Goal: Task Accomplishment & Management: Use online tool/utility

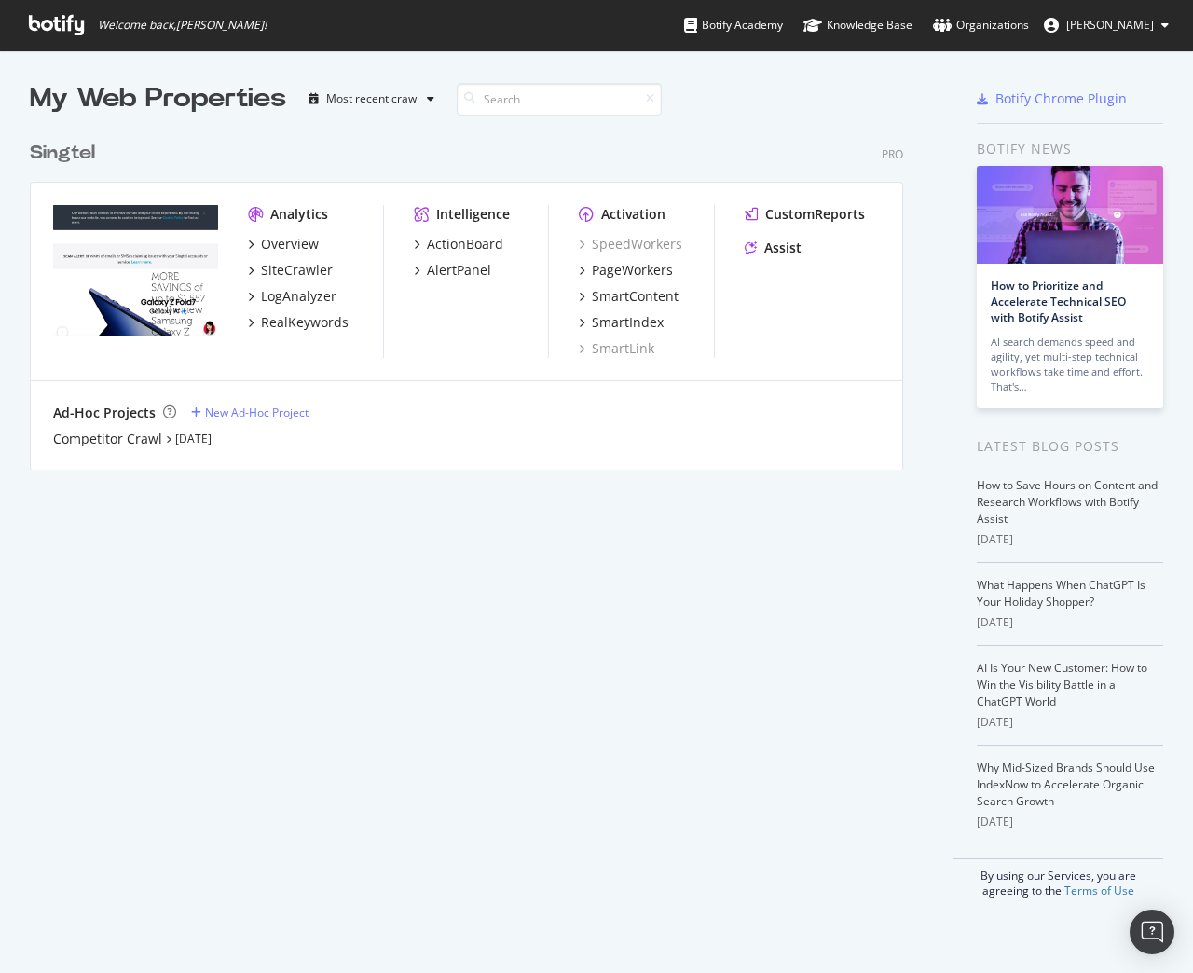
scroll to position [959, 1165]
click at [647, 269] on div "PageWorkers" at bounding box center [632, 270] width 81 height 19
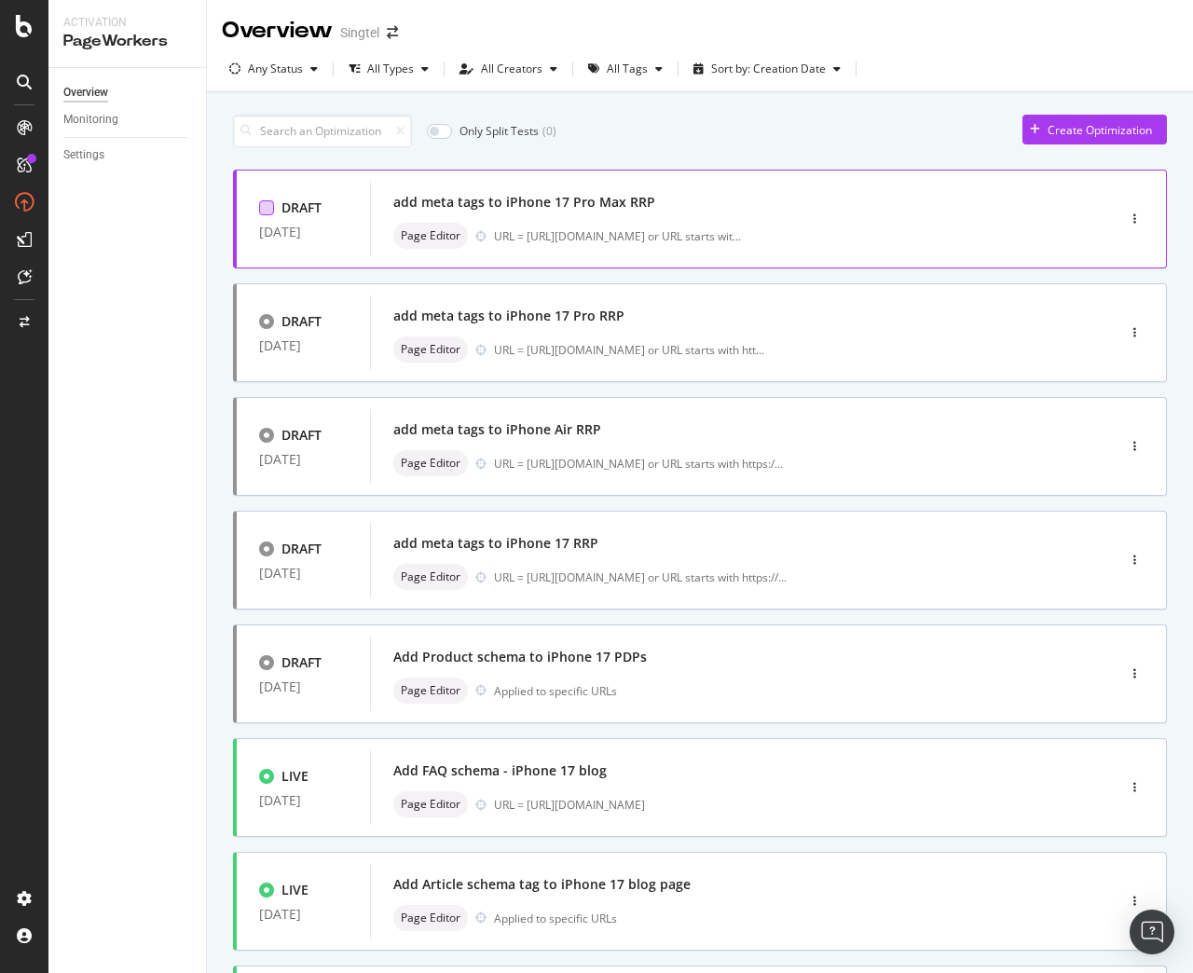
click at [267, 214] on div at bounding box center [266, 207] width 15 height 15
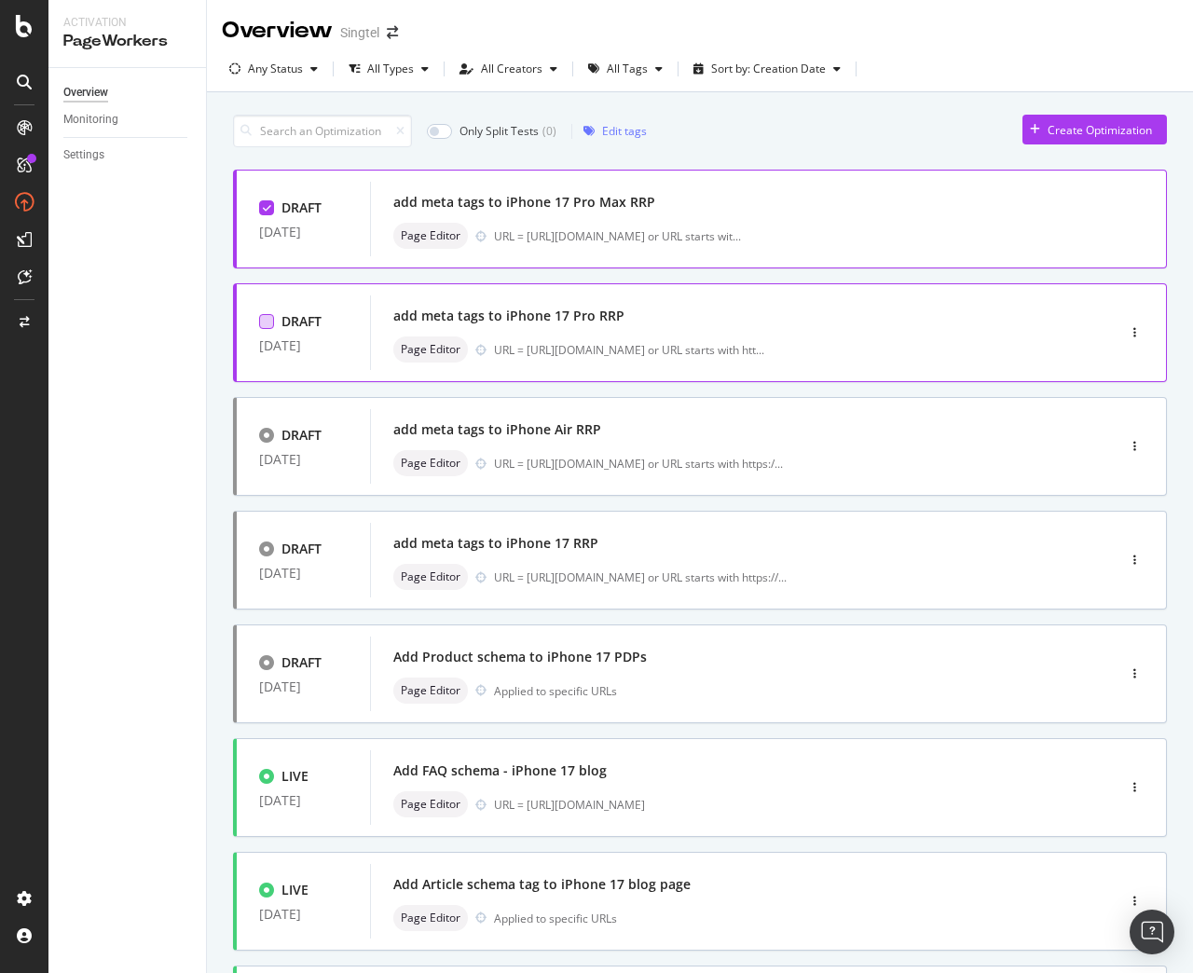
click at [261, 322] on div at bounding box center [266, 321] width 15 height 15
click at [268, 323] on icon at bounding box center [267, 321] width 8 height 9
click at [270, 208] on icon at bounding box center [267, 207] width 8 height 9
click at [266, 215] on div at bounding box center [266, 207] width 15 height 15
click at [594, 127] on icon "button" at bounding box center [588, 131] width 11 height 11
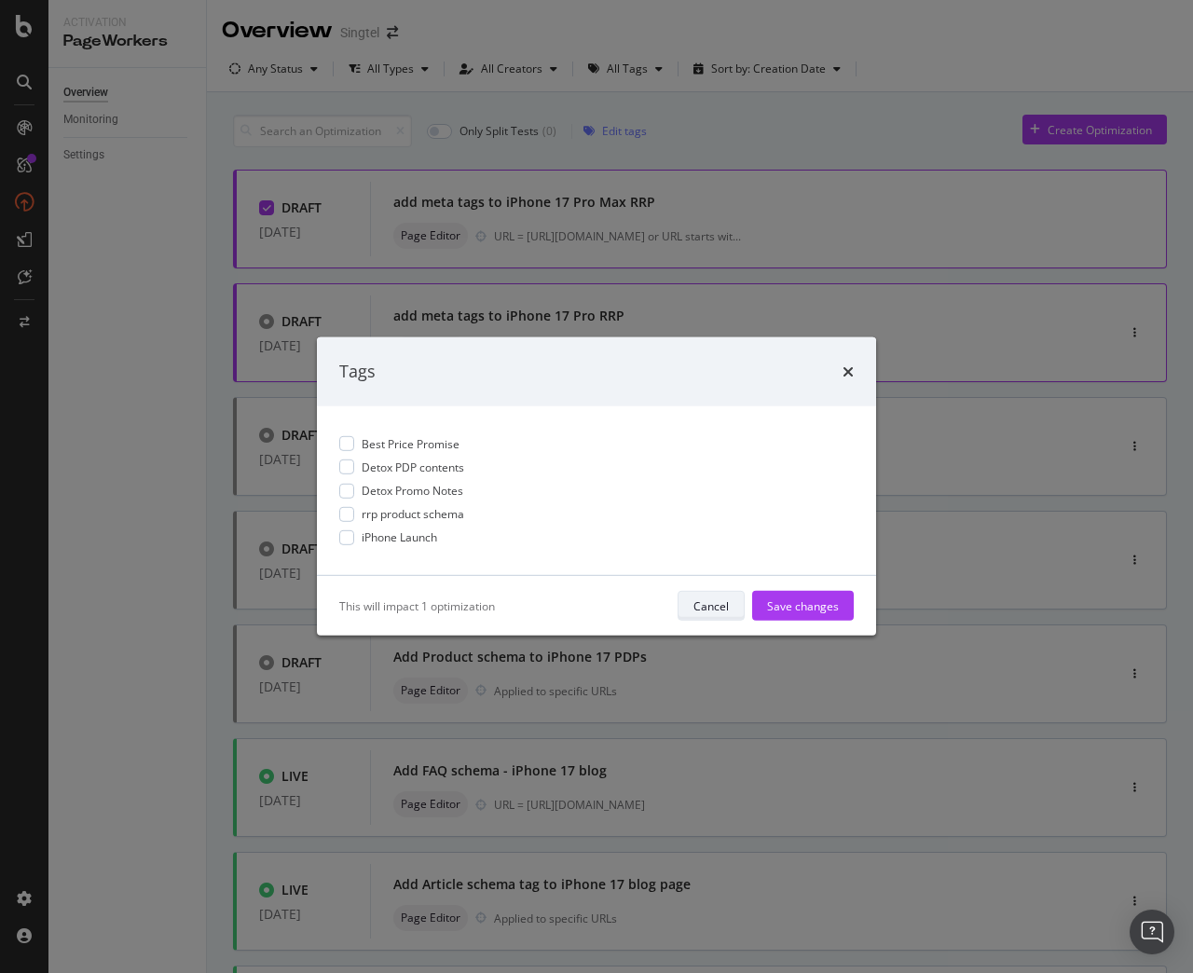
click at [725, 606] on div "Cancel" at bounding box center [710, 606] width 35 height 16
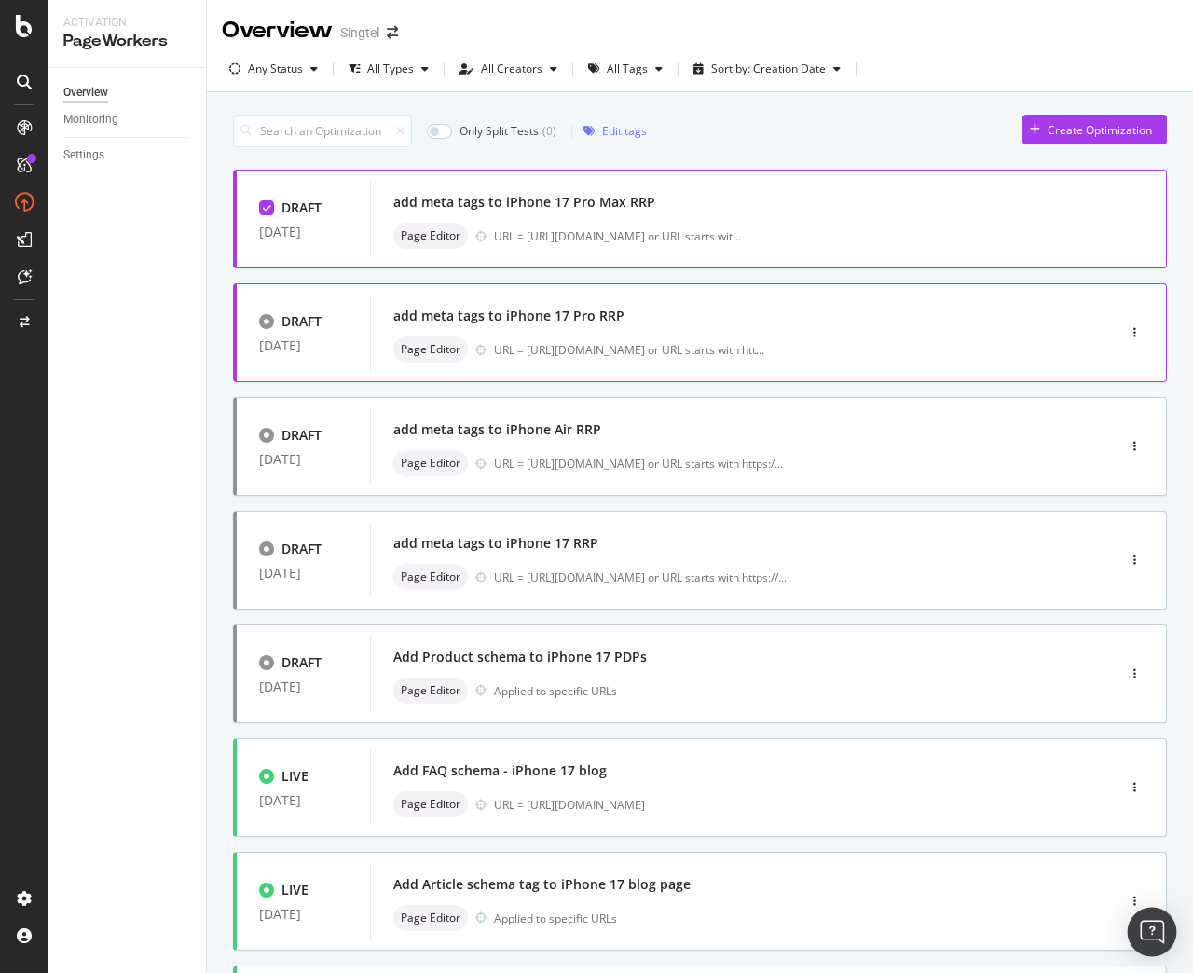
click at [1163, 934] on div "Open Intercom Messenger" at bounding box center [1151, 932] width 49 height 49
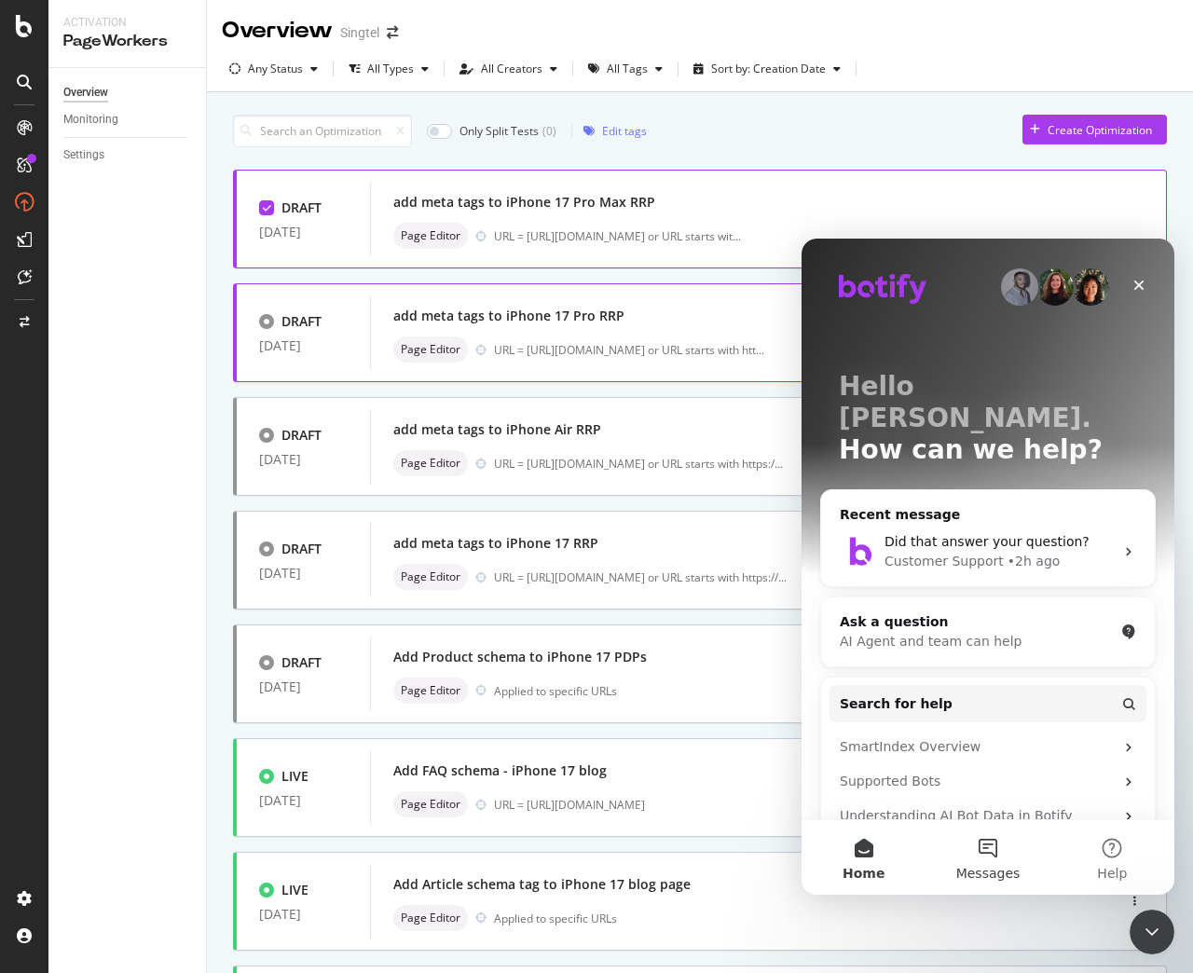
click at [980, 853] on button "Messages" at bounding box center [987, 857] width 124 height 75
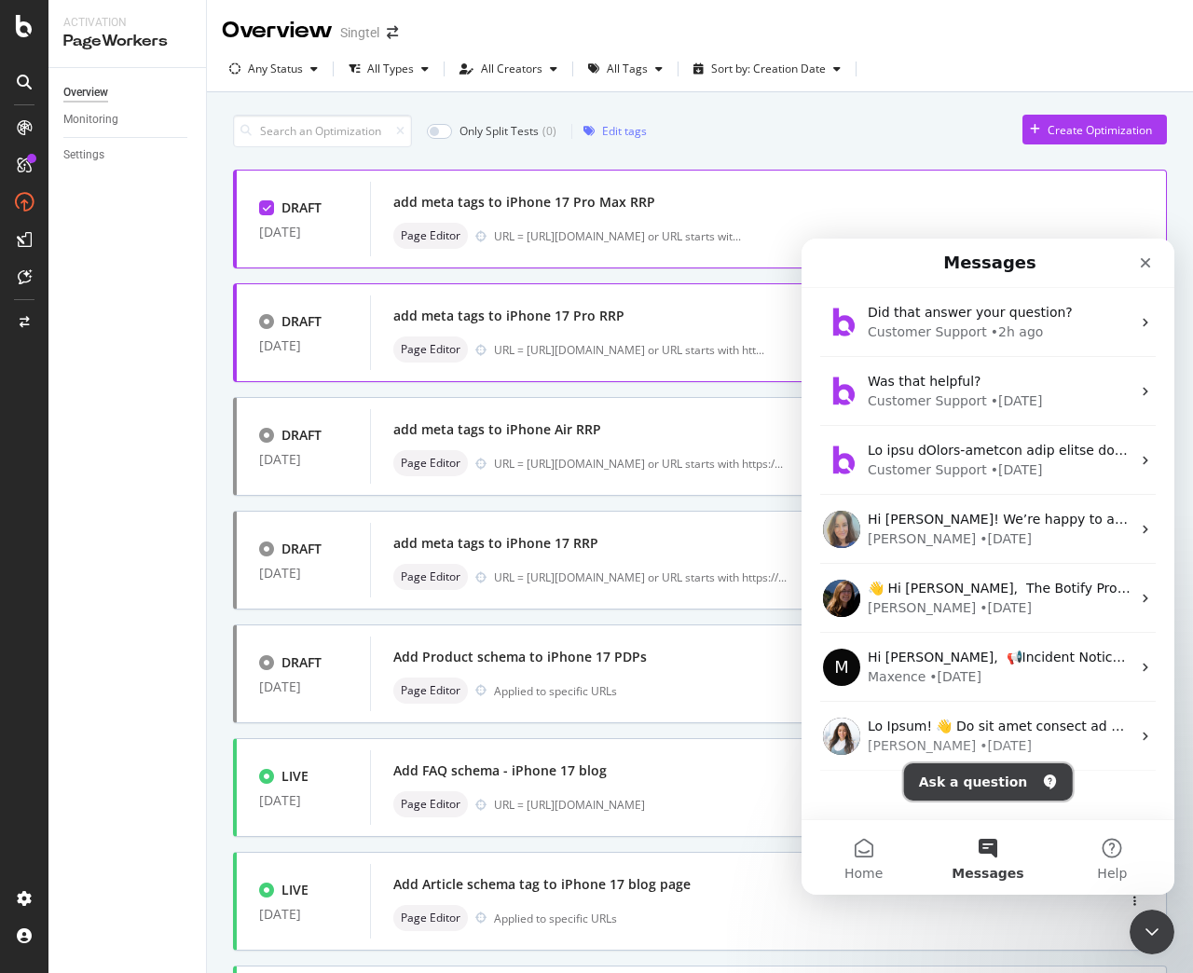
click at [968, 786] on button "Ask a question" at bounding box center [988, 781] width 169 height 37
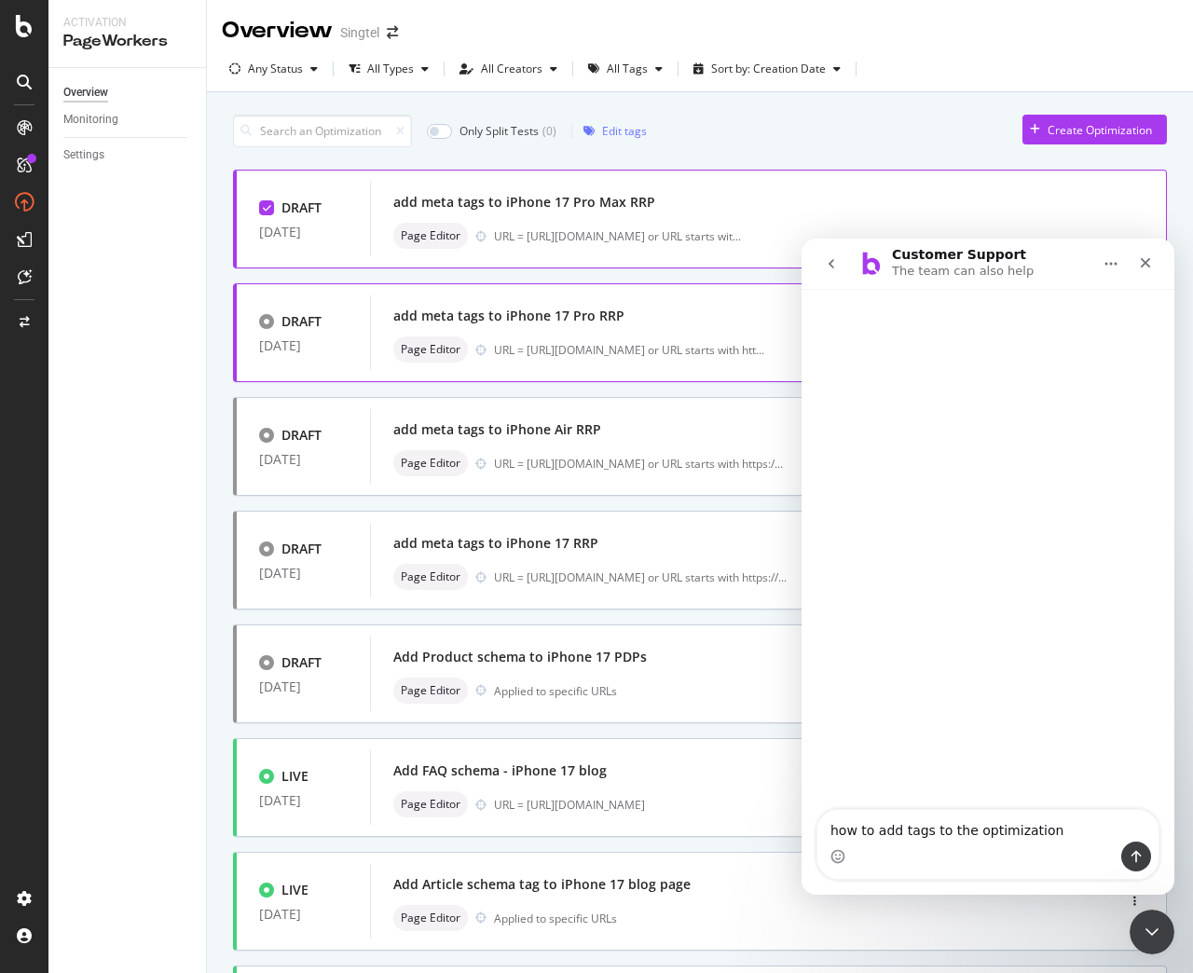
type textarea "how to add tags to the optimization?"
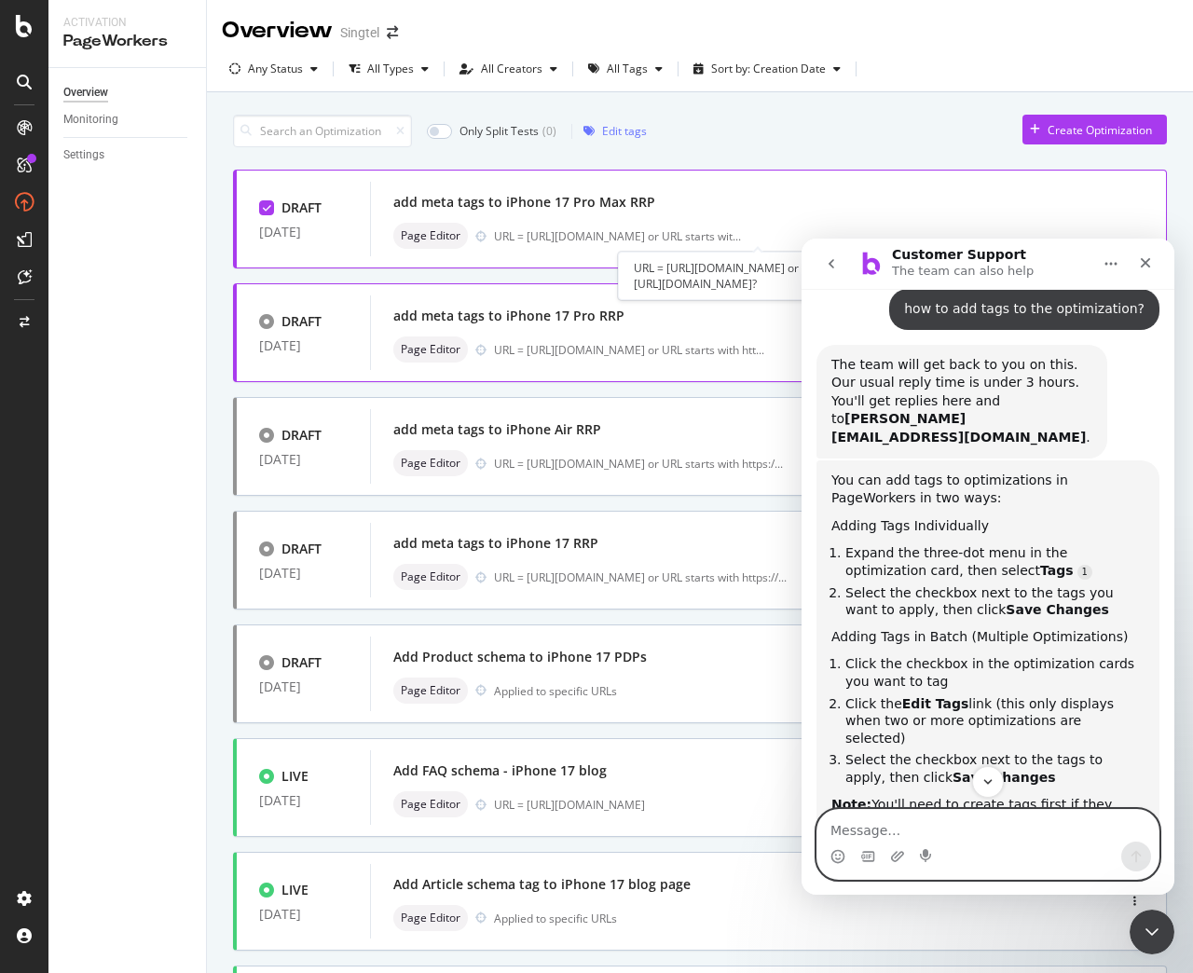
scroll to position [186, 0]
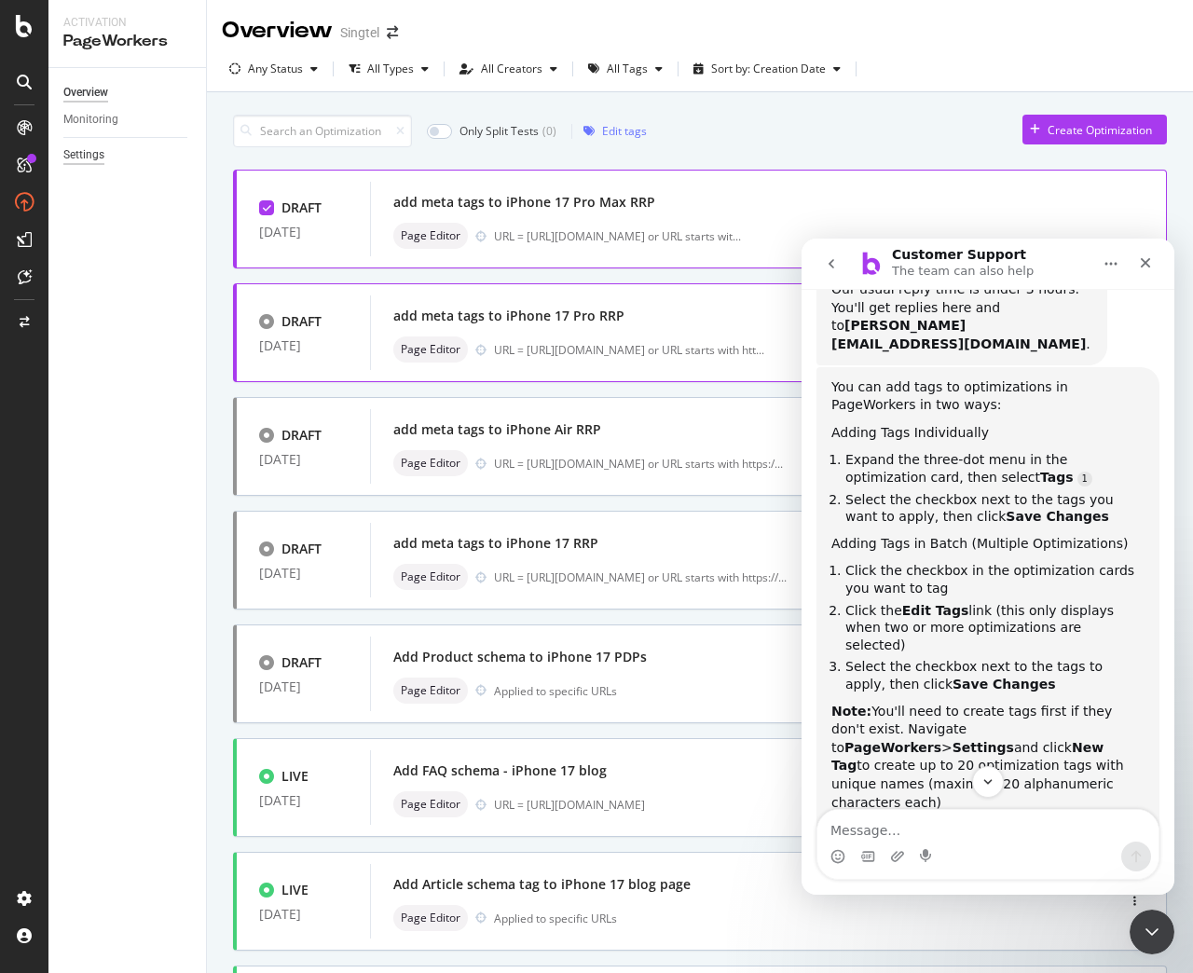
click at [82, 157] on div "Settings" at bounding box center [83, 155] width 41 height 20
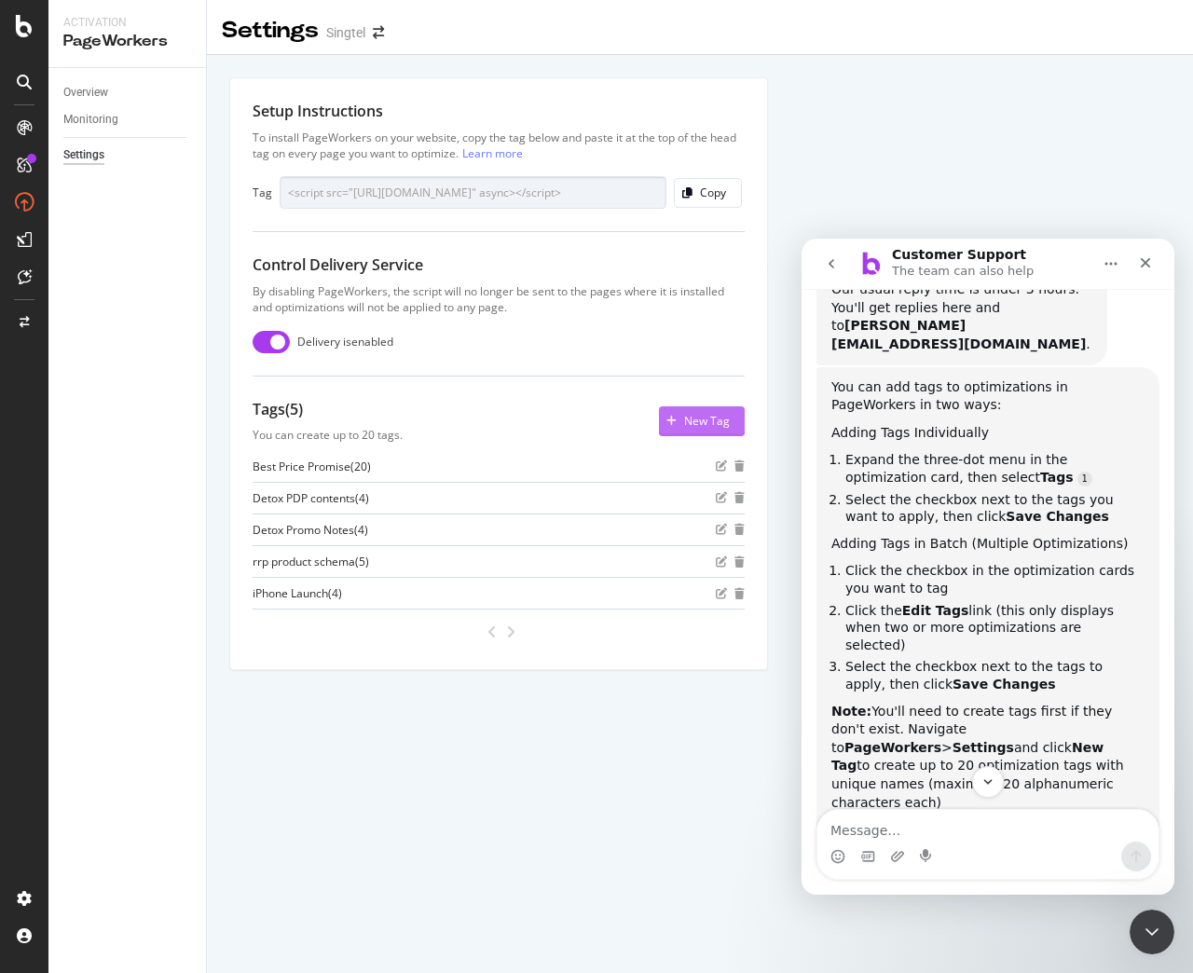
click at [670, 430] on div "New Tag" at bounding box center [694, 421] width 71 height 28
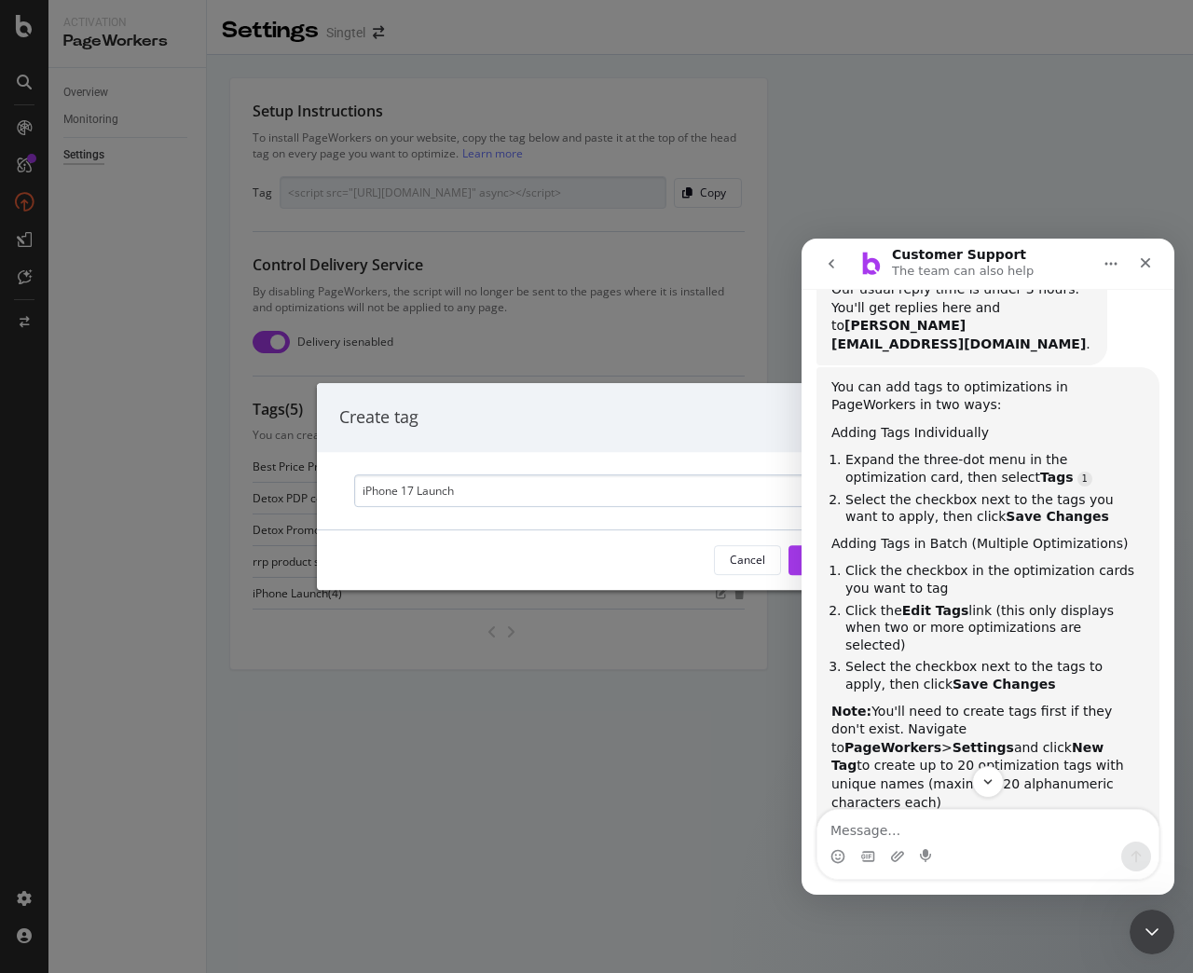
type input "iPhone 17 Launch"
click at [1144, 262] on icon "Close" at bounding box center [1145, 263] width 10 height 10
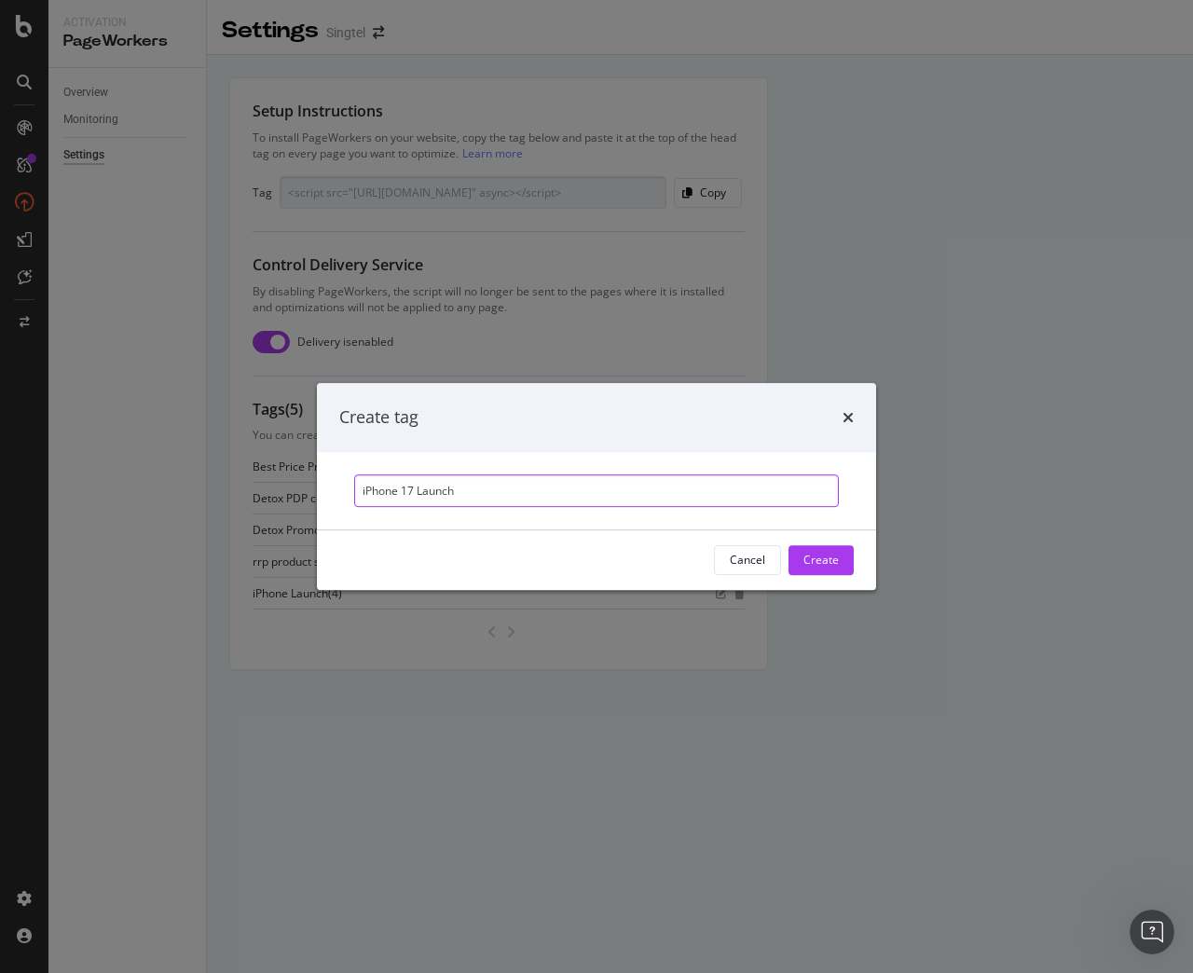
scroll to position [252, 0]
click at [831, 562] on div "Create" at bounding box center [820, 560] width 35 height 16
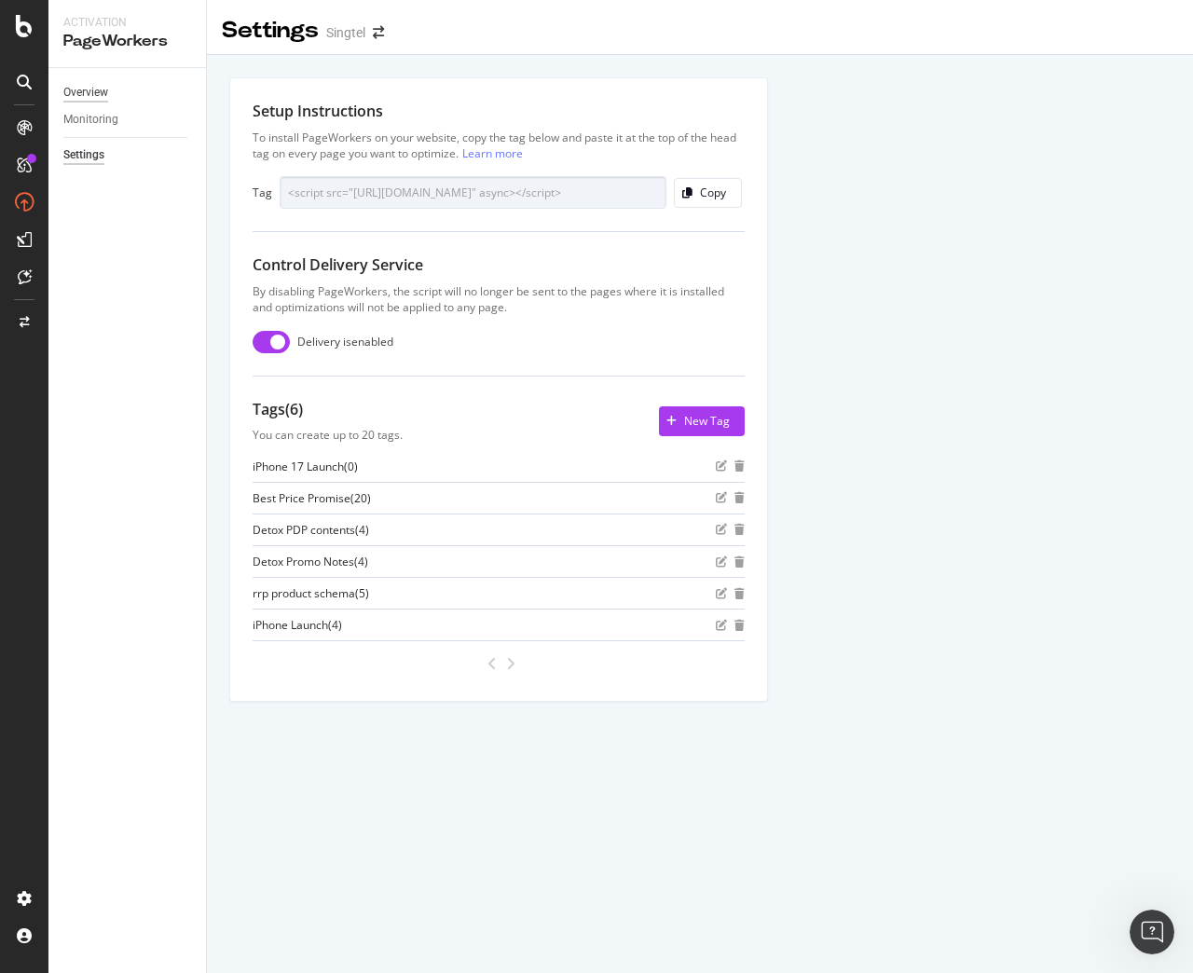
click at [91, 89] on div "Overview" at bounding box center [85, 93] width 45 height 20
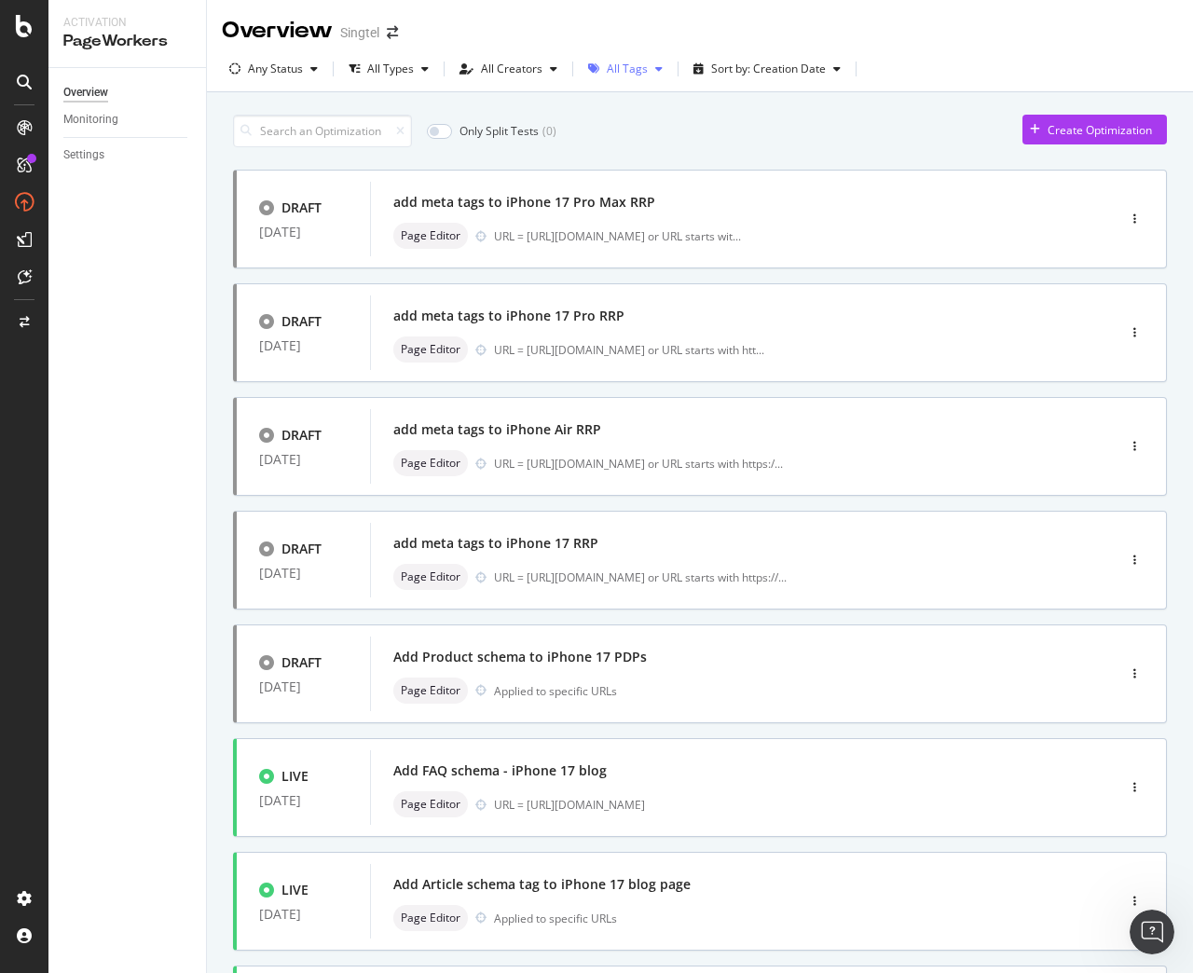
click at [639, 75] on div "All Tags" at bounding box center [627, 68] width 41 height 11
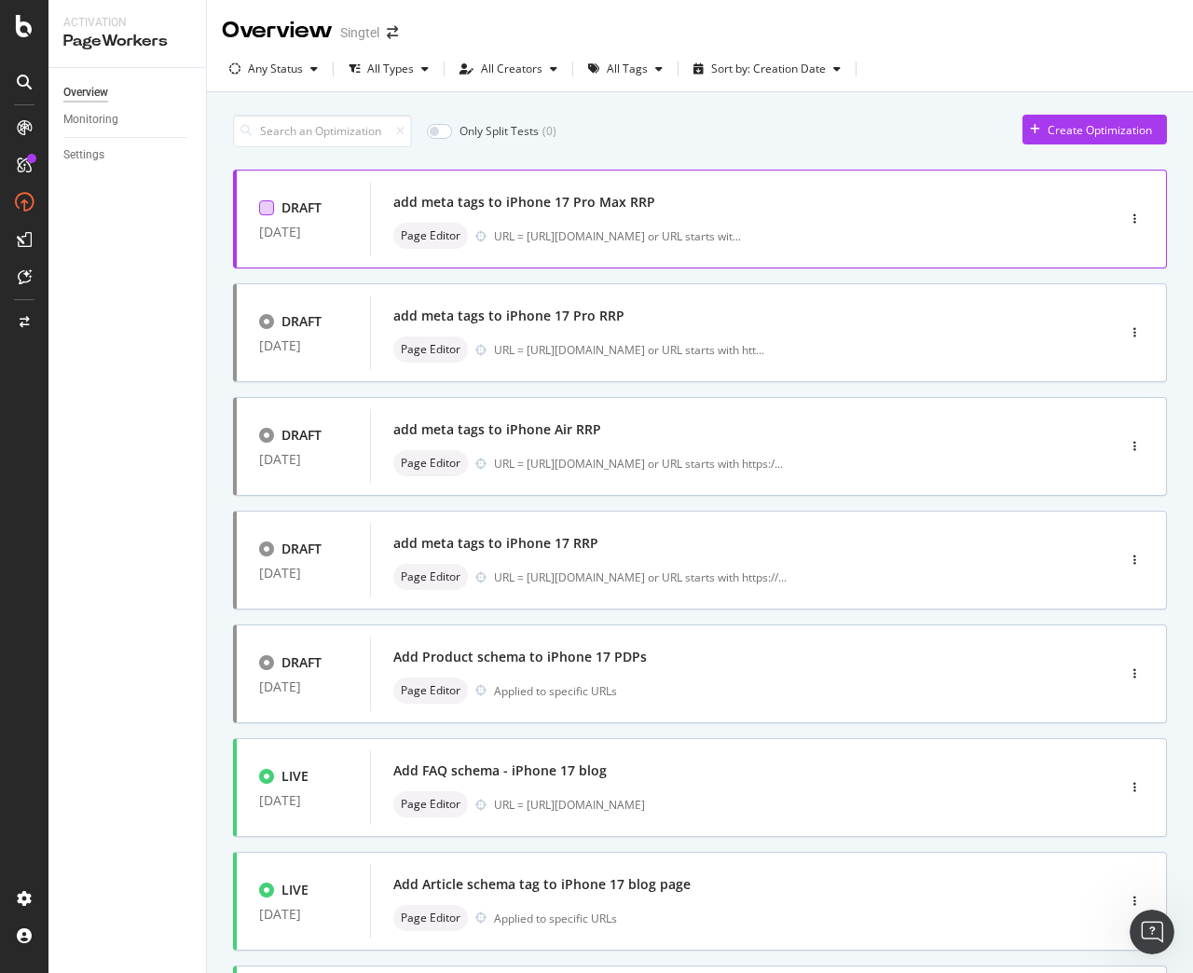
click at [266, 206] on div at bounding box center [266, 207] width 15 height 15
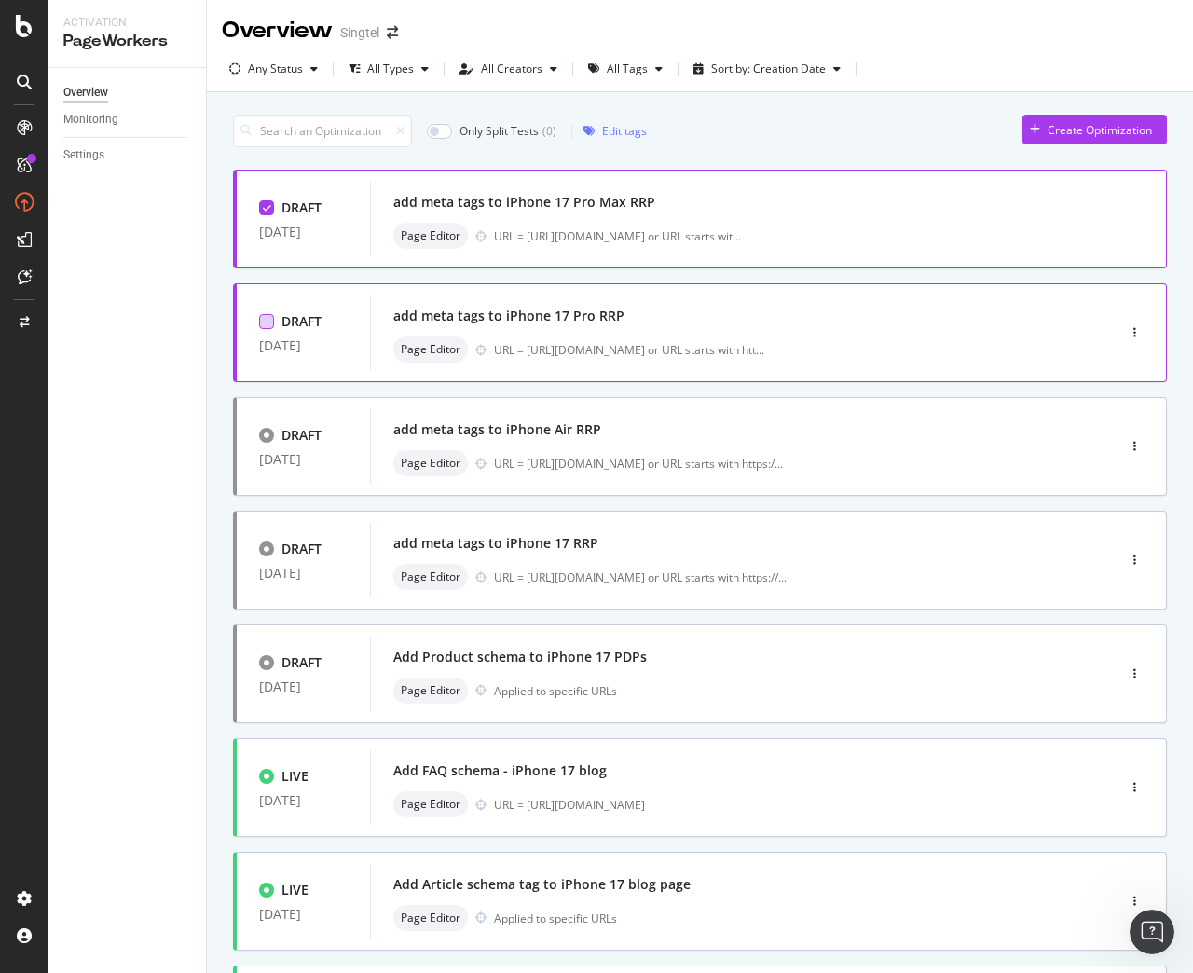
click at [261, 324] on div at bounding box center [266, 321] width 15 height 15
click at [268, 436] on div at bounding box center [266, 435] width 15 height 15
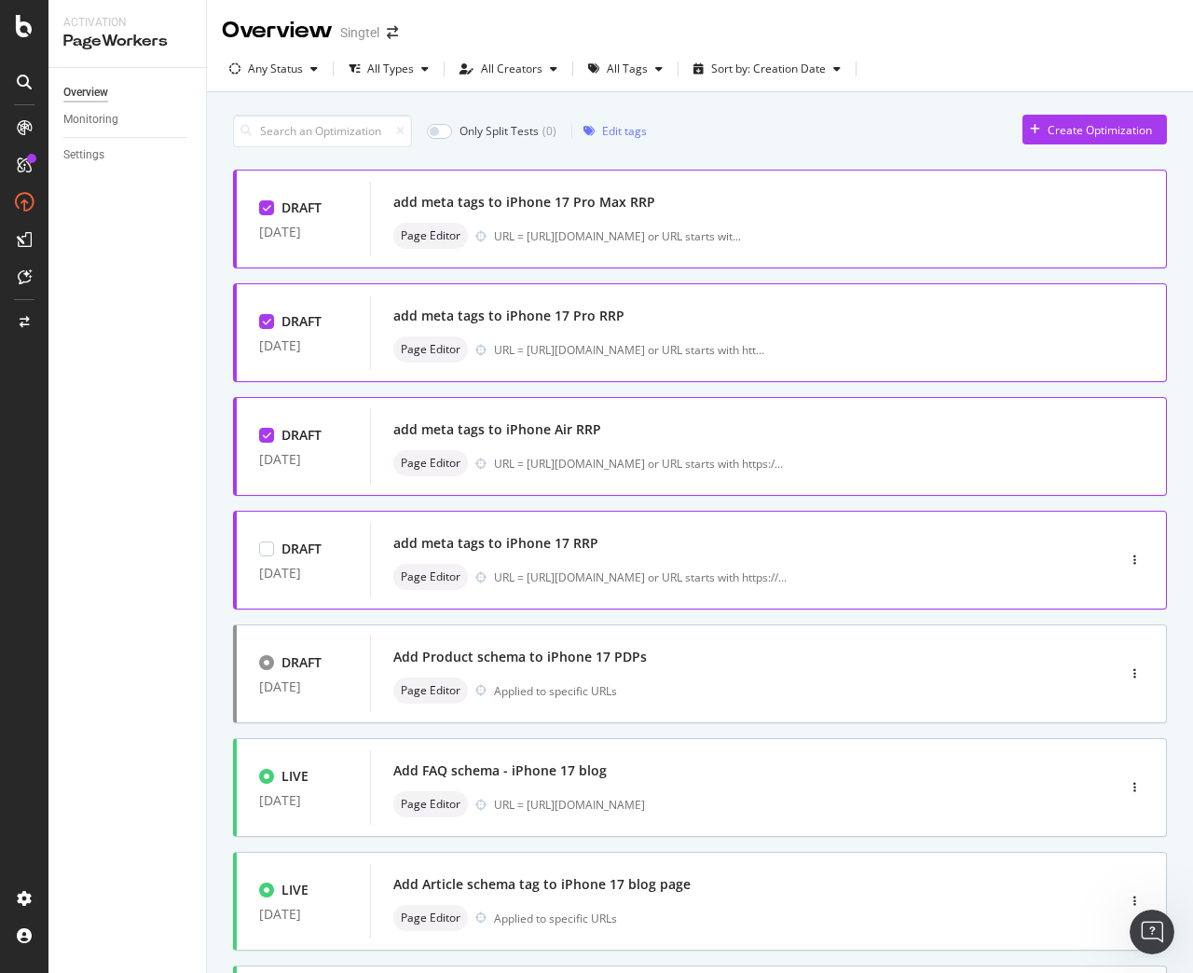
click at [267, 563] on div "DRAFT 12 Sep. 2025" at bounding box center [303, 559] width 89 height 41
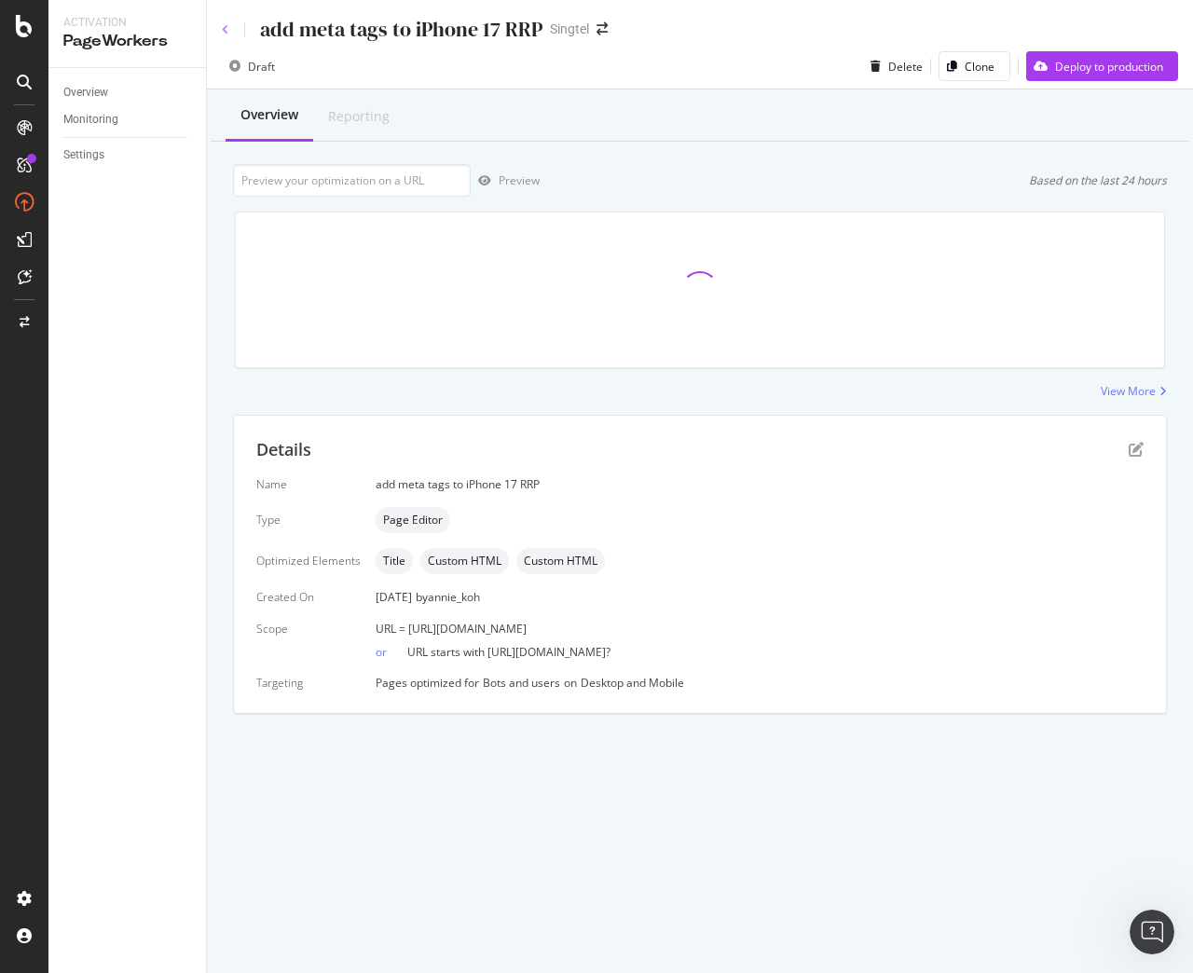
click at [224, 31] on icon at bounding box center [225, 29] width 7 height 11
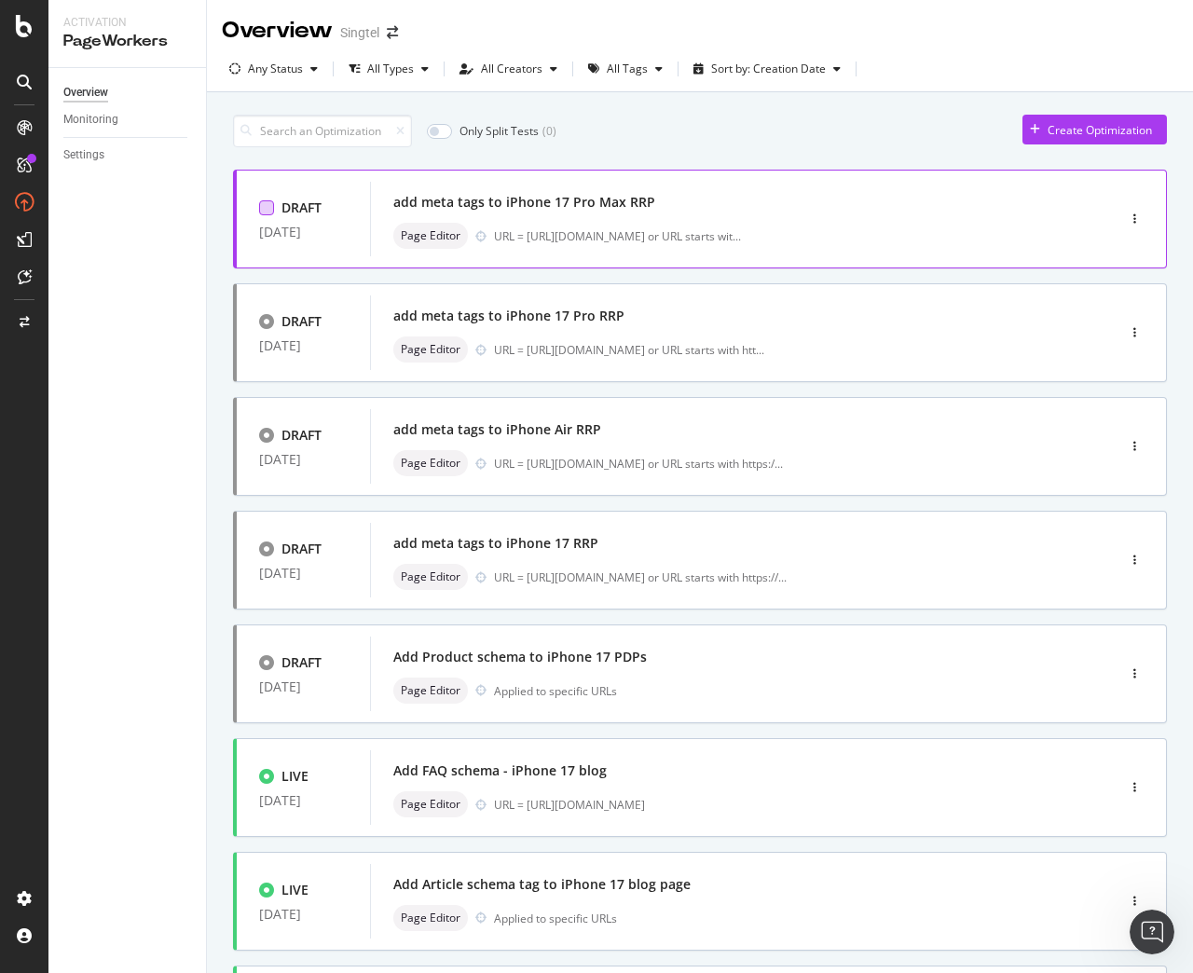
click at [268, 206] on div at bounding box center [266, 207] width 15 height 15
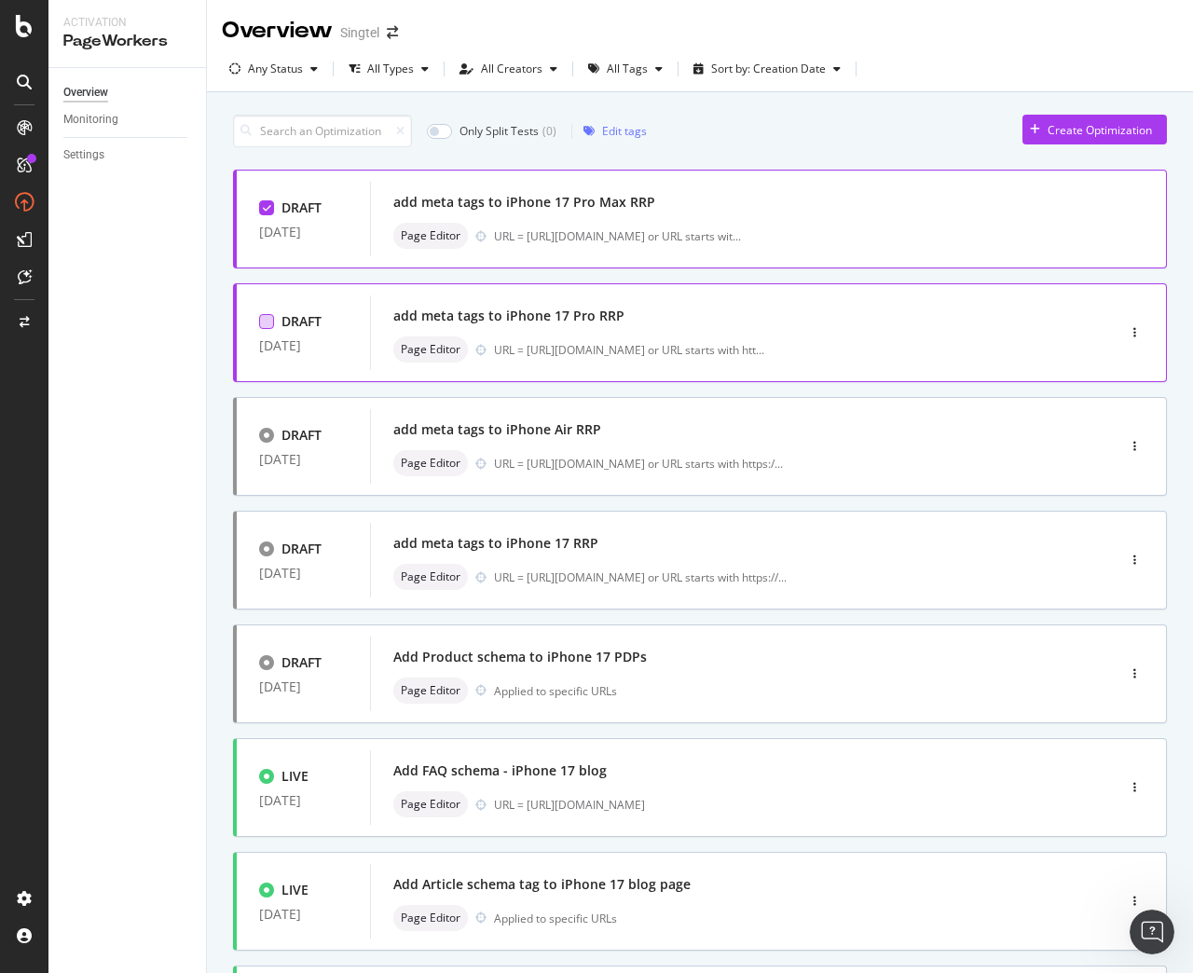
click at [269, 322] on div at bounding box center [266, 321] width 15 height 15
click at [266, 441] on div at bounding box center [266, 435] width 15 height 15
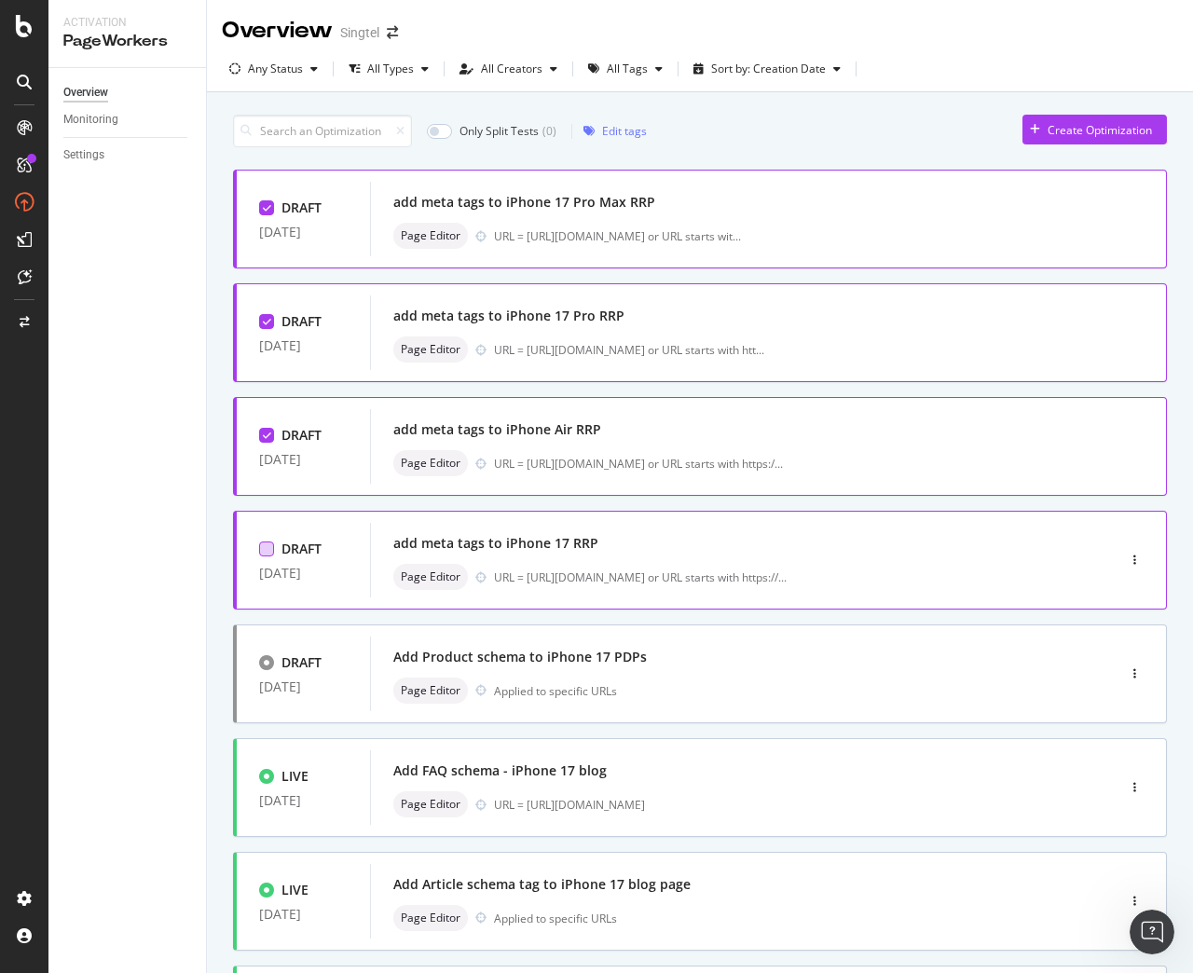
click at [269, 552] on div at bounding box center [266, 548] width 15 height 15
click at [623, 131] on div "Edit tags" at bounding box center [624, 131] width 45 height 16
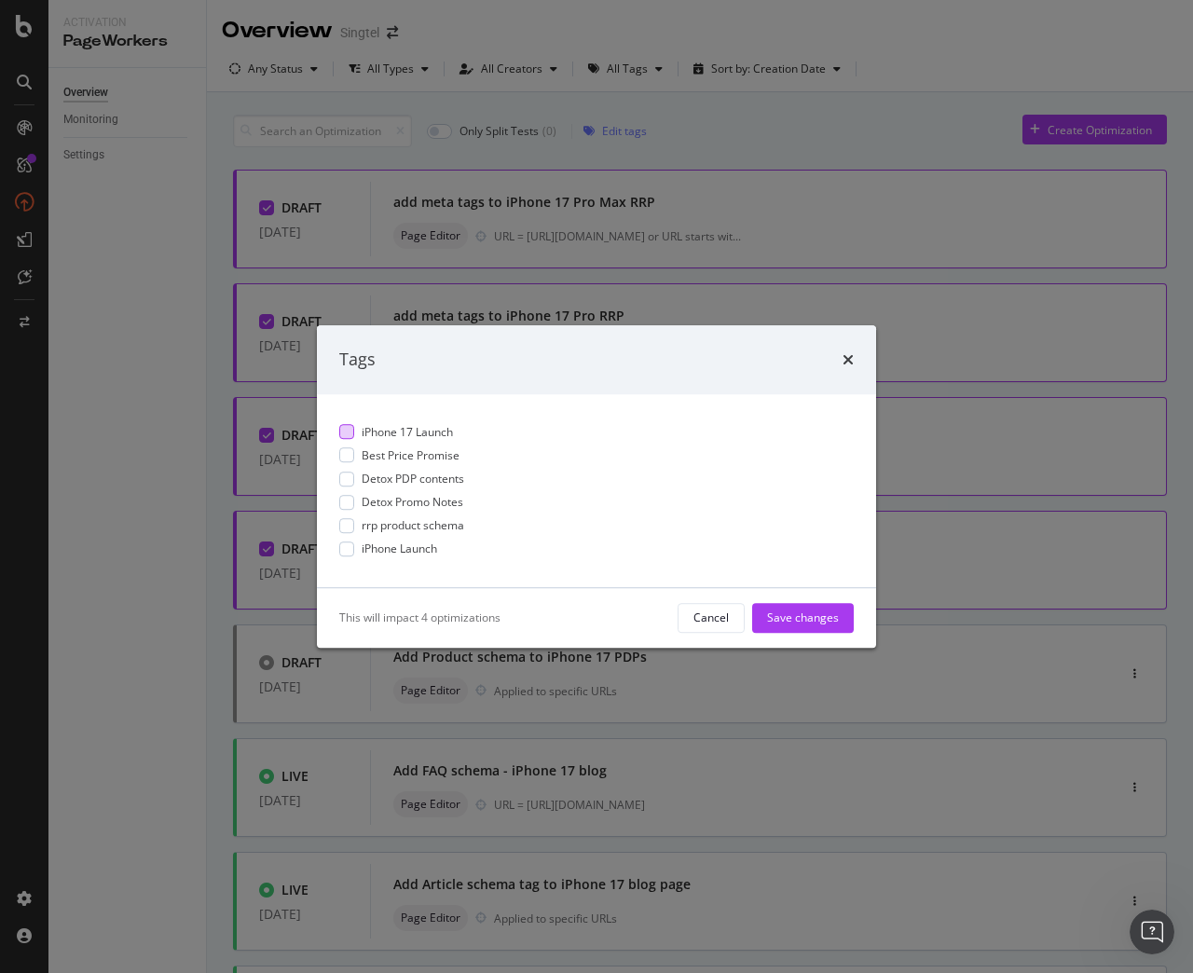
click at [350, 430] on div "modal" at bounding box center [346, 431] width 15 height 15
click at [803, 620] on div "Save changes" at bounding box center [803, 617] width 72 height 16
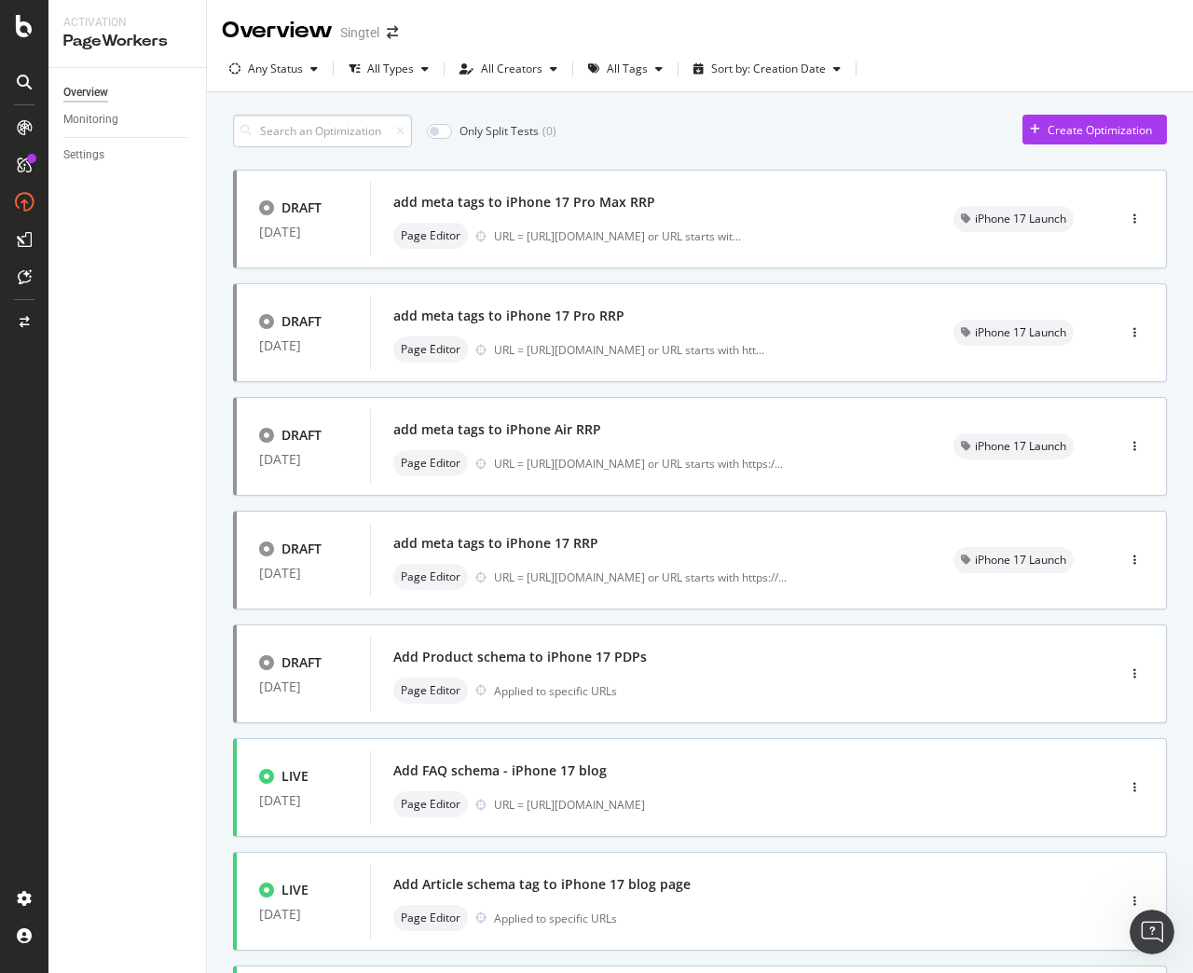
click at [324, 130] on input at bounding box center [322, 131] width 179 height 33
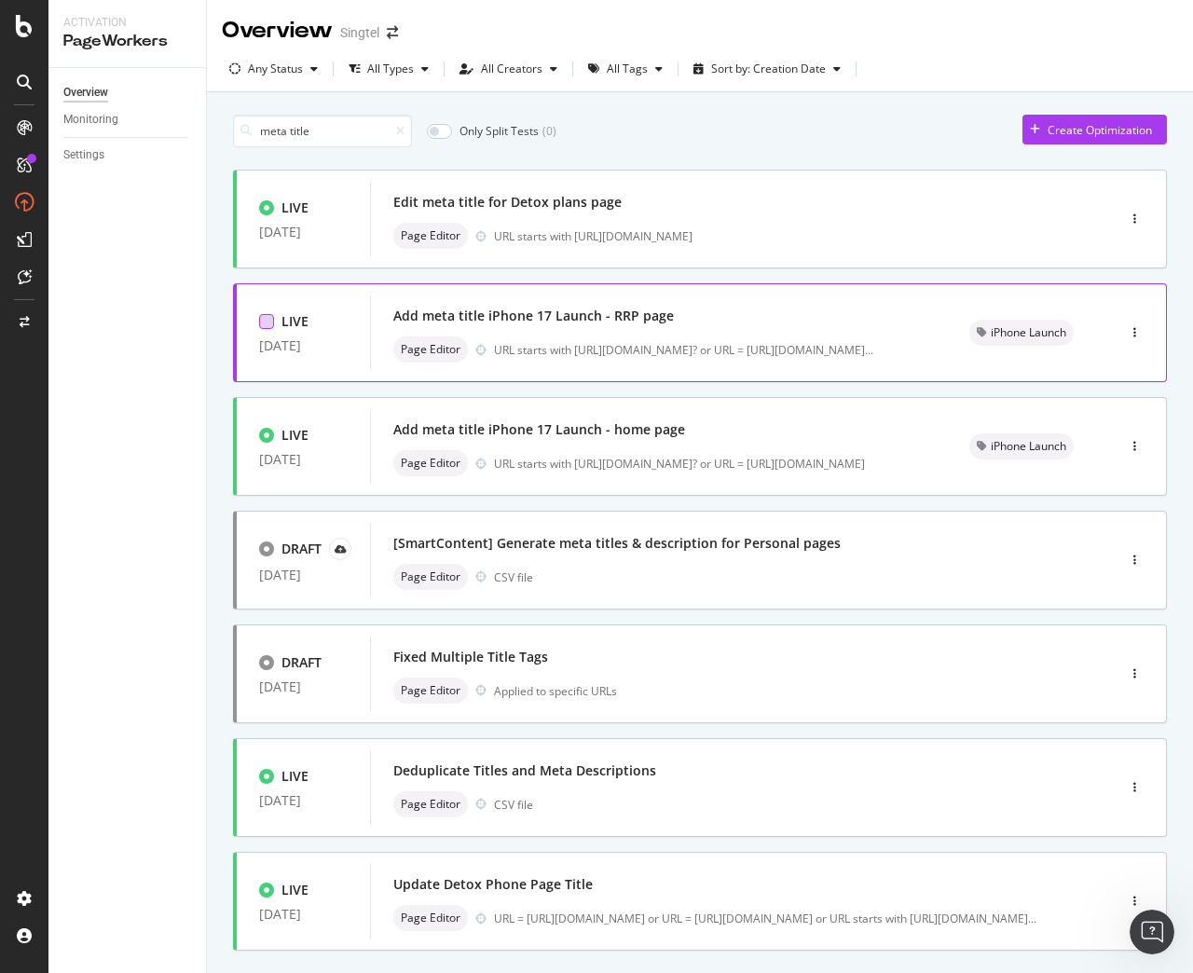
click at [266, 327] on div at bounding box center [266, 321] width 15 height 15
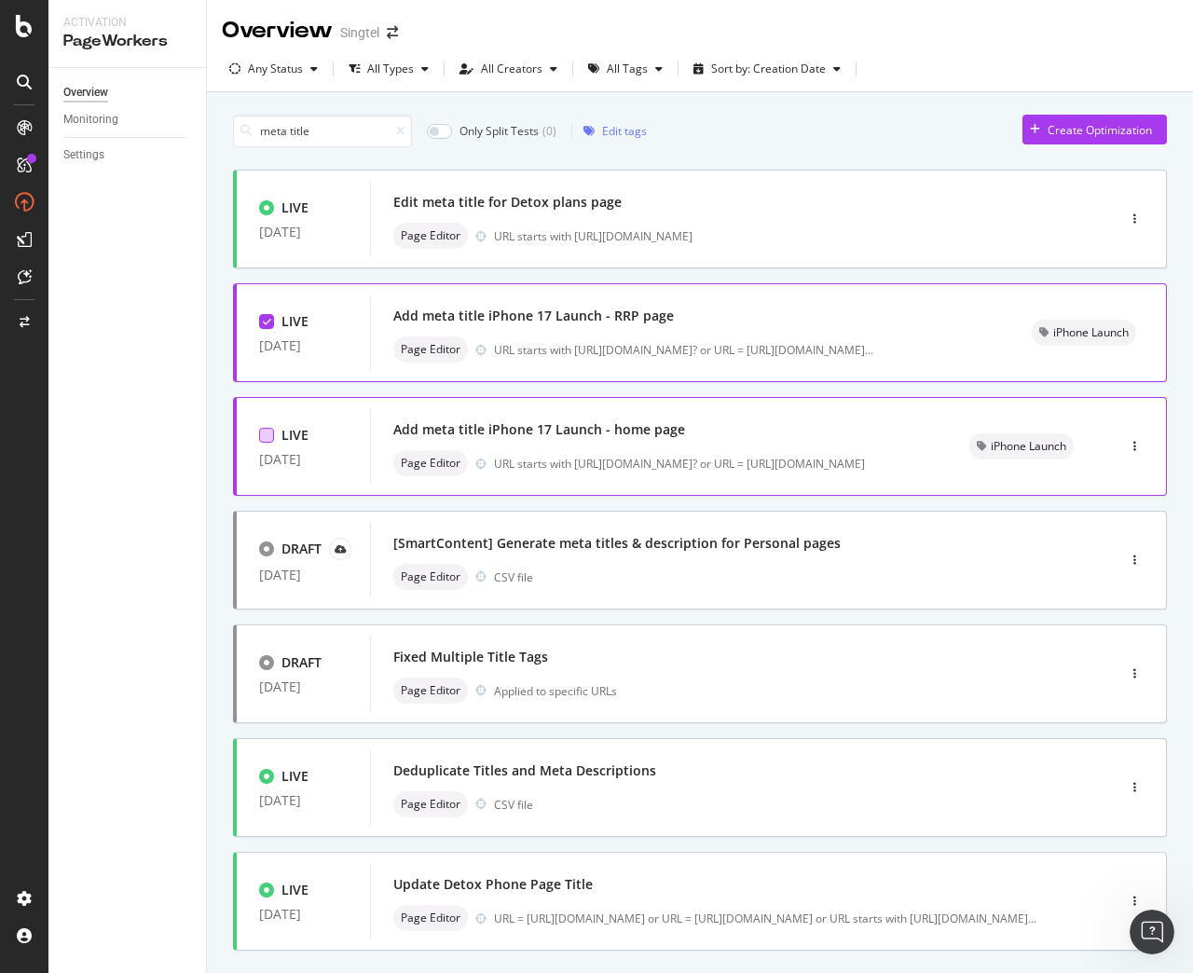
click at [267, 435] on div at bounding box center [266, 435] width 15 height 15
click at [608, 128] on div "Edit tags" at bounding box center [624, 131] width 45 height 16
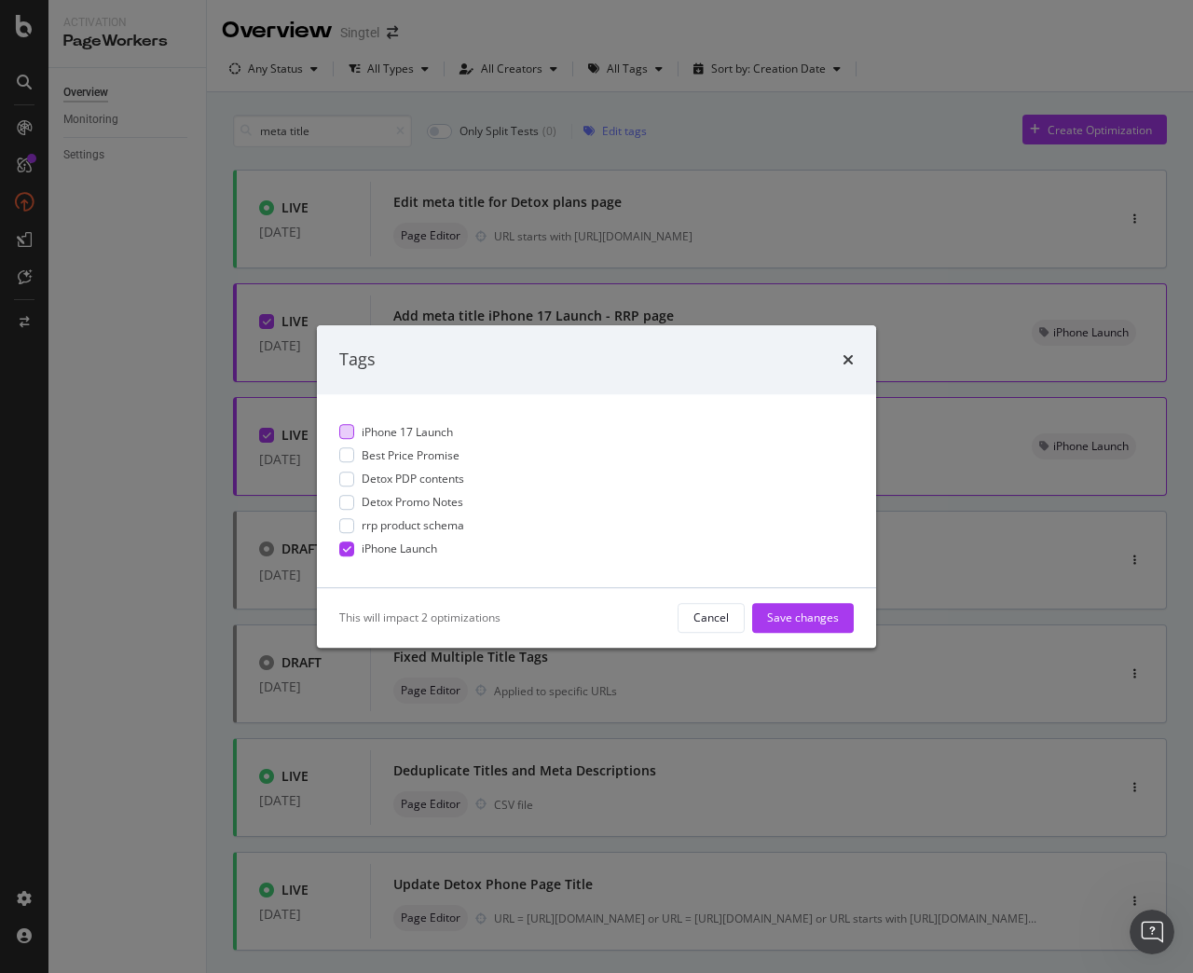
click at [346, 434] on div "modal" at bounding box center [346, 431] width 15 height 15
click at [348, 546] on icon "modal" at bounding box center [347, 548] width 8 height 9
click at [802, 624] on div "Save changes" at bounding box center [803, 617] width 72 height 16
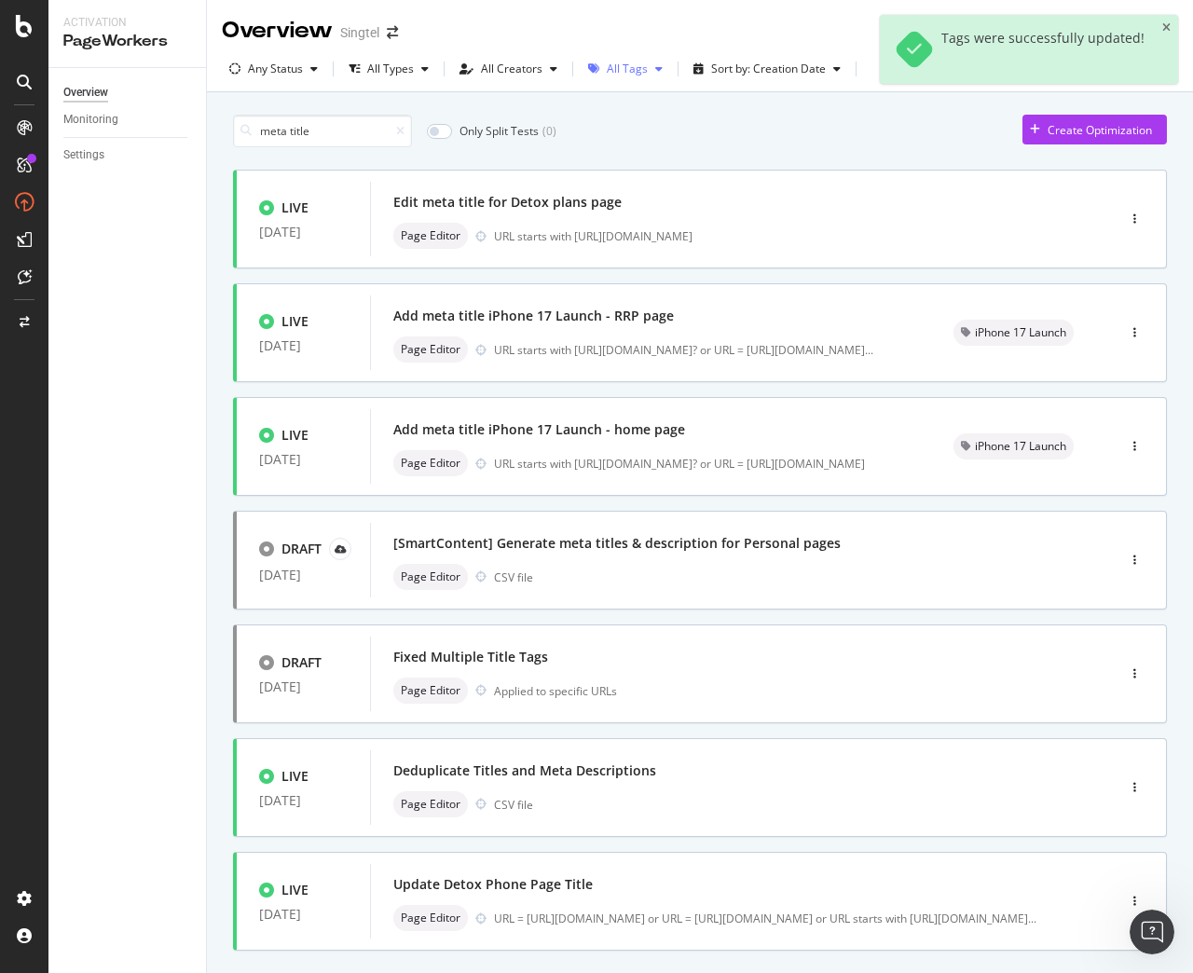
click at [655, 74] on icon "button" at bounding box center [658, 68] width 7 height 11
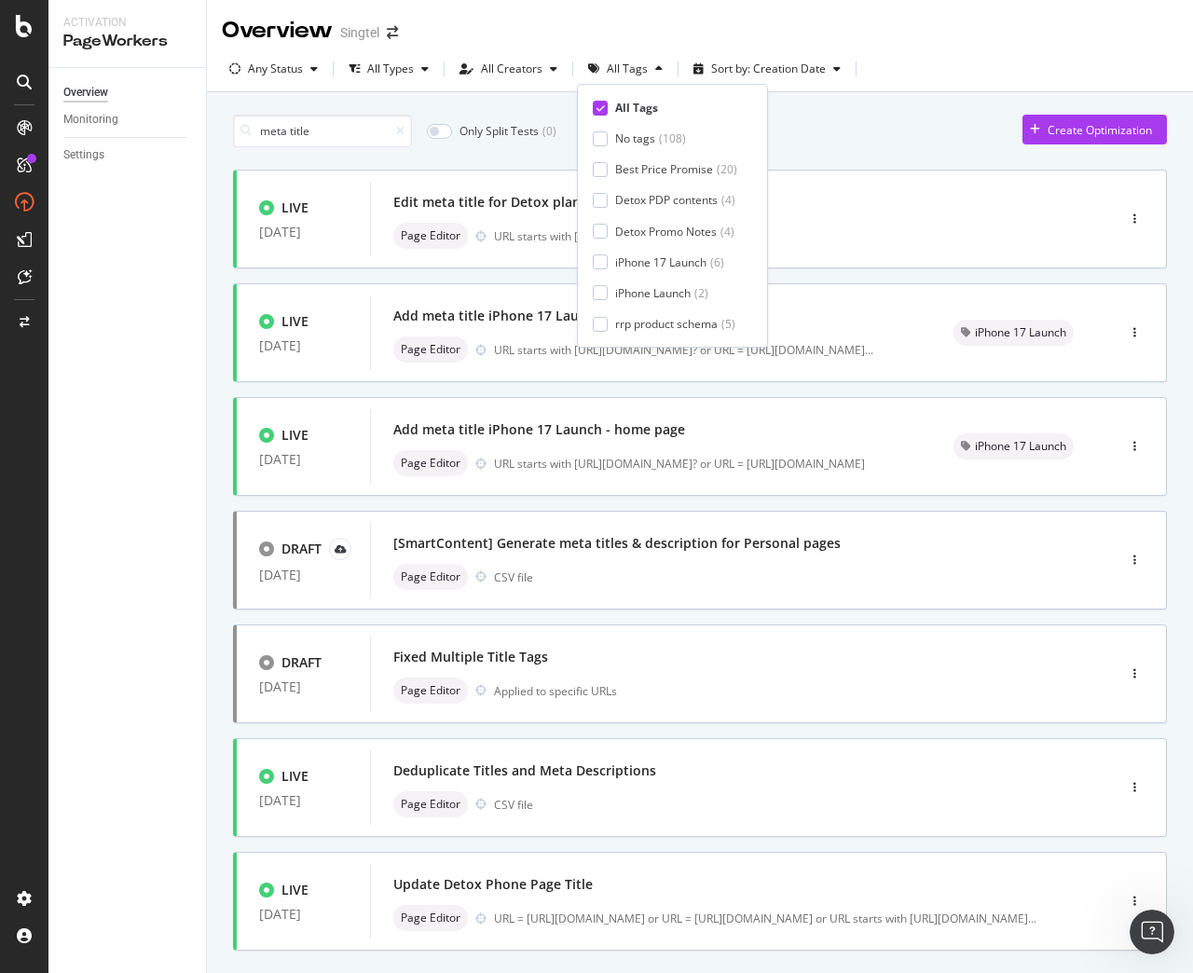
click at [601, 105] on icon at bounding box center [600, 107] width 8 height 9
click at [599, 255] on div at bounding box center [600, 261] width 15 height 15
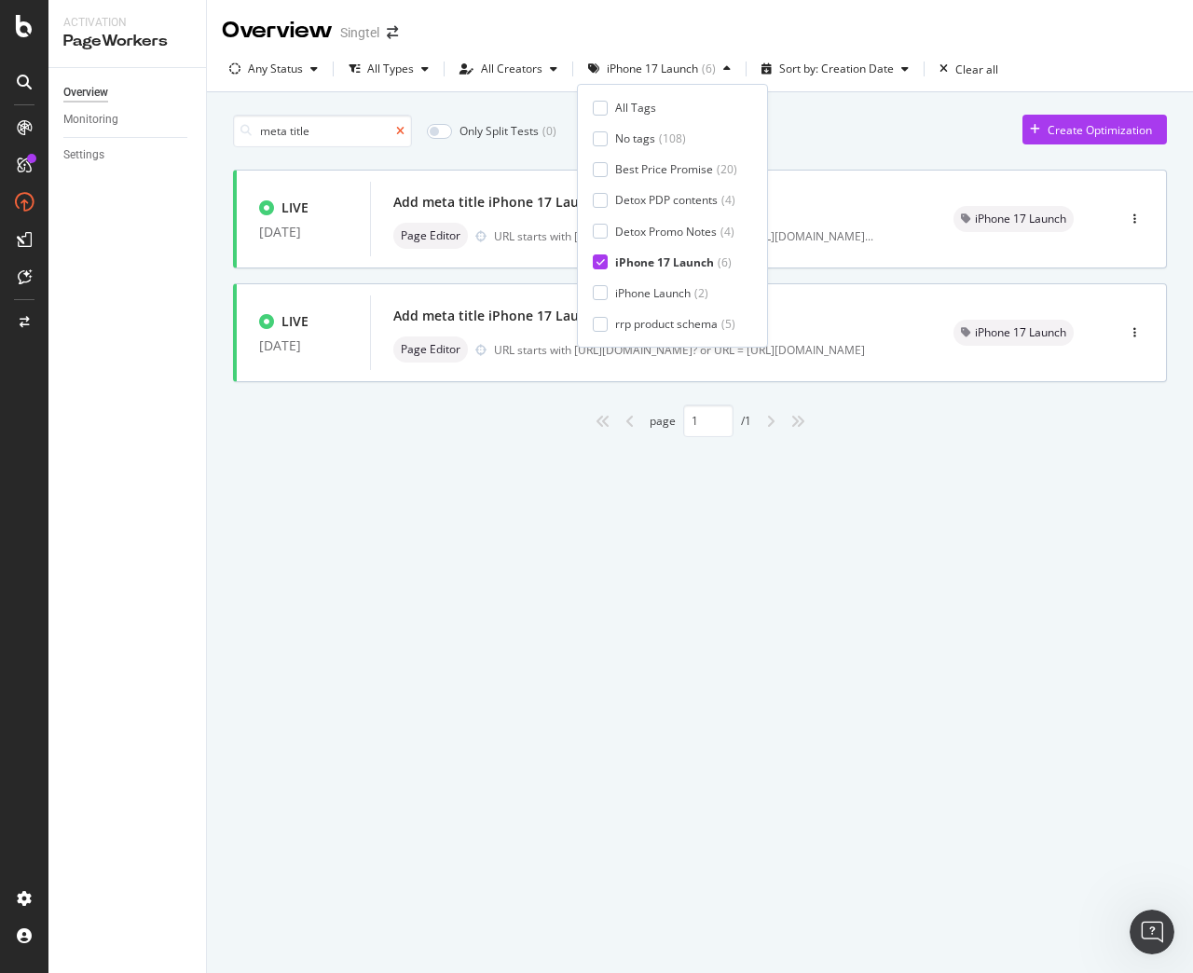
click at [400, 131] on div at bounding box center [397, 131] width 16 height 11
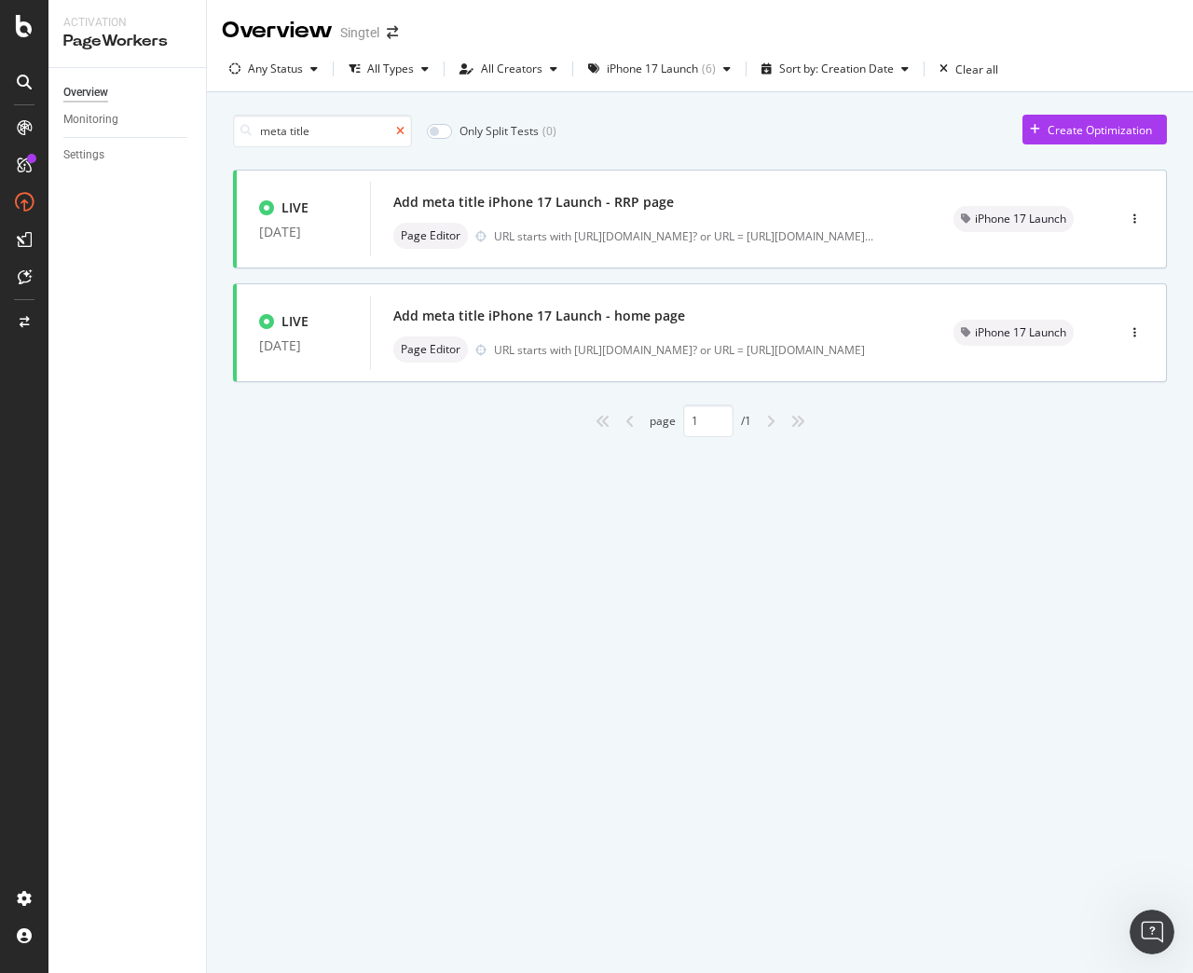
click at [402, 131] on icon at bounding box center [400, 131] width 8 height 11
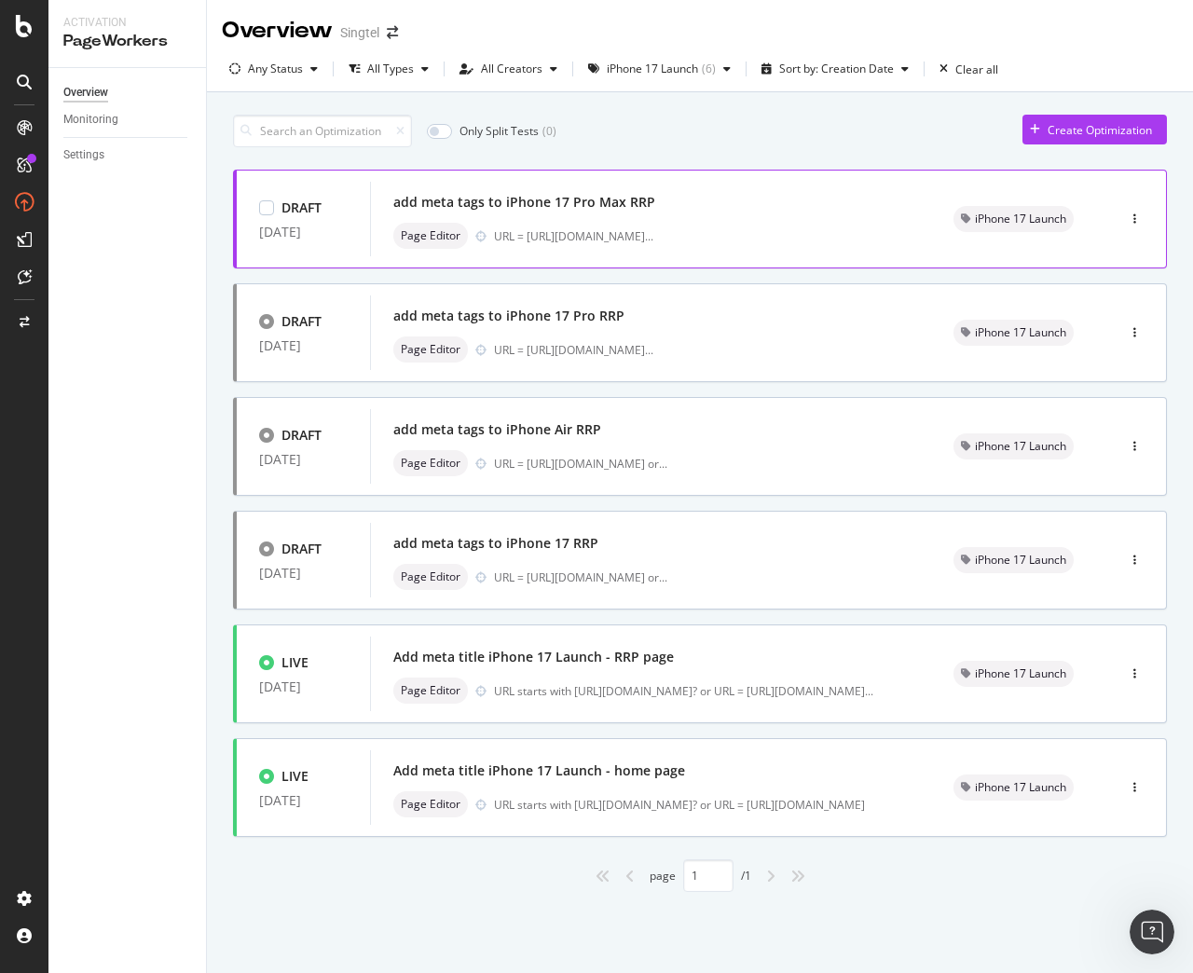
click at [502, 194] on div "add meta tags to iPhone 17 Pro Max RRP" at bounding box center [524, 202] width 262 height 19
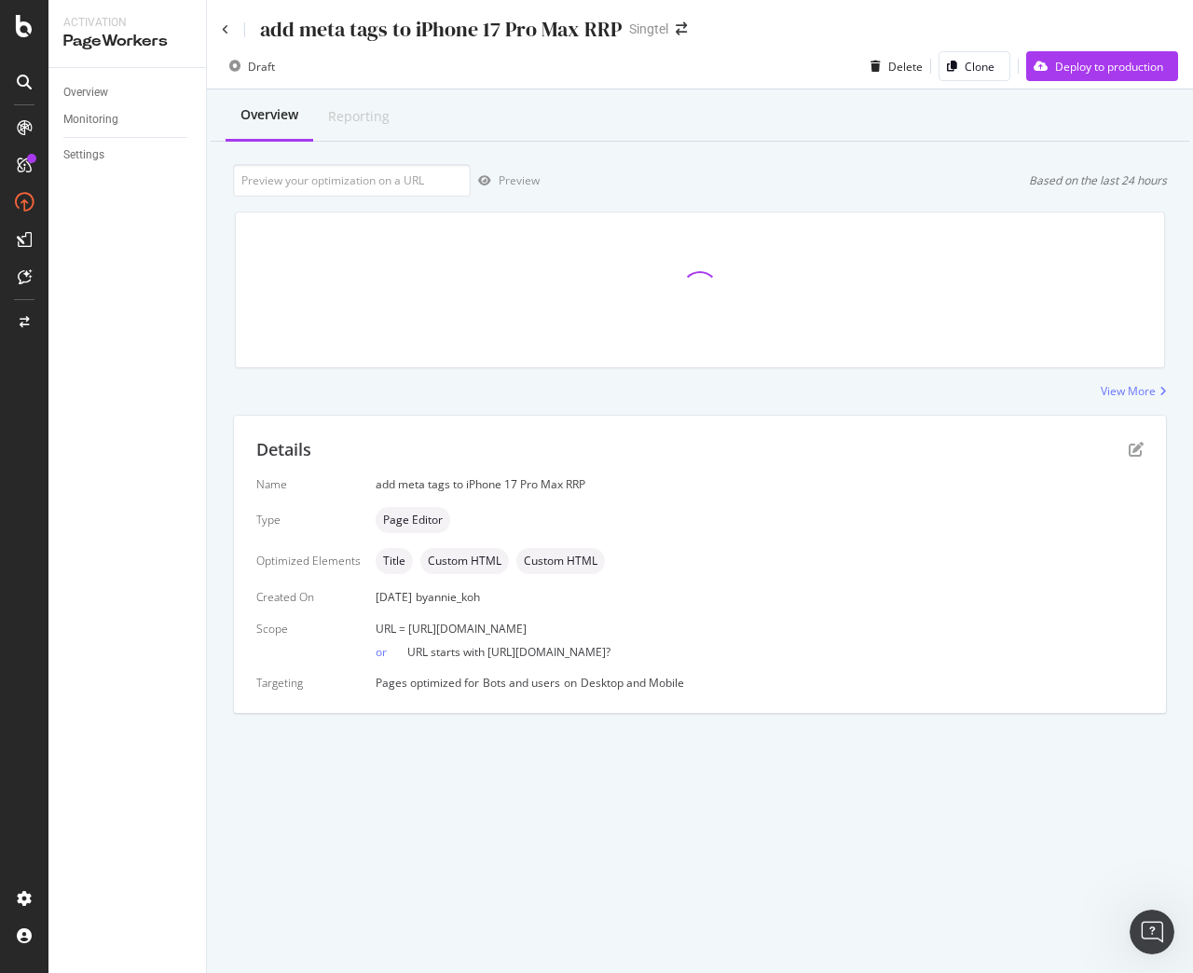
drag, startPoint x: 408, startPoint y: 631, endPoint x: 854, endPoint y: 623, distance: 446.4
click at [854, 623] on div "URL = https://shop.singtel.com/accessories/rrp-products/apple-iphone-17-pro-max" at bounding box center [760, 629] width 768 height 16
copy span "https://shop.singtel.com/accessories/rrp-products/apple-iphone-17-pro-max"
click at [328, 176] on input "url" at bounding box center [352, 180] width 238 height 33
paste input "https://shop.singtel.com/accessories/rrp-products/apple-iphone-17-pro-max"
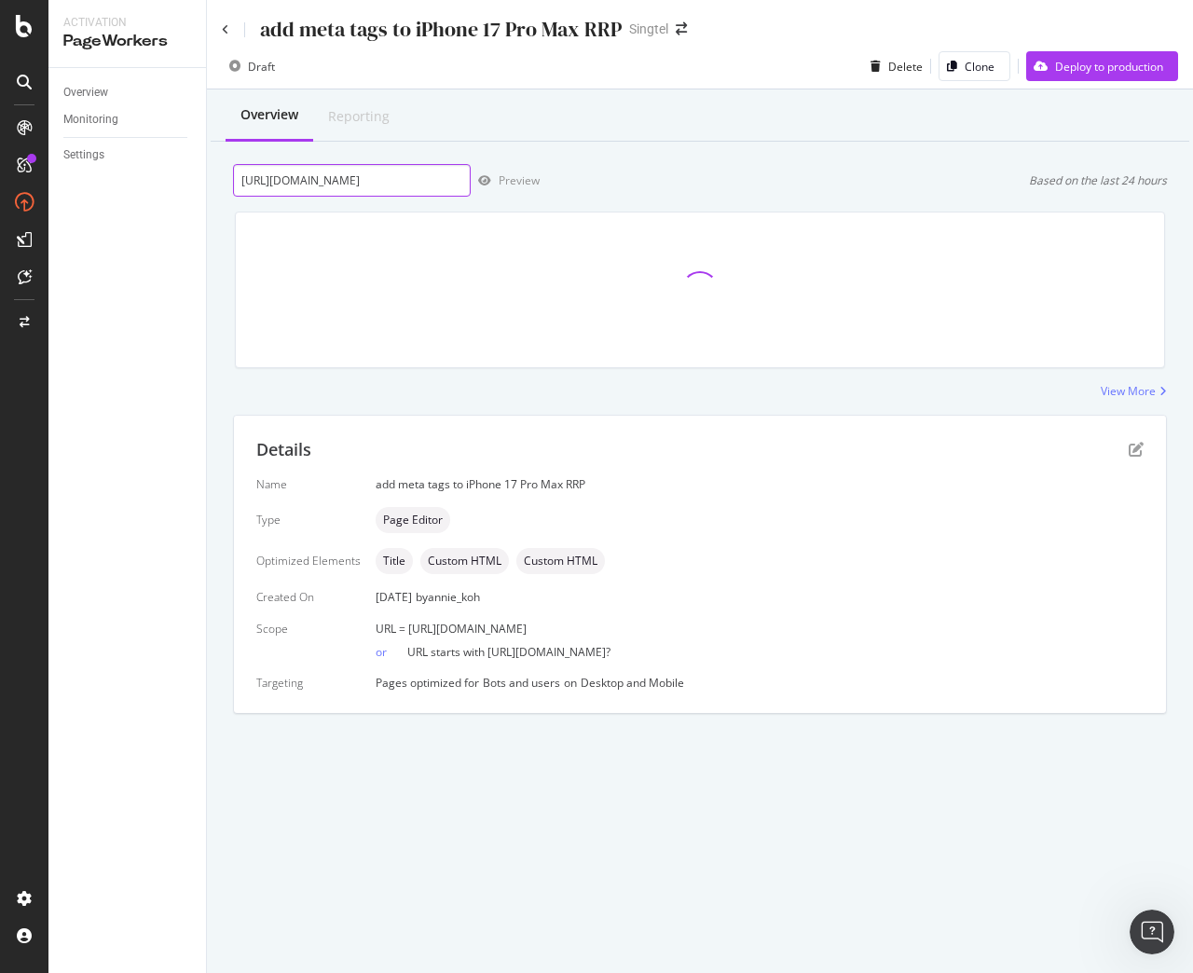
scroll to position [0, 176]
type input "https://shop.singtel.com/accessories/rrp-products/apple-iphone-17-pro-max"
click at [506, 182] on div "Preview" at bounding box center [518, 180] width 41 height 16
click at [498, 180] on div "Preview" at bounding box center [518, 180] width 41 height 16
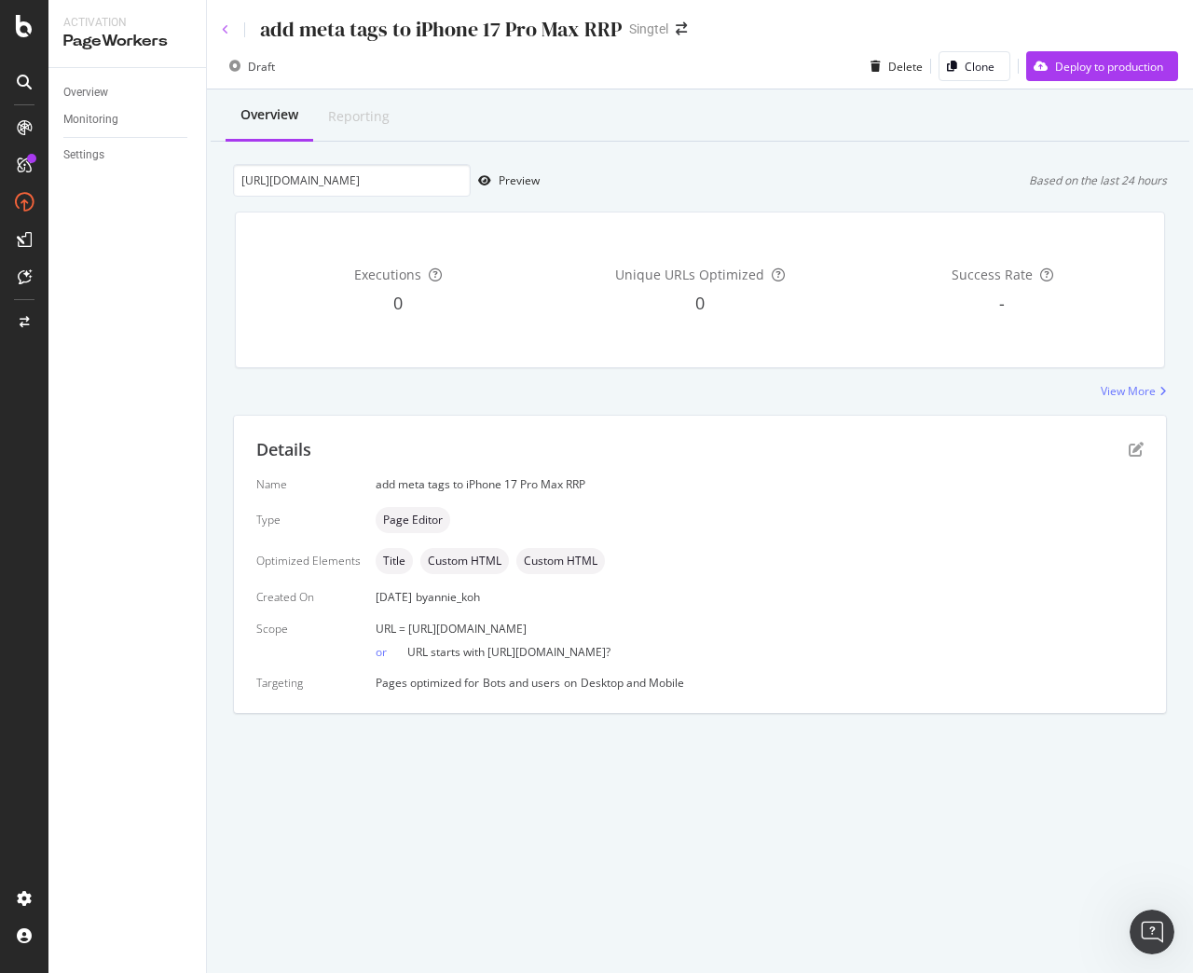
click at [224, 31] on icon at bounding box center [225, 29] width 7 height 11
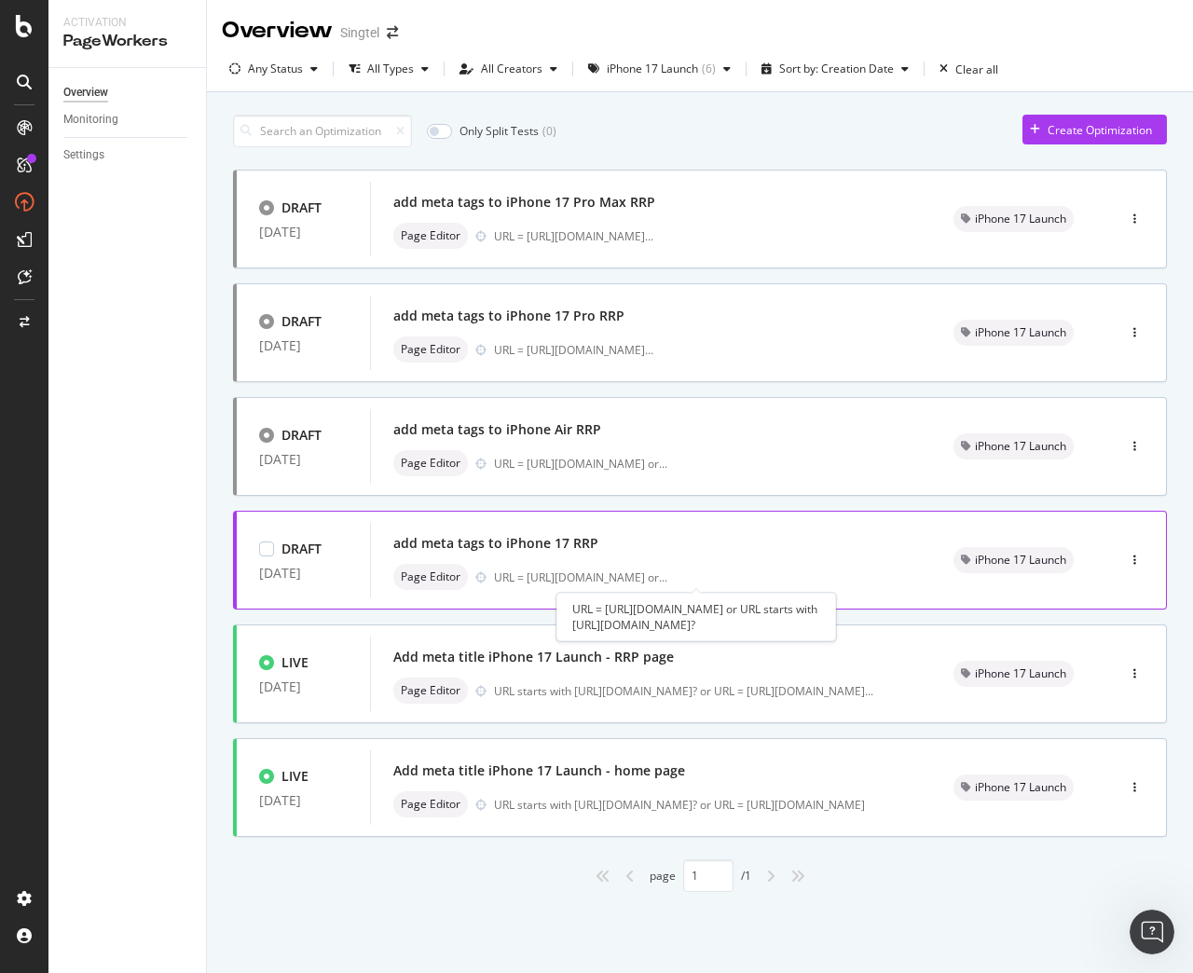
click at [538, 570] on div "URL = https://shop.singtel.com/accessories/rrp-products/apple-iphone-17 or ..." at bounding box center [580, 577] width 173 height 16
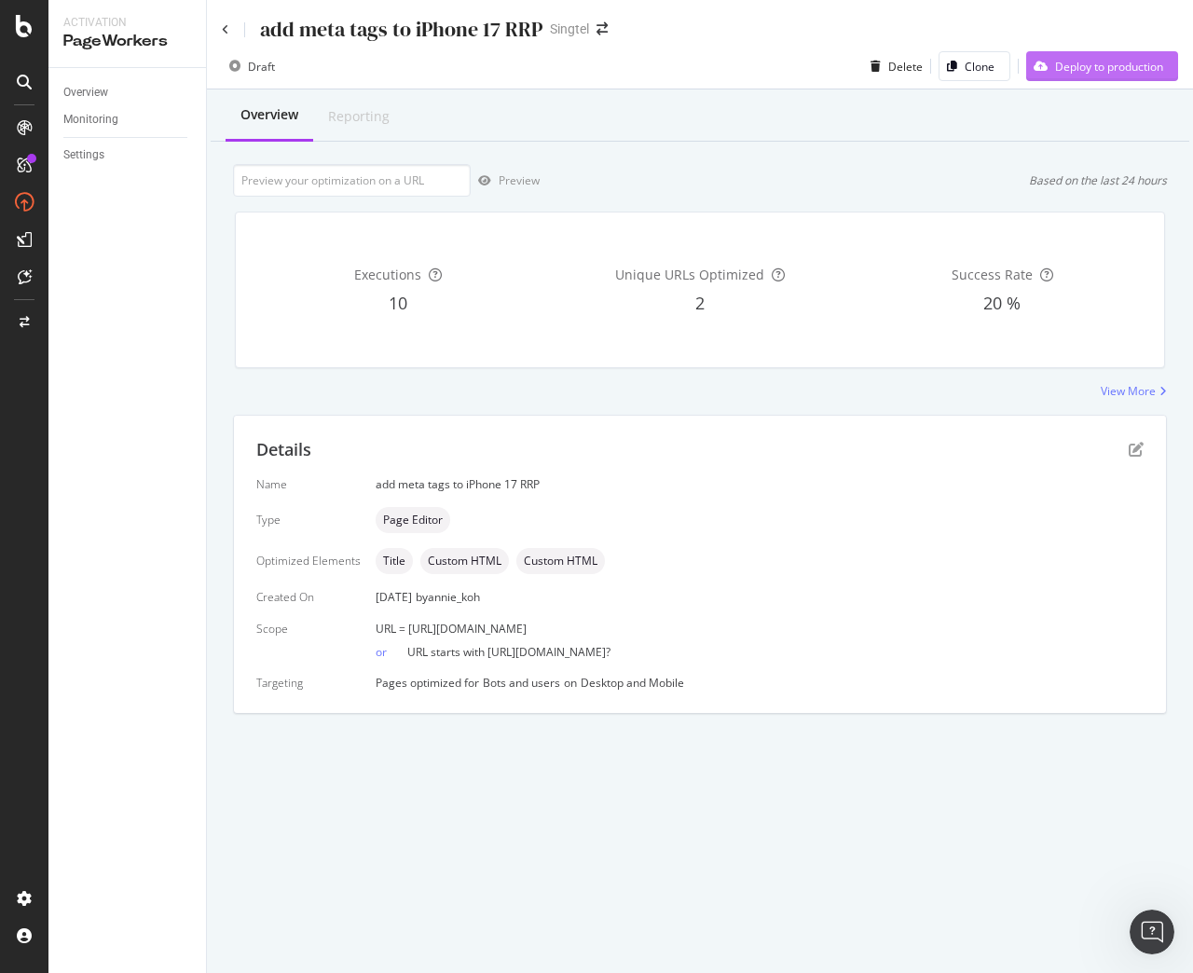
click at [1101, 65] on div "Deploy to production" at bounding box center [1109, 67] width 108 height 16
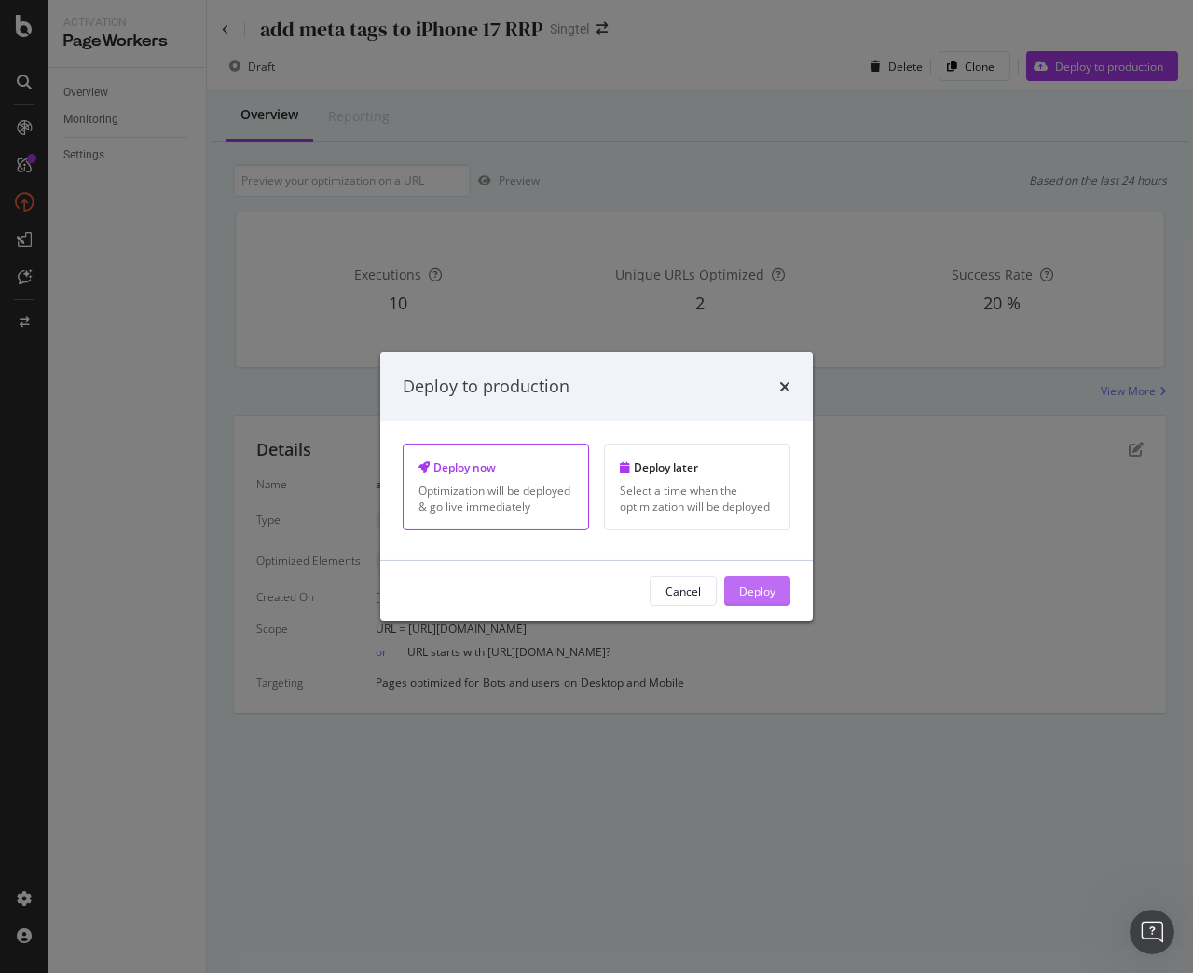
click at [766, 600] on div "Deploy" at bounding box center [757, 591] width 36 height 28
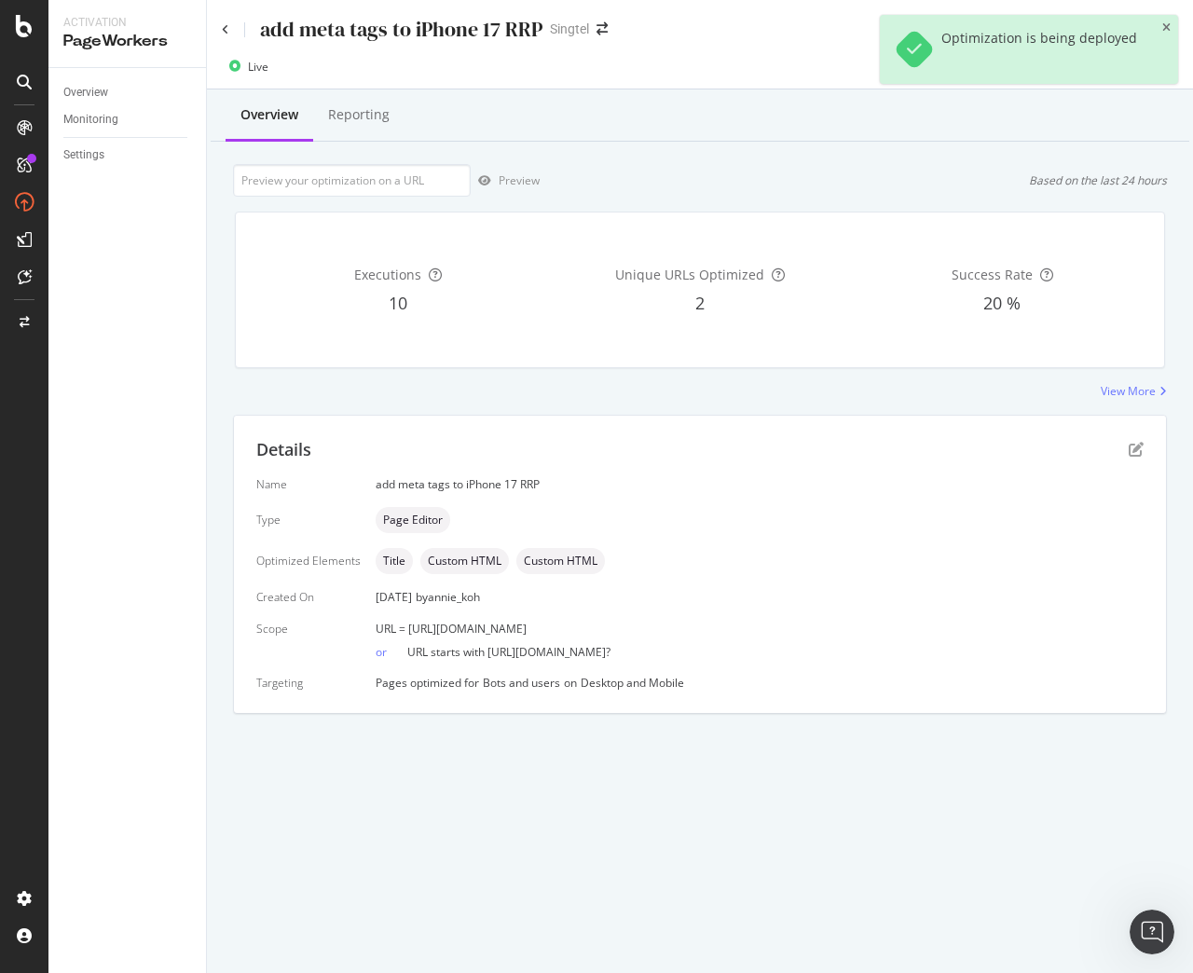
click at [221, 34] on div "add meta tags to iPhone 17 RRP Singtel" at bounding box center [700, 22] width 986 height 44
click at [223, 33] on icon at bounding box center [225, 29] width 7 height 11
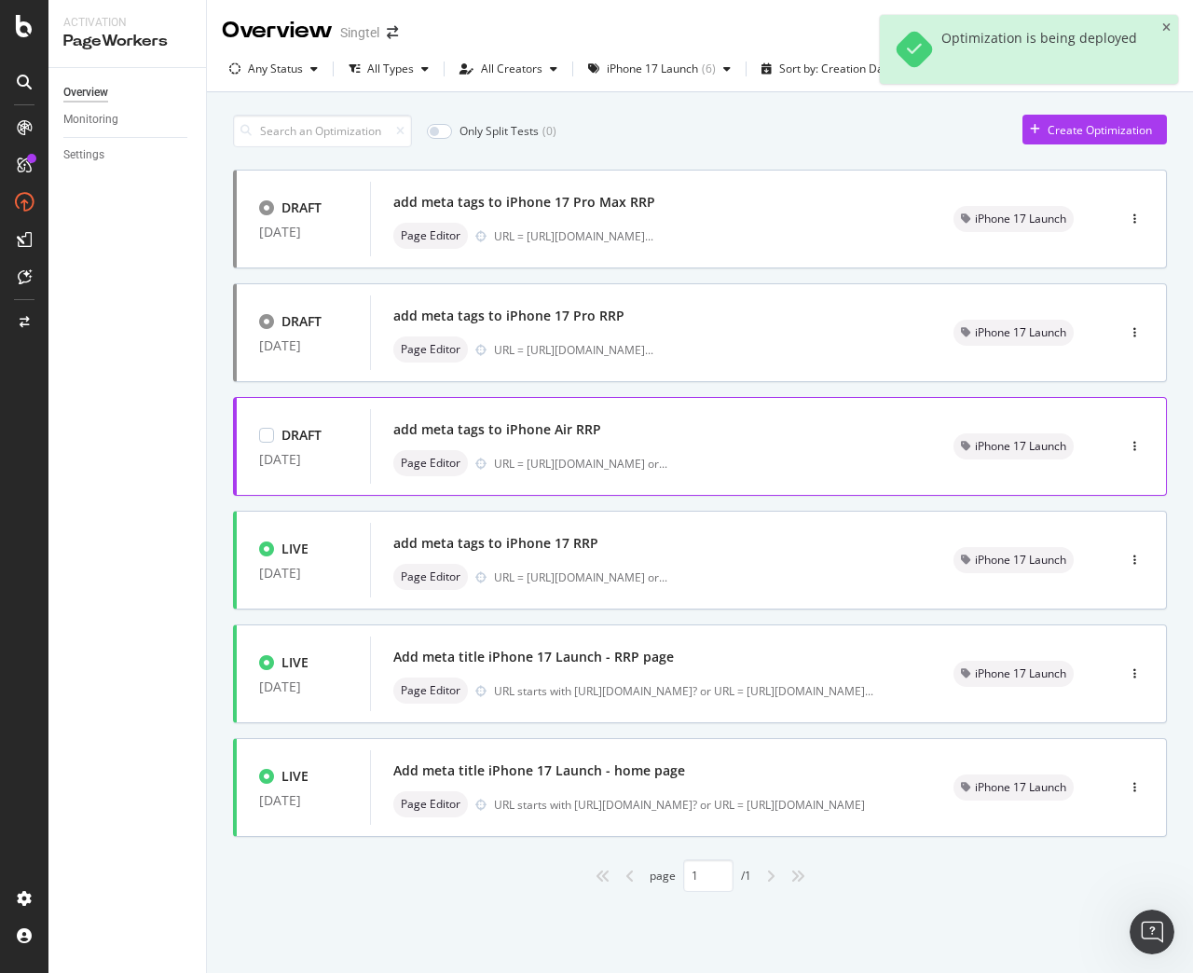
click at [489, 442] on div "add meta tags to iPhone Air RRP" at bounding box center [650, 430] width 515 height 26
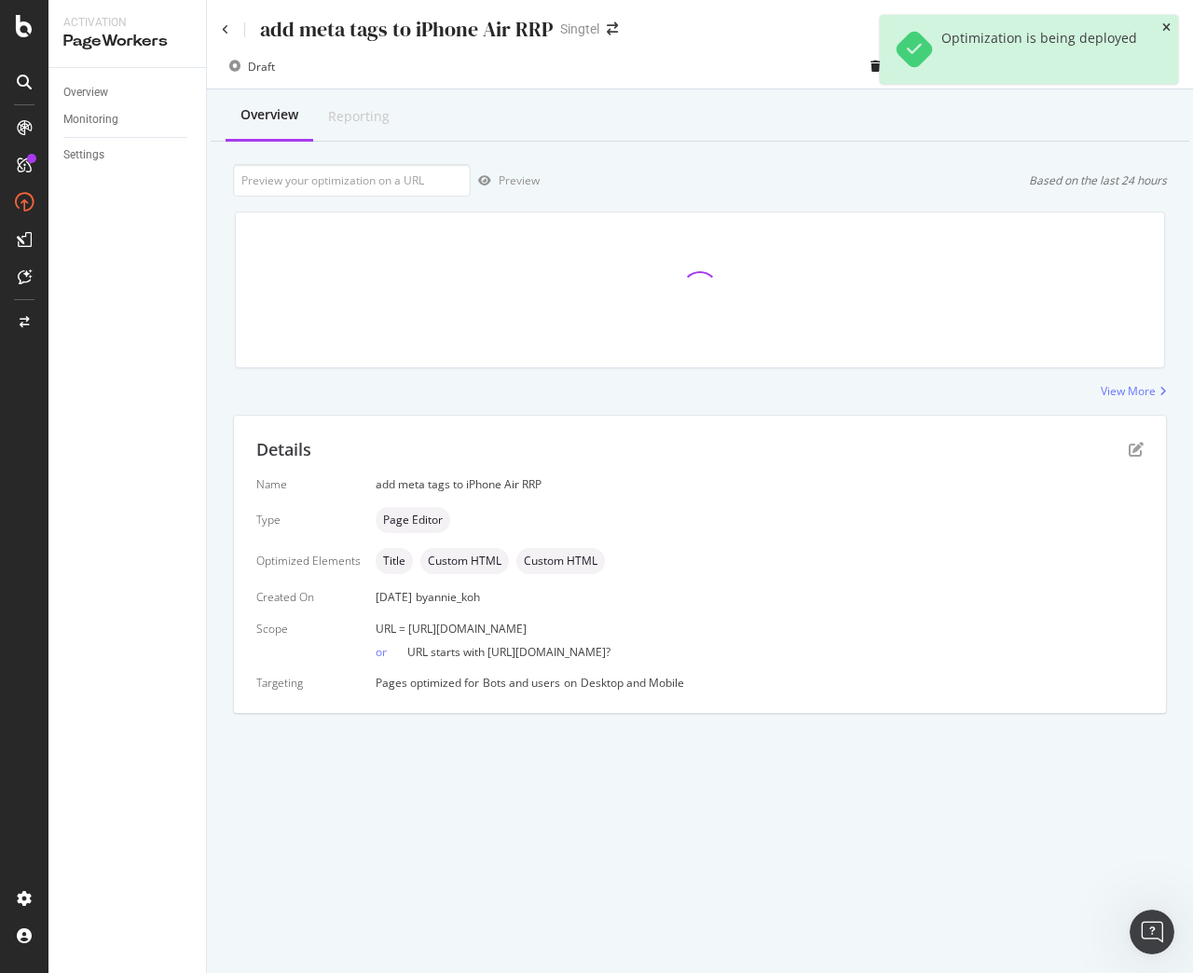
click at [1166, 27] on icon "close toast" at bounding box center [1166, 27] width 8 height 11
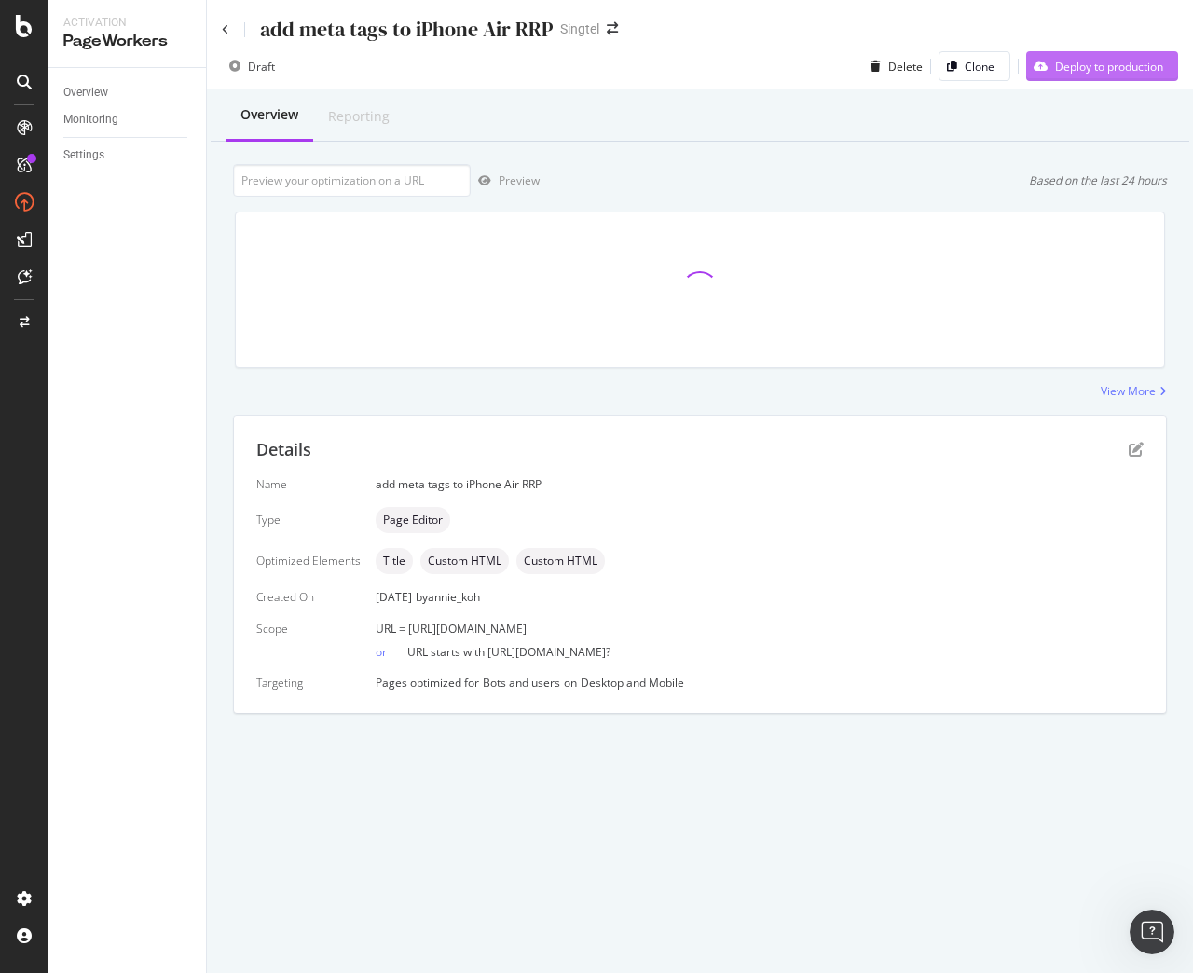
click at [1087, 72] on div "Deploy to production" at bounding box center [1109, 67] width 108 height 16
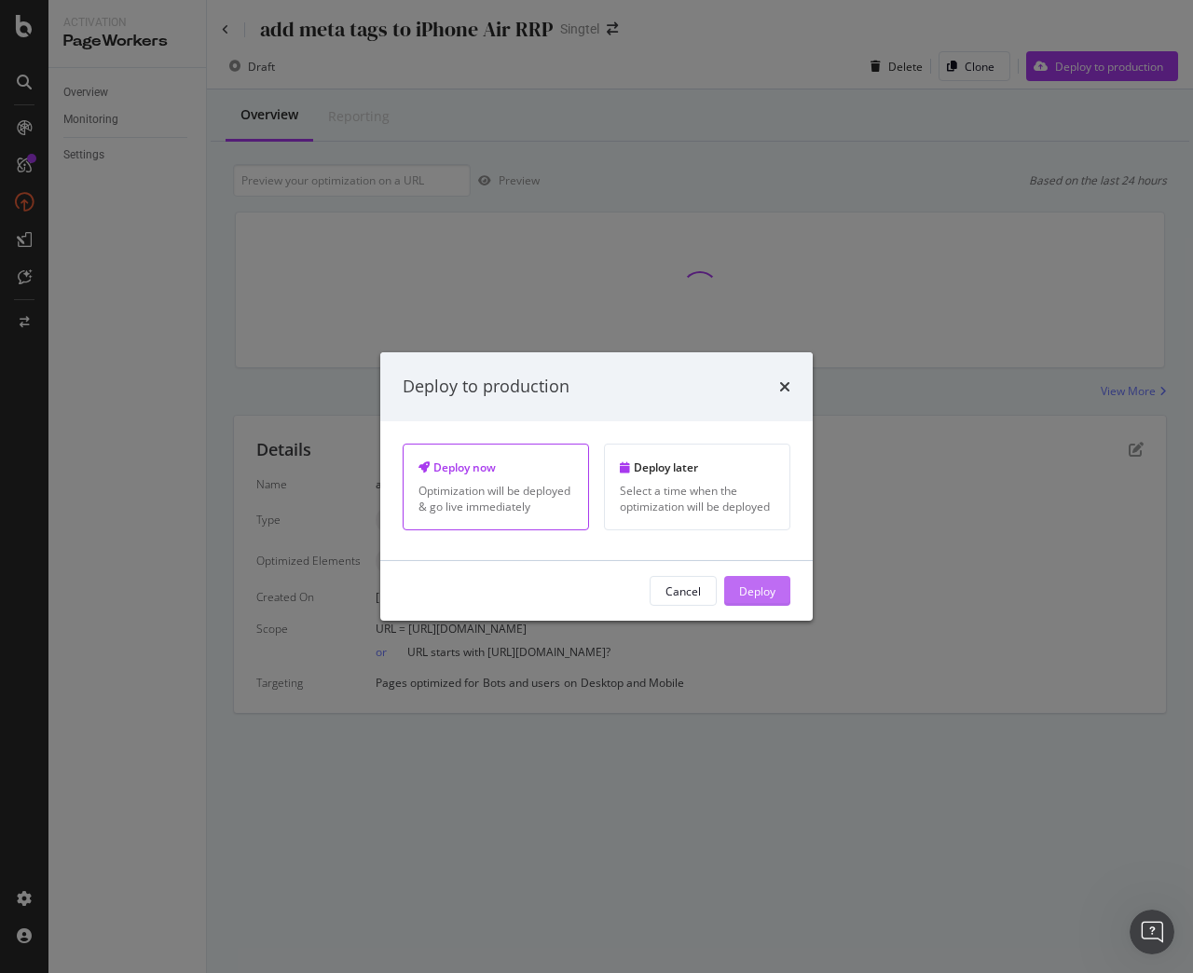
click at [755, 586] on div "Deploy" at bounding box center [757, 590] width 36 height 16
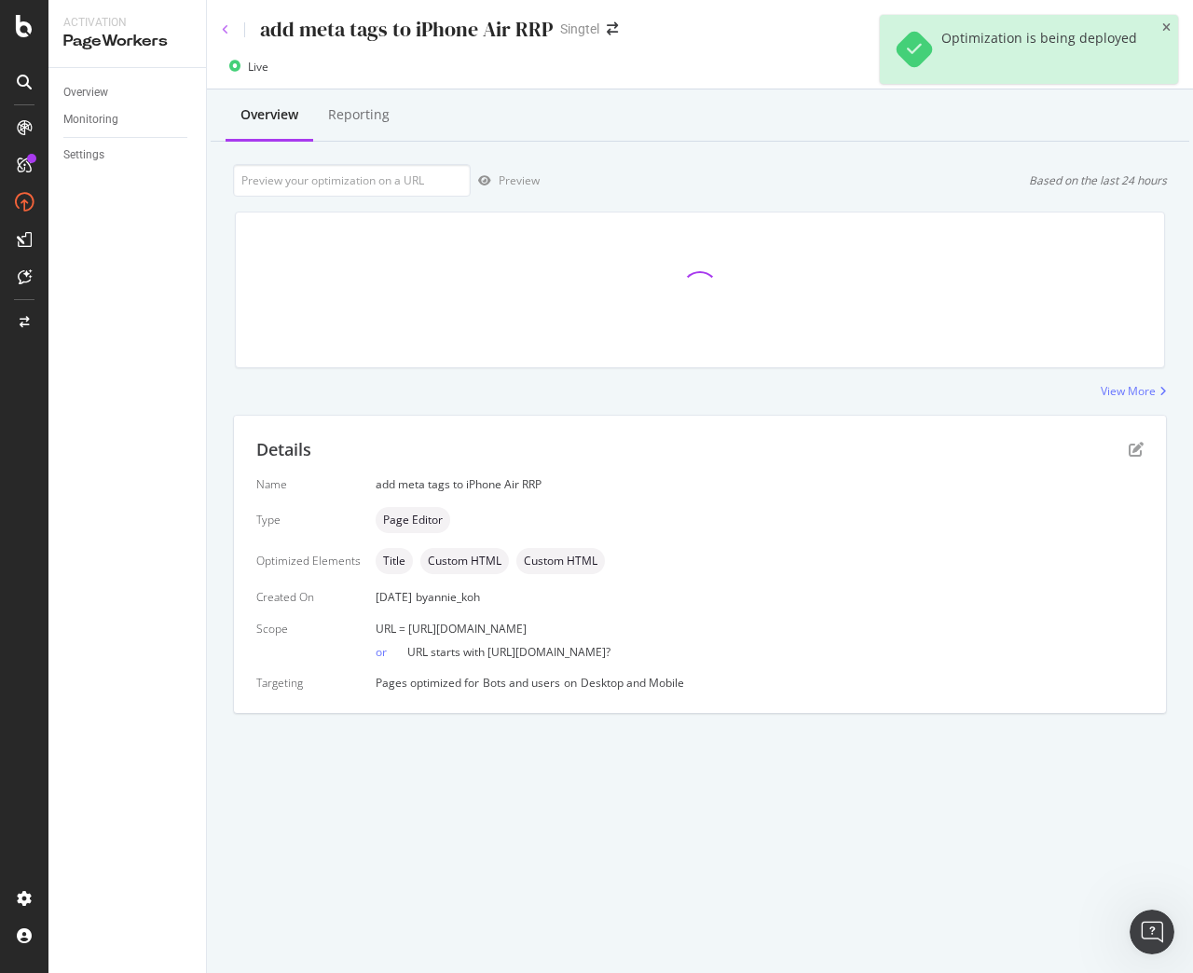
click at [222, 31] on icon at bounding box center [225, 29] width 7 height 11
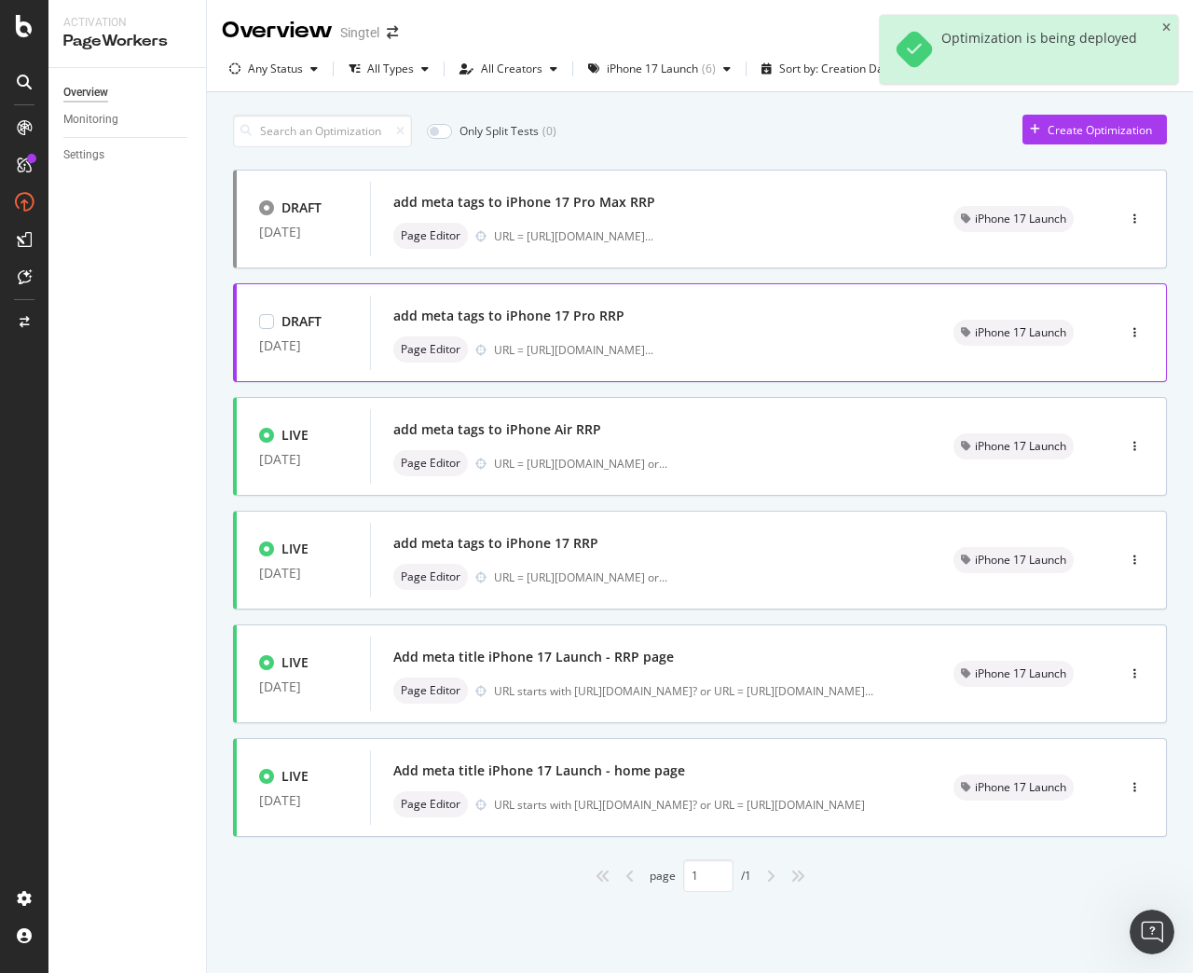
click at [447, 328] on div "add meta tags to iPhone 17 Pro RRP" at bounding box center [650, 316] width 515 height 26
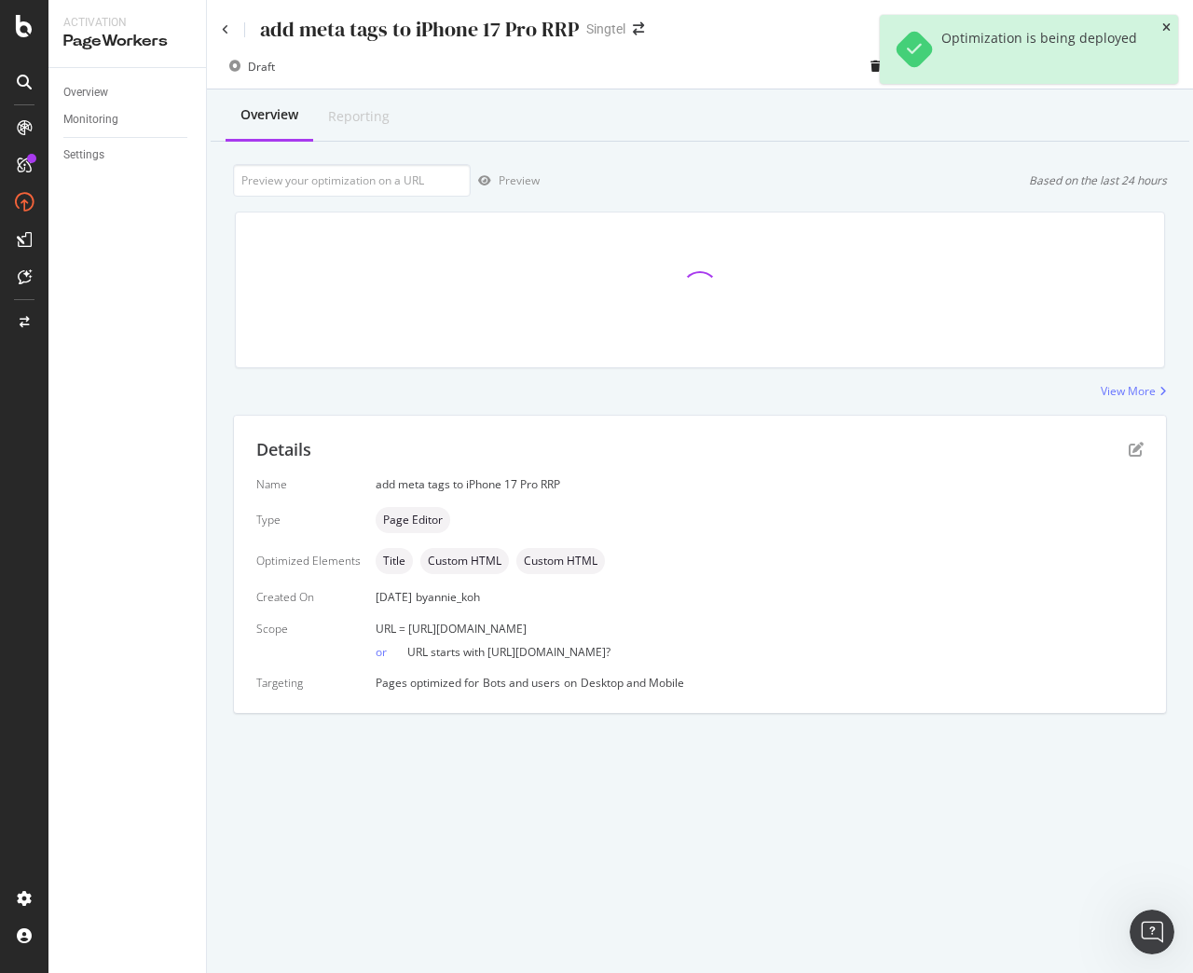
click at [1168, 28] on icon "close toast" at bounding box center [1166, 27] width 8 height 11
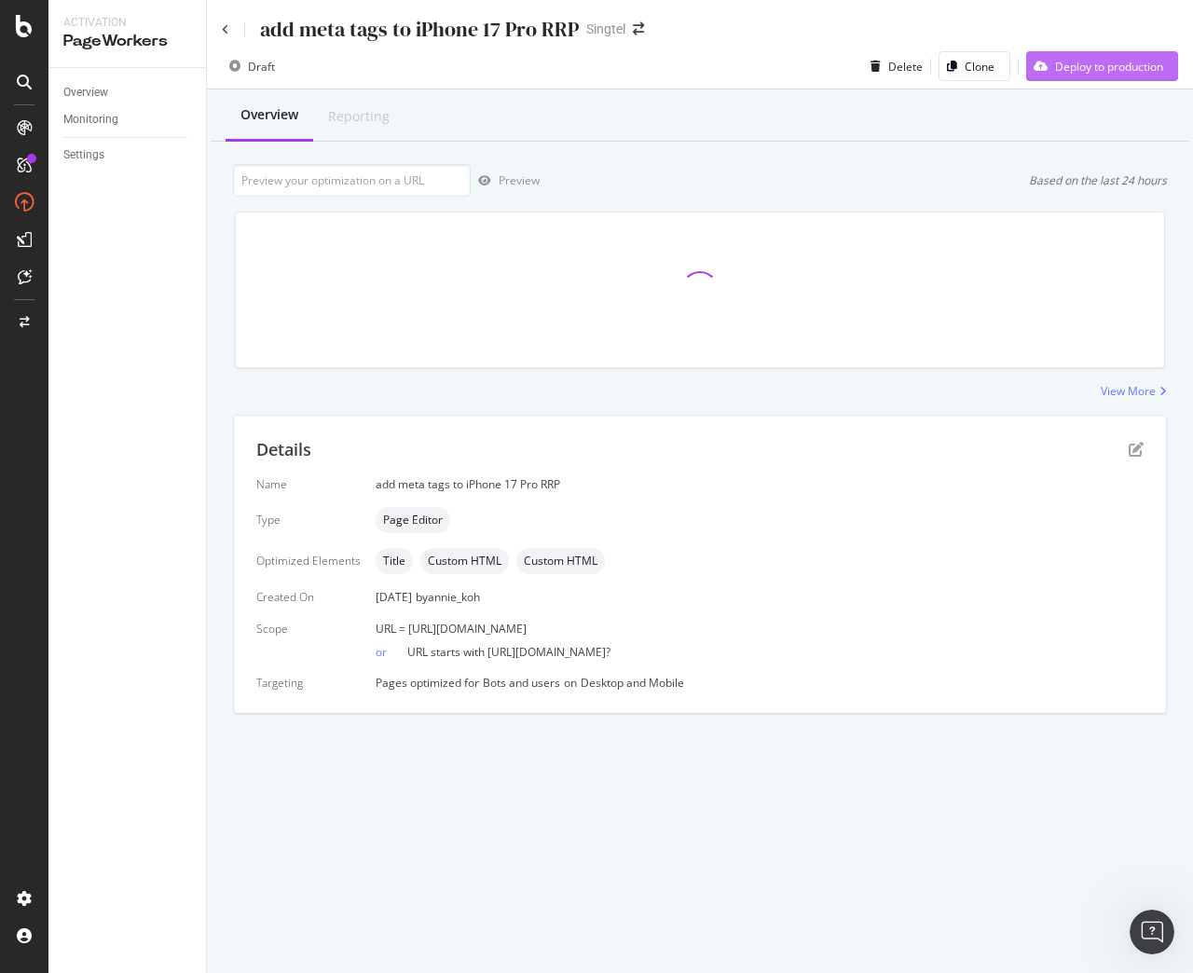
click at [1129, 67] on div "Deploy to production" at bounding box center [1109, 67] width 108 height 16
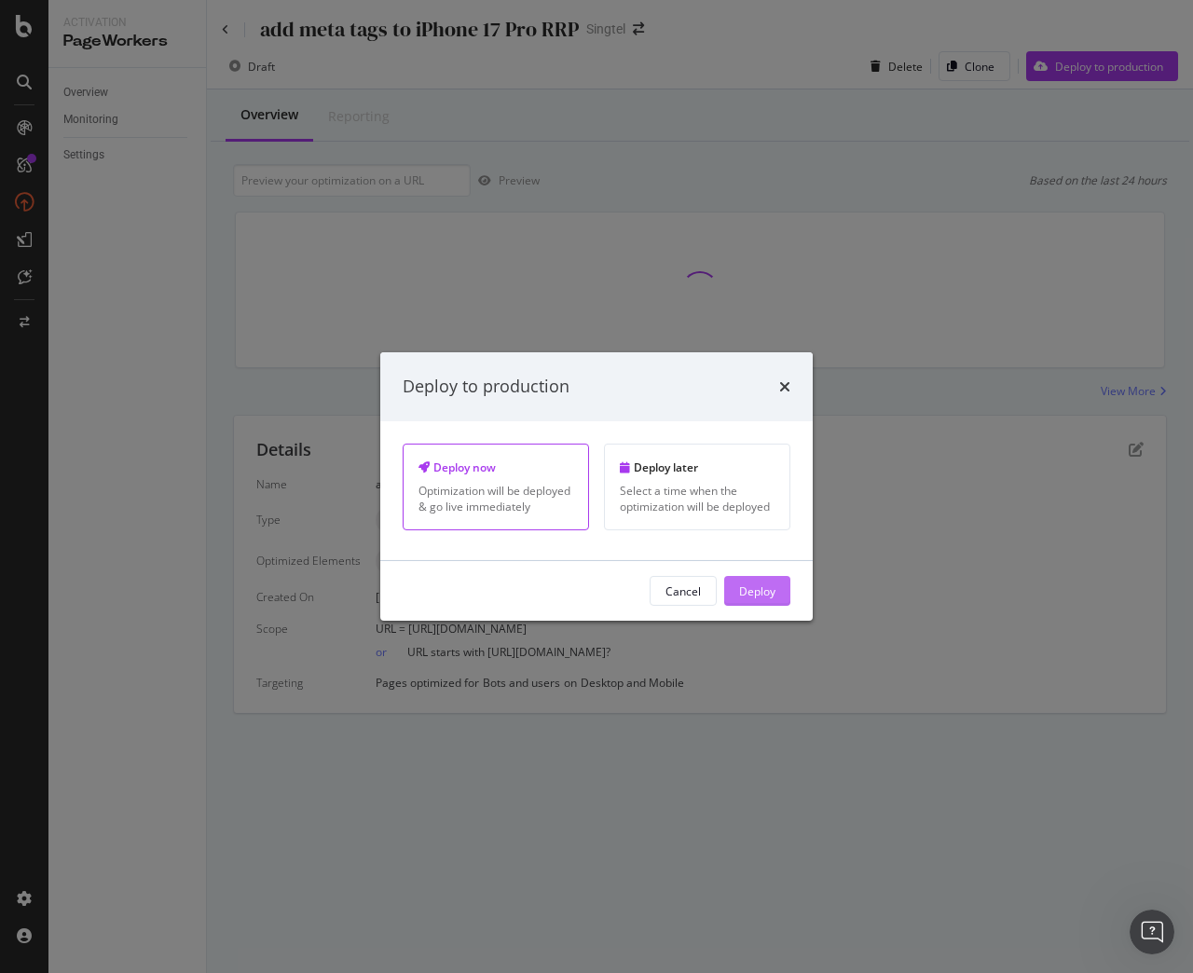
click at [747, 593] on div "Deploy" at bounding box center [757, 590] width 36 height 16
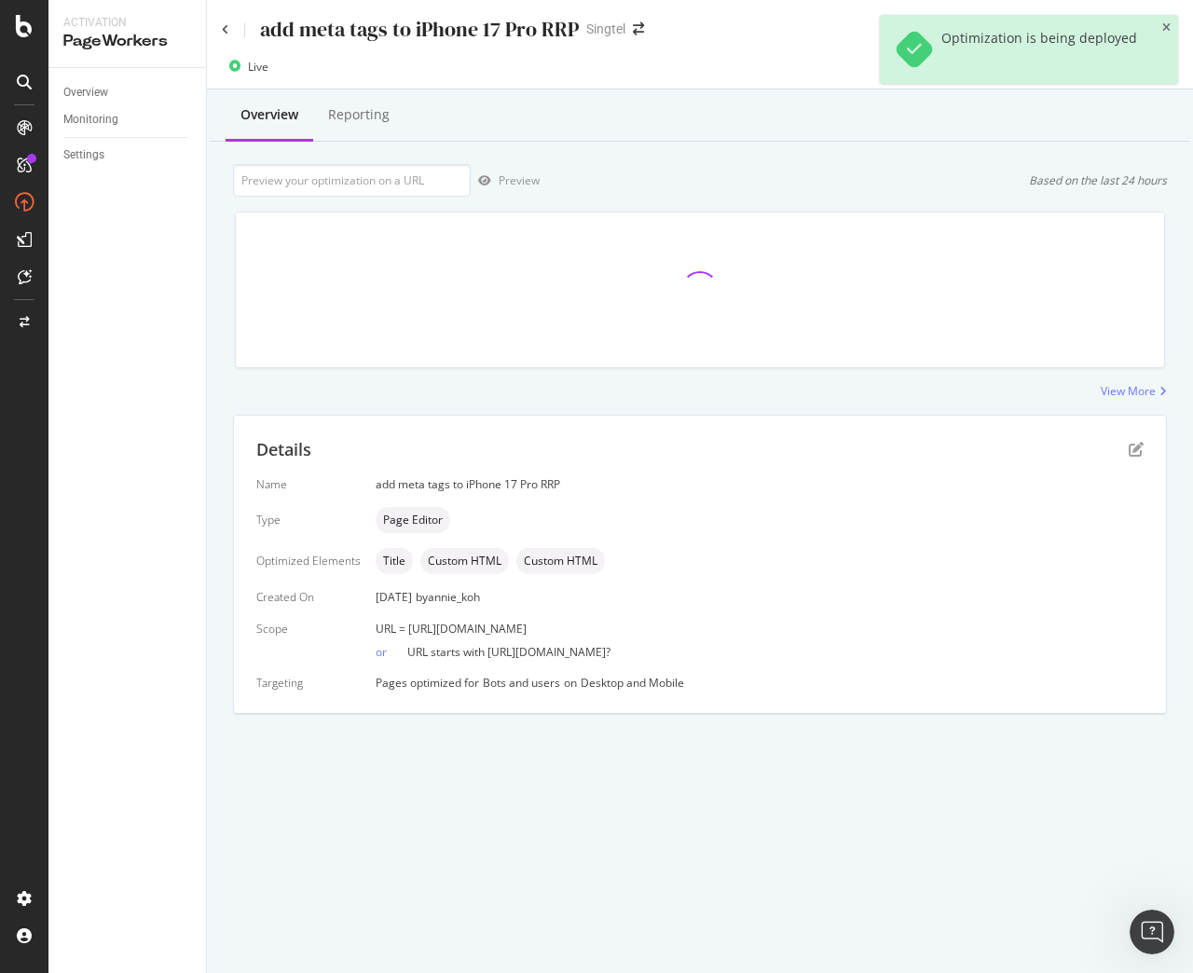
click at [225, 35] on div "add meta tags to iPhone 17 Pro RRP" at bounding box center [400, 29] width 357 height 29
click at [225, 30] on icon at bounding box center [225, 29] width 7 height 11
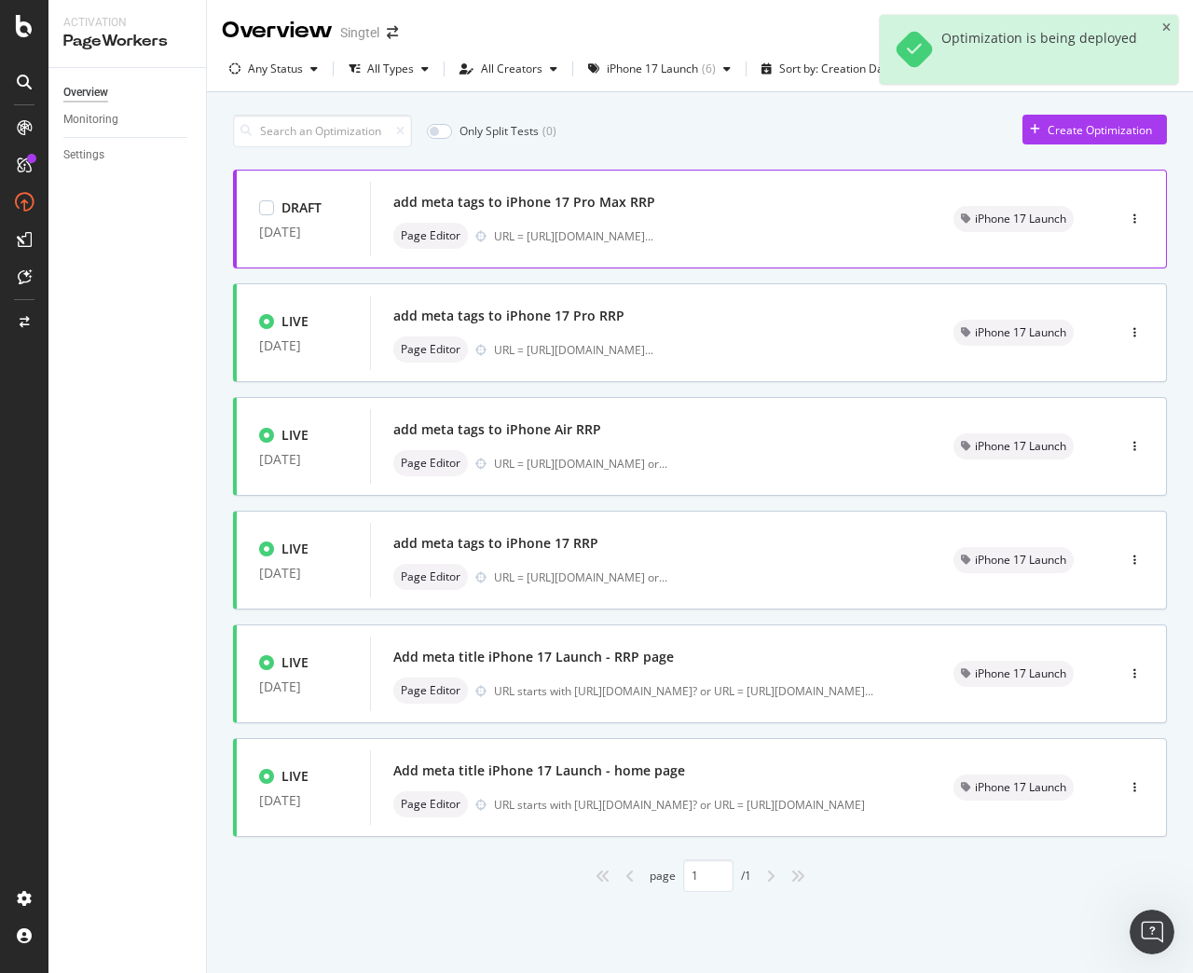
click at [493, 211] on div "add meta tags to iPhone 17 Pro Max RRP" at bounding box center [524, 202] width 262 height 19
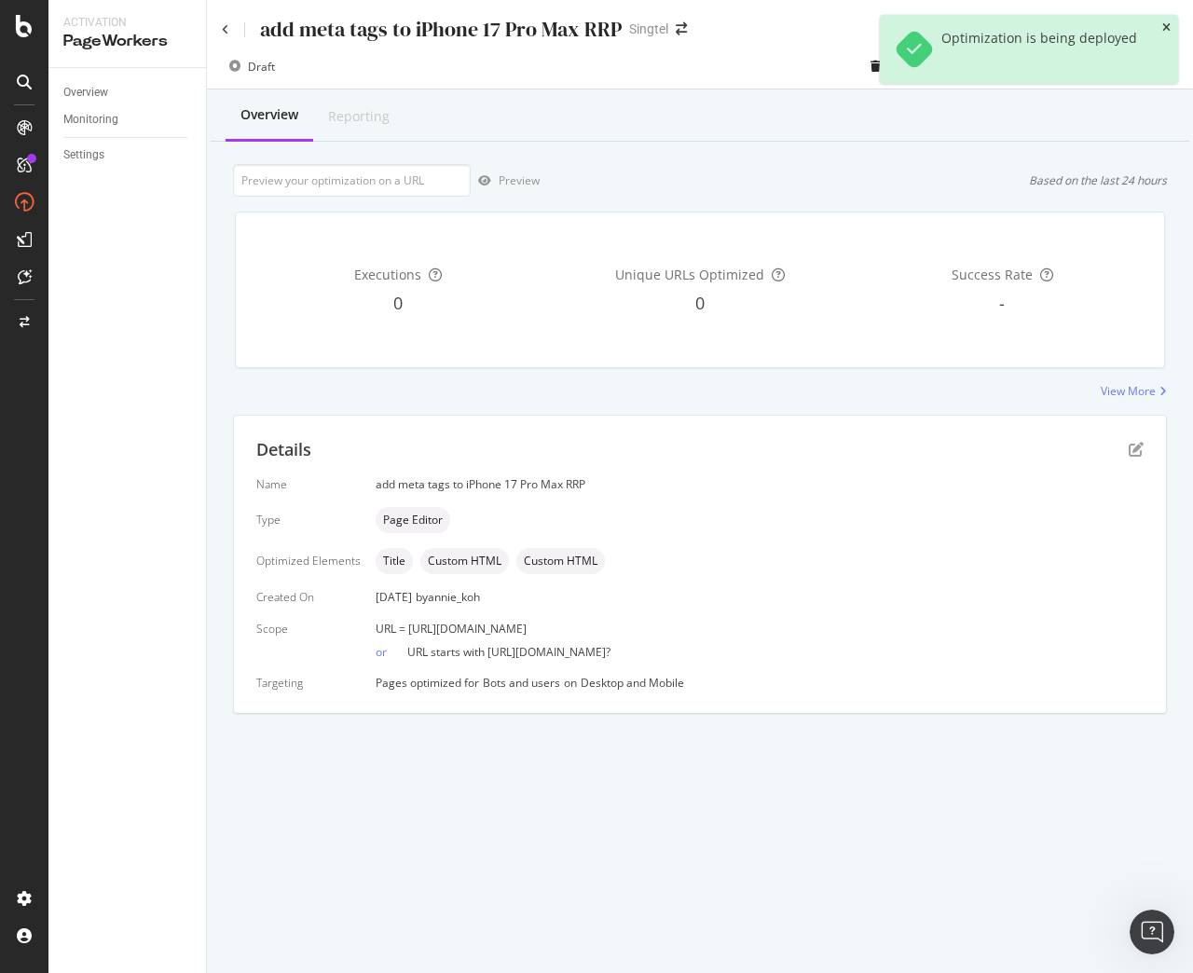
click at [1166, 30] on icon "close toast" at bounding box center [1166, 27] width 8 height 11
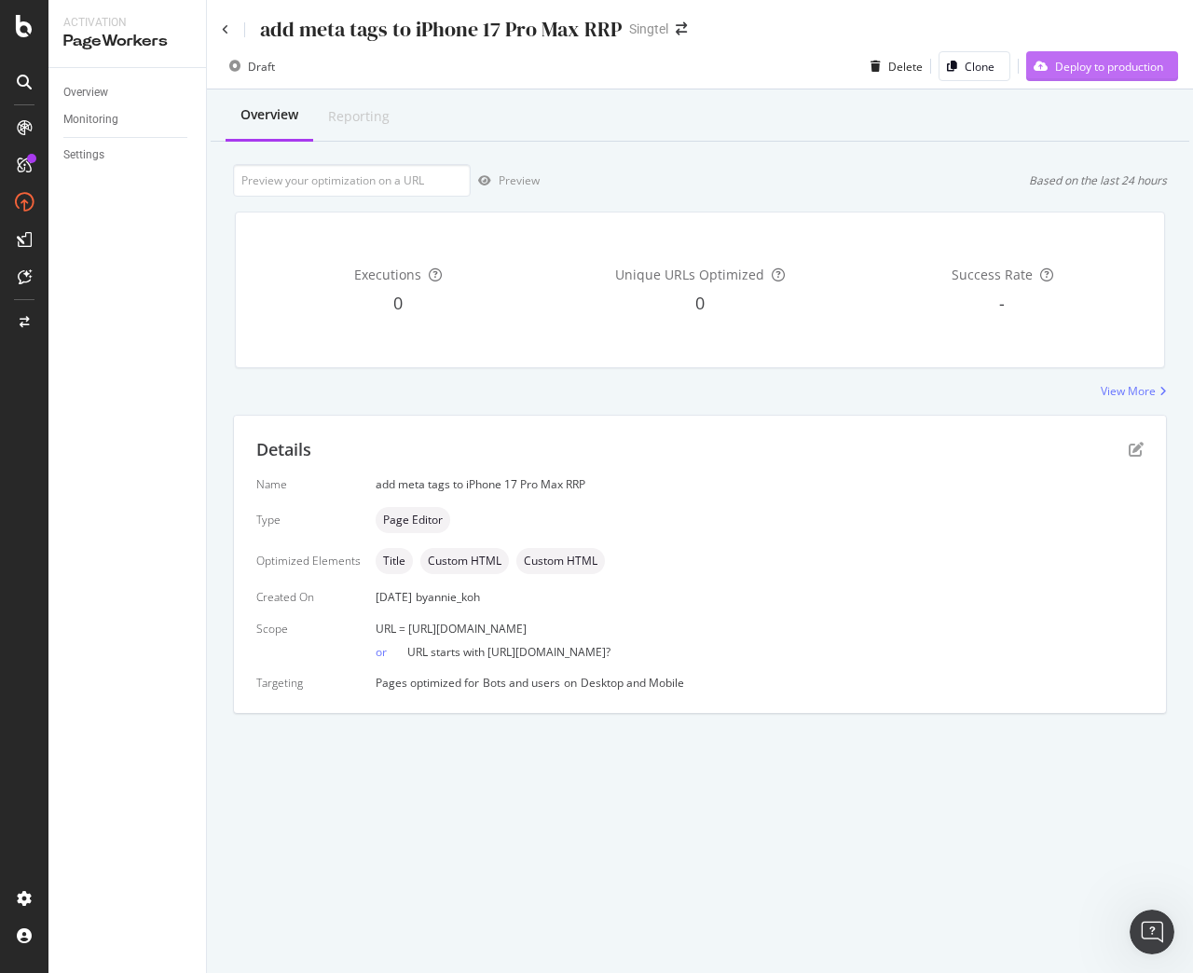
click at [1140, 69] on div "Deploy to production" at bounding box center [1109, 67] width 108 height 16
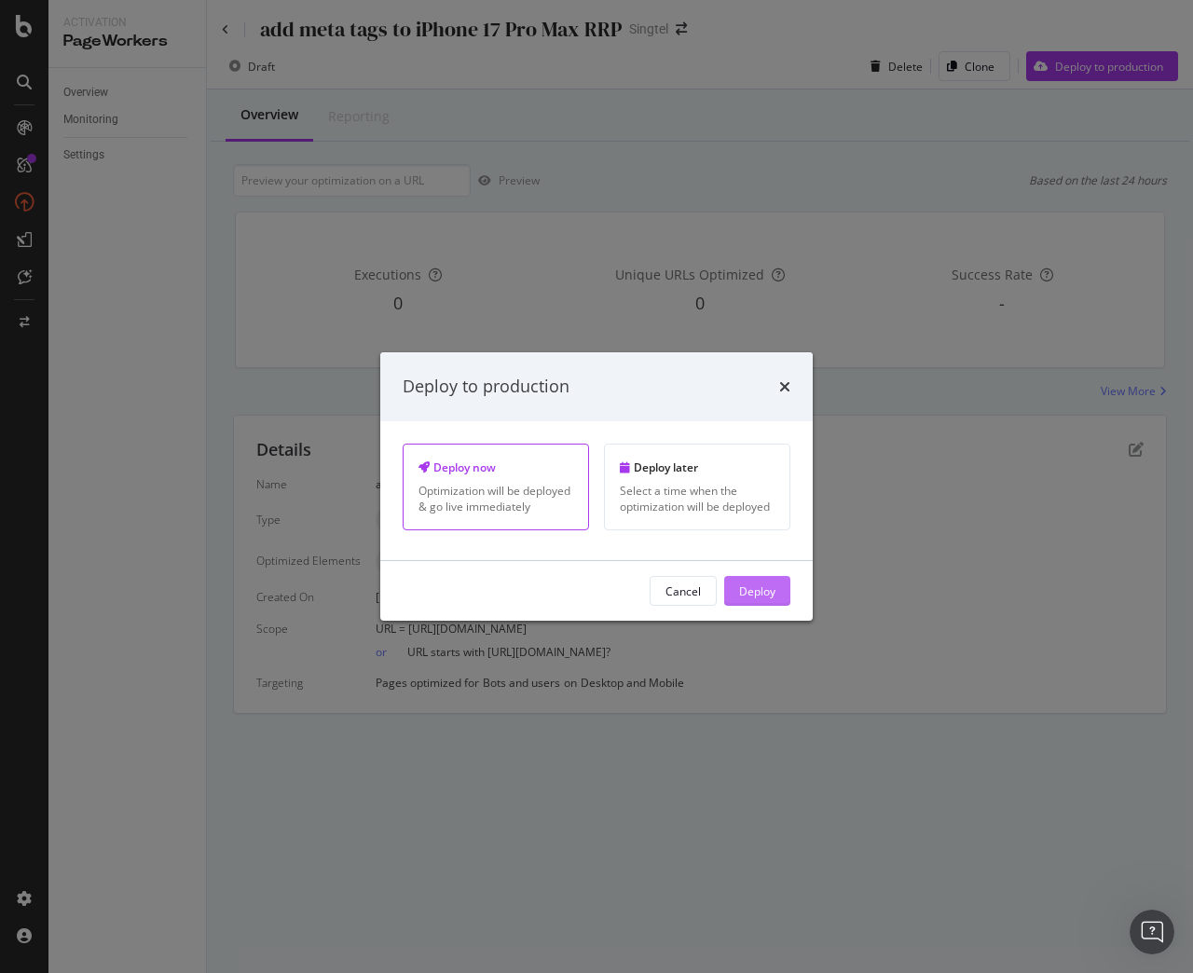
click at [760, 589] on div "Deploy" at bounding box center [757, 590] width 36 height 16
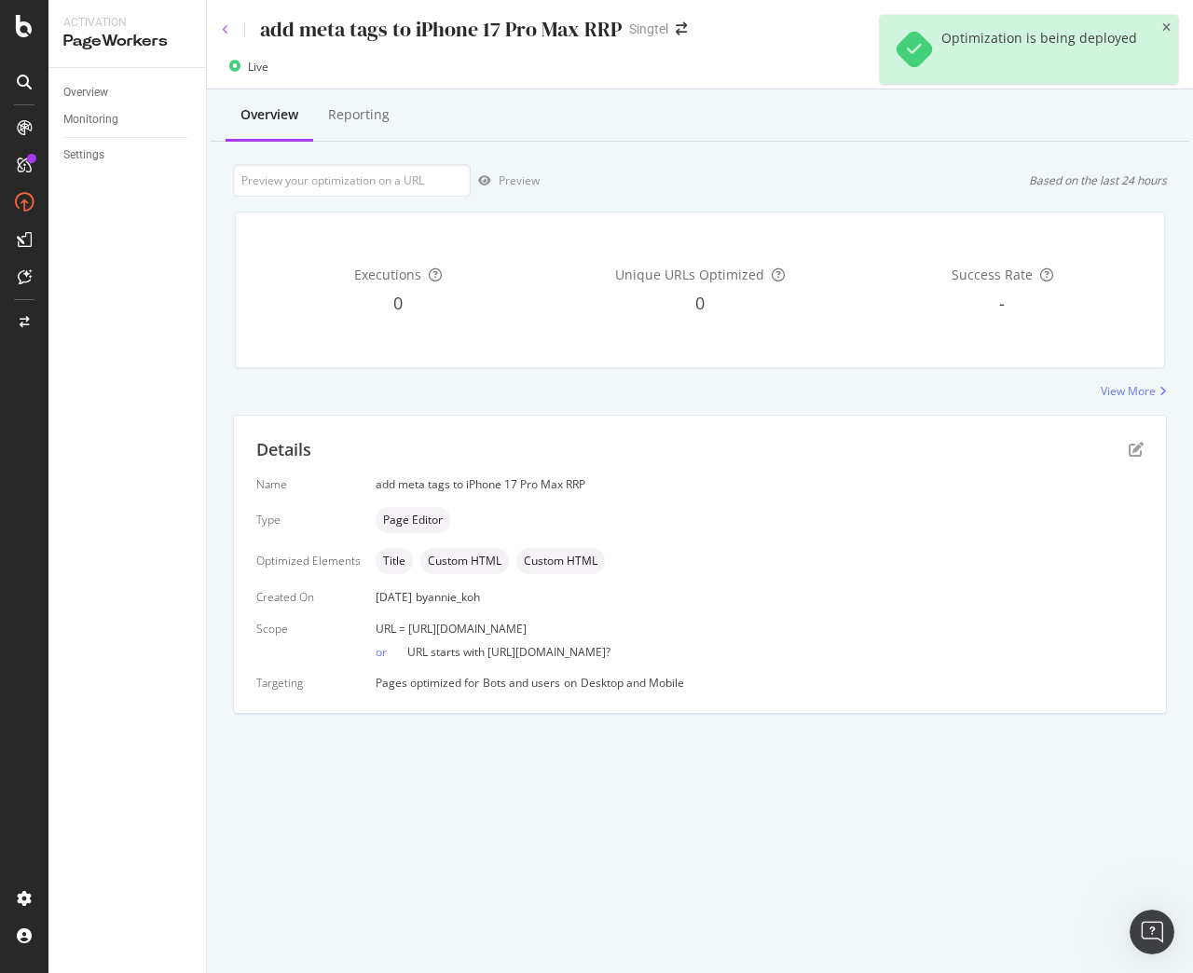
click at [224, 33] on icon at bounding box center [225, 29] width 7 height 11
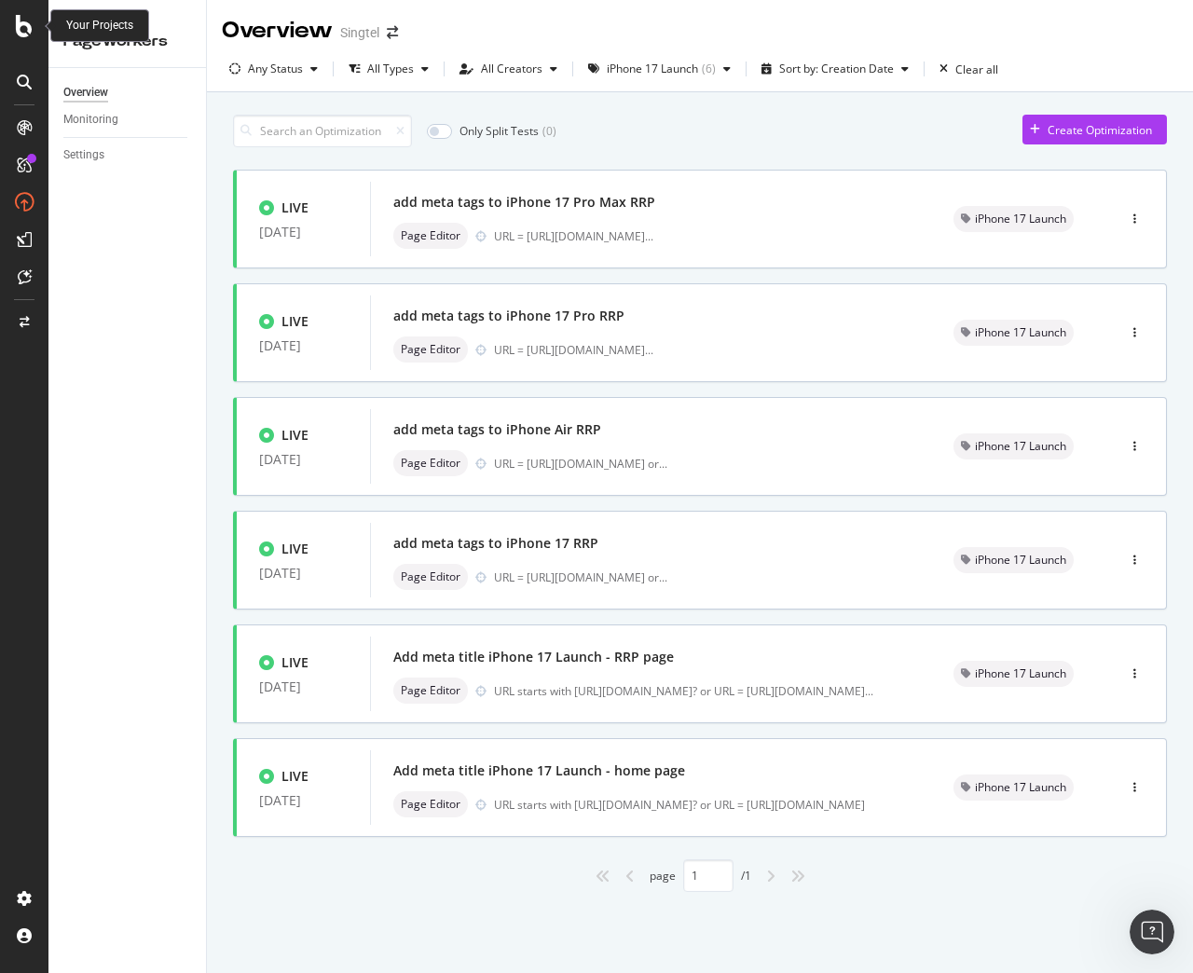
click at [24, 29] on icon at bounding box center [24, 26] width 17 height 22
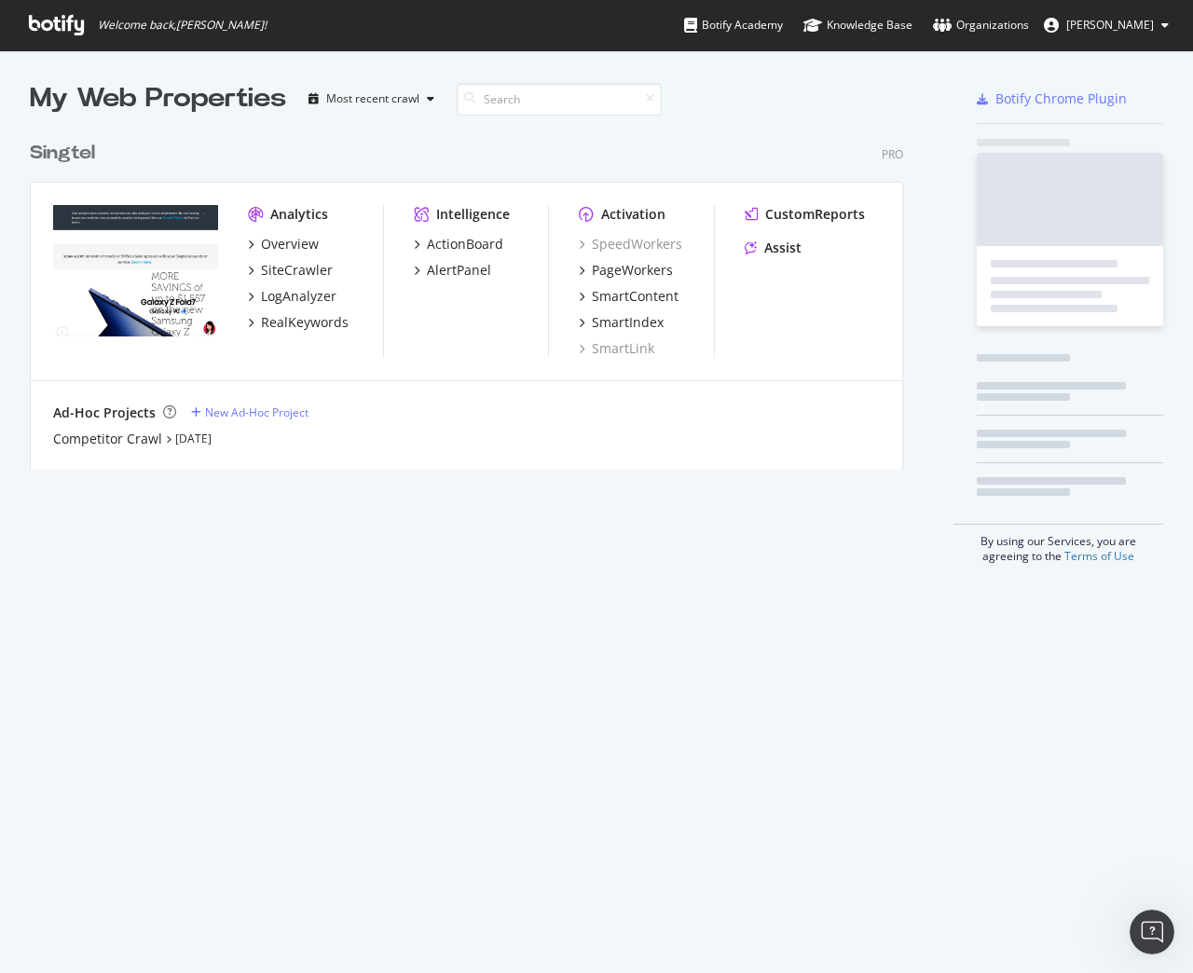
scroll to position [959, 1165]
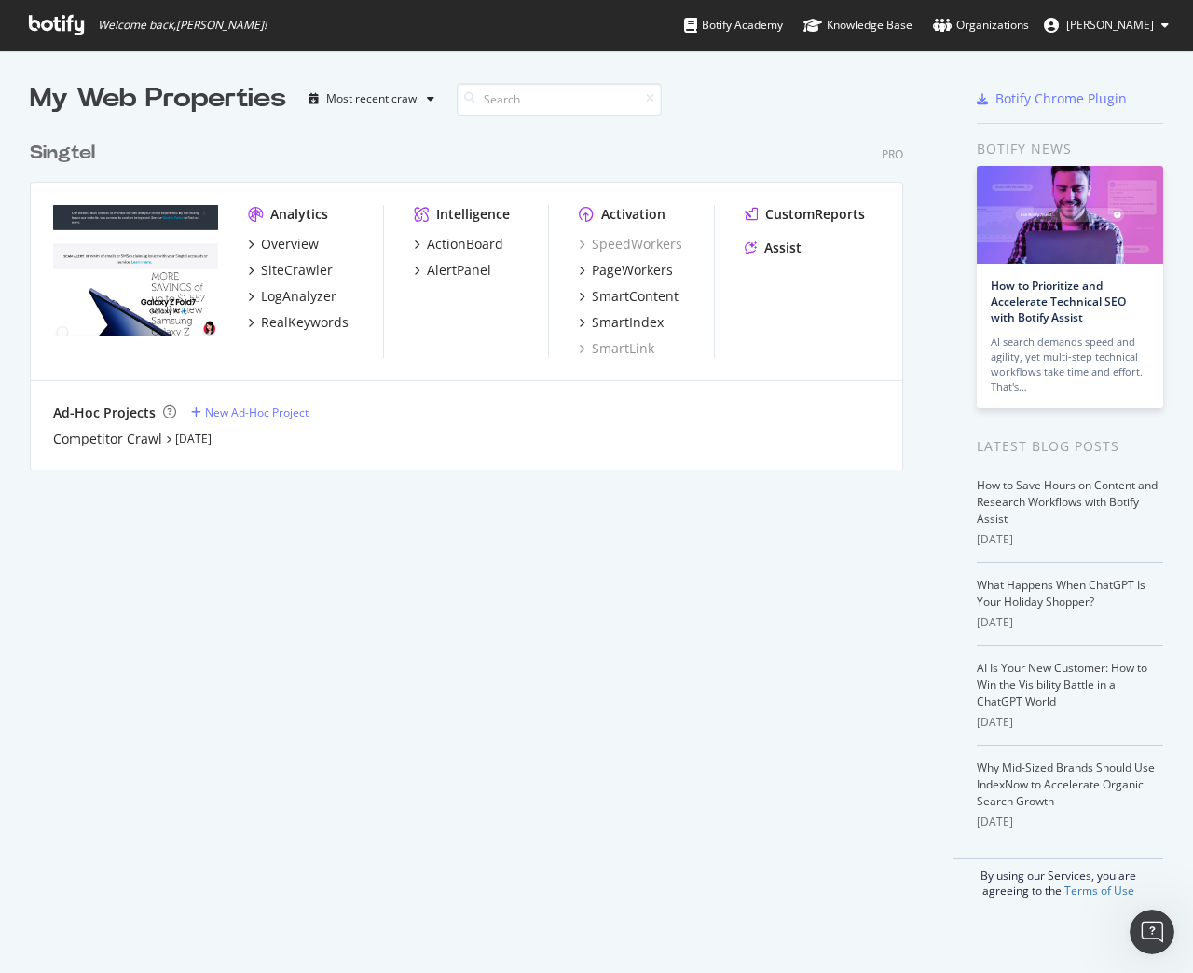
drag, startPoint x: 140, startPoint y: 755, endPoint x: 107, endPoint y: 763, distance: 33.7
click at [107, 763] on div "My Web Properties Most recent crawl Singtel Pro Analytics Overview SiteCrawler …" at bounding box center [492, 489] width 924 height 818
drag, startPoint x: 107, startPoint y: 763, endPoint x: 113, endPoint y: 843, distance: 80.3
click at [113, 843] on div "My Web Properties Most recent crawl Singtel Pro Analytics Overview SiteCrawler …" at bounding box center [492, 489] width 924 height 818
click at [626, 274] on div "PageWorkers" at bounding box center [632, 270] width 81 height 19
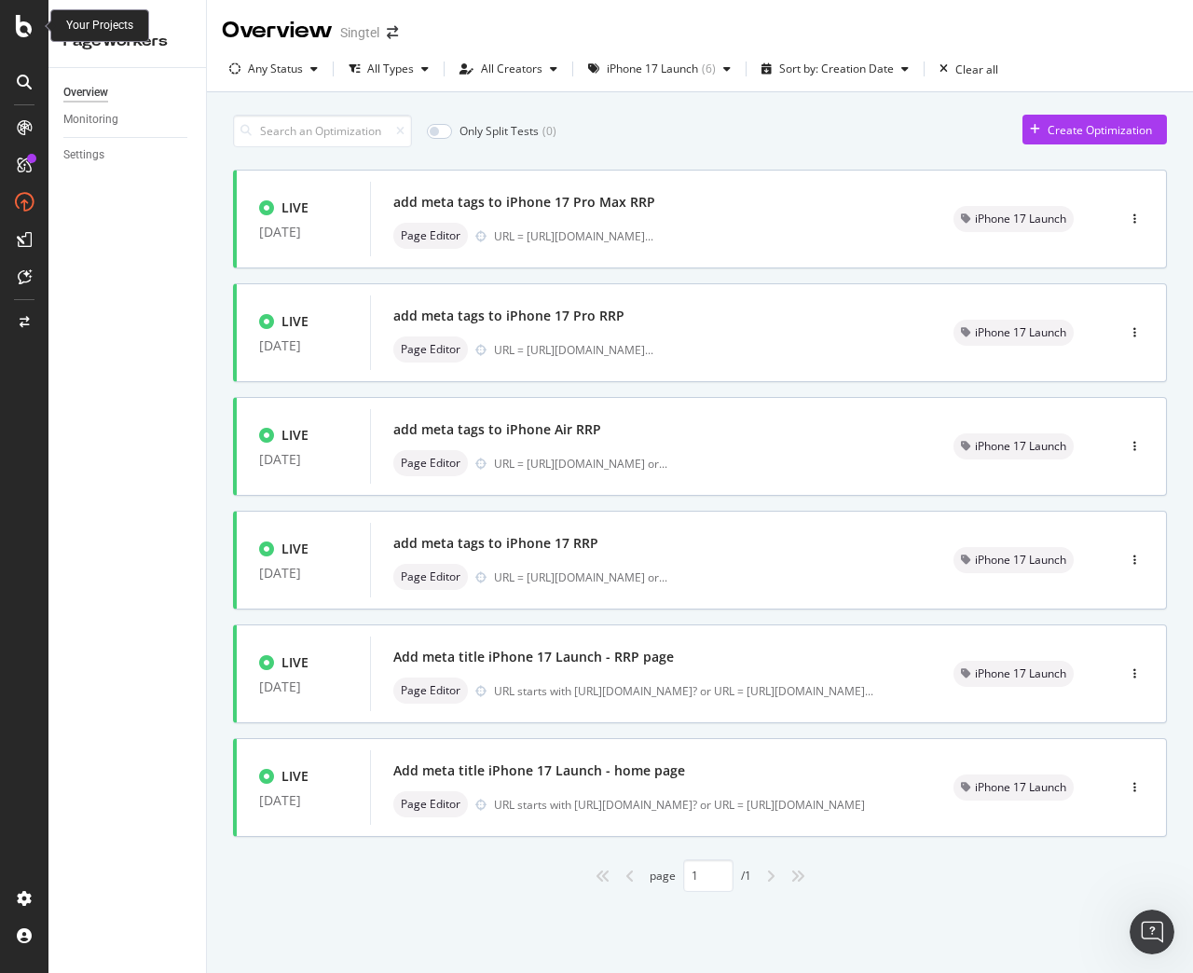
click at [27, 26] on icon at bounding box center [24, 26] width 17 height 22
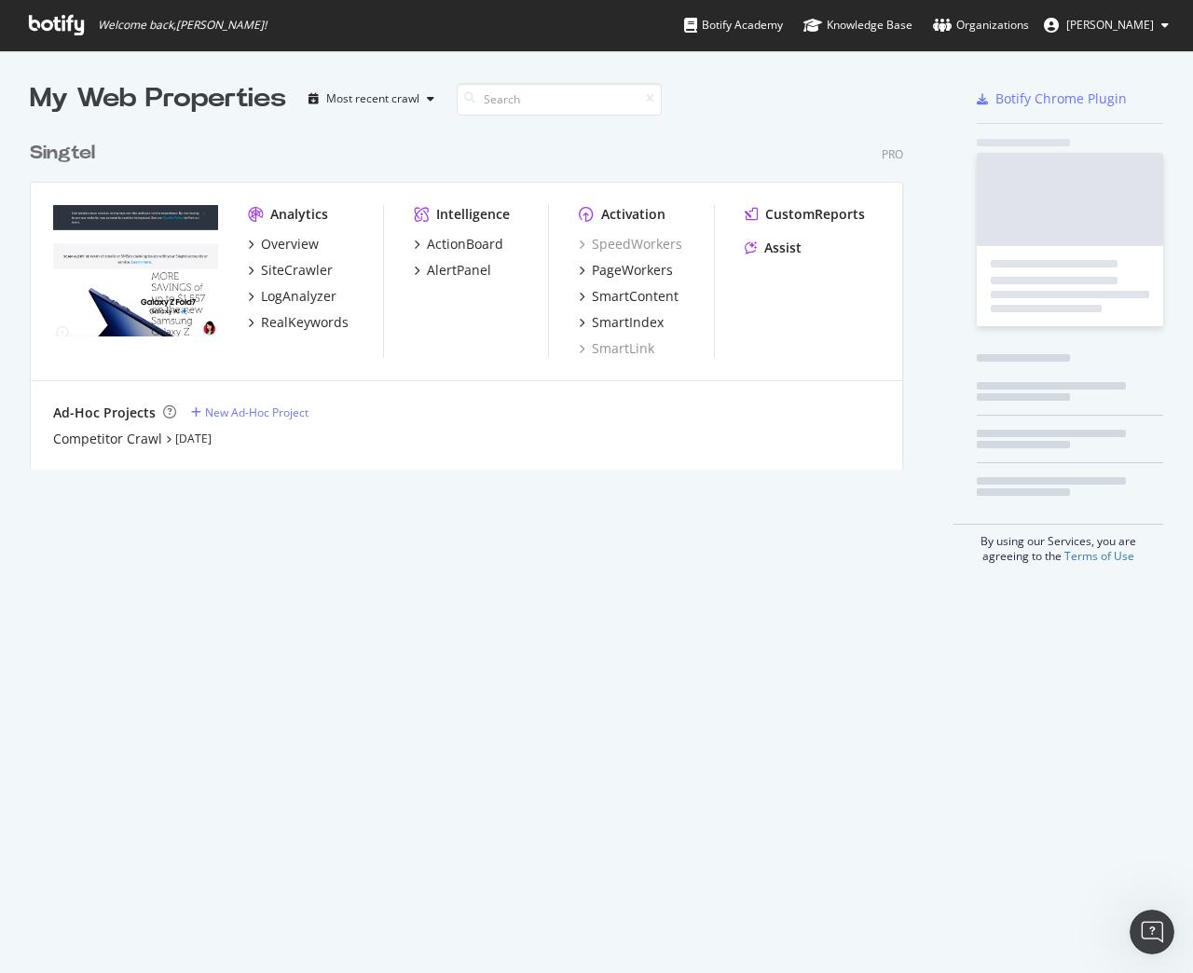
scroll to position [959, 1165]
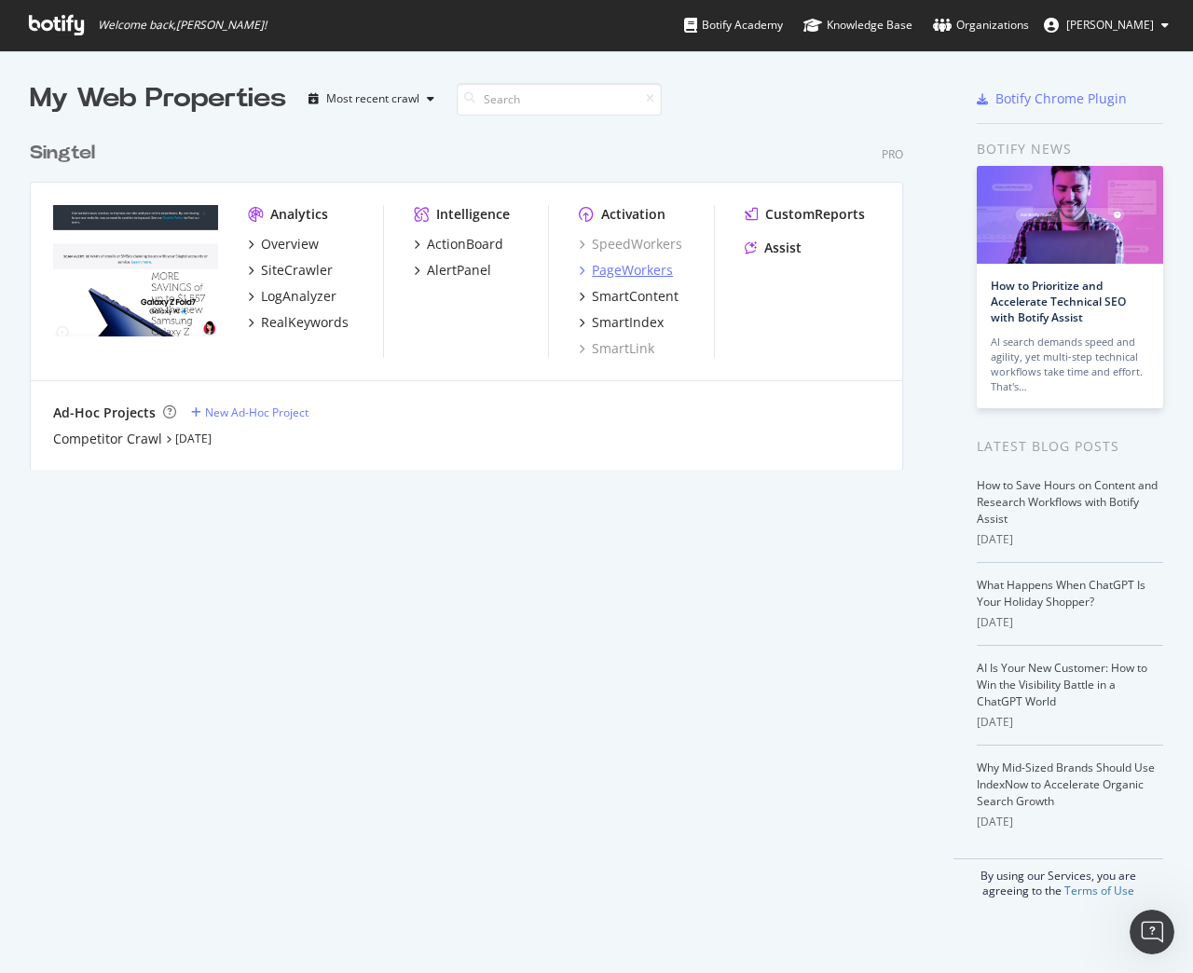
click at [635, 270] on div "PageWorkers" at bounding box center [632, 270] width 81 height 19
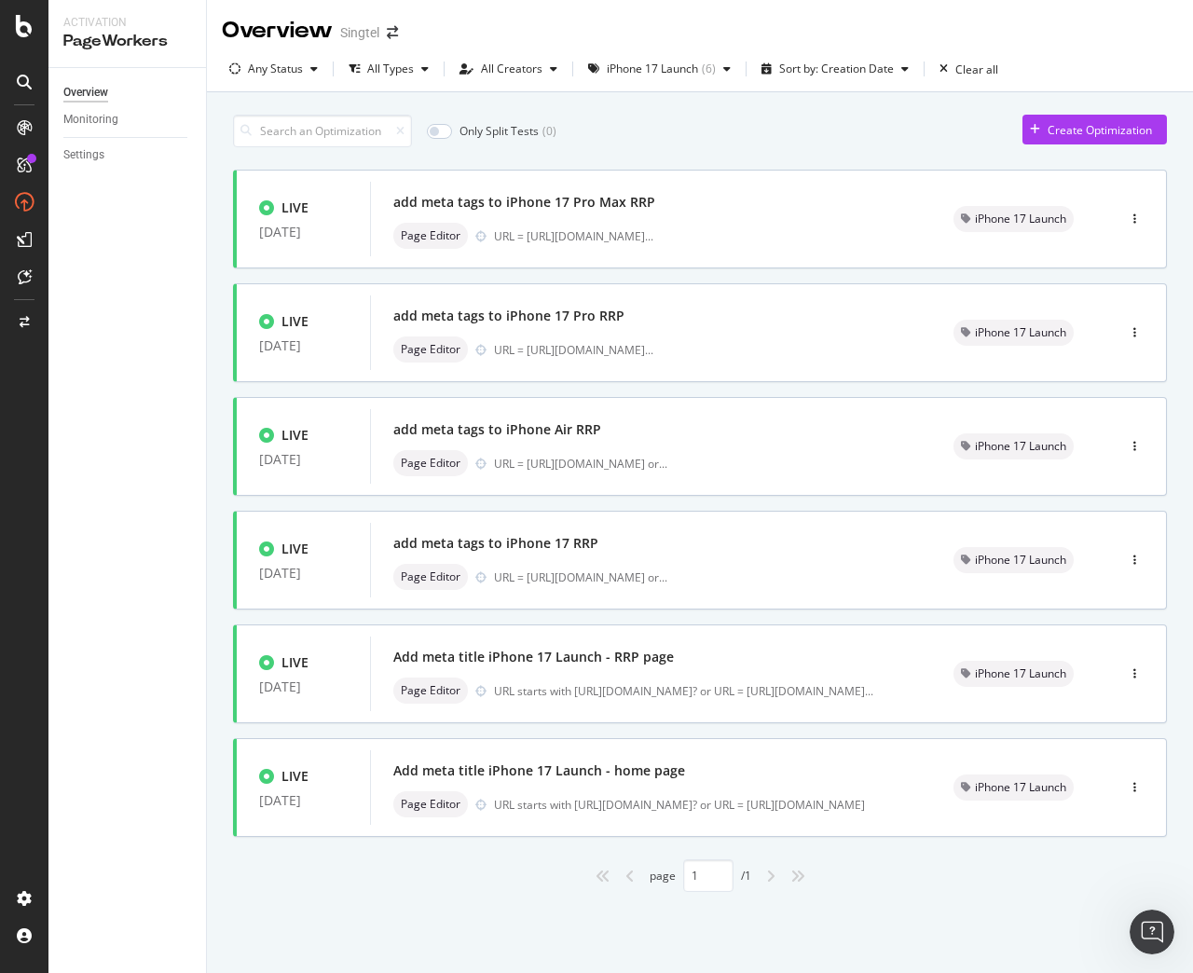
click at [81, 88] on div "Overview" at bounding box center [85, 93] width 45 height 20
click at [75, 91] on div "Overview" at bounding box center [85, 93] width 45 height 20
click at [12, 28] on div at bounding box center [24, 26] width 45 height 22
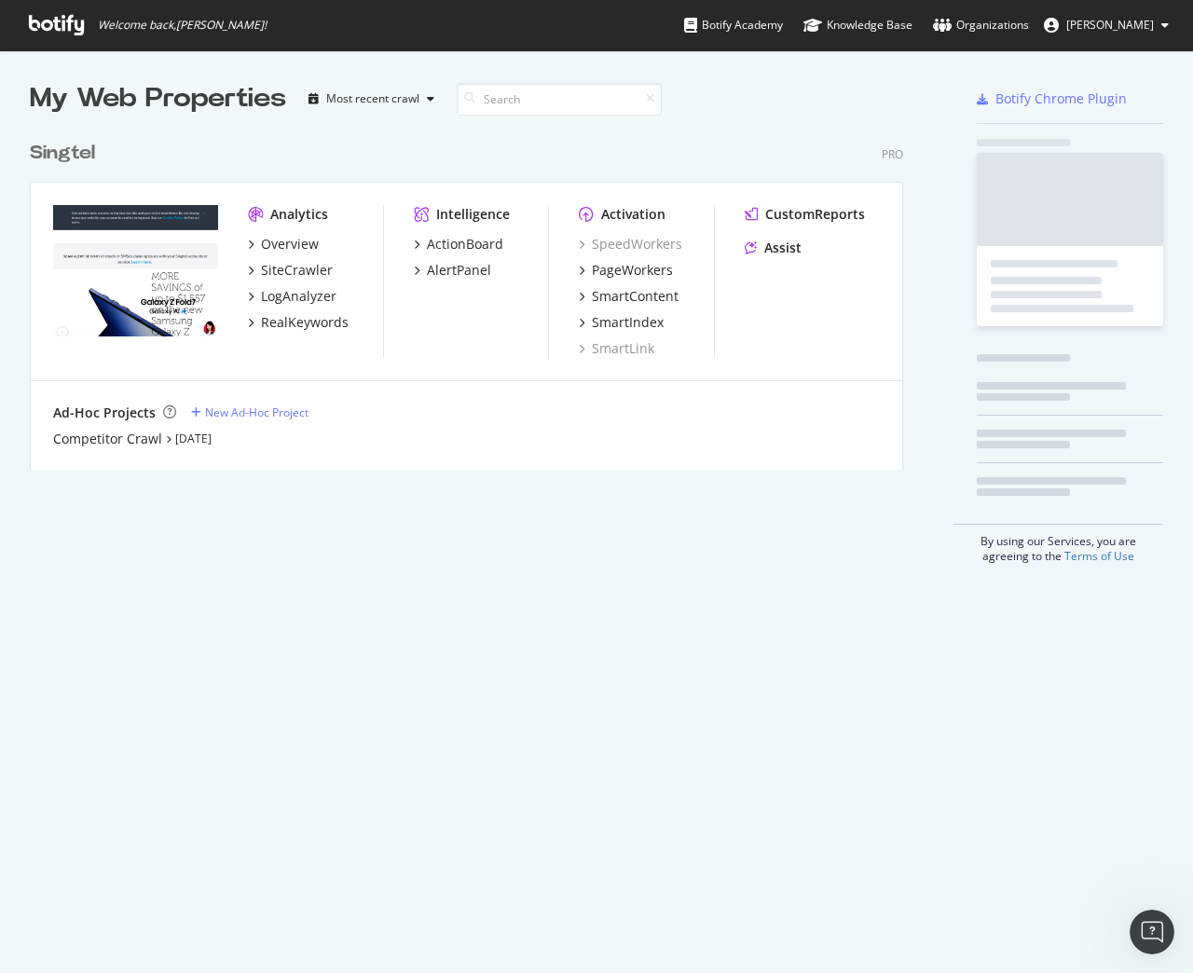
scroll to position [959, 1165]
click at [639, 262] on div "PageWorkers" at bounding box center [632, 270] width 81 height 19
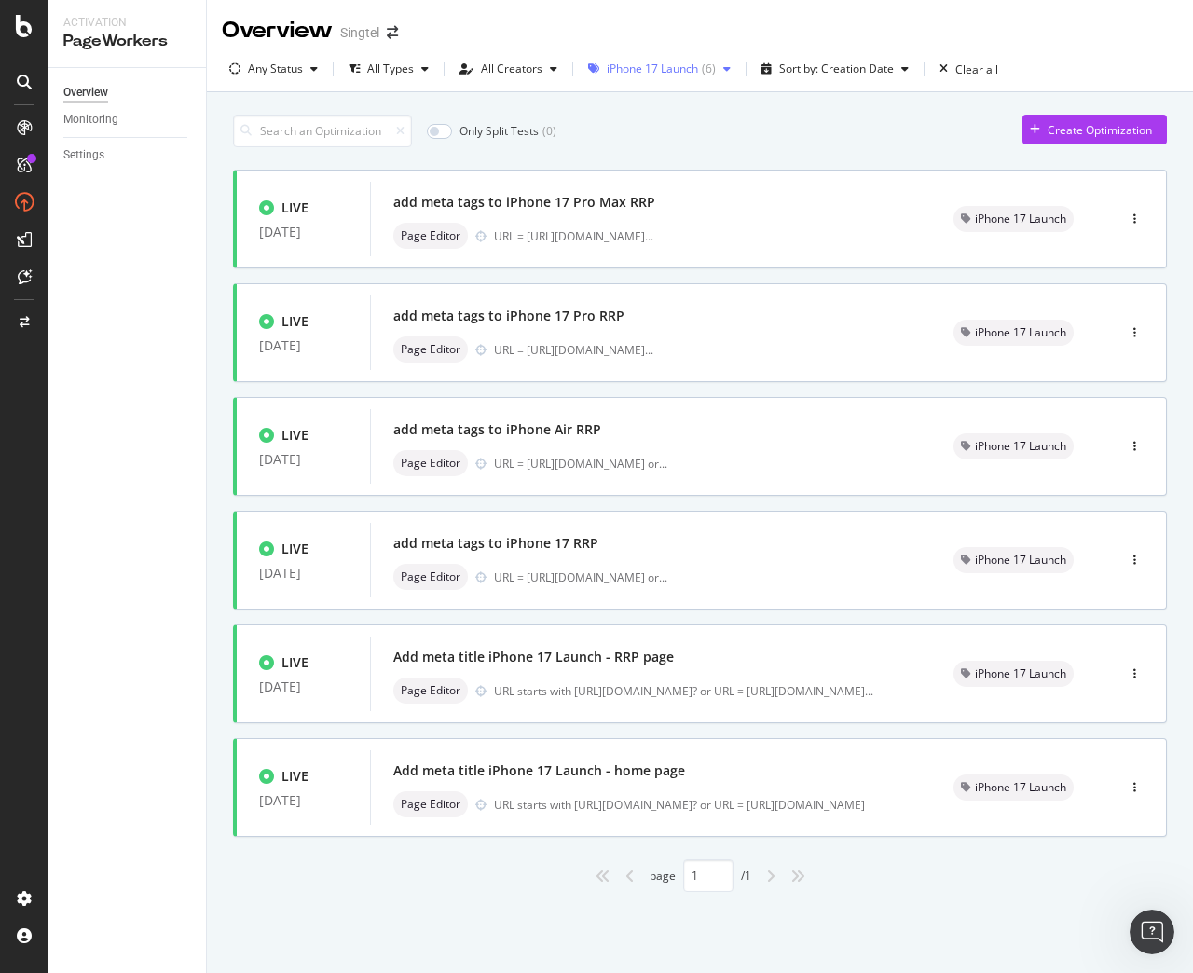
click at [680, 68] on div "iPhone 17 Launch" at bounding box center [652, 68] width 91 height 11
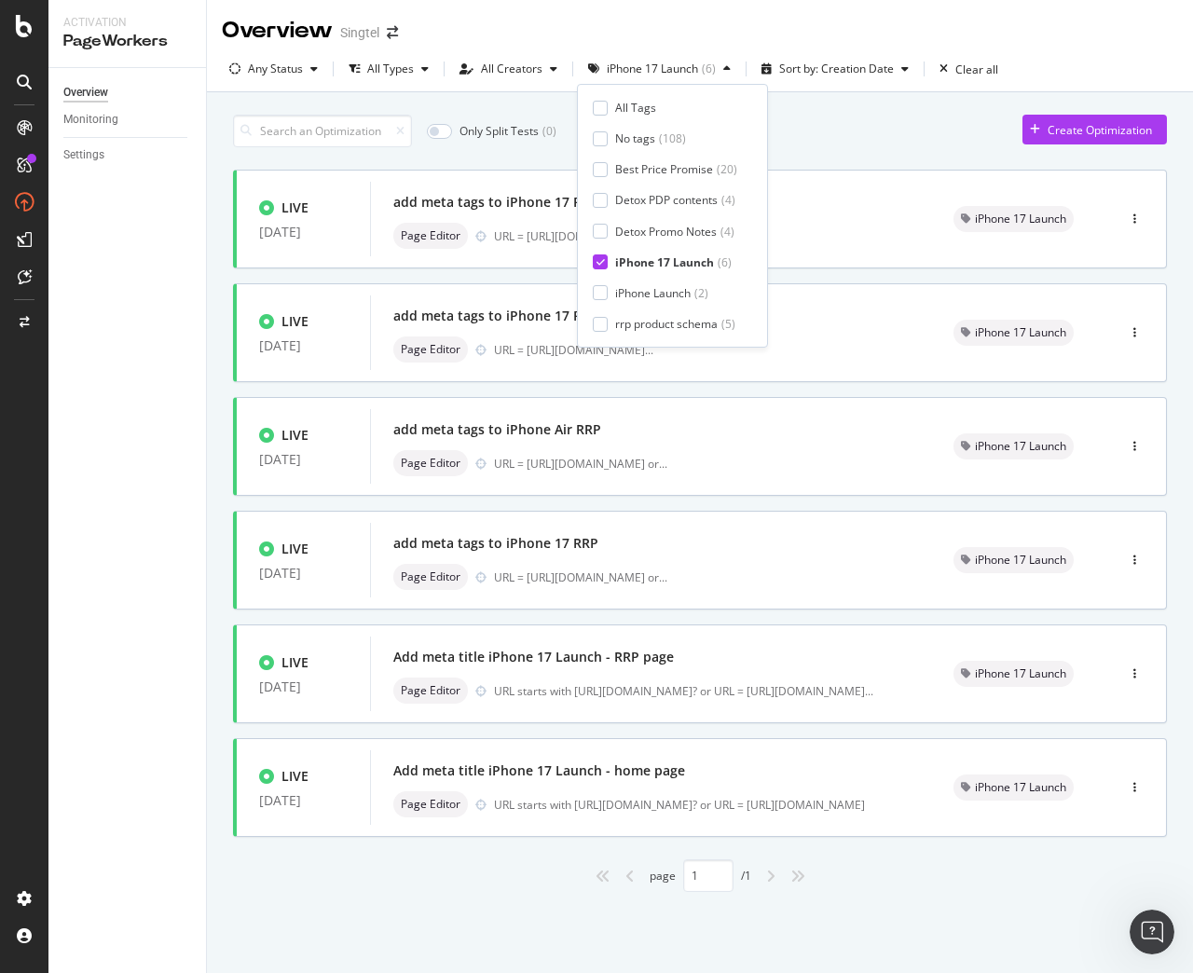
click at [658, 97] on div "All Tags No tags ( 108 ) Best Price Promise ( 20 ) Detox PDP contents ( 4 ) Det…" at bounding box center [672, 216] width 191 height 264
click at [637, 110] on div "All Tags" at bounding box center [635, 108] width 41 height 16
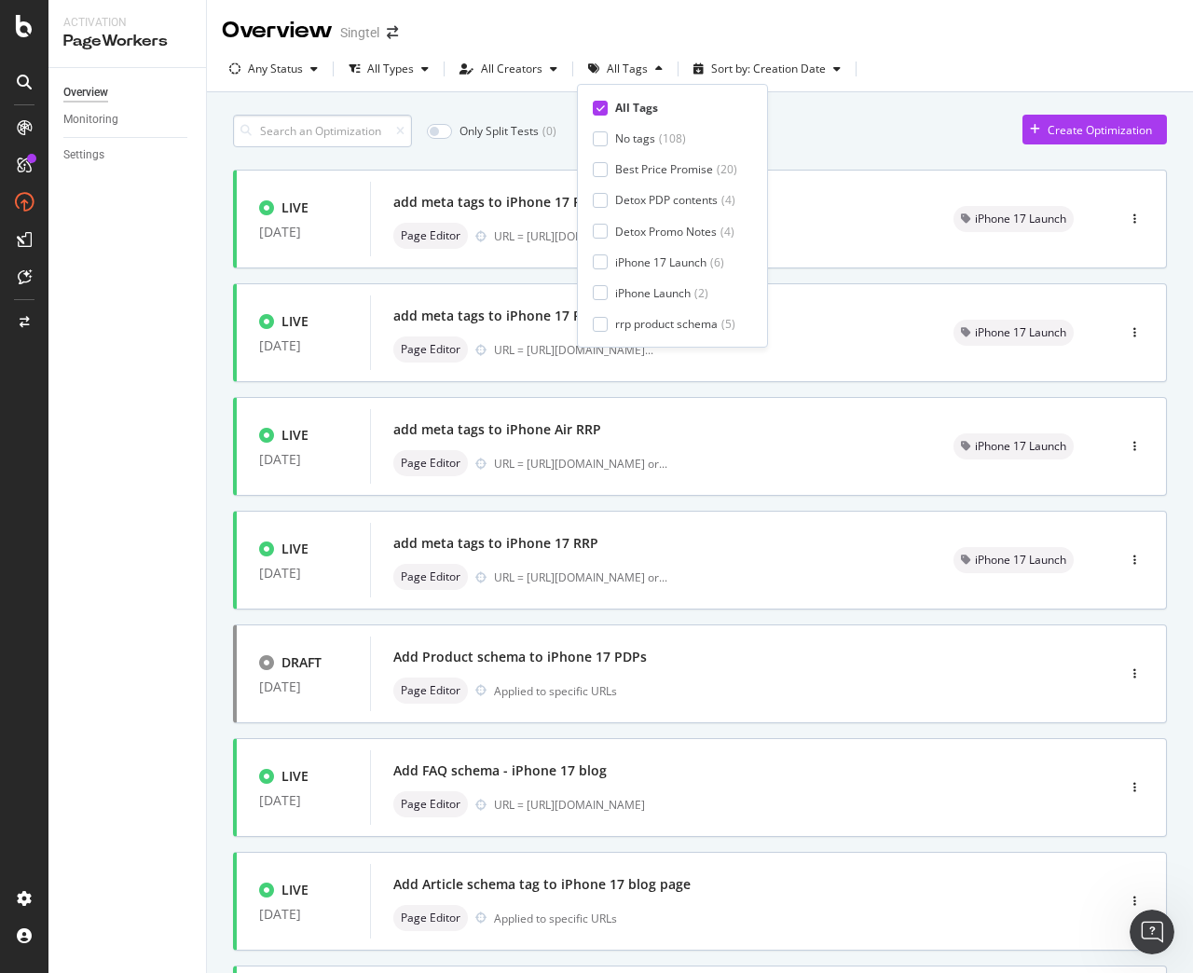
click at [363, 135] on input at bounding box center [322, 131] width 179 height 33
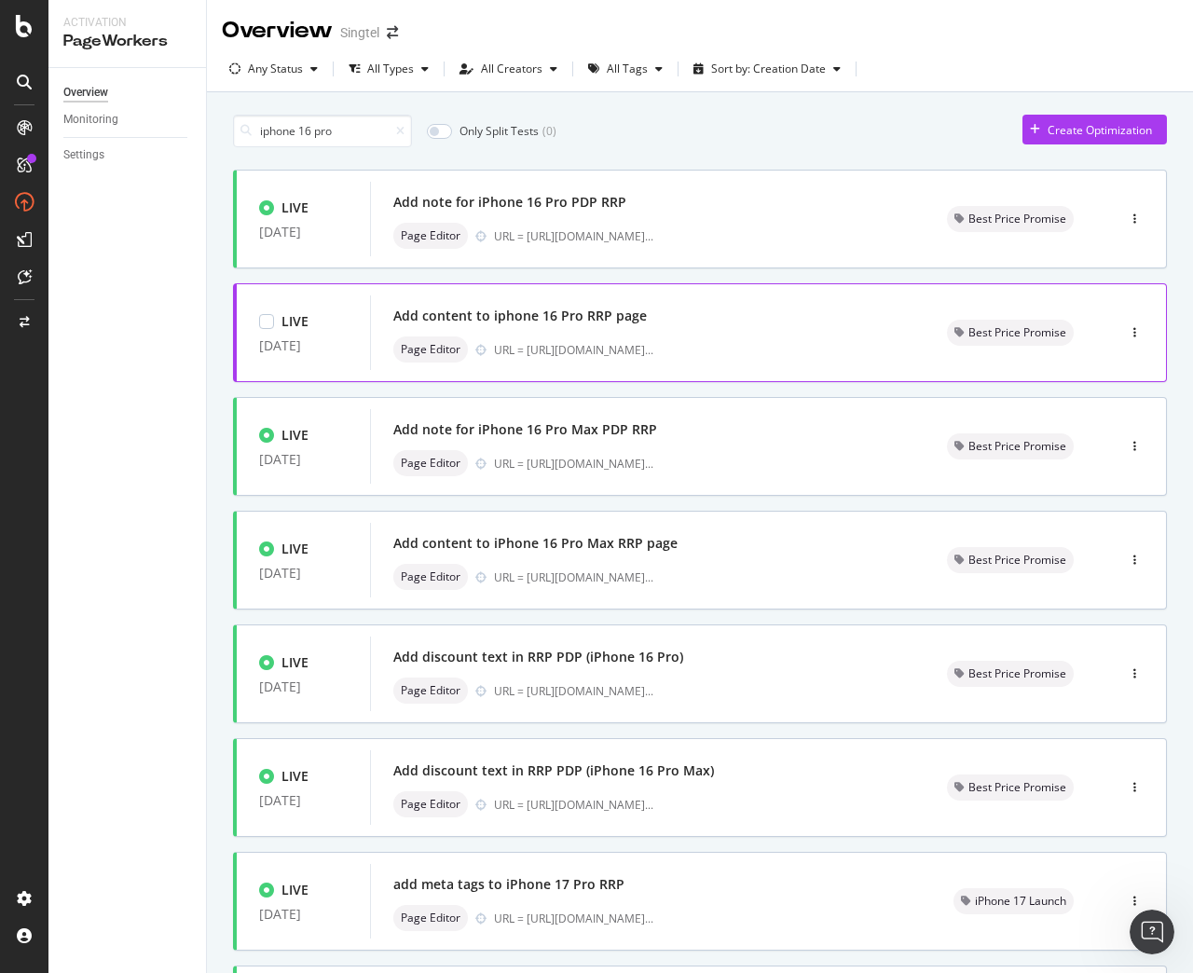
click at [471, 318] on div "Add content to iphone 16 Pro RRP page" at bounding box center [519, 316] width 253 height 19
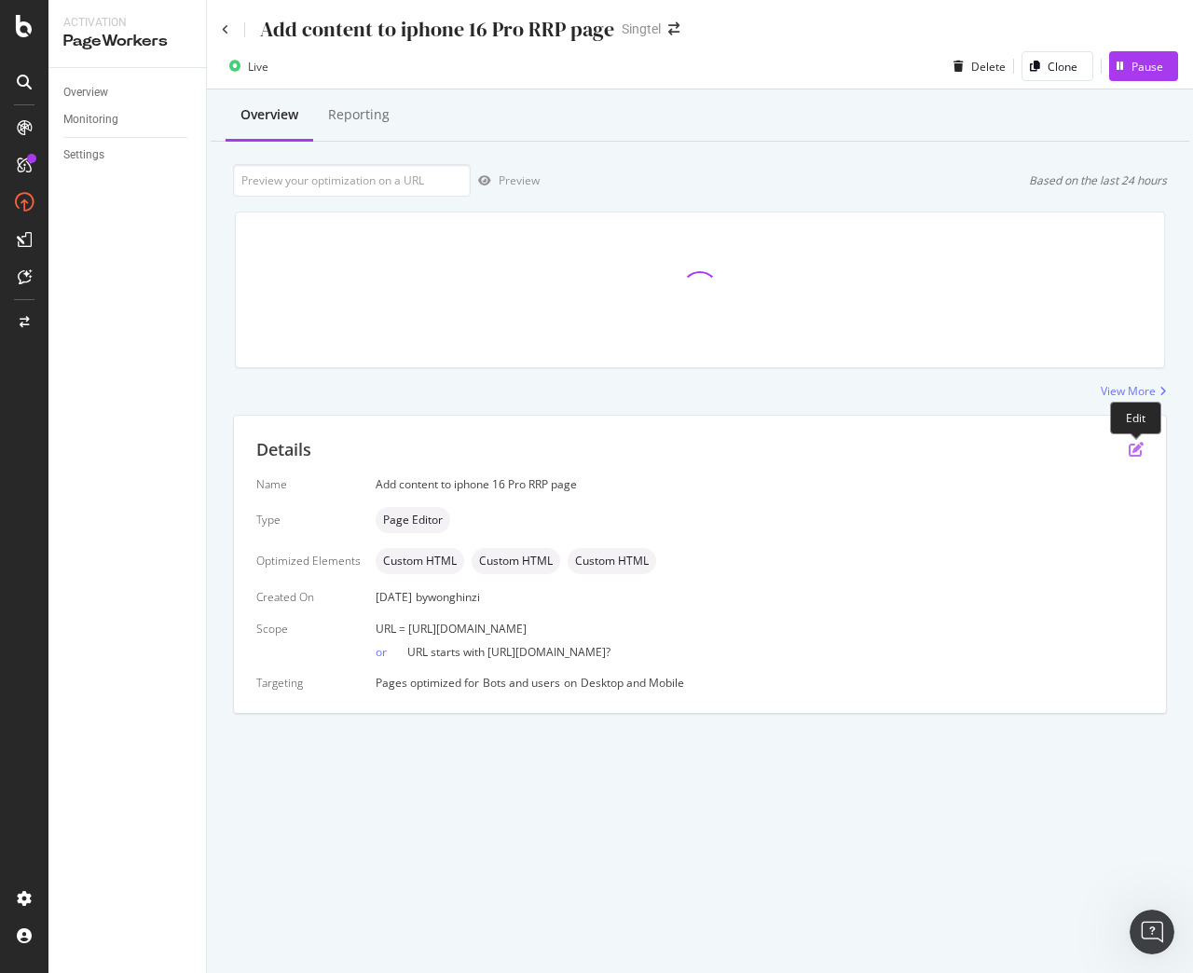
click at [1137, 452] on icon "pen-to-square" at bounding box center [1135, 449] width 15 height 15
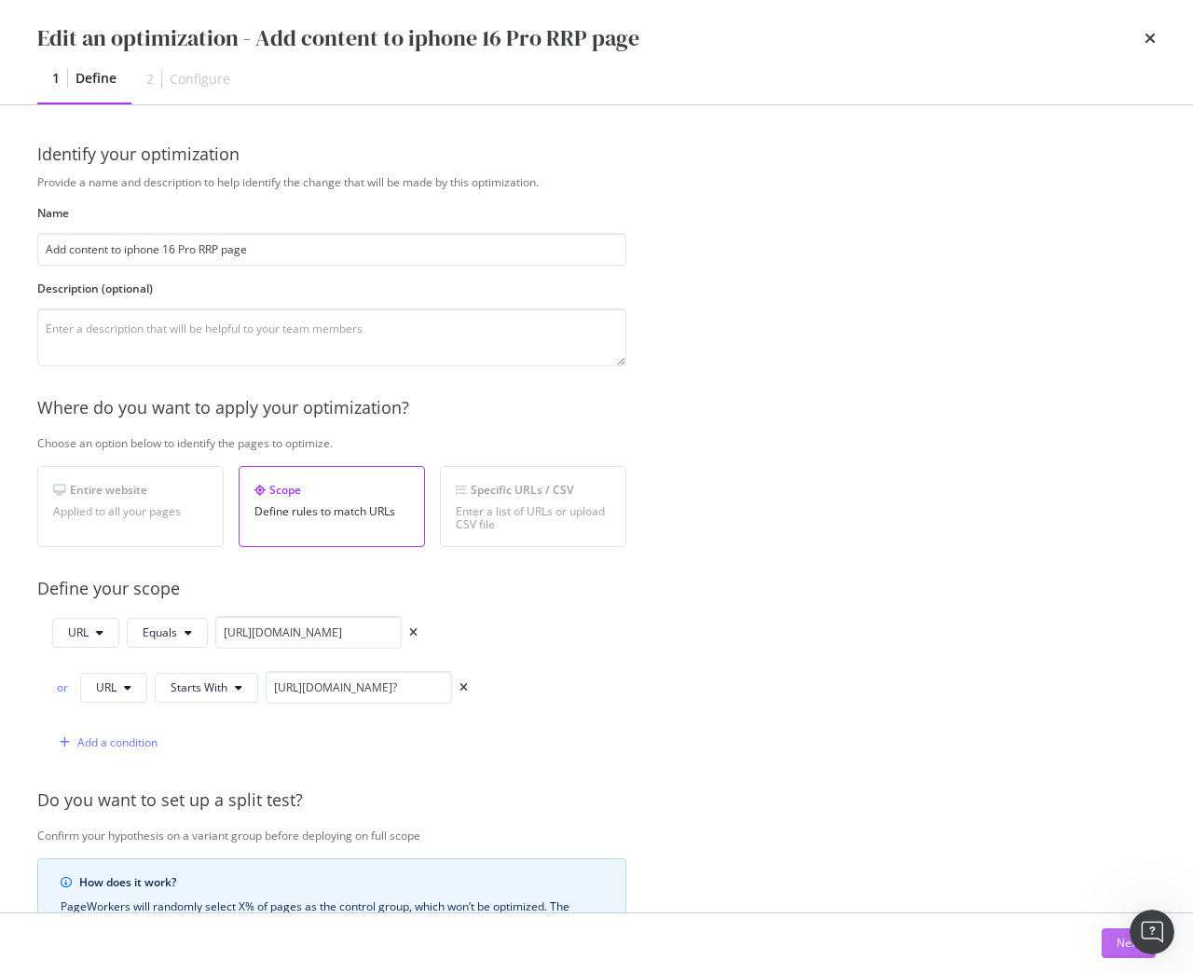
click at [1118, 943] on div "Next" at bounding box center [1128, 943] width 24 height 16
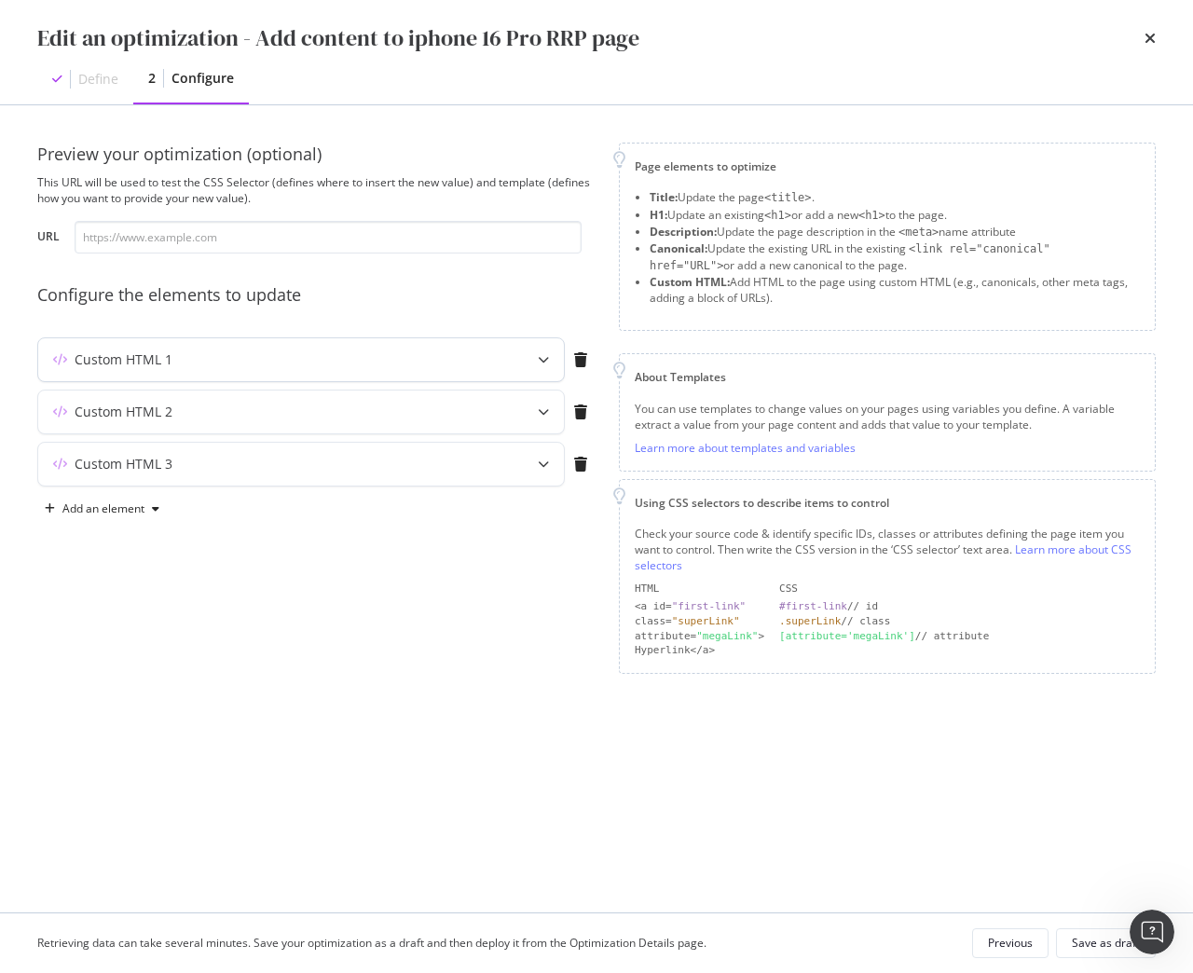
click at [266, 354] on div "Custom HTML 1" at bounding box center [264, 359] width 452 height 19
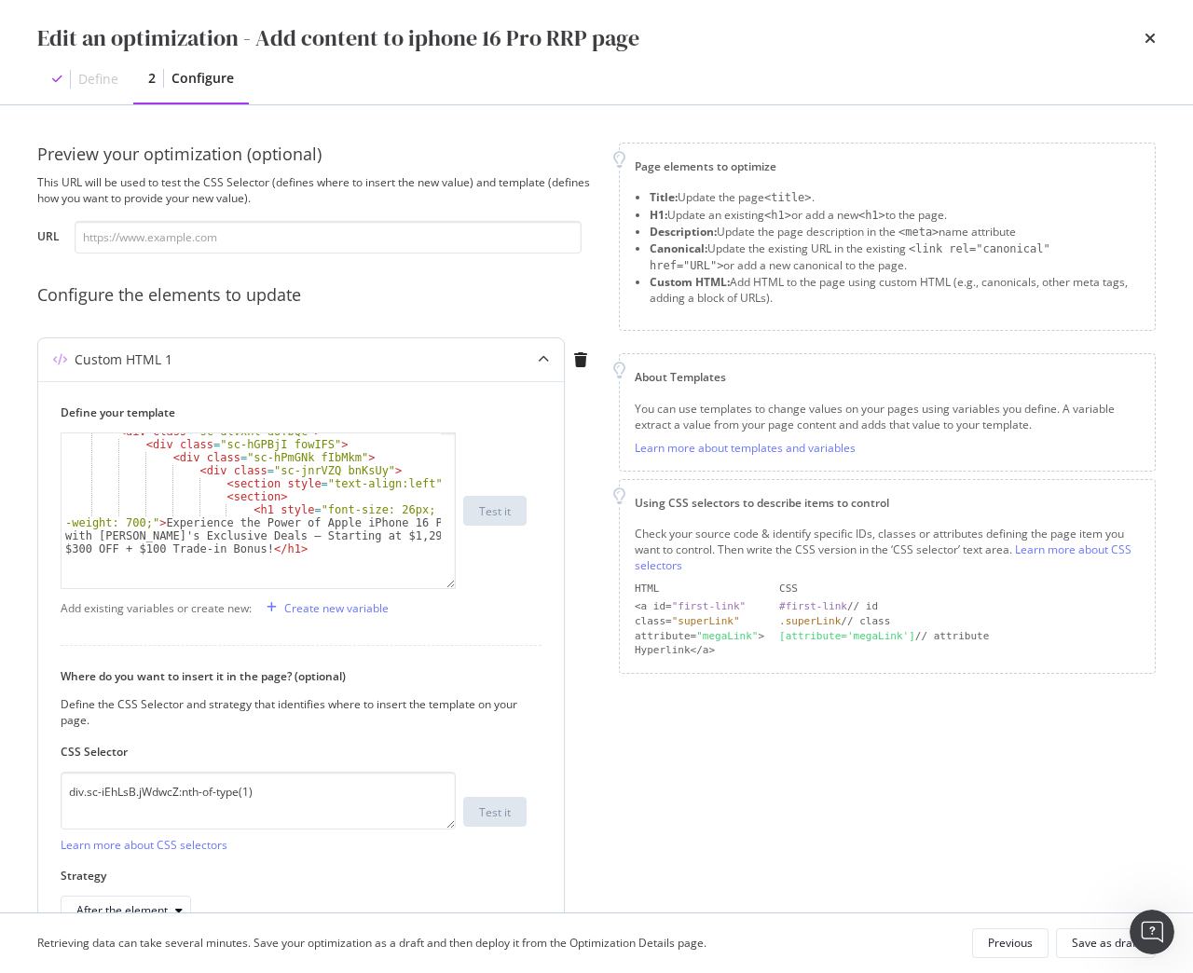
scroll to position [37, 0]
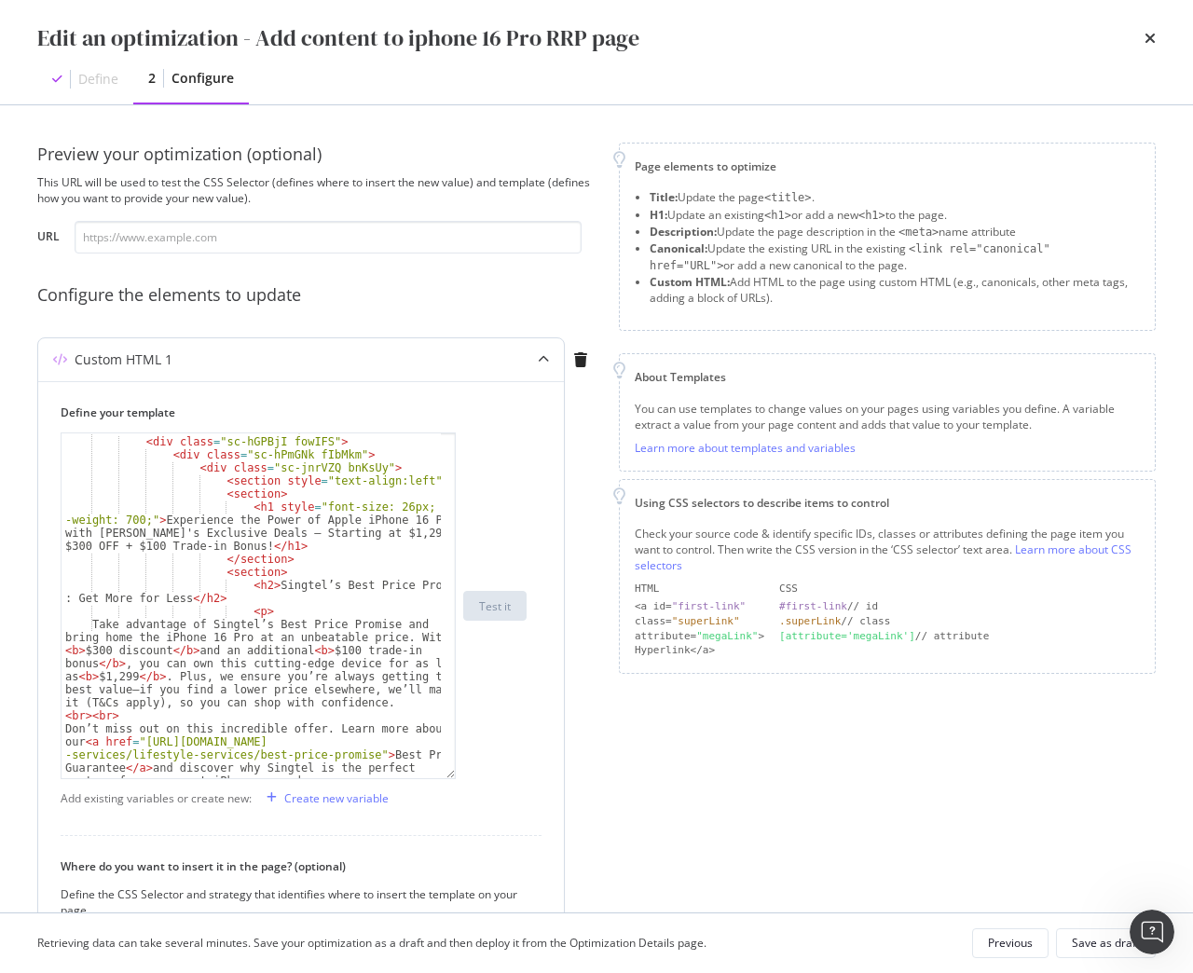
drag, startPoint x: 452, startPoint y: 550, endPoint x: 457, endPoint y: 777, distance: 227.4
click at [457, 777] on div "< div class = "sc-dlVxhl dUTbQc" > < div class = "sc-hGPBjI fowIFS" > < div cla…" at bounding box center [294, 605] width 466 height 347
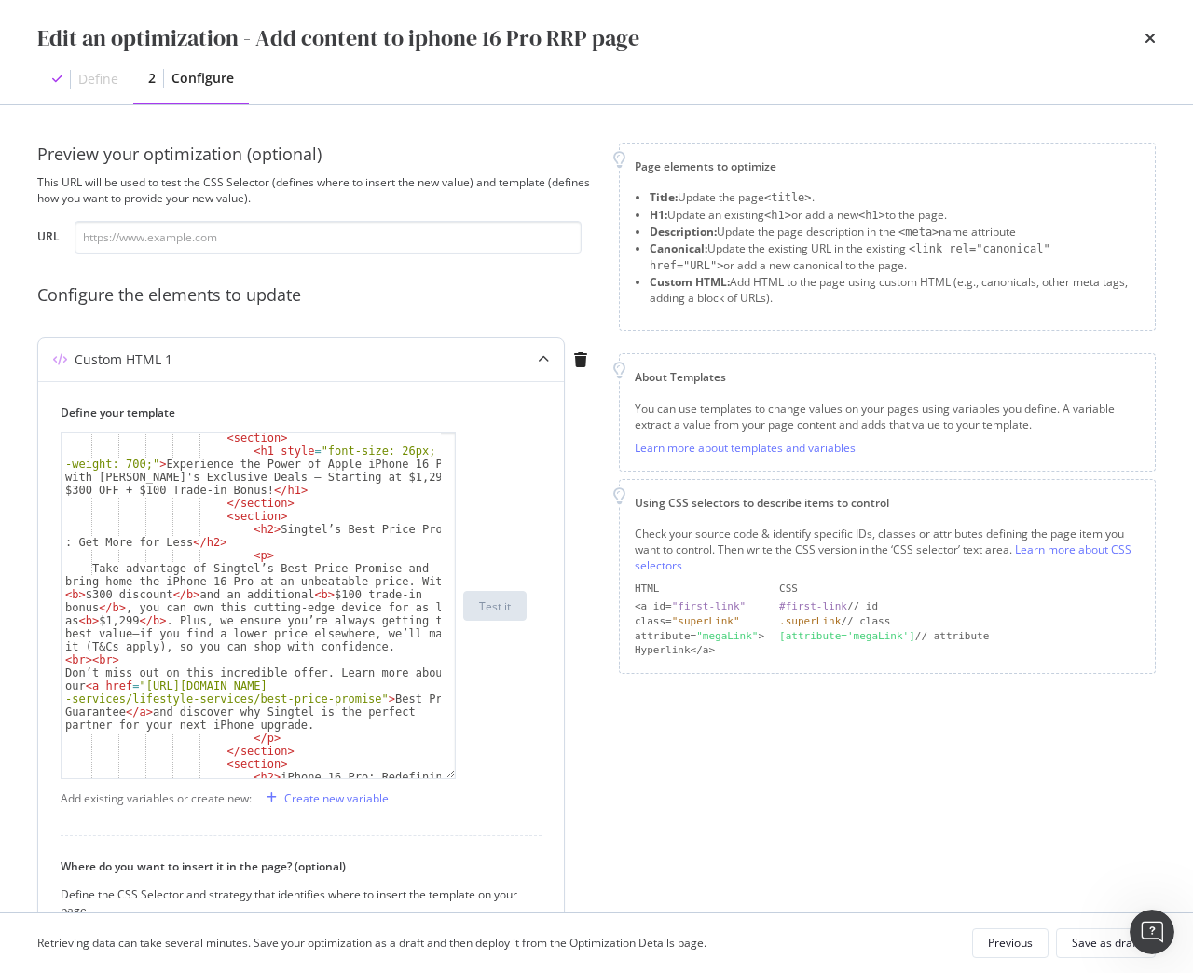
scroll to position [205, 0]
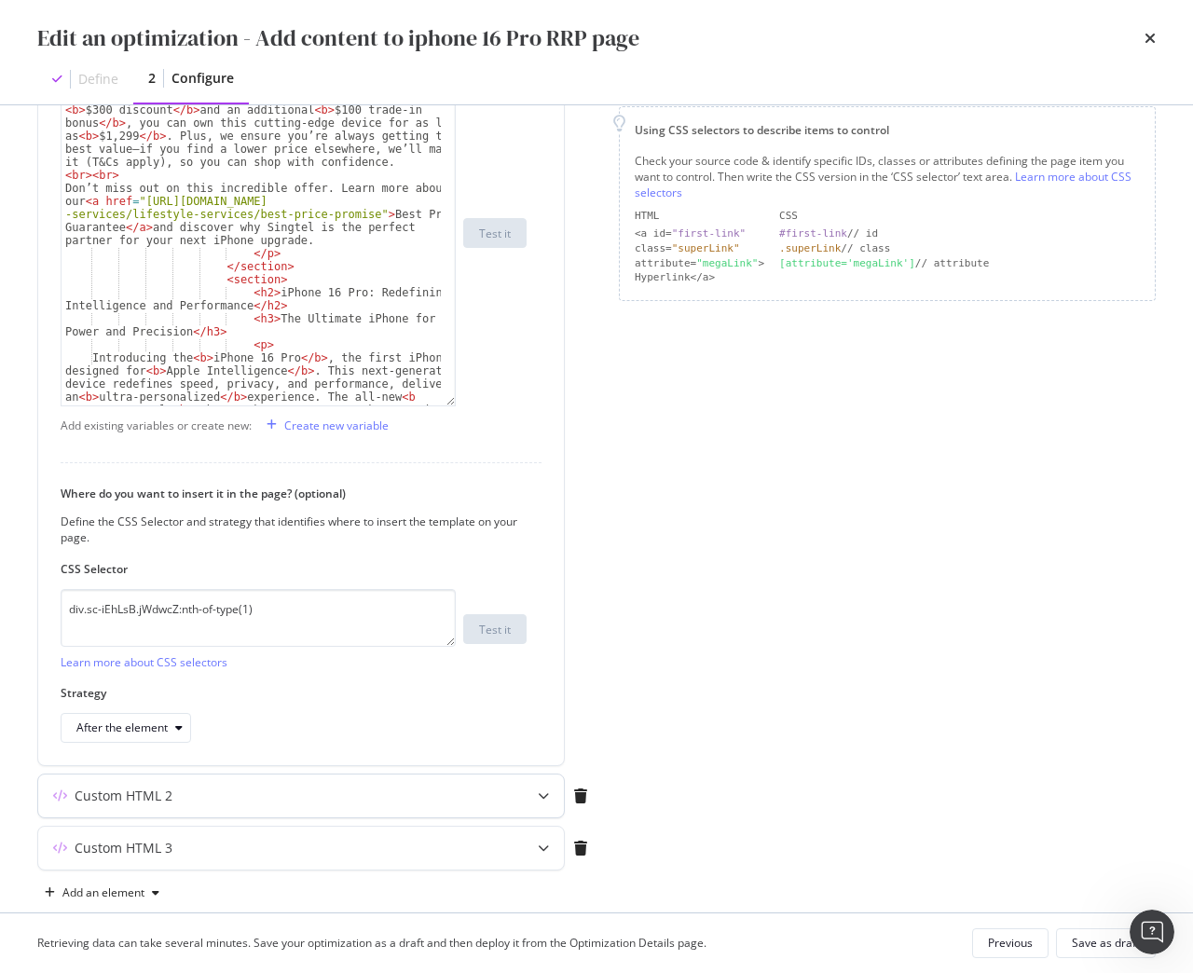
click at [228, 791] on div "Custom HTML 2" at bounding box center [264, 795] width 452 height 19
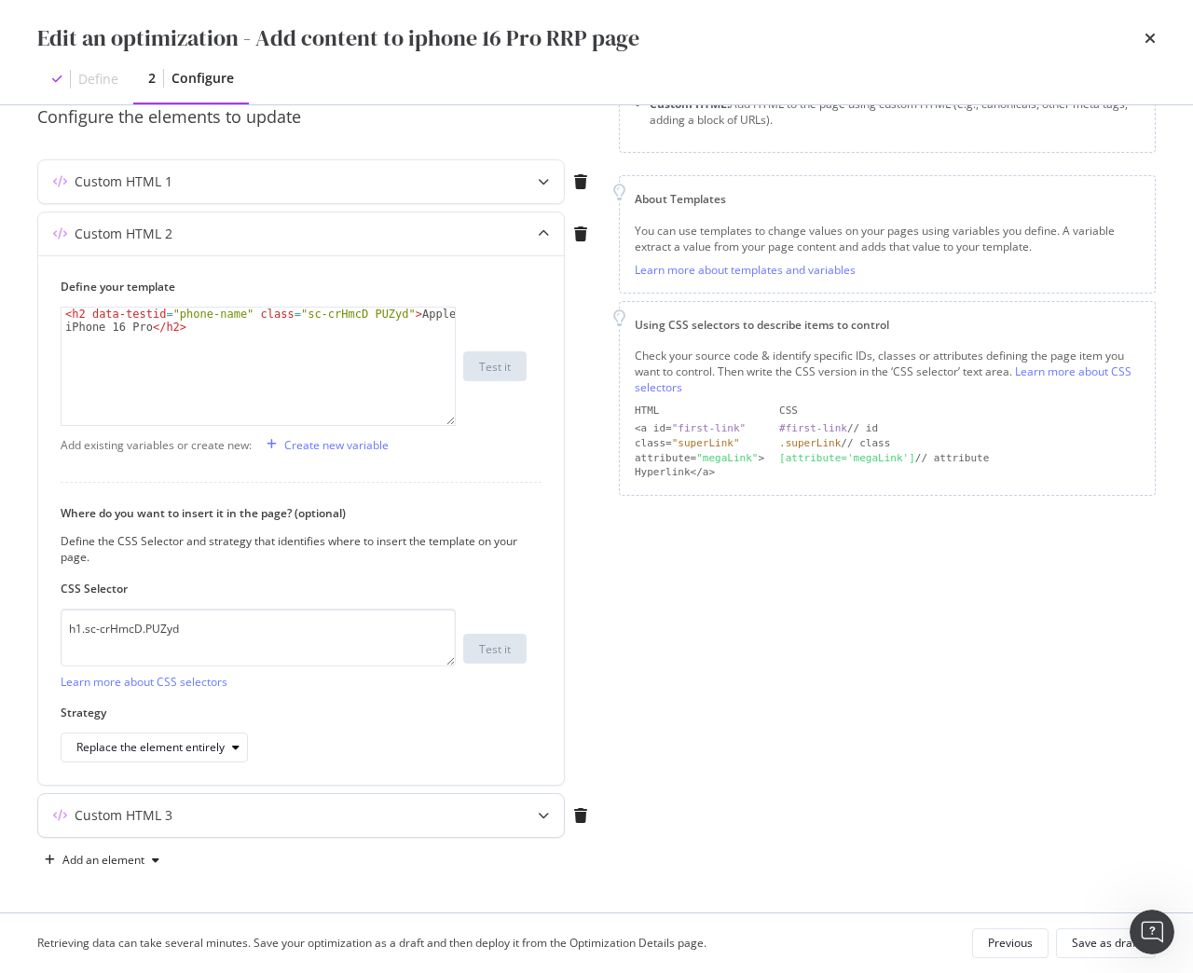
click at [146, 820] on div "Custom HTML 3" at bounding box center [124, 815] width 98 height 19
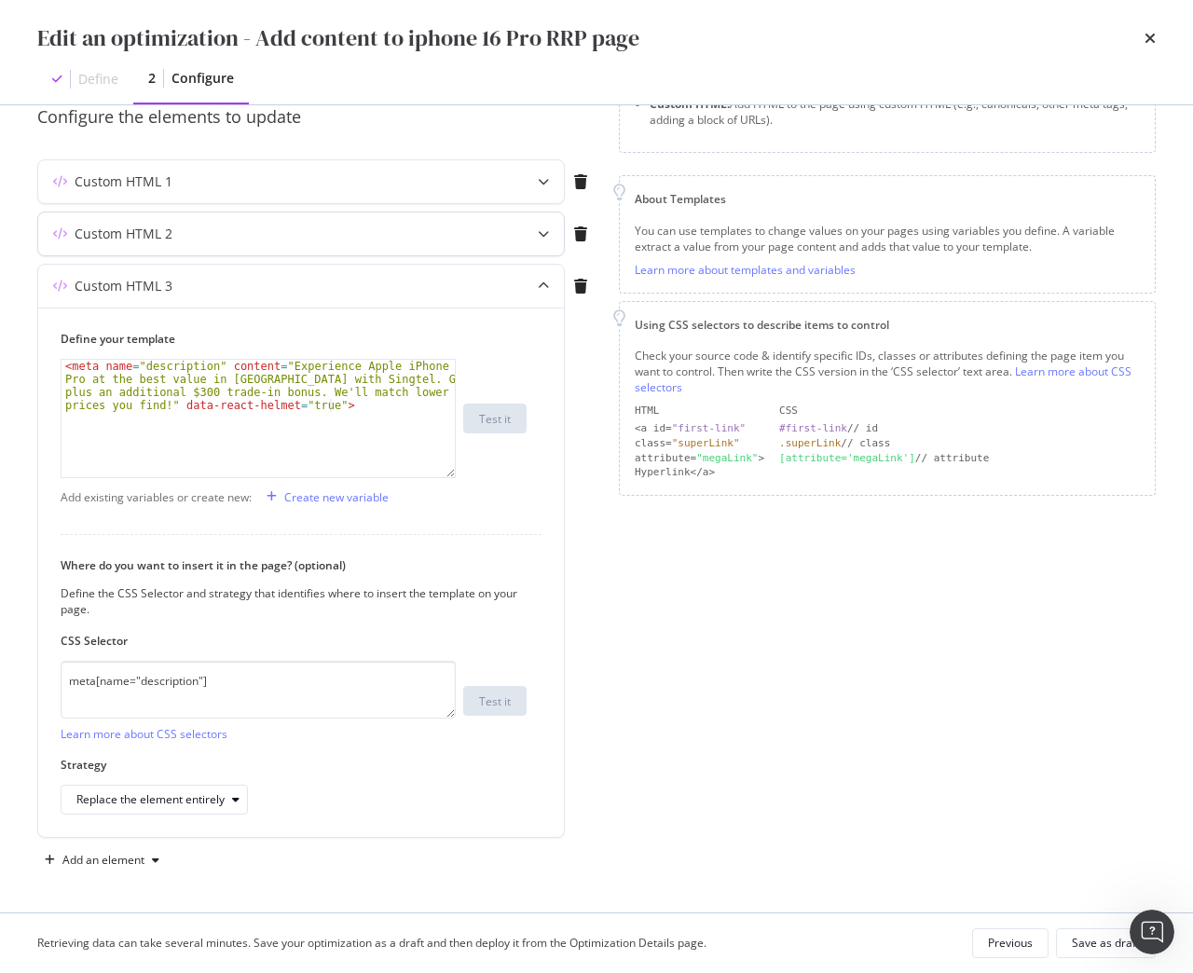
click at [184, 228] on div "Custom HTML 2" at bounding box center [264, 234] width 452 height 19
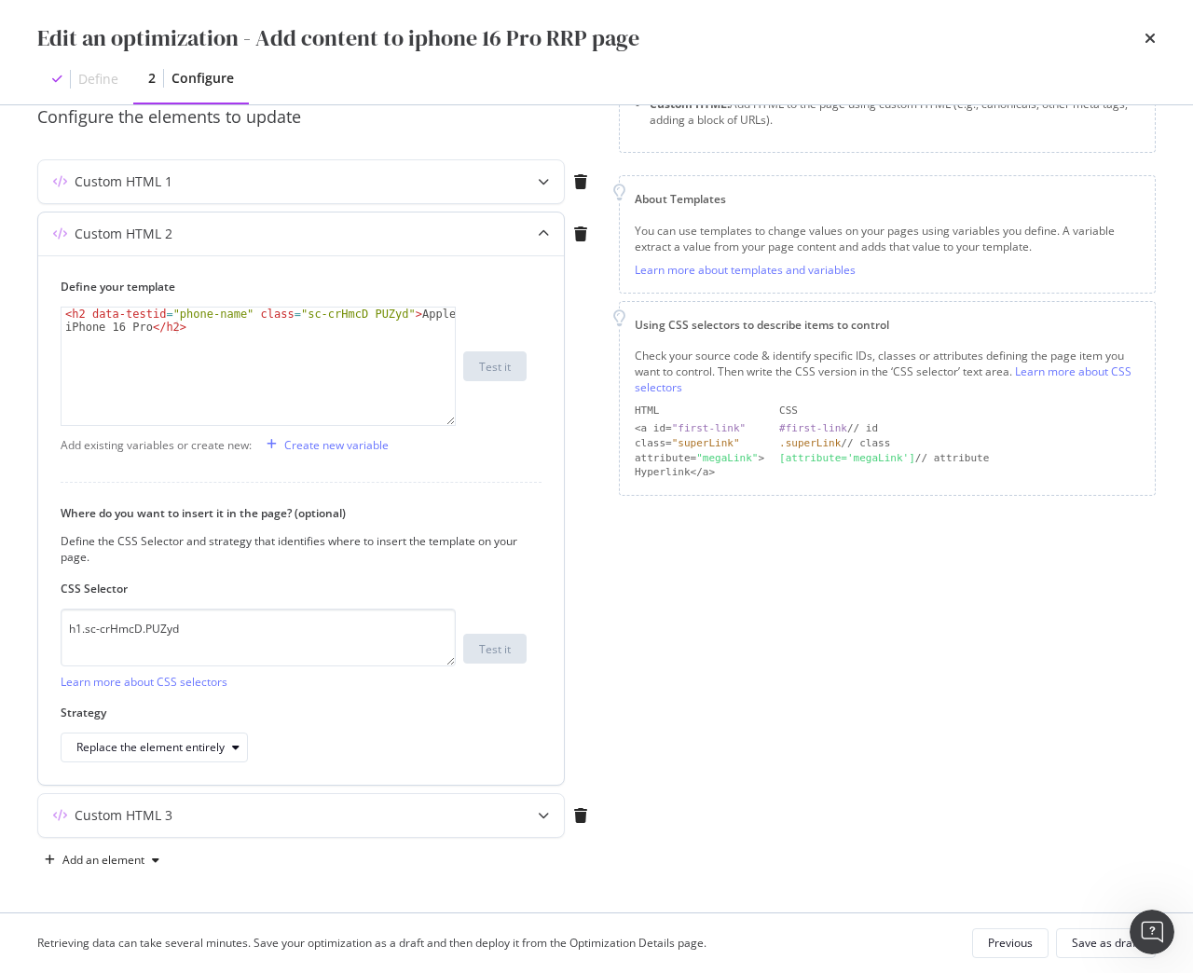
click at [230, 234] on div "Custom HTML 2" at bounding box center [264, 234] width 452 height 19
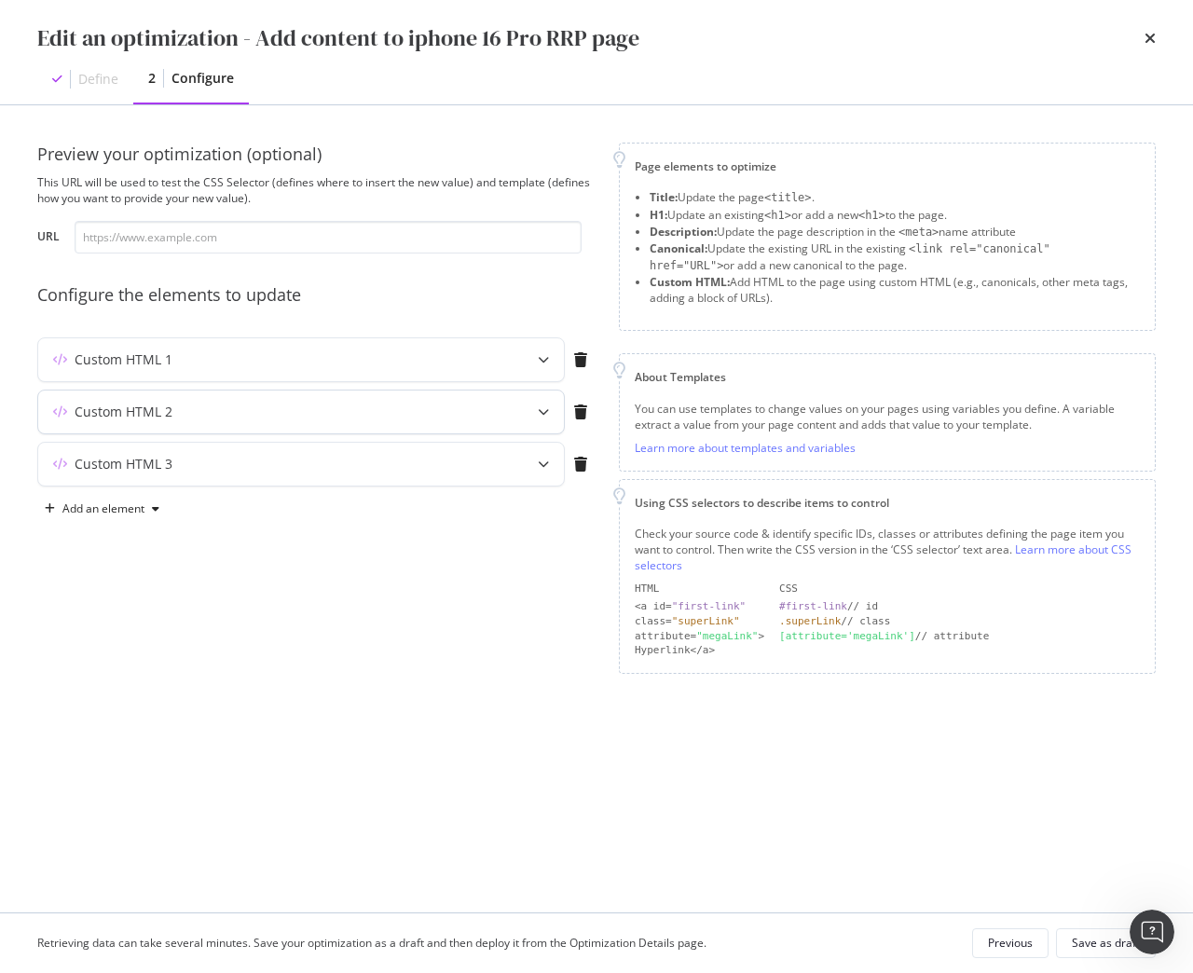
scroll to position [0, 0]
click at [124, 460] on div "Custom HTML 3" at bounding box center [124, 464] width 98 height 19
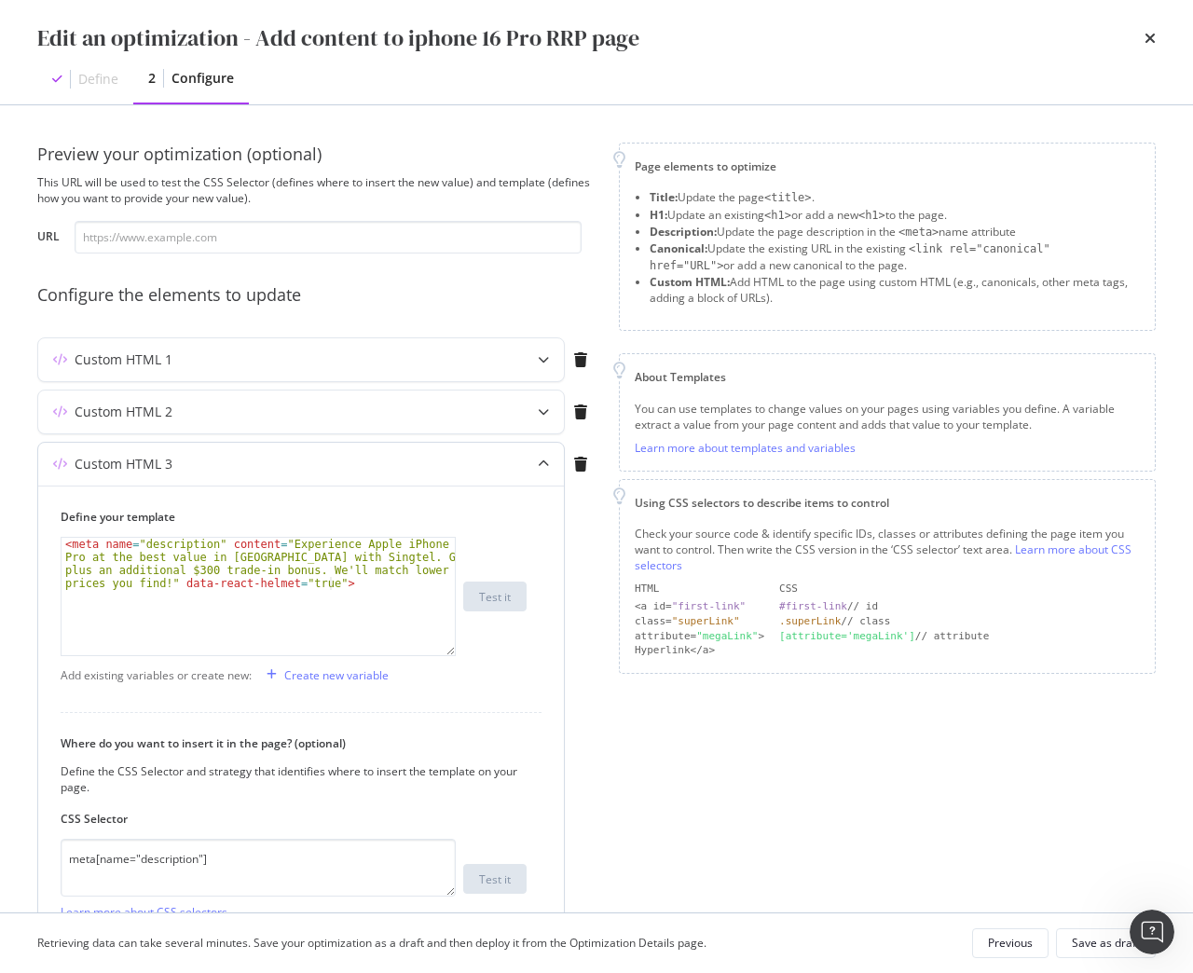
click at [124, 460] on div "Custom HTML 3" at bounding box center [124, 464] width 98 height 19
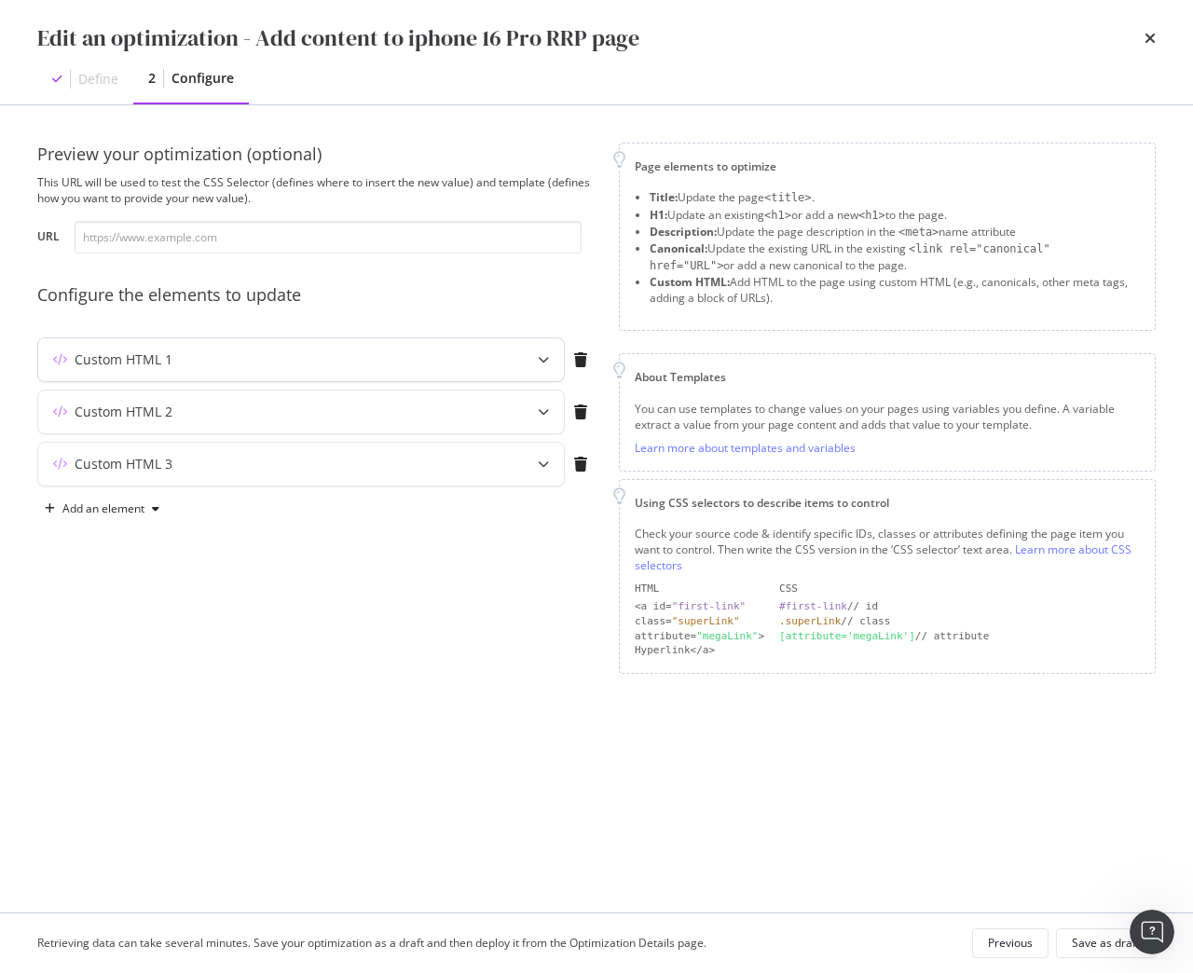
click at [123, 356] on div "Custom HTML 1" at bounding box center [124, 359] width 98 height 19
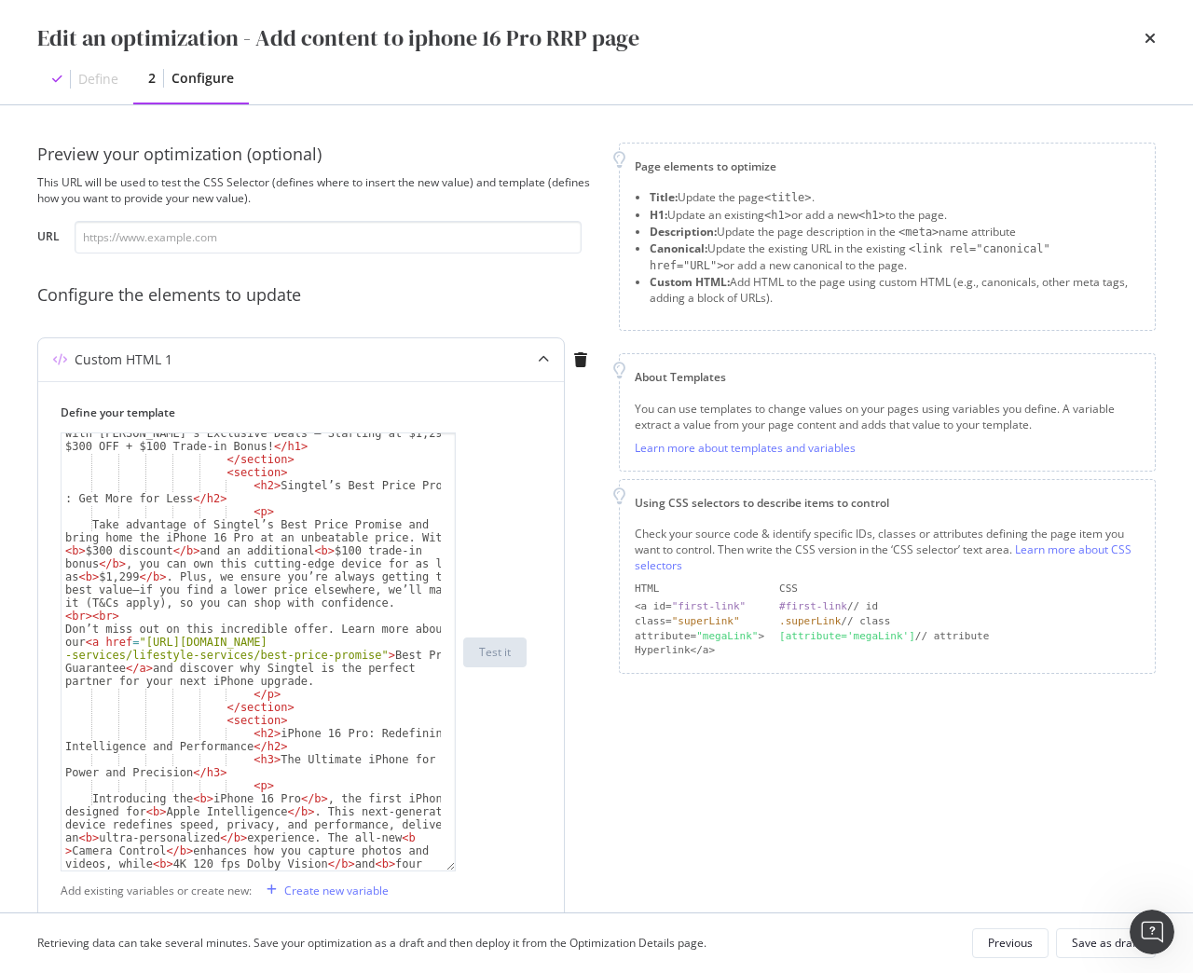
drag, startPoint x: 452, startPoint y: 547, endPoint x: 443, endPoint y: 867, distance: 319.7
click at [443, 867] on div "< h1 style = "font-size: 26px; font -weight: 700;" > Experience the Power of Ap…" at bounding box center [258, 651] width 395 height 439
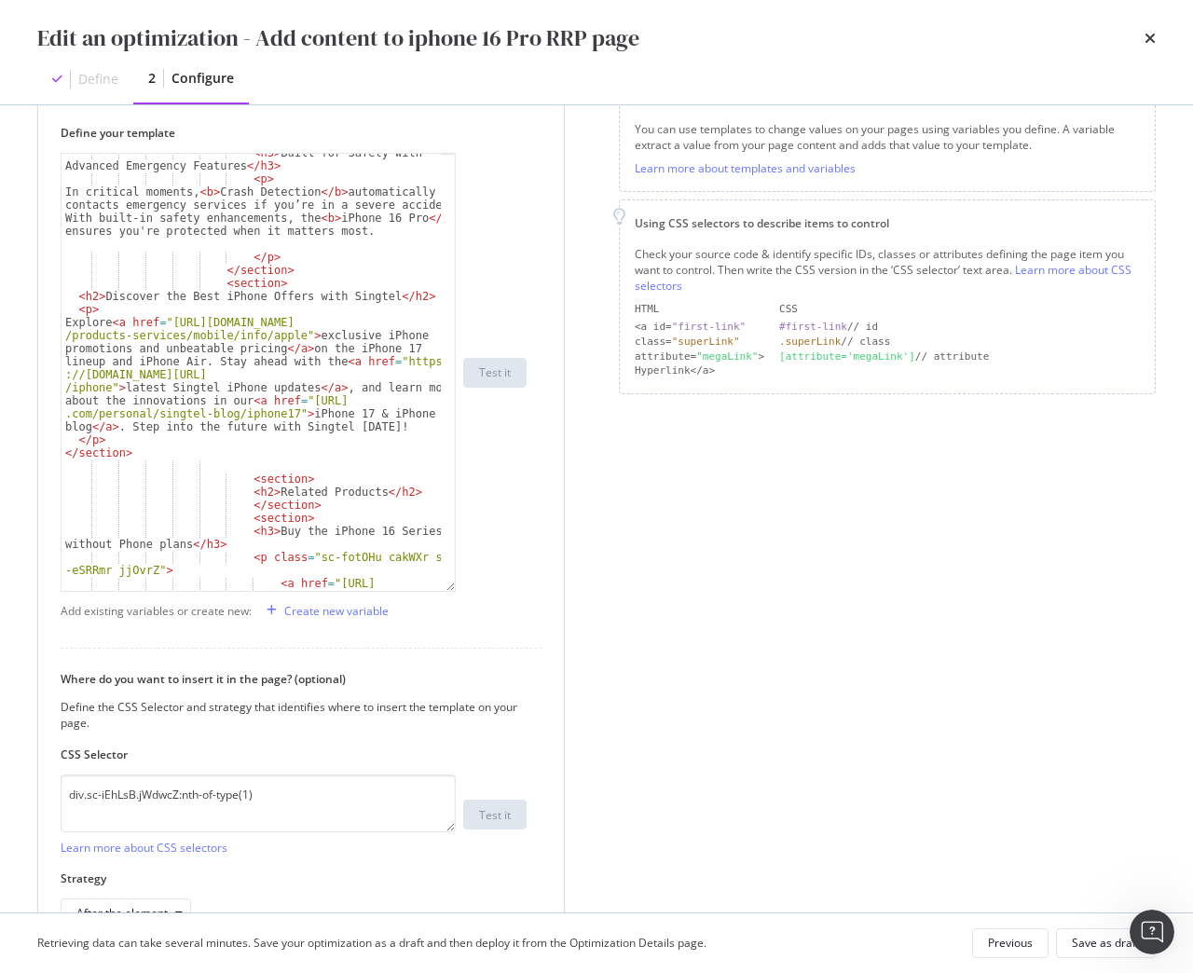
scroll to position [373, 0]
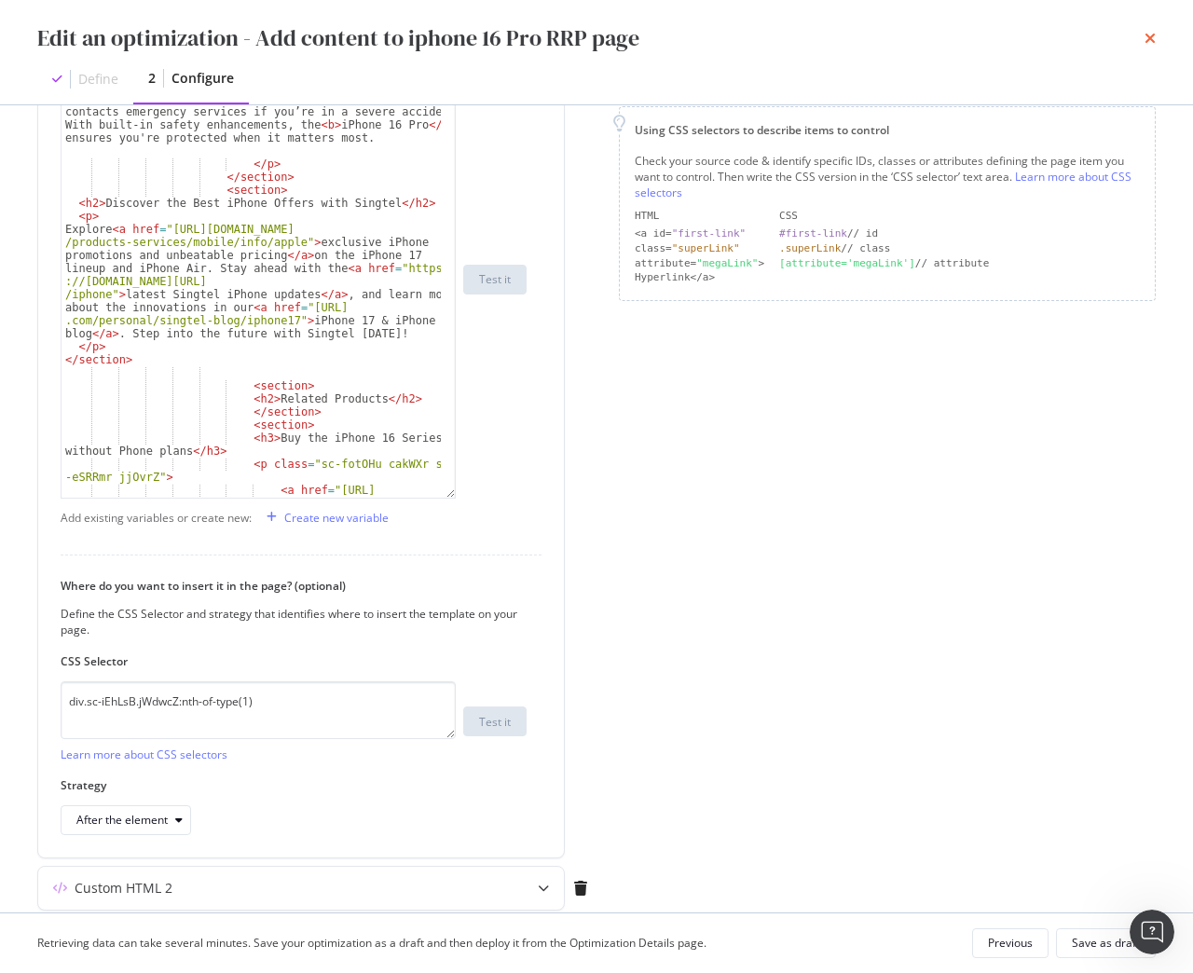
click at [1150, 40] on icon "times" at bounding box center [1149, 38] width 11 height 15
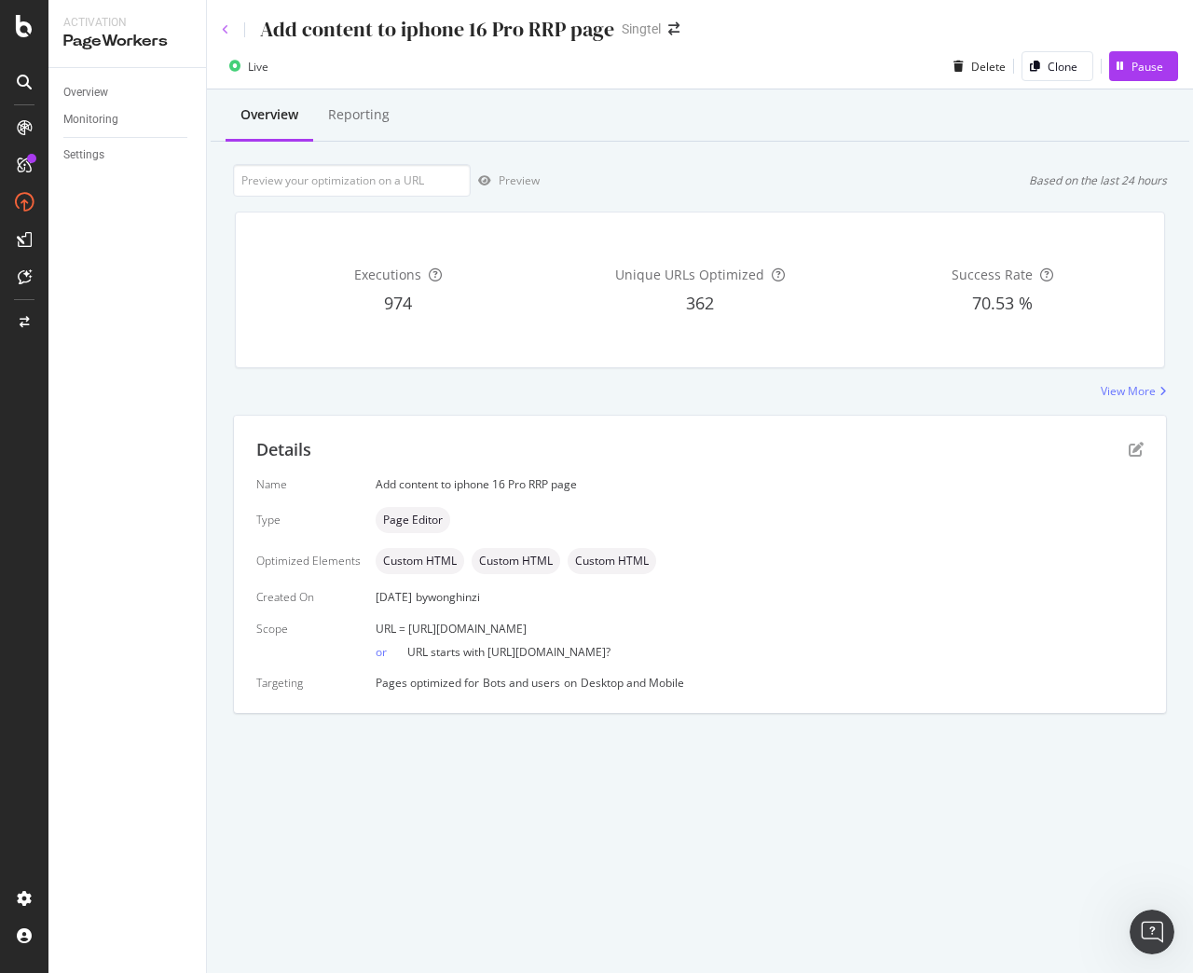
click at [223, 28] on icon at bounding box center [225, 29] width 7 height 11
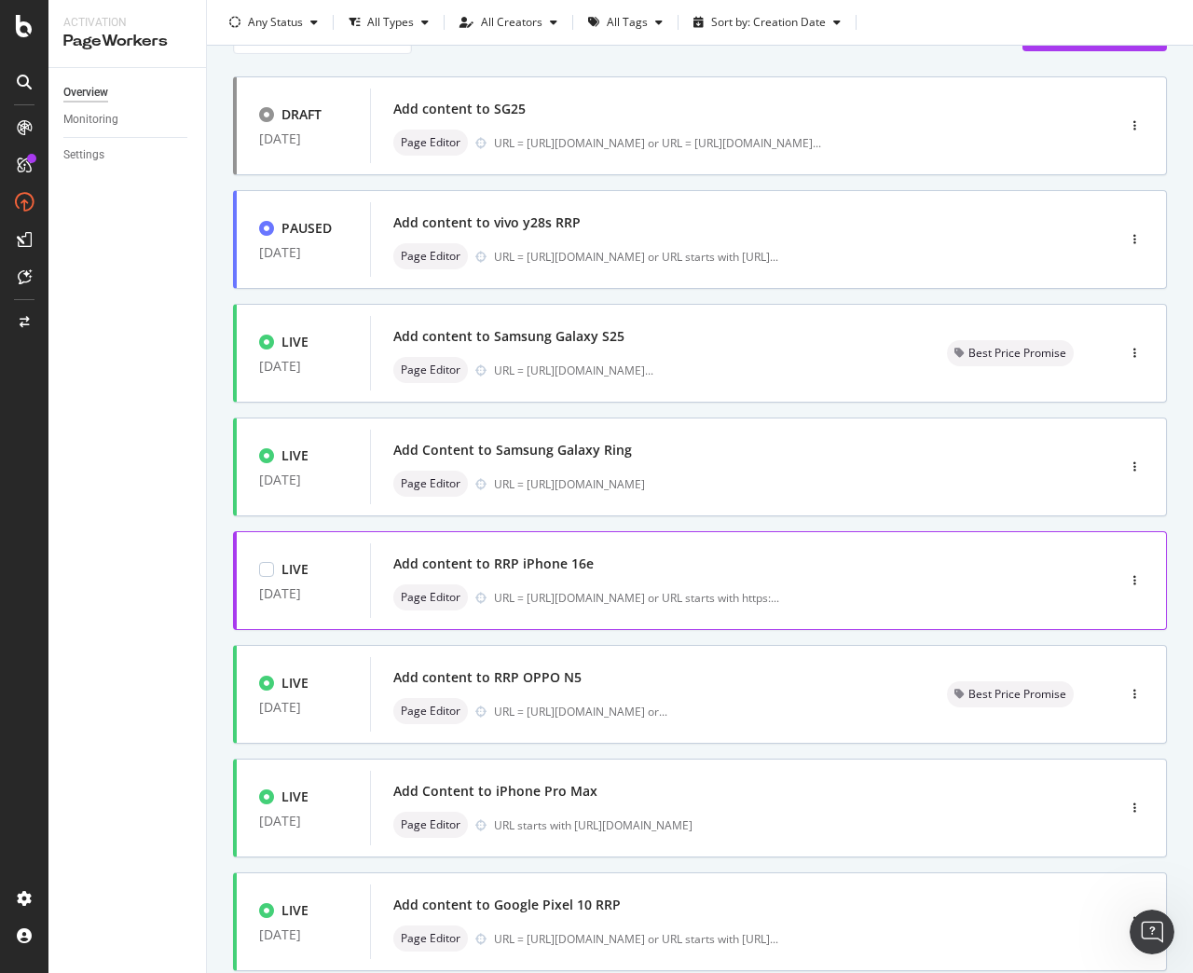
scroll to position [186, 0]
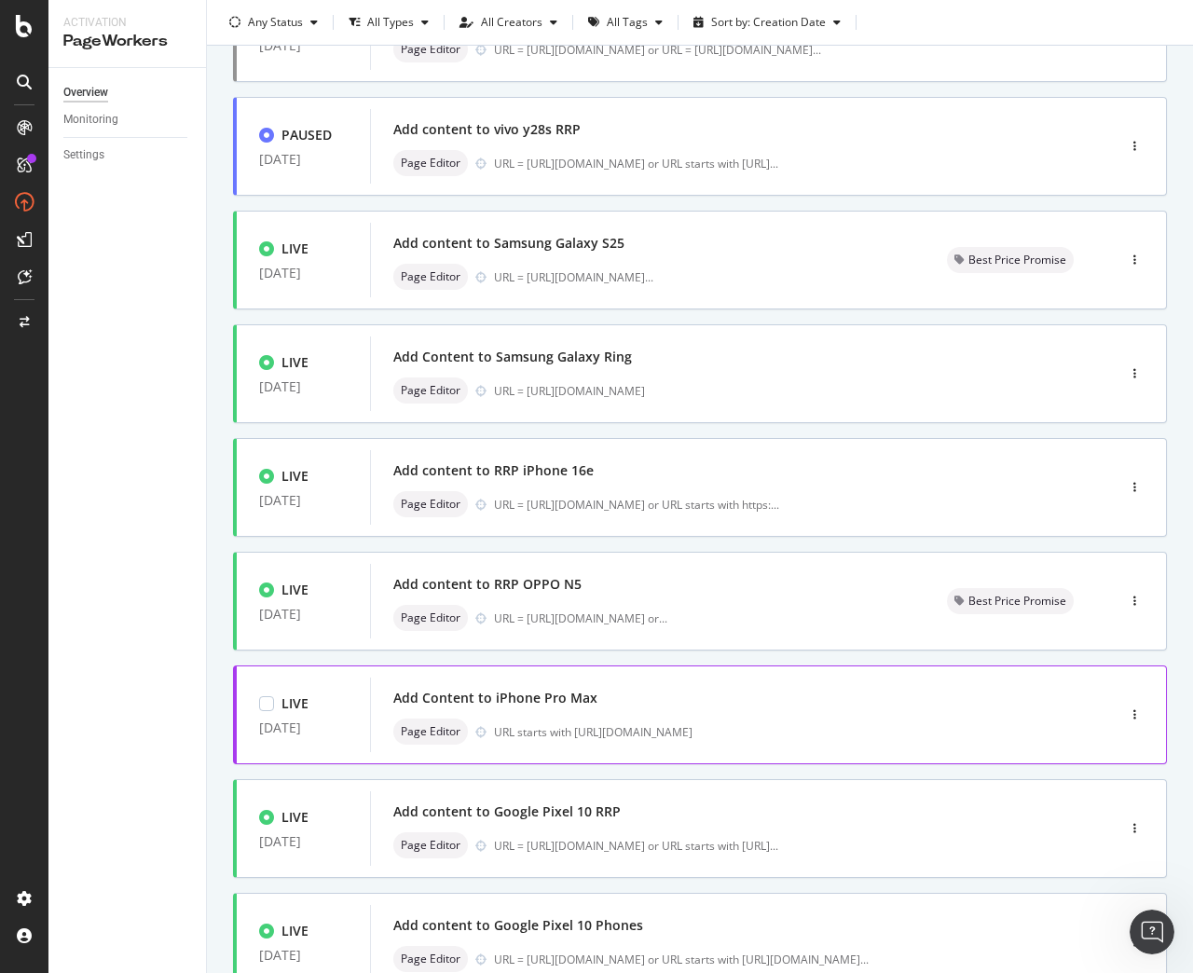
click at [649, 698] on div "Add Content to iPhone Pro Max" at bounding box center [714, 698] width 643 height 26
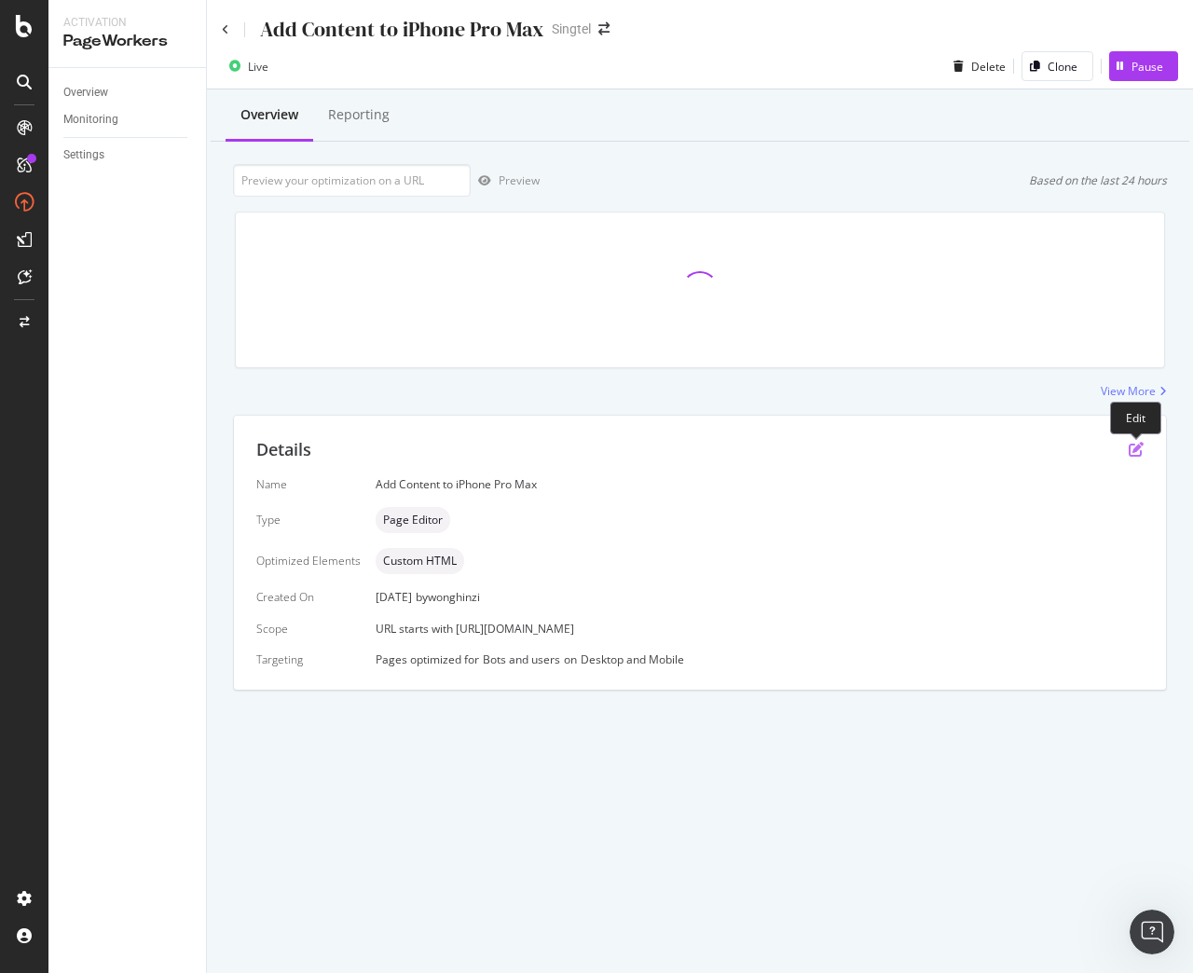
click at [1133, 452] on icon "pen-to-square" at bounding box center [1135, 449] width 15 height 15
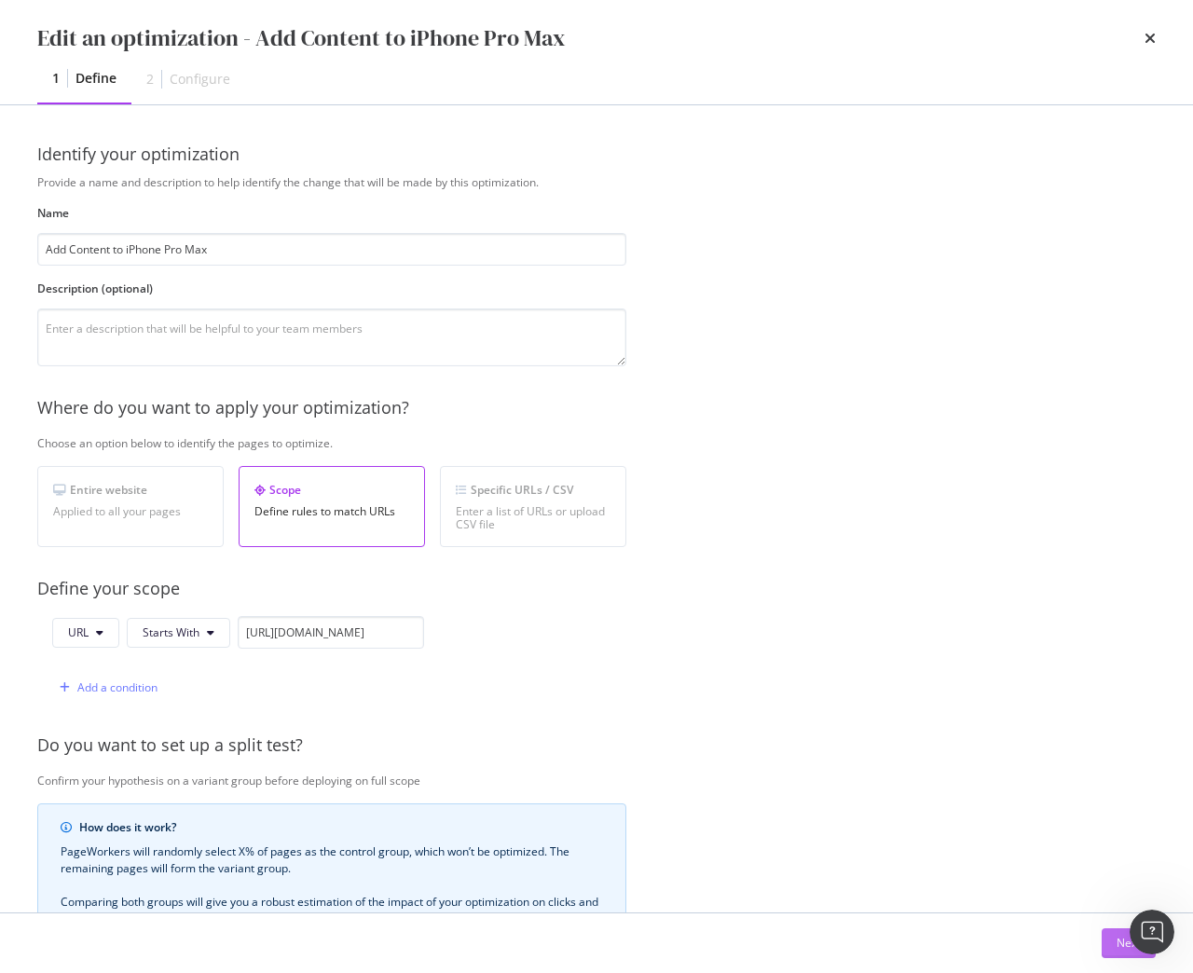
click at [1105, 945] on button "Next" at bounding box center [1128, 943] width 54 height 30
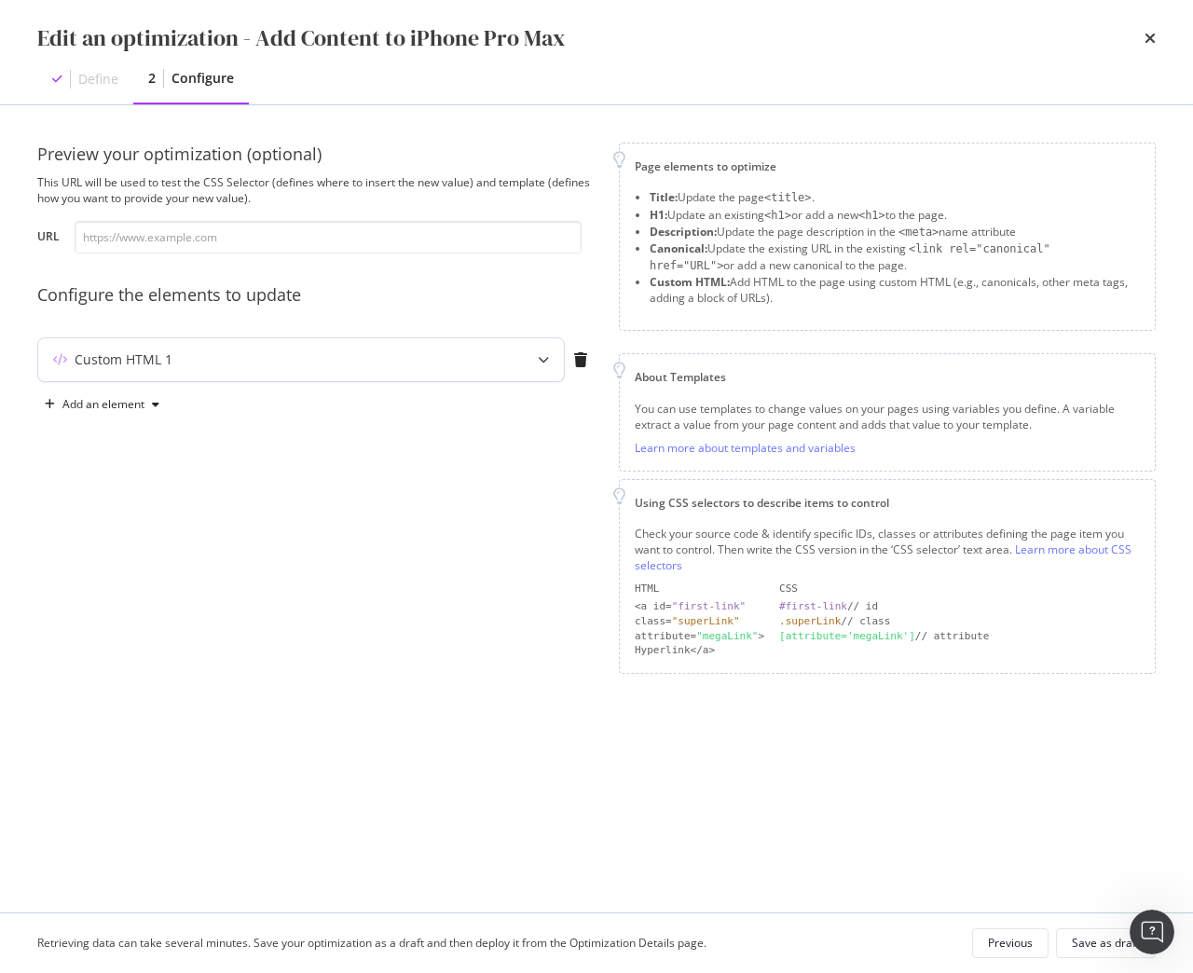
click at [260, 354] on div "Custom HTML 1" at bounding box center [264, 359] width 452 height 19
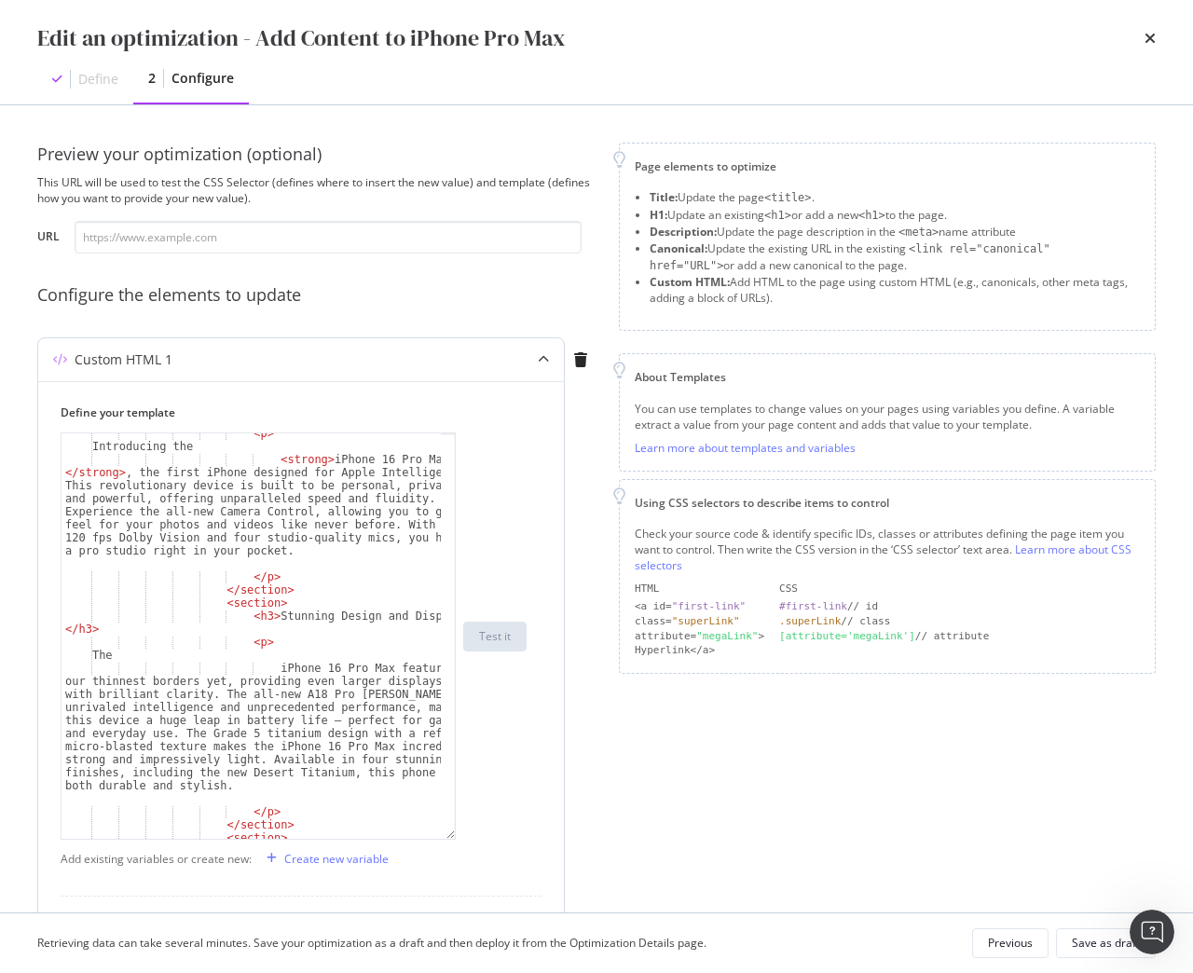
scroll to position [174, 0]
drag, startPoint x: 450, startPoint y: 547, endPoint x: 449, endPoint y: 835, distance: 287.9
click at [449, 835] on div "< p > Introducing the < strong > iPhone 16 Pro Max </ strong > , the first iPho…" at bounding box center [258, 635] width 395 height 407
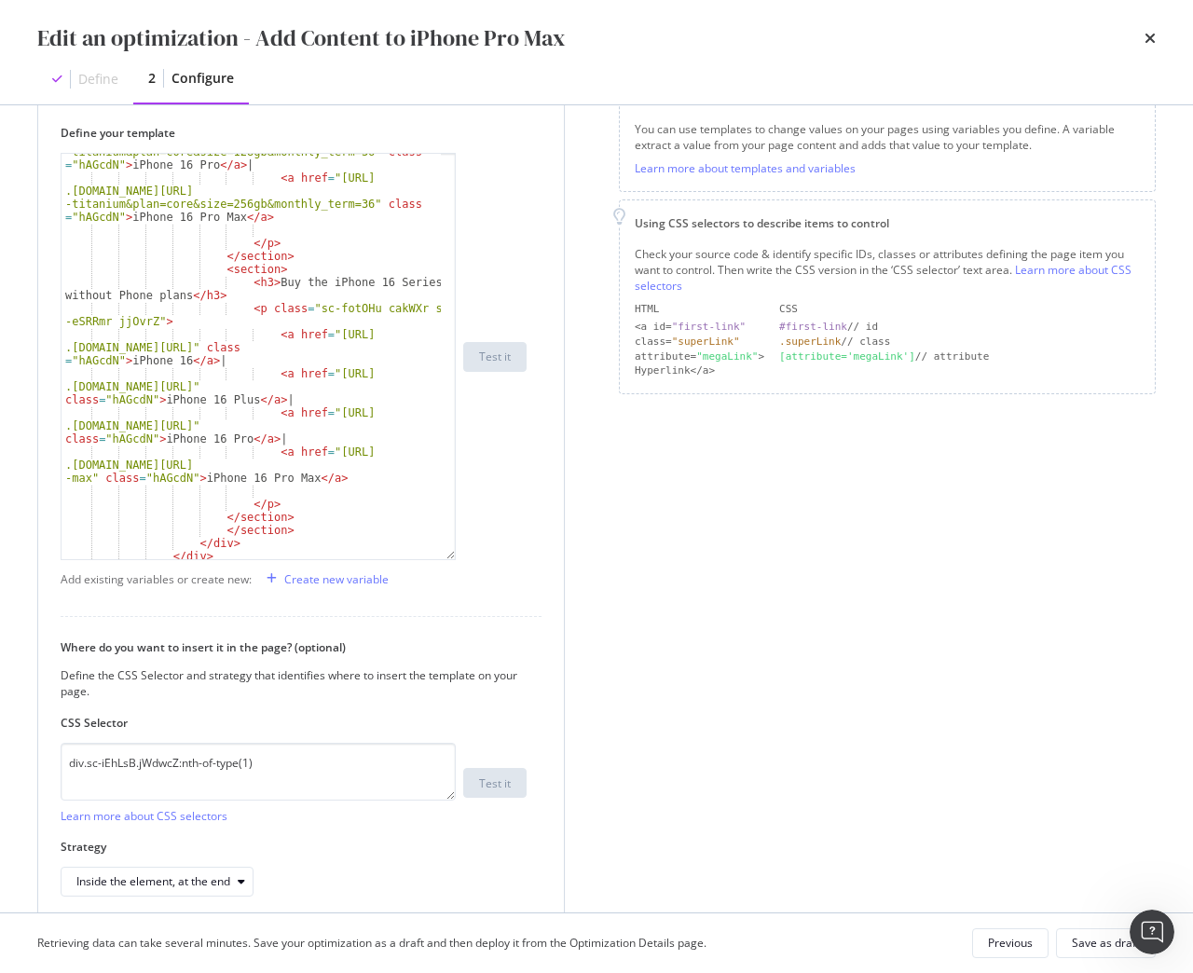
scroll to position [2487, 0]
click at [1149, 41] on icon "times" at bounding box center [1149, 38] width 11 height 15
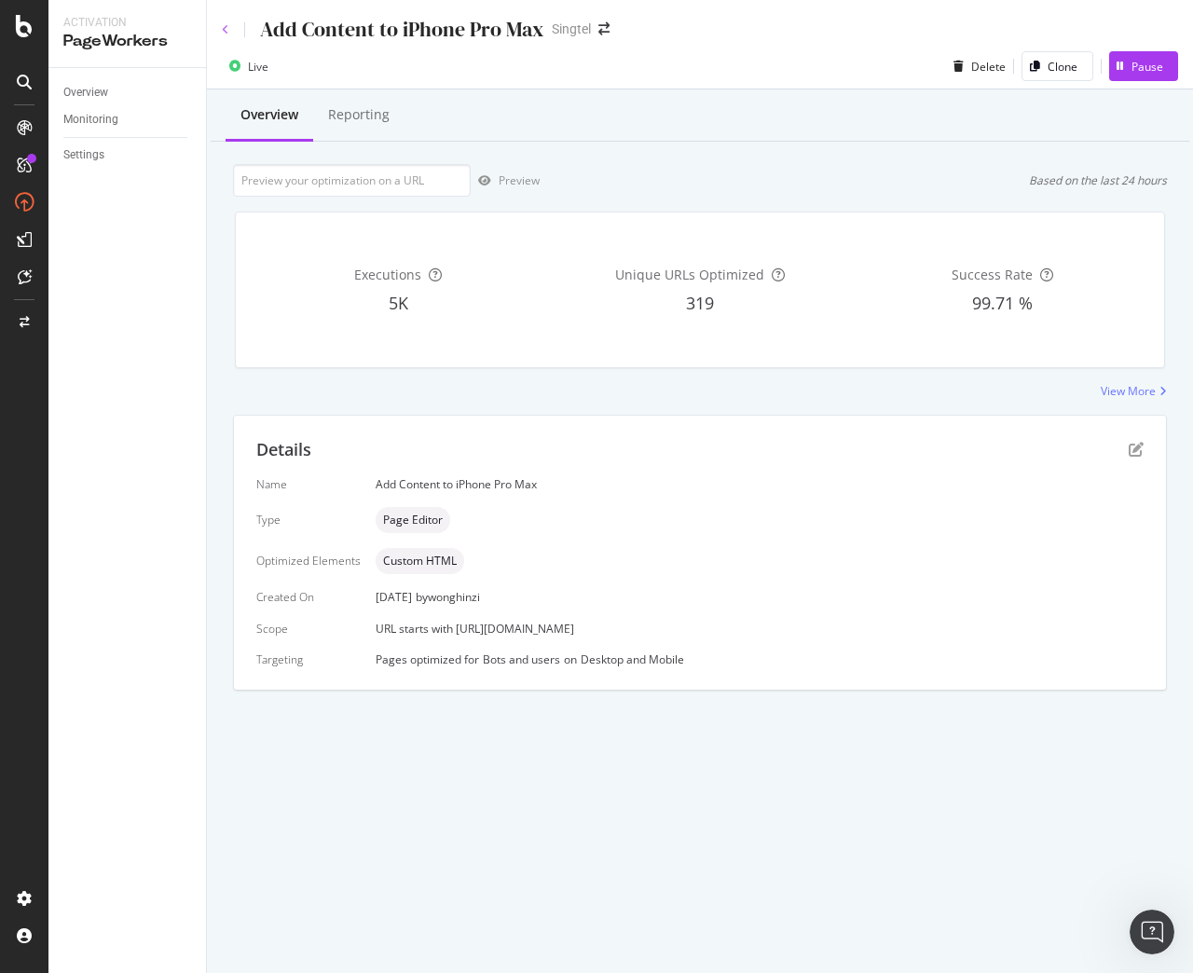
click at [227, 33] on icon at bounding box center [225, 29] width 7 height 11
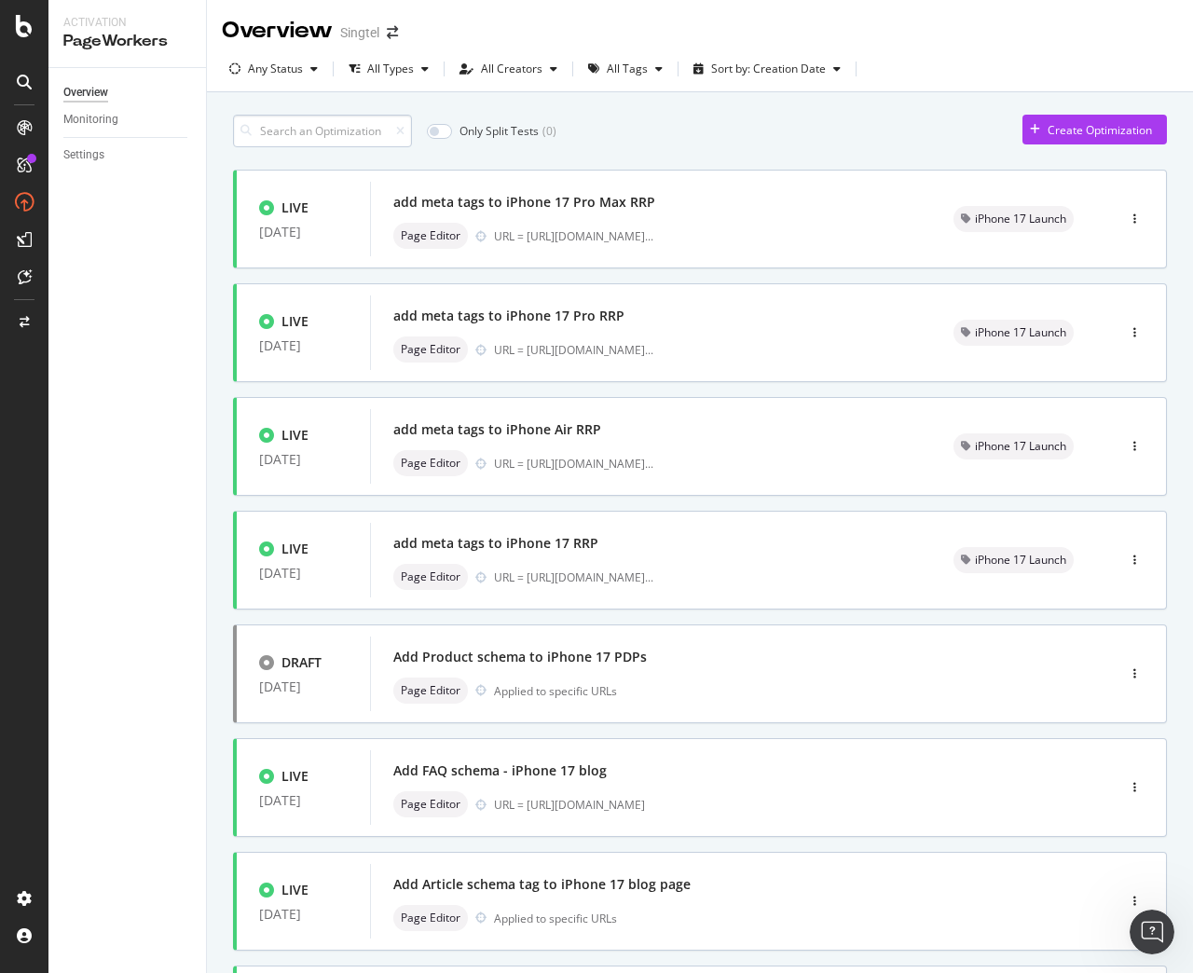
click at [322, 131] on input at bounding box center [322, 131] width 179 height 33
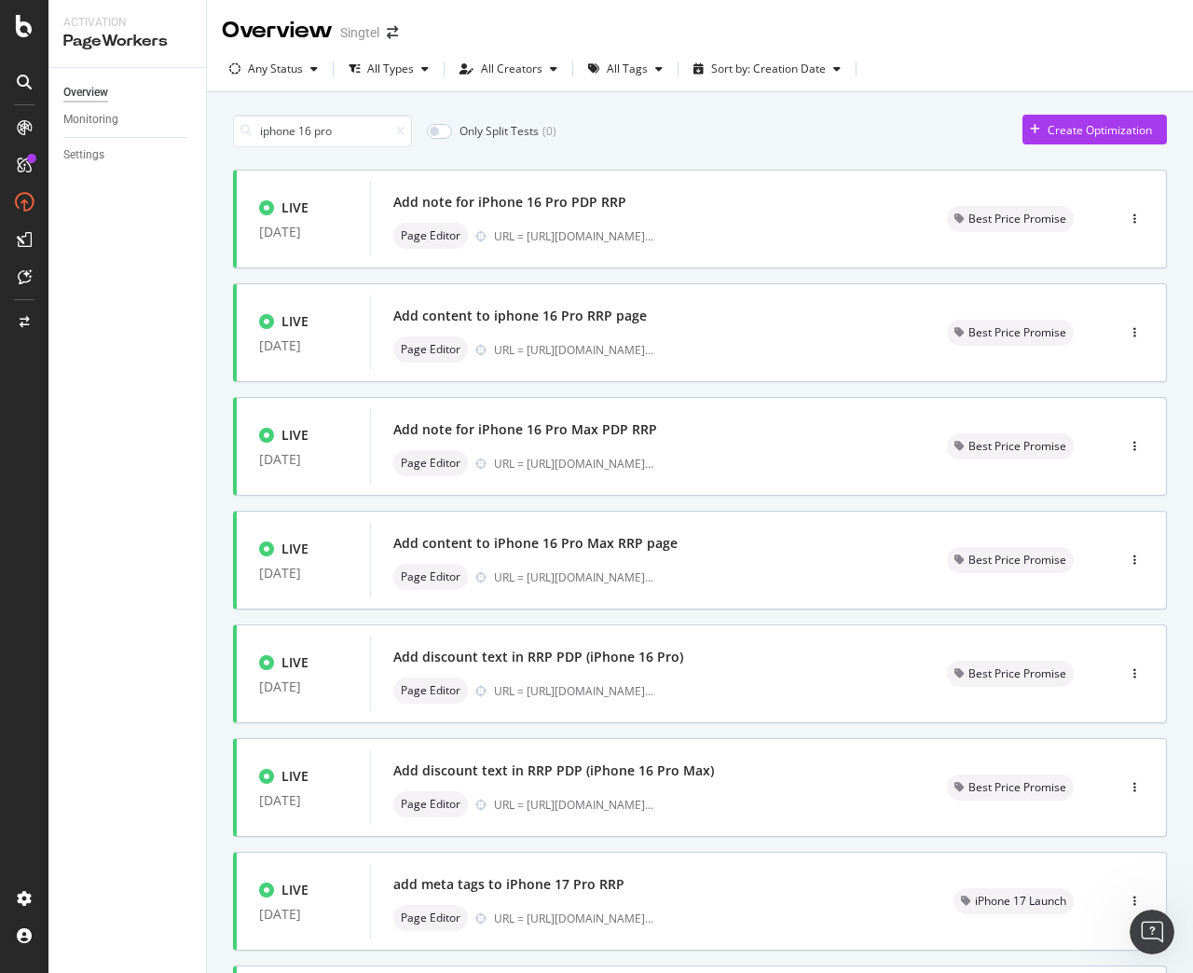
scroll to position [3, 0]
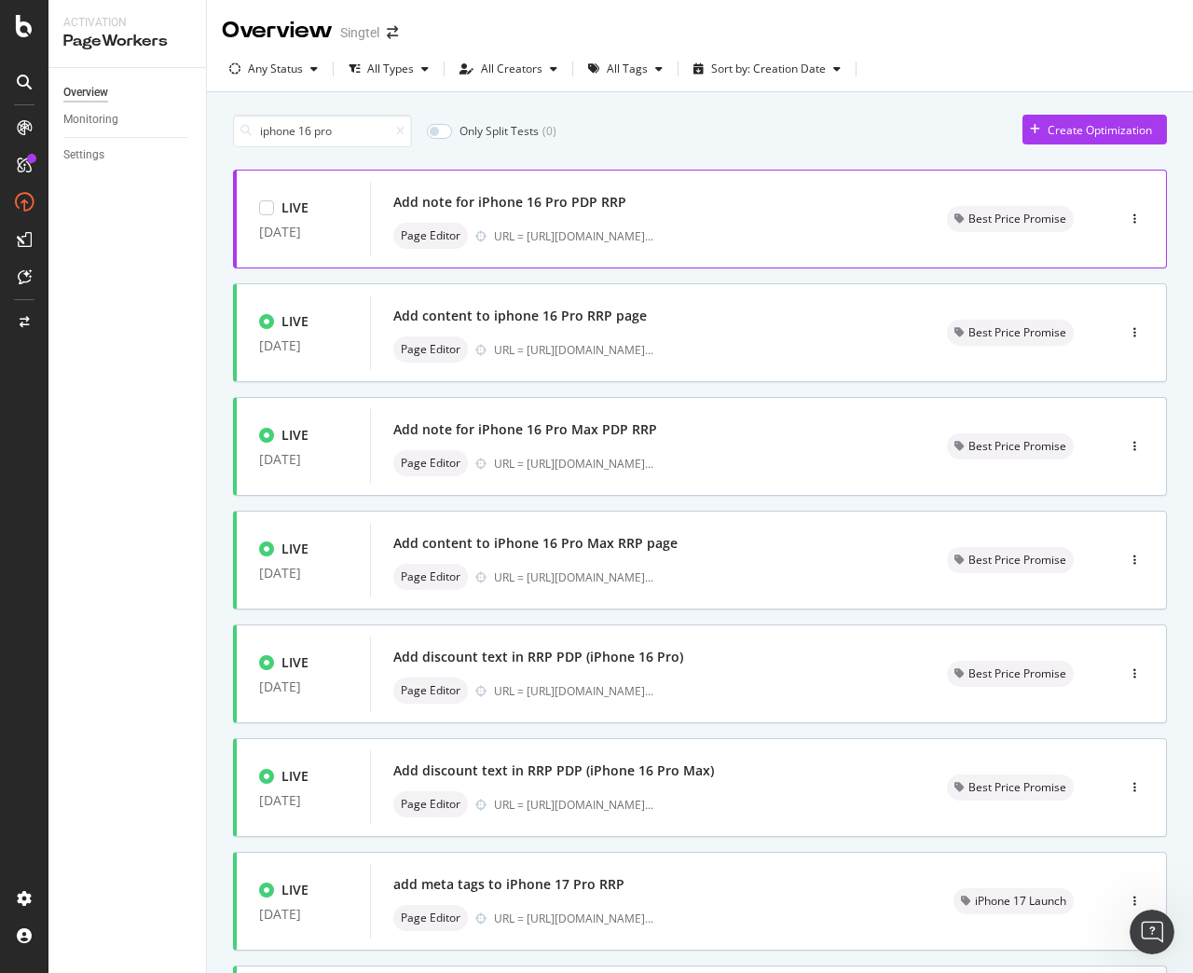
click at [587, 222] on div "Add note for iPhone 16 Pro PDP RRP Page Editor URL = [URL][DOMAIN_NAME] ..." at bounding box center [647, 219] width 509 height 60
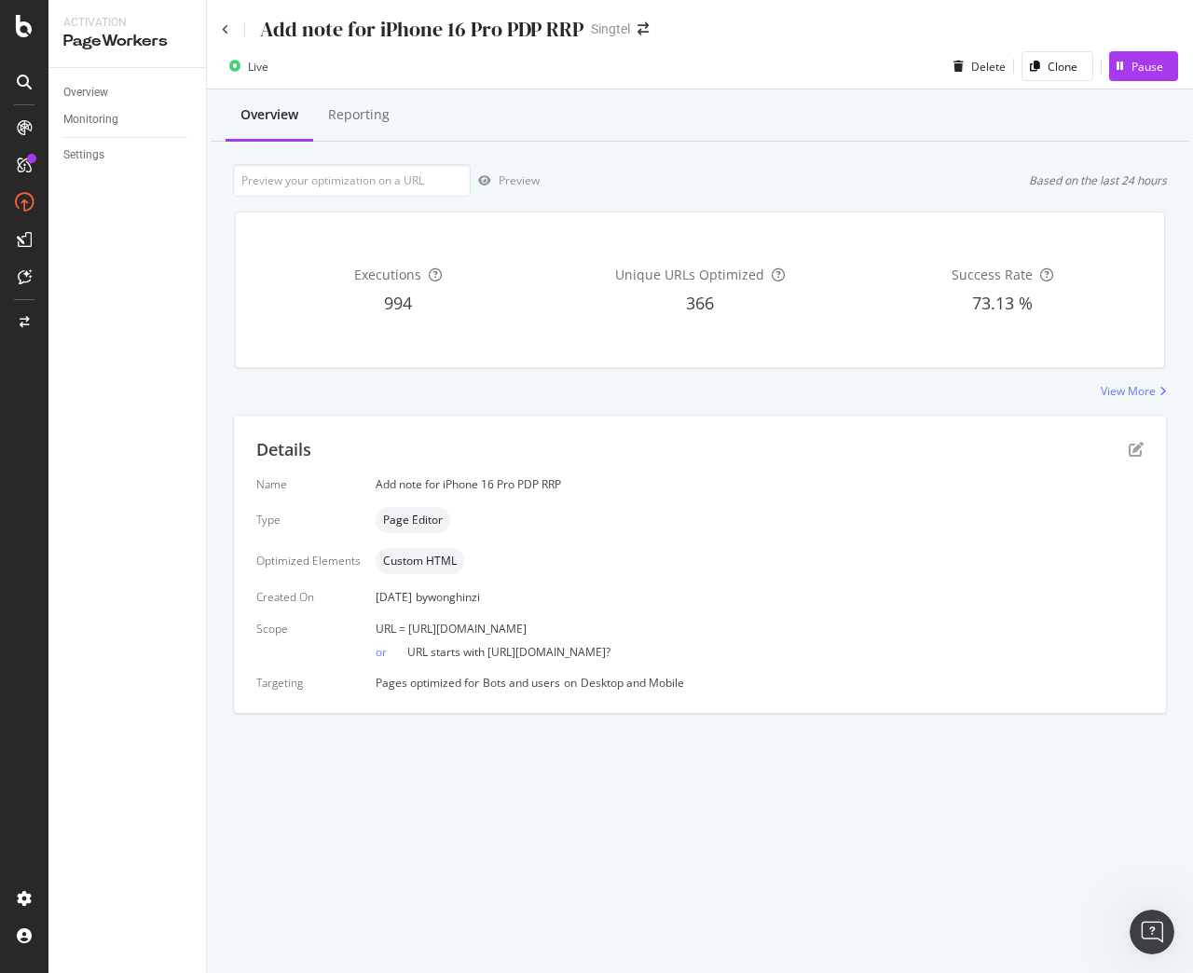
drag, startPoint x: 406, startPoint y: 630, endPoint x: 814, endPoint y: 628, distance: 408.1
click at [814, 628] on div "URL = [URL][DOMAIN_NAME]" at bounding box center [760, 629] width 768 height 16
copy span "[URL][DOMAIN_NAME]"
click at [223, 34] on icon at bounding box center [225, 29] width 7 height 11
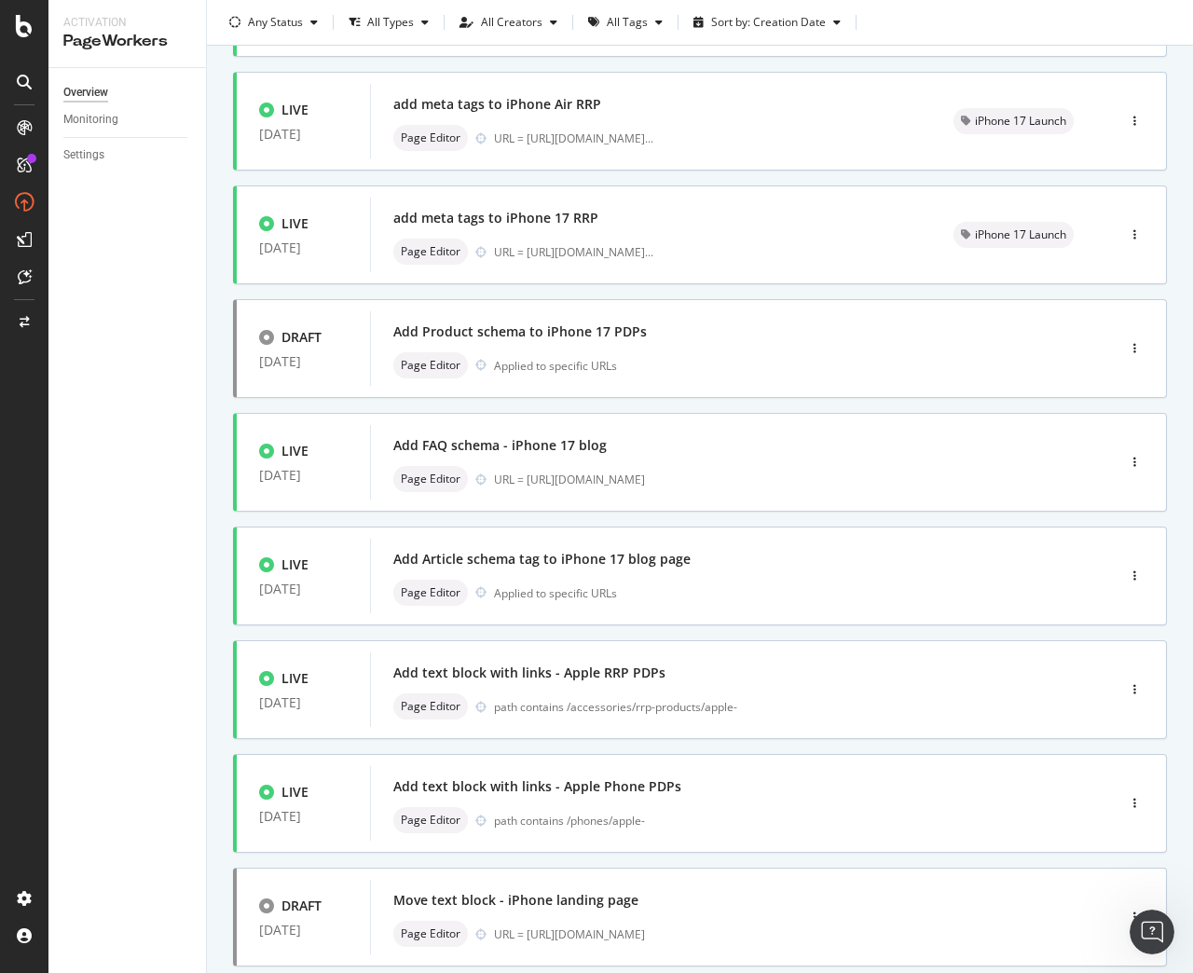
scroll to position [439, 0]
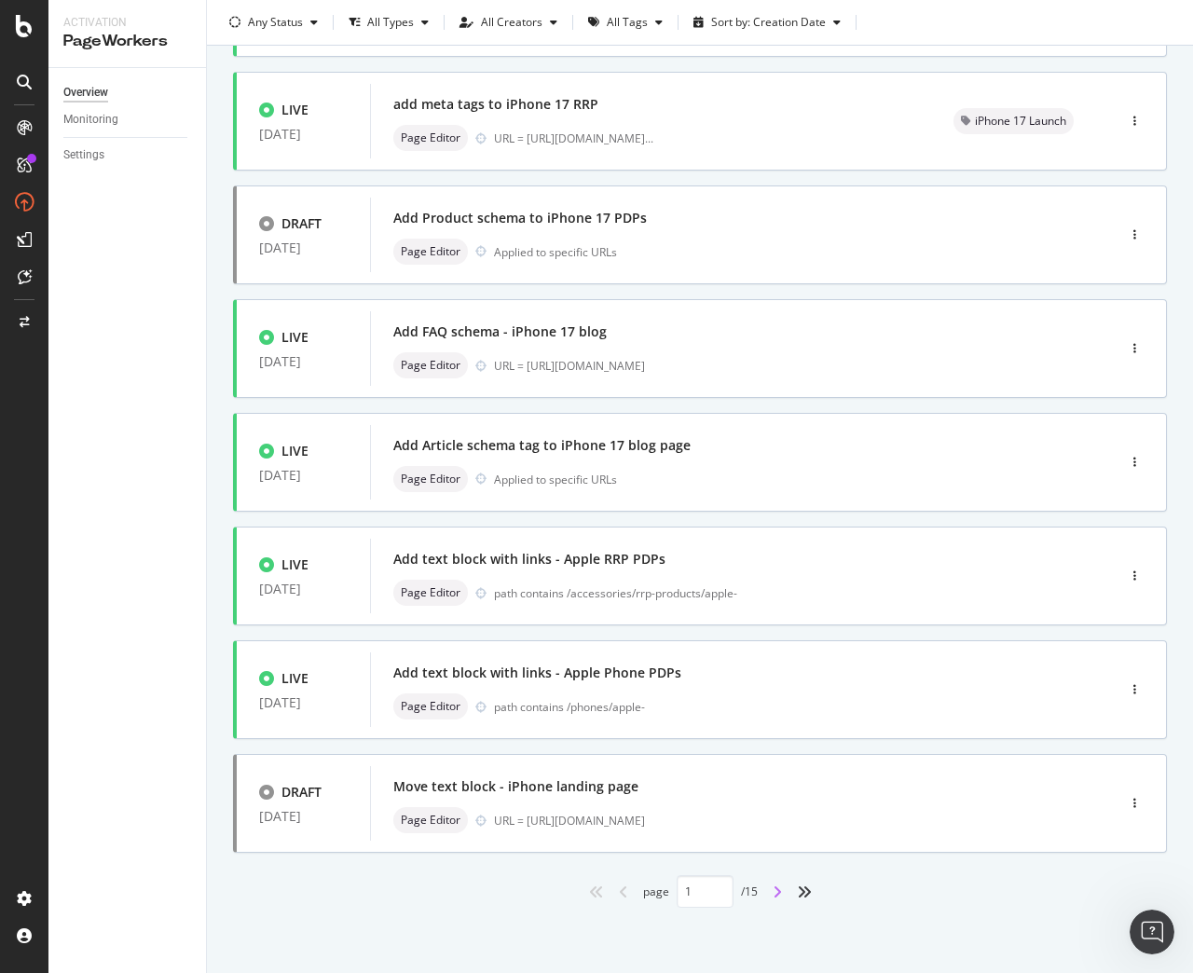
click at [772, 894] on icon "angle-right" at bounding box center [776, 891] width 9 height 15
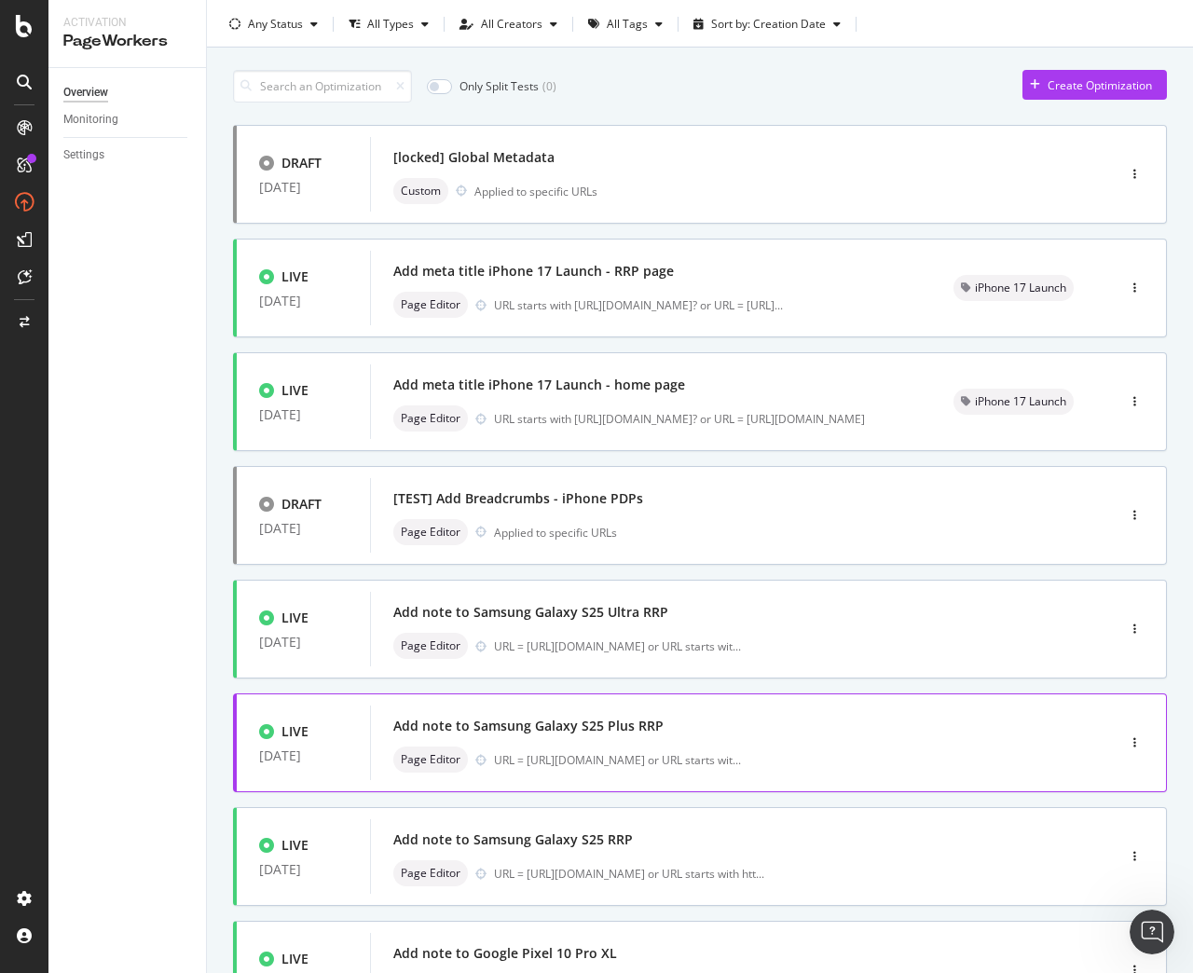
scroll to position [0, 0]
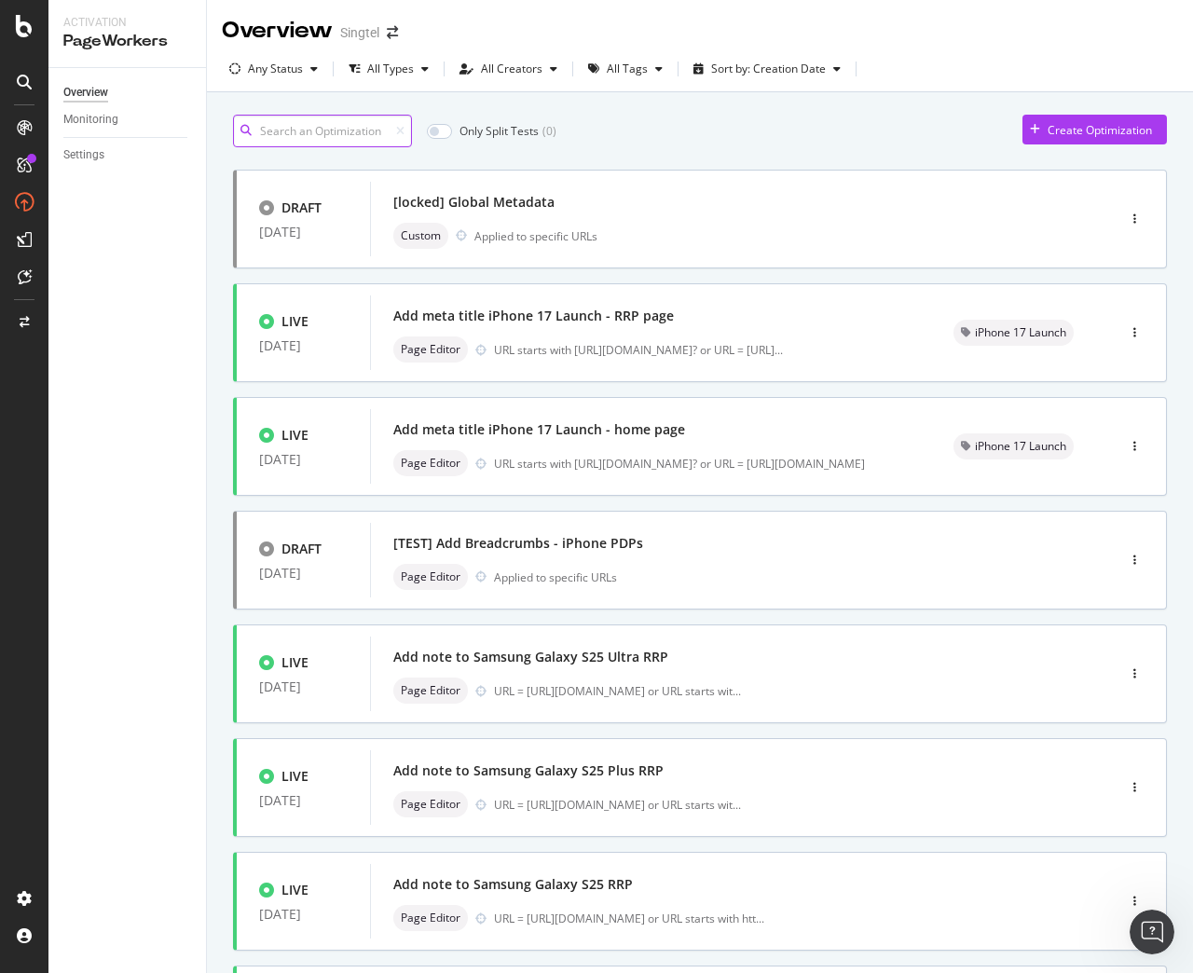
click at [346, 129] on input at bounding box center [322, 131] width 179 height 33
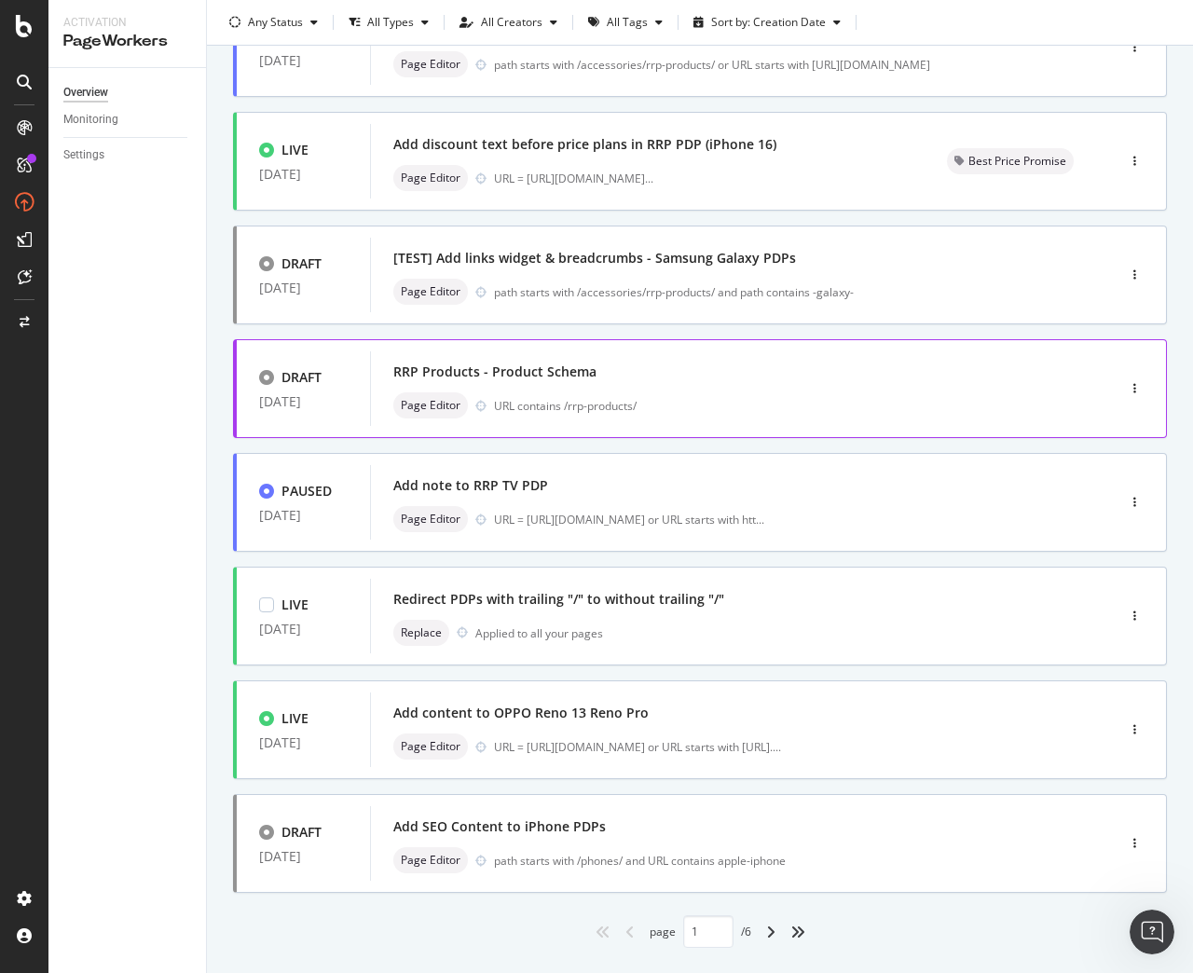
scroll to position [439, 0]
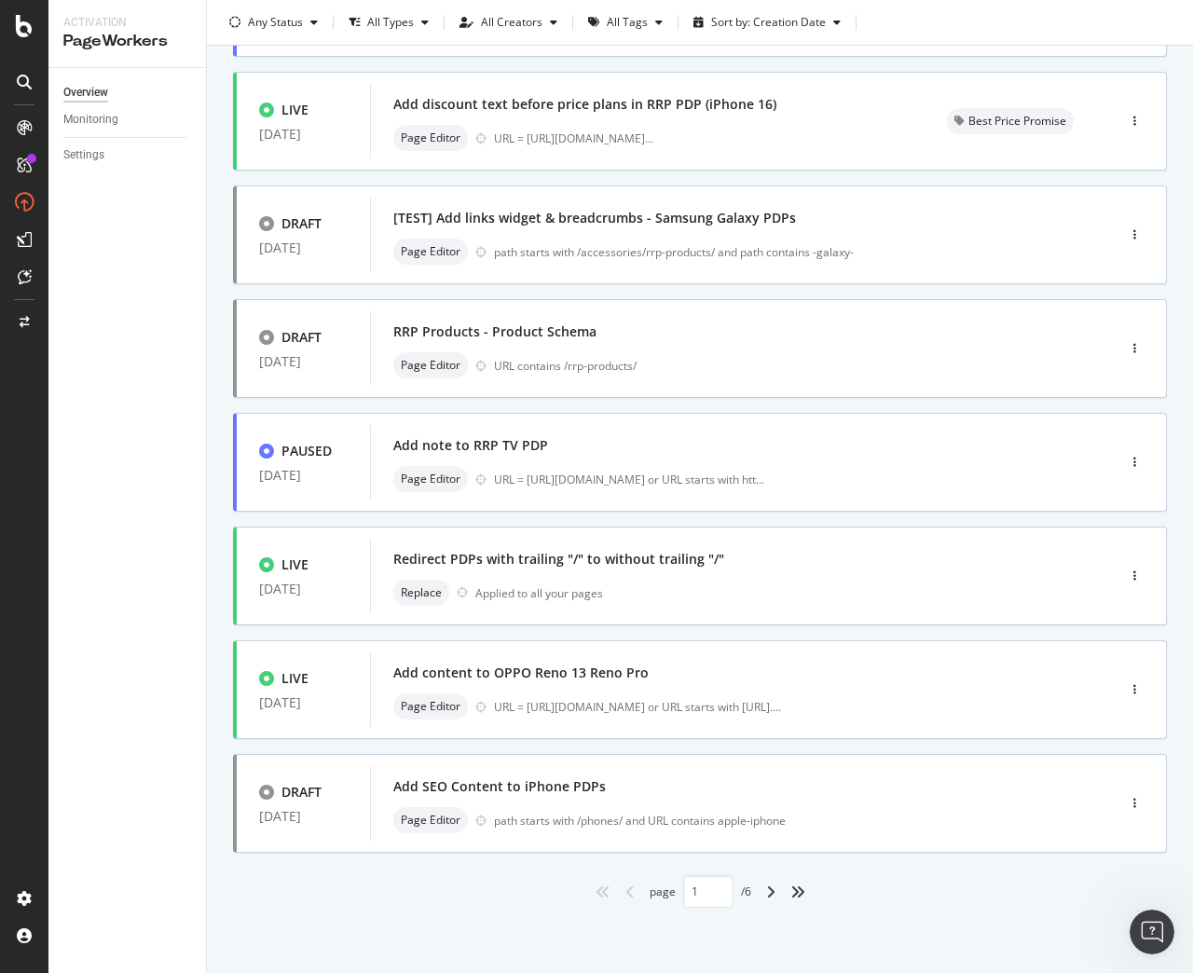
click at [772, 896] on div "angle-right" at bounding box center [770, 892] width 24 height 30
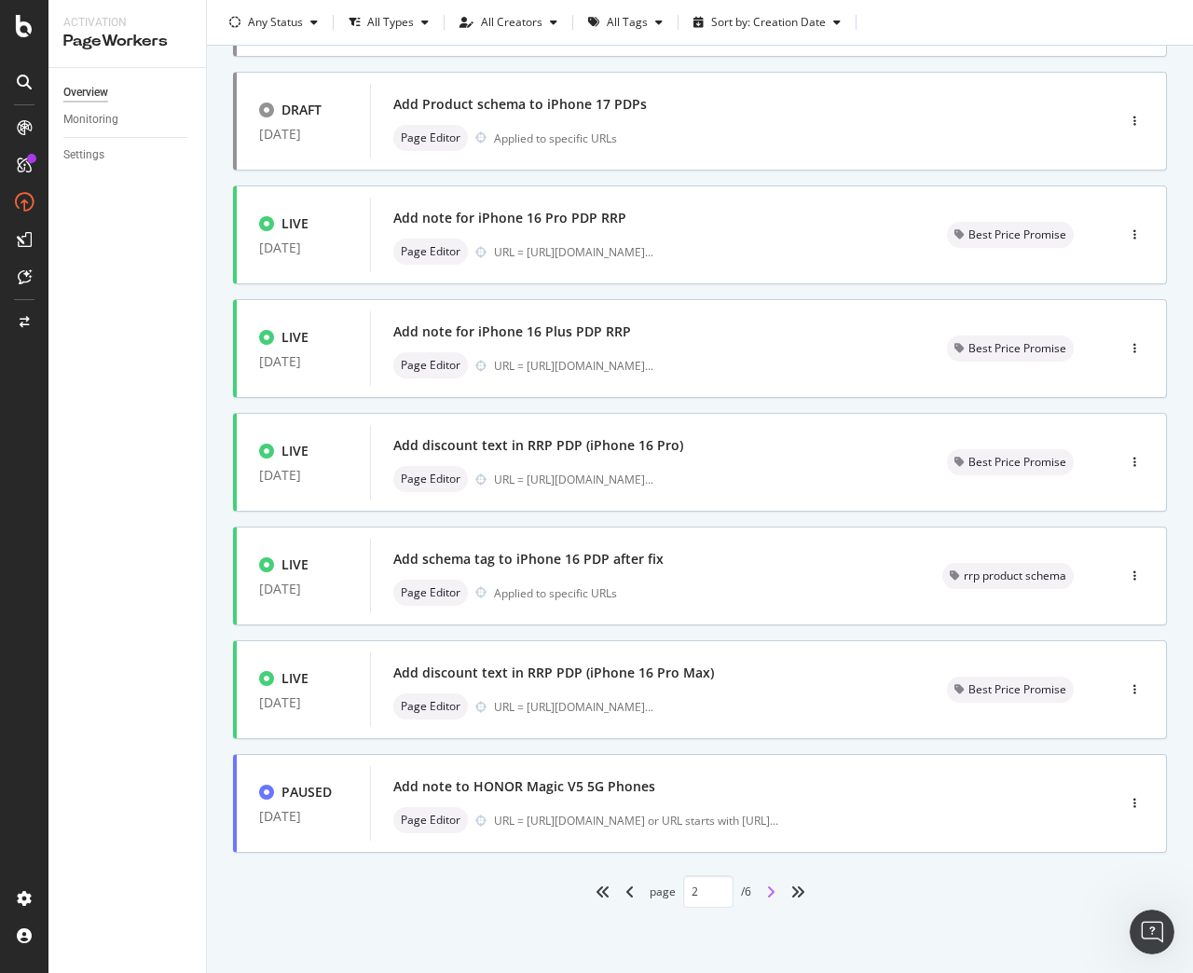
click at [768, 892] on icon "angle-right" at bounding box center [770, 891] width 9 height 15
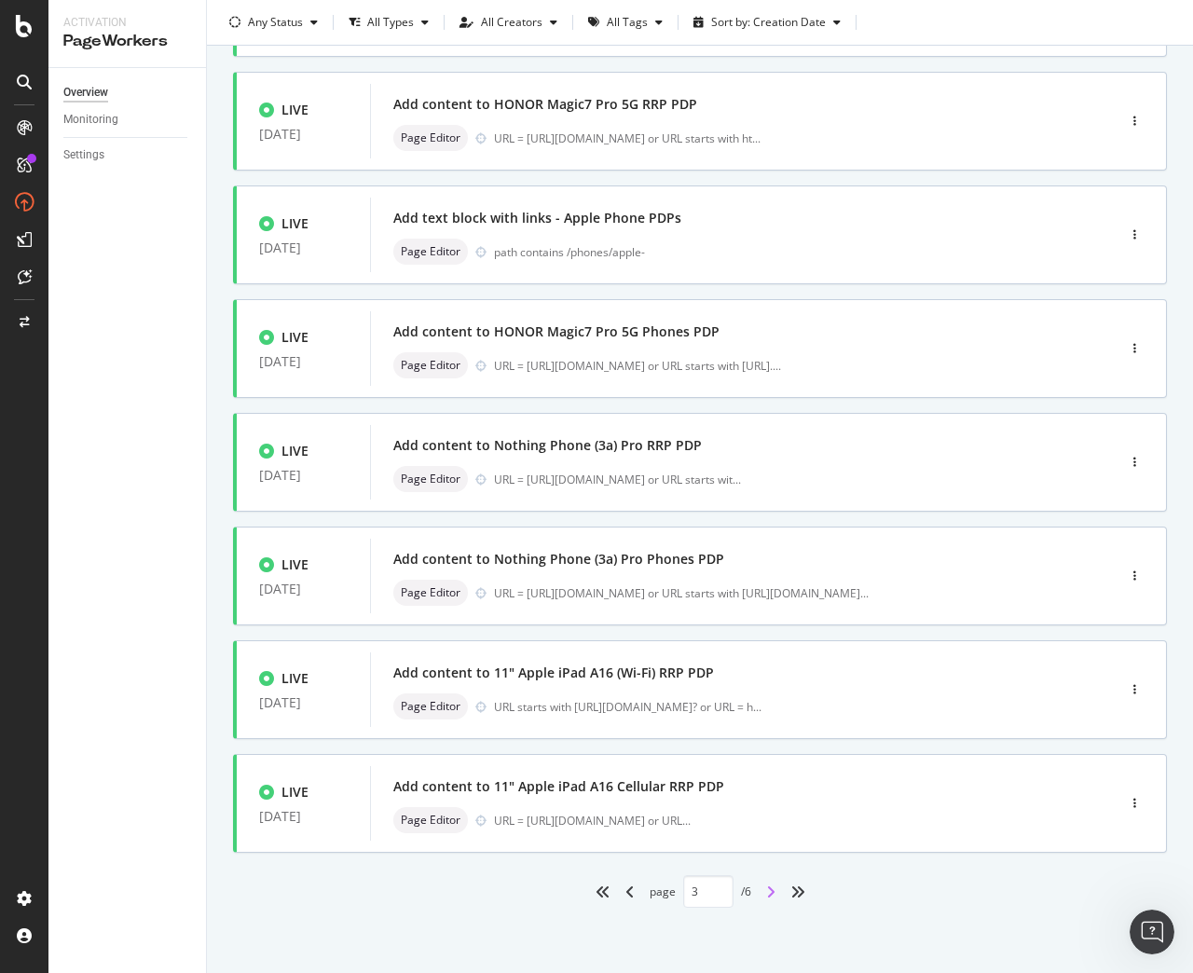
click at [766, 892] on icon "angle-right" at bounding box center [770, 891] width 9 height 15
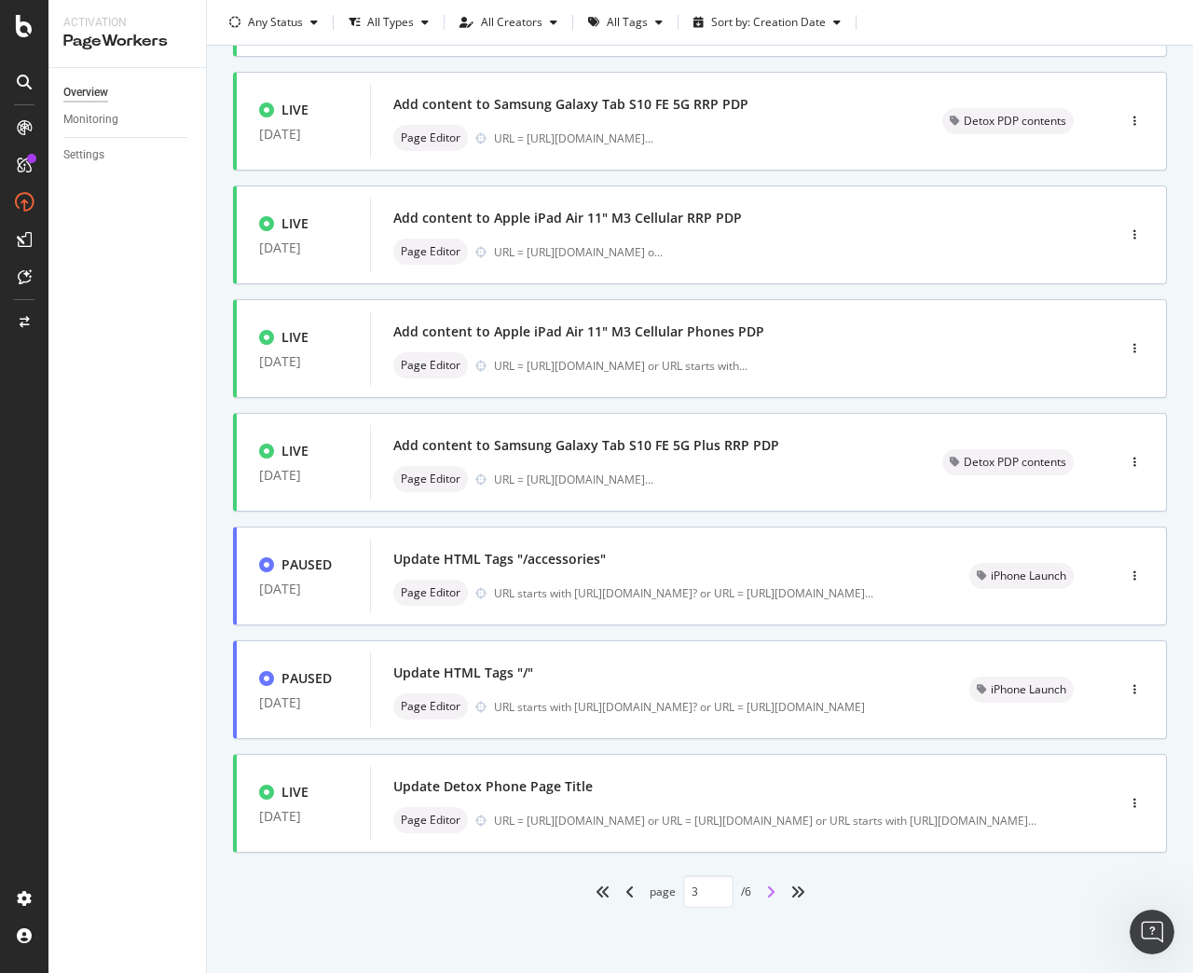
type input "4"
click at [88, 155] on div "Settings" at bounding box center [83, 155] width 41 height 20
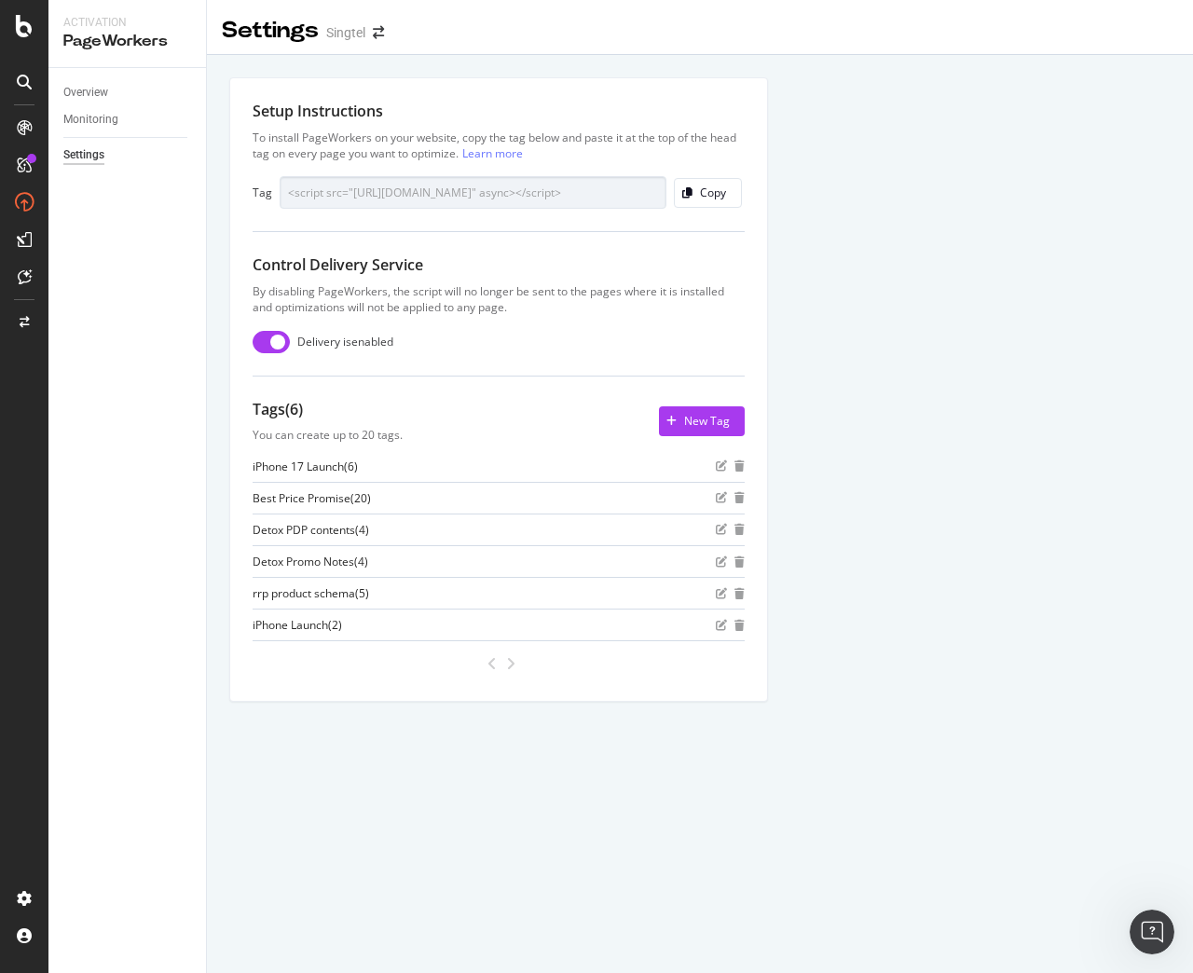
click at [509, 664] on icon "angle-right" at bounding box center [510, 663] width 9 height 15
click at [491, 667] on icon "angle-left" at bounding box center [491, 663] width 9 height 15
click at [103, 116] on div "Monitoring" at bounding box center [90, 120] width 55 height 20
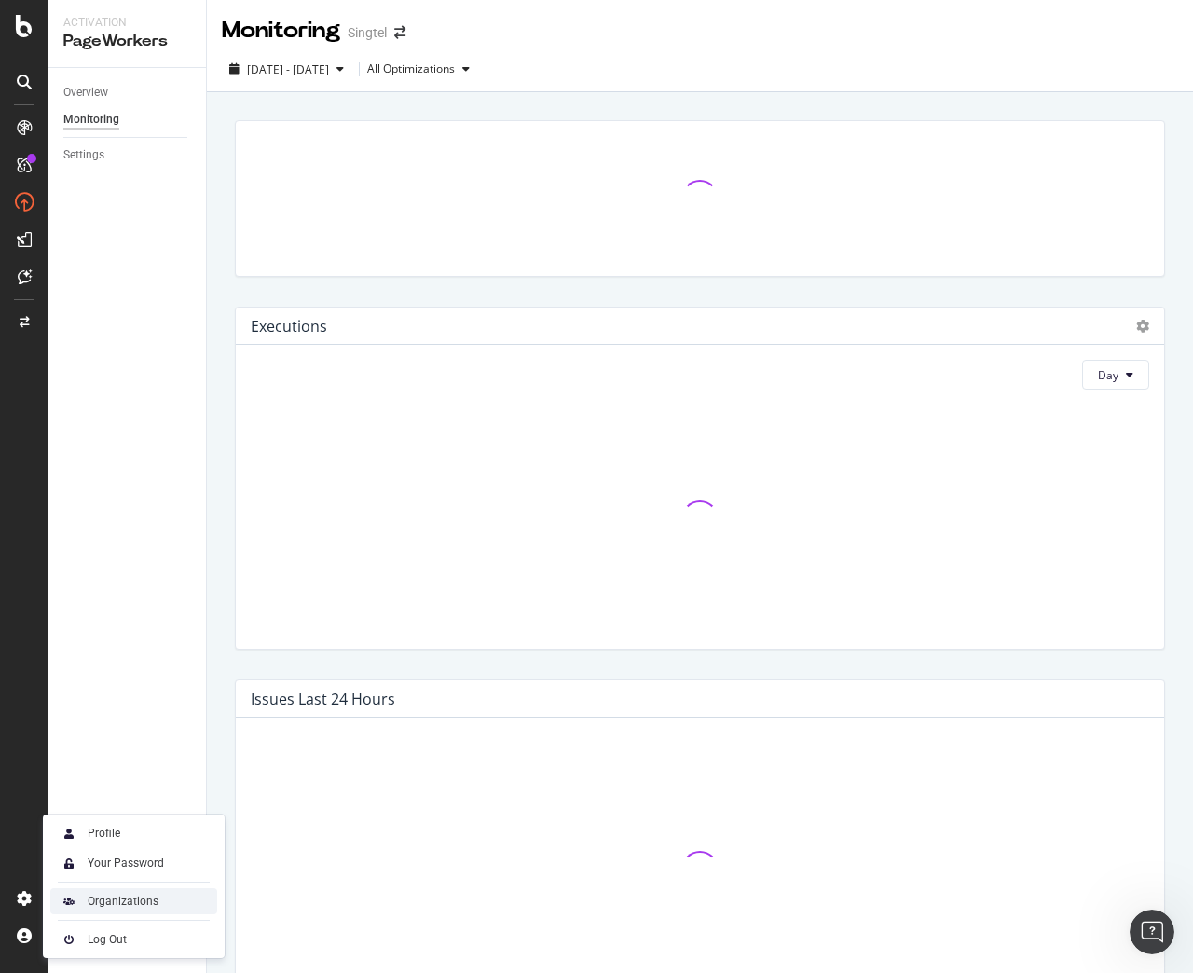
click at [89, 900] on div "Organizations" at bounding box center [123, 901] width 71 height 15
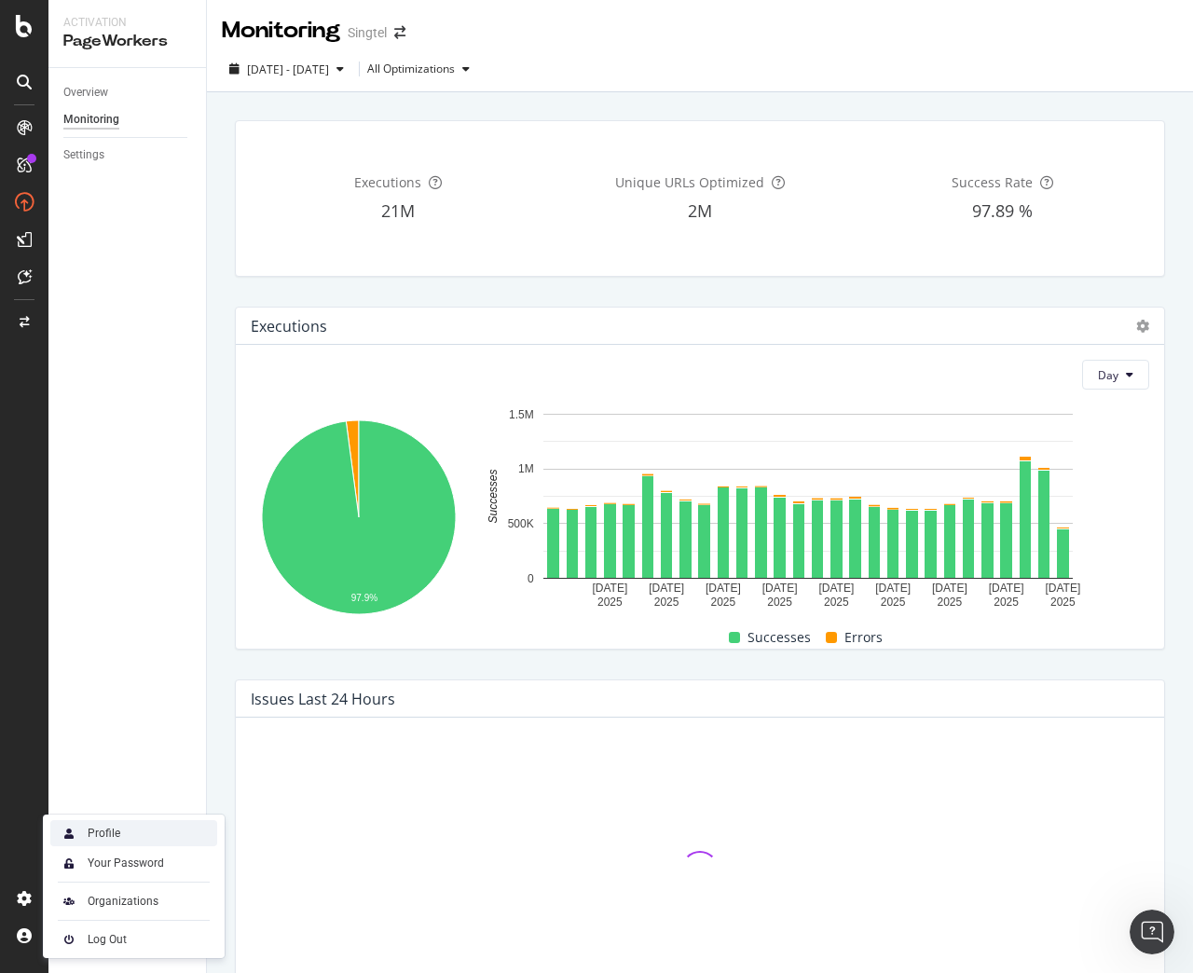
click at [117, 835] on div "Profile" at bounding box center [104, 833] width 33 height 15
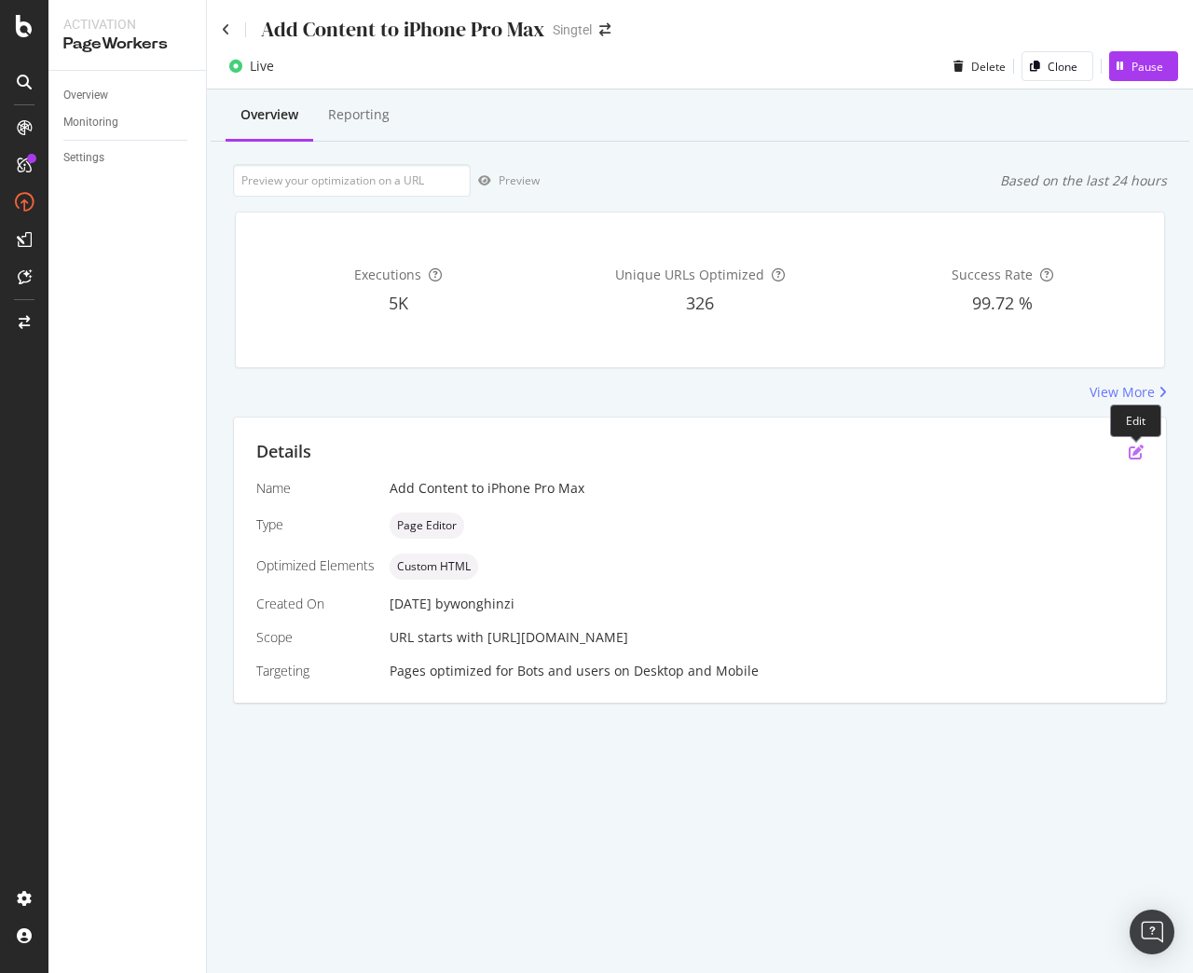
click at [1136, 456] on icon "pen-to-square" at bounding box center [1135, 451] width 15 height 15
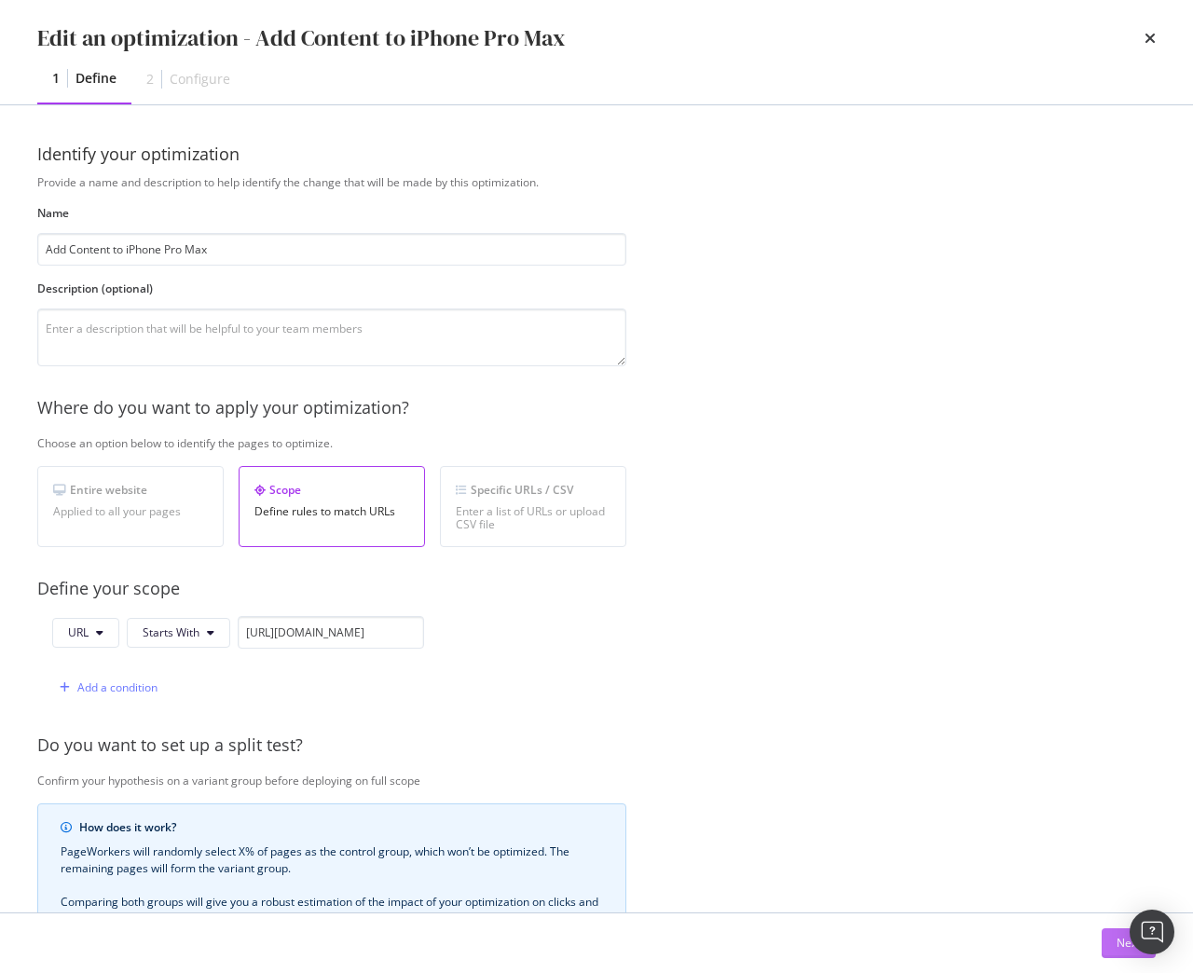
click at [1116, 944] on div "Next" at bounding box center [1128, 943] width 24 height 16
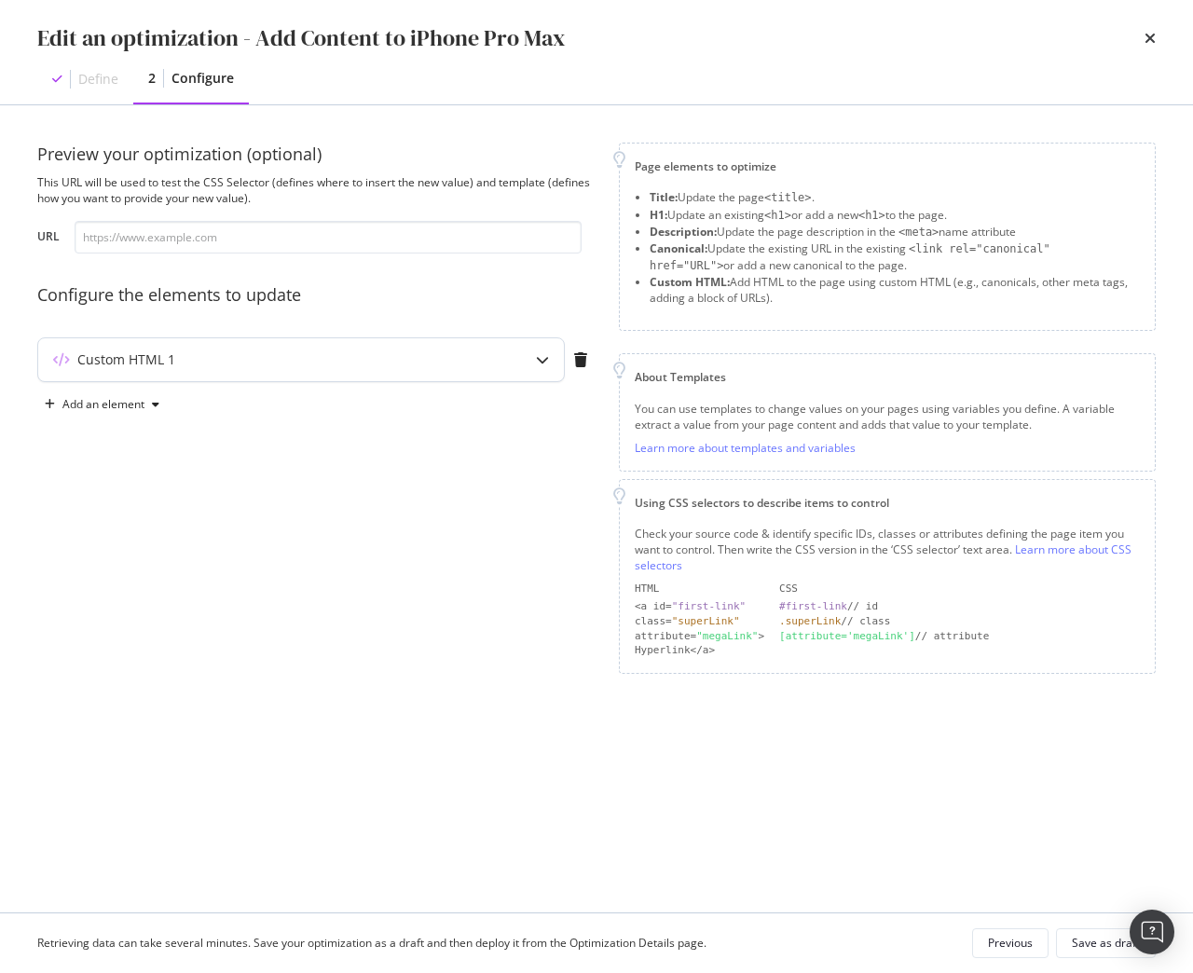
click at [447, 350] on div "Custom HTML 1" at bounding box center [264, 359] width 452 height 19
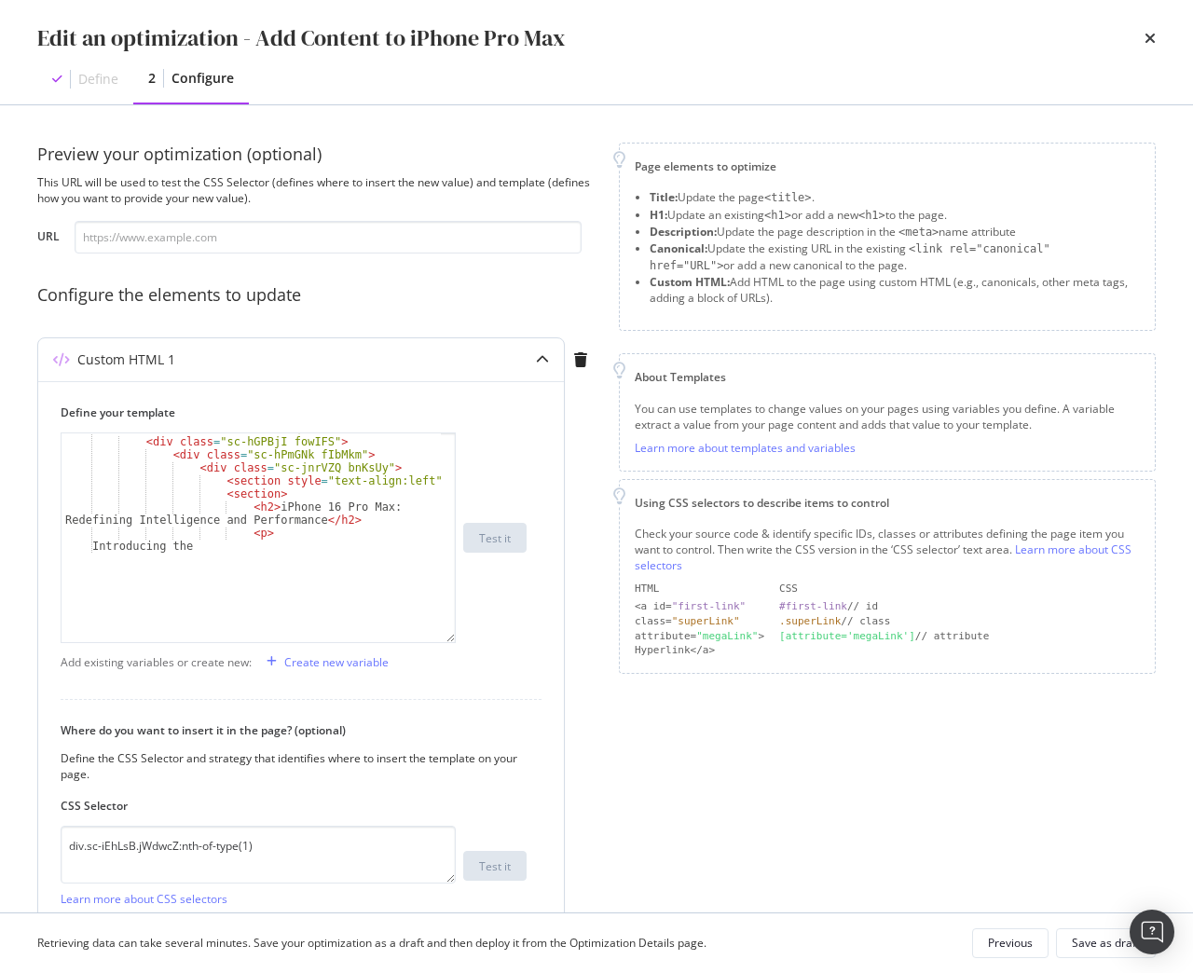
scroll to position [49, 0]
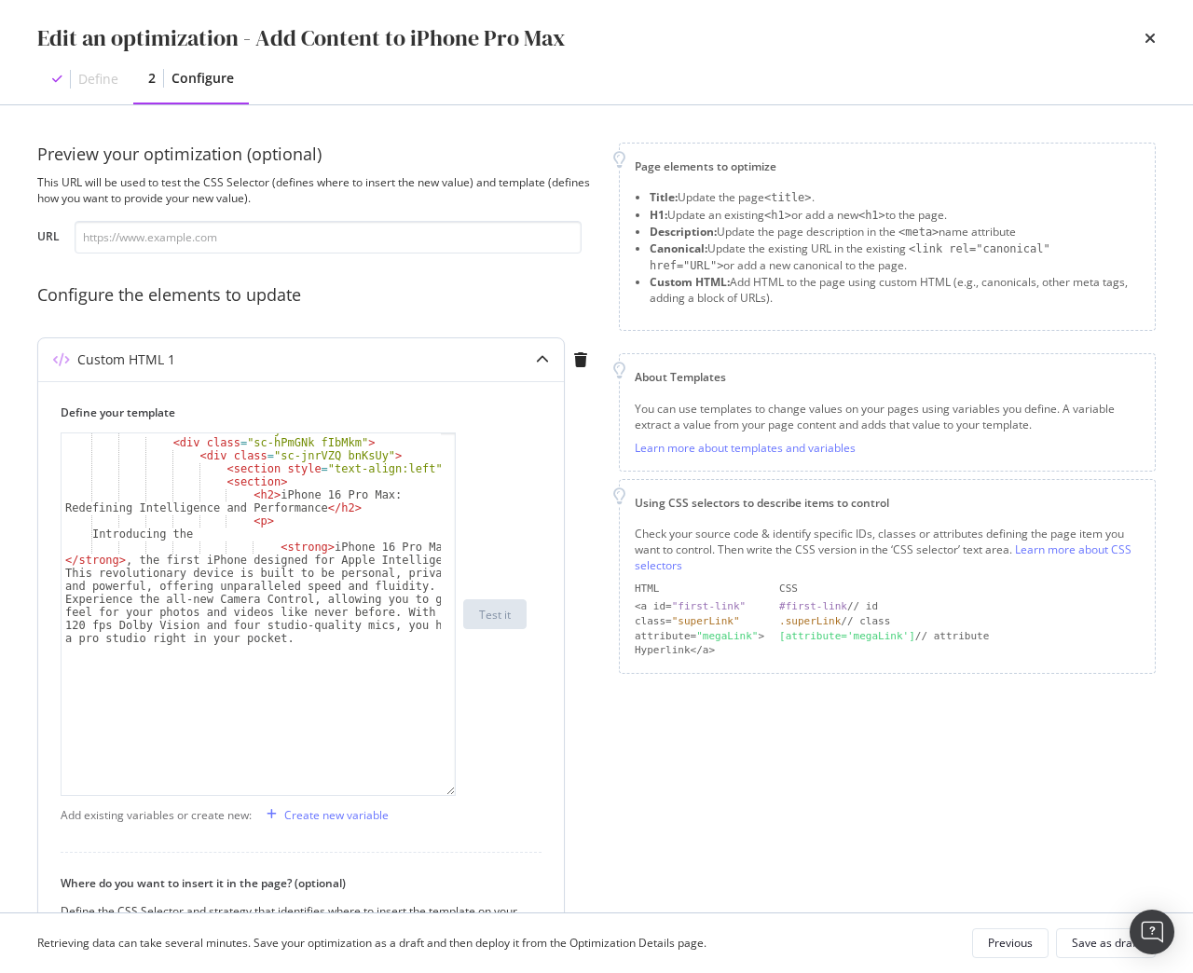
drag, startPoint x: 447, startPoint y: 544, endPoint x: 527, endPoint y: 788, distance: 256.9
click at [527, 788] on div "Define your template < div class = "sc-hGPBjI fowIFS" > < div class = "sc-hPmGN…" at bounding box center [301, 599] width 481 height 391
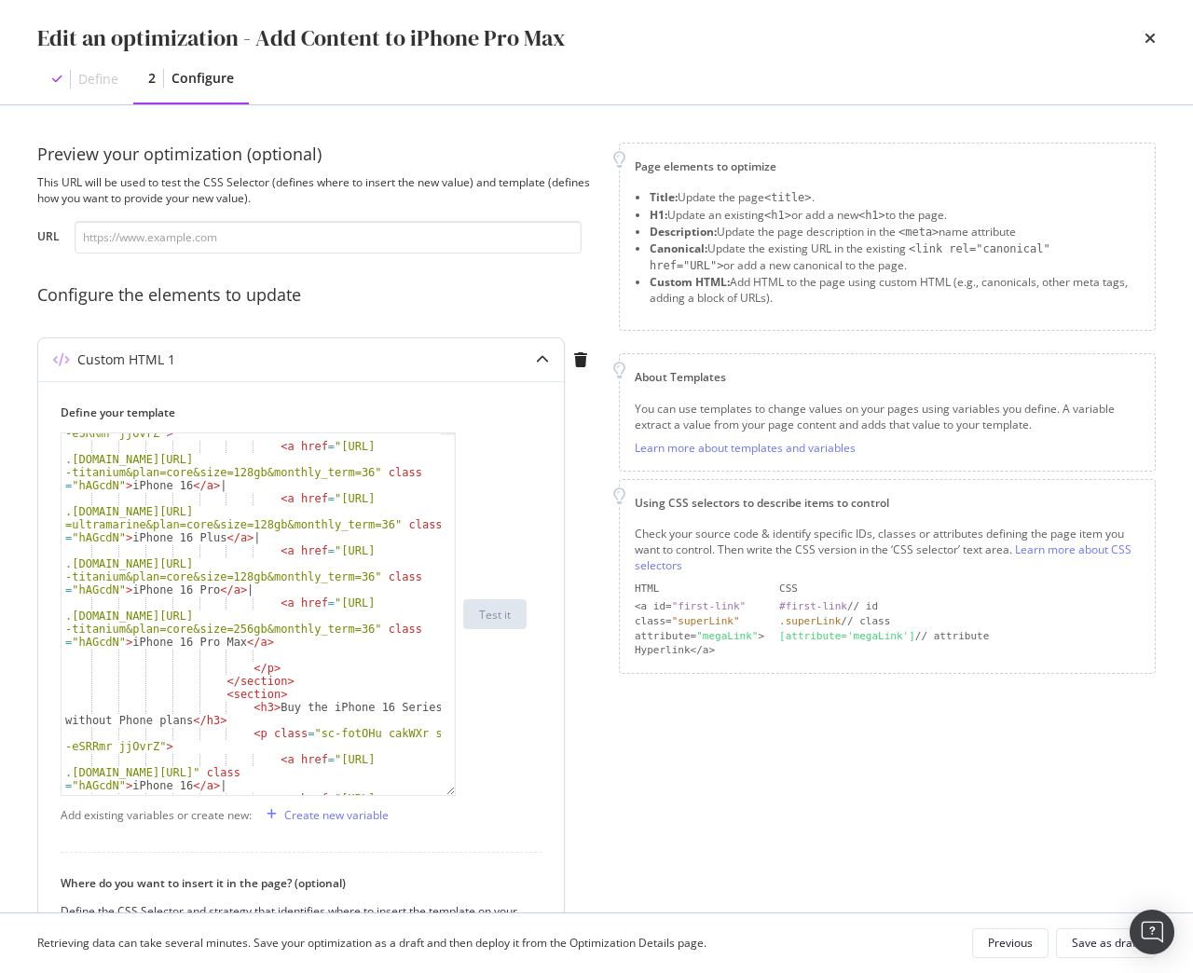
scroll to position [2453, 0]
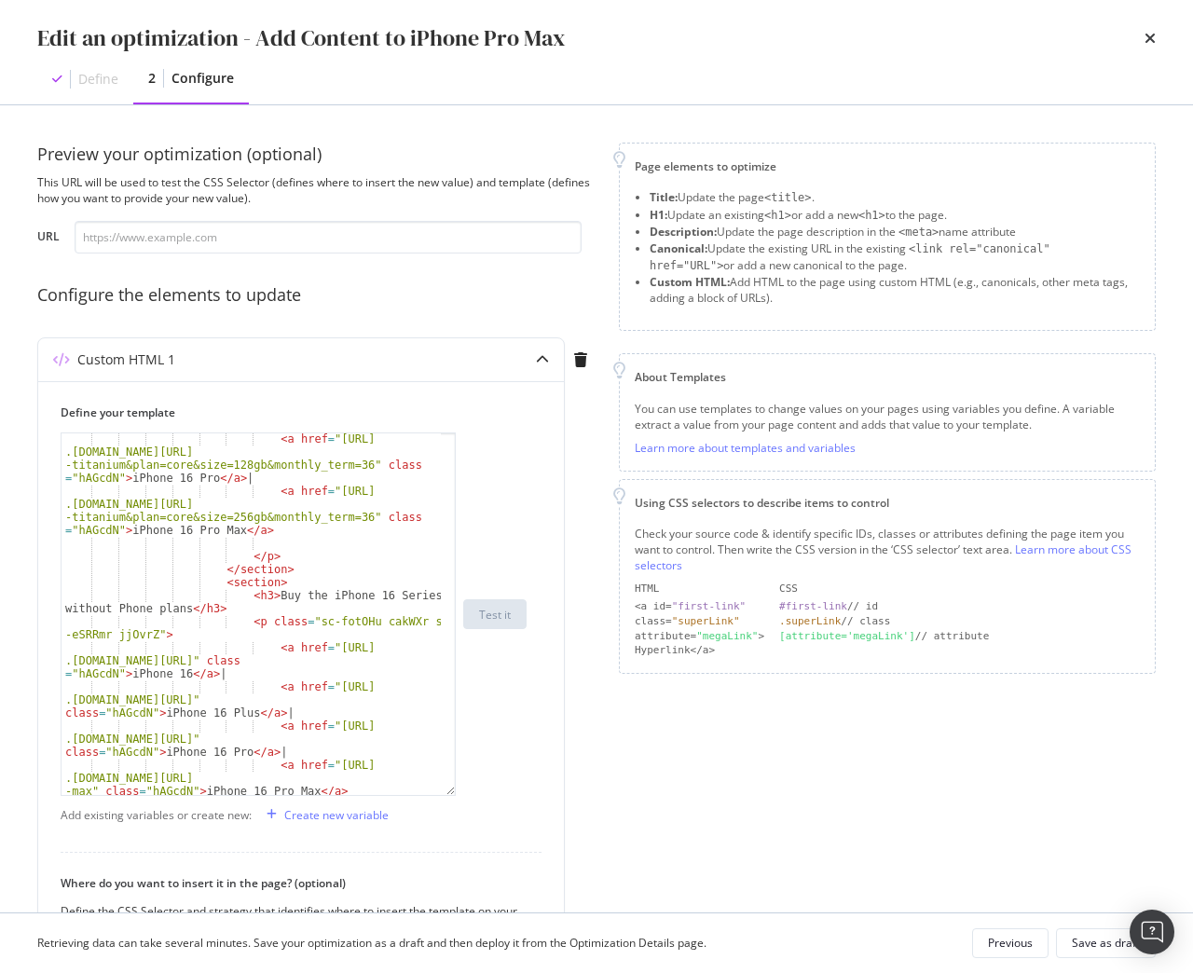
click at [1156, 38] on div "Edit an optimization - Add Content to iPhone Pro Max Define 2 Configure" at bounding box center [596, 52] width 1193 height 104
click at [1148, 35] on icon "times" at bounding box center [1149, 38] width 11 height 15
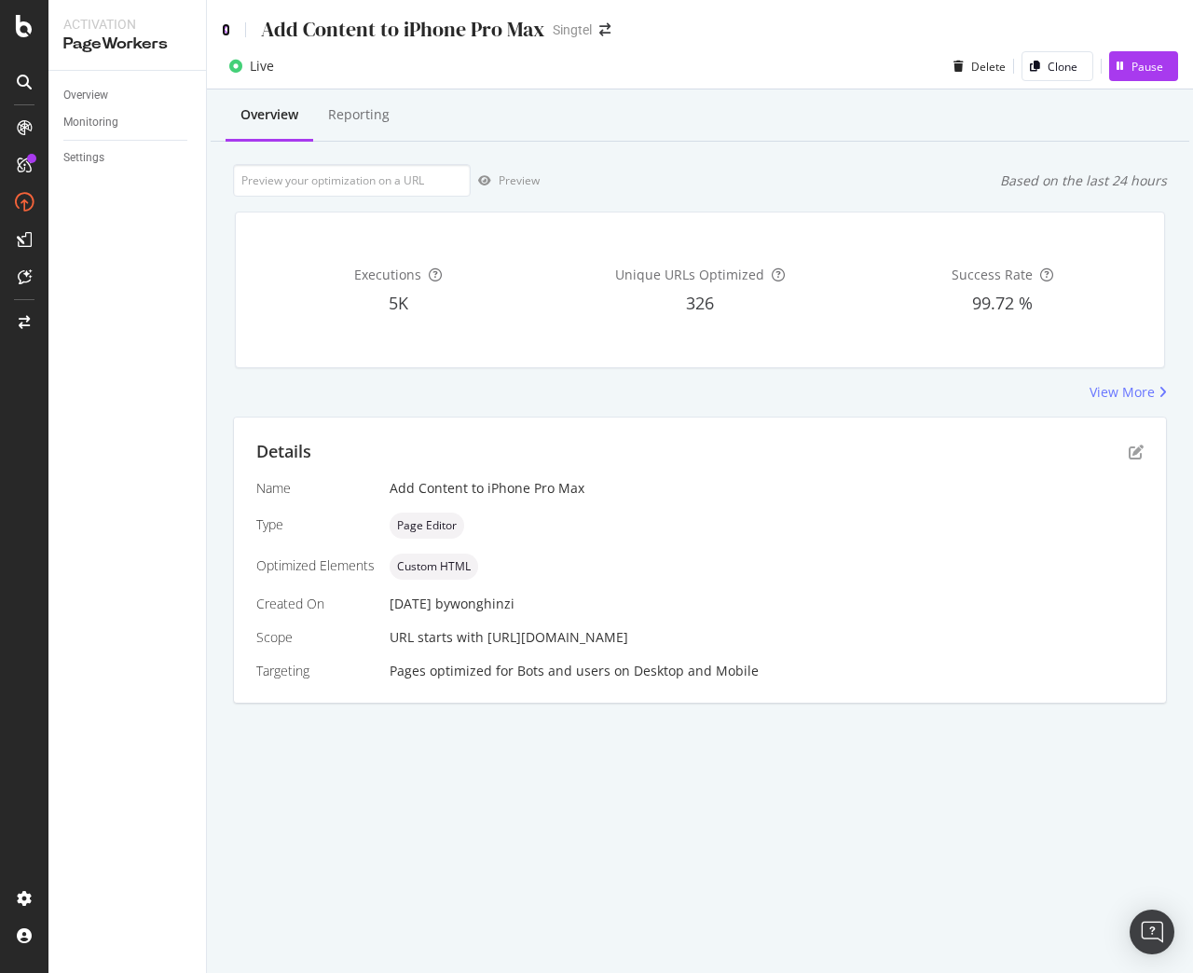
click at [225, 29] on icon at bounding box center [226, 29] width 8 height 13
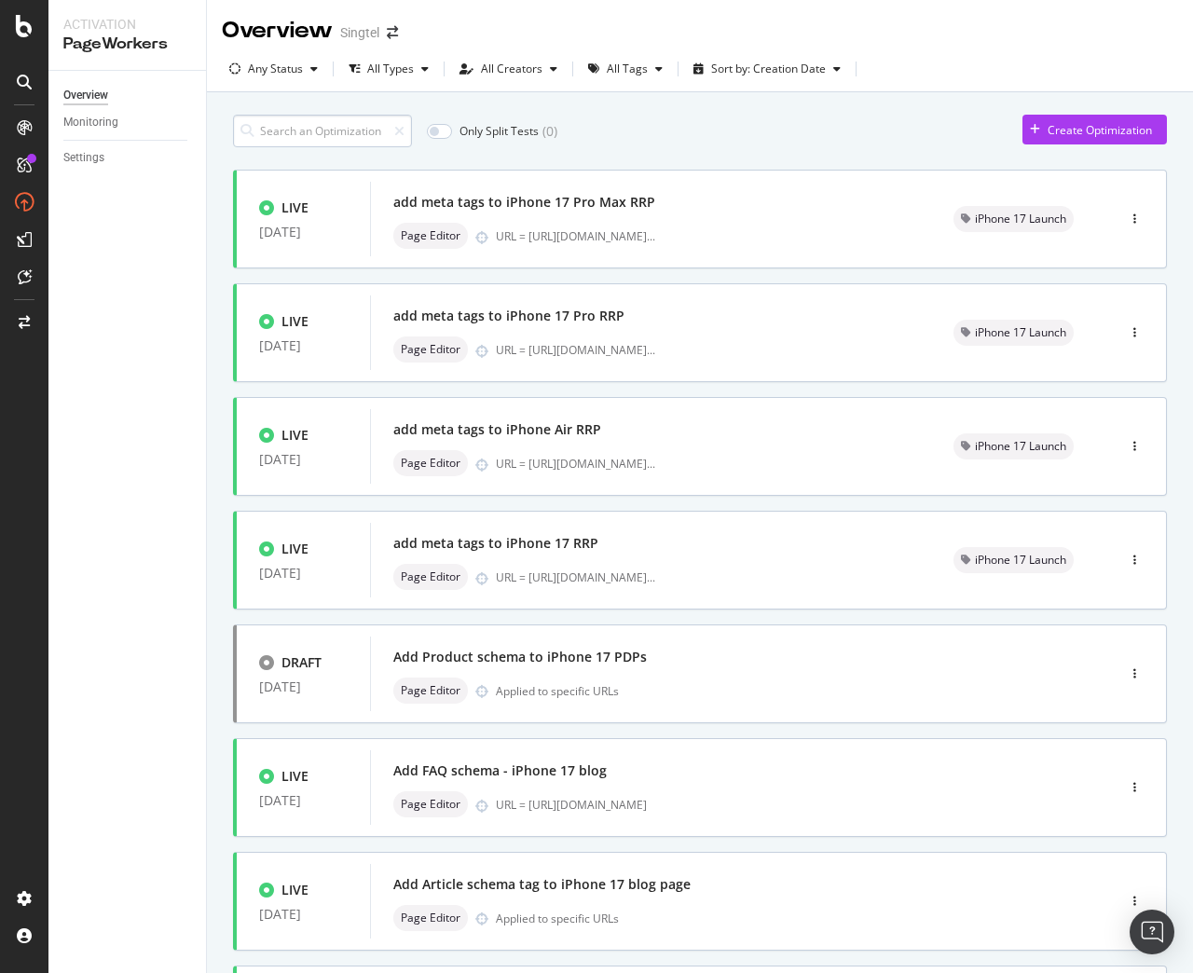
click at [335, 128] on input at bounding box center [322, 131] width 179 height 33
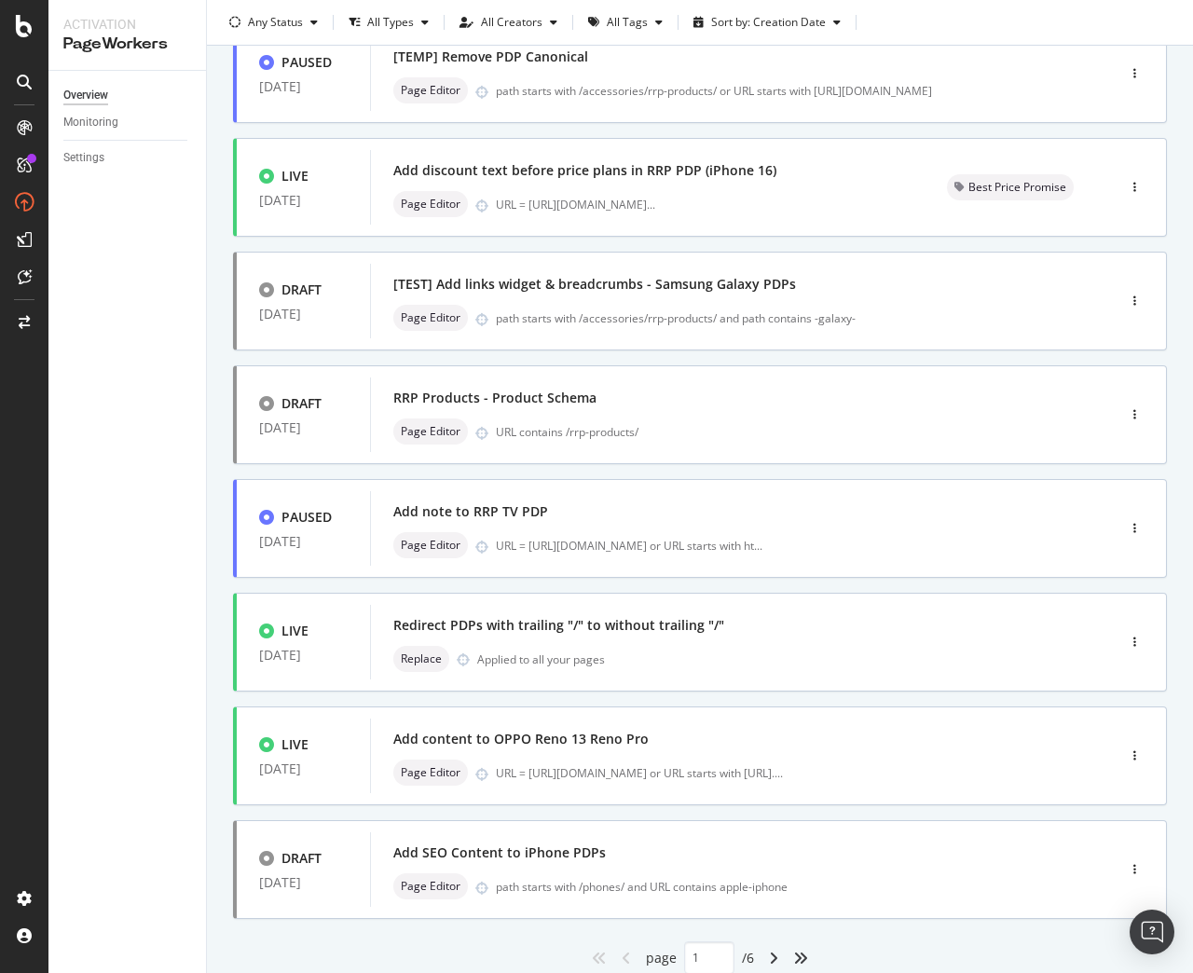
scroll to position [439, 0]
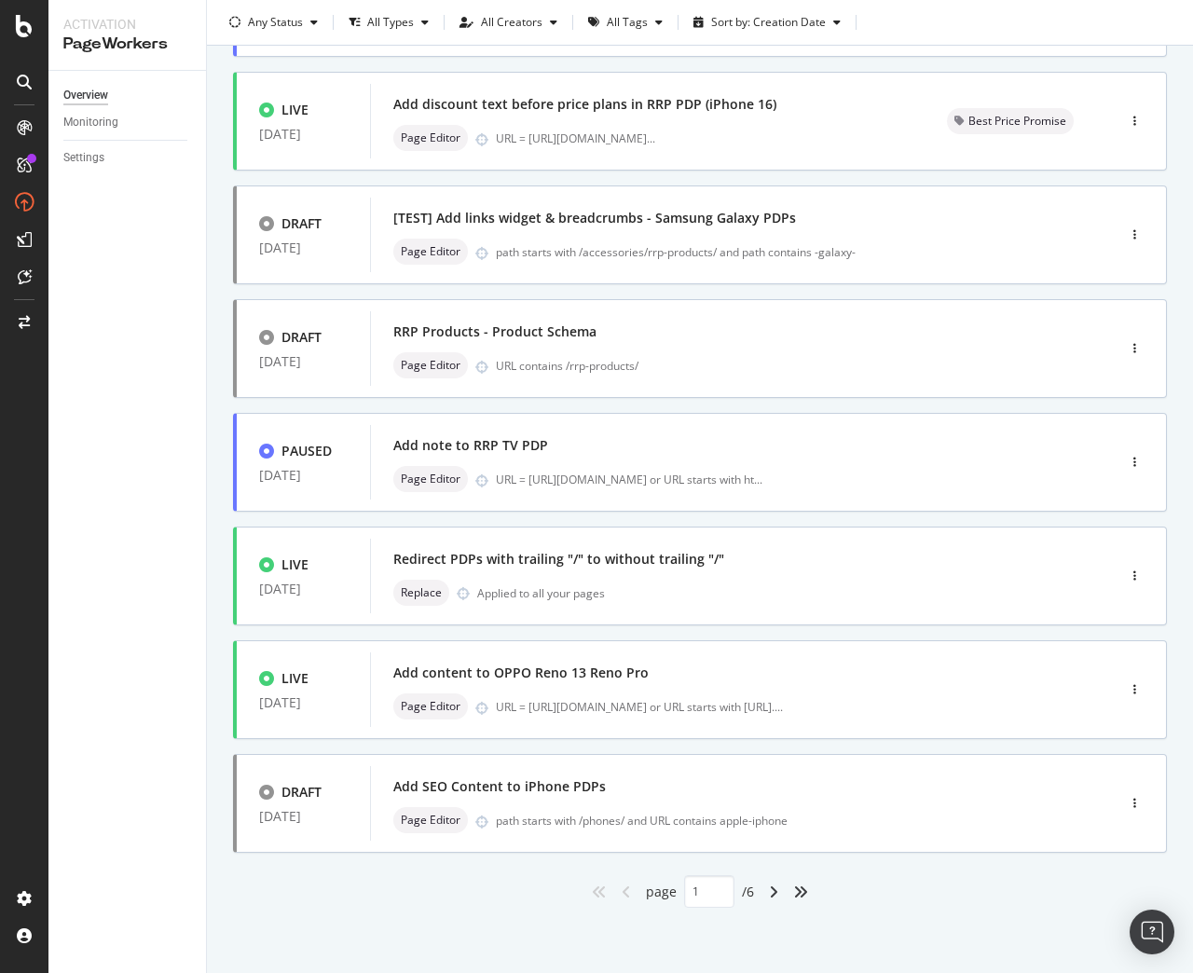
click at [764, 900] on div "angle-right" at bounding box center [773, 892] width 24 height 30
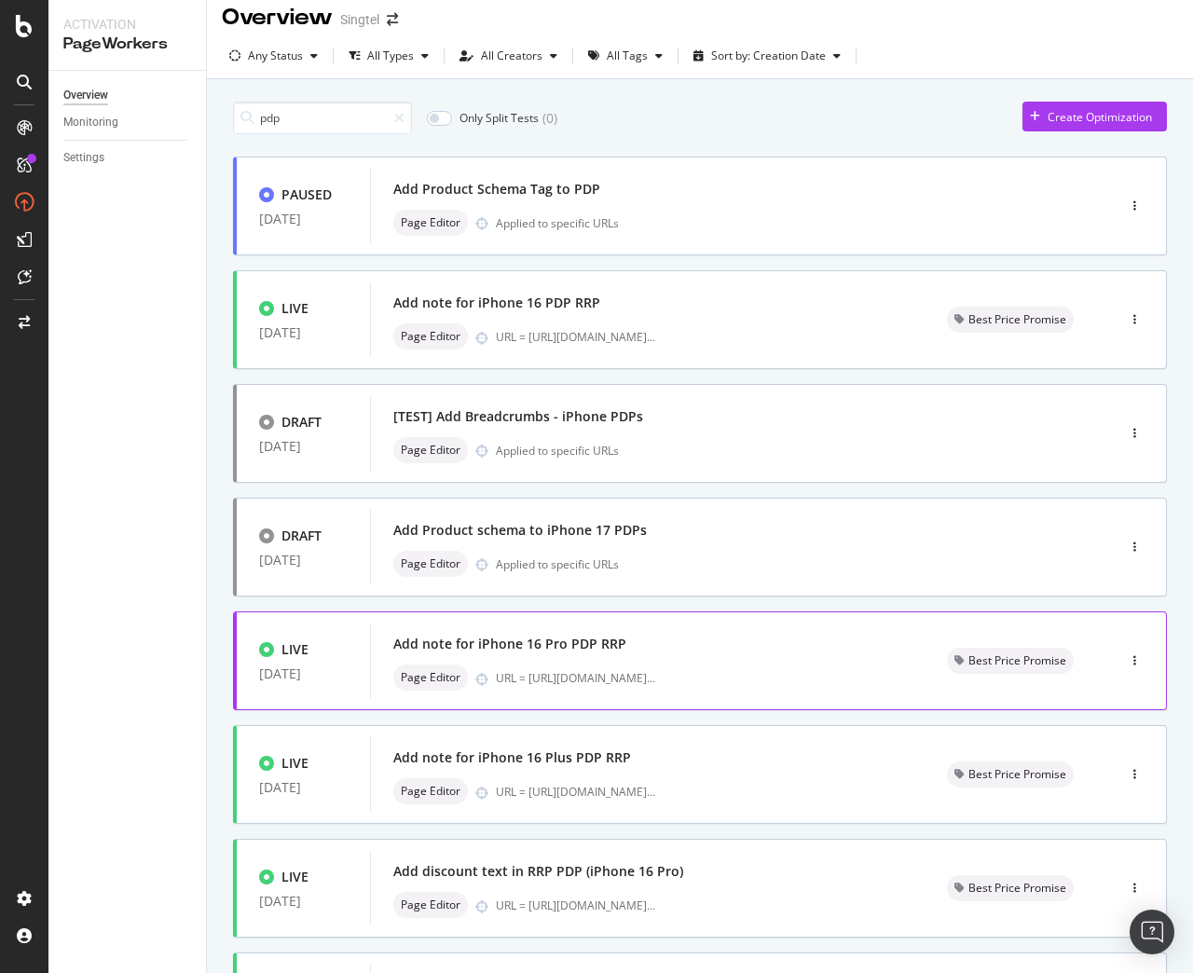
scroll to position [0, 0]
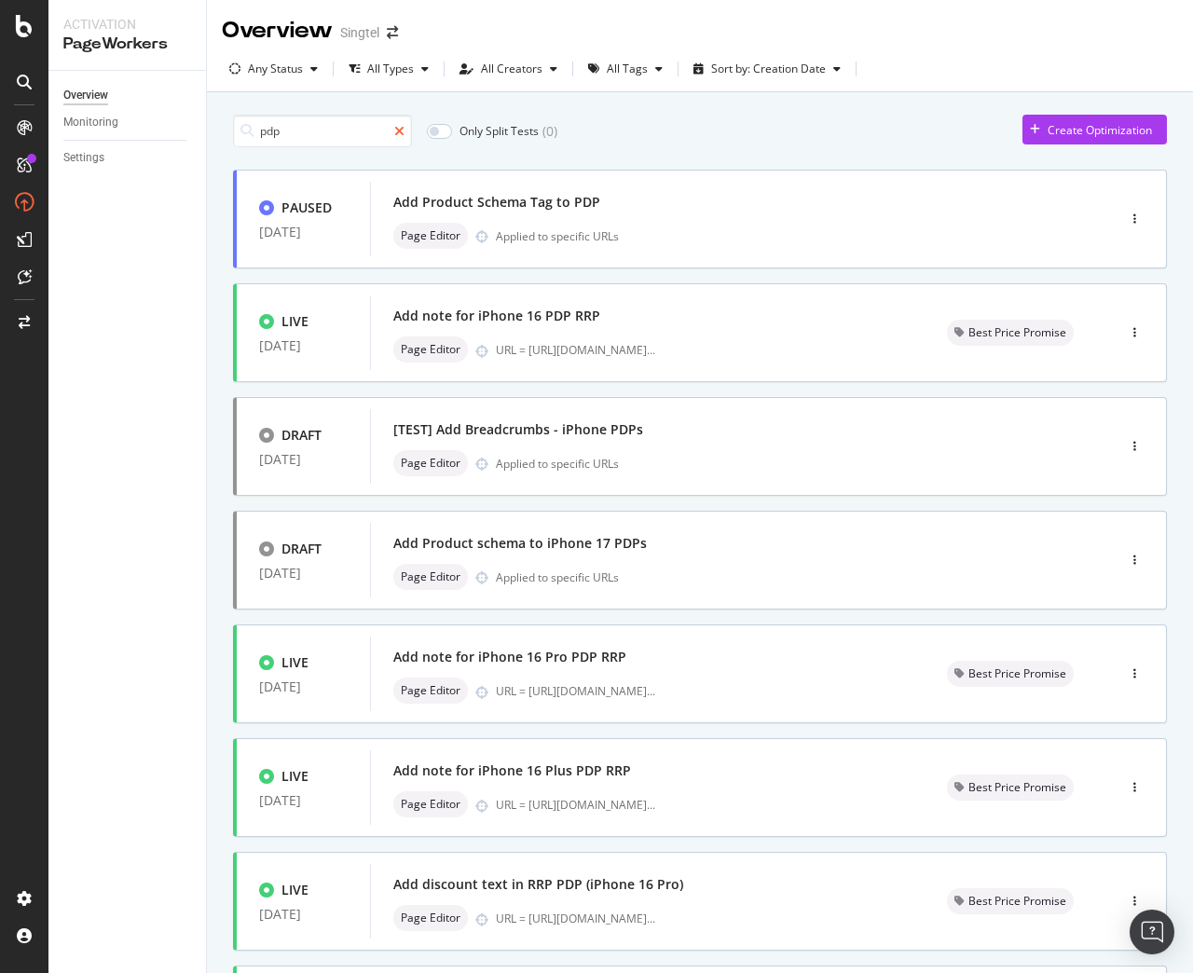
click at [403, 131] on icon at bounding box center [399, 131] width 10 height 13
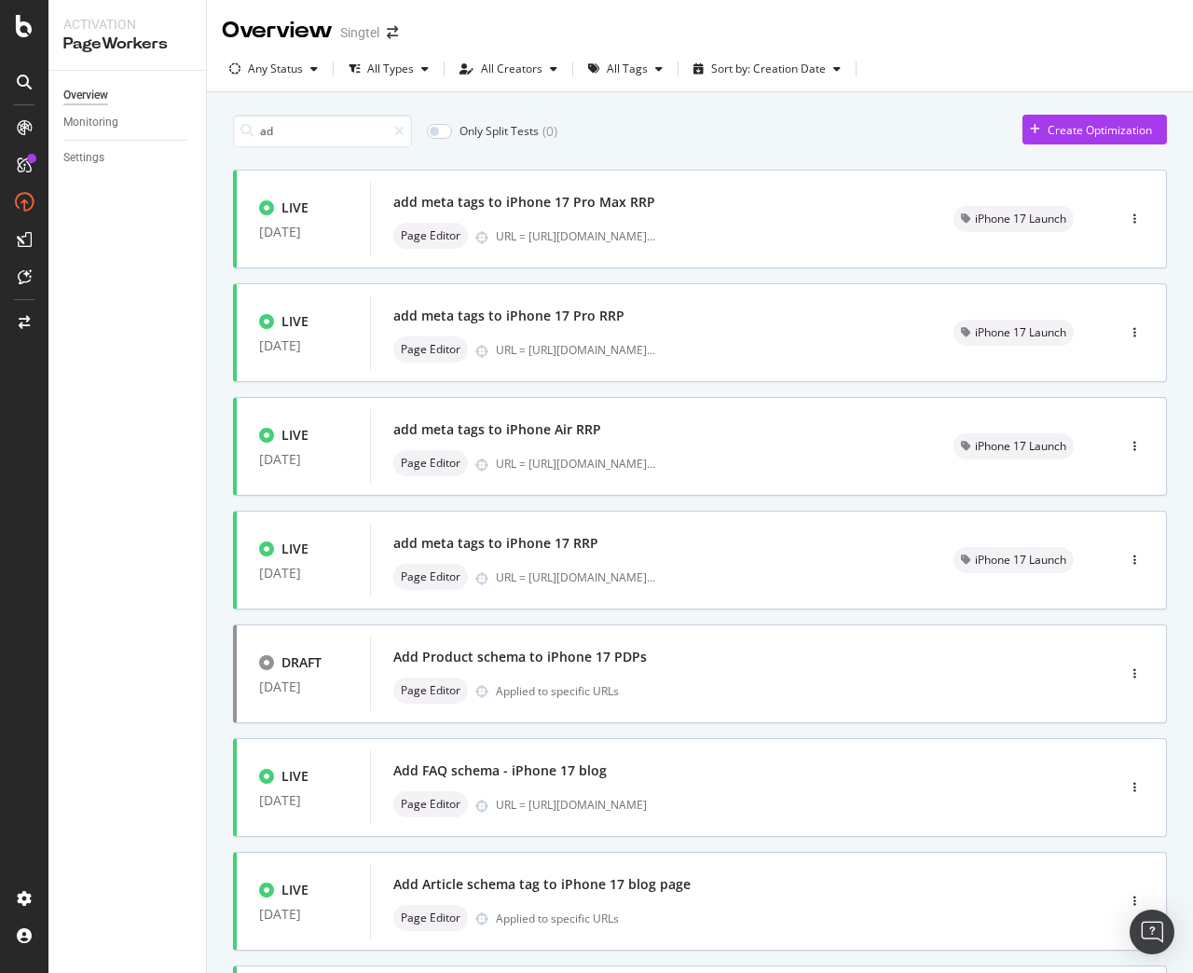
type input "1"
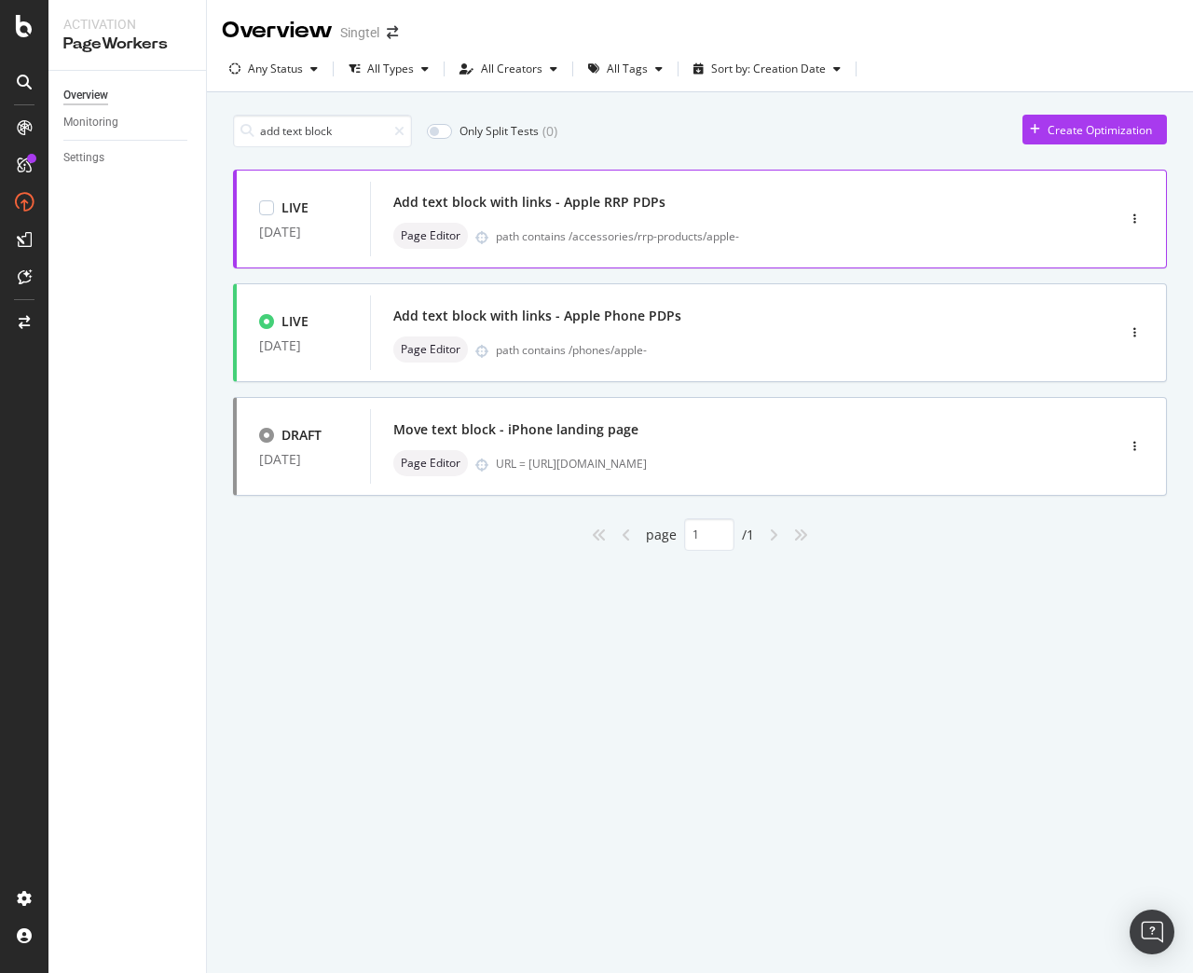
click at [722, 238] on div "path contains /accessories/rrp-products/apple-" at bounding box center [766, 236] width 540 height 16
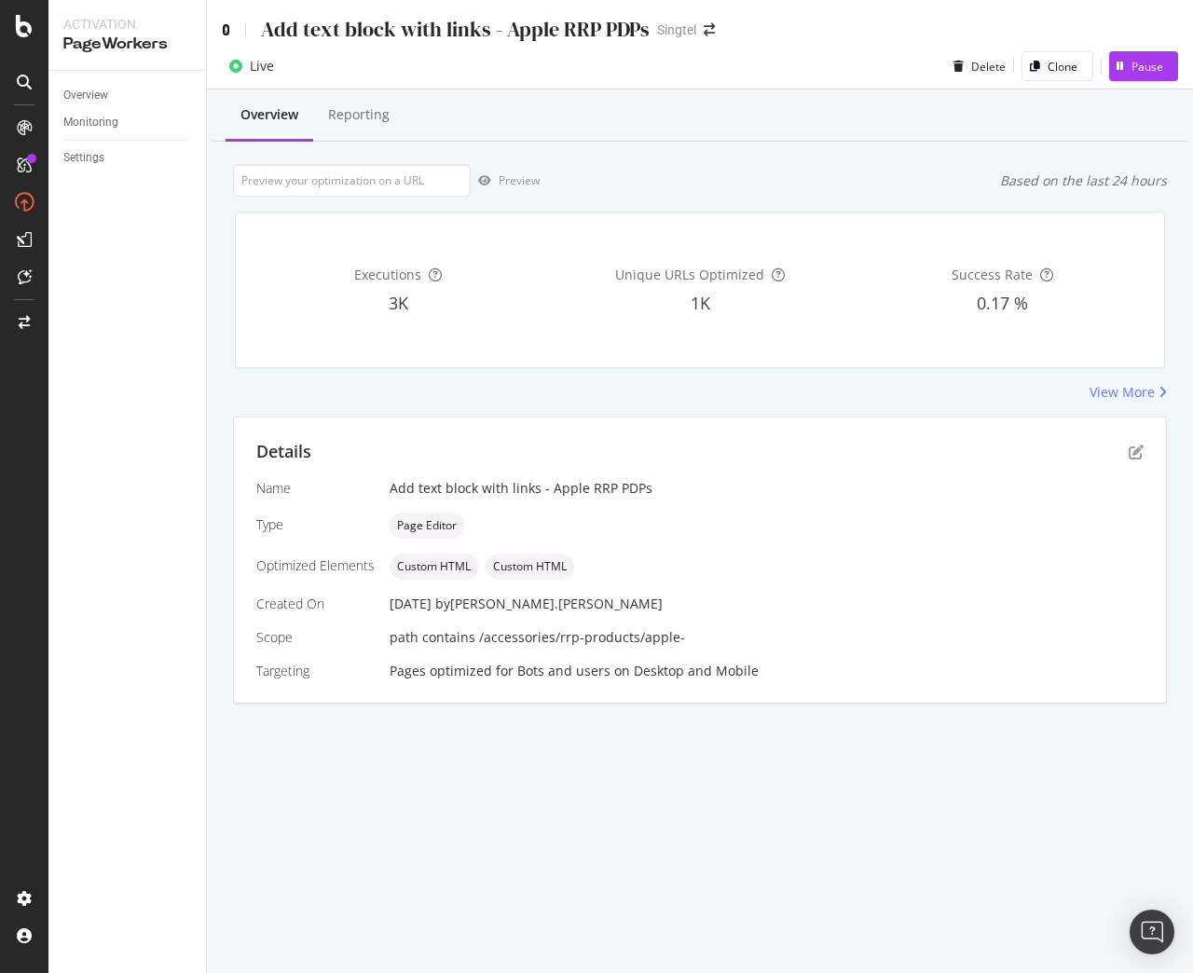
click at [225, 34] on icon at bounding box center [226, 29] width 8 height 13
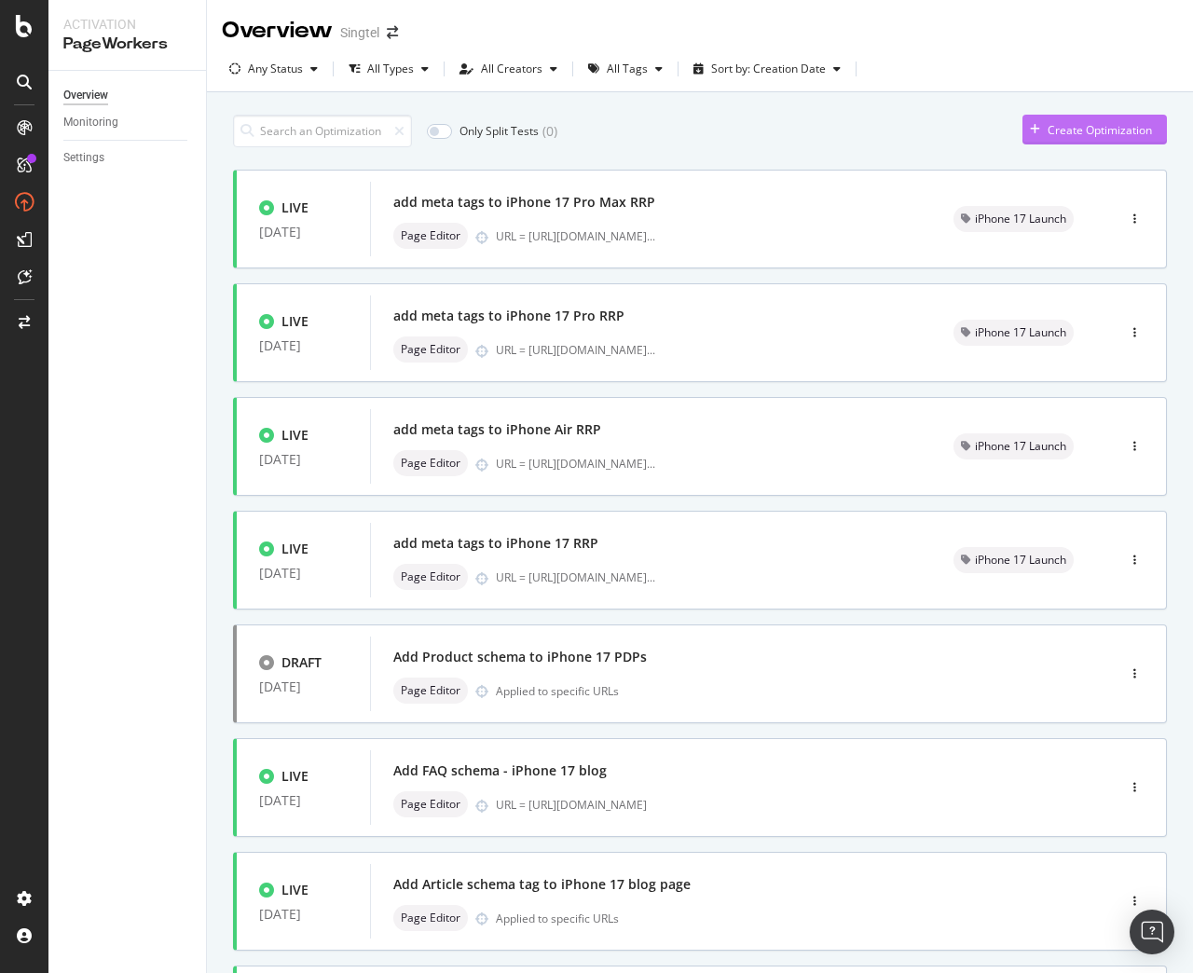
click at [1043, 120] on div "Create Optimization" at bounding box center [1087, 130] width 130 height 28
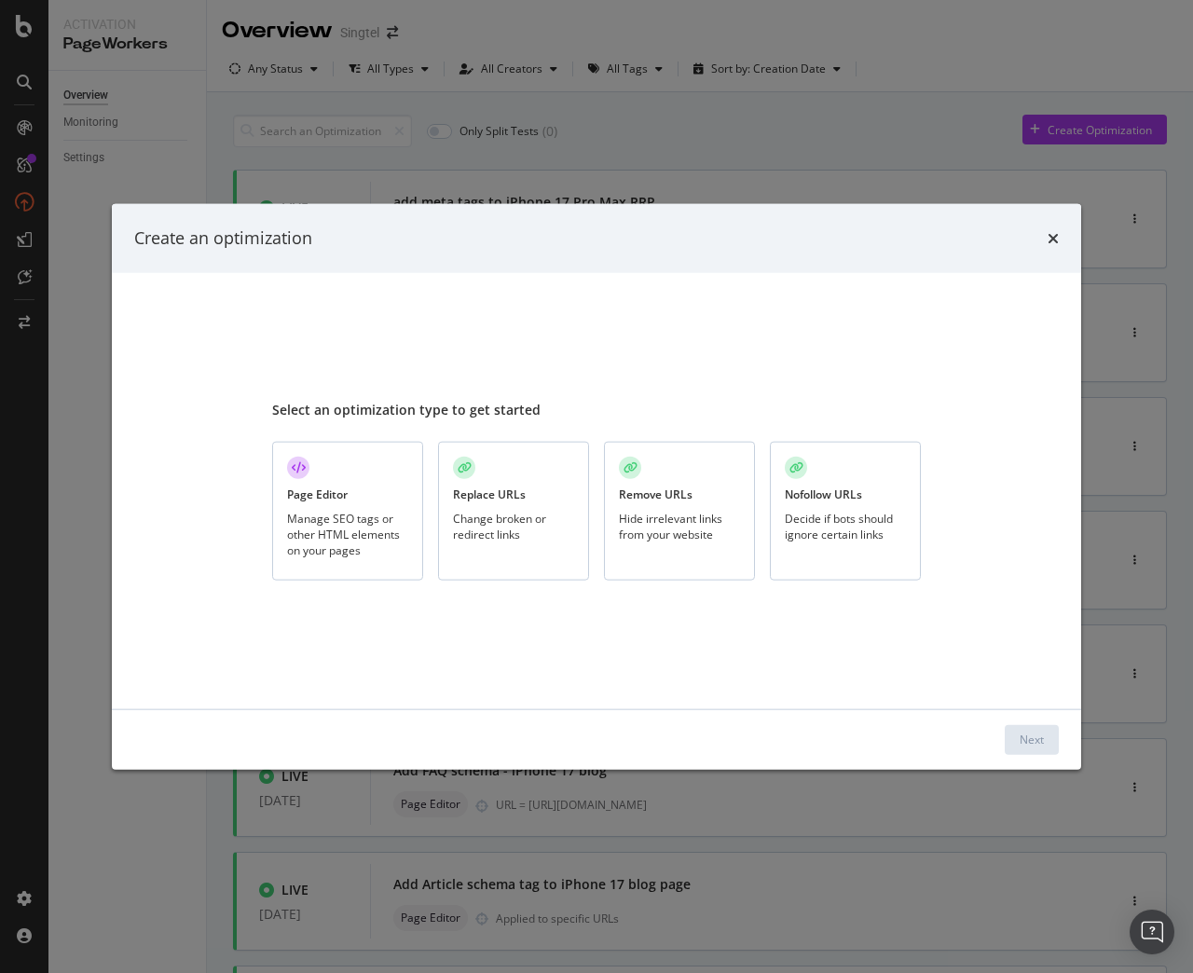
click at [332, 520] on div "Manage SEO tags or other HTML elements on your pages" at bounding box center [347, 534] width 121 height 48
click at [1026, 738] on div "Next" at bounding box center [1031, 739] width 24 height 16
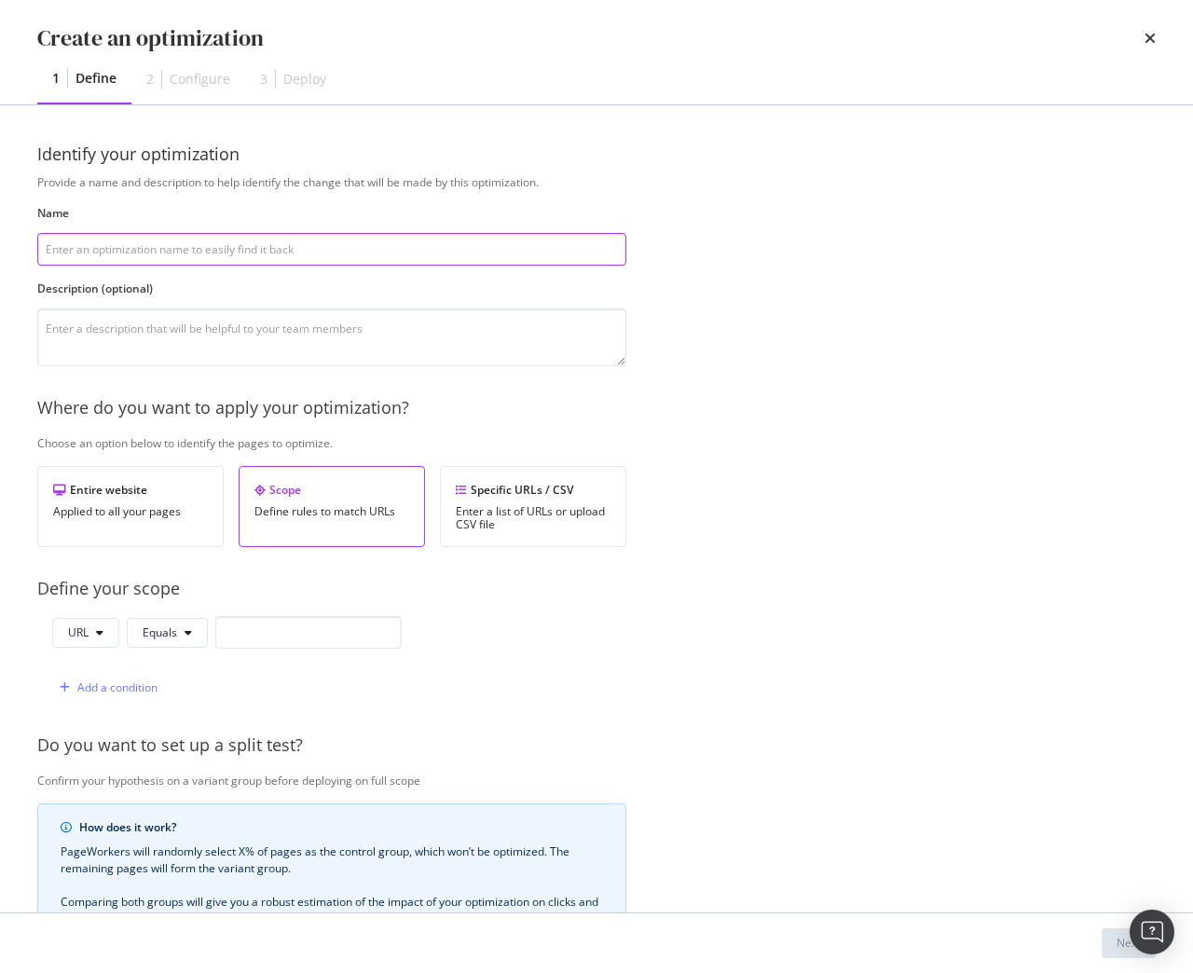
click at [219, 263] on input "modal" at bounding box center [331, 249] width 589 height 33
click at [248, 243] on input "add content to" at bounding box center [331, 249] width 589 height 33
paste input "iPhone 17"
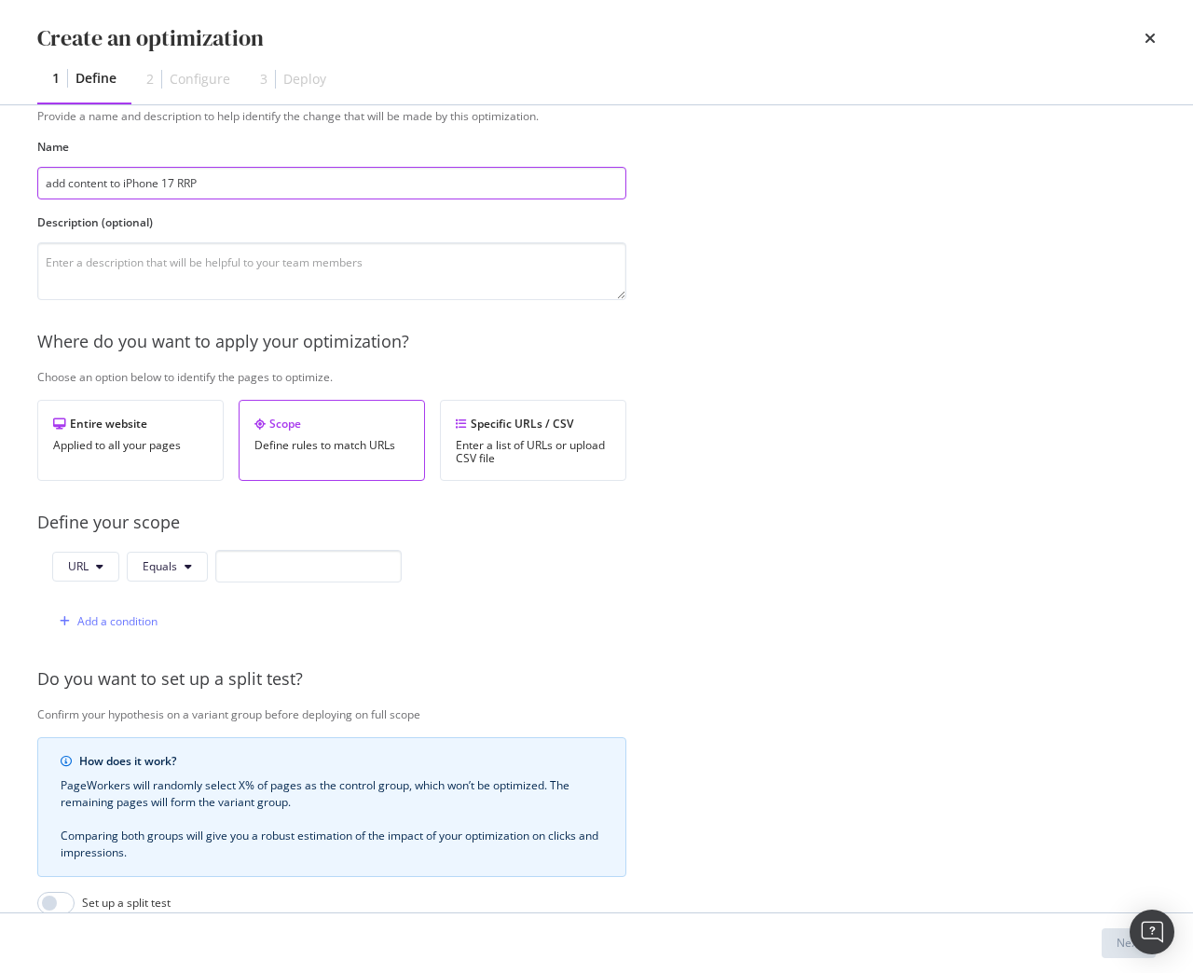
scroll to position [93, 0]
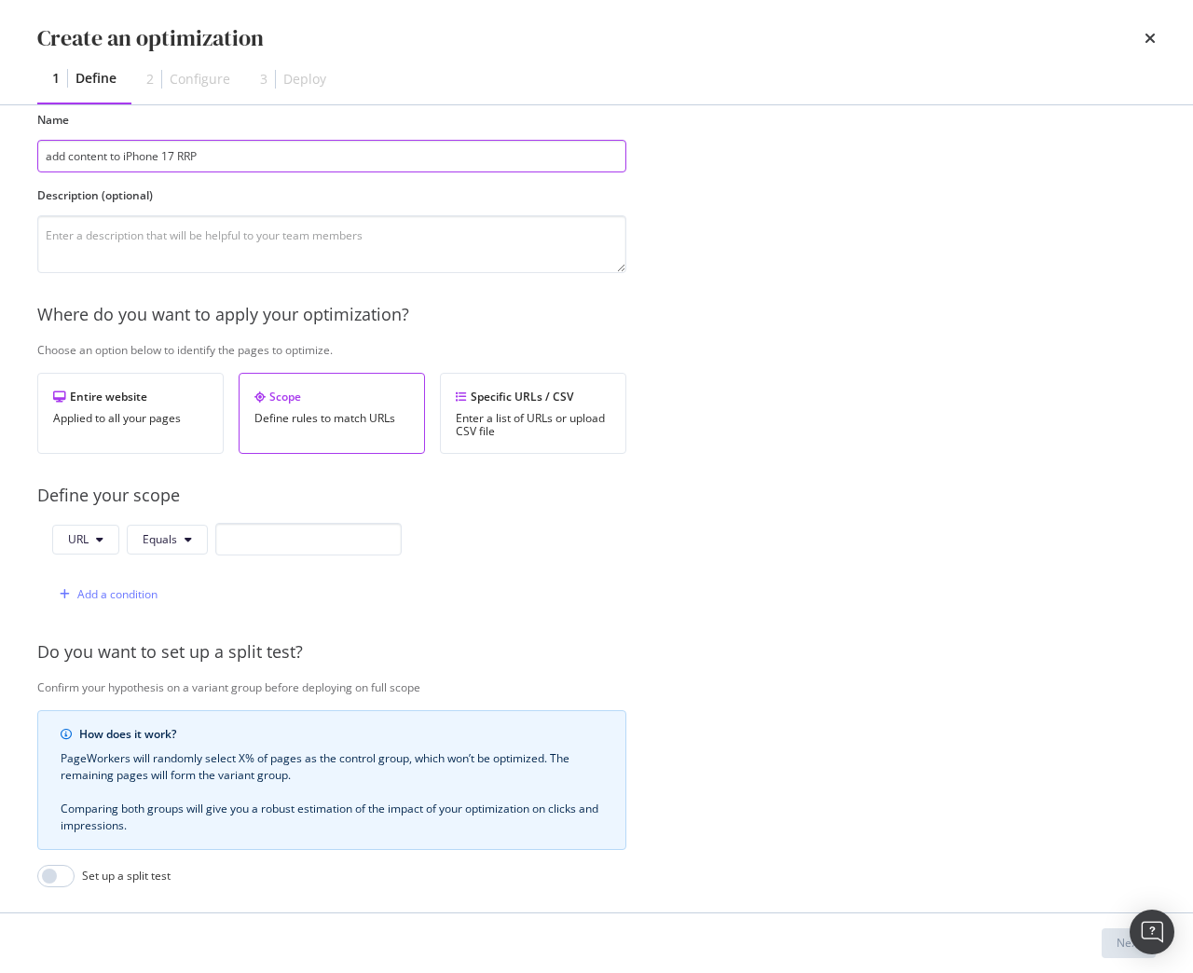
type input "add content to iPhone 17 RRP"
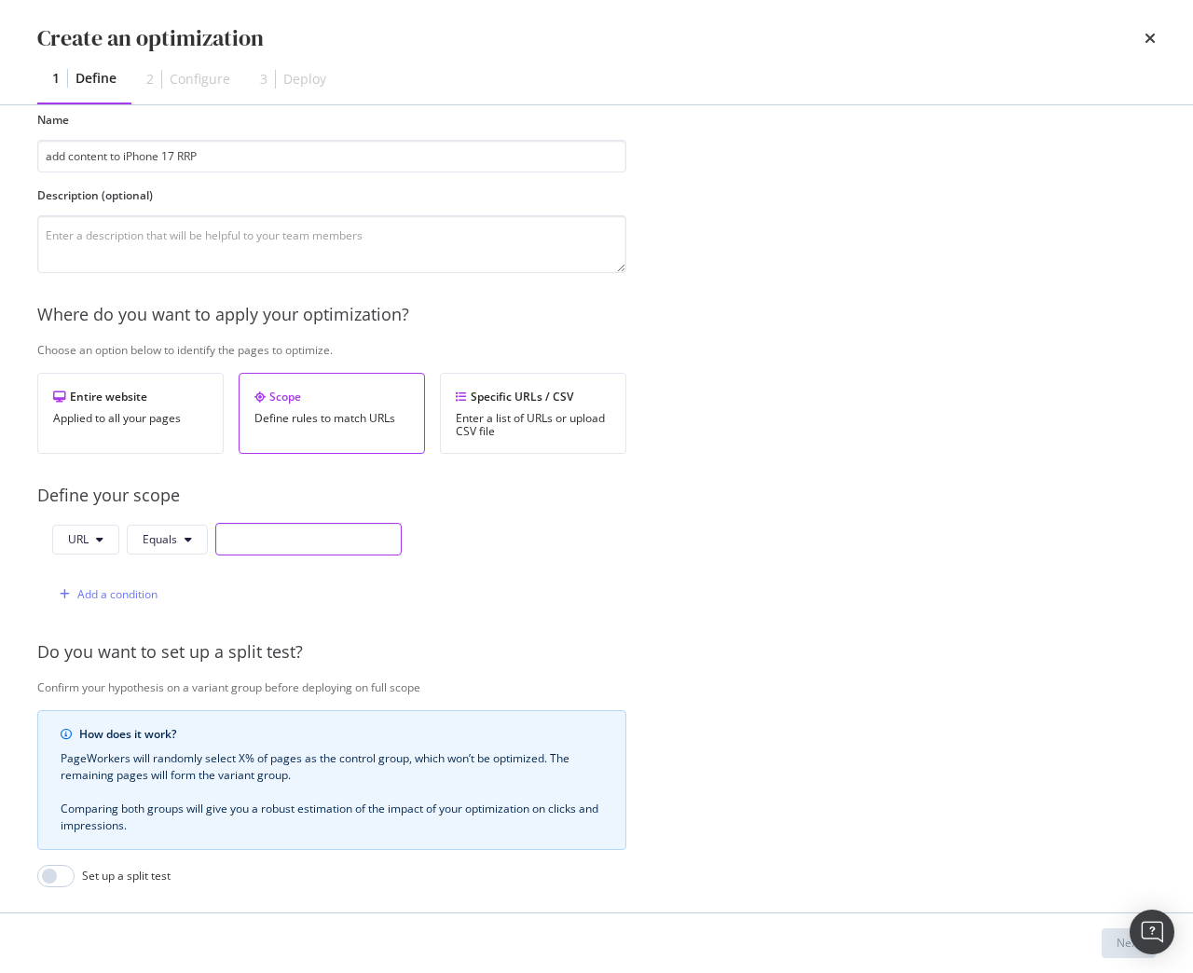
click at [355, 551] on input "modal" at bounding box center [308, 539] width 186 height 33
paste input "https://shop.singtel.com/accessories/rrp-products/apple-iphone-17"
type input "https://shop.singtel.com/accessories/rrp-products/apple-iphone-17"
click at [120, 594] on div "Add a condition" at bounding box center [117, 594] width 80 height 16
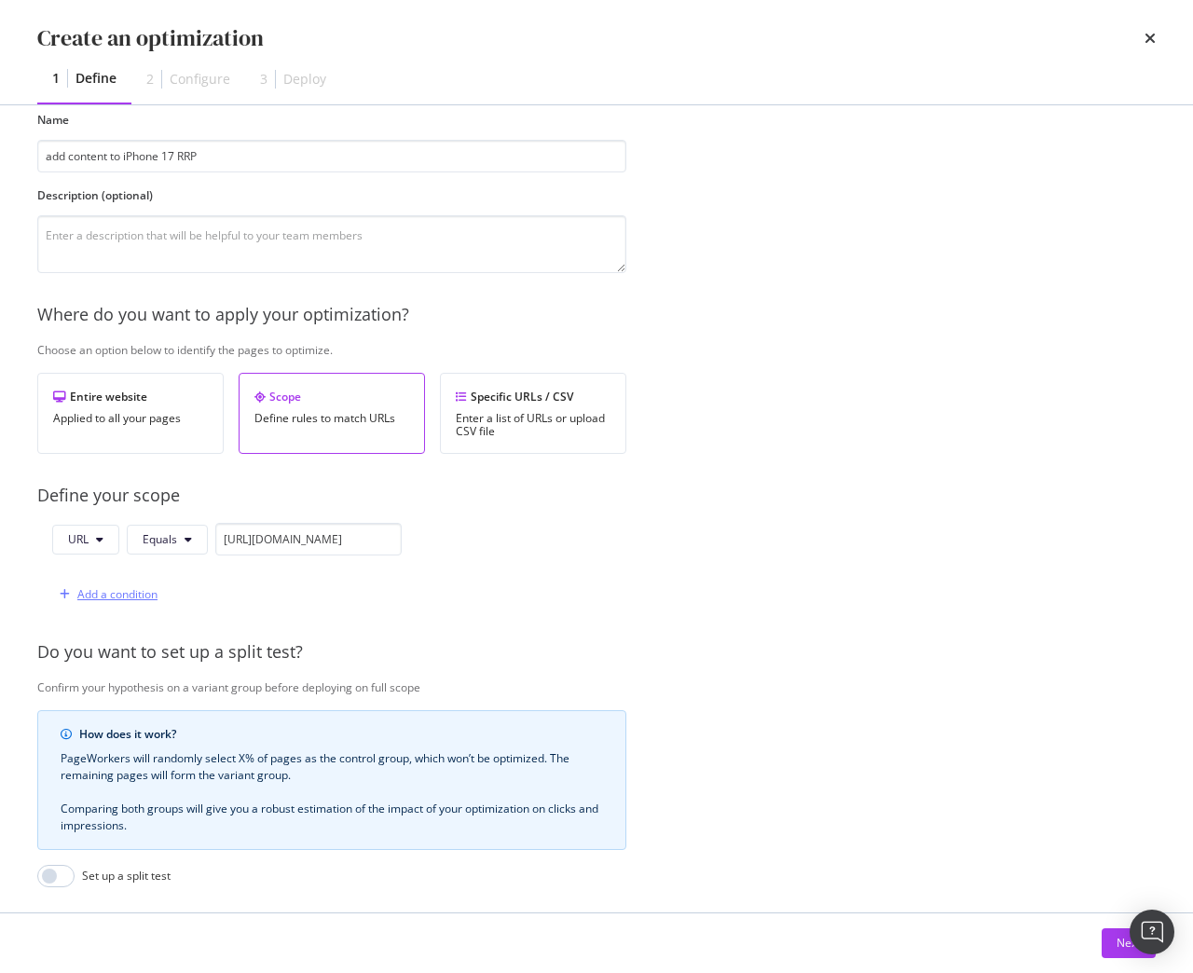
scroll to position [0, 0]
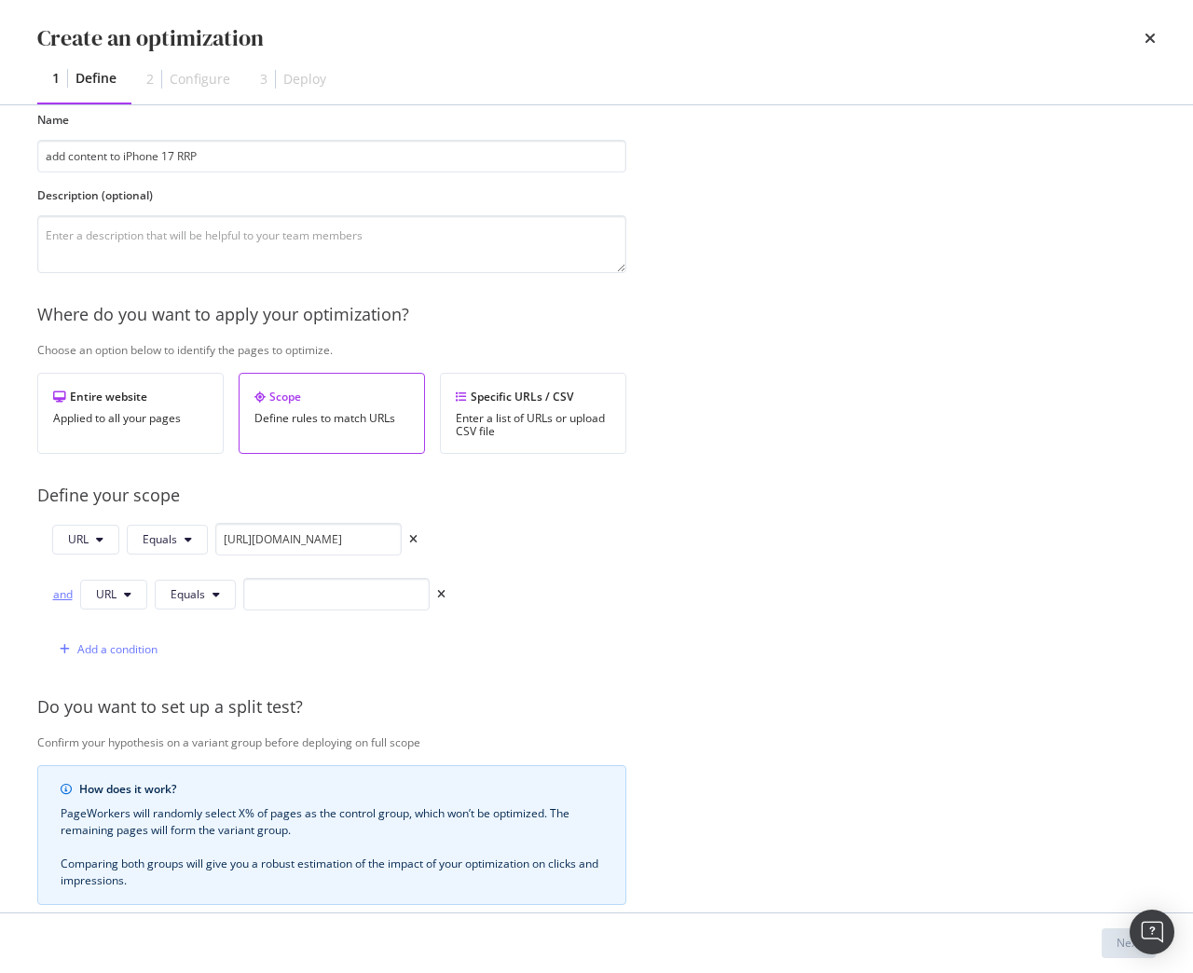
click at [69, 594] on div "and" at bounding box center [62, 594] width 20 height 16
click at [179, 594] on span "Equals" at bounding box center [188, 594] width 34 height 16
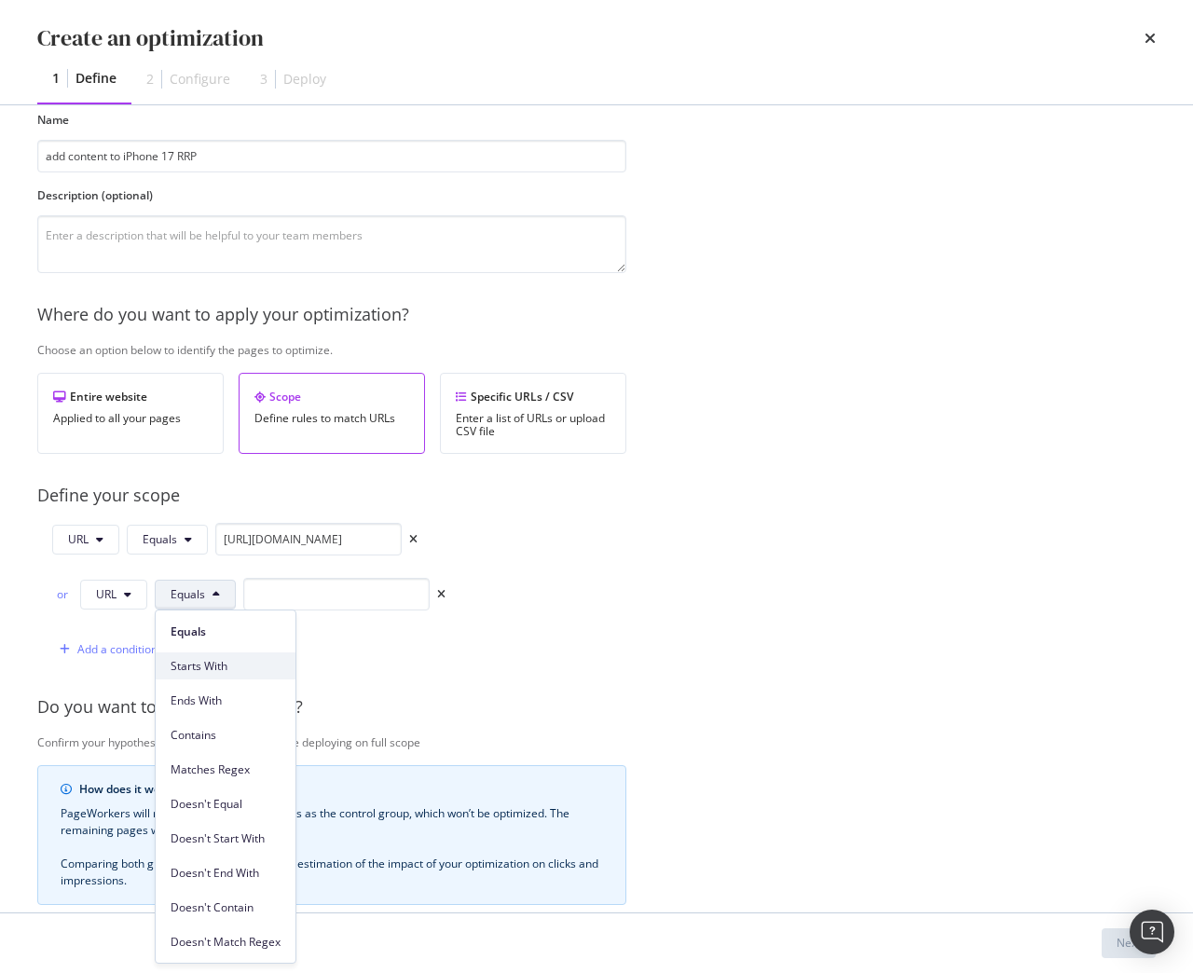
click at [228, 664] on span "Starts With" at bounding box center [226, 666] width 110 height 17
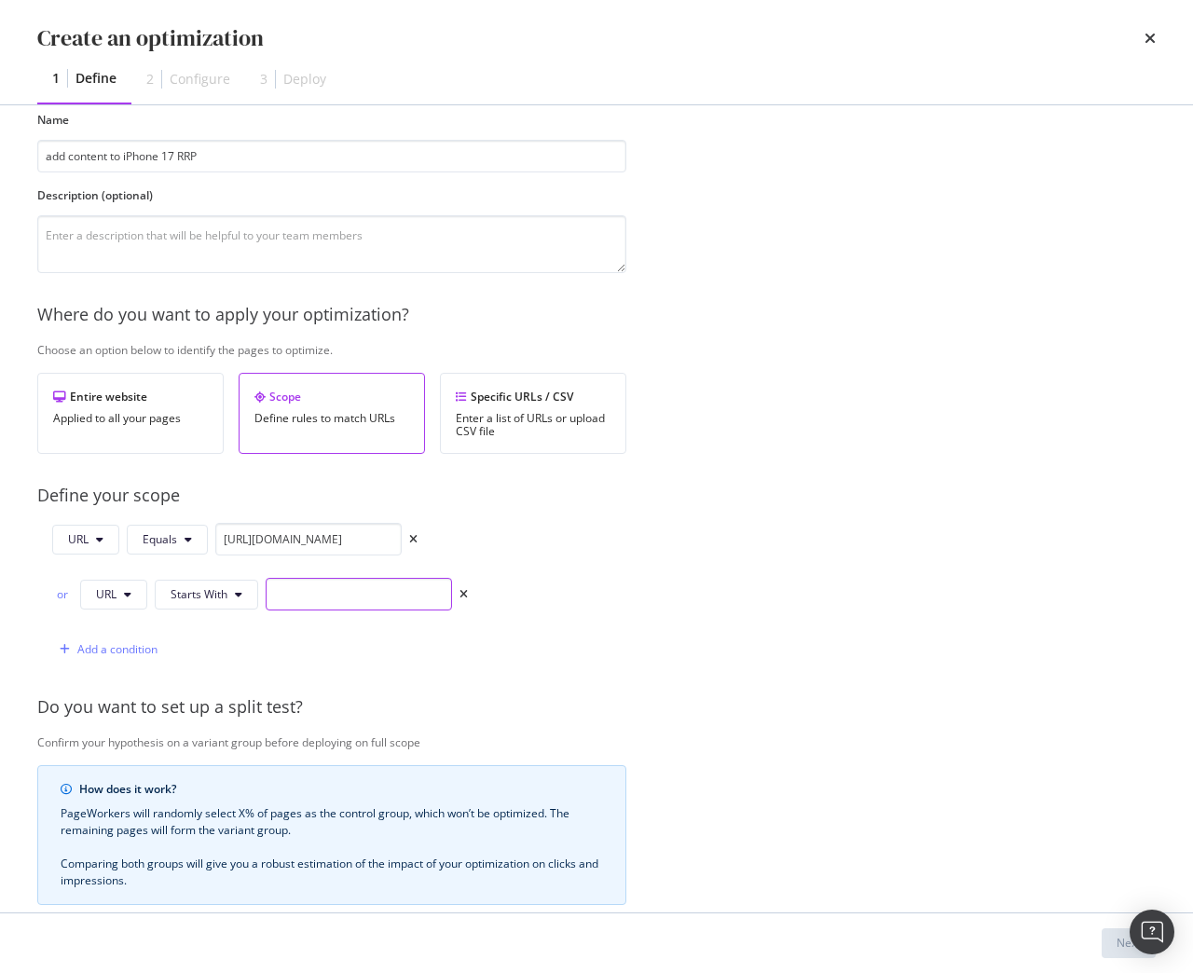
click at [326, 593] on input "modal" at bounding box center [359, 594] width 186 height 33
paste input "https://shop.singtel.com/accessories/rrp-products/apple-iphone-17"
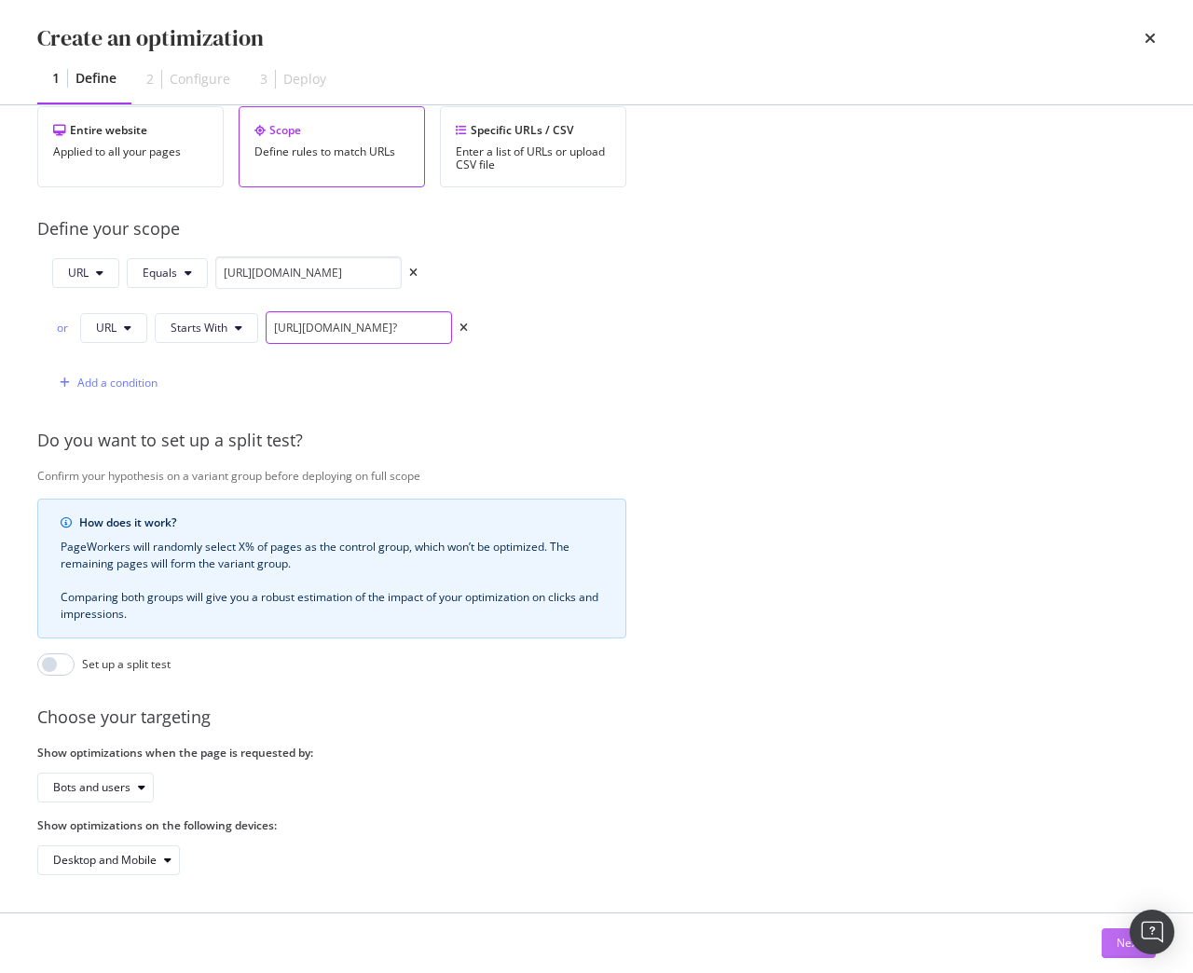
type input "https://shop.singtel.com/accessories/rrp-products/apple-iphone-17?"
click at [1125, 947] on div "Next" at bounding box center [1128, 943] width 24 height 16
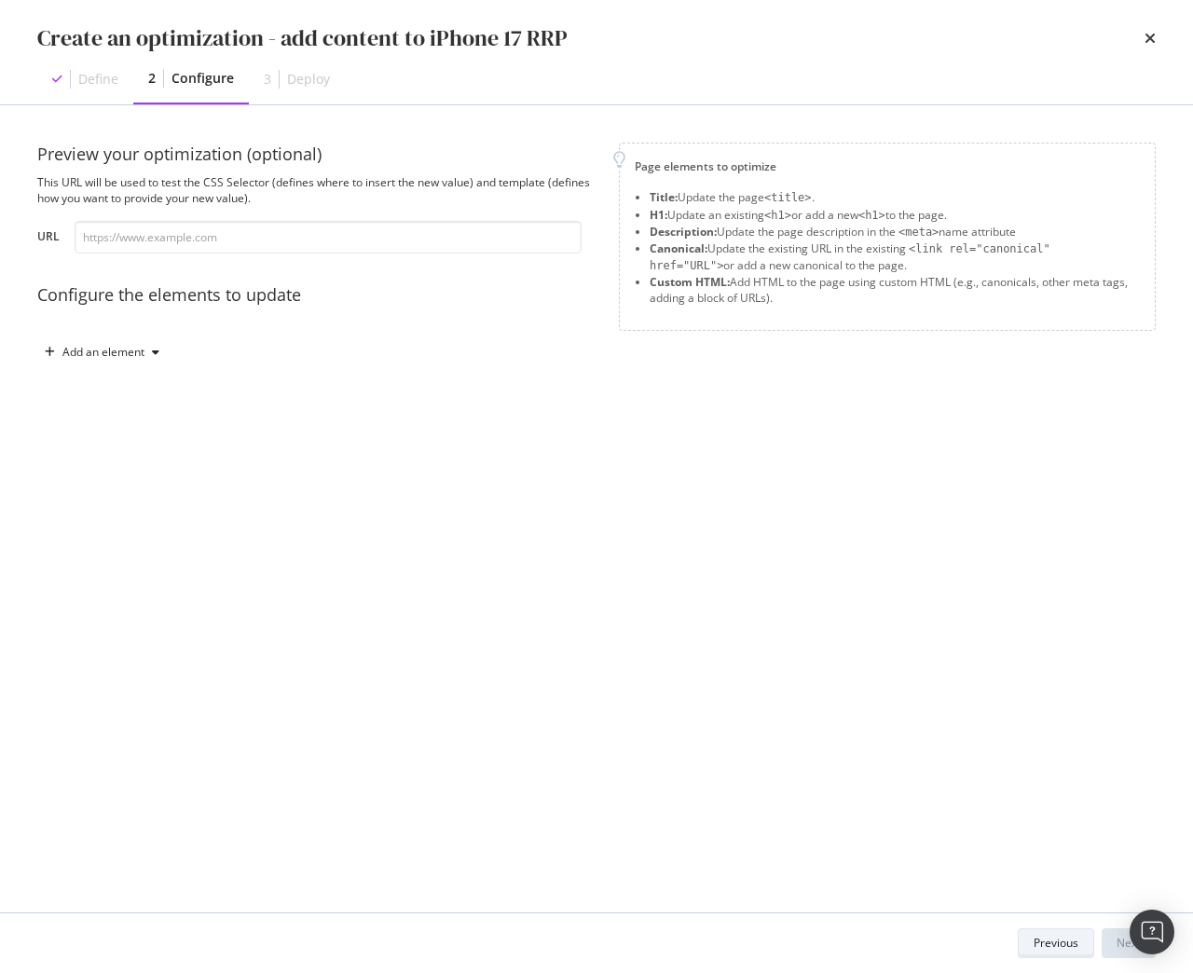
scroll to position [0, 0]
click at [138, 354] on div "Add an element" at bounding box center [103, 352] width 82 height 11
click at [140, 504] on div "Custom HTML" at bounding box center [124, 511] width 74 height 16
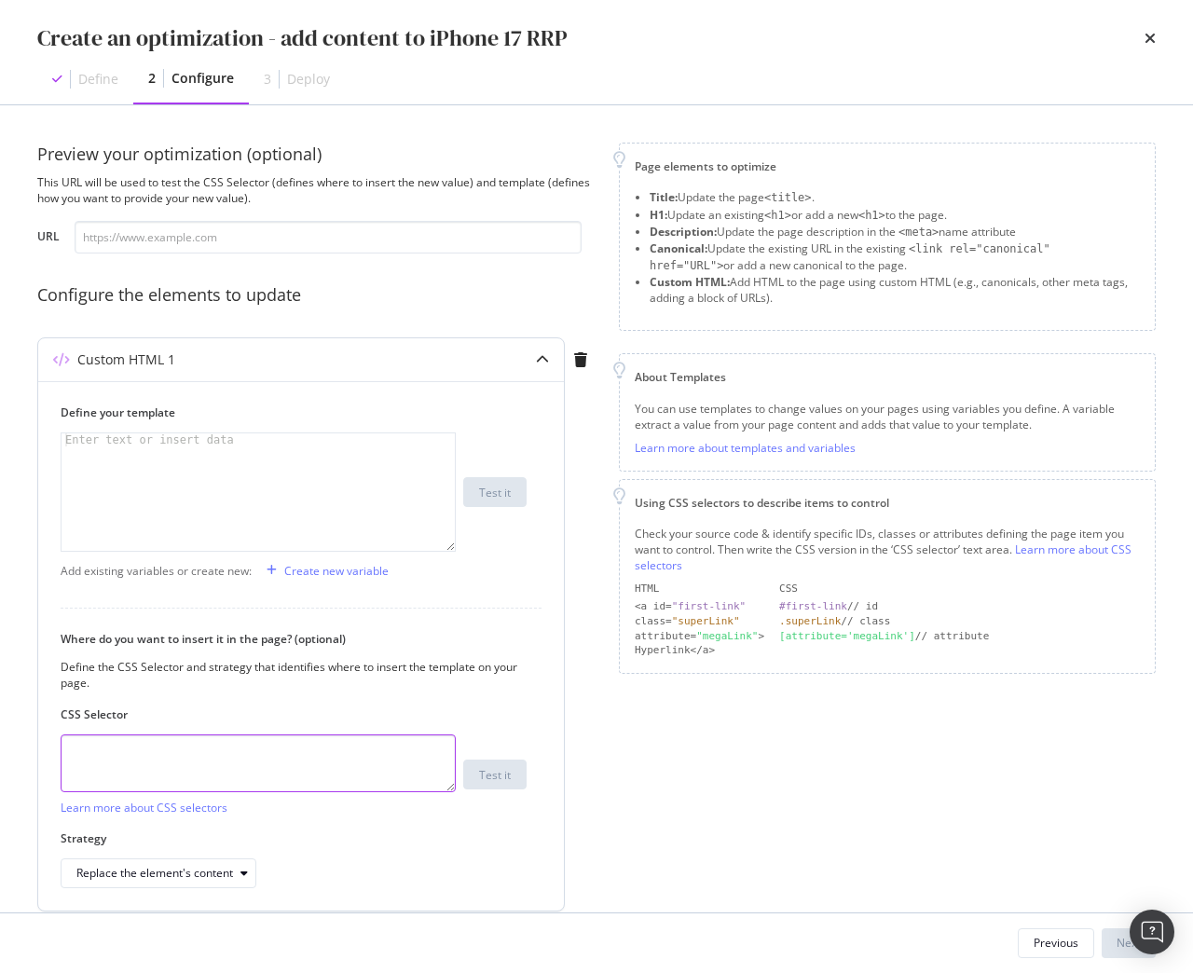
click at [403, 770] on textarea "modal" at bounding box center [258, 763] width 395 height 58
paste textarea "div.sc-iEhLsB.jWdwcZ:nth-of-type(1)"
type textarea "div.sc-iEhLsB.jWdwcZ:nth-of-type(1)"
click at [245, 888] on div "Define your template Enter text or insert data XXXXXXXXXXXXXXXXXXXXXXXXXXXXXXXX…" at bounding box center [301, 645] width 526 height 529
click at [235, 872] on div "modal" at bounding box center [244, 872] width 22 height 11
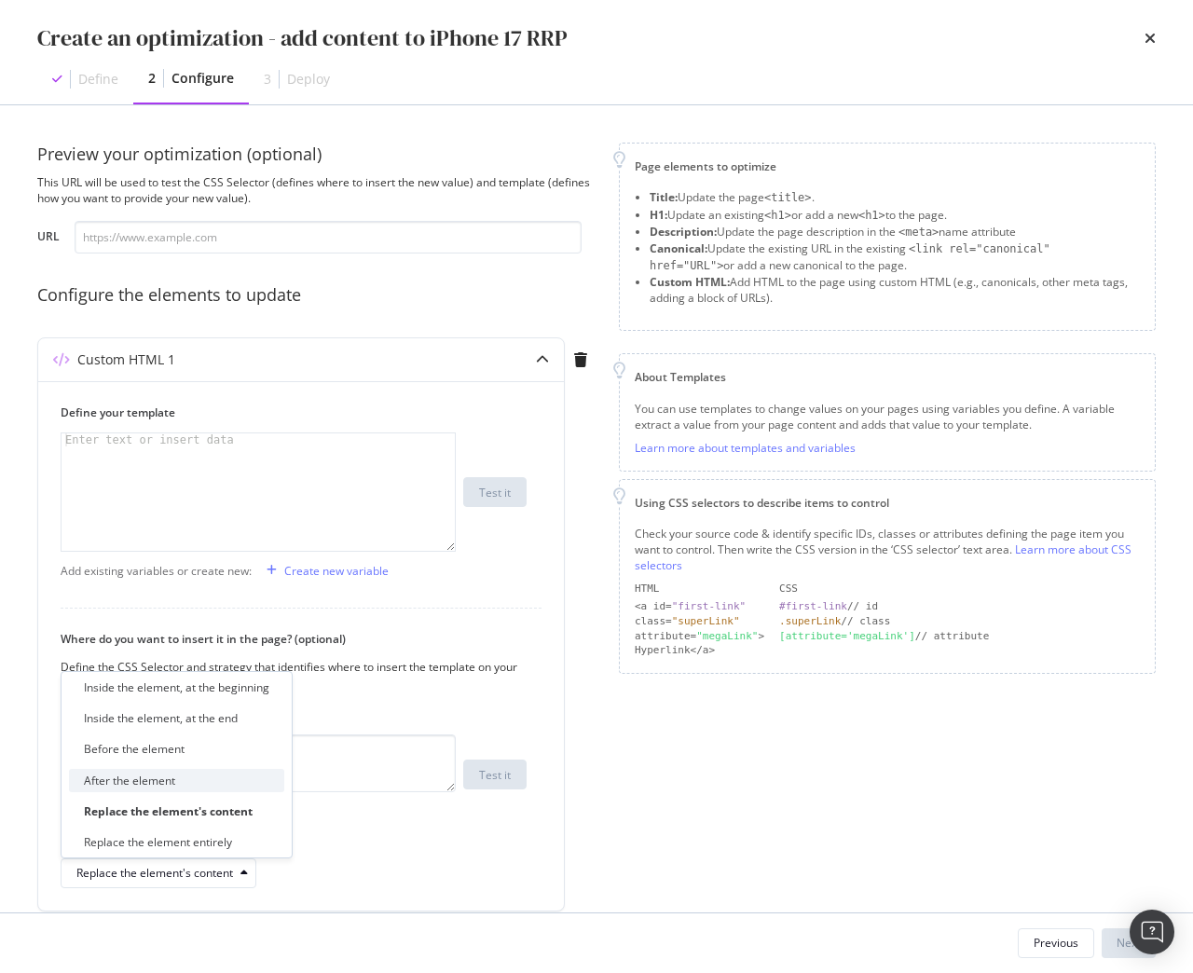
click at [184, 774] on div "After the element" at bounding box center [176, 780] width 215 height 23
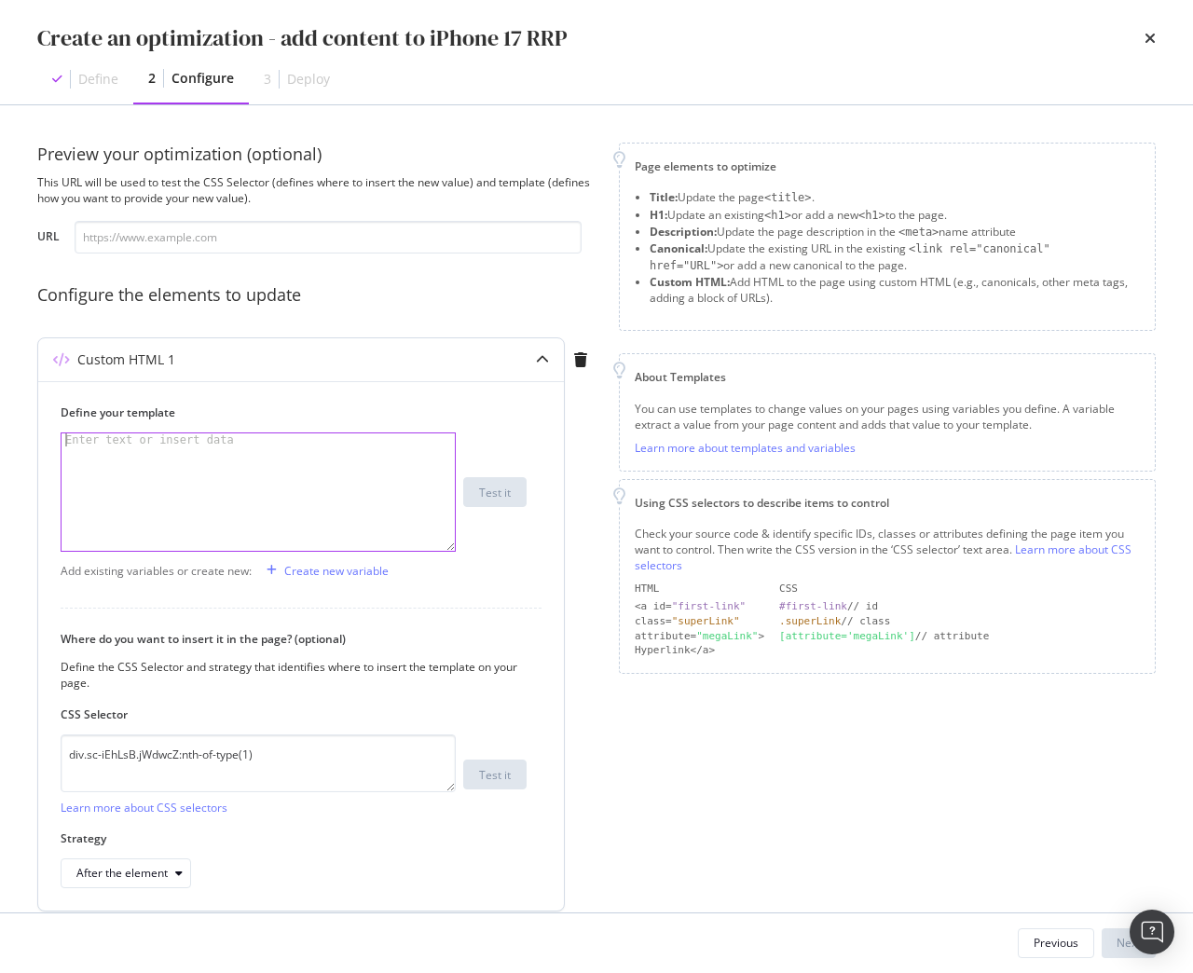
click at [198, 468] on div "modal" at bounding box center [257, 504] width 393 height 143
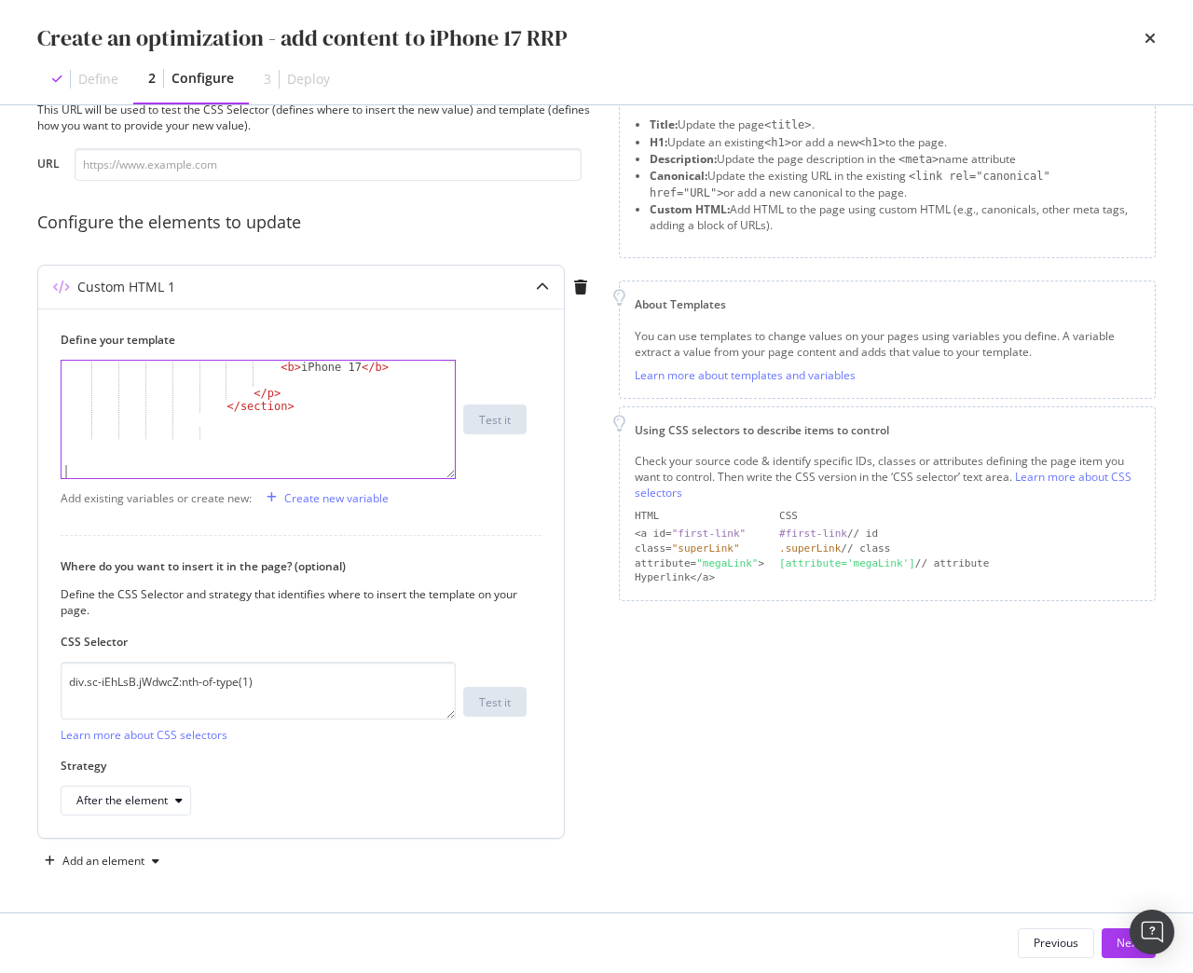
scroll to position [74, 0]
click at [1117, 948] on div "Next" at bounding box center [1128, 943] width 24 height 16
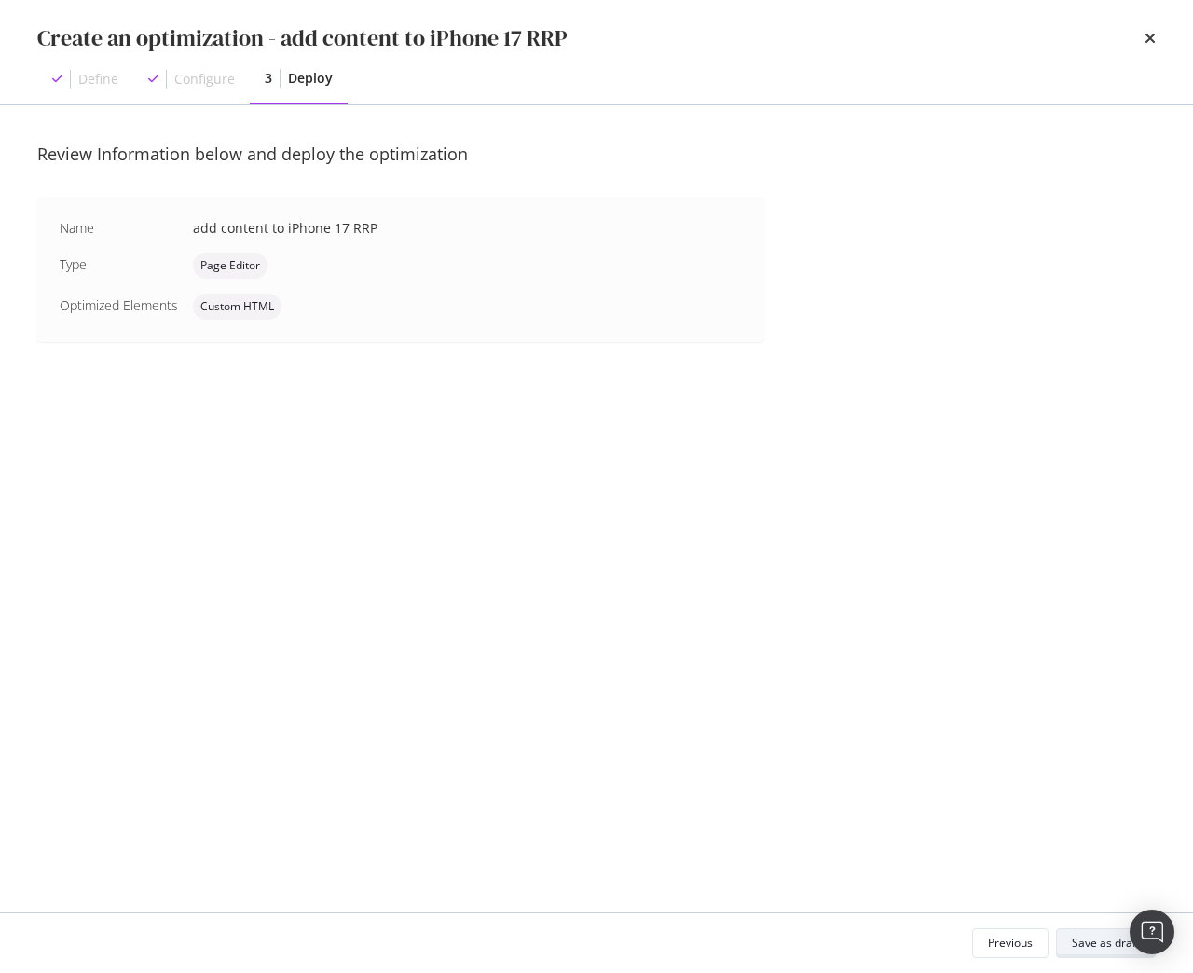
scroll to position [0, 0]
click at [1099, 939] on div "Save as draft" at bounding box center [1106, 943] width 68 height 16
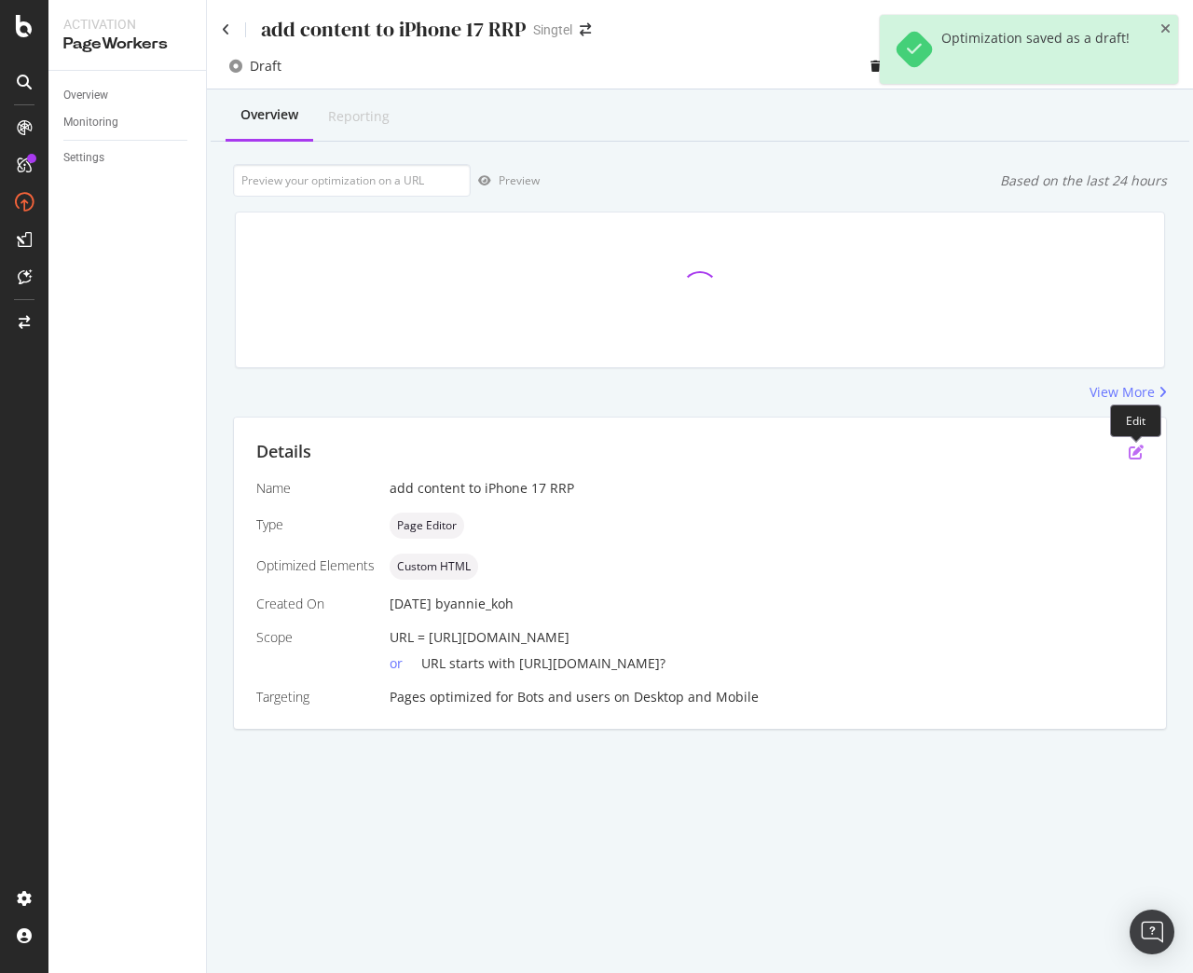
click at [1133, 455] on icon "pen-to-square" at bounding box center [1135, 451] width 15 height 15
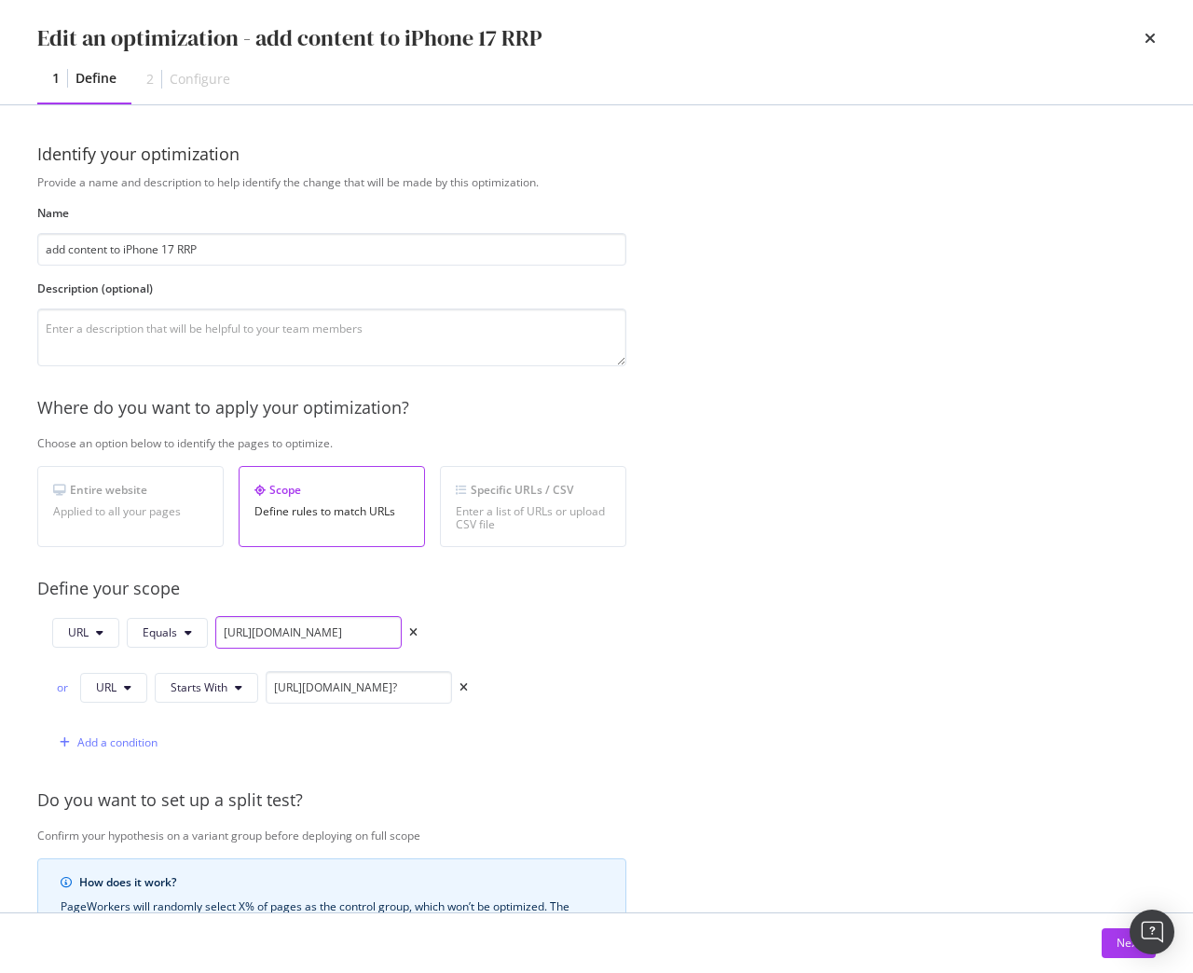
drag, startPoint x: 221, startPoint y: 638, endPoint x: 673, endPoint y: 632, distance: 452.0
click at [673, 632] on div "Provide a name and description to help identify the change that will be made by…" at bounding box center [596, 704] width 1118 height 1060
paste input "phones/apple-iphone-16-pro-max"
type input "https://shop.singtel.com/phones/apple-iphone-16-pro-max"
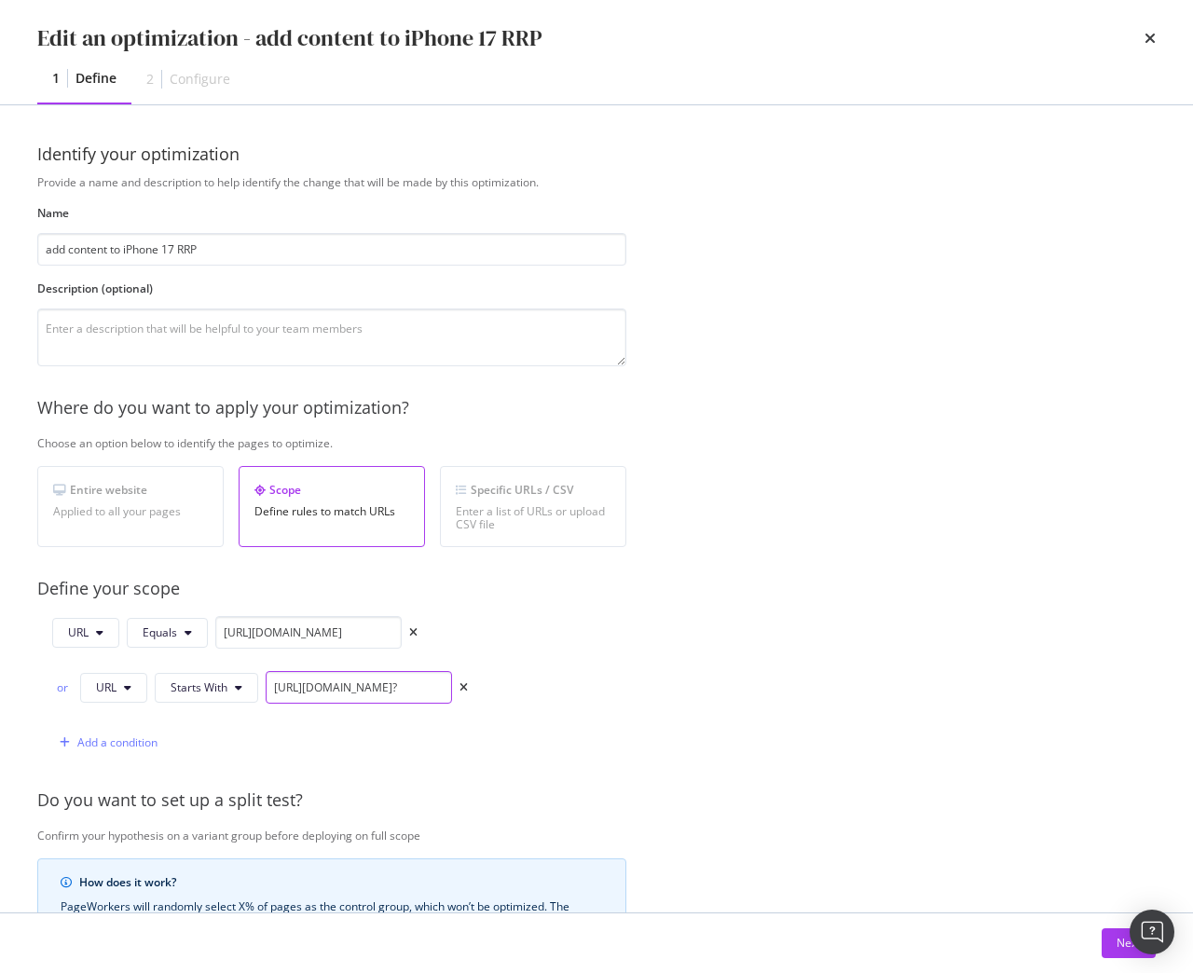
scroll to position [0, 0]
paste input "phones/apple-iphone-16-pro-max"
drag, startPoint x: 272, startPoint y: 689, endPoint x: 727, endPoint y: 689, distance: 454.7
click at [727, 689] on div "Provide a name and description to help identify the change that will be made by…" at bounding box center [596, 704] width 1118 height 1060
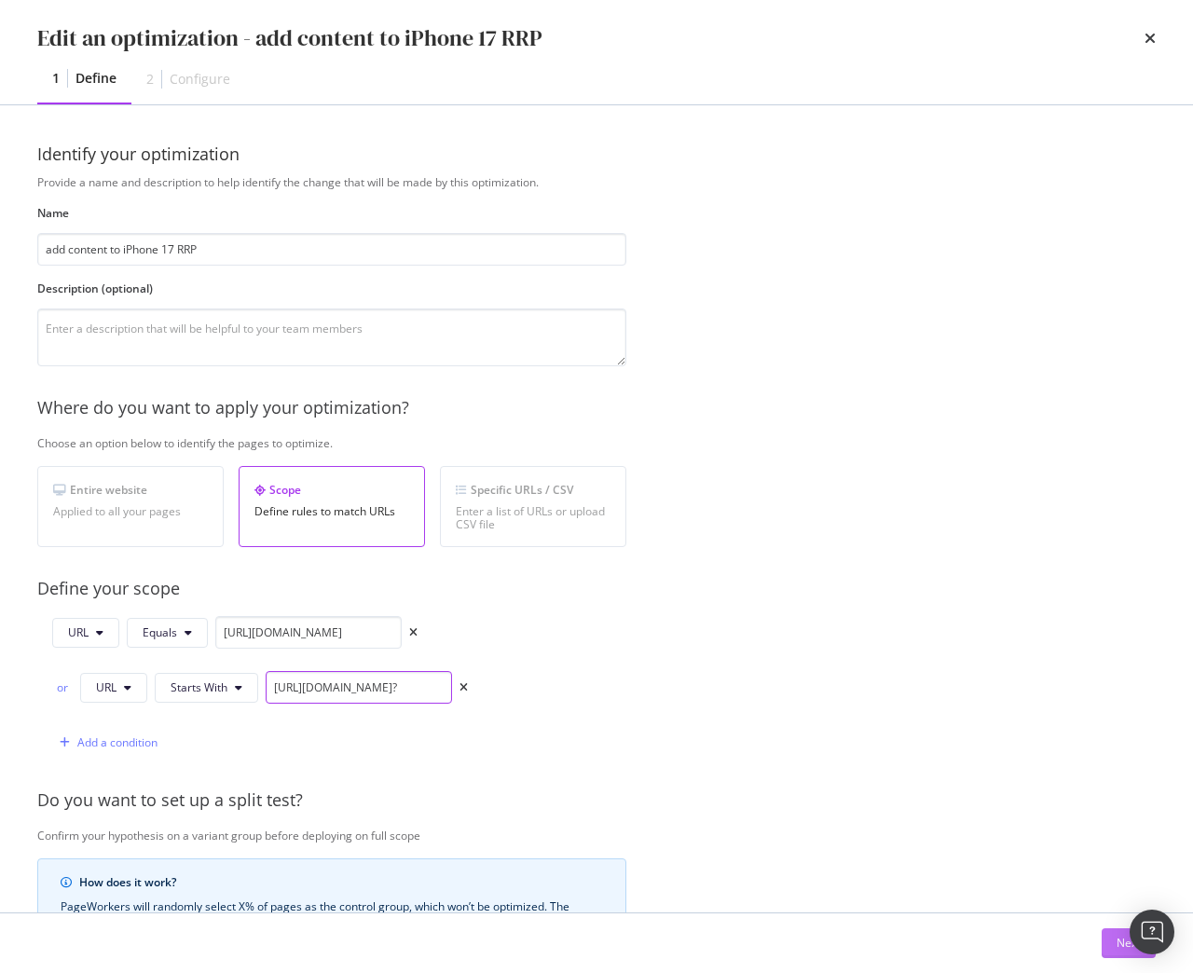
type input "https://shop.singtel.com/phones/apple-iphone-16-pro-max?"
click at [1114, 938] on button "Next" at bounding box center [1128, 943] width 54 height 30
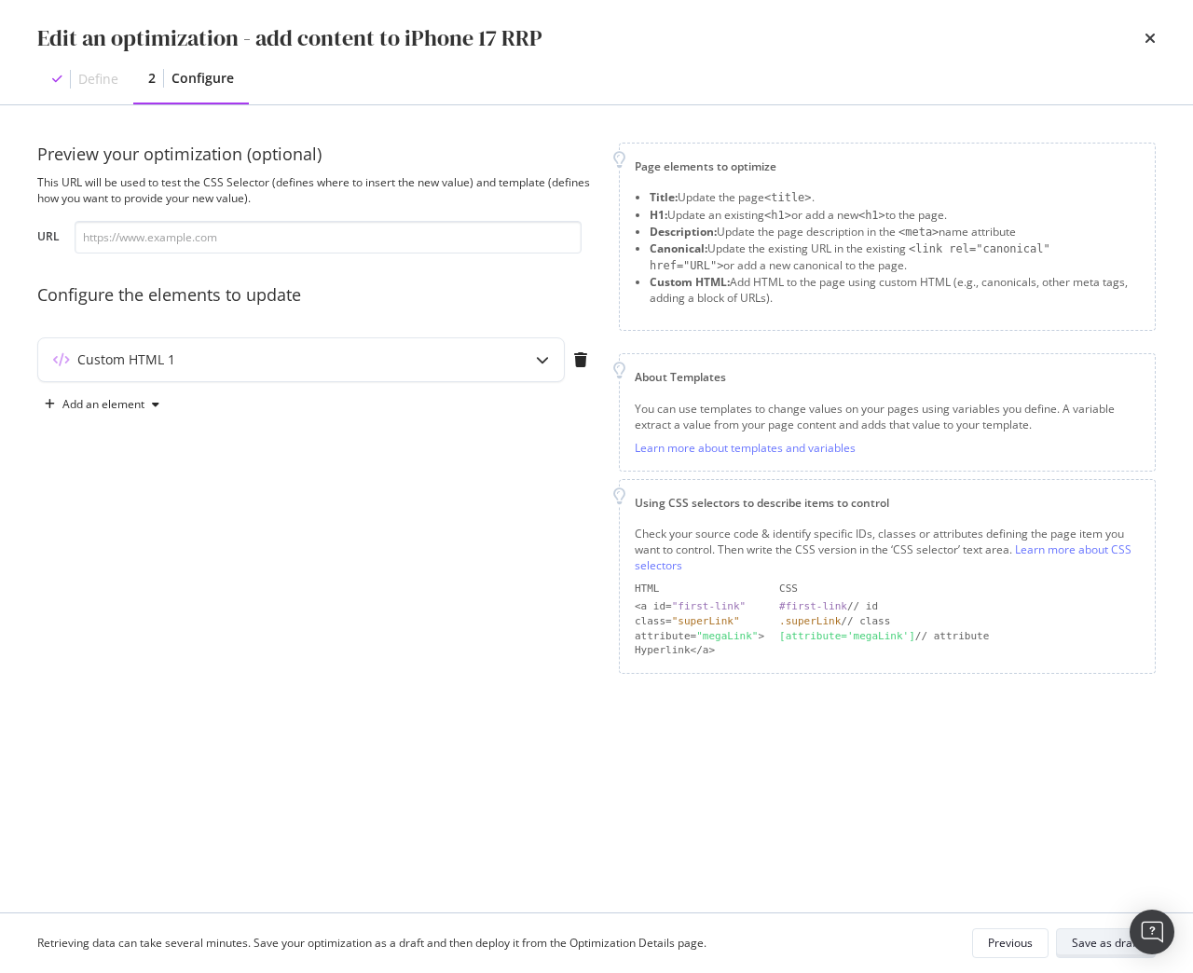
click at [1091, 944] on div "Save as draft" at bounding box center [1106, 943] width 68 height 16
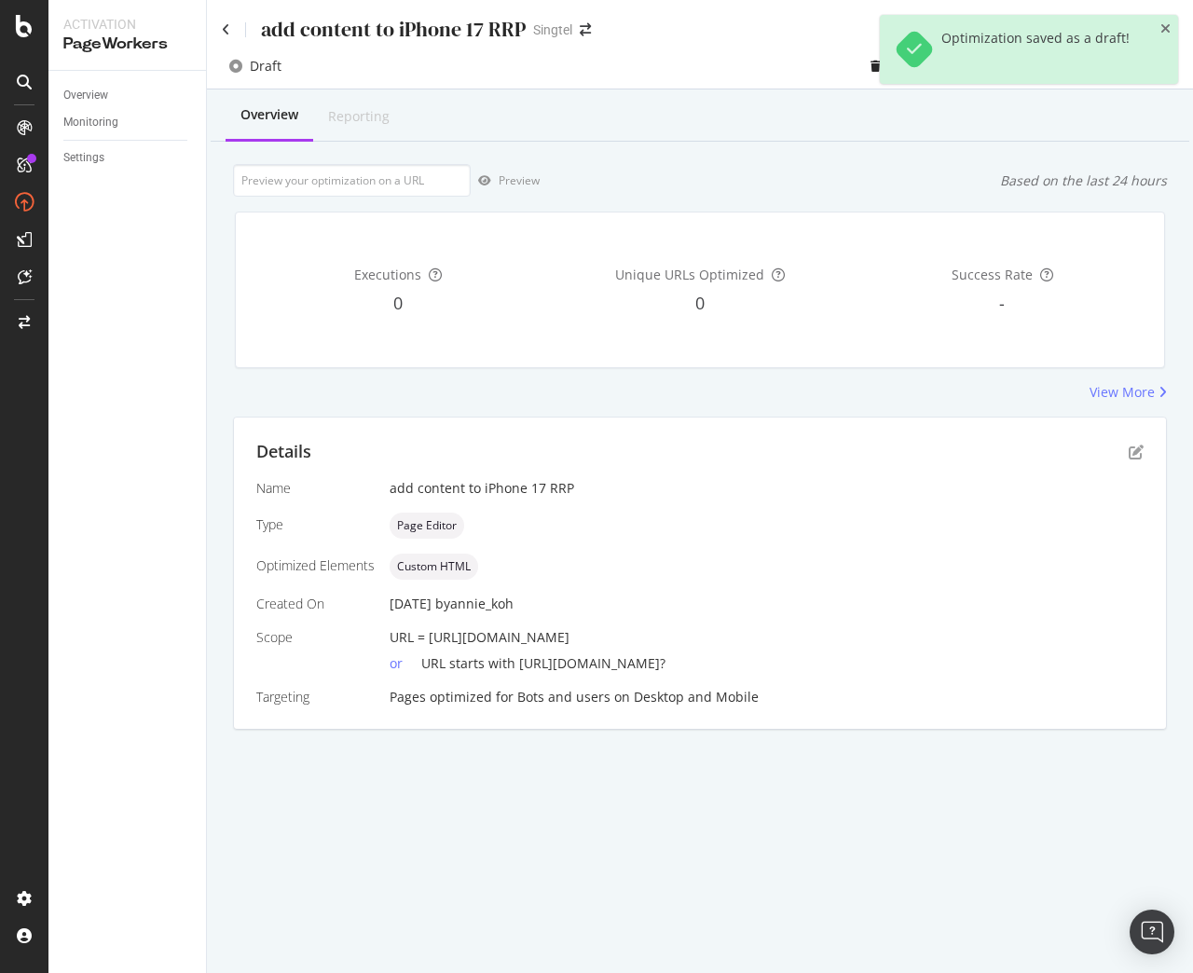
drag, startPoint x: 427, startPoint y: 634, endPoint x: 830, endPoint y: 643, distance: 403.6
click at [830, 643] on div "URL = https://shop.singtel.com/phones/apple-iphone-16-pro-max" at bounding box center [766, 637] width 754 height 19
copy span "https://shop.singtel.com/phones/apple-iphone-16-pro-max"
click at [272, 176] on input "url" at bounding box center [352, 180] width 238 height 33
paste input "https://shop.singtel.com/phones/apple-iphone-16-pro-max"
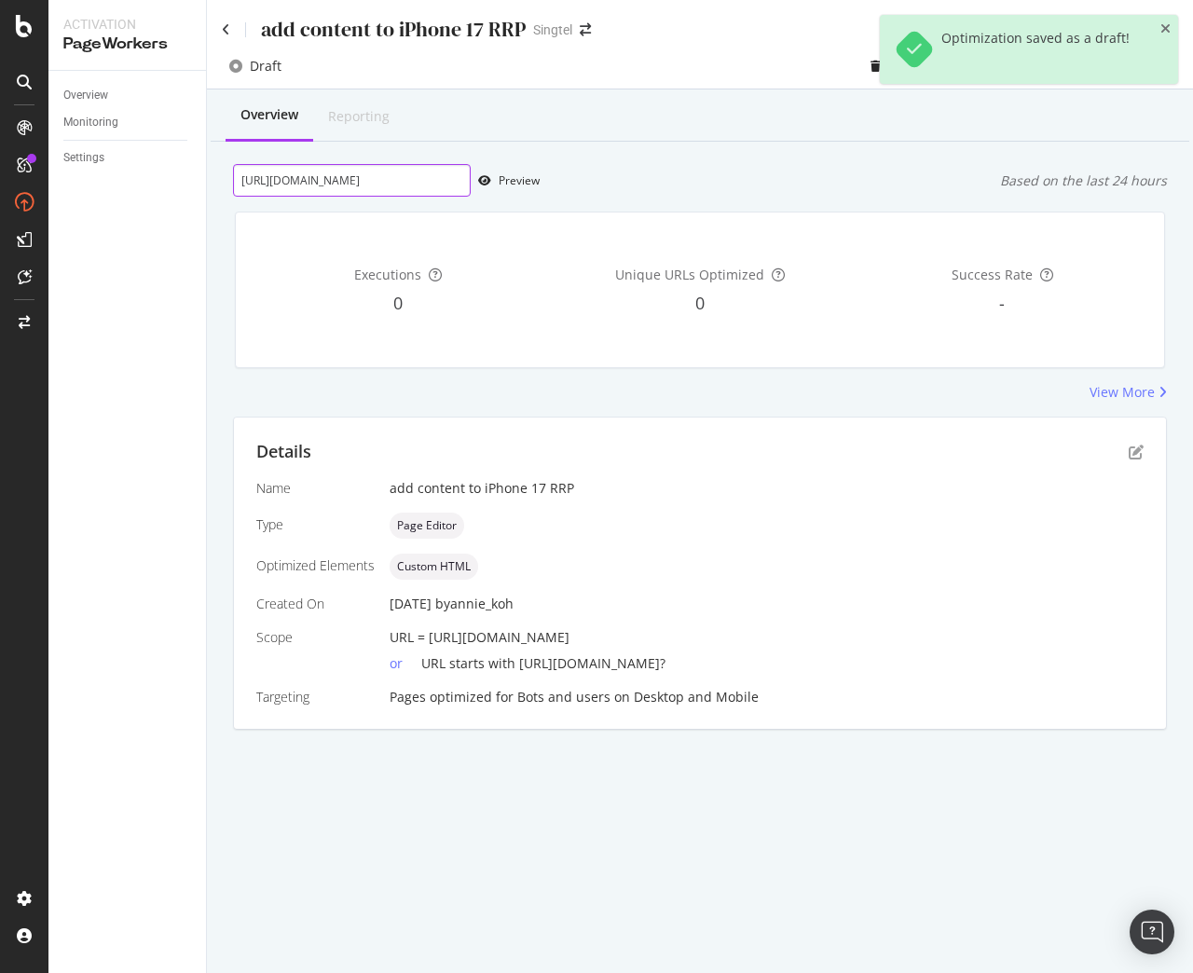
scroll to position [0, 86]
type input "https://shop.singtel.com/phones/apple-iphone-16-pro-max"
click at [522, 177] on div "Preview" at bounding box center [518, 180] width 41 height 16
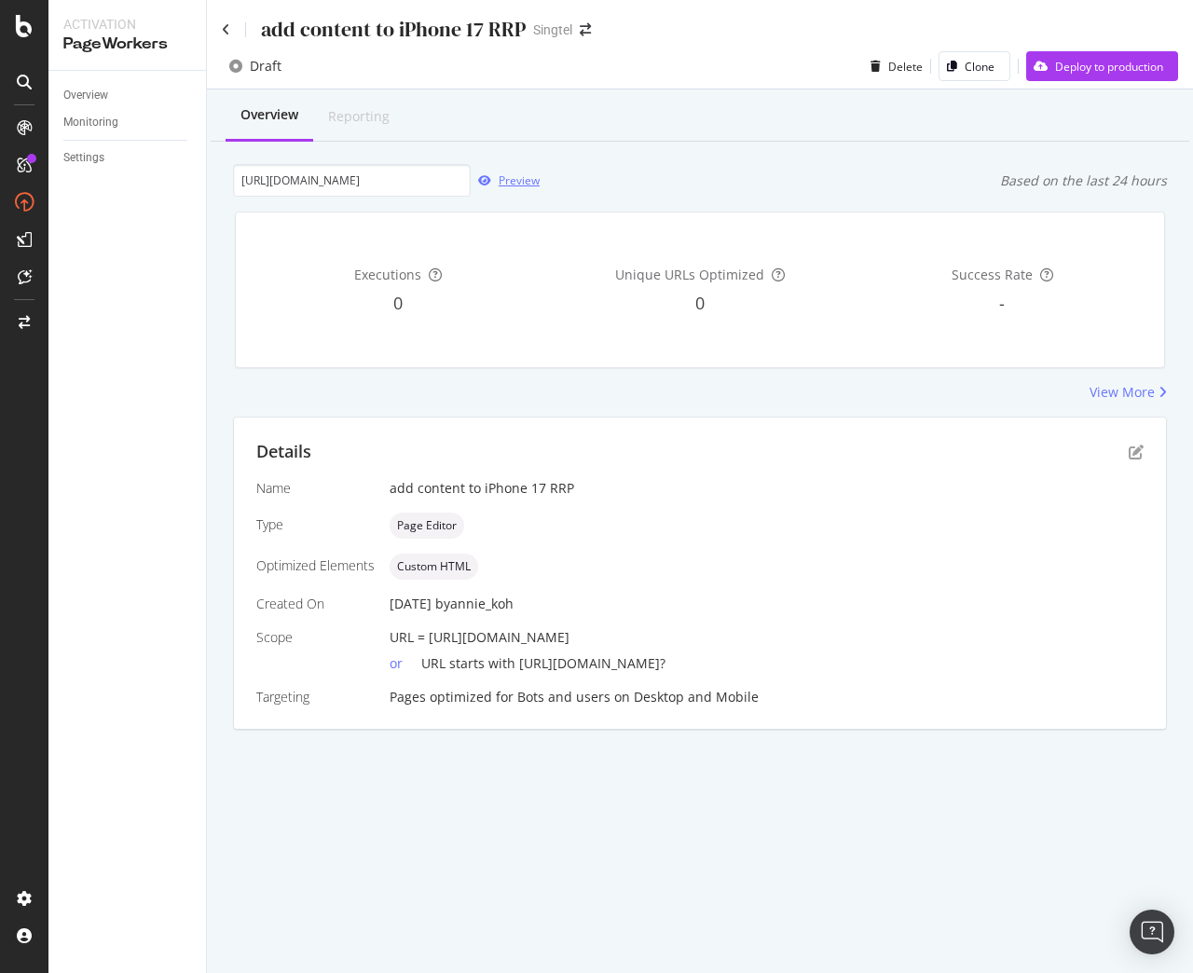
click at [512, 181] on div "Preview" at bounding box center [518, 180] width 41 height 16
click at [1140, 454] on icon "pen-to-square" at bounding box center [1135, 451] width 15 height 15
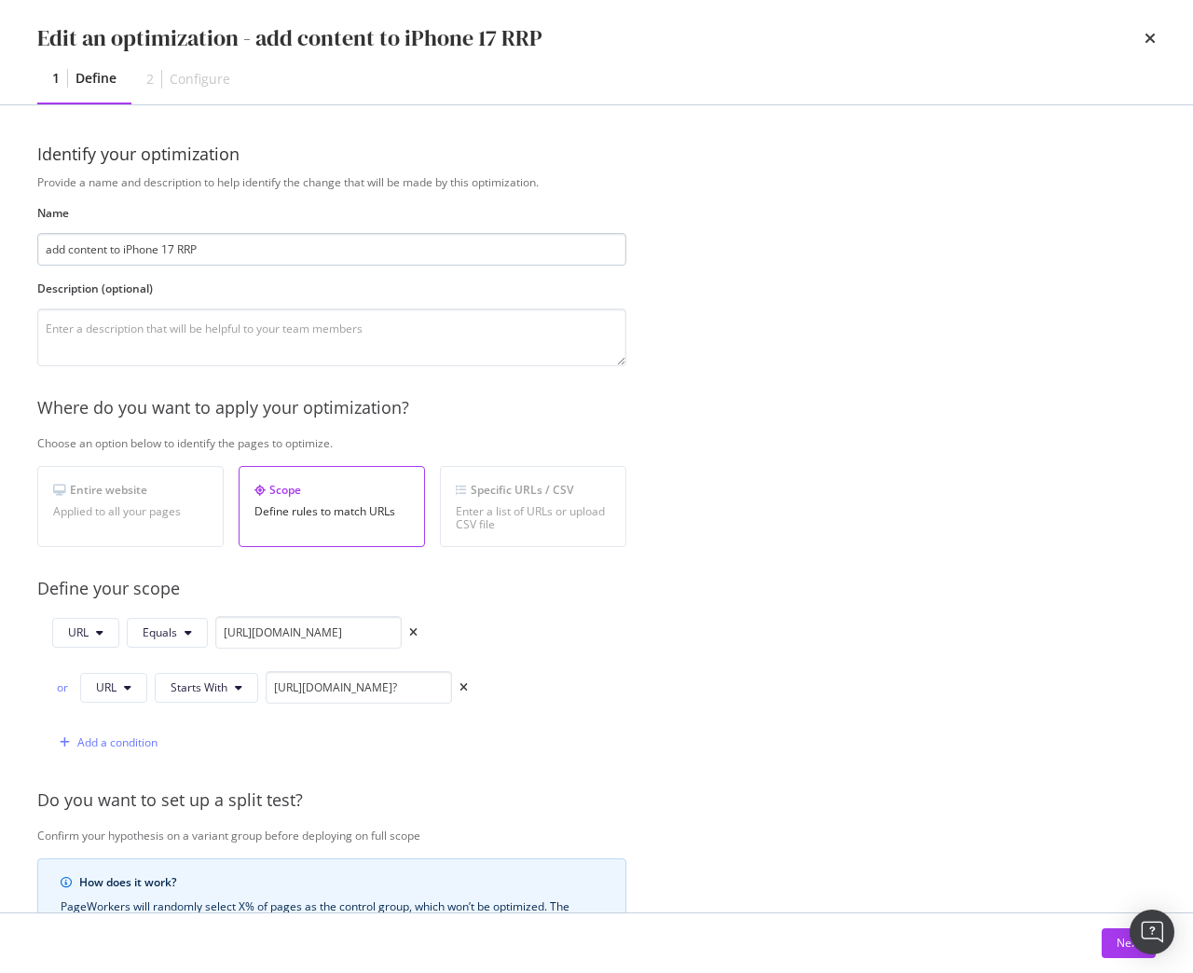
drag, startPoint x: 177, startPoint y: 249, endPoint x: 258, endPoint y: 251, distance: 81.1
click at [258, 251] on input "add content to iPhone 17 RRP" at bounding box center [331, 249] width 589 height 33
type input "add content to iPhone 17"
click at [1117, 946] on div "Next" at bounding box center [1128, 943] width 24 height 16
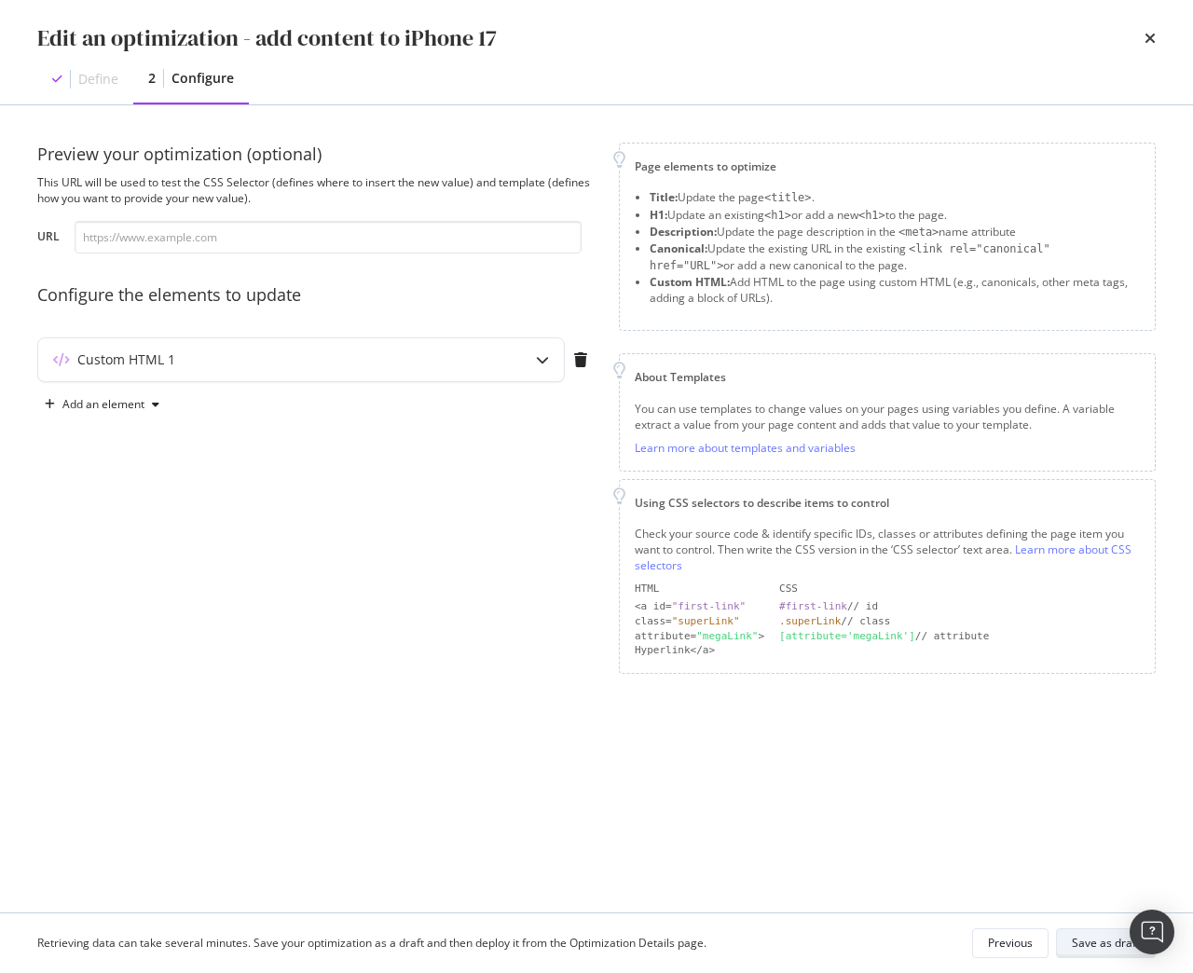
click at [1118, 947] on div "Save as draft" at bounding box center [1106, 943] width 68 height 16
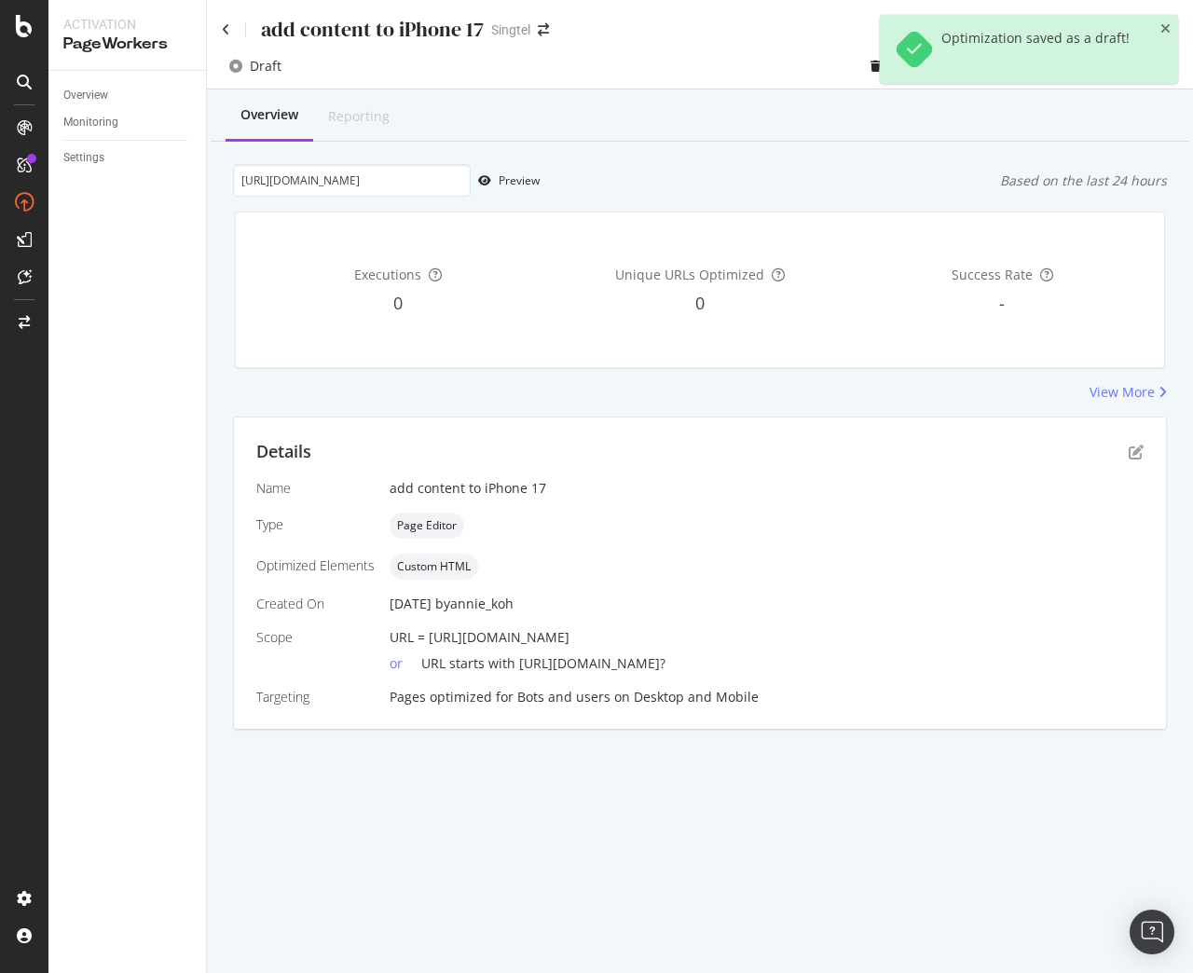
drag, startPoint x: 429, startPoint y: 636, endPoint x: 830, endPoint y: 643, distance: 401.6
click at [830, 643] on div "URL = https://shop.singtel.com/phones/apple-iphone-16-pro-max" at bounding box center [766, 637] width 754 height 19
copy span "https://shop.singtel.com/phones/apple-iphone-16-pro-max"
click at [371, 183] on input "https://shop.singtel.com/phones/apple-iphone-16-pro-max" at bounding box center [352, 180] width 238 height 33
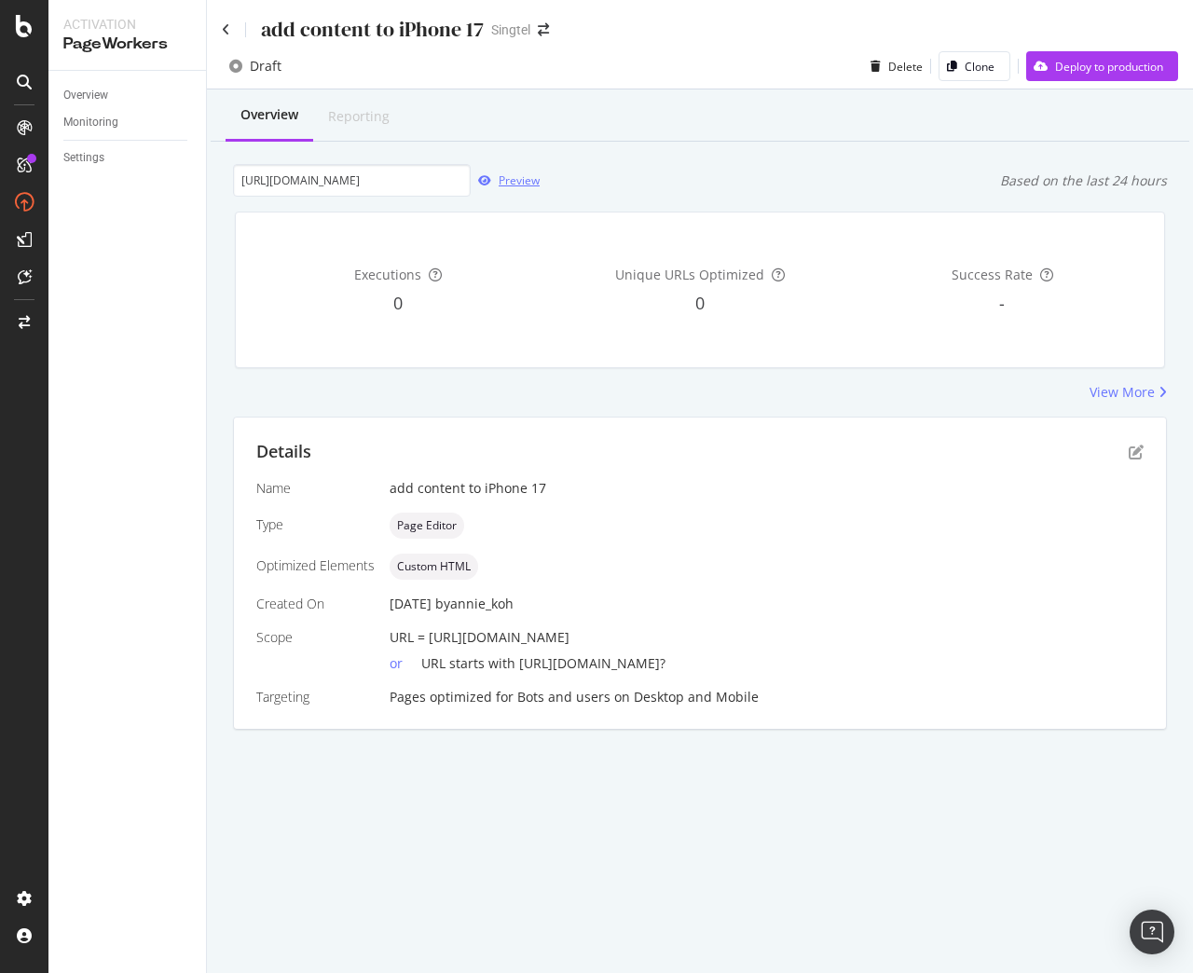
click at [510, 185] on div "Preview" at bounding box center [518, 180] width 41 height 16
click at [1138, 446] on icon "pen-to-square" at bounding box center [1135, 451] width 15 height 15
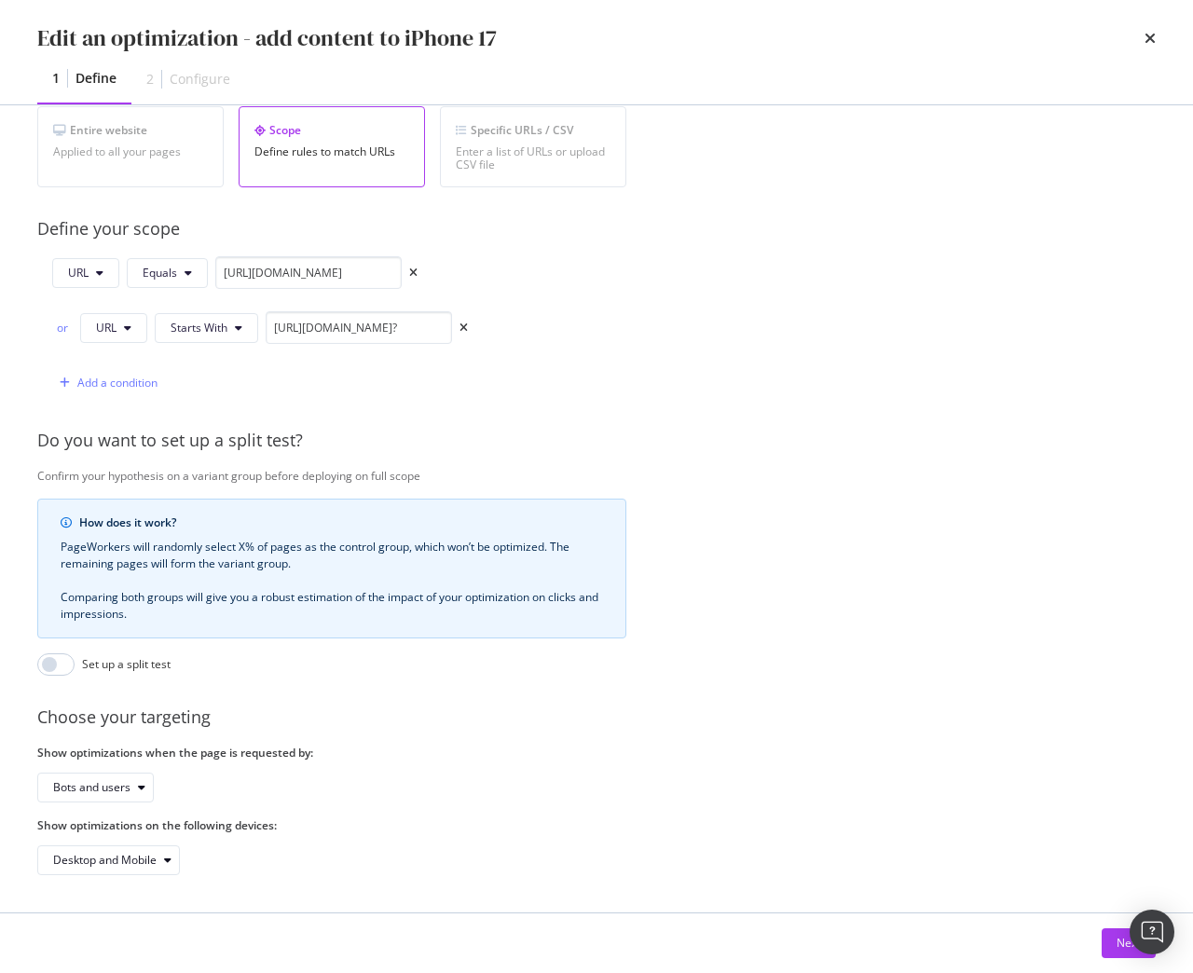
scroll to position [374, 0]
click at [788, 690] on div "Provide a name and description to help identify the change that will be made by…" at bounding box center [596, 345] width 1118 height 1060
click at [853, 687] on div "Provide a name and description to help identify the change that will be made by…" at bounding box center [596, 345] width 1118 height 1060
click at [1108, 941] on button "Next" at bounding box center [1128, 943] width 54 height 30
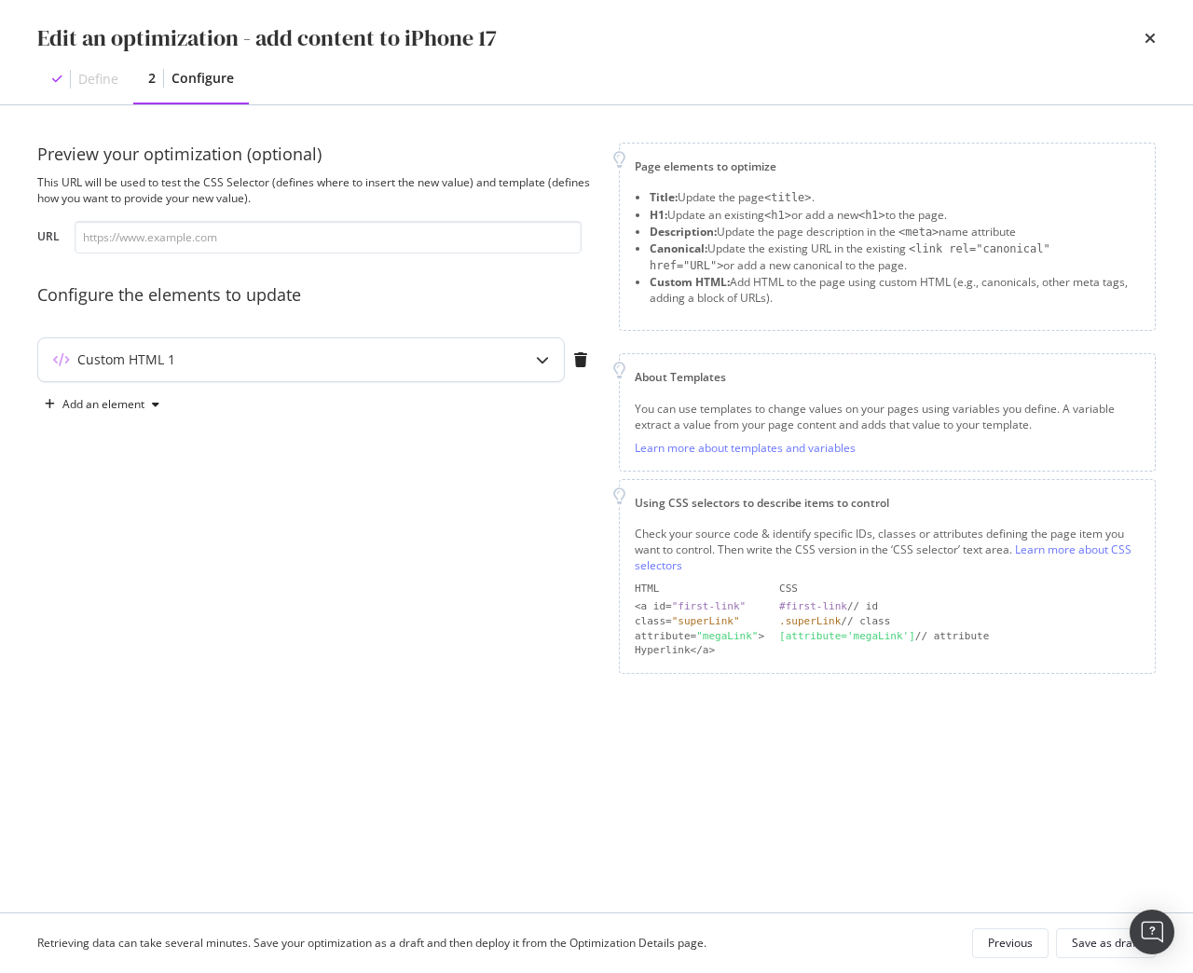
click at [210, 340] on div "Custom HTML 1" at bounding box center [301, 359] width 526 height 43
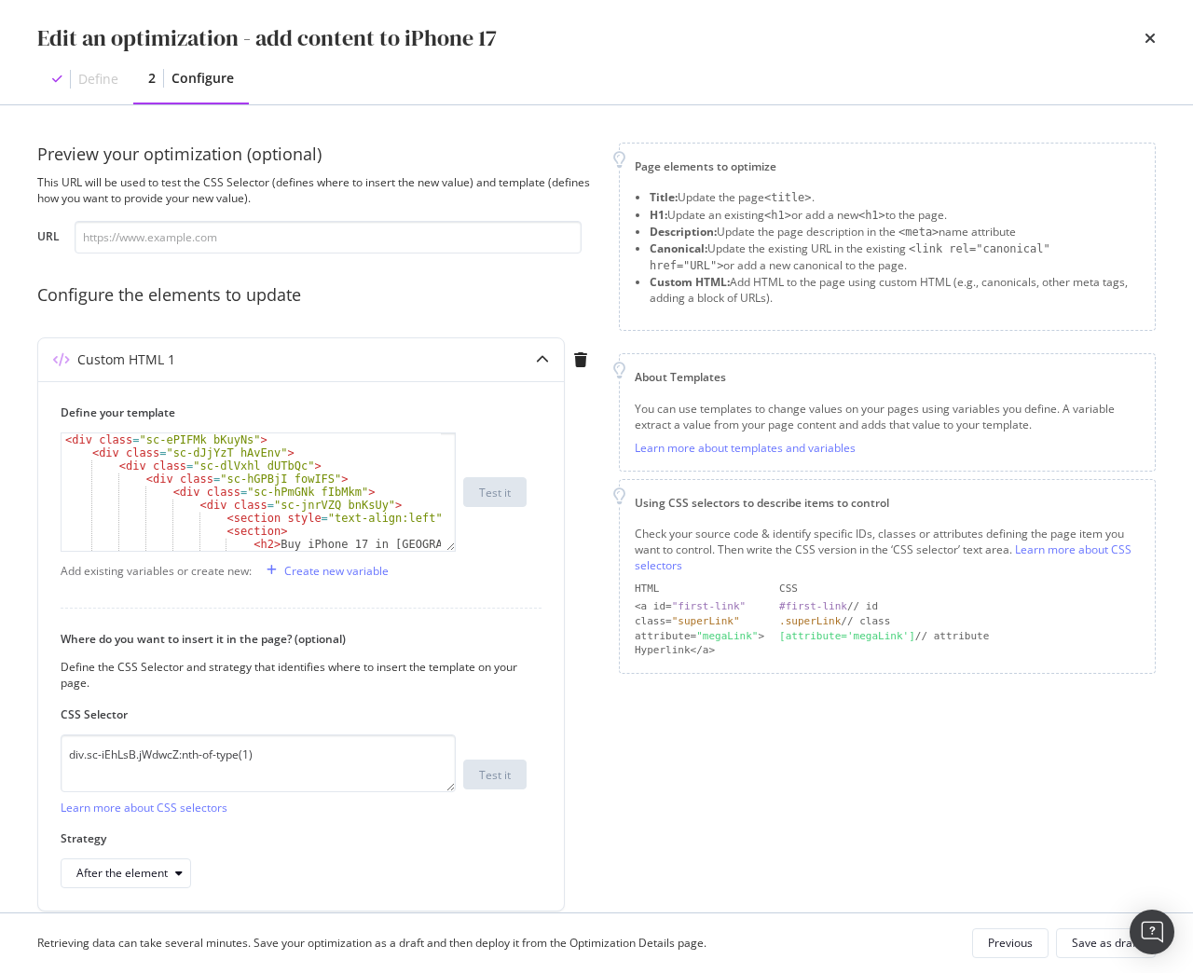
click at [622, 795] on div "Page elements to optimize Title: Update the page <title> . H1: Update an existi…" at bounding box center [887, 546] width 537 height 806
click at [329, 775] on textarea "div.sc-iEhLsB.jWdwcZ:nth-of-type(1)" at bounding box center [258, 763] width 395 height 58
drag, startPoint x: 186, startPoint y: 762, endPoint x: -321, endPoint y: 762, distance: 507.8
click at [0, 762] on html "Activation PageWorkers Overview Monitoring Settings add content to iPhone 17 Si…" at bounding box center [596, 486] width 1193 height 973
click at [1074, 937] on div "Save as draft" at bounding box center [1106, 943] width 68 height 16
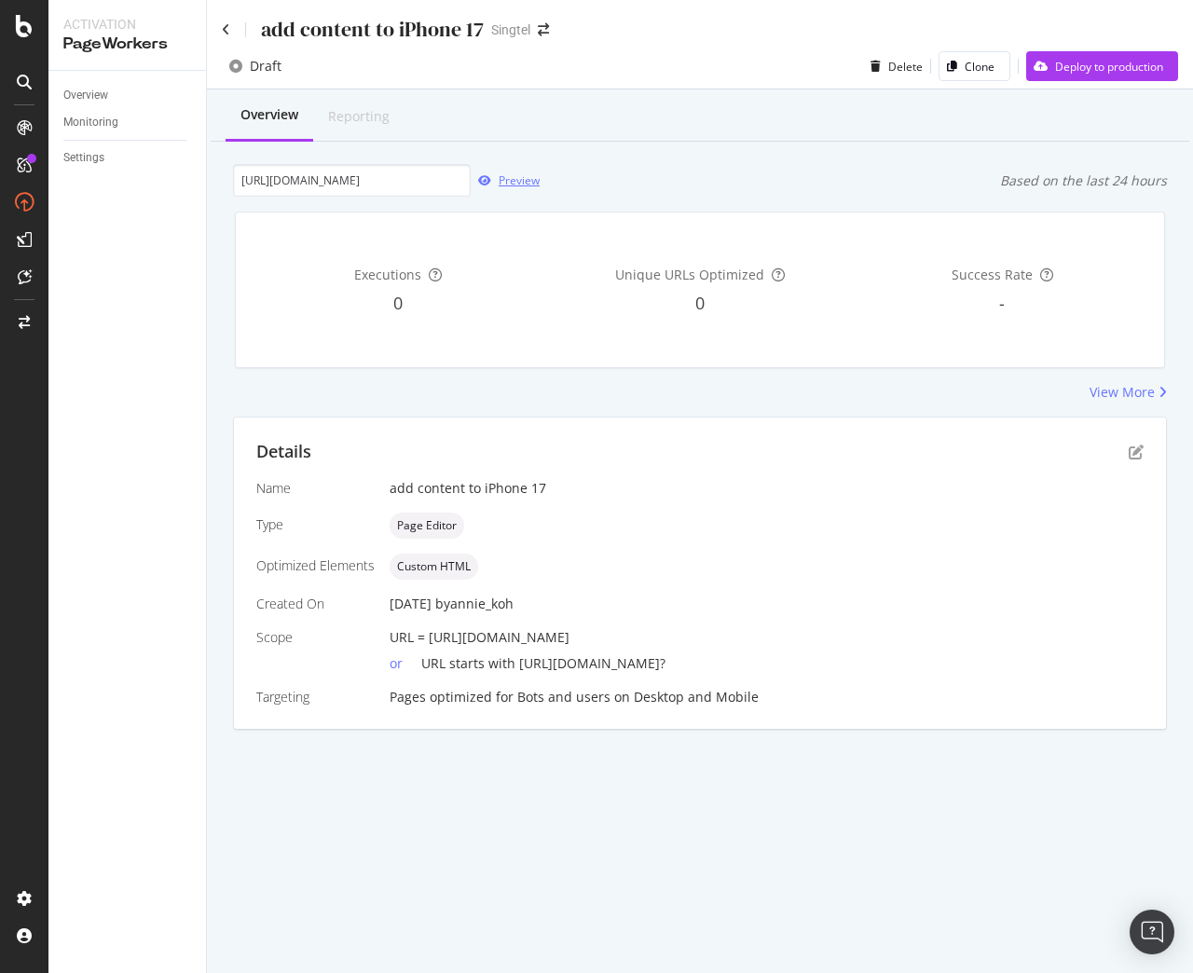
click at [512, 182] on div "Preview" at bounding box center [518, 180] width 41 height 16
click at [504, 179] on div "Preview" at bounding box center [518, 180] width 41 height 16
click at [1140, 449] on icon "pen-to-square" at bounding box center [1135, 451] width 15 height 15
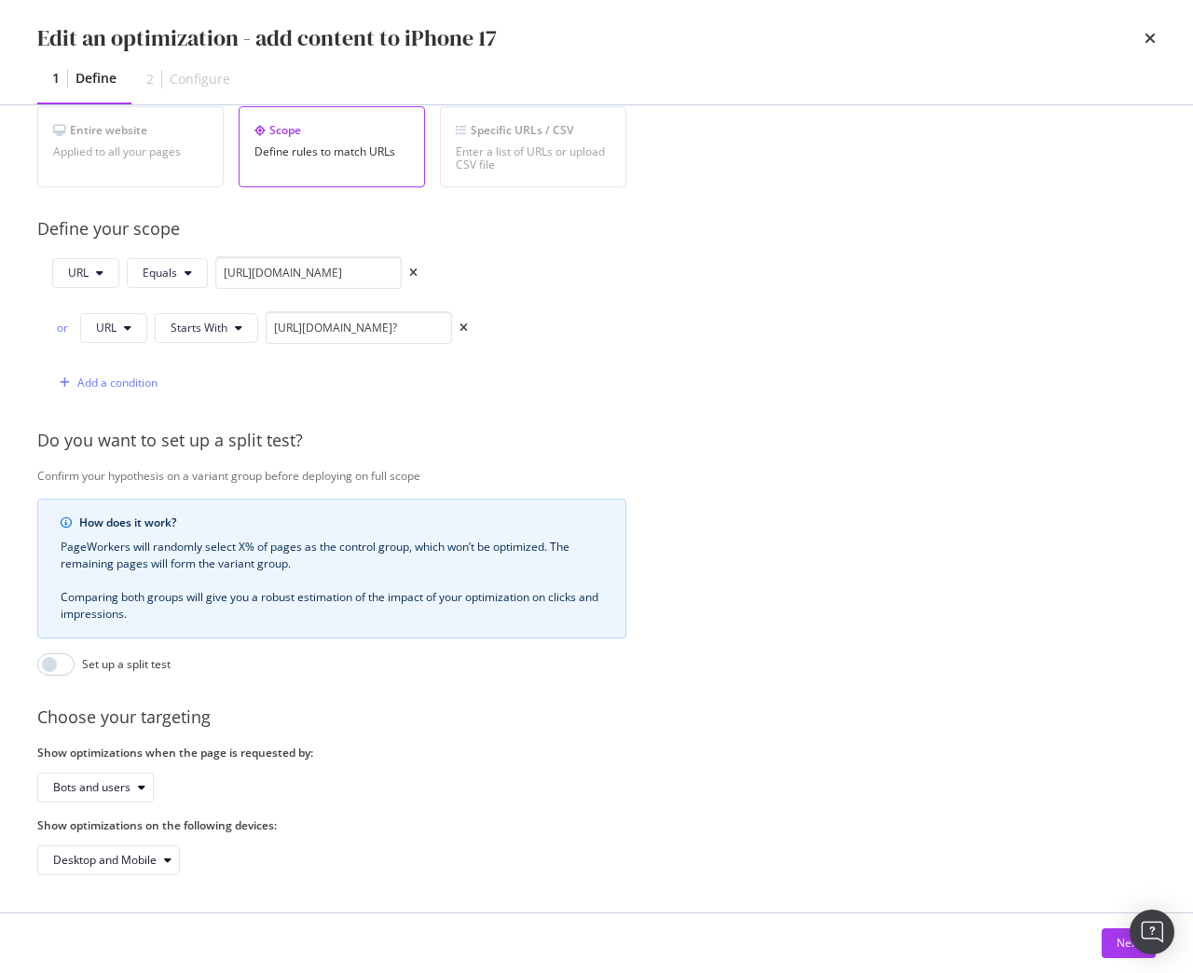
scroll to position [374, 0]
click at [1109, 942] on button "Next" at bounding box center [1128, 943] width 54 height 30
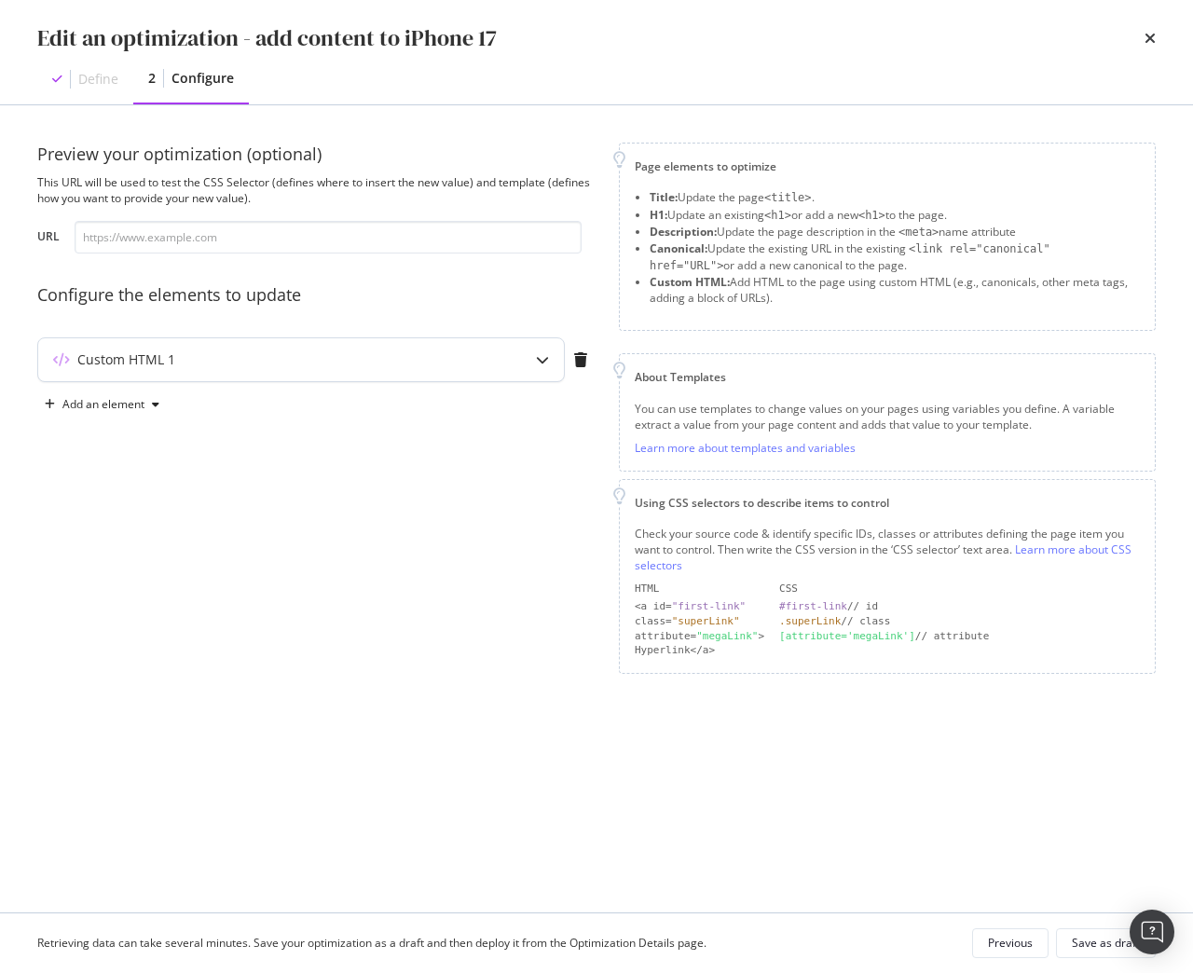
click at [387, 344] on div "Custom HTML 1" at bounding box center [301, 359] width 526 height 43
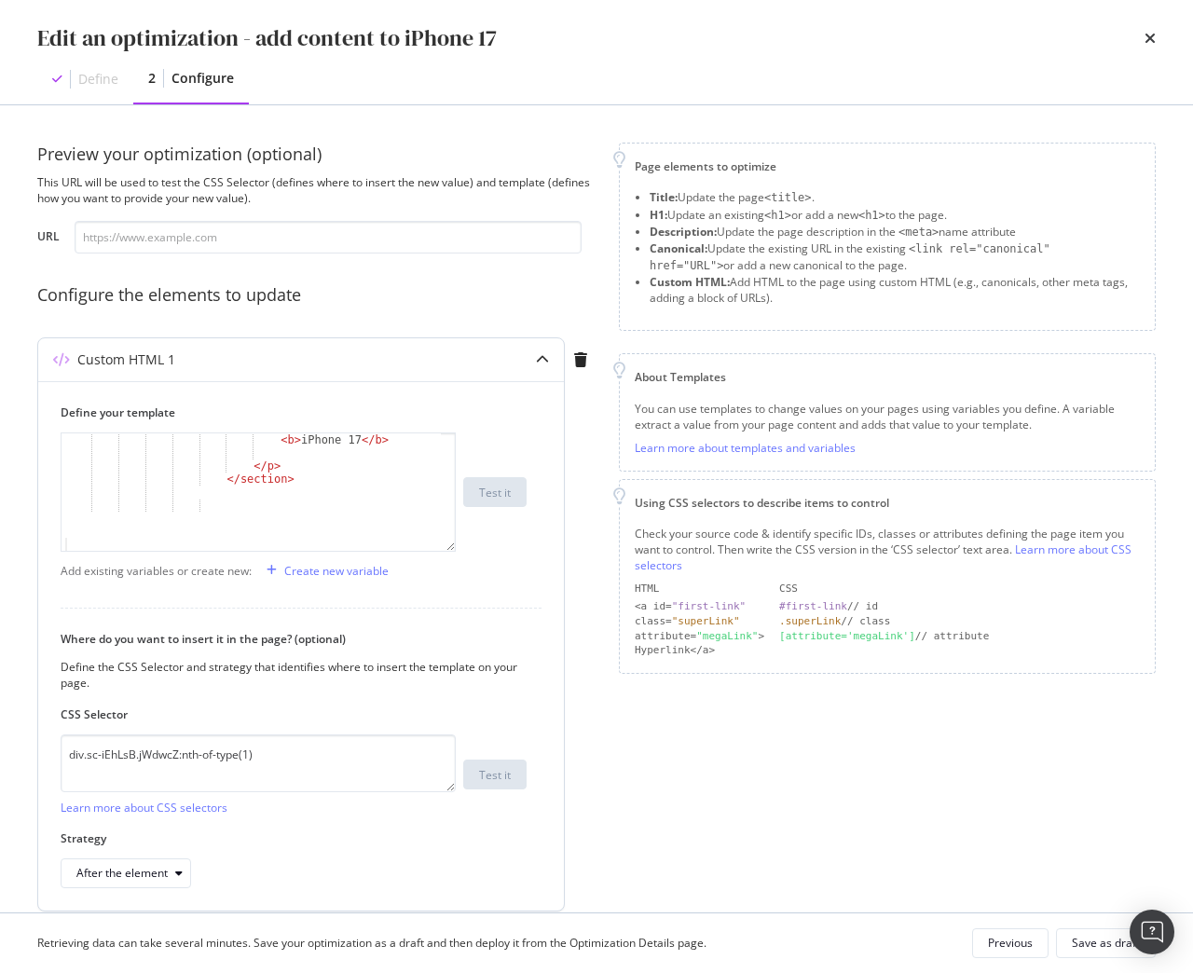
scroll to position [74, 0]
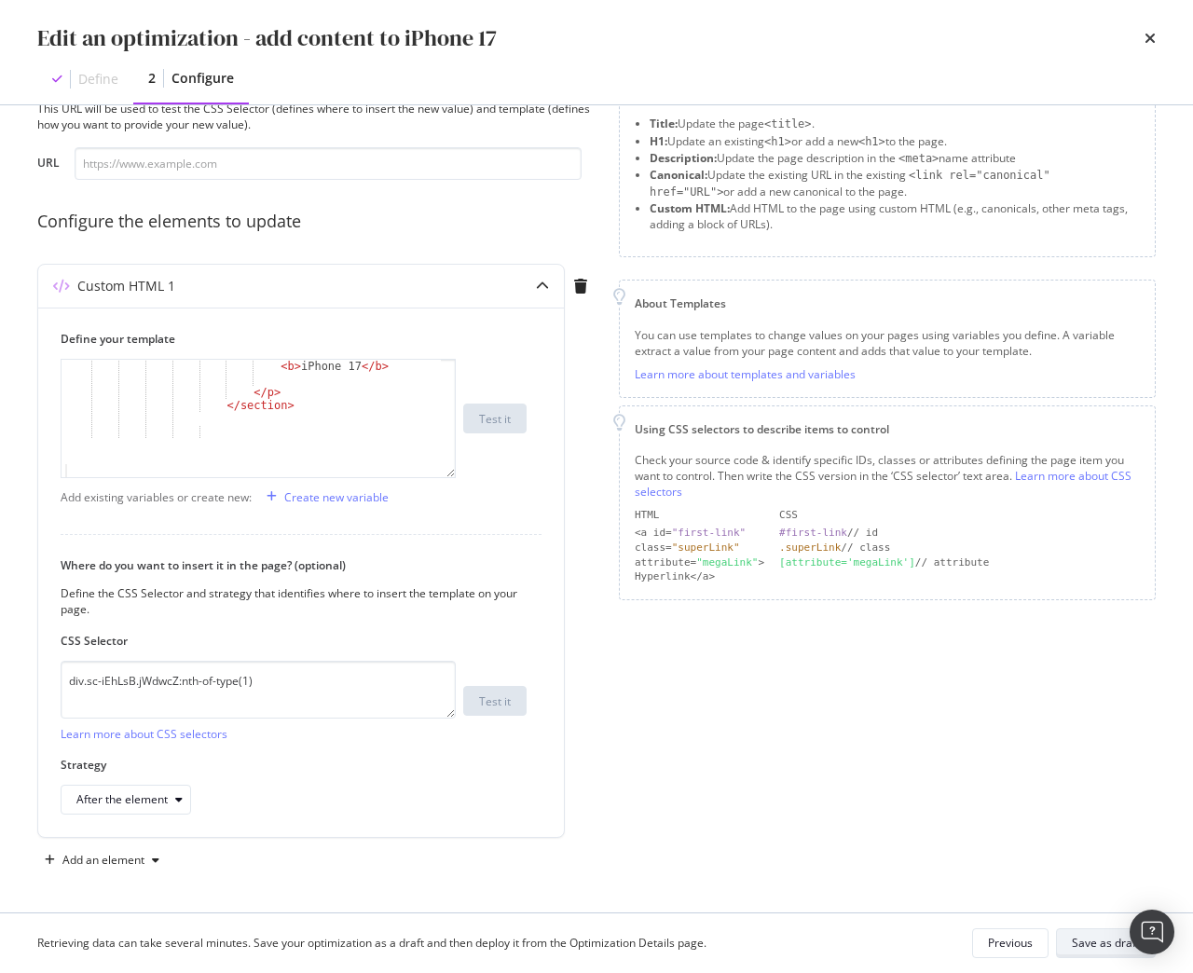
click at [1073, 943] on div "Save as draft" at bounding box center [1106, 943] width 68 height 16
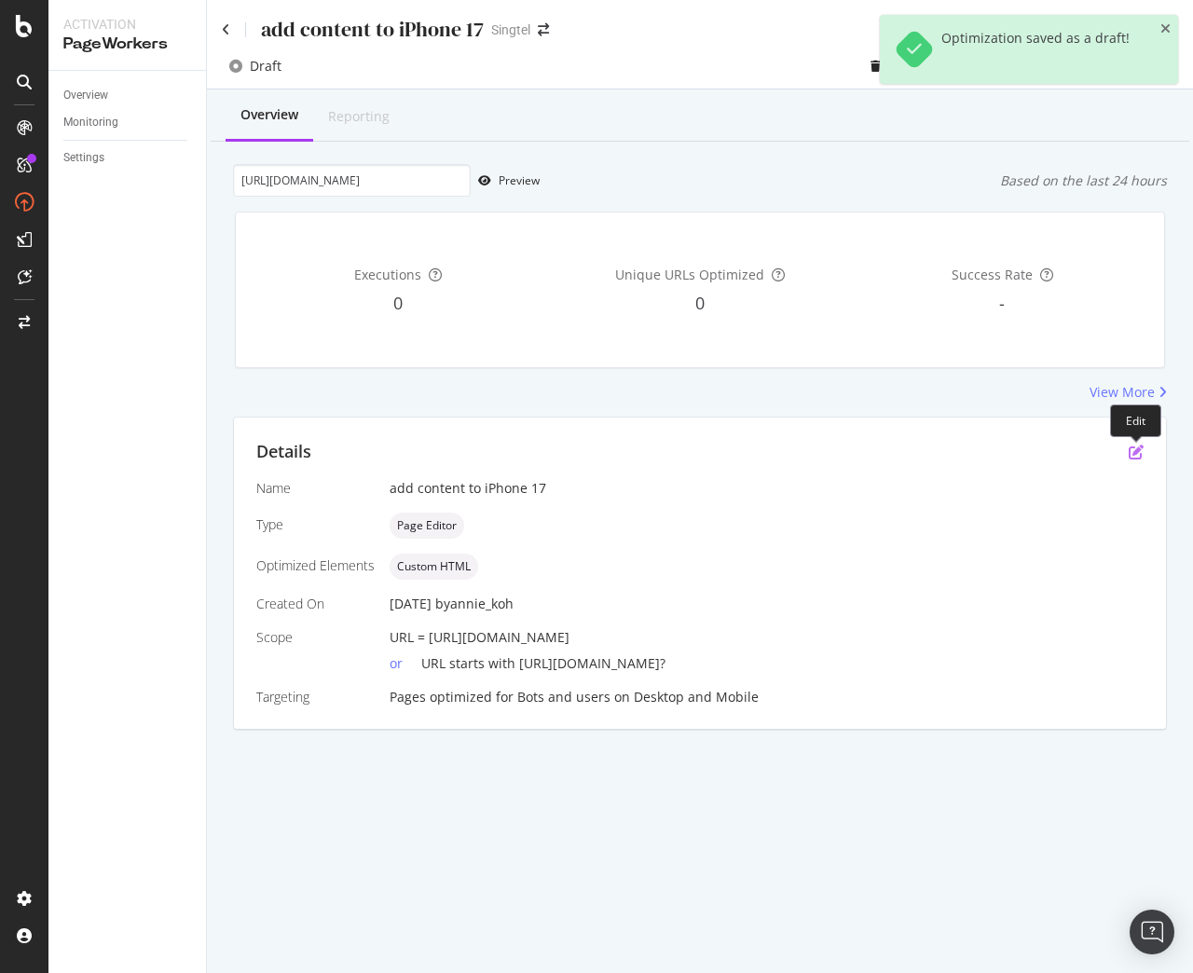
click at [1138, 451] on icon "pen-to-square" at bounding box center [1135, 451] width 15 height 15
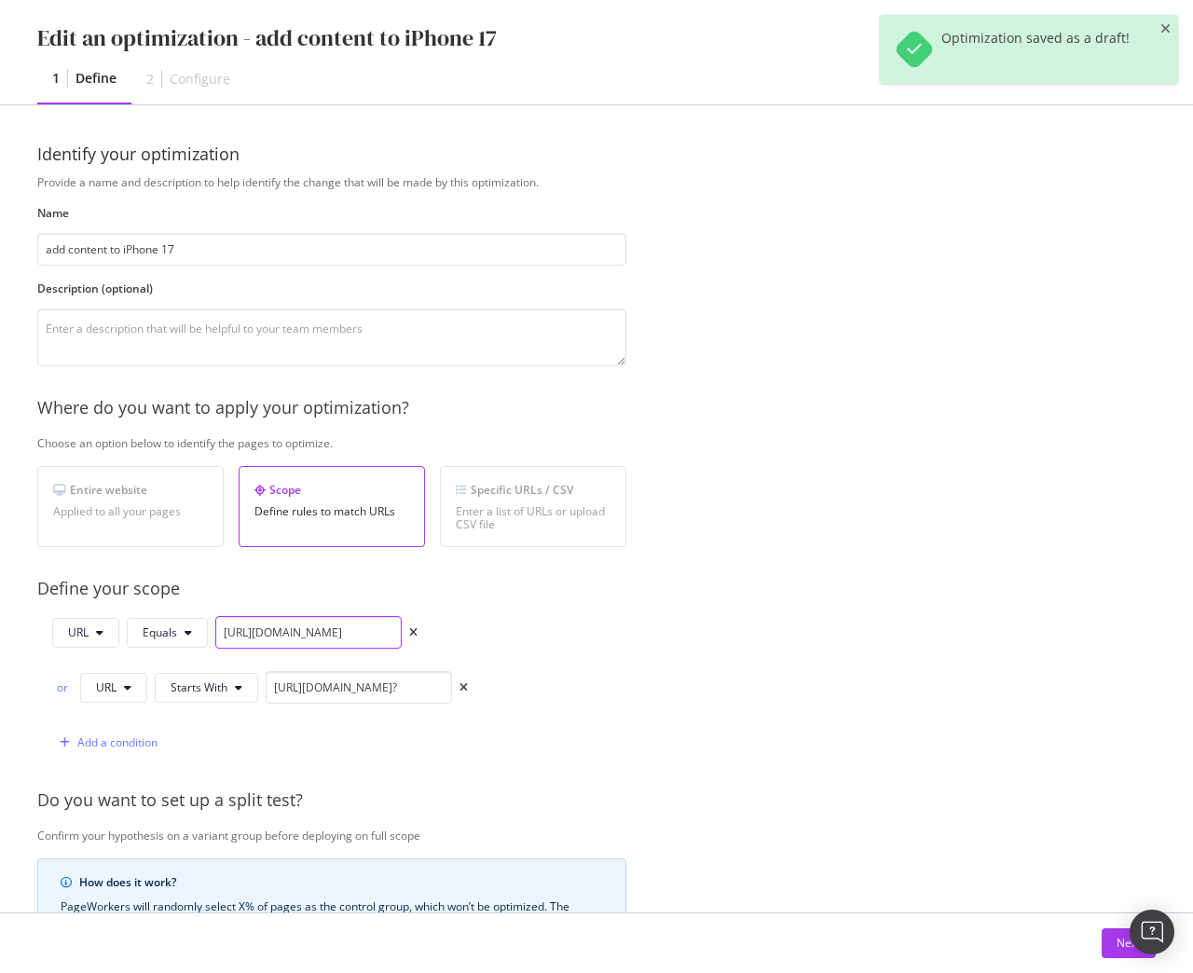
scroll to position [0, 137]
drag, startPoint x: 215, startPoint y: 635, endPoint x: 702, endPoint y: 629, distance: 486.4
click at [702, 629] on div "Provide a name and description to help identify the change that will be made by…" at bounding box center [596, 704] width 1118 height 1060
paste input "oppo-reno14-pro-5g"
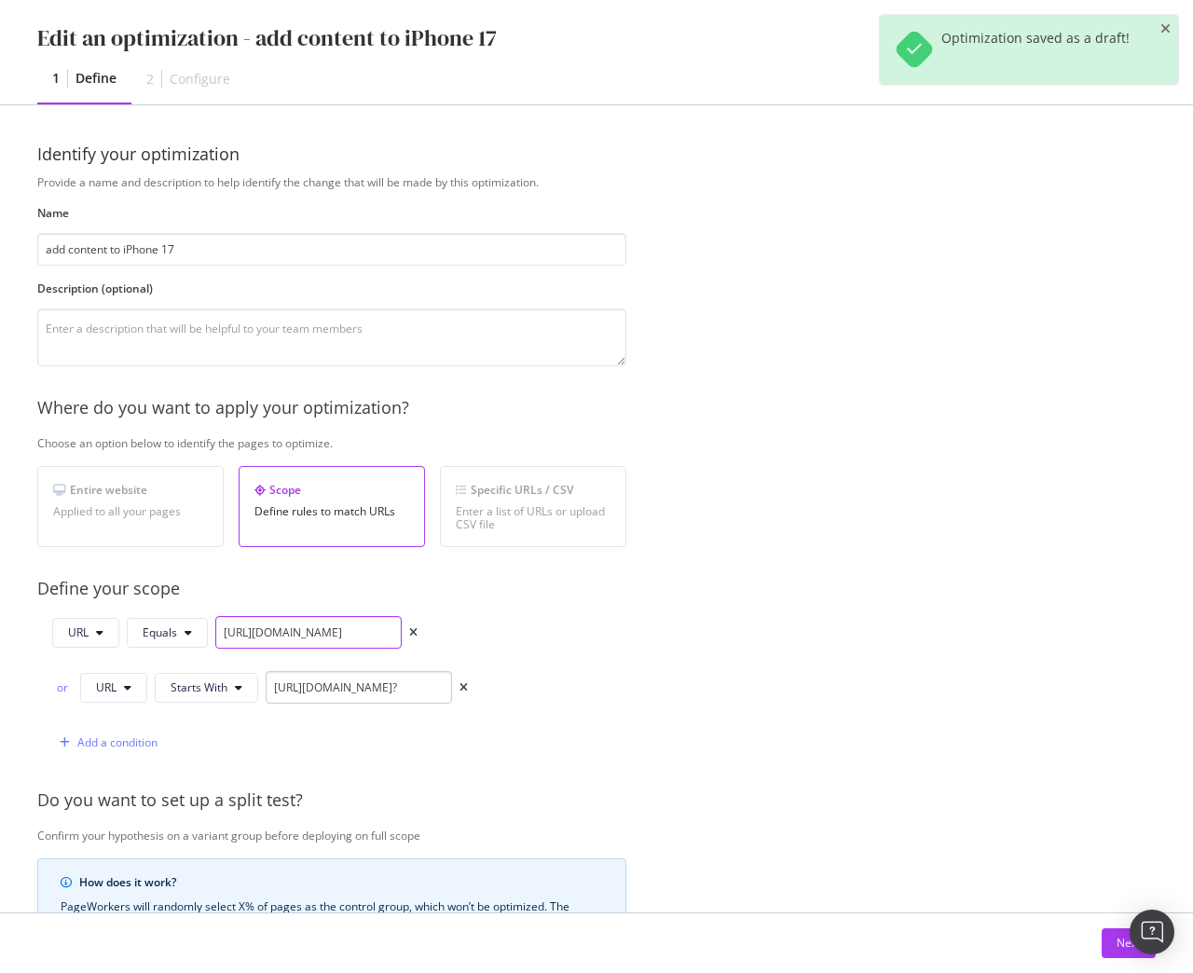
type input "https://shop.singtel.com/phones/oppo-reno14-pro-5g"
drag, startPoint x: 269, startPoint y: 686, endPoint x: 717, endPoint y: 687, distance: 447.2
click at [717, 687] on div "Provide a name and description to help identify the change that will be made by…" at bounding box center [596, 704] width 1118 height 1060
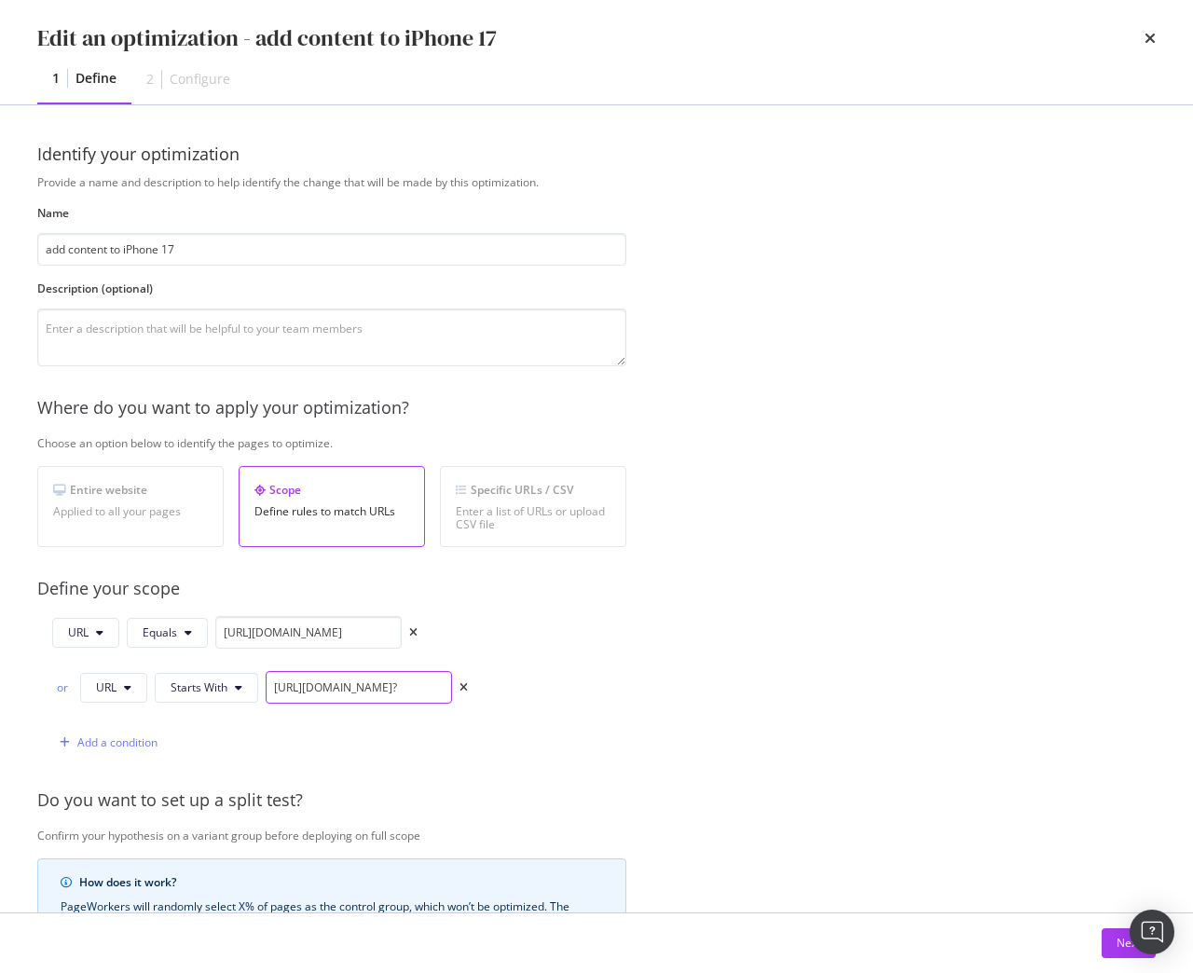
paste input "oppo-reno14-pro-5g"
type input "https://shop.singtel.com/phones/oppo-reno14-pro-5g"
click at [1122, 946] on div "Next" at bounding box center [1128, 943] width 24 height 16
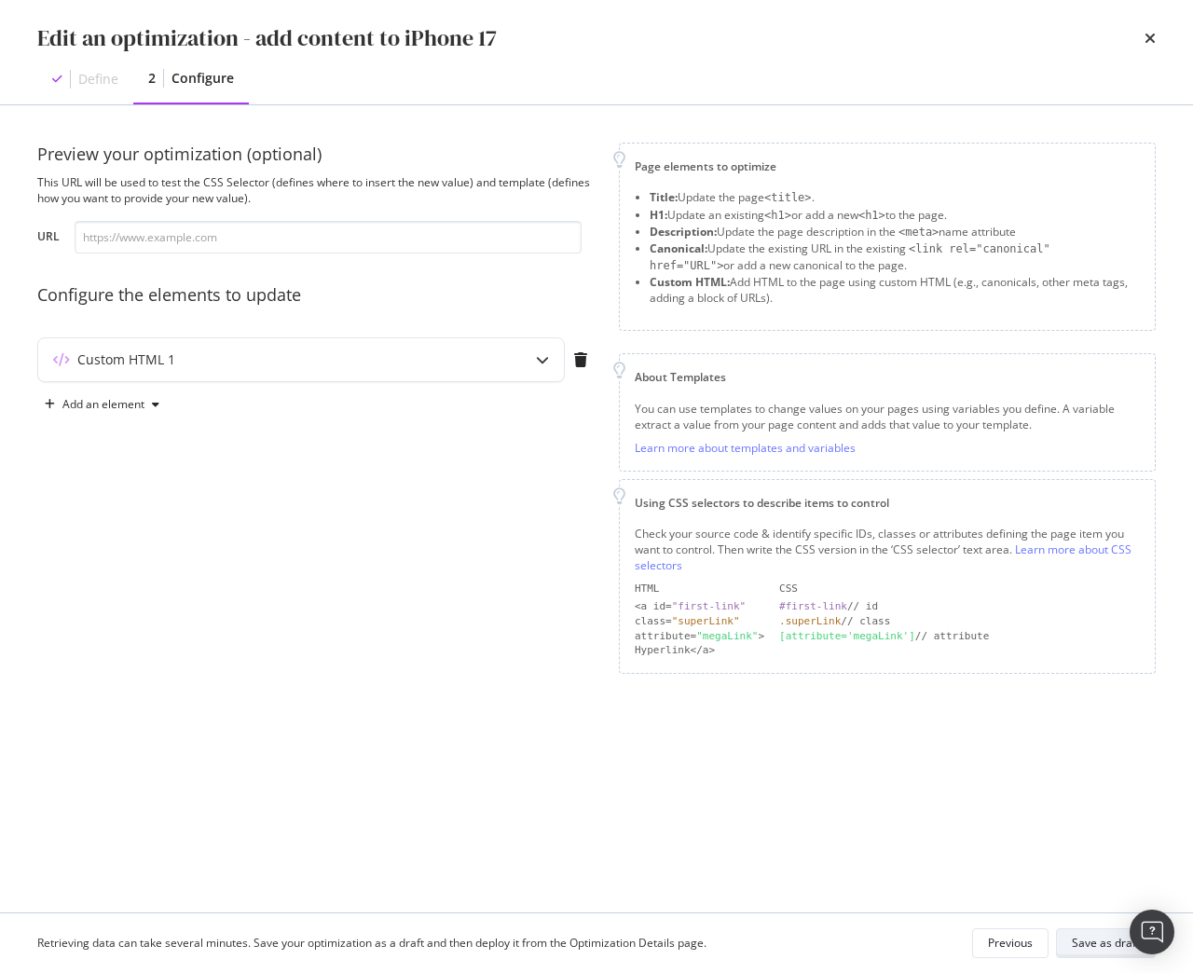
click at [1108, 940] on div "Save as draft" at bounding box center [1106, 943] width 68 height 16
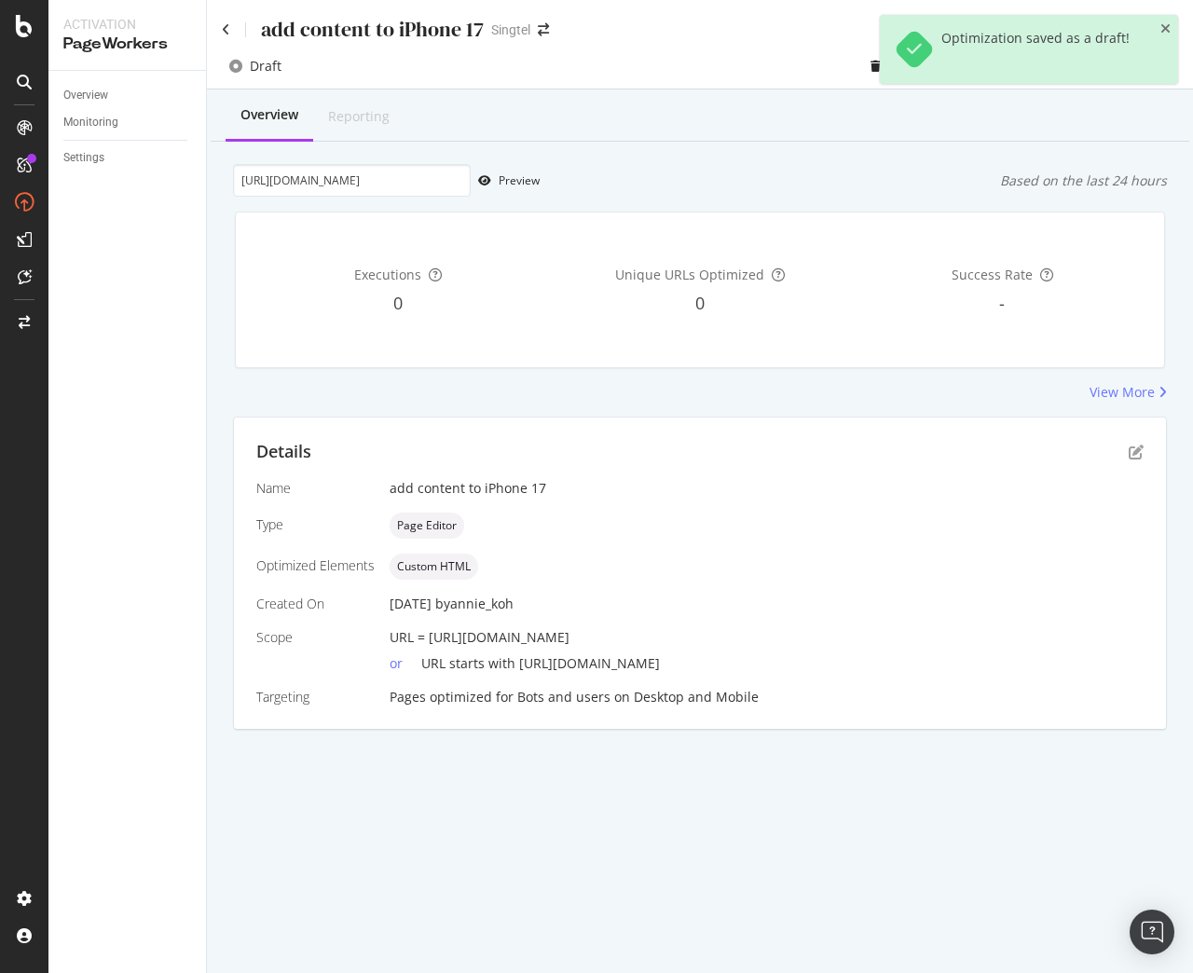
drag, startPoint x: 429, startPoint y: 640, endPoint x: 834, endPoint y: 628, distance: 405.5
click at [834, 628] on div "URL = https://shop.singtel.com/phones/oppo-reno14-pro-5g" at bounding box center [766, 637] width 754 height 19
copy span "https://shop.singtel.com/phones/oppo-reno14-pro-5g"
drag, startPoint x: 237, startPoint y: 182, endPoint x: 804, endPoint y: 195, distance: 567.6
click at [804, 195] on div "https://shop.singtel.com/phones/apple-iphone-16-pro-max Preview Based on the la…" at bounding box center [700, 180] width 934 height 33
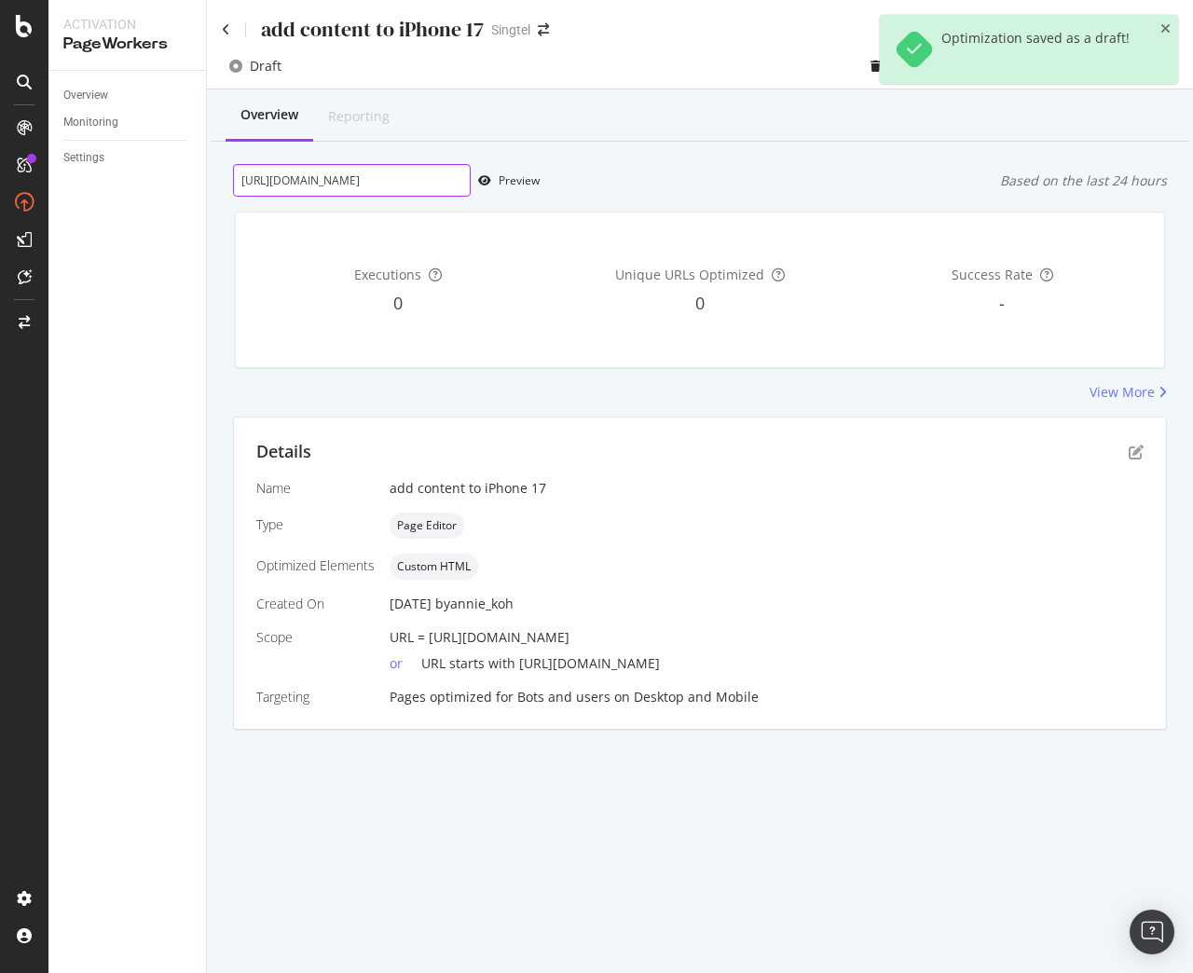
paste input "oppo-reno14-pro-5g"
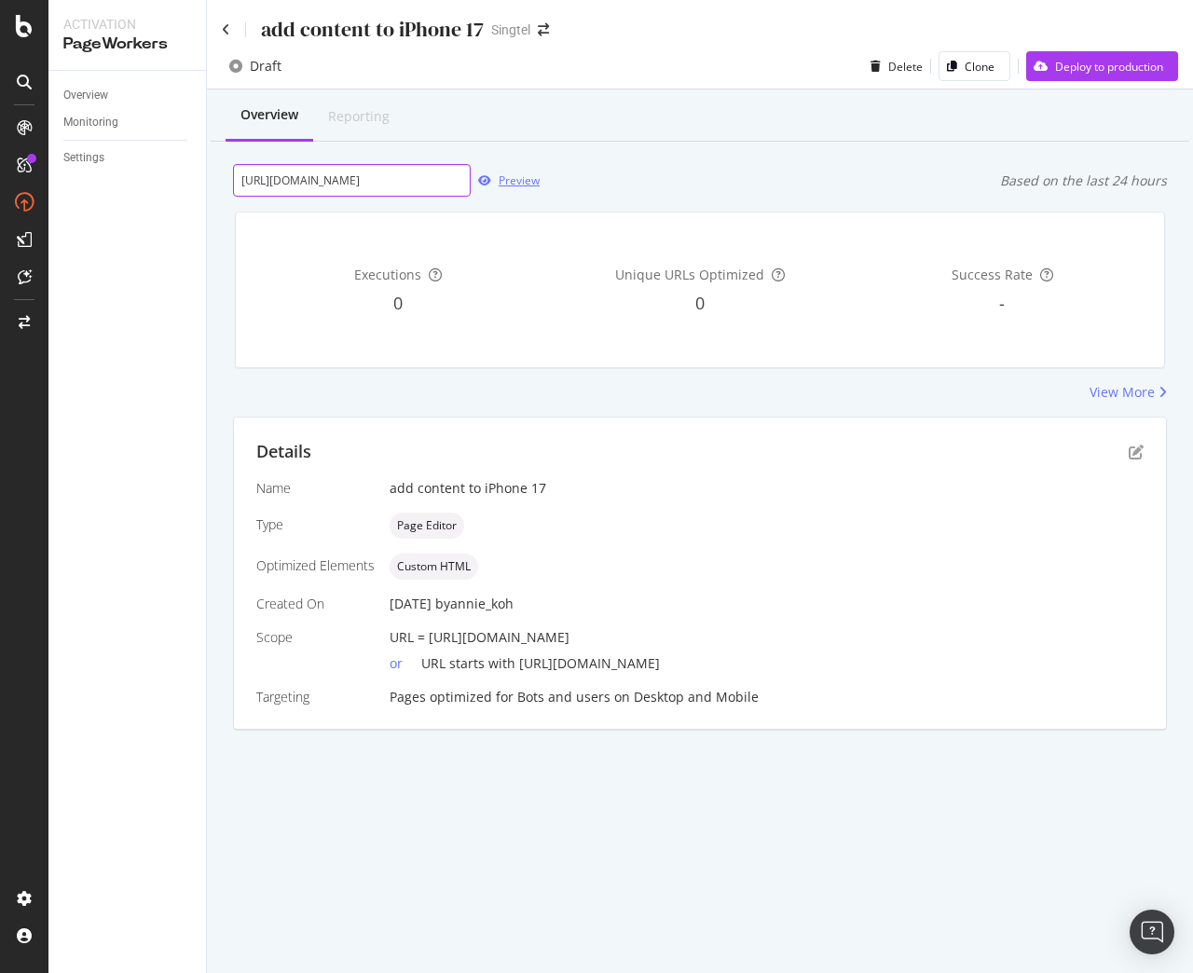
type input "https://shop.singtel.com/phones/oppo-reno14-pro-5g"
click at [512, 184] on div "Preview" at bounding box center [518, 180] width 41 height 16
click at [1141, 455] on icon "pen-to-square" at bounding box center [1135, 451] width 15 height 15
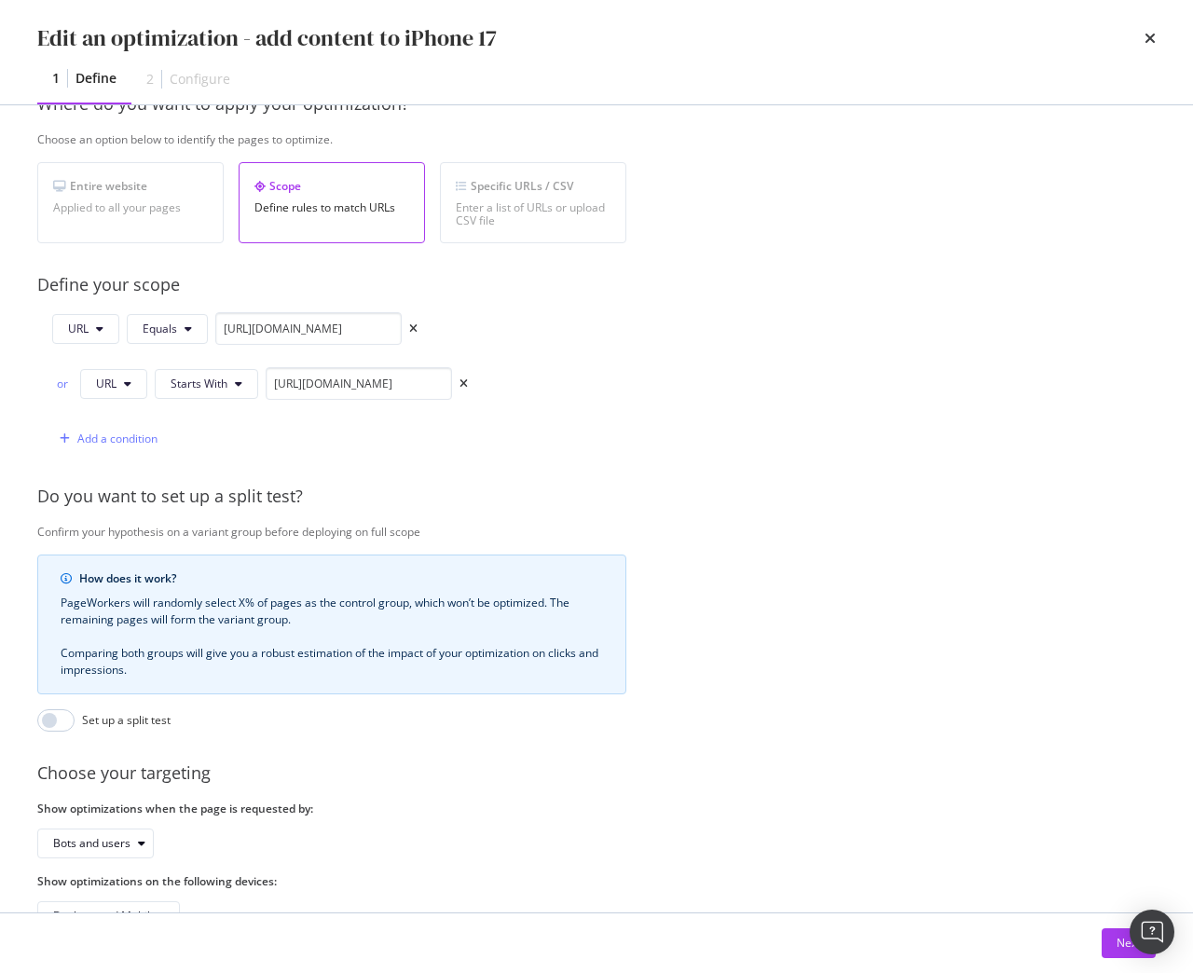
scroll to position [374, 0]
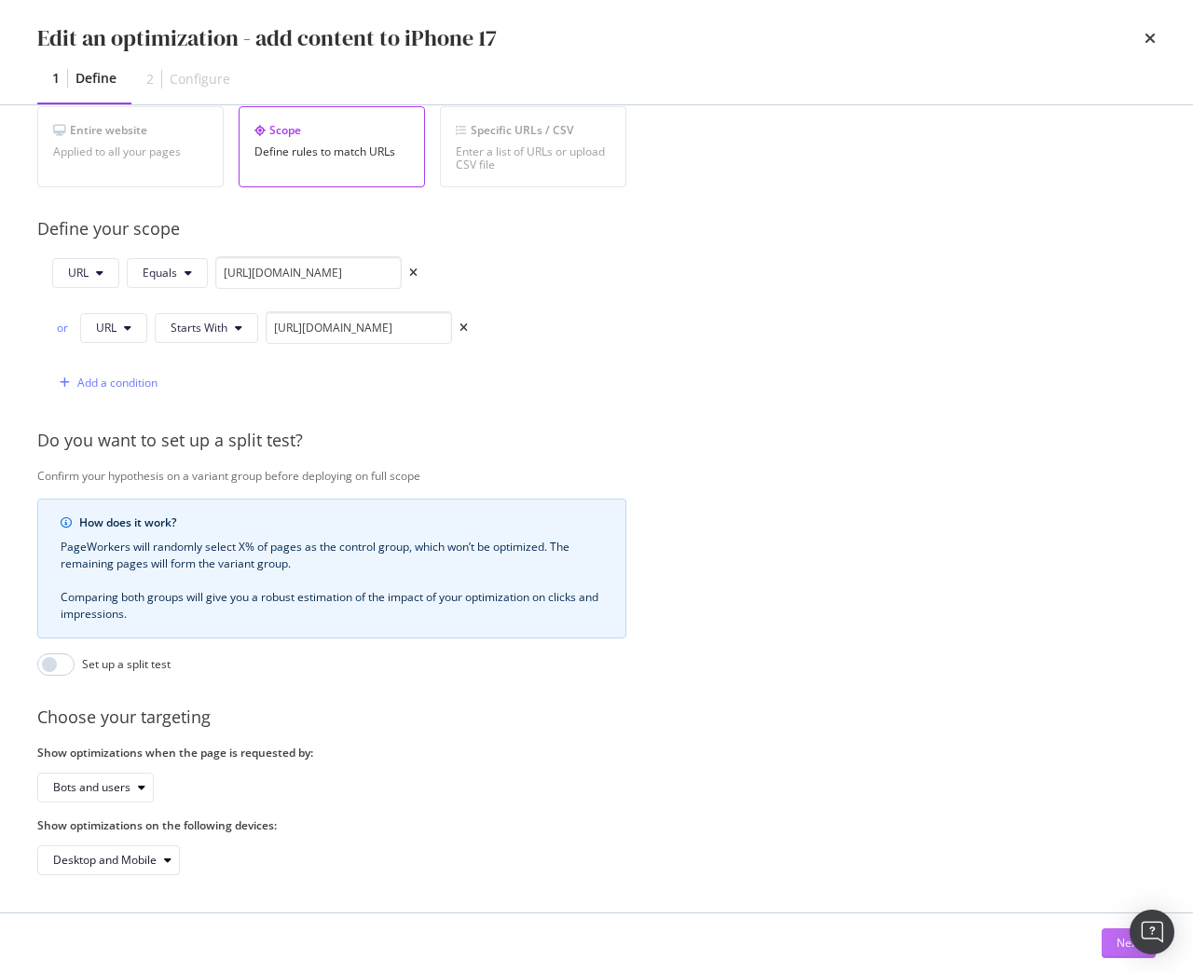
click at [1123, 935] on div "Next" at bounding box center [1128, 943] width 24 height 16
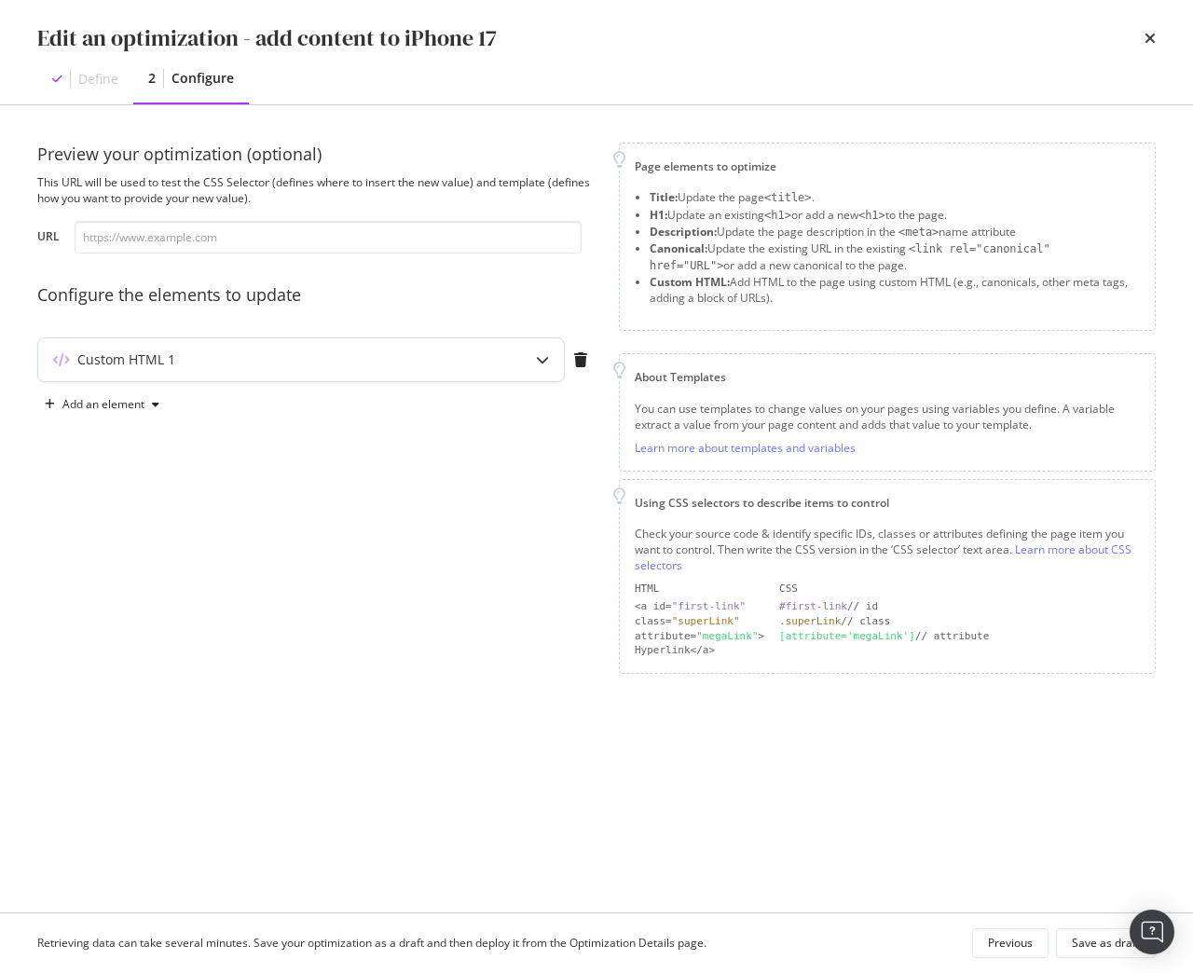
click at [542, 356] on icon "modal" at bounding box center [542, 359] width 13 height 13
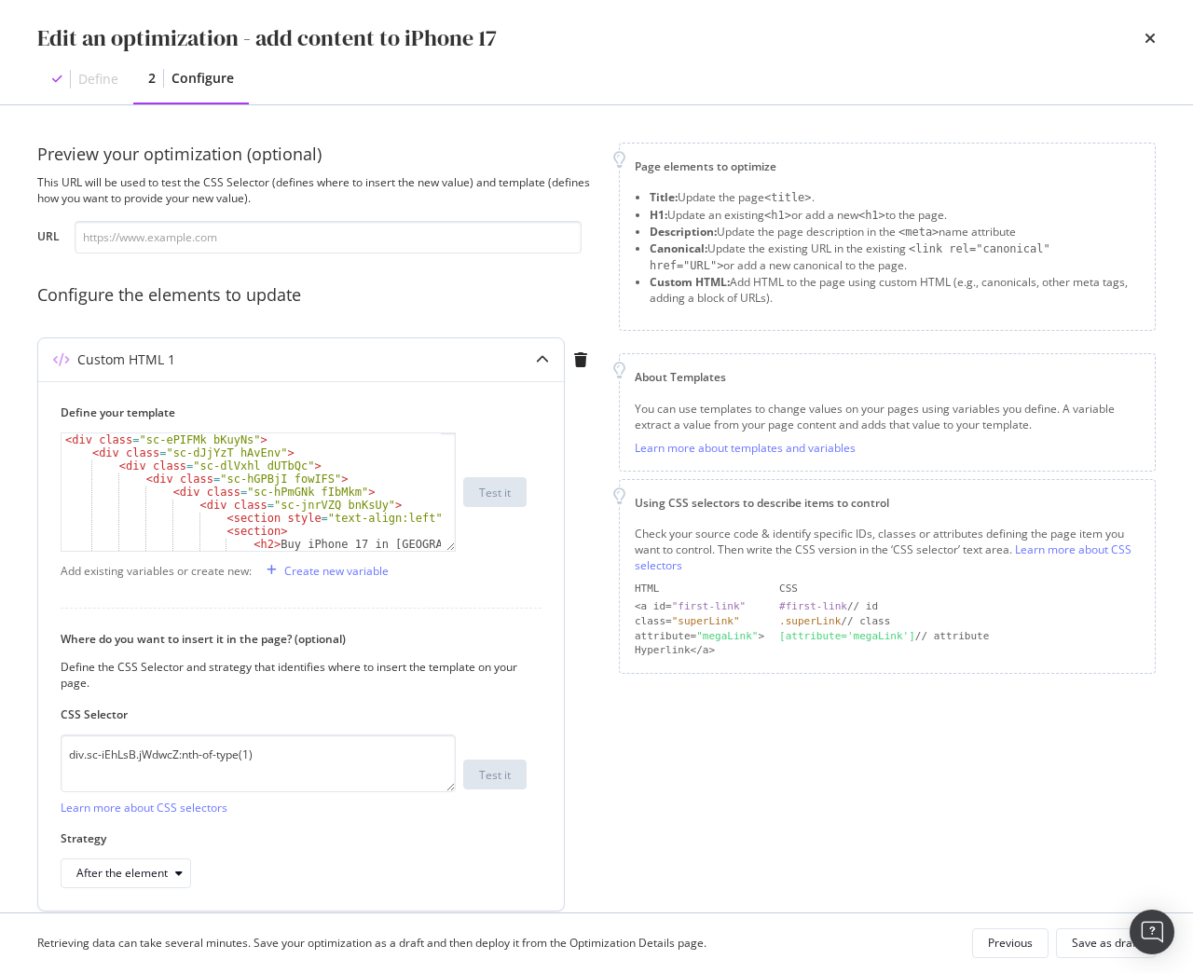
type textarea "<div class="sc-dlVxhl dUTbQc">"
click at [287, 470] on div "< div class = "sc-ePIFMk bKuyNs" > < div class = "sc-dJjYzT hAvEnv" > < div cla…" at bounding box center [250, 511] width 379 height 157
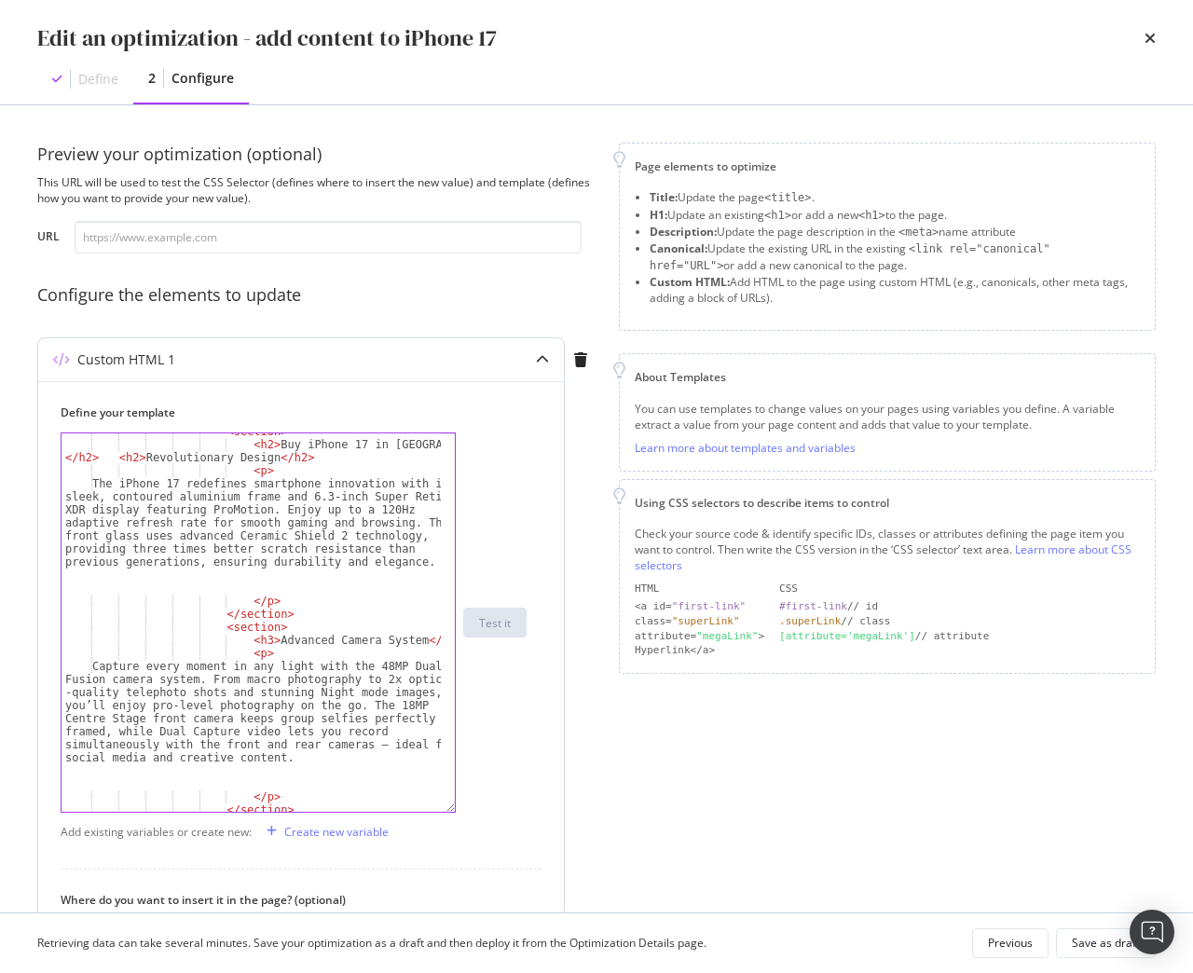
drag, startPoint x: 451, startPoint y: 548, endPoint x: 451, endPoint y: 809, distance: 260.9
click at [451, 809] on div "<div class="sc-dlVxhl dUTbQc"> < section > < h2 > Buy iPhone 17 in Singapore </…" at bounding box center [258, 622] width 395 height 380
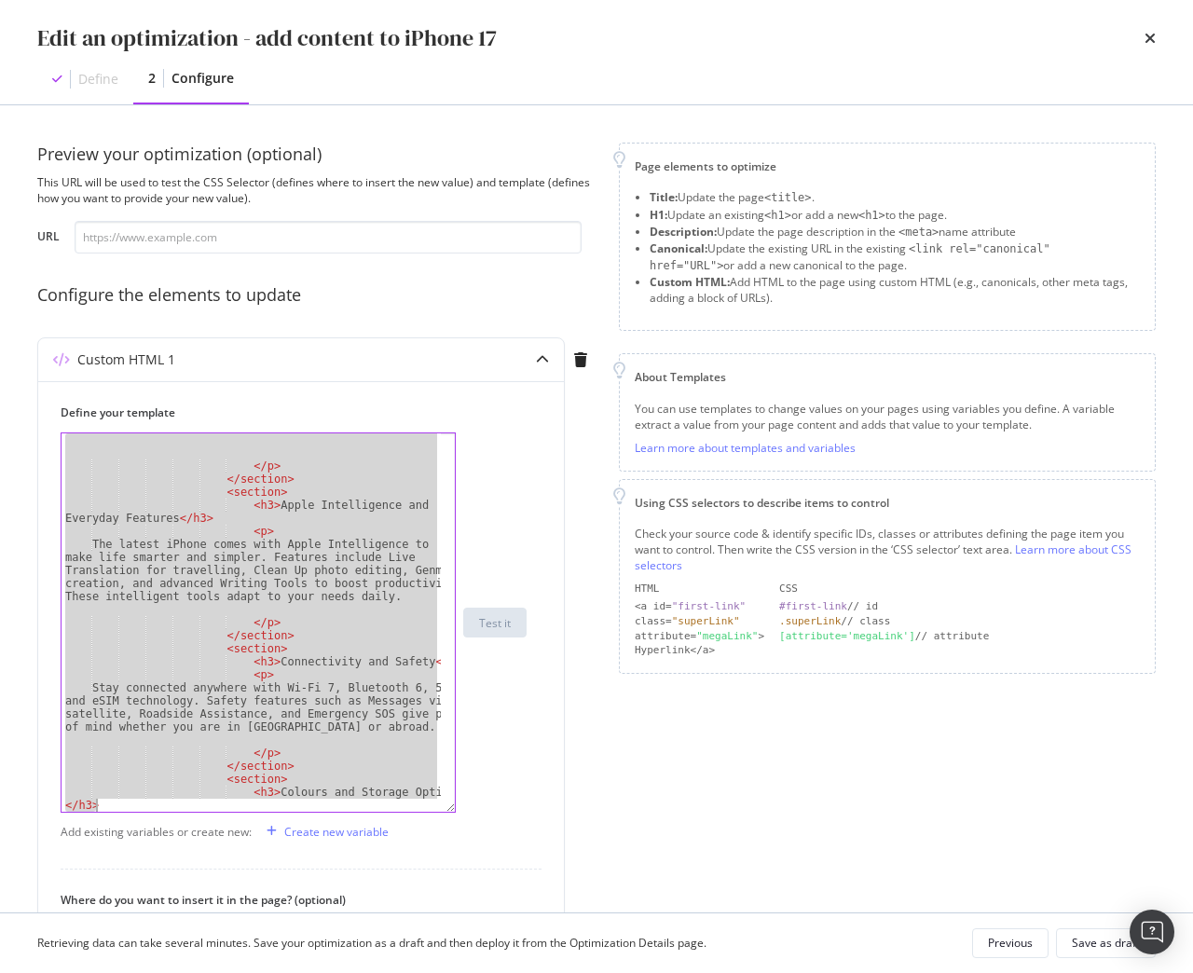
scroll to position [1409, 0]
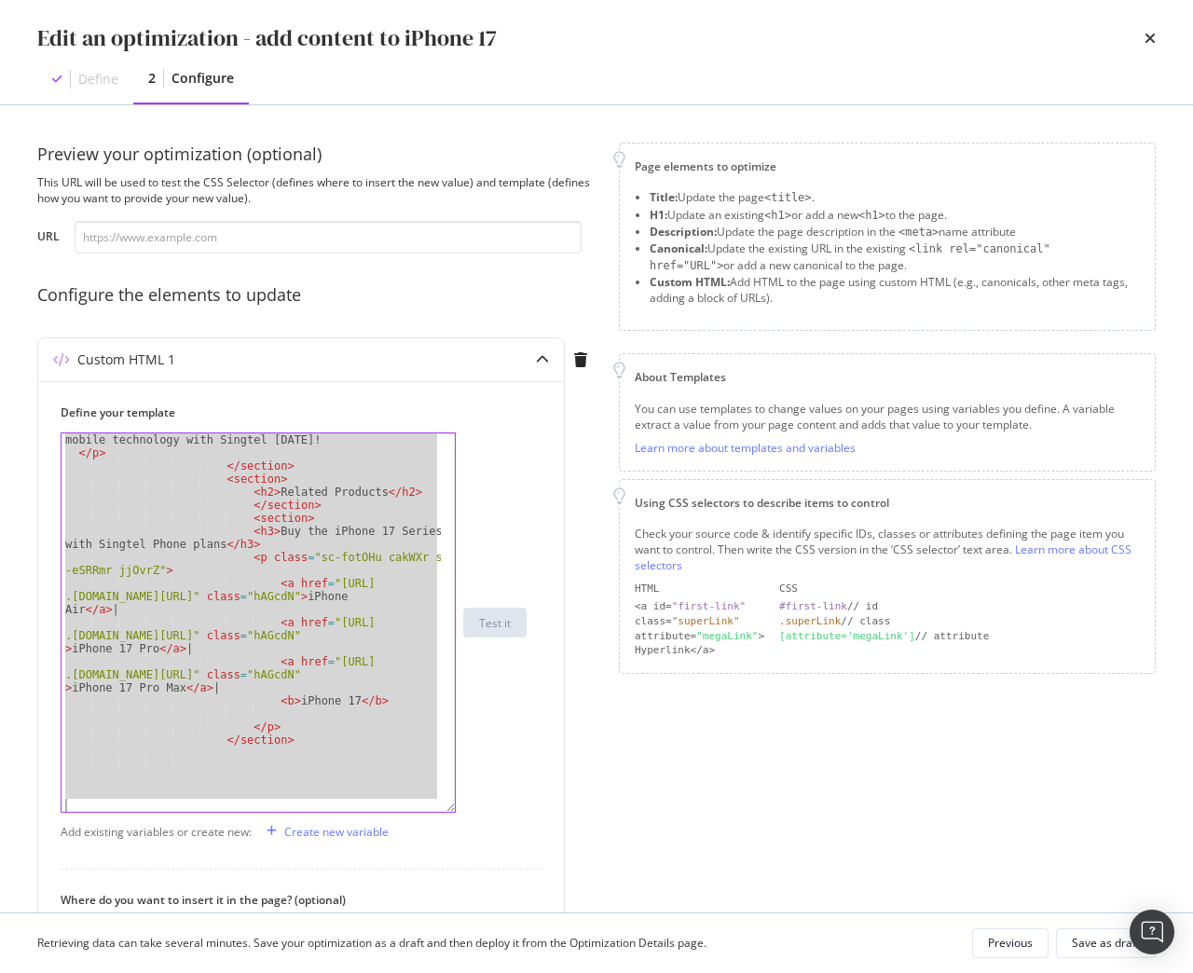
drag, startPoint x: 63, startPoint y: 436, endPoint x: 430, endPoint y: 1023, distance: 691.9
click at [430, 972] on html "Activation PageWorkers Overview Monitoring Settings add content to iPhone 17 Si…" at bounding box center [596, 486] width 1193 height 973
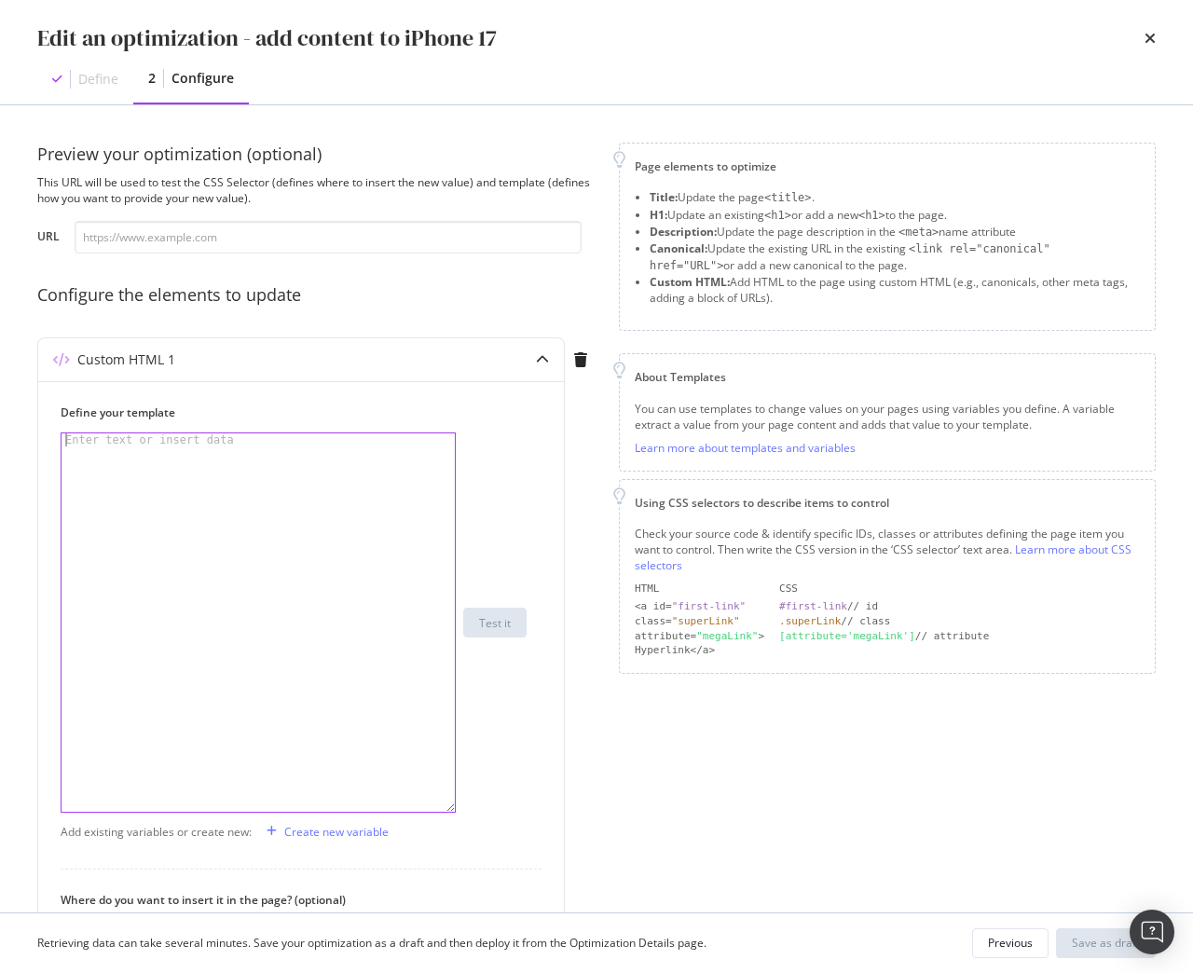
scroll to position [1996, 0]
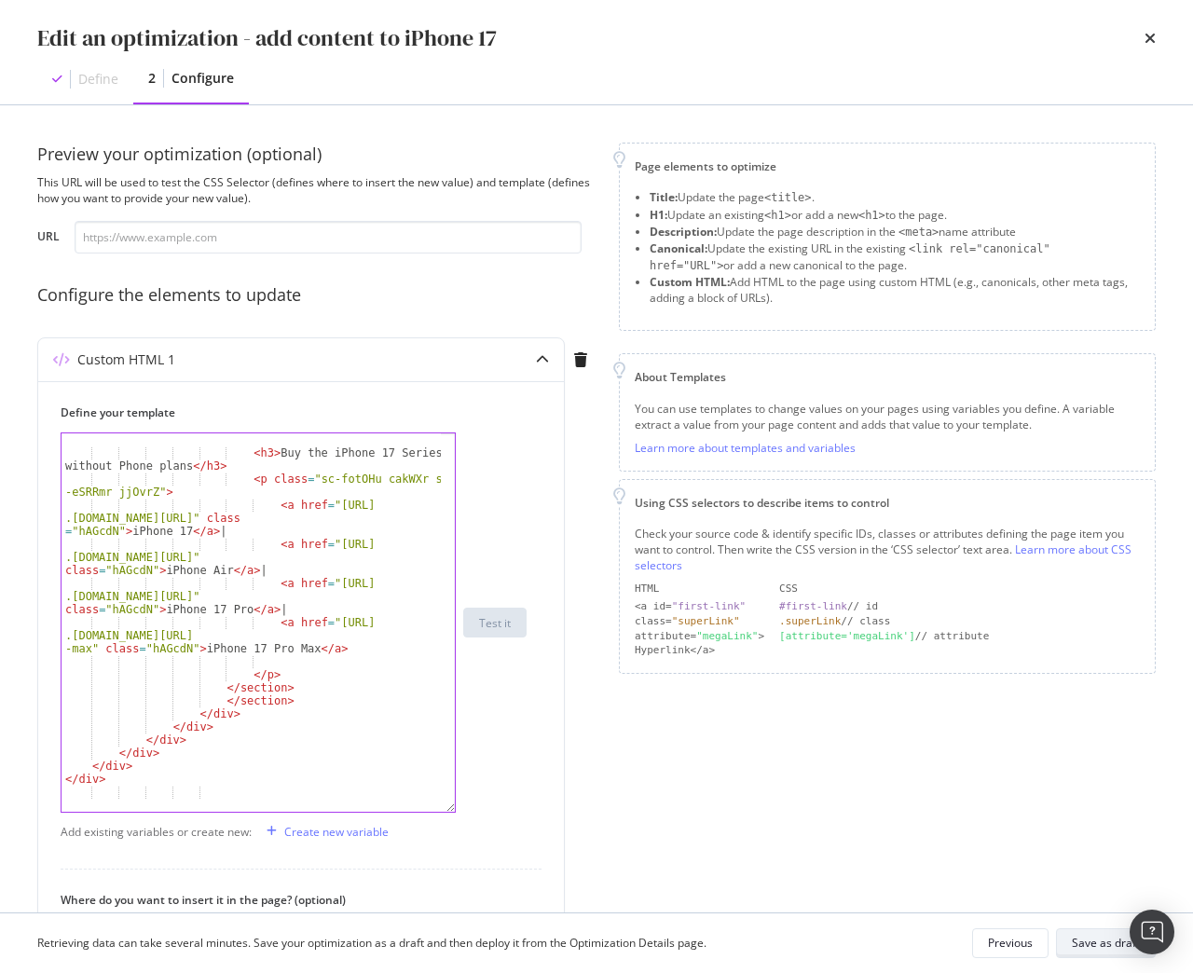
click at [1087, 943] on div "Save as draft" at bounding box center [1106, 943] width 68 height 16
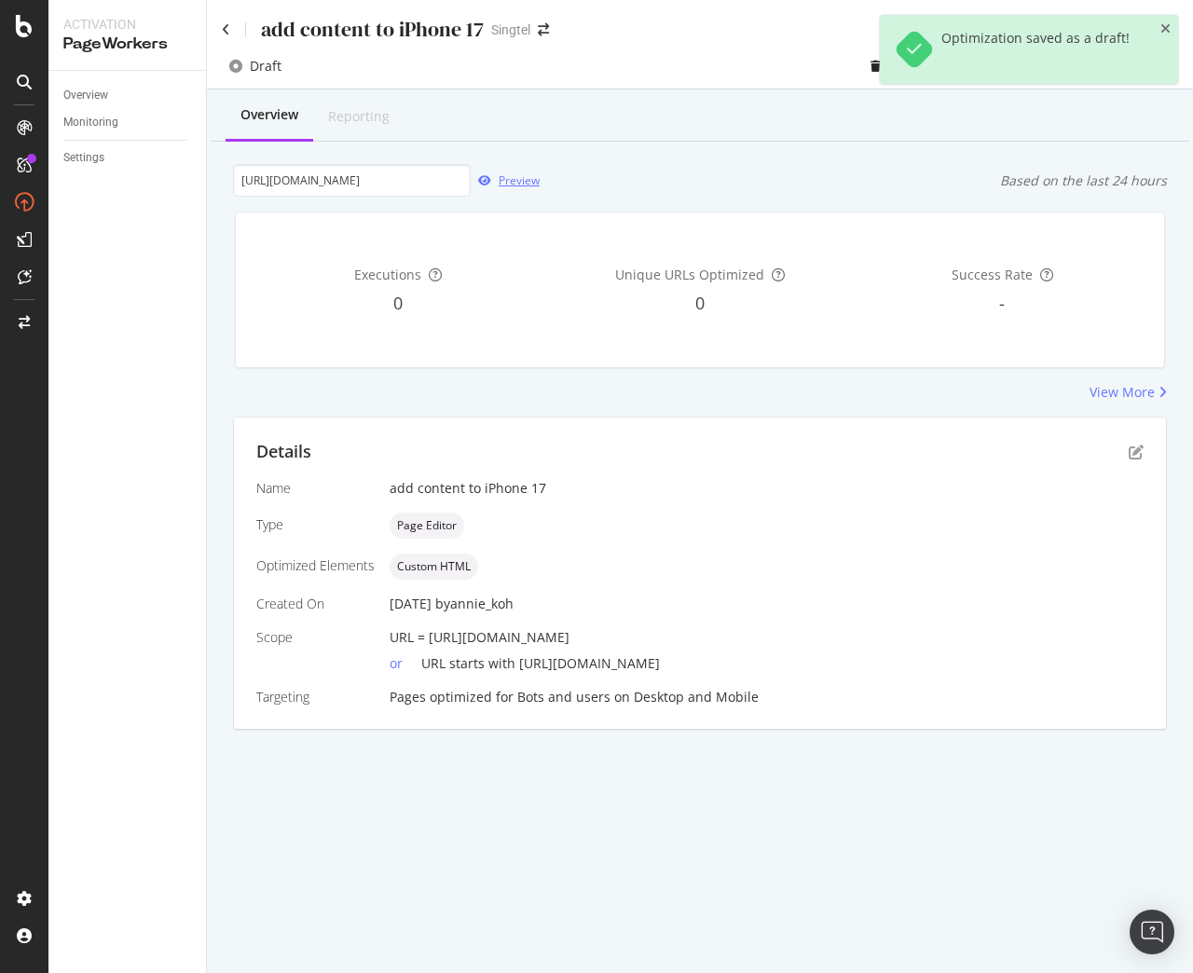
drag, startPoint x: 1081, startPoint y: 938, endPoint x: 508, endPoint y: 179, distance: 951.3
click at [508, 179] on div "Preview" at bounding box center [518, 180] width 41 height 16
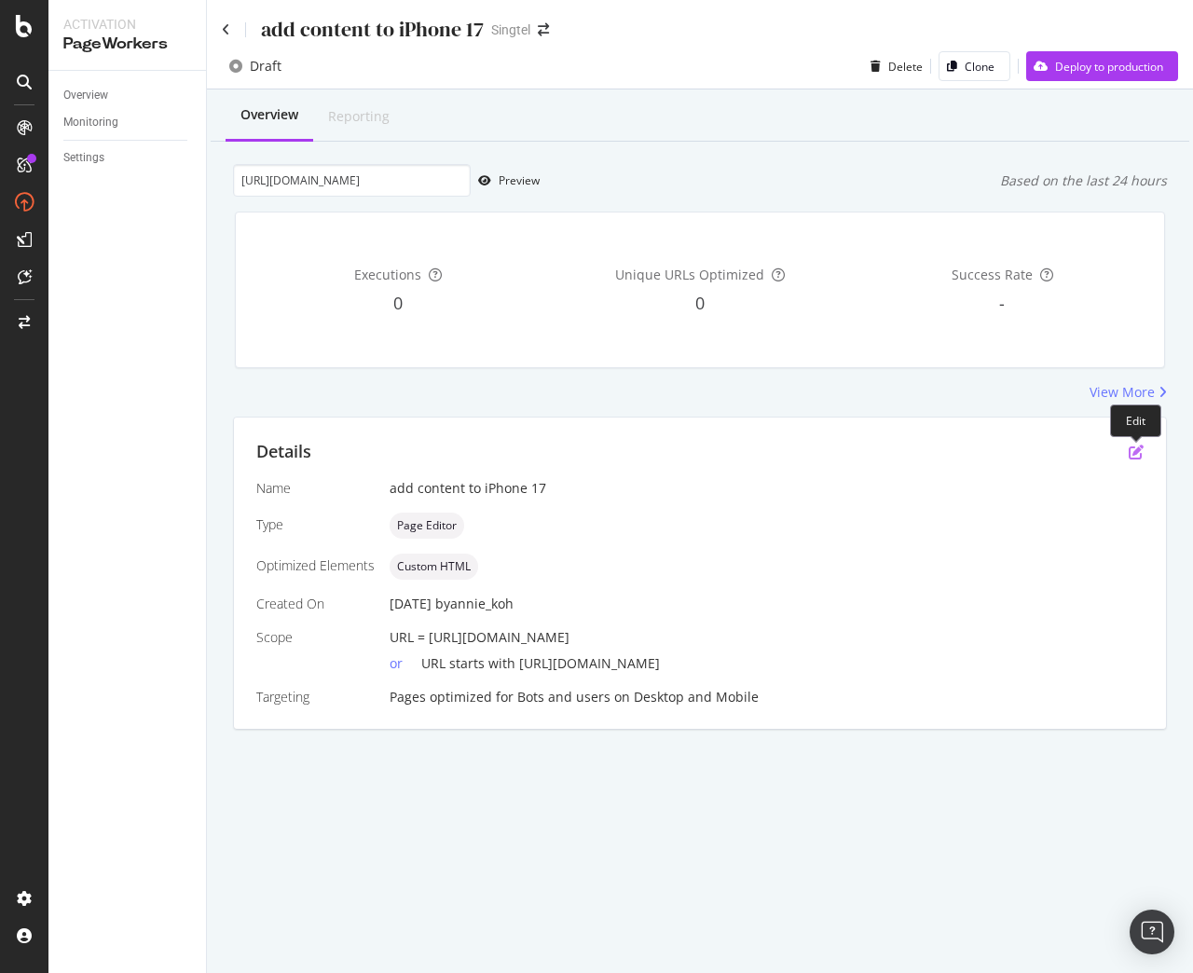
click at [1134, 459] on icon "pen-to-square" at bounding box center [1135, 451] width 15 height 15
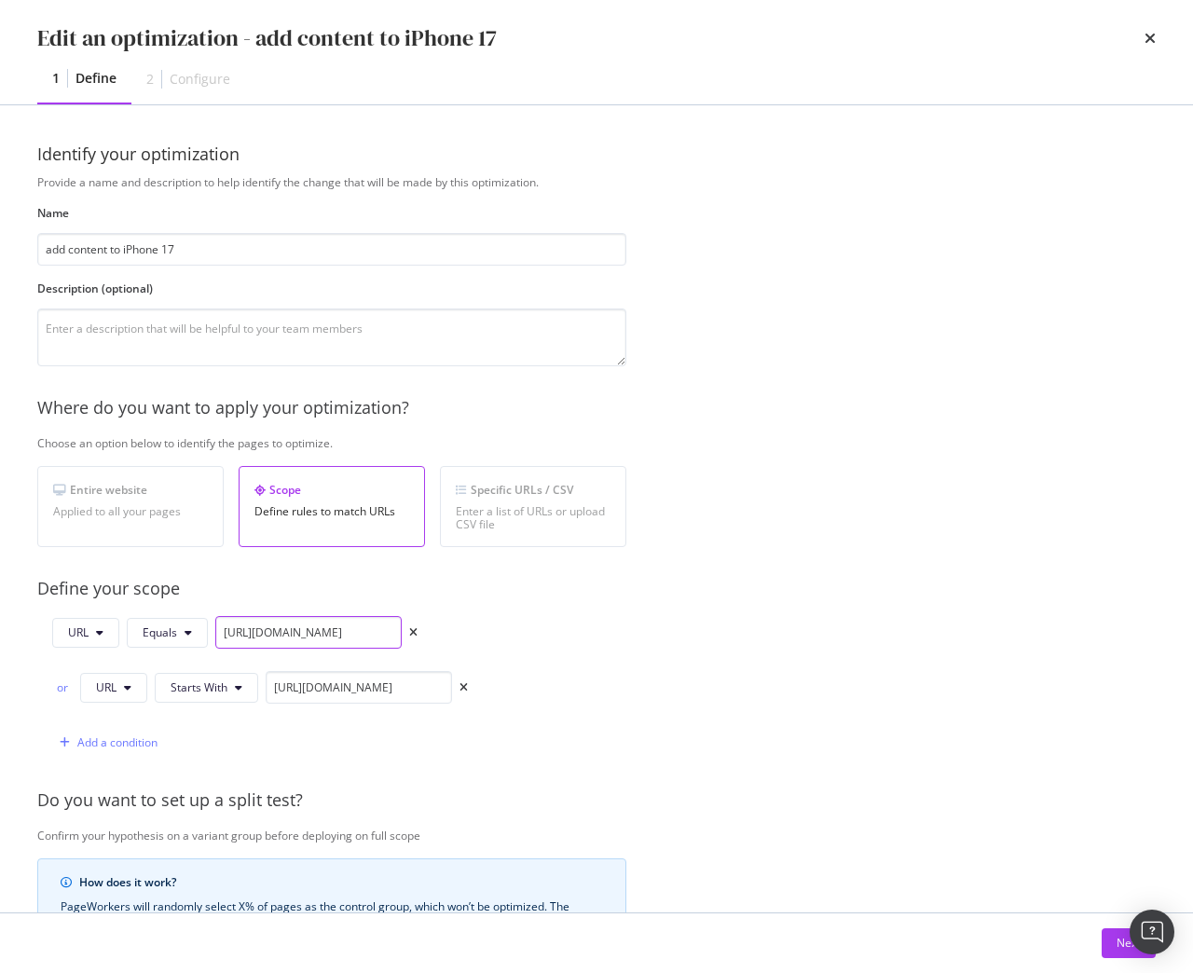
drag, startPoint x: 220, startPoint y: 639, endPoint x: 640, endPoint y: 623, distance: 420.5
click at [640, 623] on div "Provide a name and description to help identify the change that will be made by…" at bounding box center [596, 704] width 1118 height 1060
paste input "apple-iphone-17"
type input "https://shop.singtel.com/phones/apple-iphone-17"
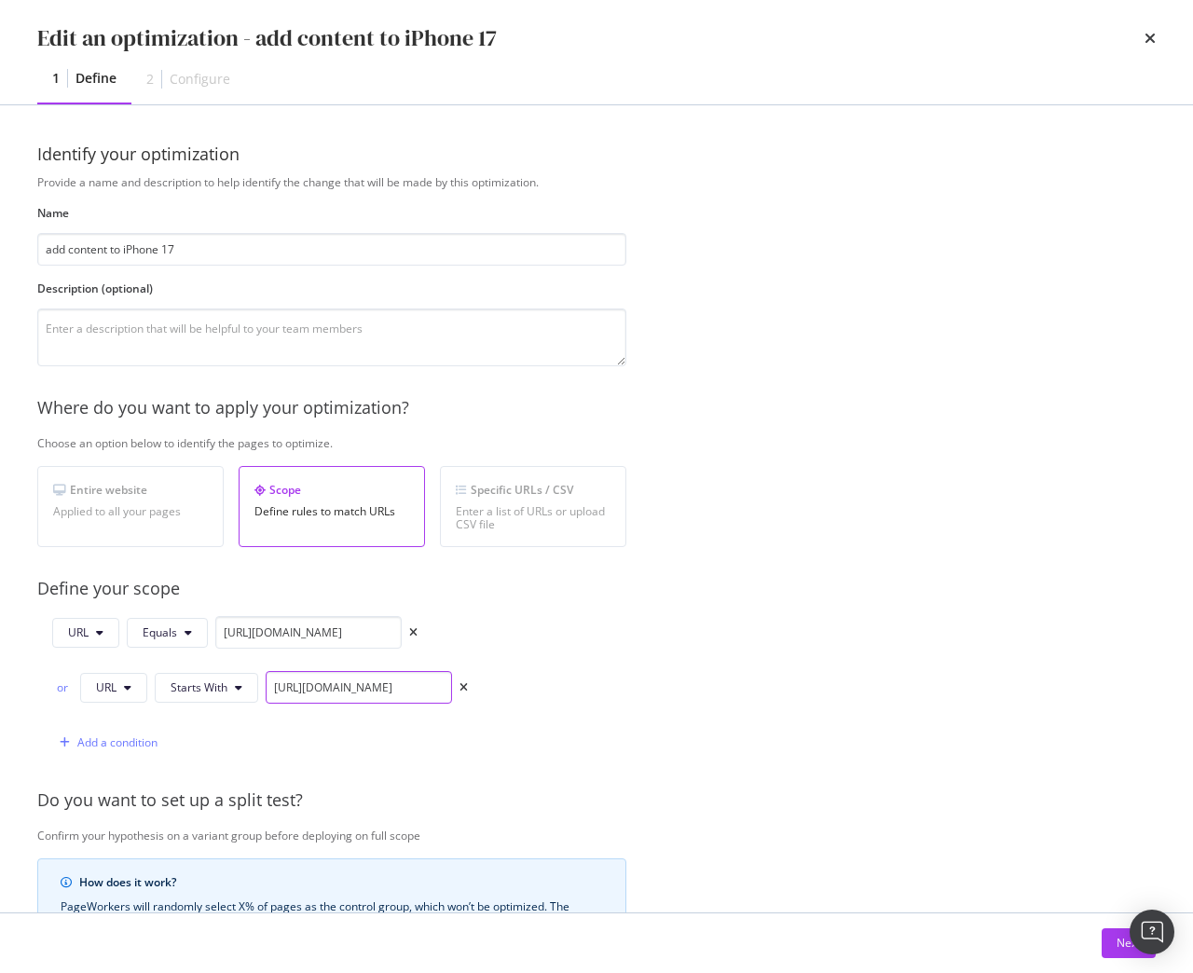
scroll to position [0, 0]
drag, startPoint x: 272, startPoint y: 690, endPoint x: 659, endPoint y: 682, distance: 386.8
click at [659, 682] on div "Provide a name and description to help identify the change that will be made by…" at bounding box center [596, 704] width 1118 height 1060
paste input "apple-iphone-17"
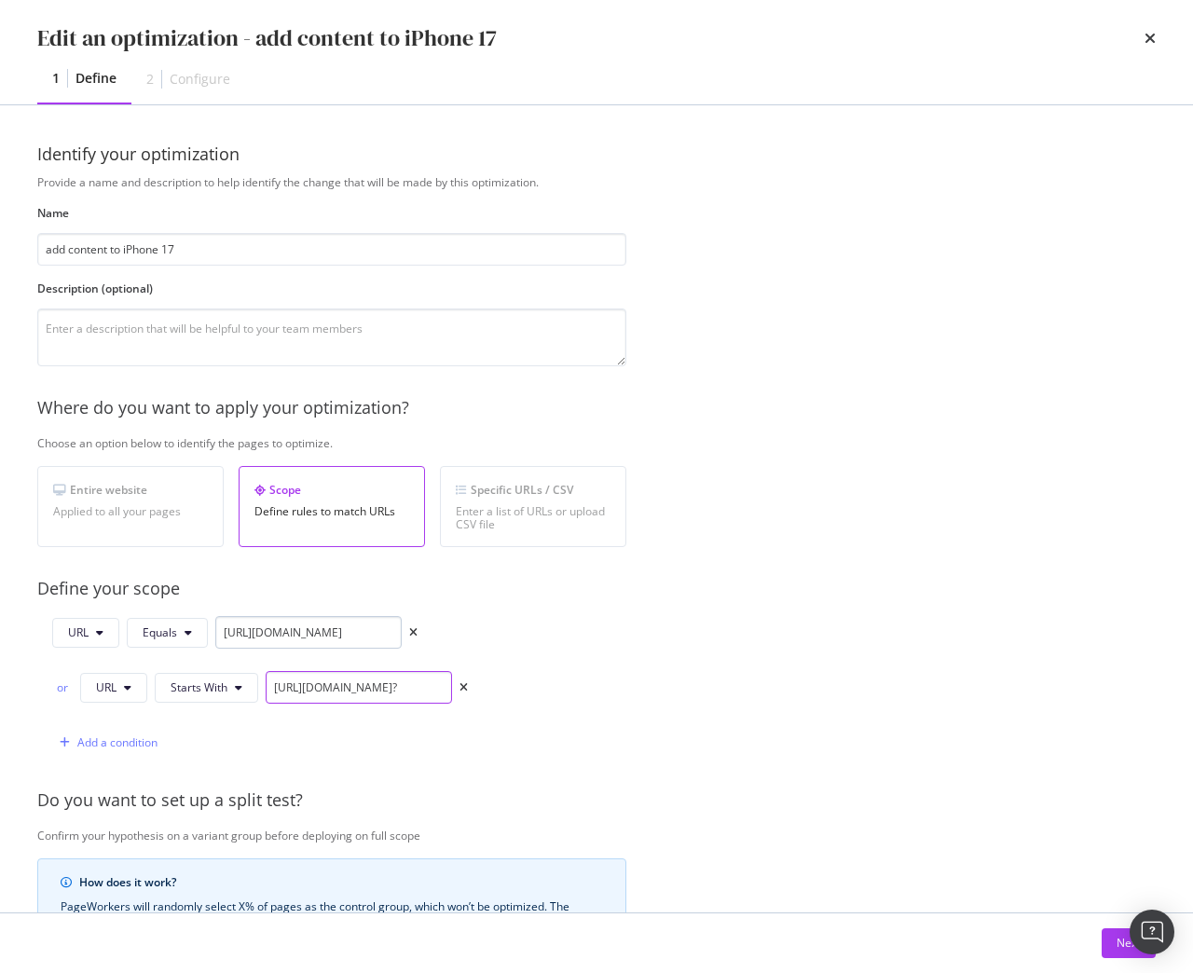
type input "https://shop.singtel.com/phones/apple-iphone-17?"
drag, startPoint x: 342, startPoint y: 635, endPoint x: 465, endPoint y: 634, distance: 123.0
click at [465, 634] on div "URL Equals https://shop.singtel.com/phones/apple-iphone-17" at bounding box center [260, 636] width 416 height 40
click at [384, 696] on input "https://shop.singtel.com/phones/apple-iphone-17?" at bounding box center [359, 687] width 186 height 33
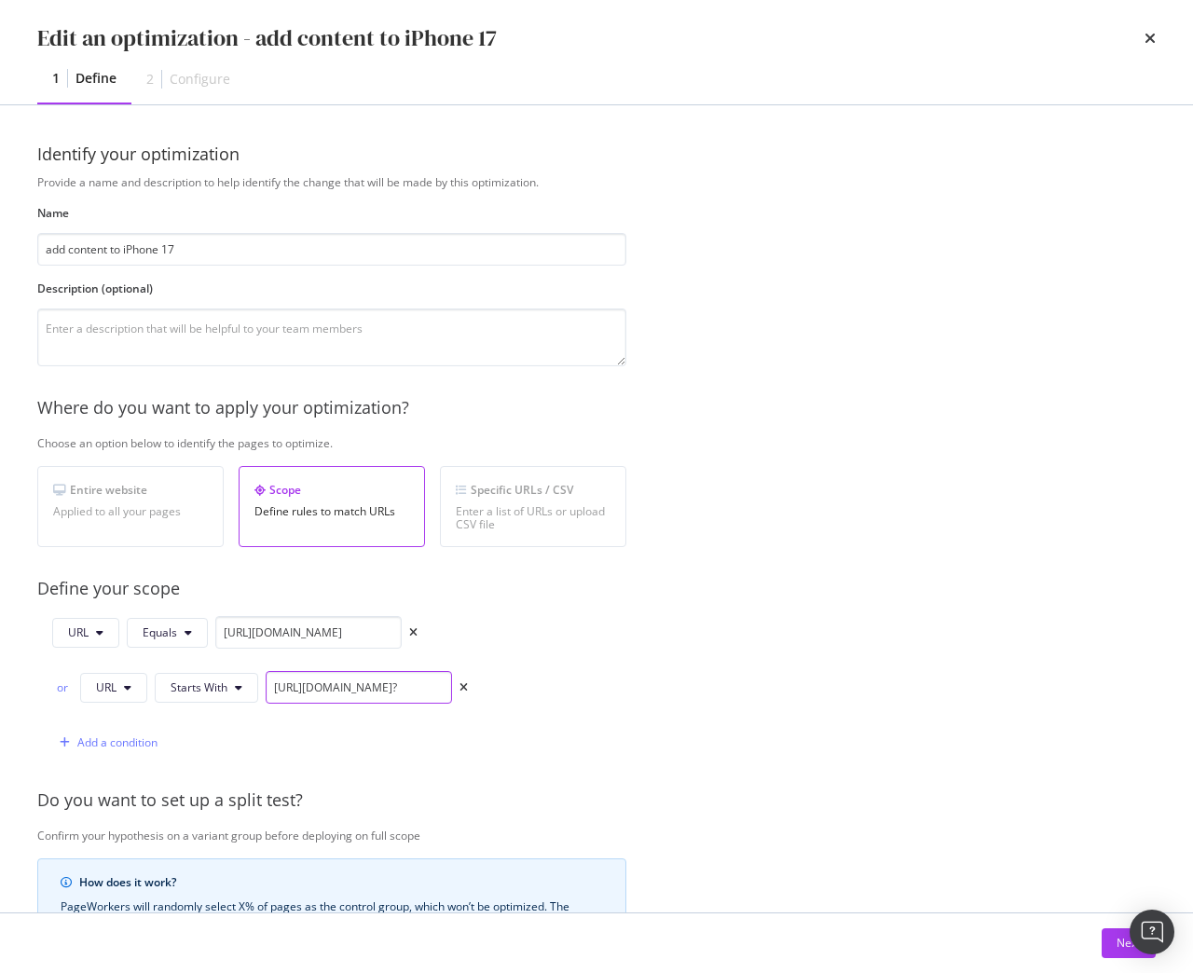
scroll to position [0, 94]
drag, startPoint x: 345, startPoint y: 690, endPoint x: 517, endPoint y: 689, distance: 172.4
click at [517, 689] on div "URL Equals https://shop.singtel.com/phones/apple-iphone-17 or URL Starts With h…" at bounding box center [331, 687] width 589 height 143
click at [694, 707] on div "Provide a name and description to help identify the change that will be made by…" at bounding box center [596, 704] width 1118 height 1060
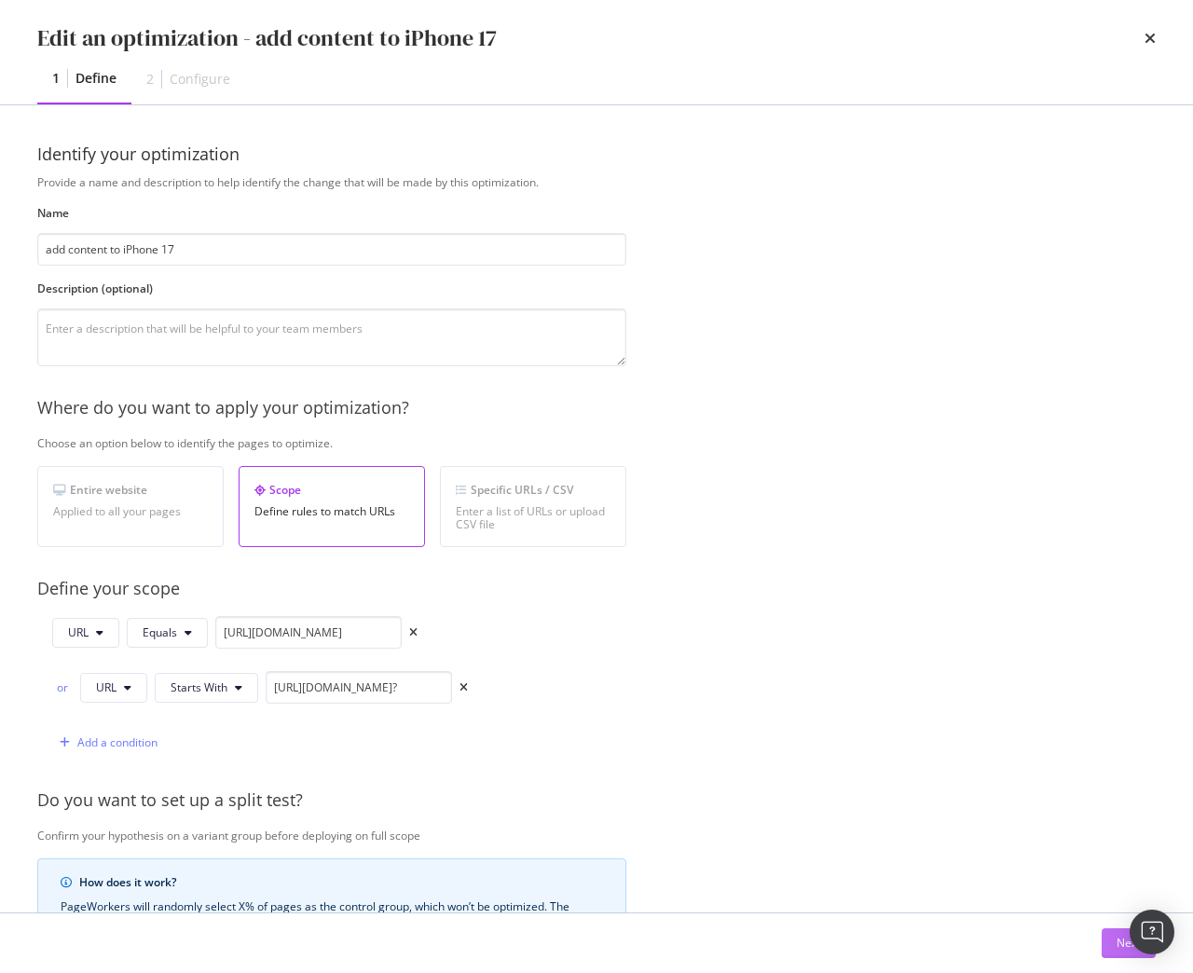
click at [1119, 951] on div "Next" at bounding box center [1128, 943] width 24 height 28
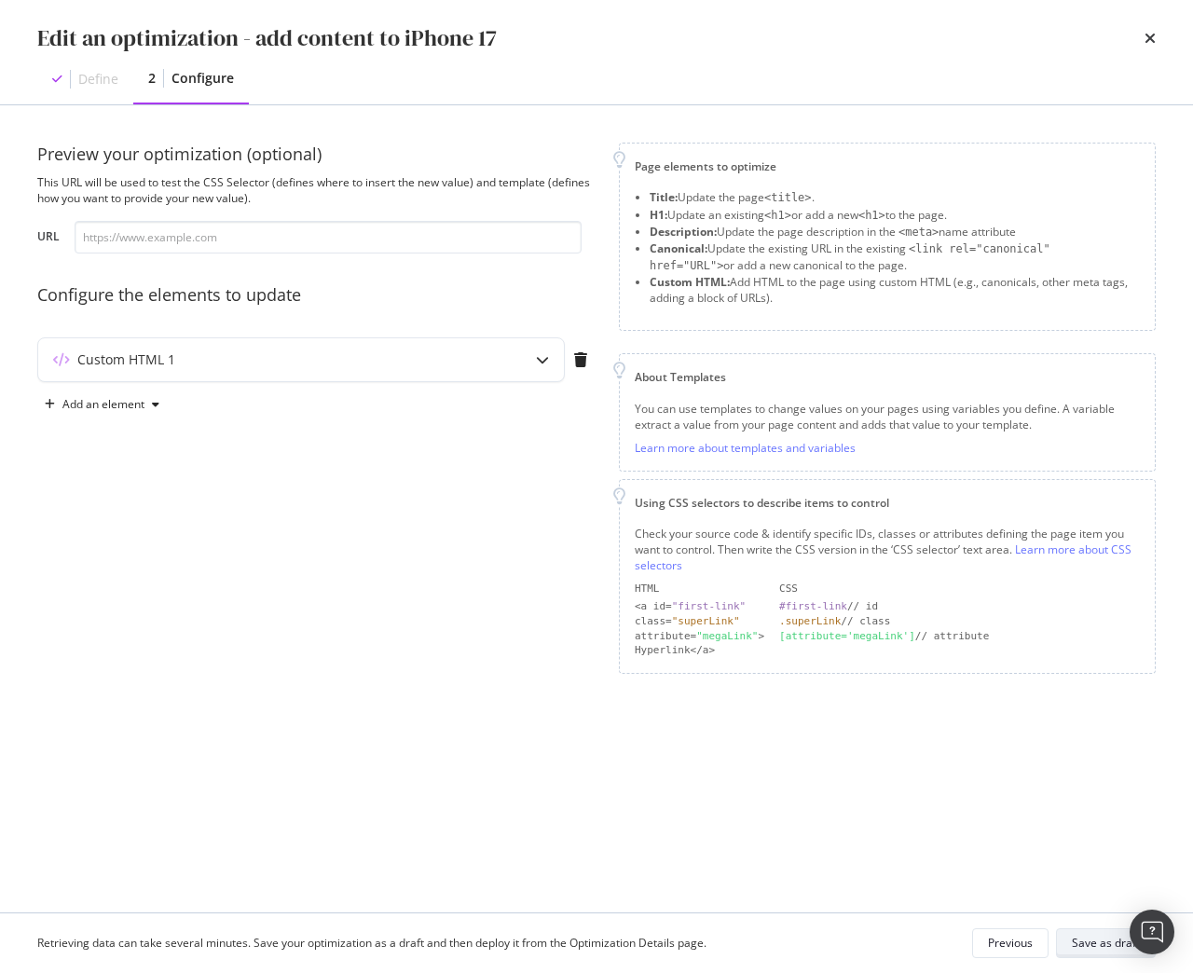
click at [1116, 946] on div "Save as draft" at bounding box center [1106, 943] width 68 height 16
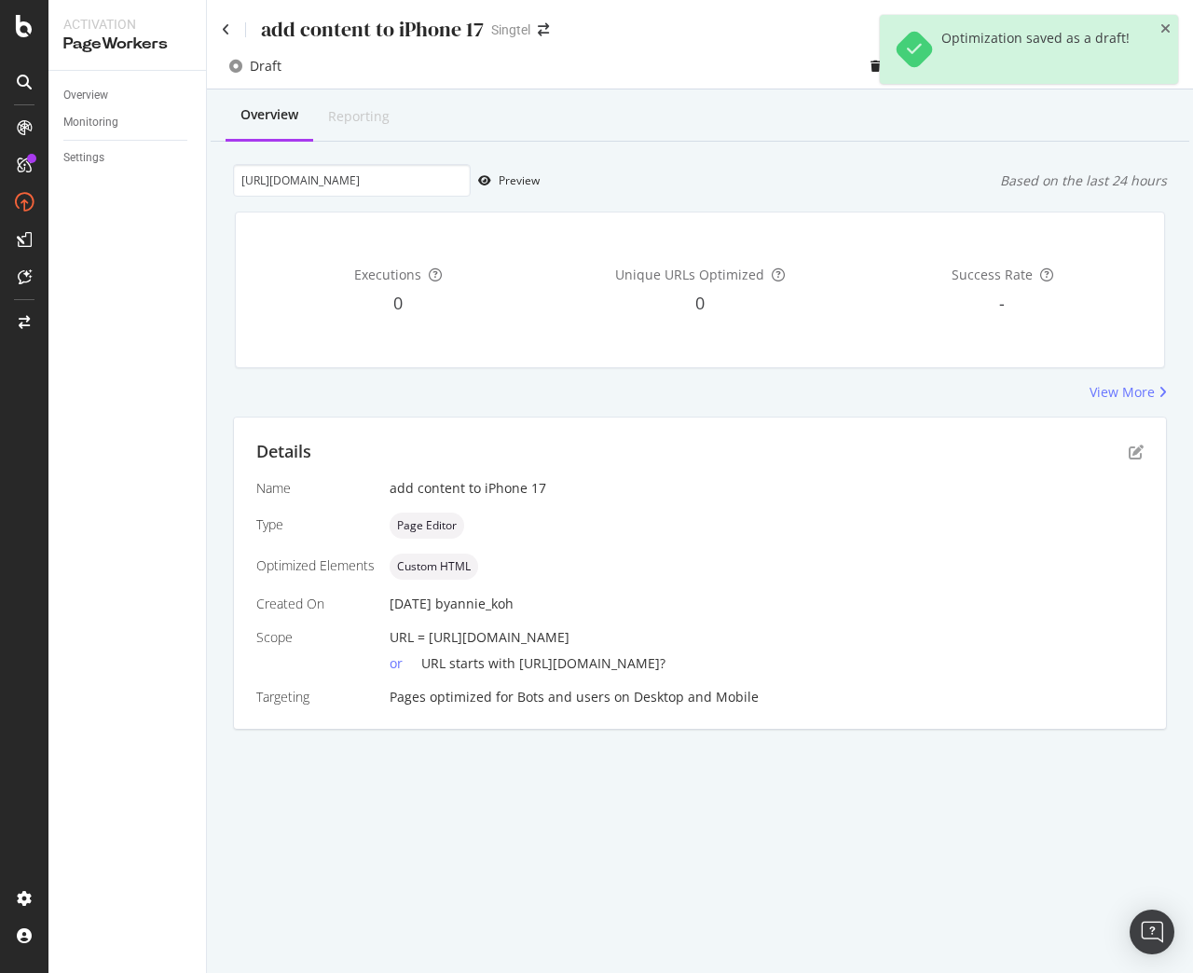
click at [929, 353] on div "Executions 0 Unique URLs Optimized 0 Success Rate -" at bounding box center [700, 289] width 928 height 155
click at [735, 395] on div "View More" at bounding box center [700, 392] width 934 height 19
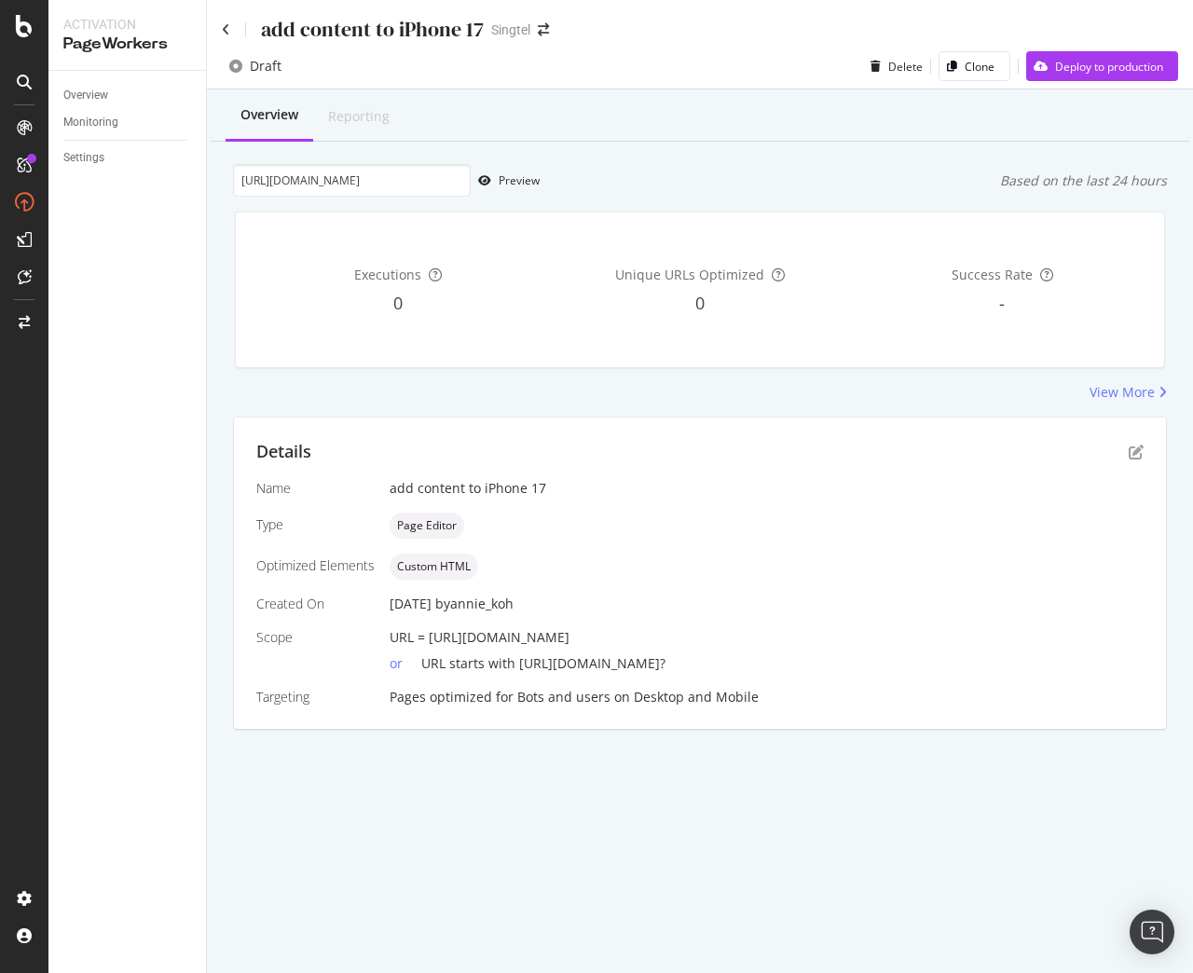
drag, startPoint x: 428, startPoint y: 638, endPoint x: 787, endPoint y: 635, distance: 359.7
click at [787, 635] on div "URL = https://shop.singtel.com/phones/apple-iphone-17" at bounding box center [766, 637] width 754 height 19
copy span "https://shop.singtel.com/phones/apple-iphone-17"
drag, startPoint x: 239, startPoint y: 179, endPoint x: 806, endPoint y: 182, distance: 567.5
click at [806, 182] on div "https://shop.singtel.com/phones/oppo-reno14-pro-5g Preview Based on the last 24…" at bounding box center [700, 180] width 934 height 33
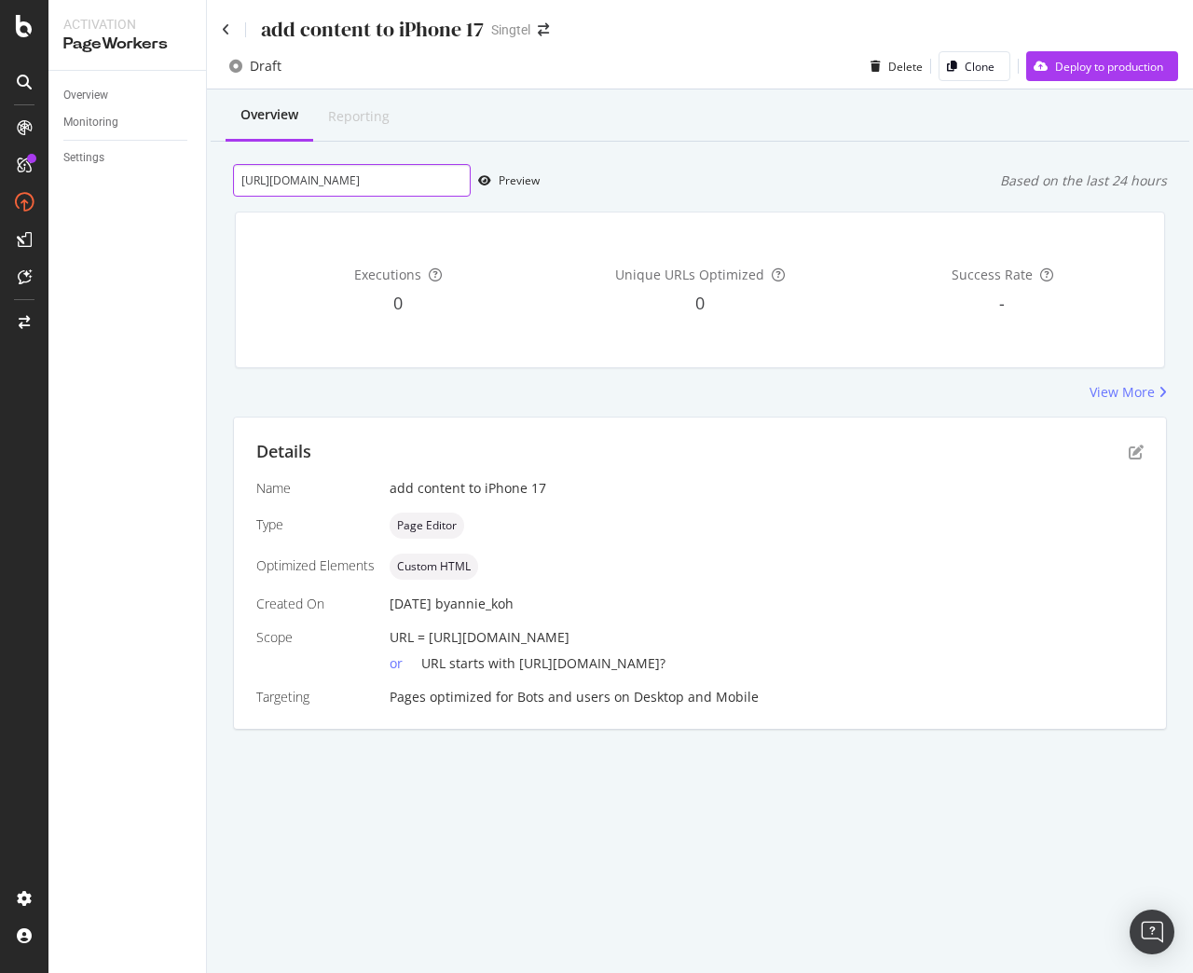
paste input "apple-iphone-17"
type input "https://shop.singtel.com/phones/apple-iphone-17"
click at [511, 187] on div "Preview" at bounding box center [518, 180] width 41 height 16
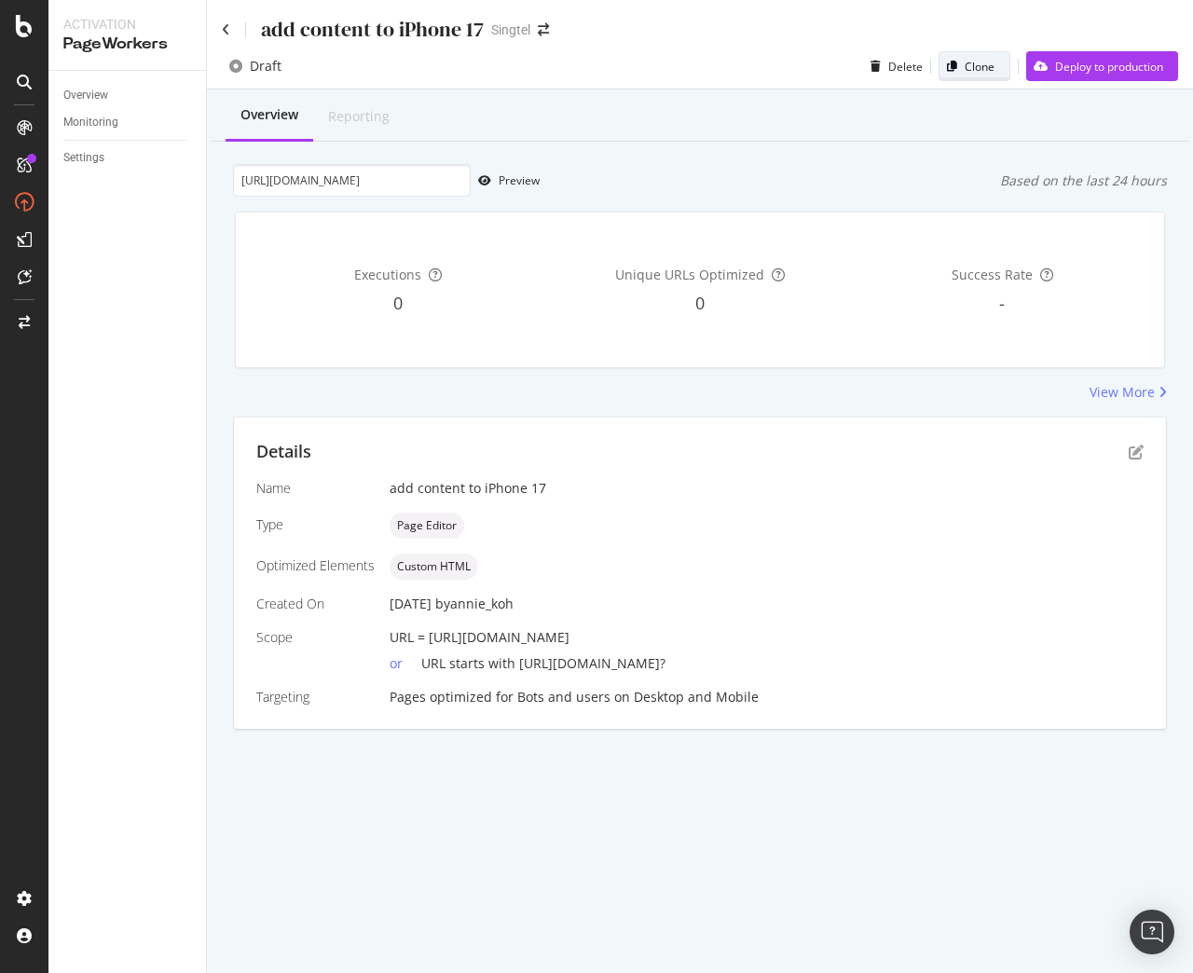
click at [975, 74] on div "Clone" at bounding box center [979, 67] width 30 height 16
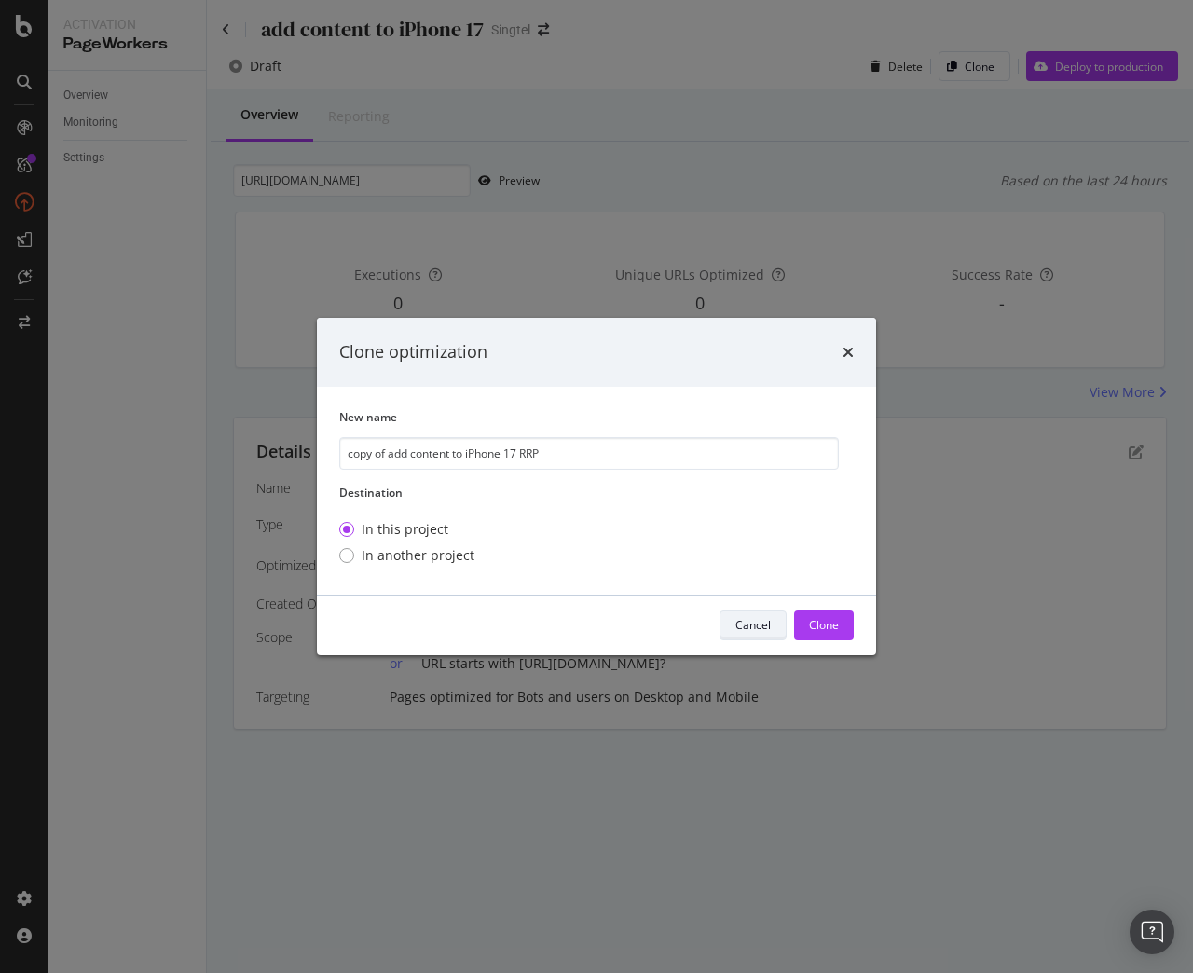
click at [765, 620] on div "Cancel" at bounding box center [752, 625] width 35 height 16
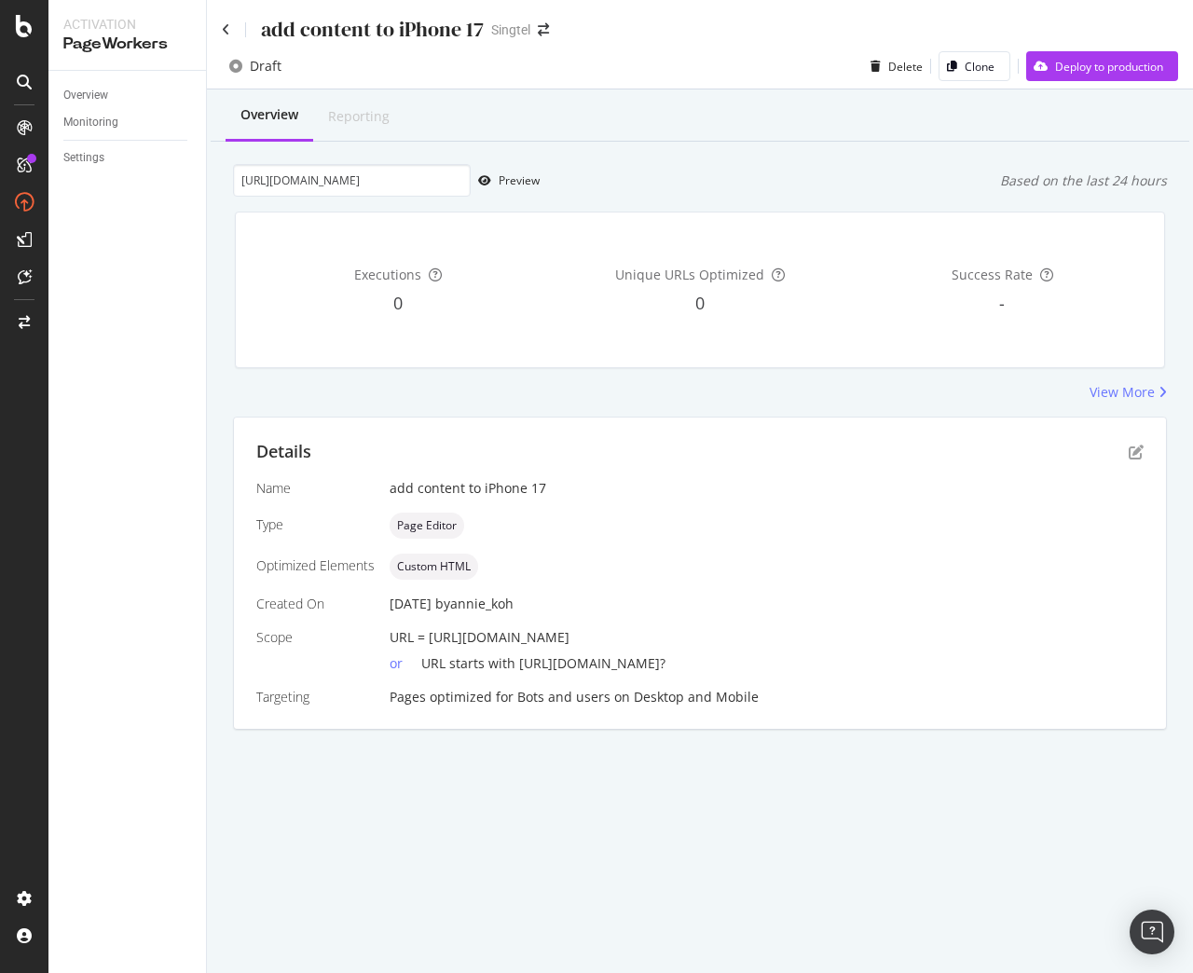
click at [1019, 412] on div "Overview Reporting https://shop.singtel.com/phones/apple-iphone-17 Preview Base…" at bounding box center [700, 441] width 986 height 705
click at [1137, 457] on icon "pen-to-square" at bounding box center [1135, 451] width 15 height 15
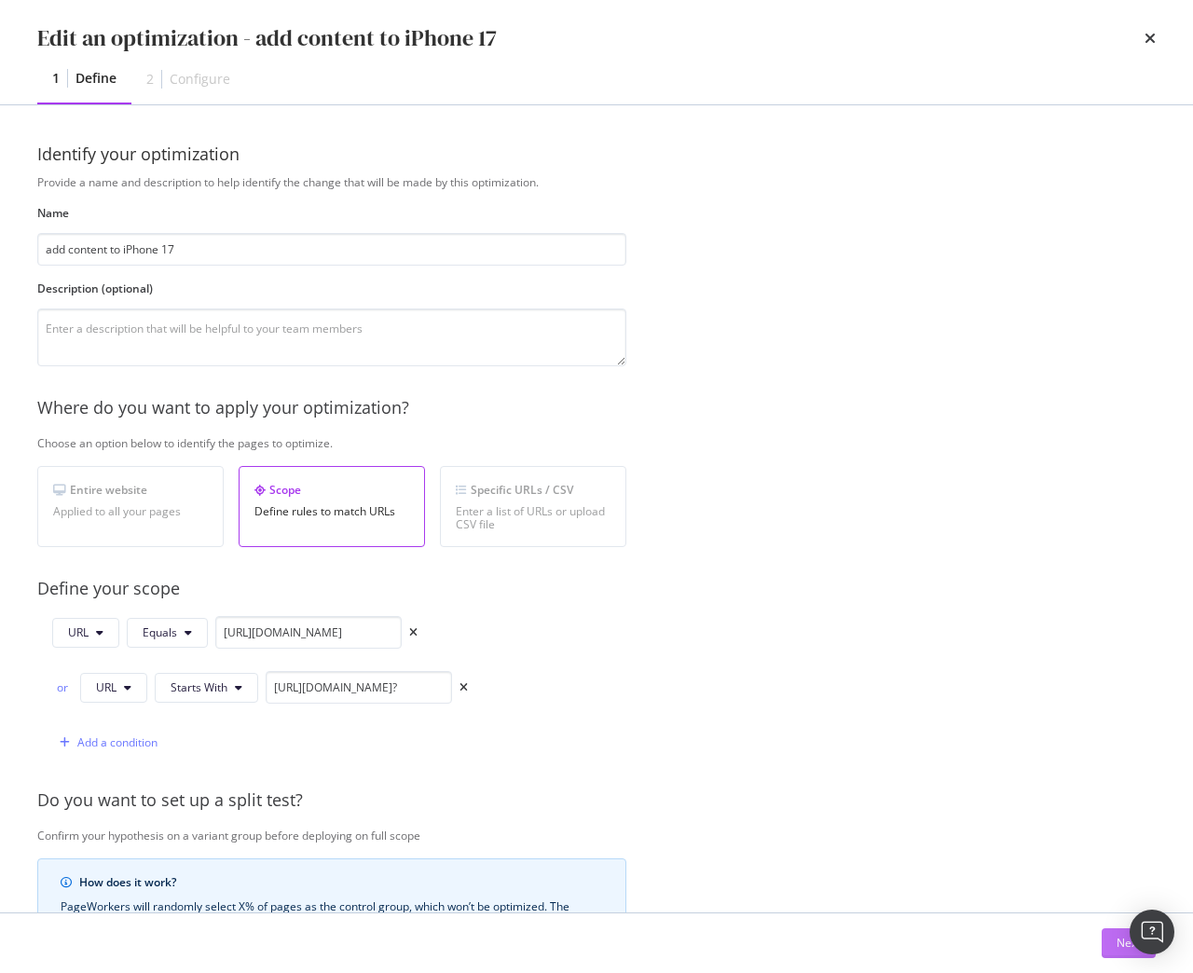
click at [1114, 949] on button "Next" at bounding box center [1128, 943] width 54 height 30
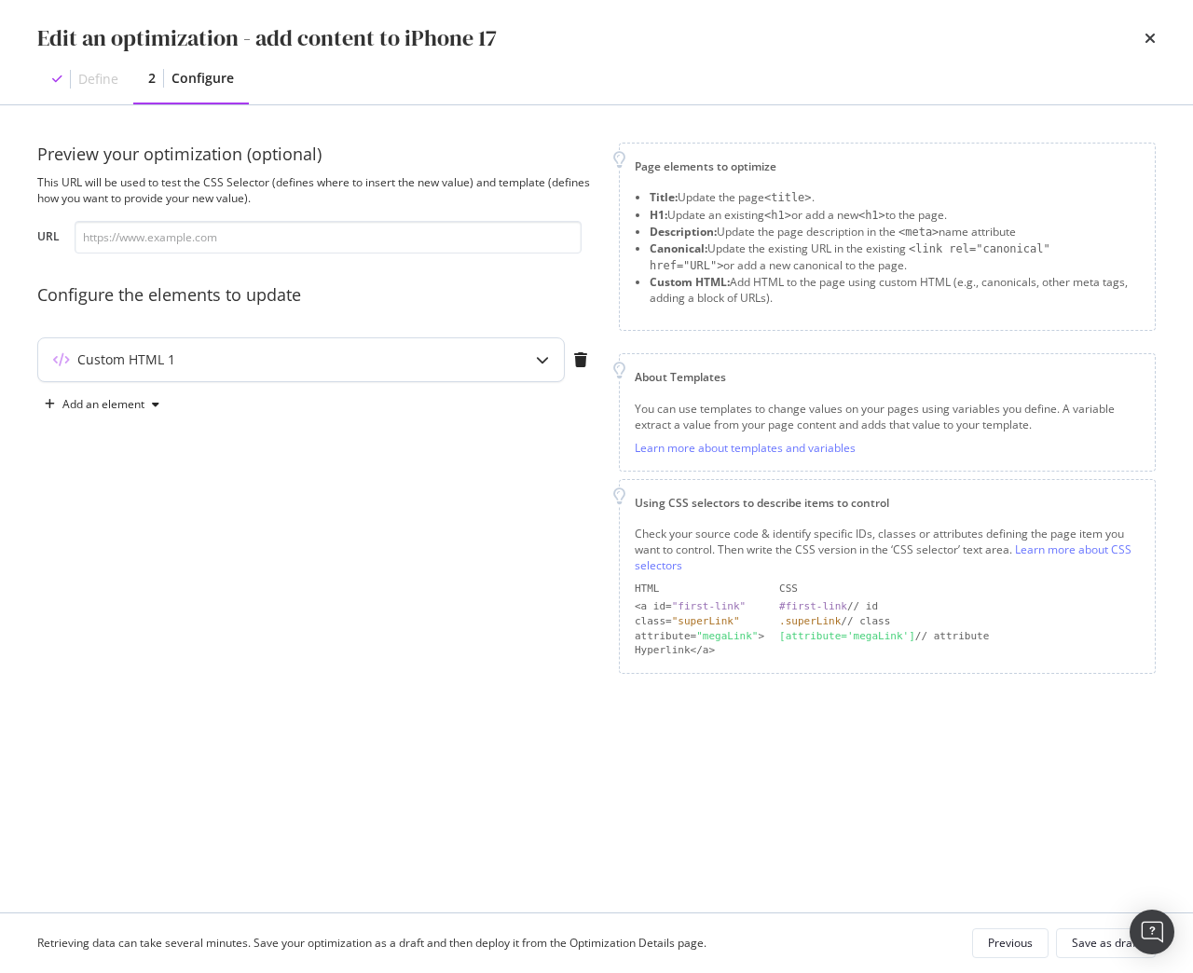
click at [492, 368] on div "Custom HTML 1" at bounding box center [301, 359] width 526 height 43
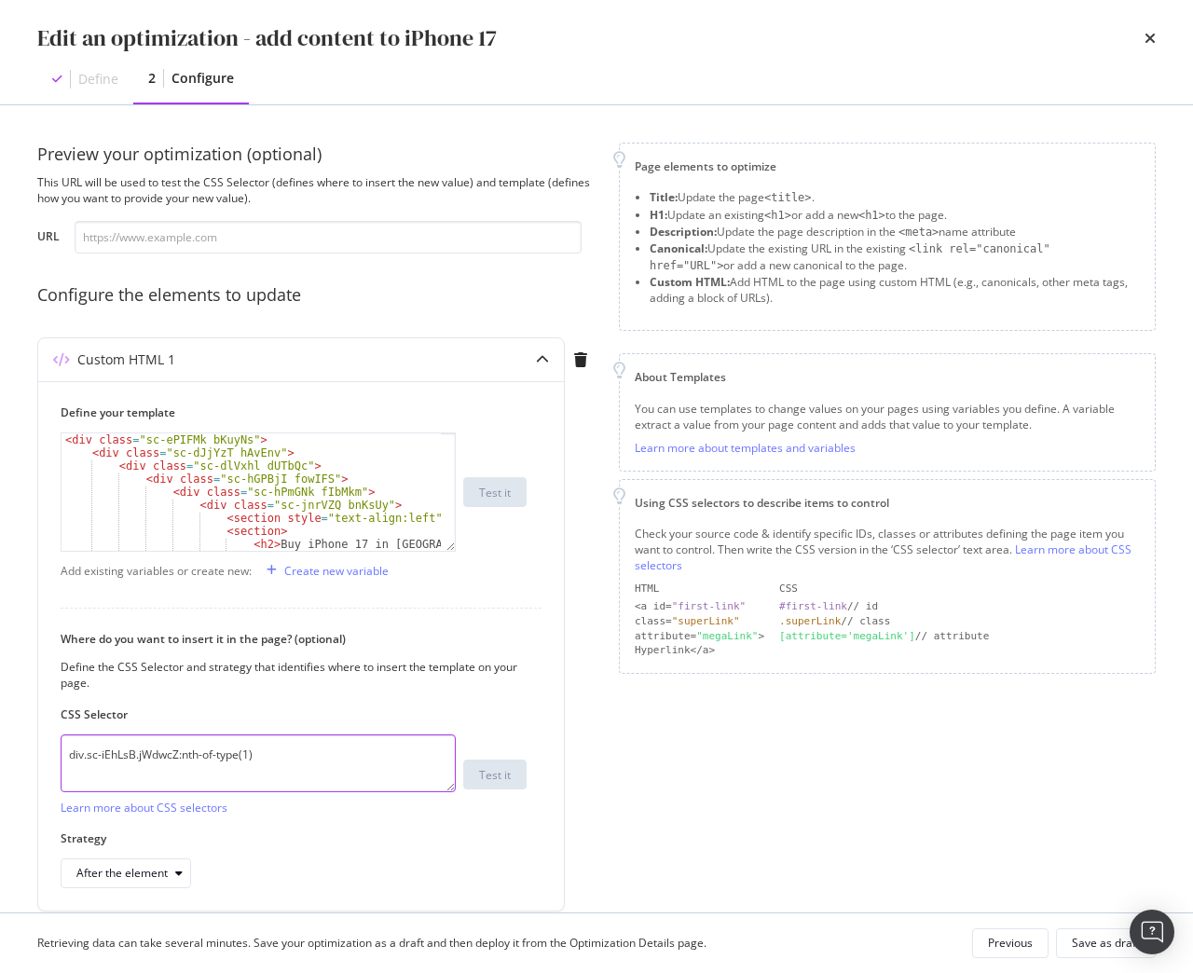
drag, startPoint x: 325, startPoint y: 762, endPoint x: -136, endPoint y: 733, distance: 462.1
click at [0, 733] on html "Activation PageWorkers Overview Monitoring Settings add content to iPhone 17 Si…" at bounding box center [596, 486] width 1193 height 973
click at [235, 485] on div "< div class = "sc-ePIFMk bKuyNs" > < div class = "sc-dJjYzT hAvEnv" > < div cla…" at bounding box center [250, 511] width 379 height 157
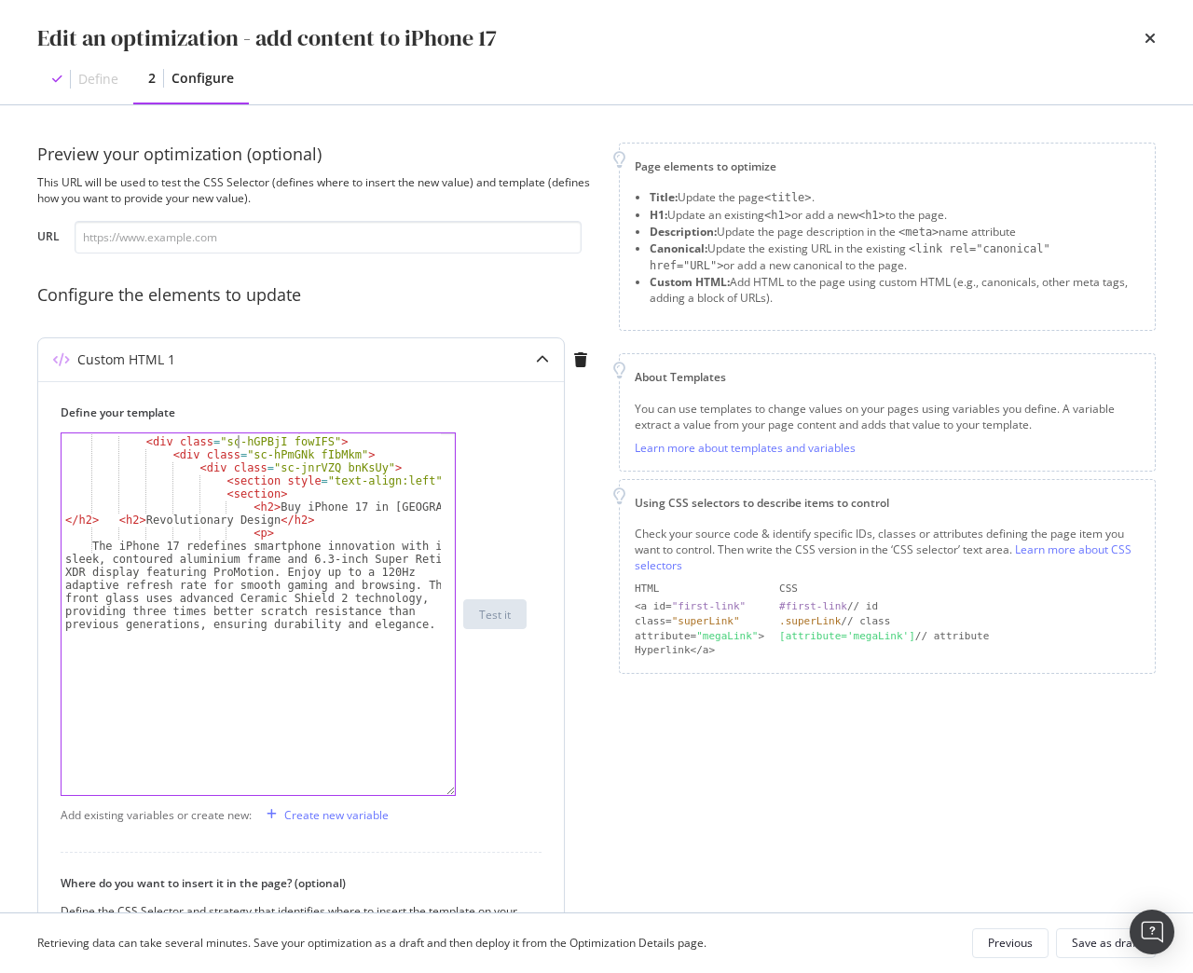
drag, startPoint x: 452, startPoint y: 549, endPoint x: 448, endPoint y: 796, distance: 246.9
click at [448, 796] on div "<div class="sc-hGPBjI fowIFS"> < div class = "sc-dlVxhl dUTbQc" > < div class =…" at bounding box center [258, 613] width 395 height 363
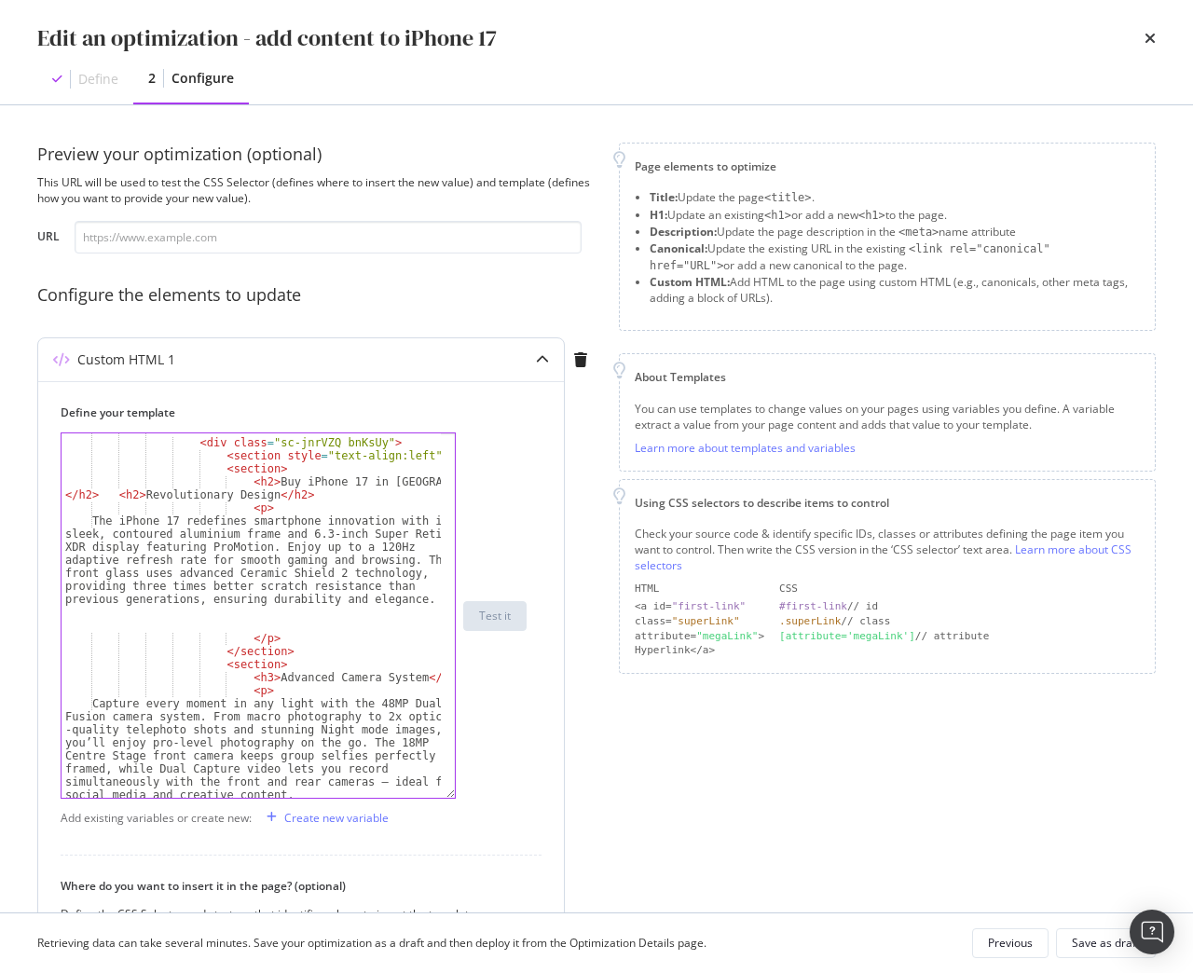
click at [325, 659] on div "< div class = "sc-hPmGNk fIbMkm" > < div class = "sc-jnrVZQ bnKsUy" > < section…" at bounding box center [250, 664] width 379 height 482
type textarea "<section>"
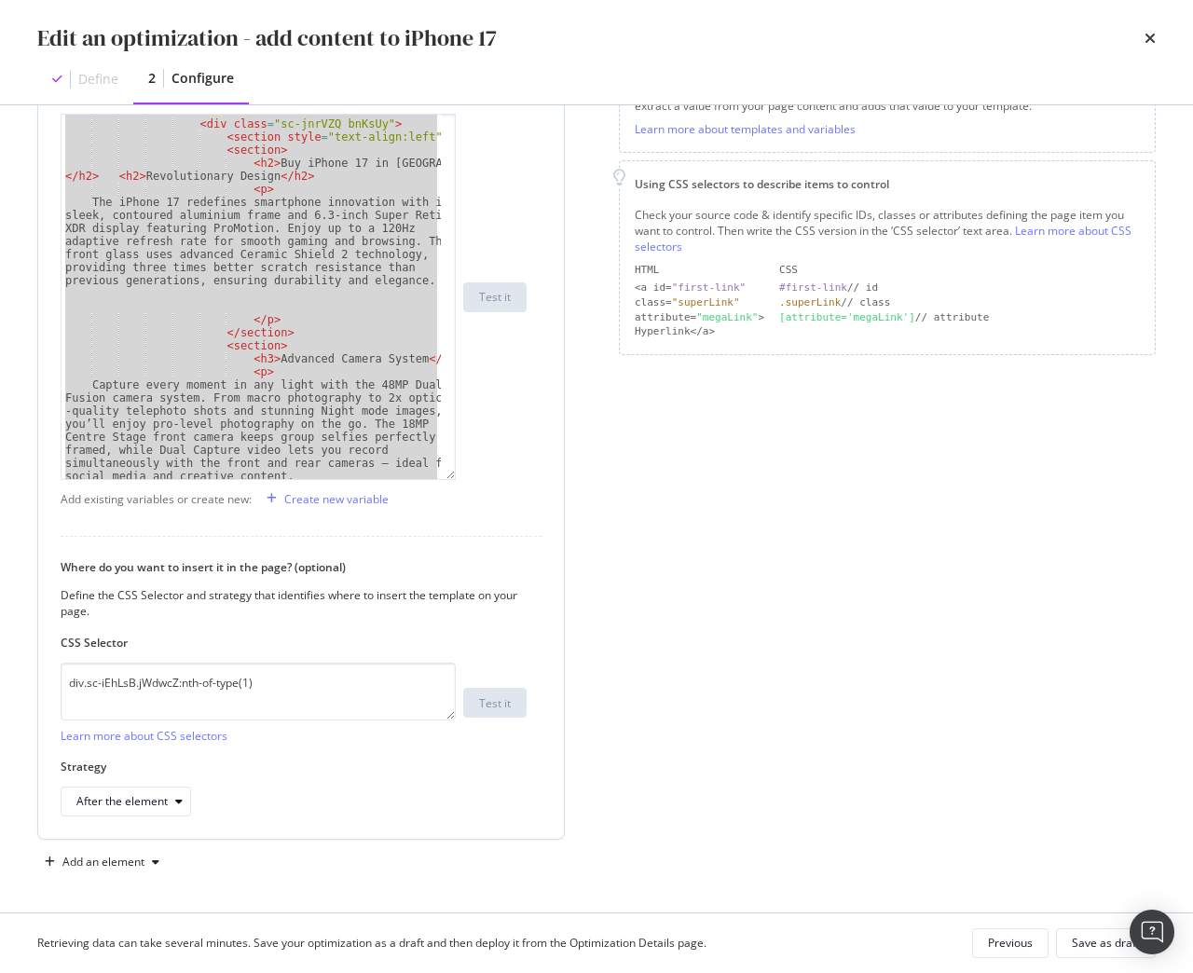
scroll to position [321, 0]
drag, startPoint x: 325, startPoint y: 686, endPoint x: -191, endPoint y: 680, distance: 516.2
click at [0, 680] on html "Activation PageWorkers Overview Monitoring Settings add content to iPhone 17 Si…" at bounding box center [596, 486] width 1193 height 973
click at [798, 962] on div "Retrieving data can take several minutes. Save your optimization as a draft and…" at bounding box center [596, 943] width 1193 height 60
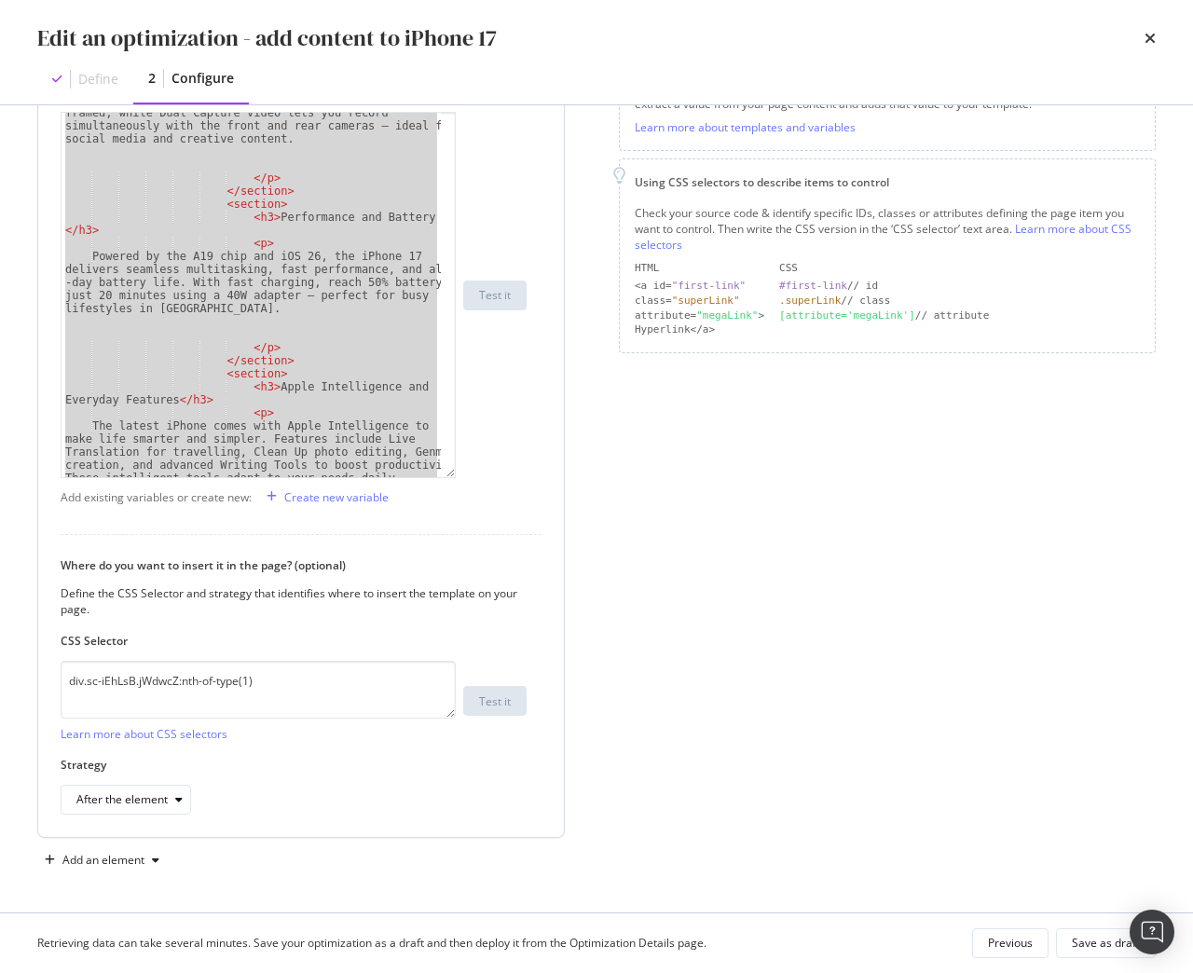
scroll to position [454, 0]
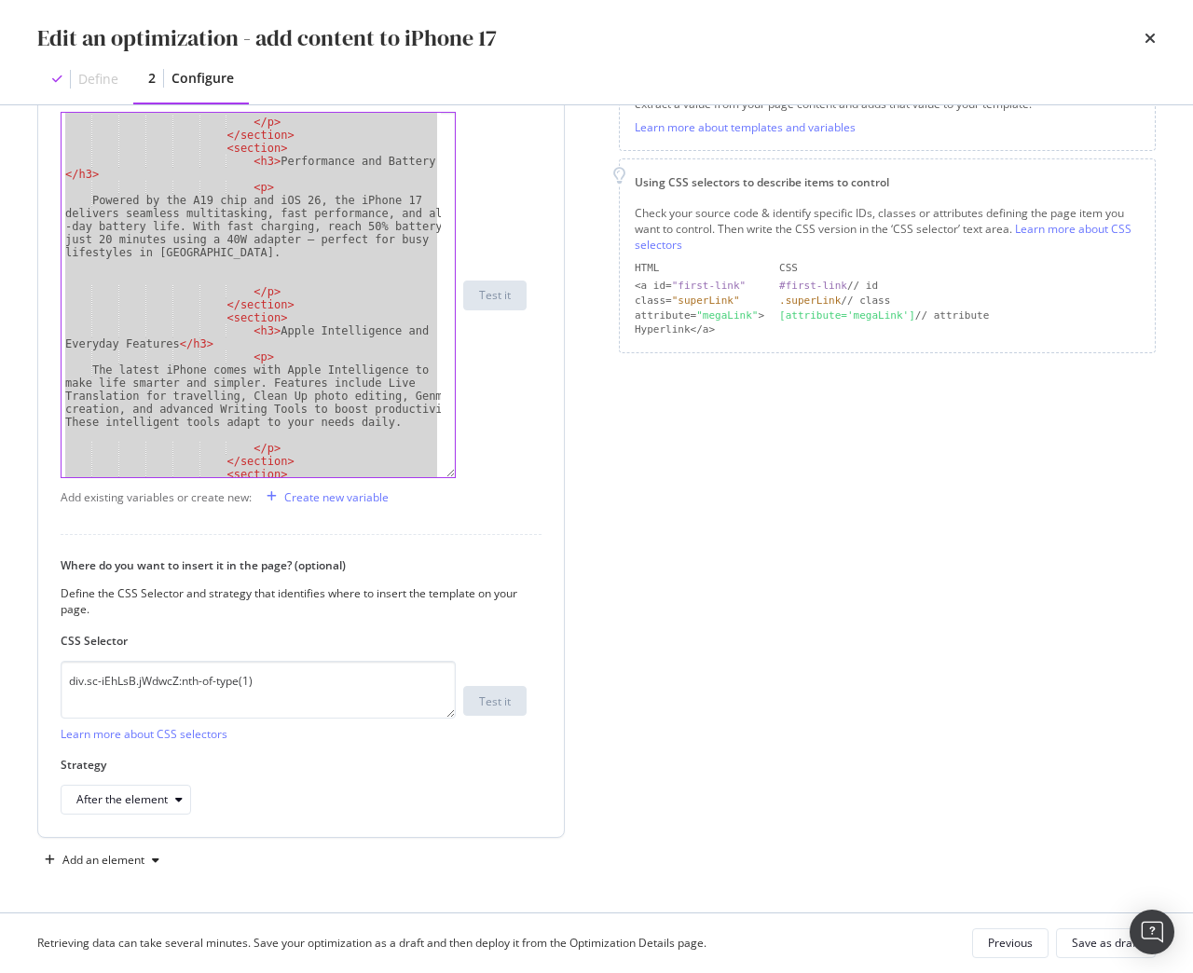
click at [335, 390] on div "</ p > </ section > < section > < h3 > Performance and Battery Life </ h3 > < p…" at bounding box center [250, 295] width 379 height 364
type textarea "The latest iPhone comes with Apple Intelligence to make life smarter and simple…"
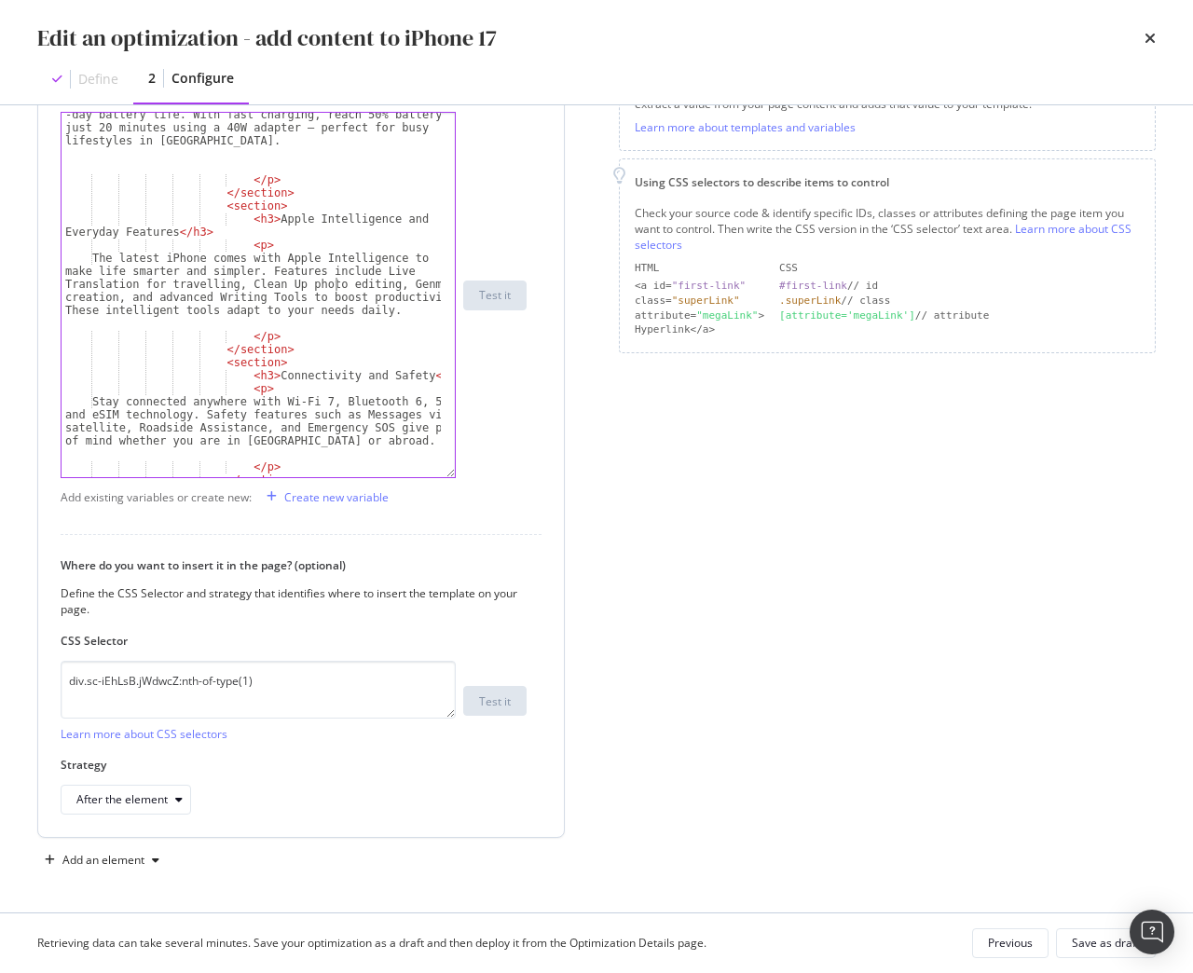
scroll to position [566, 0]
click at [1153, 37] on icon "times" at bounding box center [1149, 38] width 11 height 15
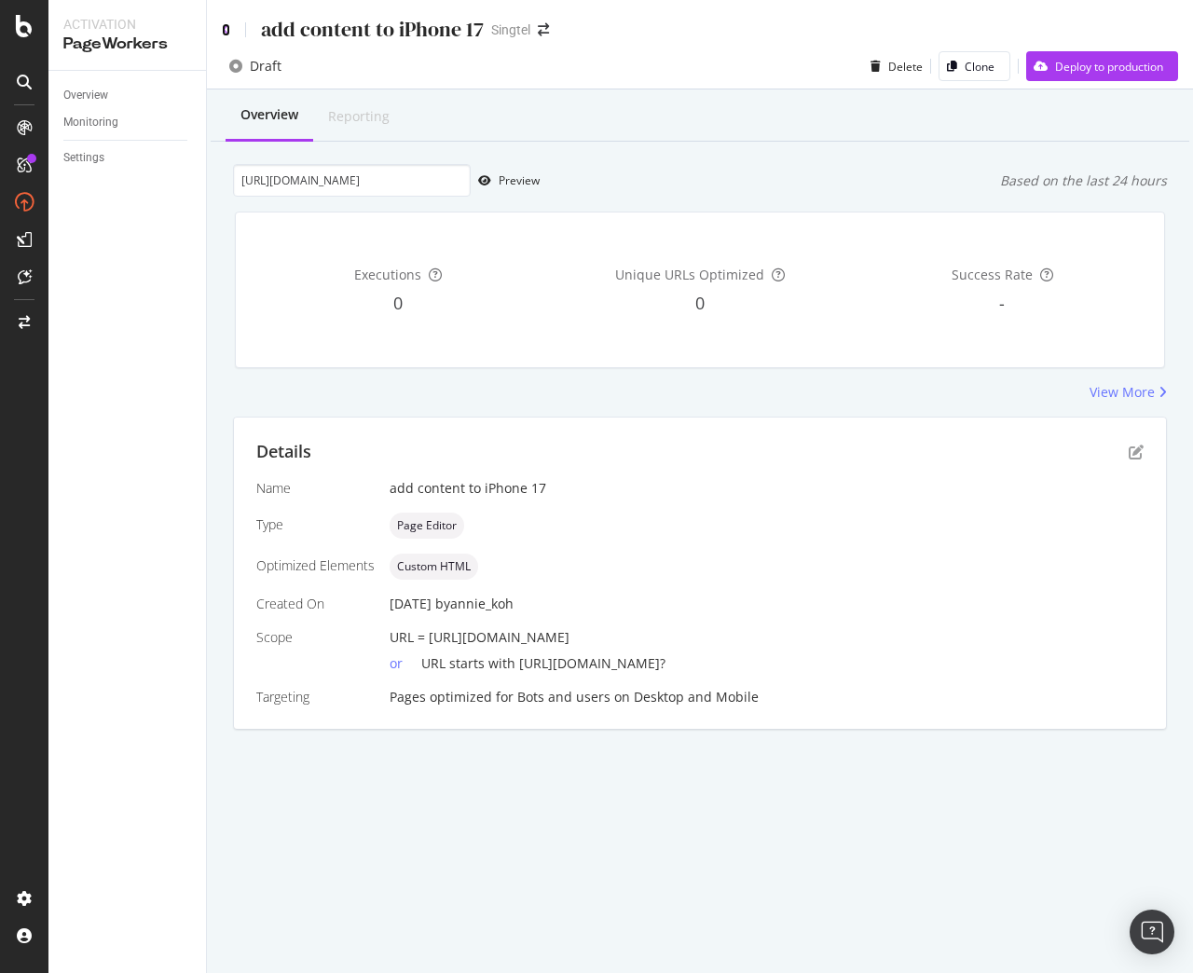
click at [224, 28] on icon at bounding box center [226, 29] width 8 height 13
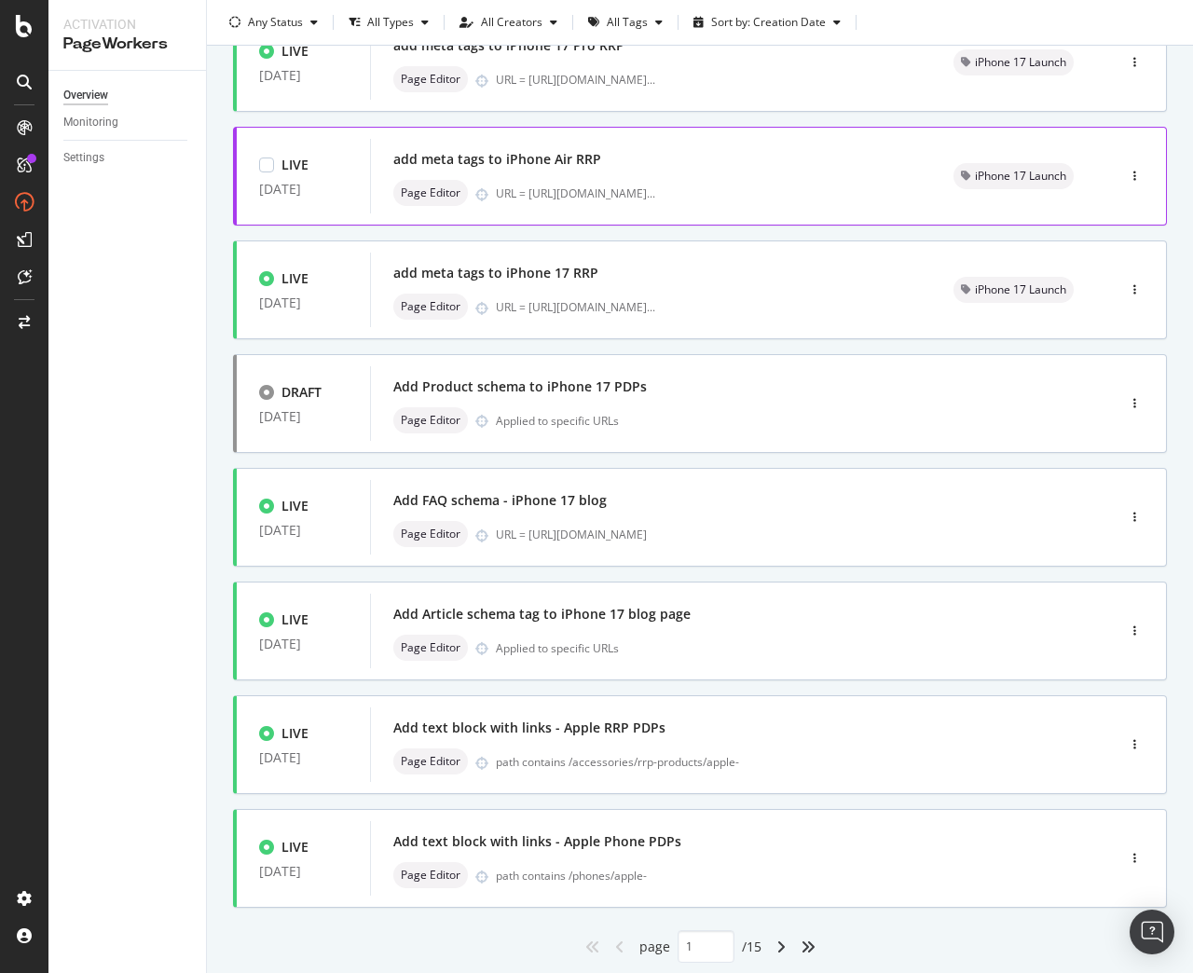
scroll to position [439, 0]
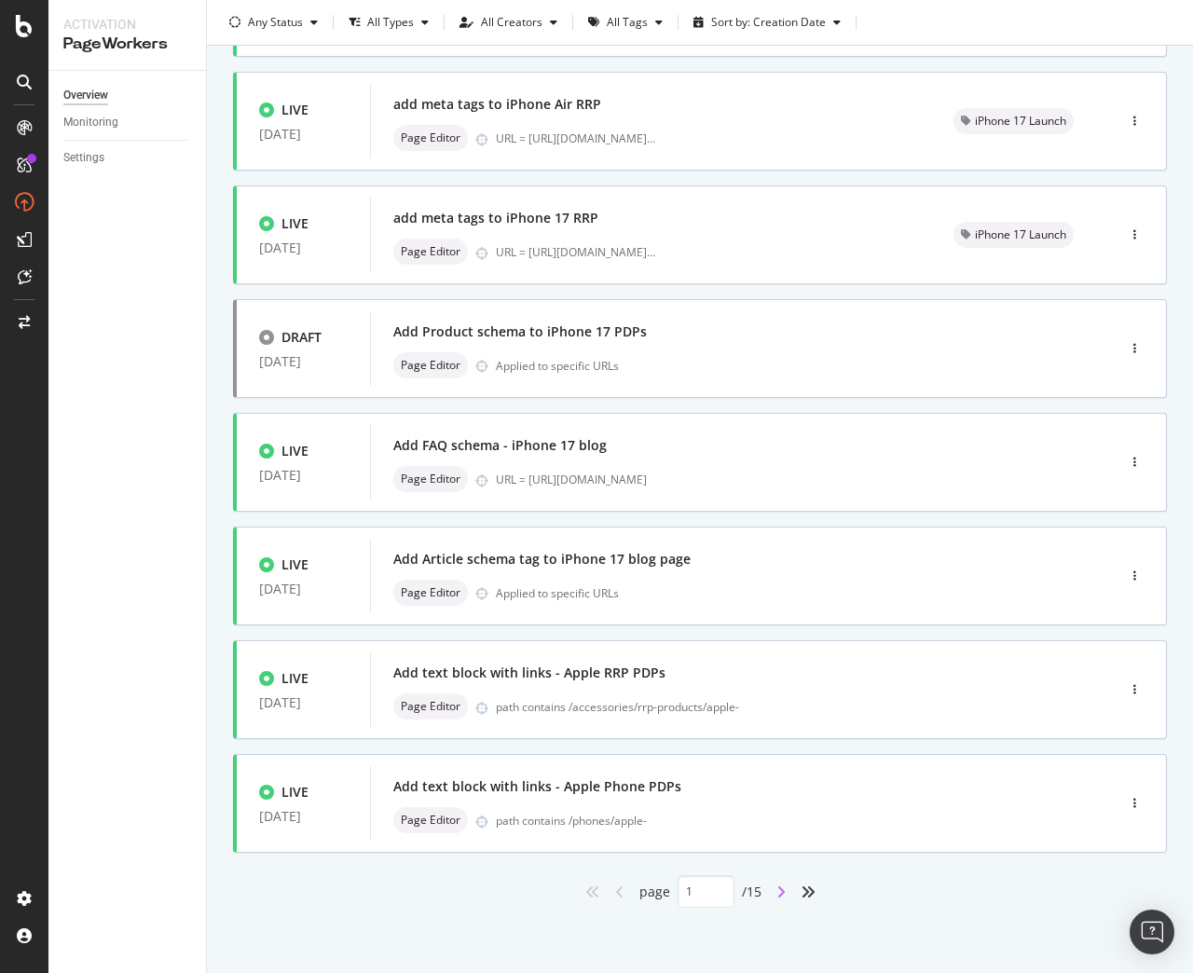
click at [776, 894] on icon "angle-right" at bounding box center [780, 891] width 9 height 15
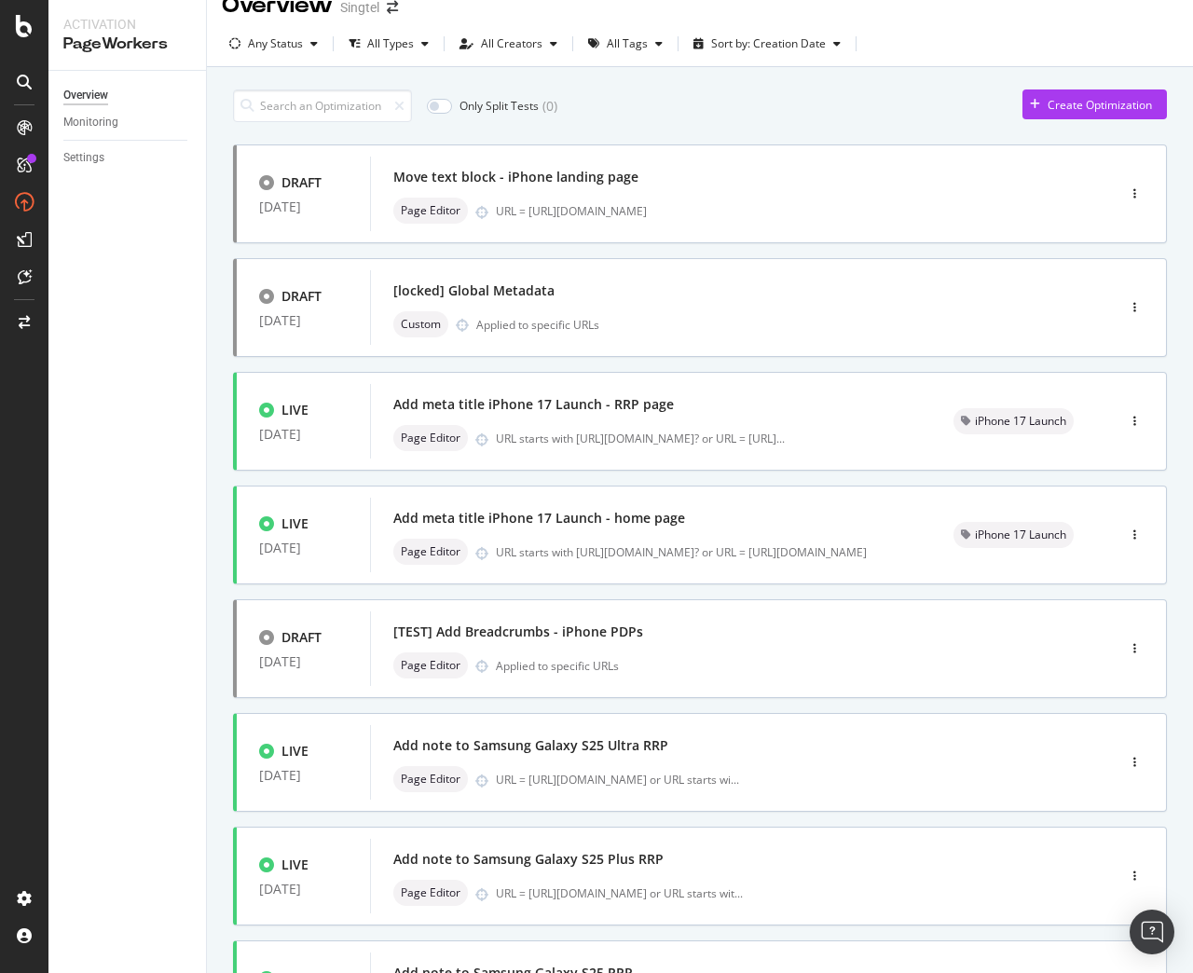
scroll to position [0, 0]
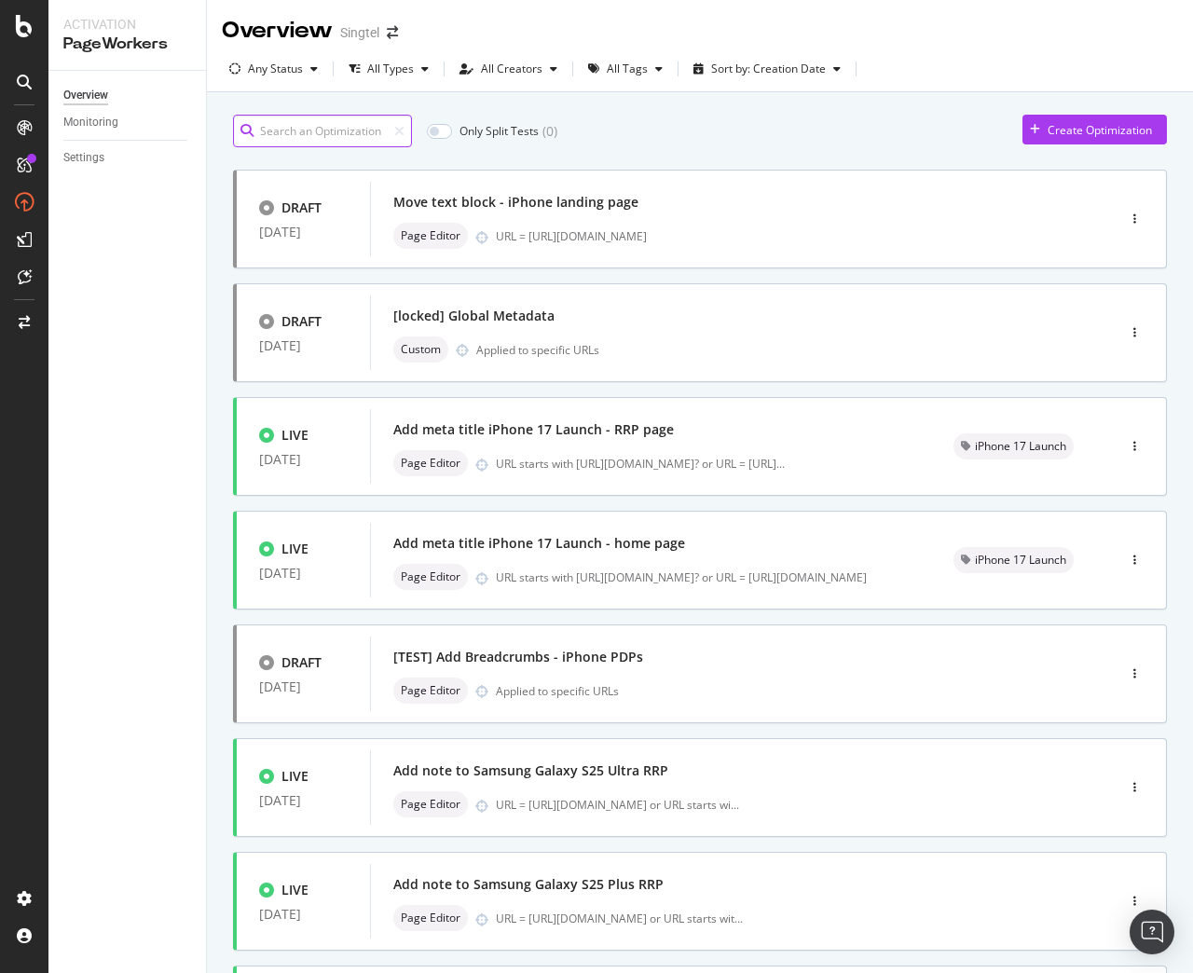
click at [365, 138] on input at bounding box center [322, 131] width 179 height 33
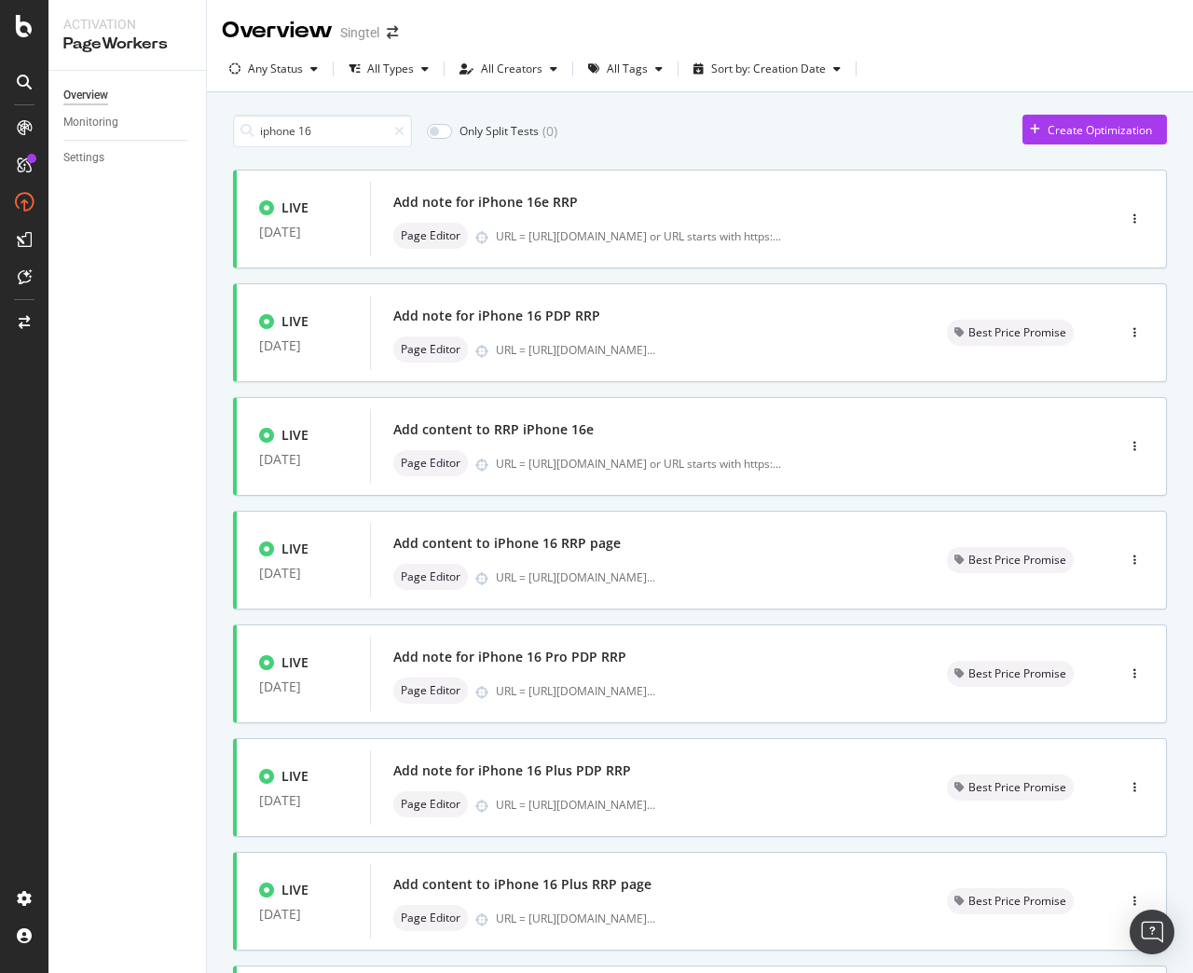
type input "1"
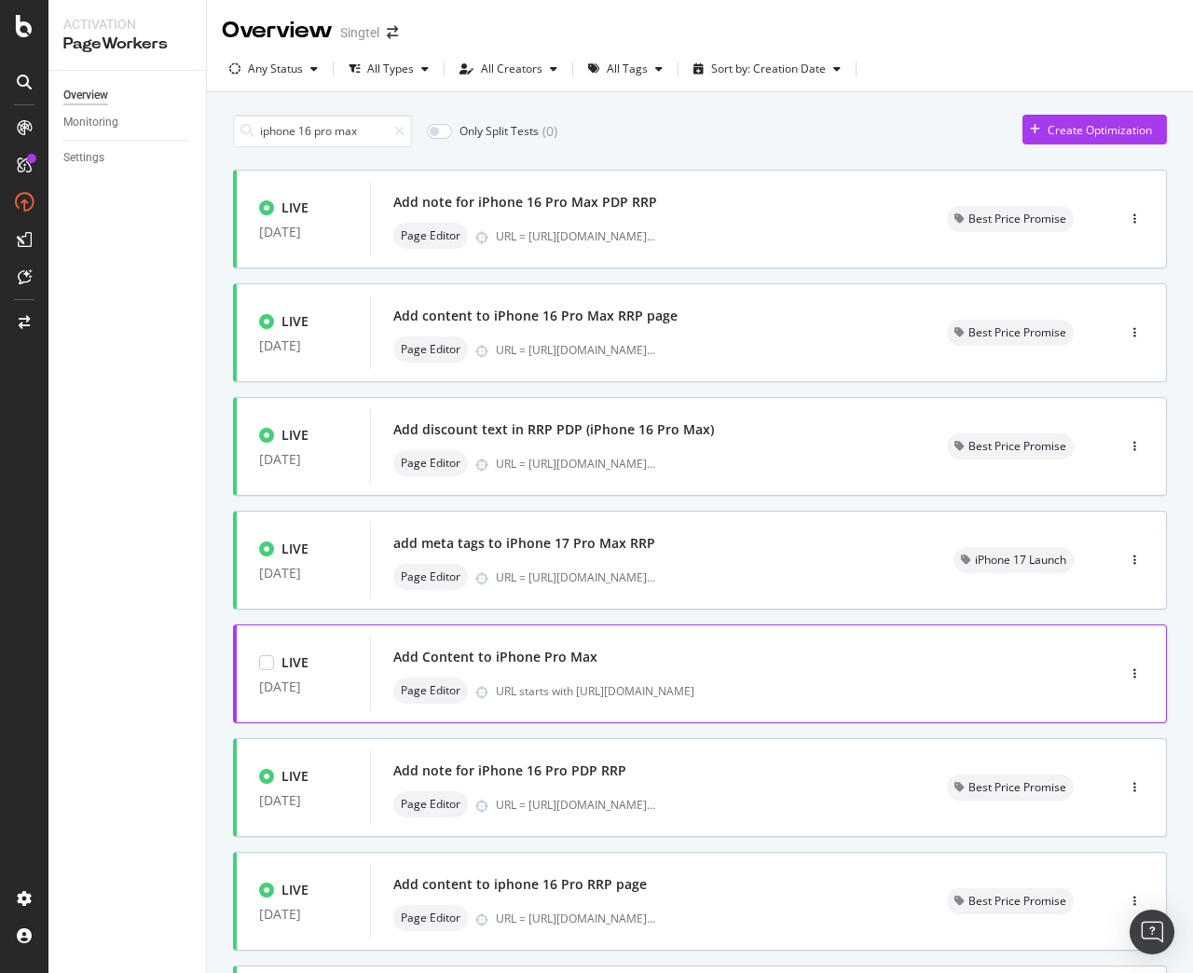
click at [608, 662] on div "Add Content to iPhone Pro Max" at bounding box center [714, 657] width 643 height 26
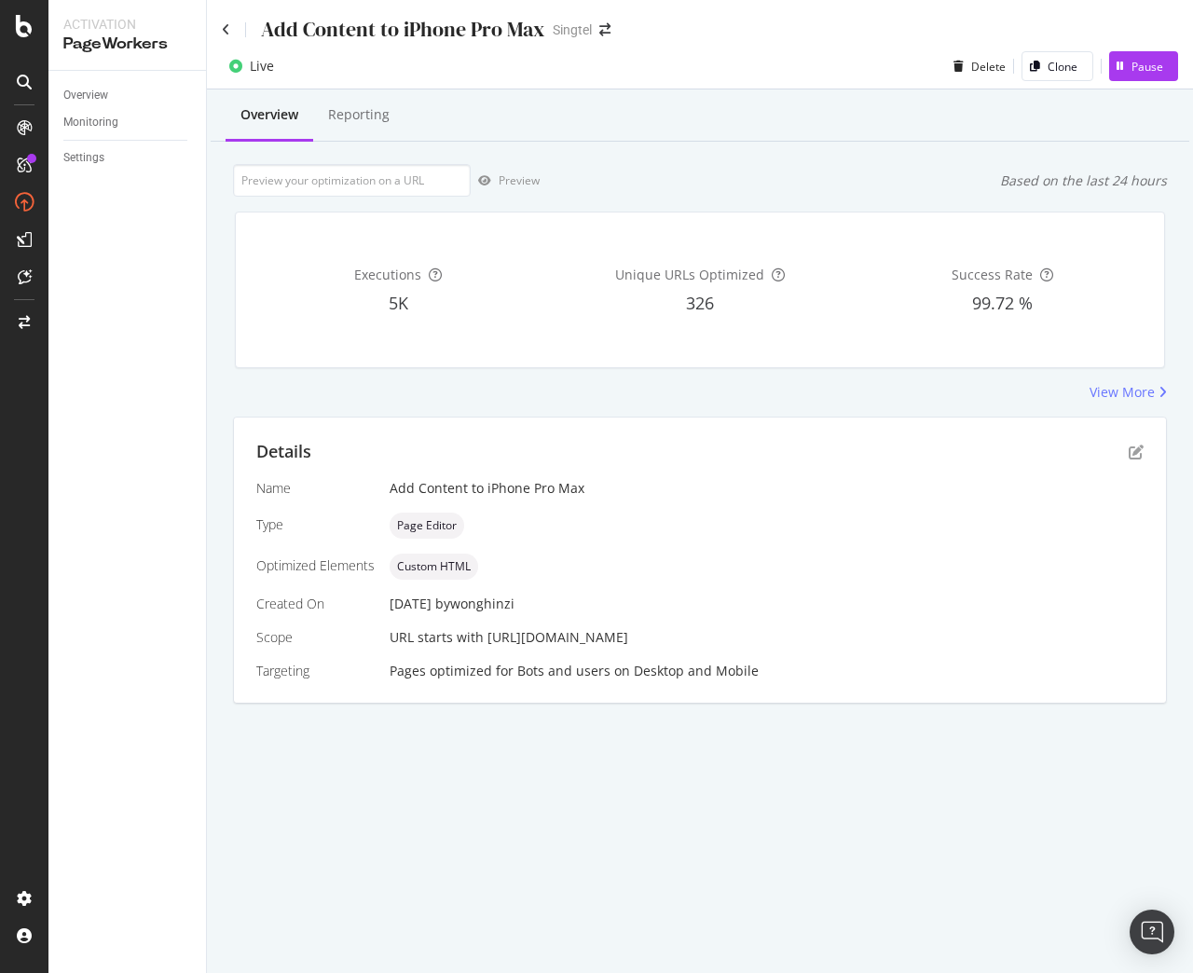
click at [1143, 453] on div "Details Name Add Content to iPhone Pro Max Type Page Editor Optimized Elements …" at bounding box center [700, 559] width 932 height 285
click at [1134, 454] on icon "pen-to-square" at bounding box center [1135, 451] width 15 height 15
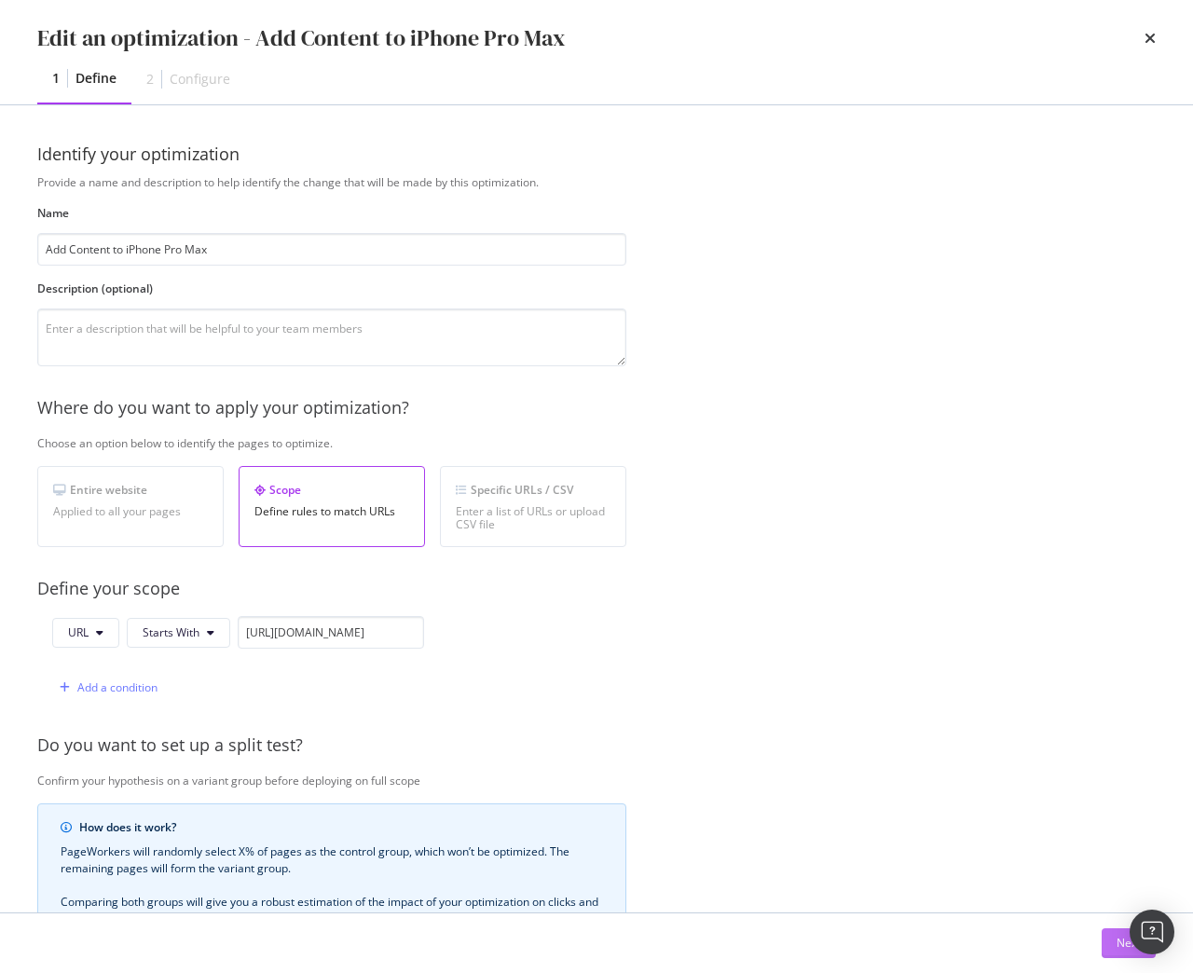
click at [1114, 942] on button "Next" at bounding box center [1128, 943] width 54 height 30
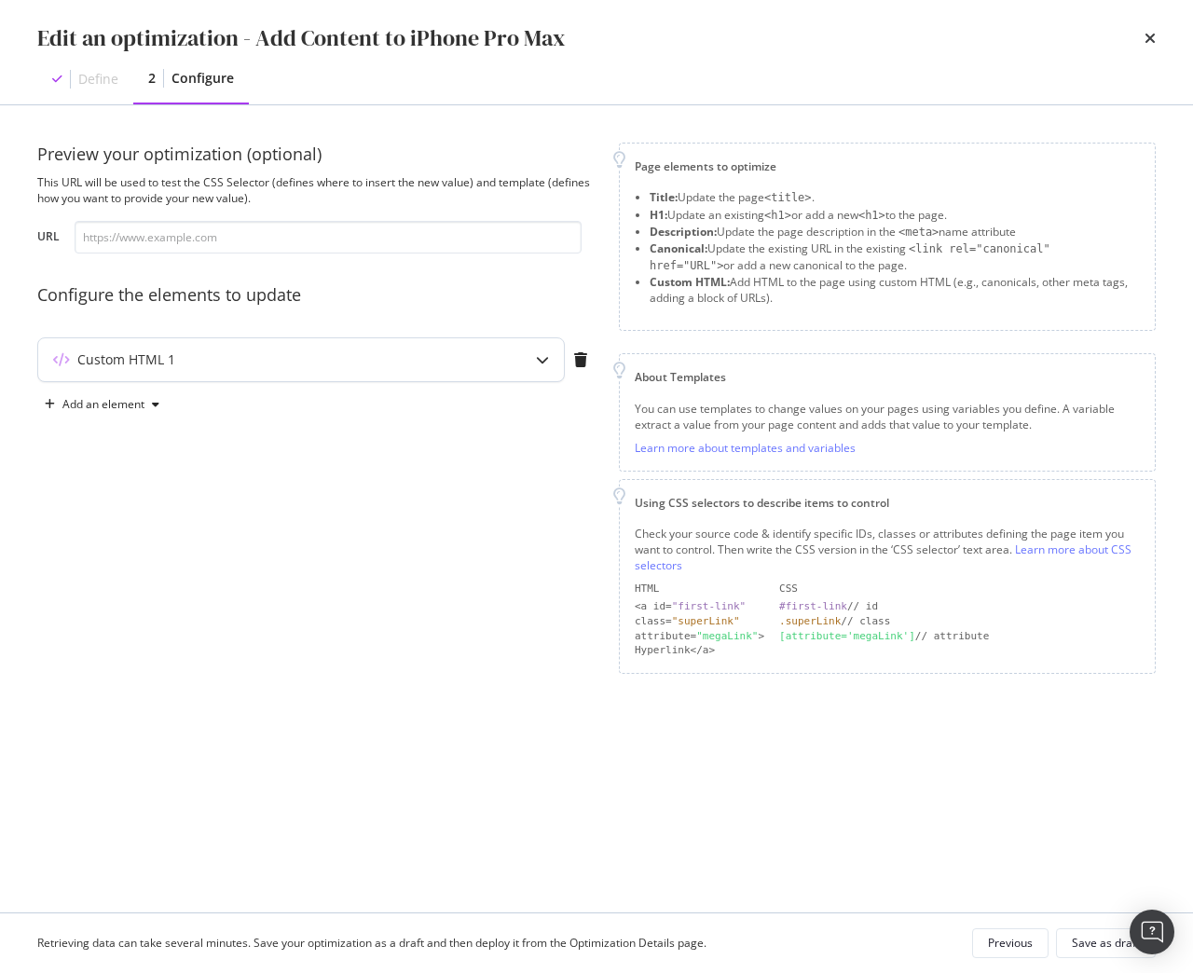
click at [502, 359] on div "Custom HTML 1" at bounding box center [301, 359] width 526 height 43
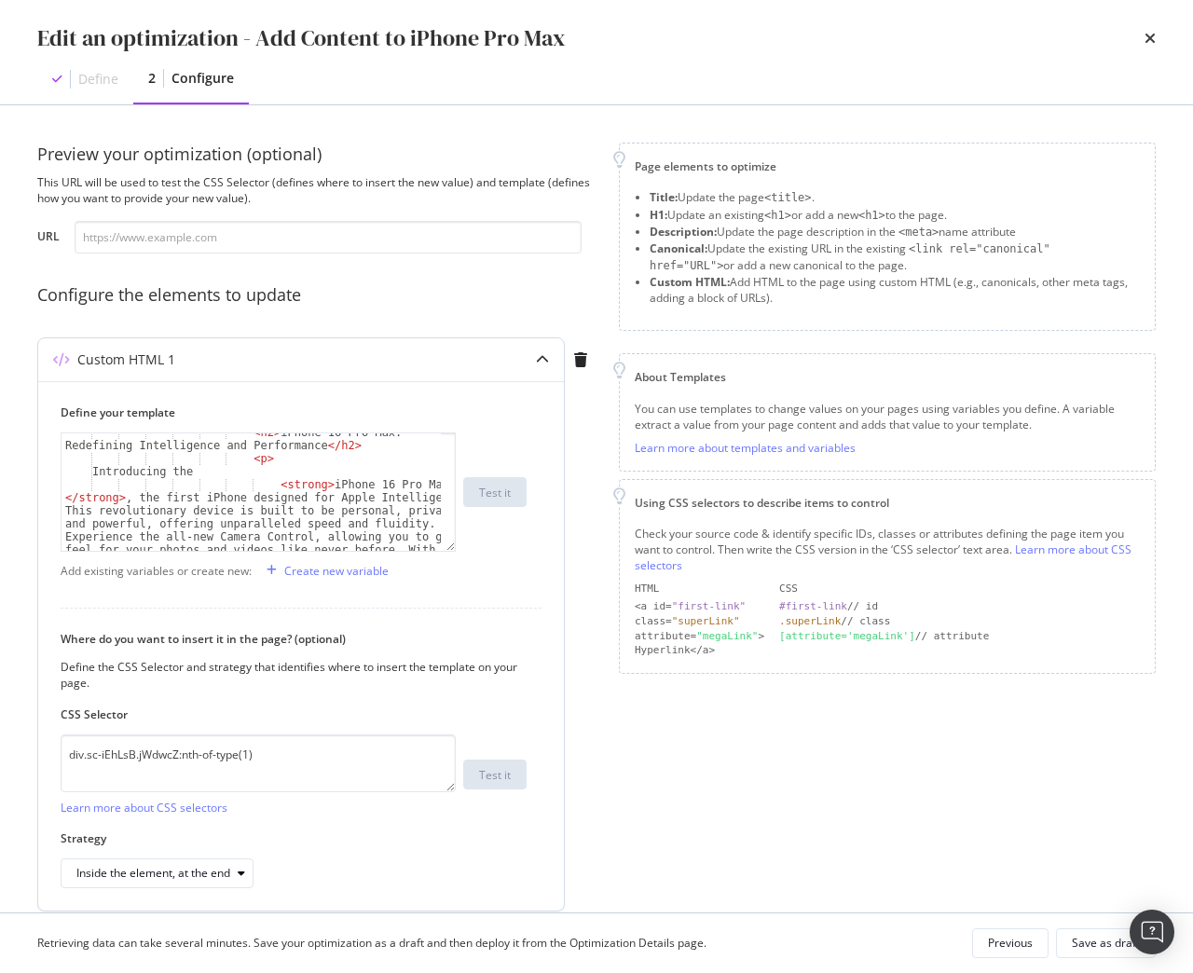
scroll to position [74, 0]
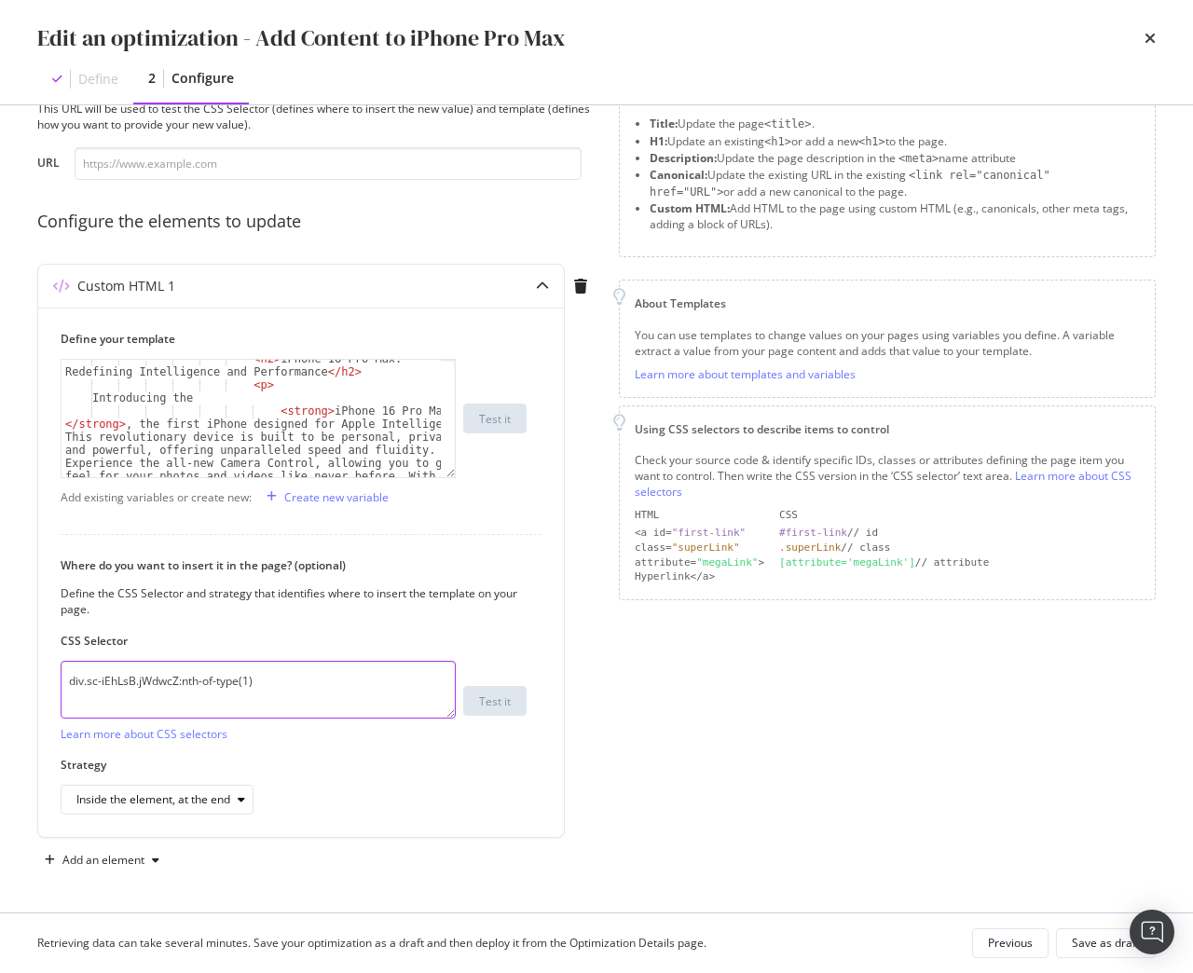
drag, startPoint x: 350, startPoint y: 676, endPoint x: -61, endPoint y: 677, distance: 410.9
click at [0, 677] on html "Activation PageWorkers Overview Monitoring Settings Add Content to iPhone Pro M…" at bounding box center [596, 486] width 1193 height 973
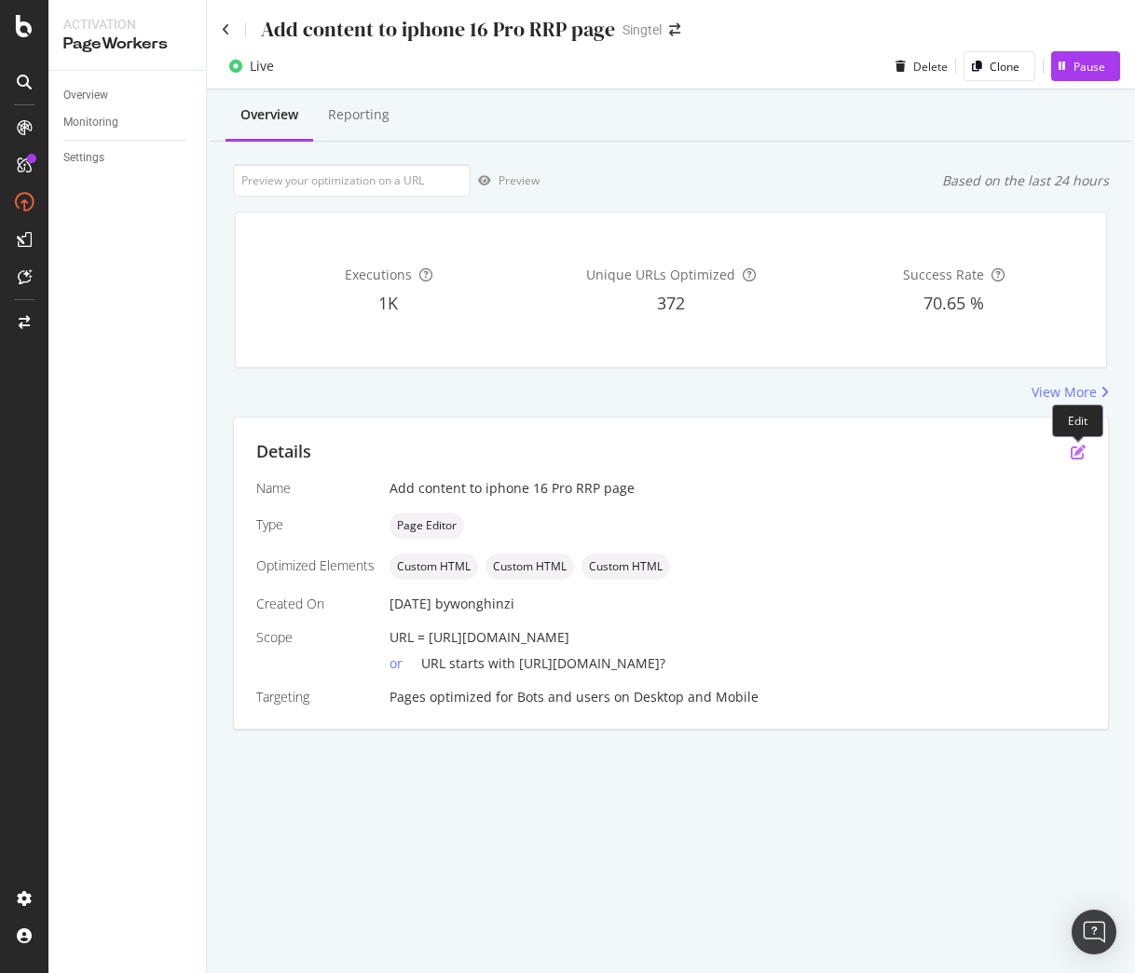
click at [1077, 453] on icon "pen-to-square" at bounding box center [1078, 451] width 15 height 15
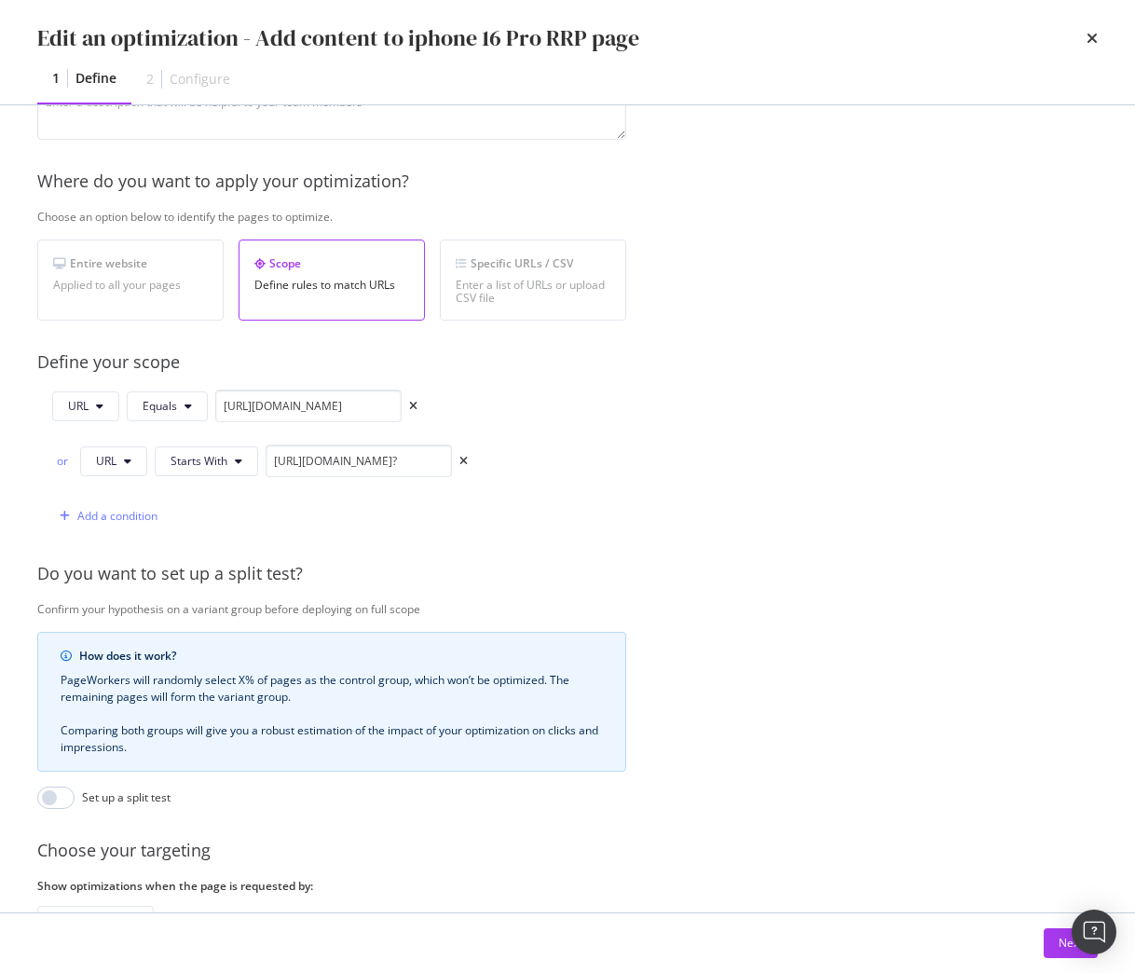
scroll to position [1, 0]
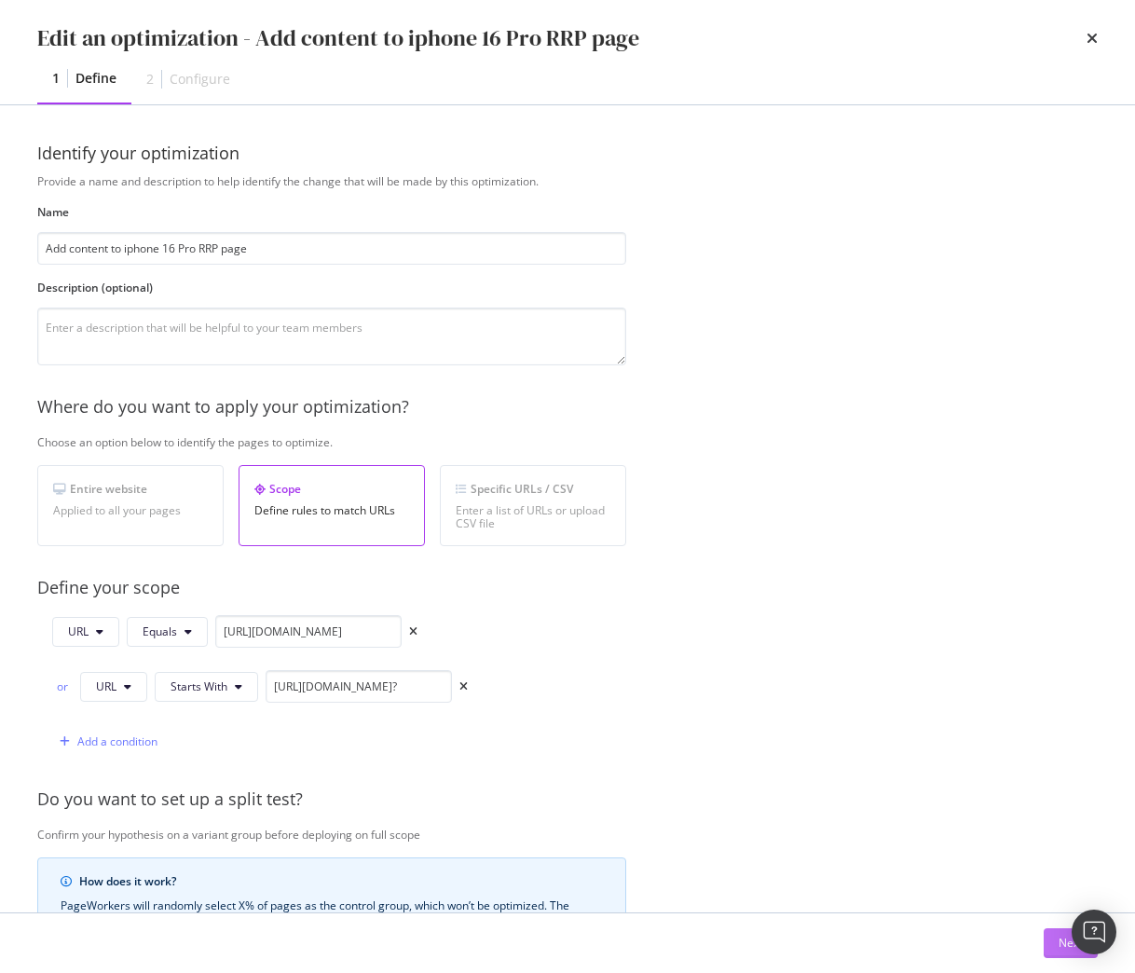
click at [1062, 943] on div "Next" at bounding box center [1070, 943] width 24 height 16
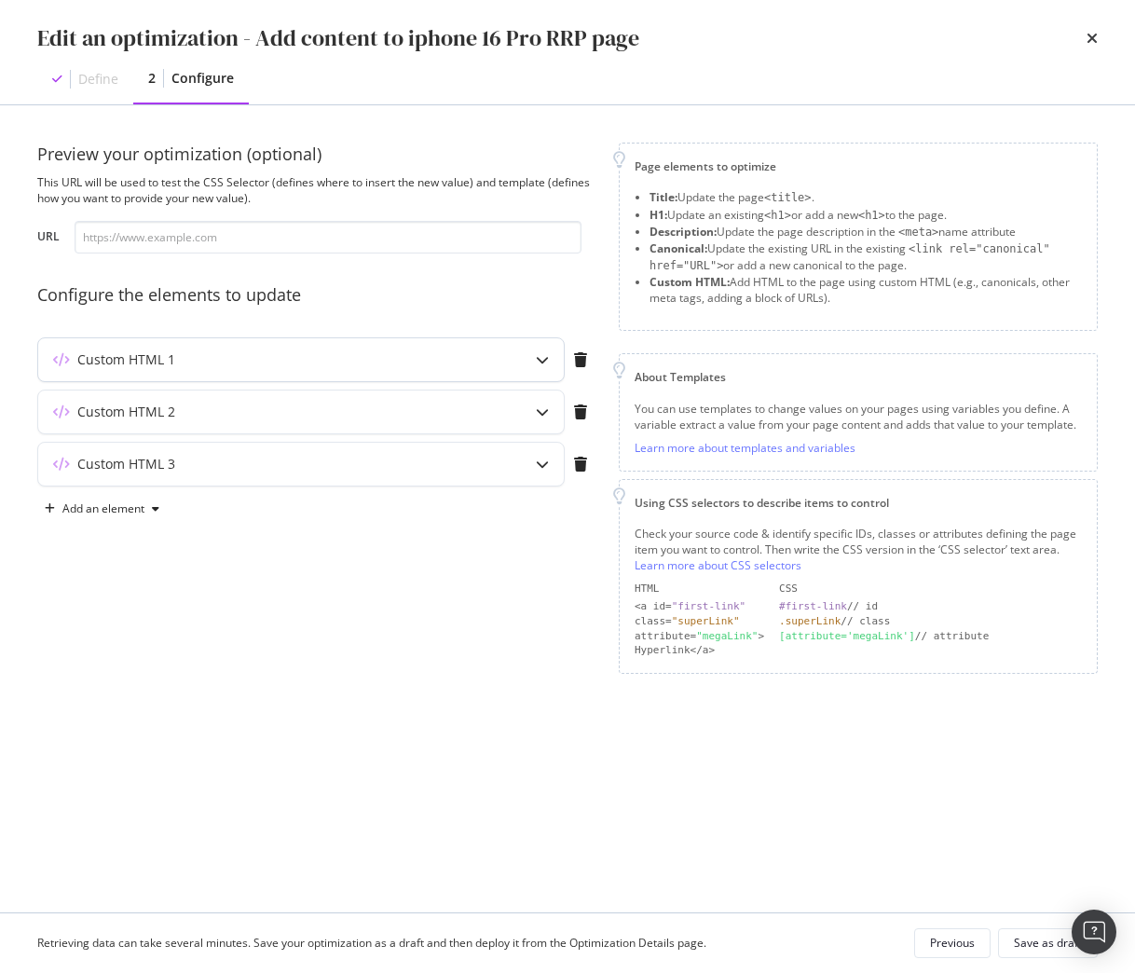
click at [272, 368] on div "Custom HTML 1" at bounding box center [264, 359] width 452 height 19
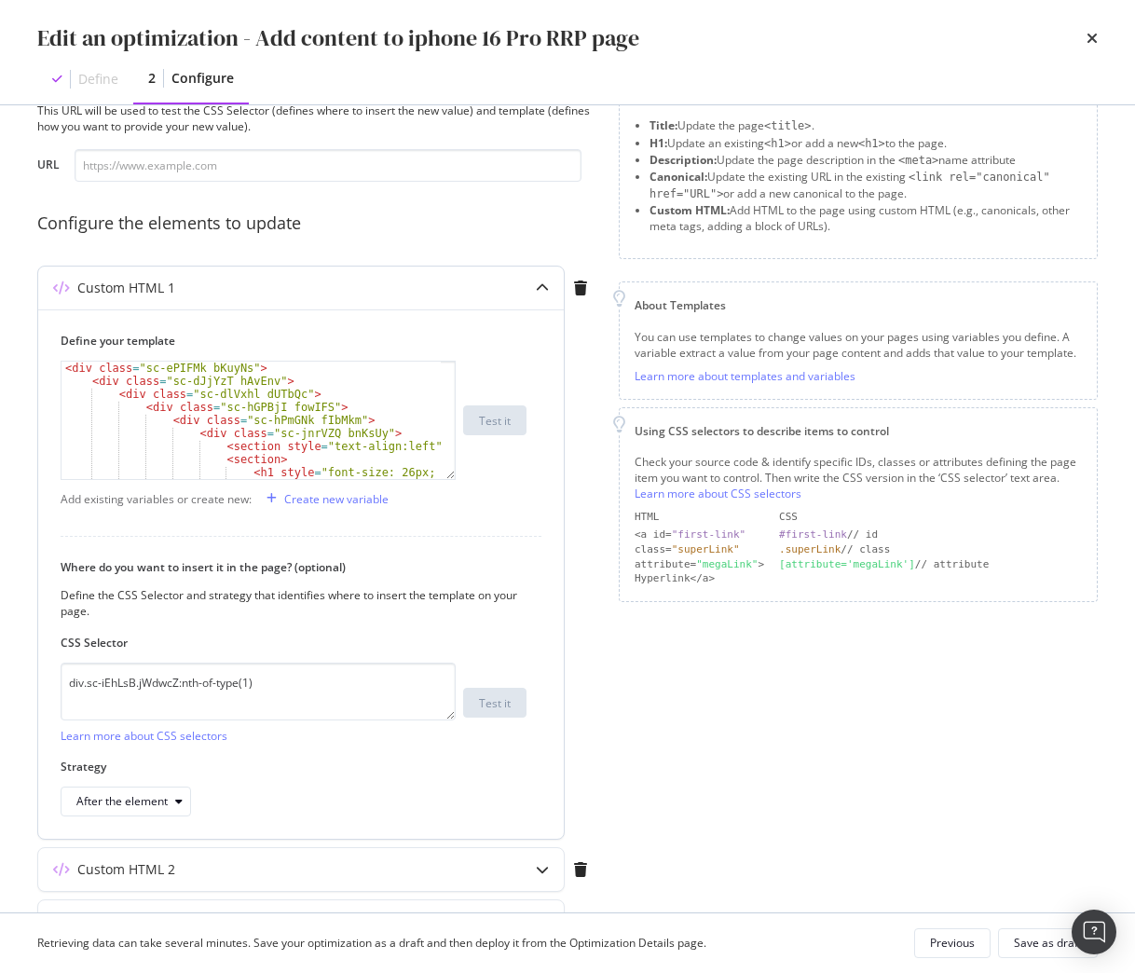
scroll to position [178, 0]
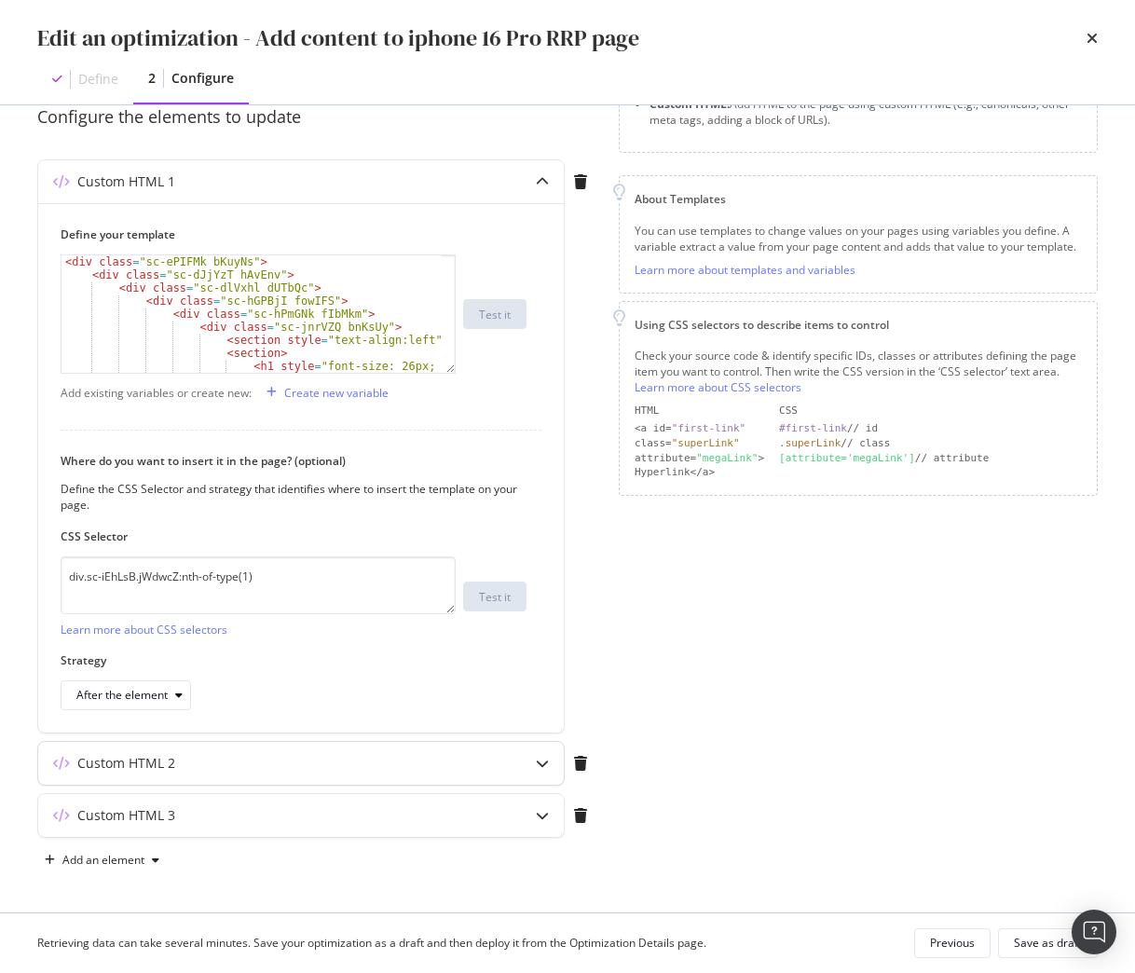
click at [203, 768] on div "Custom HTML 2" at bounding box center [264, 763] width 452 height 19
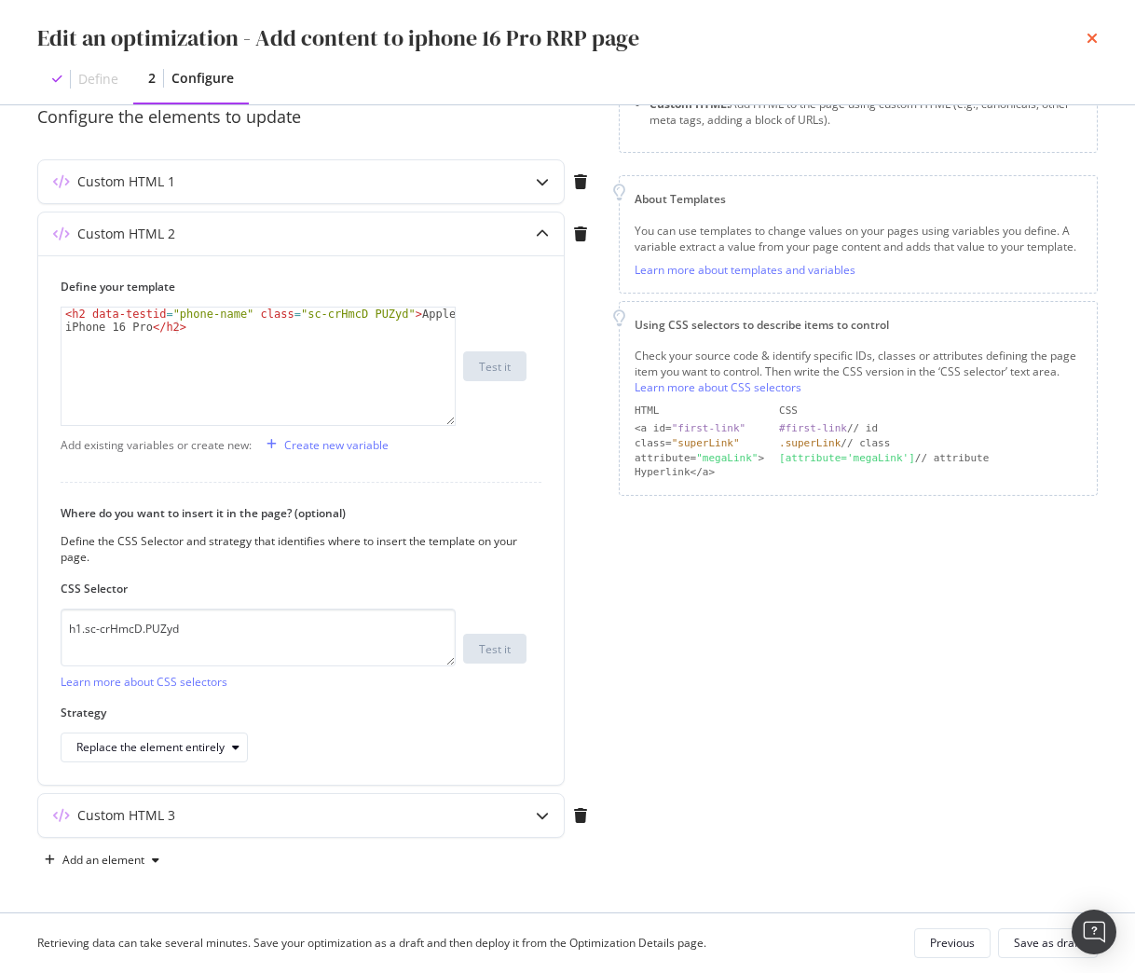
click at [1091, 39] on icon "times" at bounding box center [1091, 38] width 11 height 15
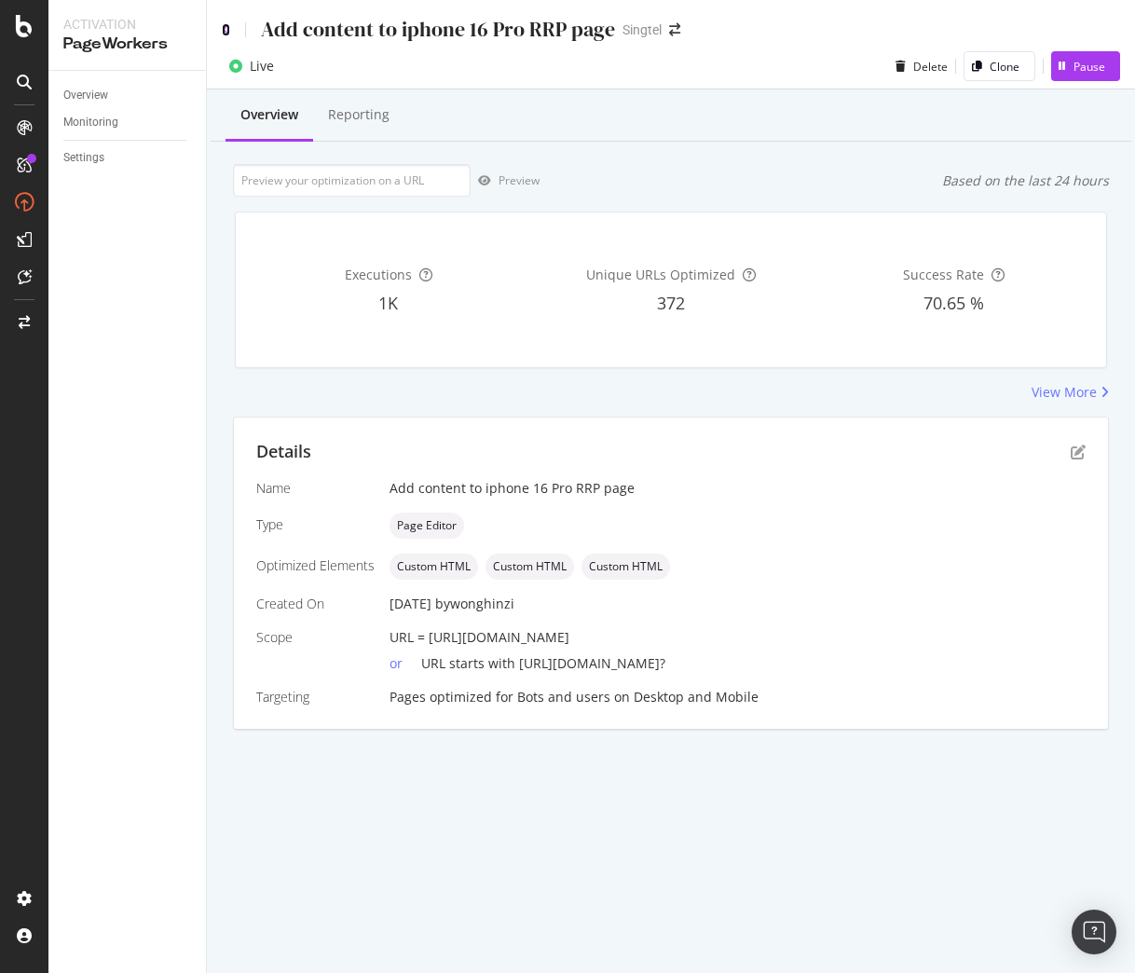
click at [224, 28] on icon at bounding box center [226, 29] width 8 height 13
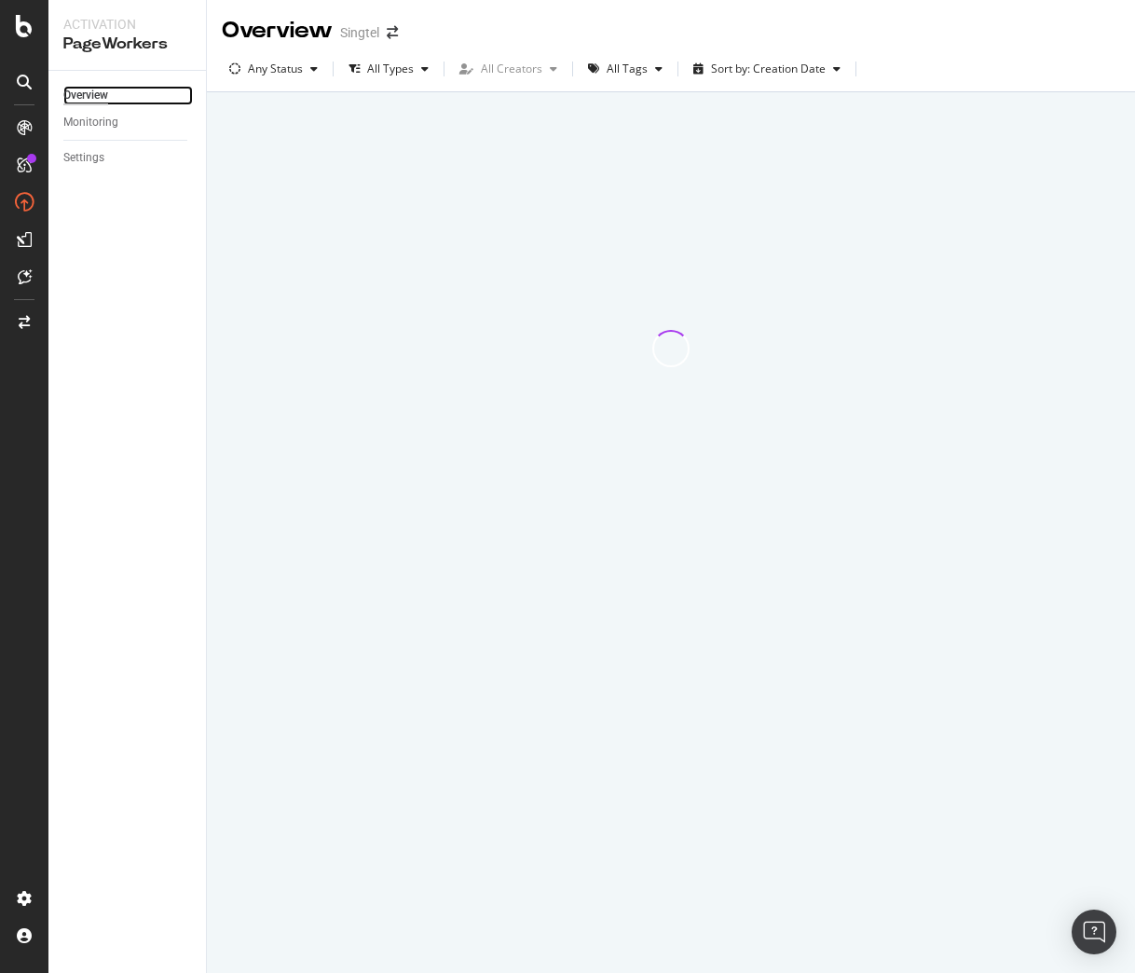
click at [95, 94] on div "Overview" at bounding box center [85, 96] width 45 height 20
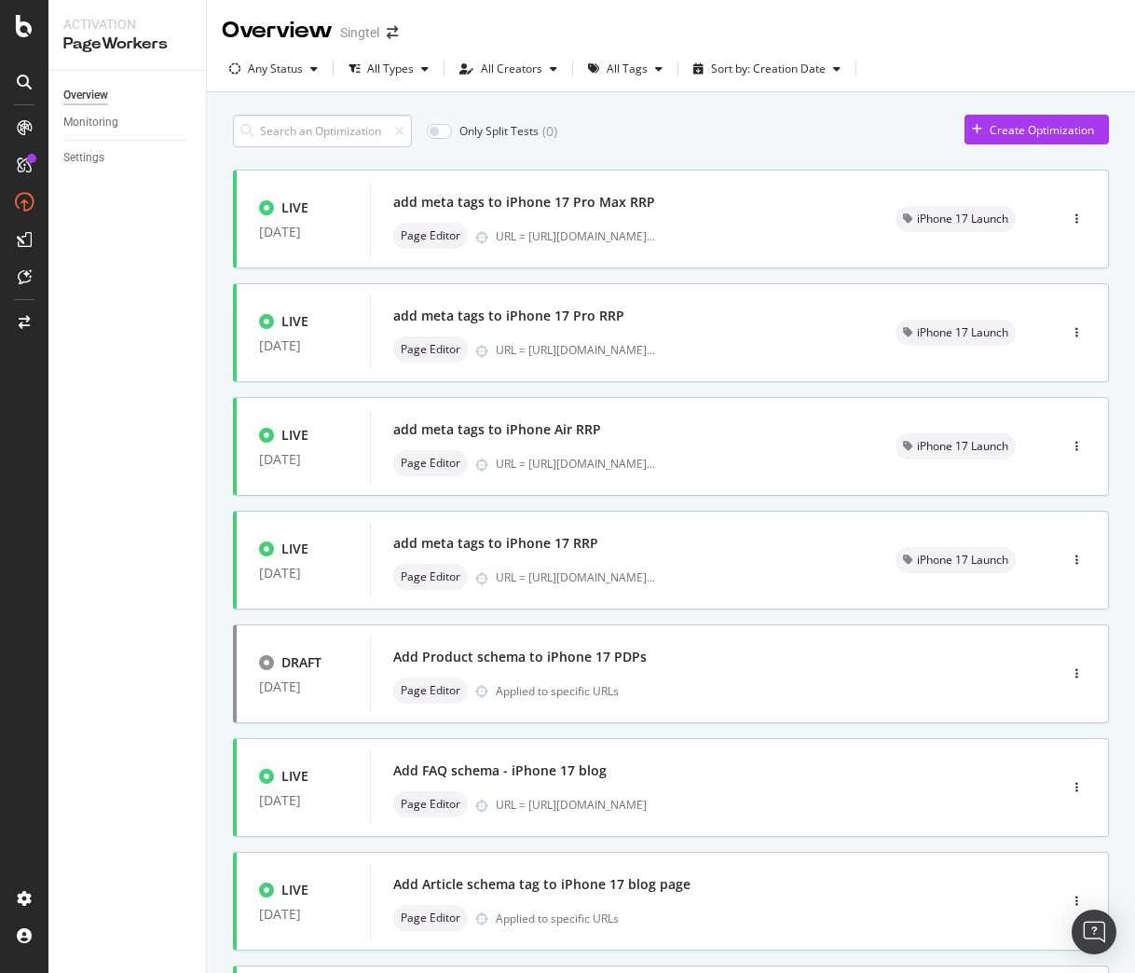
click at [345, 126] on input at bounding box center [322, 131] width 179 height 33
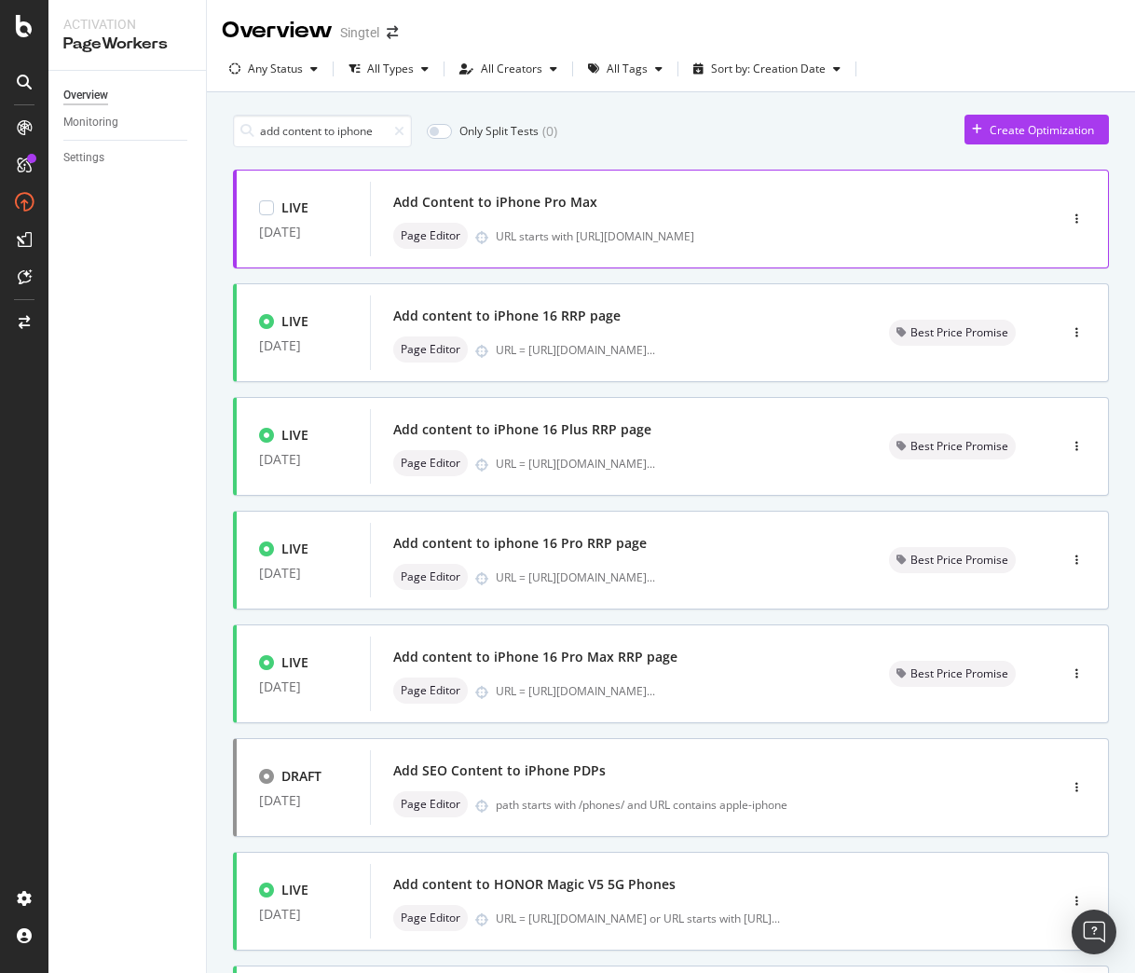
click at [623, 198] on div "Add Content to iPhone Pro Max" at bounding box center [685, 202] width 585 height 26
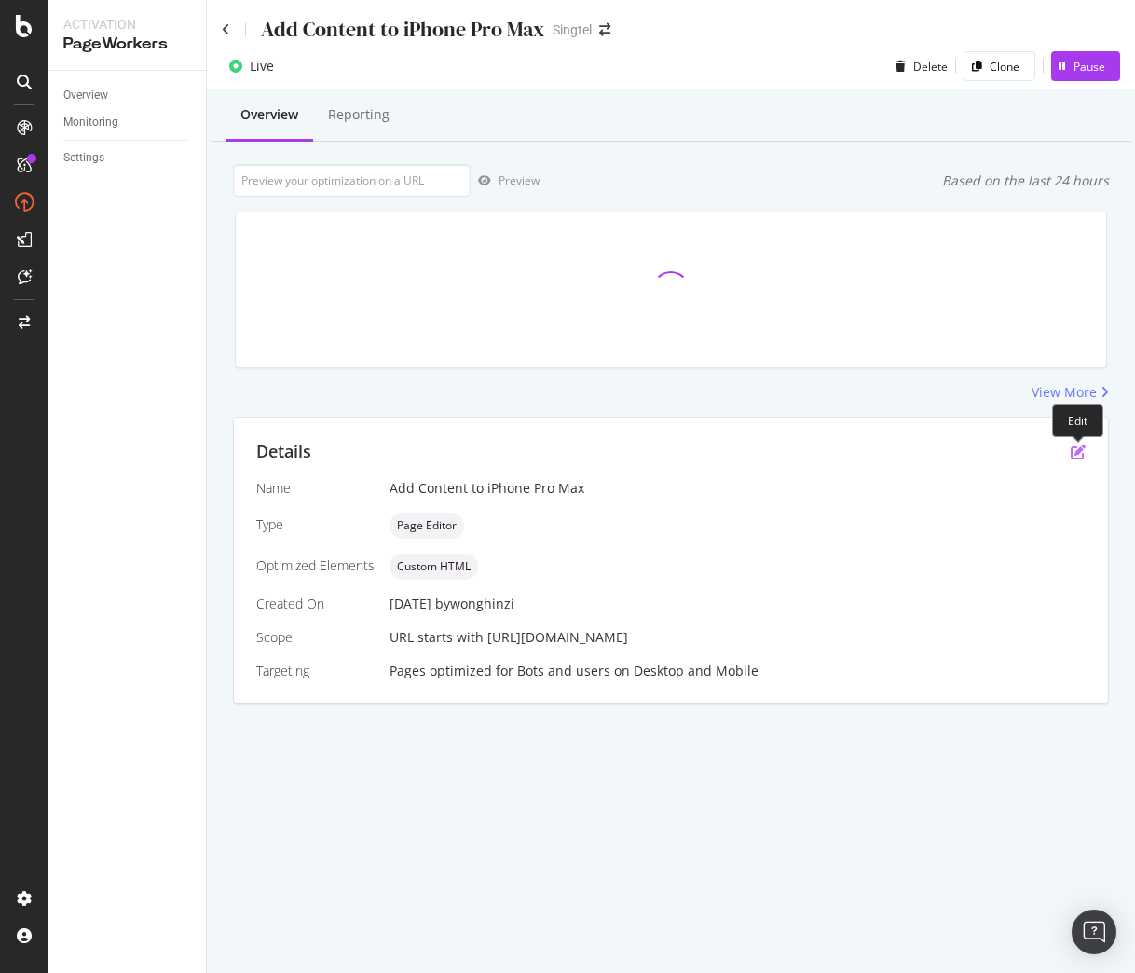
click at [1076, 455] on icon "pen-to-square" at bounding box center [1078, 451] width 15 height 15
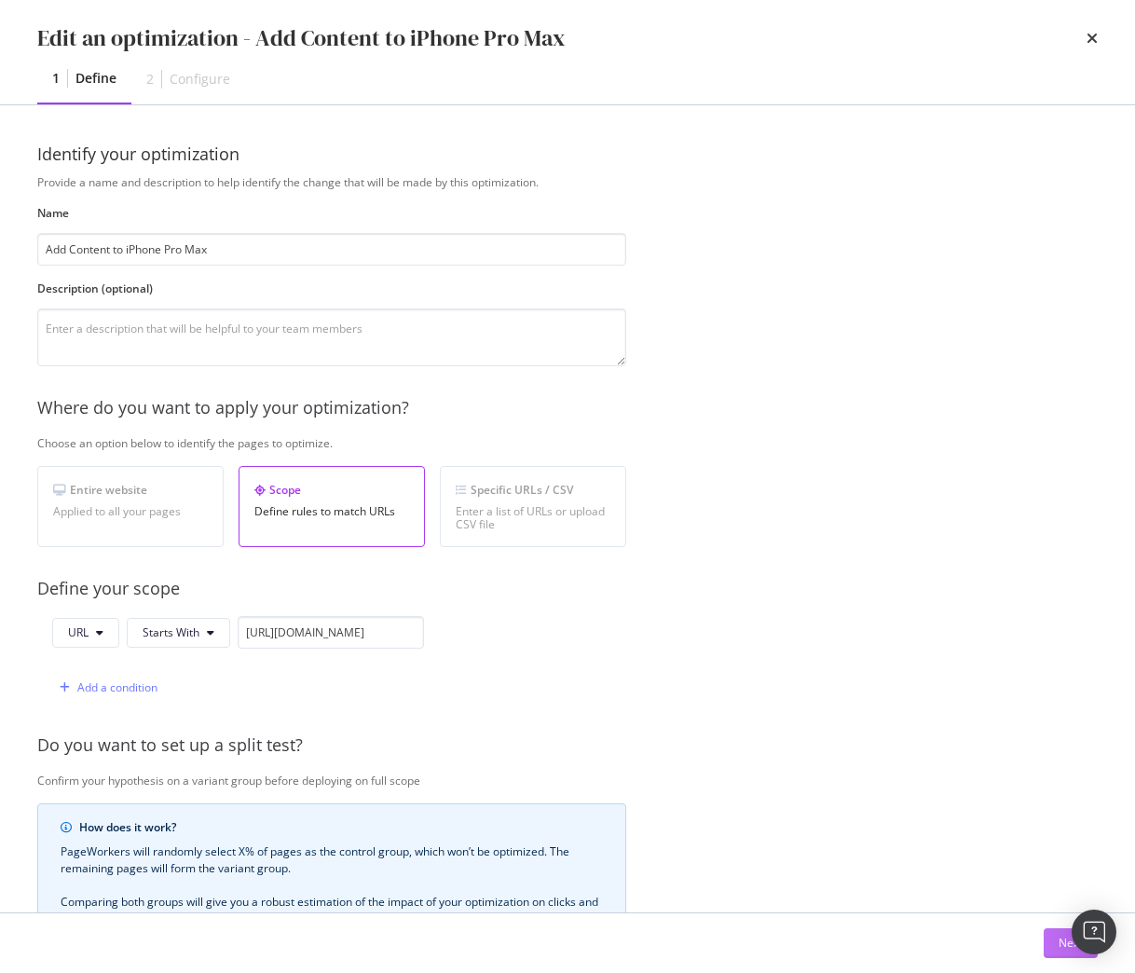
click at [1051, 947] on button "Next" at bounding box center [1071, 943] width 54 height 30
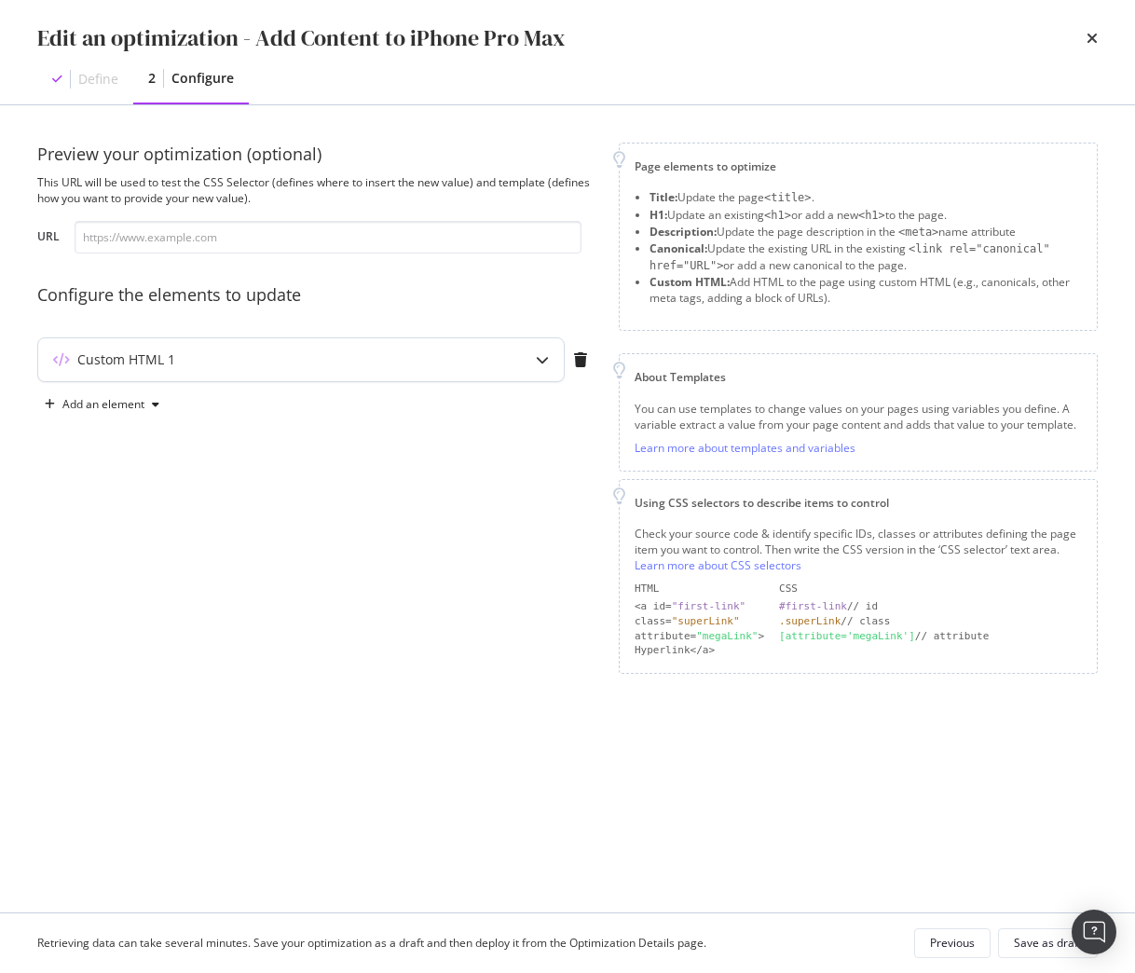
click at [305, 368] on div "Custom HTML 1" at bounding box center [264, 359] width 452 height 19
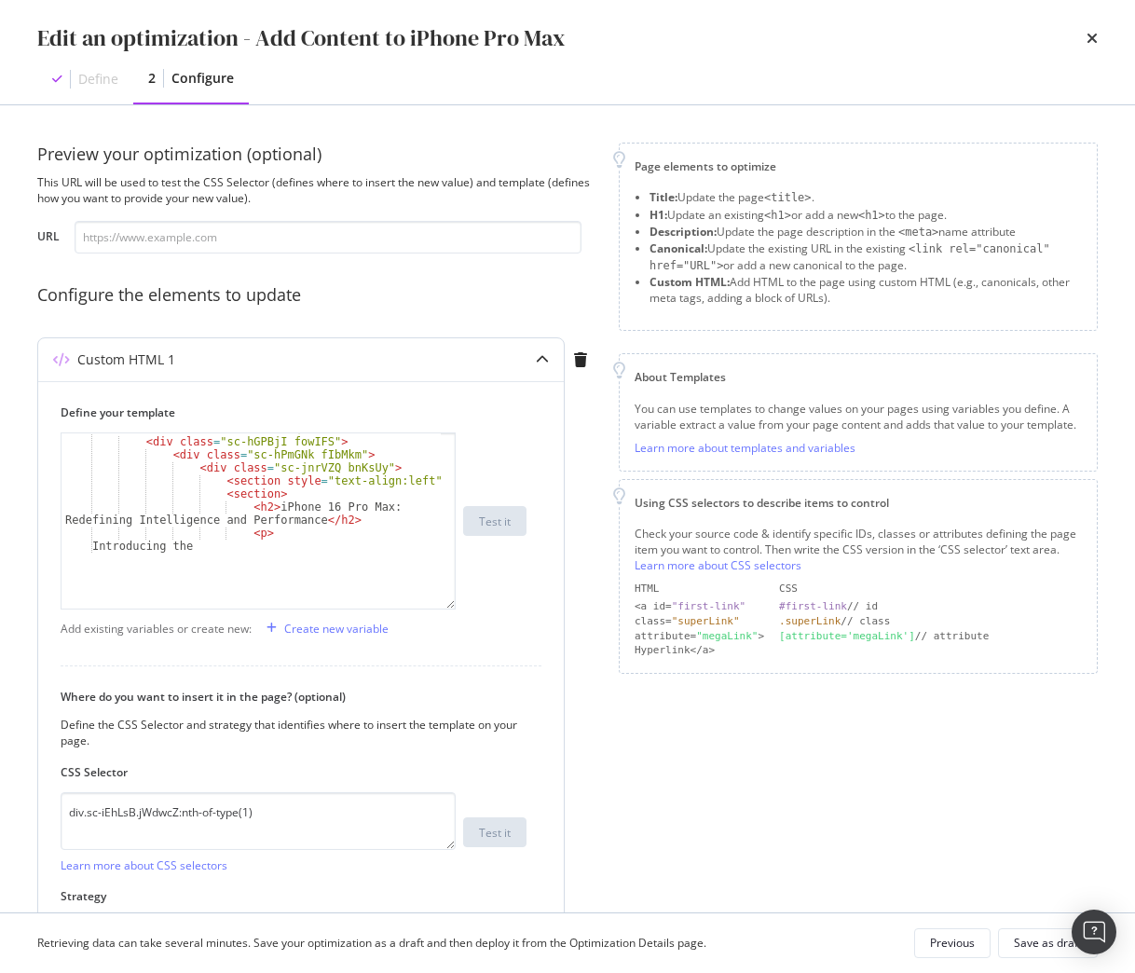
scroll to position [37, 0]
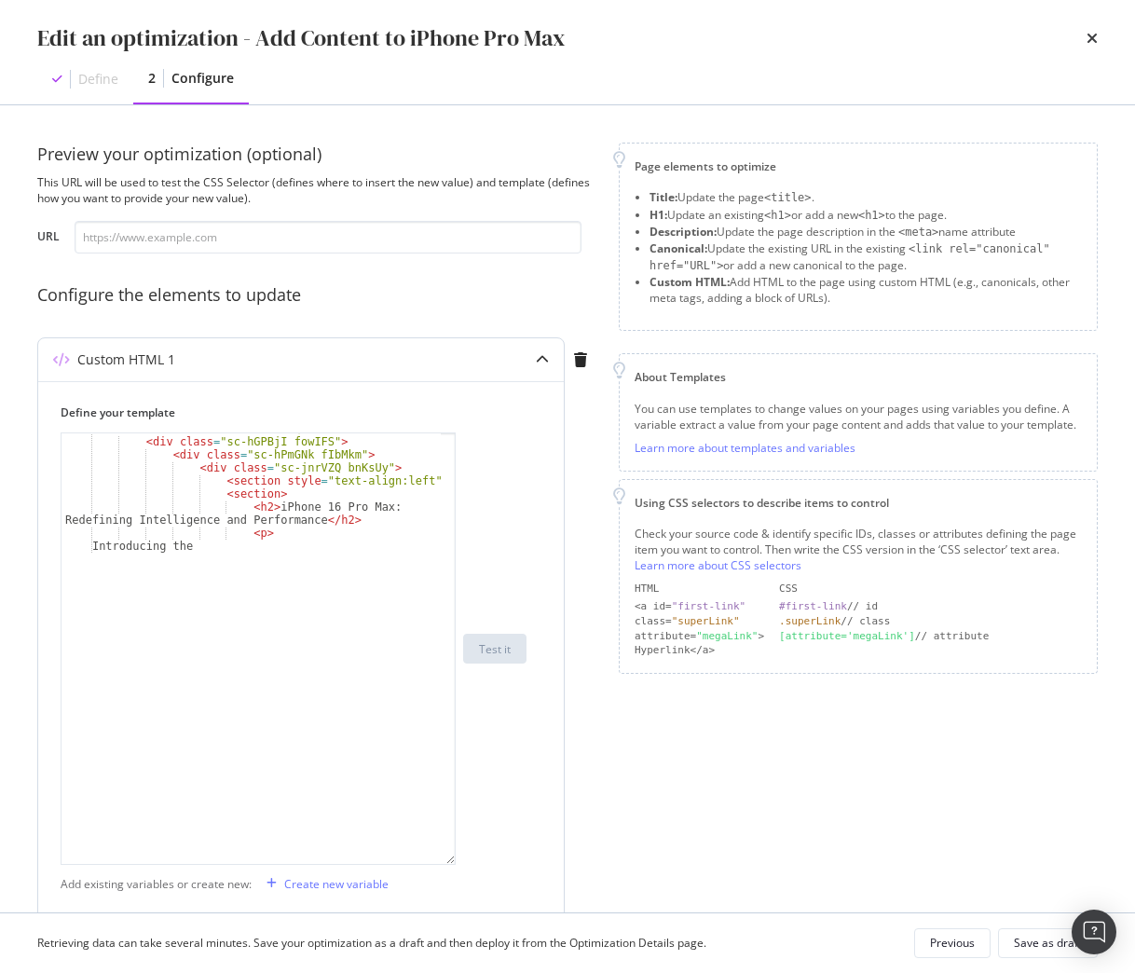
drag, startPoint x: 451, startPoint y: 549, endPoint x: 483, endPoint y: 862, distance: 314.7
click at [483, 862] on div "< div class = "sc-dlVxhl dUTbQc" > < div class = "sc-hGPBjI fowIFS" > < div cla…" at bounding box center [294, 648] width 466 height 432
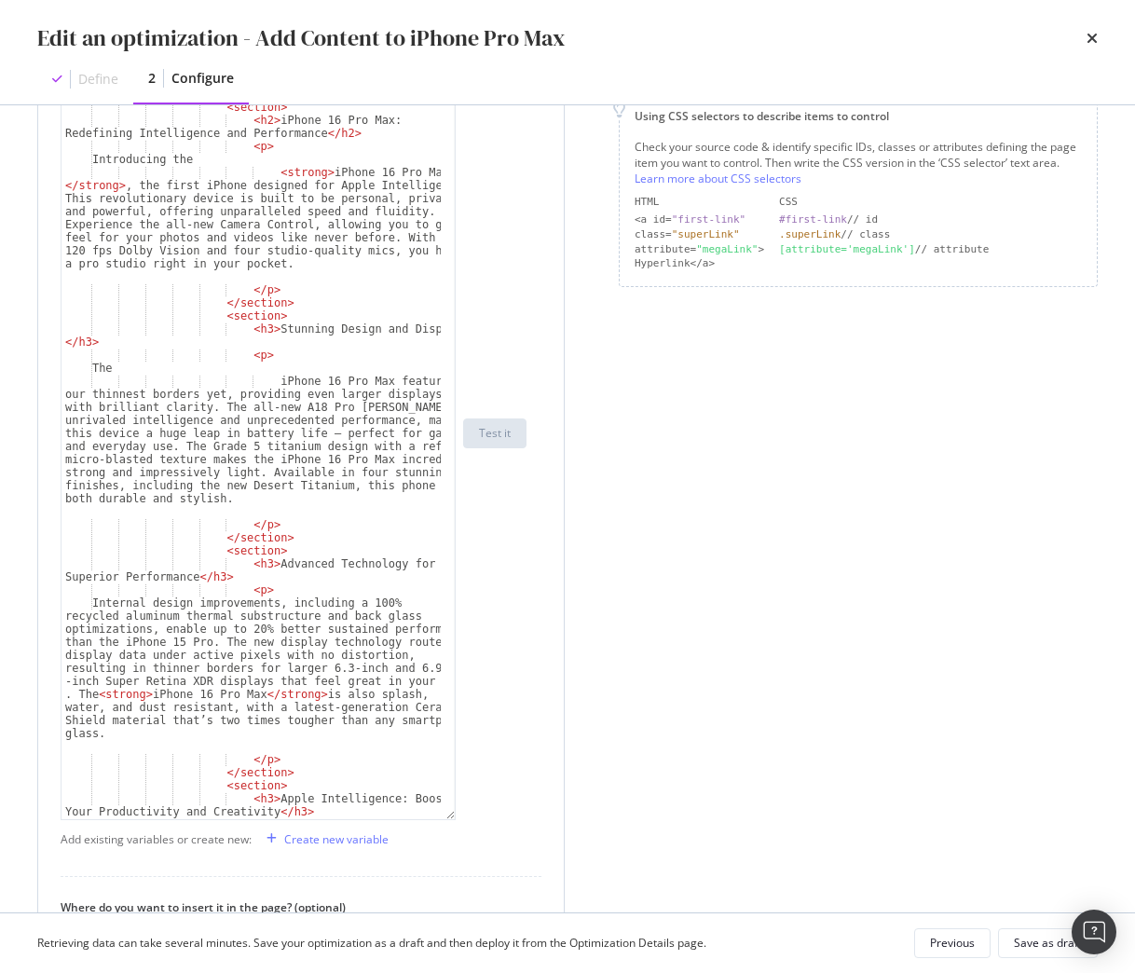
drag, startPoint x: 449, startPoint y: 476, endPoint x: 475, endPoint y: 818, distance: 343.0
click at [475, 818] on div "< div class = "sc-dlVxhl dUTbQc" > < div class = "sc-hGPBjI fowIFS" > < div cla…" at bounding box center [294, 433] width 466 height 774
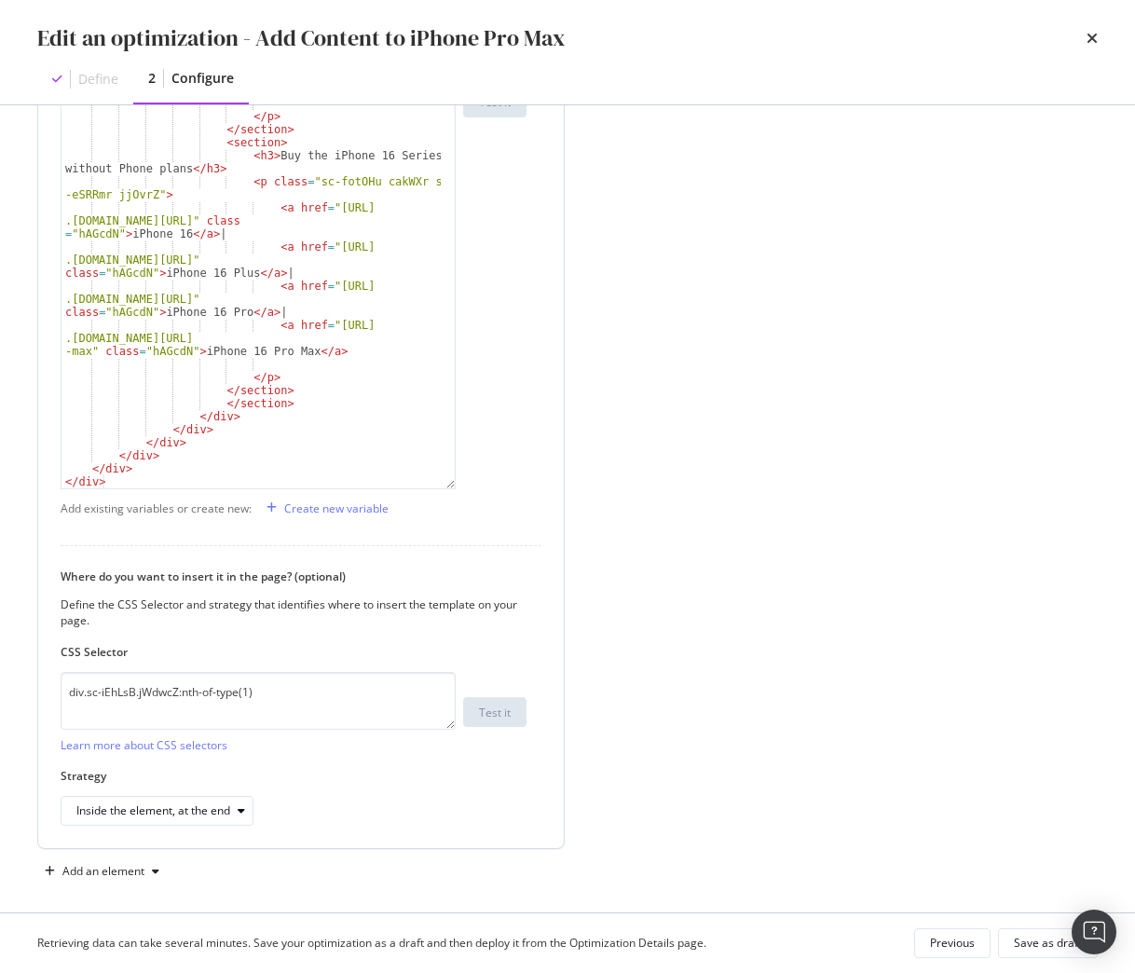
scroll to position [729, 0]
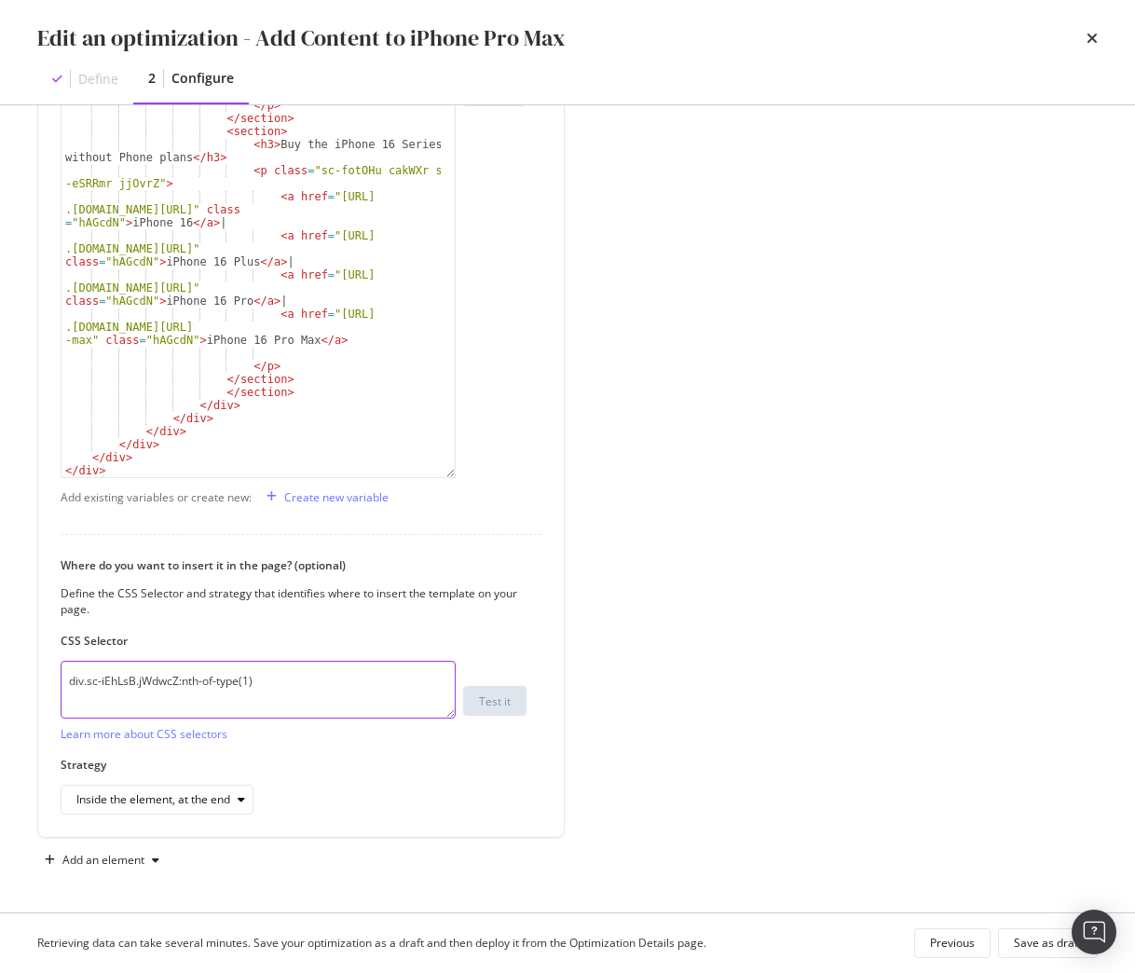
drag, startPoint x: 316, startPoint y: 685, endPoint x: -113, endPoint y: 681, distance: 428.6
click at [0, 681] on html "Activation PageWorkers Overview Monitoring Settings Add Content to iPhone Pro M…" at bounding box center [567, 486] width 1135 height 973
click at [1084, 40] on div "Edit an optimization - Add Content to iPhone Pro Max" at bounding box center [567, 38] width 1060 height 32
click at [1086, 41] on icon "times" at bounding box center [1091, 38] width 11 height 15
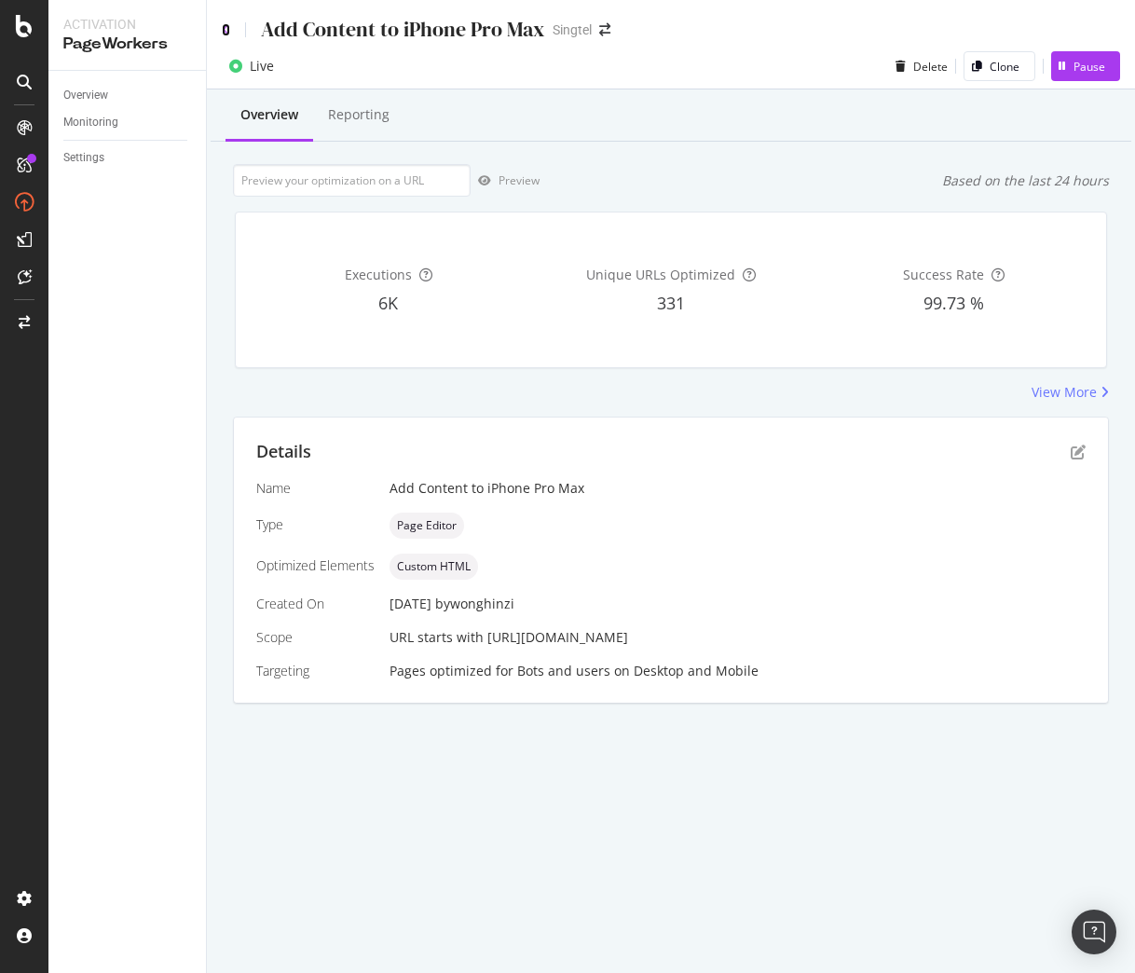
click at [225, 28] on icon at bounding box center [226, 29] width 8 height 13
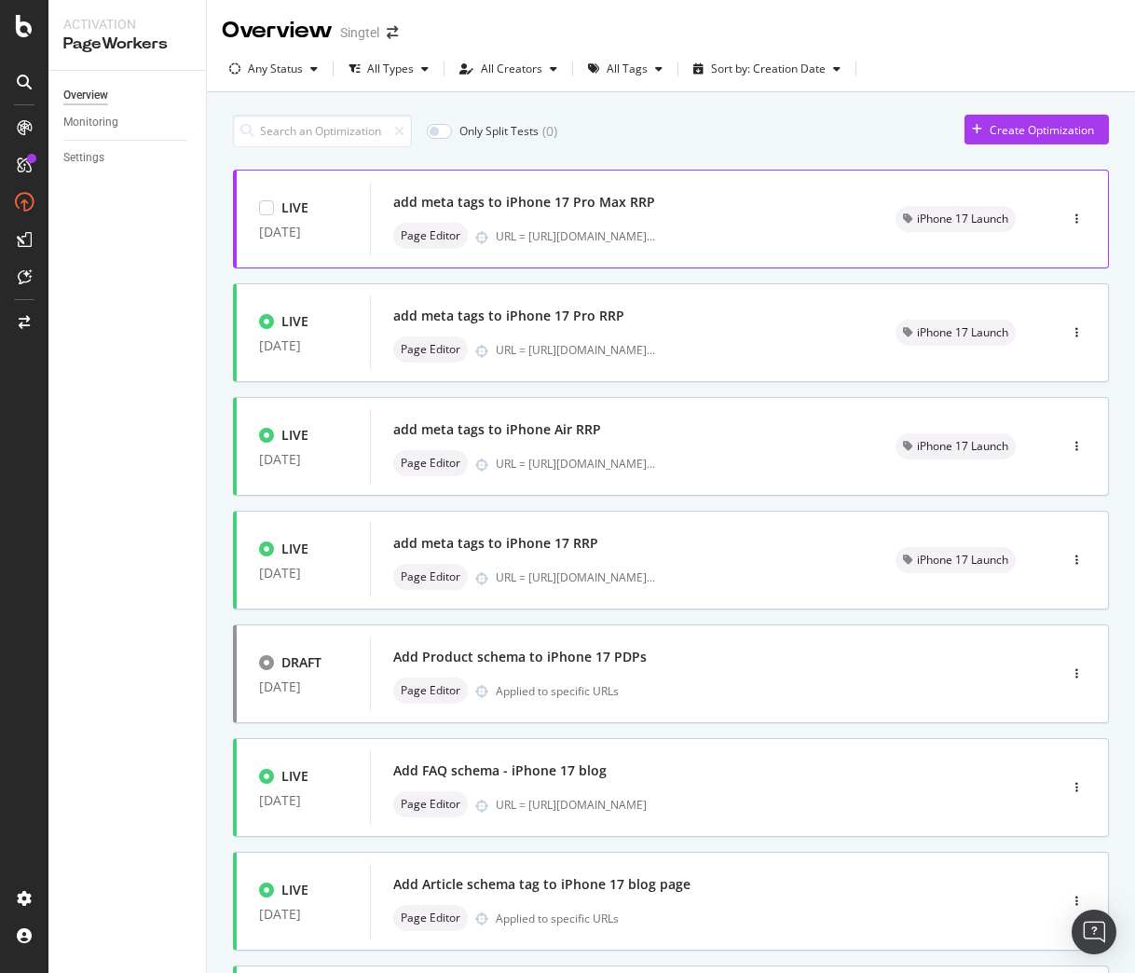
click at [636, 197] on div "add meta tags to iPhone 17 Pro Max RRP" at bounding box center [524, 202] width 262 height 19
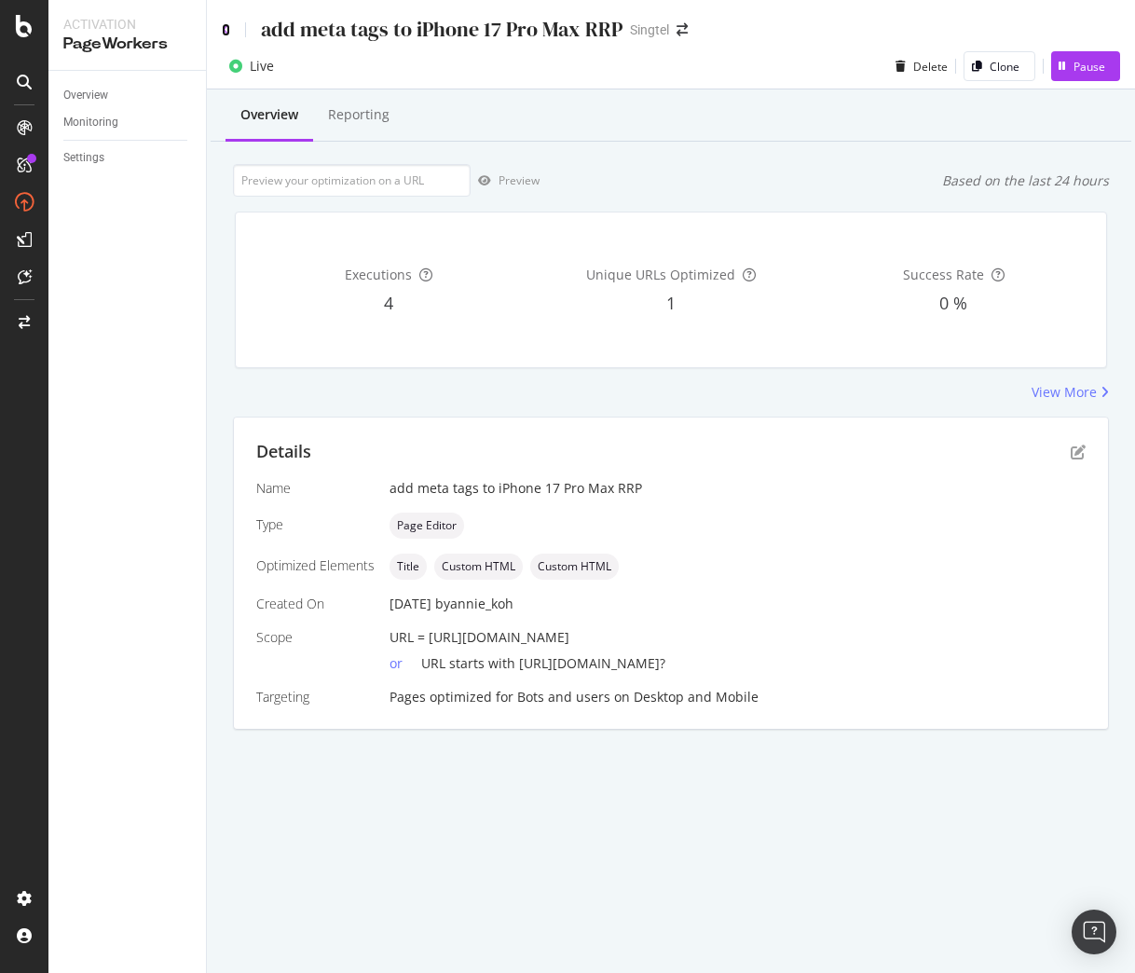
click at [223, 31] on icon at bounding box center [226, 29] width 8 height 13
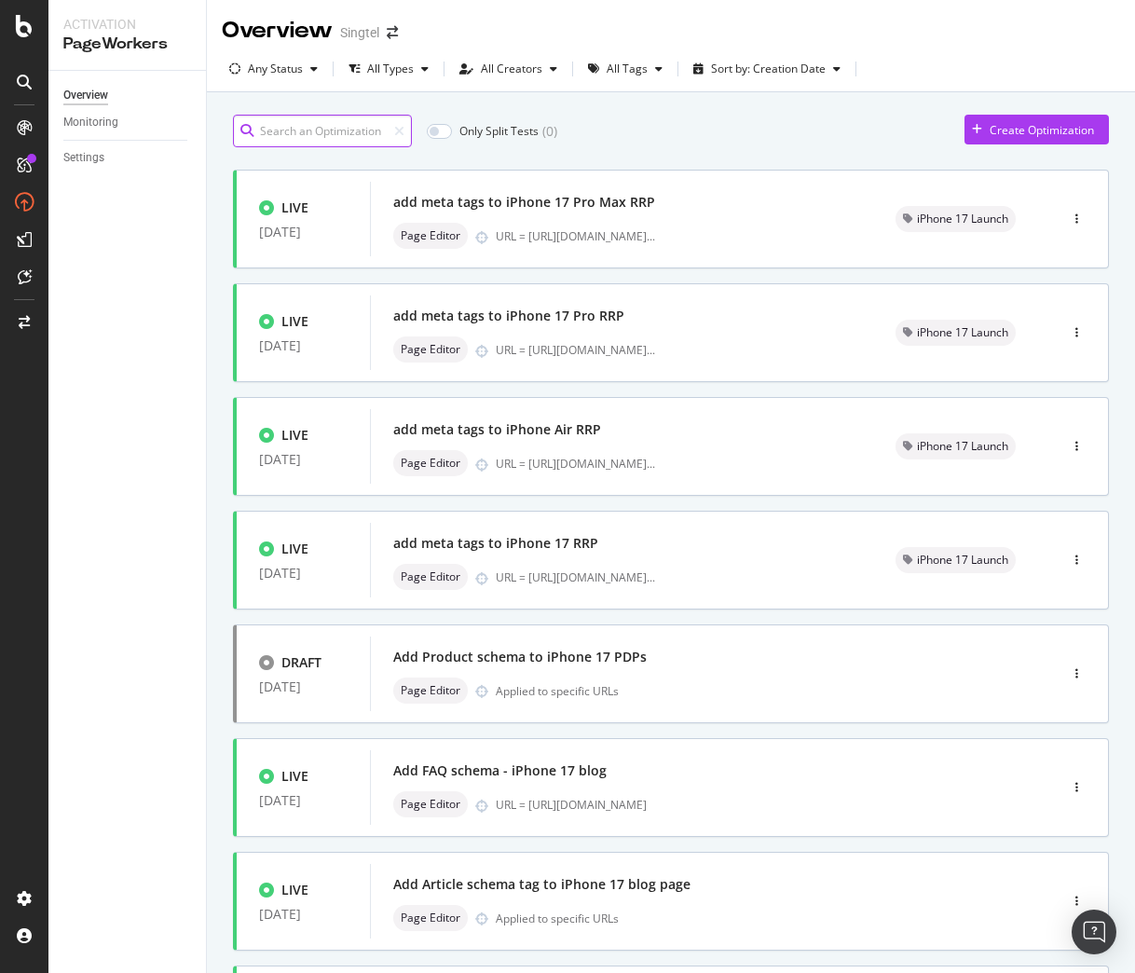
click at [330, 129] on input at bounding box center [322, 131] width 179 height 33
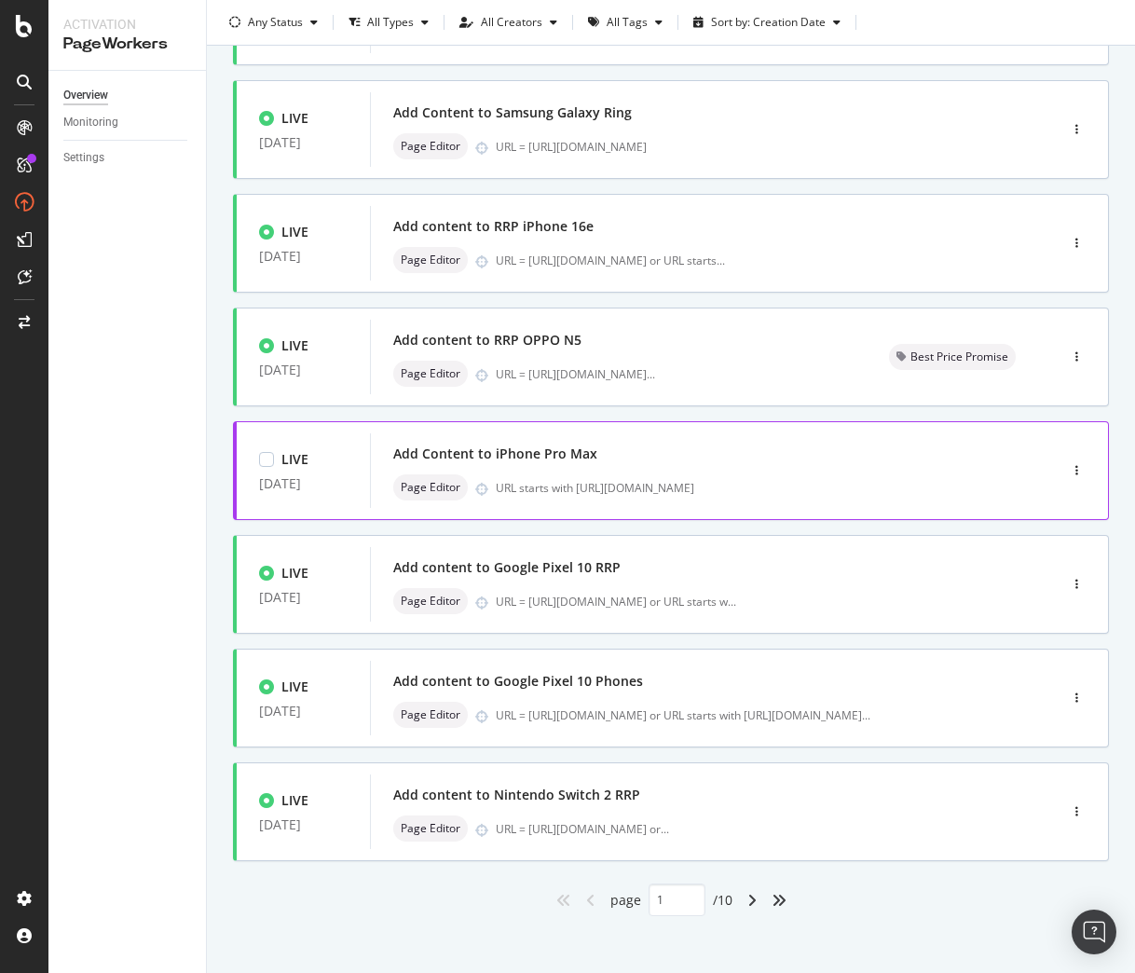
scroll to position [439, 0]
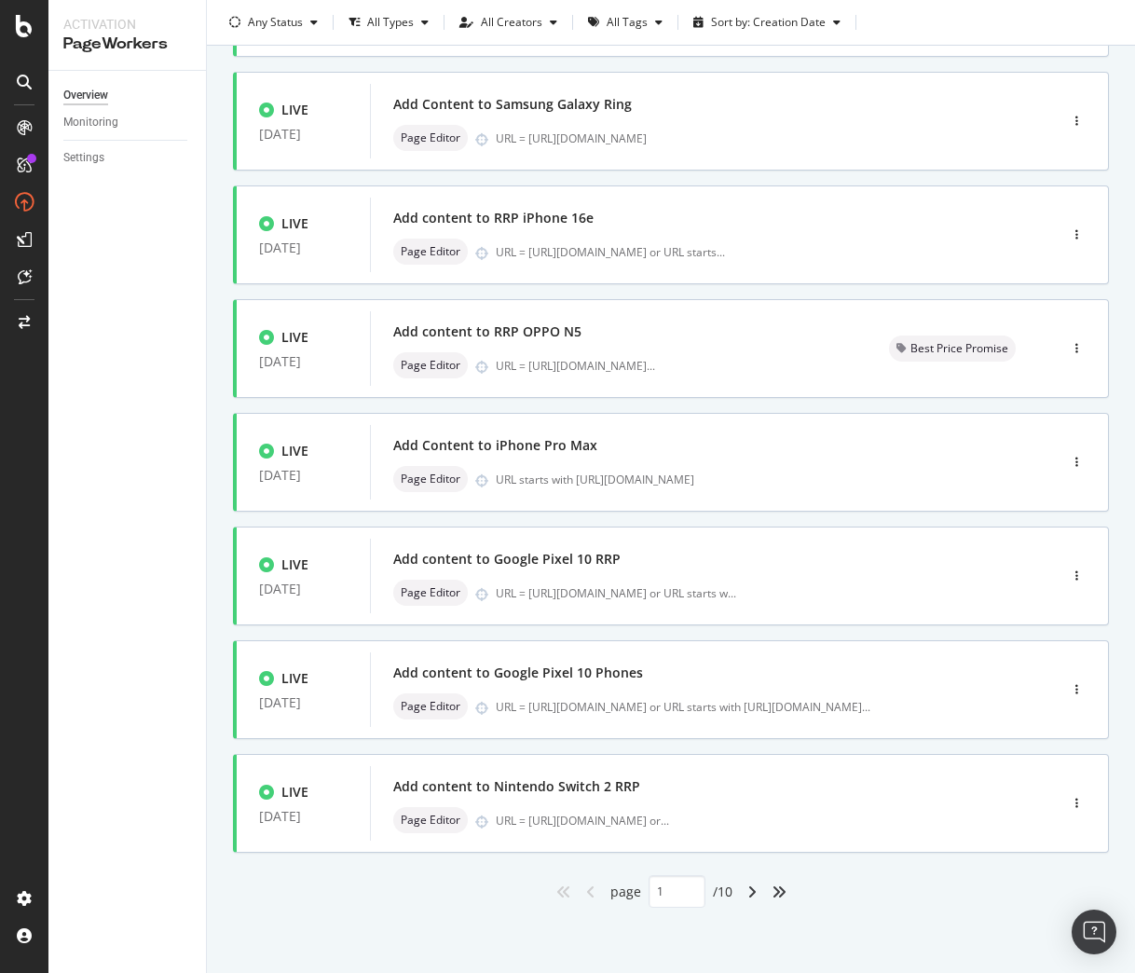
click at [744, 899] on div "angle-right" at bounding box center [752, 892] width 24 height 30
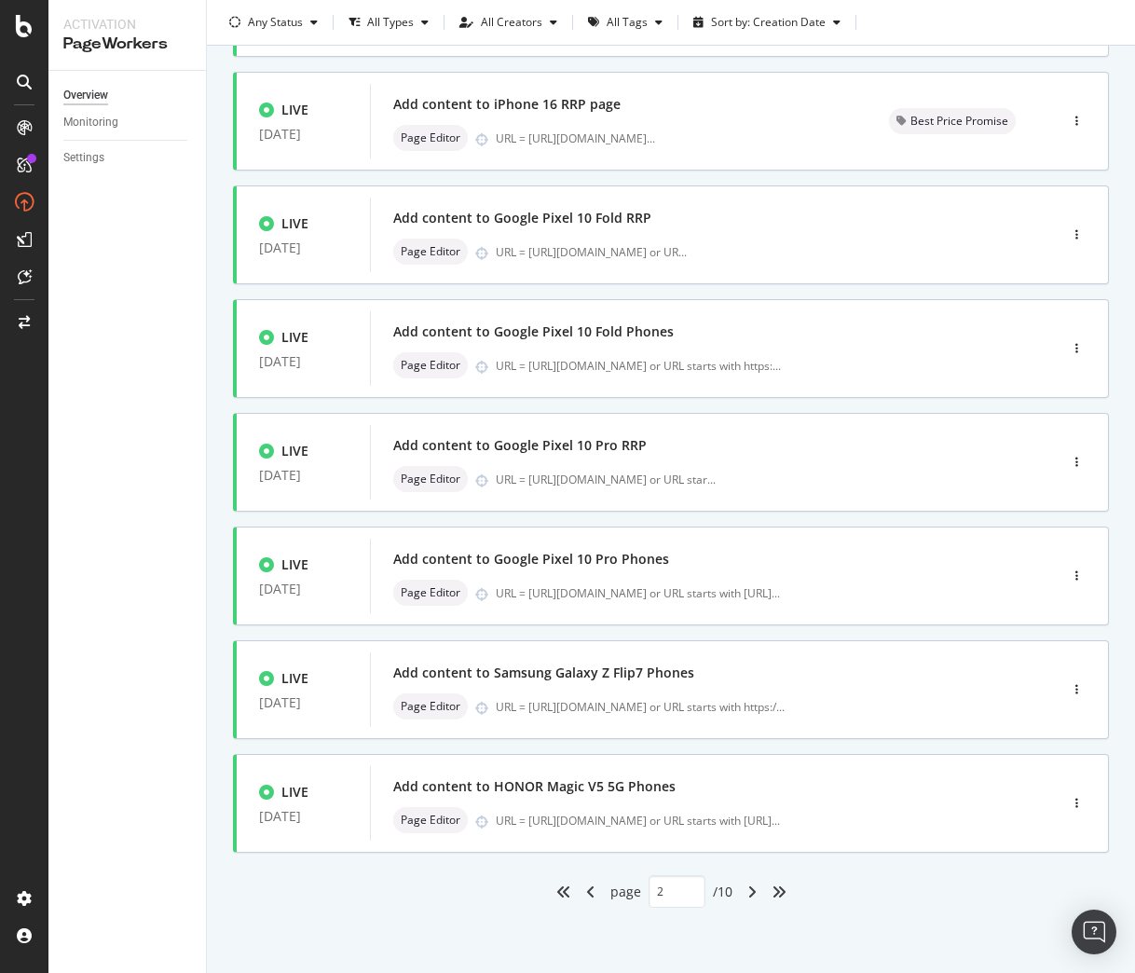
click at [740, 894] on div "angle-right" at bounding box center [752, 892] width 24 height 30
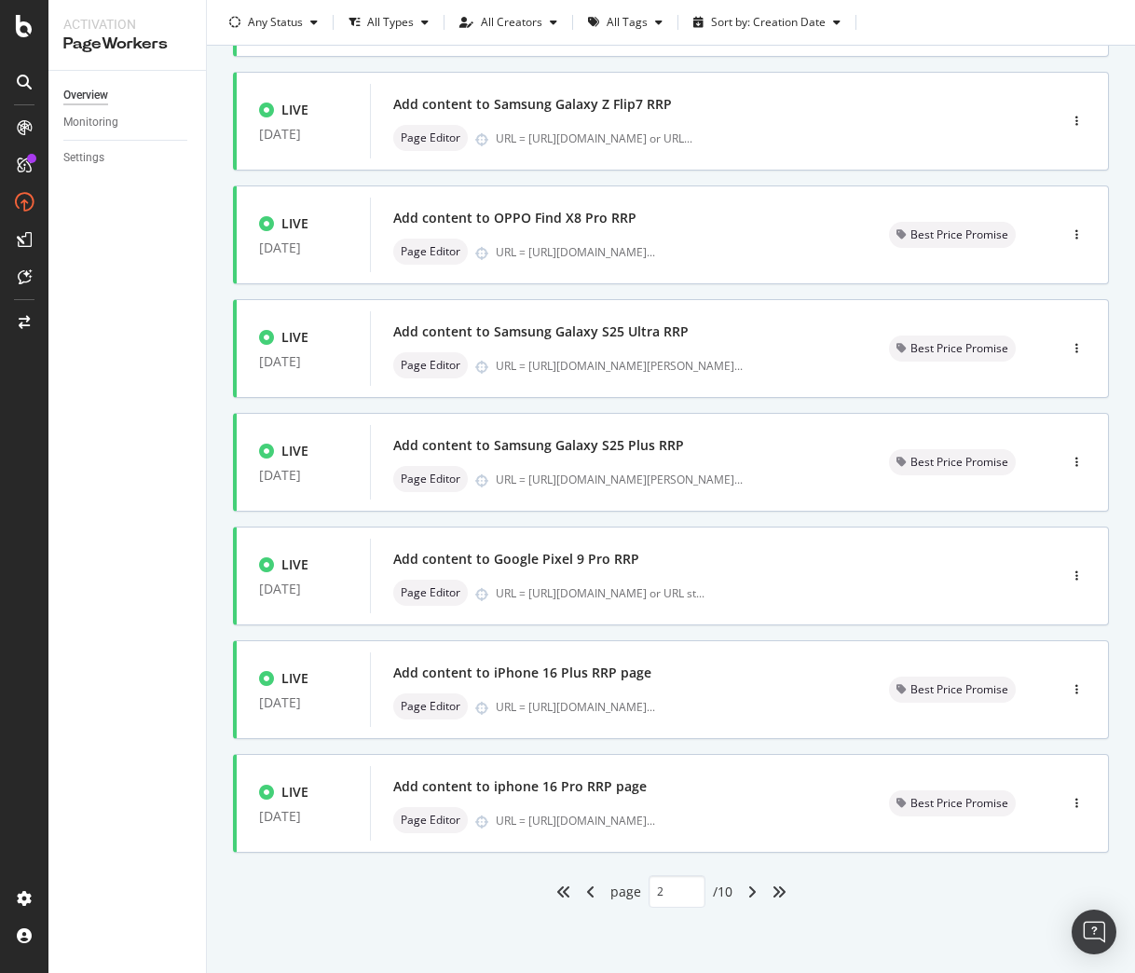
type input "3"
click at [735, 783] on div "Add content to iphone 16 Pro RRP page" at bounding box center [618, 786] width 451 height 26
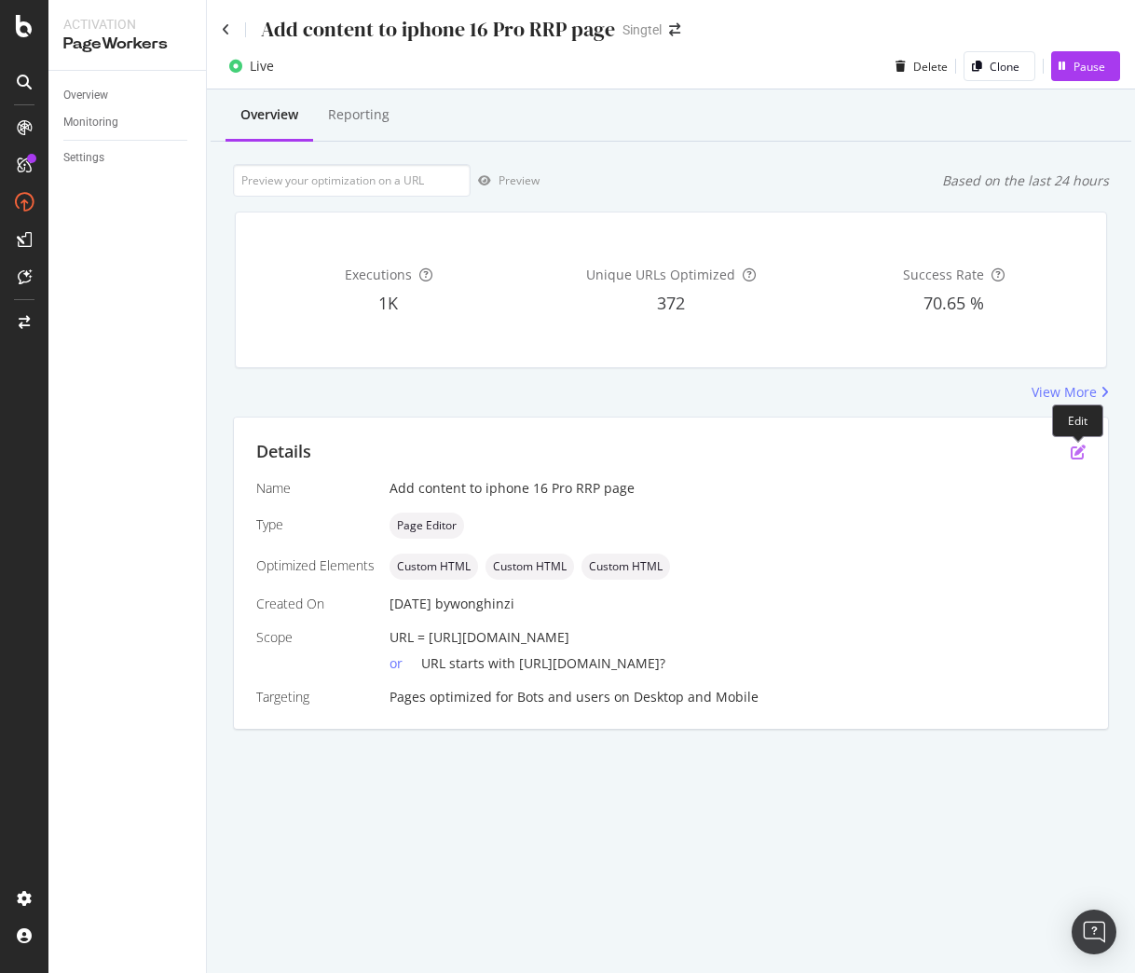
click at [1078, 450] on icon "pen-to-square" at bounding box center [1078, 451] width 15 height 15
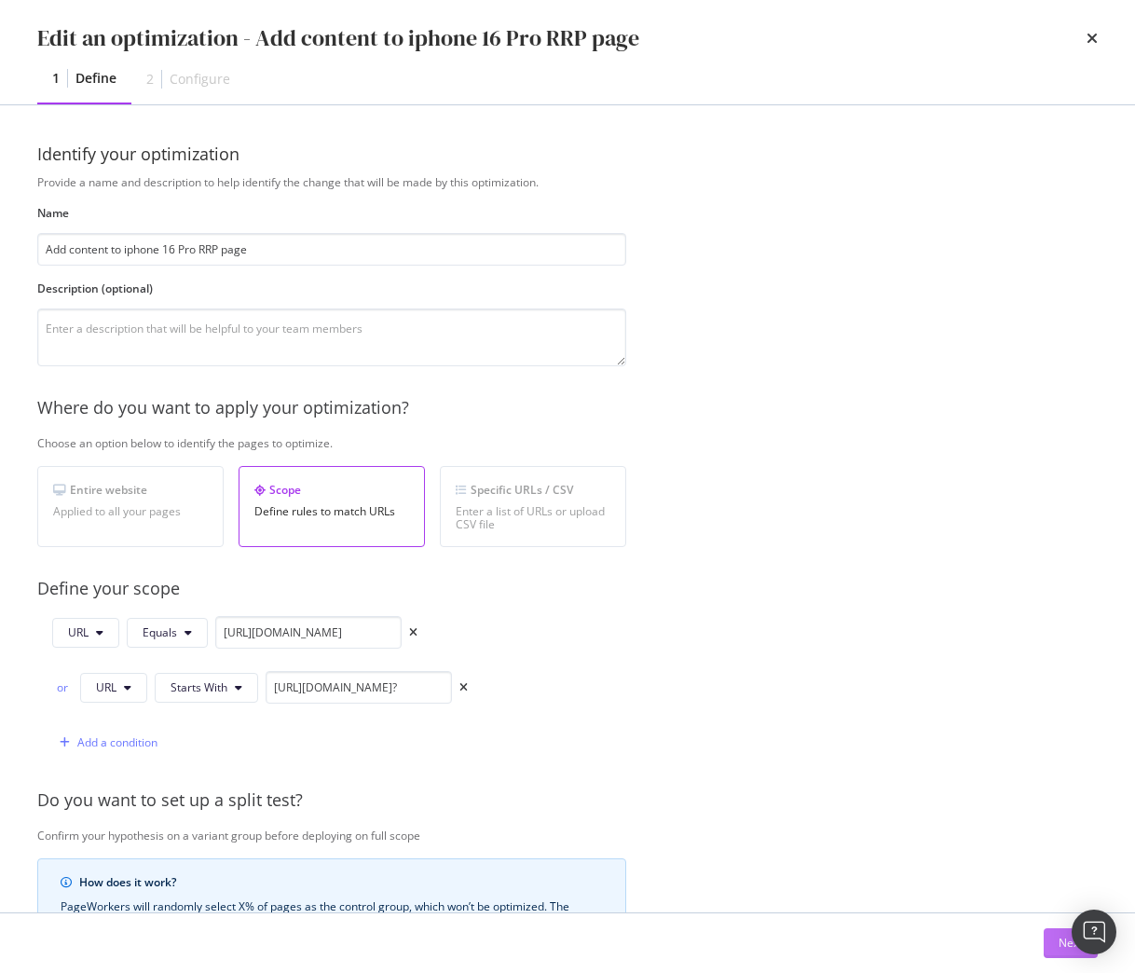
click at [1051, 942] on button "Next" at bounding box center [1071, 943] width 54 height 30
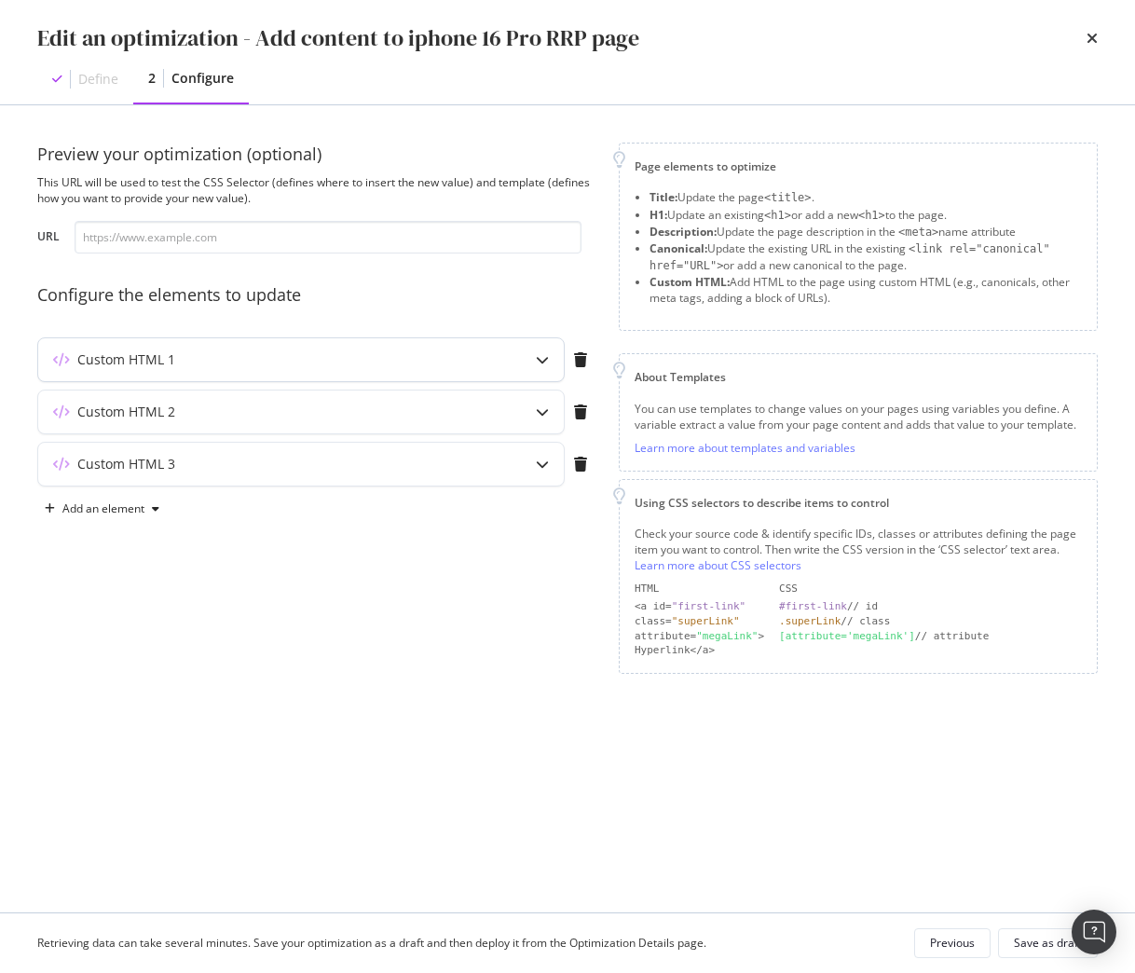
click at [473, 362] on div "Custom HTML 1" at bounding box center [264, 359] width 452 height 19
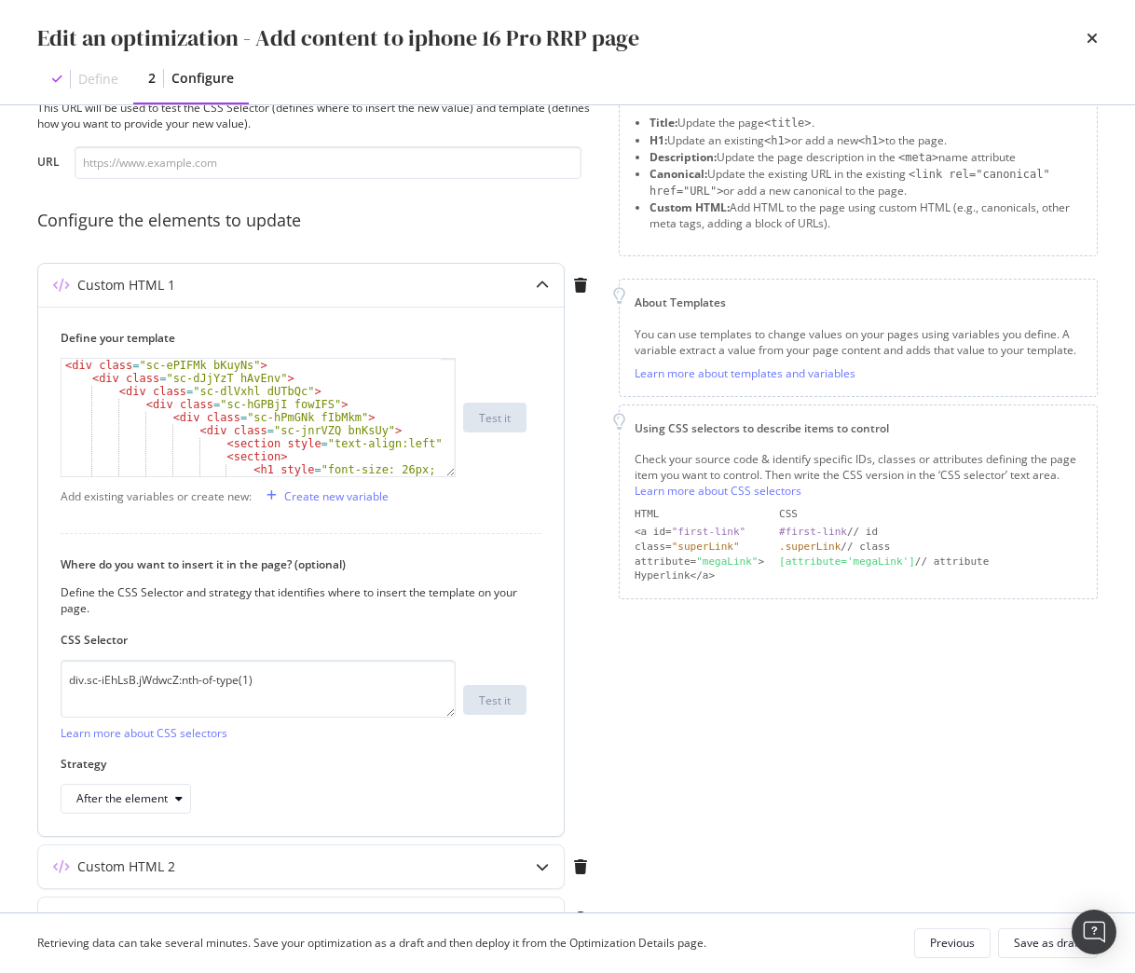
scroll to position [178, 0]
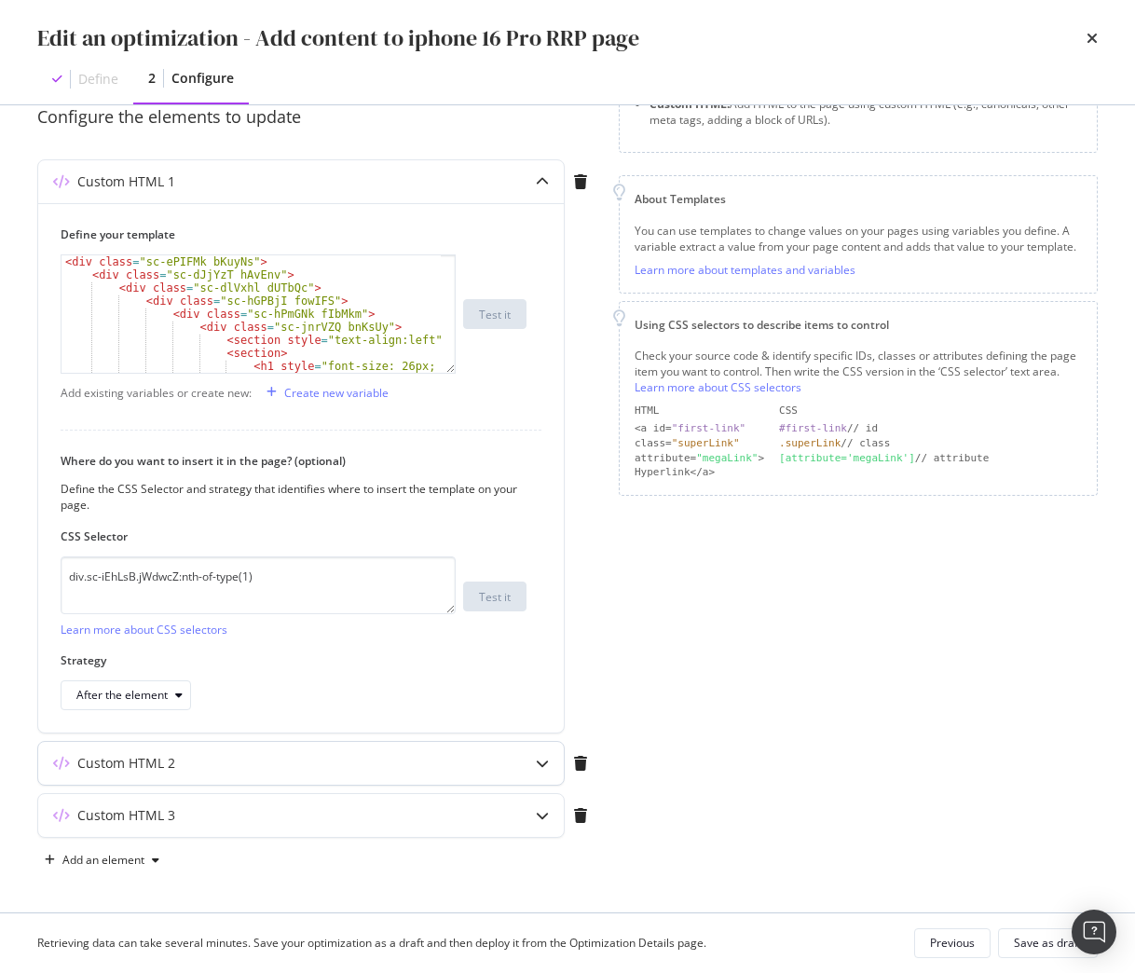
click at [479, 763] on div "Custom HTML 2" at bounding box center [264, 763] width 452 height 19
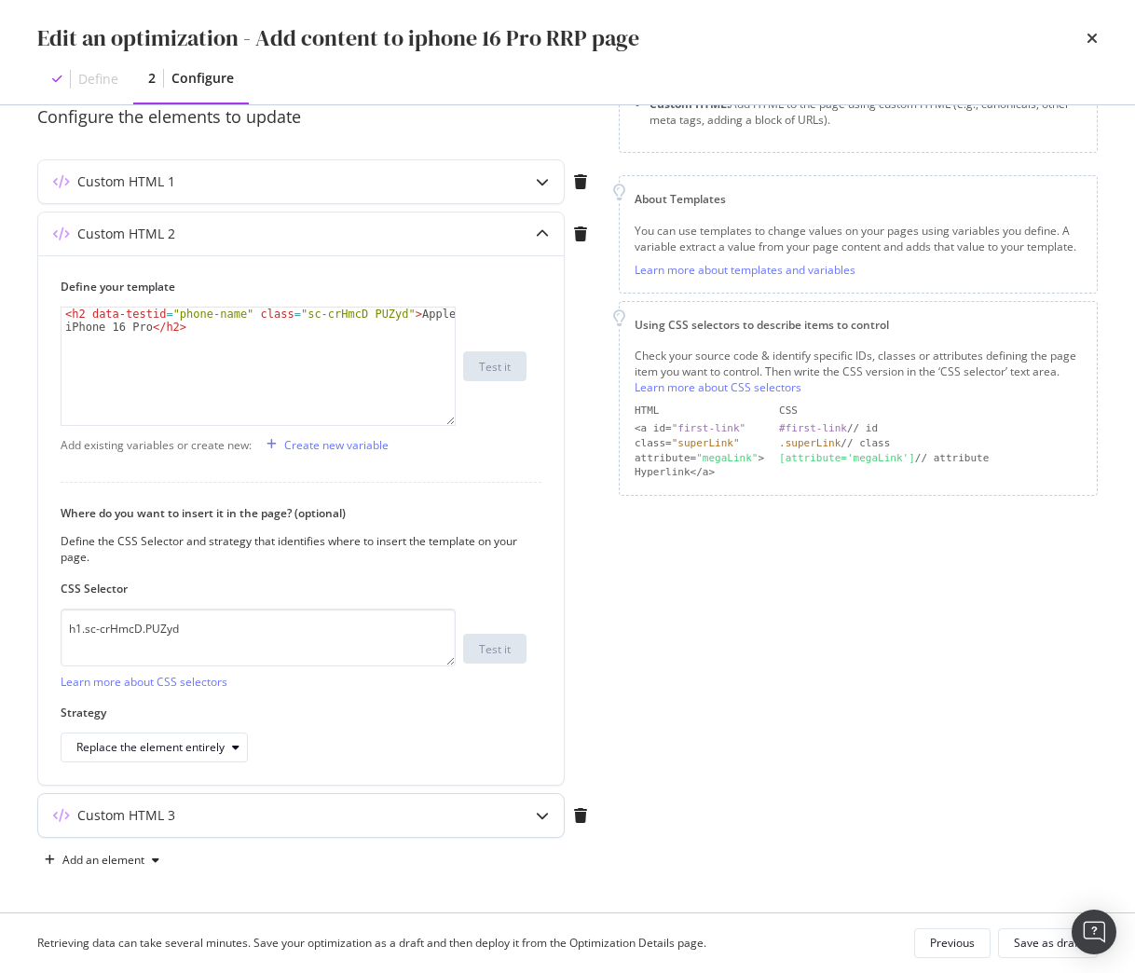
click at [234, 817] on div "Custom HTML 3" at bounding box center [264, 815] width 452 height 19
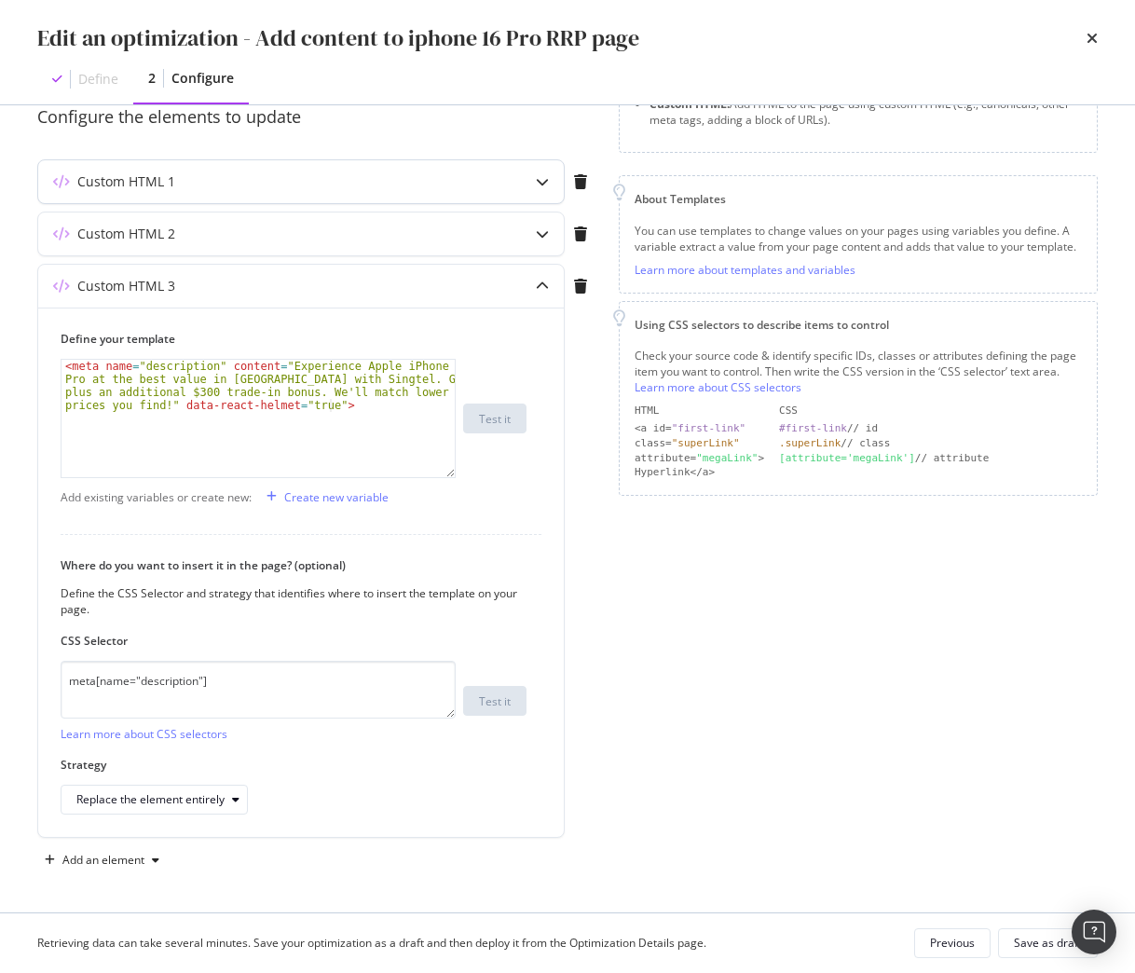
click at [212, 192] on div "Custom HTML 1" at bounding box center [301, 181] width 526 height 43
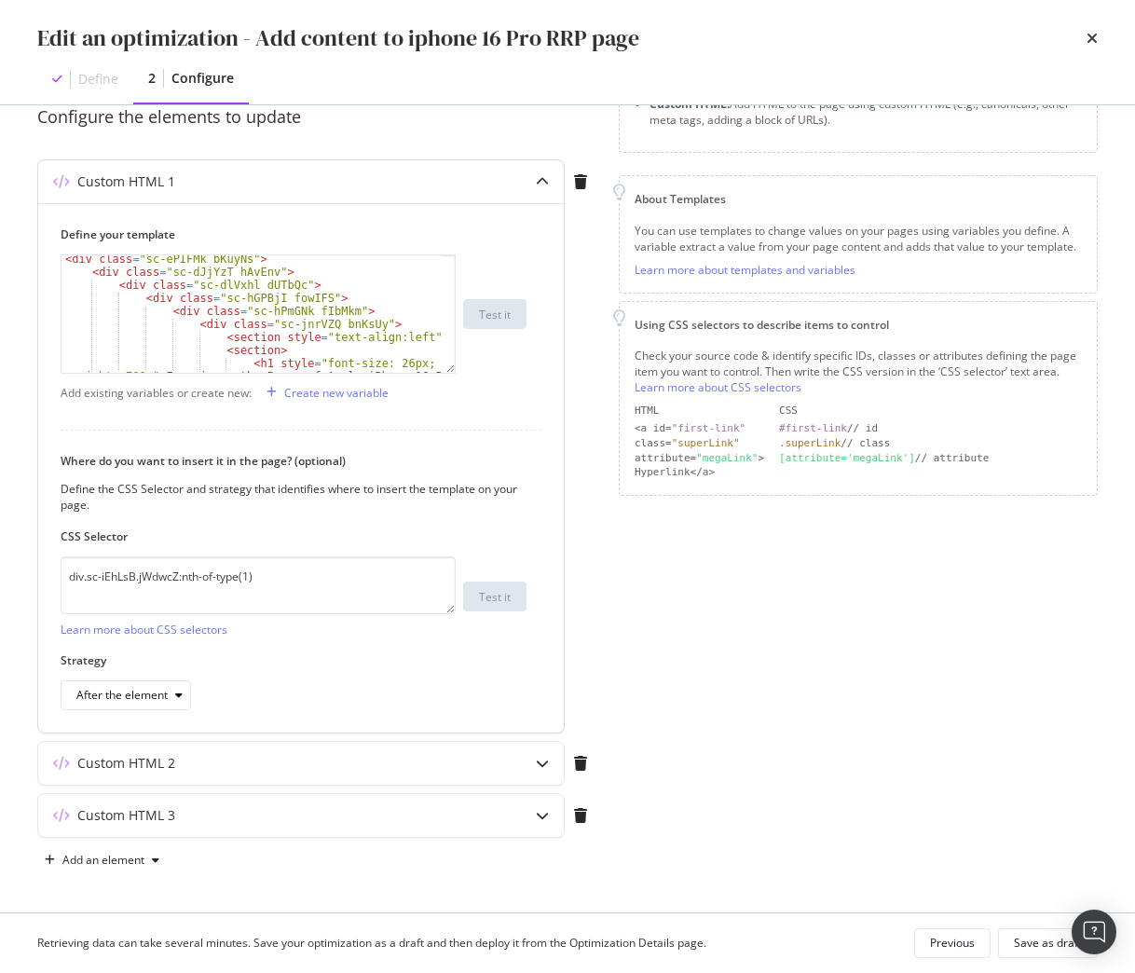
scroll to position [37, 0]
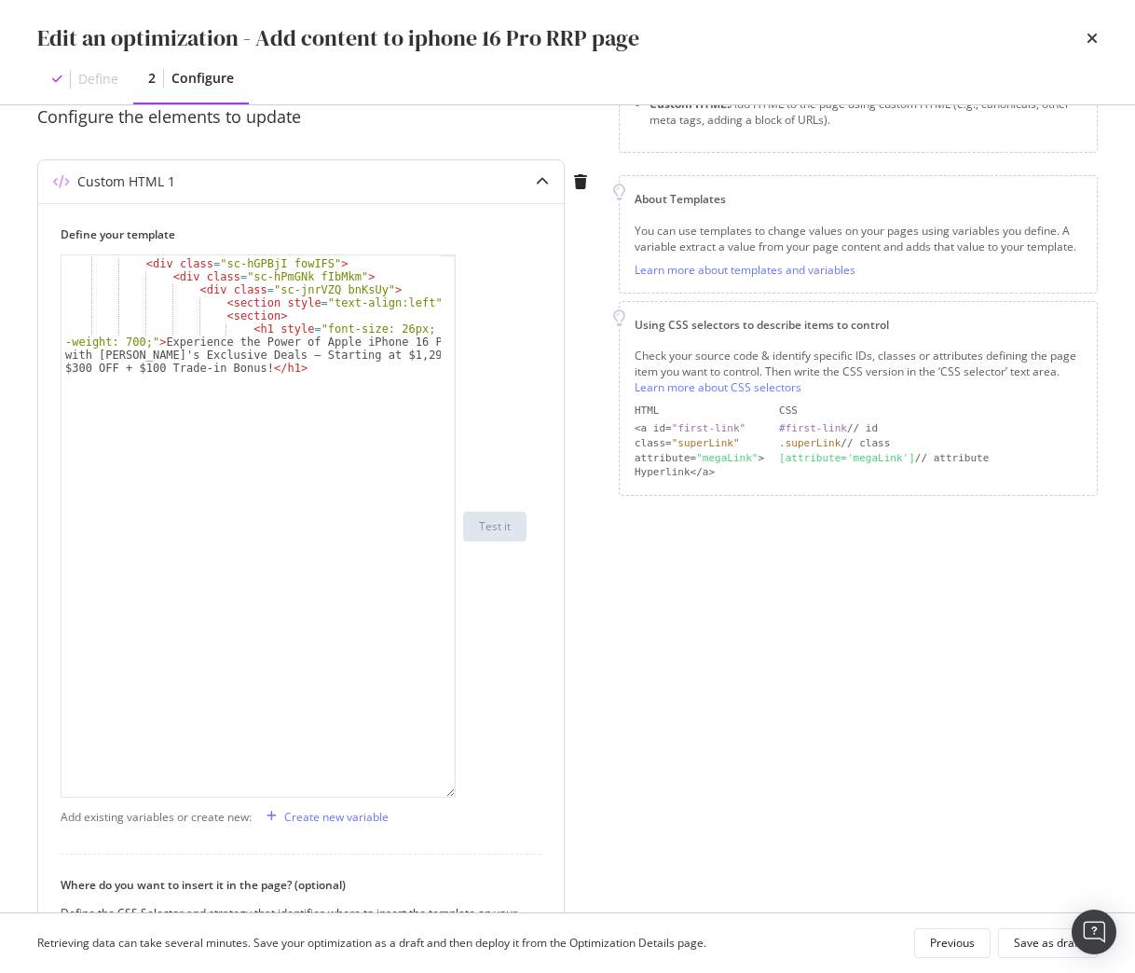
drag, startPoint x: 448, startPoint y: 371, endPoint x: 496, endPoint y: 812, distance: 443.3
click at [496, 798] on div "< div class = "sc-dlVxhl dUTbQc" > < div class = "sc-hGPBjI fowIFS" > < div cla…" at bounding box center [294, 525] width 466 height 543
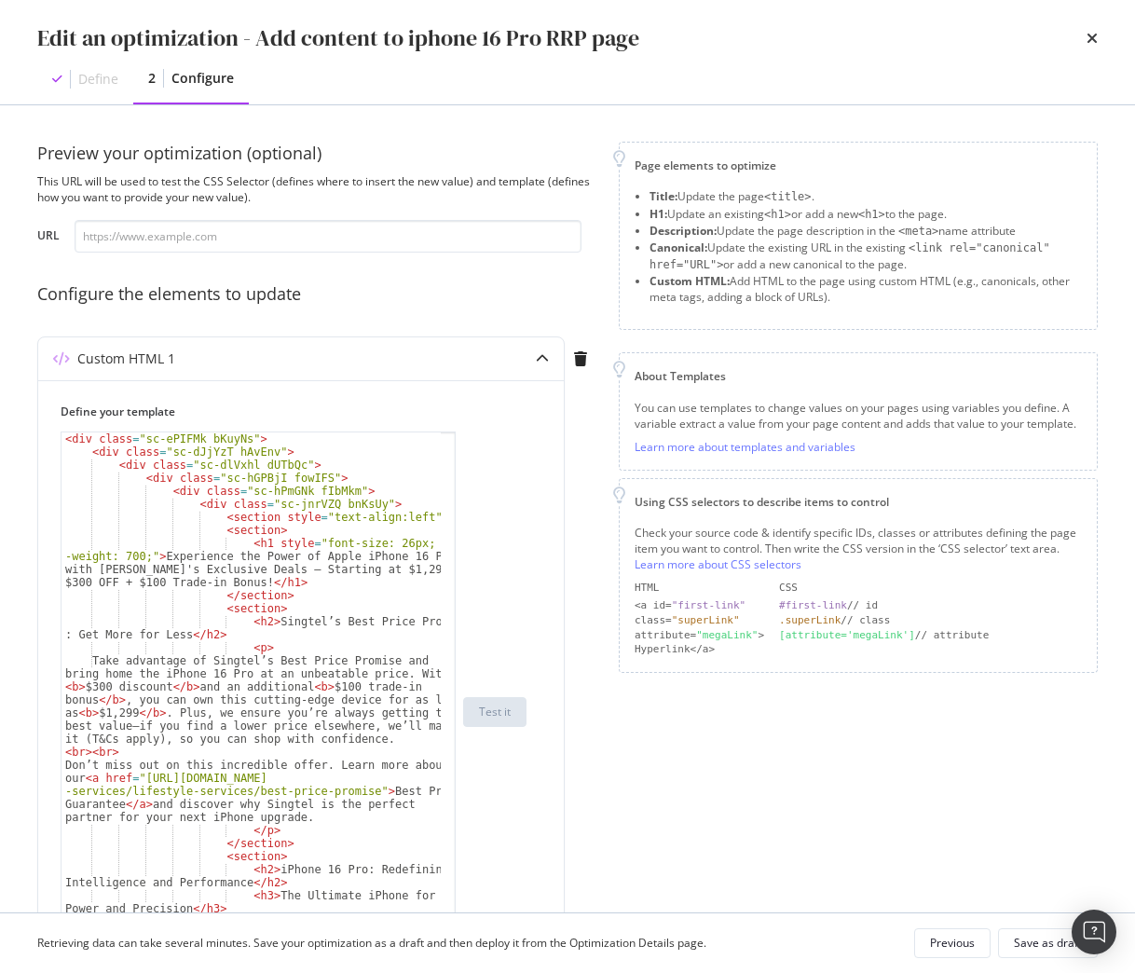
scroll to position [0, 0]
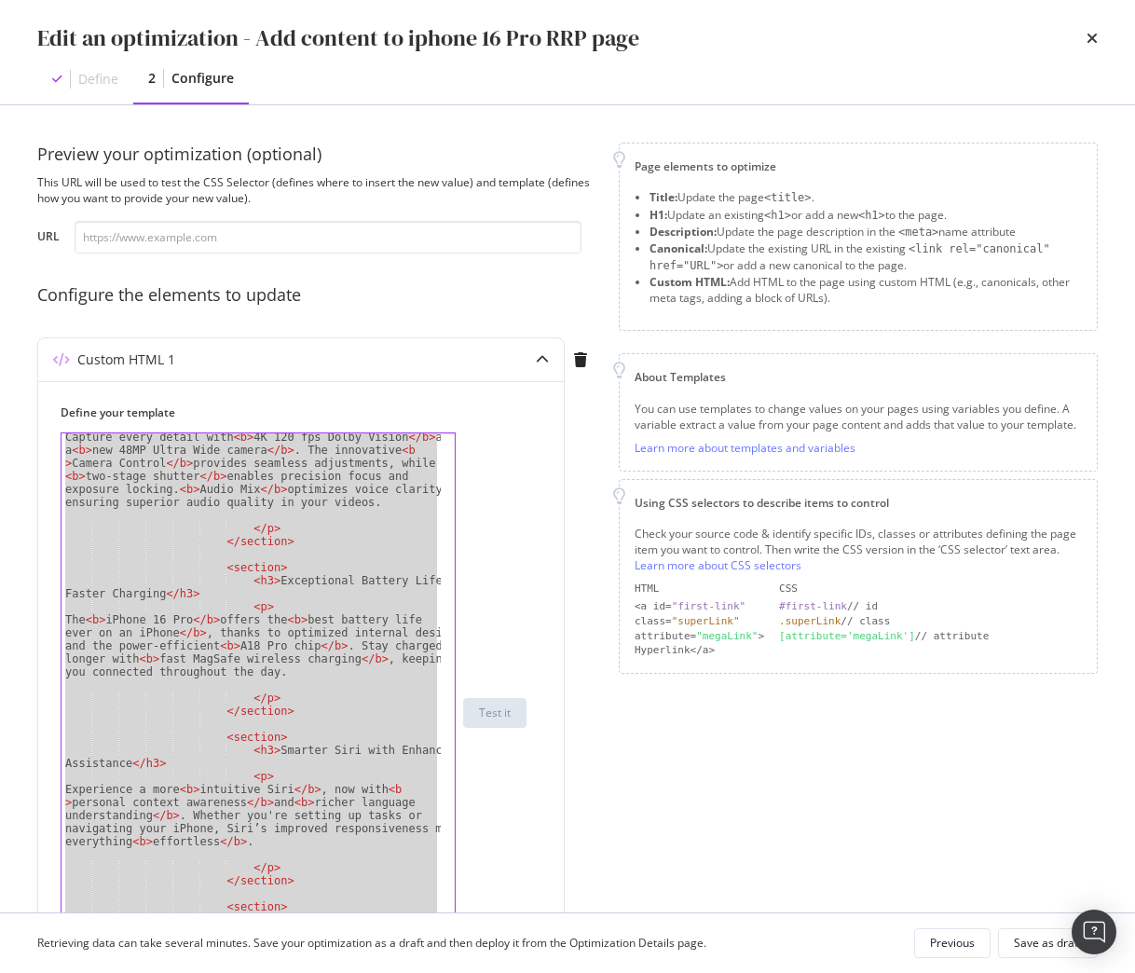
drag, startPoint x: 61, startPoint y: 438, endPoint x: 462, endPoint y: 995, distance: 686.3
click at [462, 972] on html "Activation PageWorkers Overview Monitoring Settings Add content to iphone 16 Pr…" at bounding box center [567, 486] width 1135 height 973
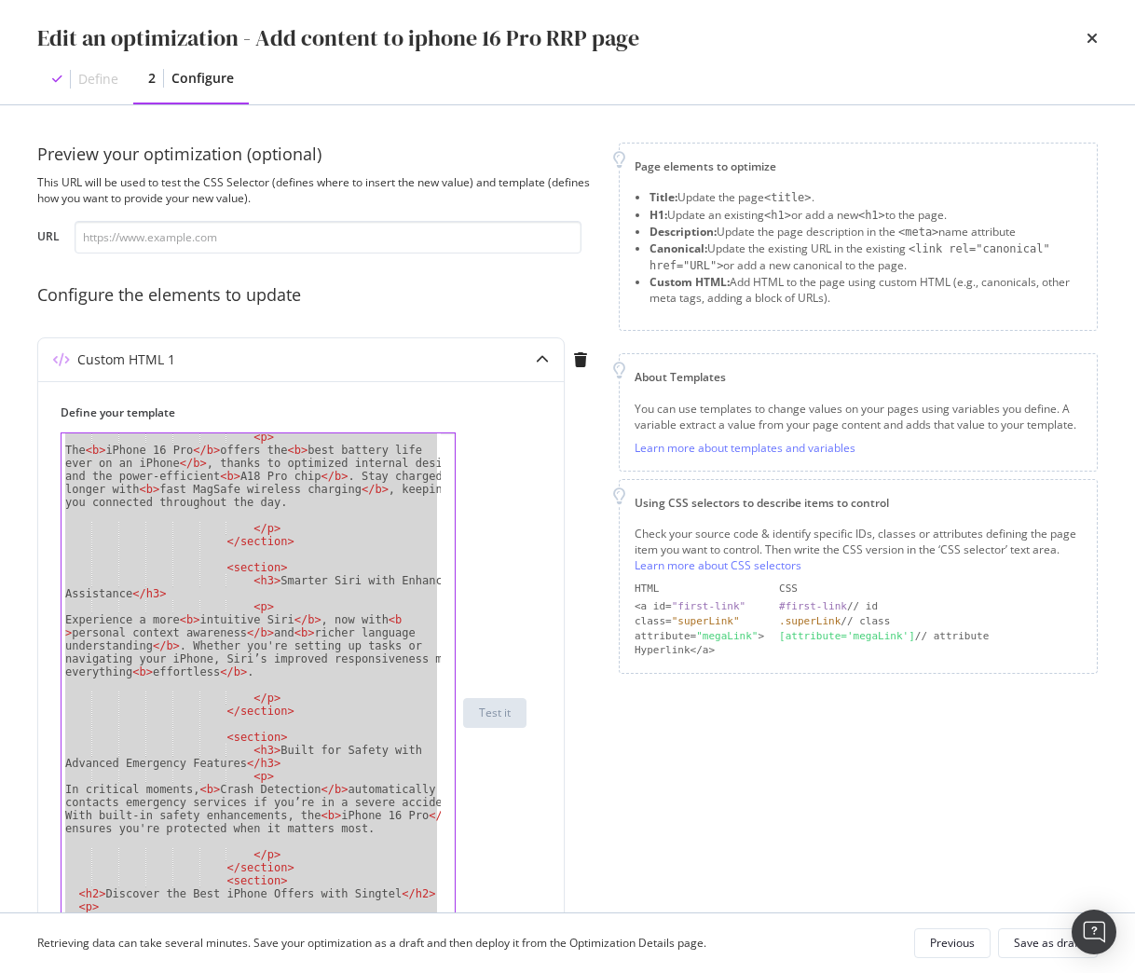
scroll to position [1359, 0]
click at [335, 652] on div "< p > The < b > iPhone 16 Pro </ b > offers the < b > best battery life ever on…" at bounding box center [250, 712] width 379 height 558
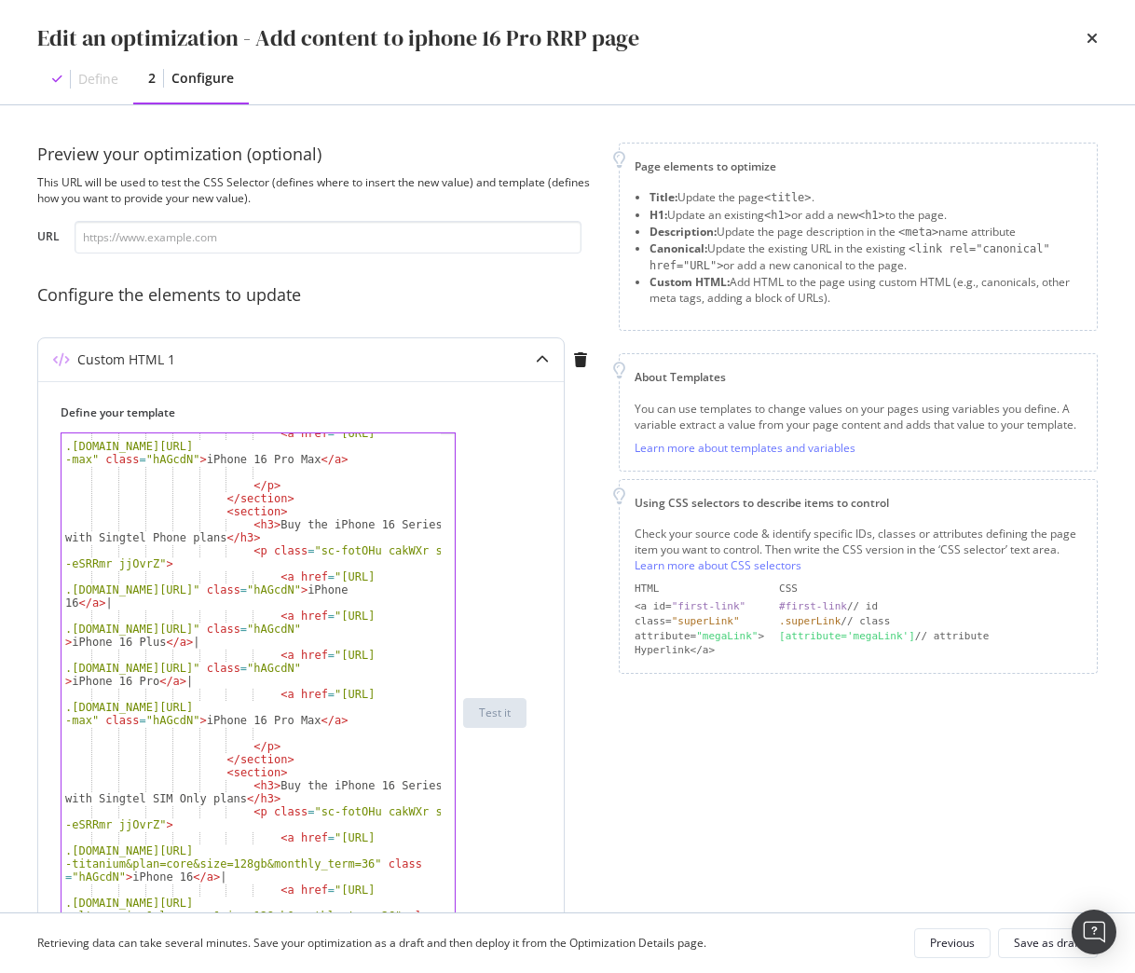
scroll to position [2198, 0]
click at [389, 766] on div "< a href = "https://shop .singtel.com/accessories/rrp-products/apple-iphone-16-…" at bounding box center [250, 751] width 379 height 649
type textarea "</section>"
click at [967, 946] on div "Previous" at bounding box center [952, 943] width 45 height 16
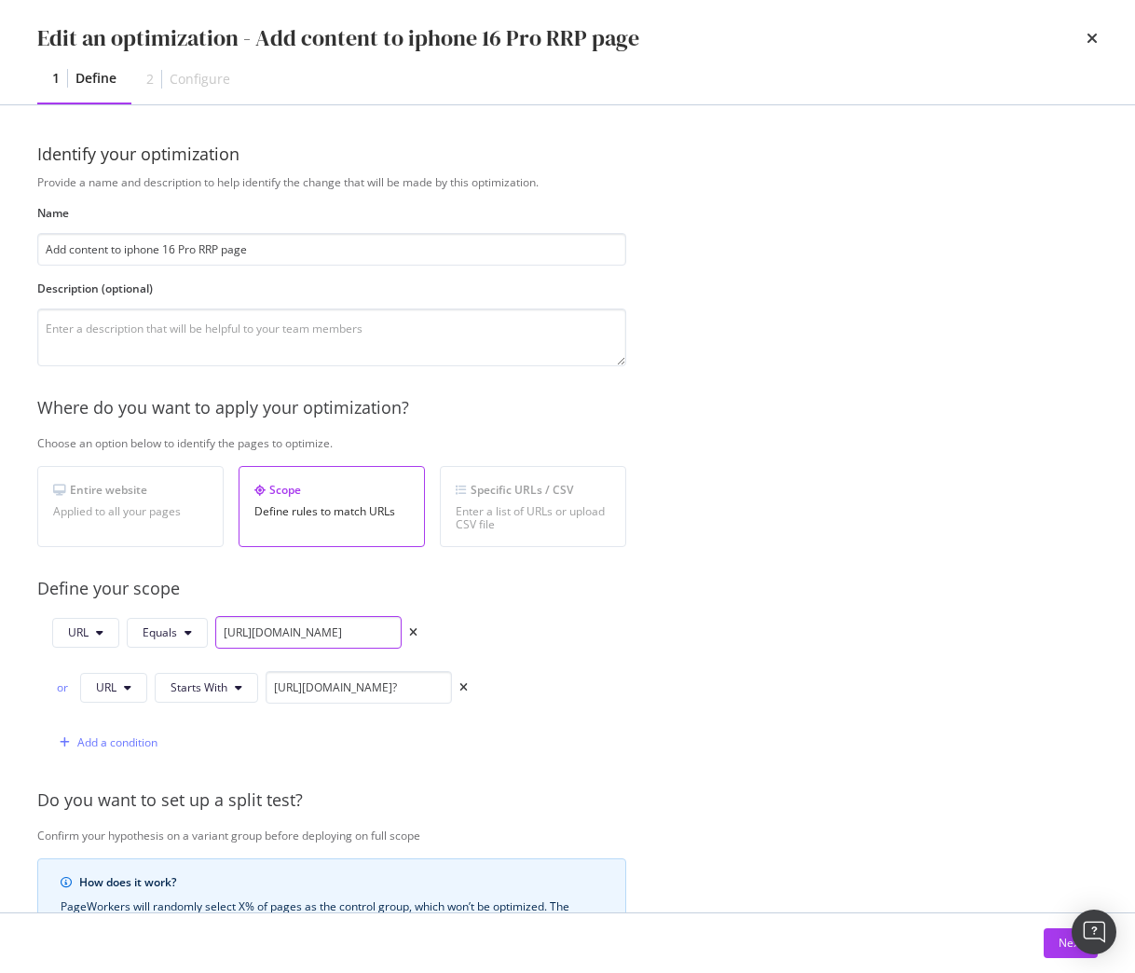
scroll to position [0, 202]
drag, startPoint x: 218, startPoint y: 635, endPoint x: 671, endPoint y: 627, distance: 452.9
click at [671, 627] on div "Provide a name and description to help identify the change that will be made by…" at bounding box center [567, 704] width 1060 height 1060
click at [1087, 35] on icon "times" at bounding box center [1091, 38] width 11 height 15
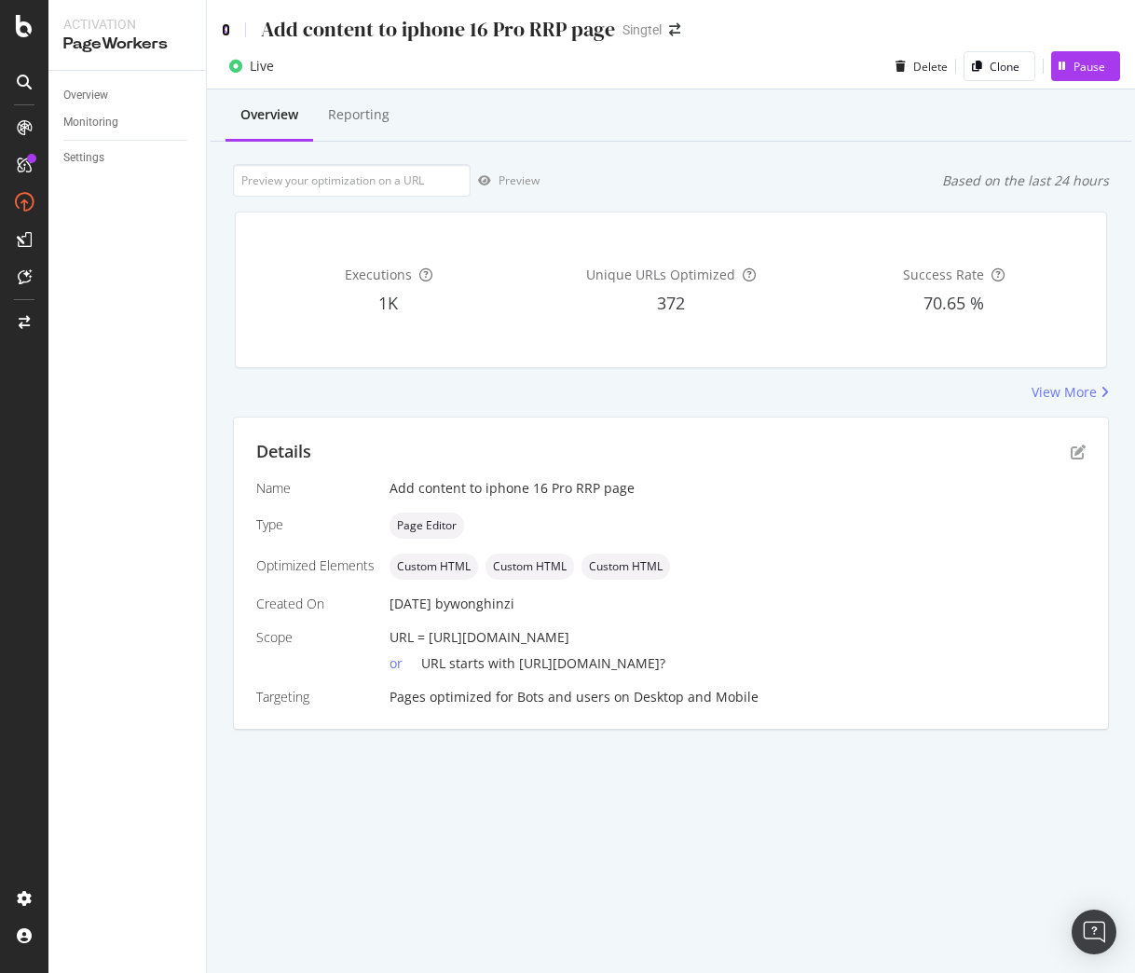
click at [223, 29] on icon at bounding box center [226, 29] width 8 height 13
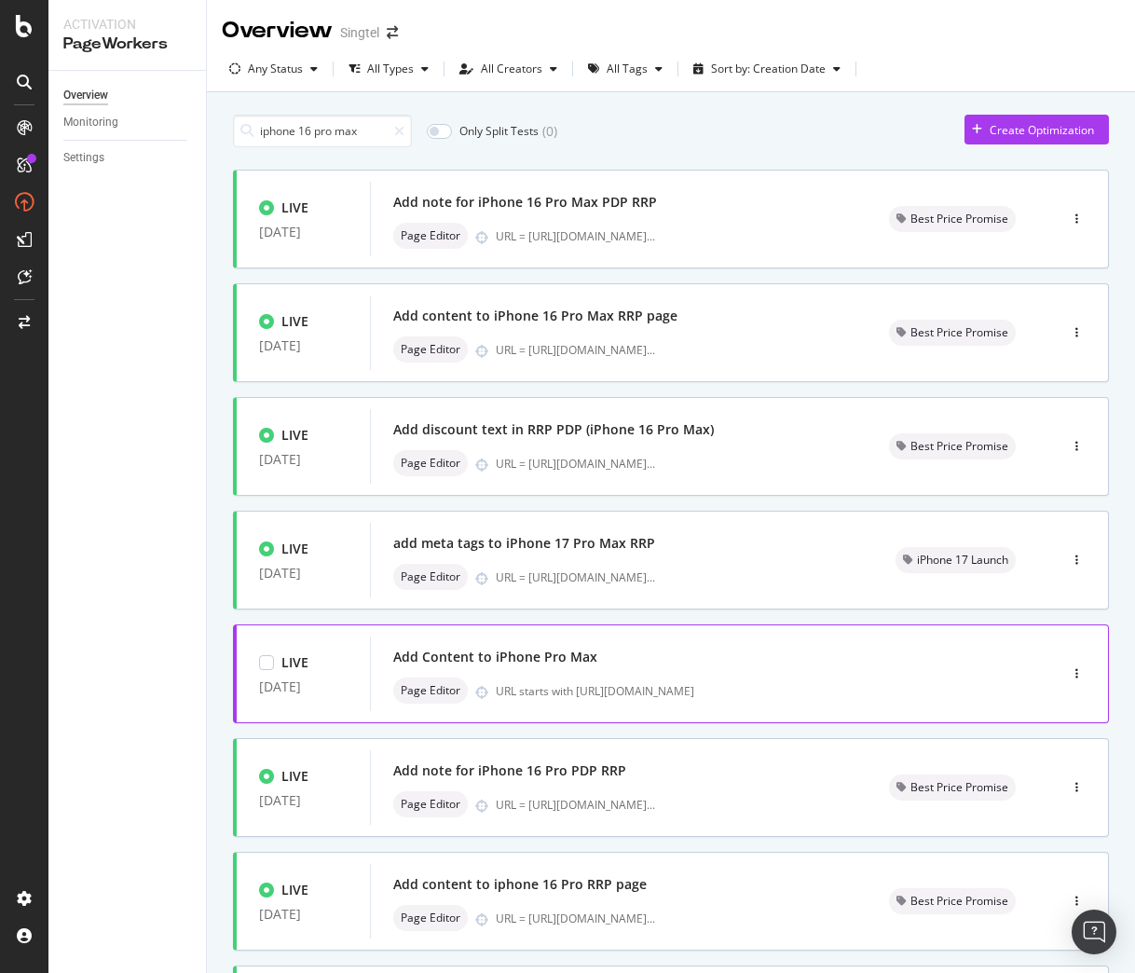
click at [931, 671] on div "Add Content to iPhone Pro Max Page Editor URL starts with https://shop.singtel.…" at bounding box center [685, 674] width 585 height 60
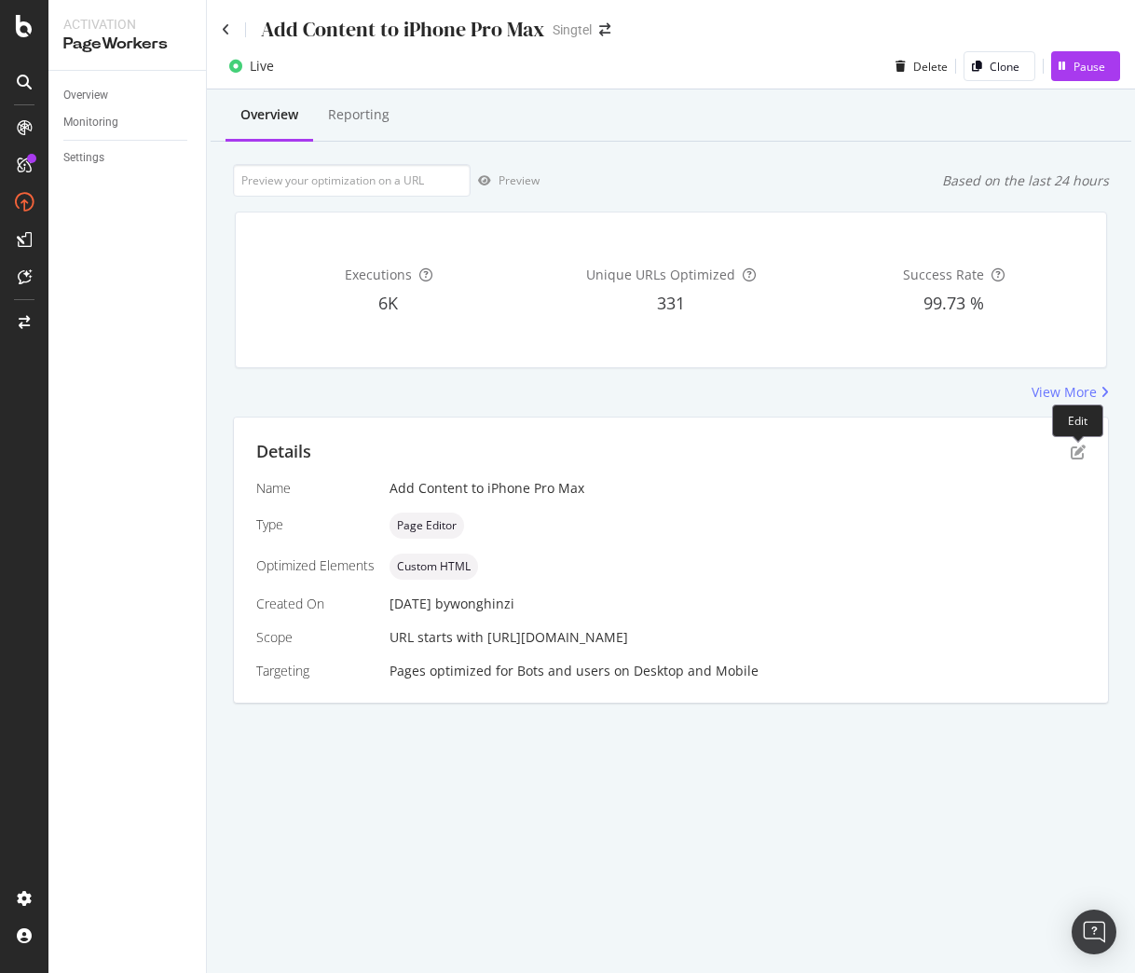
click at [1087, 438] on div "Details Name Add Content to iPhone Pro Max Type Page Editor Optimized Elements …" at bounding box center [671, 559] width 874 height 285
click at [1086, 445] on div "Details Name Add Content to iPhone Pro Max Type Page Editor Optimized Elements …" at bounding box center [671, 559] width 874 height 285
click at [1077, 456] on icon "pen-to-square" at bounding box center [1078, 451] width 15 height 15
click at [1073, 448] on icon "pen-to-square" at bounding box center [1078, 451] width 15 height 15
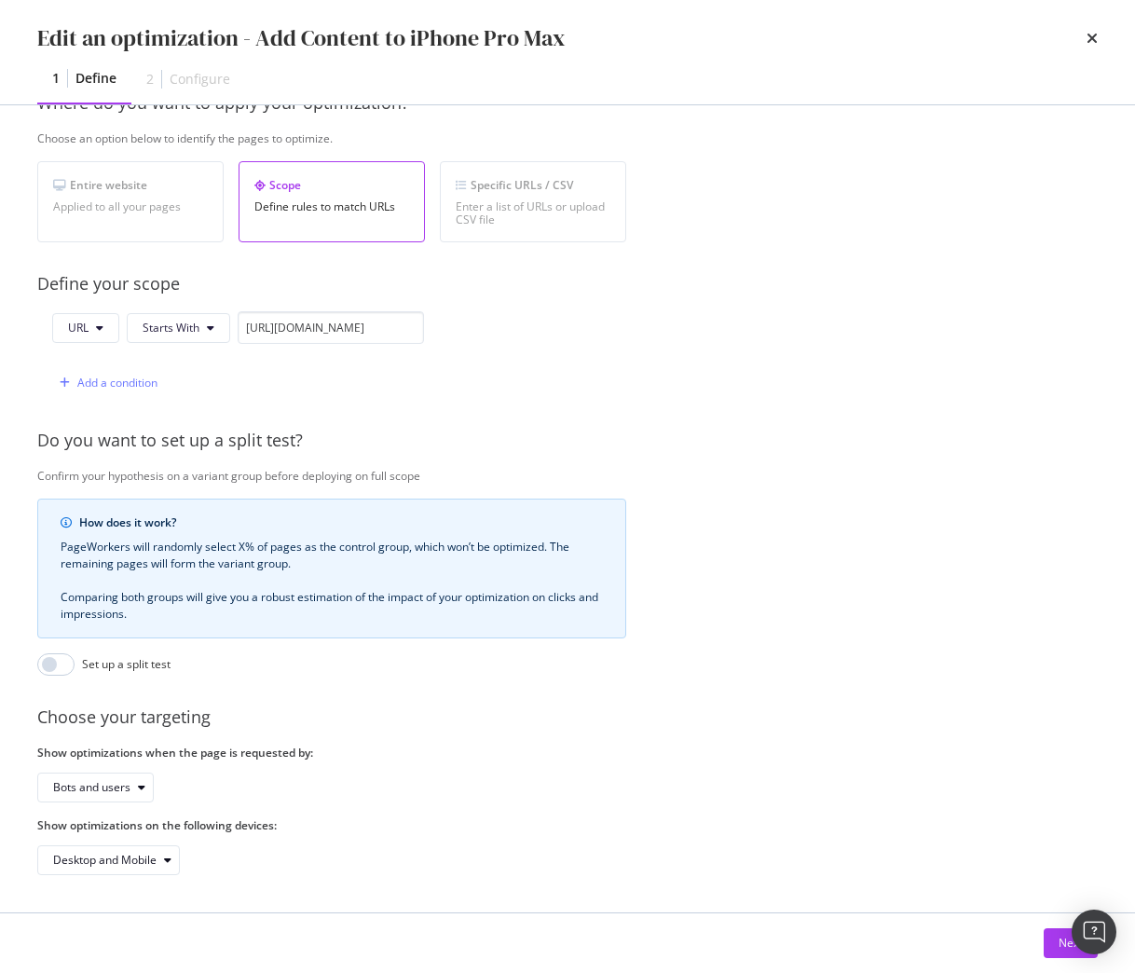
scroll to position [319, 0]
click at [1045, 946] on button "Next" at bounding box center [1071, 943] width 54 height 30
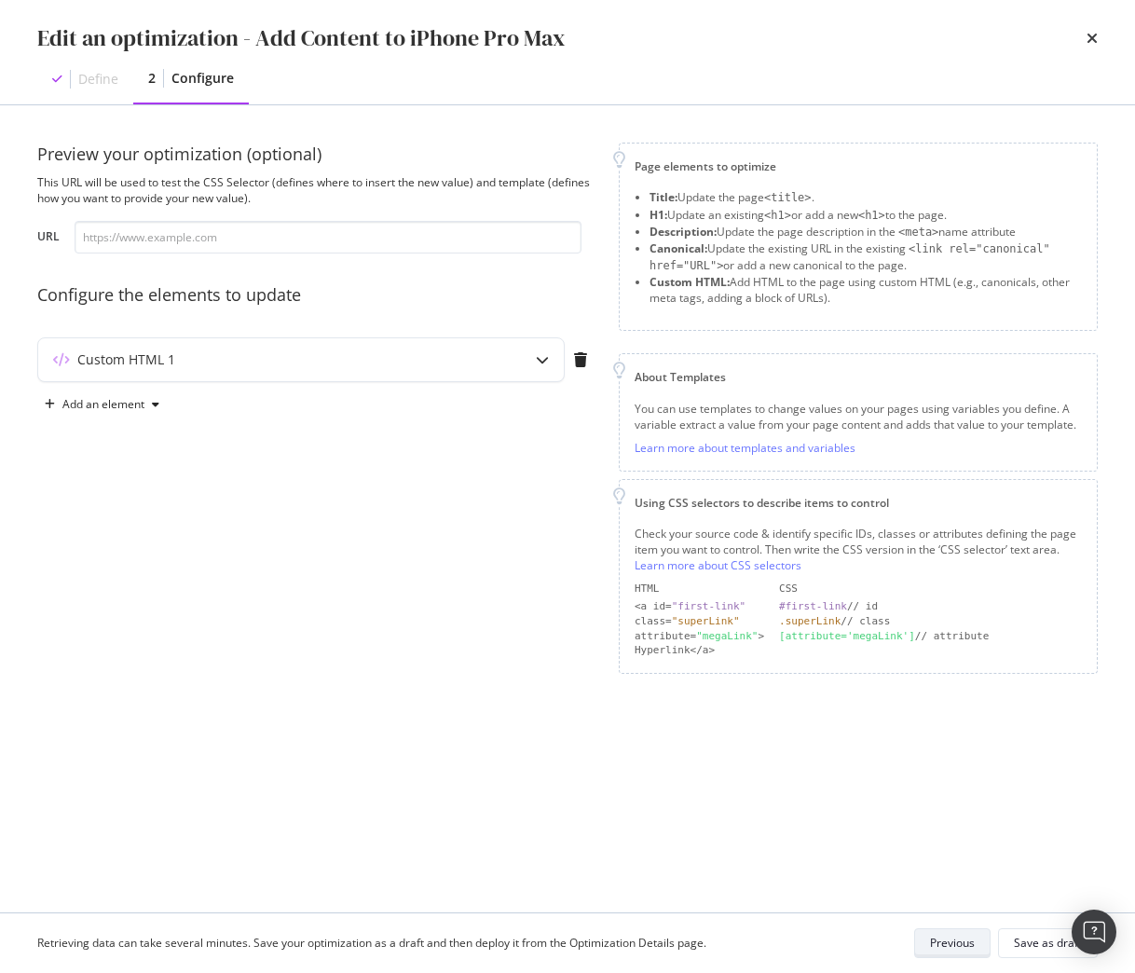
scroll to position [0, 0]
click at [490, 358] on div "Custom HTML 1" at bounding box center [301, 359] width 526 height 43
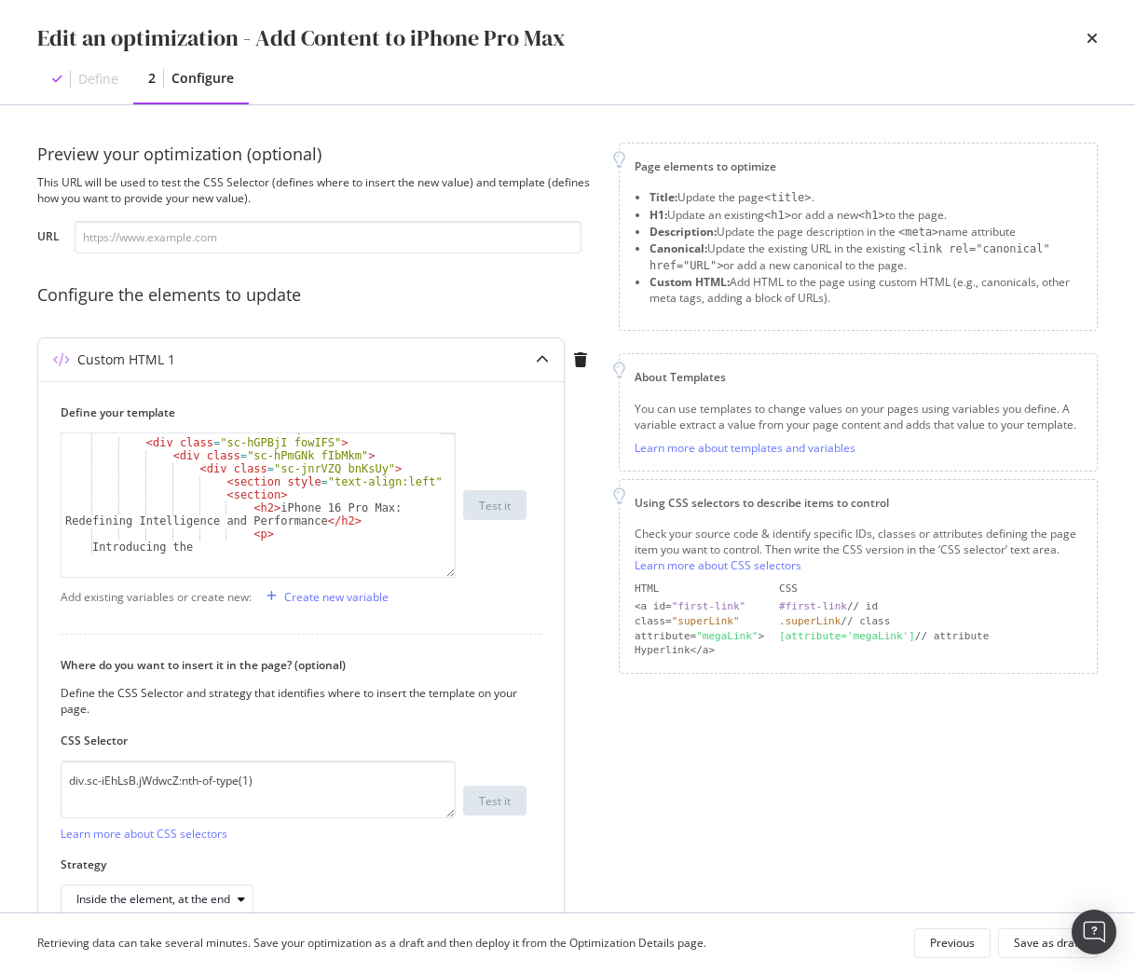
scroll to position [37, 0]
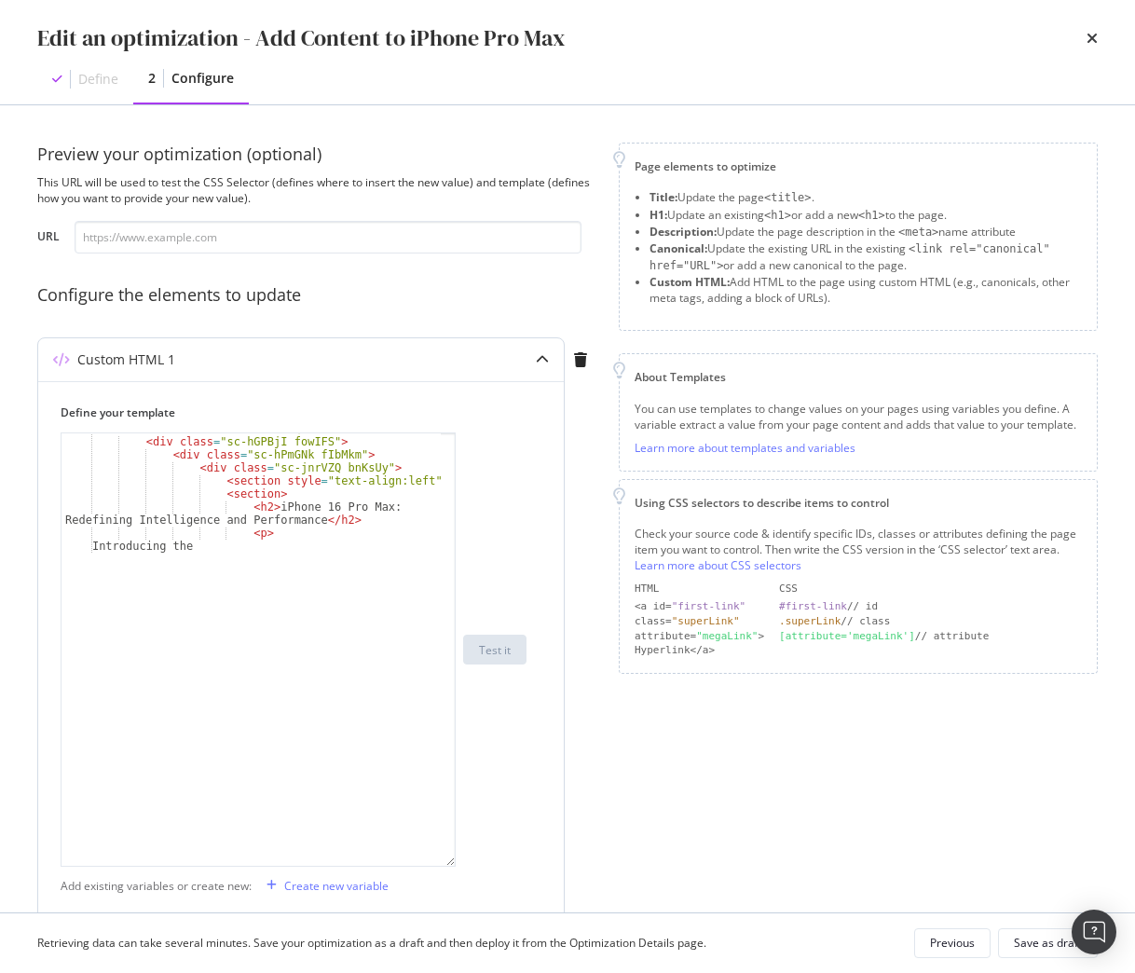
drag, startPoint x: 450, startPoint y: 547, endPoint x: 457, endPoint y: 865, distance: 317.8
click at [457, 865] on div "< div class = "sc-dlVxhl dUTbQc" > < div class = "sc-hGPBjI fowIFS" > < div cla…" at bounding box center [294, 649] width 466 height 434
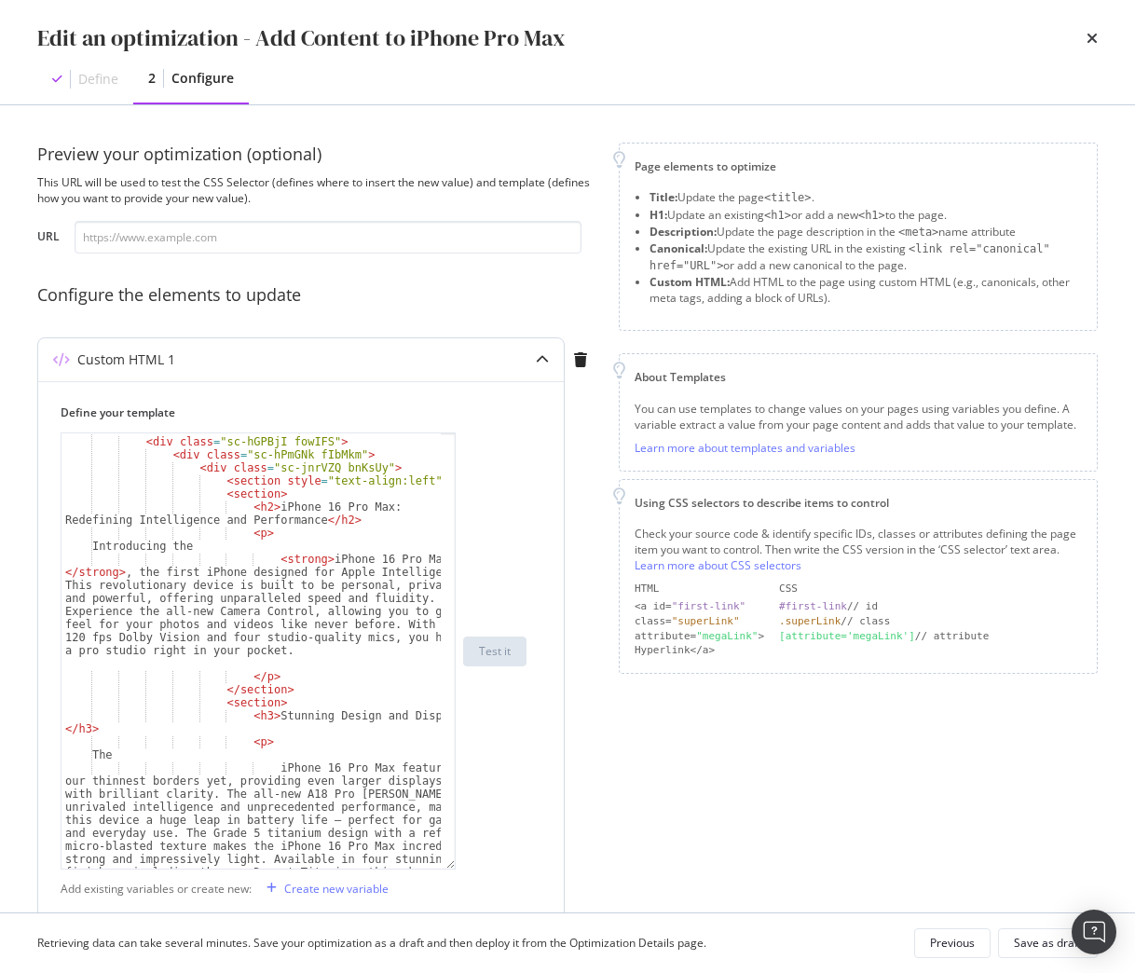
scroll to position [0, 0]
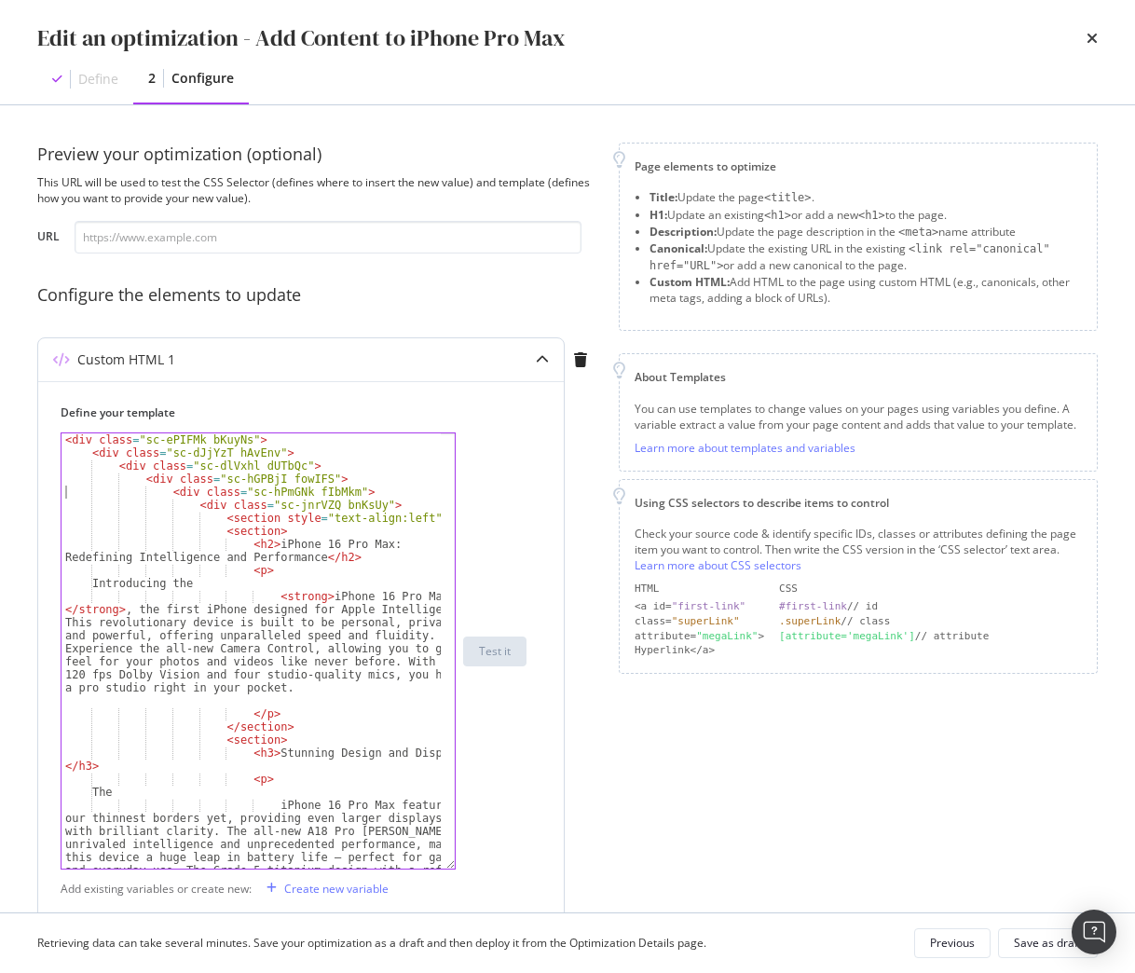
click at [82, 487] on div "< div class = "sc-ePIFMk bKuyNs" > < div class = "sc-dJjYzT hAvEnv" > < div cla…" at bounding box center [250, 722] width 379 height 579
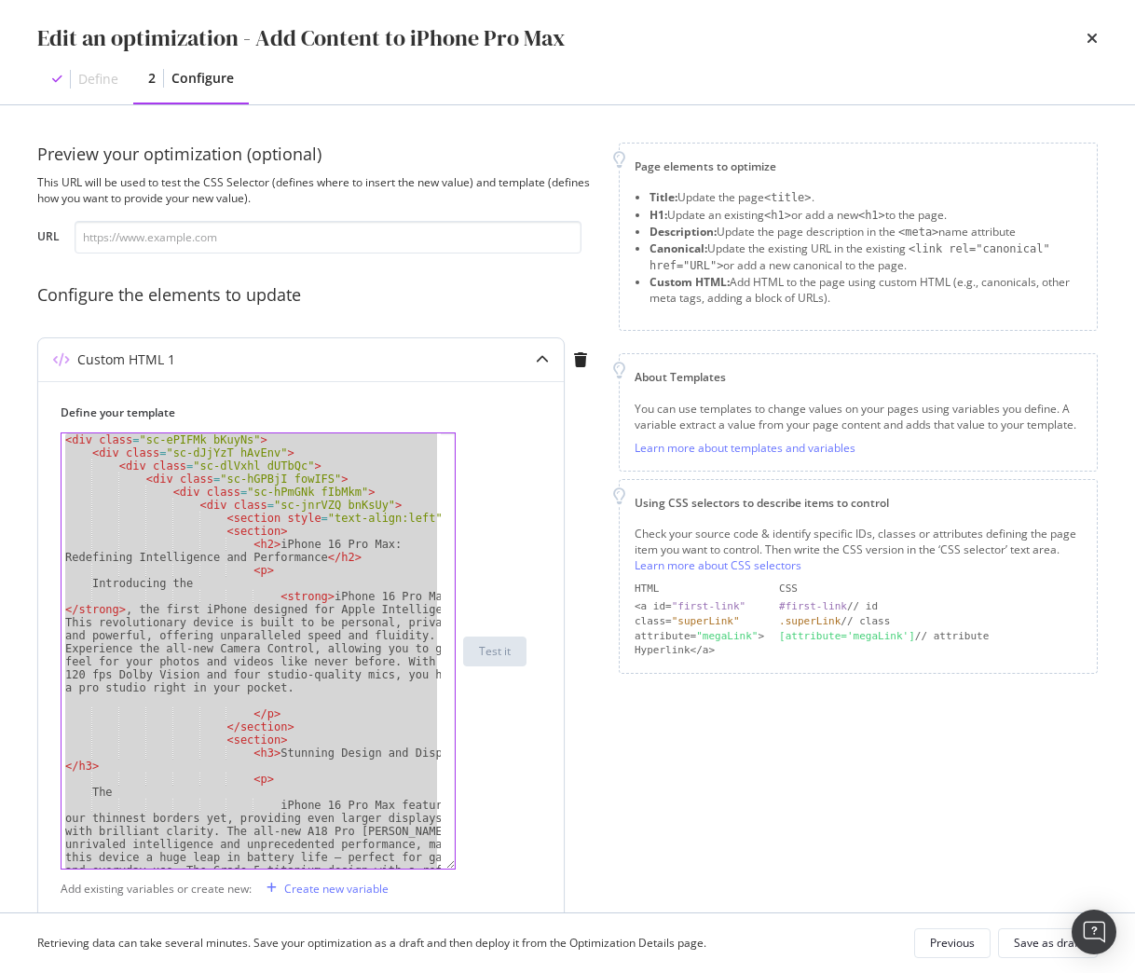
click at [430, 560] on div "< div class = "sc-ePIFMk bKuyNs" > < div class = "sc-dJjYzT hAvEnv" > < div cla…" at bounding box center [250, 650] width 379 height 435
type textarea "<h2>iPhone 16 Pro Max: Redefining Intelligence and Performance</h2>"
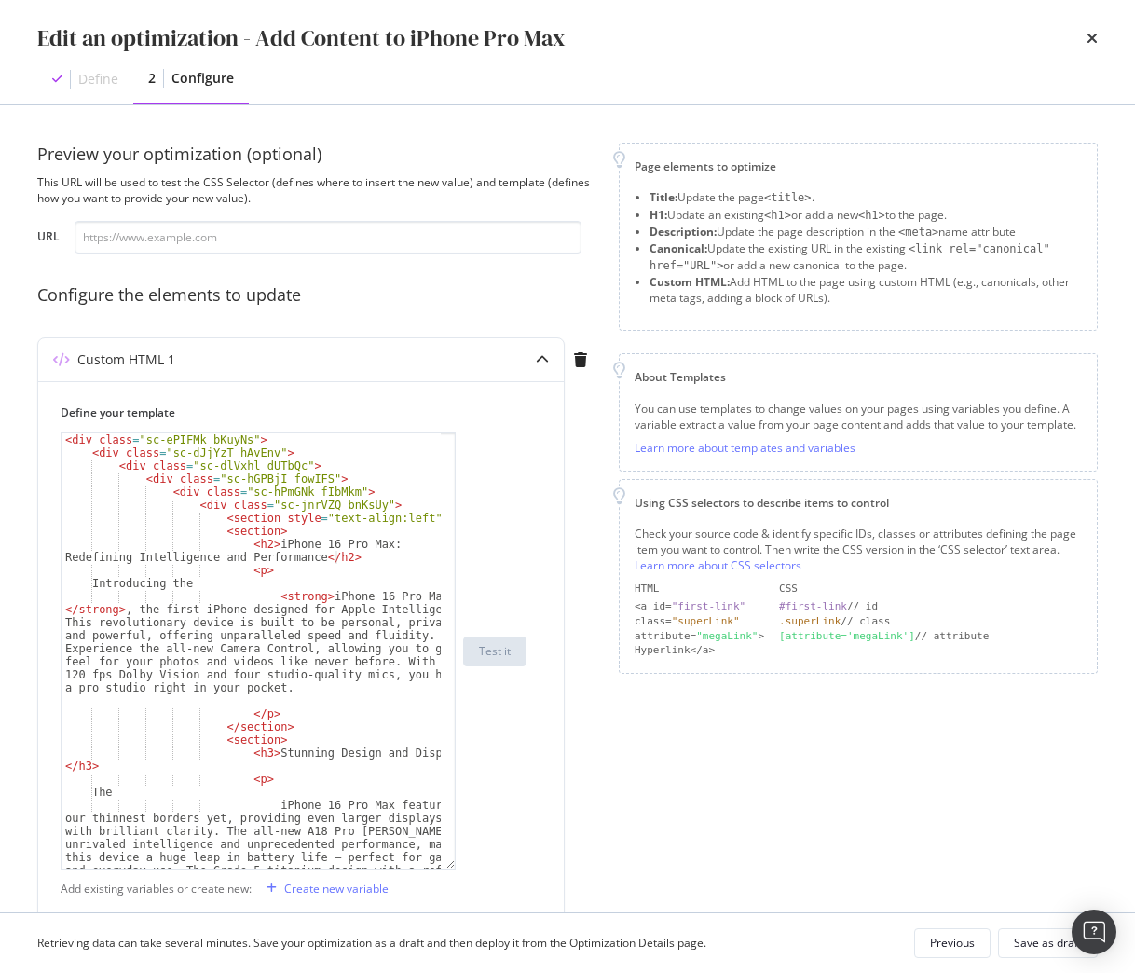
click at [668, 732] on div "Page elements to optimize Title: Update the page <title> . H1: Update an existi…" at bounding box center [858, 705] width 479 height 1124
click at [1082, 39] on div "Edit an optimization - Add Content to iPhone Pro Max" at bounding box center [567, 38] width 1060 height 32
click at [1093, 45] on icon "times" at bounding box center [1091, 38] width 11 height 15
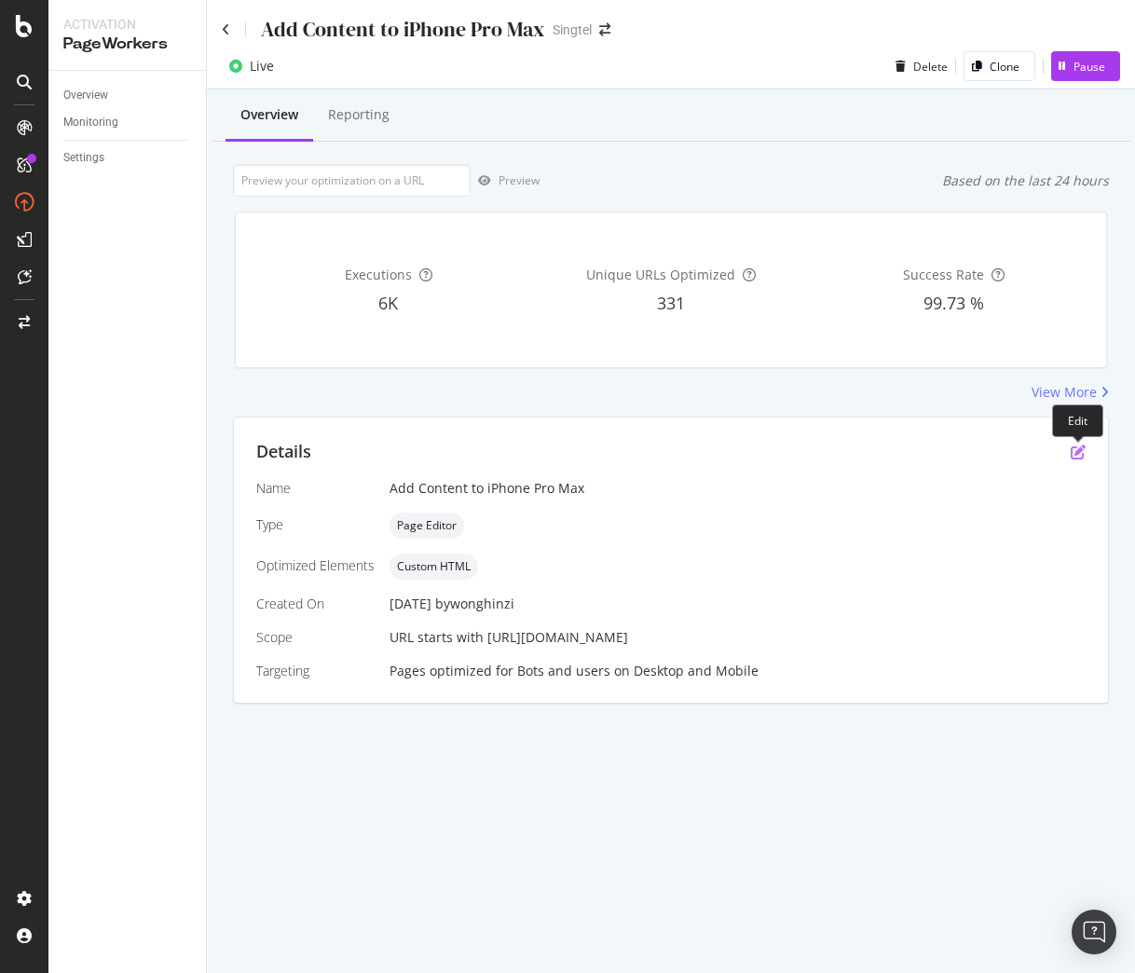
click at [1075, 446] on icon "pen-to-square" at bounding box center [1078, 451] width 15 height 15
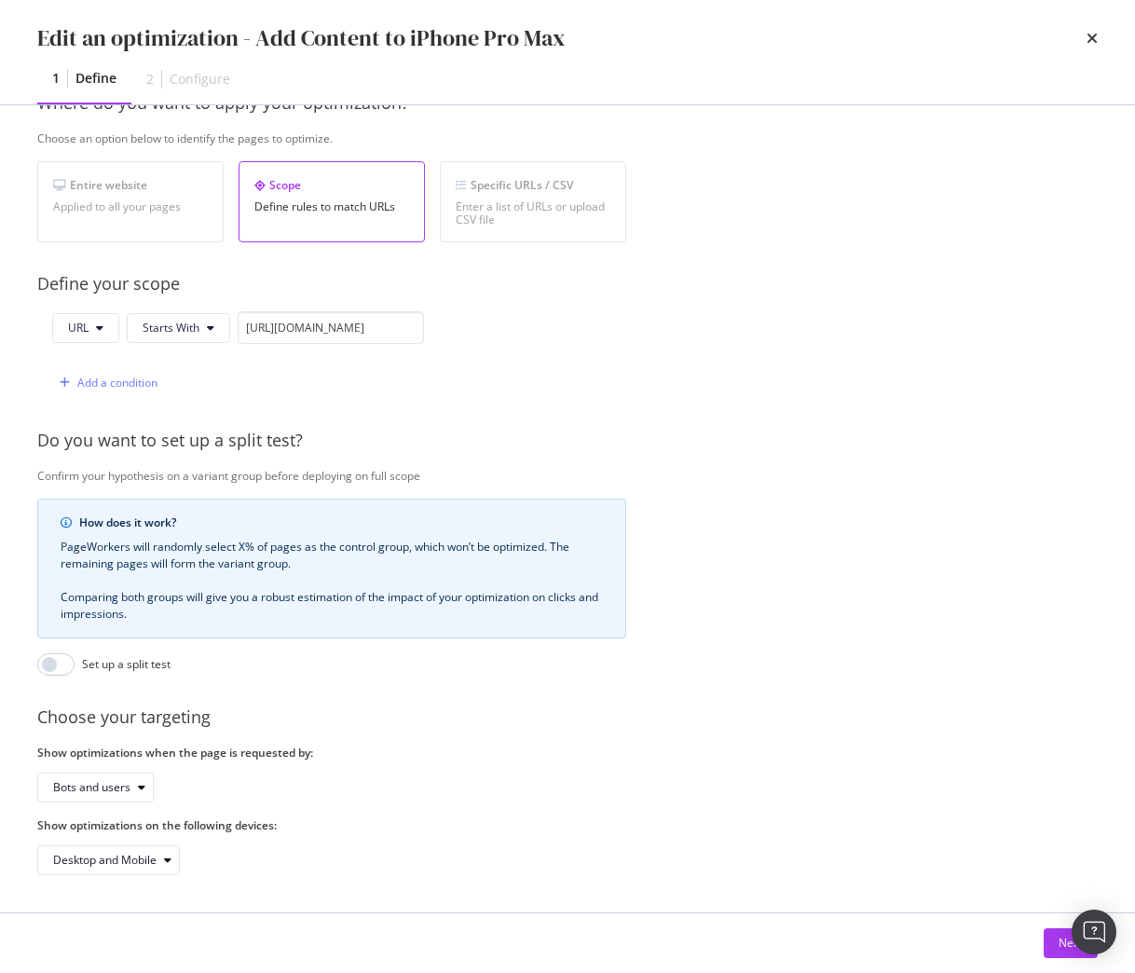
scroll to position [319, 0]
click at [867, 848] on div "Provide a name and description to help identify the change that will be made by…" at bounding box center [567, 372] width 1060 height 1005
click at [1054, 951] on button "Next" at bounding box center [1071, 943] width 54 height 30
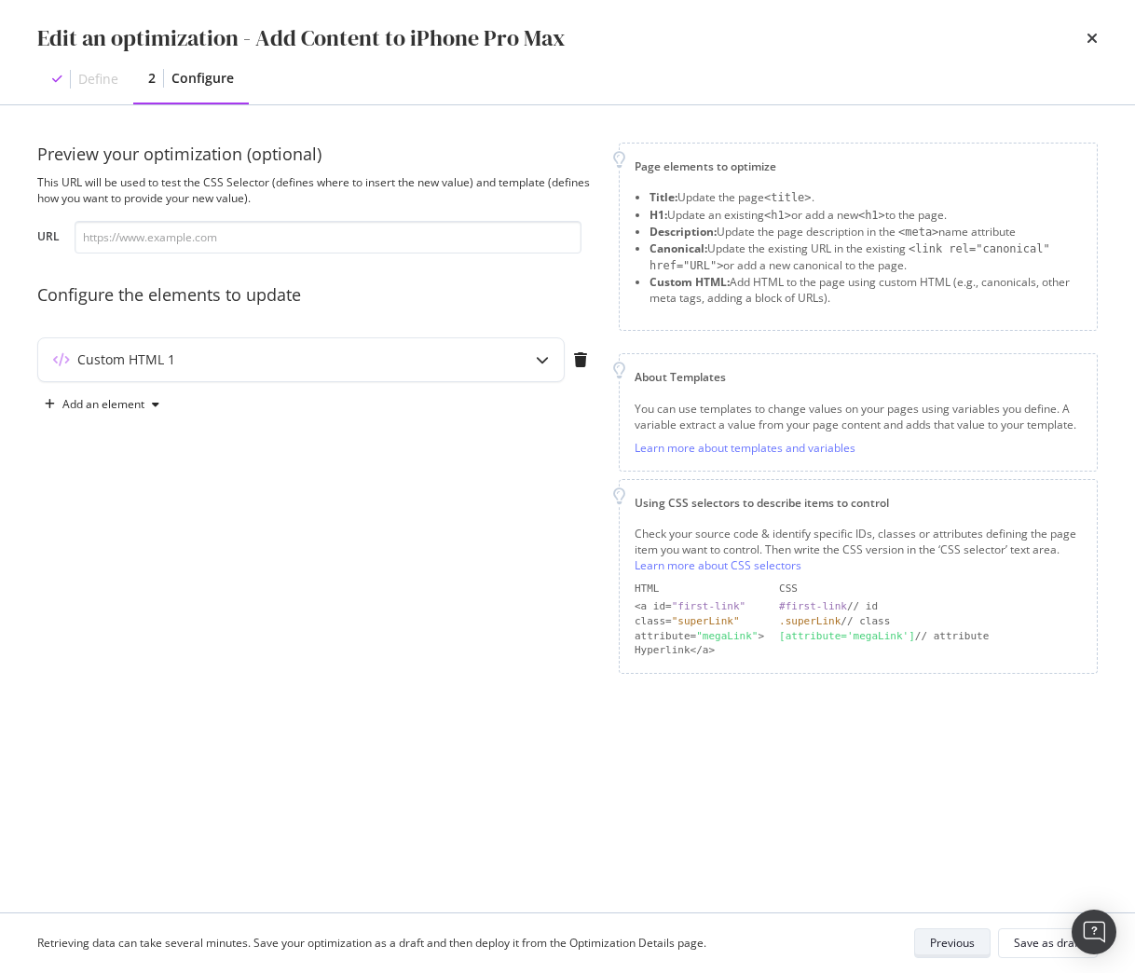
scroll to position [0, 0]
click at [361, 370] on div "Custom HTML 1" at bounding box center [301, 359] width 526 height 43
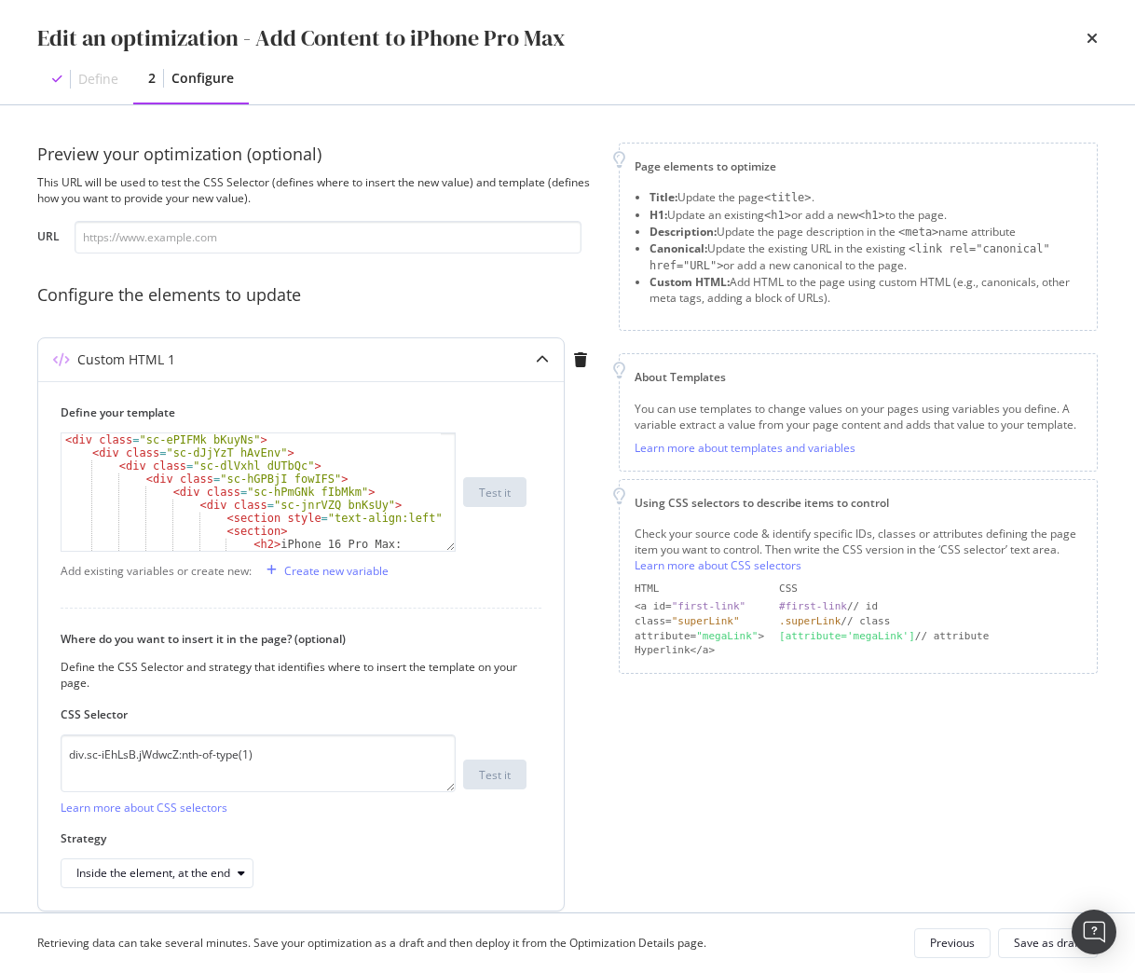
scroll to position [74, 0]
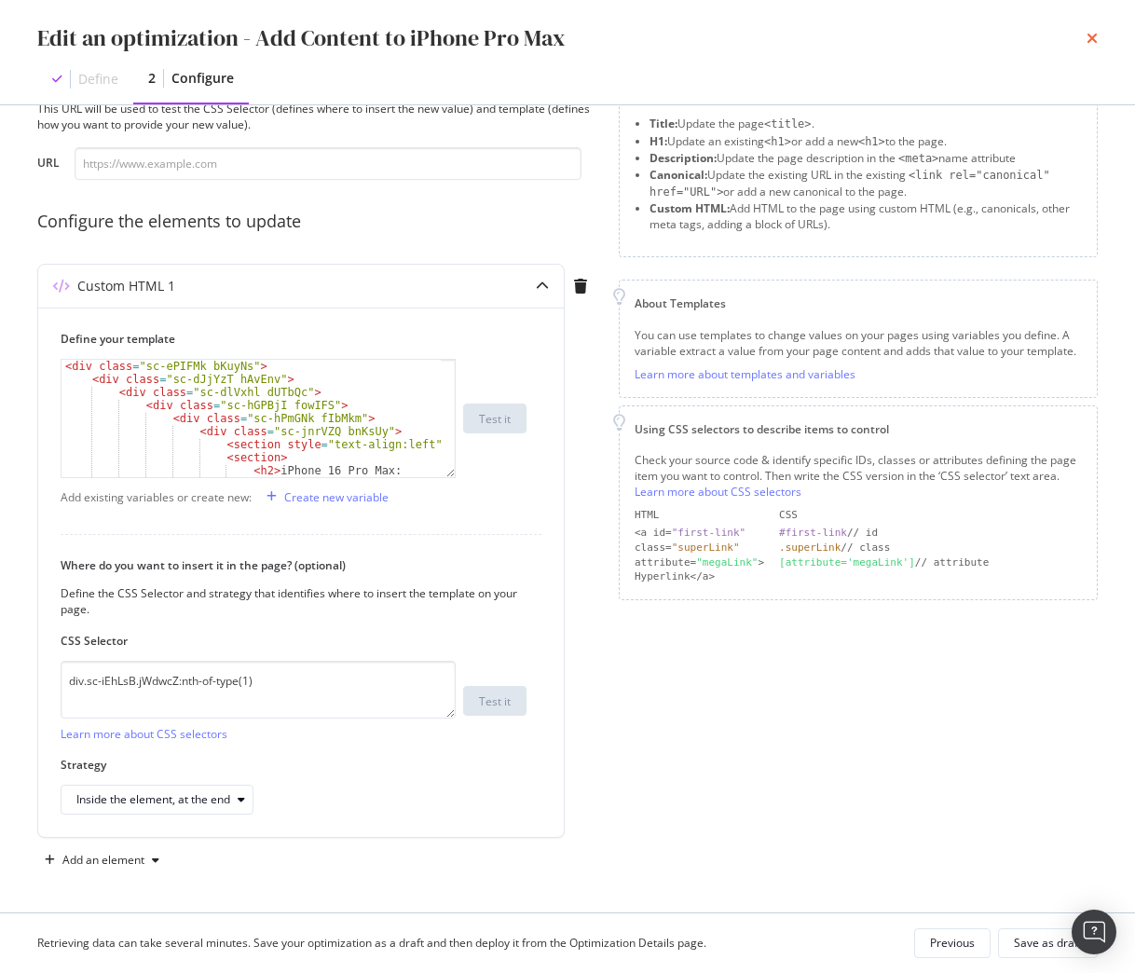
click at [1091, 41] on icon "times" at bounding box center [1091, 38] width 11 height 15
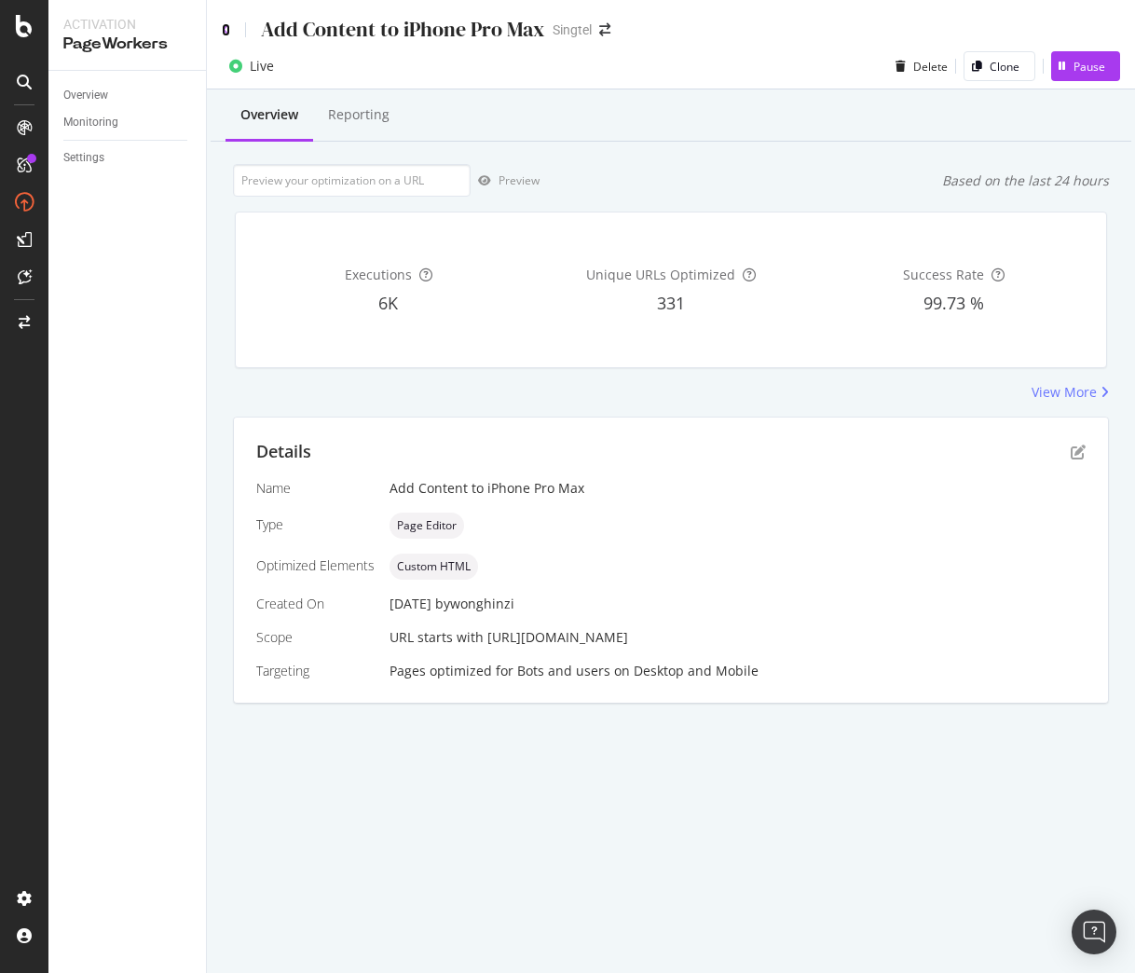
click at [224, 34] on icon at bounding box center [226, 29] width 8 height 13
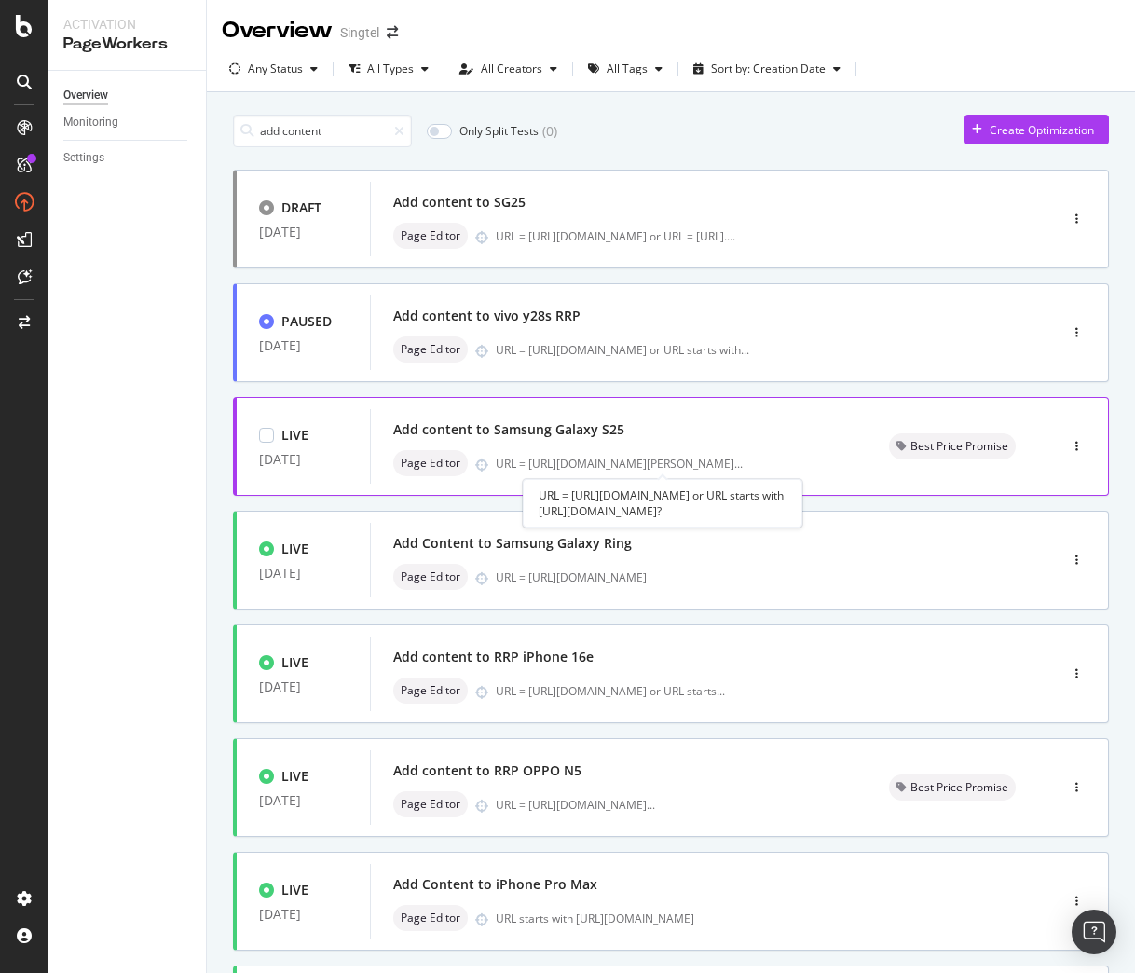
click at [596, 457] on div "URL = https://shop.singtel.com/accessories/rrp-products/sams ..." at bounding box center [619, 464] width 247 height 16
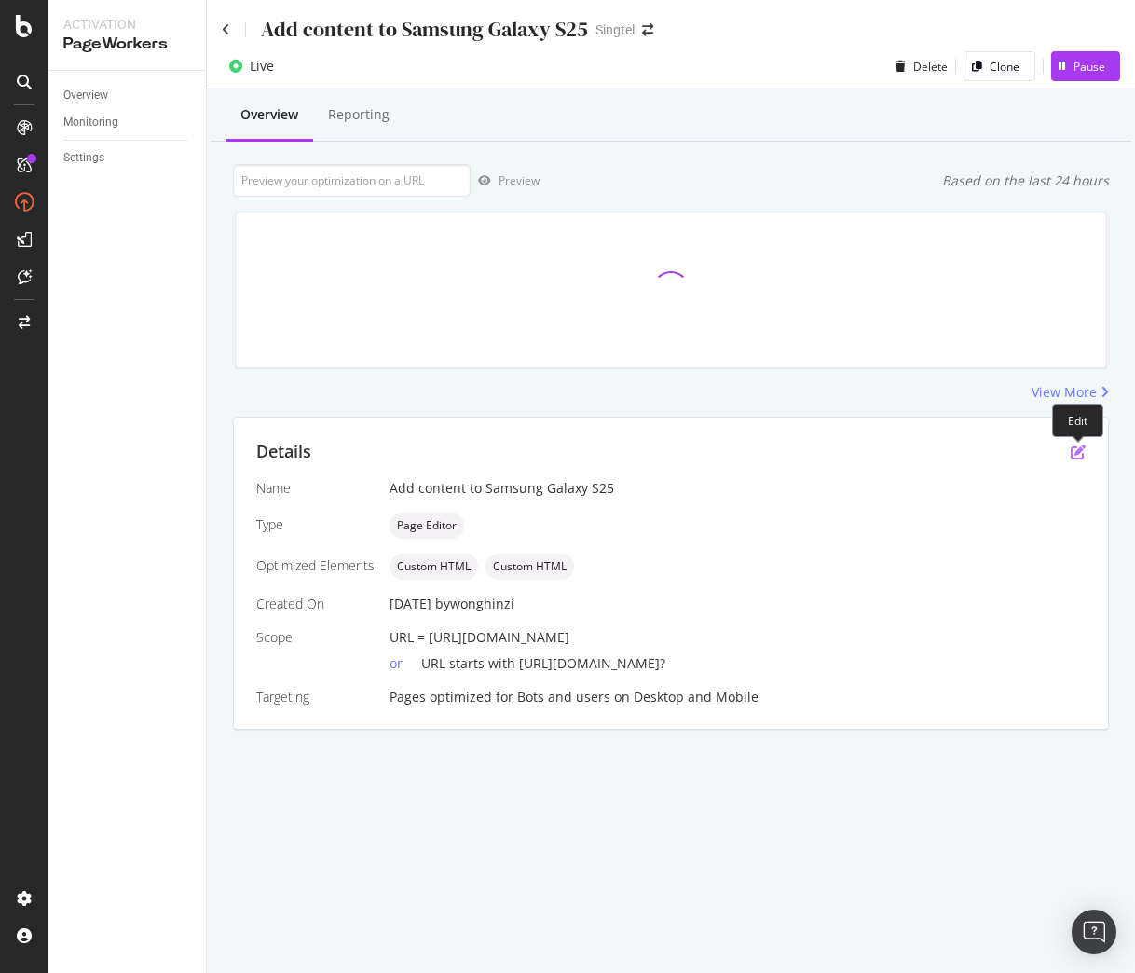
click at [1083, 454] on icon "pen-to-square" at bounding box center [1078, 451] width 15 height 15
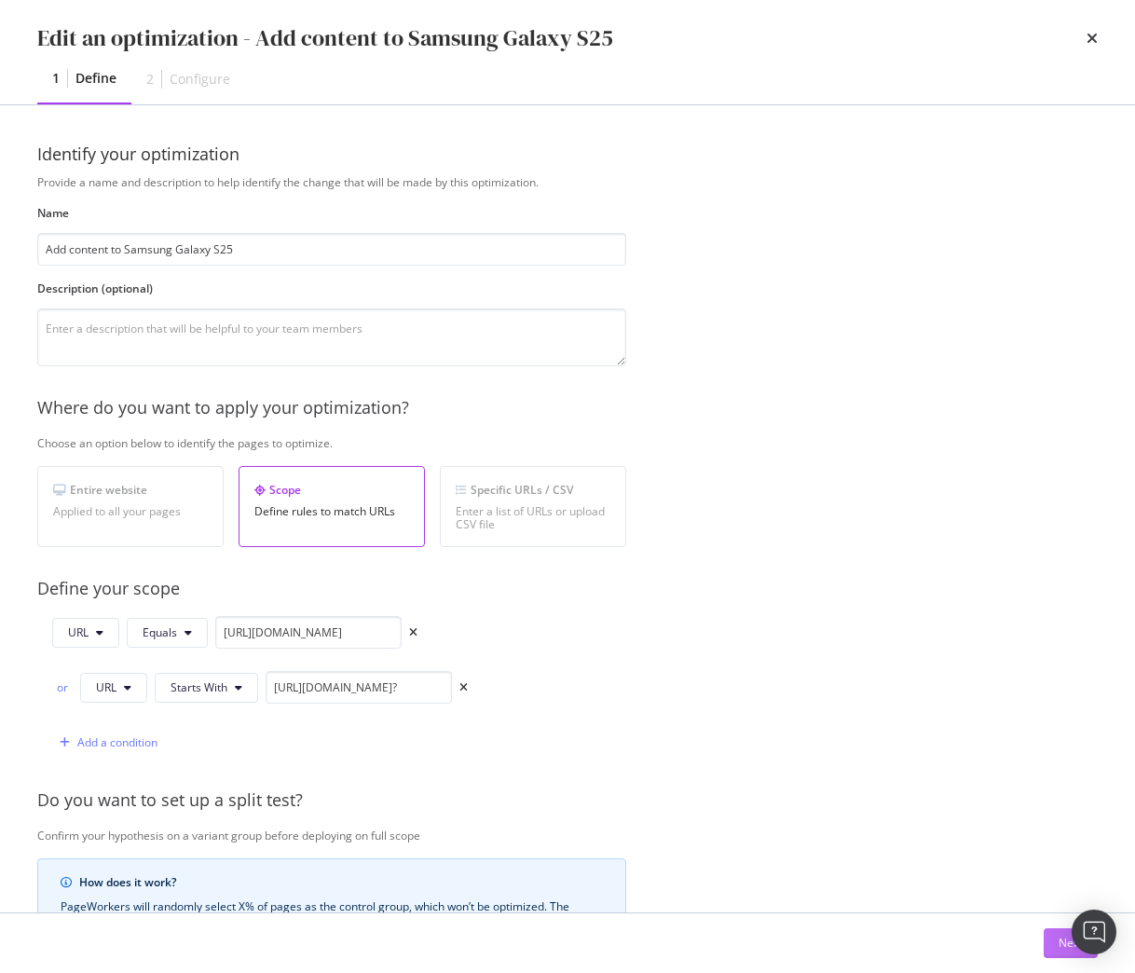
click at [1065, 953] on div "Next" at bounding box center [1070, 943] width 24 height 28
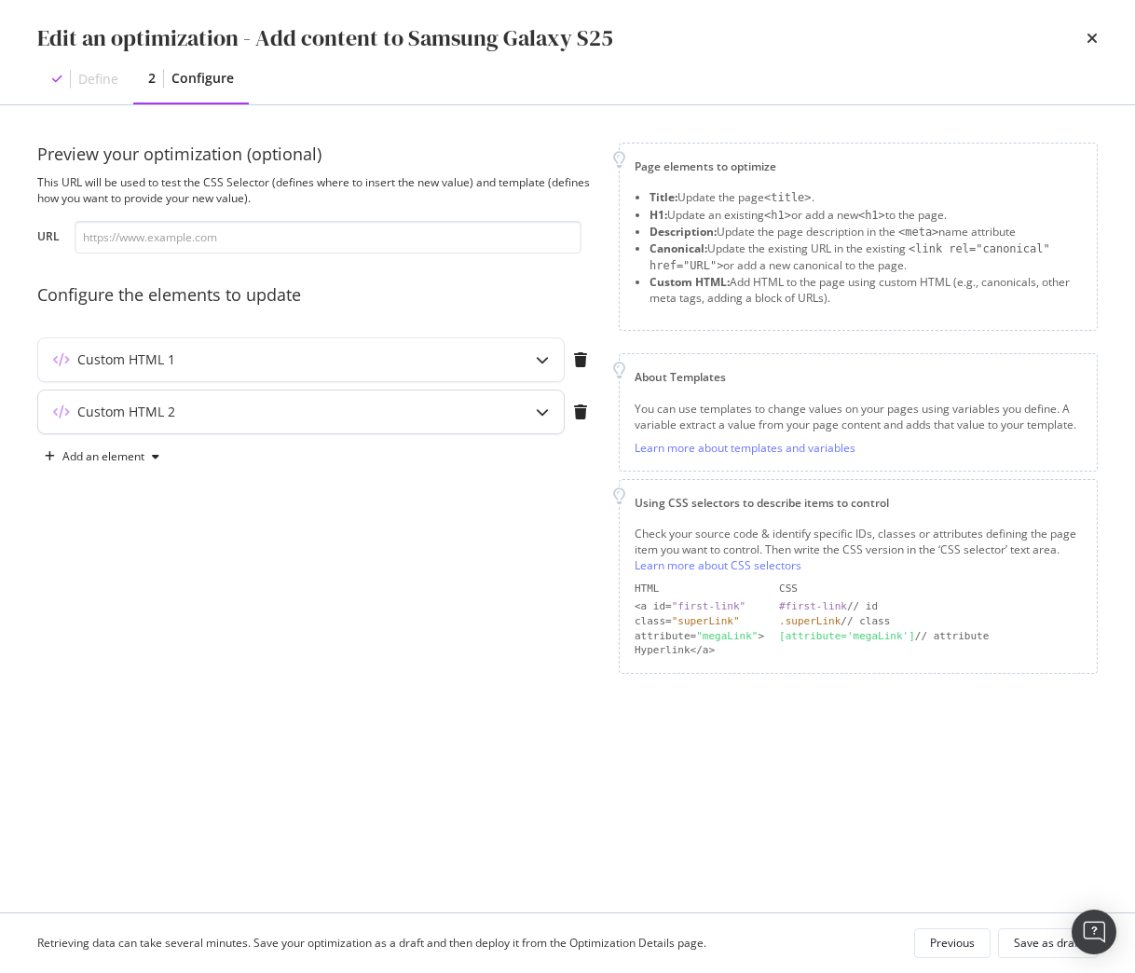
click at [439, 401] on div "Custom HTML 2" at bounding box center [301, 411] width 526 height 43
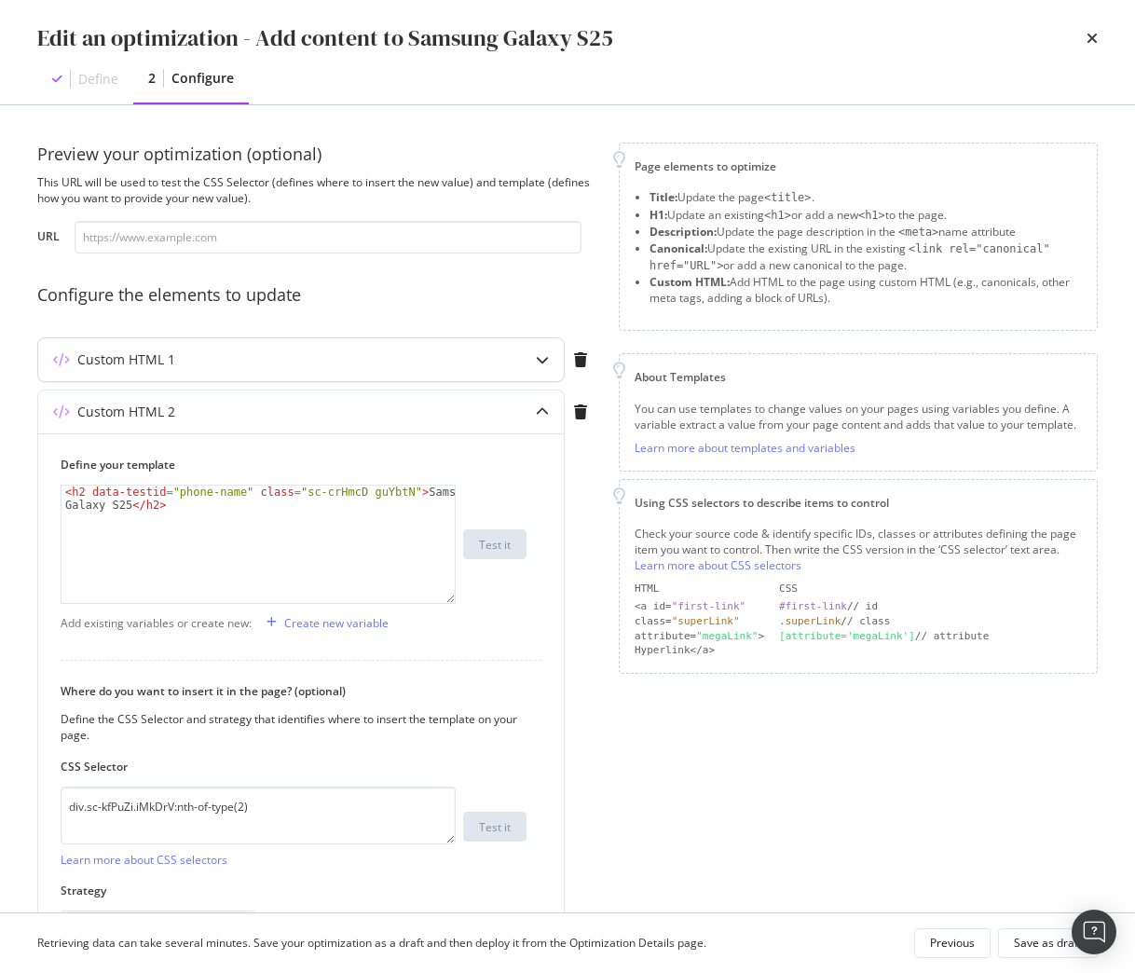
click at [429, 364] on div "Custom HTML 1" at bounding box center [264, 359] width 452 height 19
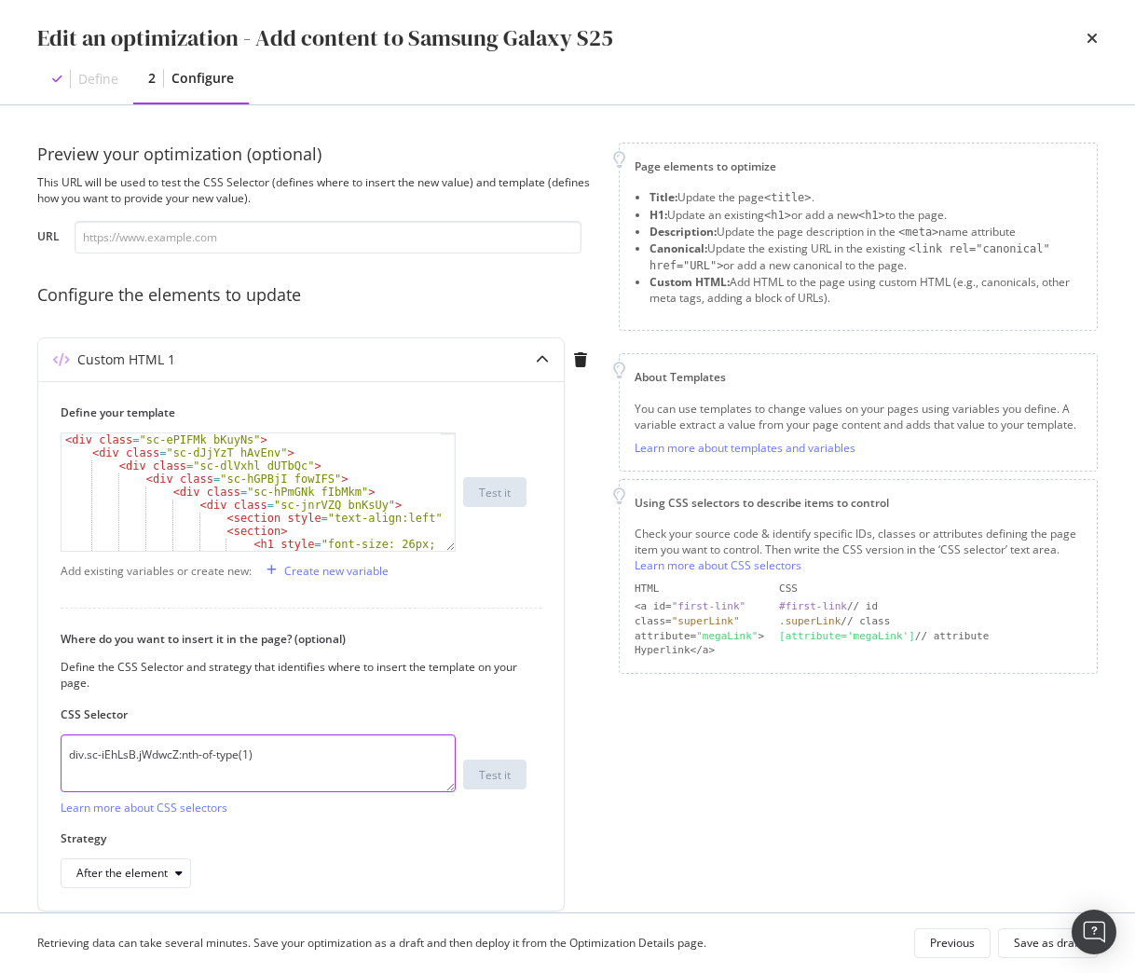
drag, startPoint x: 330, startPoint y: 756, endPoint x: -273, endPoint y: 709, distance: 604.7
click at [0, 709] on html "Activation PageWorkers Overview Monitoring Settings Add content to Samsung Gala…" at bounding box center [567, 486] width 1135 height 973
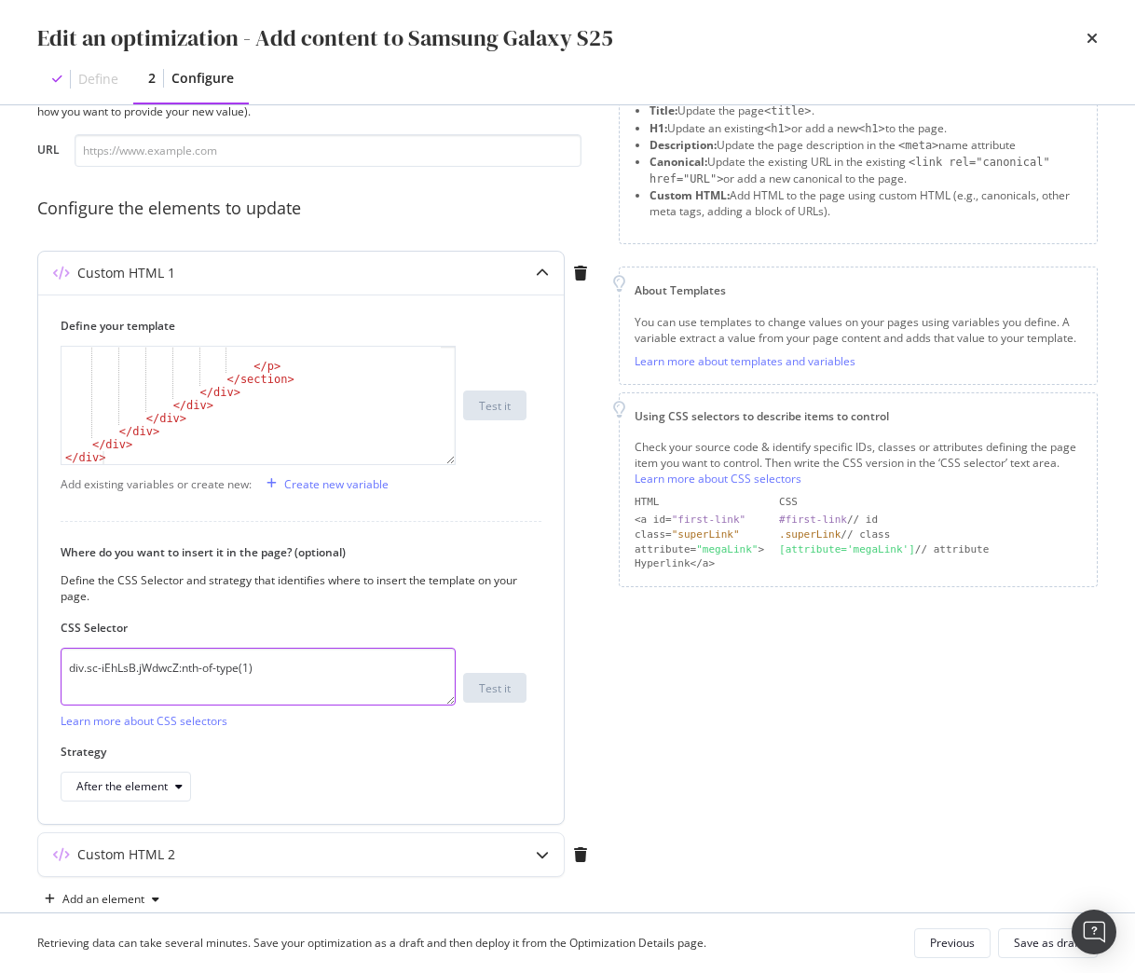
scroll to position [126, 0]
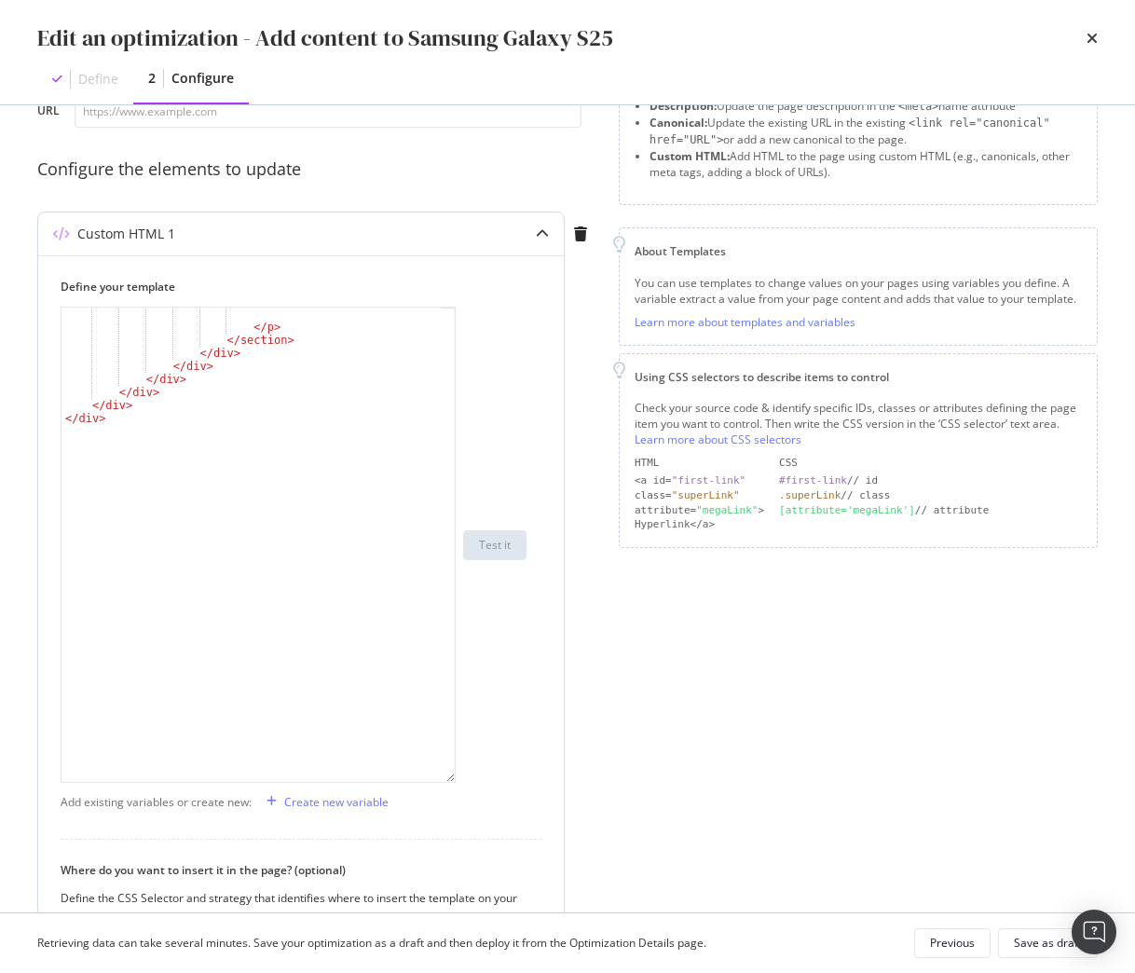
drag, startPoint x: 451, startPoint y: 421, endPoint x: 411, endPoint y: 778, distance: 359.1
click at [411, 778] on div "</ p > </ section > </ div > </ div > </ div > </ div > </ div > </ div > XXXXX…" at bounding box center [258, 545] width 395 height 476
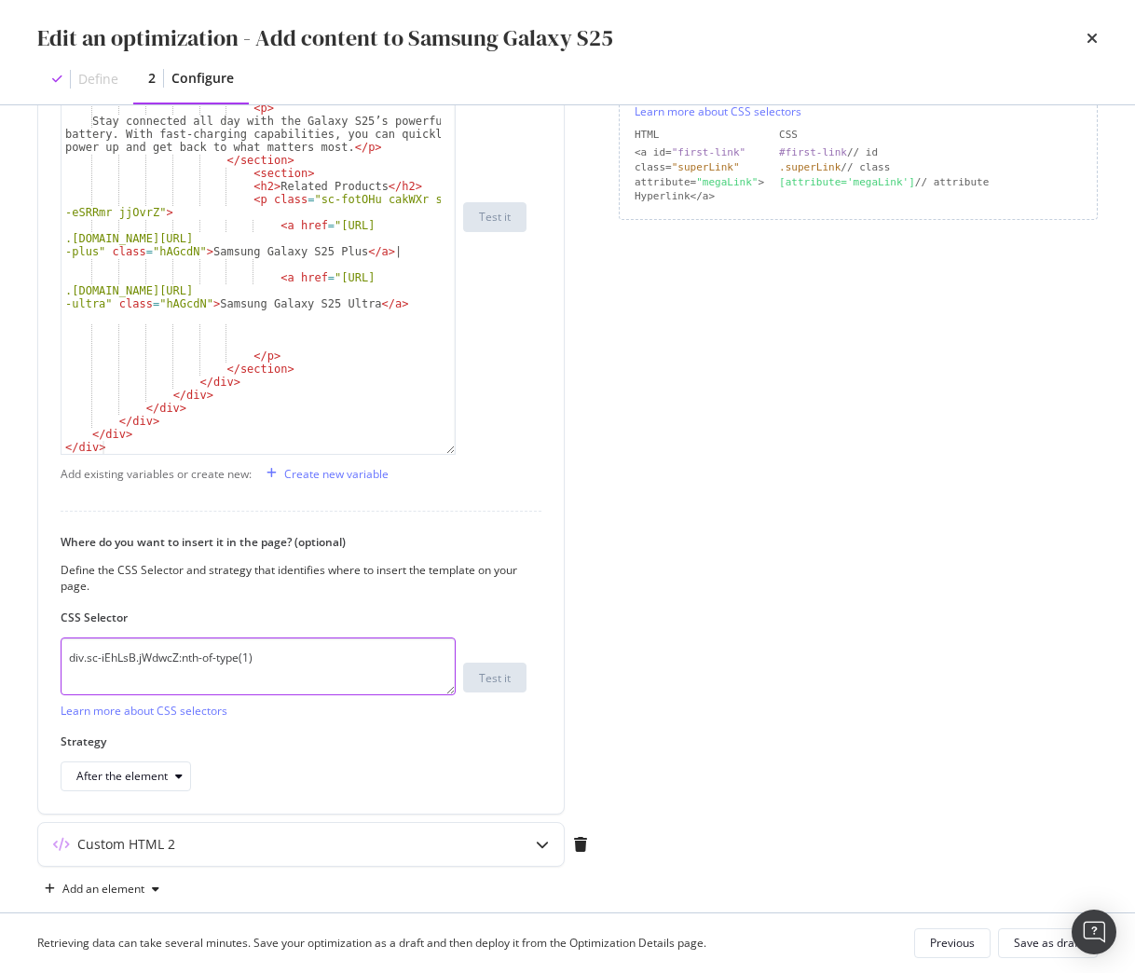
scroll to position [483, 0]
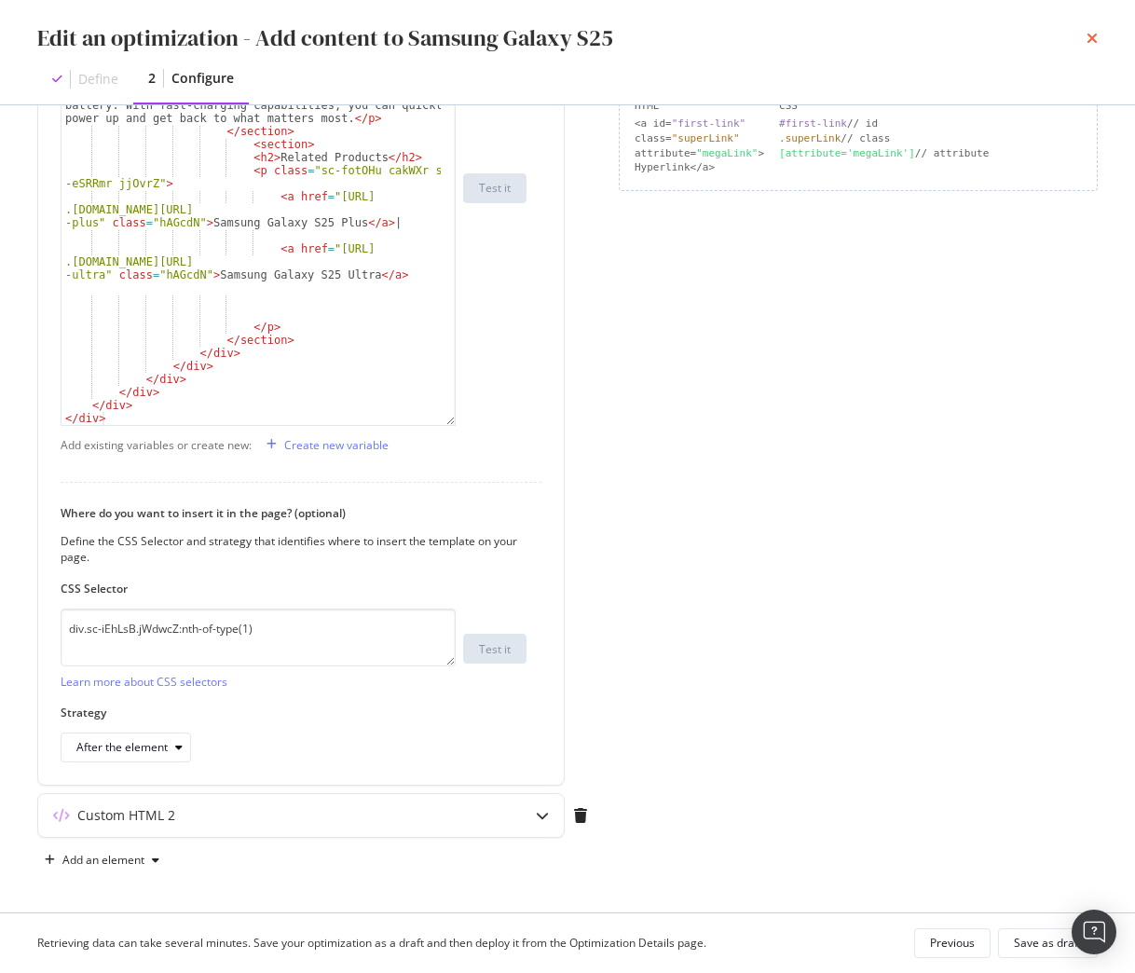
click at [1097, 42] on icon "times" at bounding box center [1091, 38] width 11 height 15
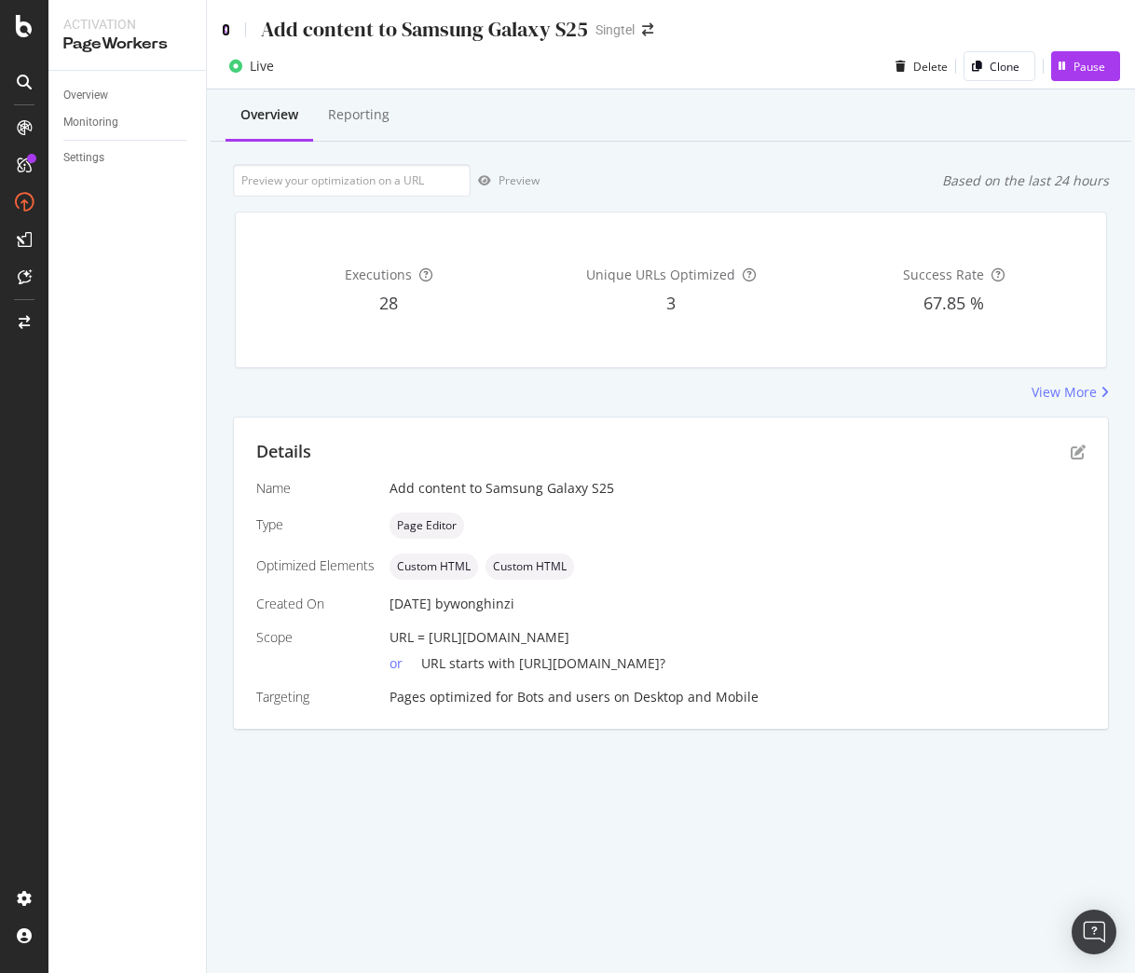
click at [226, 30] on icon at bounding box center [226, 29] width 8 height 13
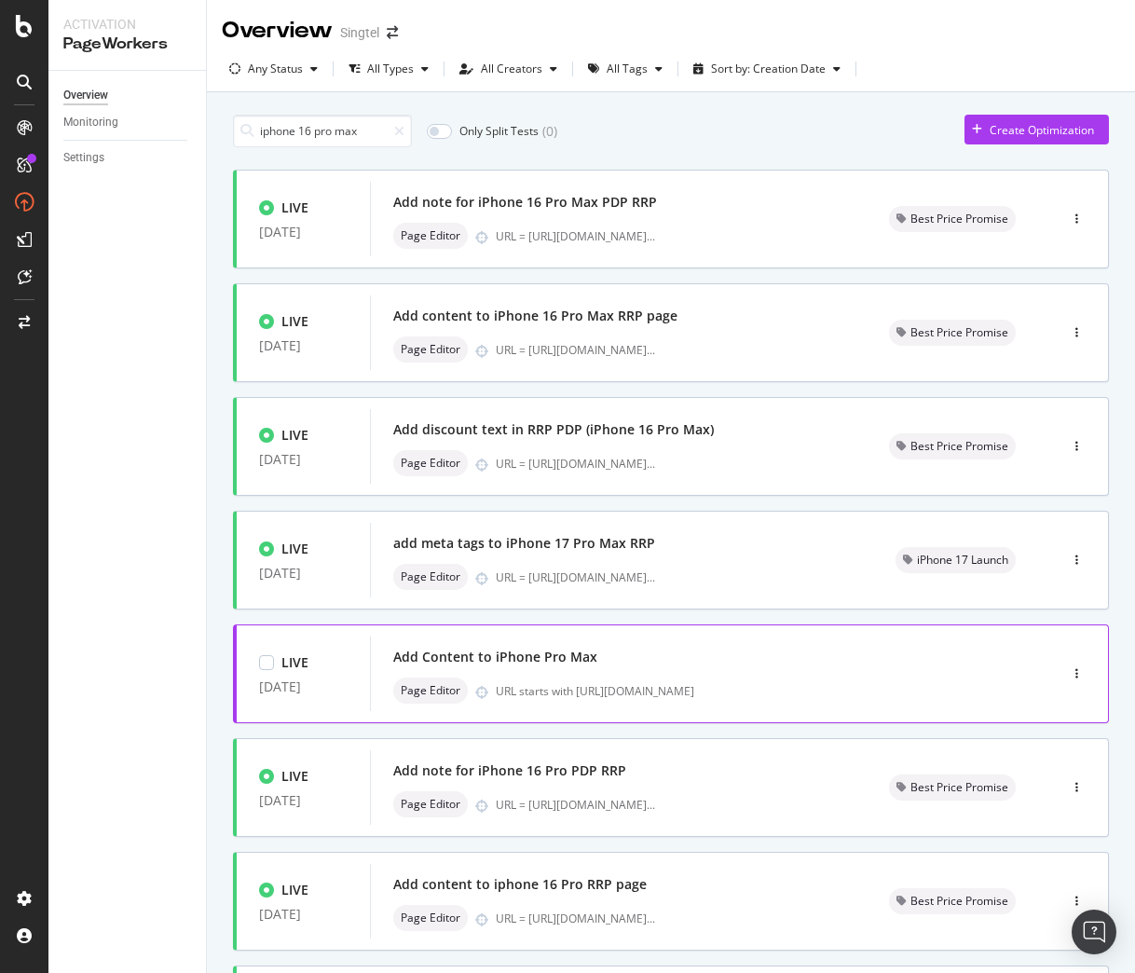
click at [905, 675] on div "Add Content to iPhone Pro Max Page Editor URL starts with https://shop.singtel.…" at bounding box center [685, 674] width 585 height 60
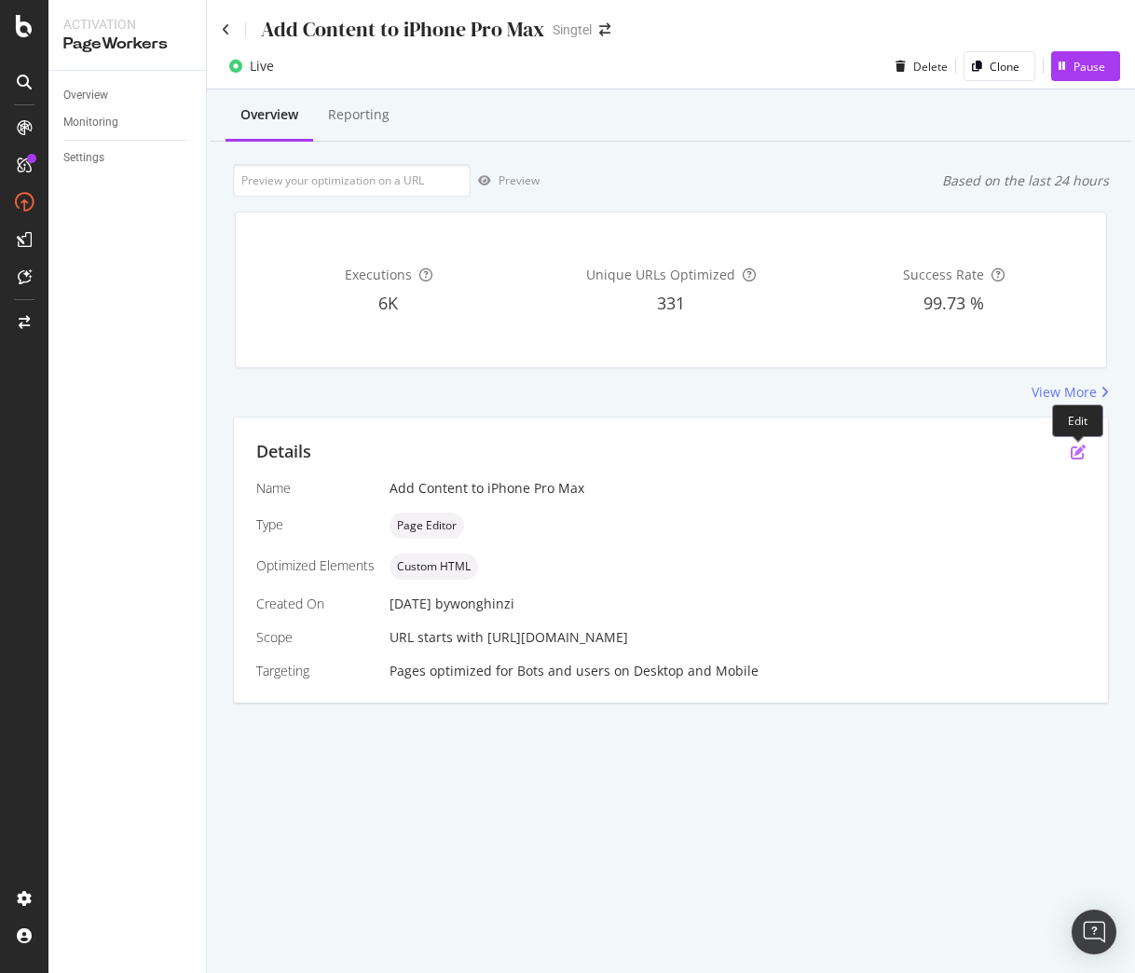
click at [1079, 448] on icon "pen-to-square" at bounding box center [1078, 451] width 15 height 15
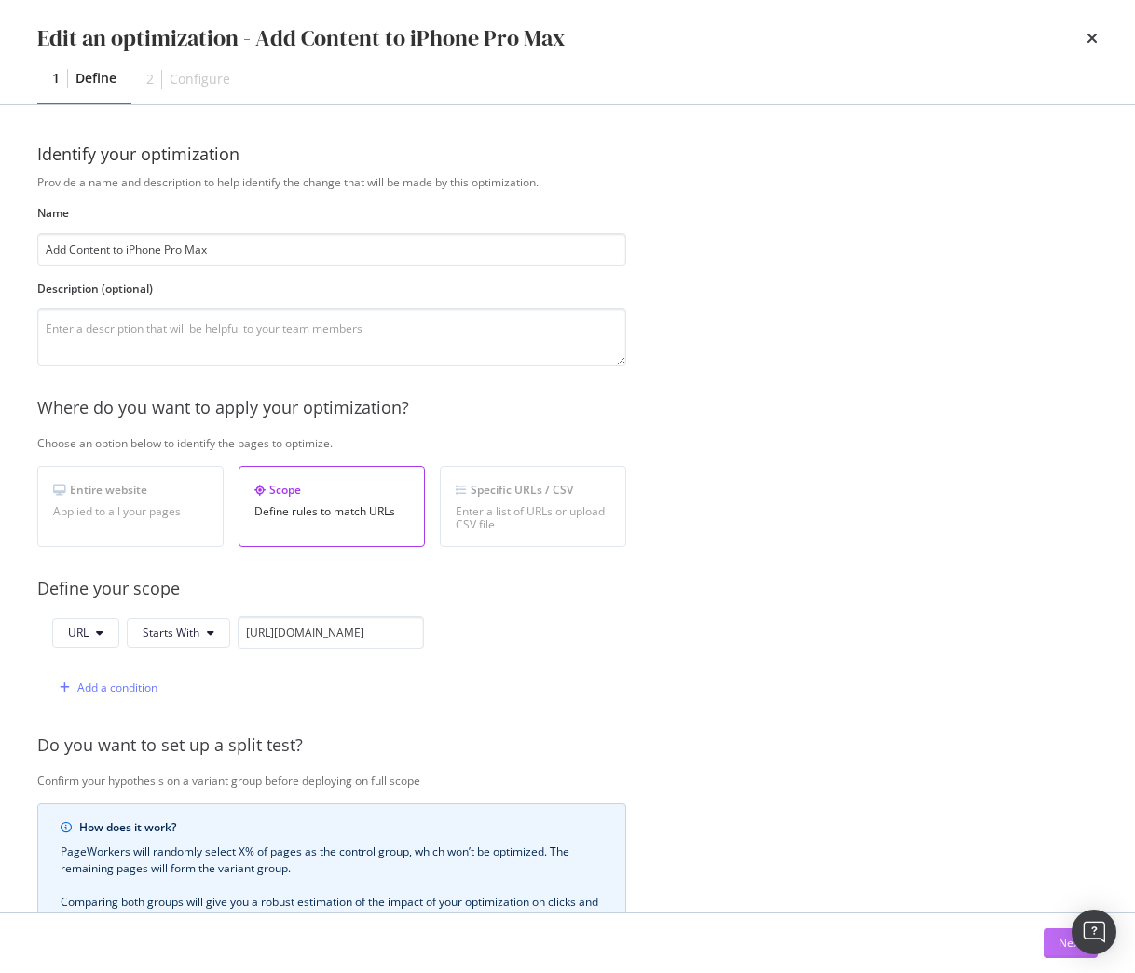
click at [1060, 944] on div "Next" at bounding box center [1070, 943] width 24 height 16
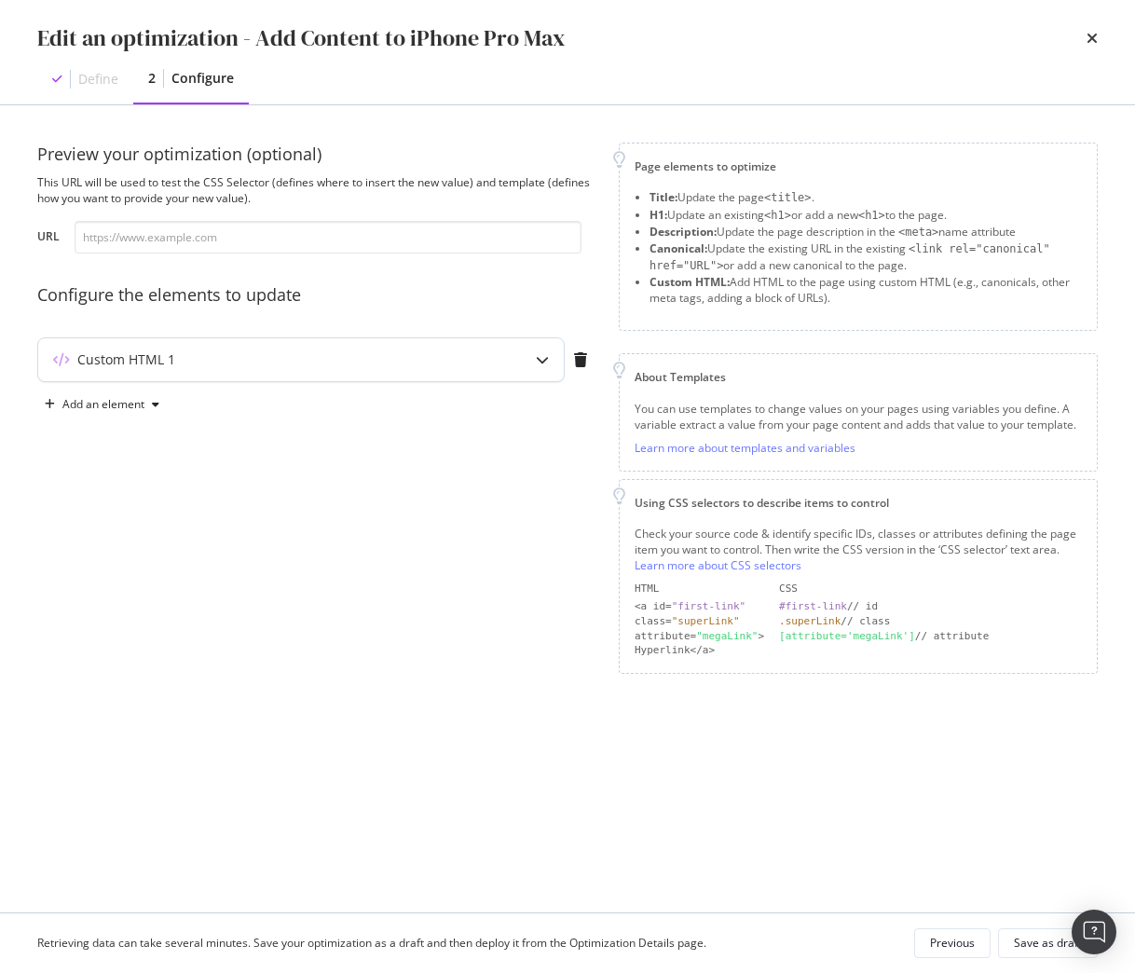
click at [293, 355] on div "Custom HTML 1" at bounding box center [264, 359] width 452 height 19
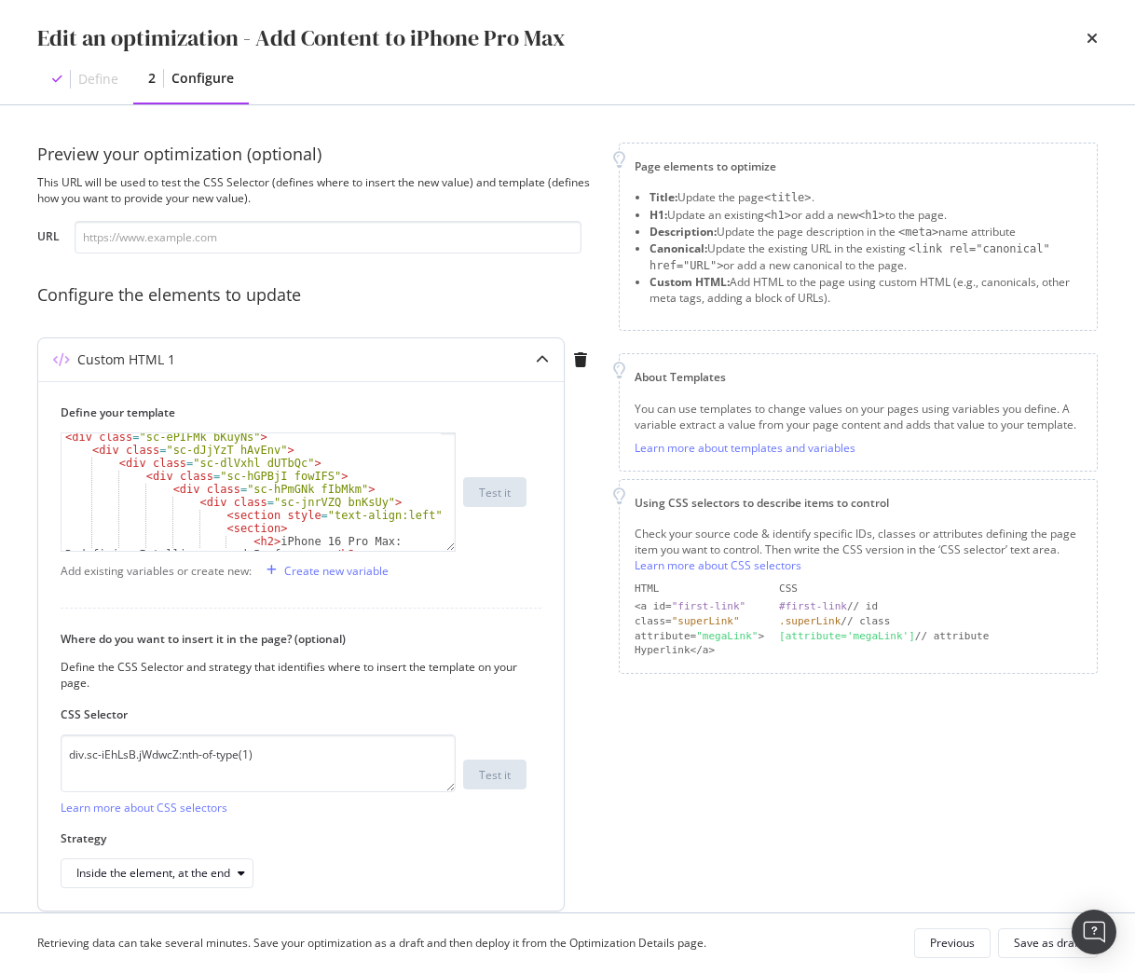
scroll to position [37, 0]
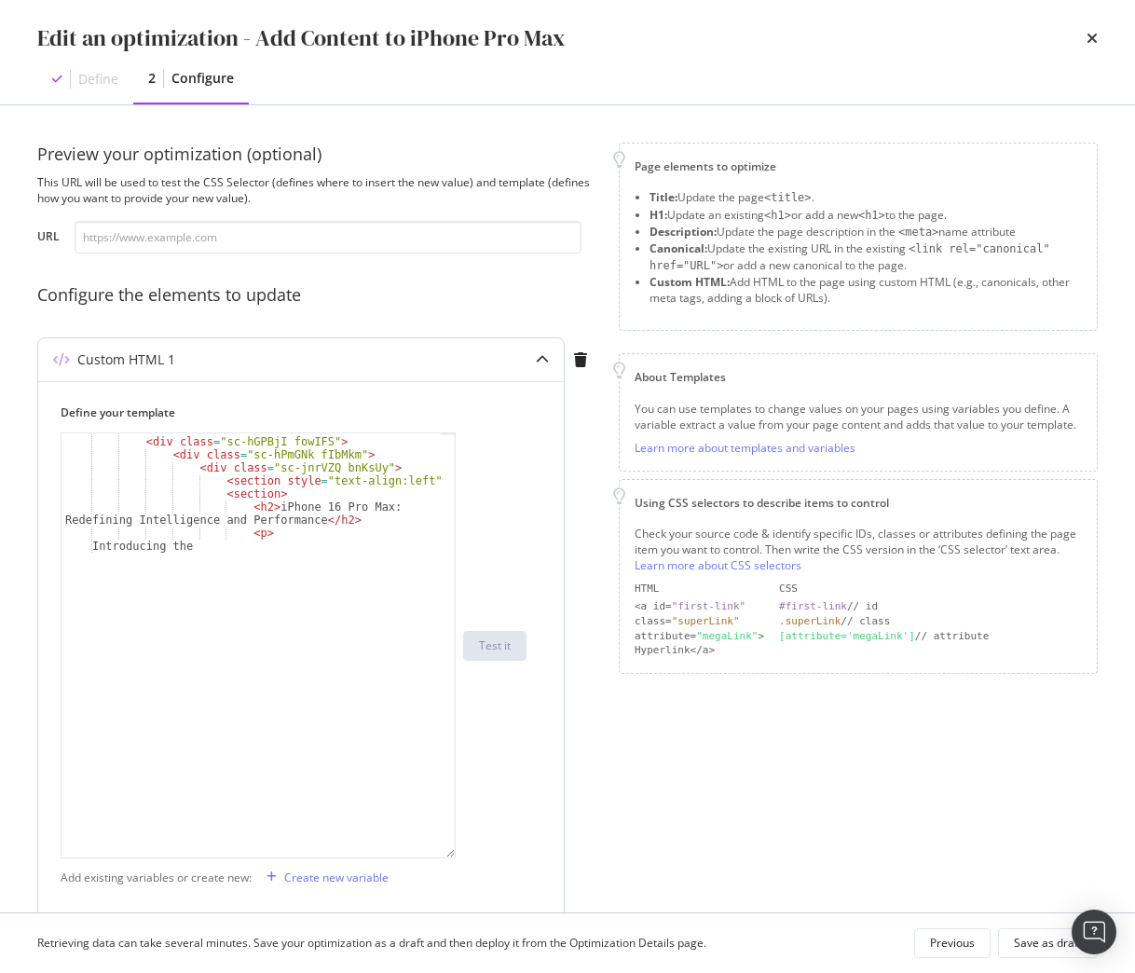
drag, startPoint x: 450, startPoint y: 550, endPoint x: 468, endPoint y: 890, distance: 340.6
click at [468, 858] on div "< div class = "sc-dlVxhl dUTbQc" > < div class = "sc-hGPBjI fowIFS" > < div cla…" at bounding box center [294, 645] width 466 height 426
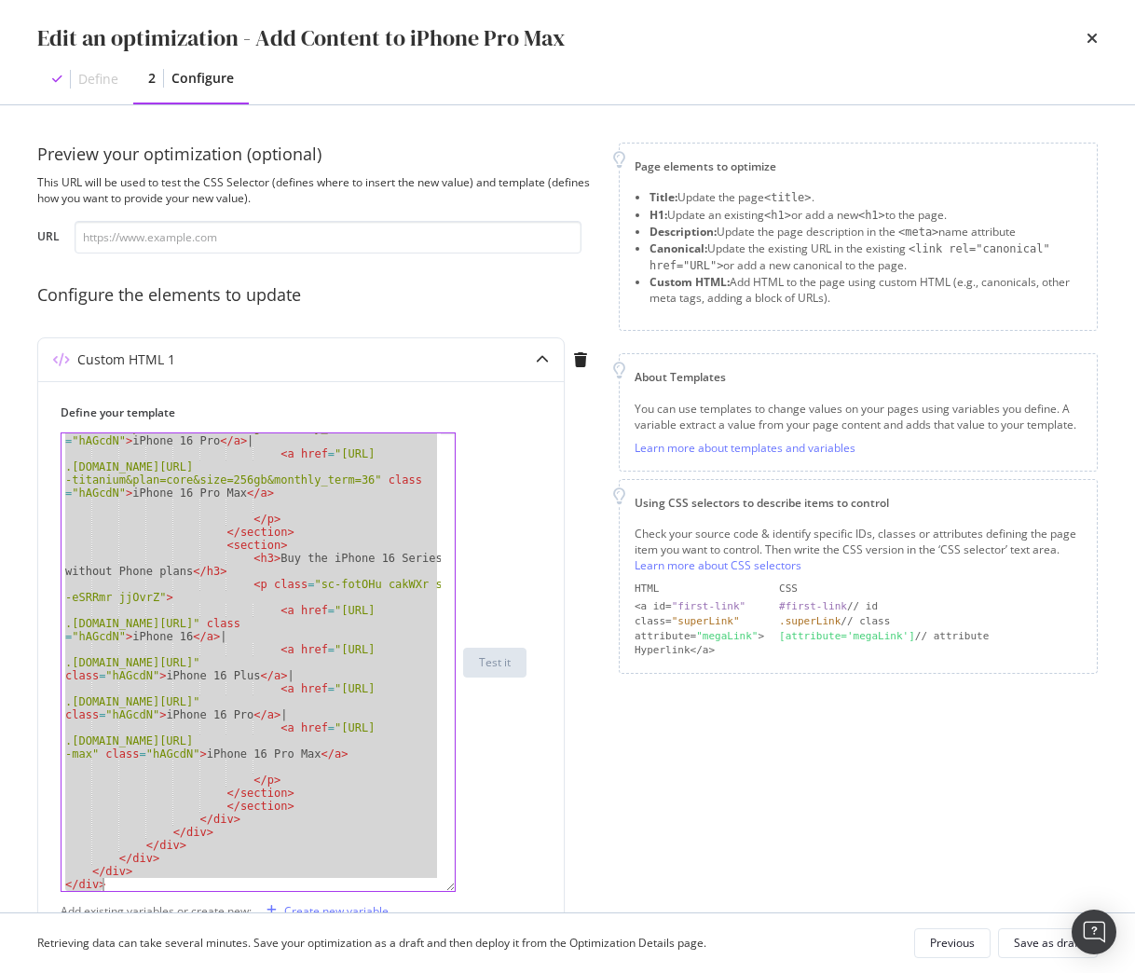
scroll to position [2491, 0]
drag, startPoint x: 209, startPoint y: 695, endPoint x: 415, endPoint y: 1048, distance: 408.8
click at [415, 972] on html "Activation PageWorkers Overview Monitoring Settings Add Content to iPhone Pro M…" at bounding box center [567, 486] width 1135 height 973
click at [348, 839] on div "< a href = "https://shop .singtel.com/phones/apple-iphone-16-pro?color=desert -…" at bounding box center [250, 661] width 379 height 457
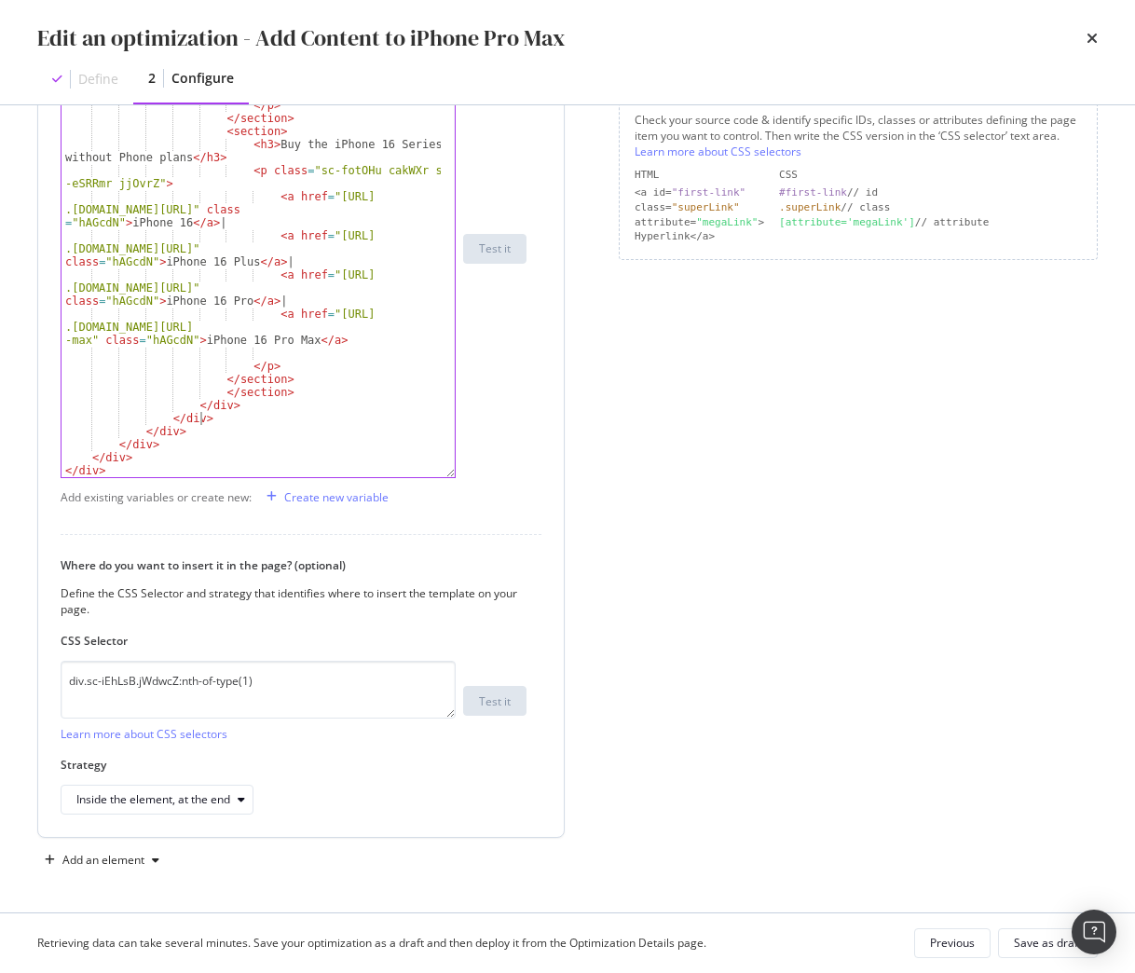
scroll to position [134, 0]
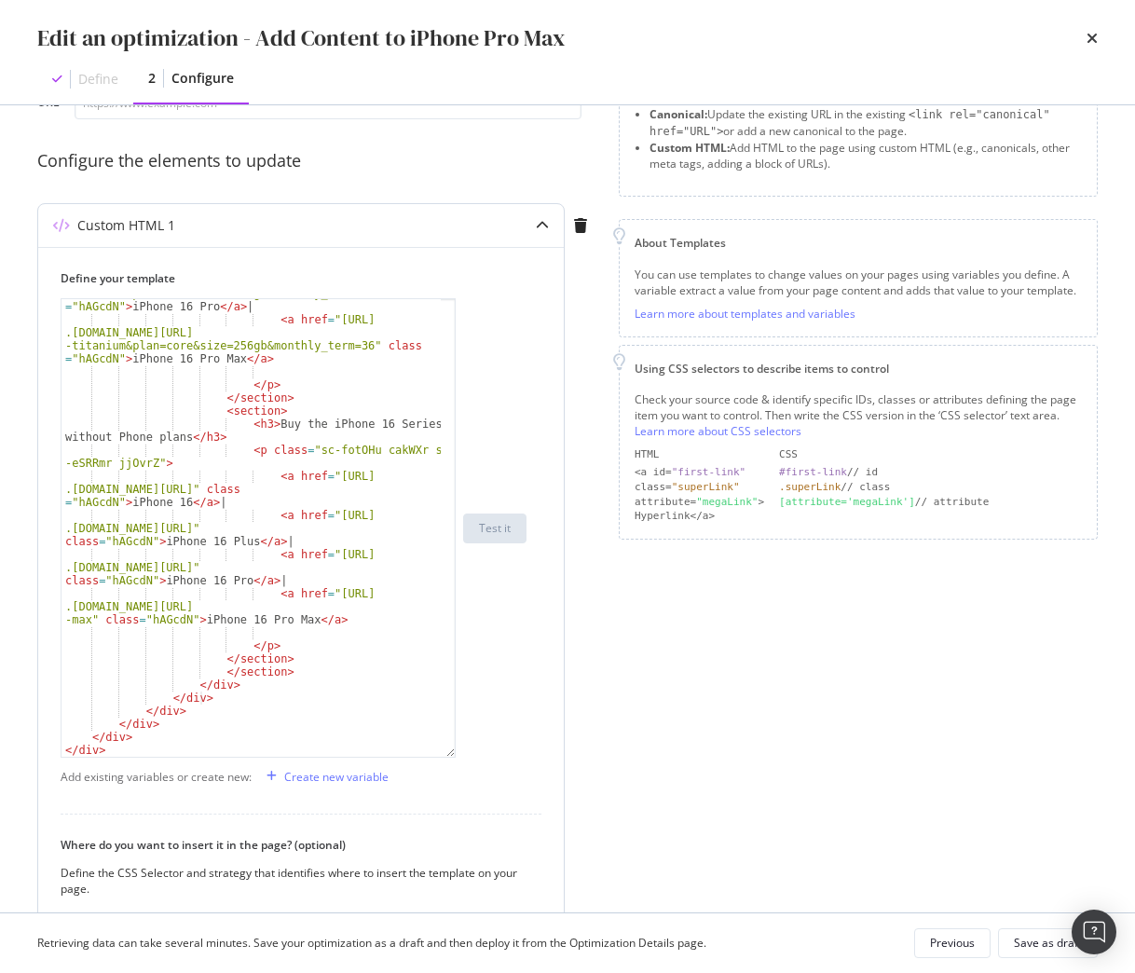
click at [280, 714] on div "< a href = "https://shop .singtel.com/phones/apple-iphone-16-pro?color=desert -…" at bounding box center [250, 522] width 379 height 523
click at [539, 676] on div "Define your template </div> < a href = "https://shop .singtel.com/phones/apple-…" at bounding box center [301, 513] width 481 height 487
click at [124, 380] on div "< a href = "https://shop .singtel.com/phones/apple-iphone-16-pro?color=desert -…" at bounding box center [250, 522] width 379 height 523
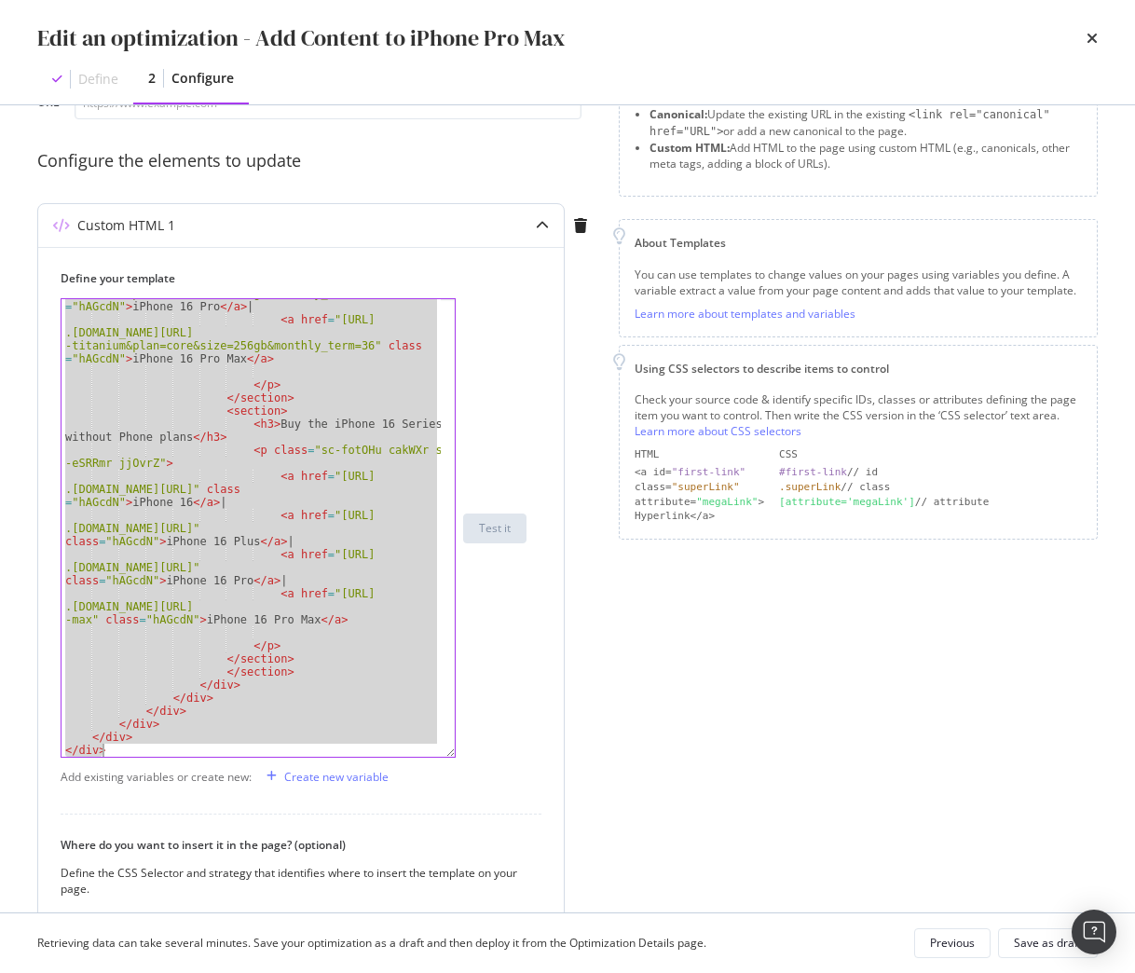
paste textarea "https://shop.singtel.com/phones/oppo-reno14-pro-5g"
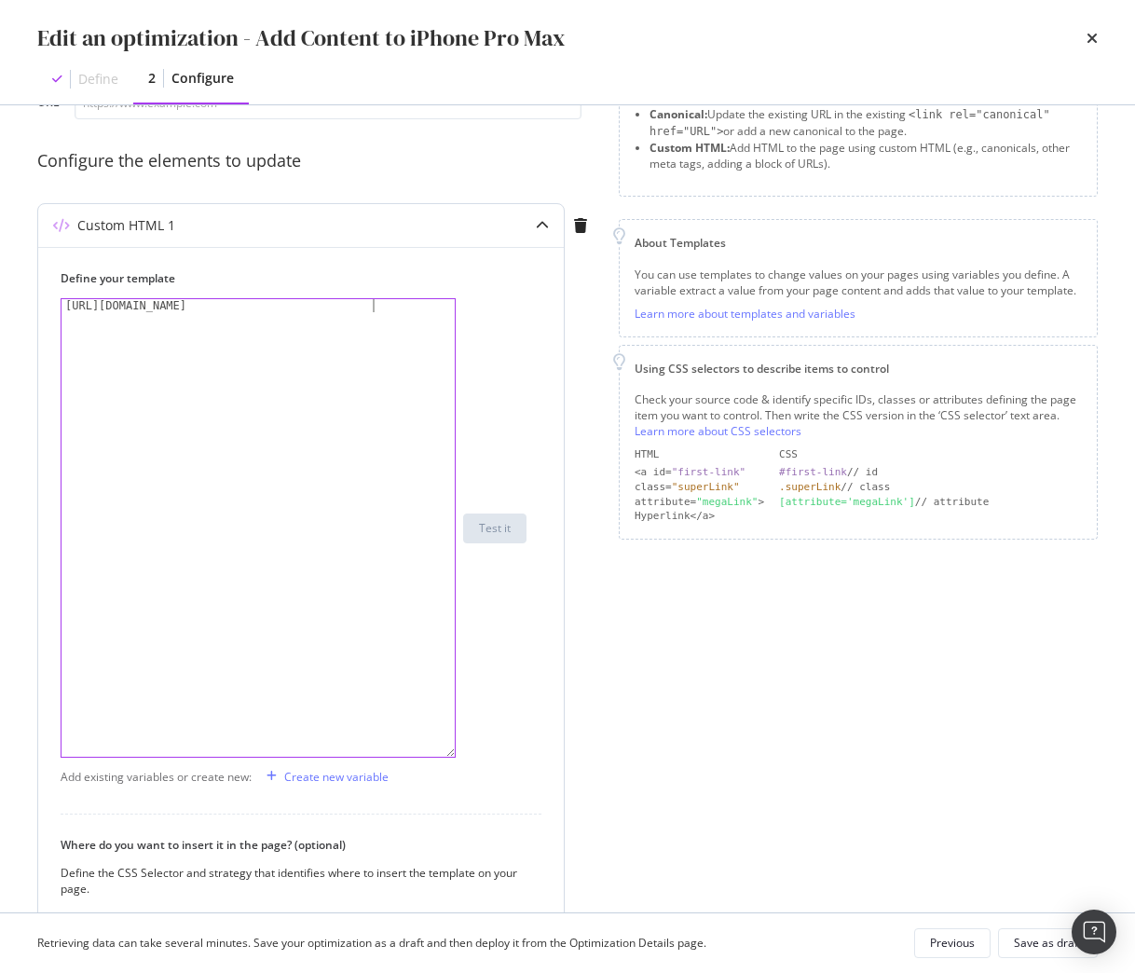
type textarea "</div> </div>"
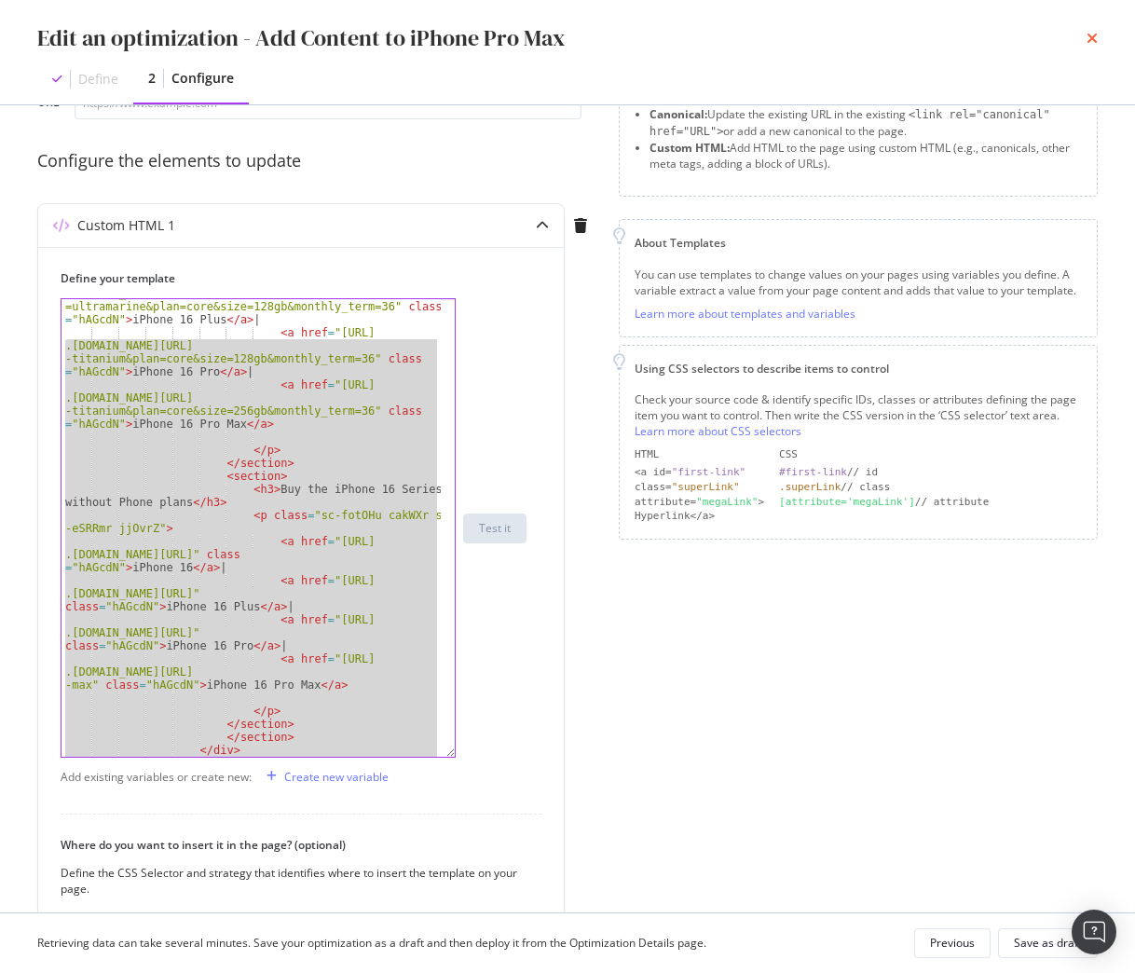
click at [1093, 35] on icon "times" at bounding box center [1091, 38] width 11 height 15
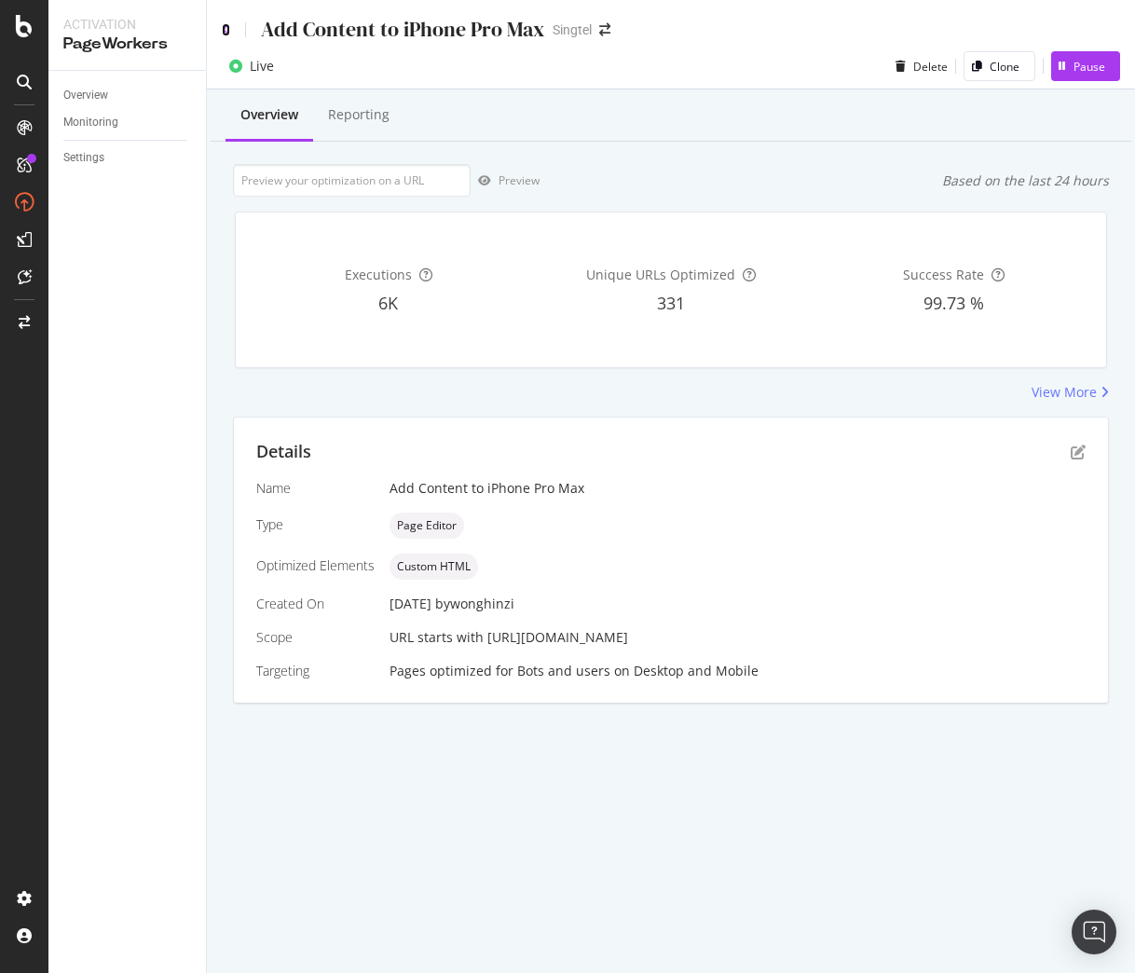
click at [222, 34] on icon at bounding box center [226, 29] width 8 height 13
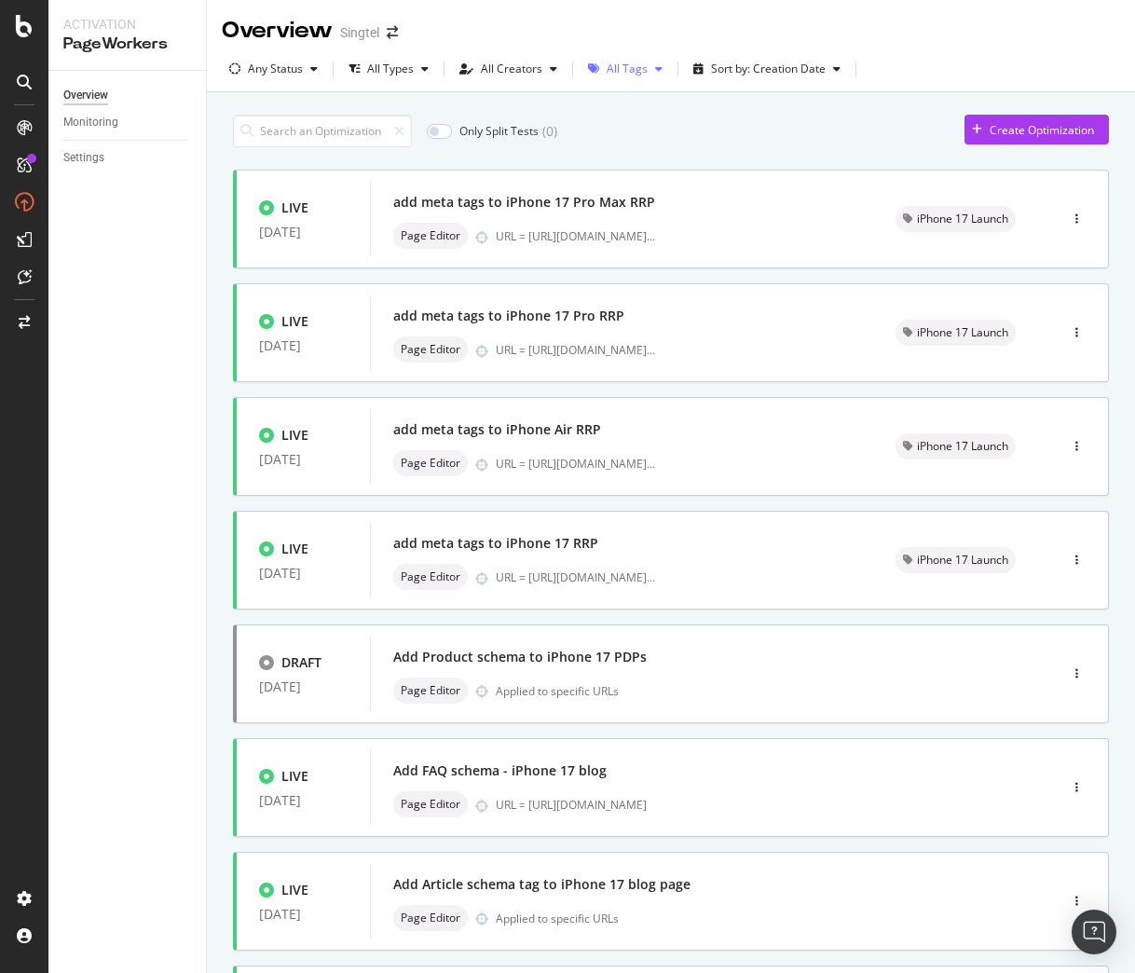
click at [630, 70] on div "All Tags" at bounding box center [627, 68] width 41 height 11
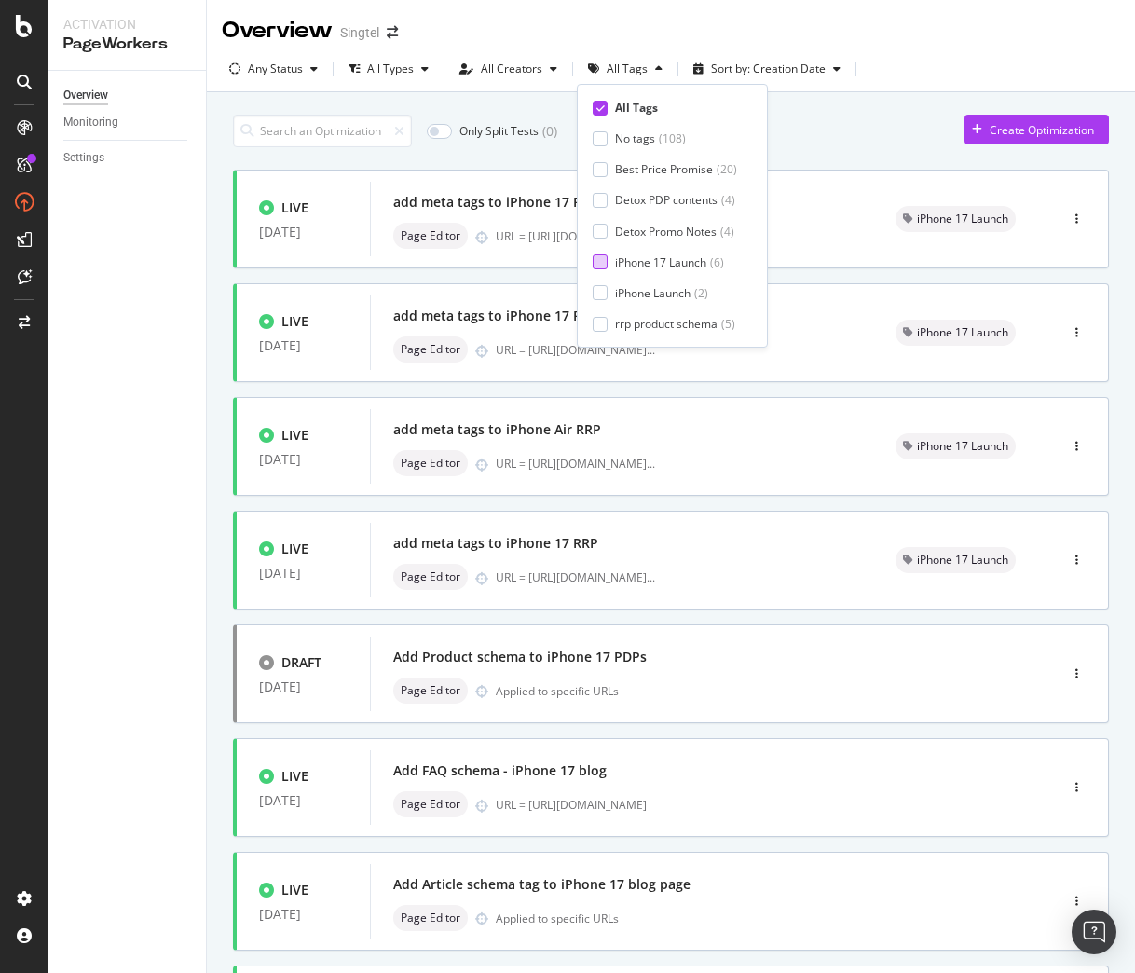
click at [655, 262] on div "iPhone 17 Launch" at bounding box center [660, 262] width 91 height 16
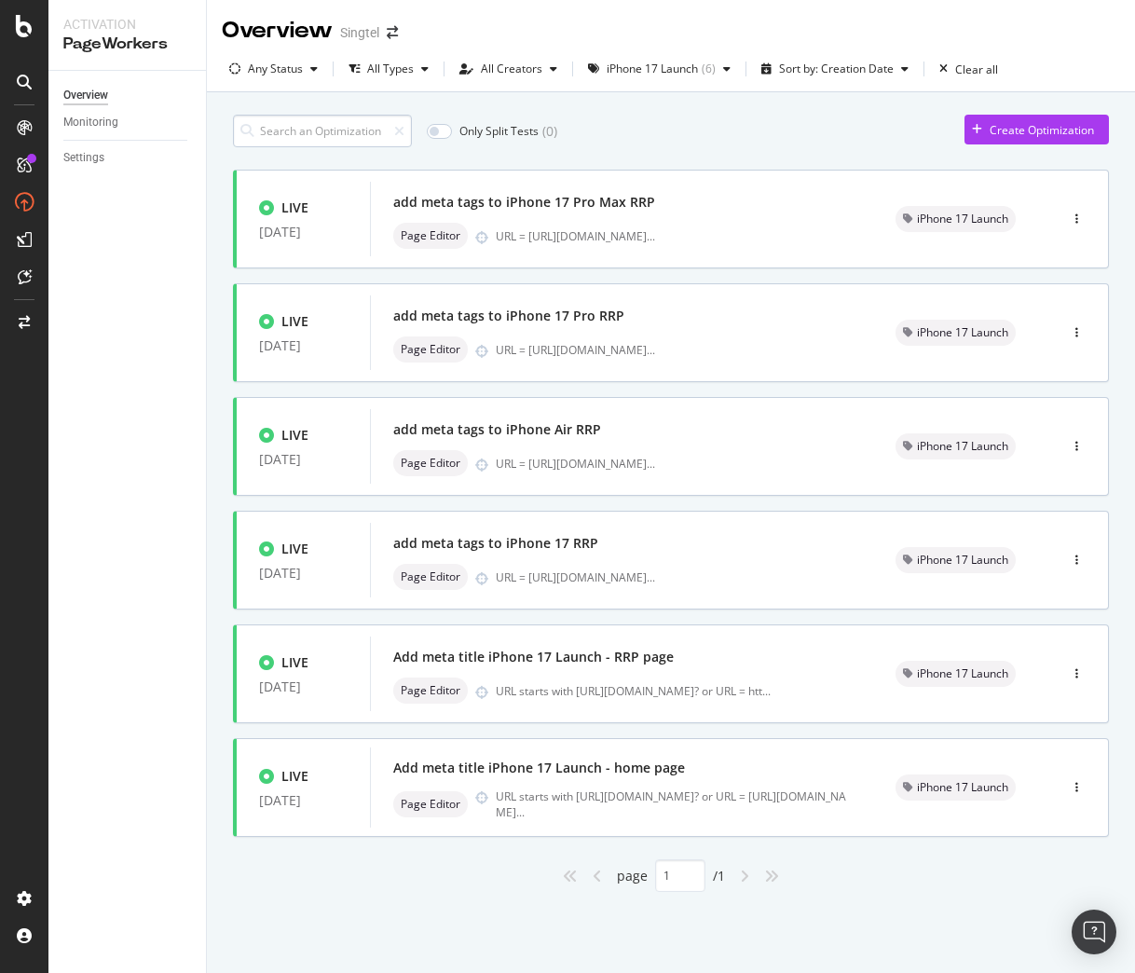
click at [353, 138] on input at bounding box center [322, 131] width 179 height 33
click at [403, 135] on icon at bounding box center [399, 131] width 10 height 13
click at [955, 71] on div "Clear all" at bounding box center [976, 69] width 43 height 16
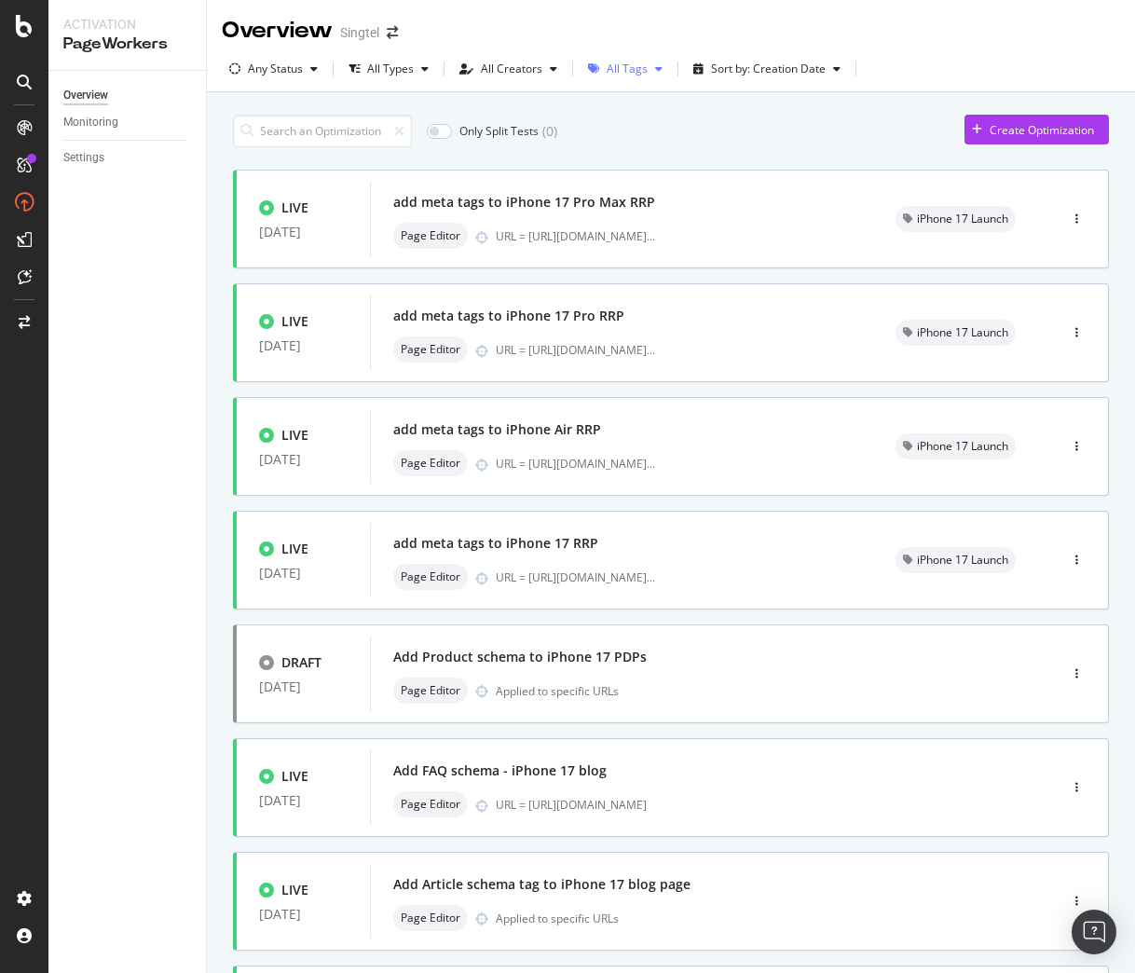
click at [637, 71] on div "All Tags" at bounding box center [627, 68] width 41 height 11
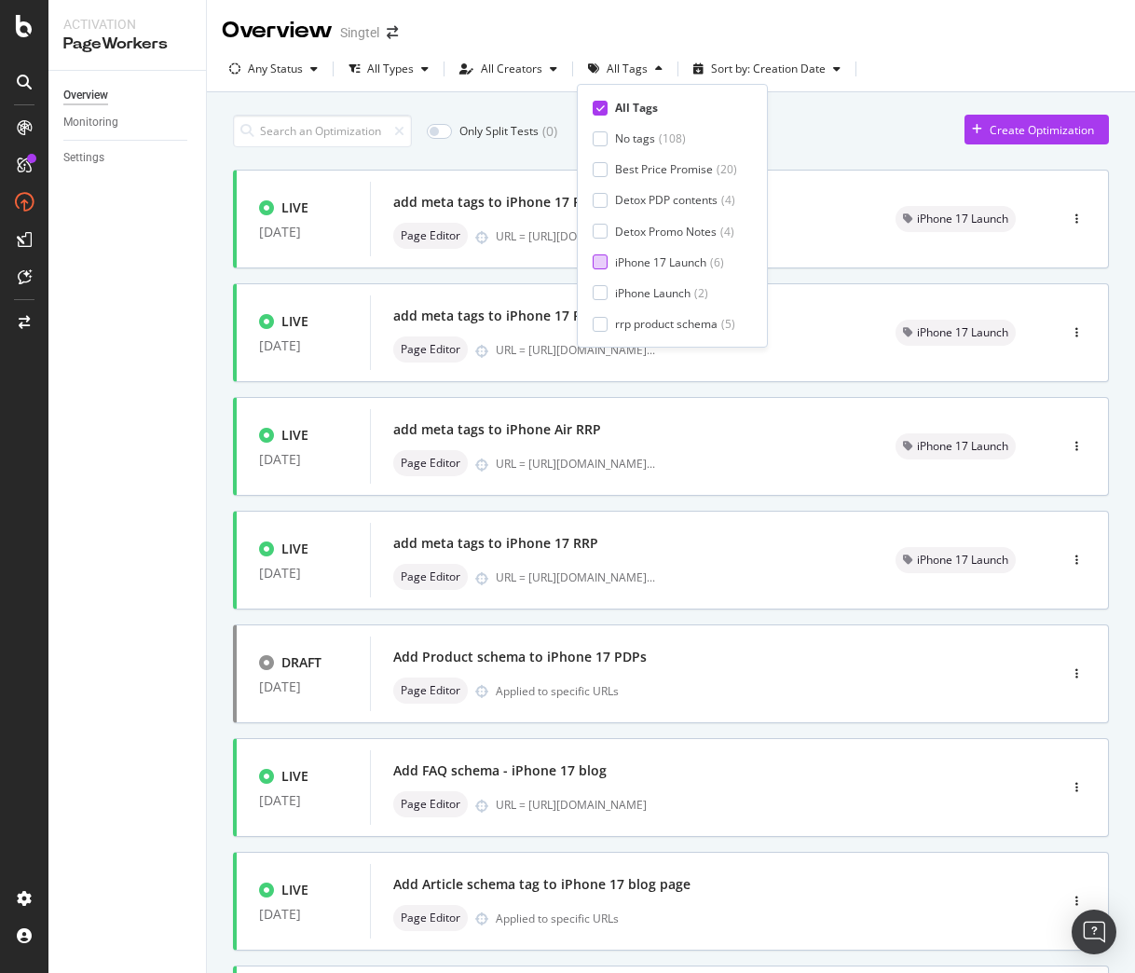
click at [685, 263] on div "iPhone 17 Launch" at bounding box center [660, 262] width 91 height 16
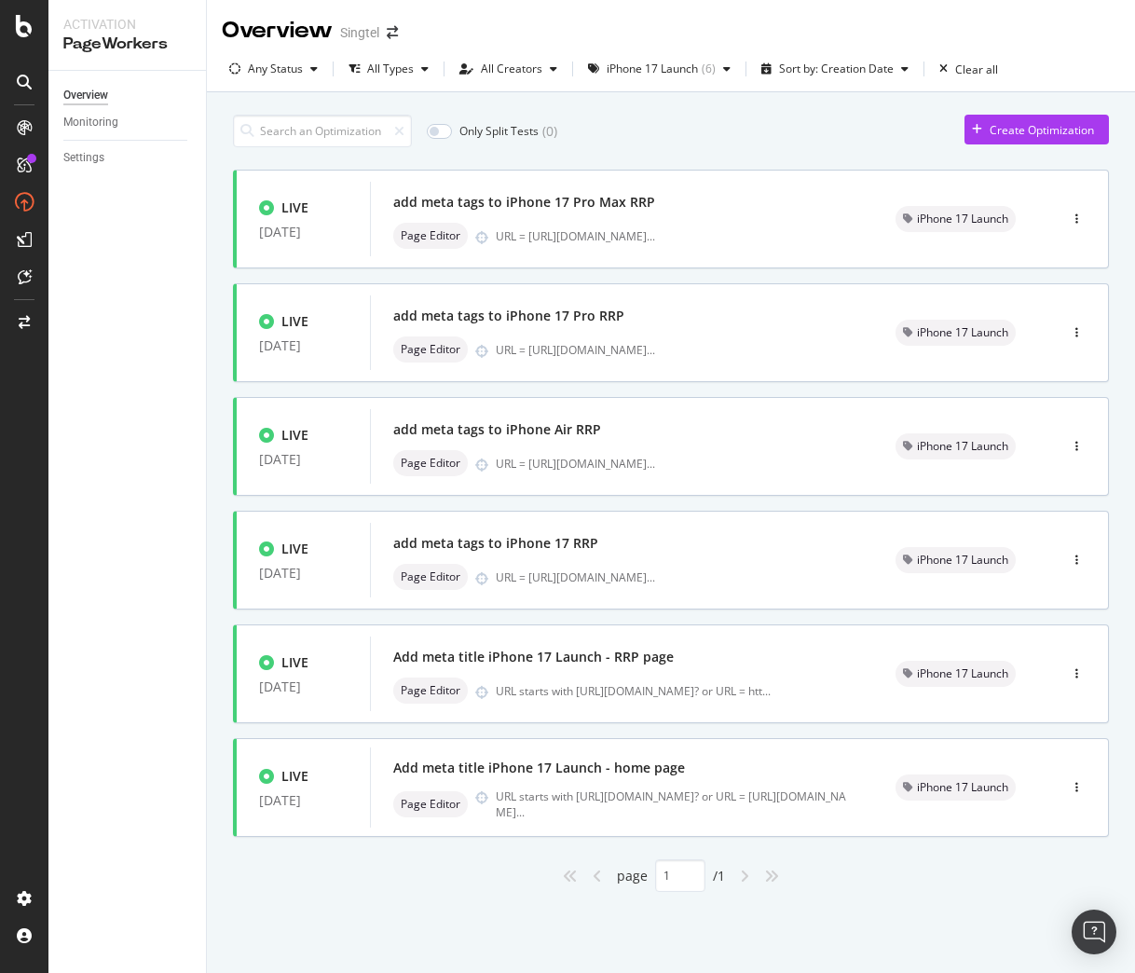
click at [222, 112] on div "Only Split Tests ( 0 ) Create Optimization LIVE 12 Sep. 2025 add meta tags to i…" at bounding box center [671, 524] width 928 height 865
click at [80, 92] on div "Overview" at bounding box center [85, 96] width 45 height 20
click at [634, 64] on div "iPhone 17 Launch" at bounding box center [652, 68] width 91 height 11
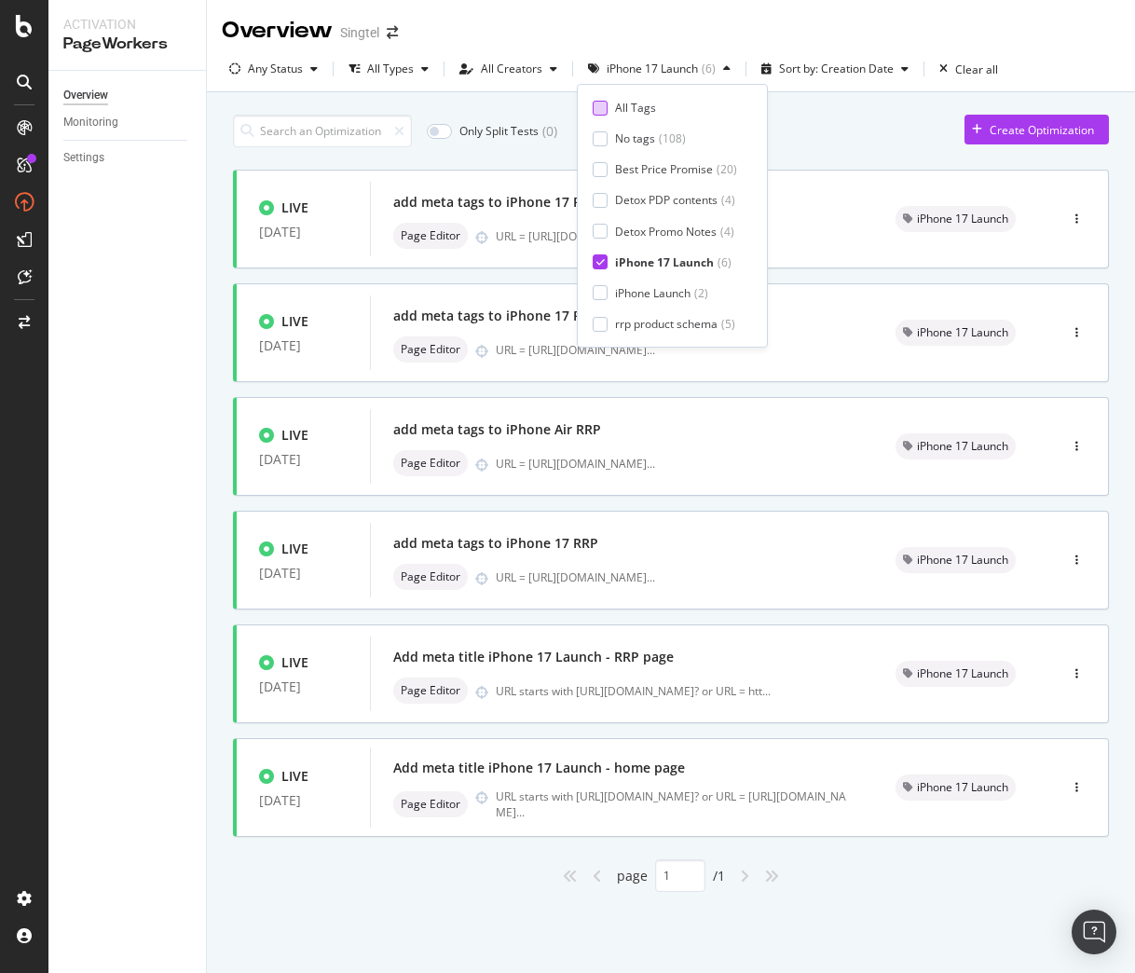
click at [641, 102] on div "All Tags" at bounding box center [635, 108] width 41 height 16
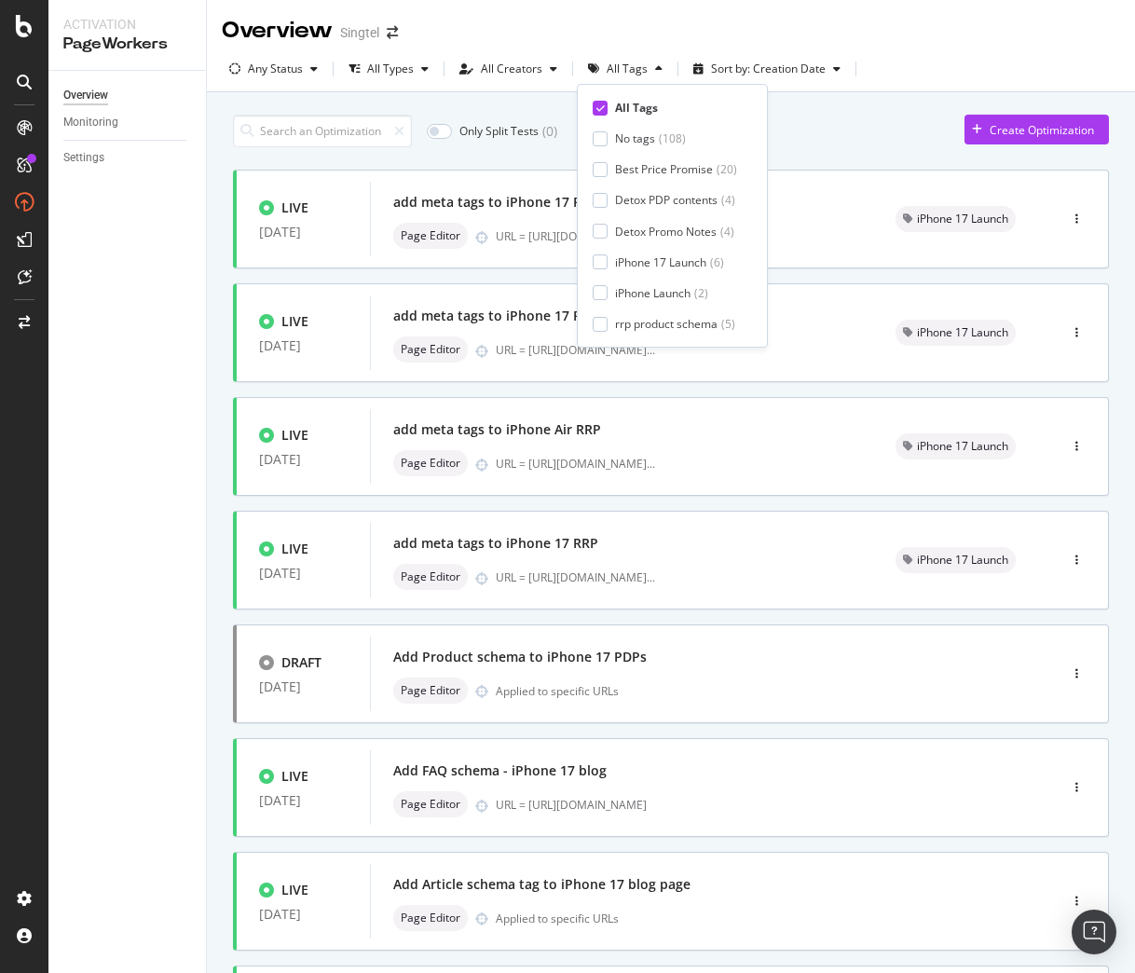
click at [190, 338] on div "Overview Monitoring Settings" at bounding box center [126, 522] width 157 height 902
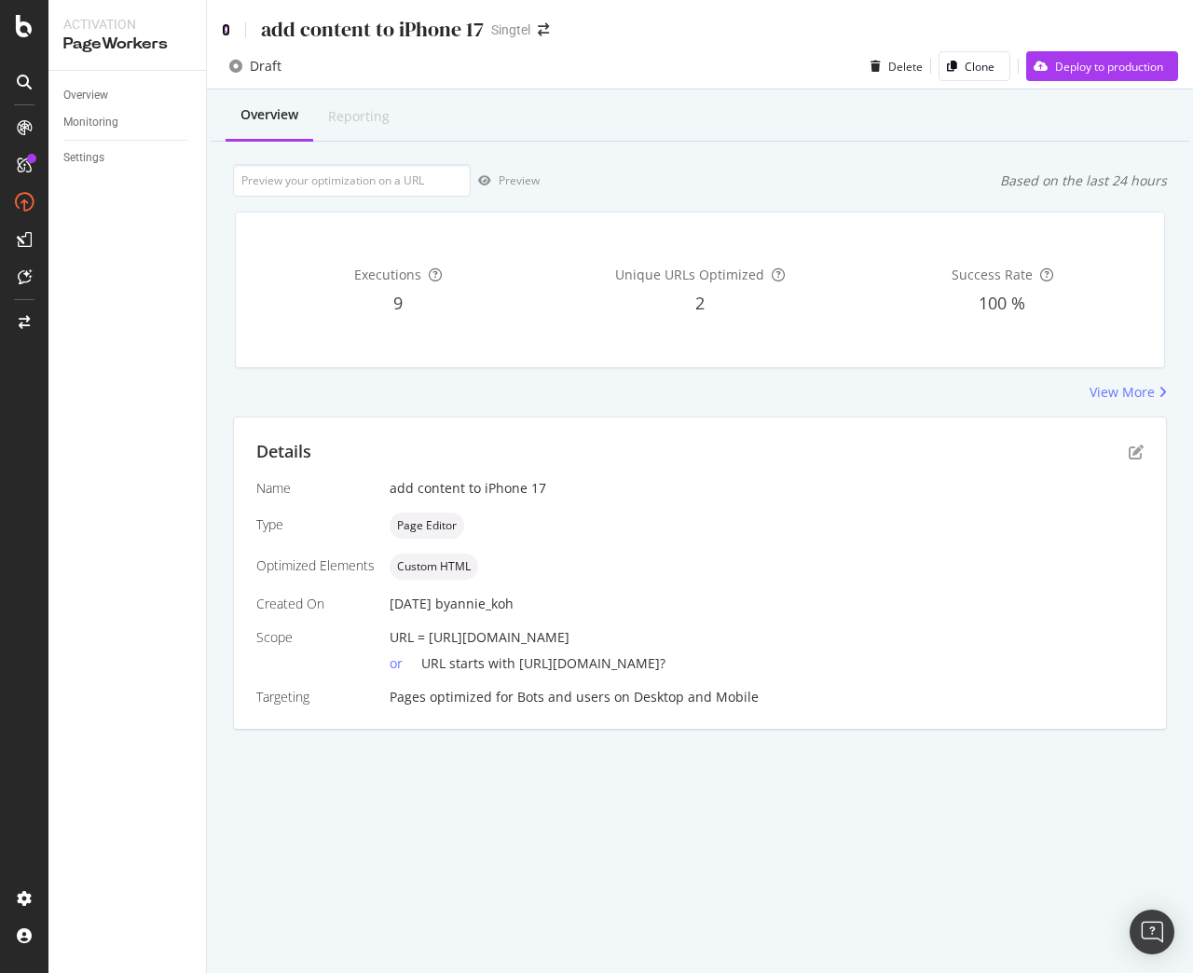
click at [225, 30] on icon at bounding box center [226, 29] width 8 height 13
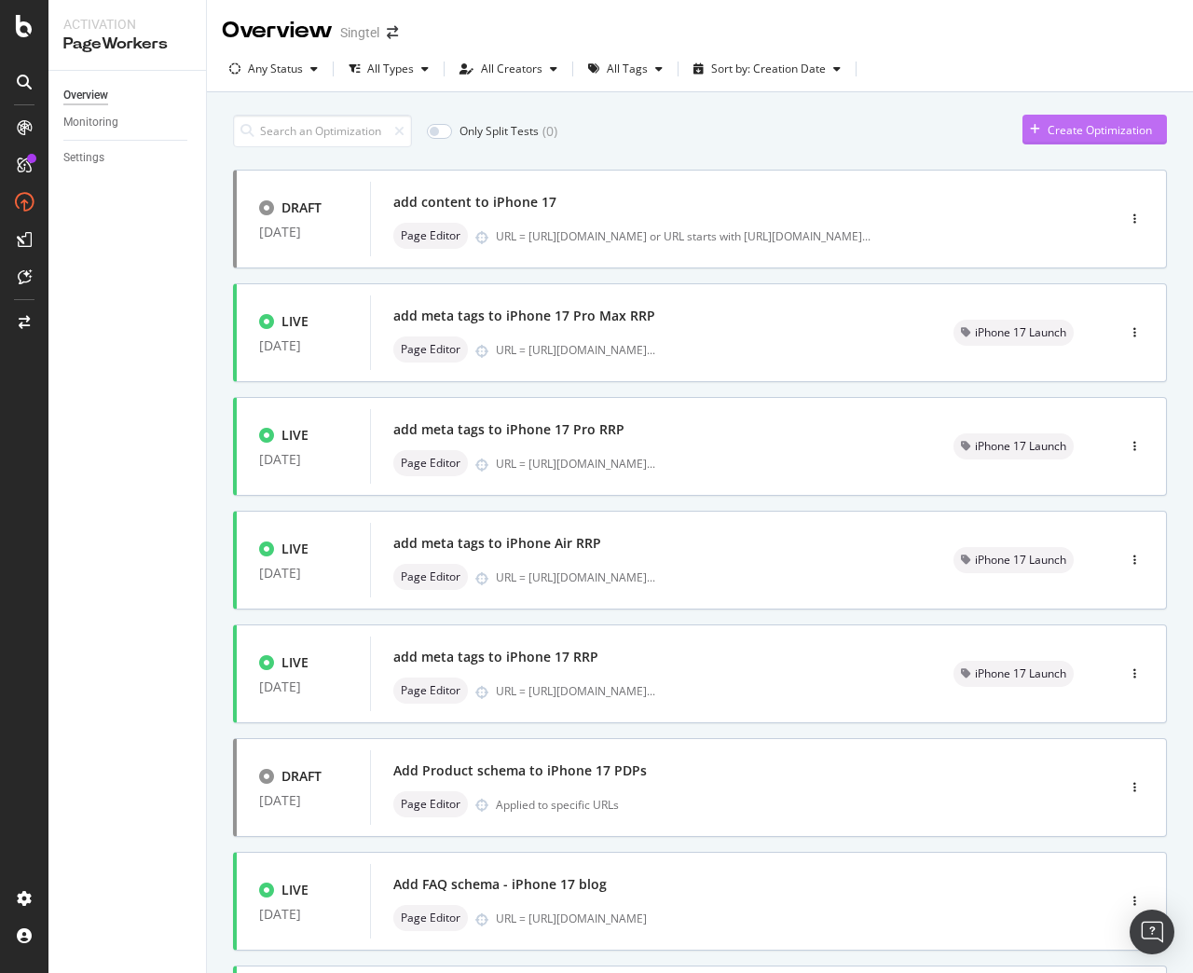
click at [1047, 133] on div "Create Optimization" at bounding box center [1099, 130] width 104 height 16
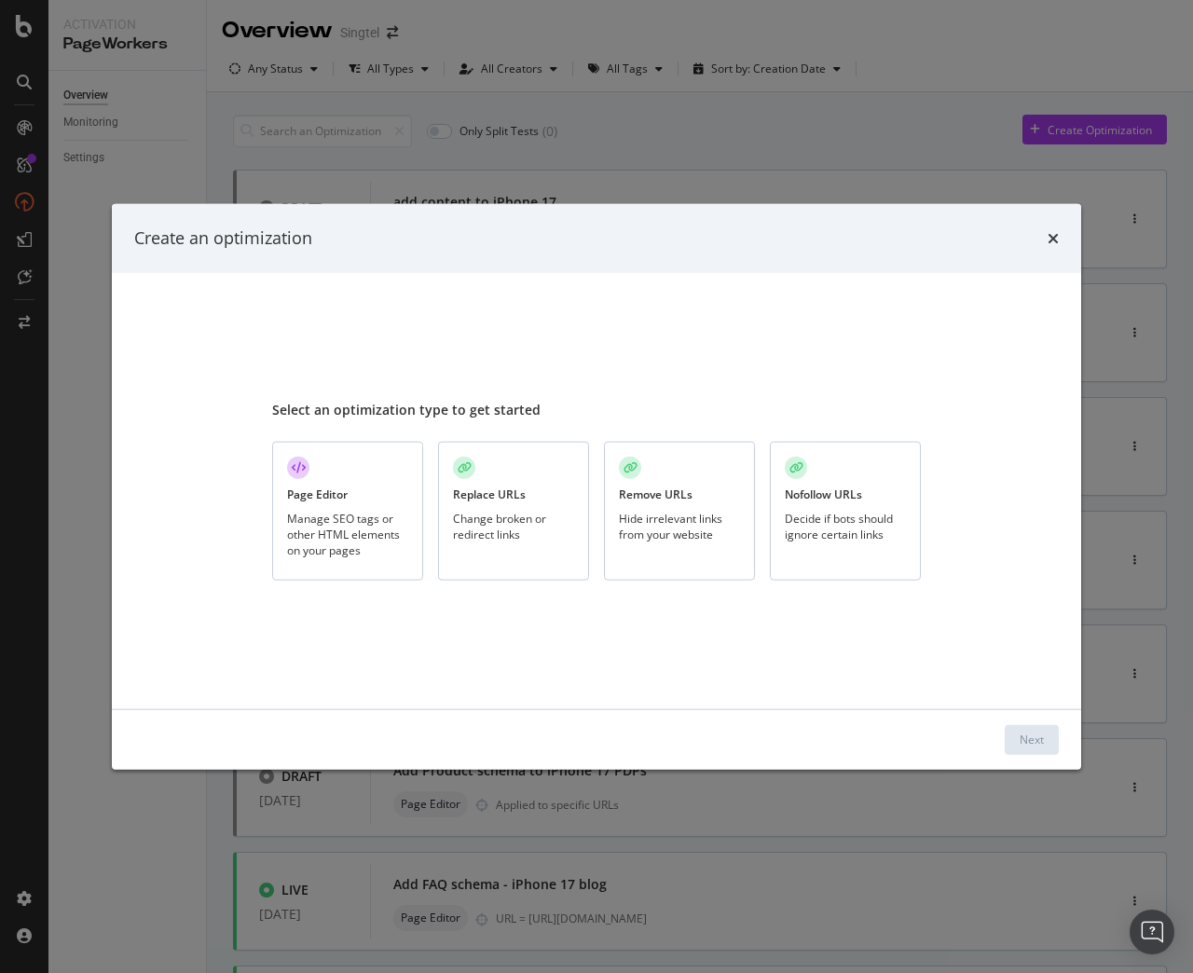
click at [307, 501] on div "Page Editor" at bounding box center [317, 494] width 61 height 16
click at [1038, 731] on div "Next" at bounding box center [1031, 739] width 24 height 16
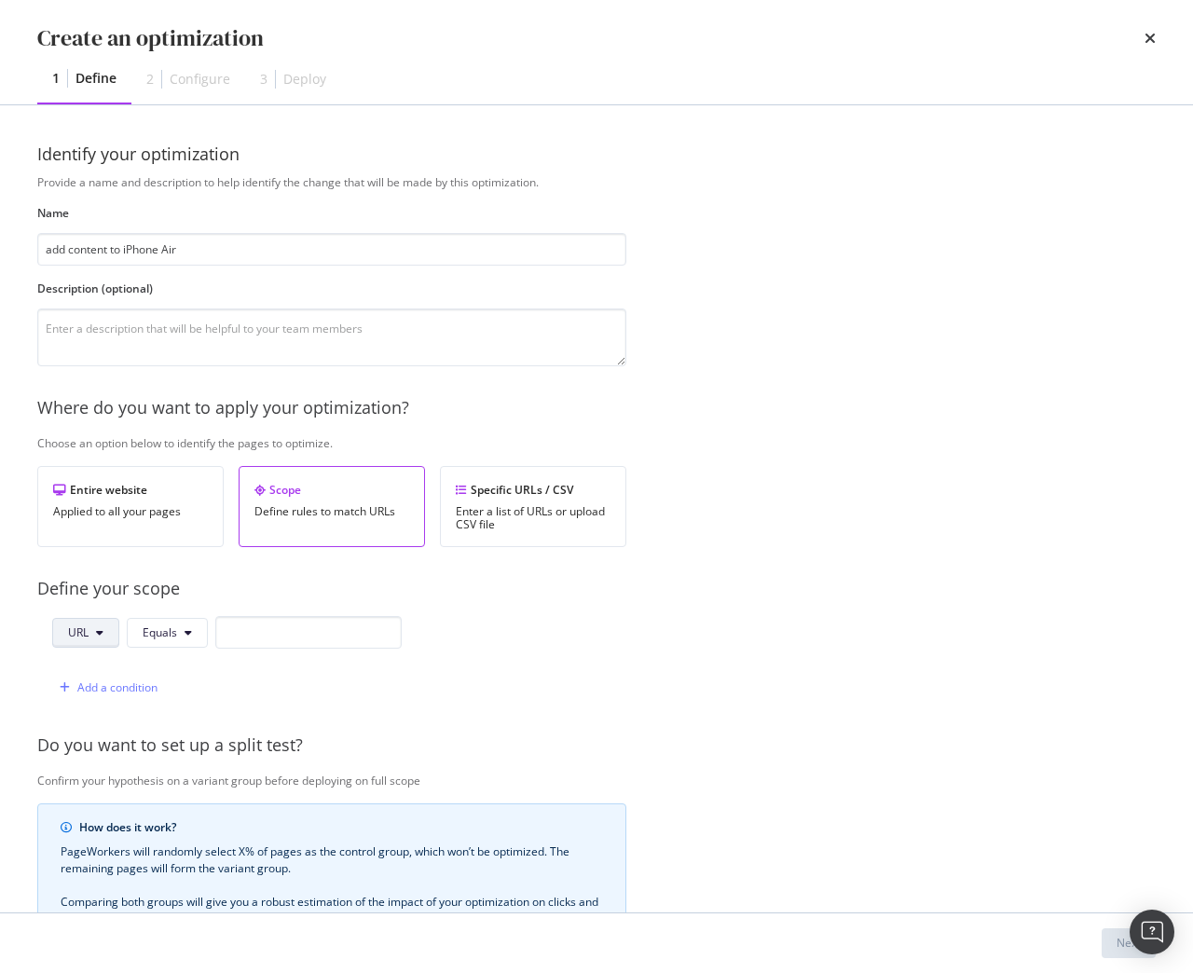
type input "add content to iPhone Air"
click at [235, 634] on input "modal" at bounding box center [308, 632] width 186 height 33
paste input "[URL][DOMAIN_NAME]"
type input "[URL][DOMAIN_NAME]"
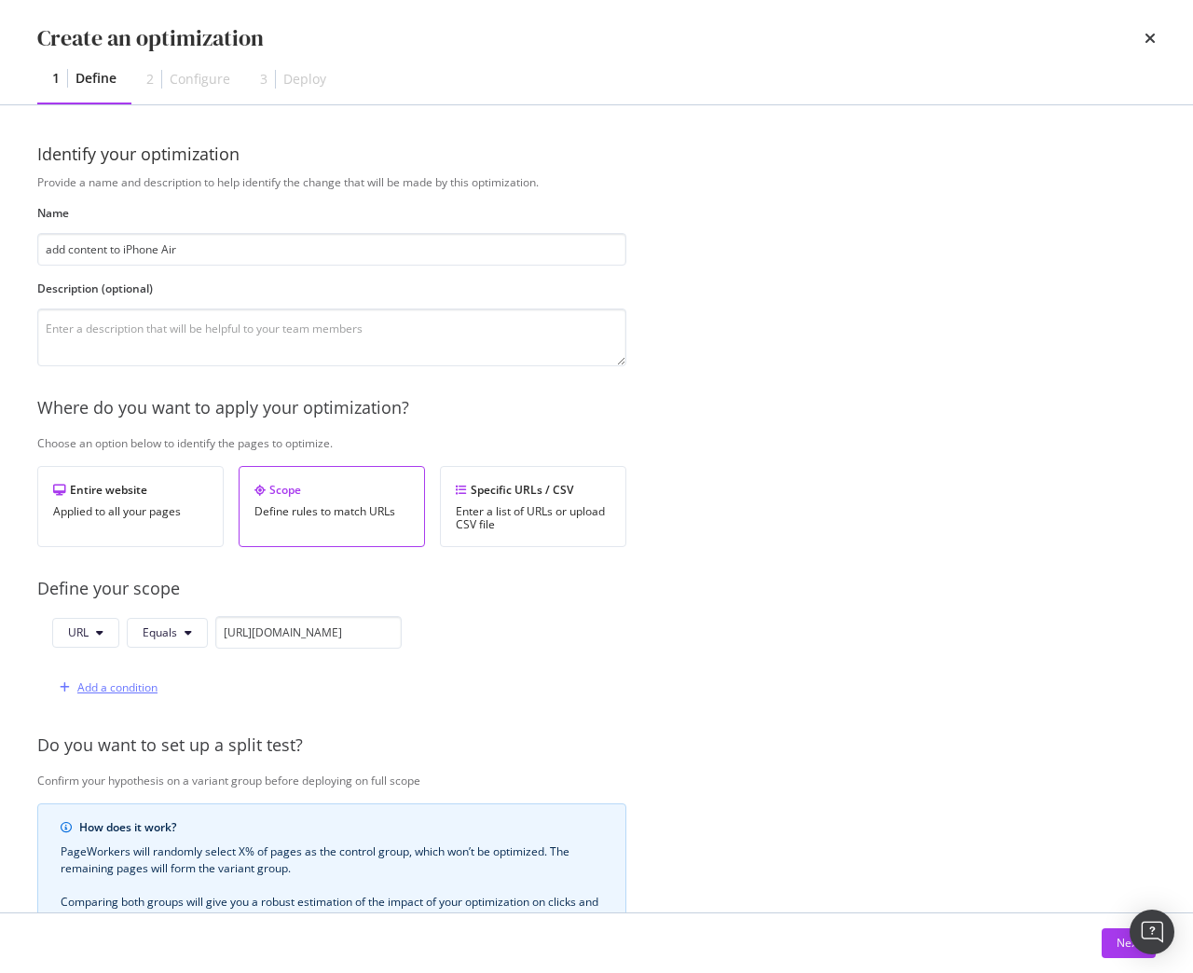
scroll to position [0, 0]
click at [104, 682] on div "Add a condition" at bounding box center [117, 687] width 80 height 16
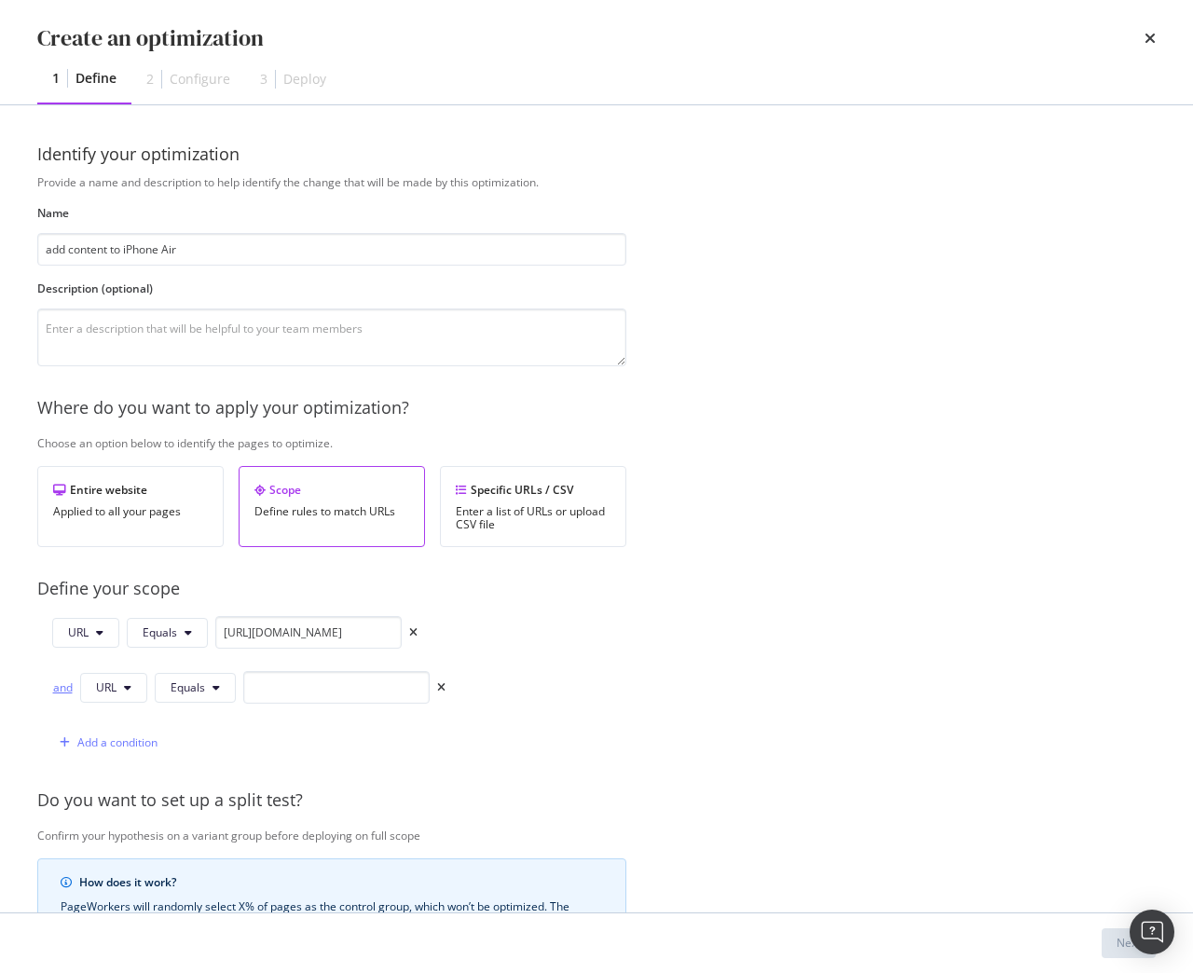
click at [66, 690] on div "and" at bounding box center [62, 687] width 20 height 16
click at [186, 695] on span "Equals" at bounding box center [188, 687] width 34 height 16
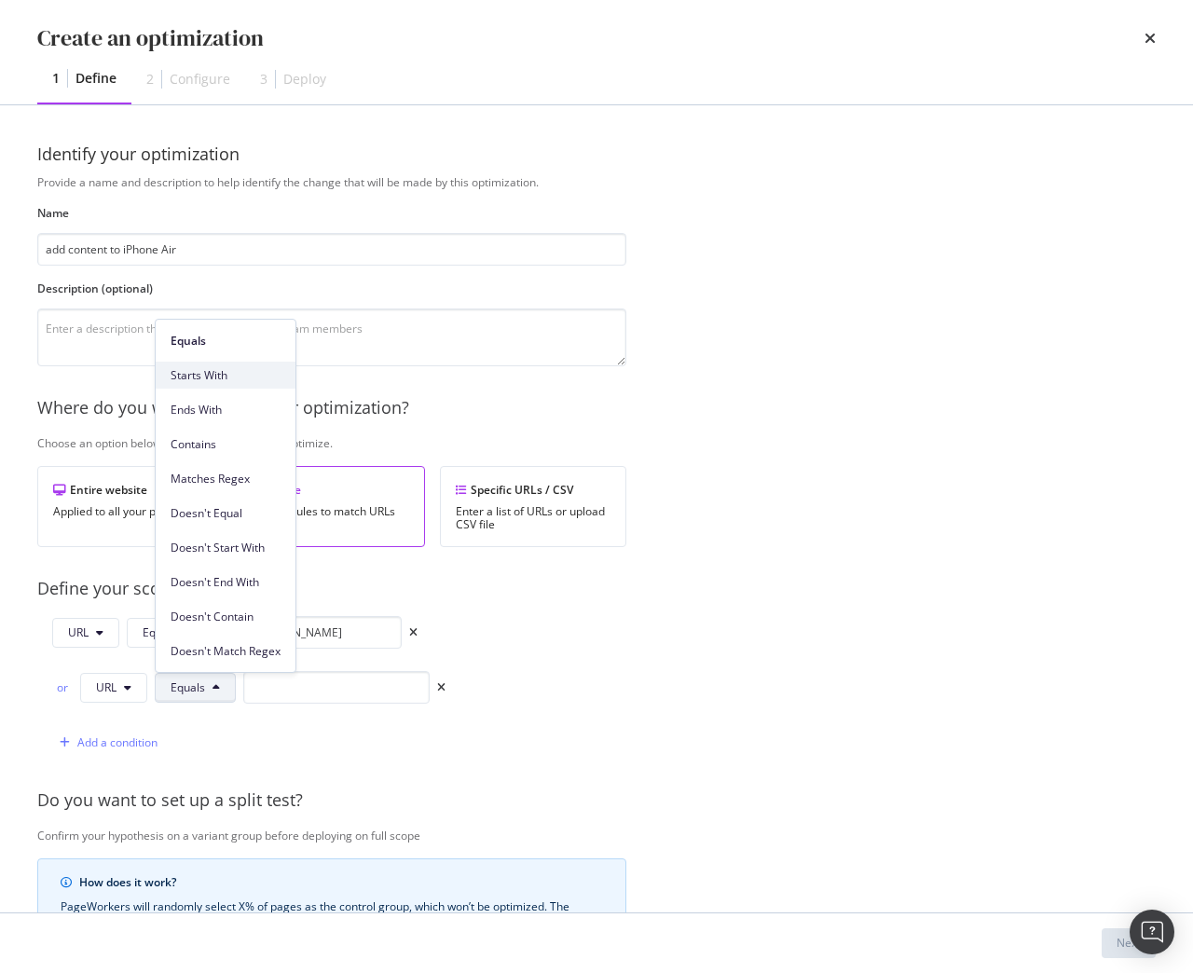
click at [192, 379] on span "Starts With" at bounding box center [226, 375] width 110 height 17
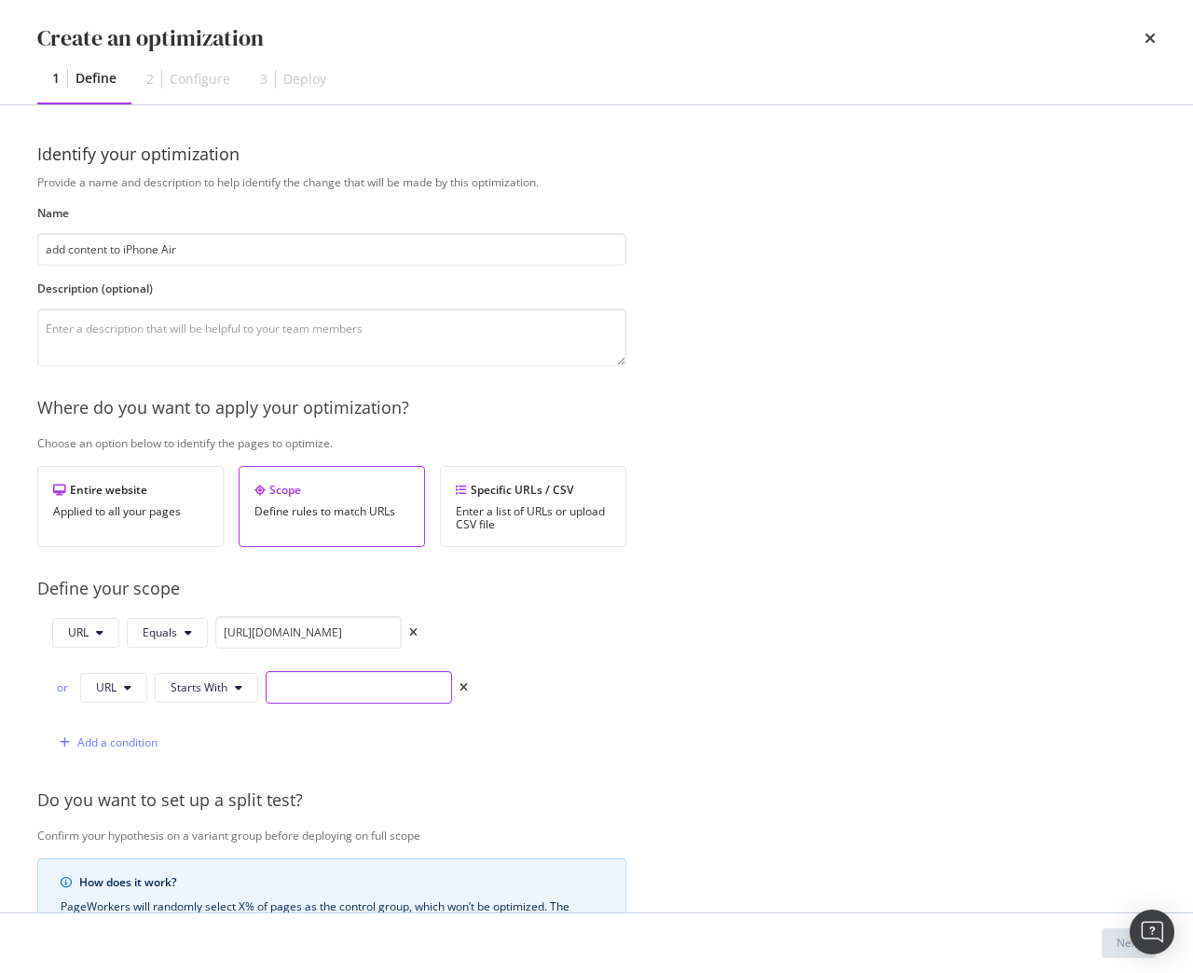
click at [278, 691] on input "modal" at bounding box center [359, 687] width 186 height 33
paste input "https://shop.singtel.com/phones/apple-iphone-air"
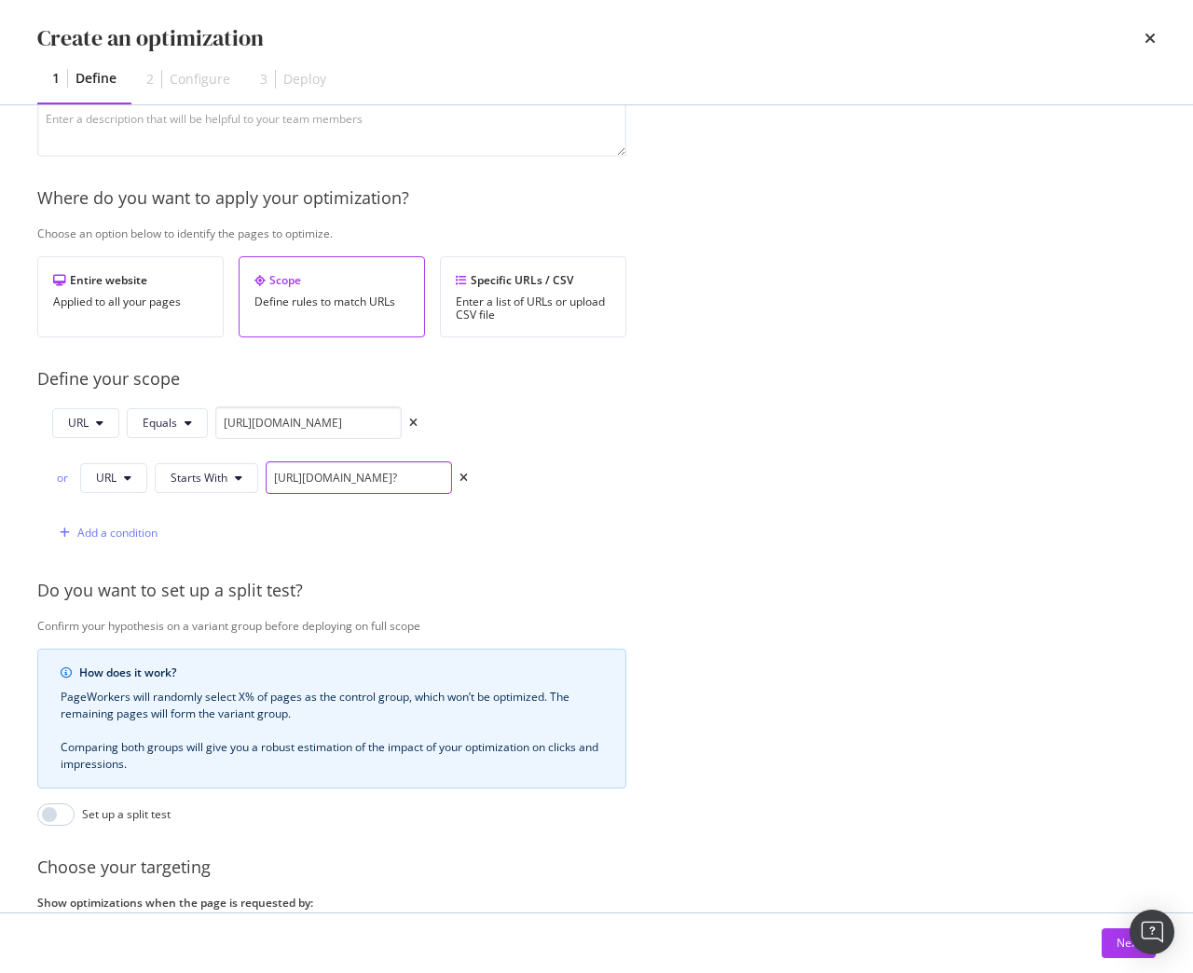
scroll to position [374, 0]
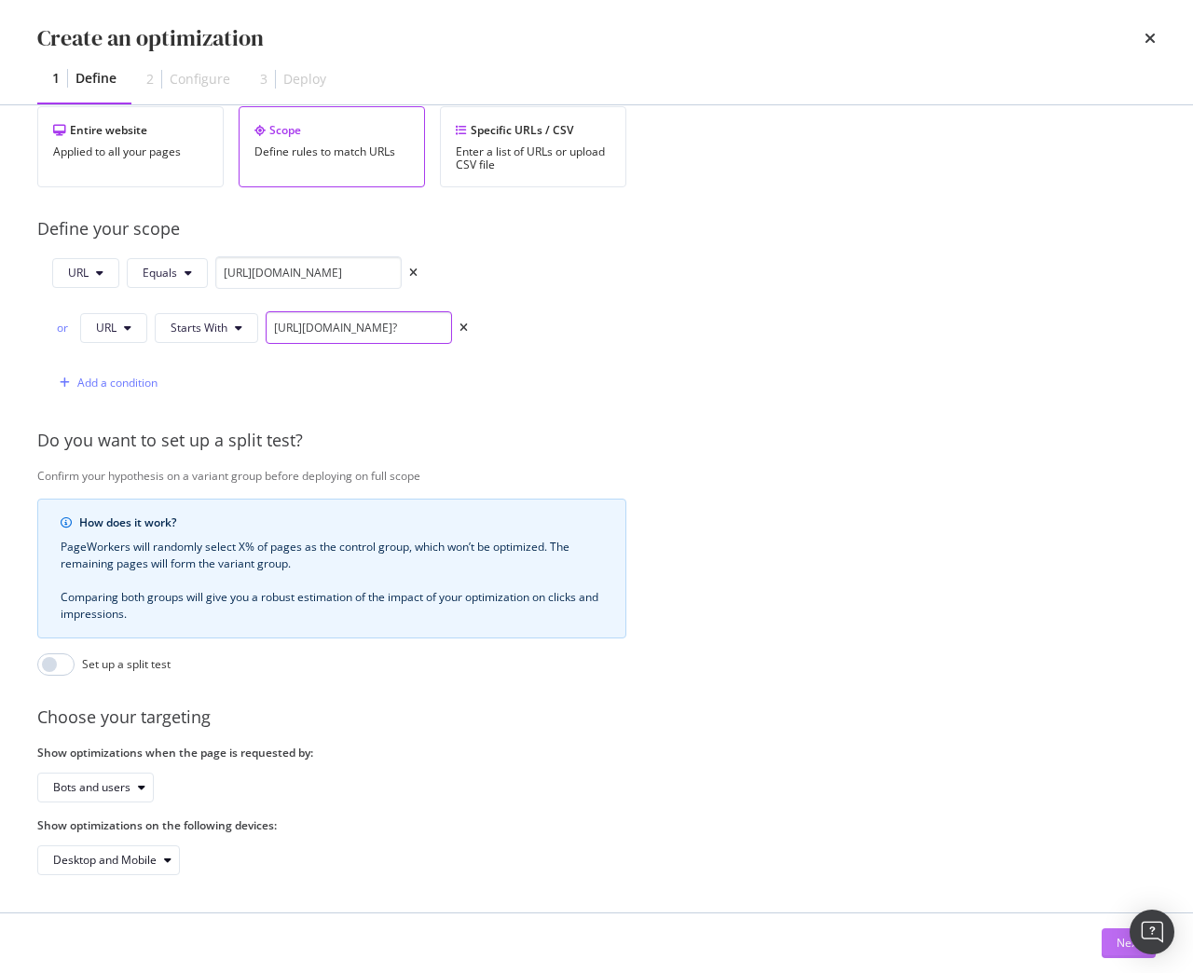
type input "https://shop.singtel.com/phones/apple-iphone-air?"
click at [1124, 946] on div "Next" at bounding box center [1128, 943] width 24 height 16
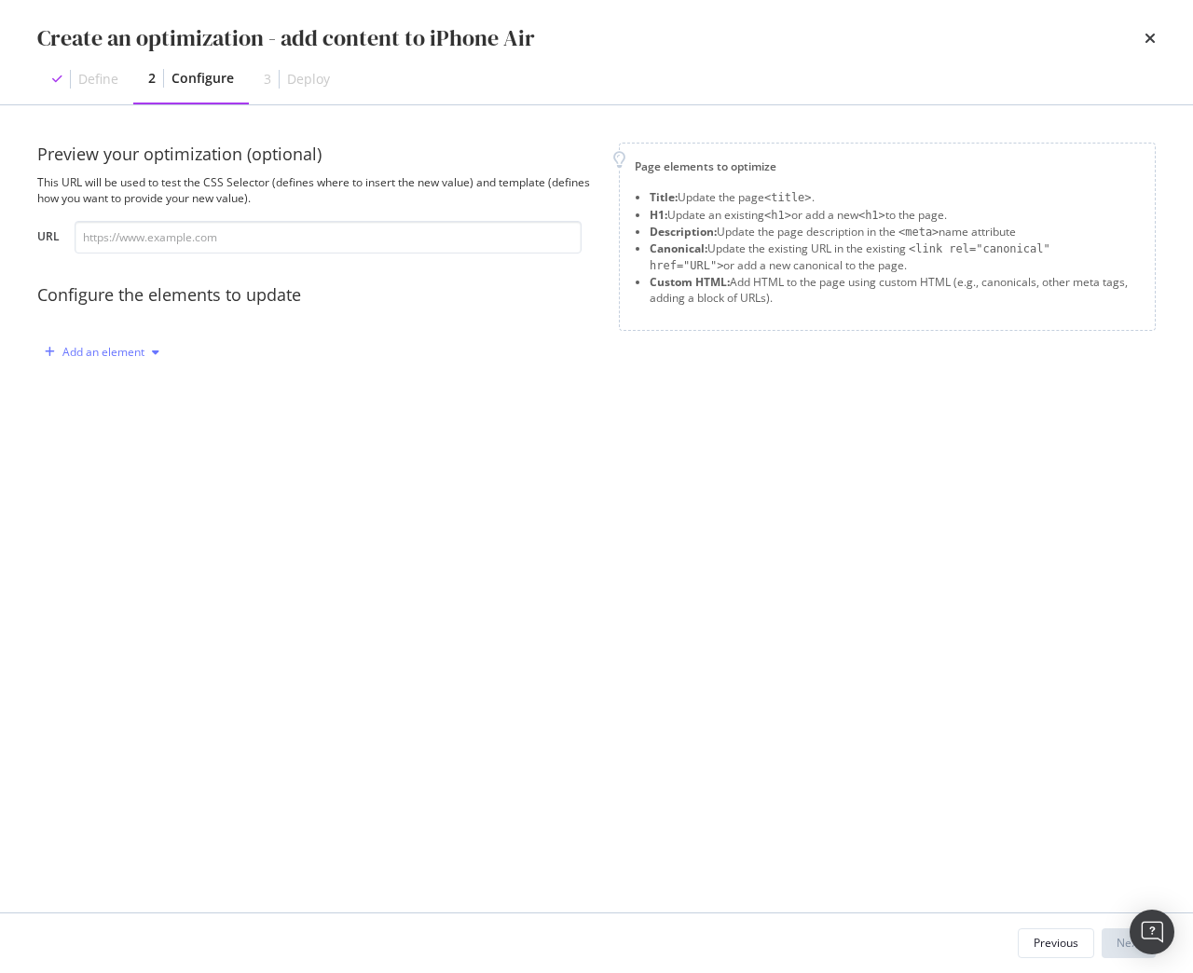
click at [102, 355] on div "Add an element" at bounding box center [103, 352] width 82 height 11
click at [103, 512] on div "Custom HTML" at bounding box center [124, 511] width 74 height 16
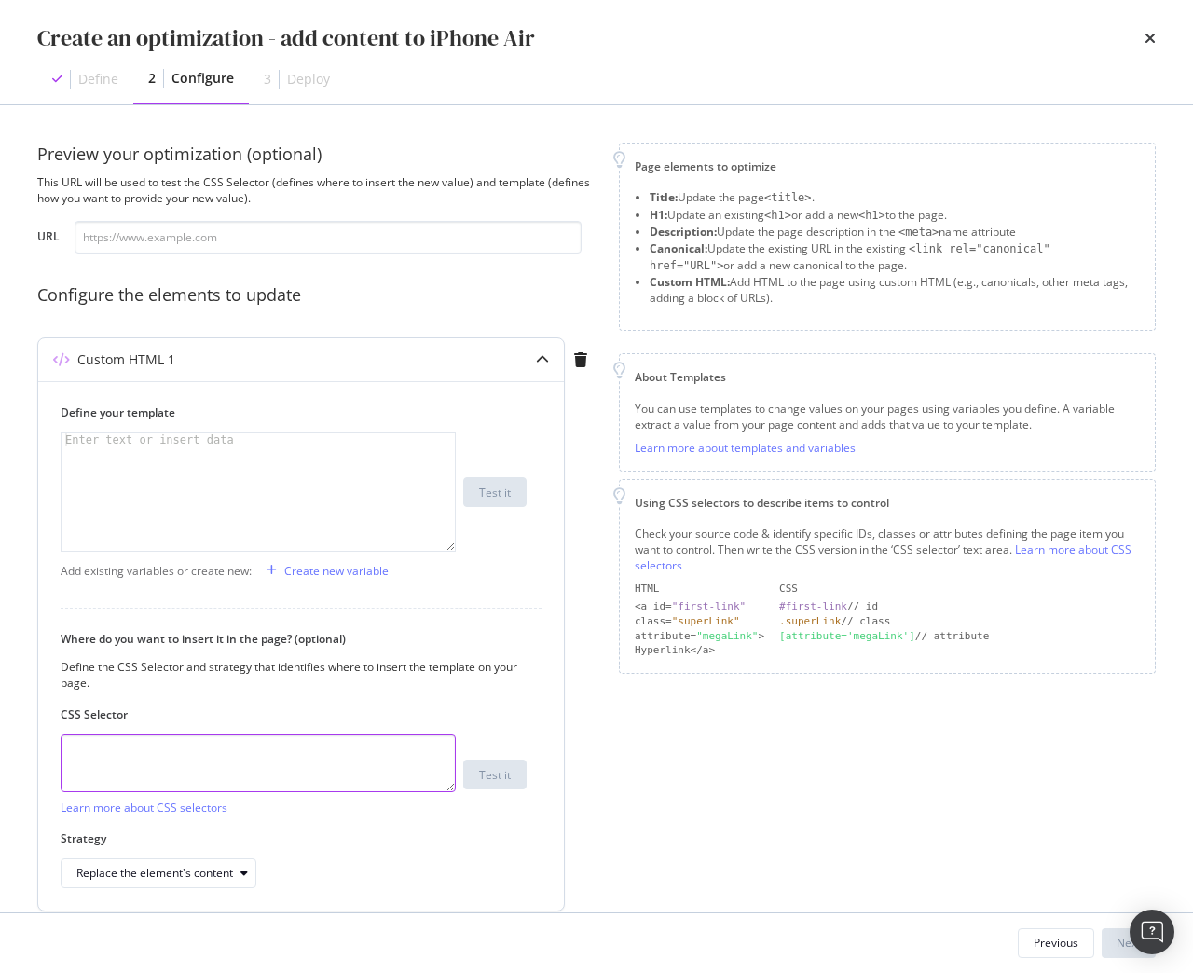
click at [162, 761] on textarea "modal" at bounding box center [258, 763] width 395 height 58
paste textarea "div.sc-iEhLsB.jWdwcZ:nth-of-type(1)"
type textarea "div.sc-iEhLsB.jWdwcZ:nth-of-type(1)"
click at [171, 876] on div "Replace the element's content" at bounding box center [154, 872] width 157 height 11
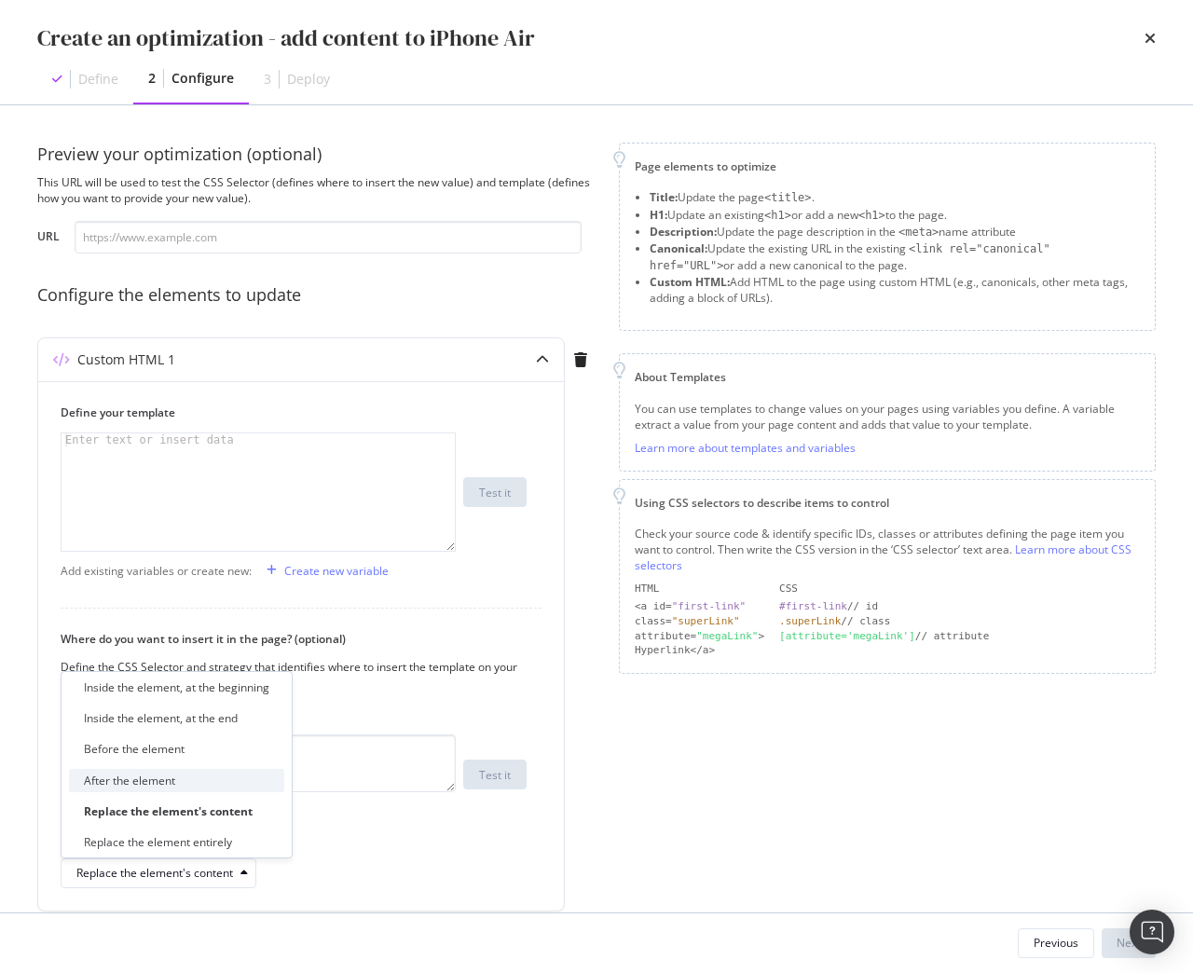
click at [170, 775] on div "After the element" at bounding box center [129, 780] width 91 height 16
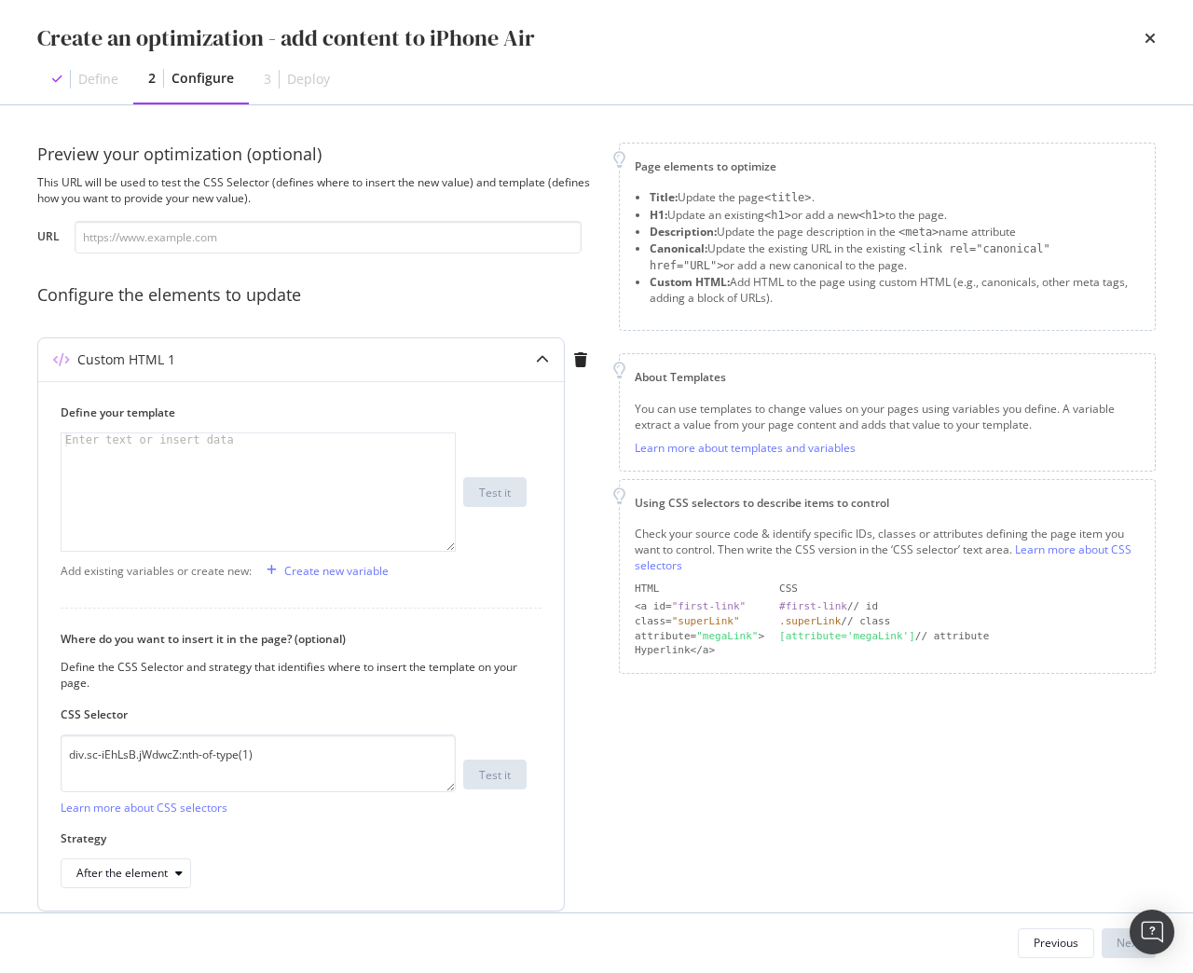
click at [214, 464] on div "modal" at bounding box center [257, 504] width 393 height 143
click at [1047, 949] on div "Previous" at bounding box center [1055, 943] width 45 height 16
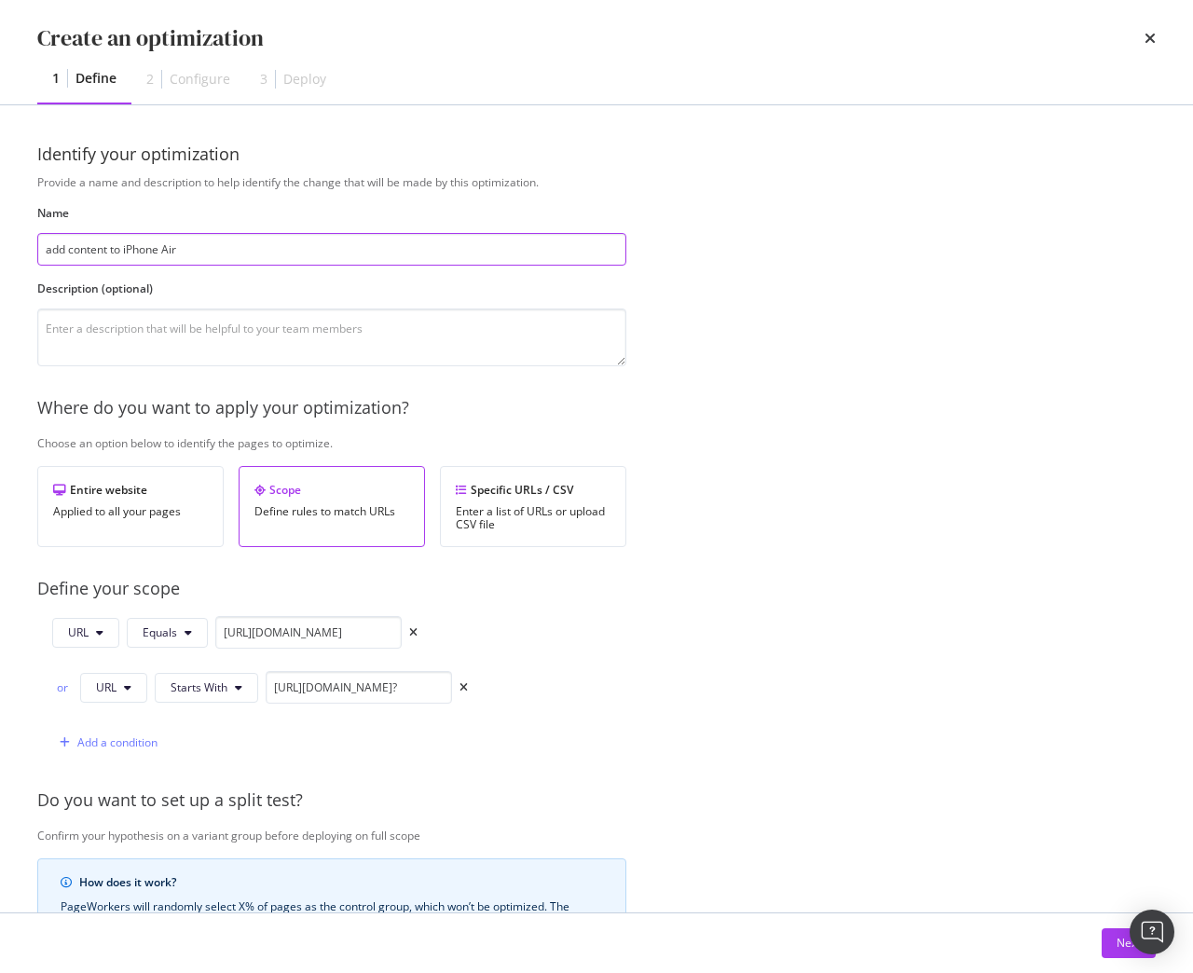
drag, startPoint x: 165, startPoint y: 251, endPoint x: 225, endPoint y: 254, distance: 59.7
click at [225, 254] on input "add content to iPhone Air" at bounding box center [331, 249] width 589 height 33
type input "add content to iPhone 17 Pro"
click at [412, 635] on icon "times" at bounding box center [413, 632] width 8 height 11
type input "https://shop.singtel.com/phones/apple-iphone-air?"
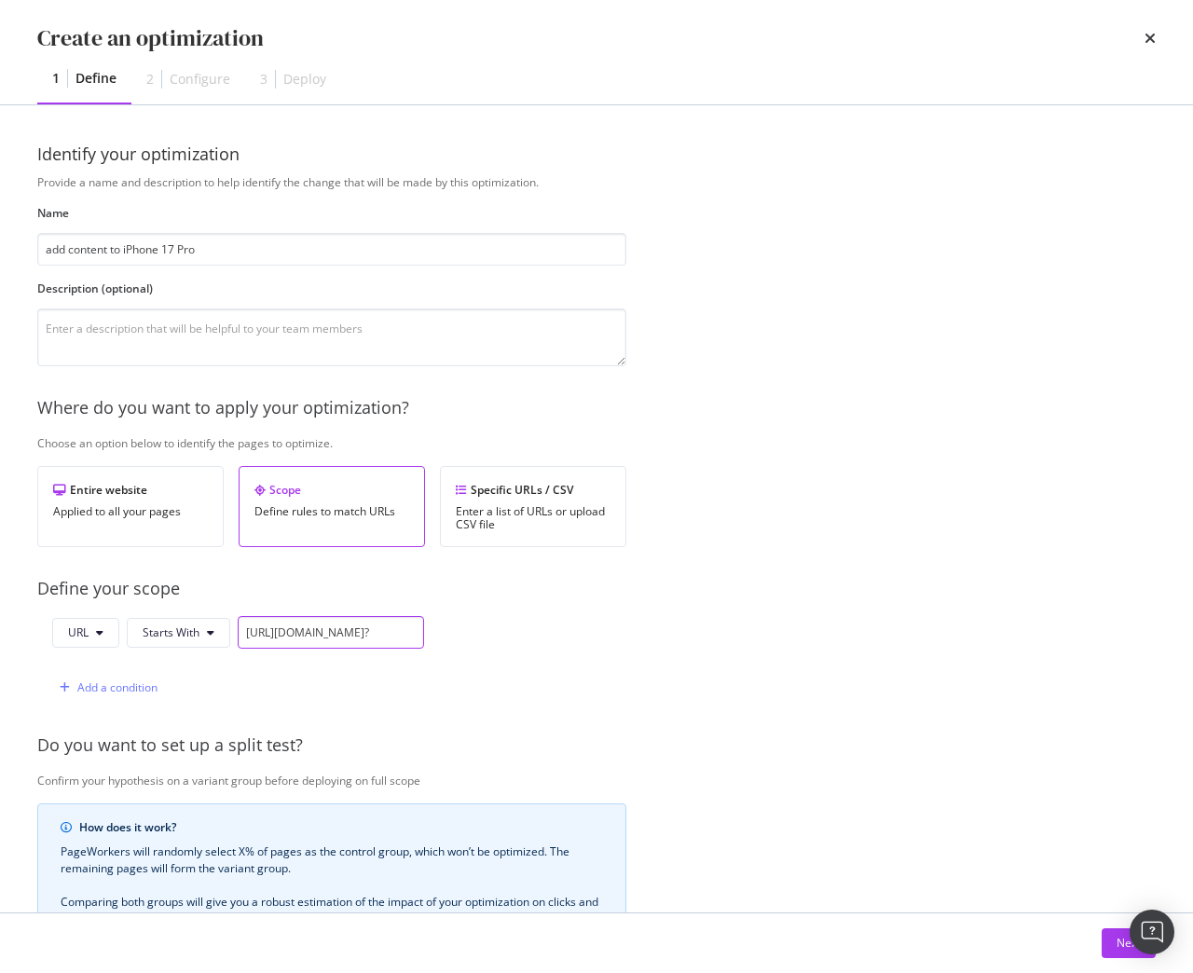
scroll to position [0, 95]
drag, startPoint x: 239, startPoint y: 635, endPoint x: 849, endPoint y: 628, distance: 609.4
click at [849, 628] on div "Provide a name and description to help identify the change that will be made by…" at bounding box center [596, 676] width 1118 height 1005
click at [1148, 39] on icon "times" at bounding box center [1149, 38] width 11 height 15
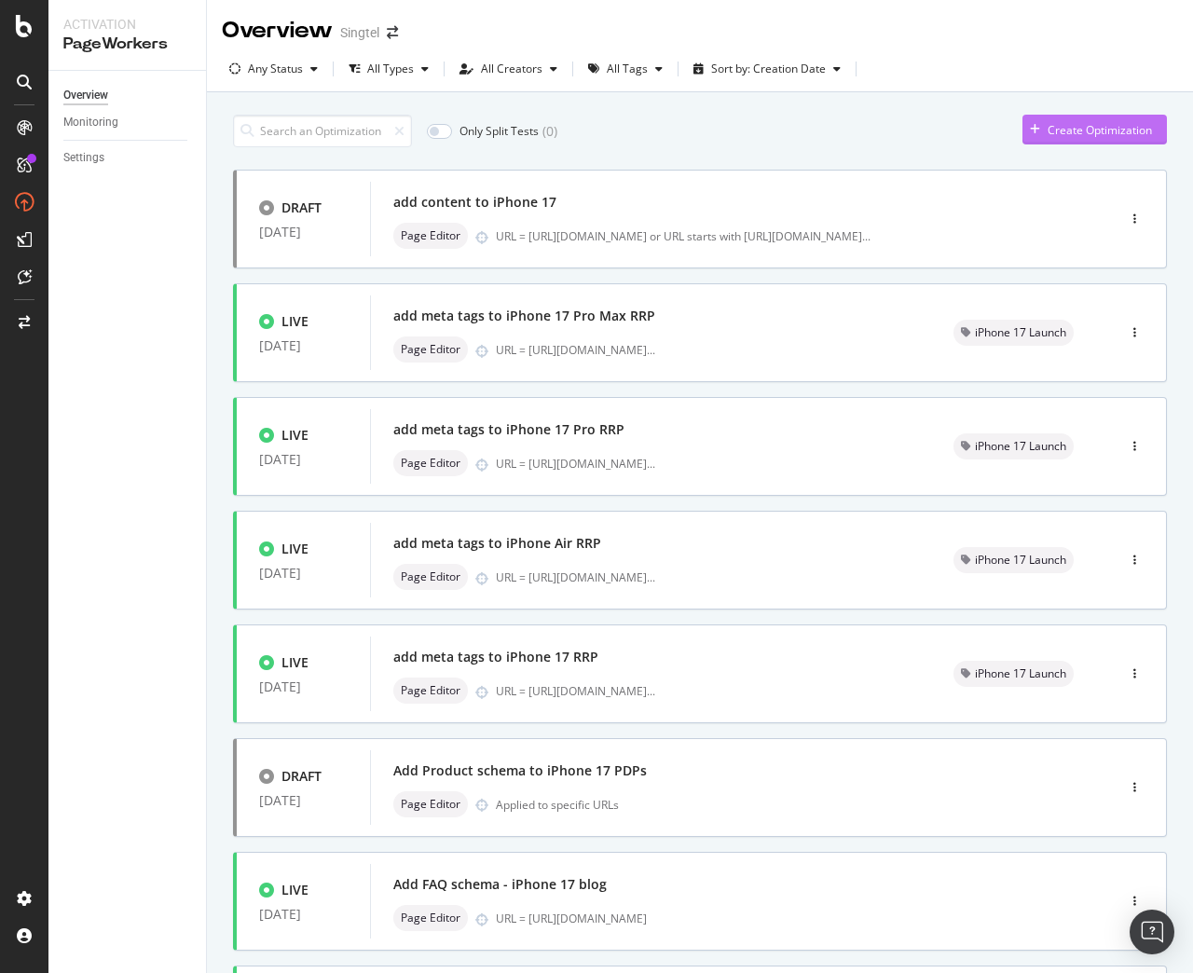
click at [1057, 130] on div "Create Optimization" at bounding box center [1099, 130] width 104 height 16
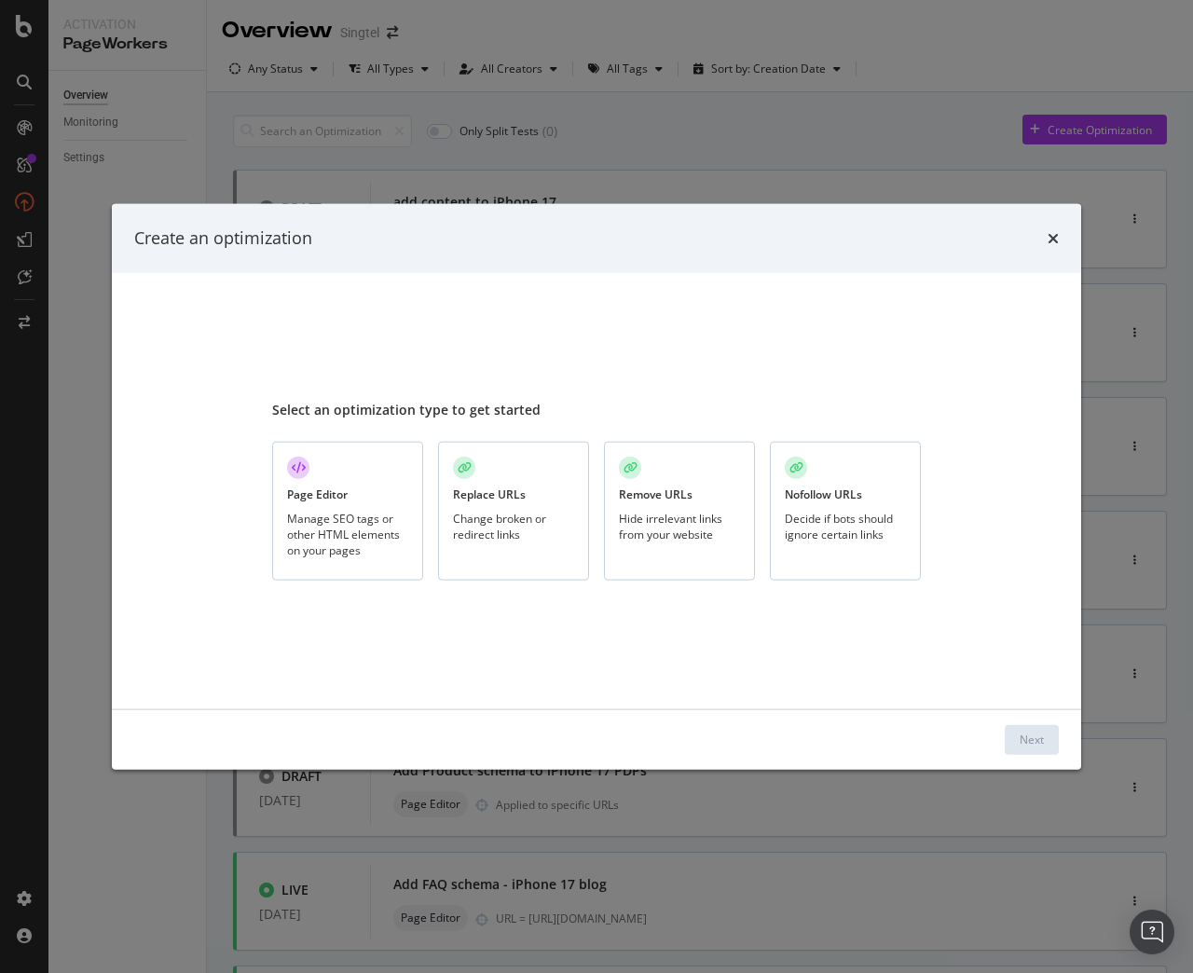
click at [320, 527] on div "Manage SEO tags or other HTML elements on your pages" at bounding box center [347, 534] width 121 height 48
click at [1003, 735] on div "Next" at bounding box center [596, 739] width 924 height 30
click at [1014, 738] on button "Next" at bounding box center [1031, 739] width 54 height 30
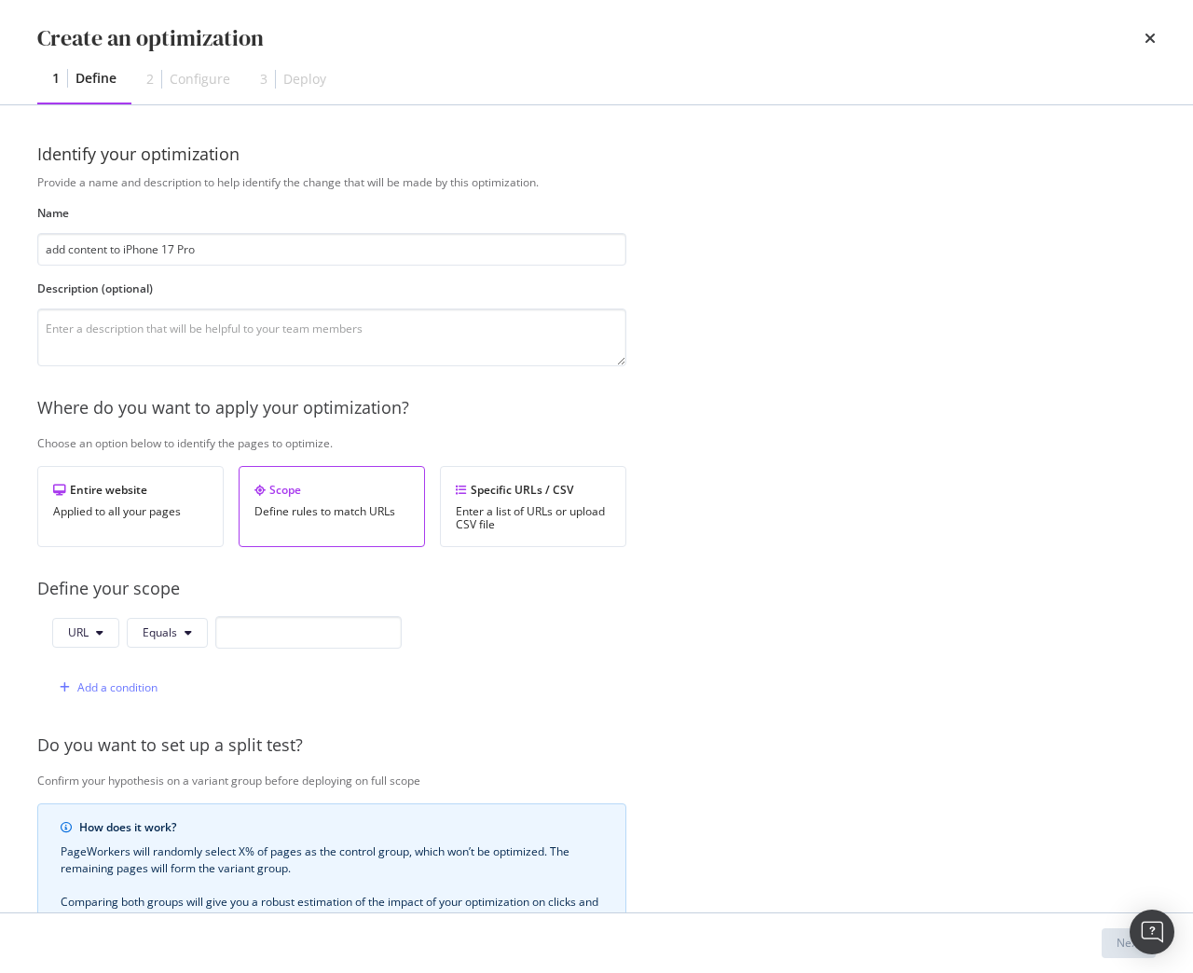
type input "add content to iPhone 17 Pro"
click at [328, 645] on input "modal" at bounding box center [308, 632] width 186 height 33
paste input "https://shop.singtel.com/phones/oppo-reno14-pro-5g"
type input "https://shop.singtel.com/phones/oppo-reno14-pro-5g"
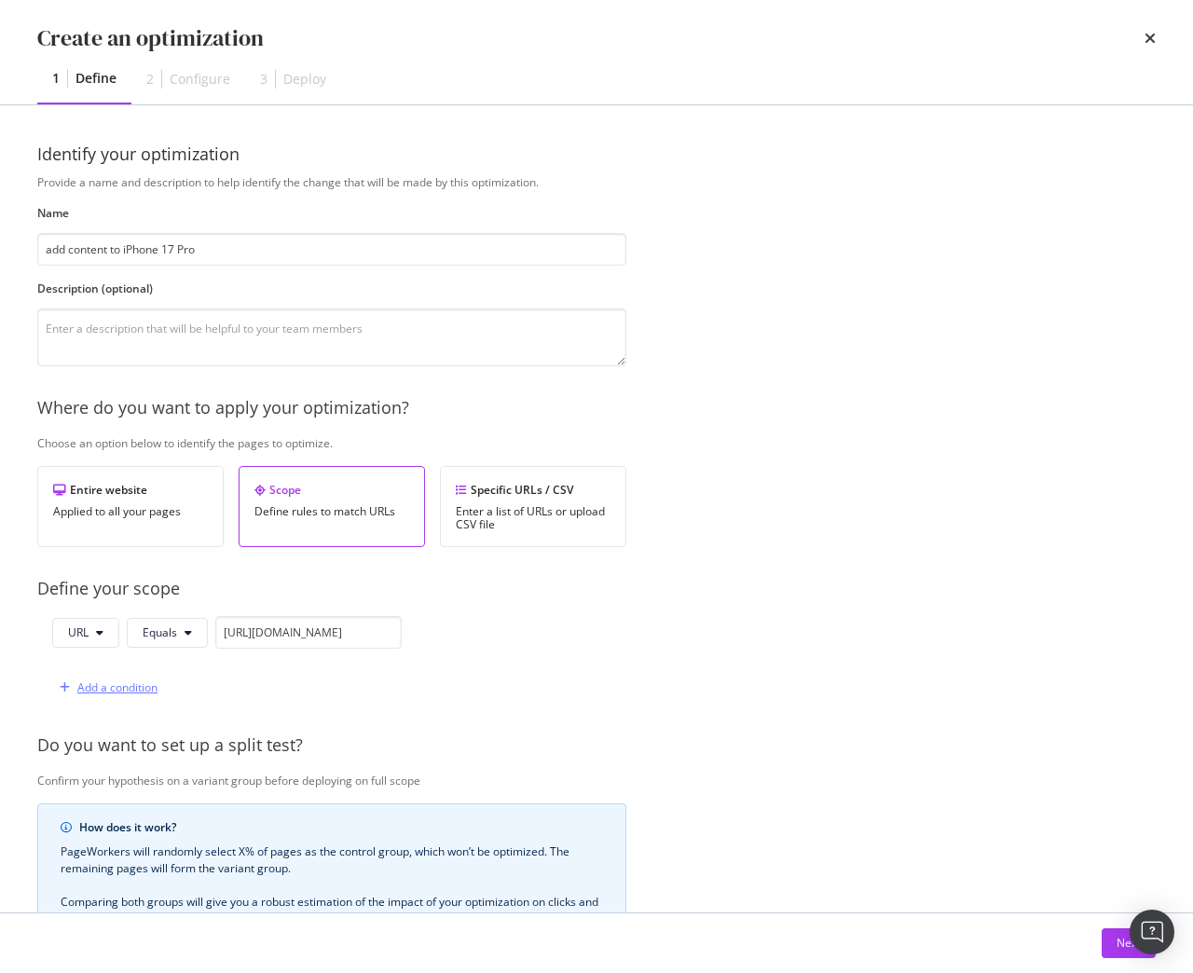
click at [102, 678] on div "Add a condition" at bounding box center [104, 688] width 105 height 28
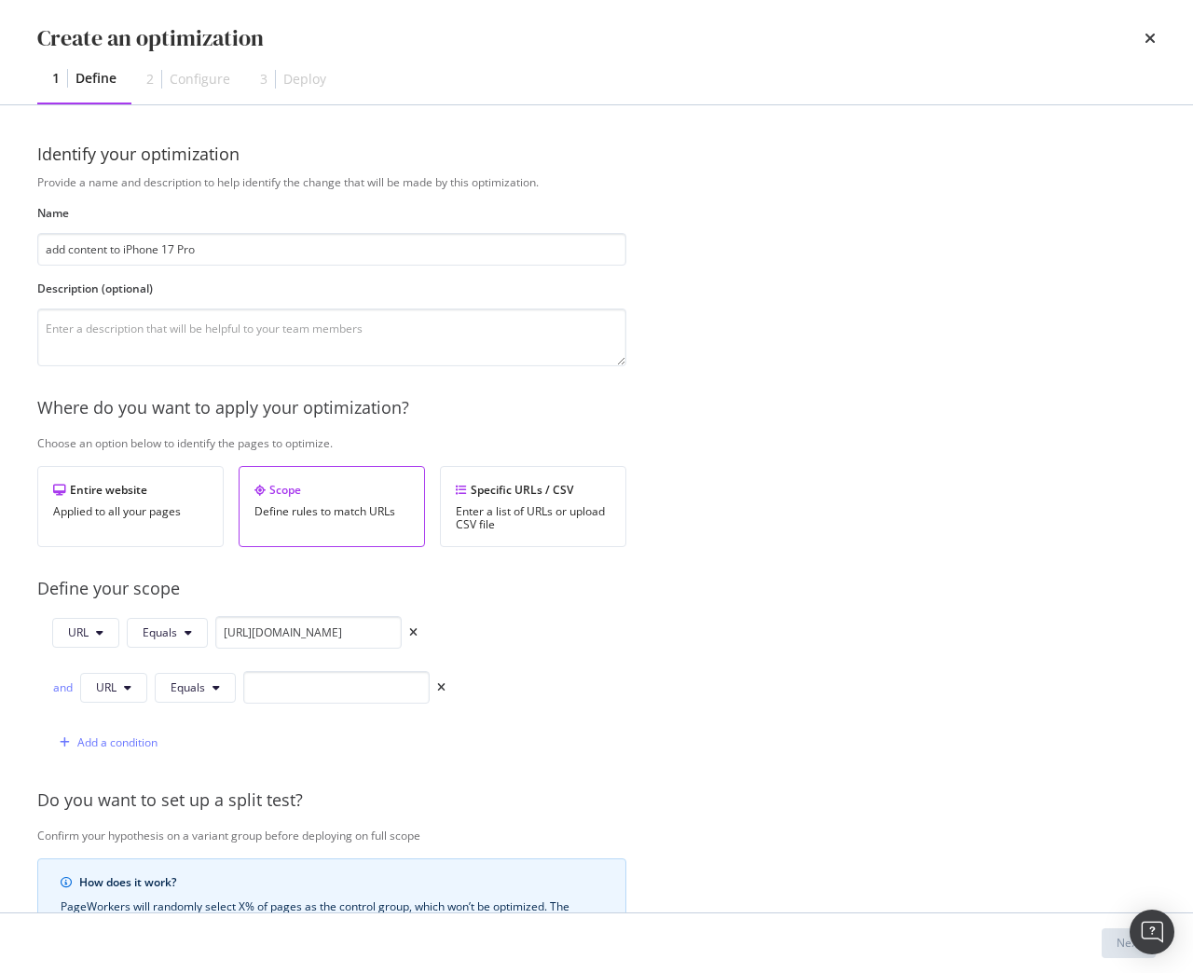
click at [36, 690] on div "Identify your optimization Provide a name and description to help identify the …" at bounding box center [596, 508] width 1193 height 807
click at [50, 690] on div "URL Equals https://shop.singtel.com/phones/oppo-reno14-pro-5g and URL Equals Ad…" at bounding box center [241, 687] width 408 height 143
click at [58, 690] on div "and" at bounding box center [62, 687] width 20 height 16
click at [168, 692] on button "Equals" at bounding box center [195, 688] width 81 height 30
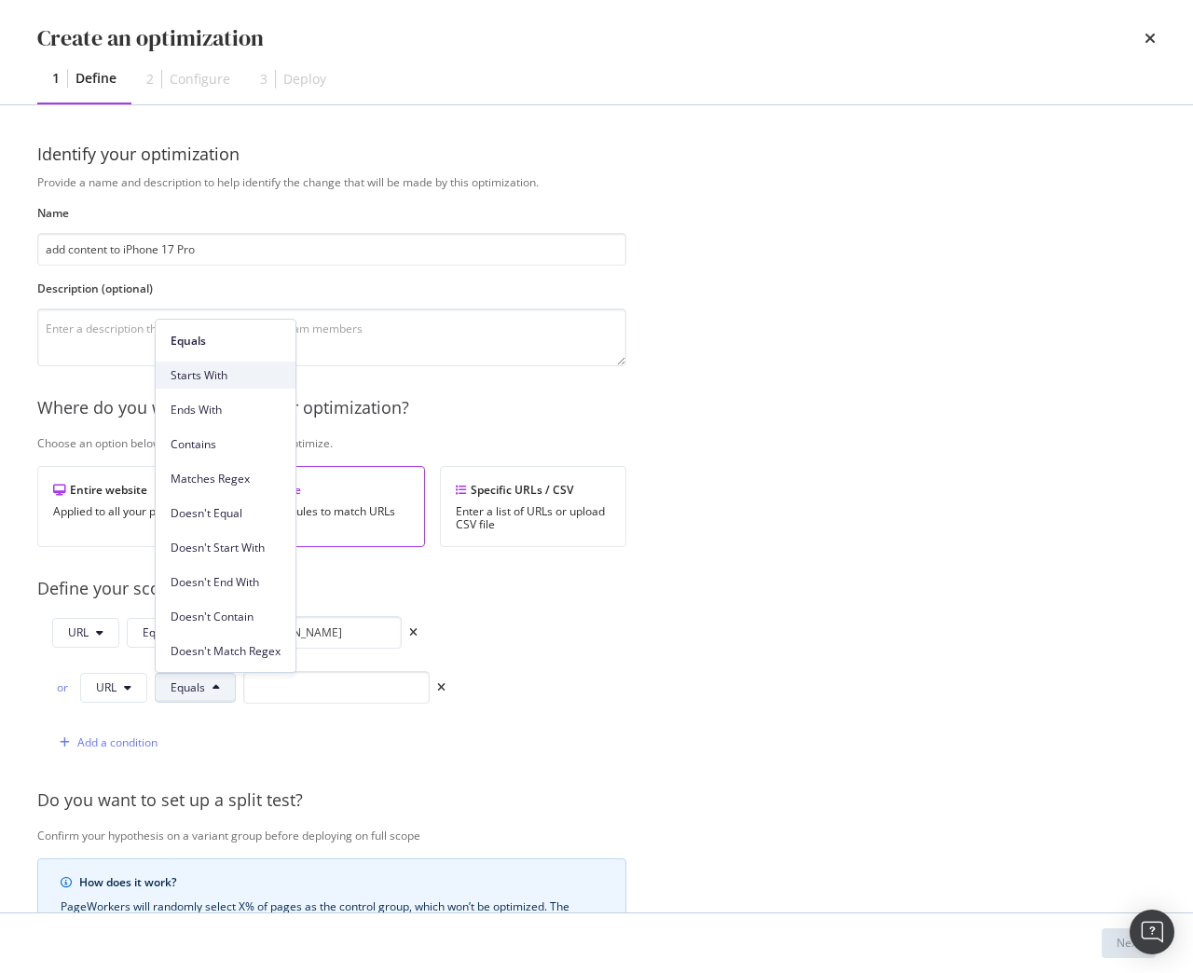
click at [213, 372] on span "Starts With" at bounding box center [226, 375] width 110 height 17
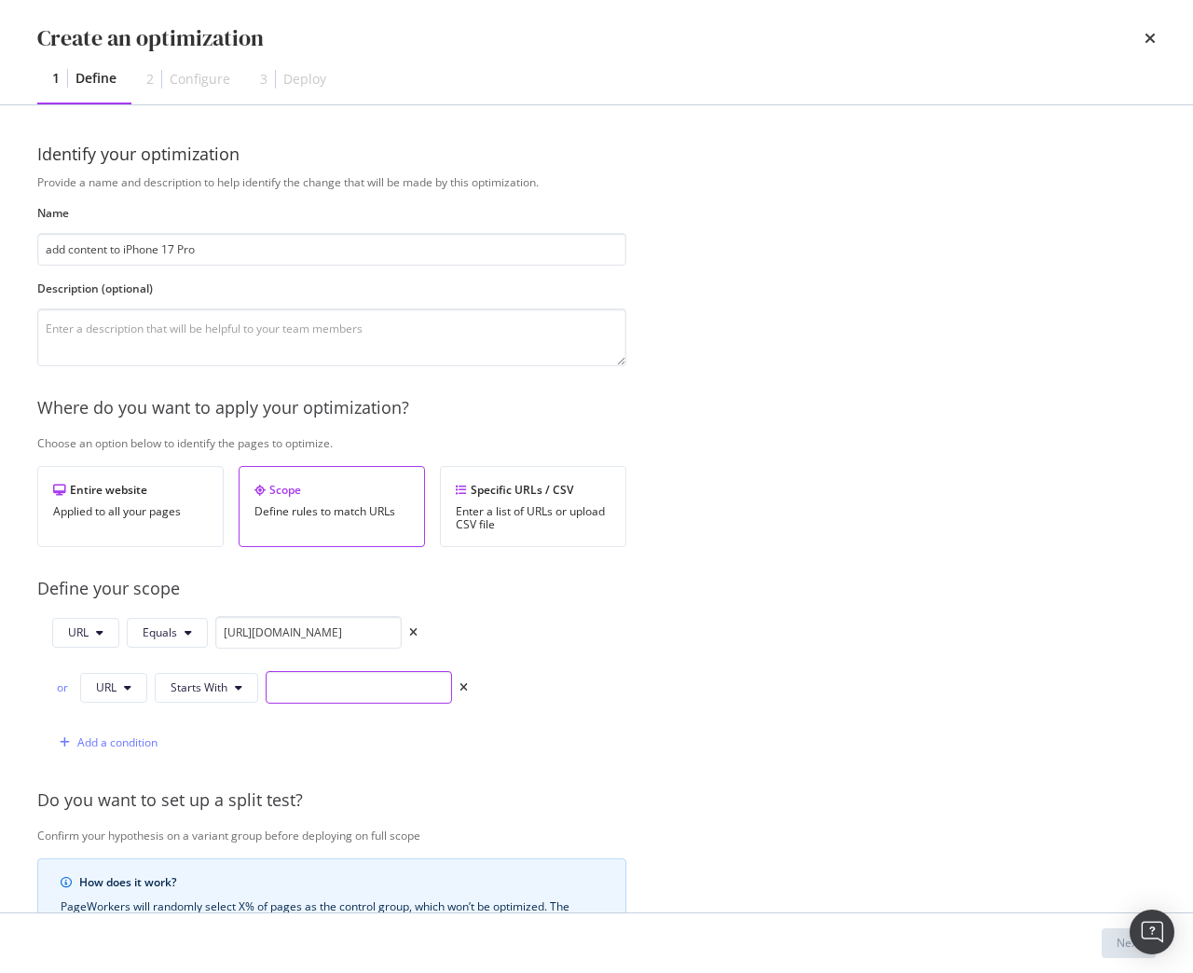
click at [324, 703] on input "modal" at bounding box center [359, 687] width 186 height 33
paste input "https://shop.singtel.com/phones/oppo-reno14-pro-5g"
type input "https://shop.singtel.com/phones/oppo-reno14-pro-5g?"
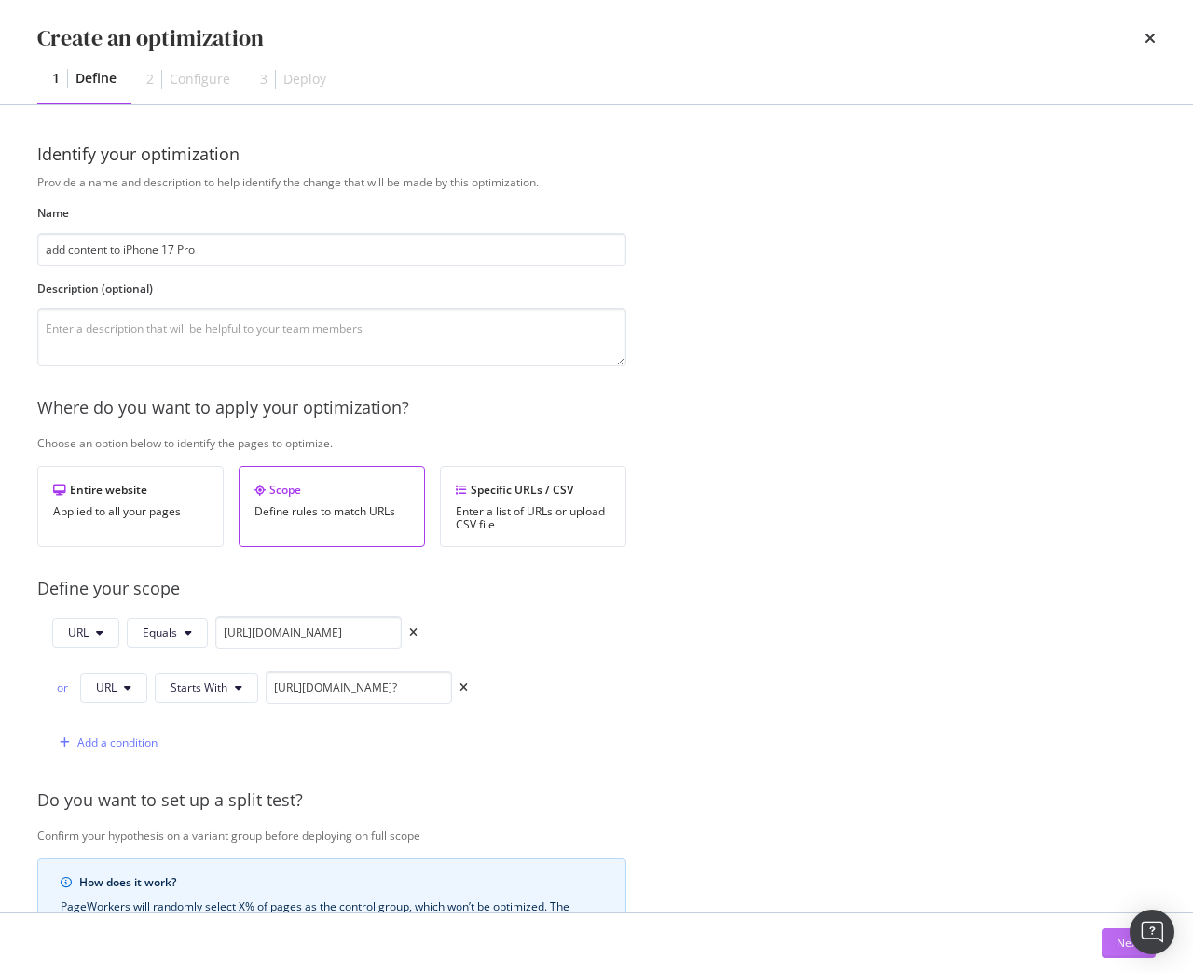
click at [1120, 948] on div "Next" at bounding box center [1128, 943] width 24 height 16
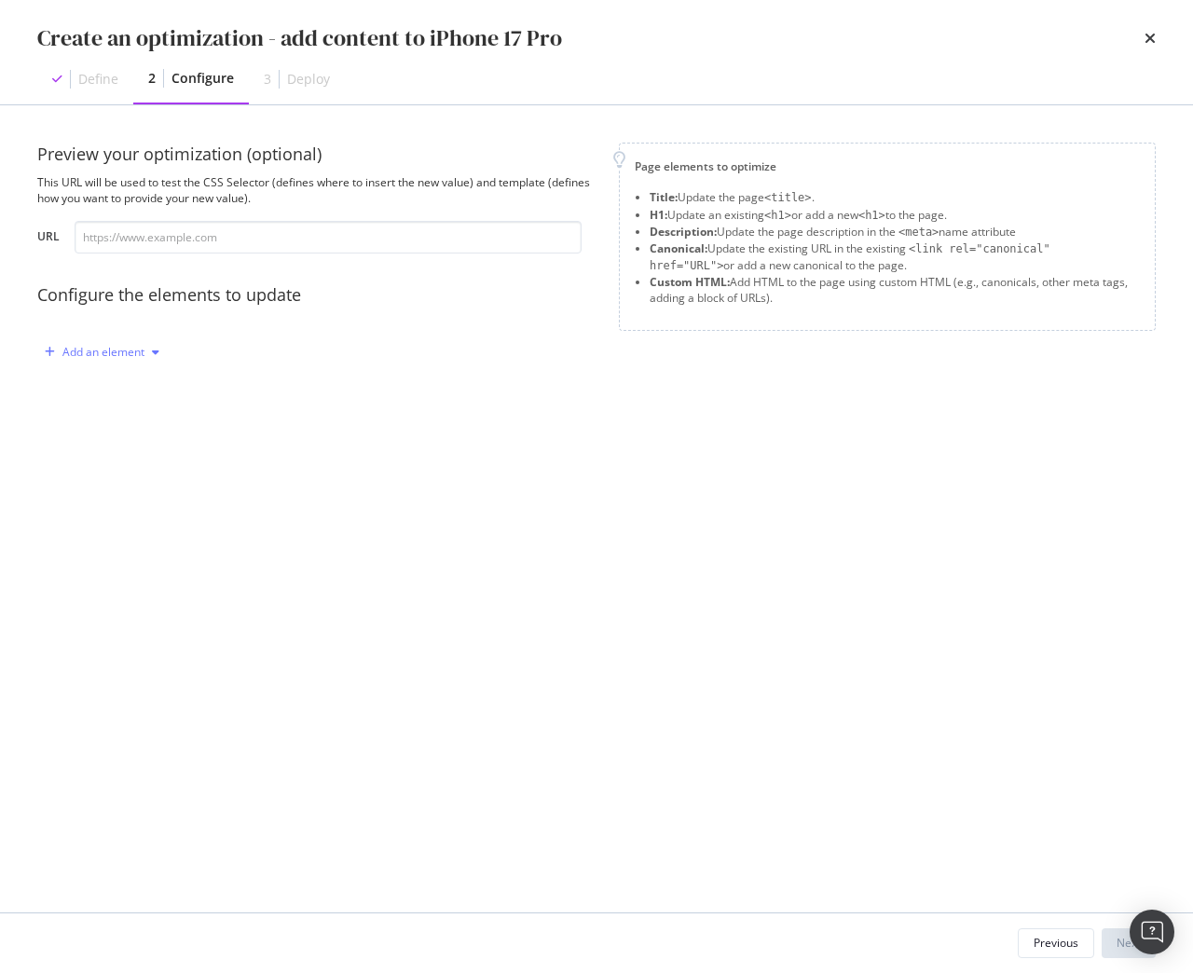
click at [143, 354] on div "Add an element" at bounding box center [103, 352] width 82 height 11
click at [125, 523] on div "Title H1 Description Canonical Custom HTML" at bounding box center [112, 449] width 133 height 162
click at [125, 519] on div "Custom HTML" at bounding box center [112, 510] width 126 height 23
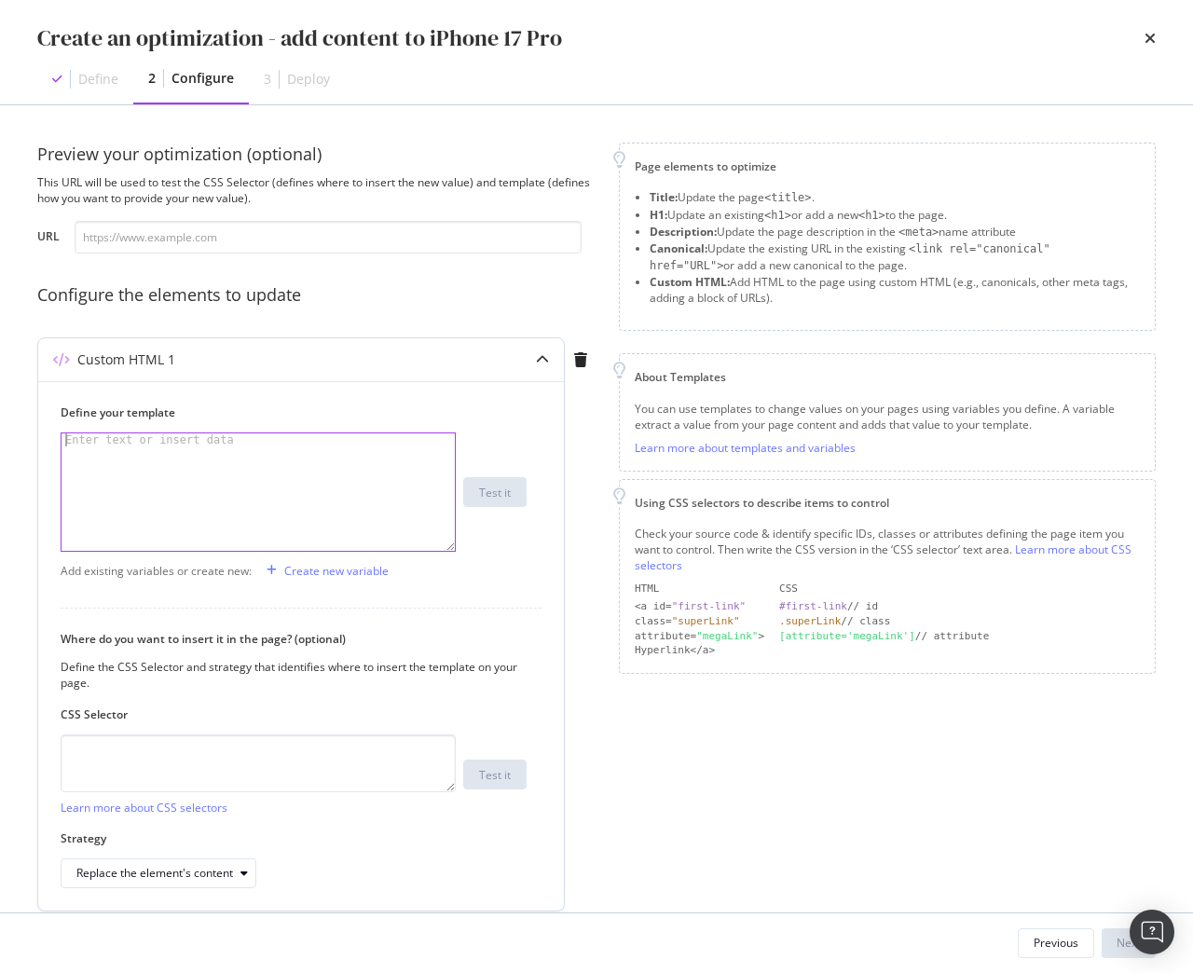
click at [355, 485] on div "modal" at bounding box center [257, 504] width 393 height 143
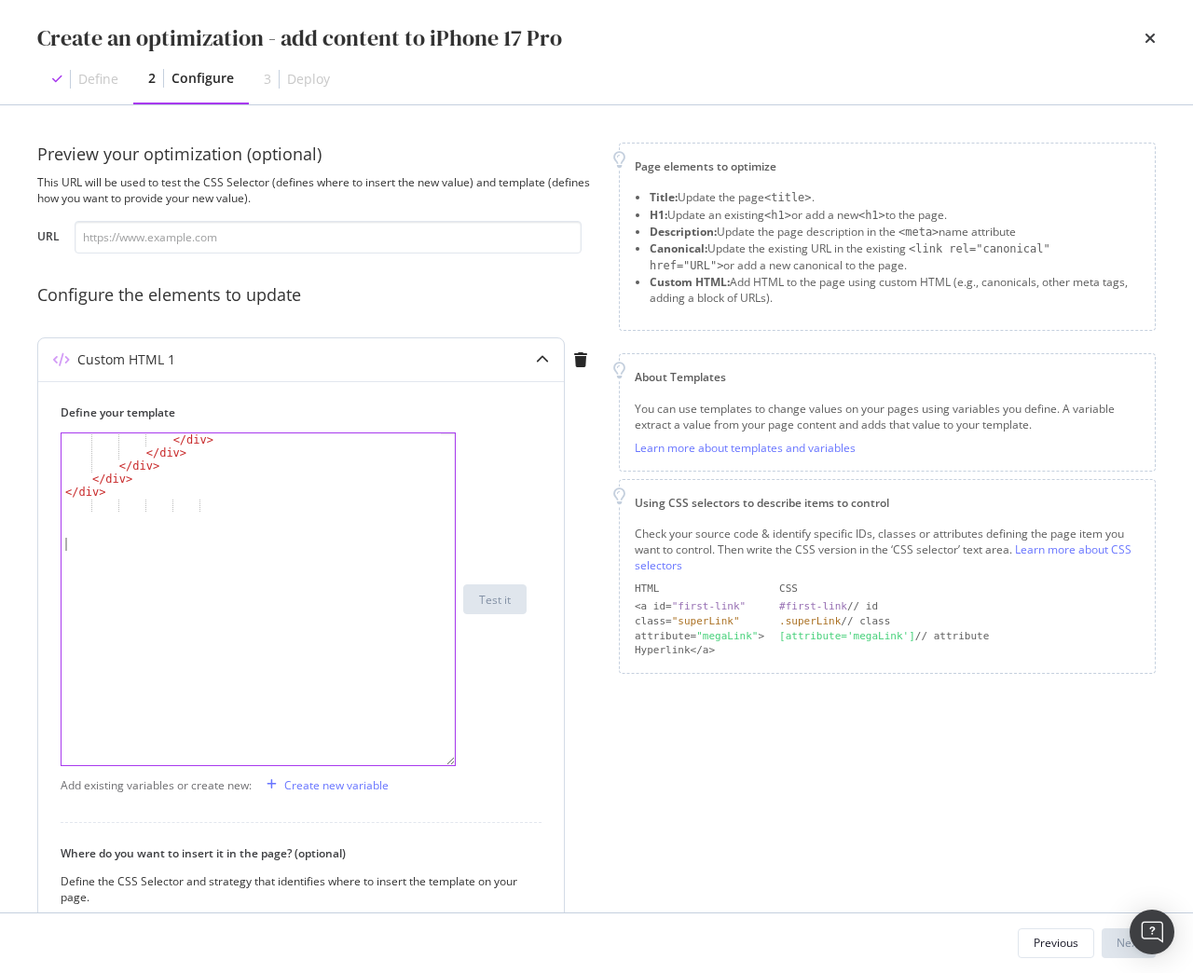
drag, startPoint x: 452, startPoint y: 548, endPoint x: 466, endPoint y: 780, distance: 232.4
click at [466, 766] on div "</ div > </ div > </ div > </ div > </ div > XXXXXXXXXXXXXXXXXXXXXXXXXXXXXXXXXX…" at bounding box center [294, 599] width 466 height 334
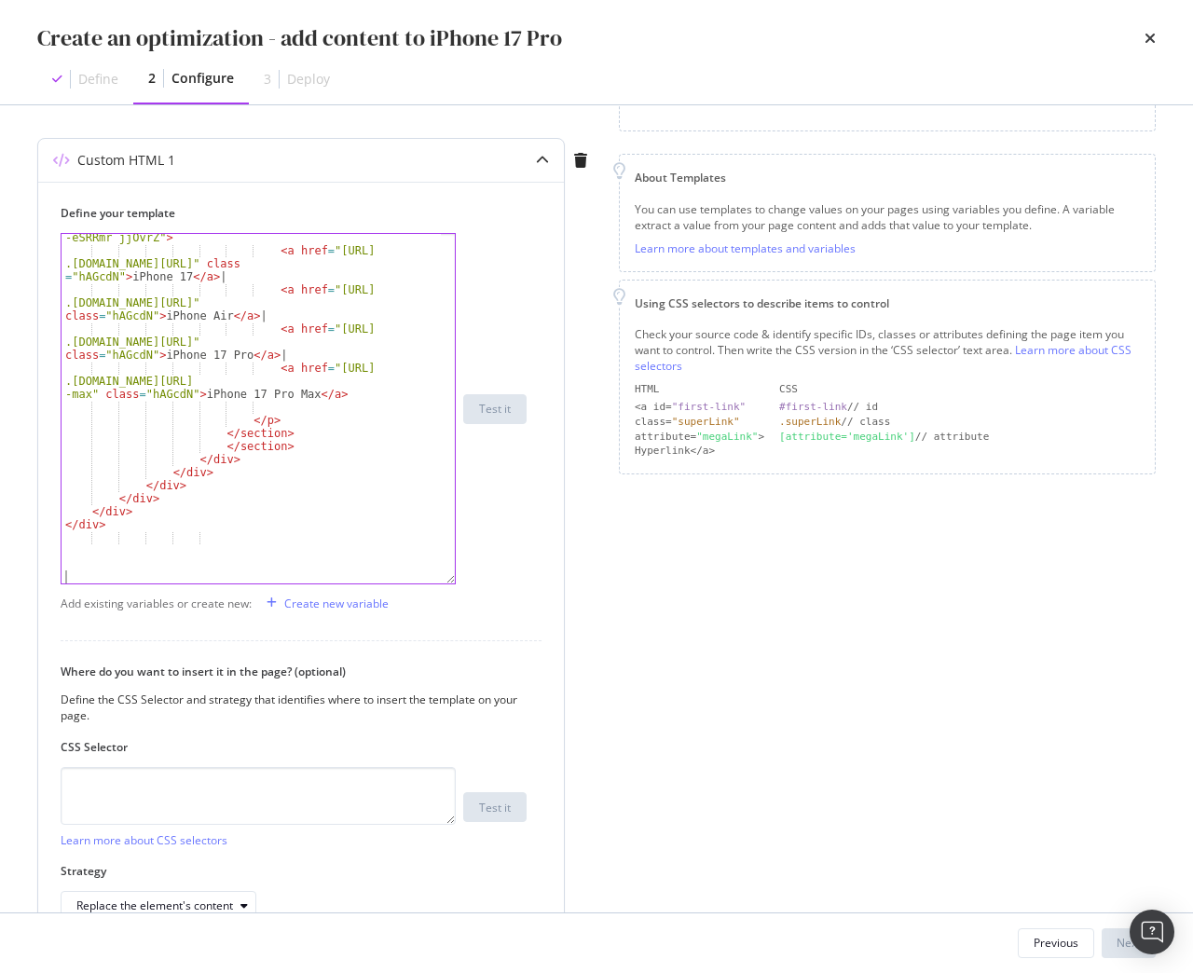
scroll to position [280, 0]
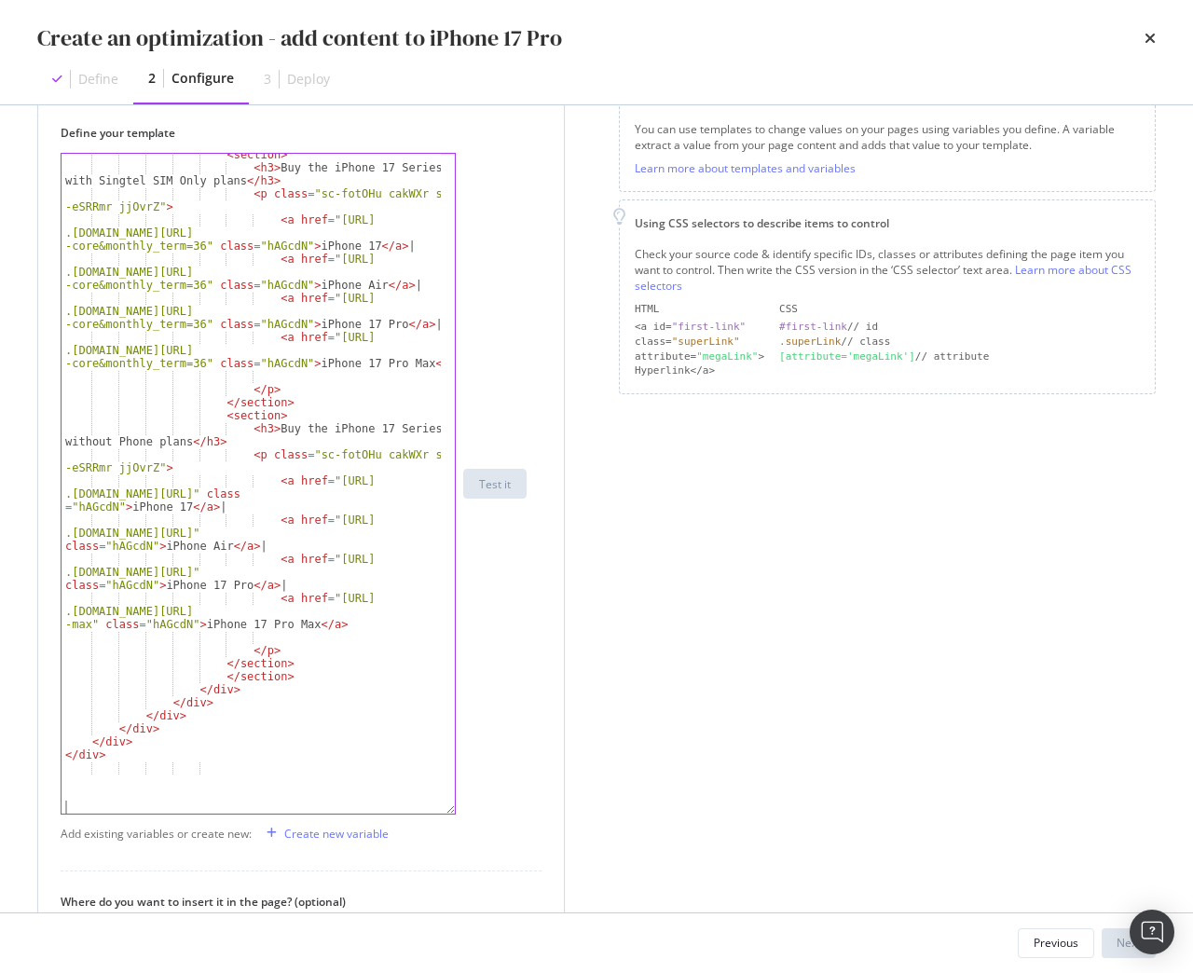
drag, startPoint x: 448, startPoint y: 501, endPoint x: 483, endPoint y: 812, distance: 312.2
click at [483, 812] on div "< section > < h3 > Buy the iPhone 17 Series with Singtel SIM Only plans </ h3 >…" at bounding box center [294, 484] width 466 height 662
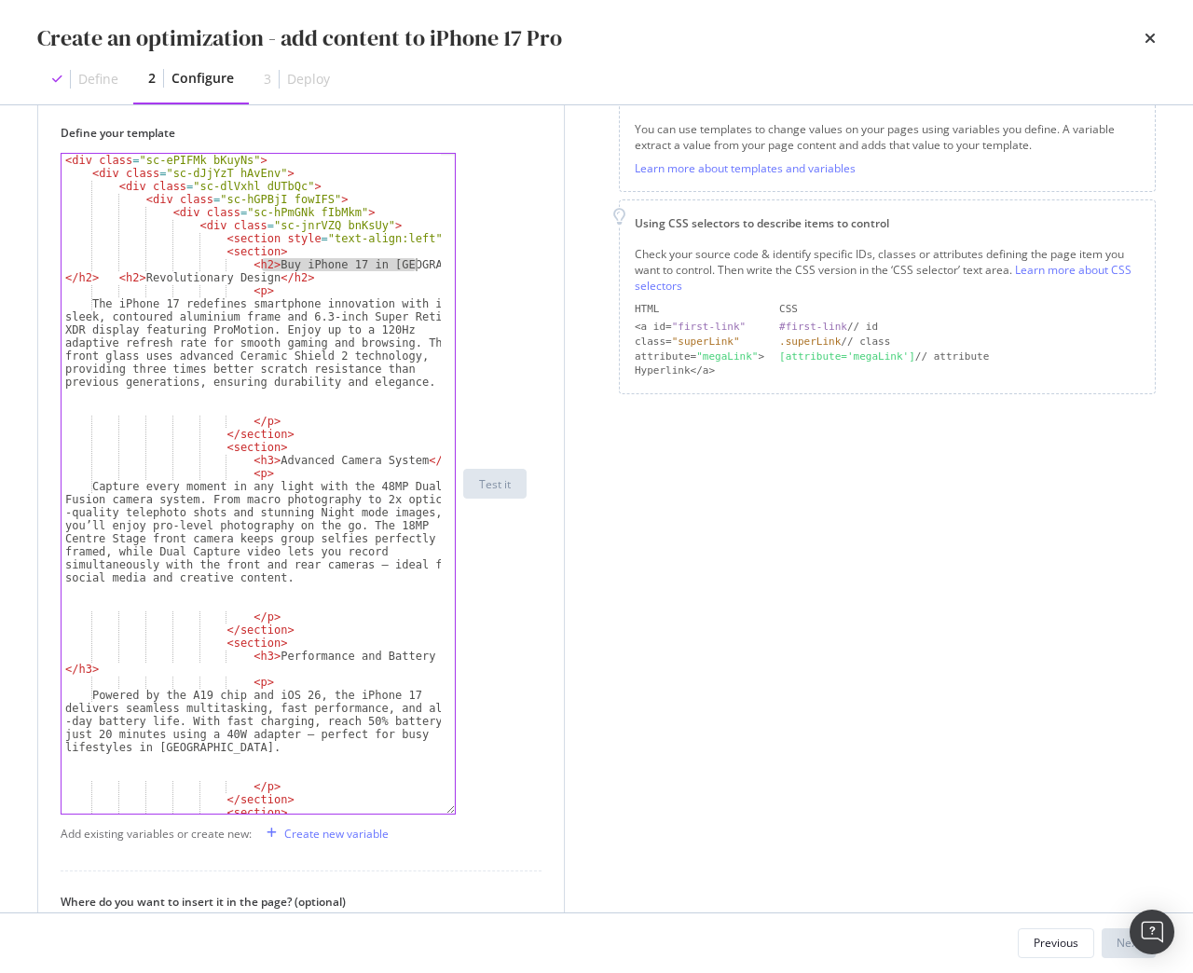
drag, startPoint x: 259, startPoint y: 265, endPoint x: 423, endPoint y: 261, distance: 164.0
click at [423, 261] on div "< div class = "sc-ePIFMk bKuyNs" > < div class = "sc-dJjYzT hAvEnv" > < div cla…" at bounding box center [250, 503] width 379 height 699
click at [423, 266] on div "< div class = "sc-ePIFMk bKuyNs" > < div class = "sc-dJjYzT hAvEnv" > < div cla…" at bounding box center [250, 484] width 379 height 660
drag, startPoint x: 422, startPoint y: 266, endPoint x: 396, endPoint y: 265, distance: 26.1
click at [396, 265] on div "< div class = "sc-ePIFMk bKuyNs" > < div class = "sc-dJjYzT hAvEnv" > < div cla…" at bounding box center [250, 503] width 379 height 699
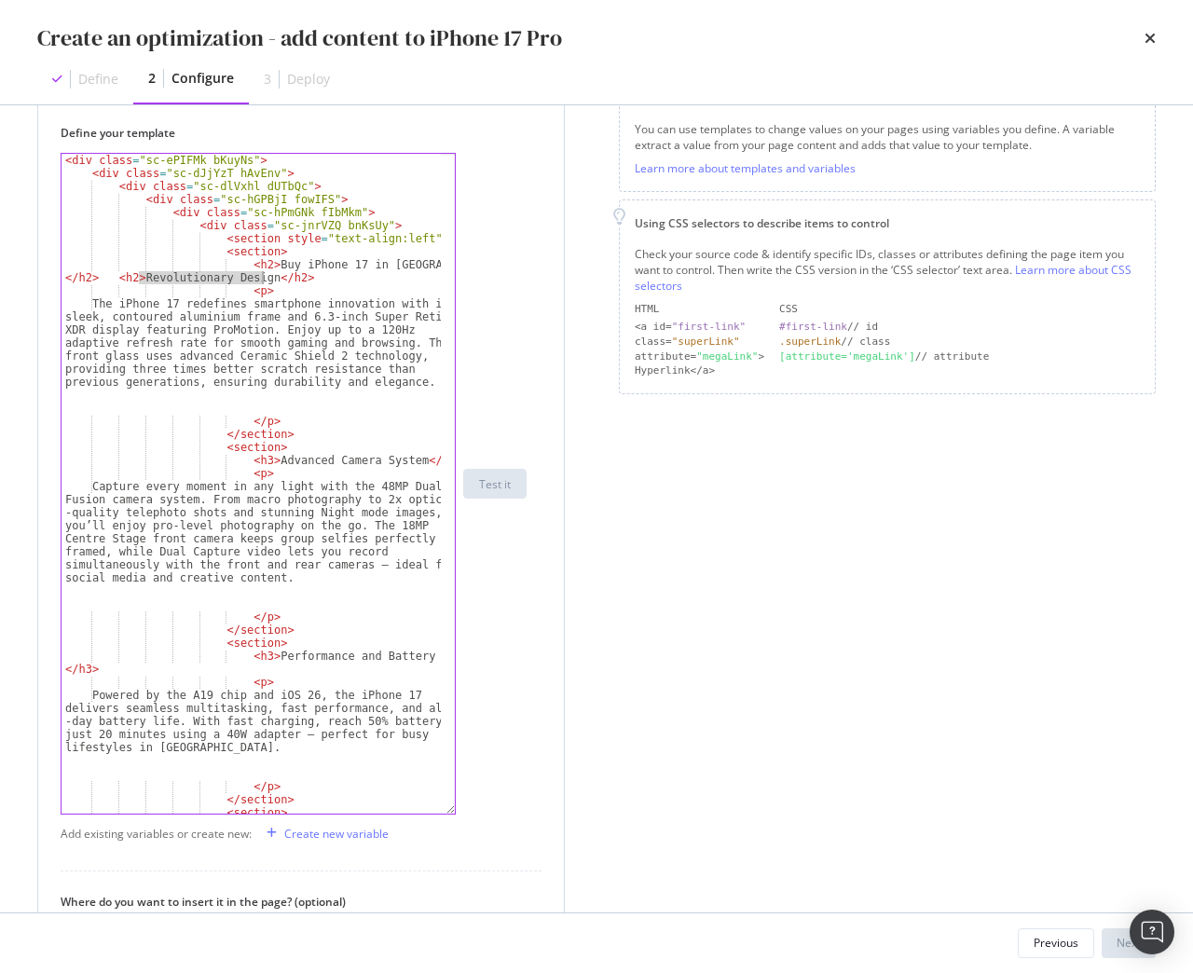
drag, startPoint x: 138, startPoint y: 277, endPoint x: 260, endPoint y: 280, distance: 122.1
click at [260, 280] on div "< div class = "sc-ePIFMk bKuyNs" > < div class = "sc-dJjYzT hAvEnv" > < div cla…" at bounding box center [250, 503] width 379 height 699
paste textarea "iPhone 17 Pro – The Most Powerful iPhone Yet"
drag, startPoint x: 236, startPoint y: 269, endPoint x: 245, endPoint y: 268, distance: 9.4
click at [245, 268] on div "< div class = "sc-ePIFMk bKuyNs" > < div class = "sc-dJjYzT hAvEnv" > < div cla…" at bounding box center [250, 503] width 379 height 699
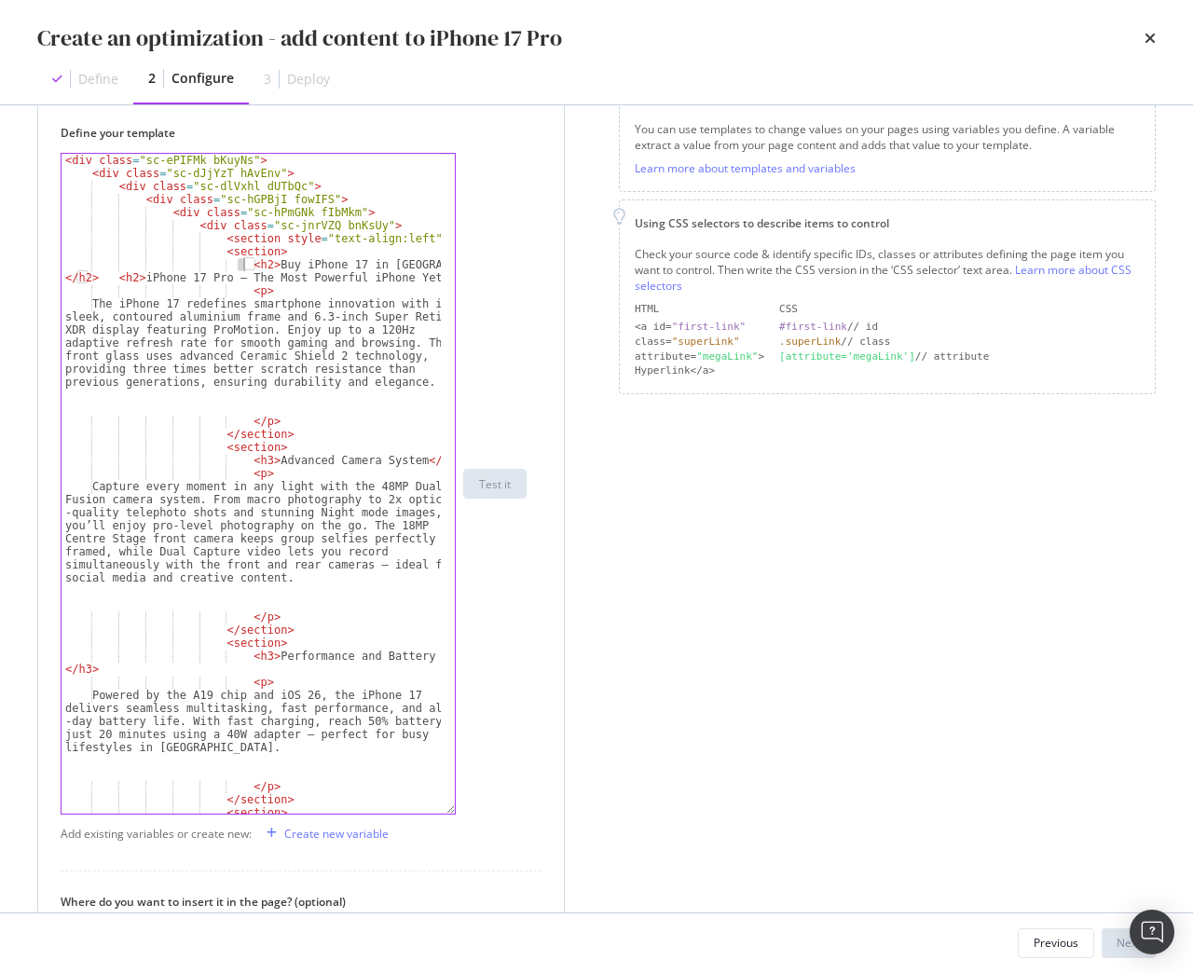
click at [238, 268] on div "< div class = "sc-ePIFMk bKuyNs" > < div class = "sc-dJjYzT hAvEnv" > < div cla…" at bounding box center [250, 484] width 379 height 660
drag, startPoint x: 233, startPoint y: 265, endPoint x: 116, endPoint y: 276, distance: 117.0
click at [116, 276] on div "< div class = "sc-ePIFMk bKuyNs" > < div class = "sc-dJjYzT hAvEnv" > < div cla…" at bounding box center [250, 503] width 379 height 699
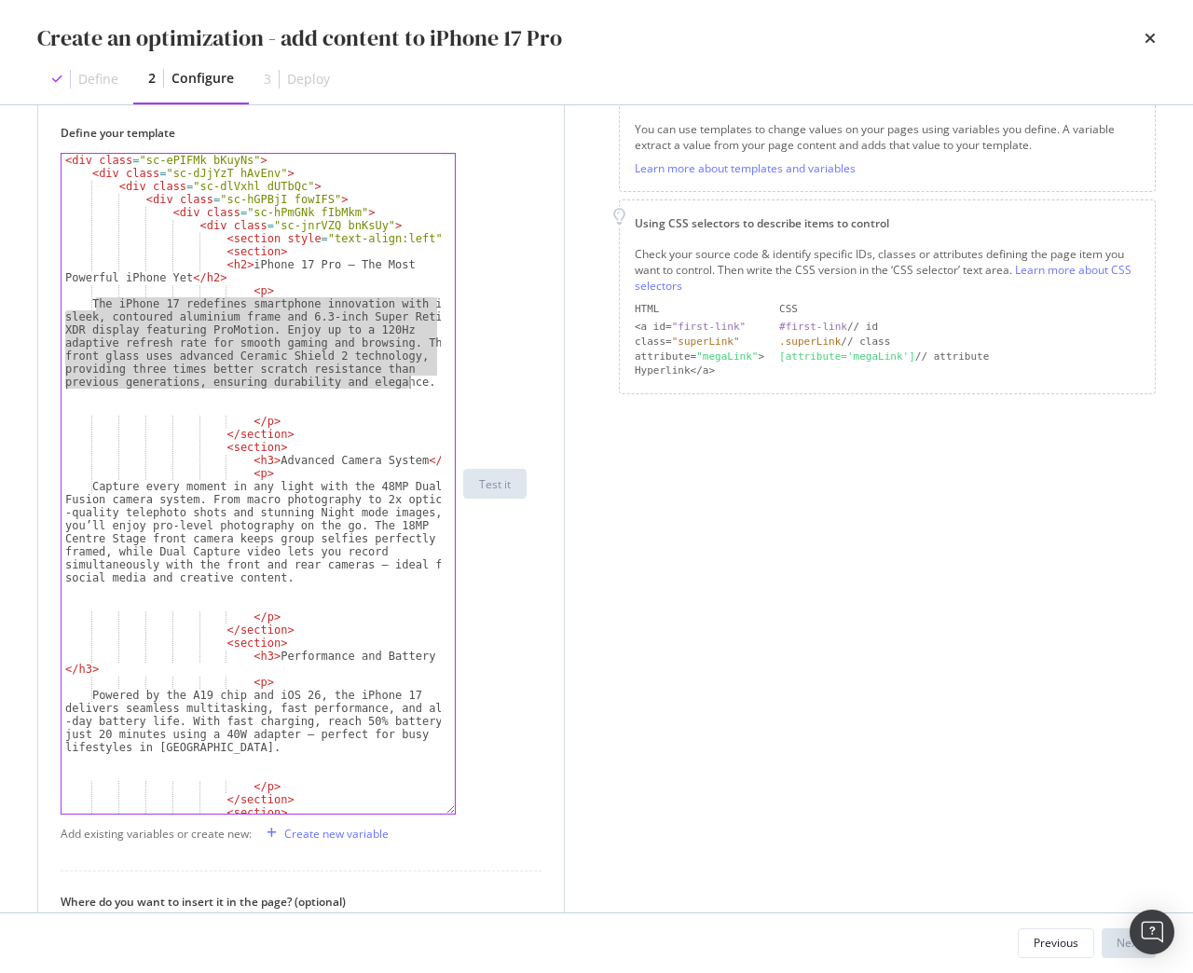
drag, startPoint x: 95, startPoint y: 301, endPoint x: 410, endPoint y: 381, distance: 325.0
click at [410, 381] on div "< div class = "sc-ePIFMk bKuyNs" > < div class = "sc-dJjYzT hAvEnv" > < div cla…" at bounding box center [250, 503] width 379 height 699
type textarea "The iPhone 17 redefines smartphone innovation with its sleek, contoured alumini…"
paste textarea "Cursor at row 11"
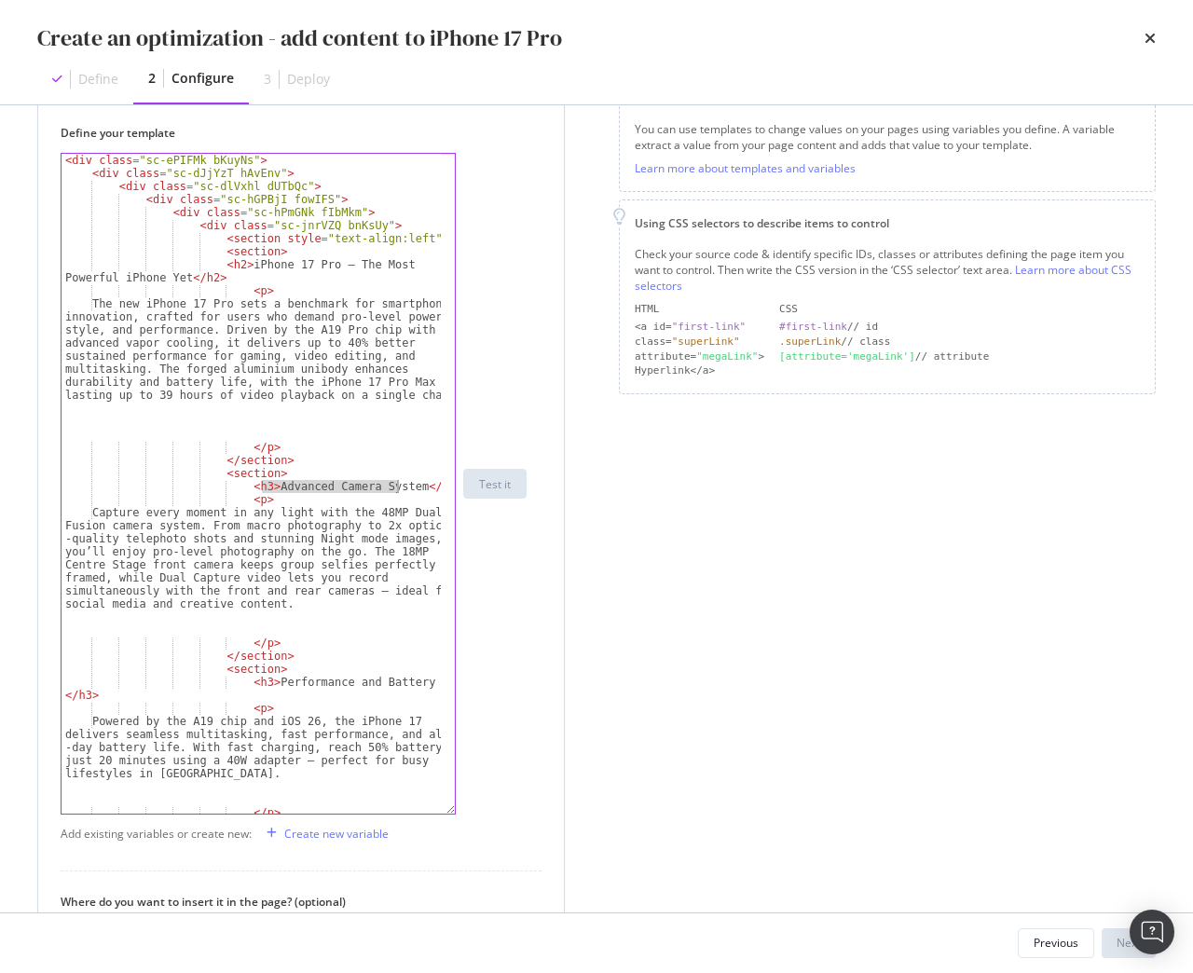
drag, startPoint x: 262, startPoint y: 491, endPoint x: 391, endPoint y: 491, distance: 129.5
click at [394, 491] on div "< div class = "sc-ePIFMk bKuyNs" > < div class = "sc-dJjYzT hAvEnv" > < div cla…" at bounding box center [250, 497] width 379 height 686
paste textarea "Pro Fusion"
type textarea "<h3>Advanced Pro Fusion Camera System</h3>"
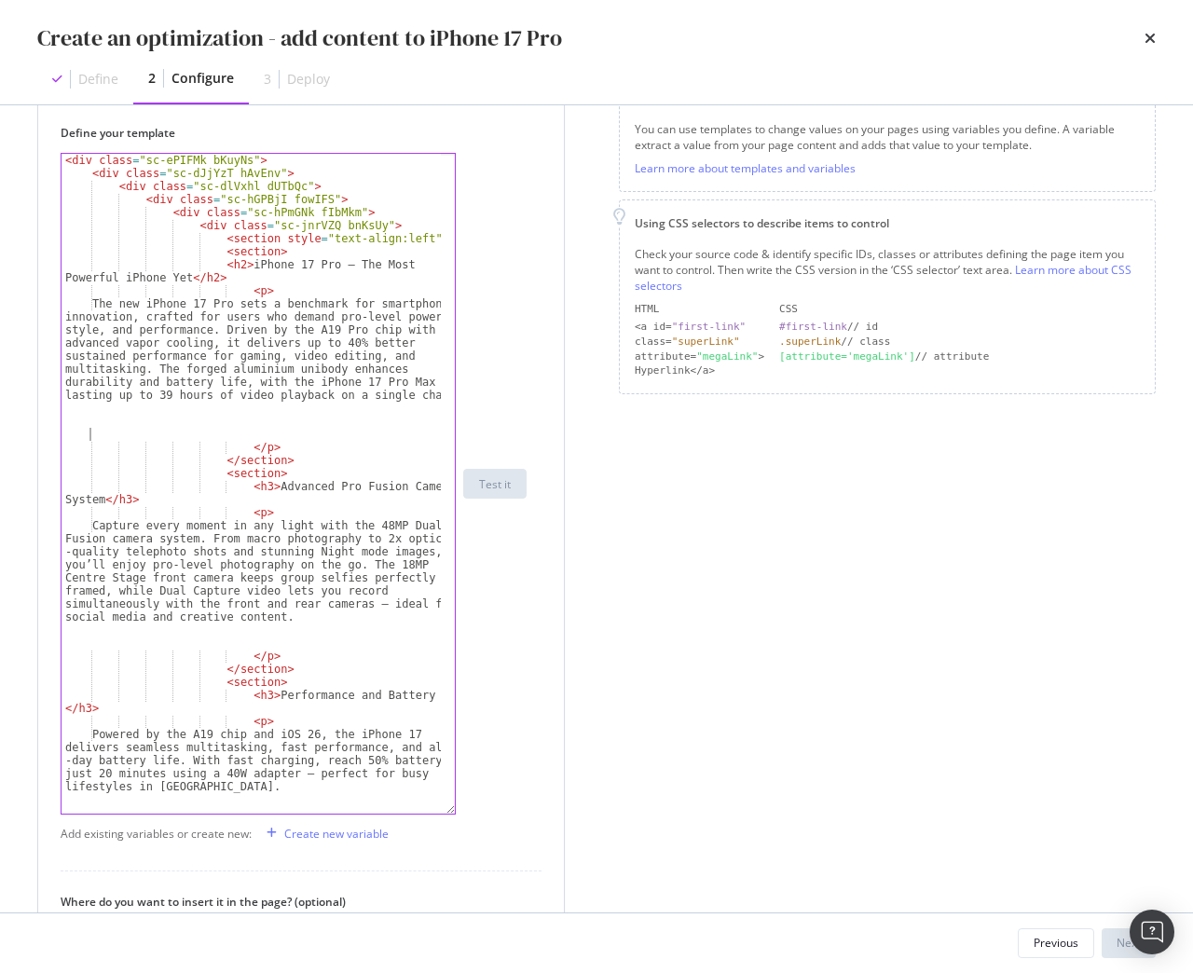
click at [212, 431] on div "< div class = "sc-ePIFMk bKuyNs" > < div class = "sc-dJjYzT hAvEnv" > < div cla…" at bounding box center [250, 497] width 379 height 686
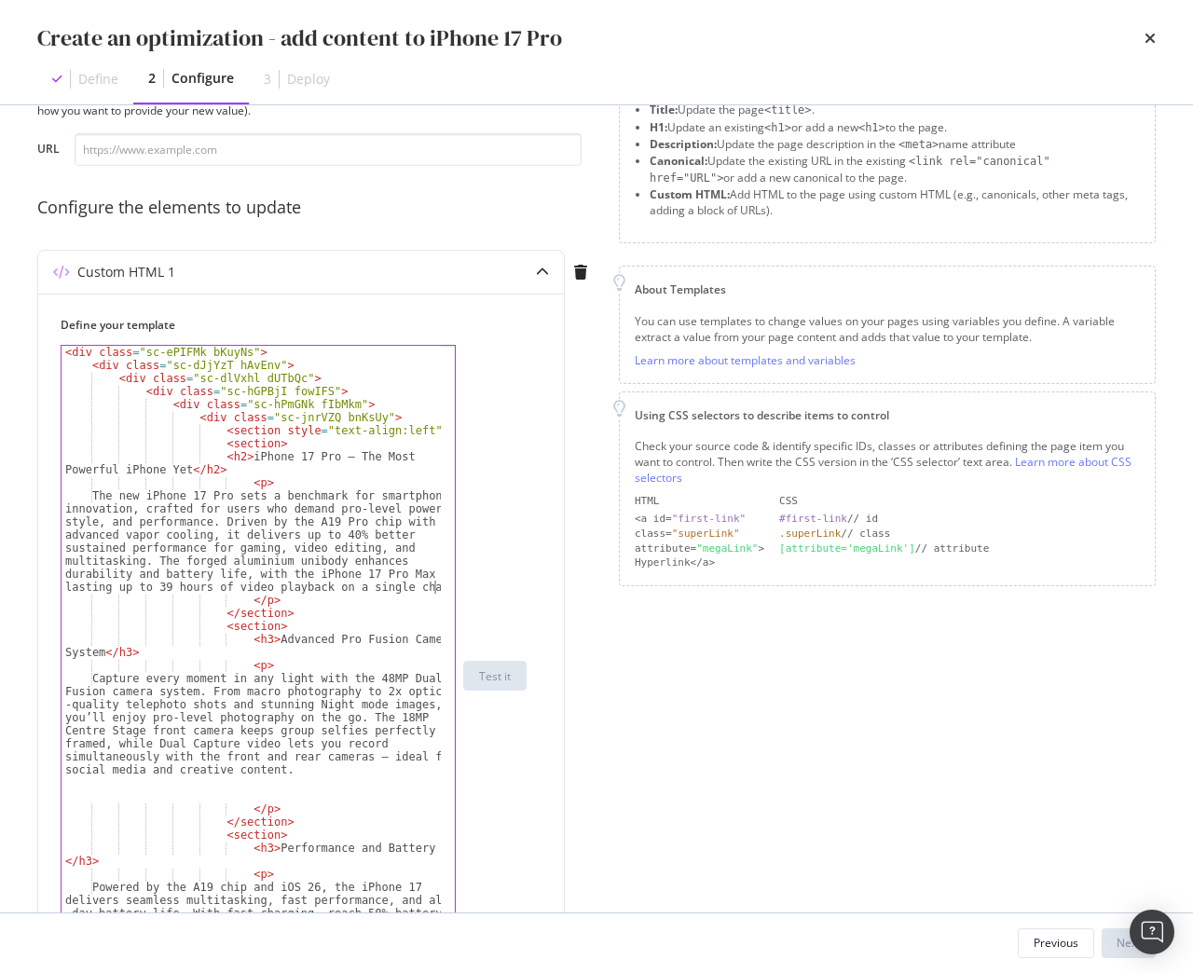
scroll to position [186, 0]
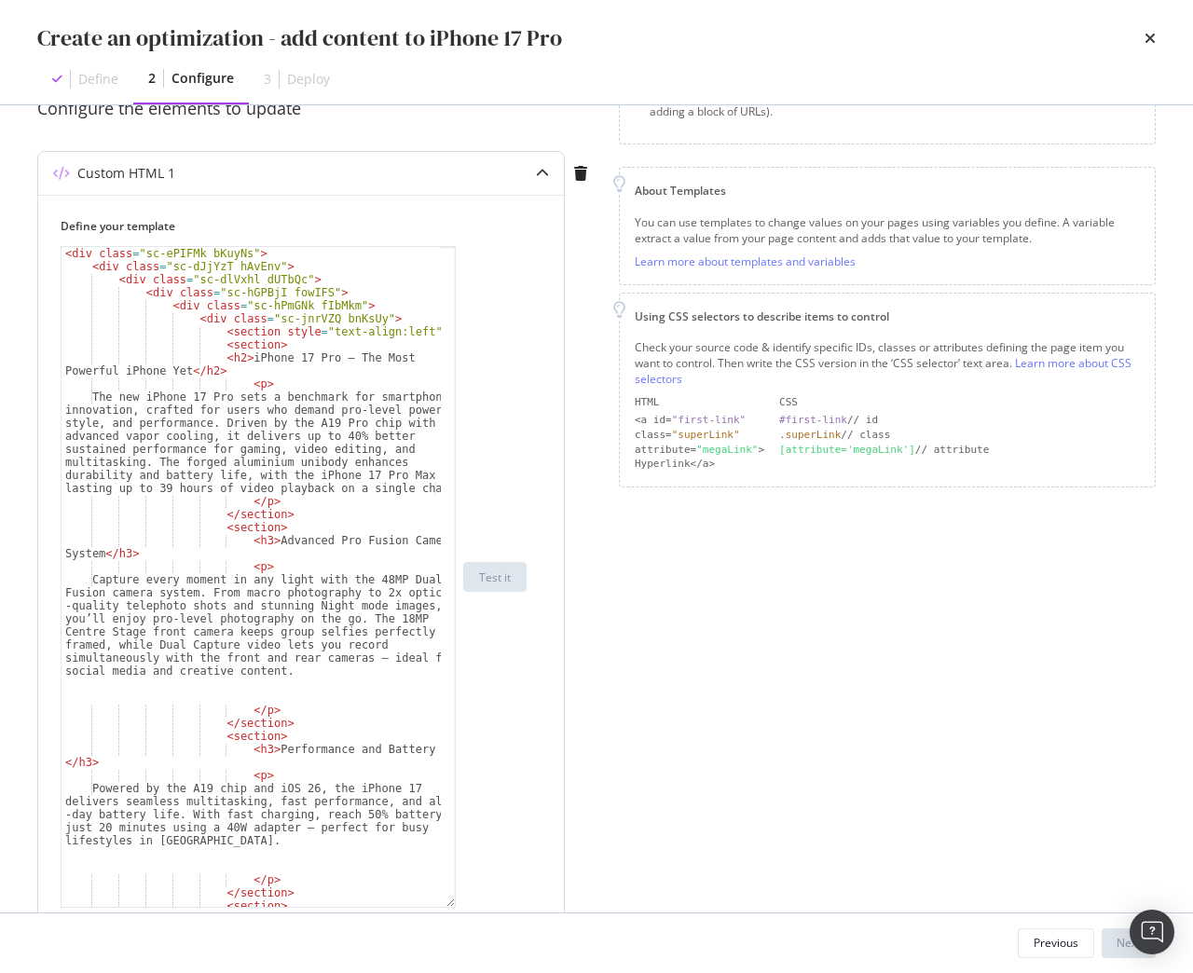
click at [150, 608] on div "< div class = "sc-ePIFMk bKuyNs" > < div class = "sc-dJjYzT hAvEnv" > < div cla…" at bounding box center [250, 596] width 379 height 699
type textarea "Capture every moment in any light with the 48MP Dual Fusion camera system. From…"
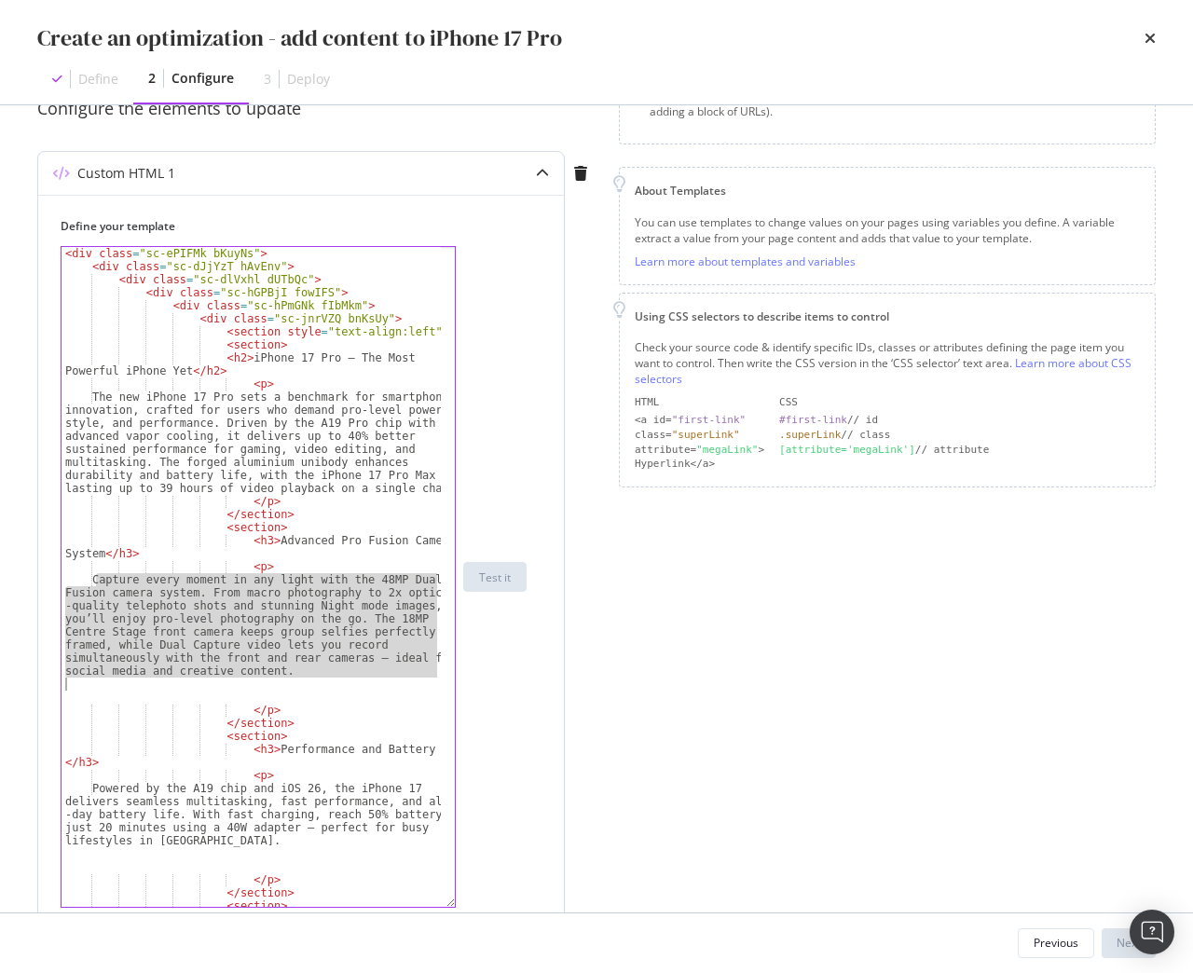
drag, startPoint x: 94, startPoint y: 580, endPoint x: 286, endPoint y: 678, distance: 215.9
click at [286, 678] on div "< div class = "sc-ePIFMk bKuyNs" > < div class = "sc-dJjYzT hAvEnv" > < div cla…" at bounding box center [250, 596] width 379 height 699
paste textarea "Stay connected with 5G, Wi-Fi 7, Bluetooth 6, and secure built-in eSIM, making …"
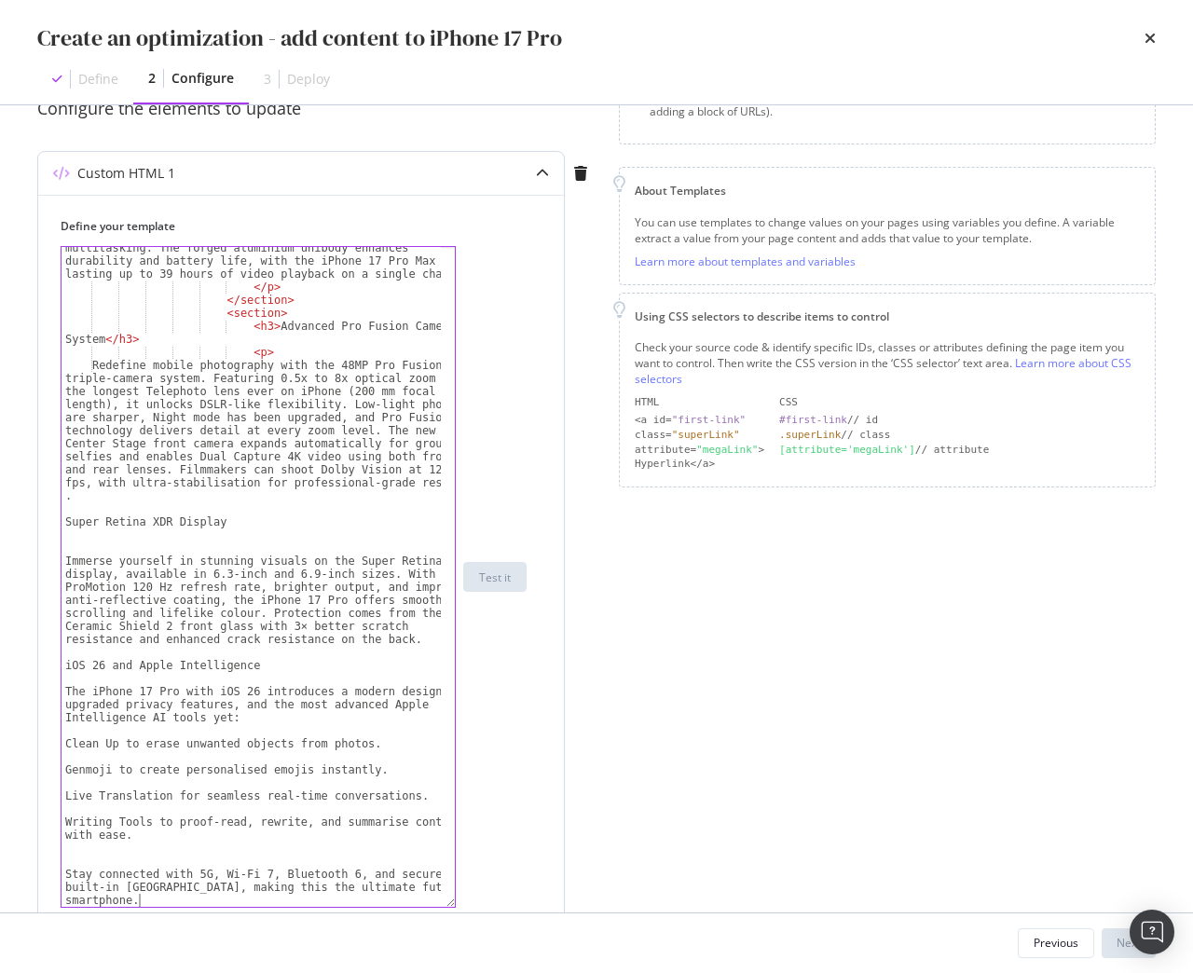
scroll to position [214, 0]
click at [61, 744] on div "The new iPhone 17 Pro sets a benchmark for smartphone innovation, crafted for u…" at bounding box center [250, 564] width 379 height 777
click at [63, 771] on div "The new iPhone 17 Pro sets a benchmark for smartphone innovation, crafted for u…" at bounding box center [250, 564] width 379 height 777
click at [65, 801] on div "The new iPhone 17 Pro sets a benchmark for smartphone innovation, crafted for u…" at bounding box center [250, 564] width 379 height 777
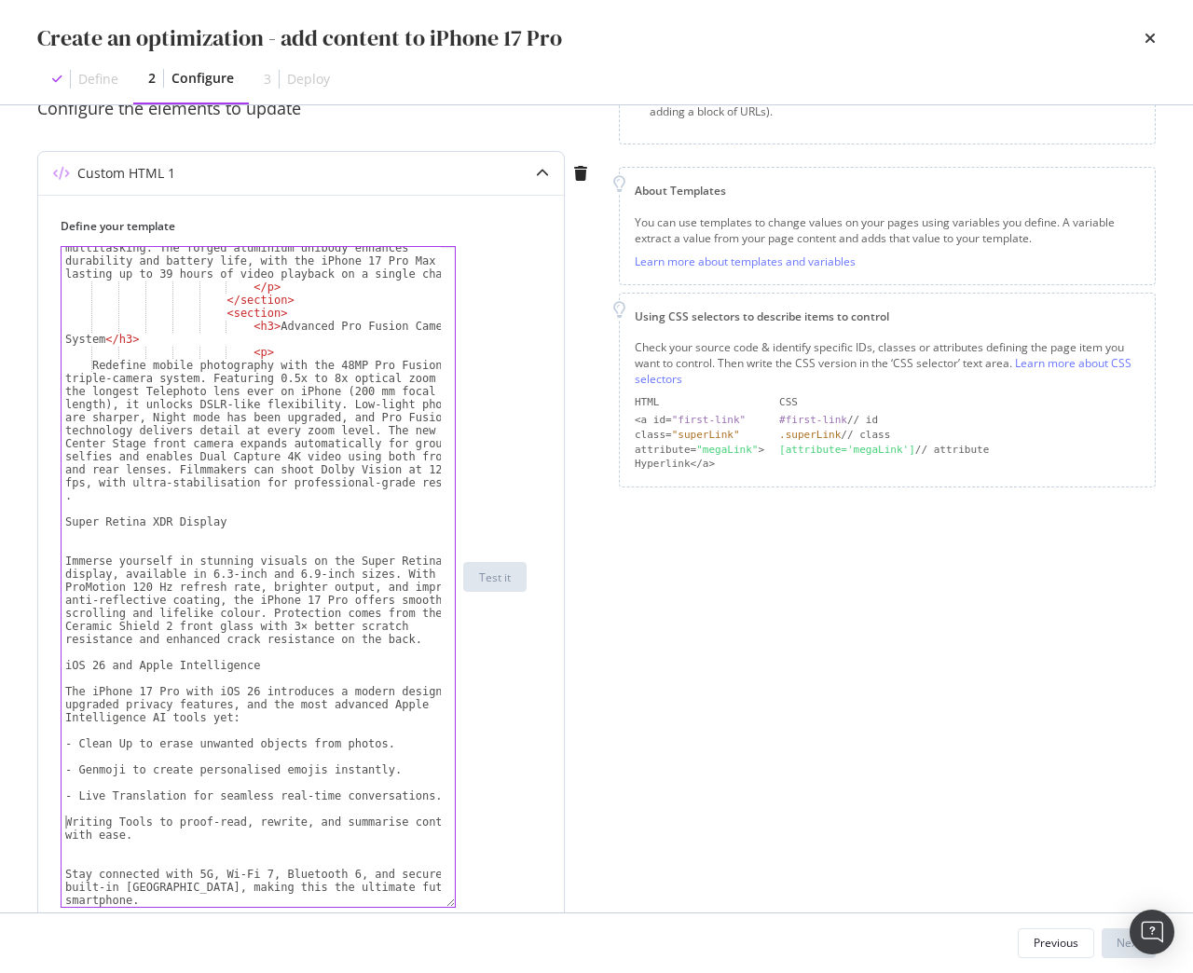
click at [66, 825] on div "The new iPhone 17 Pro sets a benchmark for smartphone innovation, crafted for u…" at bounding box center [250, 564] width 379 height 777
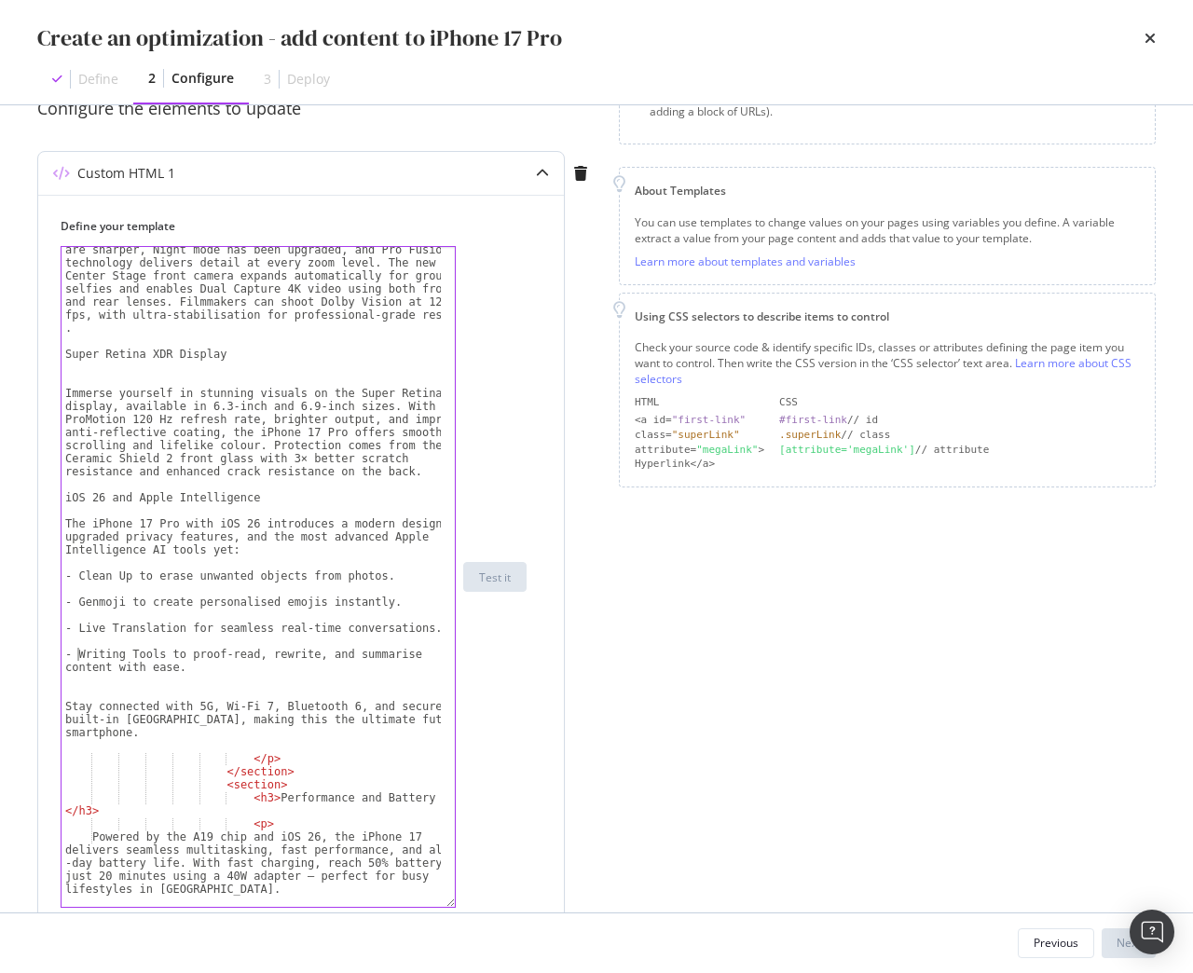
scroll to position [494, 0]
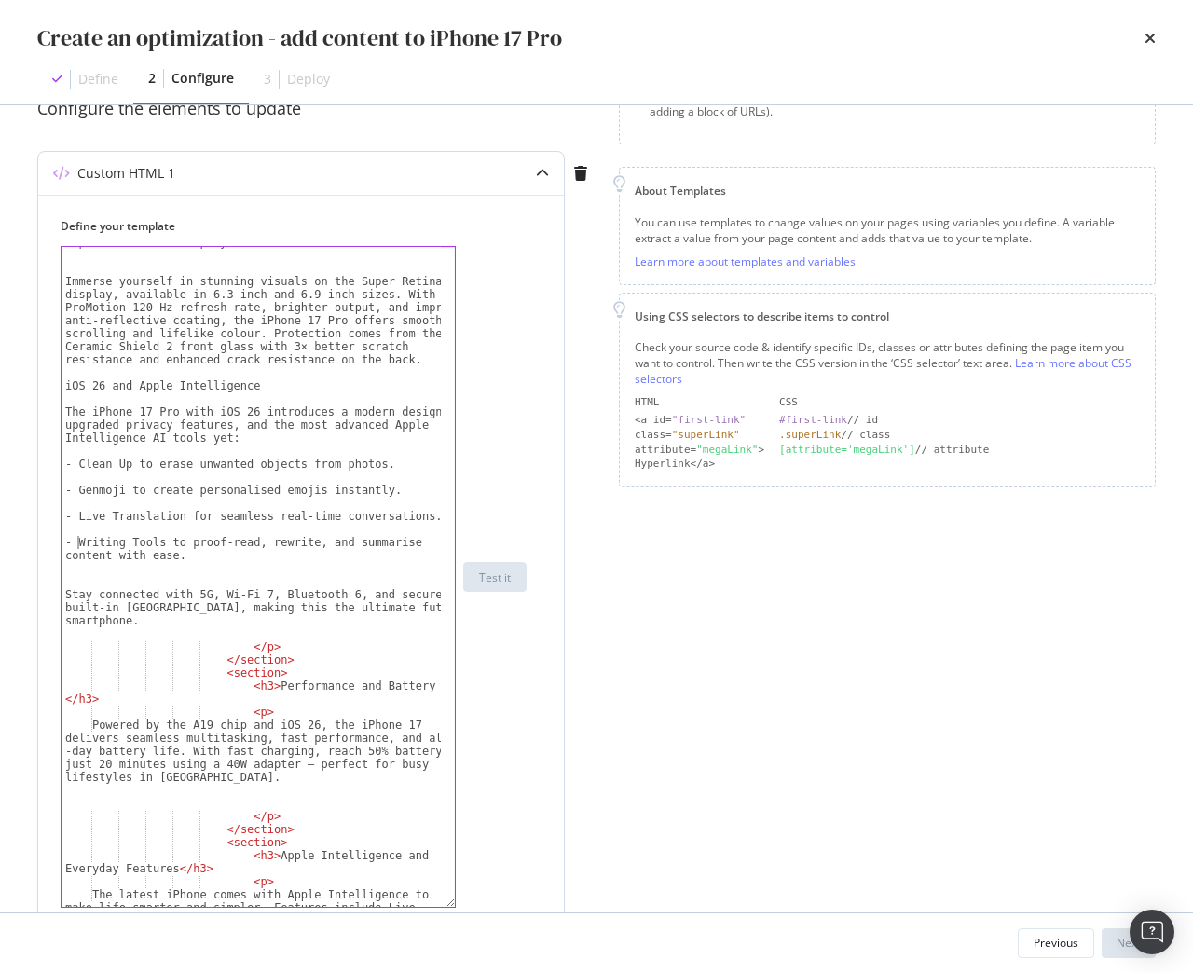
type textarea "- Writing Tools to proof-read, rewrite, and summarise content with ease."
click at [231, 635] on div "Super Retina XDR Display Immerse yourself in stunning visuals on the Super Reti…" at bounding box center [250, 605] width 379 height 738
drag, startPoint x: 264, startPoint y: 686, endPoint x: 436, endPoint y: 688, distance: 172.4
click at [436, 688] on div "Super Retina XDR Display Immerse yourself in stunning visuals on the Super Reti…" at bounding box center [258, 577] width 395 height 662
paste textarea "Eco-Friendly and Secure"
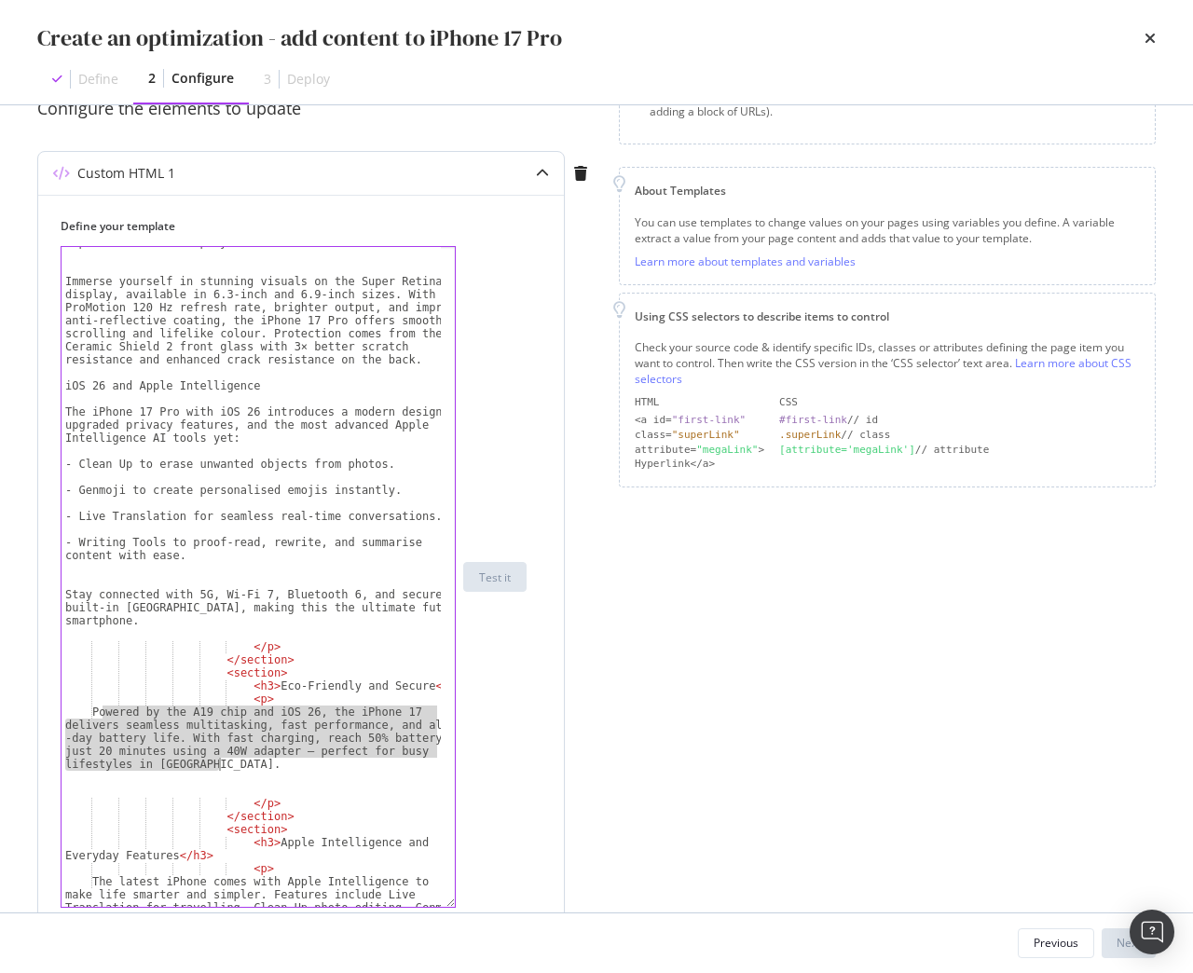
drag, startPoint x: 101, startPoint y: 709, endPoint x: 218, endPoint y: 765, distance: 130.0
click at [218, 765] on div "Super Retina XDR Display Immerse yourself in stunning visuals on the Super Reti…" at bounding box center [250, 605] width 379 height 738
type textarea "Powered by the A19 chip and iOS 26, the iPhone 17 delivers seamless multitaskin…"
paste textarea "Cursor at row 44"
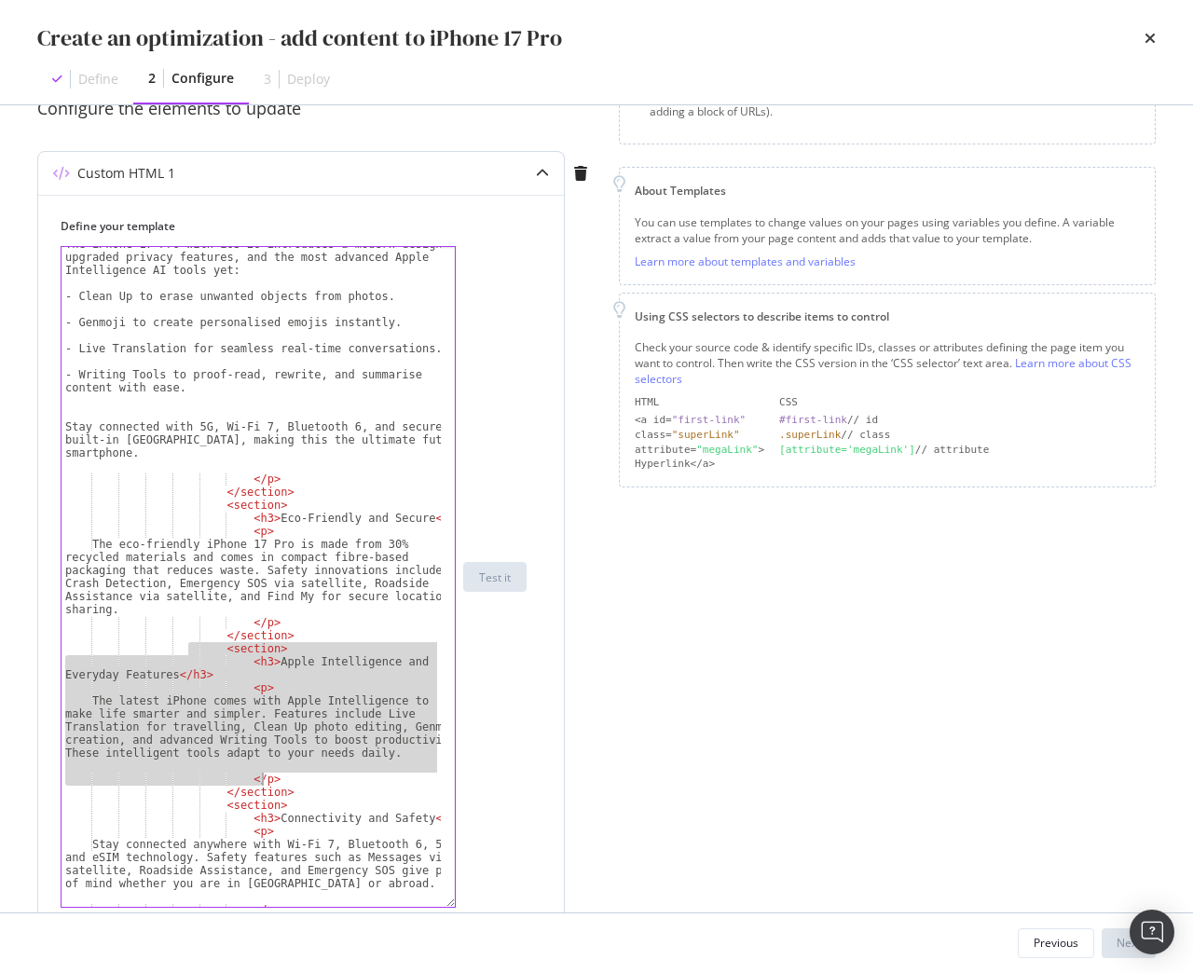
scroll to position [773, 0]
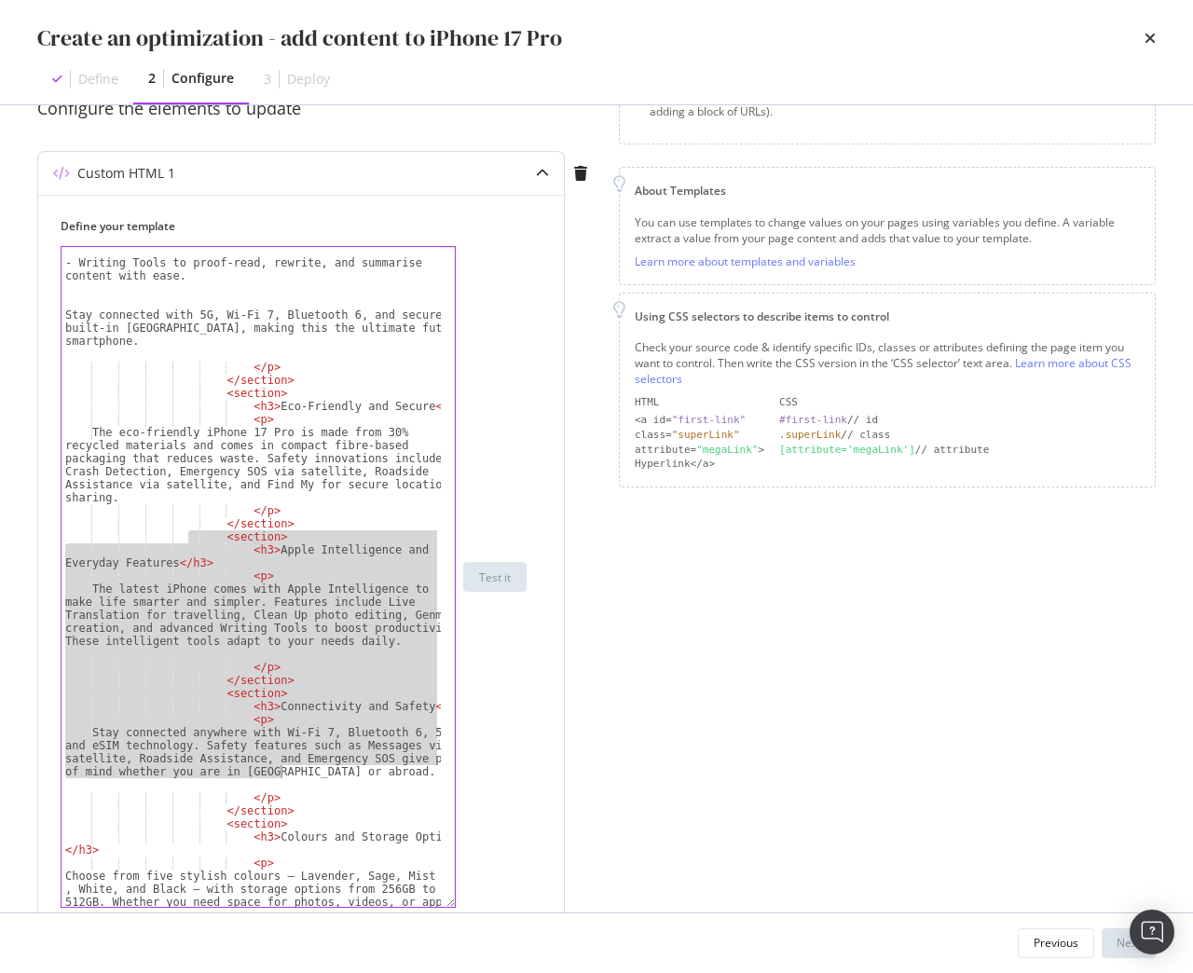
drag, startPoint x: 200, startPoint y: 650, endPoint x: 280, endPoint y: 773, distance: 146.3
click at [280, 773] on div "- Writing Tools to proof-read, rewrite, and summarise content with ease. Stay c…" at bounding box center [250, 605] width 379 height 725
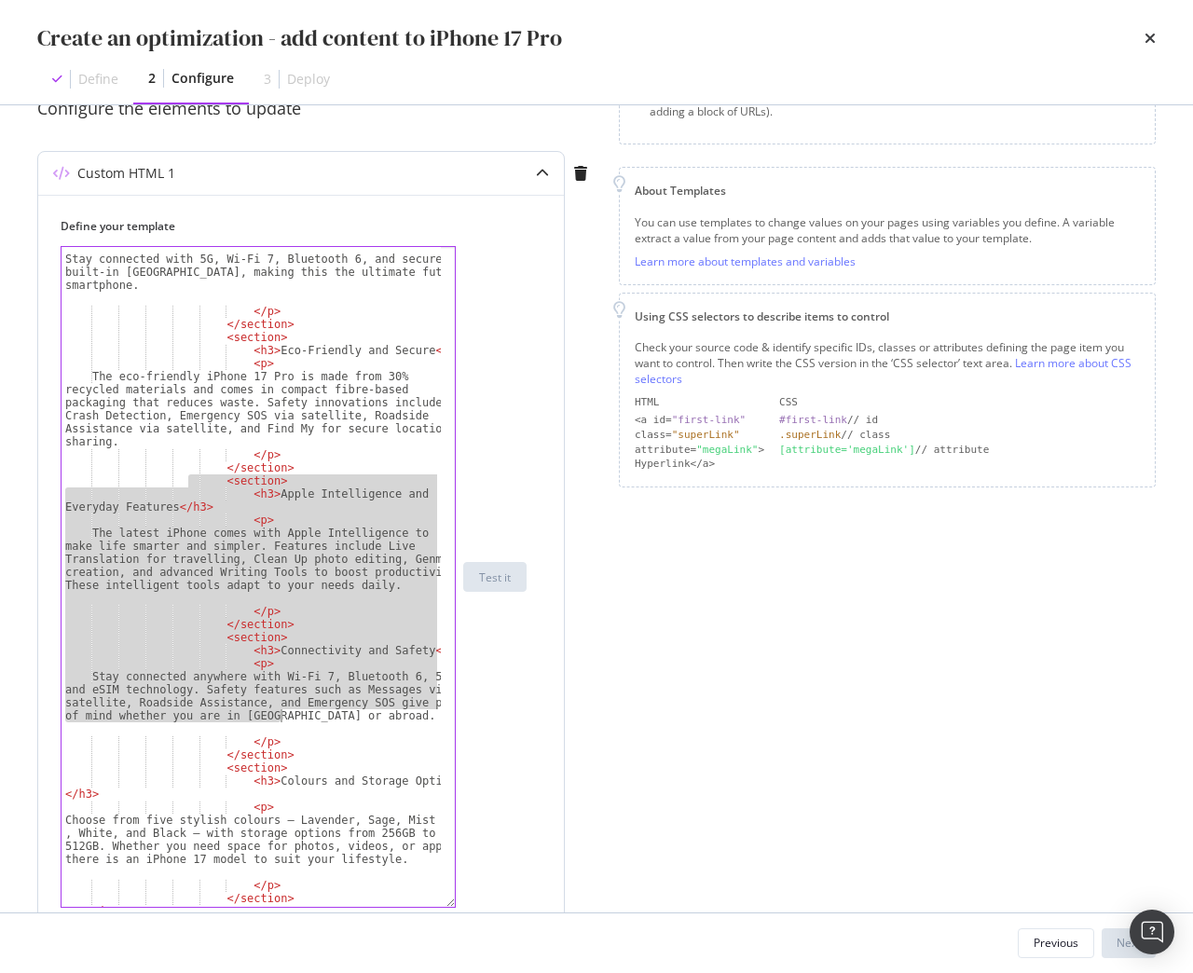
scroll to position [829, 0]
type textarea "</p>"
type textarea "<p>"
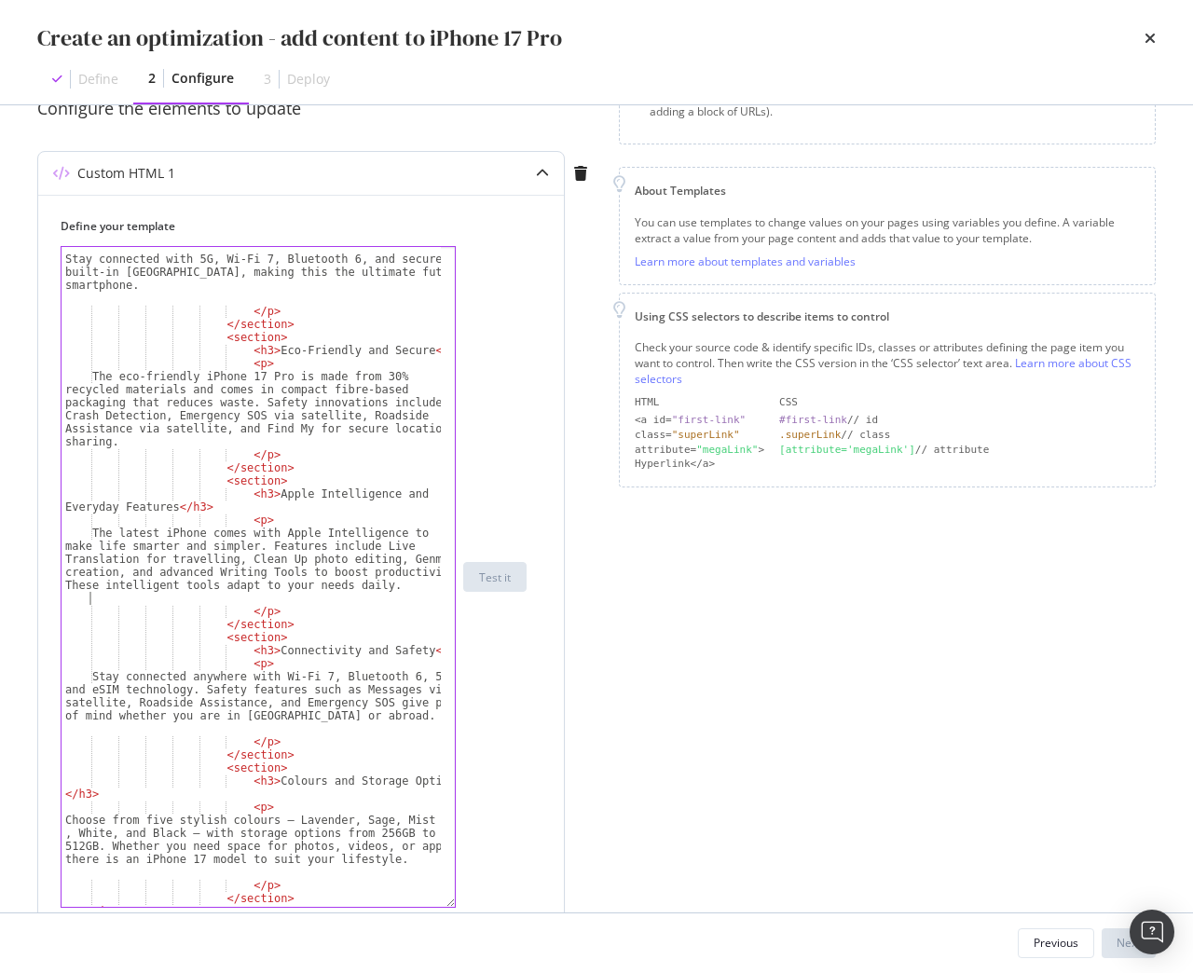
click at [176, 595] on div "Stay connected with 5G, Wi-Fi 7, Bluetooth 6, and secure built-in eSIM, making …" at bounding box center [250, 582] width 379 height 686
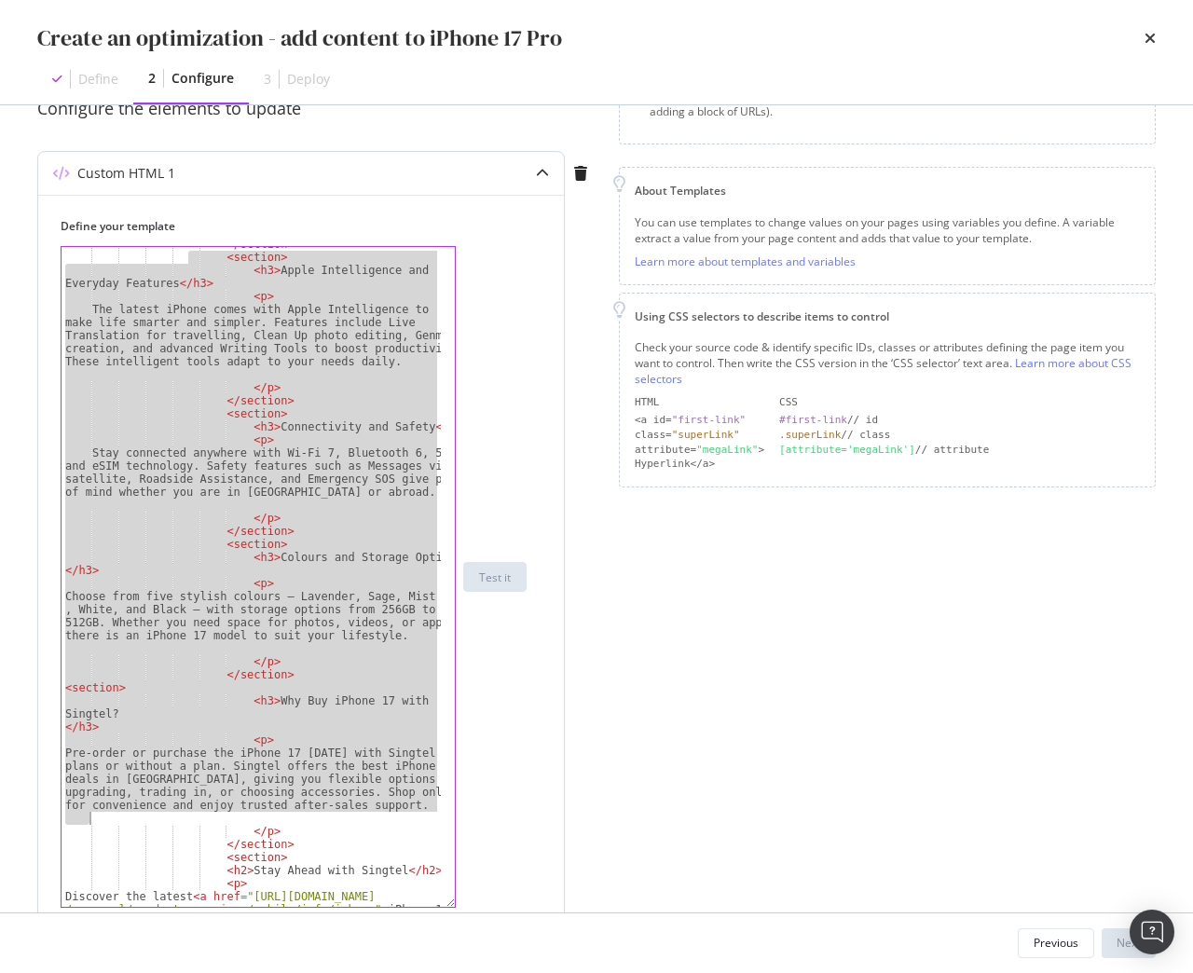
scroll to position [1053, 0]
drag, startPoint x: 194, startPoint y: 484, endPoint x: 301, endPoint y: 842, distance: 374.4
click at [301, 842] on div "</ section > < section > < h3 > Apple Intelligence and Everyday Features </ h3 …" at bounding box center [250, 639] width 379 height 803
type textarea "</p> </section>"
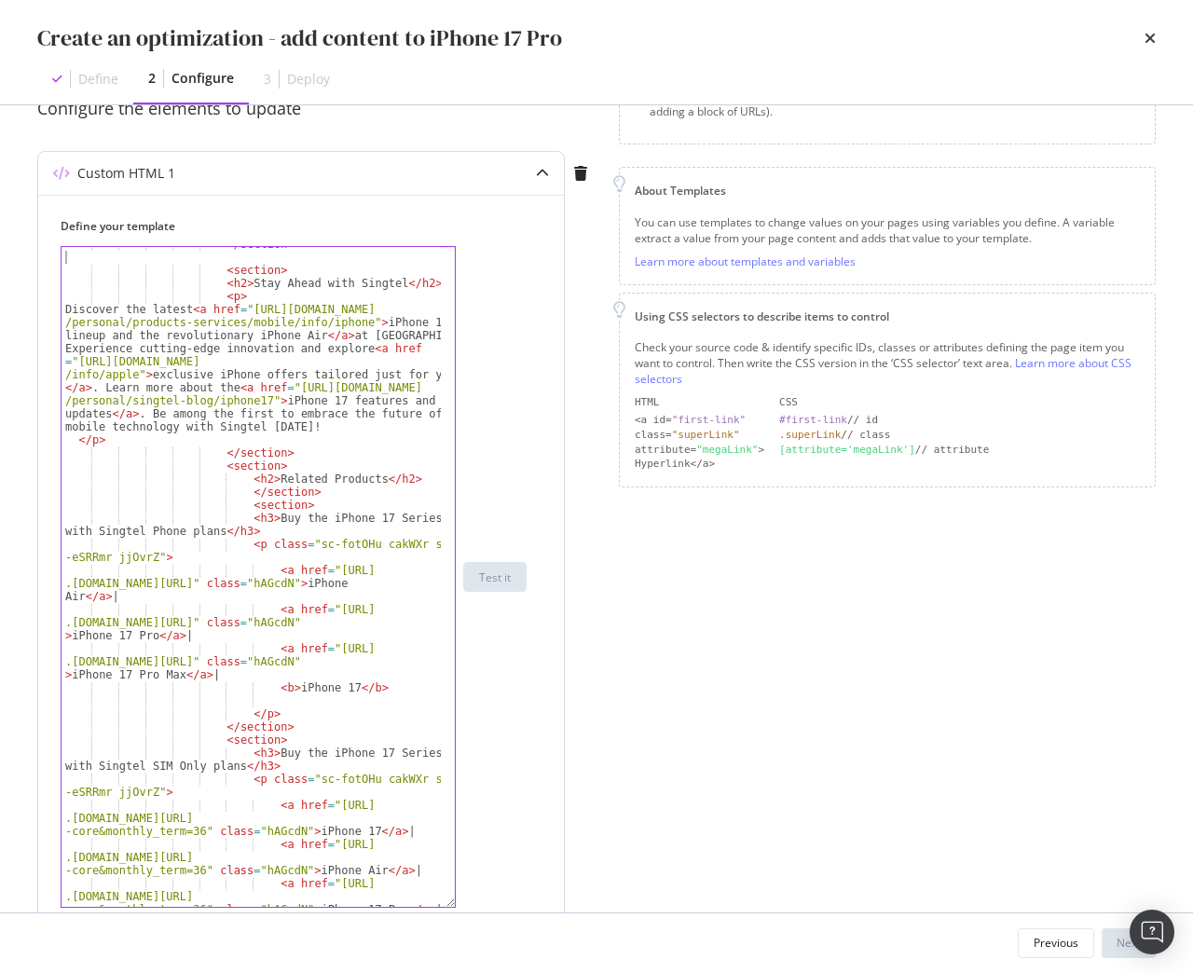
scroll to position [1044, 0]
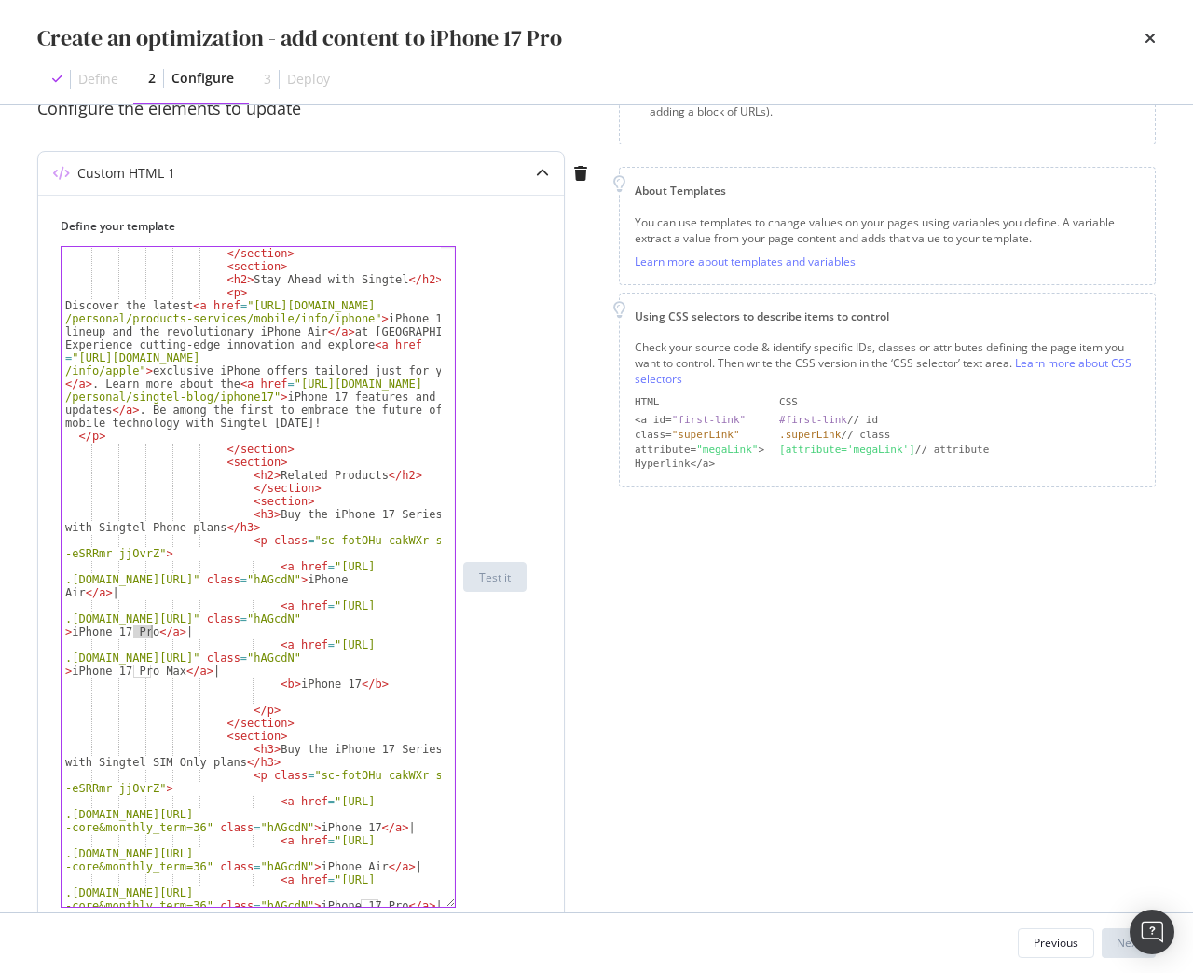
drag, startPoint x: 131, startPoint y: 632, endPoint x: 152, endPoint y: 632, distance: 20.5
click at [152, 632] on div "</ section > < section > < h2 > Stay Ahead with Singtel </ h2 > < p > Discover …" at bounding box center [250, 603] width 379 height 712
drag, startPoint x: 318, startPoint y: 606, endPoint x: 305, endPoint y: 621, distance: 19.8
click at [305, 621] on div "</ section > < section > < h2 > Stay Ahead with Singtel </ h2 > < p > Discover …" at bounding box center [250, 603] width 379 height 712
paste textarea "Cursor at row 60"
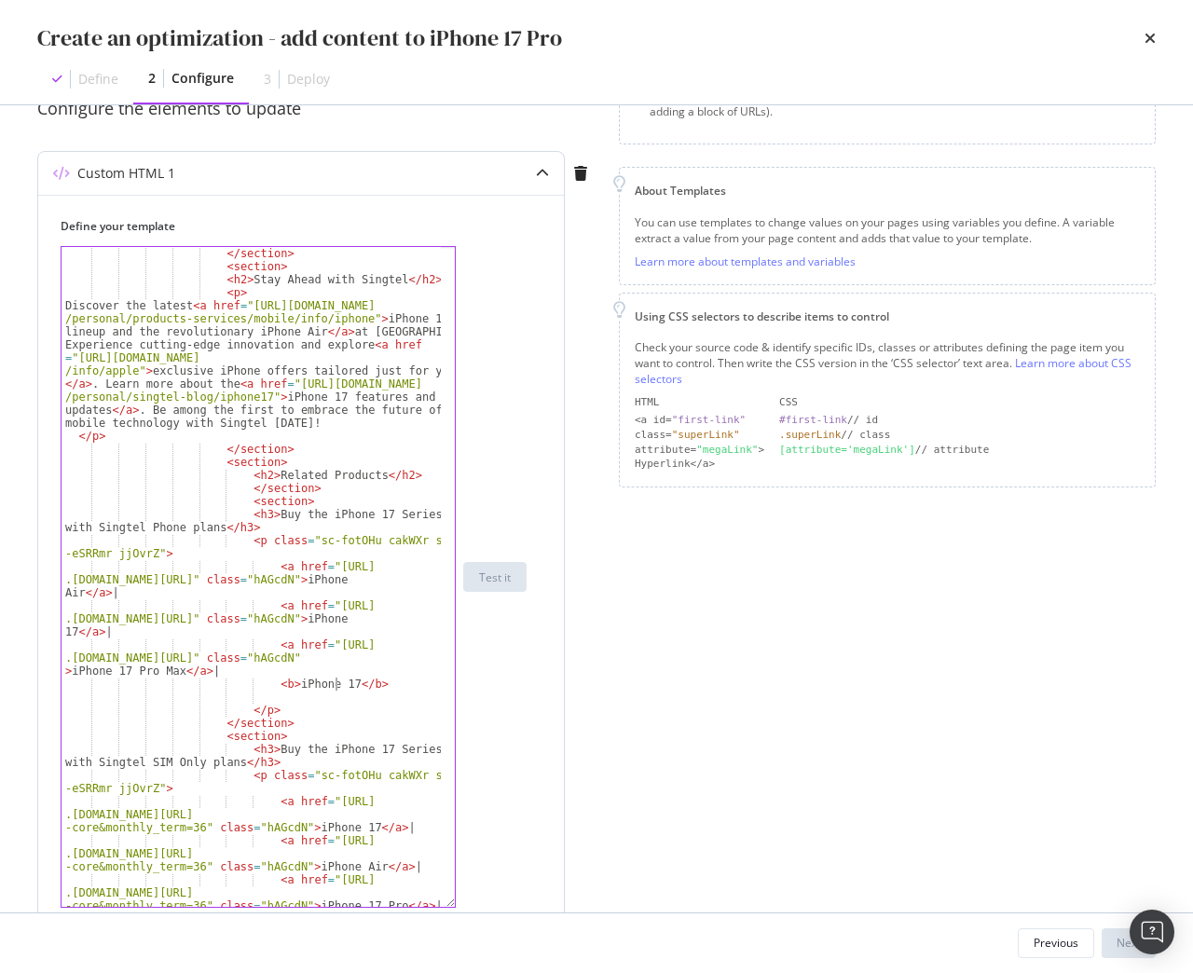
click at [335, 679] on div "</ section > < section > < h2 > Stay Ahead with Singtel </ h2 > < p > Discover …" at bounding box center [250, 603] width 379 height 712
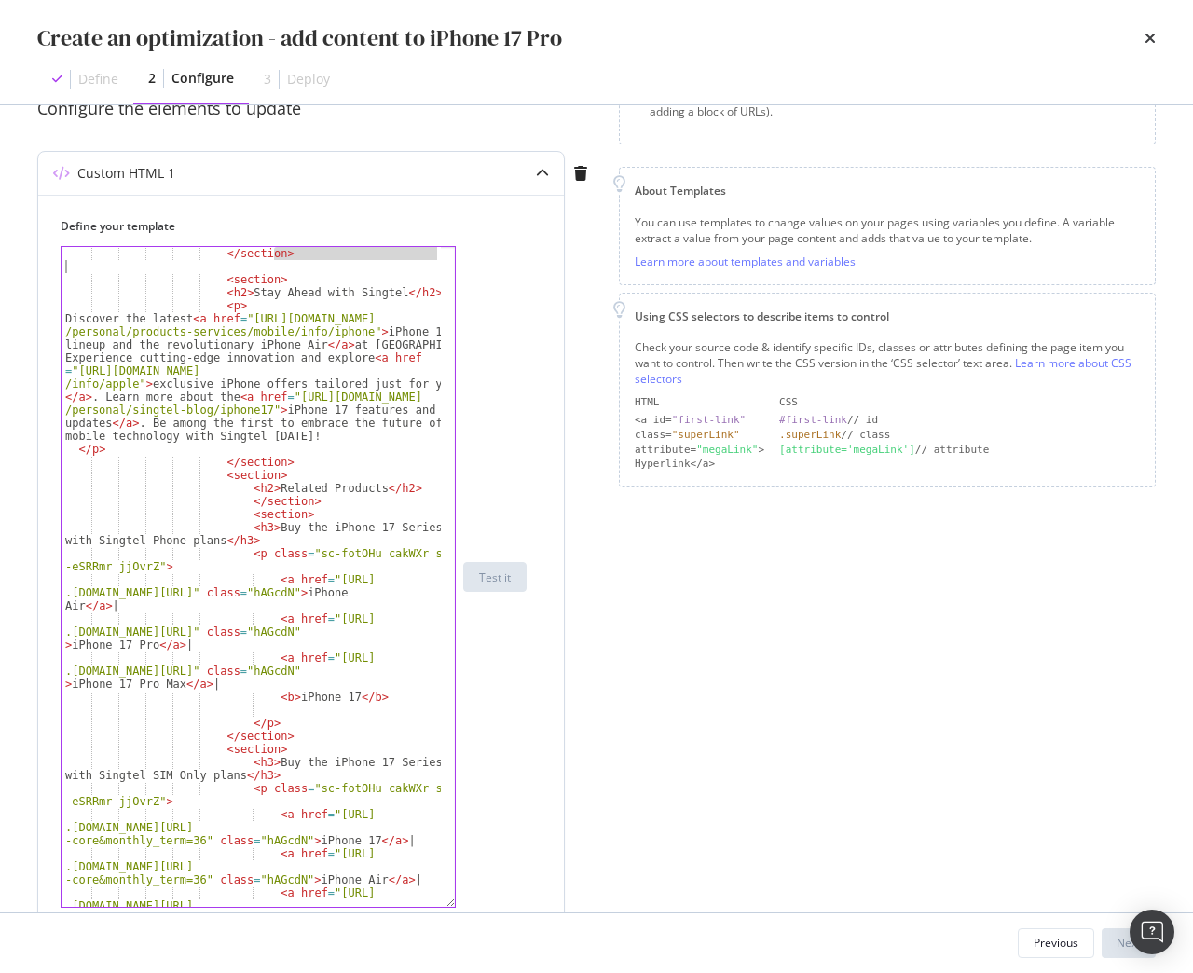
scroll to position [0, 29]
type textarea "</p> </section>"
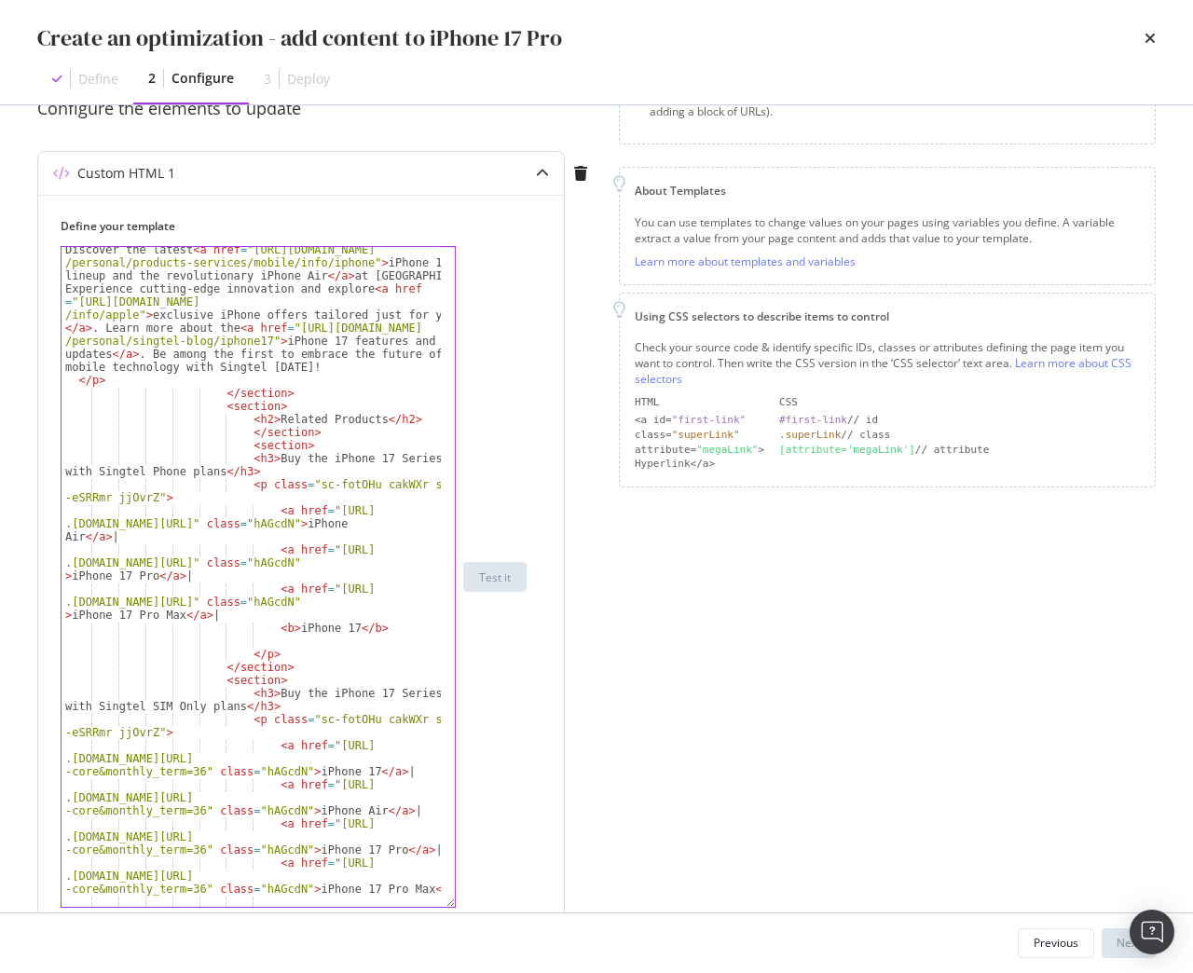
scroll to position [1155, 0]
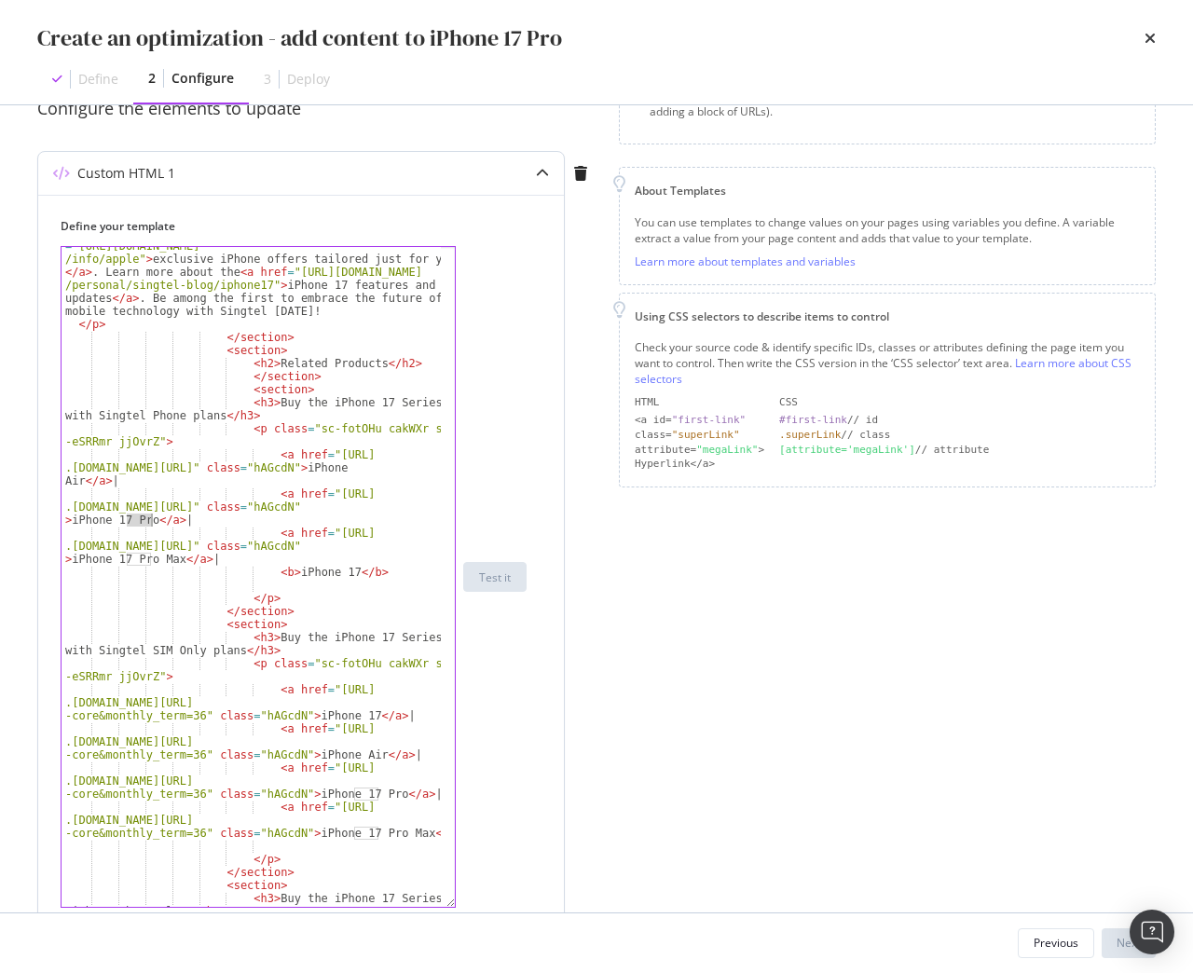
drag, startPoint x: 130, startPoint y: 522, endPoint x: 151, endPoint y: 520, distance: 21.5
click at [151, 520] on div "Discover the latest < a href = "https://www.singtel.com /personal/products-serv…" at bounding box center [250, 595] width 379 height 816
drag, startPoint x: 316, startPoint y: 489, endPoint x: 304, endPoint y: 504, distance: 19.2
click at [304, 504] on div "Discover the latest < a href = "https://www.singtel.com /personal/products-serv…" at bounding box center [250, 595] width 379 height 816
paste textarea "Cursor at row 60"
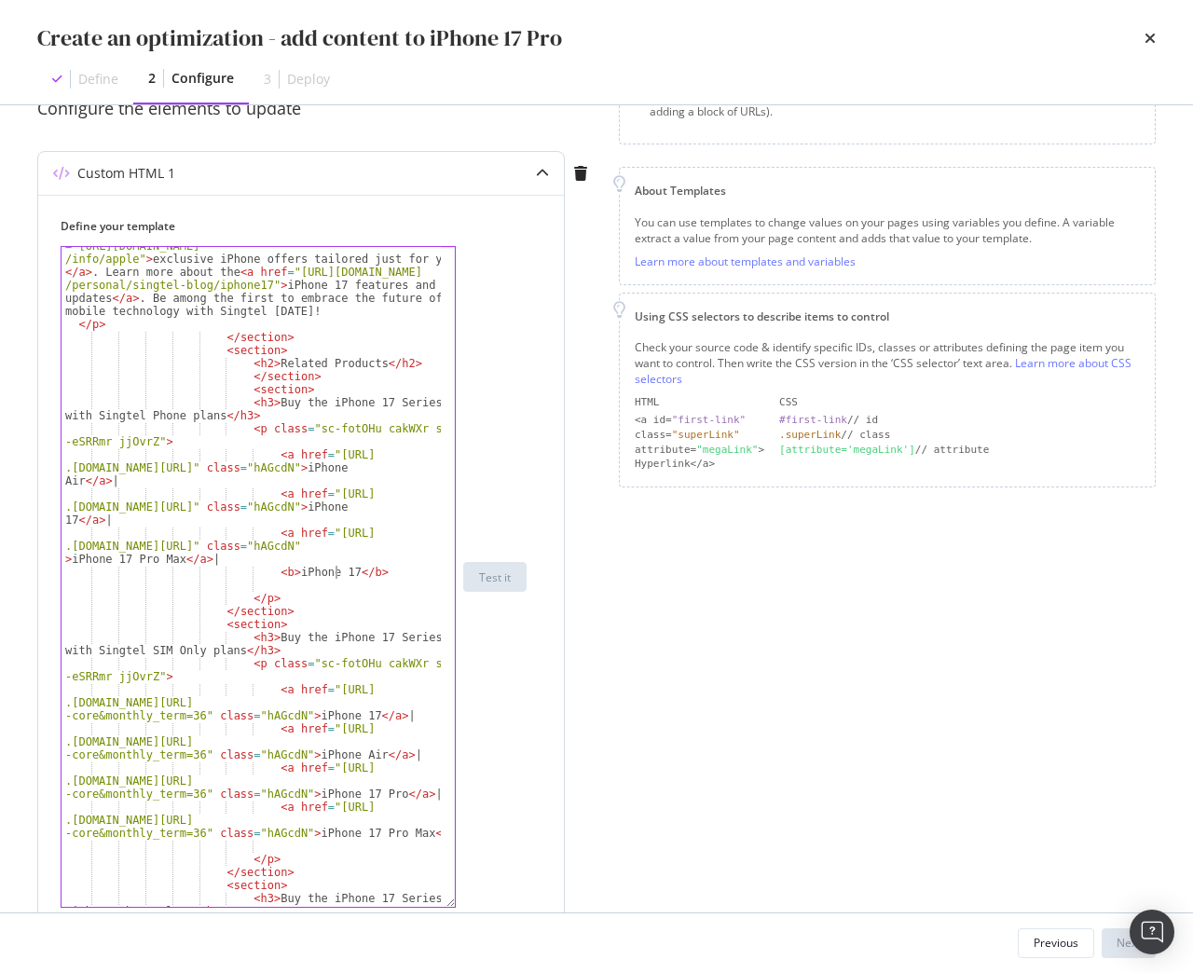
click at [336, 570] on div "Discover the latest < a href = "https://www.singtel.com /personal/products-serv…" at bounding box center [250, 595] width 379 height 816
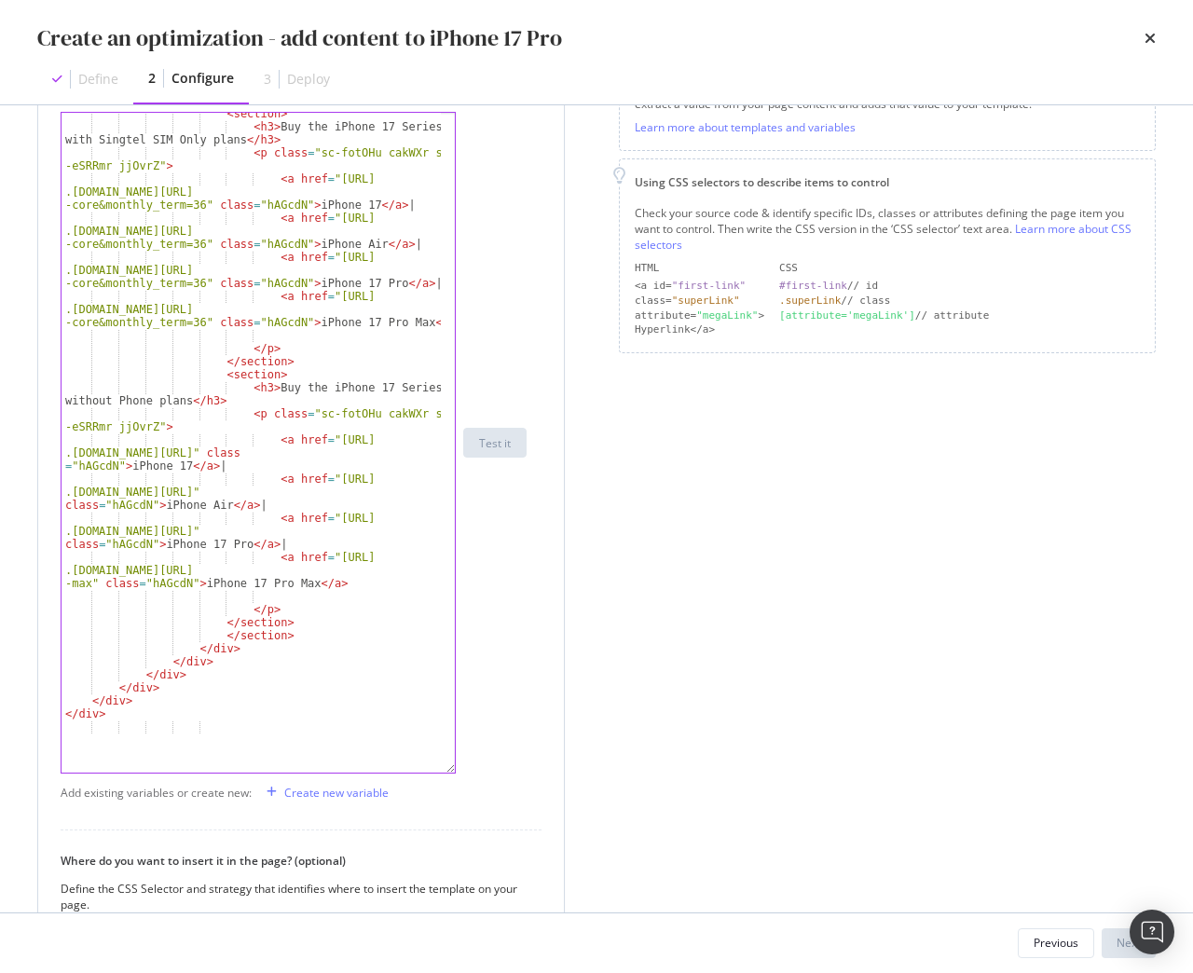
scroll to position [373, 0]
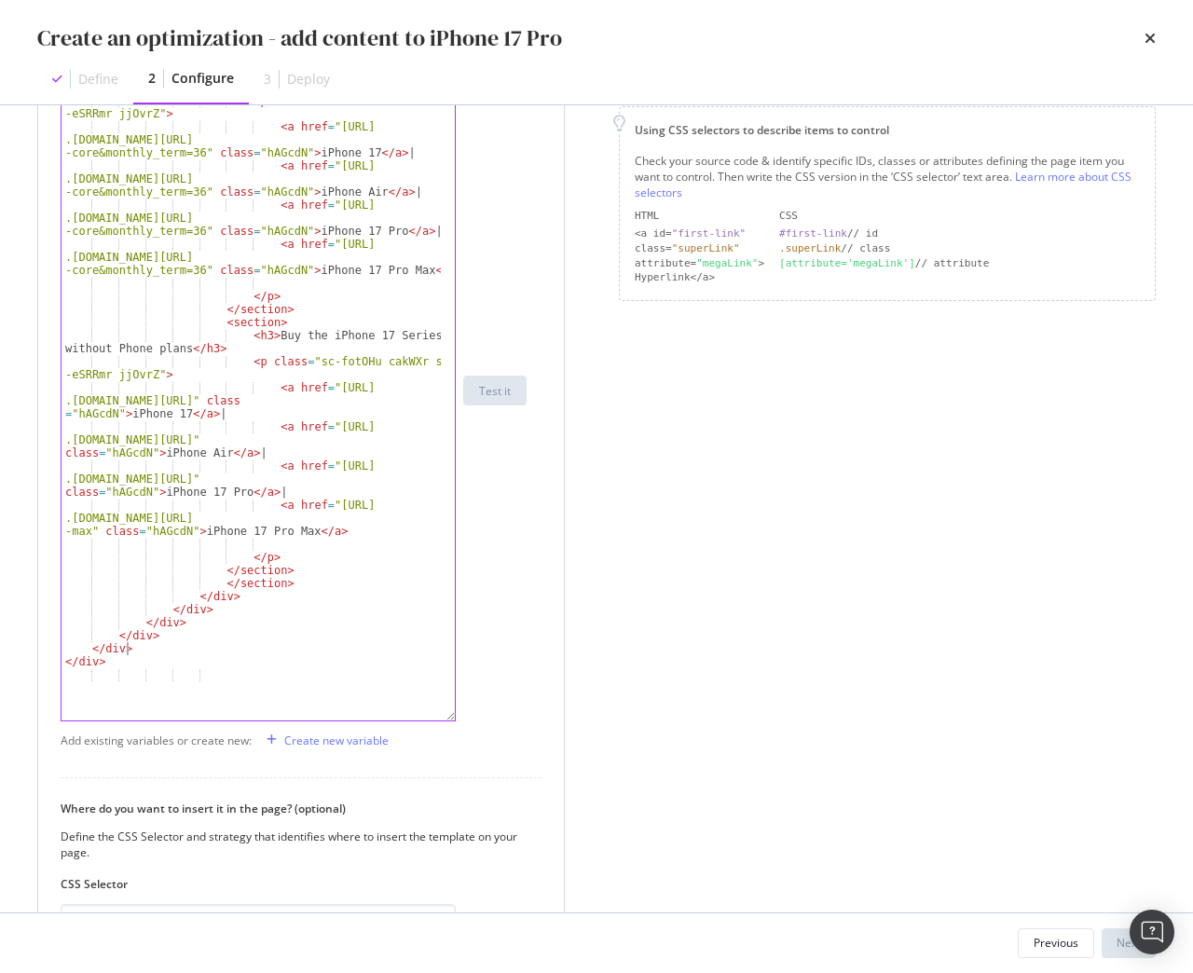
click at [348, 644] on div "< section > < h3 > Buy the iPhone 17 Series with Singtel SIM Only plans </ h3 >…" at bounding box center [250, 398] width 379 height 686
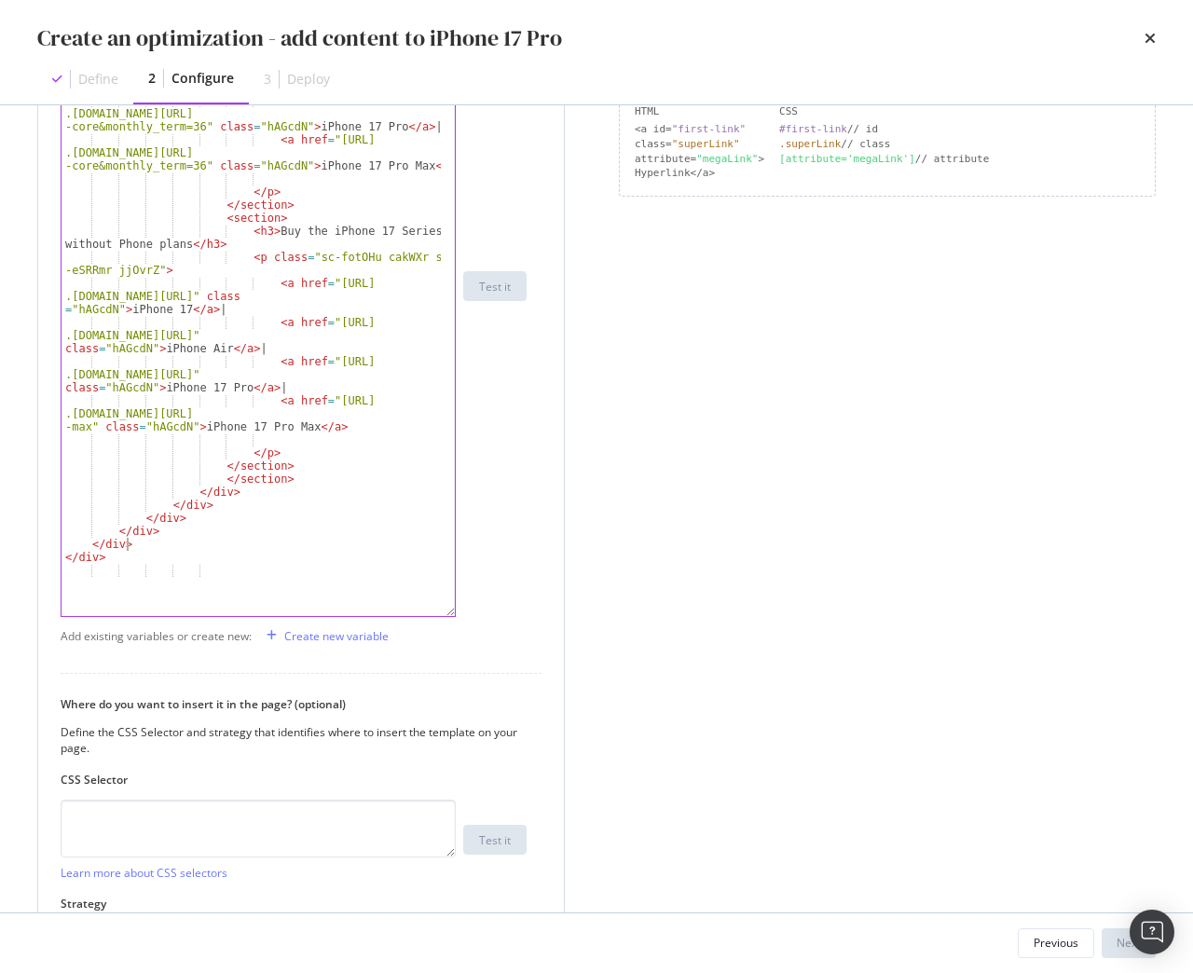
scroll to position [616, 0]
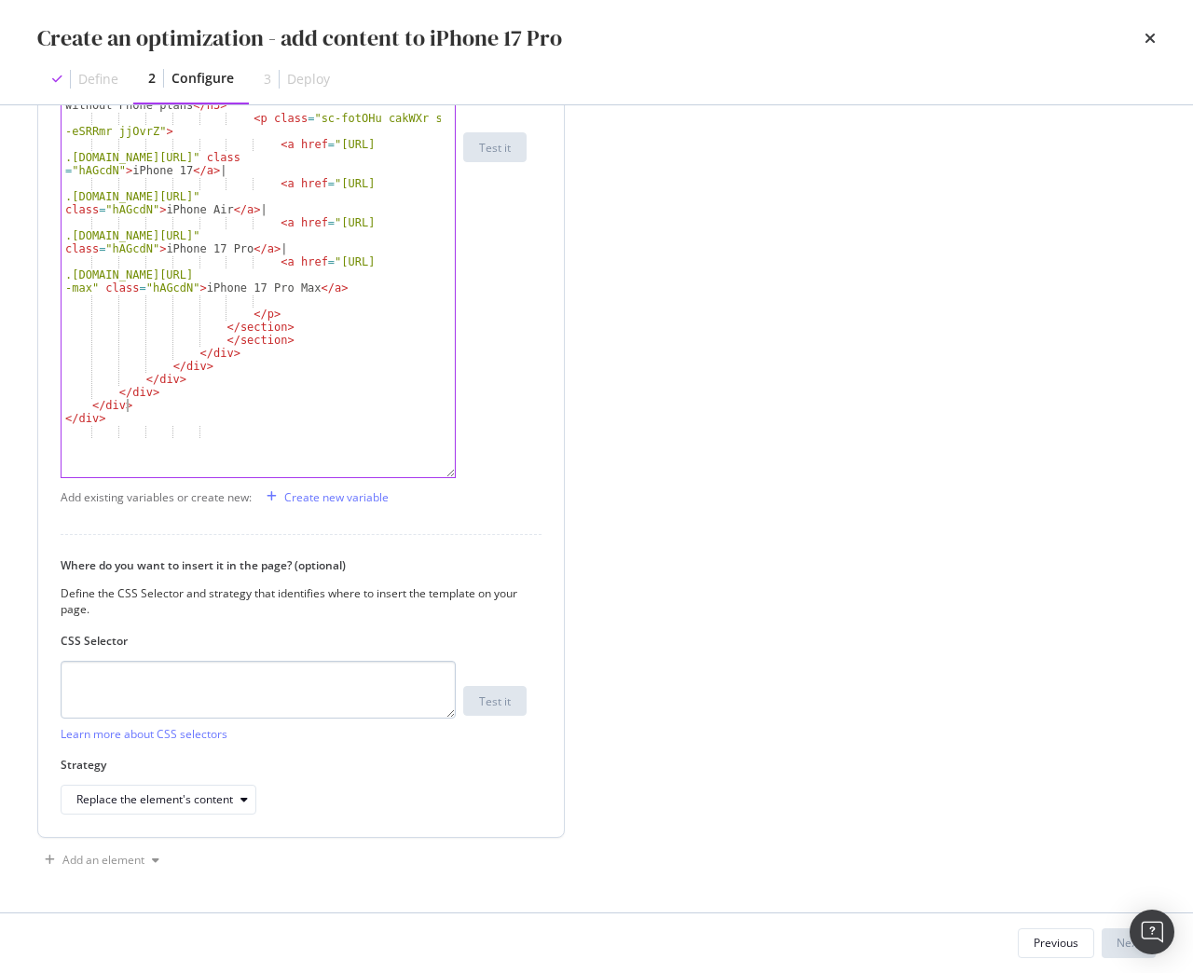
type textarea "</div>"
click at [258, 686] on textarea "modal" at bounding box center [258, 690] width 395 height 58
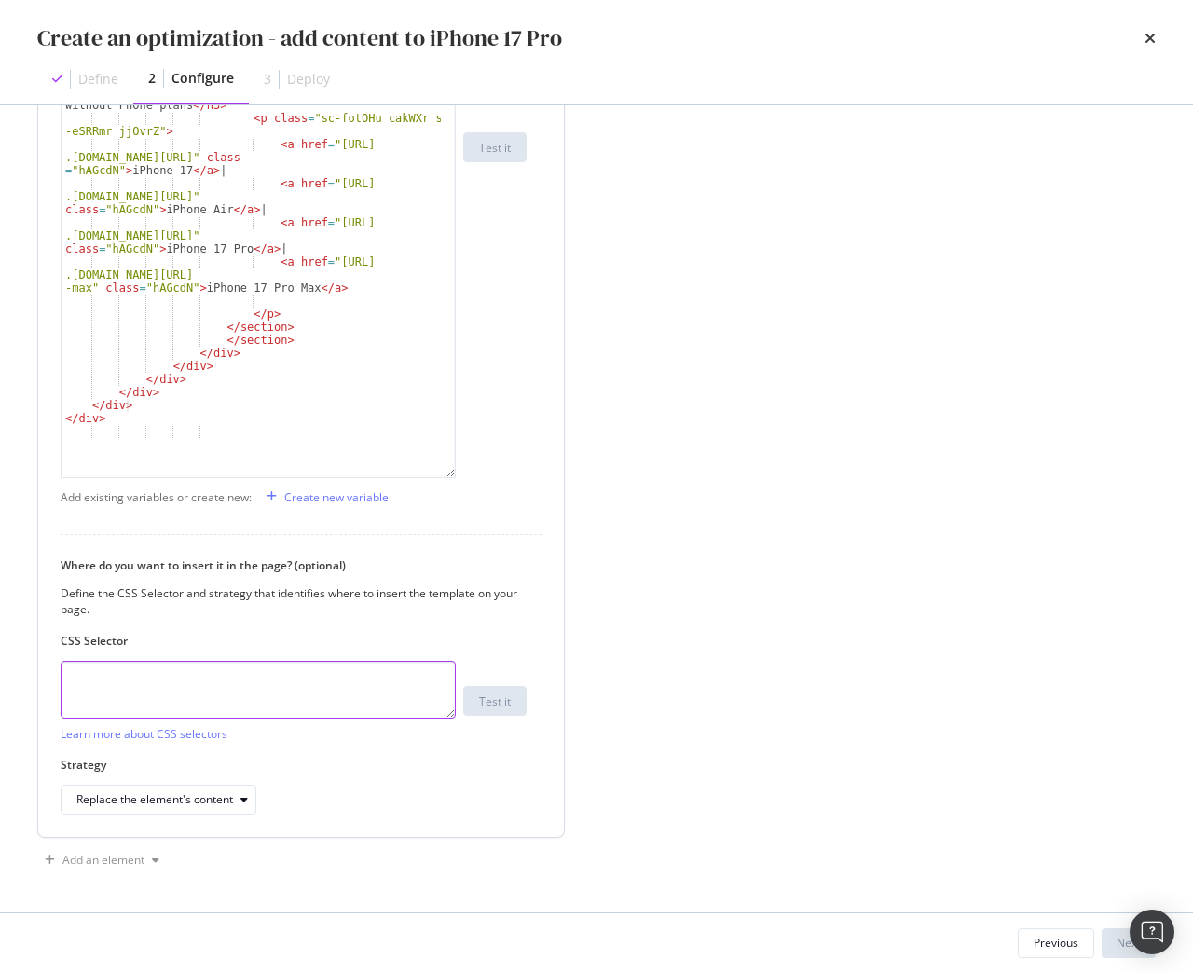
click at [396, 674] on textarea "modal" at bounding box center [258, 690] width 395 height 58
paste textarea "div.sc-iEhLsB.jWdwcZ:nth-of-type(1)"
type textarea "div.sc-iEhLsB.jWdwcZ:nth-of-type(1)"
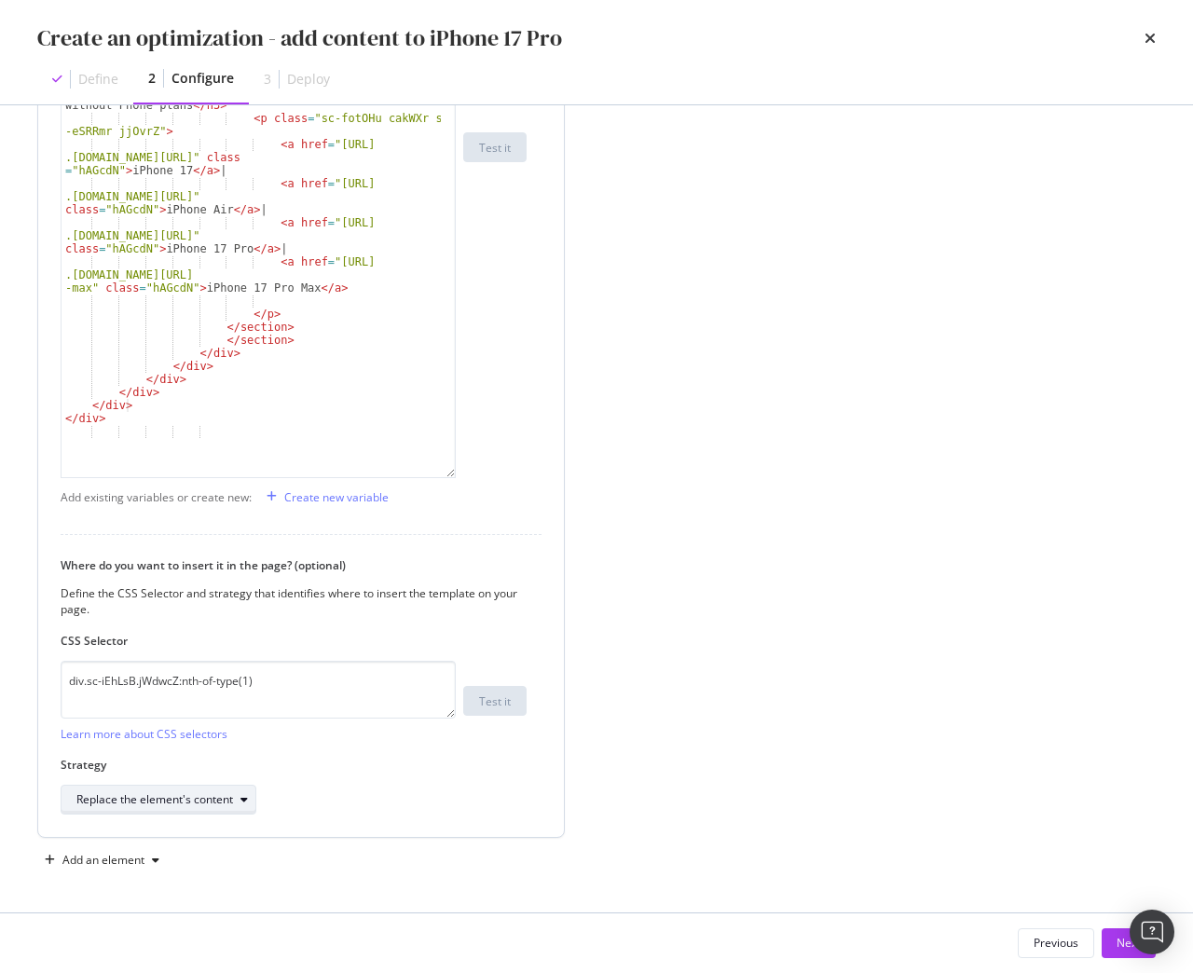
click at [197, 809] on div "Replace the element's content" at bounding box center [165, 799] width 179 height 26
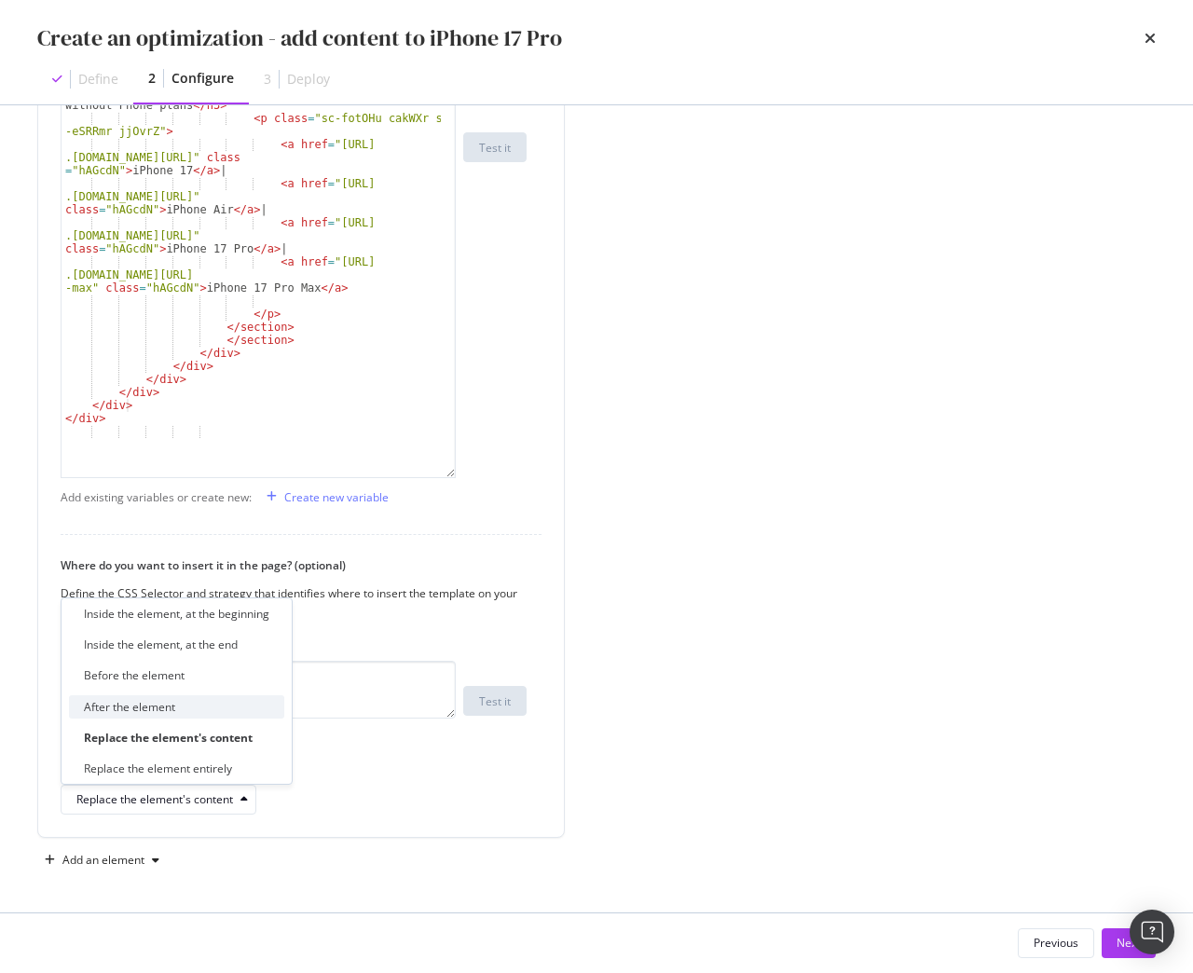
click at [152, 703] on div "After the element" at bounding box center [129, 707] width 91 height 16
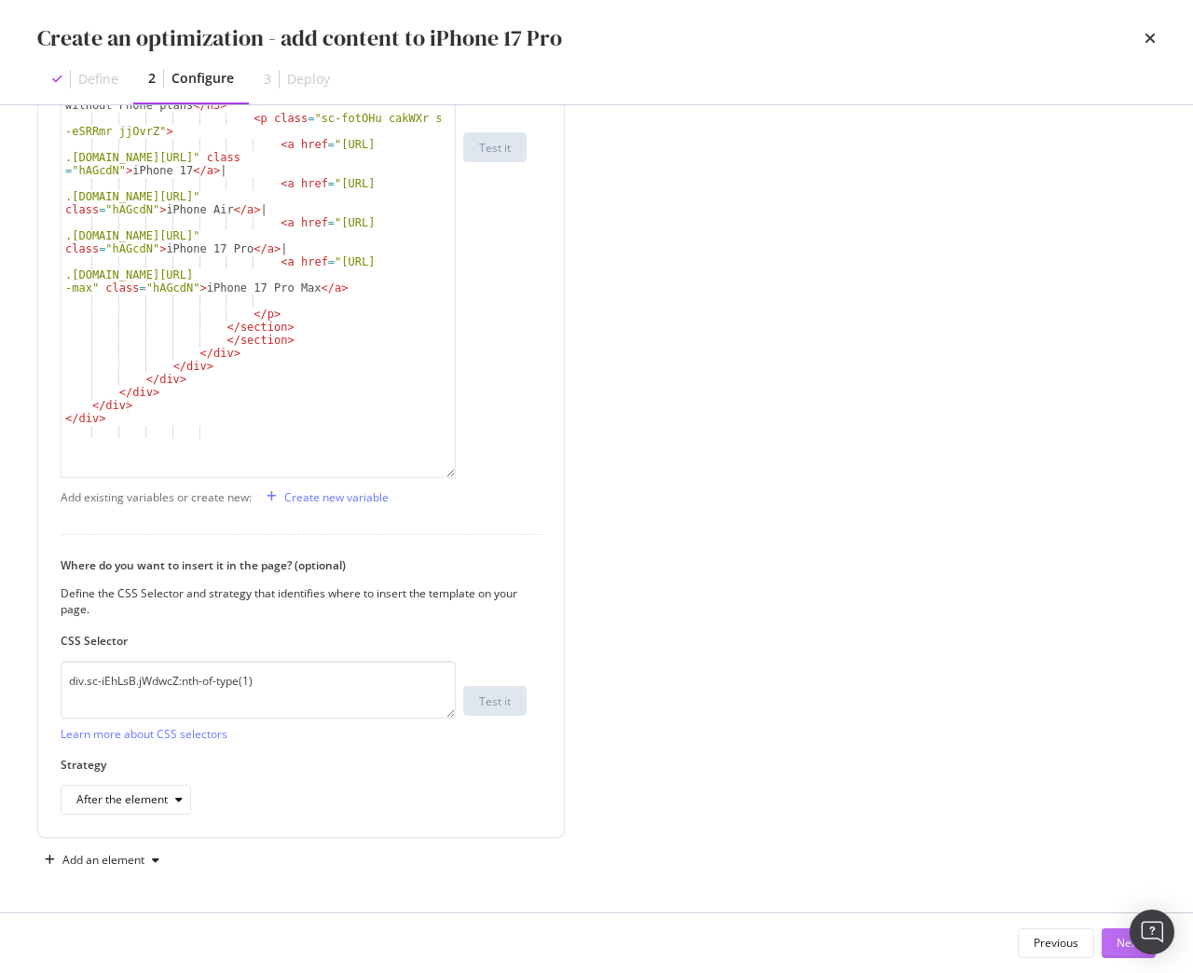
click at [1108, 937] on button "Next" at bounding box center [1128, 943] width 54 height 30
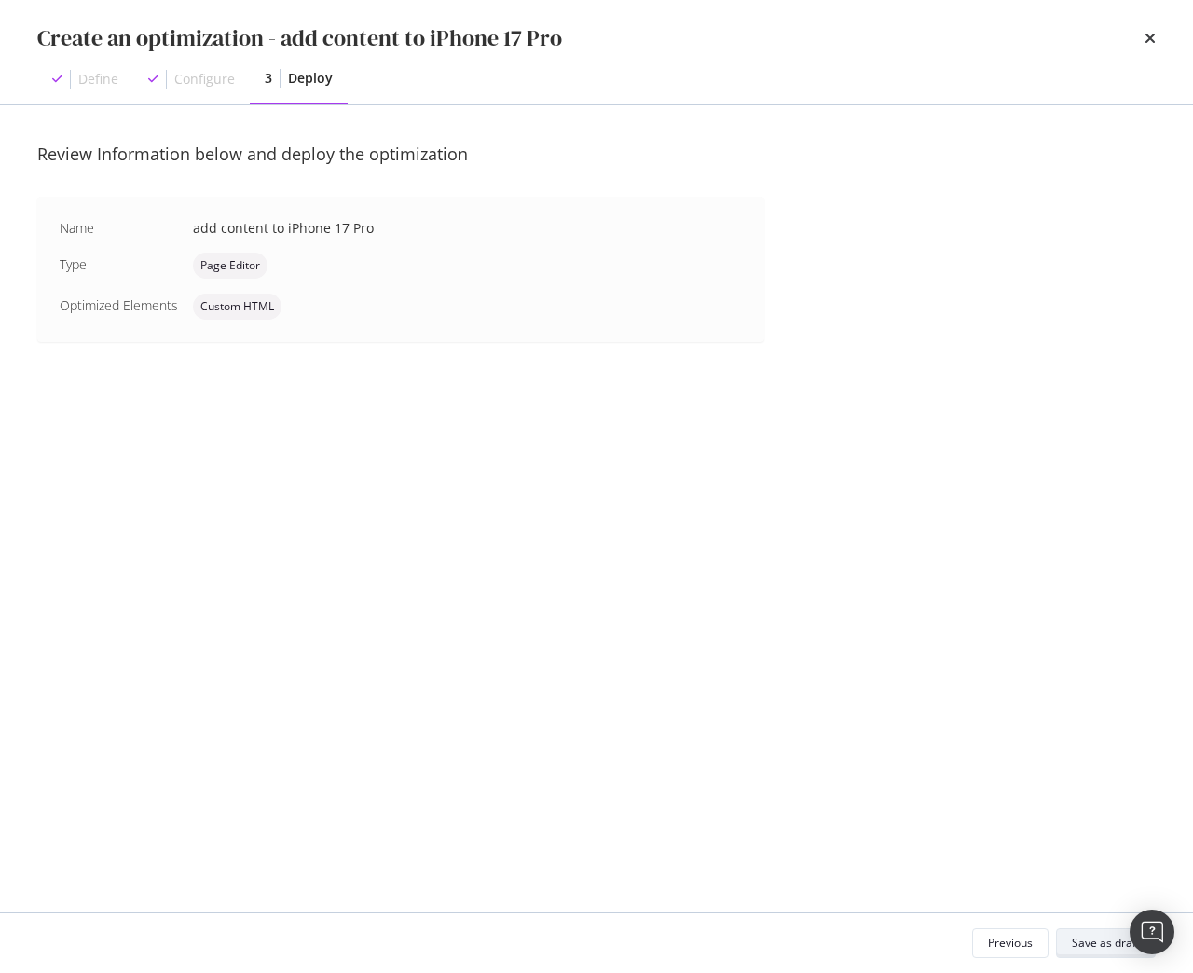
click at [1084, 943] on div "Save as draft" at bounding box center [1106, 943] width 68 height 16
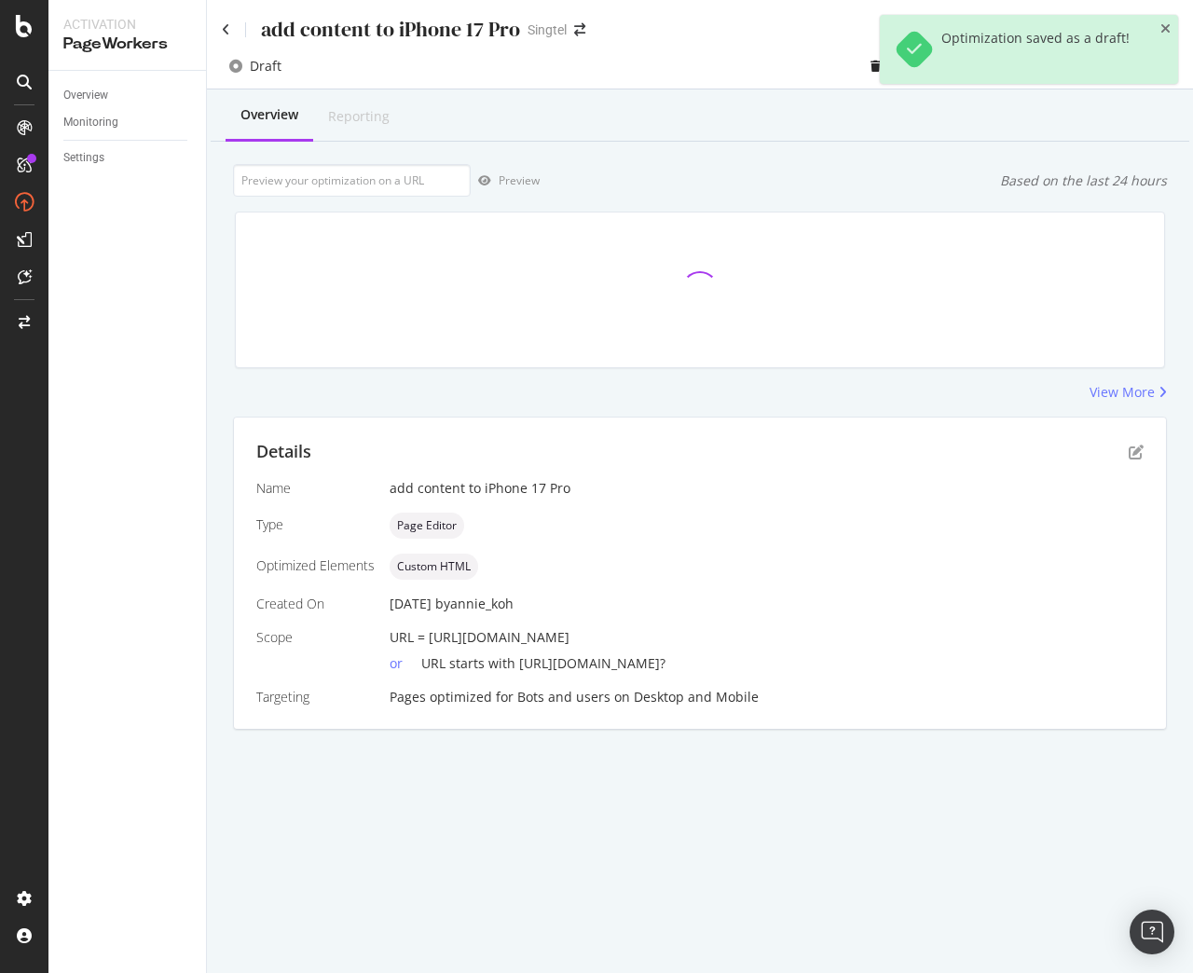
drag, startPoint x: 429, startPoint y: 637, endPoint x: 775, endPoint y: 639, distance: 346.6
click at [775, 639] on div "URL = https://shop.singtel.com/phones/oppo-reno14-pro-5g" at bounding box center [766, 637] width 754 height 19
copy span "https://shop.singtel.com/phones/oppo-reno14-pro-5g"
click at [405, 179] on input "url" at bounding box center [352, 180] width 238 height 33
paste input "https://shop.singtel.com/phones/oppo-reno14-pro-5g"
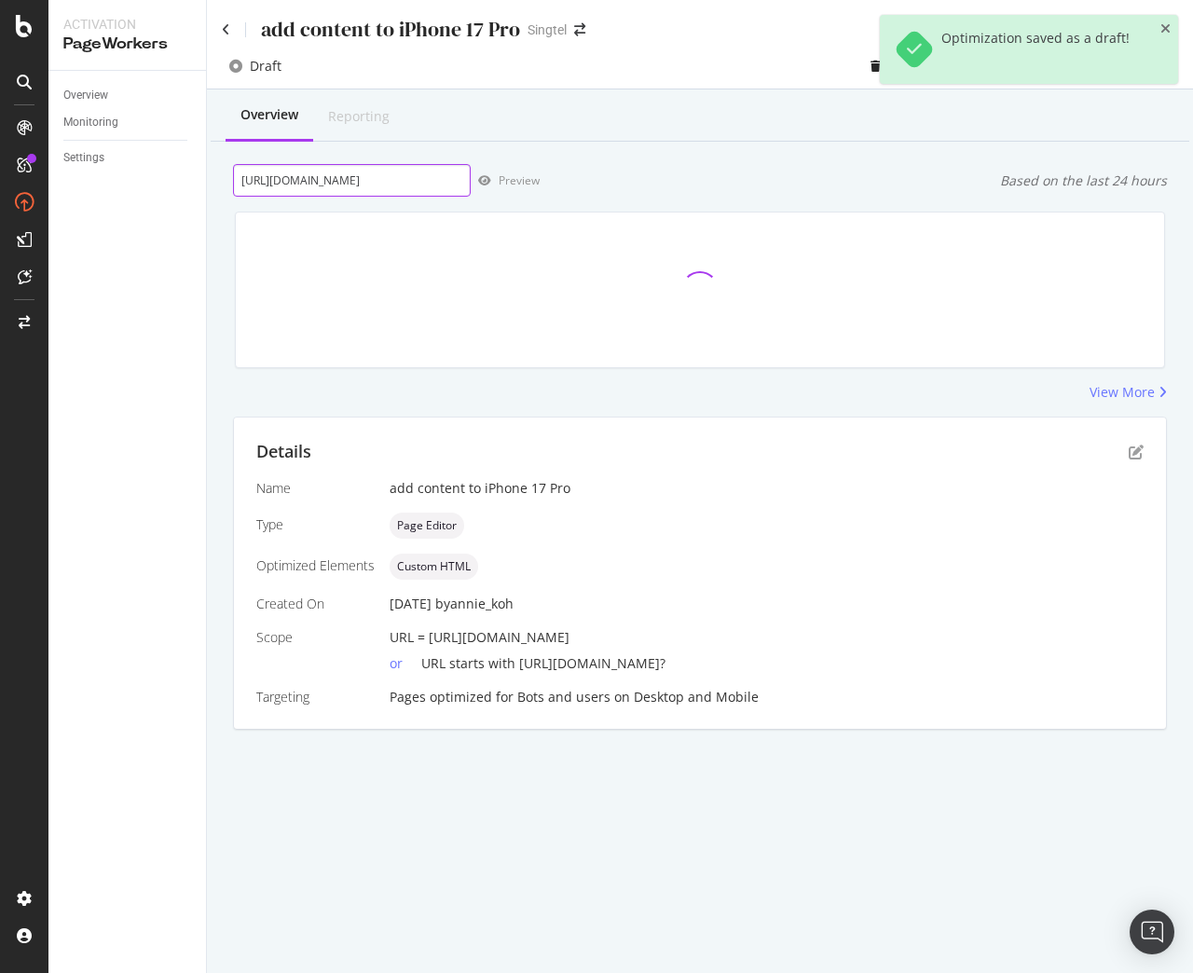
scroll to position [0, 58]
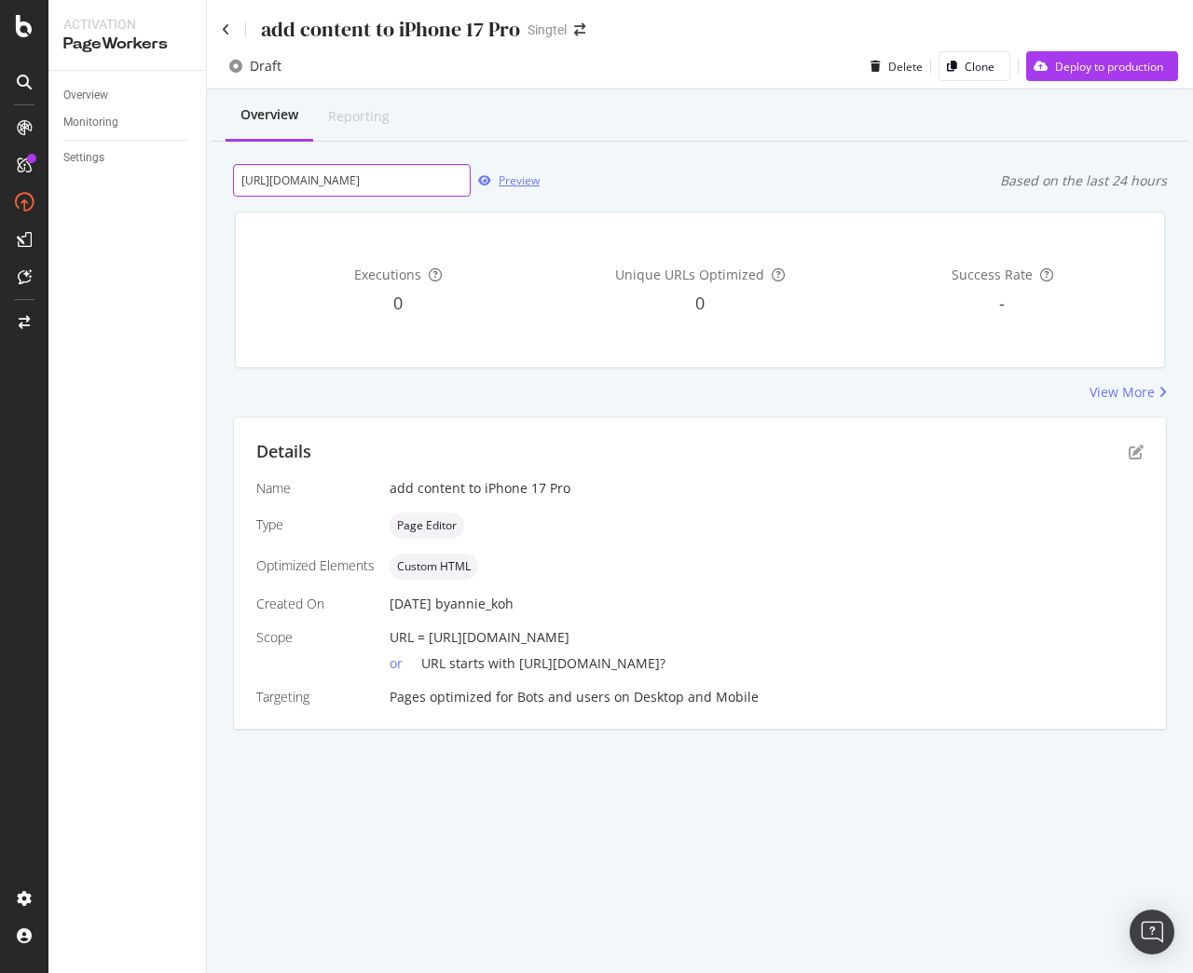
type input "https://shop.singtel.com/phones/oppo-reno14-pro-5g"
click at [507, 180] on div "Preview" at bounding box center [518, 180] width 41 height 16
click at [1134, 451] on icon "pen-to-square" at bounding box center [1135, 451] width 15 height 15
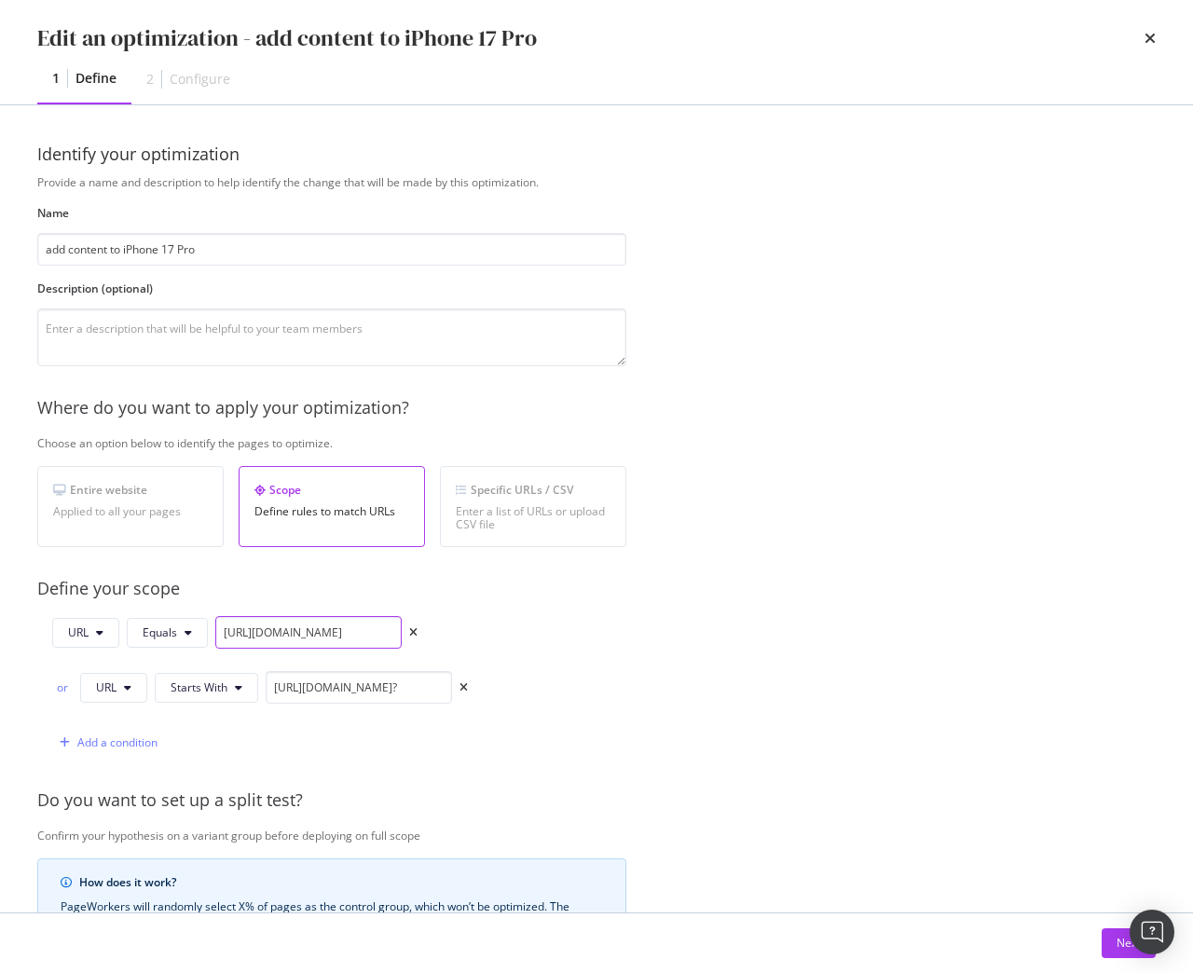
scroll to position [0, 110]
drag, startPoint x: 222, startPoint y: 629, endPoint x: 627, endPoint y: 616, distance: 405.5
click at [627, 616] on div "Provide a name and description to help identify the change that will be made by…" at bounding box center [596, 704] width 1118 height 1060
paste input "apple-iphone-17-pro"
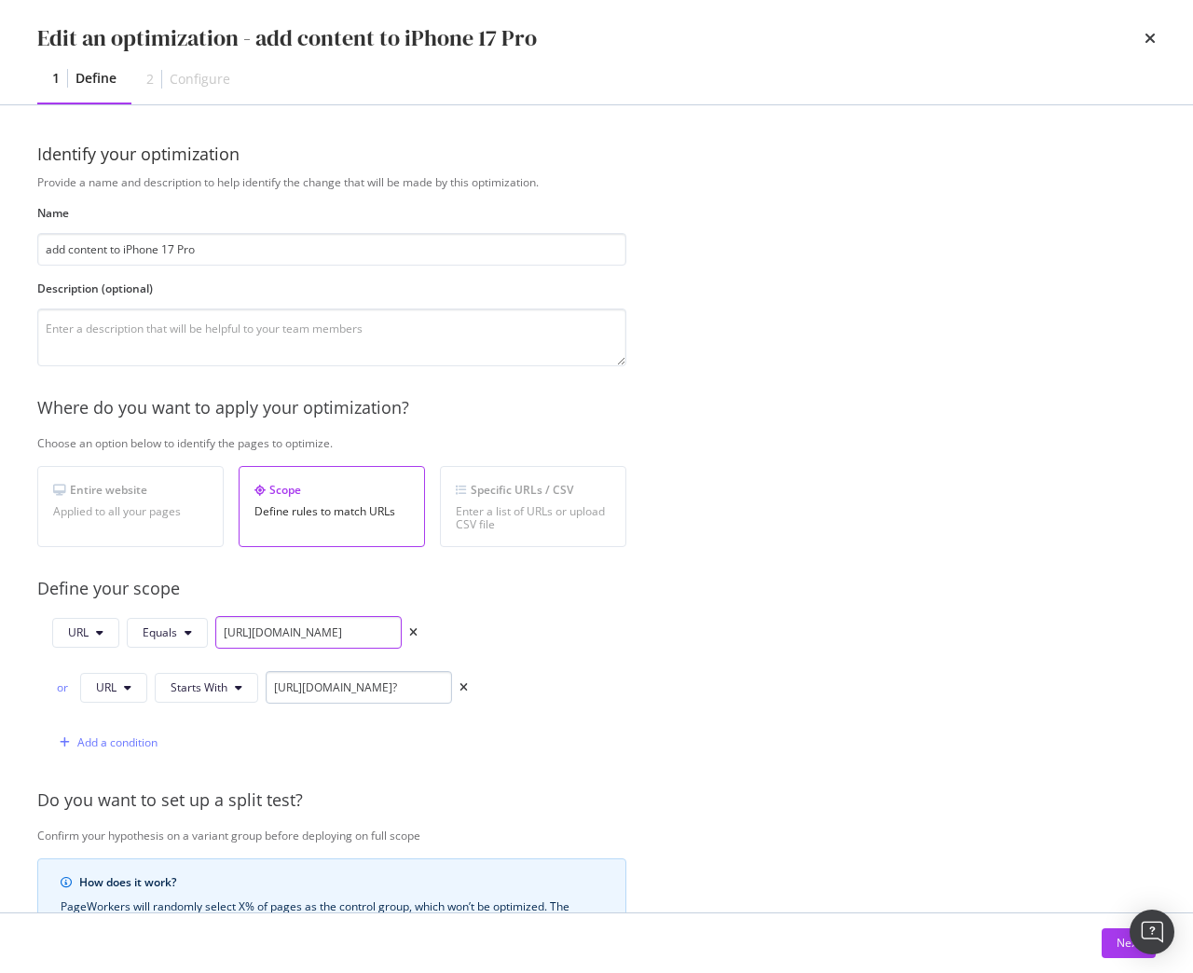
type input "[URL][DOMAIN_NAME]"
drag, startPoint x: 270, startPoint y: 688, endPoint x: 766, endPoint y: 683, distance: 495.7
click at [766, 683] on div "Provide a name and description to help identify the change that will be made by…" at bounding box center [596, 704] width 1118 height 1060
paste input "apple-iphone-17-pro"
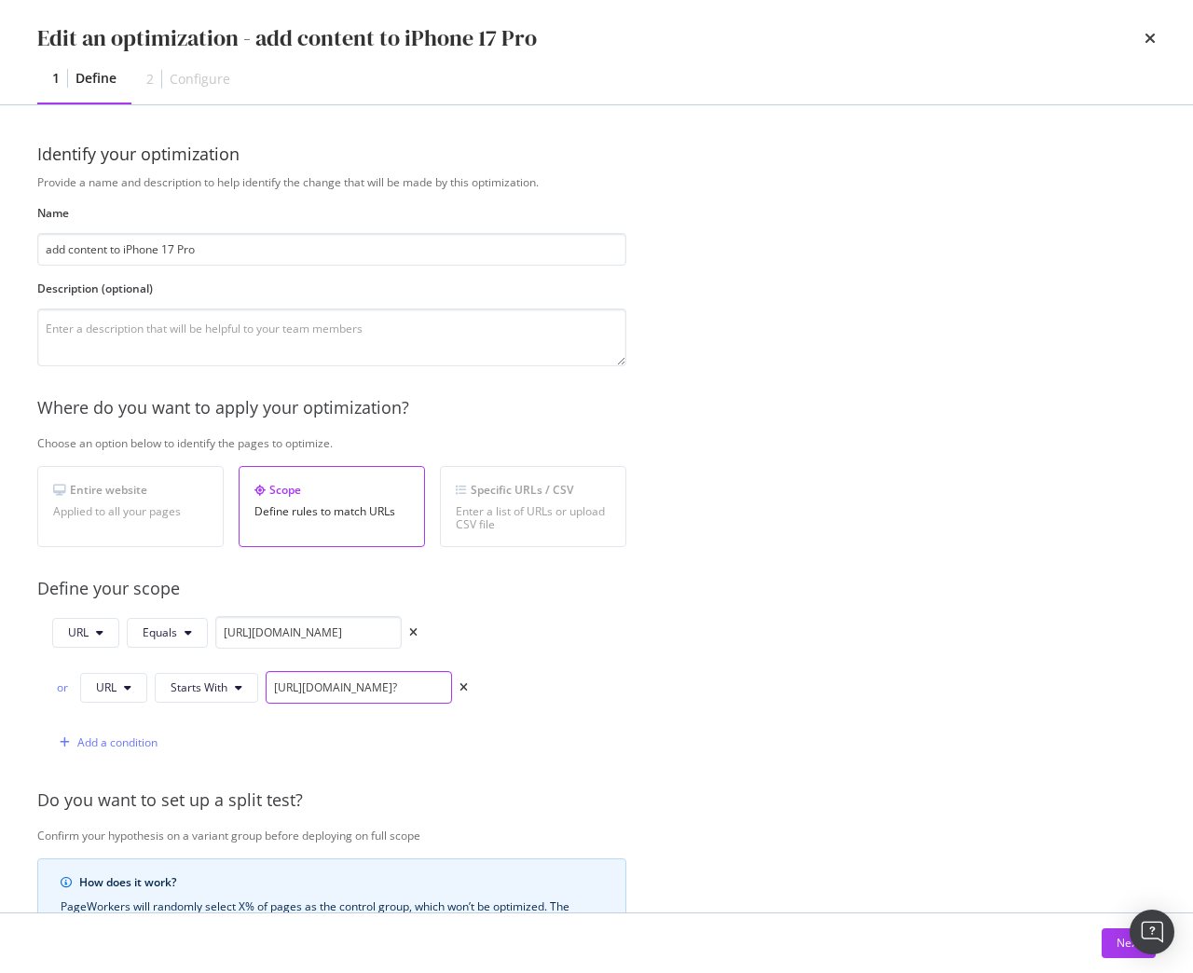
scroll to position [0, 116]
type input "[URL][DOMAIN_NAME]?"
click at [1106, 945] on button "Next" at bounding box center [1128, 943] width 54 height 30
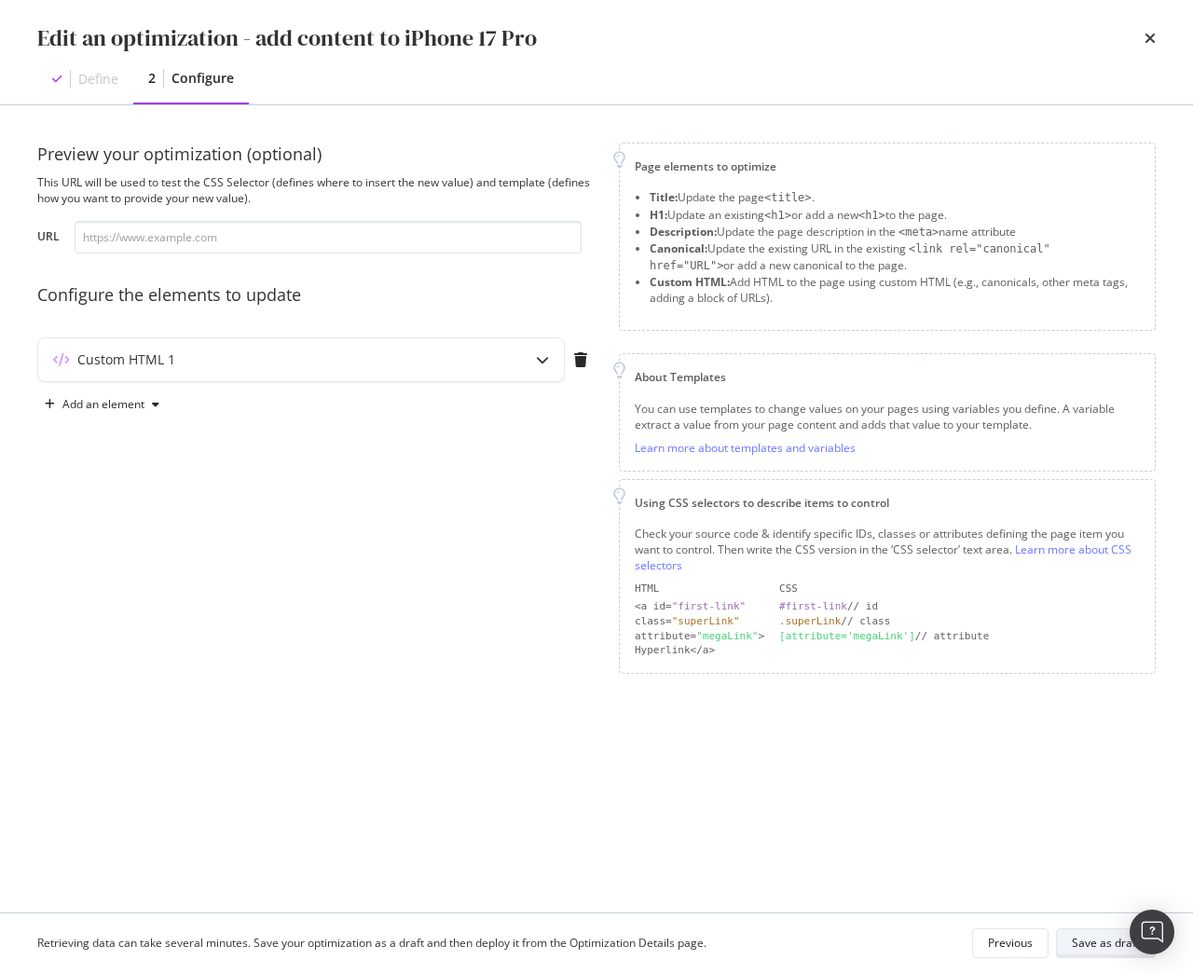
click at [1073, 943] on div "Save as draft" at bounding box center [1106, 943] width 68 height 16
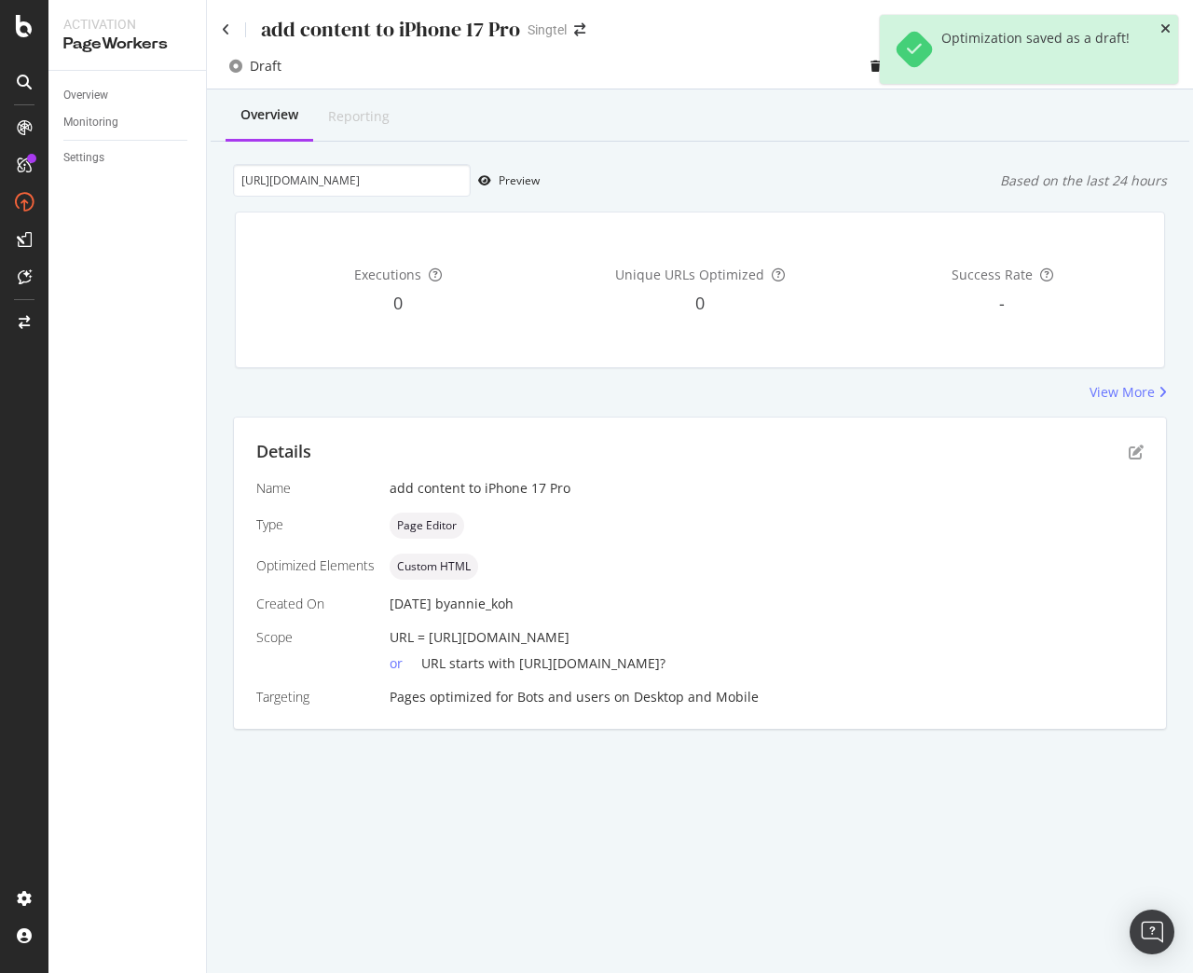
click at [1168, 29] on icon "close toast" at bounding box center [1165, 28] width 10 height 13
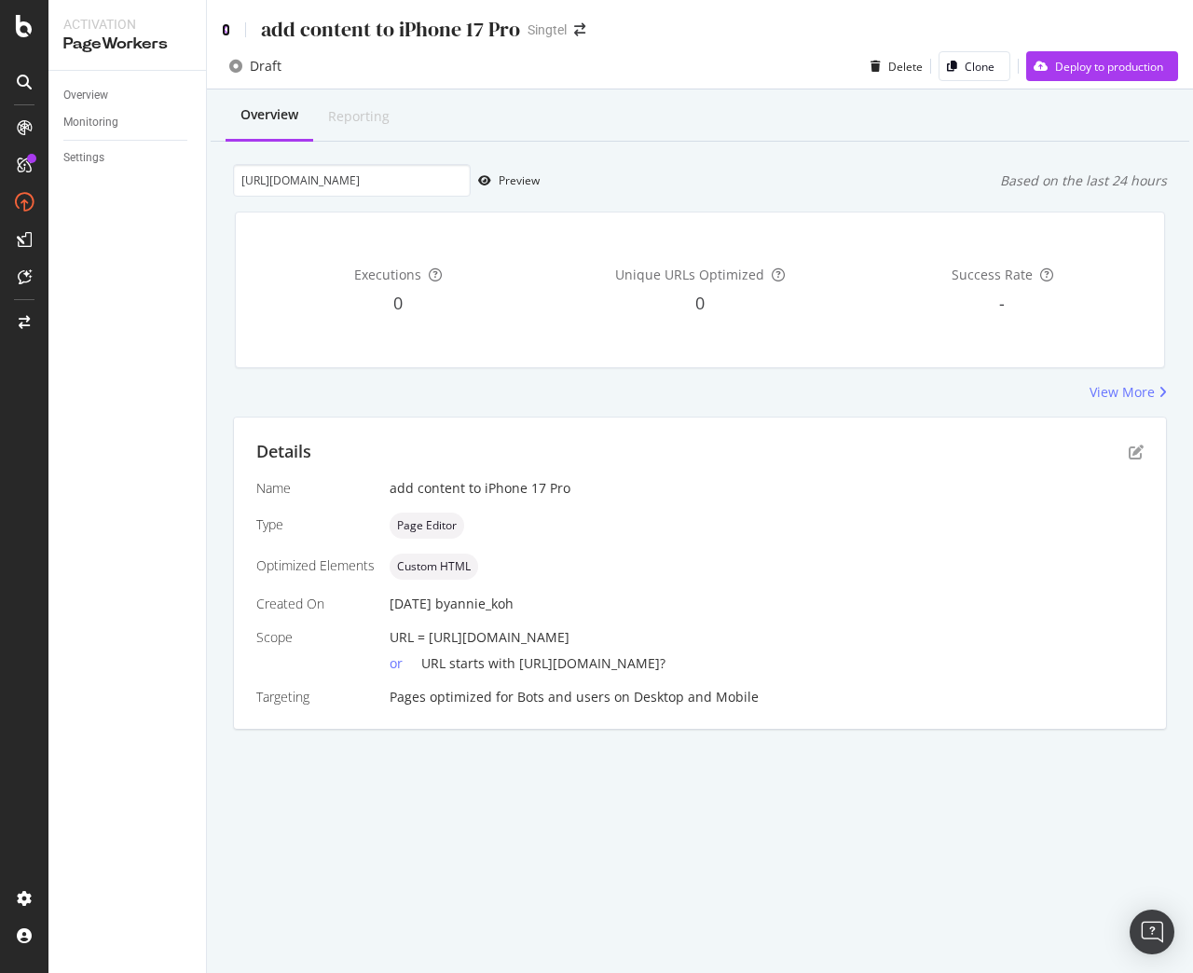
click at [222, 35] on icon at bounding box center [226, 29] width 8 height 13
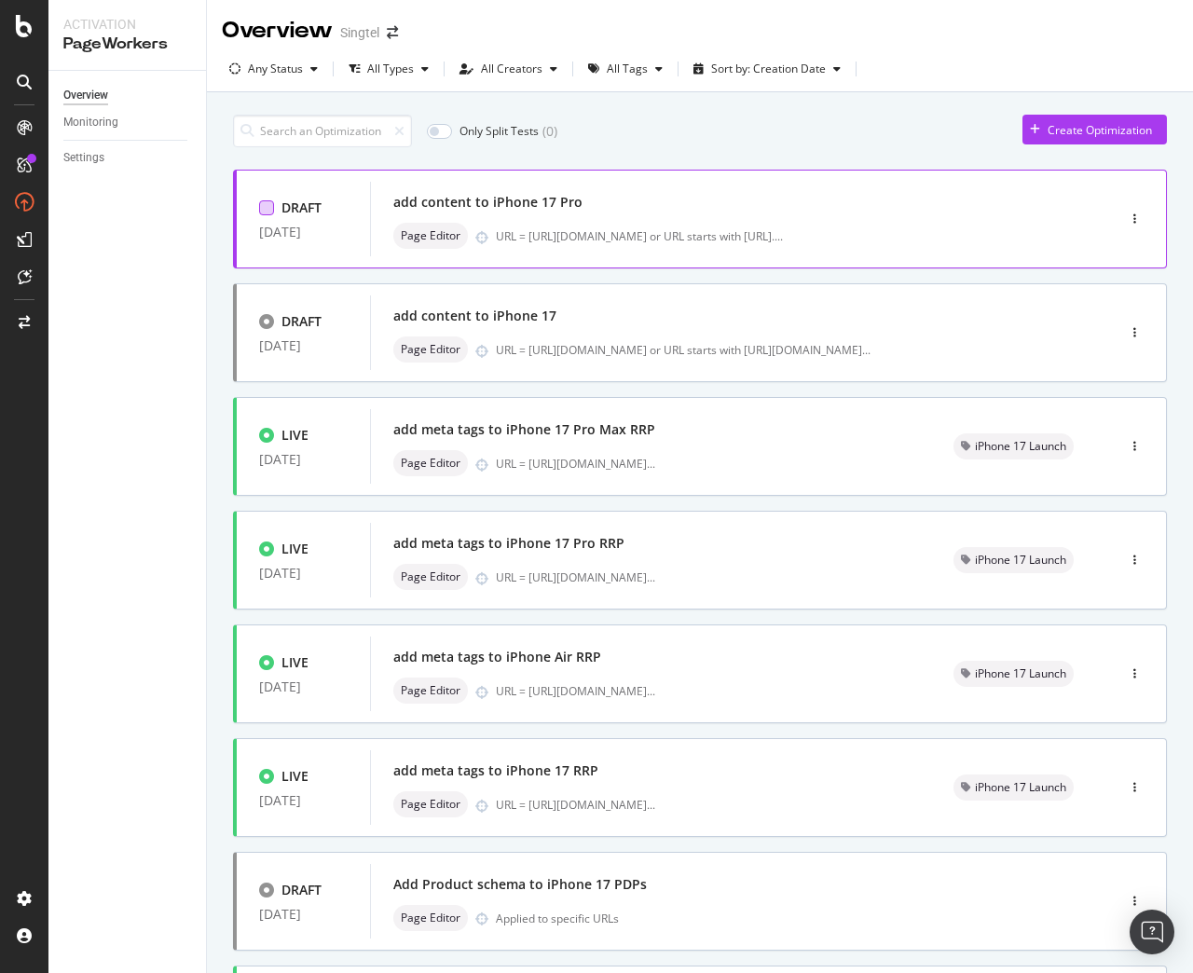
click at [268, 208] on div at bounding box center [266, 207] width 15 height 15
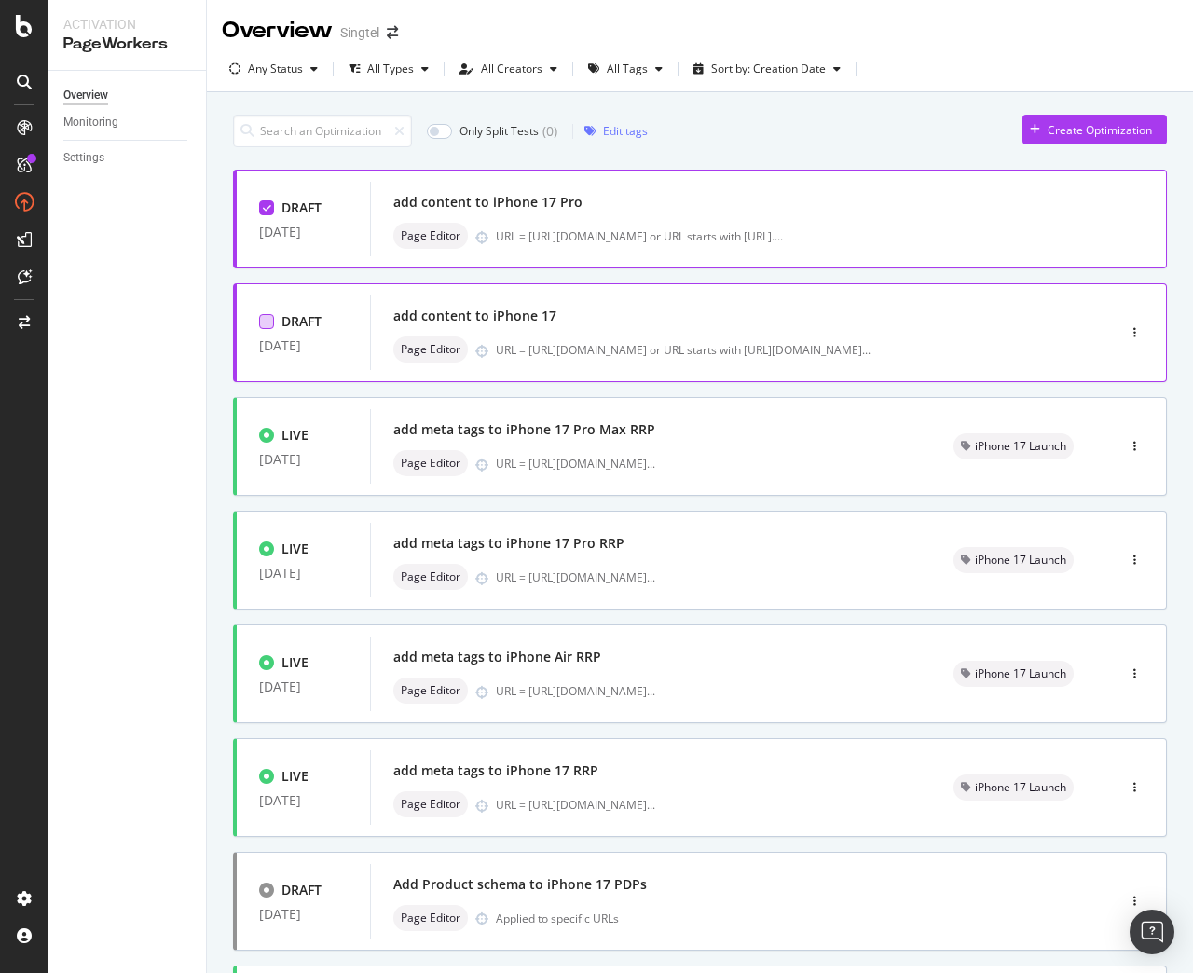
click at [271, 328] on div at bounding box center [266, 321] width 15 height 15
click at [609, 130] on div "Edit tags" at bounding box center [625, 131] width 45 height 16
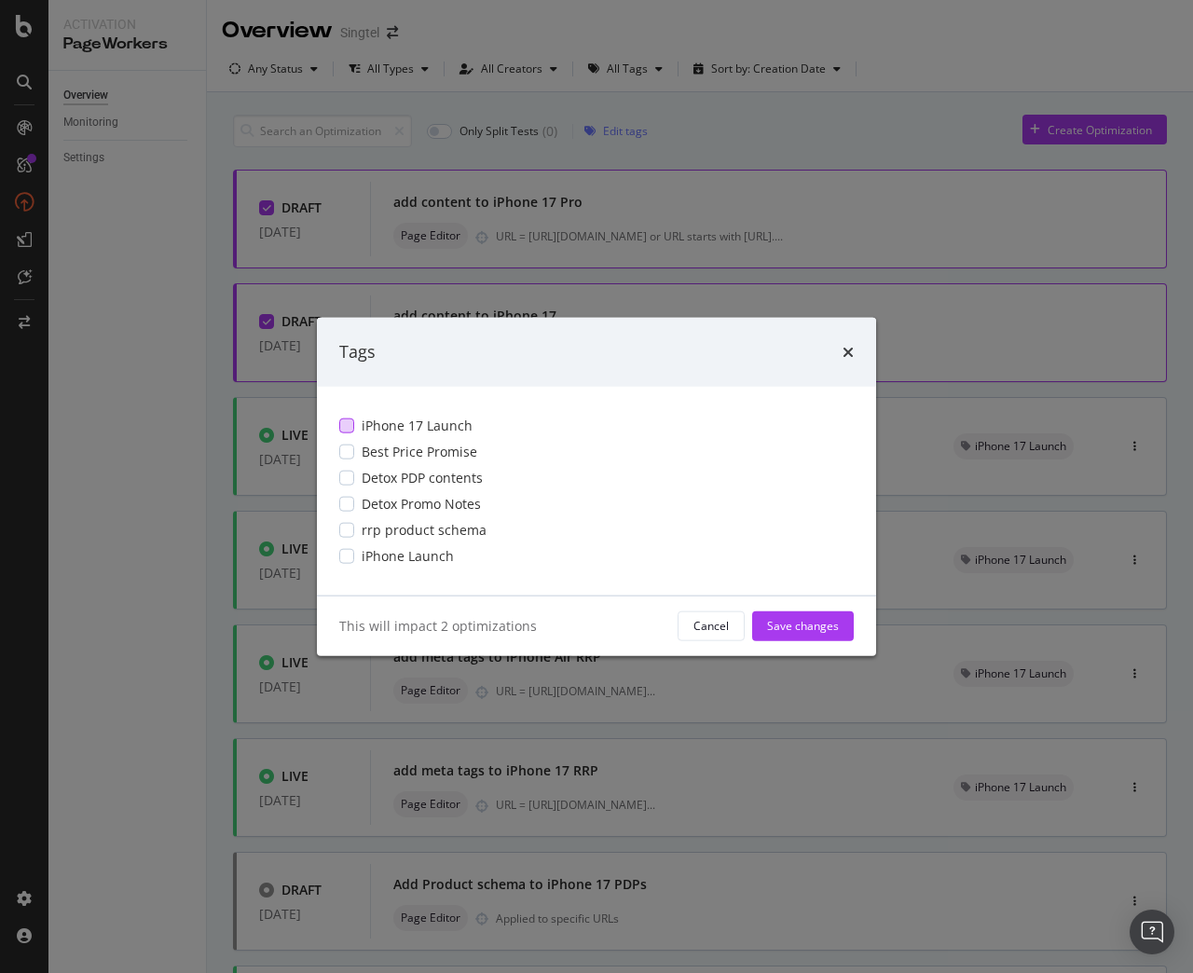
click at [351, 429] on div "modal" at bounding box center [346, 424] width 15 height 15
click at [799, 633] on div "Save changes" at bounding box center [803, 626] width 72 height 16
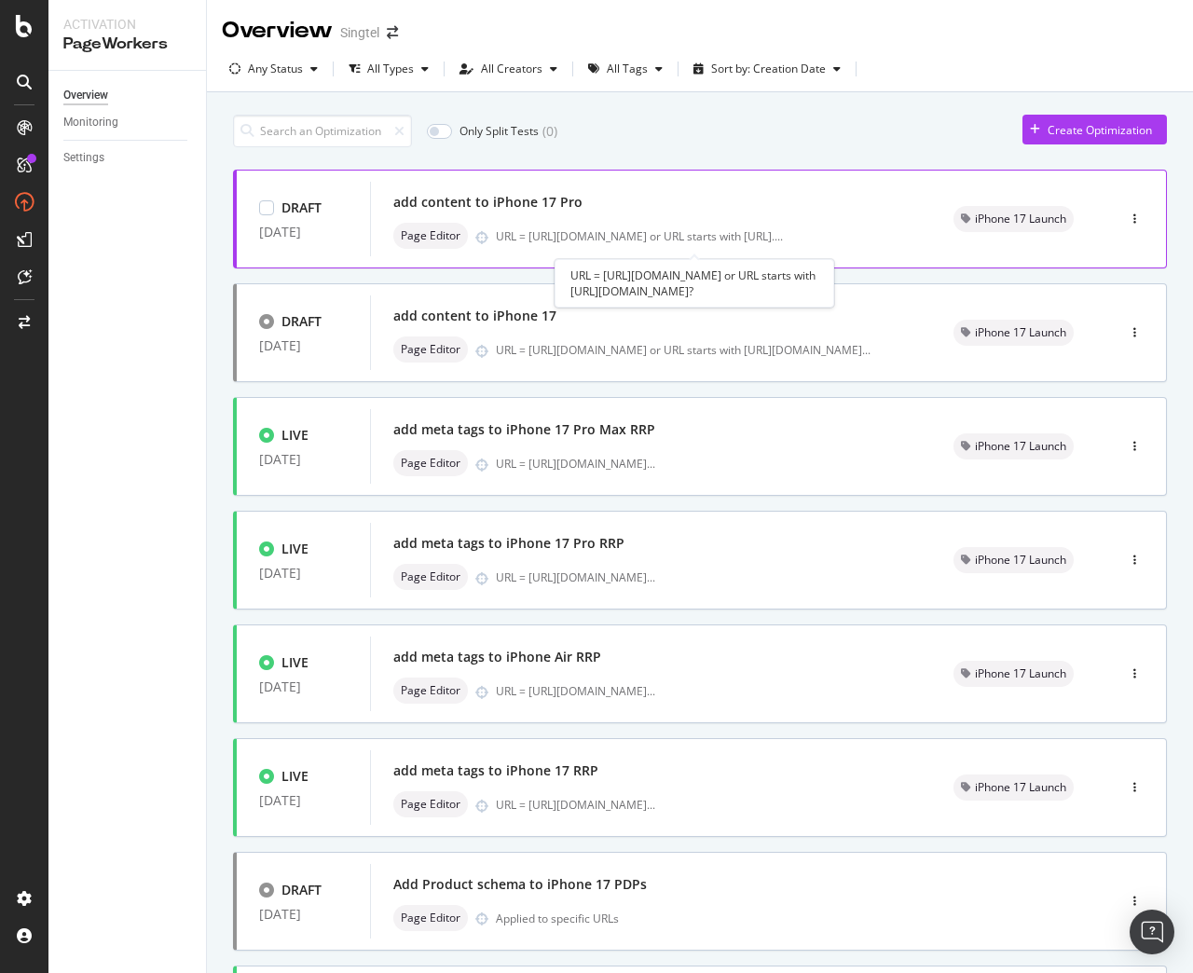
click at [578, 229] on div "URL = https://shop.singtel.com/phones/apple-iphone-17-pro or URL starts with ht…" at bounding box center [639, 236] width 287 height 16
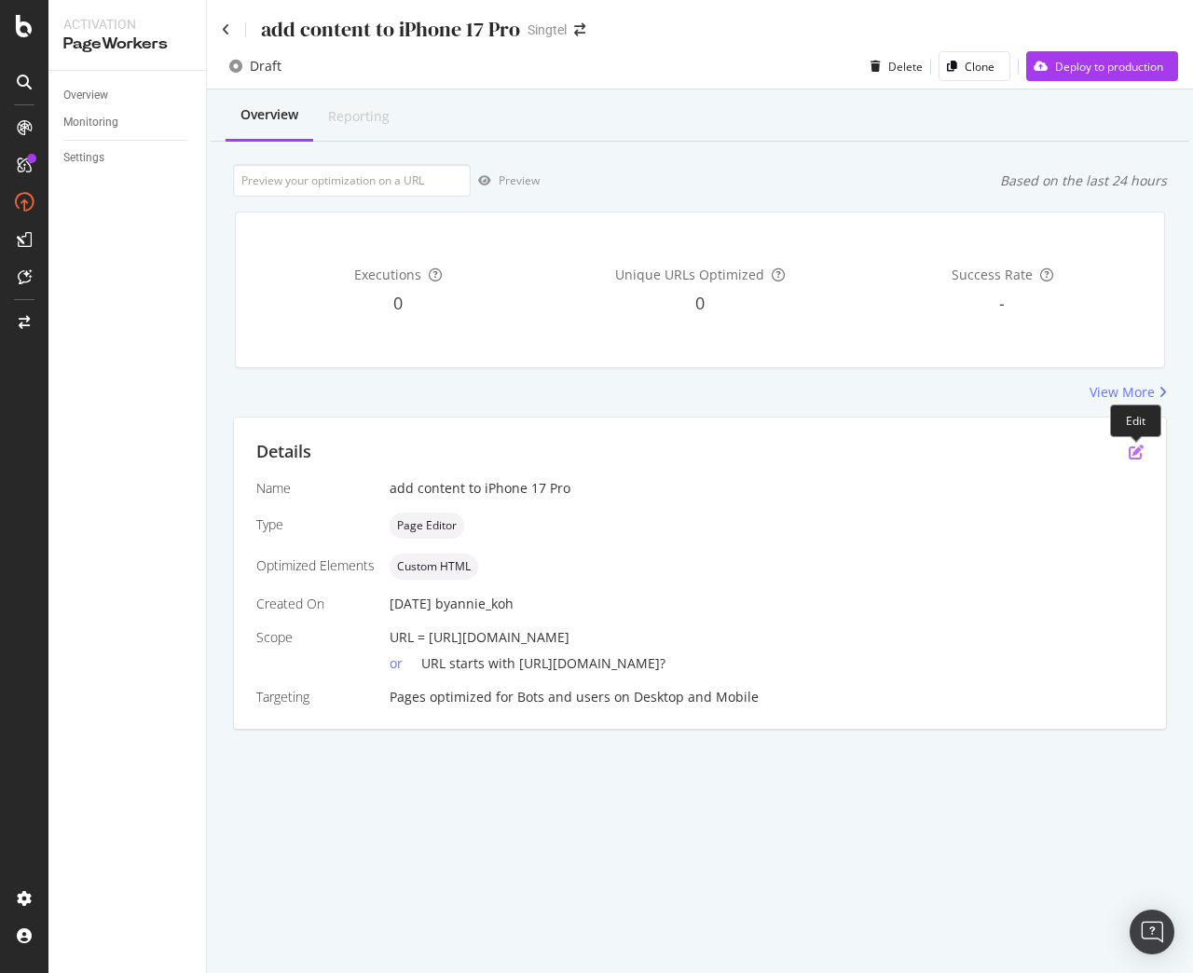
click at [1131, 457] on icon "pen-to-square" at bounding box center [1135, 451] width 15 height 15
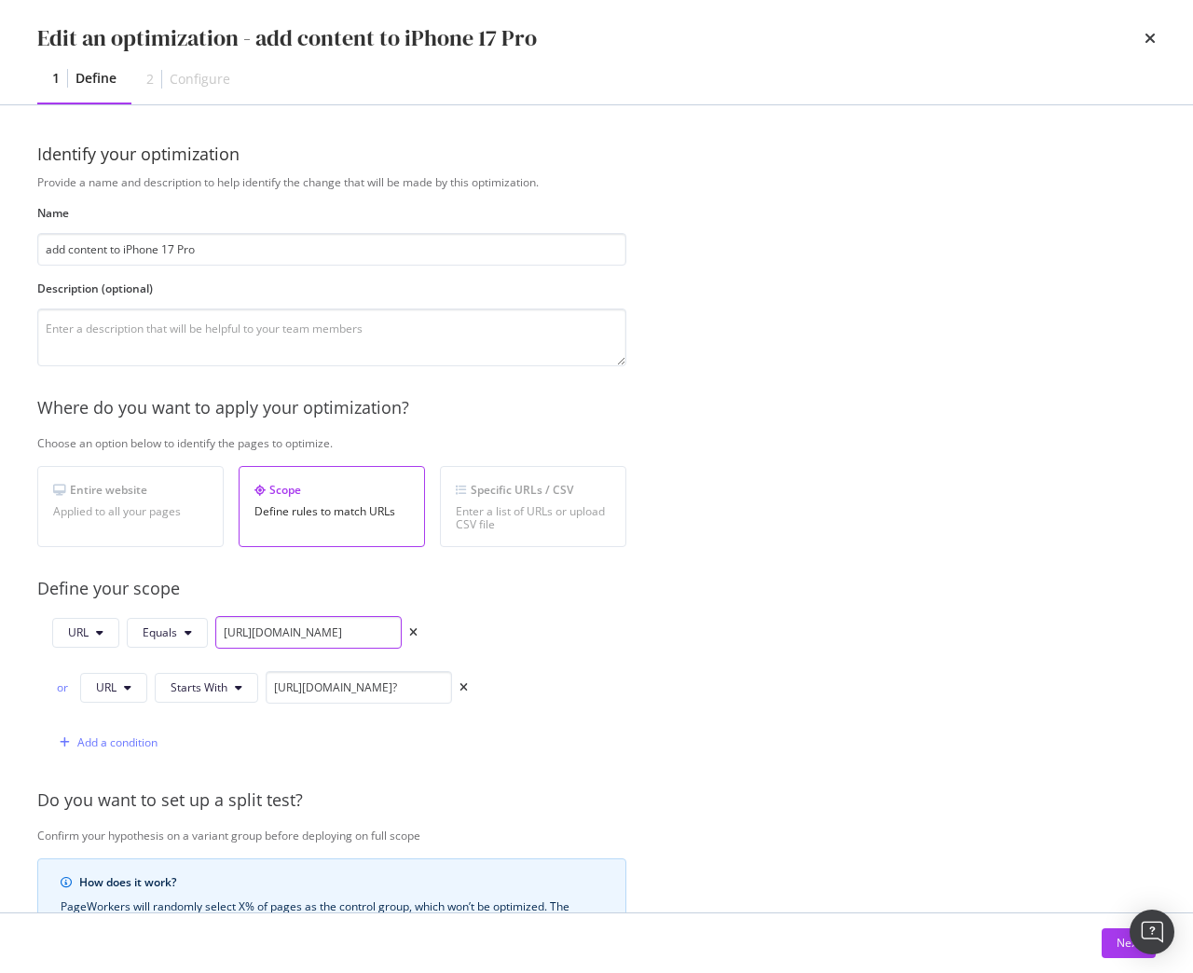
drag, startPoint x: 218, startPoint y: 635, endPoint x: 625, endPoint y: 620, distance: 407.5
click at [625, 620] on div "URL Equals https://shop.singtel.com/phones/apple-iphone-17-pro or URL Starts Wi…" at bounding box center [331, 687] width 589 height 143
paste input "oppo-reno14-pro-5g"
type input "https://shop.singtel.com/phones/oppo-reno14-pro-5g"
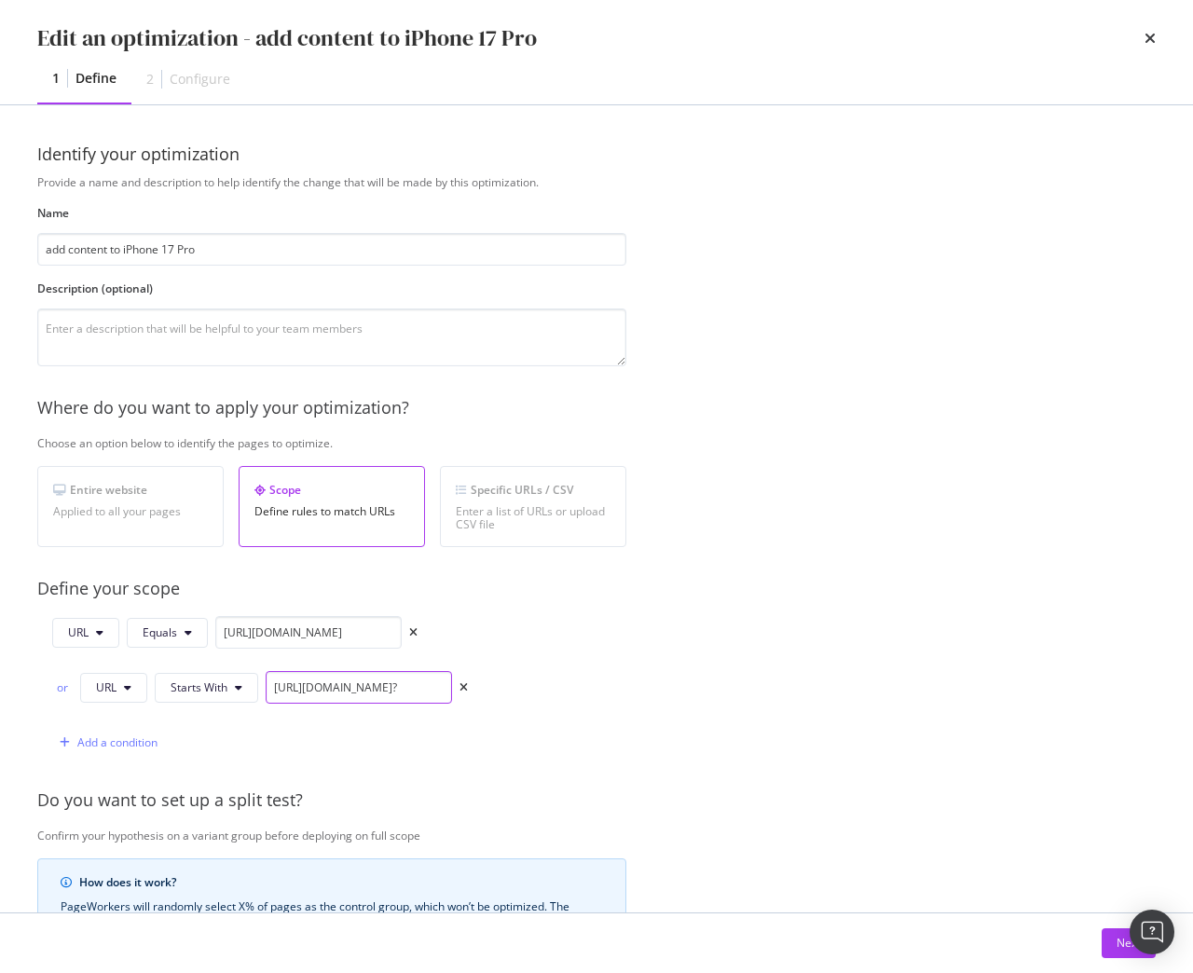
scroll to position [0, 0]
drag, startPoint x: 269, startPoint y: 690, endPoint x: 786, endPoint y: 676, distance: 517.3
click at [786, 676] on div "Provide a name and description to help identify the change that will be made by…" at bounding box center [596, 704] width 1118 height 1060
paste input "oppo-reno14-pro-5g"
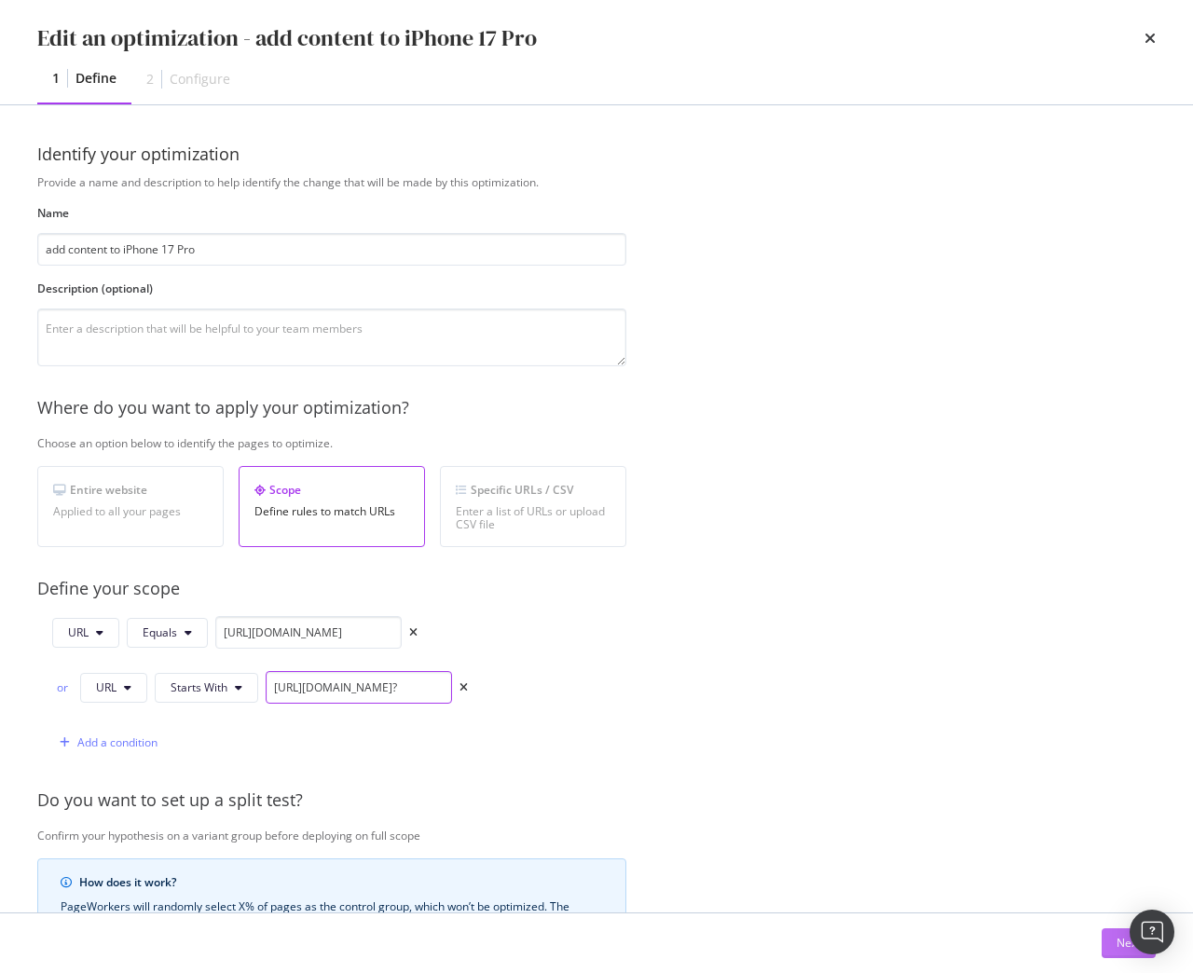
type input "https://shop.singtel.com/phones/oppo-reno14-pro-5g?"
click at [1121, 945] on div "Next" at bounding box center [1128, 943] width 24 height 16
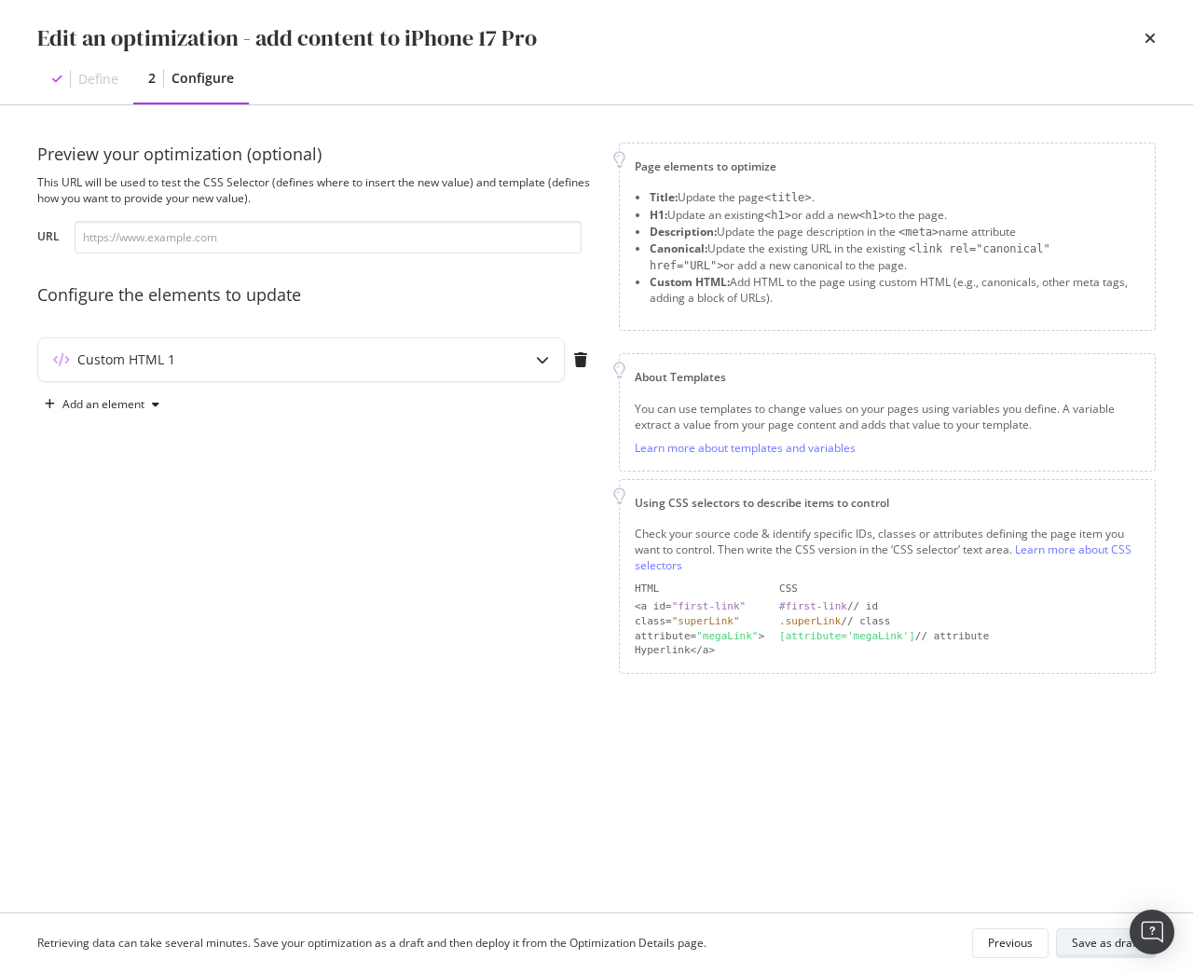
click at [1106, 942] on div "Save as draft" at bounding box center [1106, 943] width 68 height 16
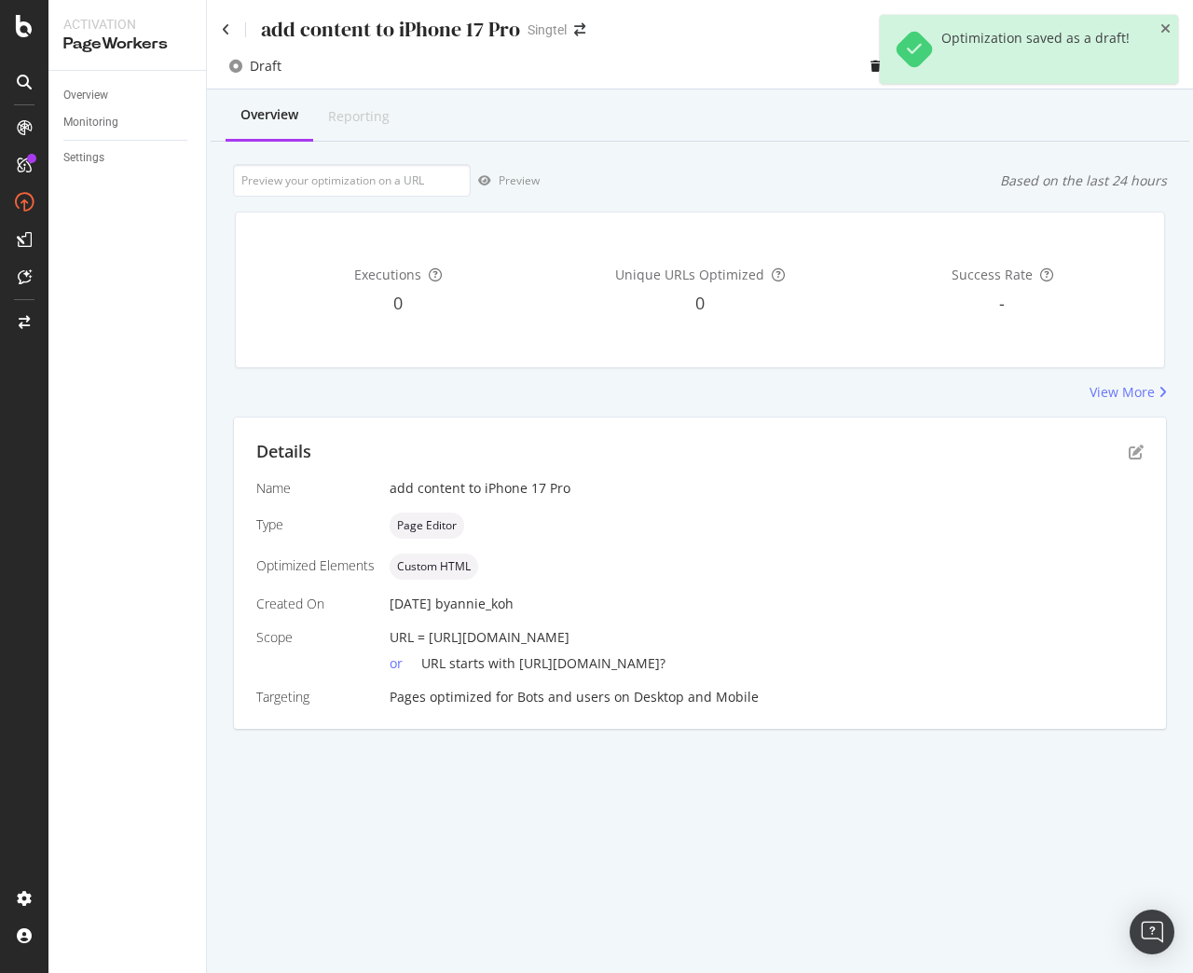
drag, startPoint x: 430, startPoint y: 638, endPoint x: 823, endPoint y: 636, distance: 392.3
click at [823, 636] on div "URL = https://shop.singtel.com/phones/oppo-reno14-pro-5g" at bounding box center [766, 637] width 754 height 19
copy span "https://shop.singtel.com/phones/oppo-reno14-pro-5g"
click at [377, 184] on input "url" at bounding box center [352, 180] width 238 height 33
paste input "https://shop.singtel.com/phones/oppo-reno14-pro-5g"
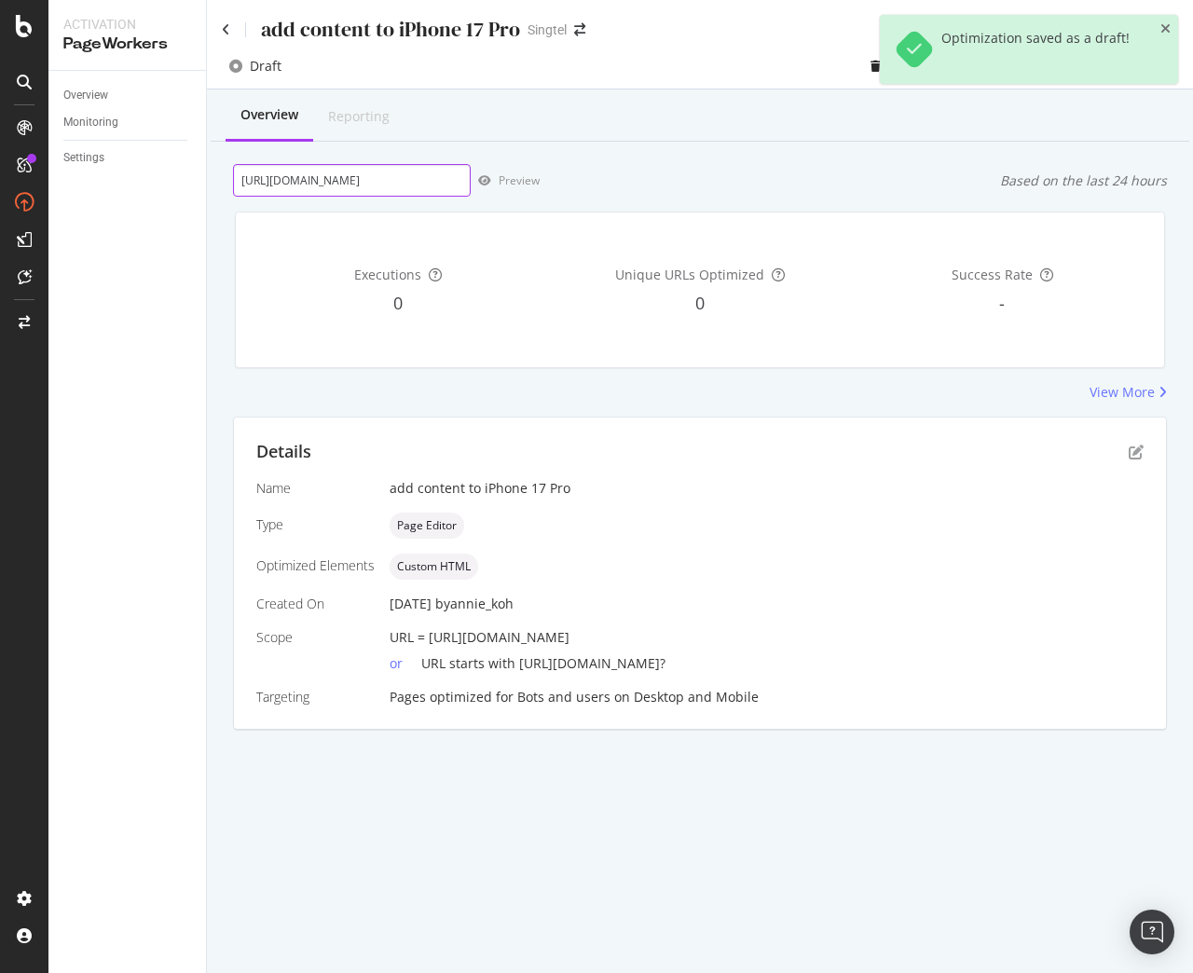
scroll to position [0, 58]
type input "https://shop.singtel.com/phones/oppo-reno14-pro-5g"
click at [518, 185] on div "Preview" at bounding box center [518, 180] width 41 height 16
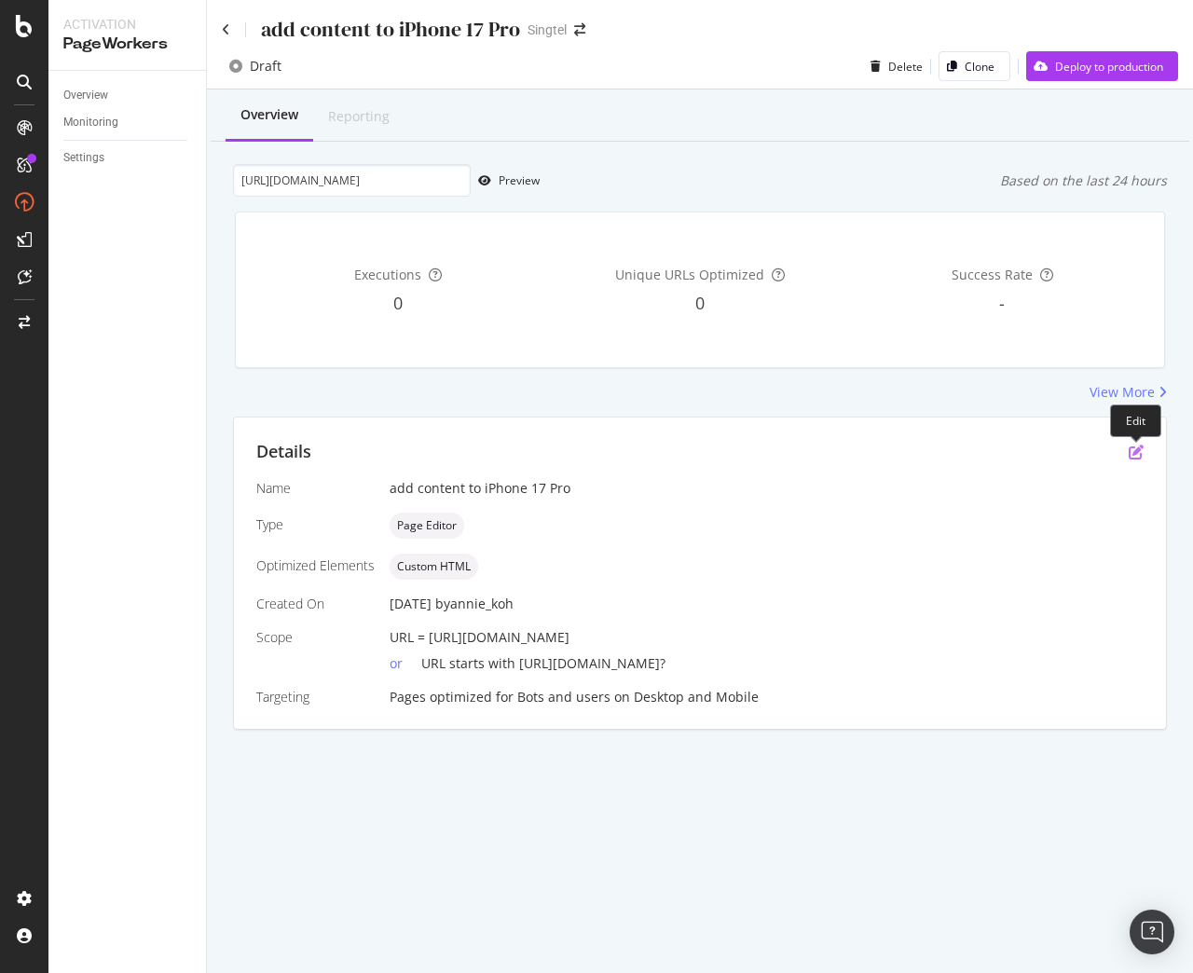
click at [1141, 452] on icon "pen-to-square" at bounding box center [1135, 451] width 15 height 15
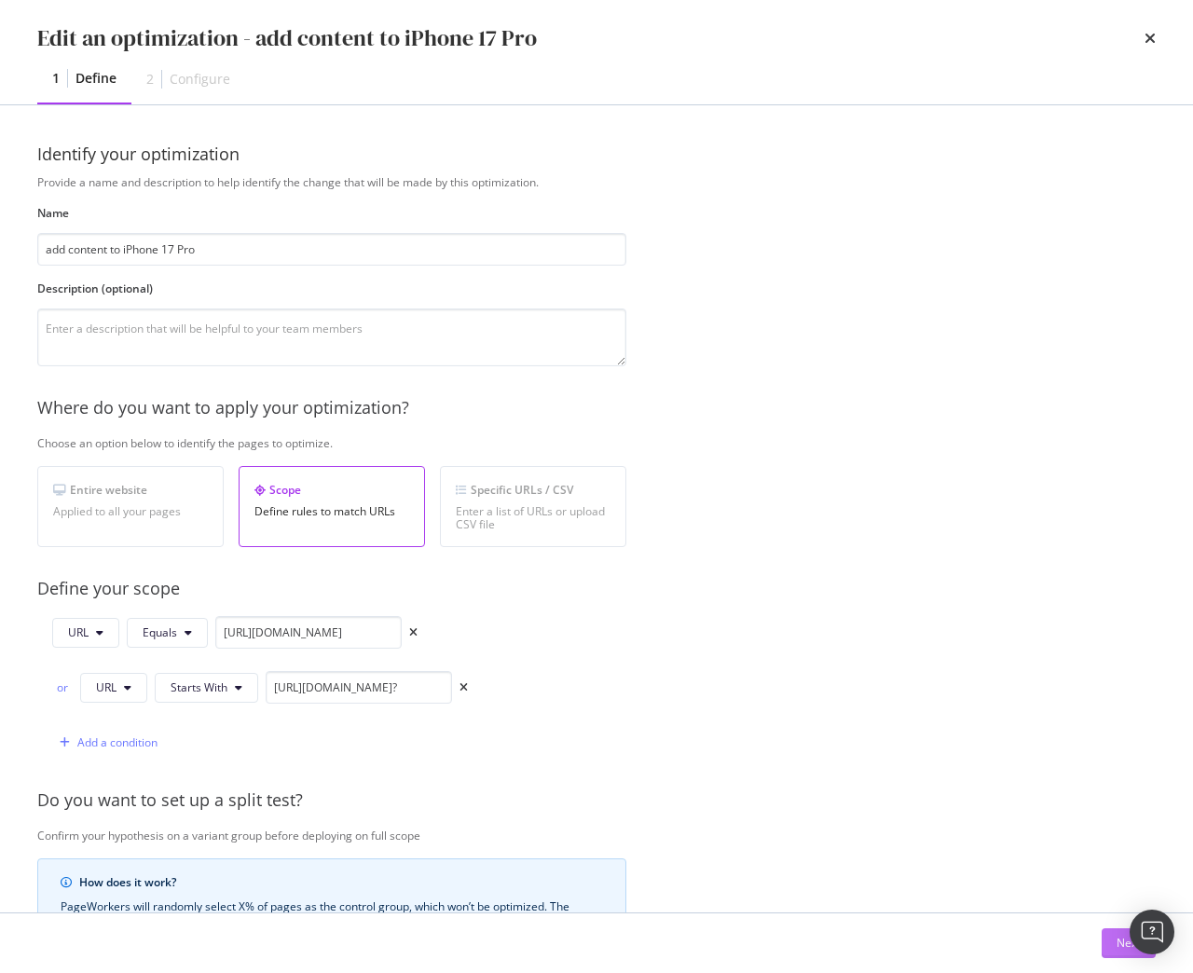
click at [1112, 943] on button "Next" at bounding box center [1128, 943] width 54 height 30
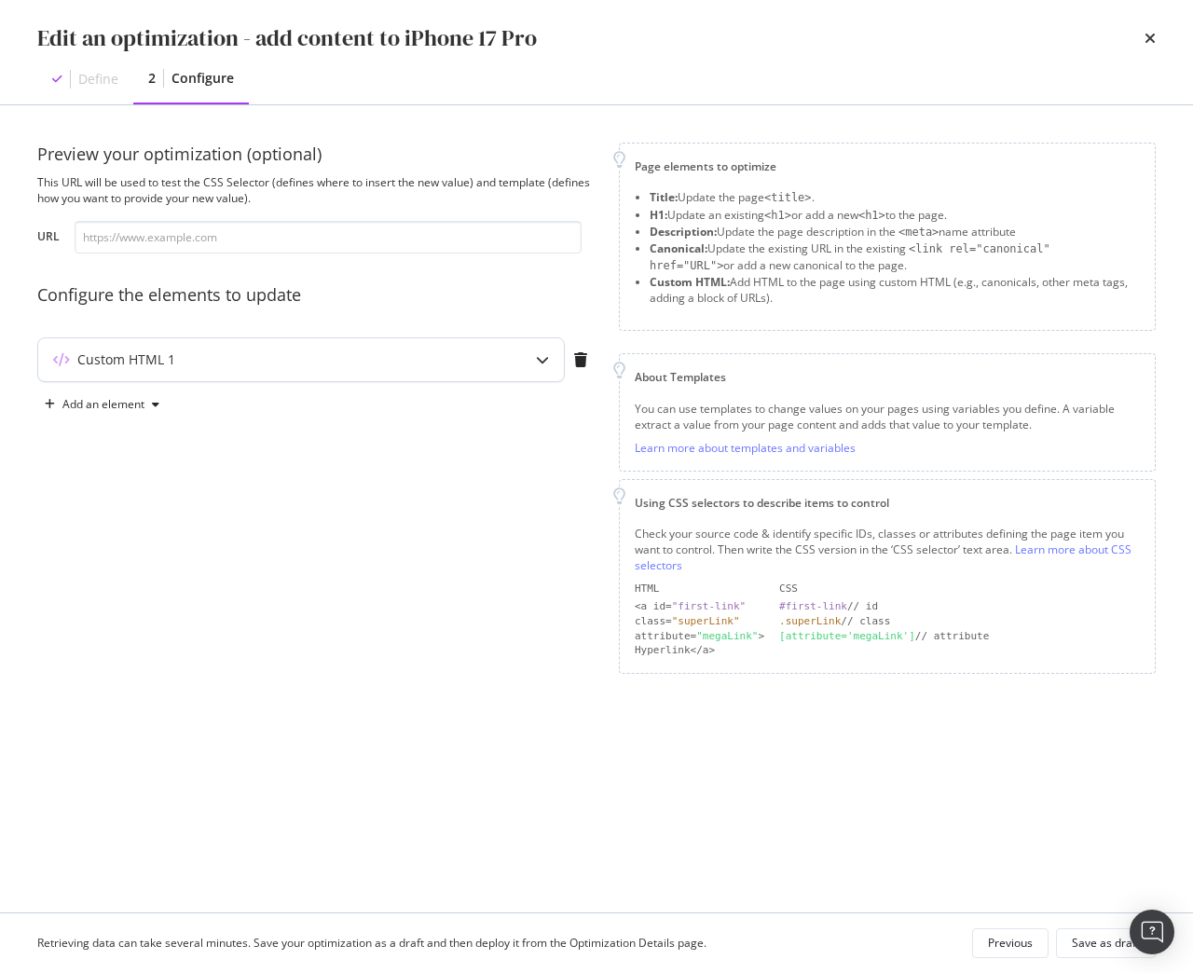
click at [295, 361] on div "Custom HTML 1" at bounding box center [264, 359] width 452 height 19
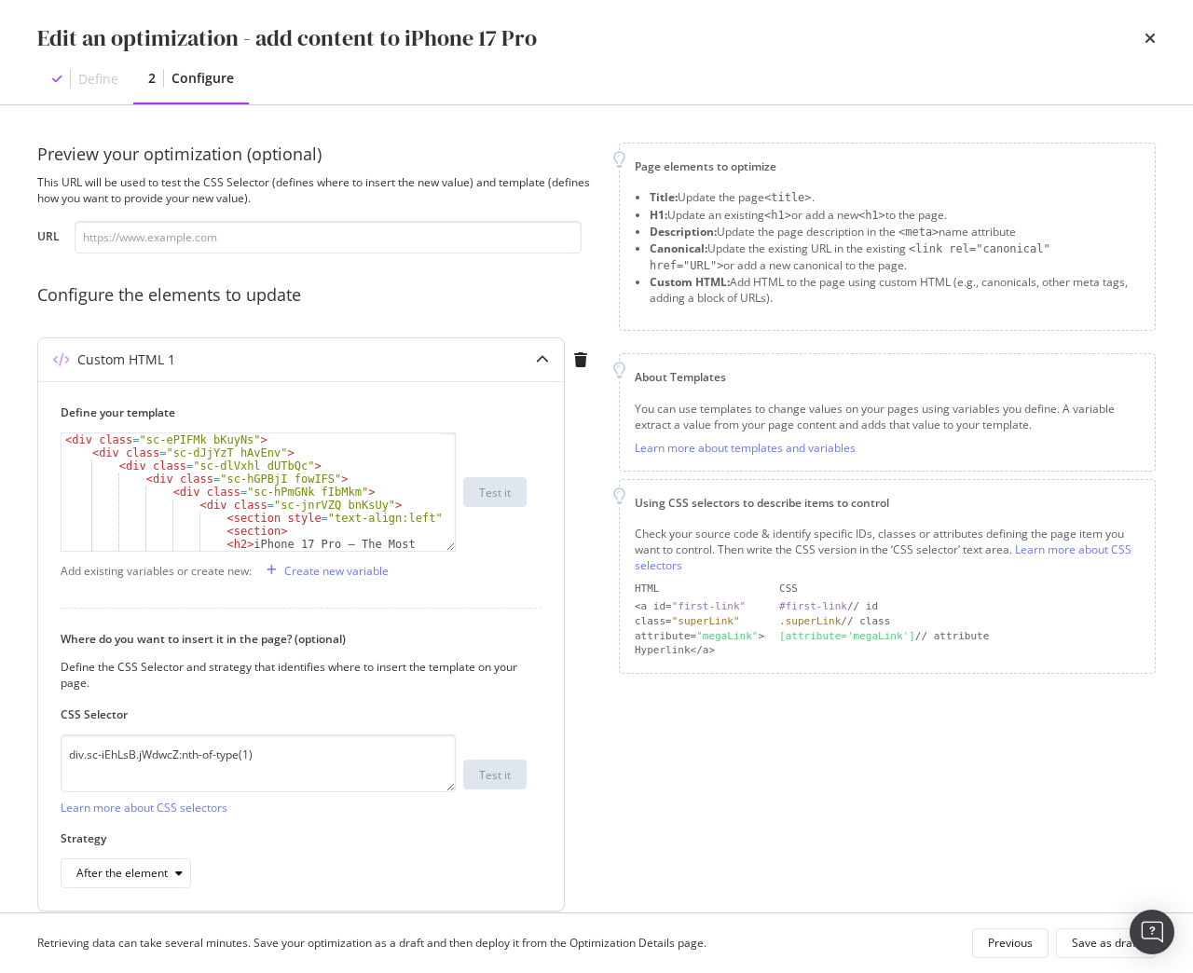
scroll to position [112, 0]
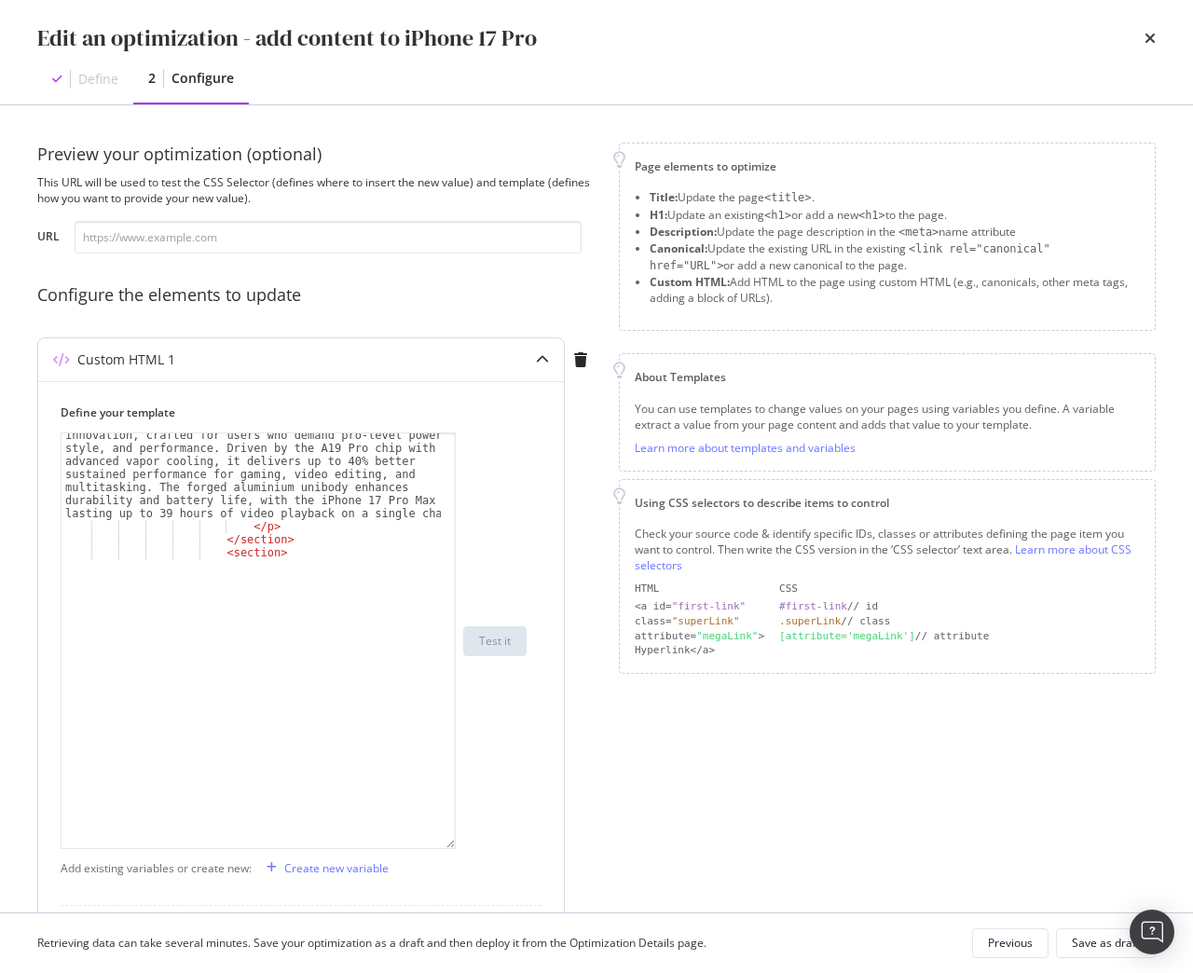
drag, startPoint x: 449, startPoint y: 545, endPoint x: 447, endPoint y: 883, distance: 338.2
click at [447, 849] on div "The new iPhone 17 Pro sets a benchmark for smartphone innovation, crafted for u…" at bounding box center [258, 640] width 395 height 417
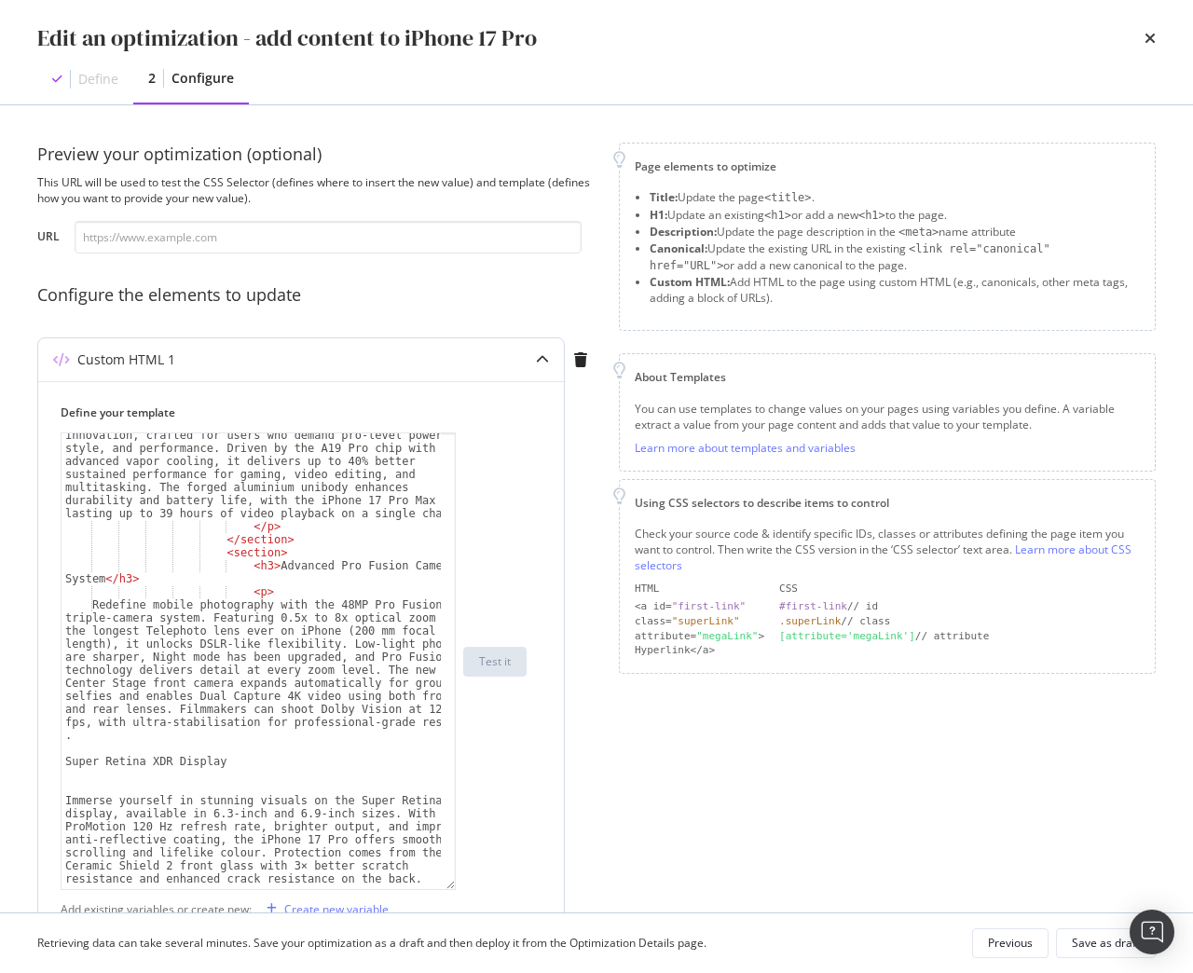
scroll to position [174, 0]
click at [89, 741] on div "The new iPhone 17 Pro sets a benchmark for smartphone innovation, crafted for u…" at bounding box center [250, 702] width 379 height 573
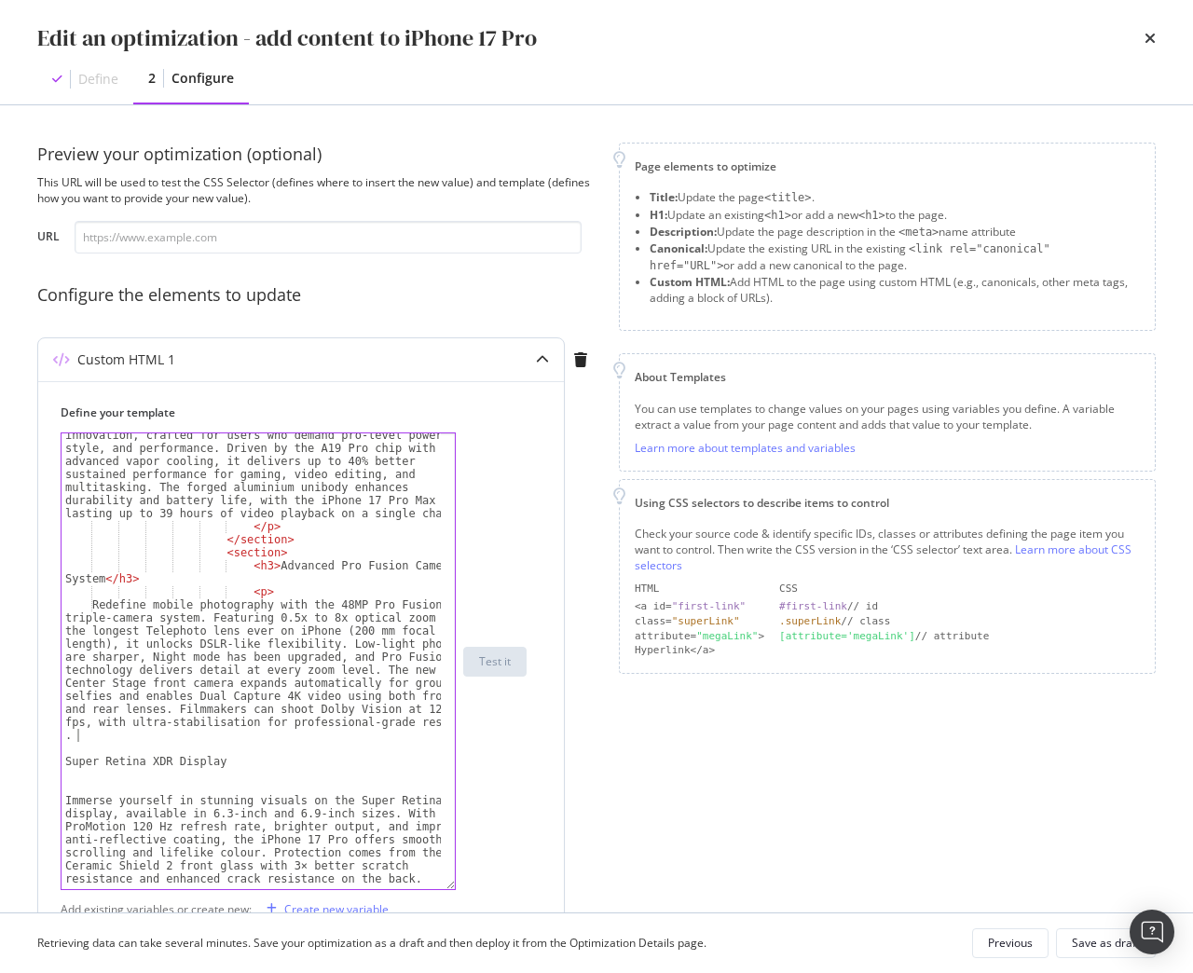
scroll to position [161, 0]
type textarea "<br>"
click at [102, 779] on div "The new iPhone 17 Pro sets a benchmark for smartphone innovation, crafted for u…" at bounding box center [250, 702] width 379 height 573
type textarea "<br>"
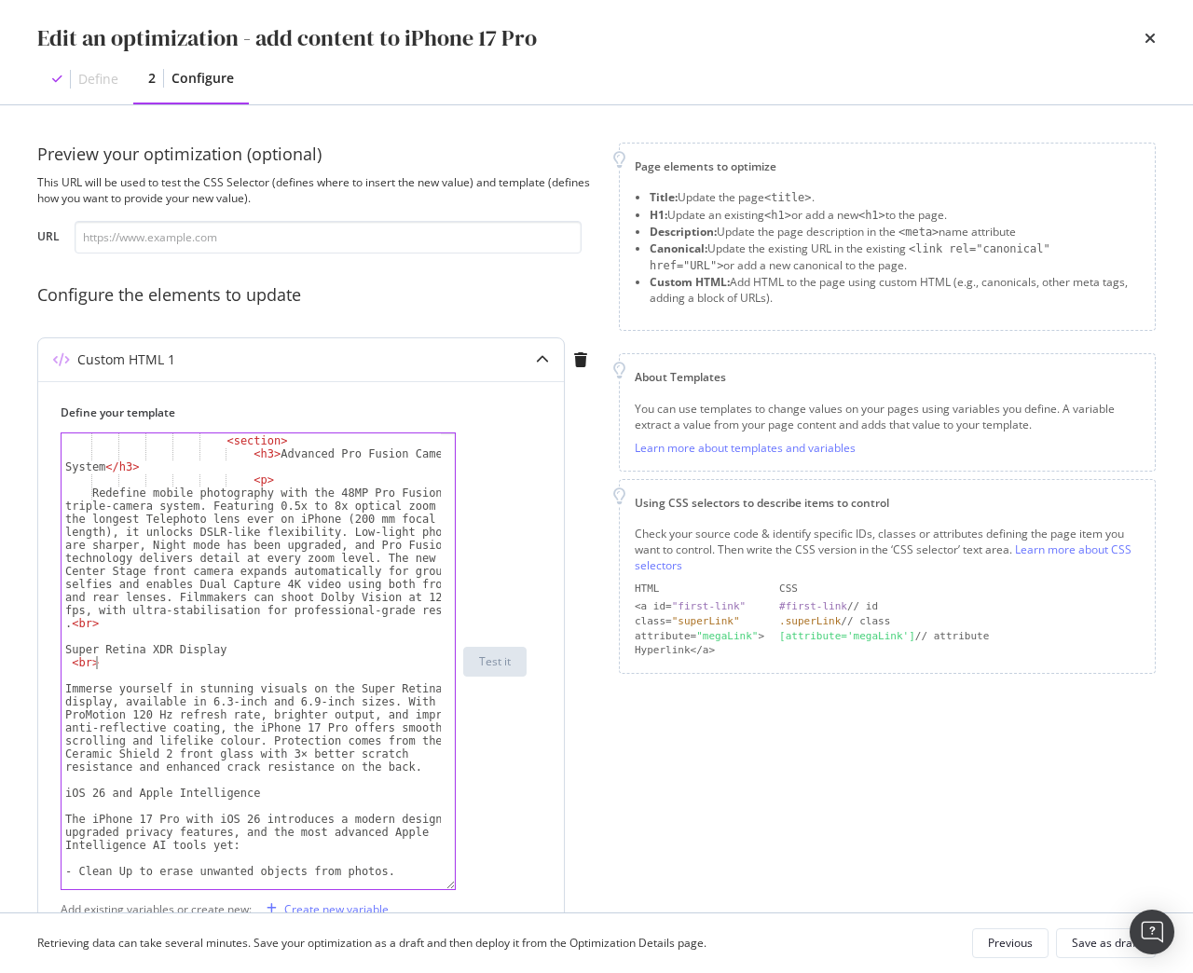
scroll to position [329, 0]
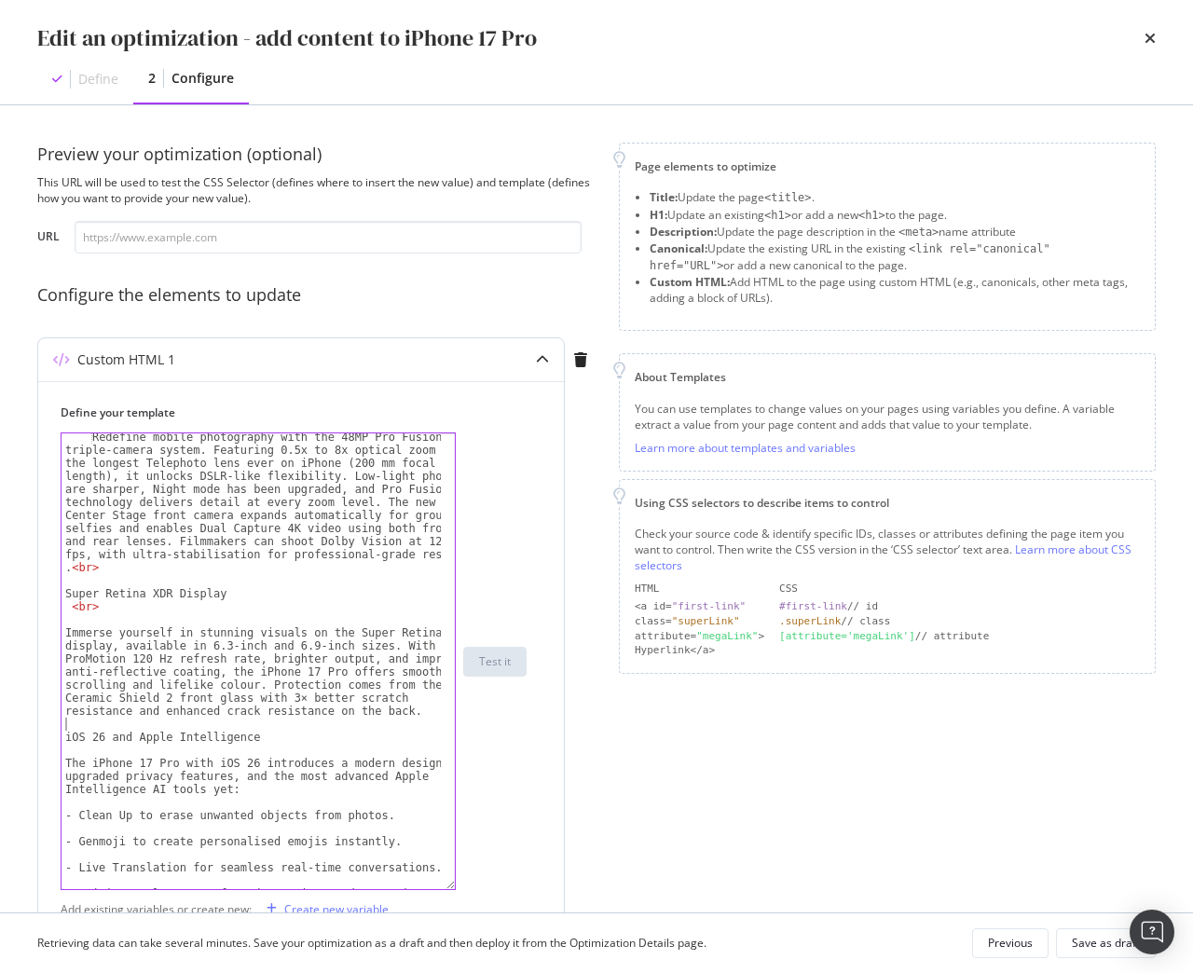
click at [119, 720] on div "Redefine mobile photography with the 48MP Pro Fusion triple-camera system. Feat…" at bounding box center [250, 742] width 379 height 625
type textarea "<br>"
drag, startPoint x: 138, startPoint y: 712, endPoint x: 69, endPoint y: 725, distance: 70.2
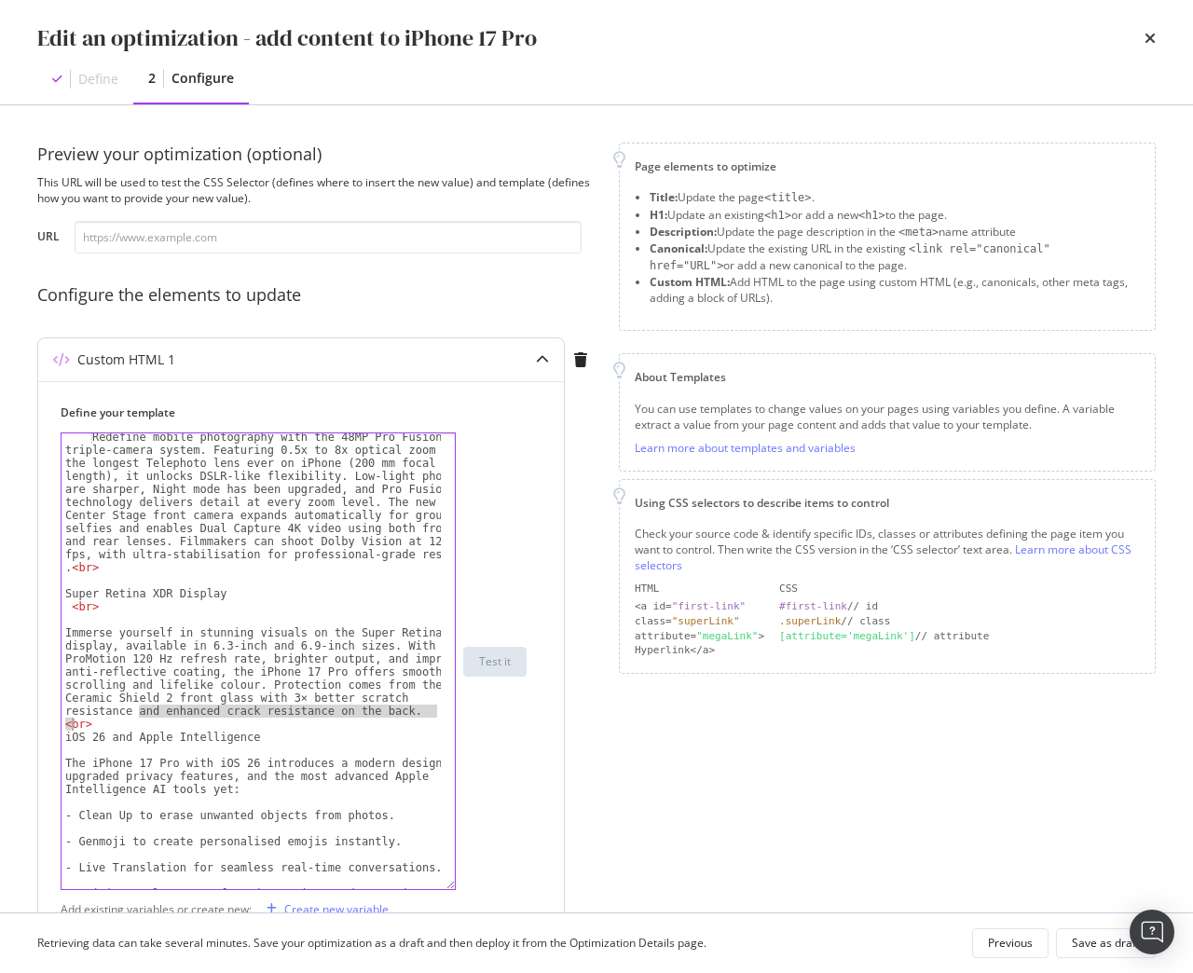
click at [69, 725] on div "Redefine mobile photography with the 48MP Pro Fusion triple-camera system. Feat…" at bounding box center [250, 742] width 379 height 625
click at [102, 735] on div "Redefine mobile photography with the 48MP Pro Fusion triple-camera system. Feat…" at bounding box center [250, 742] width 379 height 625
drag, startPoint x: 109, startPoint y: 723, endPoint x: 21, endPoint y: 730, distance: 87.8
click at [21, 730] on div "Preview your optimization (optional) This URL will be used to test the CSS Sele…" at bounding box center [596, 508] width 1193 height 807
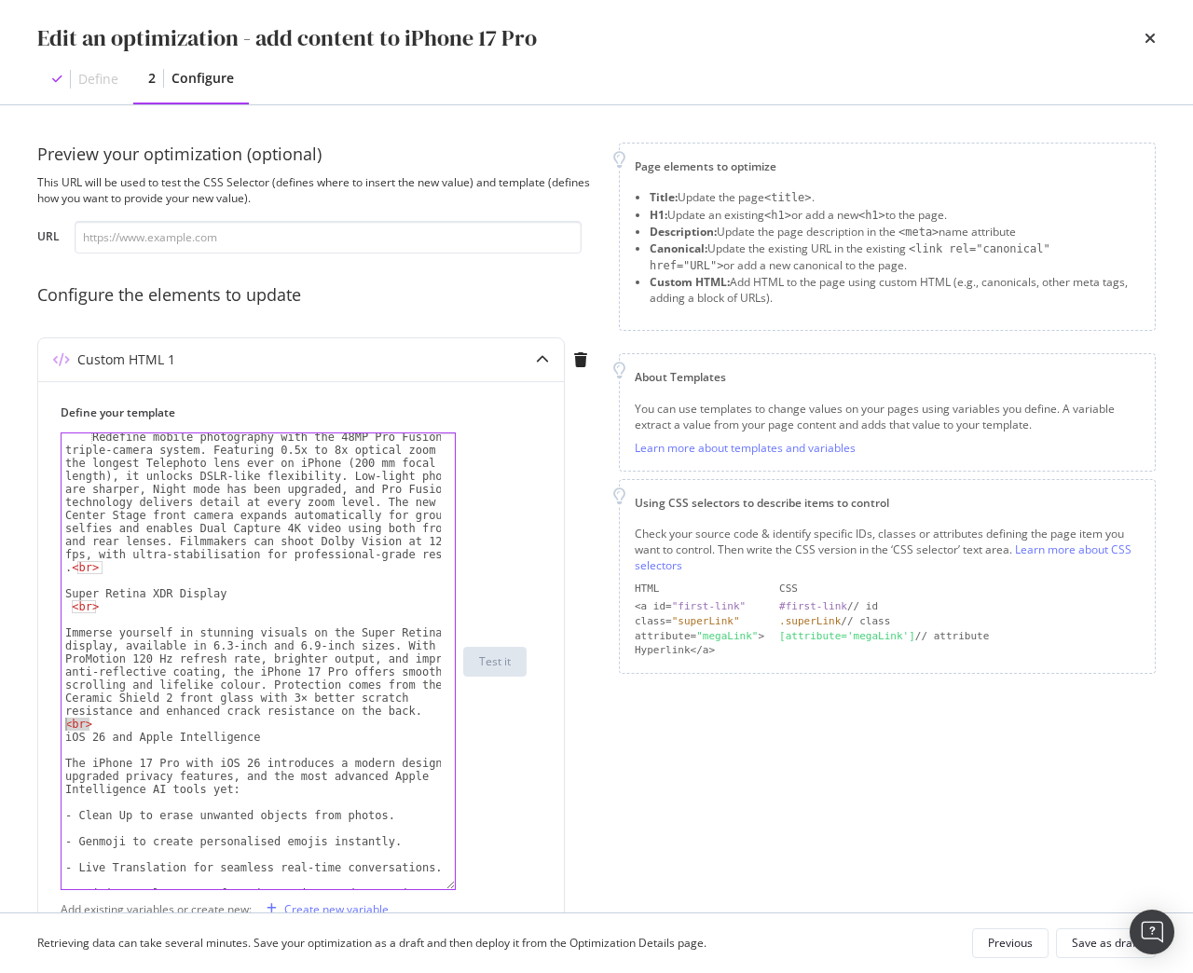
type textarea "<br>"
click at [128, 752] on div "Redefine mobile photography with the 48MP Pro Fusion triple-camera system. Feat…" at bounding box center [250, 742] width 379 height 625
paste textarea "<br>"
type textarea "<br>"
click at [115, 802] on div "Redefine mobile photography with the 48MP Pro Fusion triple-camera system. Feat…" at bounding box center [250, 742] width 379 height 625
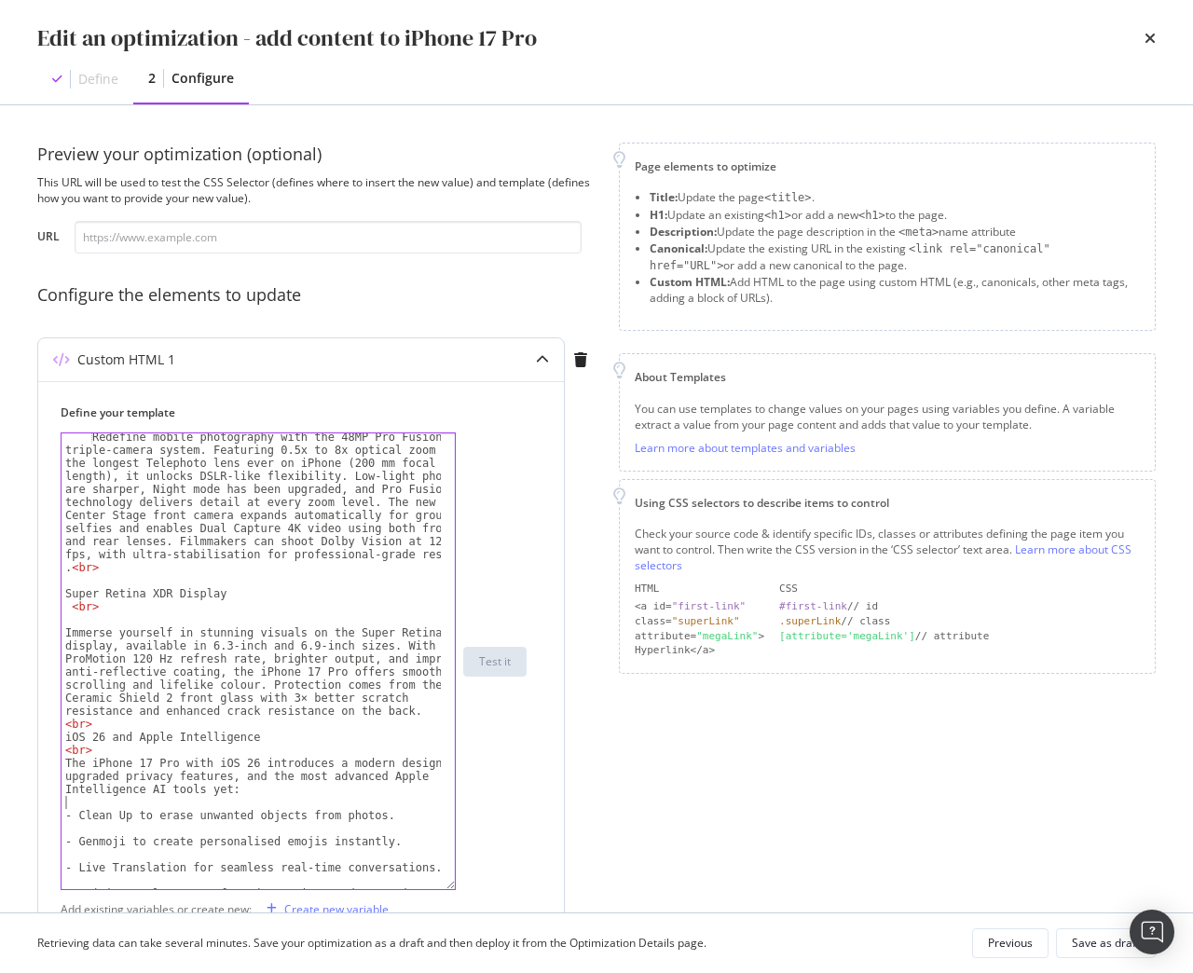
paste textarea "<br>"
type textarea "<br>"
click at [109, 826] on div "Redefine mobile photography with the 48MP Pro Fusion triple-camera system. Feat…" at bounding box center [250, 742] width 379 height 625
paste textarea "<br>"
type textarea "<br>"
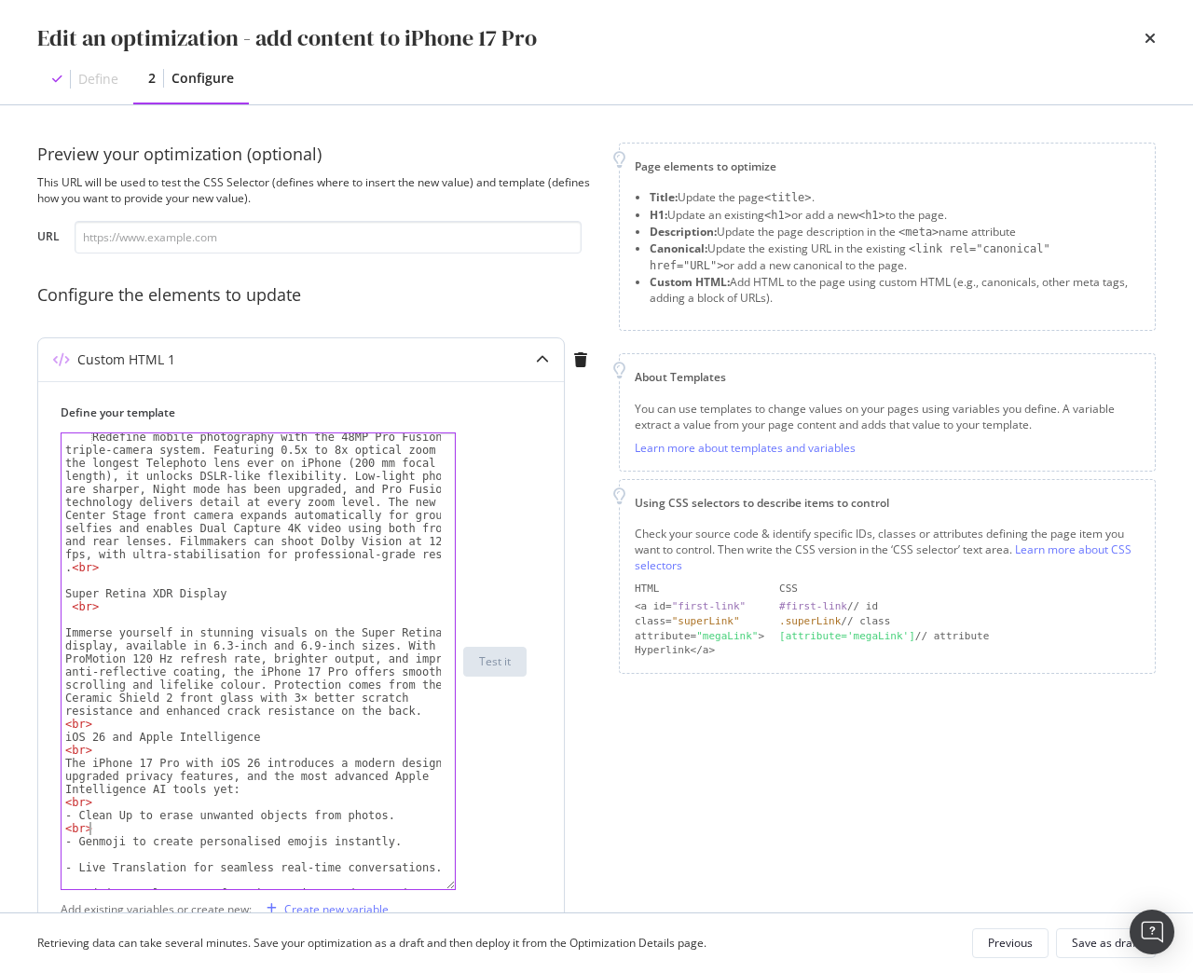
click at [101, 854] on div "Redefine mobile photography with the 48MP Pro Fusion triple-camera system. Feat…" at bounding box center [250, 742] width 379 height 625
paste textarea "<br>"
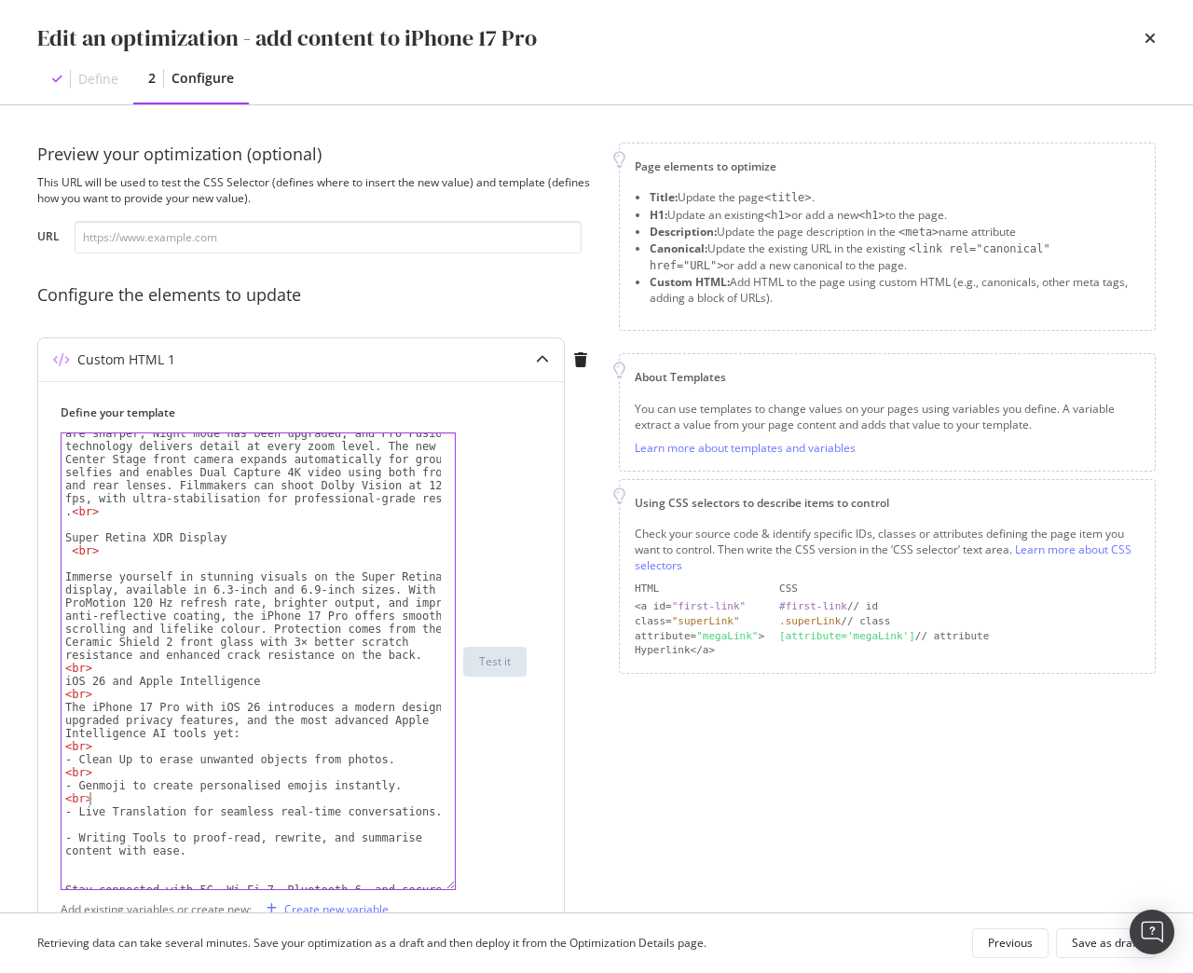
scroll to position [385, 0]
click at [96, 817] on div "Redefine mobile photography with the 48MP Pro Fusion triple-camera system. Feat…" at bounding box center [250, 694] width 379 height 638
type textarea "- Live Translation for seamless real-time conversations."
click at [101, 827] on div "Redefine mobile photography with the 48MP Pro Fusion triple-camera system. Feat…" at bounding box center [250, 694] width 379 height 638
paste textarea "<br>"
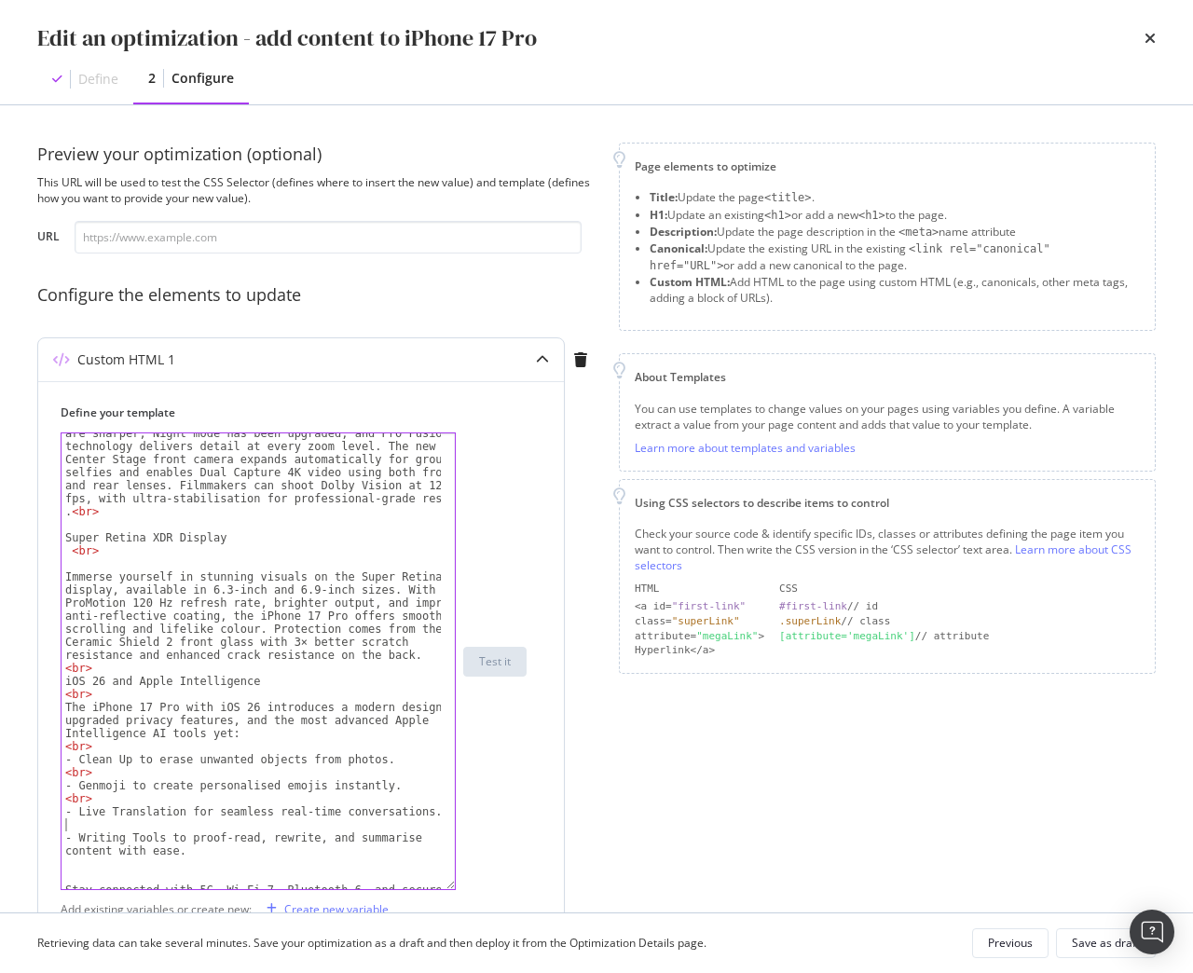
type textarea "<br>"
click at [101, 866] on div "Redefine mobile photography with the 48MP Pro Fusion triple-camera system. Feat…" at bounding box center [250, 694] width 379 height 638
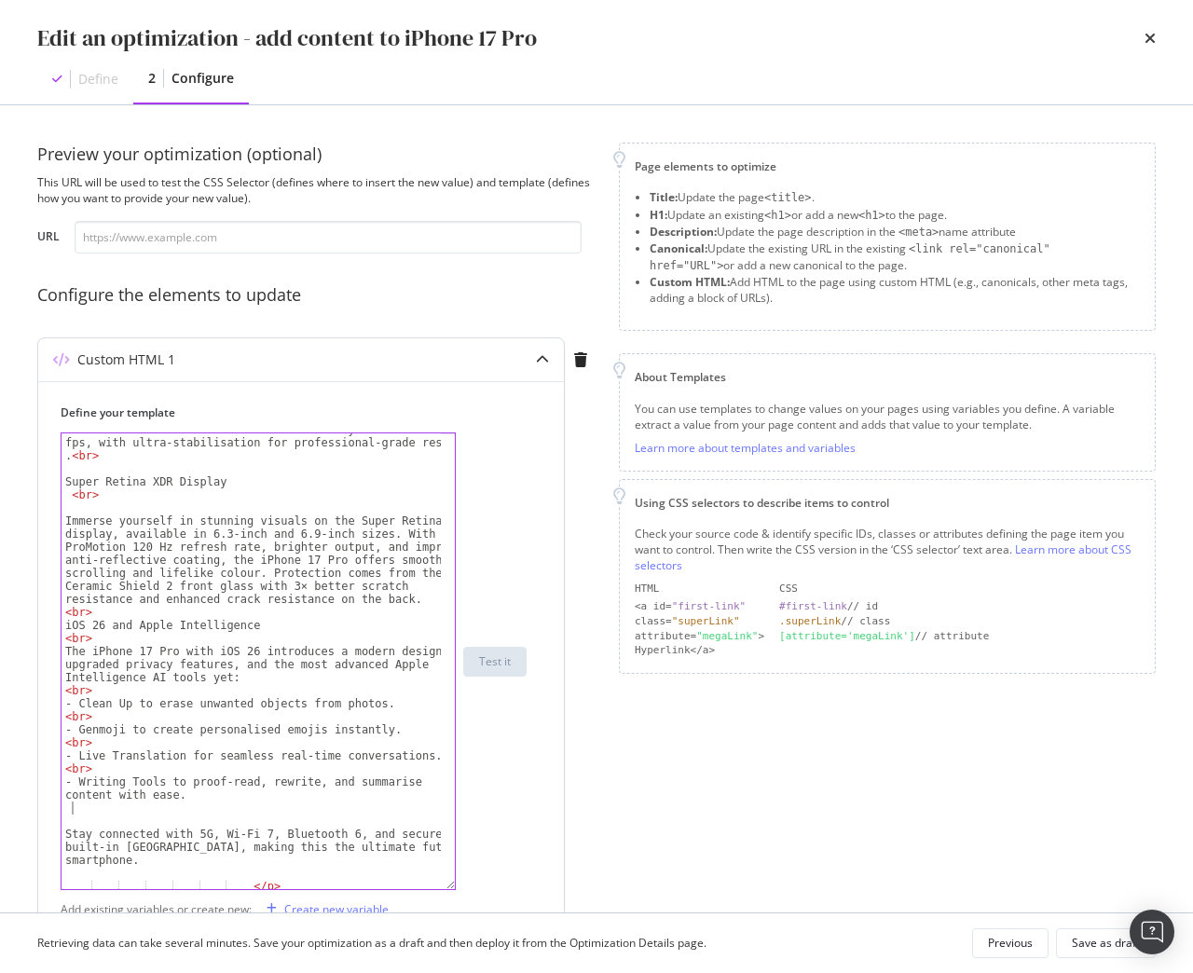
scroll to position [441, 0]
paste textarea "<br>"
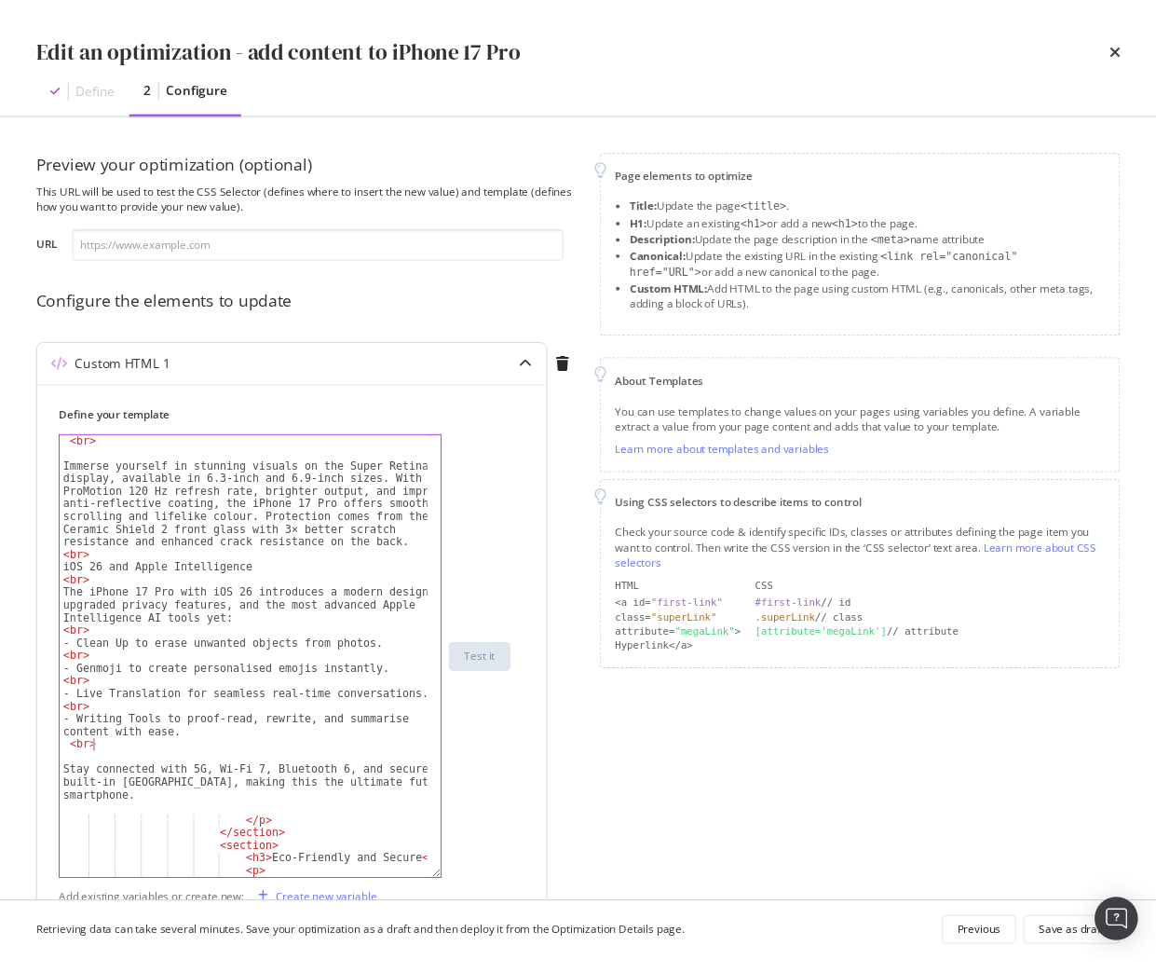
scroll to position [553, 0]
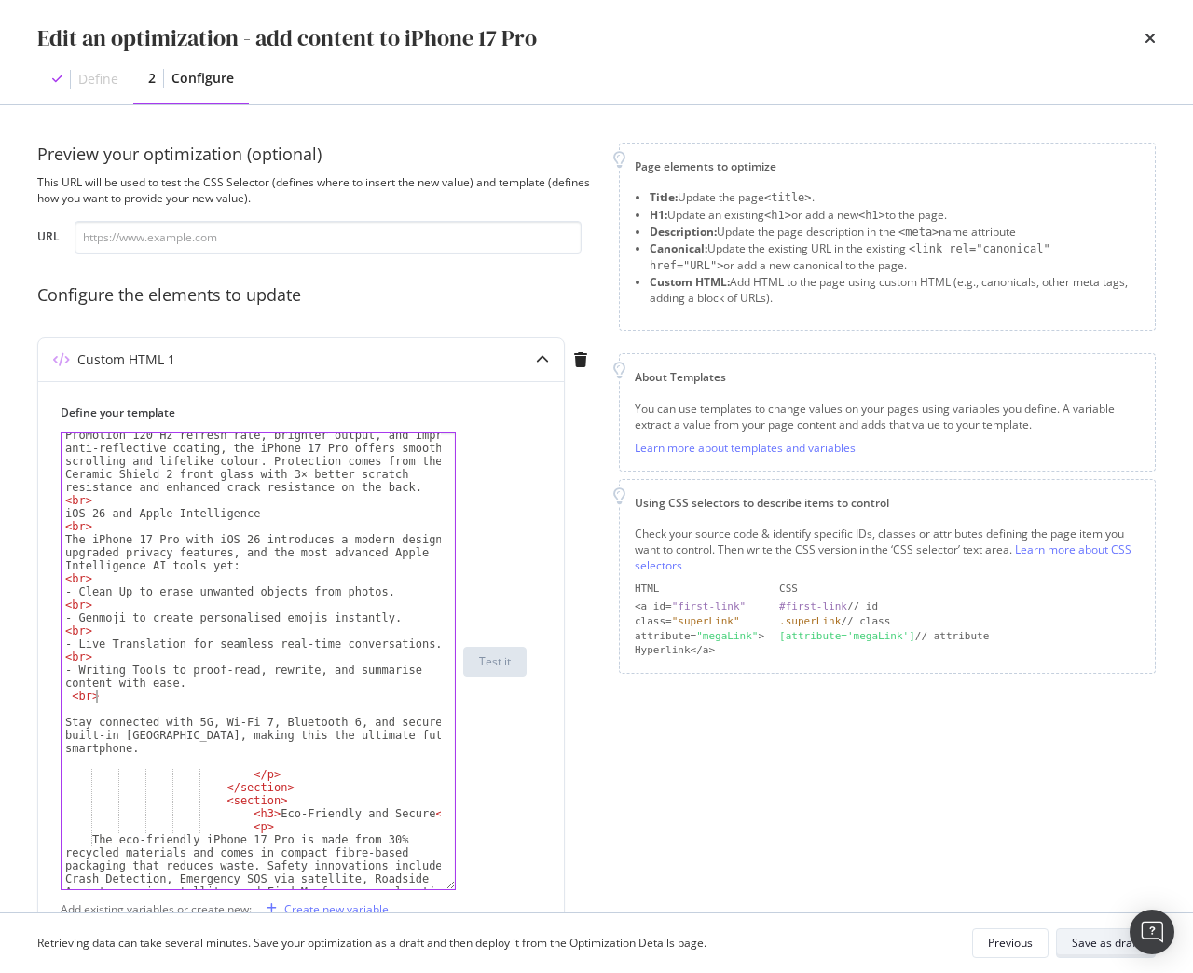
type textarea "<br>"
click at [1090, 942] on div "Save as draft" at bounding box center [1106, 943] width 68 height 16
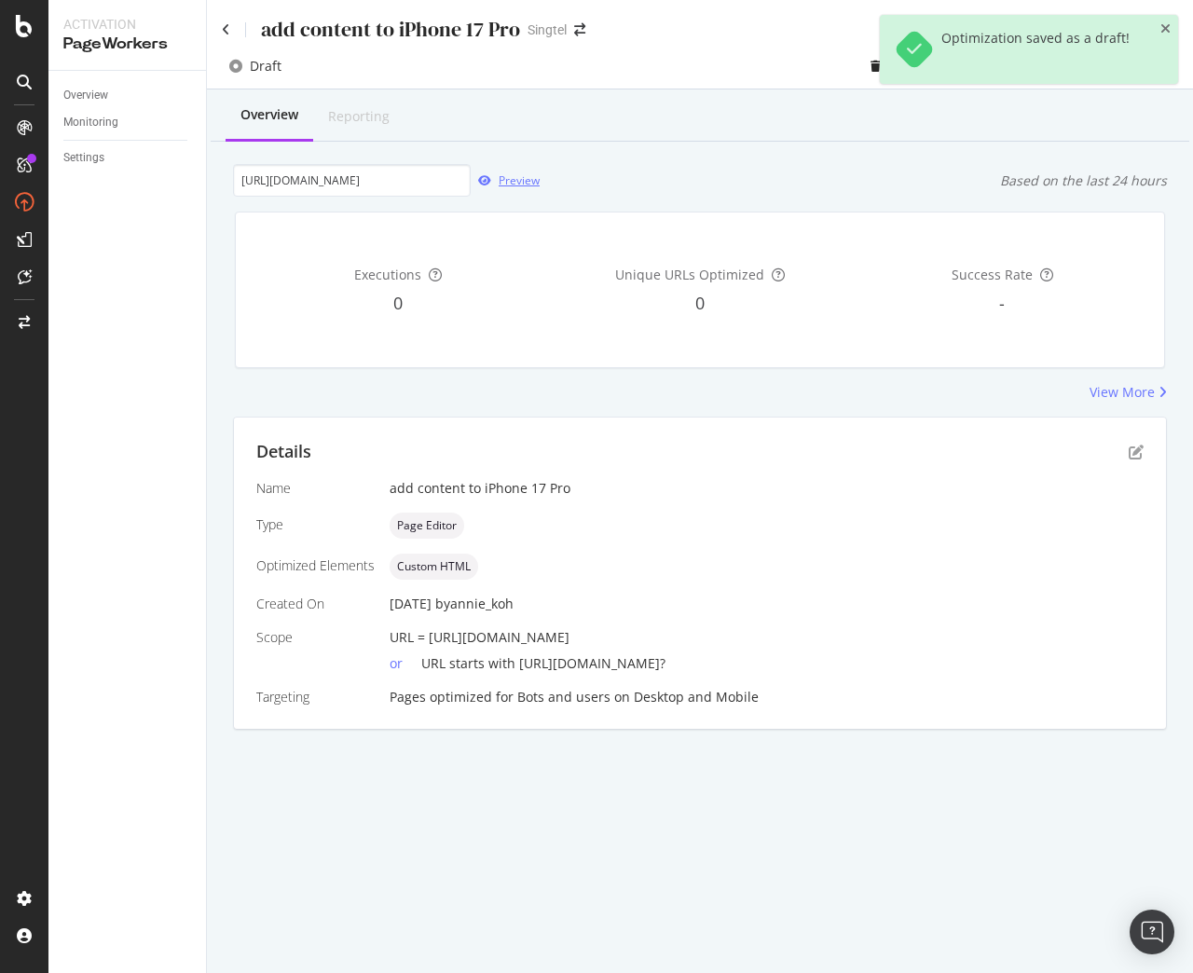
click at [495, 173] on div "Preview" at bounding box center [505, 181] width 69 height 28
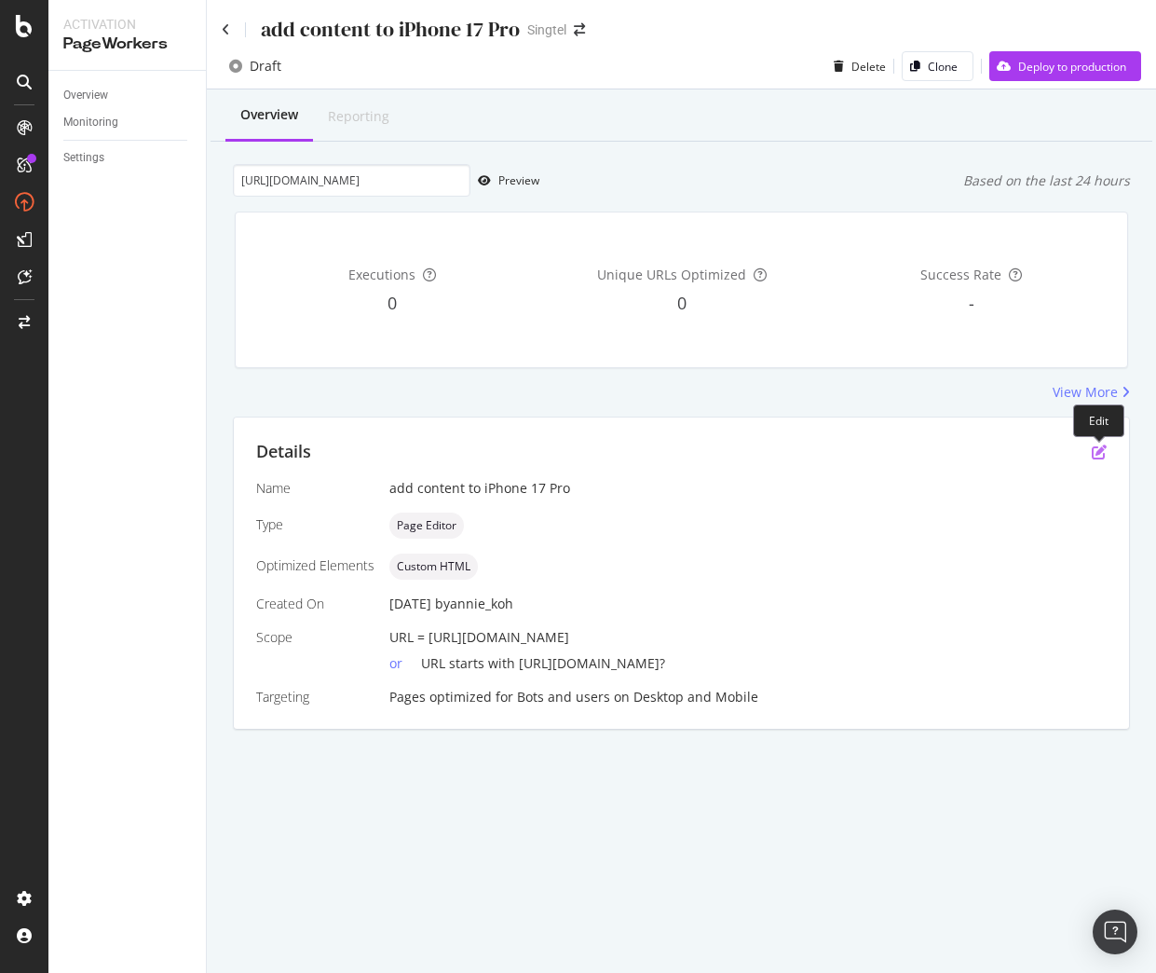
click at [1101, 454] on icon "pen-to-square" at bounding box center [1099, 451] width 15 height 15
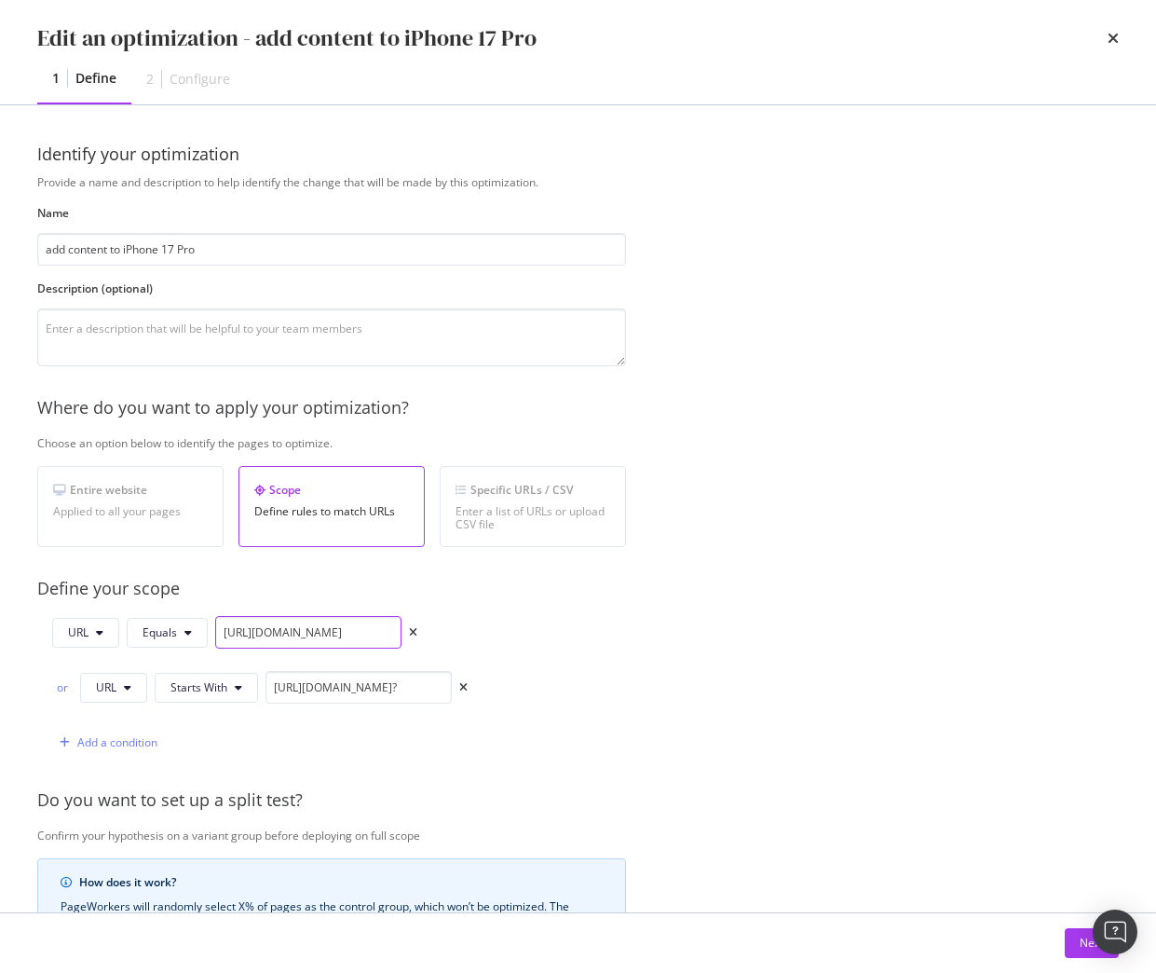
drag, startPoint x: 219, startPoint y: 634, endPoint x: 635, endPoint y: 621, distance: 416.7
click at [635, 621] on div "Provide a name and description to help identify the change that will be made by…" at bounding box center [578, 704] width 1082 height 1060
paste input "apple-iphone-17-pro"
type input "[URL][DOMAIN_NAME]"
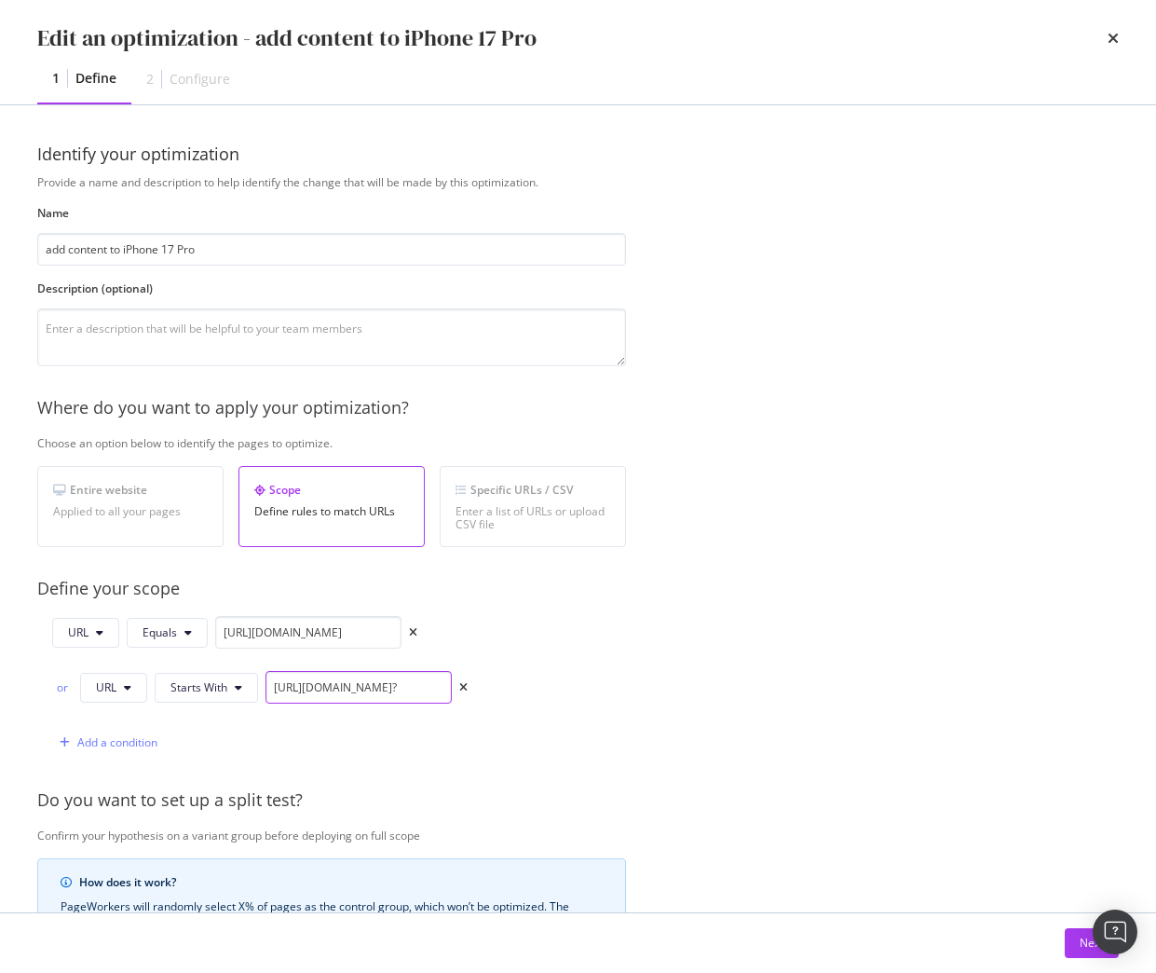
scroll to position [0, 0]
drag, startPoint x: 271, startPoint y: 685, endPoint x: 716, endPoint y: 650, distance: 445.8
click at [716, 650] on div "Provide a name and description to help identify the change that will be made by…" at bounding box center [578, 704] width 1082 height 1060
paste input "apple-iphone-17-pro"
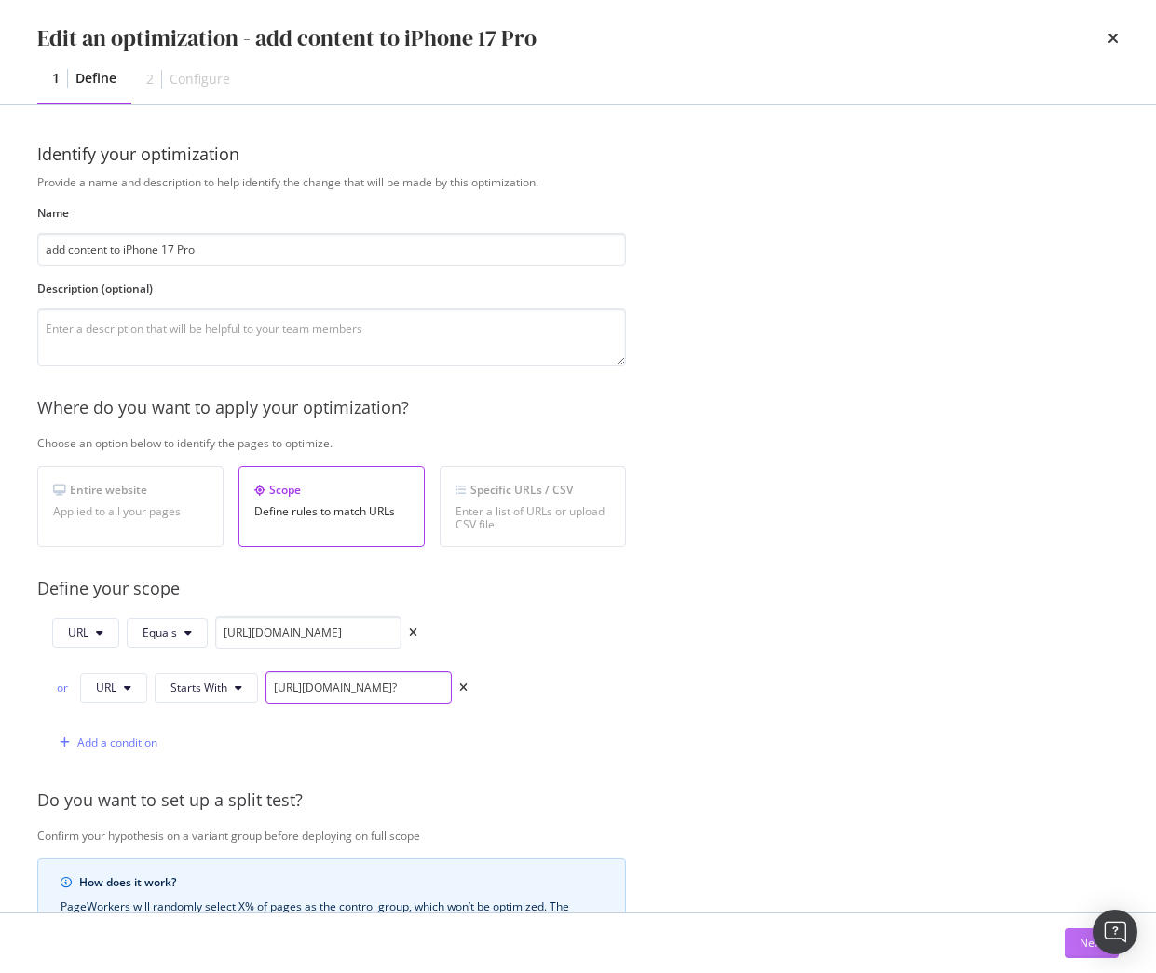
type input "[URL][DOMAIN_NAME]?"
click at [1076, 943] on button "Next" at bounding box center [1092, 943] width 54 height 30
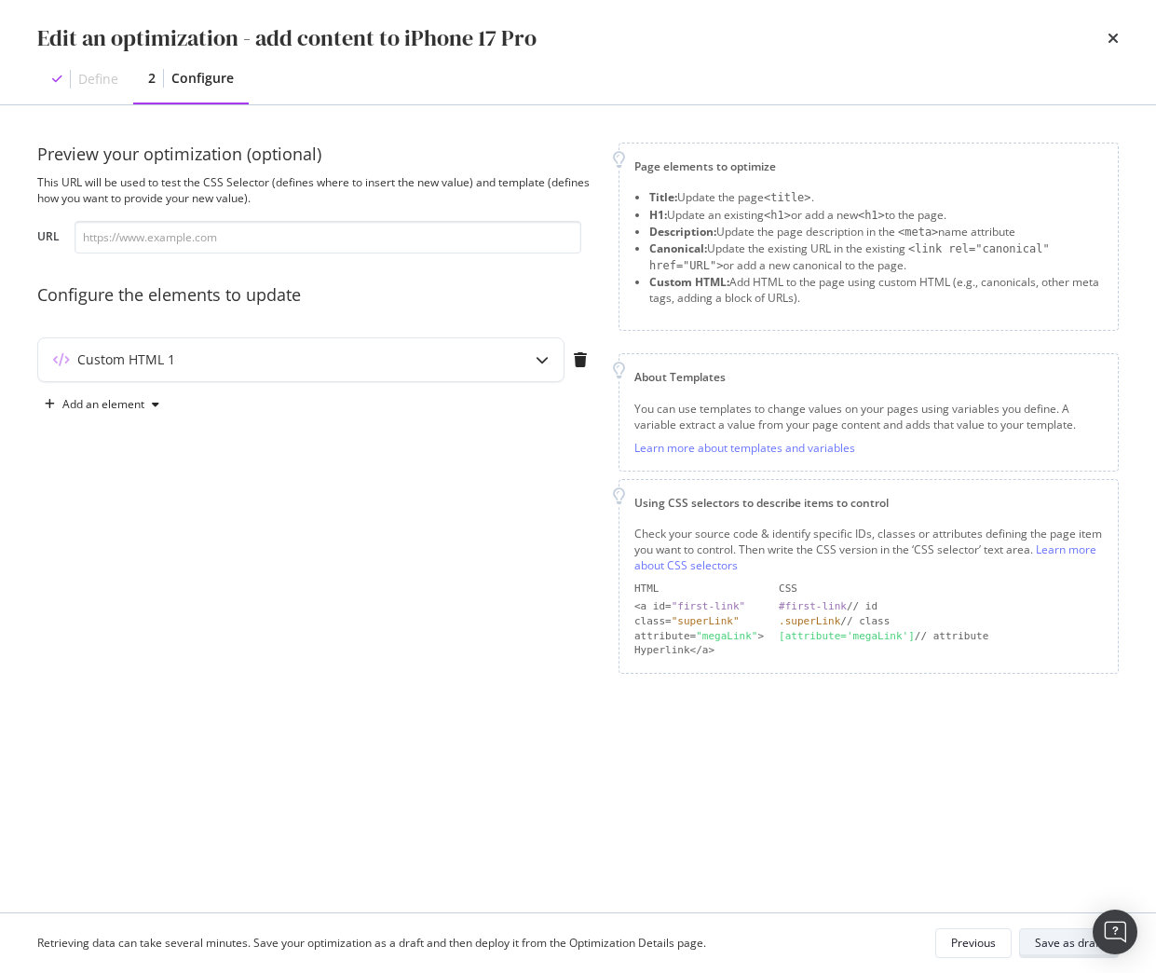
click at [1063, 942] on div "Save as draft" at bounding box center [1069, 943] width 68 height 16
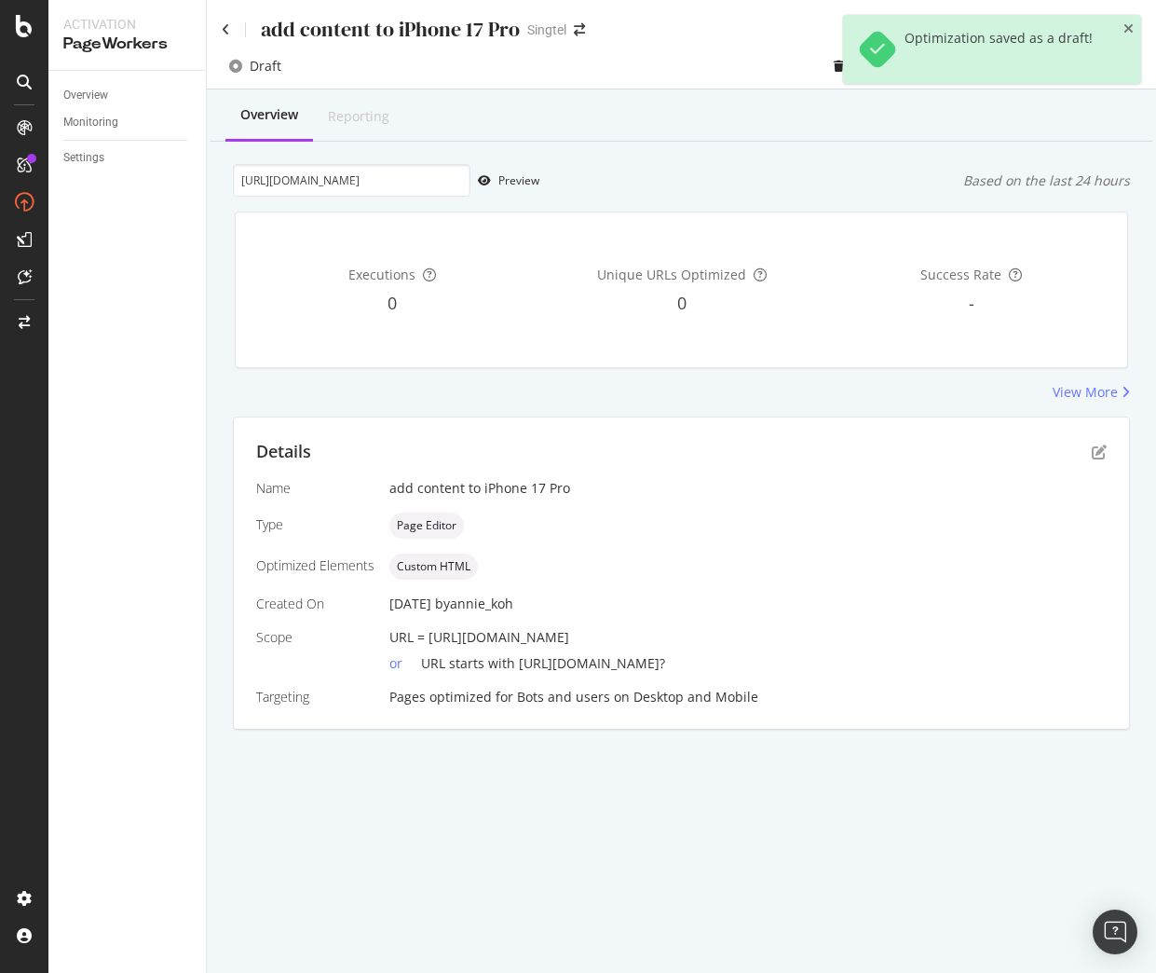
click at [221, 32] on div "add content to iPhone 17 Pro Singtel" at bounding box center [681, 22] width 949 height 44
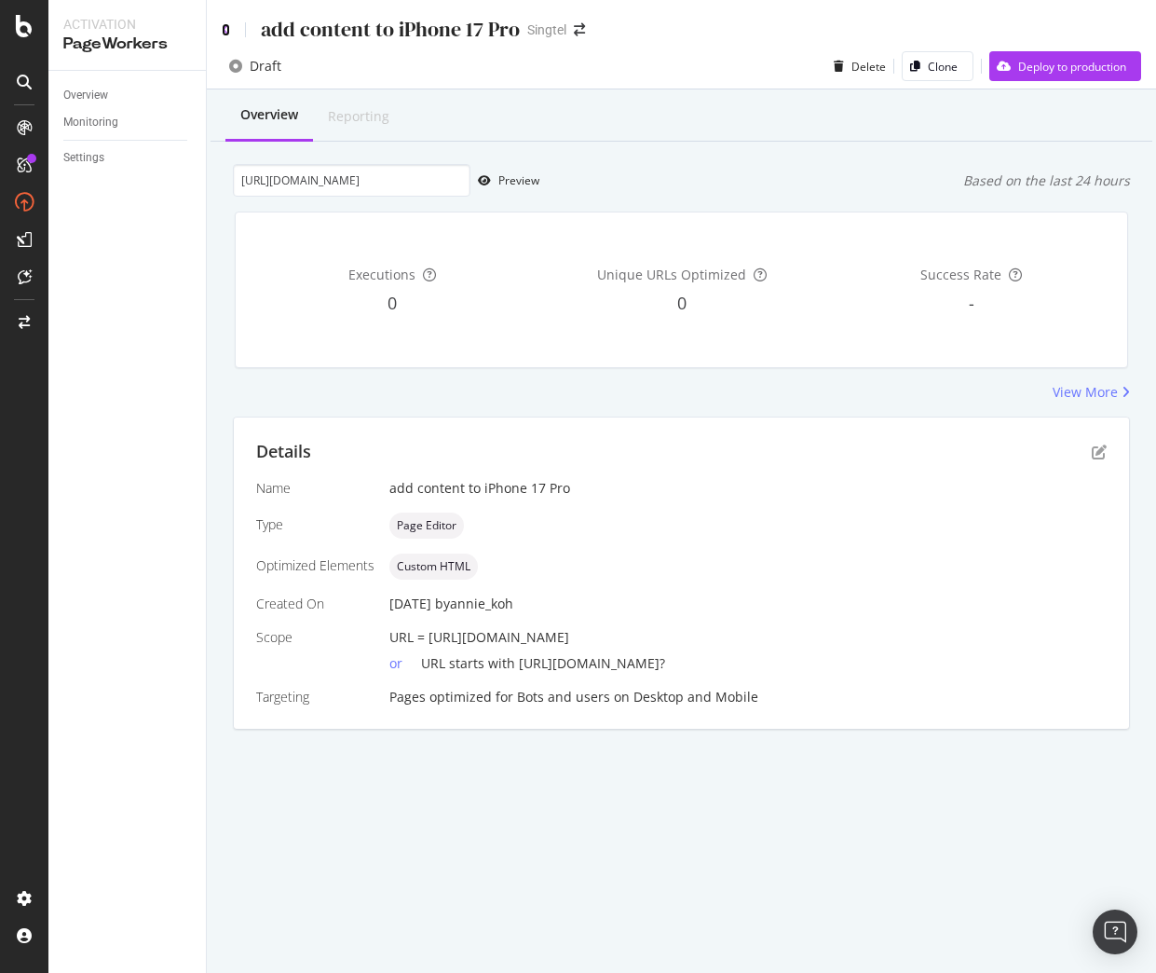
click at [227, 32] on icon at bounding box center [226, 29] width 8 height 13
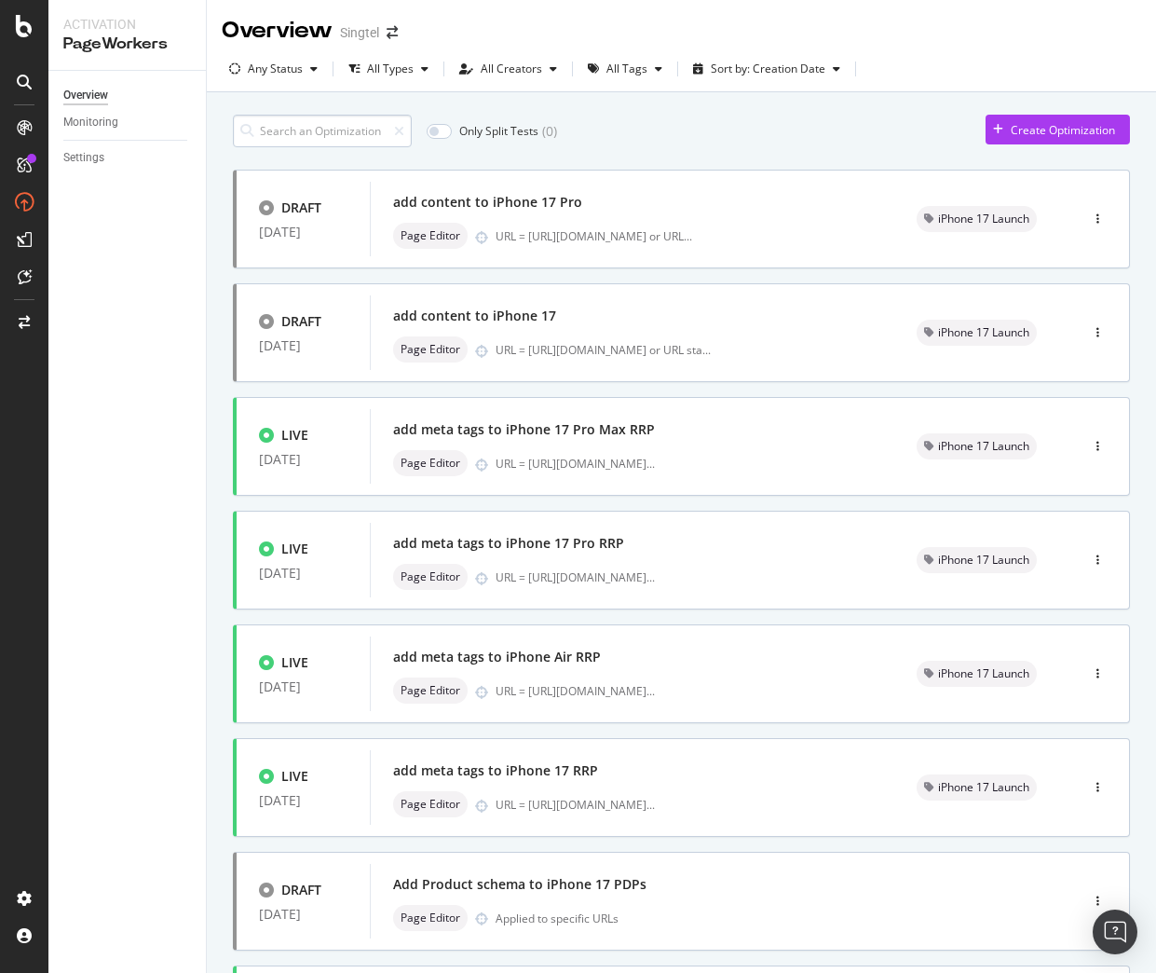
click at [297, 134] on input at bounding box center [322, 131] width 179 height 33
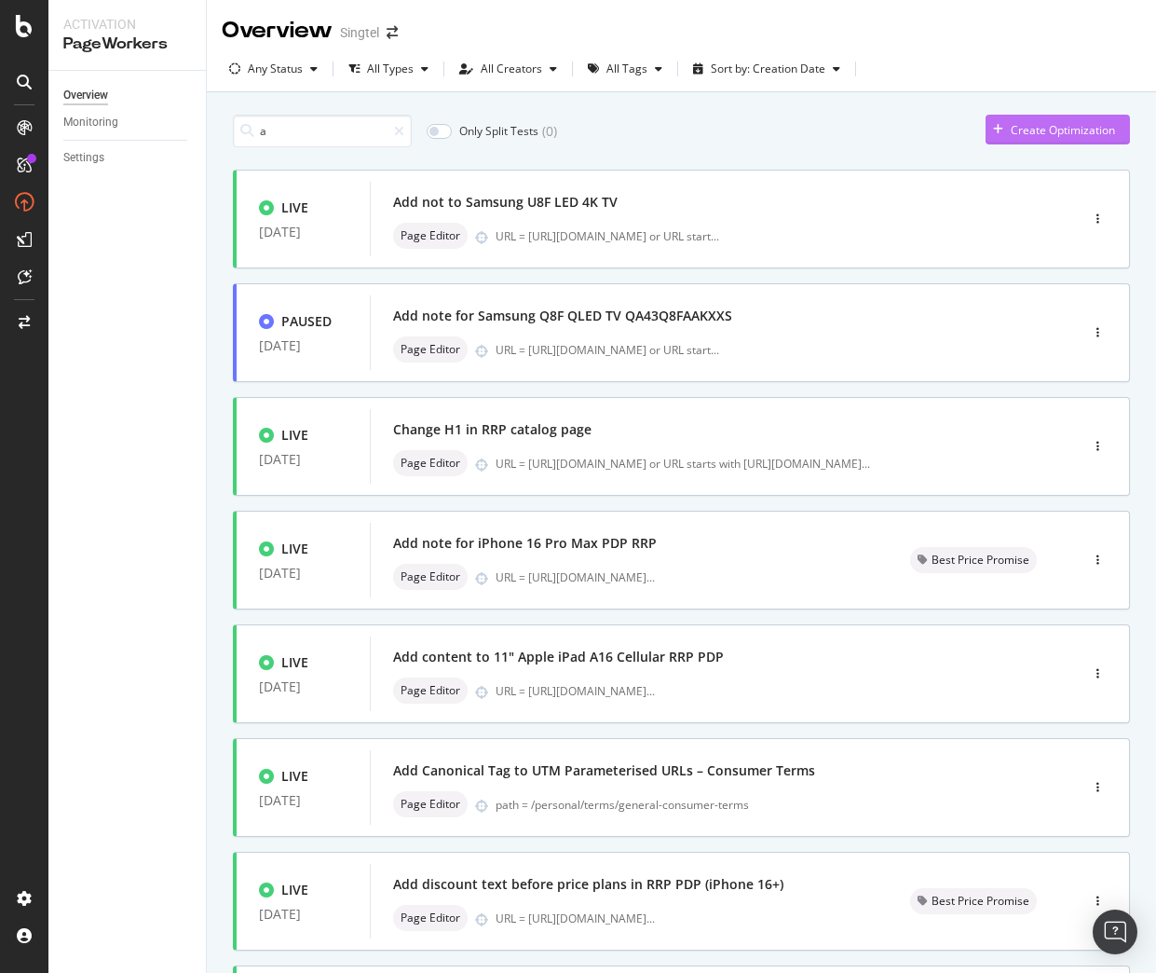
click at [1025, 127] on div "Create Optimization" at bounding box center [1063, 130] width 104 height 16
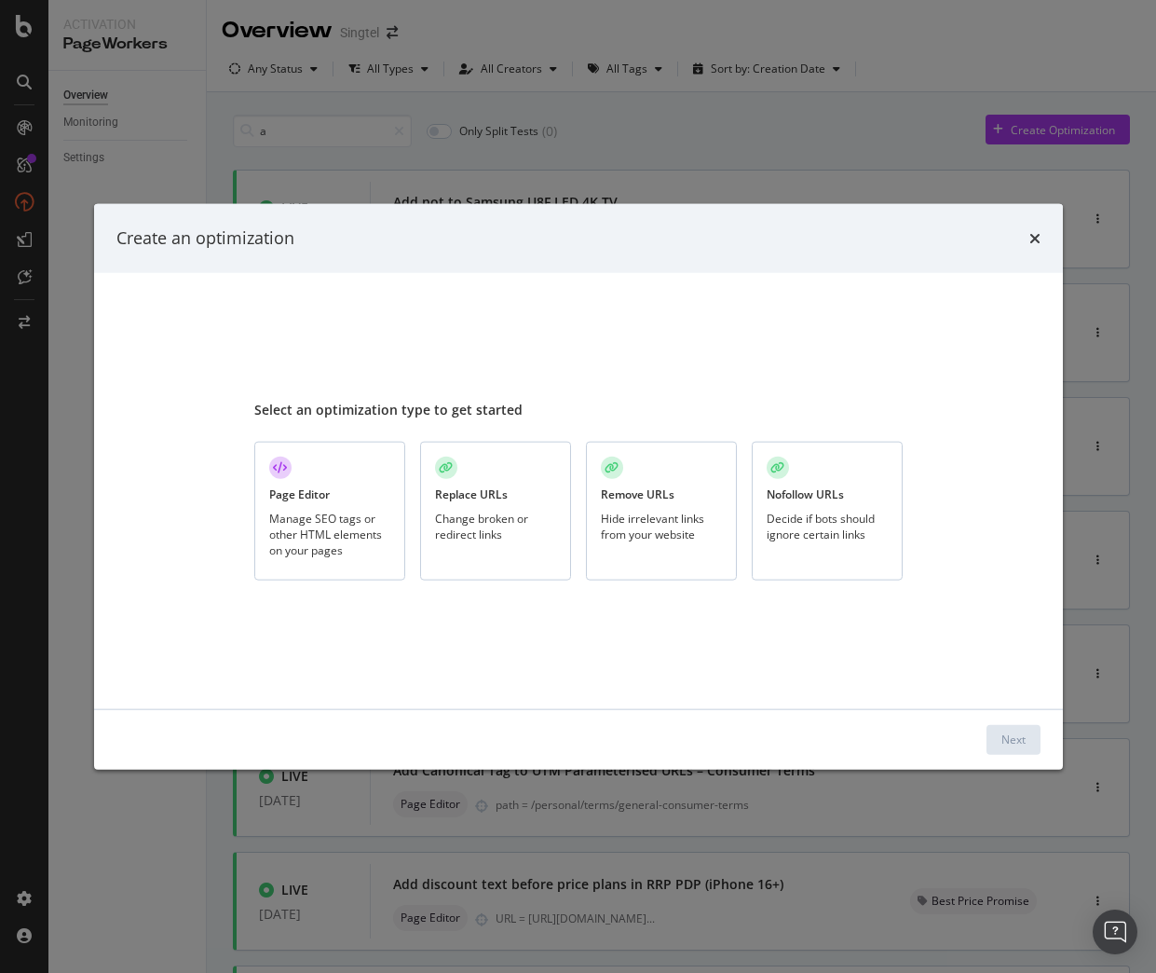
click at [297, 457] on div "Page Editor Manage SEO tags or other HTML elements on your pages" at bounding box center [329, 511] width 151 height 139
click at [1003, 735] on div "Next" at bounding box center [1014, 739] width 24 height 16
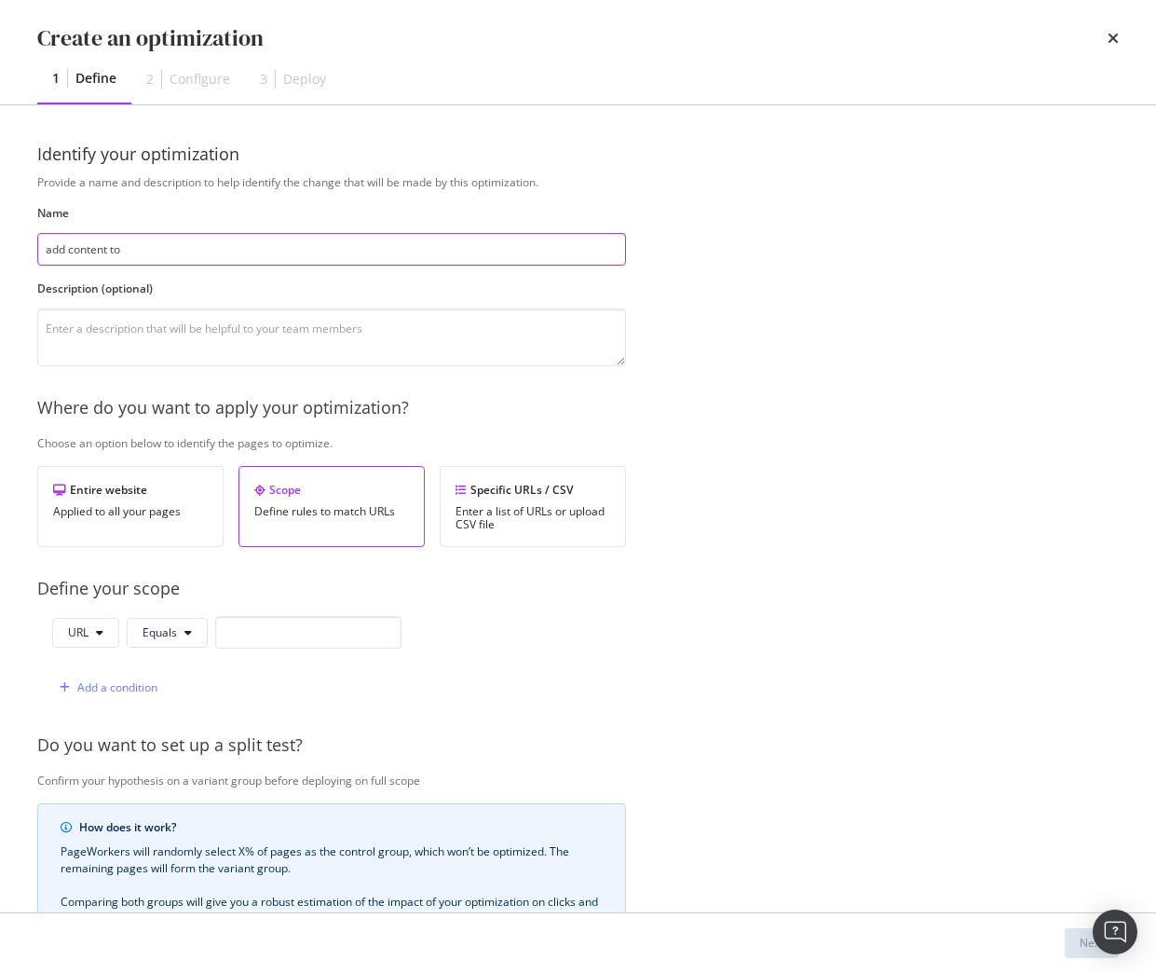
click at [188, 248] on input "add content to" at bounding box center [331, 249] width 589 height 33
type input "add content to iPhone 17 Pro Max"
click at [260, 629] on input "modal" at bounding box center [308, 632] width 186 height 33
paste input "https://shop.singtel.com/phones/oppo-reno14-pro-5g"
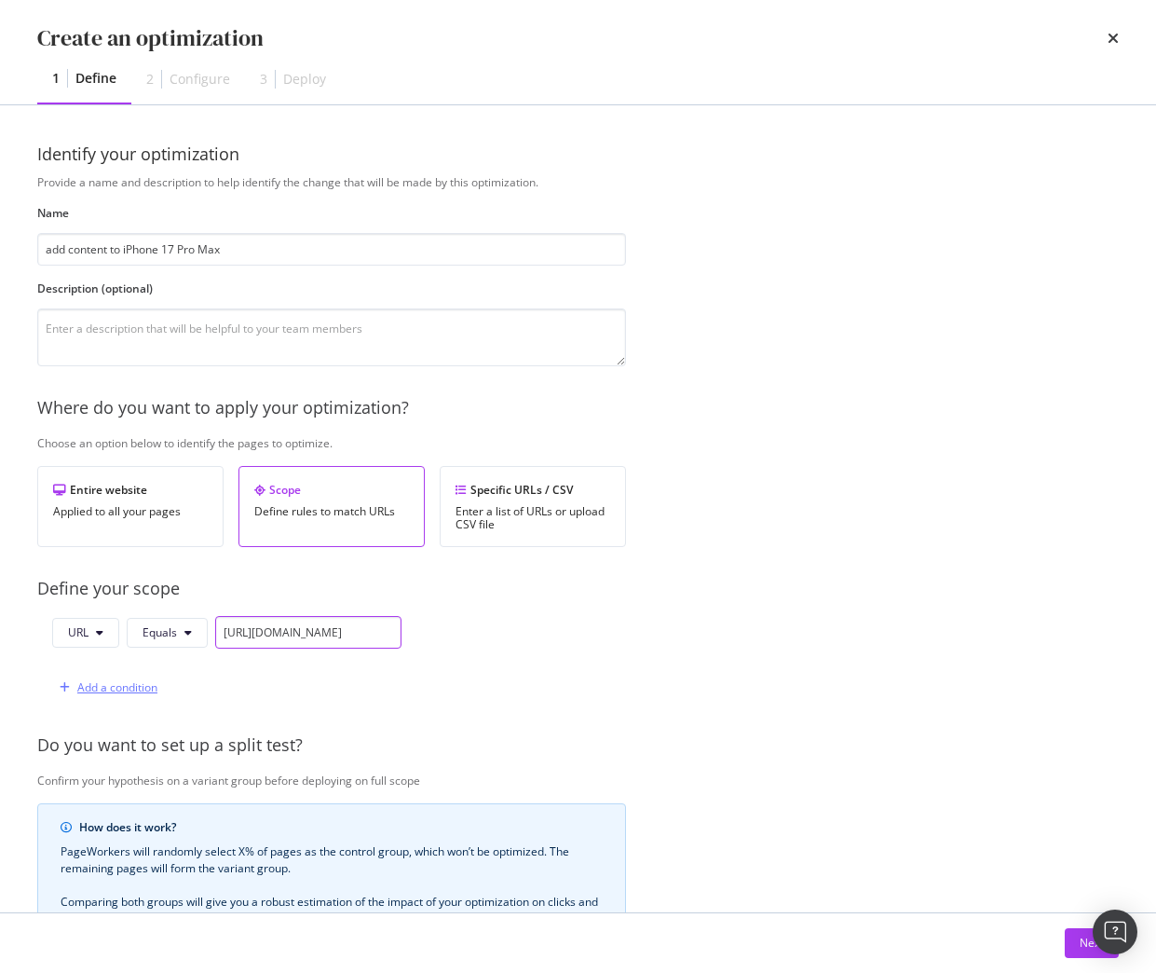
scroll to position [0, 110]
type input "https://shop.singtel.com/phones/oppo-reno14-pro-5g"
click at [117, 678] on div "Add a condition" at bounding box center [104, 688] width 105 height 28
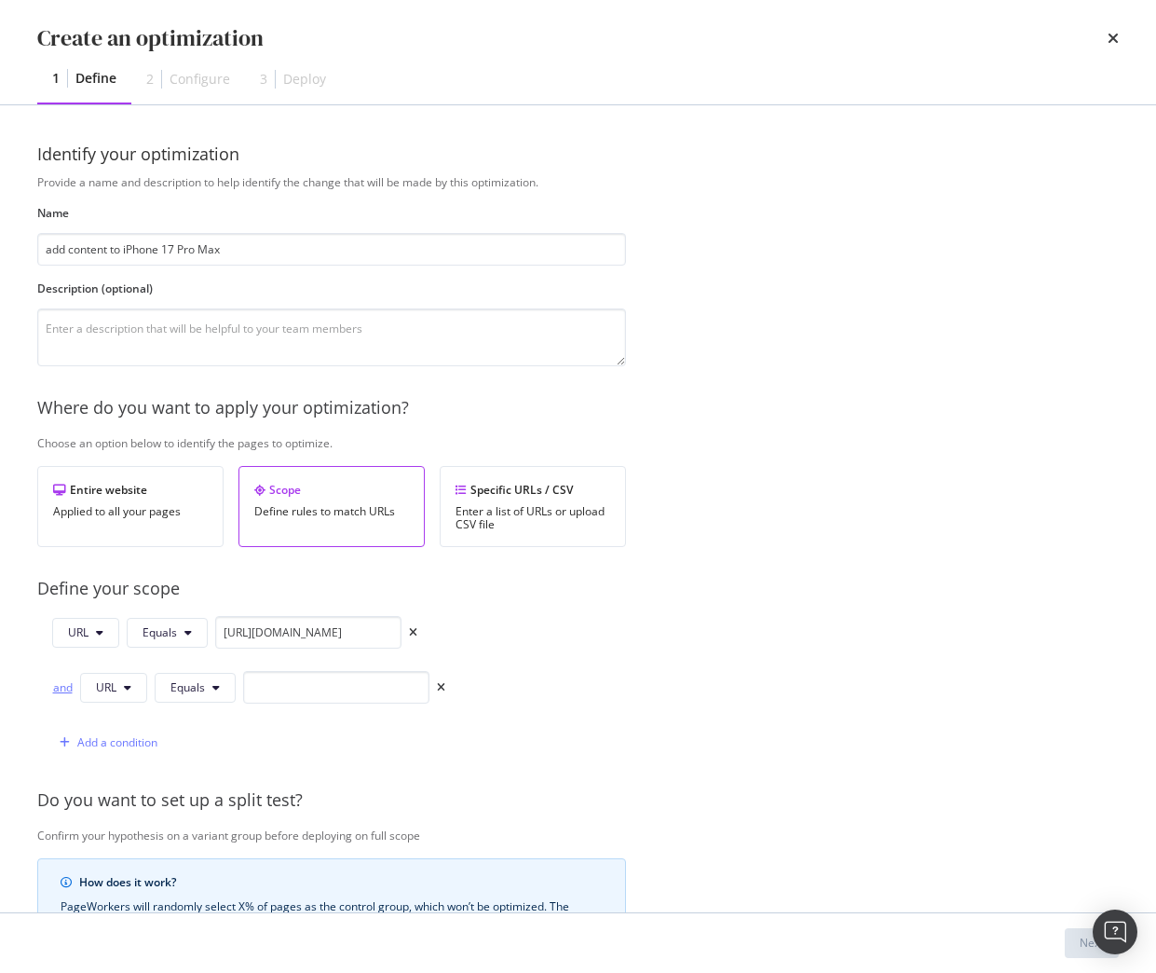
click at [68, 688] on div "and" at bounding box center [62, 687] width 20 height 16
click at [178, 687] on span "Equals" at bounding box center [188, 687] width 34 height 16
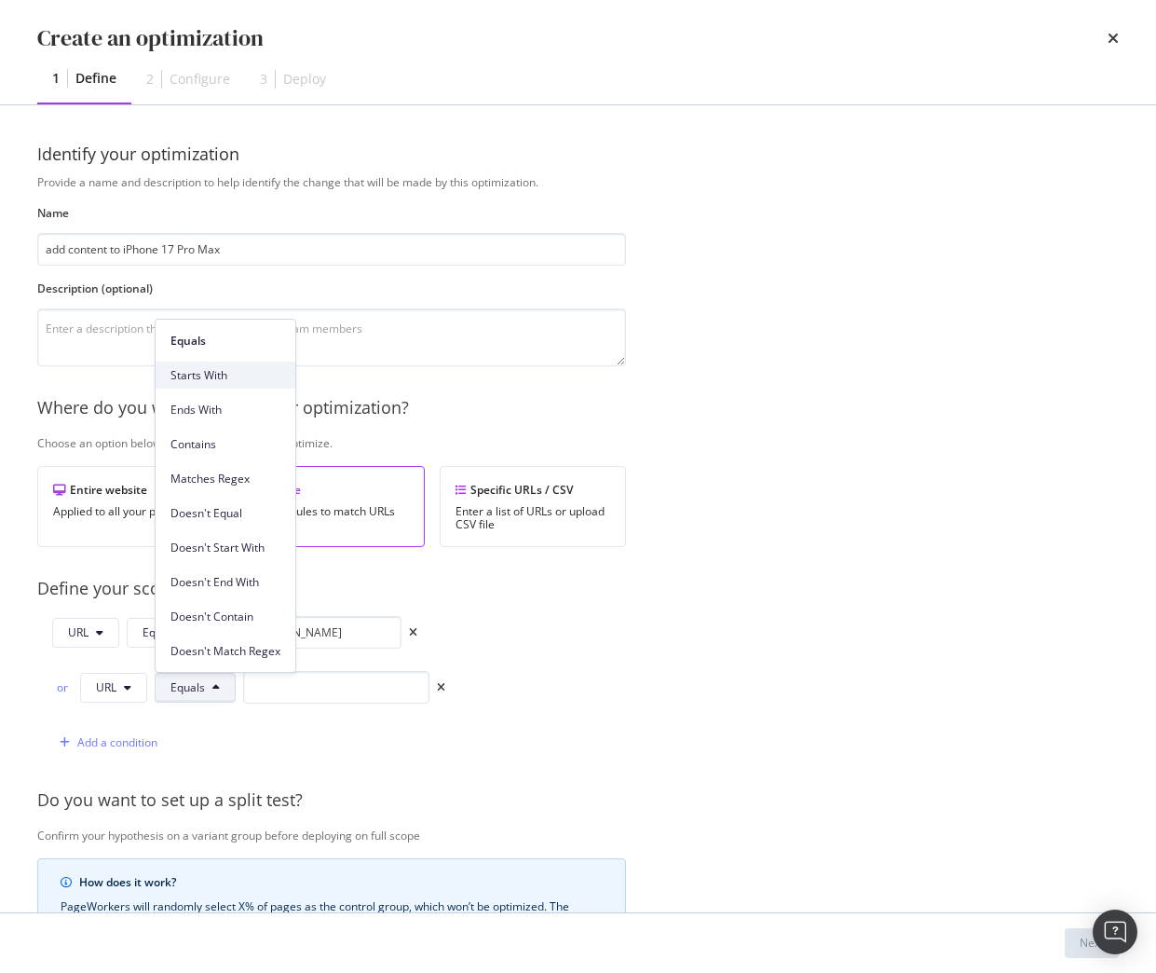
click at [216, 380] on span "Starts With" at bounding box center [226, 375] width 110 height 17
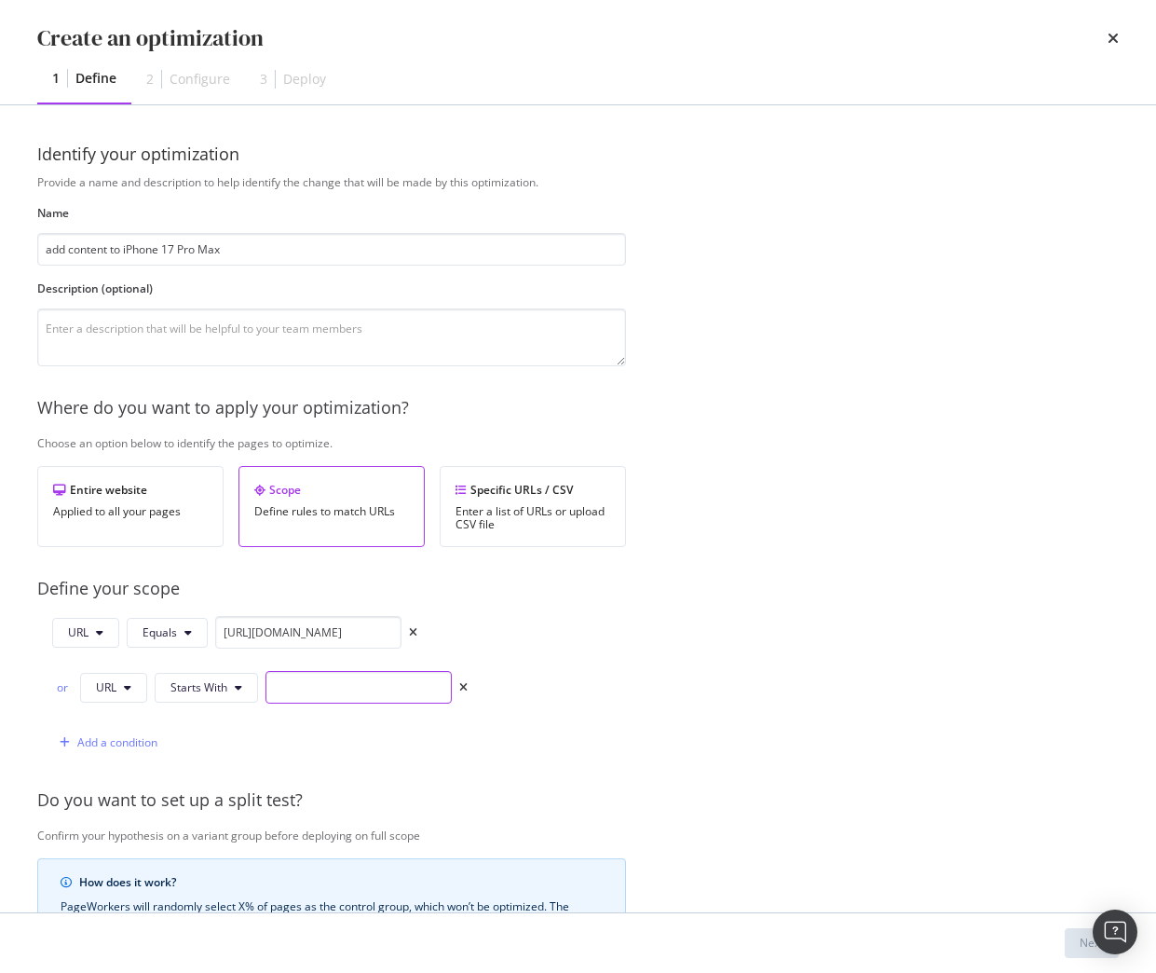
click at [307, 691] on input "modal" at bounding box center [359, 687] width 186 height 33
paste input "https://shop.singtel.com/phones/oppo-reno14-pro-5g"
type input "https://shop.singtel.com/phones/oppo-reno14-pro-5g?"
click at [1086, 939] on div "Next" at bounding box center [1092, 943] width 24 height 16
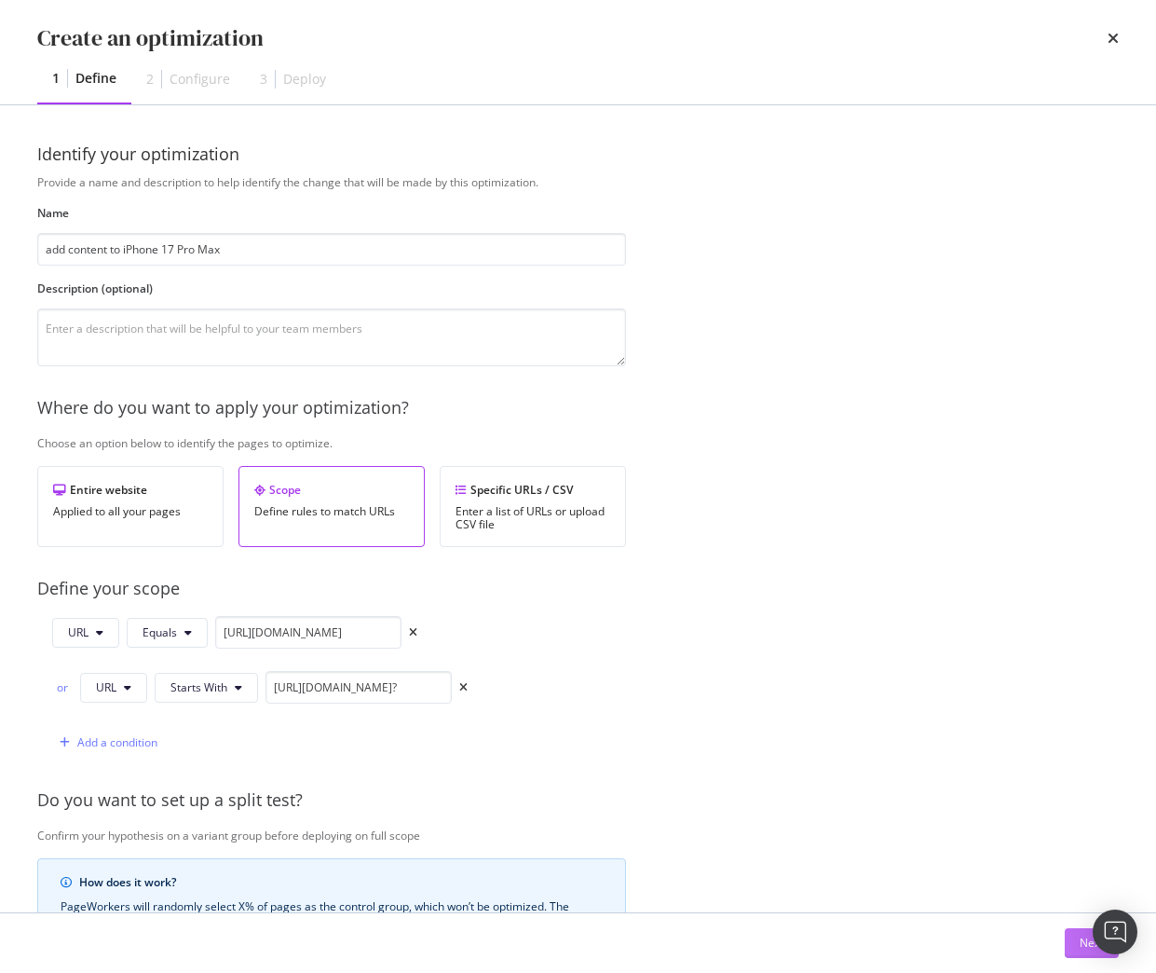
scroll to position [0, 0]
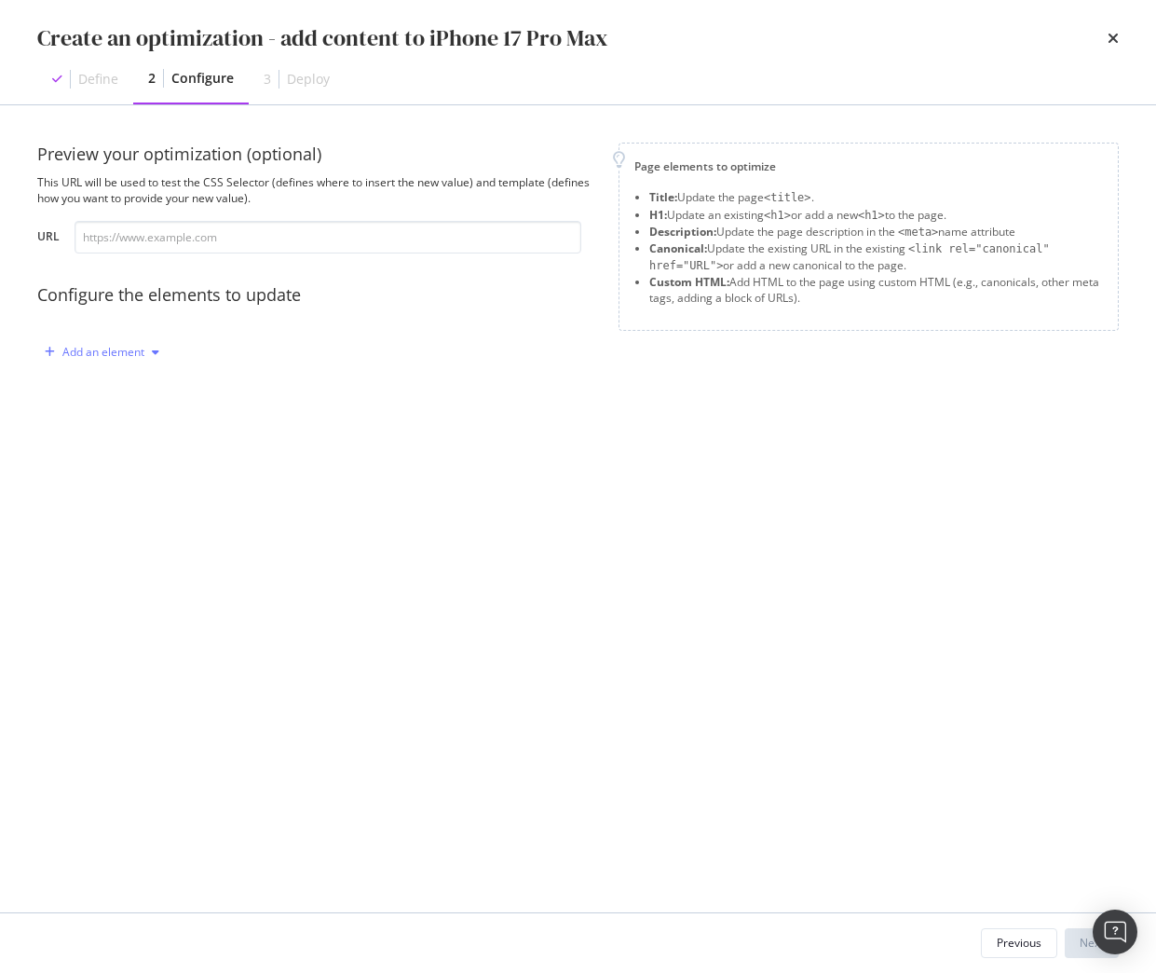
click at [123, 351] on div "Add an element" at bounding box center [103, 352] width 82 height 11
click at [132, 505] on div "Custom HTML" at bounding box center [124, 511] width 74 height 16
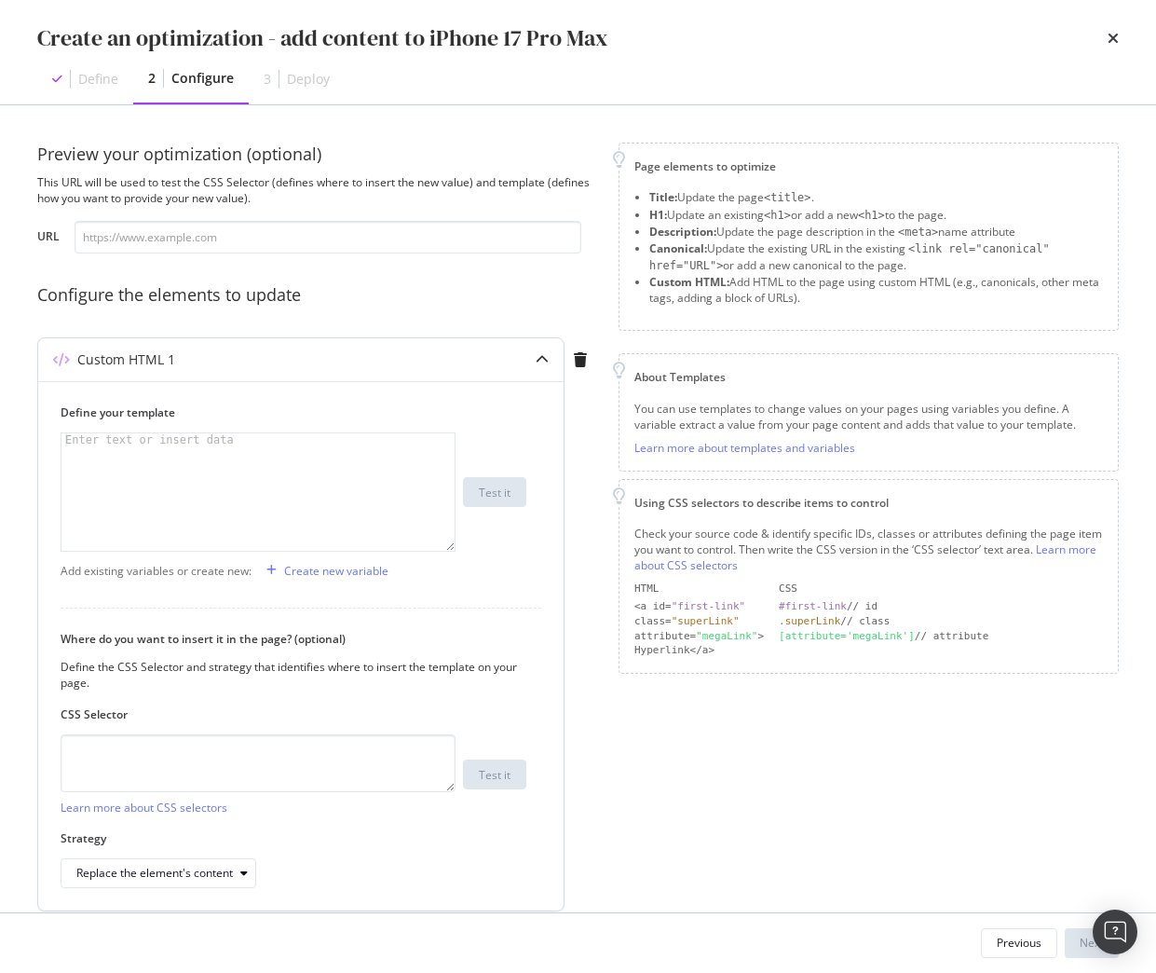
click at [162, 465] on div "modal" at bounding box center [257, 504] width 393 height 143
click at [170, 482] on div "modal" at bounding box center [257, 504] width 393 height 143
click at [217, 476] on div "modal" at bounding box center [257, 504] width 393 height 143
click at [260, 742] on textarea "modal" at bounding box center [258, 763] width 395 height 58
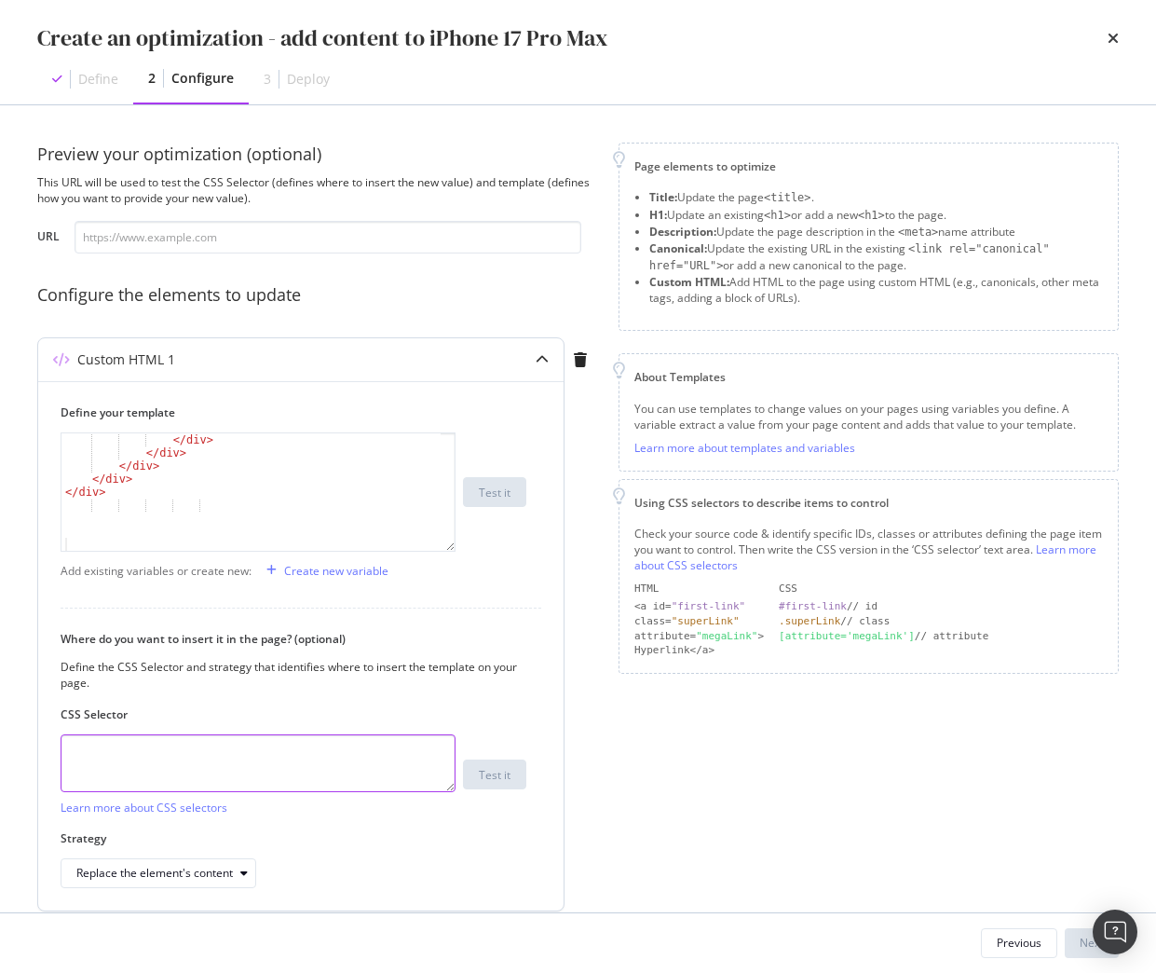
paste textarea "div.sc-iEhLsB.jWdwcZ:nth-of-type(1)"
type textarea "div.sc-iEhLsB.jWdwcZ:nth-of-type(1)"
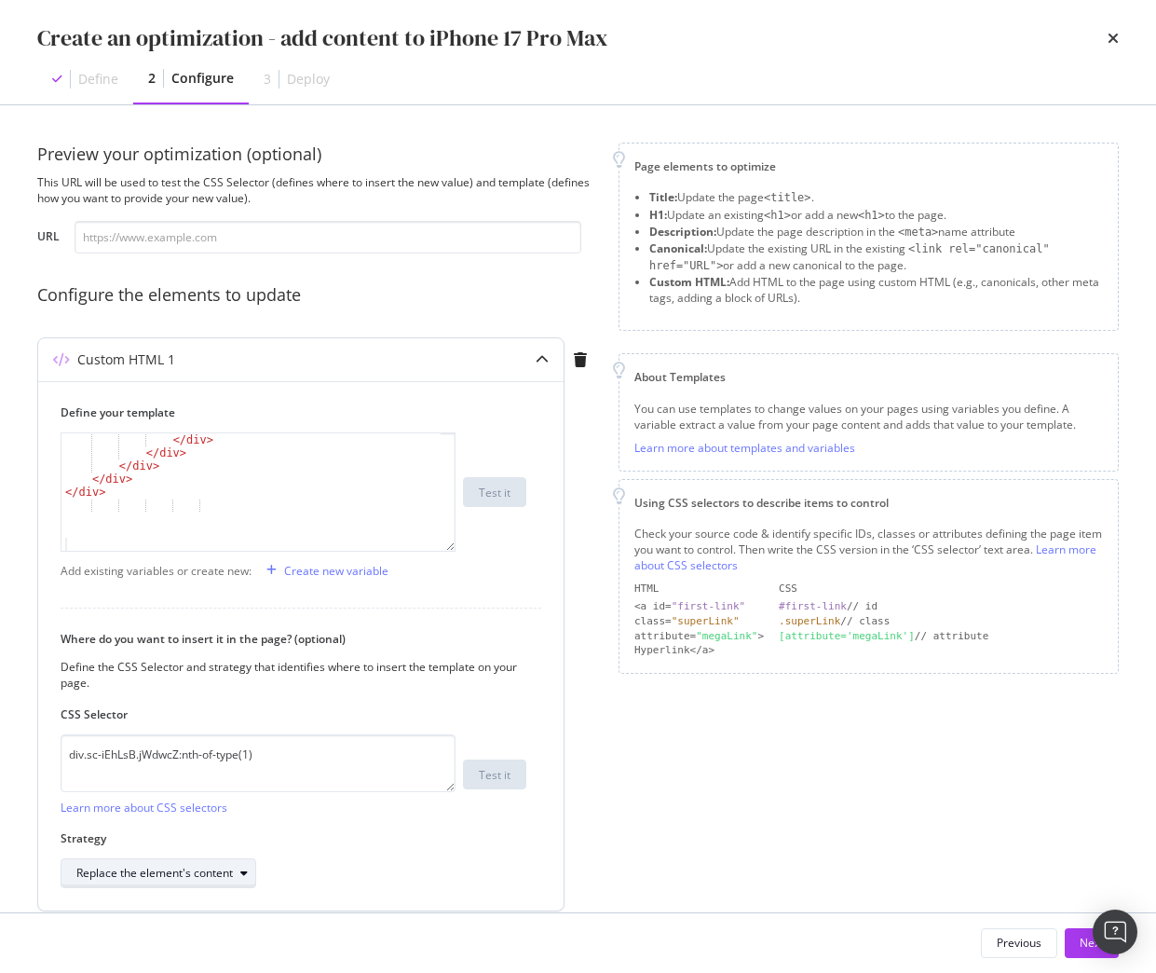
click at [233, 872] on div "modal" at bounding box center [244, 872] width 22 height 11
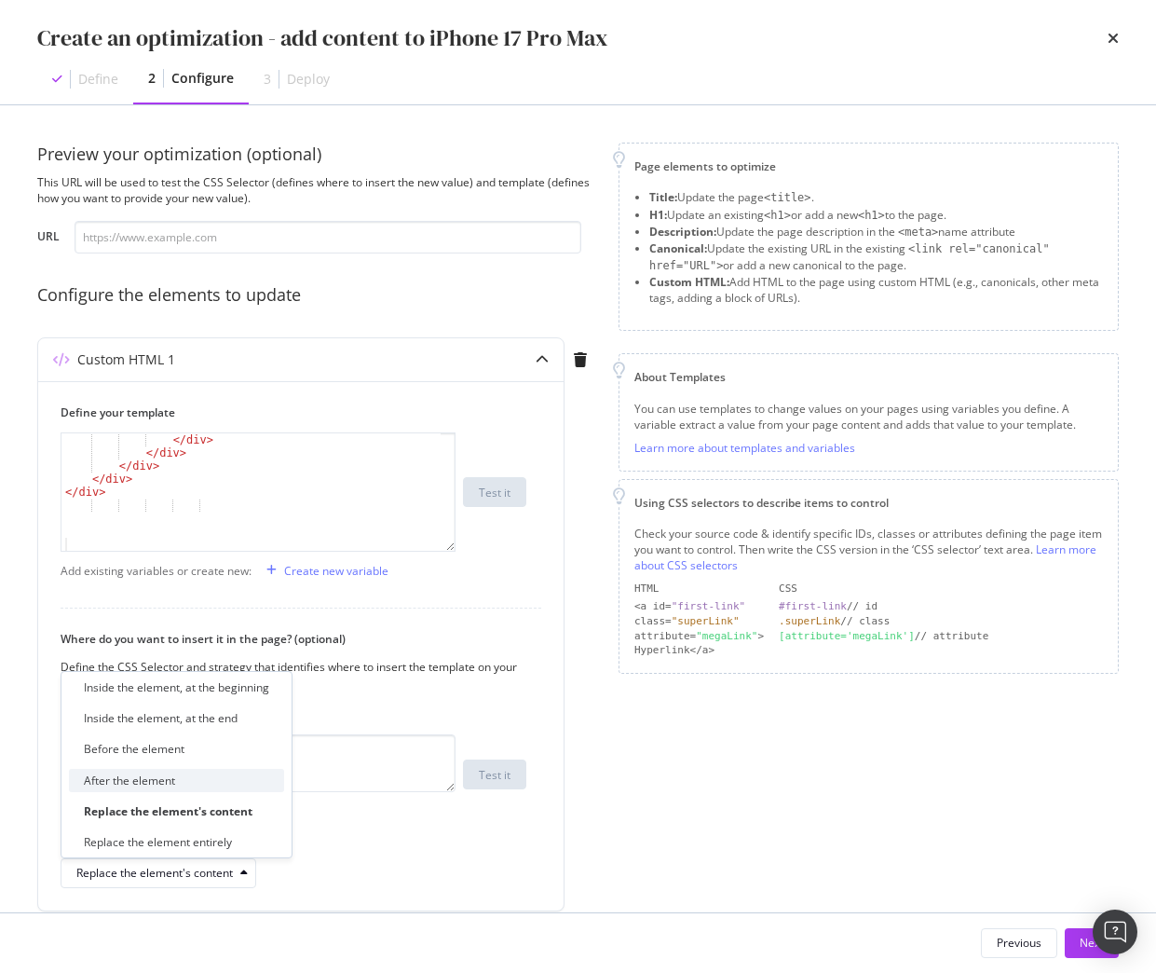
click at [155, 789] on div "After the element" at bounding box center [176, 780] width 215 height 23
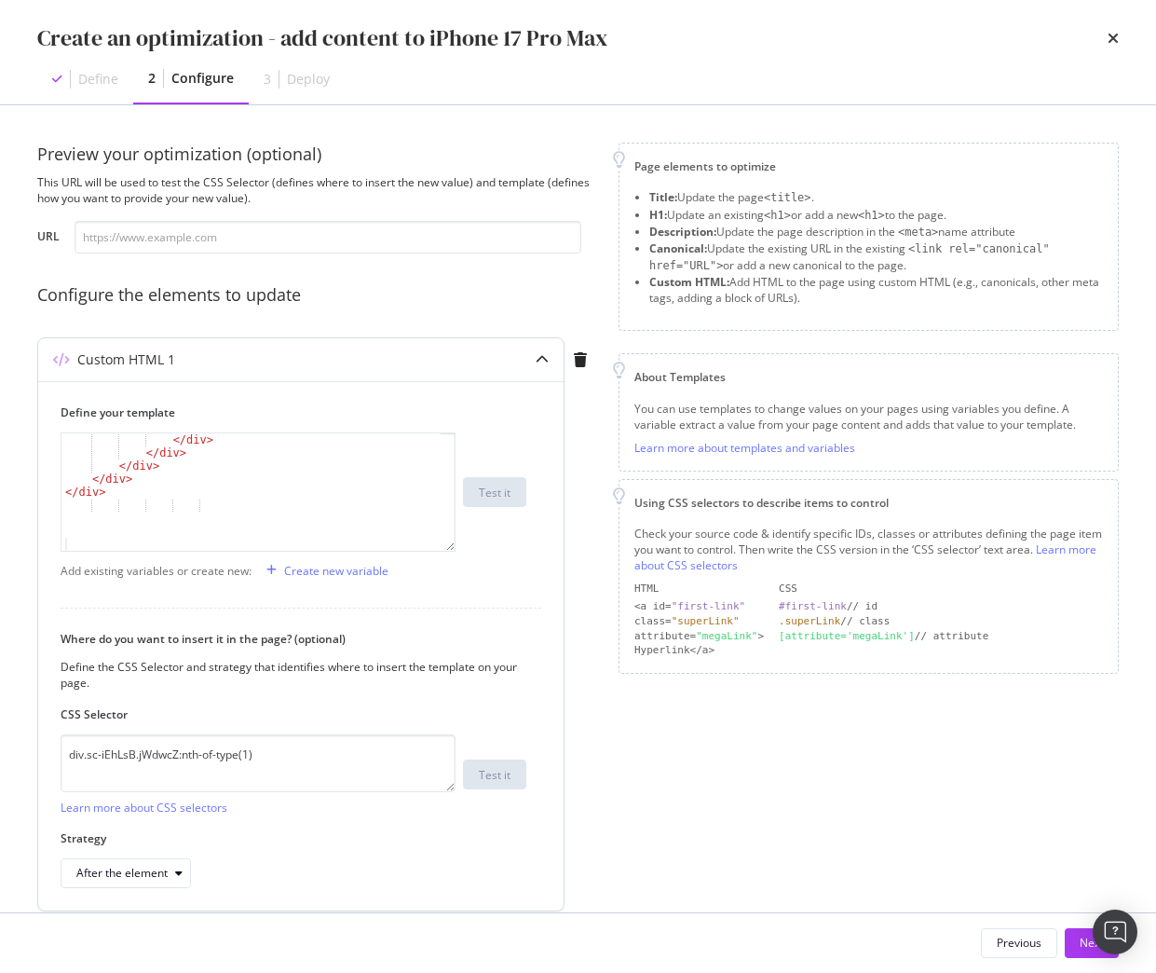
click at [387, 699] on div "Where do you want to insert it in the page? (optional) Define the CSS Selector …" at bounding box center [301, 759] width 481 height 257
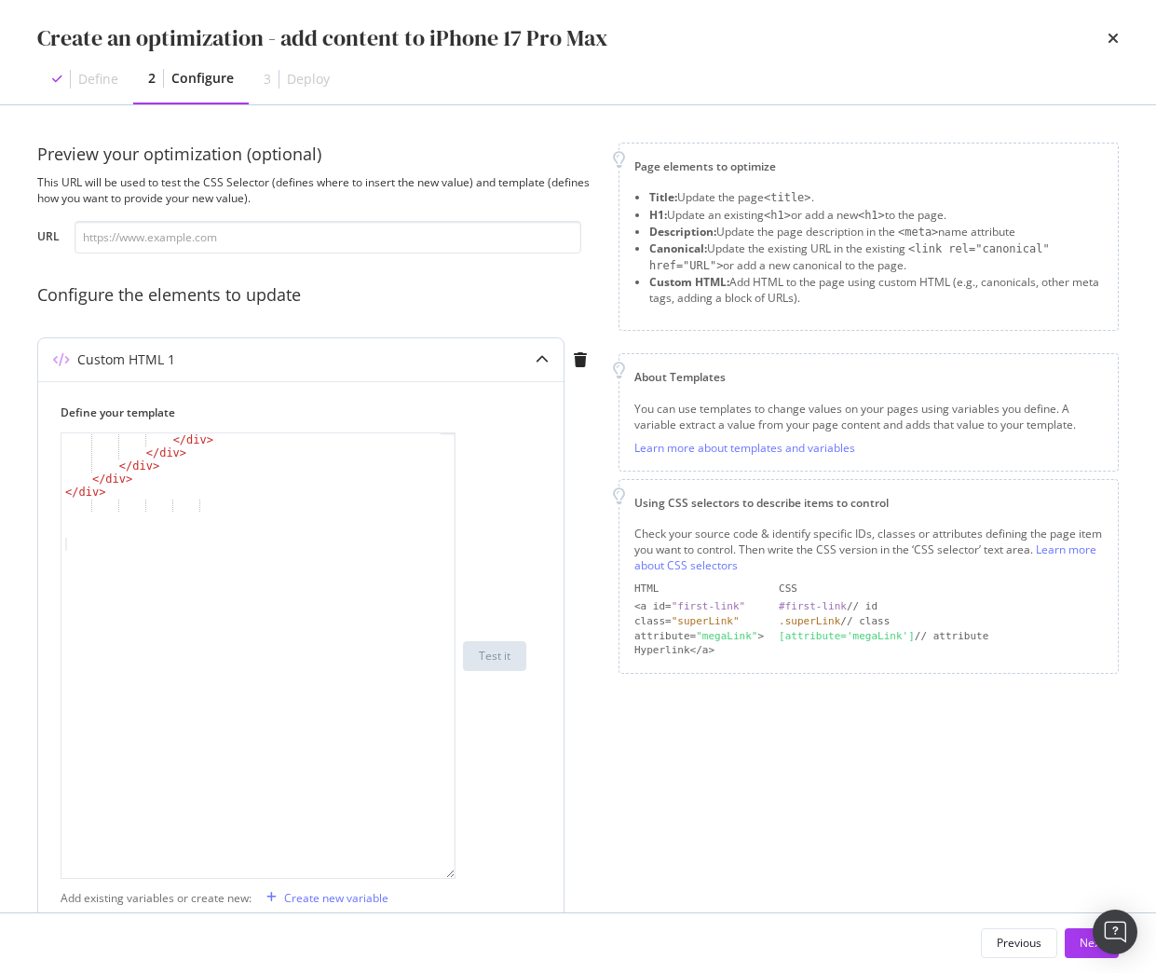
drag, startPoint x: 444, startPoint y: 544, endPoint x: 457, endPoint y: 884, distance: 340.3
click at [457, 879] on div "</ div > </ div > </ div > </ div > </ div > XXXXXXXXXXXXXXXXXXXXXXXXXXXXXXXXXX…" at bounding box center [294, 655] width 466 height 446
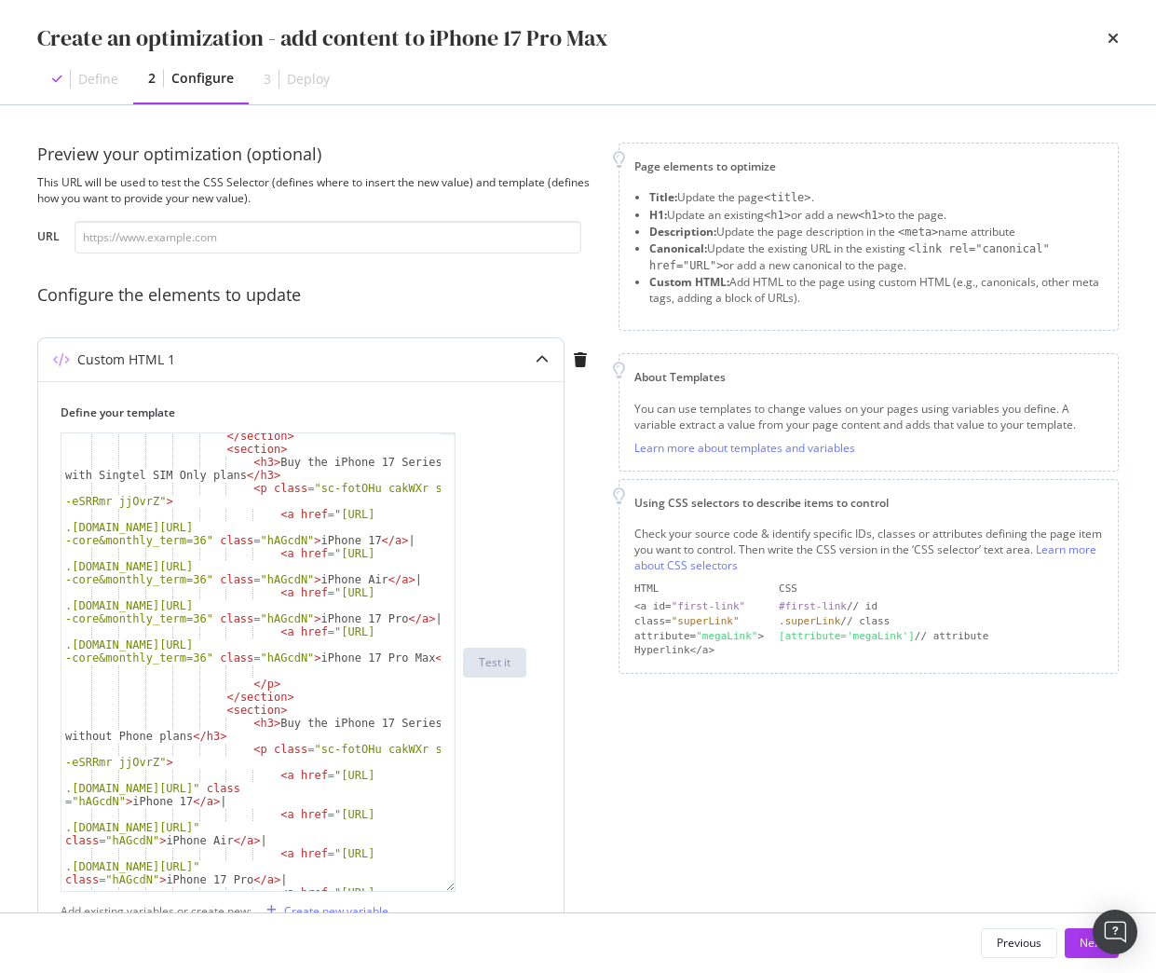
scroll to position [0, 0]
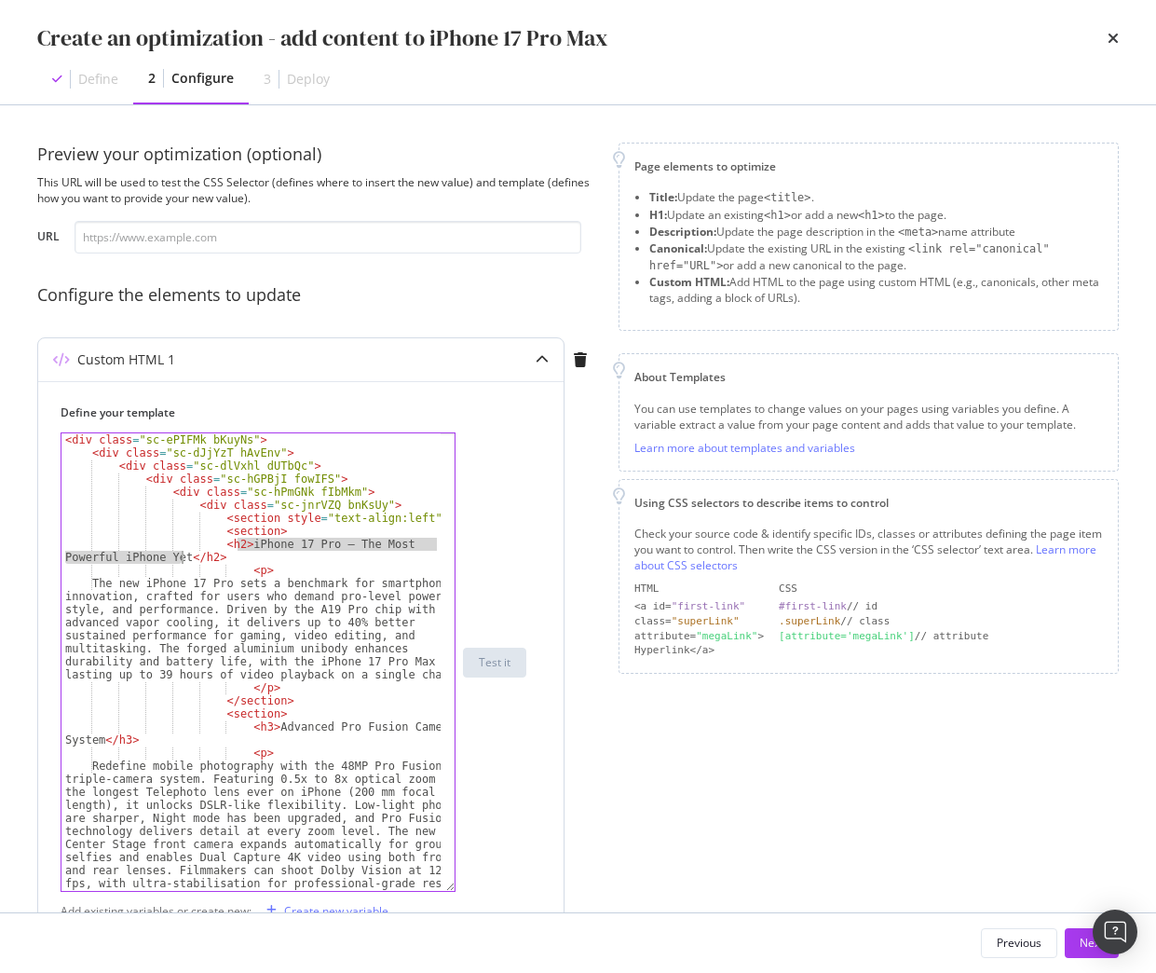
drag, startPoint x: 239, startPoint y: 544, endPoint x: 181, endPoint y: 558, distance: 60.3
click at [181, 558] on div "< div class = "sc-ePIFMk bKuyNs" > < div class = "sc-dJjYzT hAvEnv" > < div cla…" at bounding box center [250, 675] width 379 height 484
paste textarea "Max – The Ultimate Pro iPhone"
type textarea "<h2>iPhone 17 Pro Max – The Ultimate Pro iPhone </h2>"
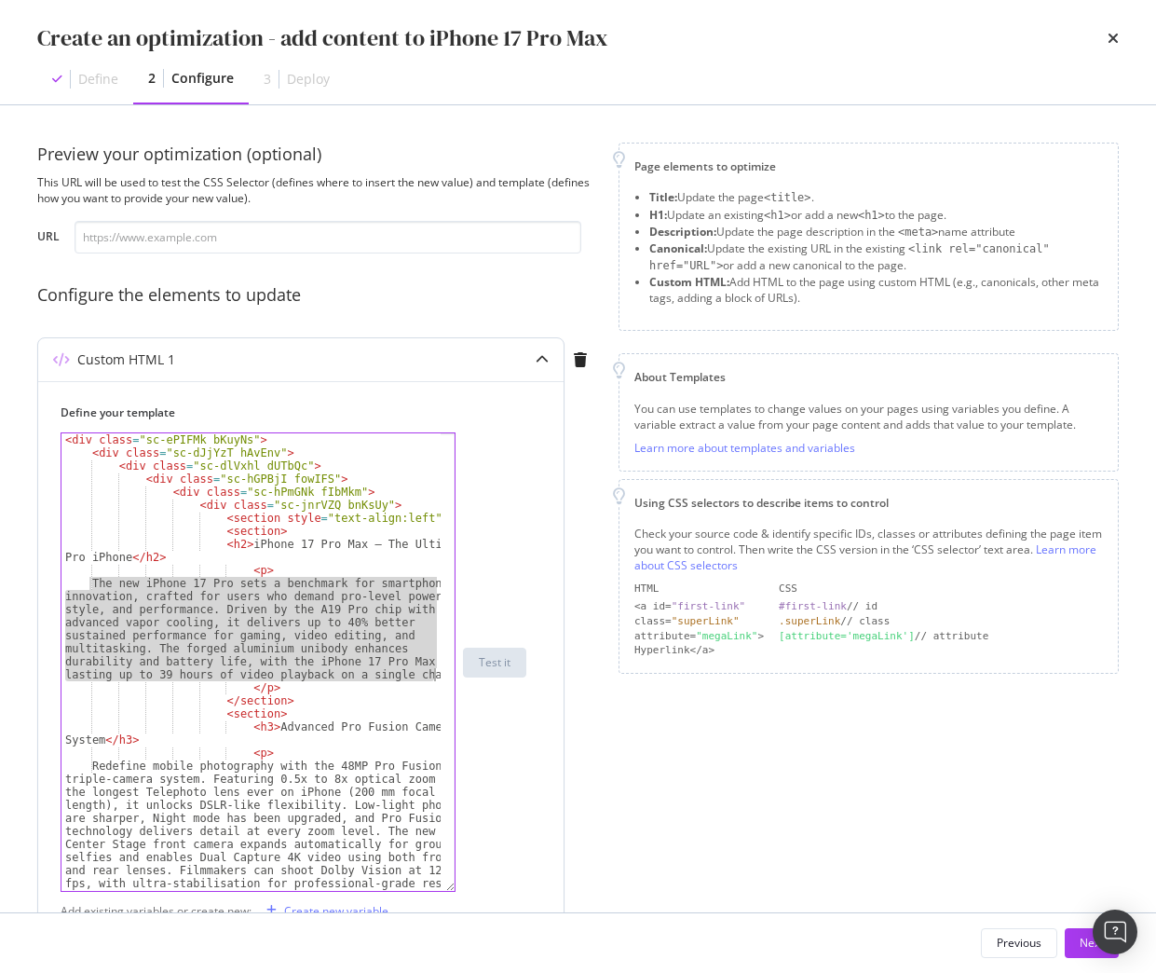
drag, startPoint x: 91, startPoint y: 581, endPoint x: 438, endPoint y: 676, distance: 359.4
click at [438, 676] on div "<h2>iPhone 17 Pro Max – The Ultimate Pro iPhone </h2> < div class = "sc-ePIFMk …" at bounding box center [258, 661] width 395 height 459
click at [224, 621] on div "< div class = "sc-ePIFMk bKuyNs" > < div class = "sc-dJjYzT hAvEnv" > < div cla…" at bounding box center [250, 661] width 379 height 457
type textarea "The new iPhone 17 Pro sets a benchmark for smartphone innovation, crafted for u…"
drag, startPoint x: 91, startPoint y: 580, endPoint x: 443, endPoint y: 676, distance: 363.9
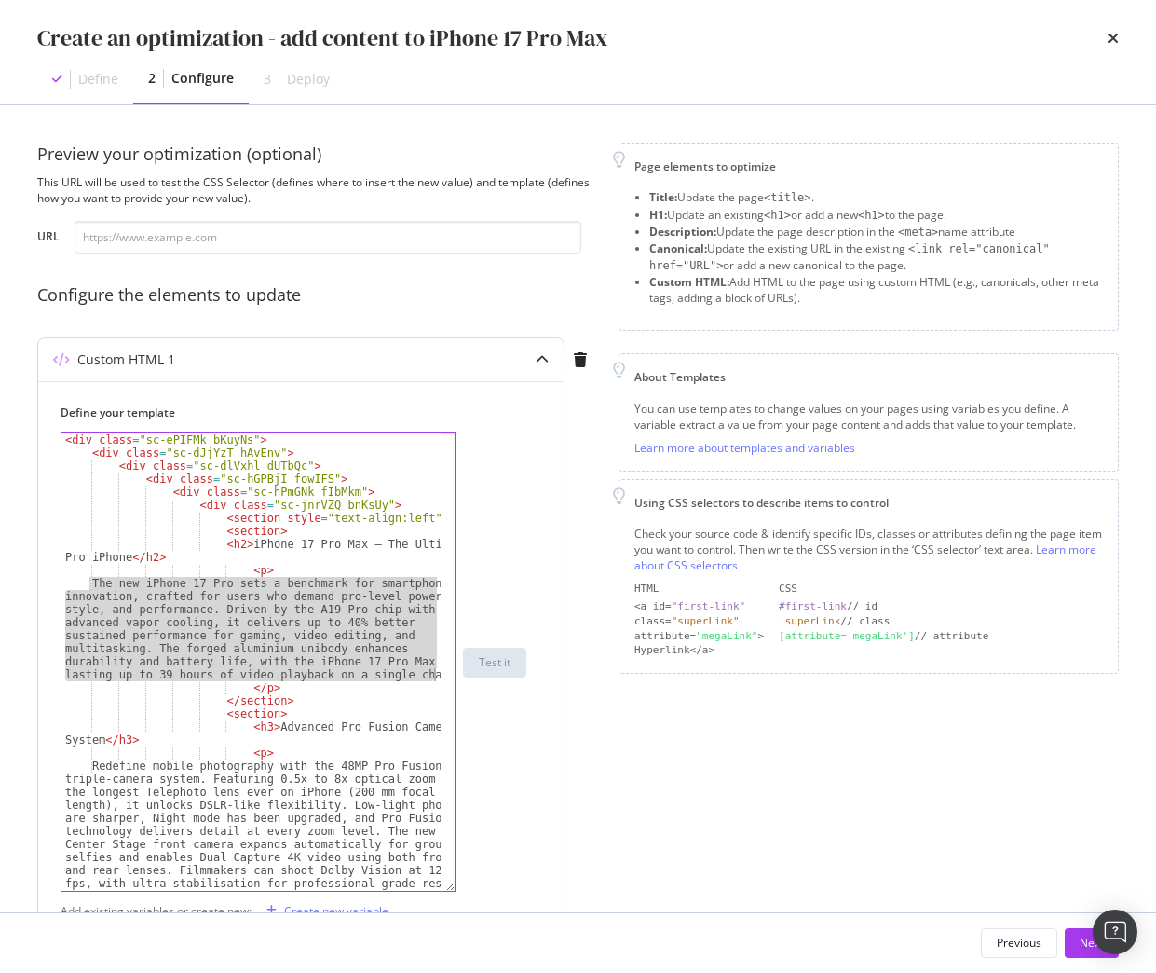
click at [443, 676] on div "The new iPhone 17 Pro sets a benchmark for smartphone innovation, crafted for u…" at bounding box center [258, 661] width 395 height 459
paste textarea "Cursor at row 11"
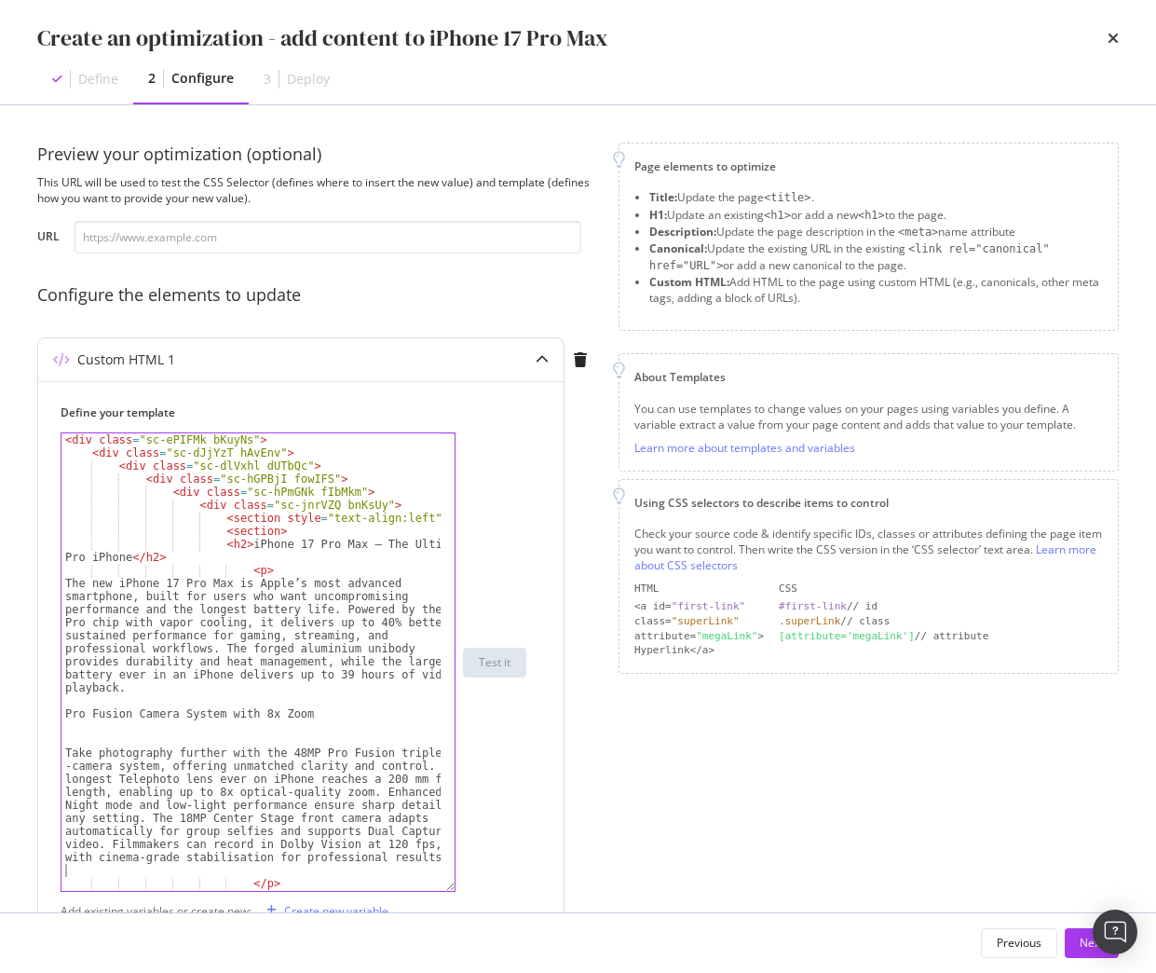
click at [104, 700] on div "< div class = "sc-ePIFMk bKuyNs" > < div class = "sc-dJjYzT hAvEnv" > < div cla…" at bounding box center [250, 675] width 379 height 484
type textarea "<br>"
drag, startPoint x: 104, startPoint y: 700, endPoint x: 12, endPoint y: 700, distance: 92.2
click at [12, 700] on div "Preview your optimization (optional) This URL will be used to test the CSS Sele…" at bounding box center [578, 508] width 1156 height 807
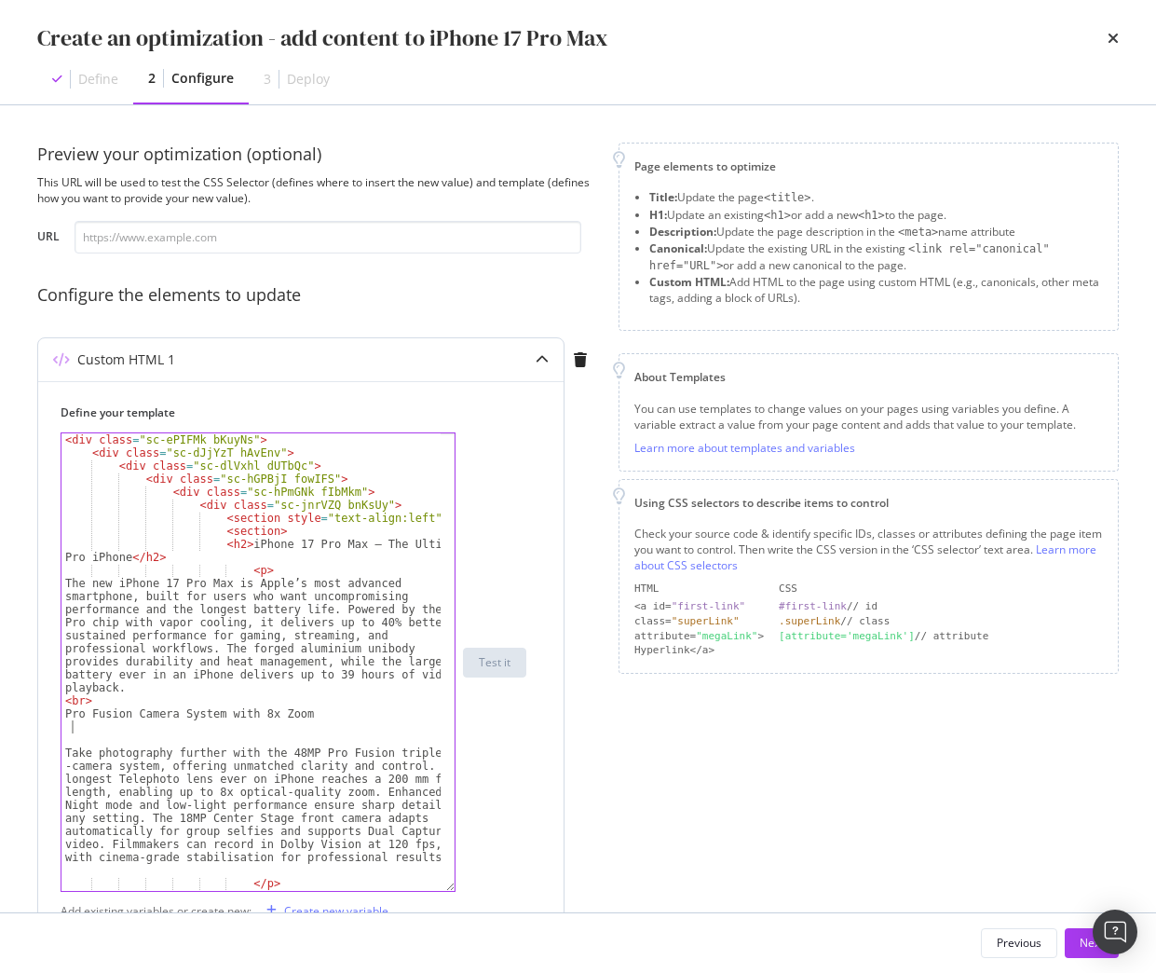
click at [79, 730] on div "< div class = "sc-ePIFMk bKuyNs" > < div class = "sc-dJjYzT hAvEnv" > < div cla…" at bounding box center [250, 675] width 379 height 484
paste textarea "<br>"
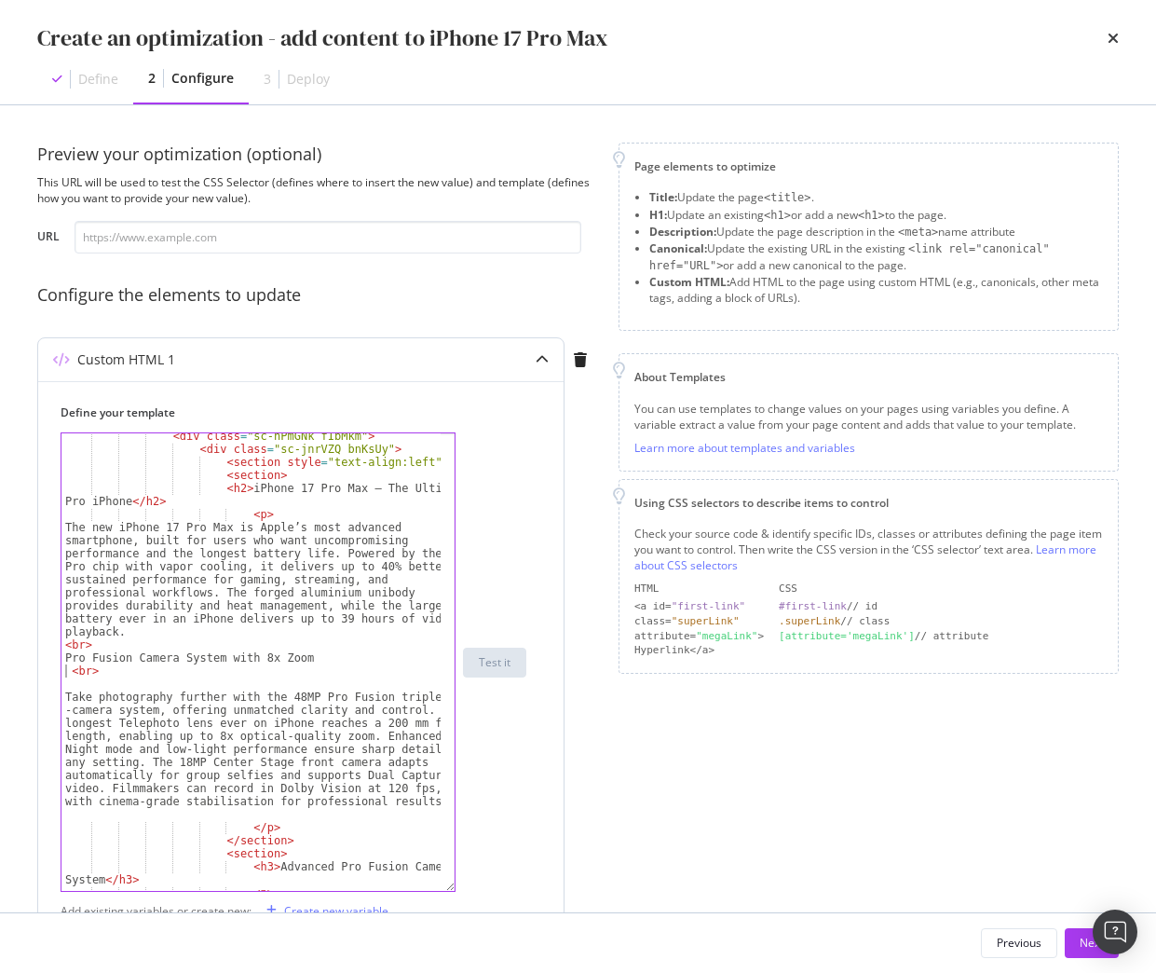
click at [67, 670] on div "< div class = "sc-hPmGNk fIbMkm" > < div class = "sc-jnrVZQ bnKsUy" > < section…" at bounding box center [250, 737] width 379 height 614
click at [67, 697] on div "< div class = "sc-hPmGNk fIbMkm" > < div class = "sc-jnrVZQ bnKsUy" > < section…" at bounding box center [250, 737] width 379 height 614
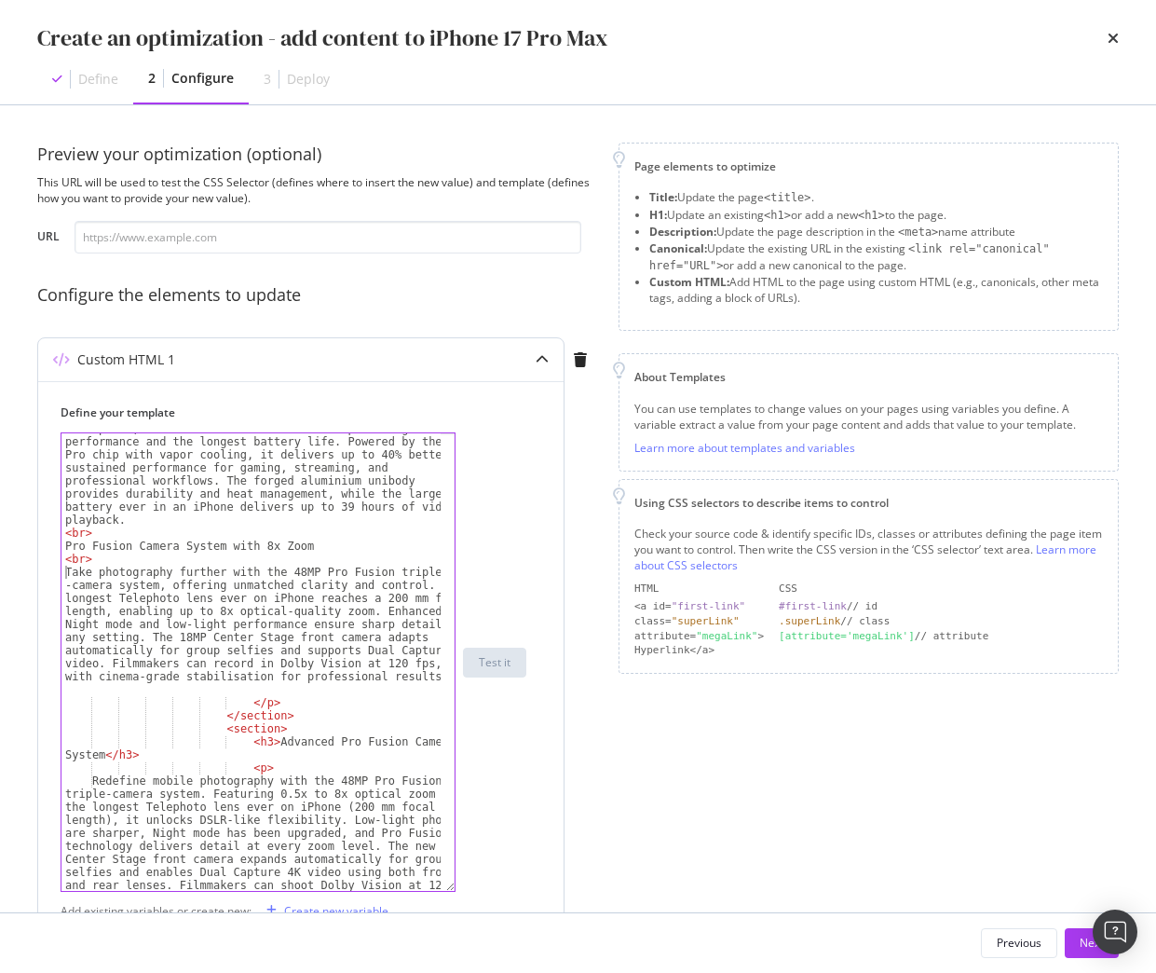
scroll to position [224, 0]
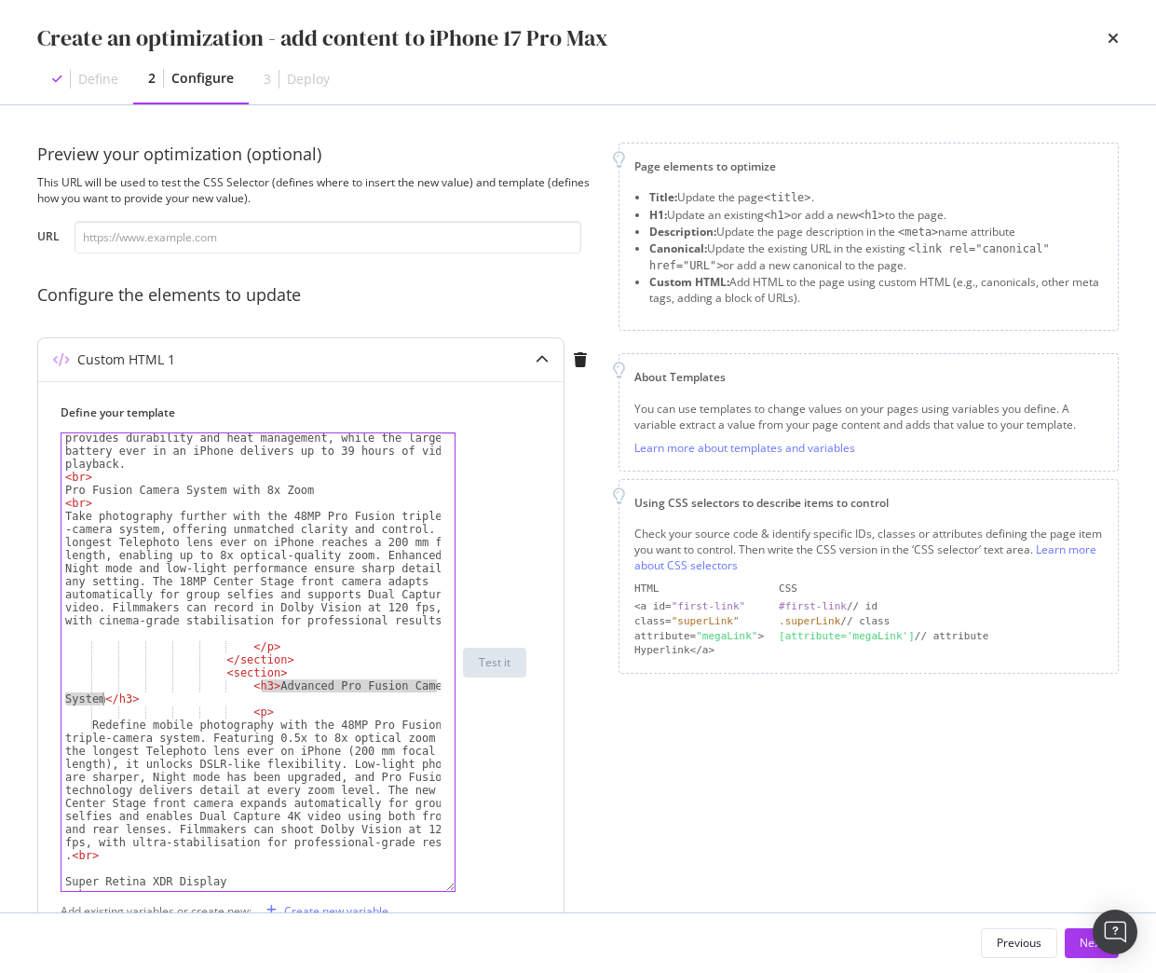
drag, startPoint x: 263, startPoint y: 687, endPoint x: 103, endPoint y: 699, distance: 159.8
click at [103, 699] on div "The new iPhone 17 Pro Max is Apple’s most advanced smartphone, built for users …" at bounding box center [250, 647] width 379 height 588
paste textarea "Expansive 6.9-Inch Super Retina XDR Display"
type textarea "<h3>Expansive 6.9-Inch Super Retina XDR Display</h3>"
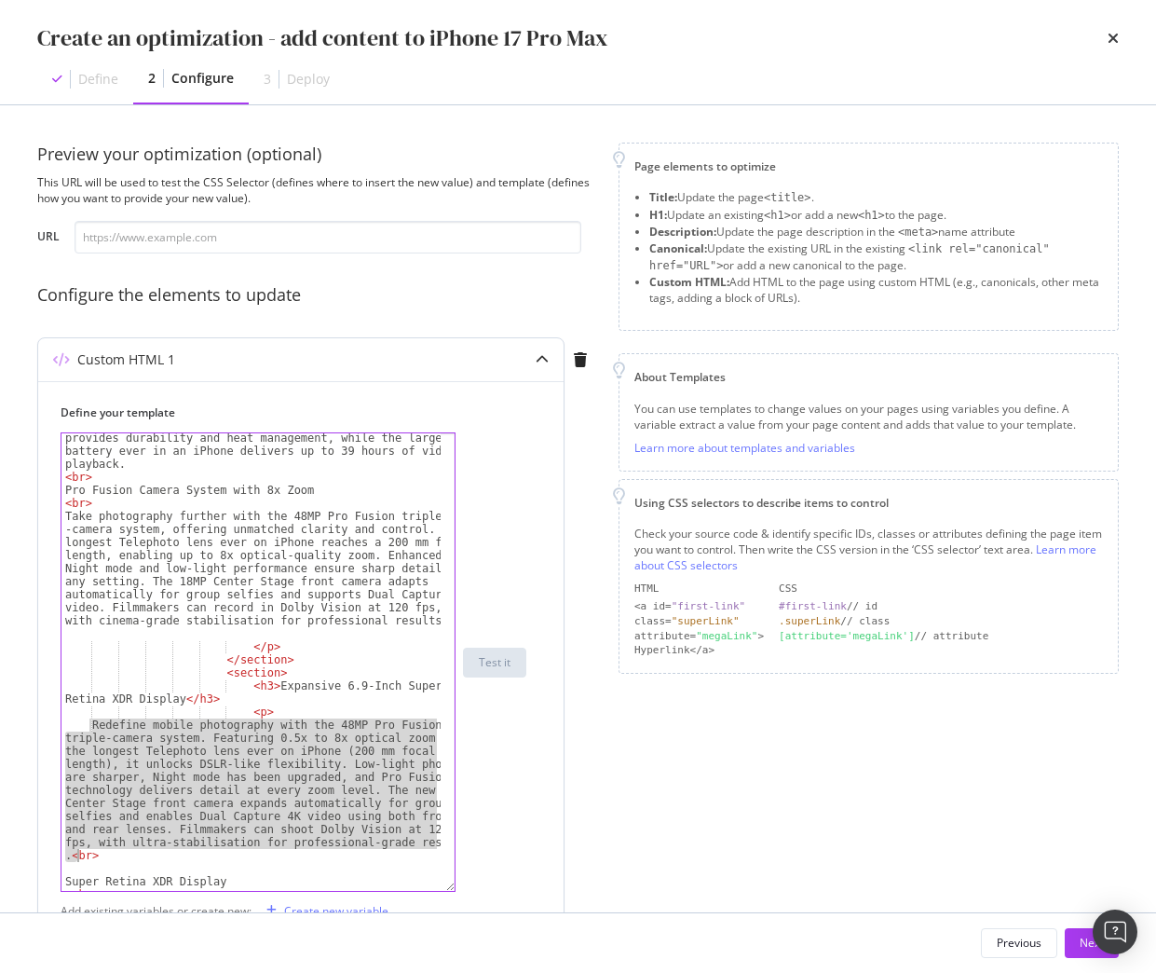
drag, startPoint x: 91, startPoint y: 724, endPoint x: 76, endPoint y: 854, distance: 131.3
click at [76, 854] on div "The new iPhone 17 Pro Max is Apple’s most advanced smartphone, built for users …" at bounding box center [250, 647] width 379 height 588
paste textarea "Experience breathtaking visuals on the 6.9-inch Super Retina XDR display, Apple…"
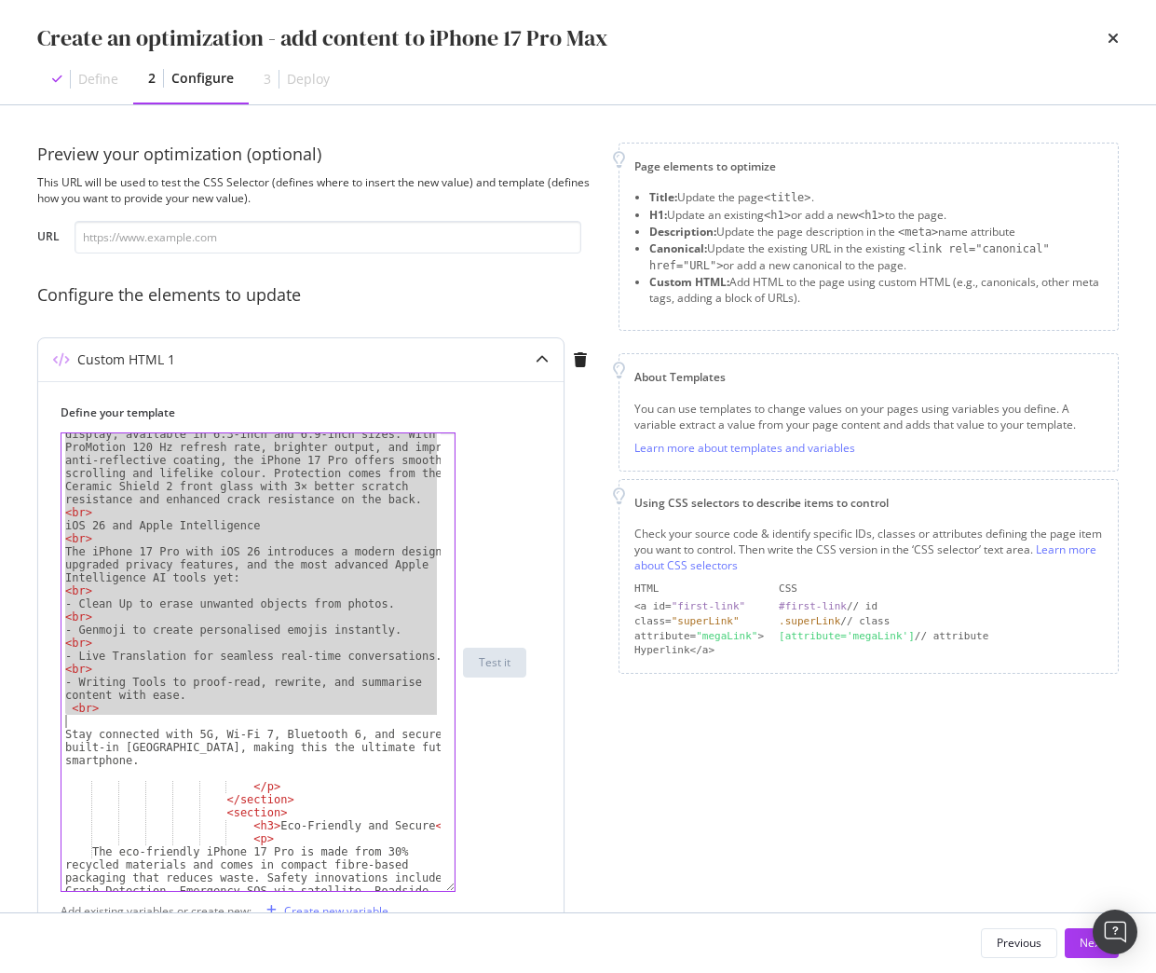
scroll to position [671, 0]
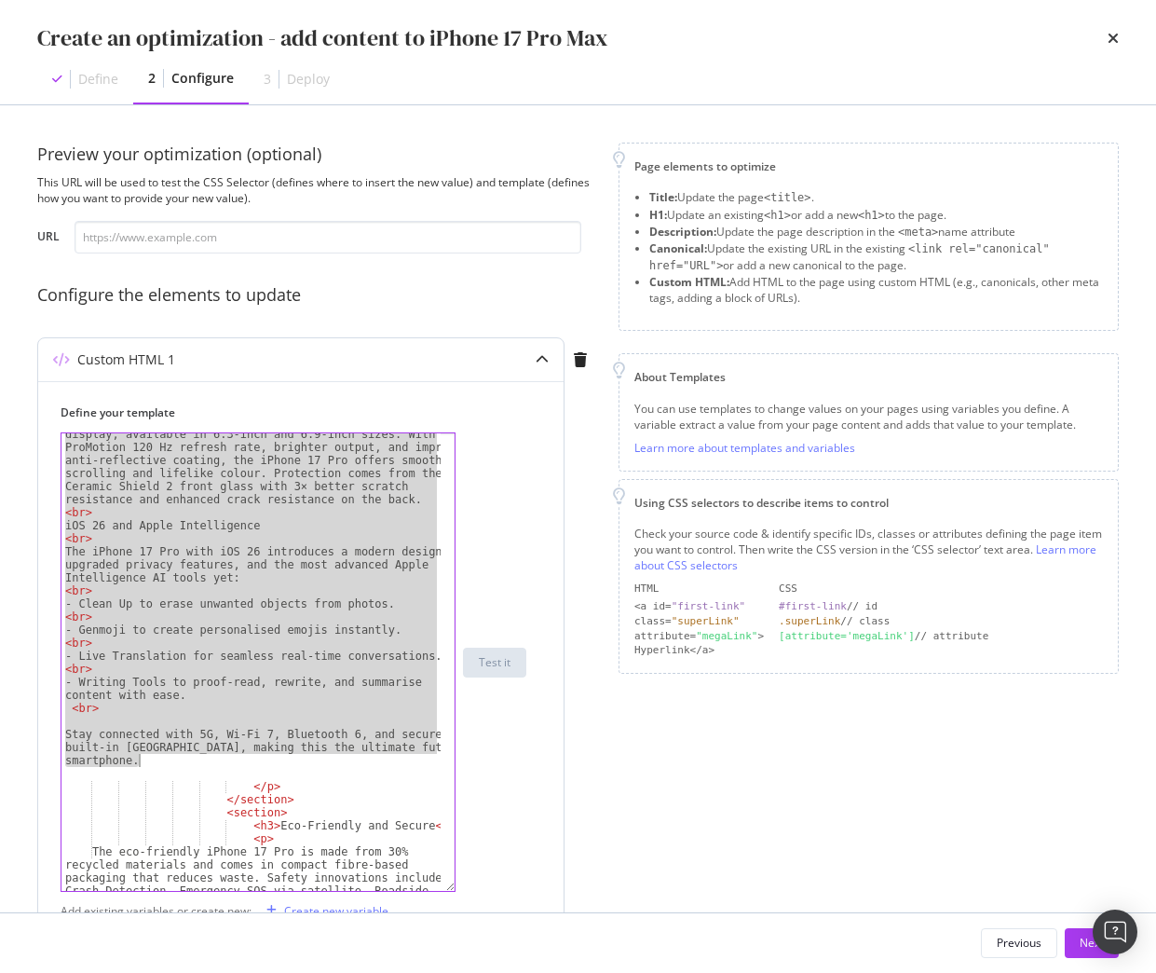
drag, startPoint x: 64, startPoint y: 722, endPoint x: 240, endPoint y: 766, distance: 181.5
click at [240, 766] on div "Immerse yourself in stunning visuals on the Super Retina XDR display, available…" at bounding box center [250, 728] width 379 height 627
type textarea "Stay connected with 5G, Wi-Fi 7, Bluetooth 6, and secure built-in eSIM, making …"
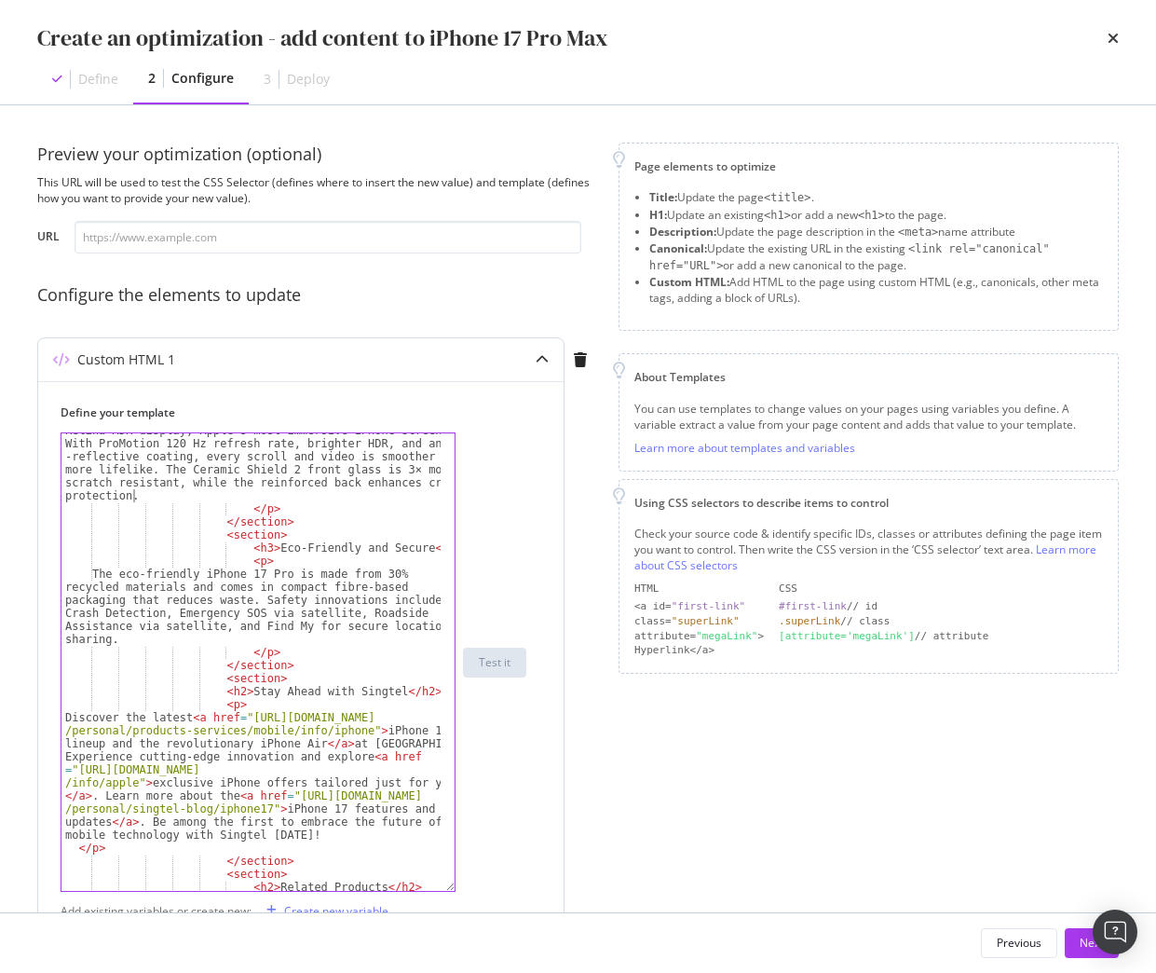
scroll to position [419, 0]
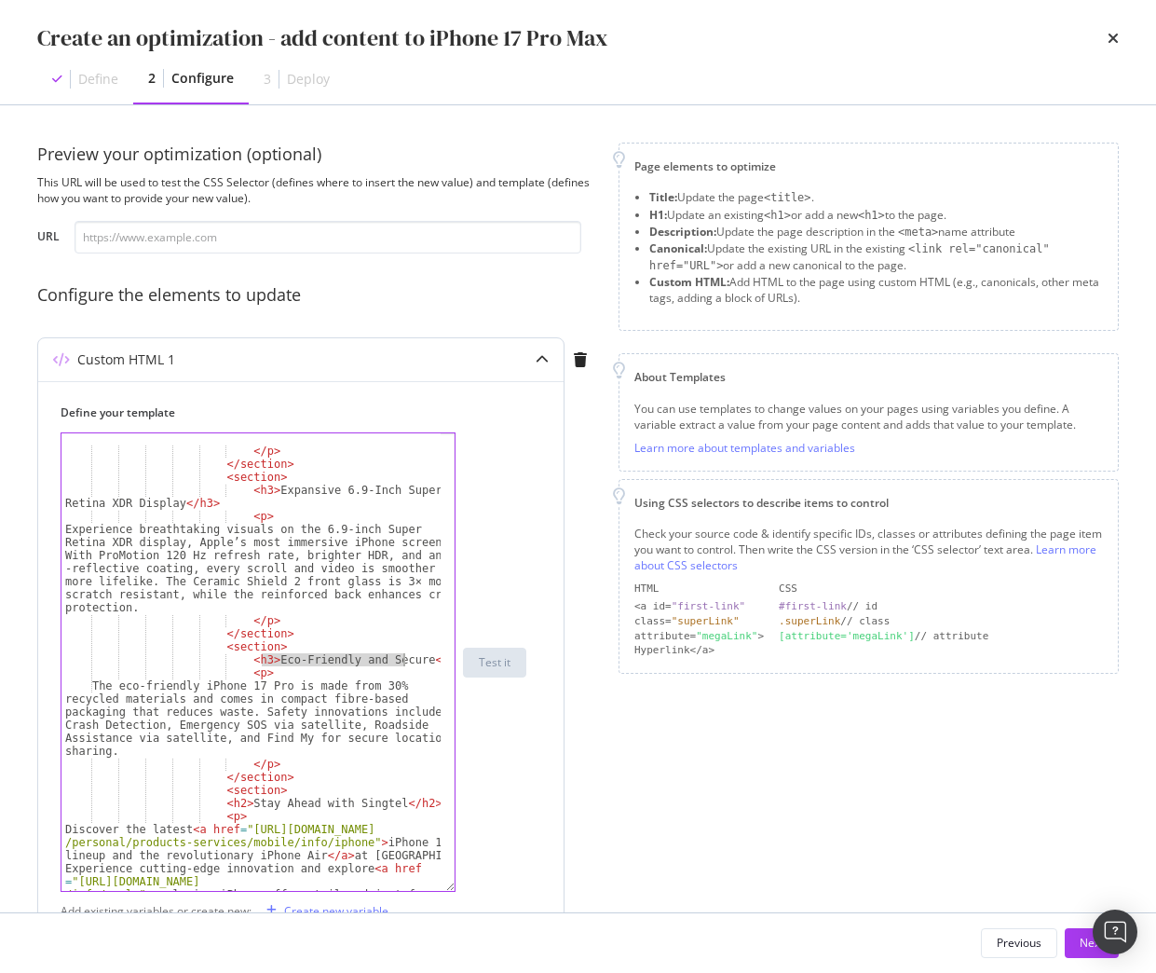
drag, startPoint x: 261, startPoint y: 657, endPoint x: 402, endPoint y: 663, distance: 140.8
click at [402, 663] on div "</ p > </ section > < section > < h3 > Expansive 6.9-Inch Super Retina XDR Disp…" at bounding box center [250, 731] width 379 height 601
paste textarea "iOS 26 with Apple Intelligence"
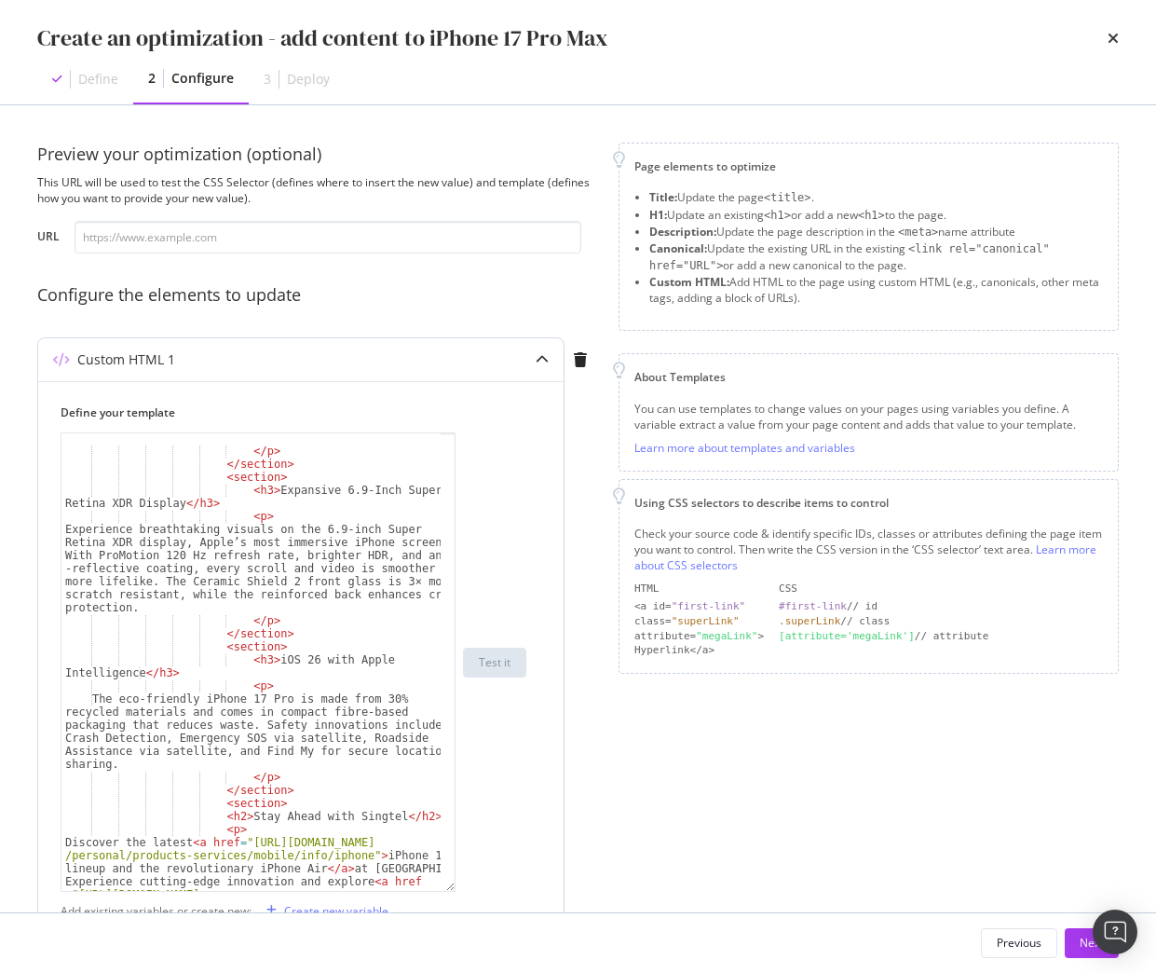
click at [112, 719] on div "</ p > </ section > < section > < h3 > Expansive 6.9-Inch Super Retina XDR Disp…" at bounding box center [250, 731] width 379 height 601
type textarea "The eco-friendly iPhone 17 Pro is made from 30% recycled materials and comes in…"
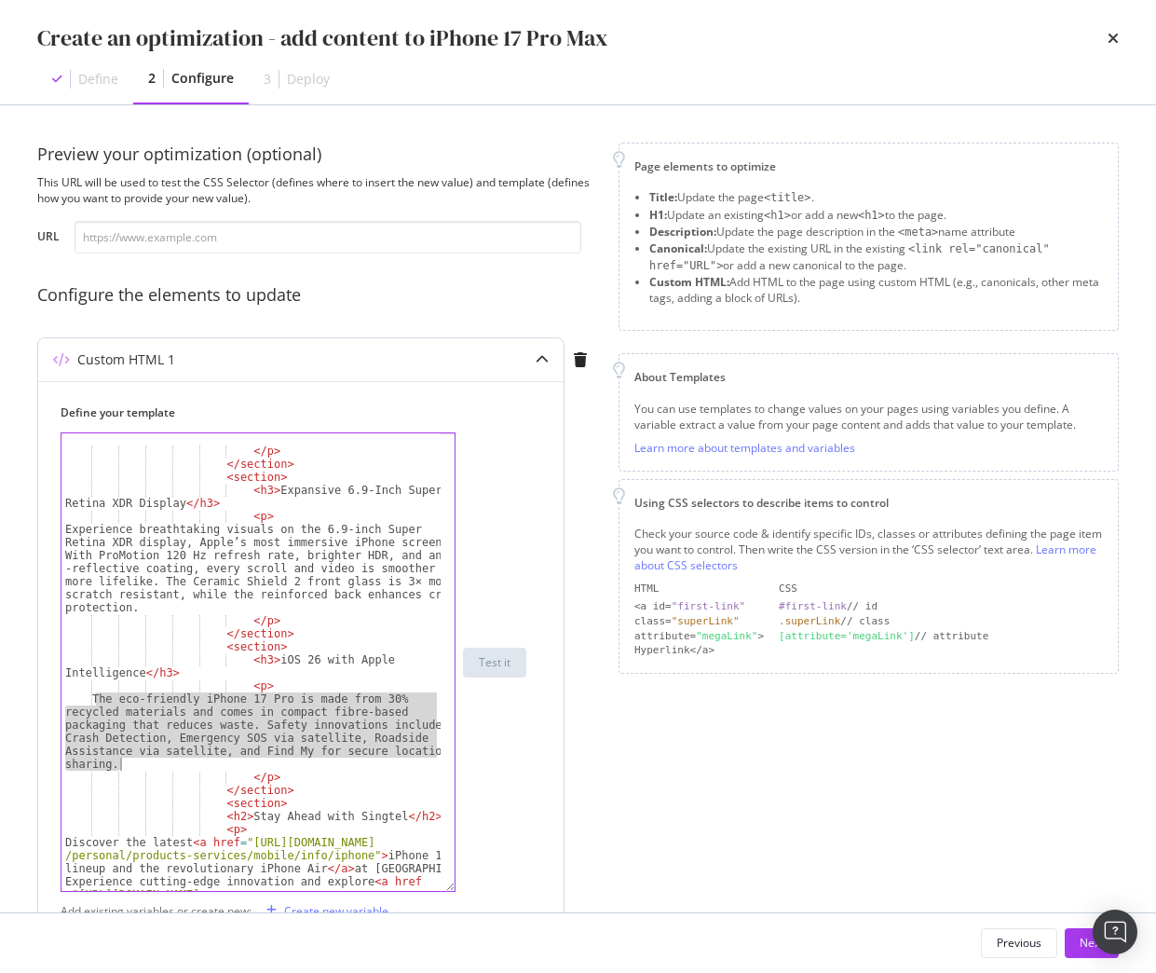
drag, startPoint x: 95, startPoint y: 695, endPoint x: 127, endPoint y: 760, distance: 72.5
click at [127, 760] on div "</ p > </ section > < section > < h3 > Expansive 6.9-Inch Super Retina XDR Disp…" at bounding box center [250, 731] width 379 height 601
paste textarea "Cursor at row 28"
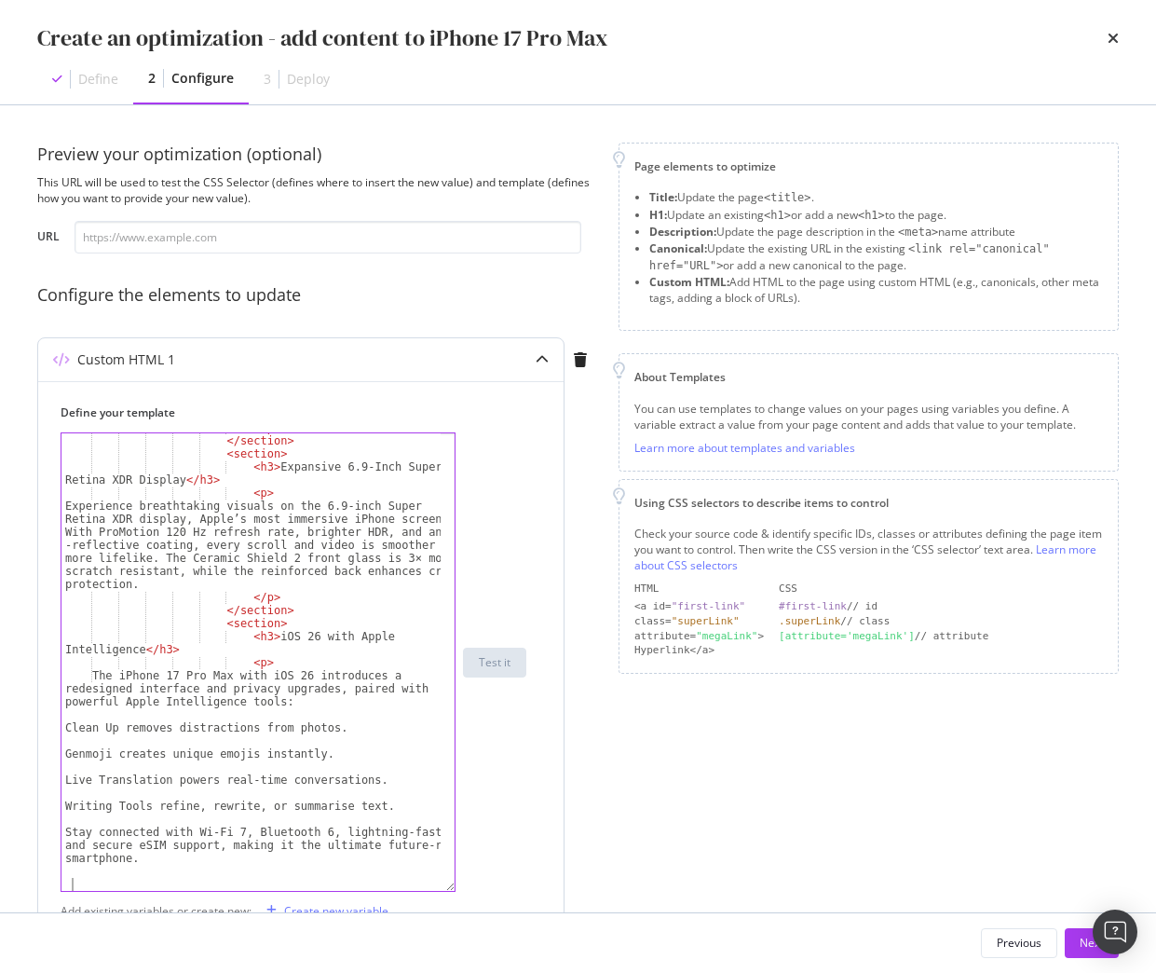
scroll to position [443, 0]
click at [238, 713] on div "</ p > </ section > < section > < h3 > Expansive 6.9-Inch Super Retina XDR Disp…" at bounding box center [250, 663] width 379 height 484
type textarea "<br>"
drag, startPoint x: 137, startPoint y: 723, endPoint x: 37, endPoint y: 721, distance: 99.7
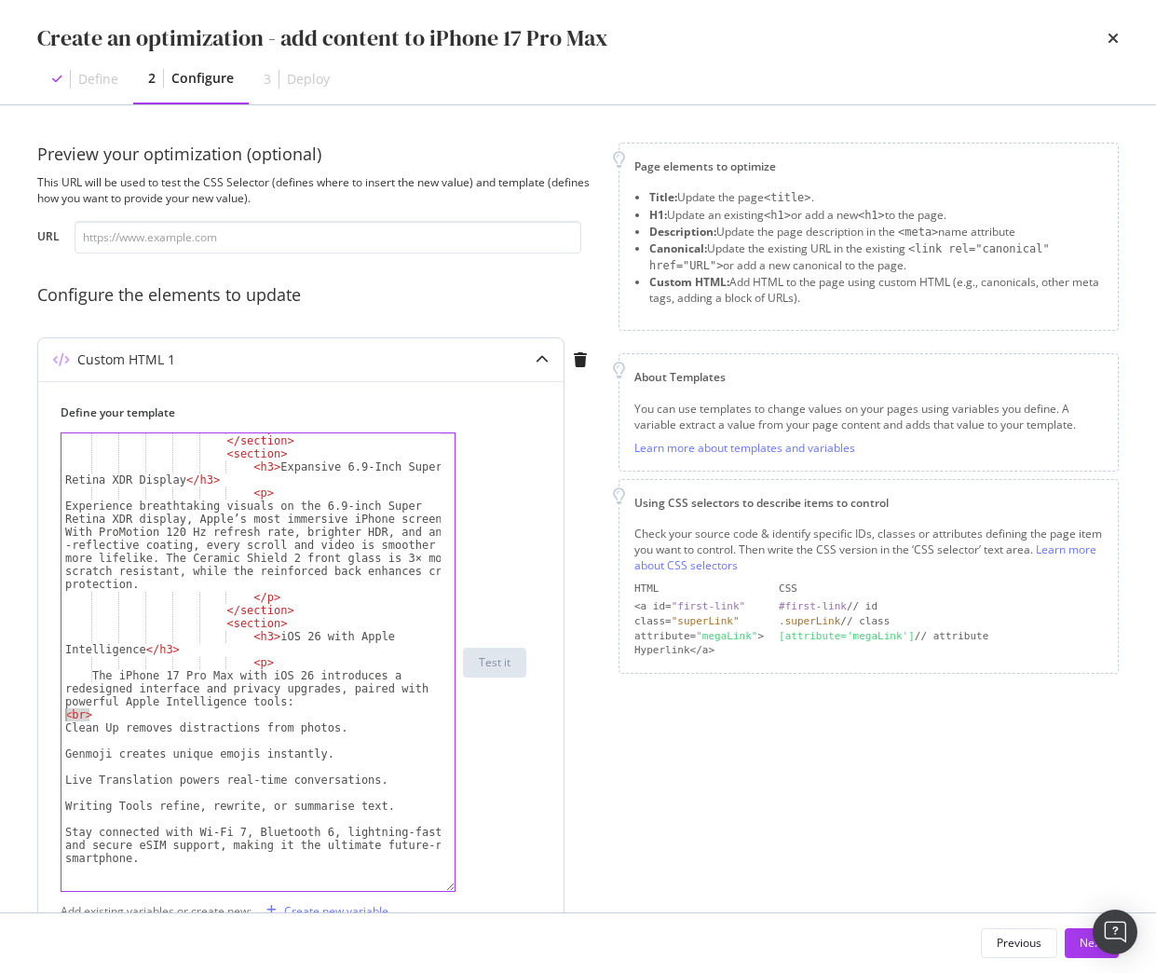
click at [37, 721] on div "Custom HTML 1 Define your template <br> </ p > </ section > < section > < h3 > …" at bounding box center [300, 794] width 527 height 914
click at [87, 738] on div "</ p > </ section > < section > < h3 > Expansive 6.9-Inch Super Retina XDR Disp…" at bounding box center [250, 663] width 379 height 484
paste textarea "<br>"
click at [84, 780] on div "</ p > </ section > < section > < h3 > Expansive 6.9-Inch Super Retina XDR Disp…" at bounding box center [250, 663] width 379 height 484
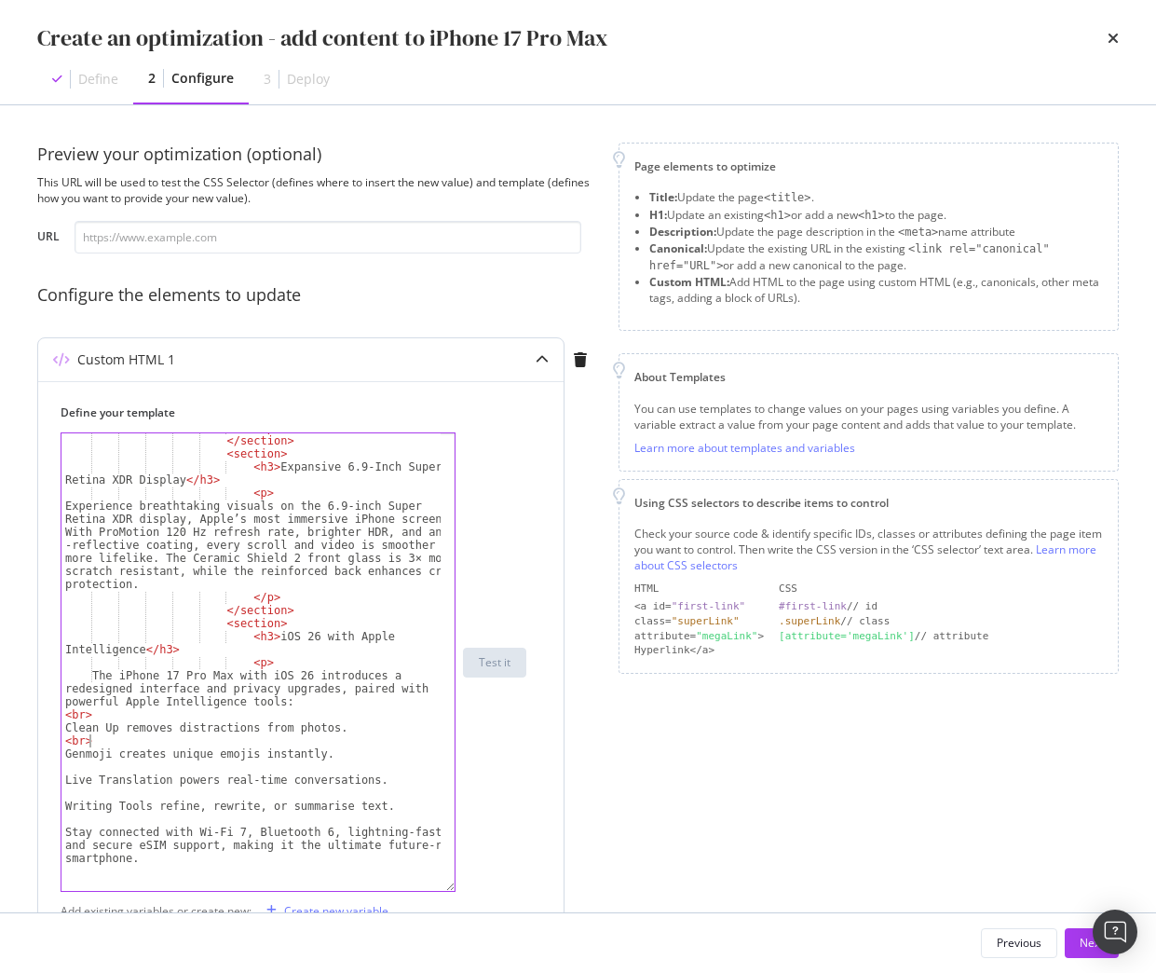
type textarea "Live Translation powers real-time conversations."
click at [85, 769] on div "</ p > </ section > < section > < h3 > Expansive 6.9-Inch Super Retina XDR Disp…" at bounding box center [250, 663] width 379 height 484
paste textarea "<br>"
type textarea "<br>"
click at [81, 790] on div "</ p > </ section > < section > < h3 > Expansive 6.9-Inch Super Retina XDR Disp…" at bounding box center [250, 663] width 379 height 484
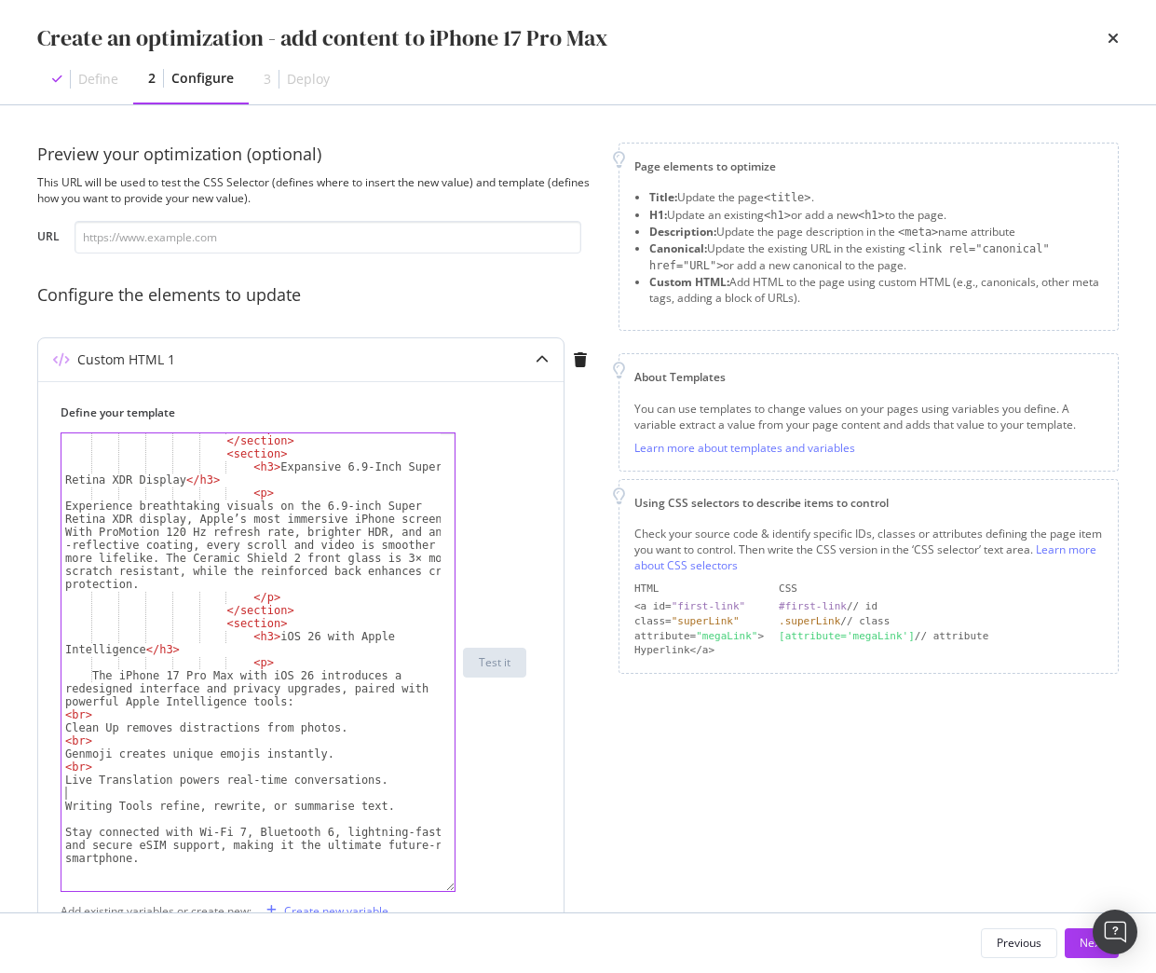
paste textarea "<br>"
type textarea "<br>"
click at [92, 817] on div "</ p > </ section > < section > < h3 > Expansive 6.9-Inch Super Retina XDR Disp…" at bounding box center [250, 663] width 379 height 484
paste textarea "<br>"
click at [65, 730] on div "</ p > </ section > < section > < h3 > Expansive 6.9-Inch Super Retina XDR Disp…" at bounding box center [250, 663] width 379 height 484
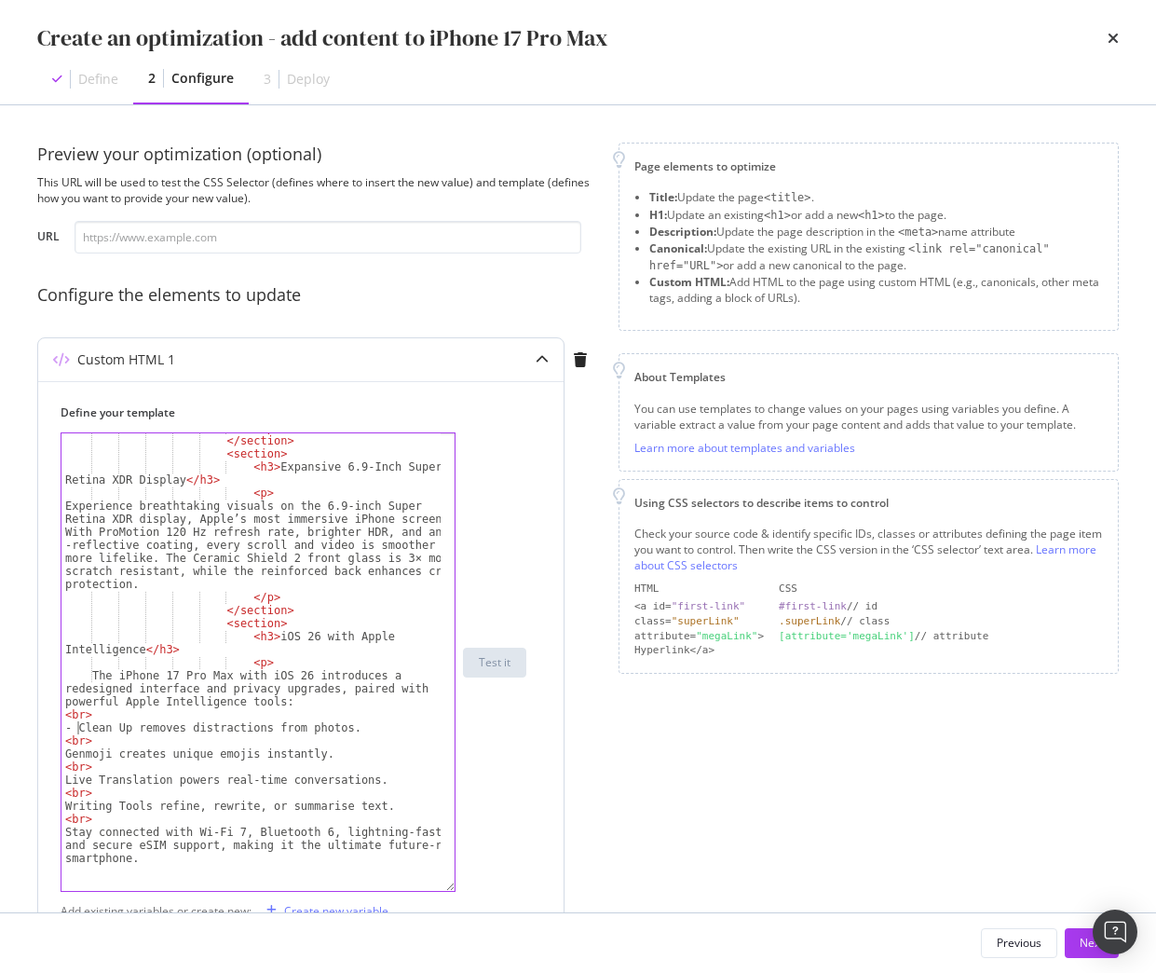
scroll to position [0, 1]
click at [64, 757] on div "</ p > </ section > < section > < h3 > Expansive 6.9-Inch Super Retina XDR Disp…" at bounding box center [250, 663] width 379 height 484
click at [65, 776] on div "</ p > </ section > < section > < h3 > Expansive 6.9-Inch Super Retina XDR Disp…" at bounding box center [250, 663] width 379 height 484
click at [65, 810] on div "</ p > </ section > < section > < h3 > Expansive 6.9-Inch Super Retina XDR Disp…" at bounding box center [250, 663] width 379 height 484
type textarea "- Writing Tools refine, rewrite, or summarise text."
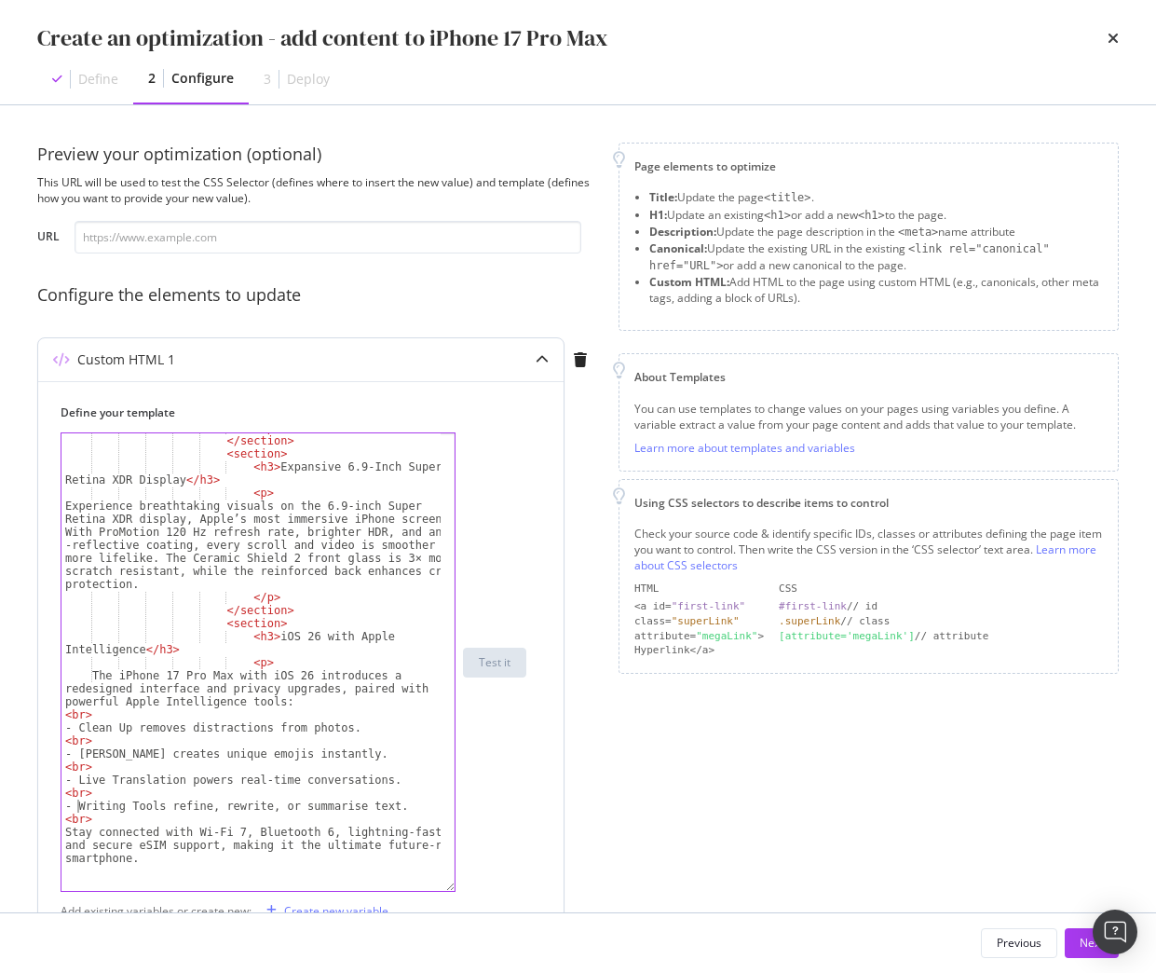
scroll to position [498, 0]
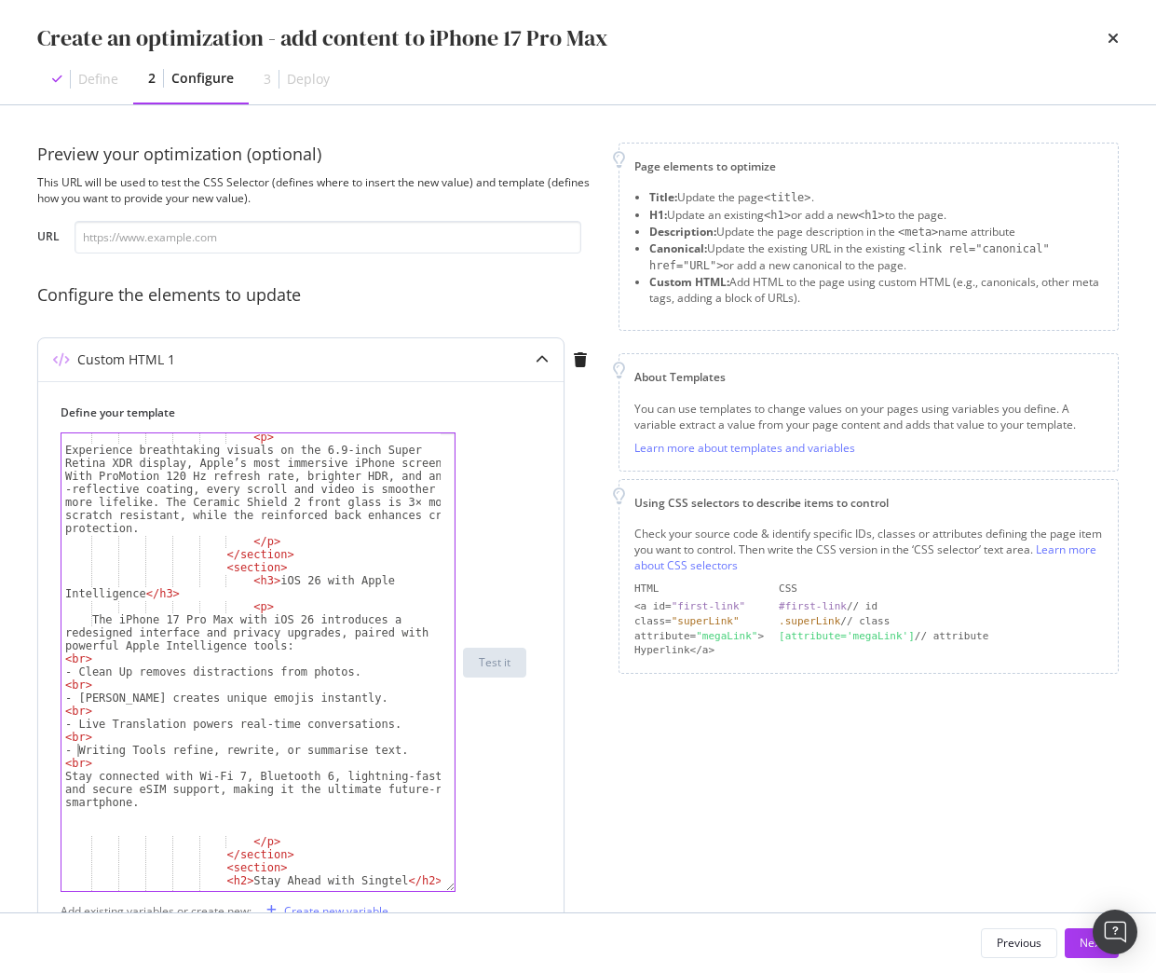
click at [166, 812] on div "< p > Experience breathtaking visuals on the 6.9-inch Super Retina XDR display,…" at bounding box center [250, 730] width 379 height 601
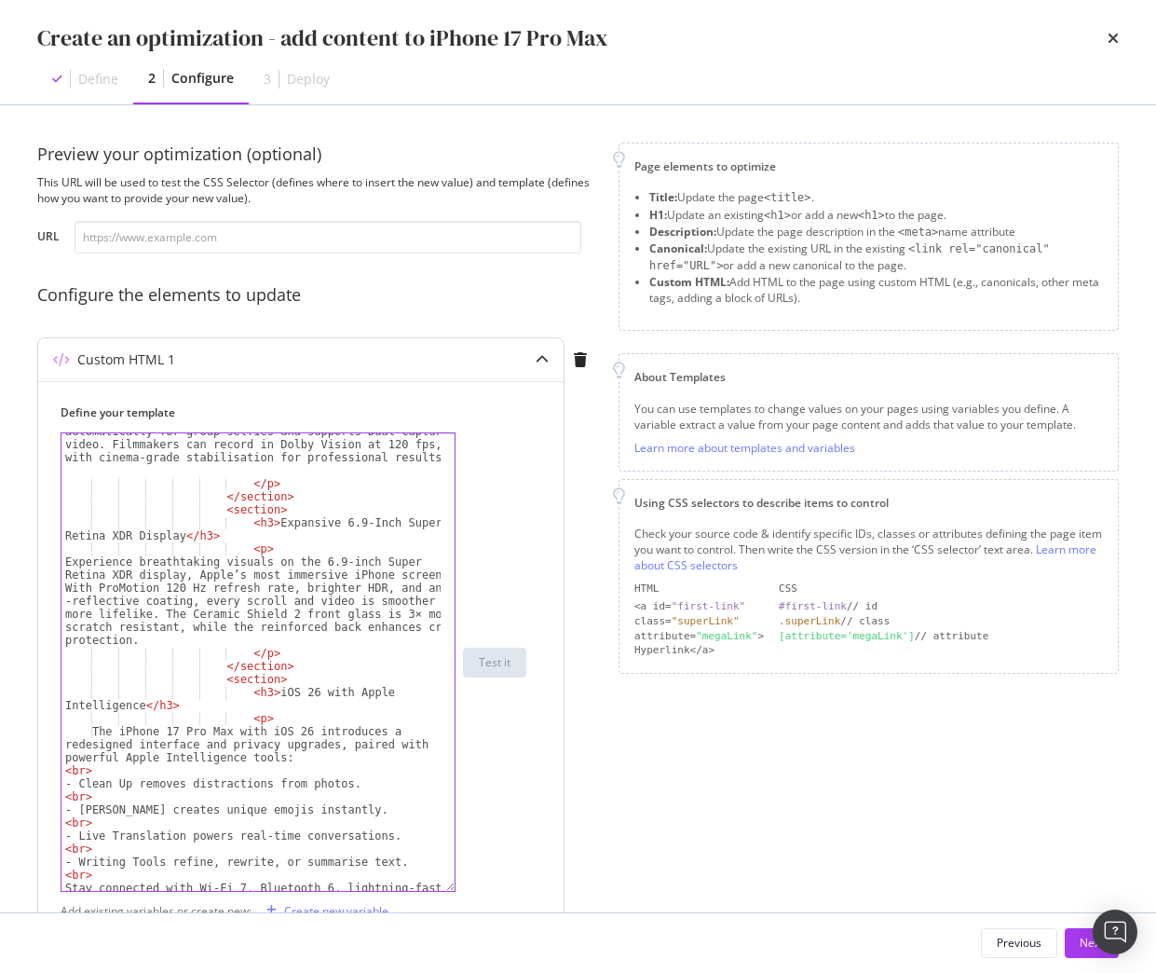
scroll to position [387, 0]
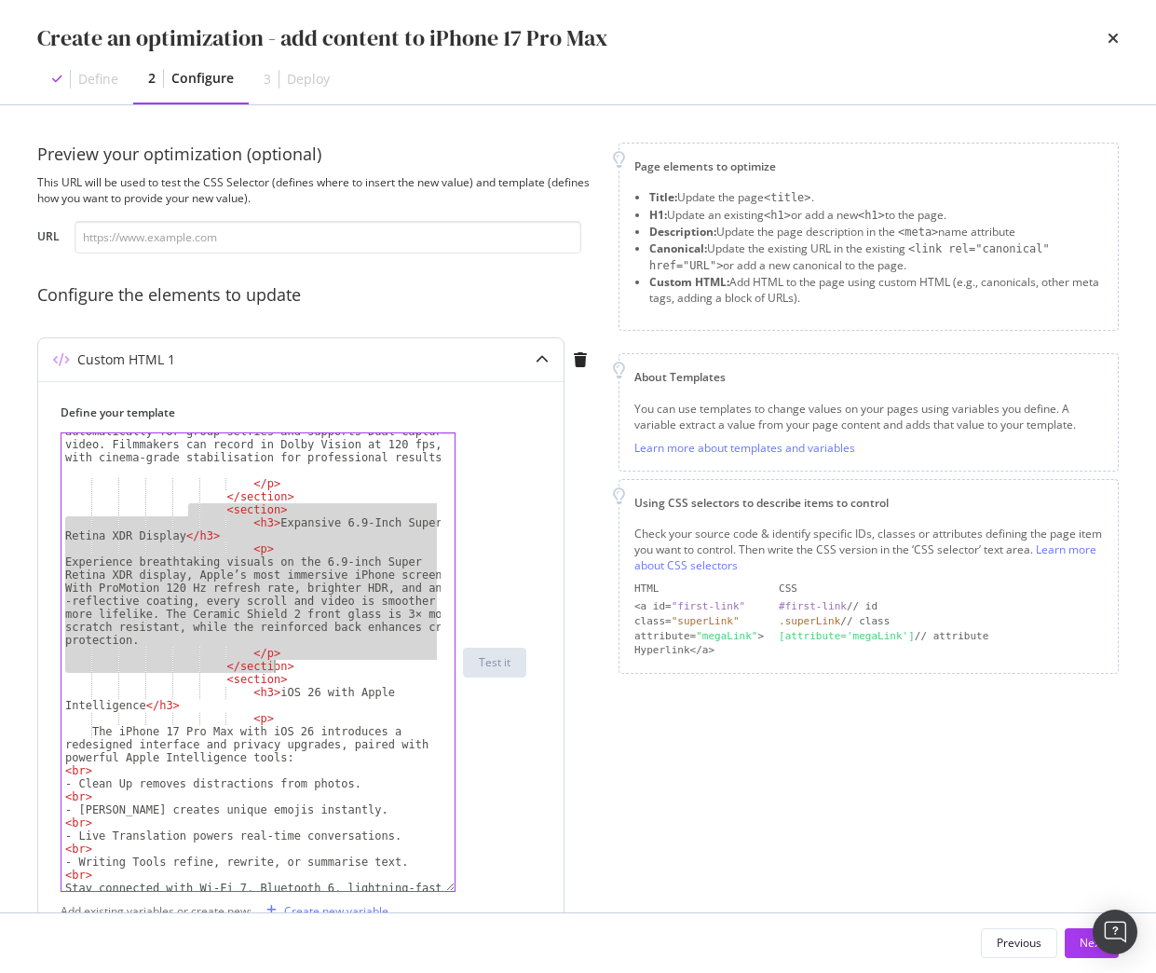
drag, startPoint x: 199, startPoint y: 512, endPoint x: 300, endPoint y: 663, distance: 181.4
click at [300, 663] on div "Take photography further with the 48MP Pro Fusion triple -camera system, offeri…" at bounding box center [250, 654] width 379 height 614
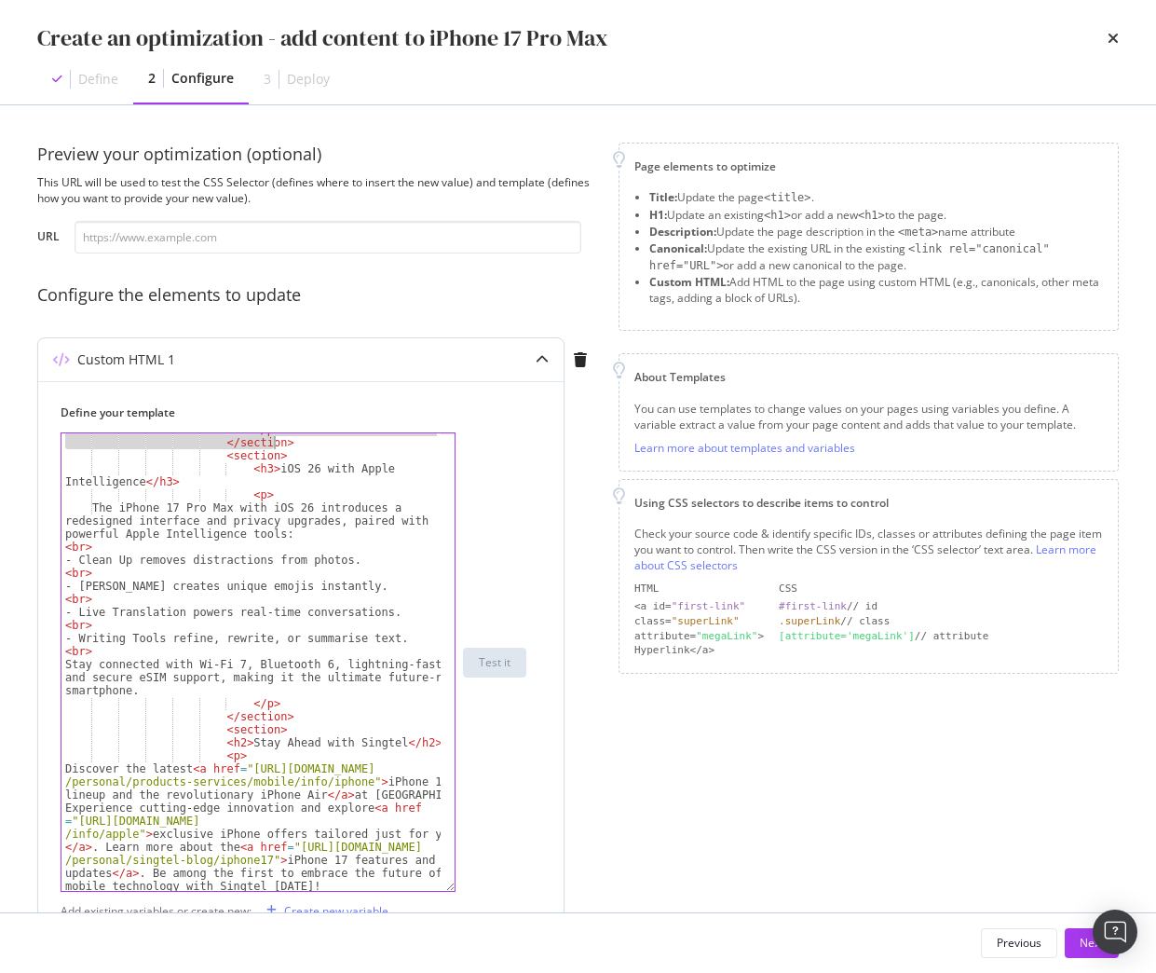
scroll to position [666, 0]
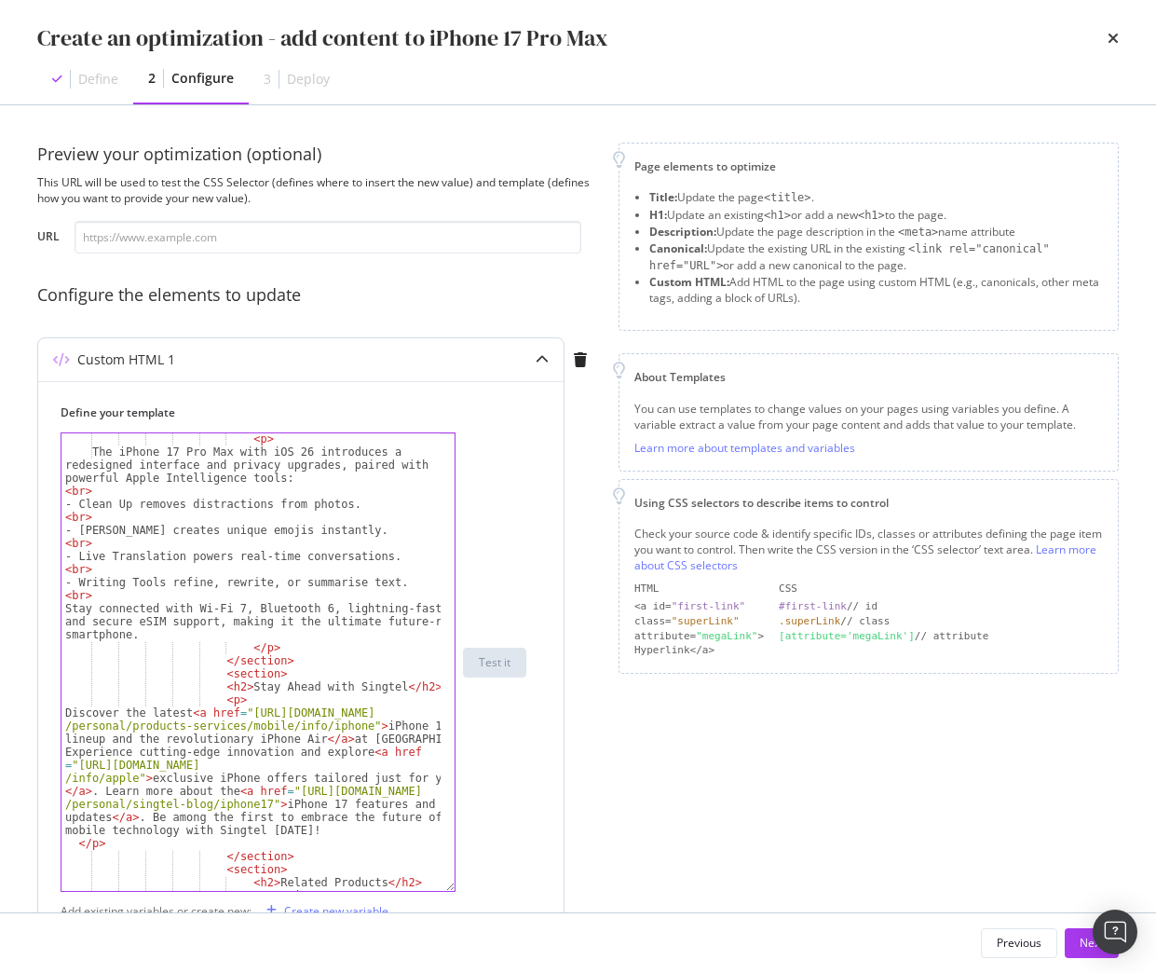
click at [286, 662] on div "< p > The iPhone 17 Pro Max with iOS 26 introduces a redesigned interface and p…" at bounding box center [250, 674] width 379 height 484
type textarea "</section>"
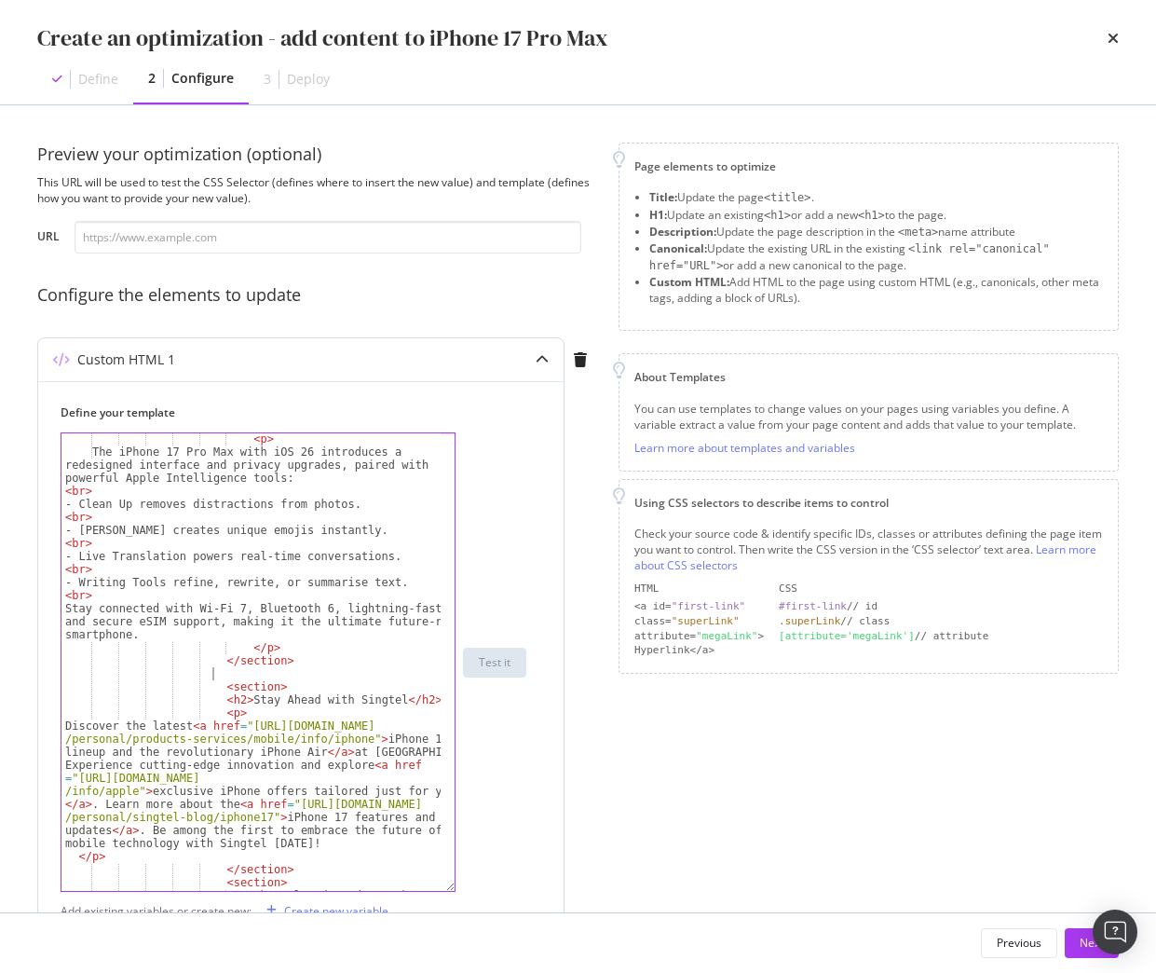
scroll to position [0, 23]
paste textarea "</section>"
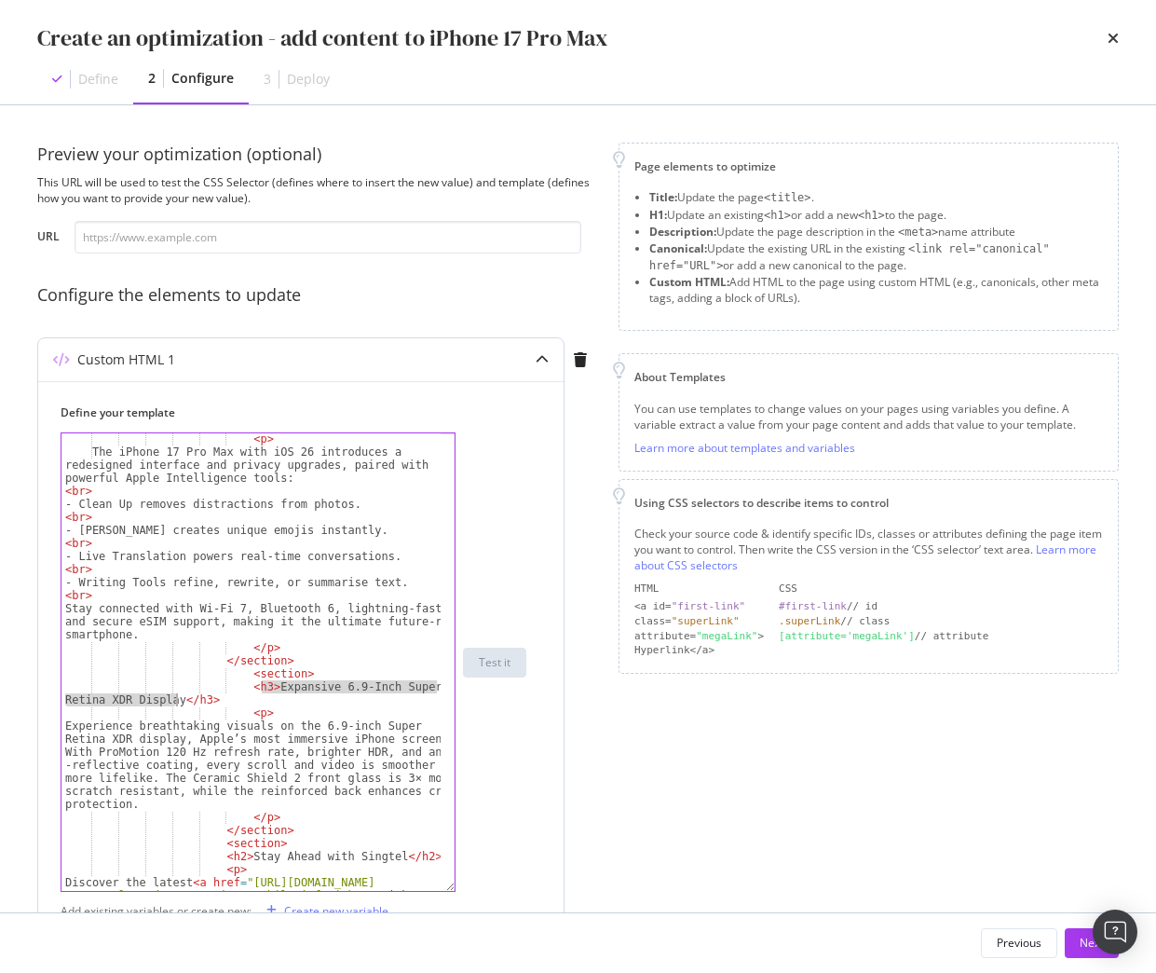
drag, startPoint x: 263, startPoint y: 689, endPoint x: 176, endPoint y: 706, distance: 88.4
click at [176, 706] on div "< p > The iPhone 17 Pro Max with iOS 26 introduces a redesigned interface and p…" at bounding box center [250, 732] width 379 height 601
paste textarea "Designed for the Planet and for Safety"
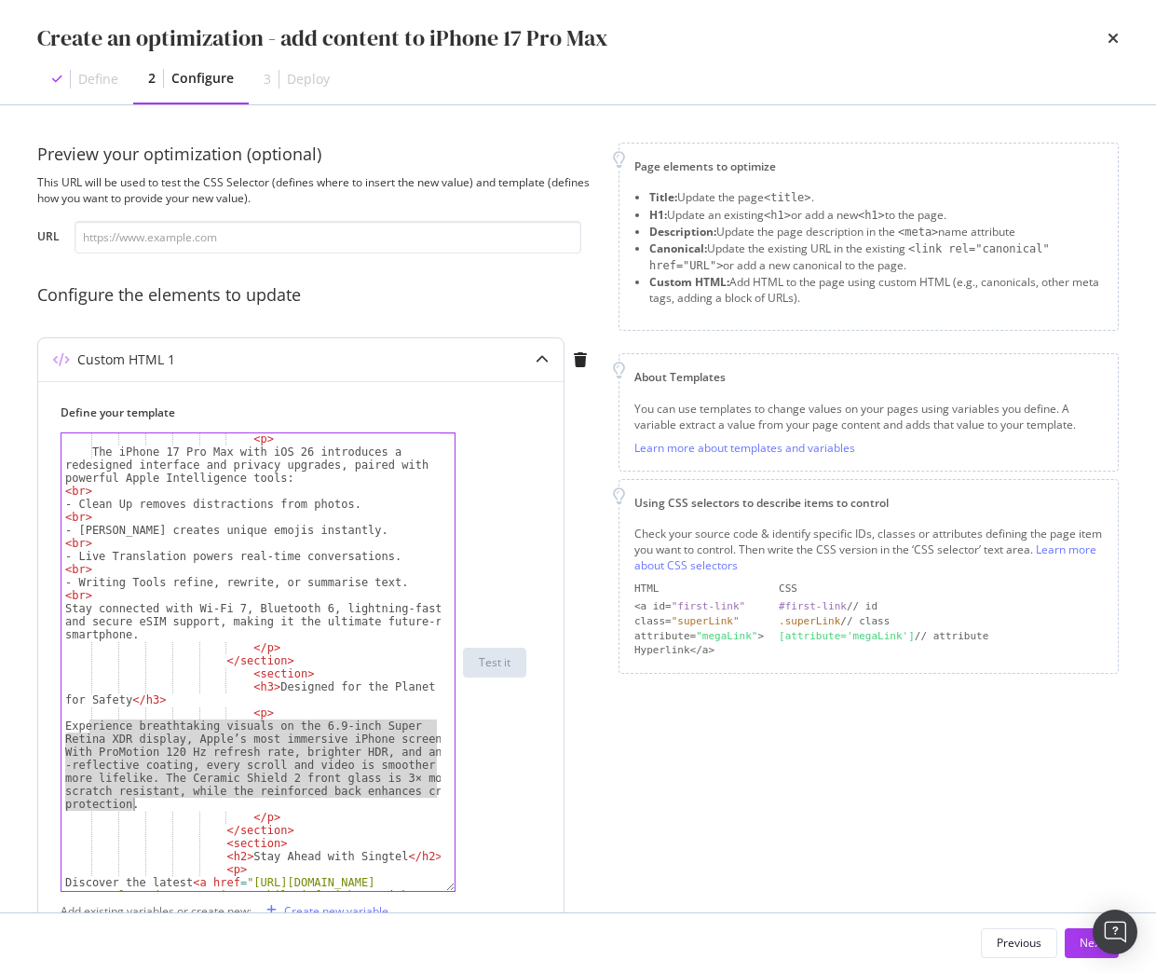
drag, startPoint x: 88, startPoint y: 725, endPoint x: 140, endPoint y: 804, distance: 94.8
click at [140, 804] on div "< p > The iPhone 17 Pro Max with iOS 26 introduces a redesigned interface and p…" at bounding box center [250, 732] width 379 height 601
paste textarea "The eco-friendly iPhone 17 Pro Max is made with 30% recycled materials and ship…"
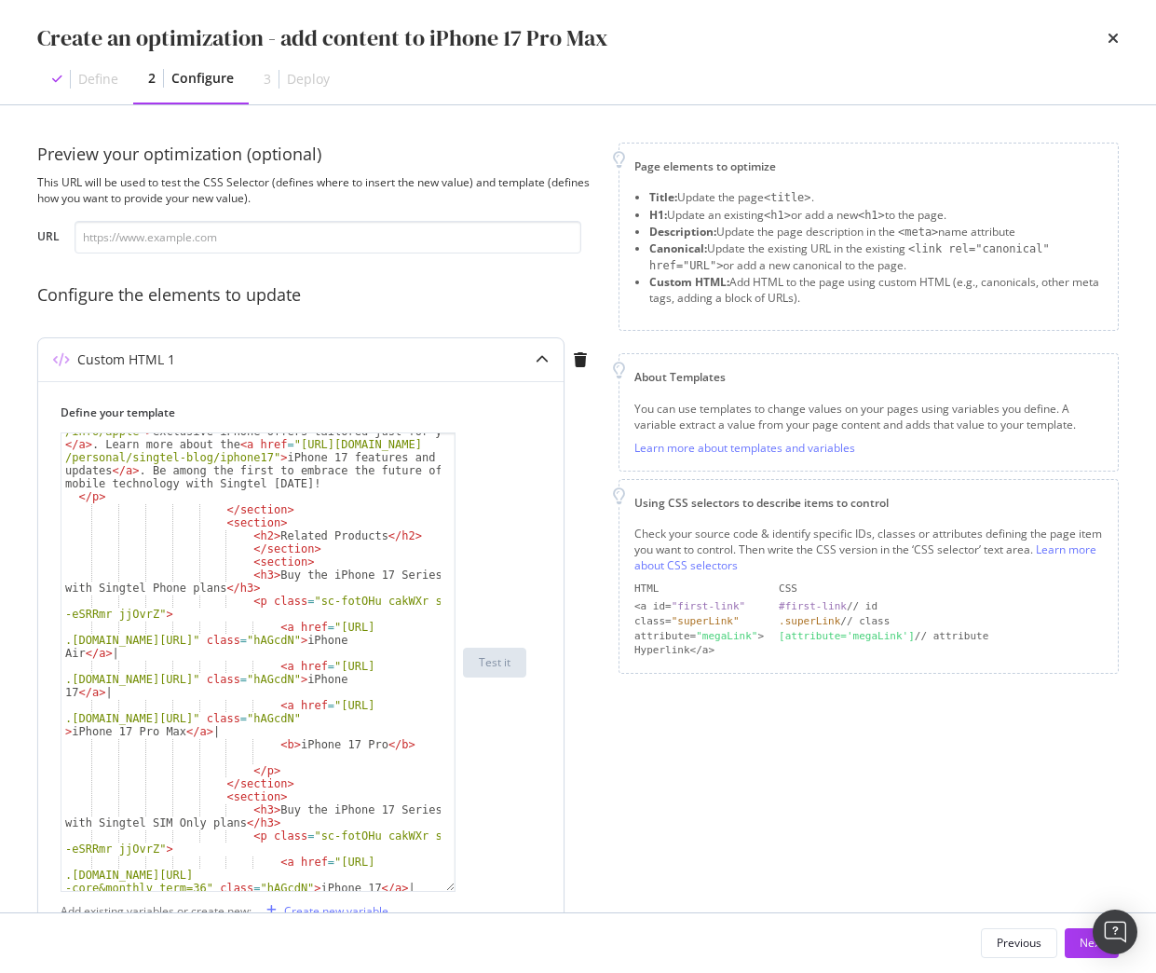
scroll to position [1169, 0]
click at [362, 745] on div "Discover the latest < a href = "https://www.singtel.com /personal/products-serv…" at bounding box center [250, 673] width 379 height 627
drag, startPoint x: 304, startPoint y: 717, endPoint x: 321, endPoint y: 717, distance: 16.8
click at [321, 717] on div "Discover the latest < a href = "https://www.singtel.com /personal/products-serv…" at bounding box center [250, 673] width 379 height 627
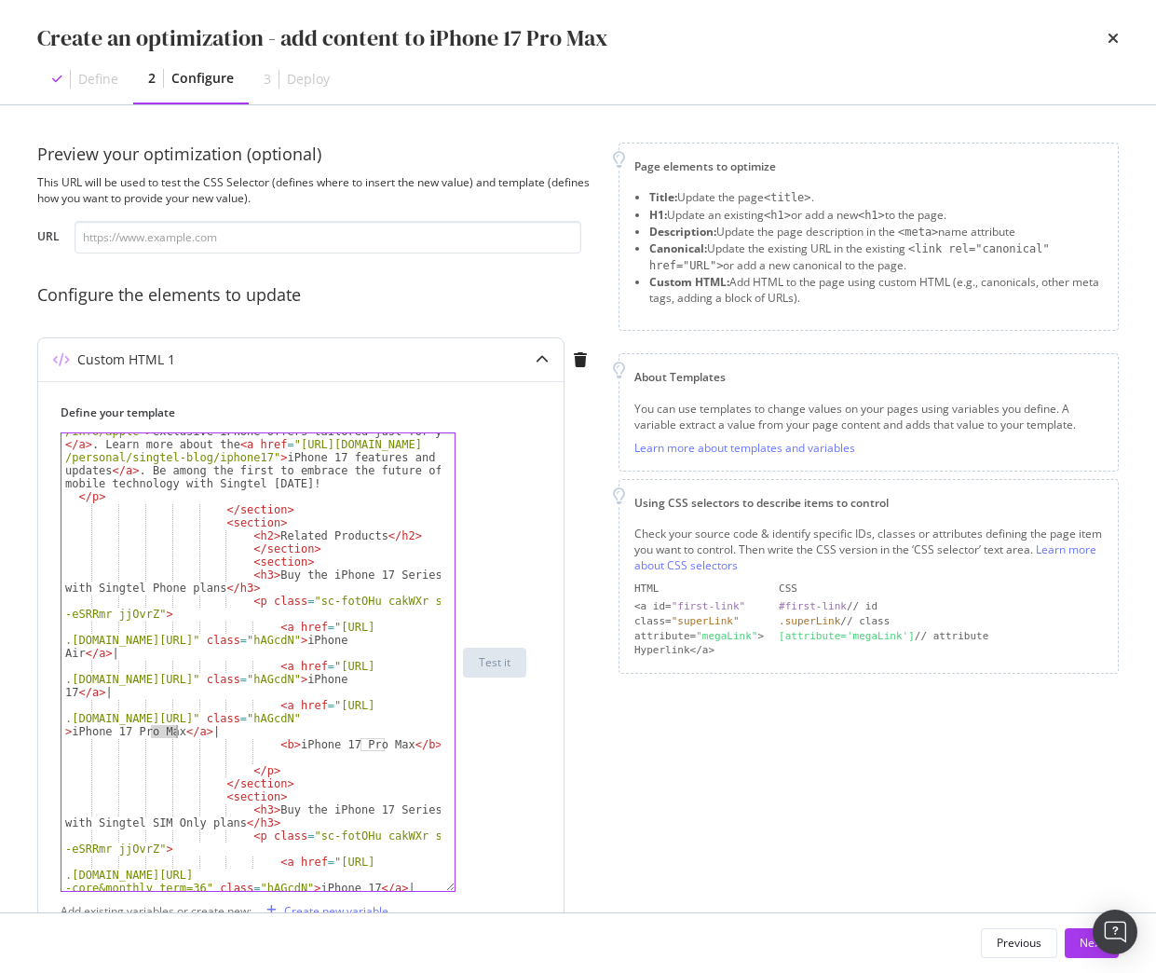
drag, startPoint x: 150, startPoint y: 731, endPoint x: 179, endPoint y: 731, distance: 28.9
click at [179, 731] on div "Discover the latest < a href = "https://www.singtel.com /personal/products-serv…" at bounding box center [250, 673] width 379 height 627
drag, startPoint x: 304, startPoint y: 719, endPoint x: 327, endPoint y: 720, distance: 23.3
click at [327, 720] on div "Discover the latest < a href = "https://www.singtel.com /personal/products-serv…" at bounding box center [250, 673] width 379 height 627
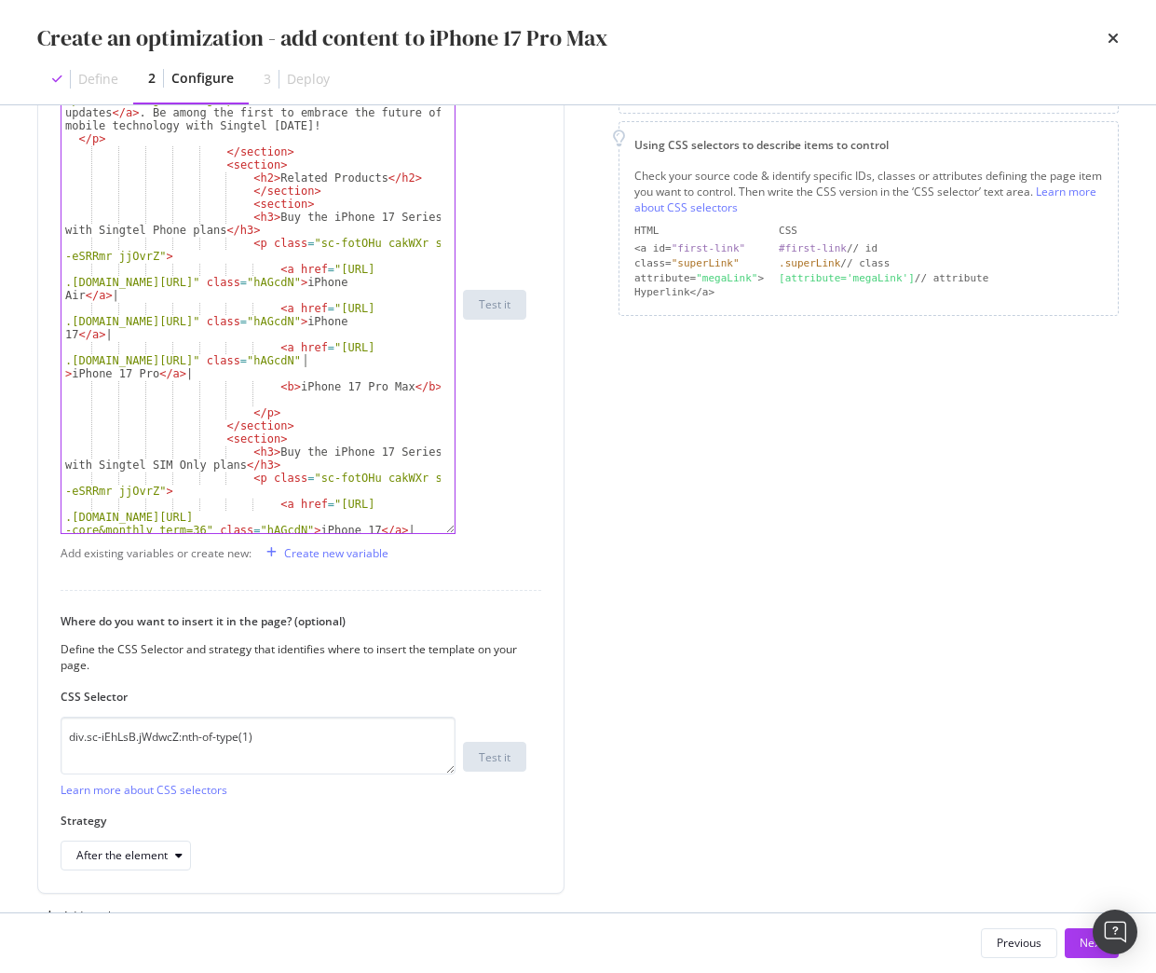
scroll to position [373, 0]
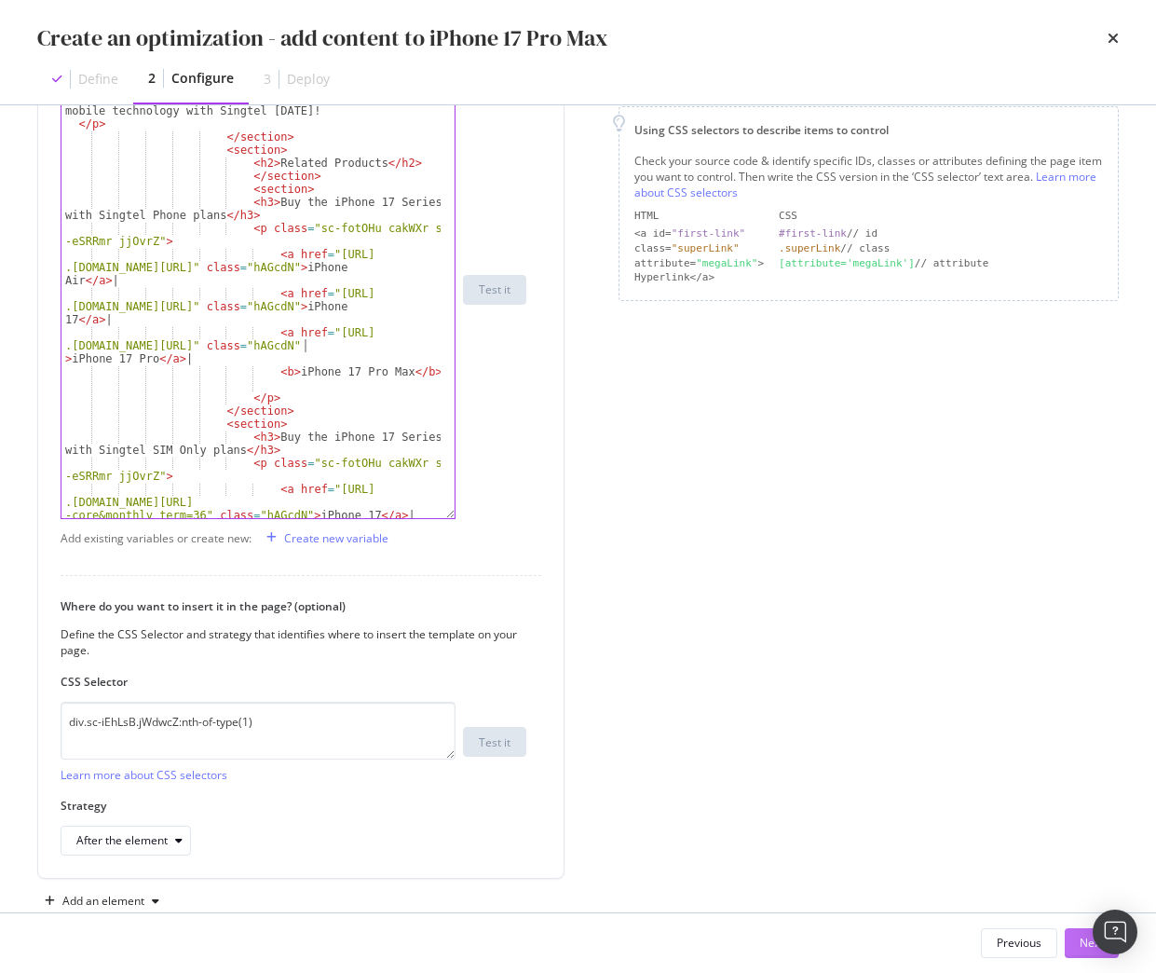
type textarea "<a href="https://shop.singtel.com/phones/apple-iphone-17-pro" class="hAGcdN">iP…"
click at [1089, 943] on div "Next" at bounding box center [1092, 943] width 24 height 16
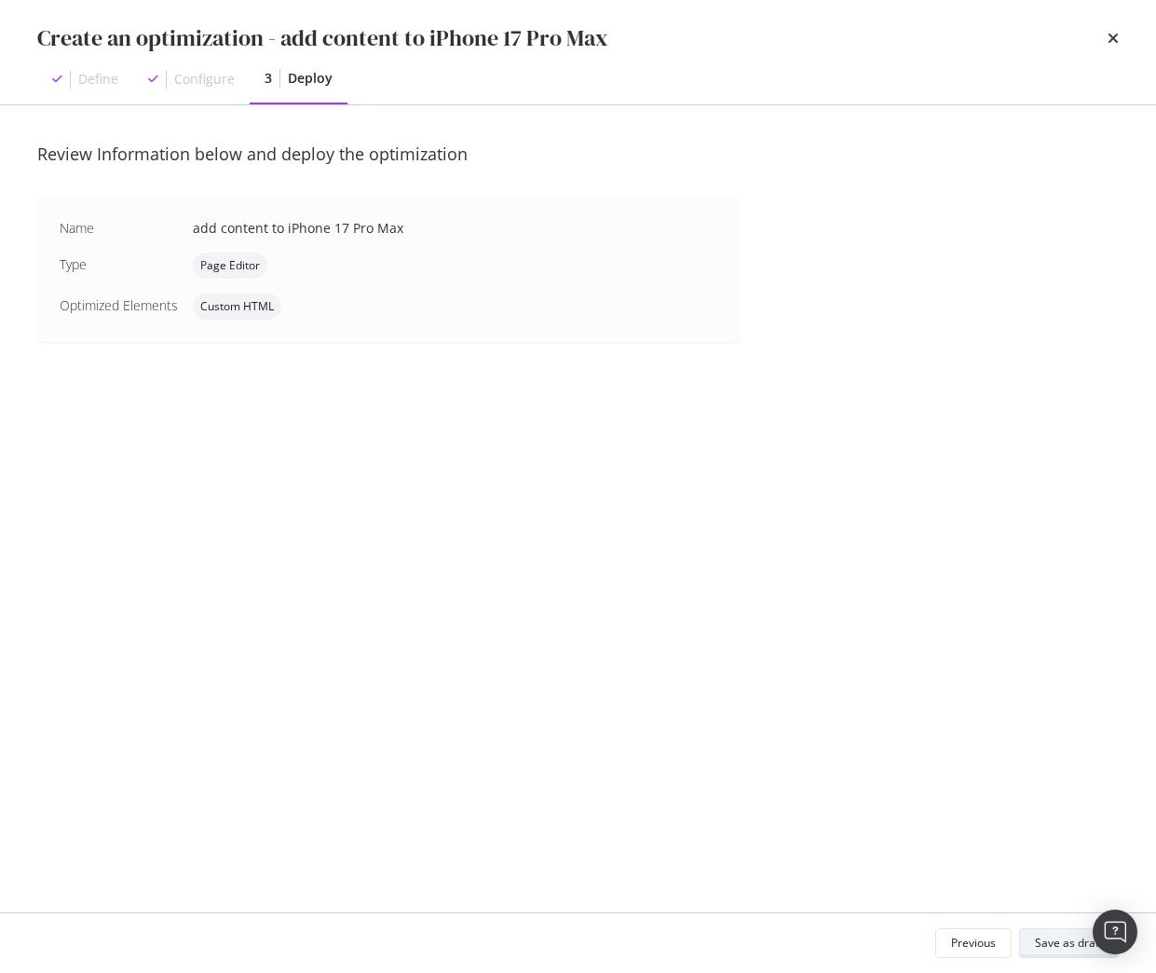
click at [1067, 946] on div "Save as draft" at bounding box center [1069, 943] width 68 height 16
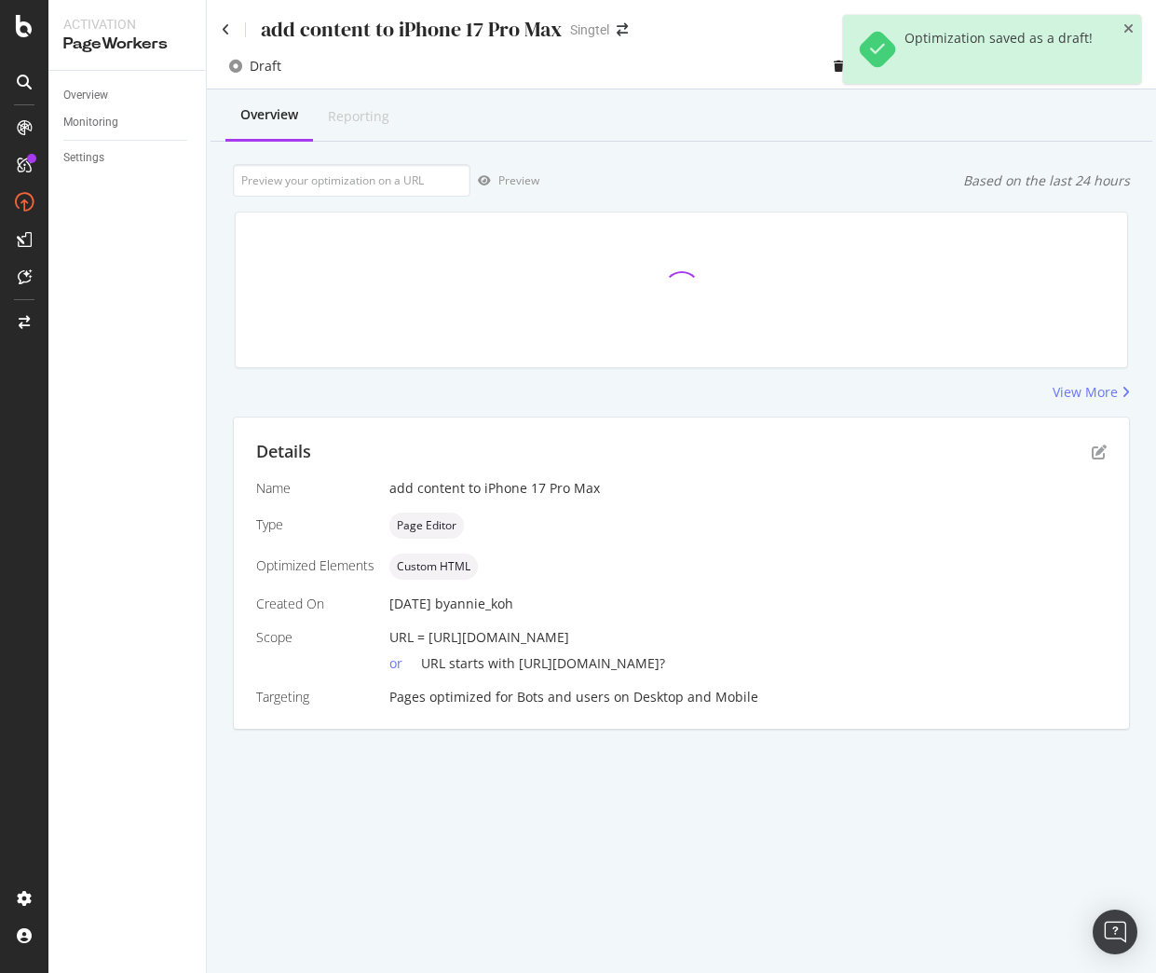
drag, startPoint x: 426, startPoint y: 638, endPoint x: 829, endPoint y: 633, distance: 403.5
click at [829, 633] on div "URL = https://shop.singtel.com/phones/oppo-reno14-pro-5g" at bounding box center [747, 637] width 717 height 19
click at [569, 640] on span "URL = https://shop.singtel.com/phones/oppo-reno14-pro-5g" at bounding box center [479, 637] width 180 height 18
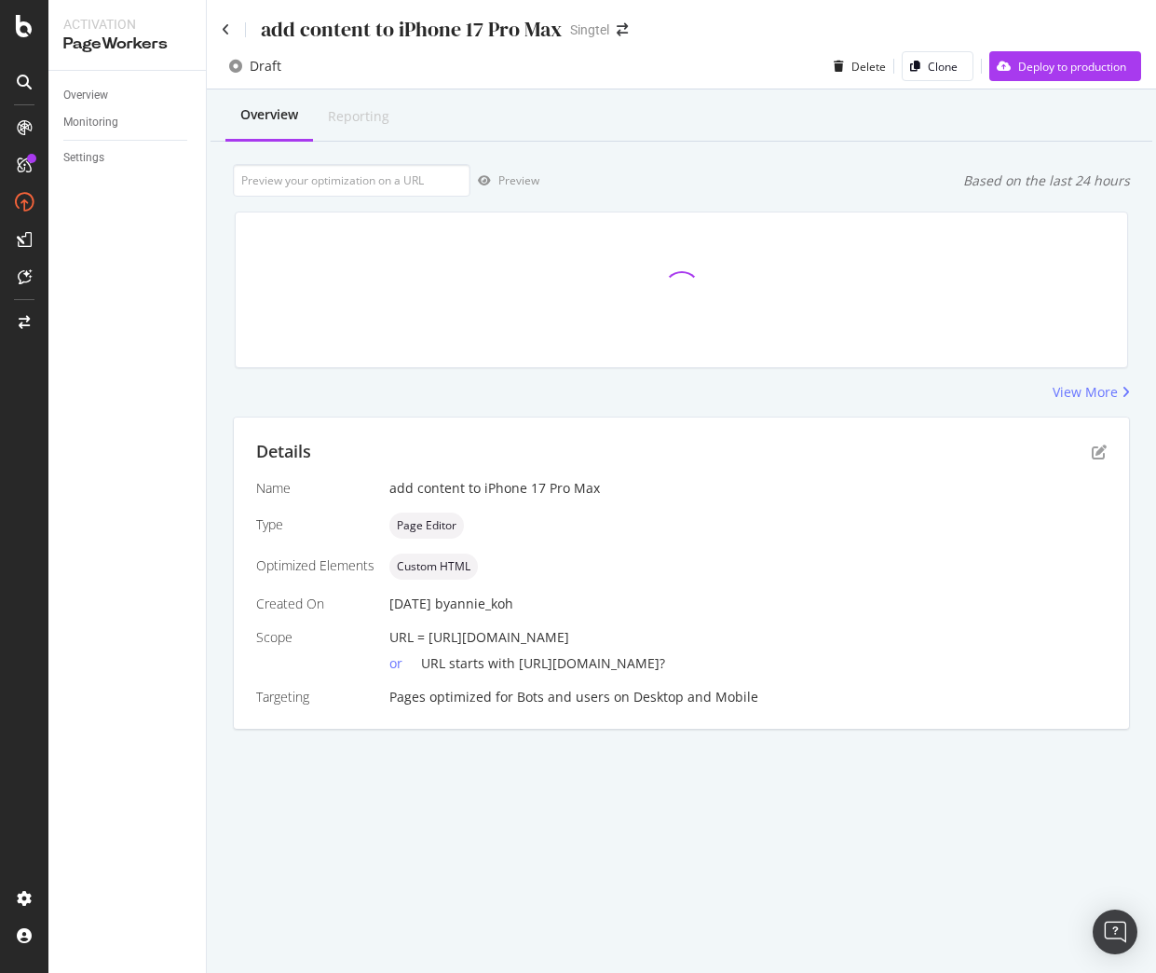
drag, startPoint x: 760, startPoint y: 635, endPoint x: 430, endPoint y: 639, distance: 330.8
click at [430, 639] on div "URL = https://shop.singtel.com/phones/oppo-reno14-pro-5g" at bounding box center [747, 637] width 717 height 19
copy span "https://shop.singtel.com/phones/oppo-reno14-pro-5g"
click at [427, 179] on input "url" at bounding box center [352, 180] width 238 height 33
paste input "https://shop.singtel.com/phones/oppo-reno14-pro-5g"
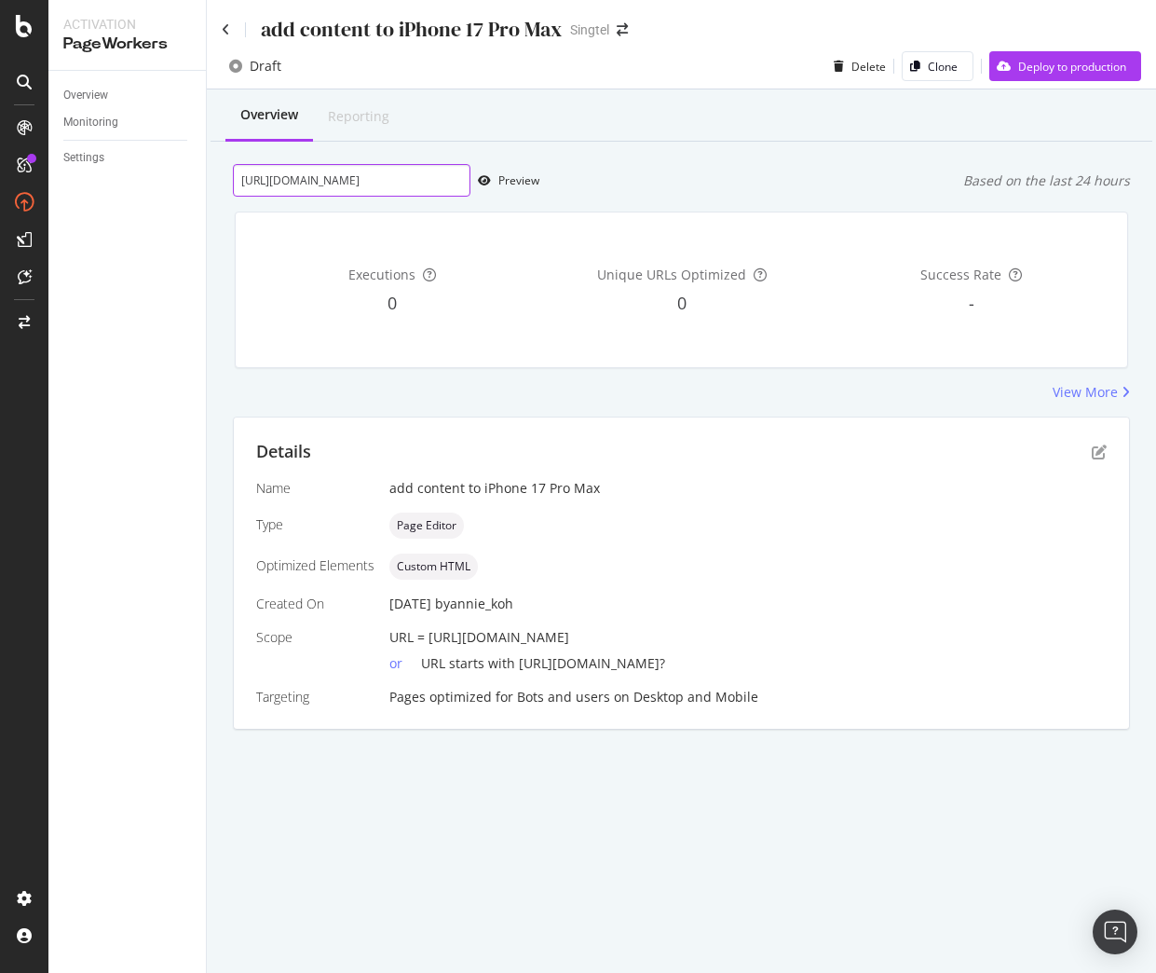
scroll to position [0, 58]
type input "https://shop.singtel.com/phones/oppo-reno14-pro-5g"
click at [511, 179] on div "Preview" at bounding box center [518, 180] width 41 height 16
click at [1102, 448] on icon "pen-to-square" at bounding box center [1099, 451] width 15 height 15
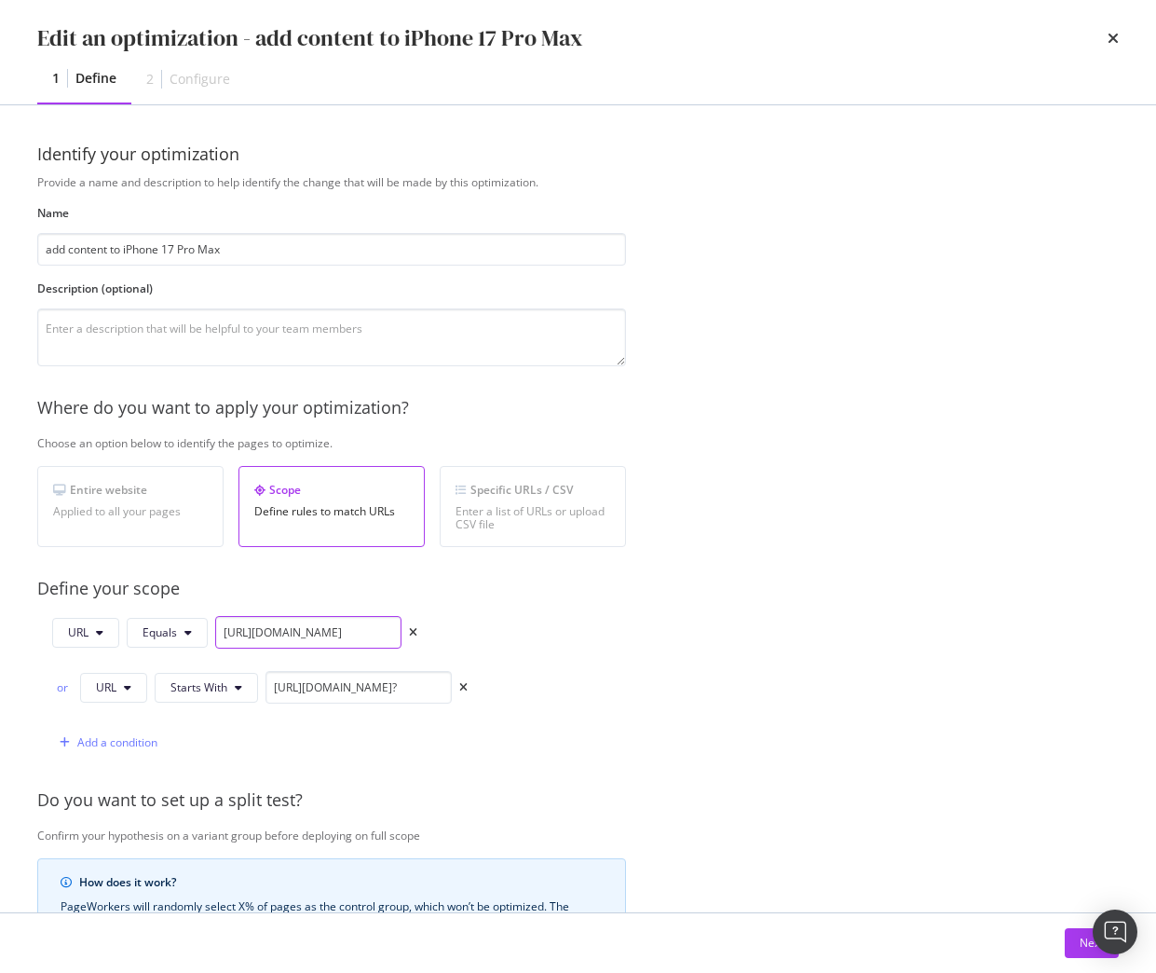
drag, startPoint x: 220, startPoint y: 633, endPoint x: 669, endPoint y: 638, distance: 449.1
click at [669, 638] on div "Provide a name and description to help identify the change that will be made by…" at bounding box center [578, 704] width 1082 height 1060
paste input "apple-iphone-17-pro-max"
type input "https://shop.singtel.com/phones/apple-iphone-17-pro-max"
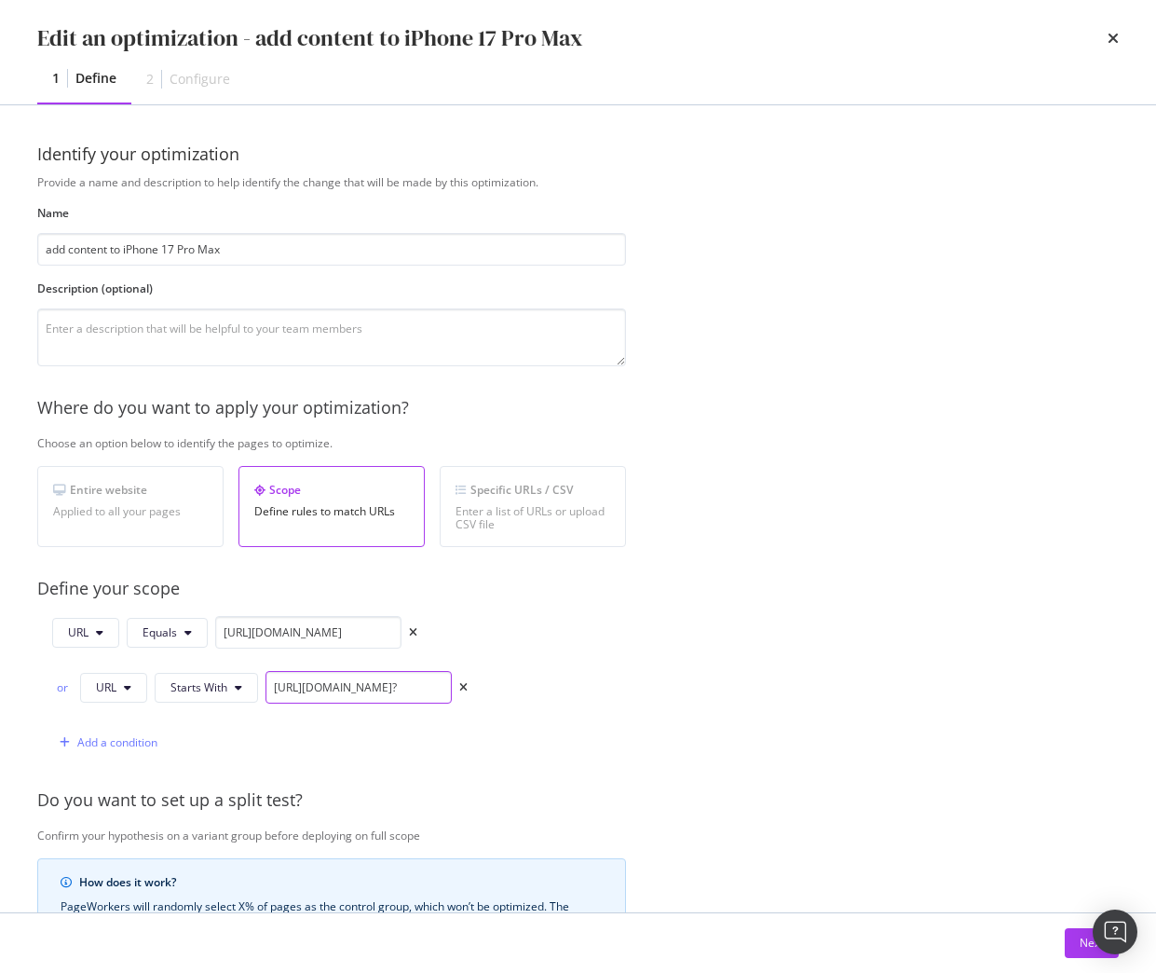
scroll to position [0, 0]
drag, startPoint x: 272, startPoint y: 689, endPoint x: 597, endPoint y: 695, distance: 325.3
click at [597, 695] on div "URL Equals https://shop.singtel.com/phones/apple-iphone-17-pro-max or URL Start…" at bounding box center [331, 687] width 589 height 143
paste input "apple-iphone-17-pro-max"
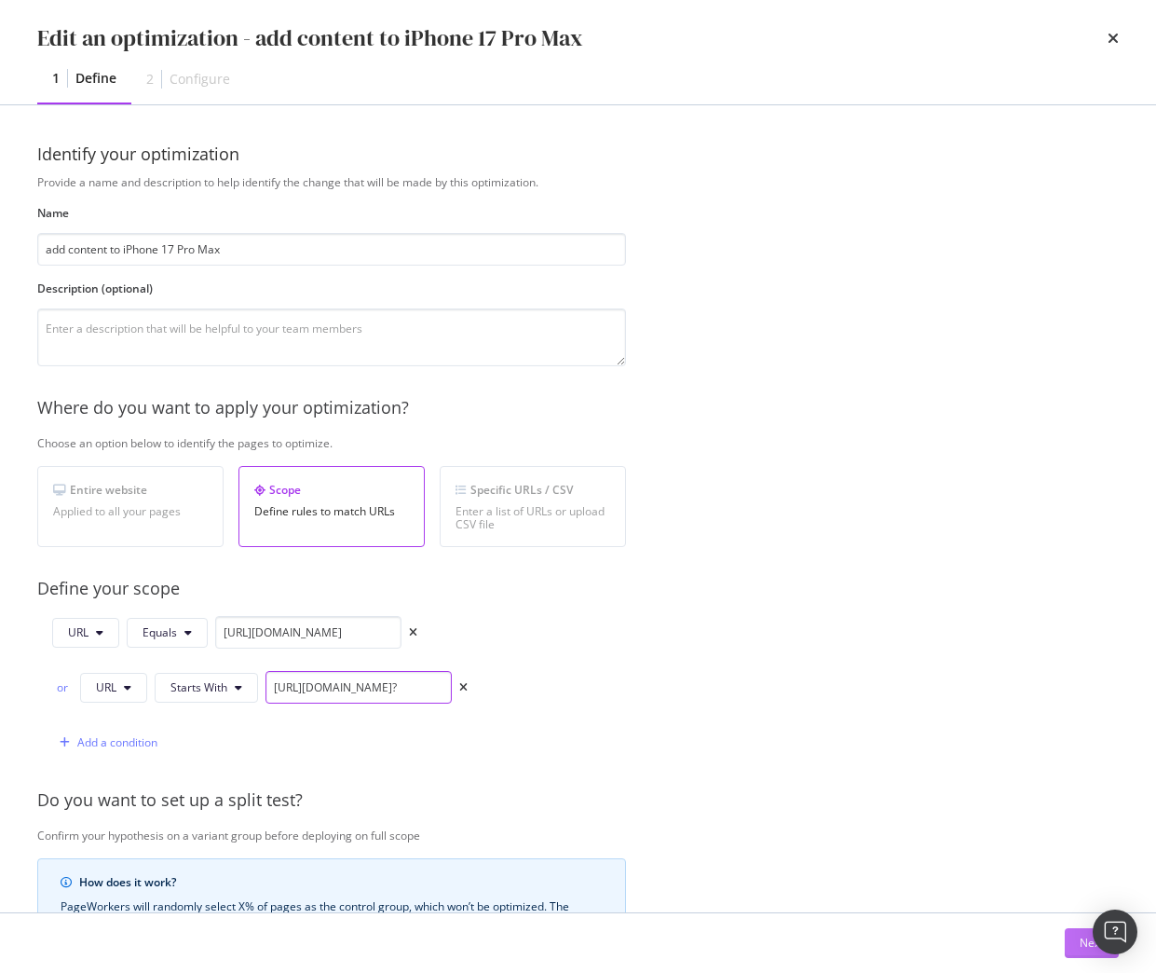
type input "https://shop.singtel.com/phones/apple-iphone-17-pro-max?"
click at [1078, 946] on button "Next" at bounding box center [1092, 943] width 54 height 30
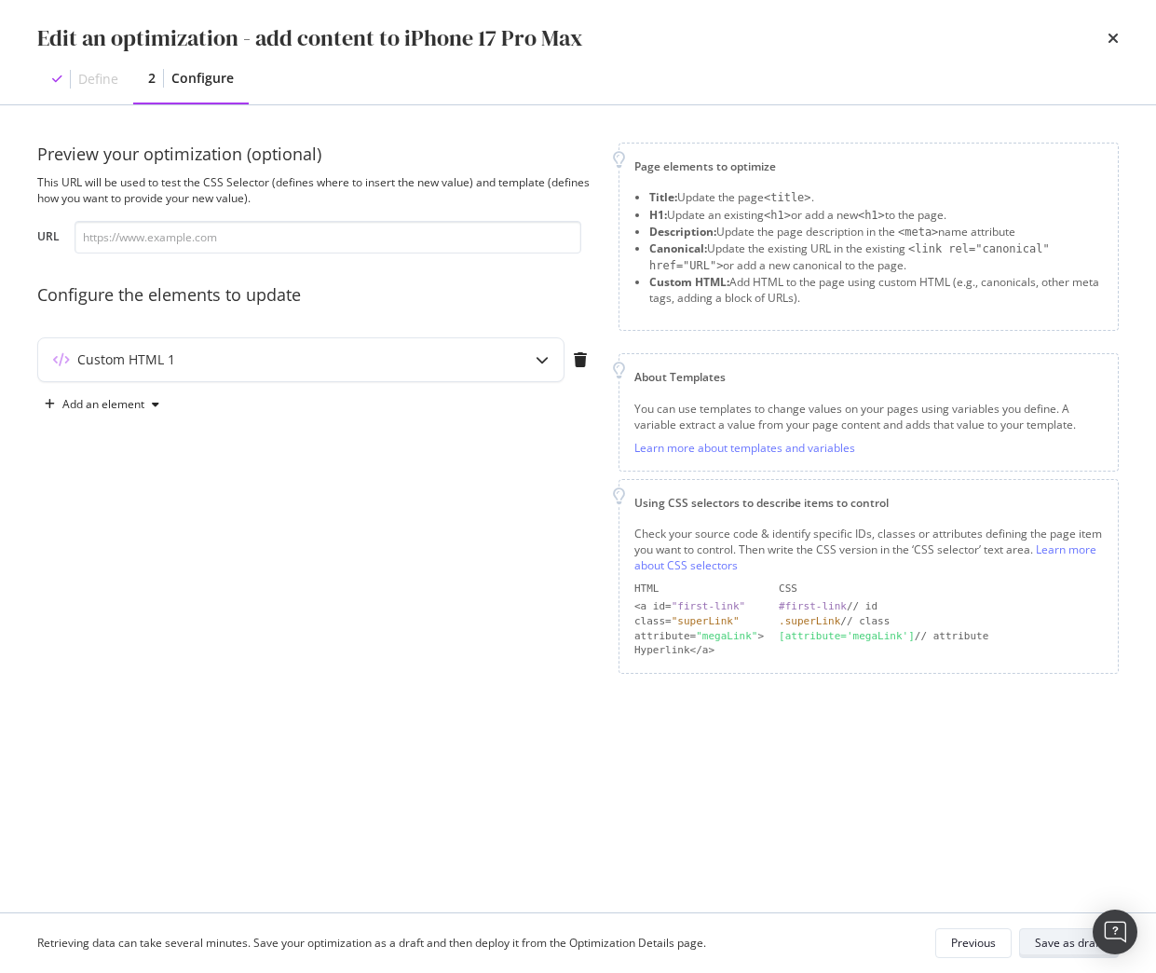
click at [1040, 943] on div "Save as draft" at bounding box center [1069, 943] width 68 height 16
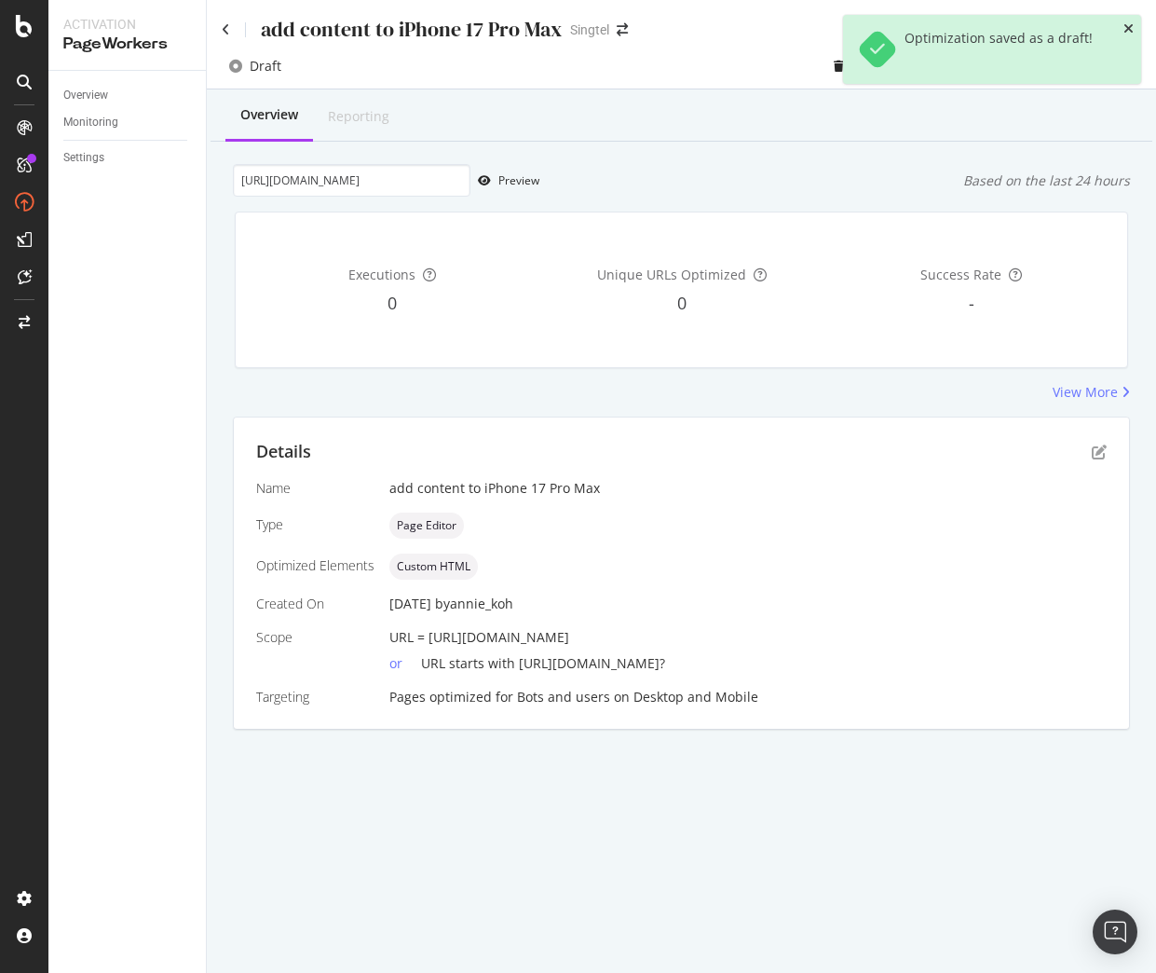
click at [1129, 32] on icon "close toast" at bounding box center [1129, 28] width 10 height 13
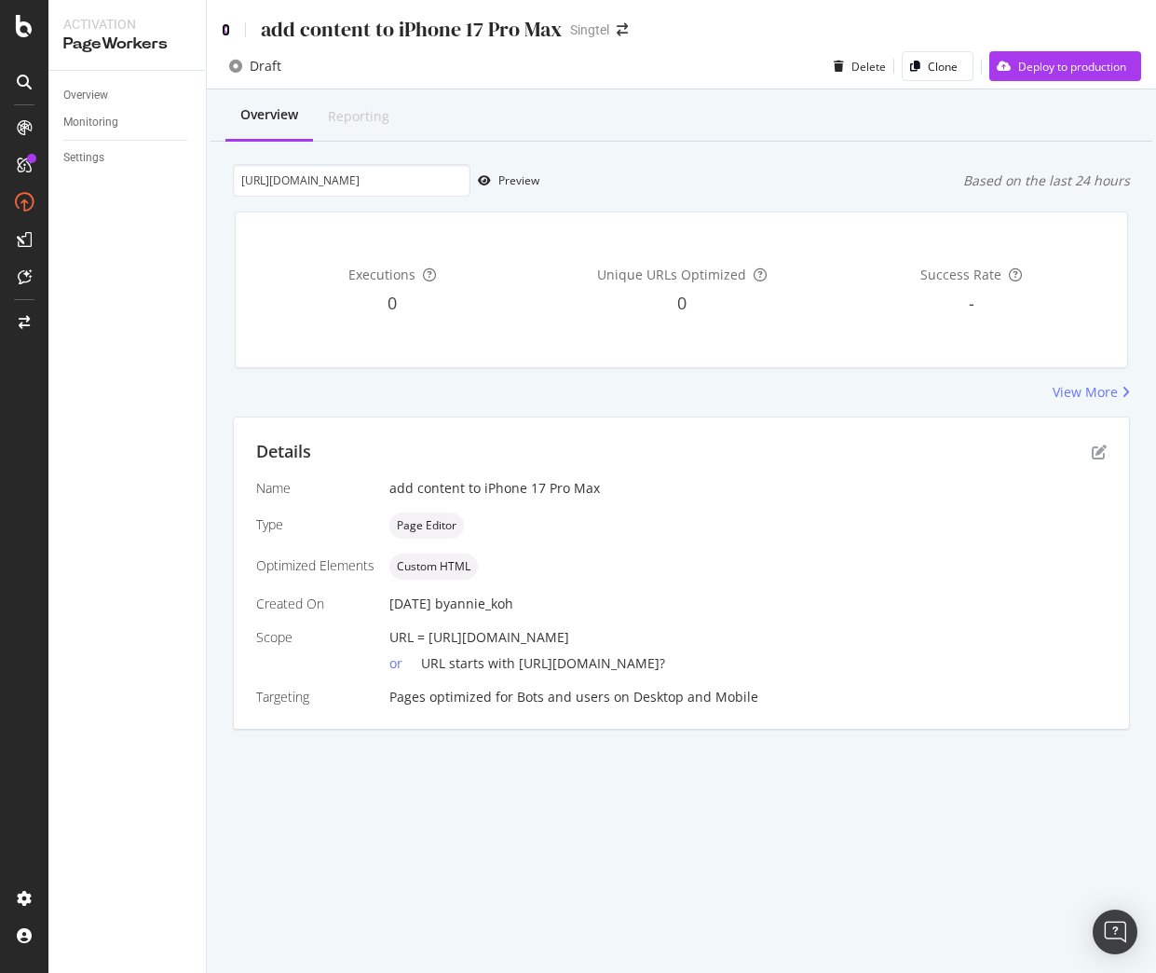
click at [227, 31] on icon at bounding box center [226, 29] width 8 height 13
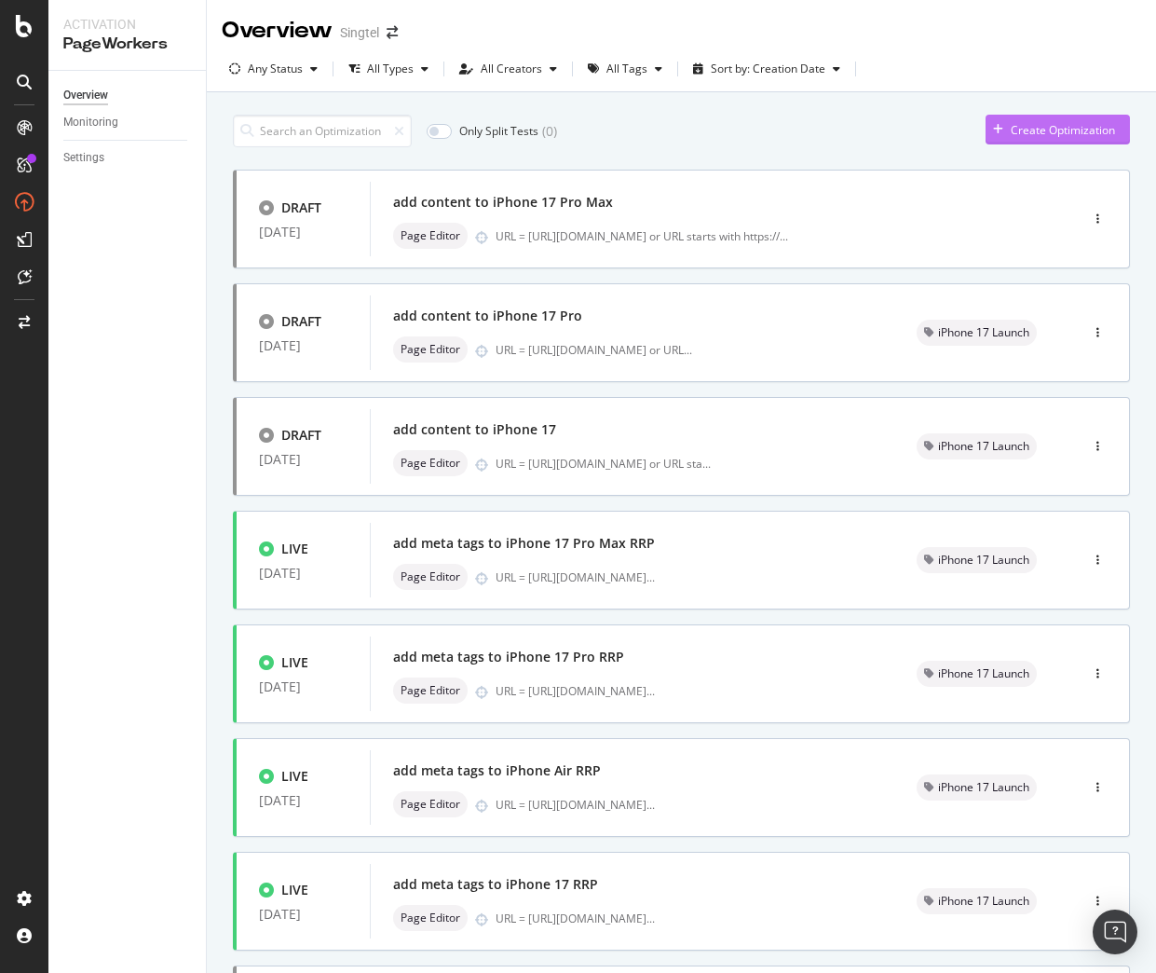
click at [1017, 124] on div "Create Optimization" at bounding box center [1063, 130] width 104 height 16
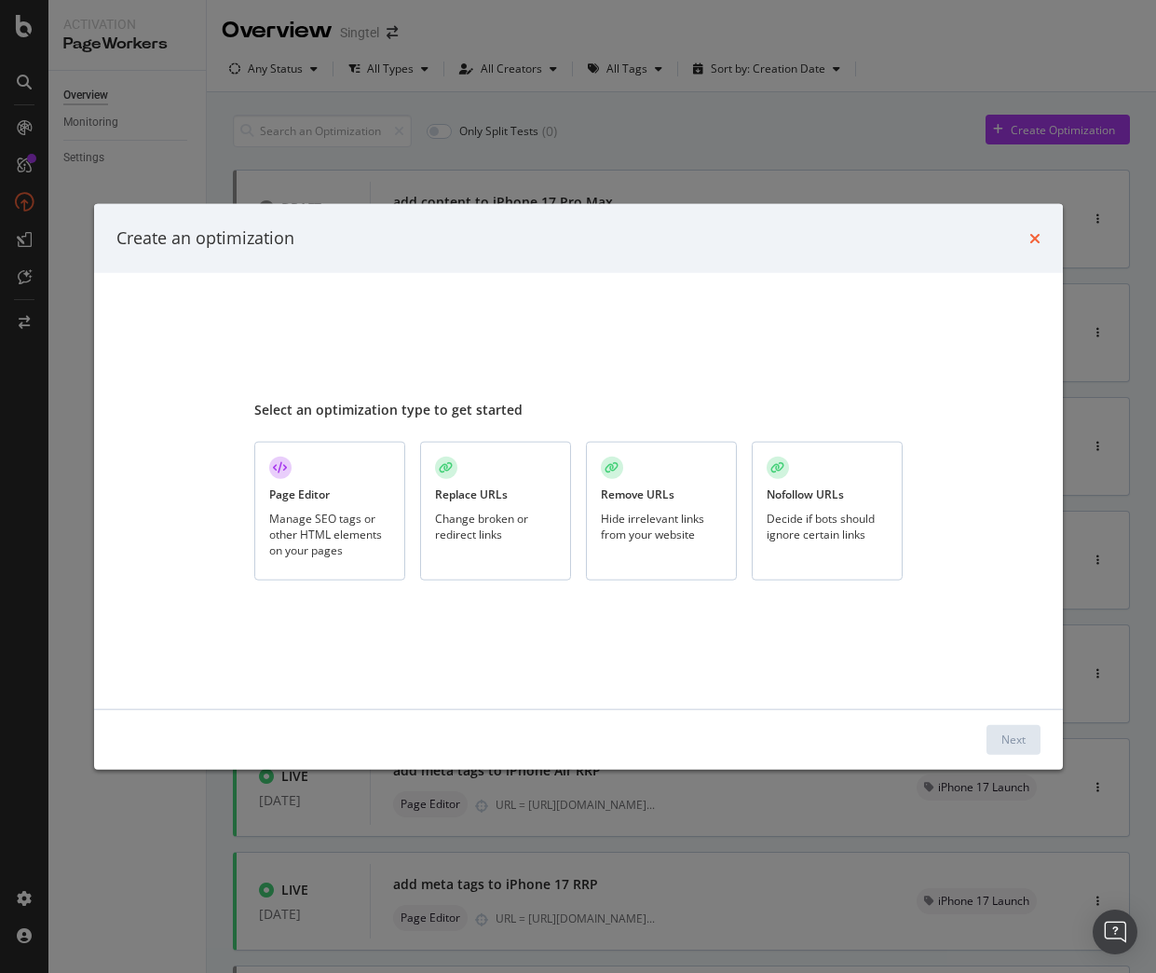
click at [1035, 232] on icon "times" at bounding box center [1035, 237] width 11 height 15
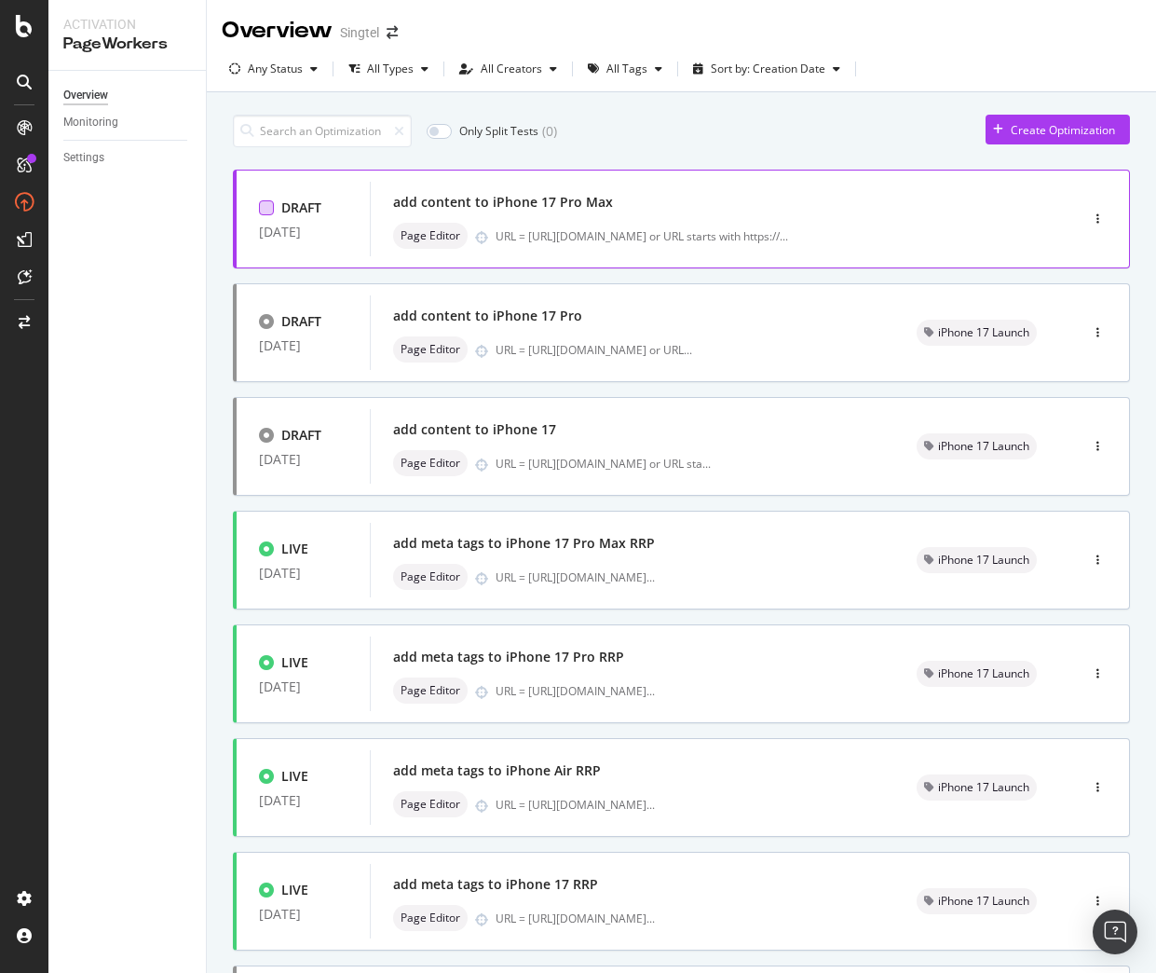
click at [273, 207] on div at bounding box center [266, 207] width 15 height 15
click at [608, 130] on div "Edit tags" at bounding box center [625, 131] width 45 height 16
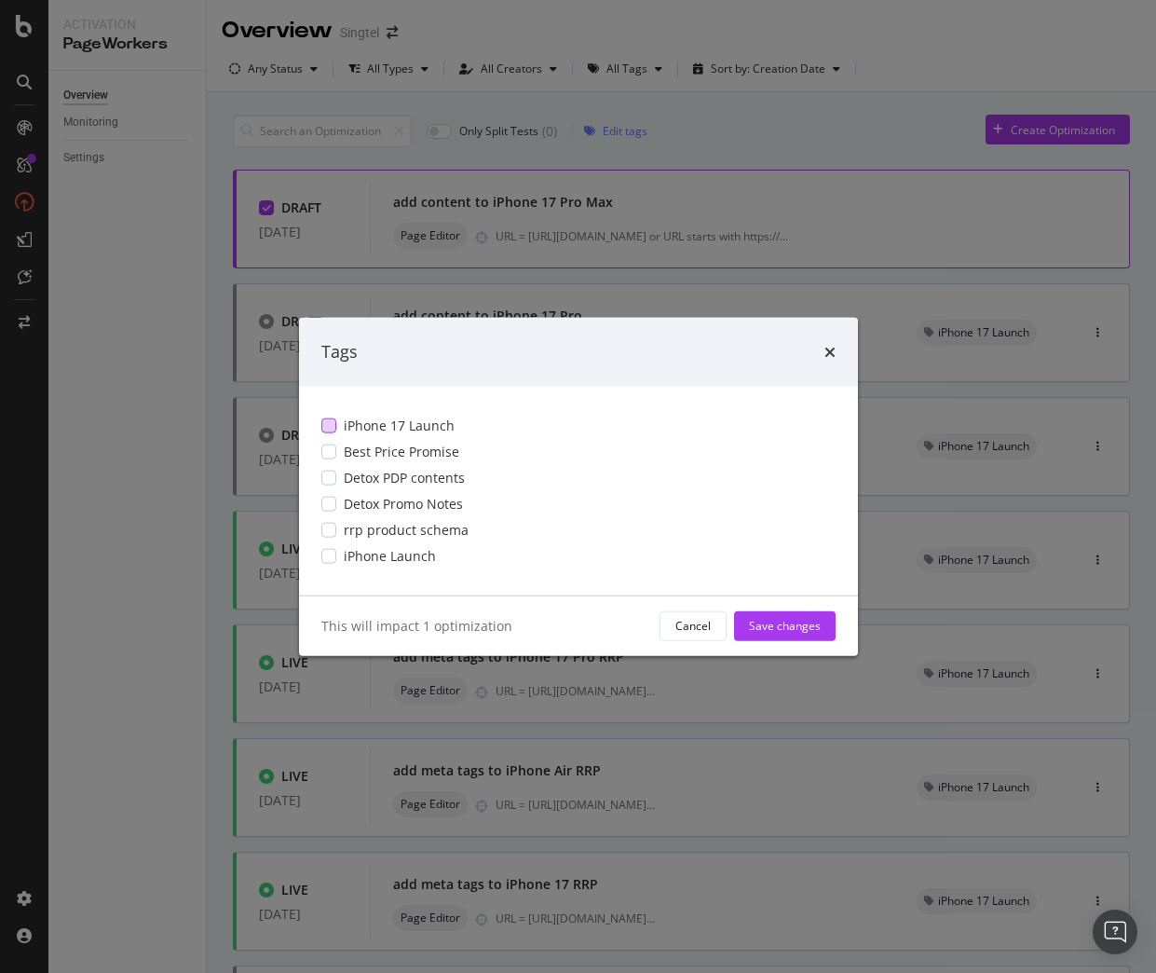
click at [372, 425] on span "iPhone 17 Launch" at bounding box center [399, 425] width 111 height 19
click at [780, 623] on div "Save changes" at bounding box center [785, 626] width 72 height 16
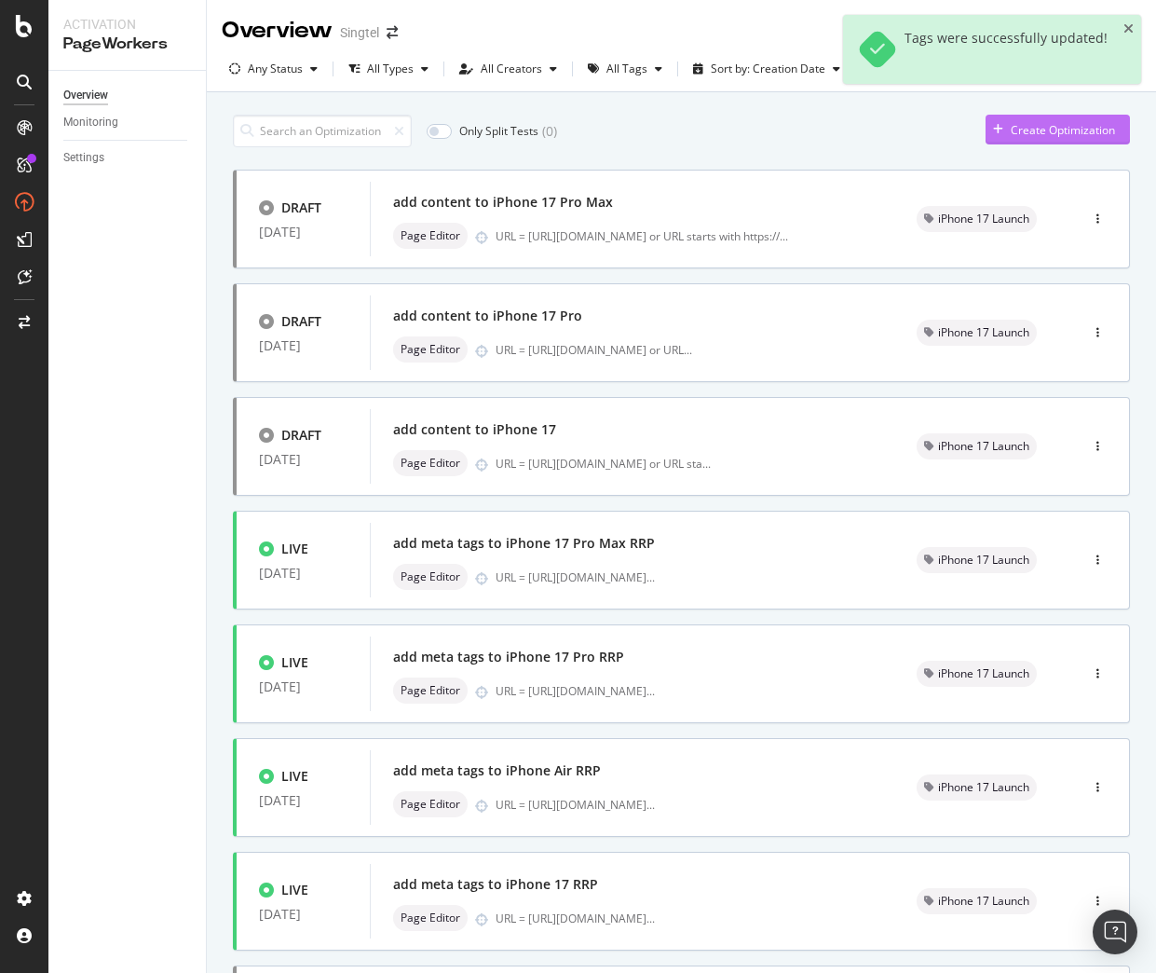
click at [1036, 131] on div "Create Optimization" at bounding box center [1063, 130] width 104 height 16
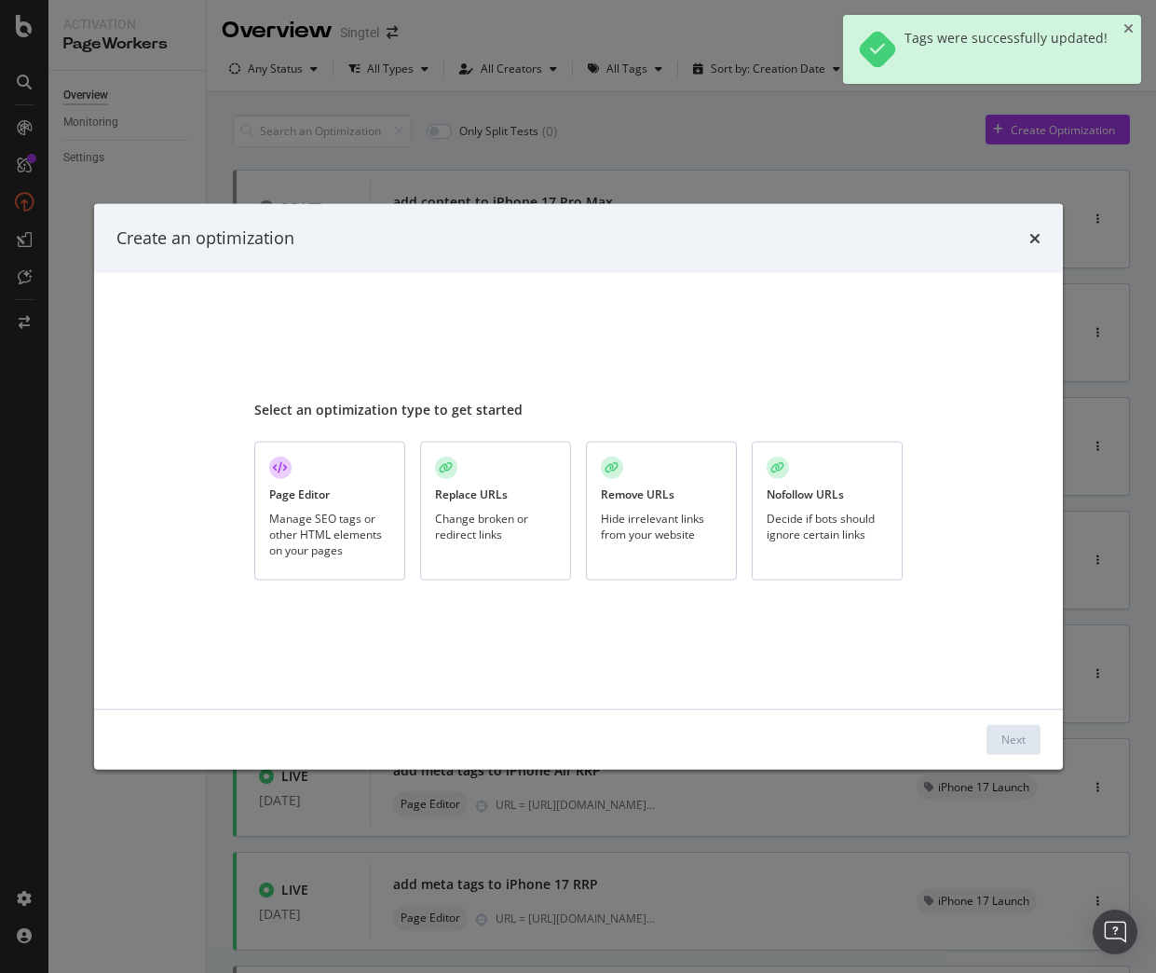
click at [325, 513] on div "Manage SEO tags or other HTML elements on your pages" at bounding box center [329, 534] width 121 height 48
click at [1029, 738] on button "Next" at bounding box center [1014, 739] width 54 height 30
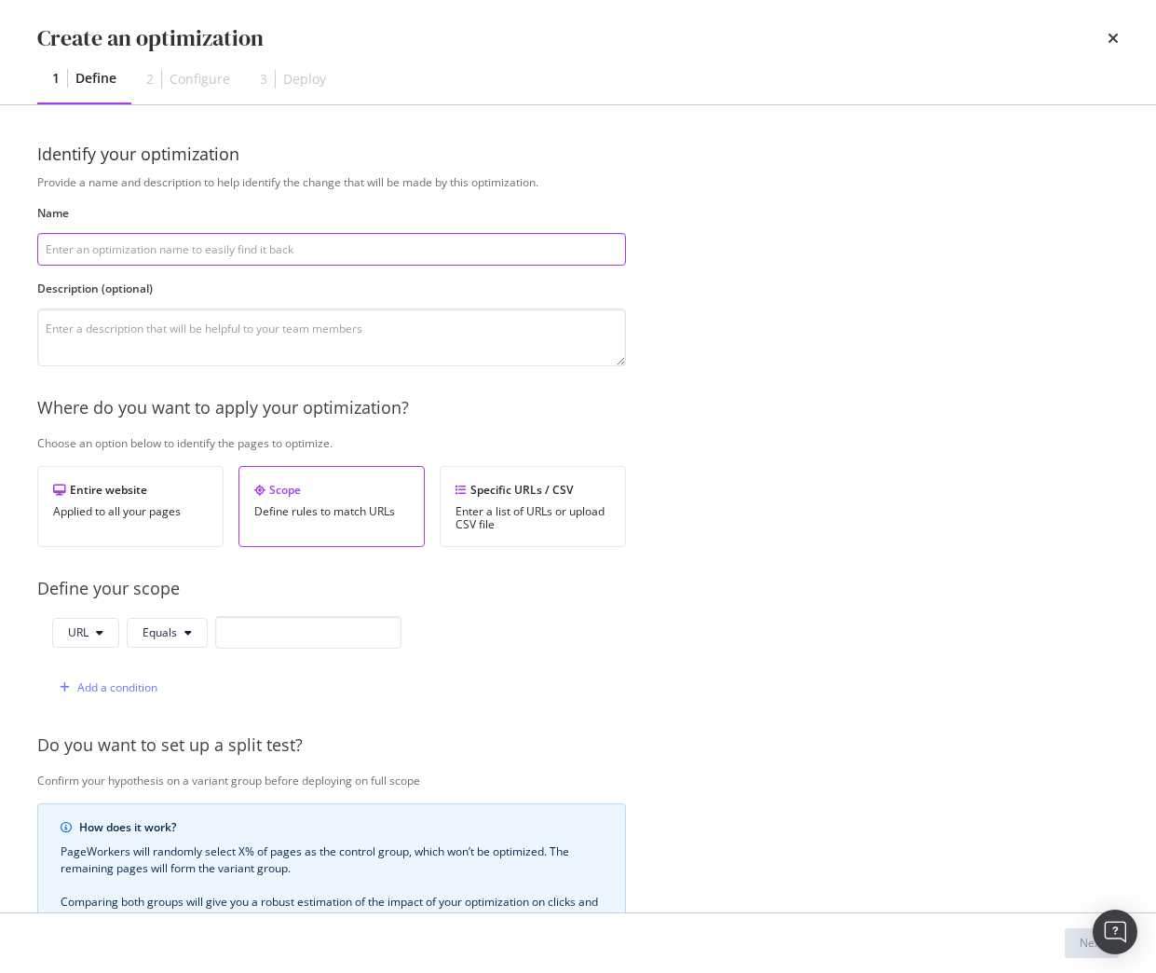
click at [171, 243] on input "modal" at bounding box center [331, 249] width 589 height 33
type input "add content to iPhone Air"
click at [240, 629] on input "modal" at bounding box center [308, 632] width 186 height 33
paste input "https://shop.singtel.com/phones/oppo-reno14-pro-5g"
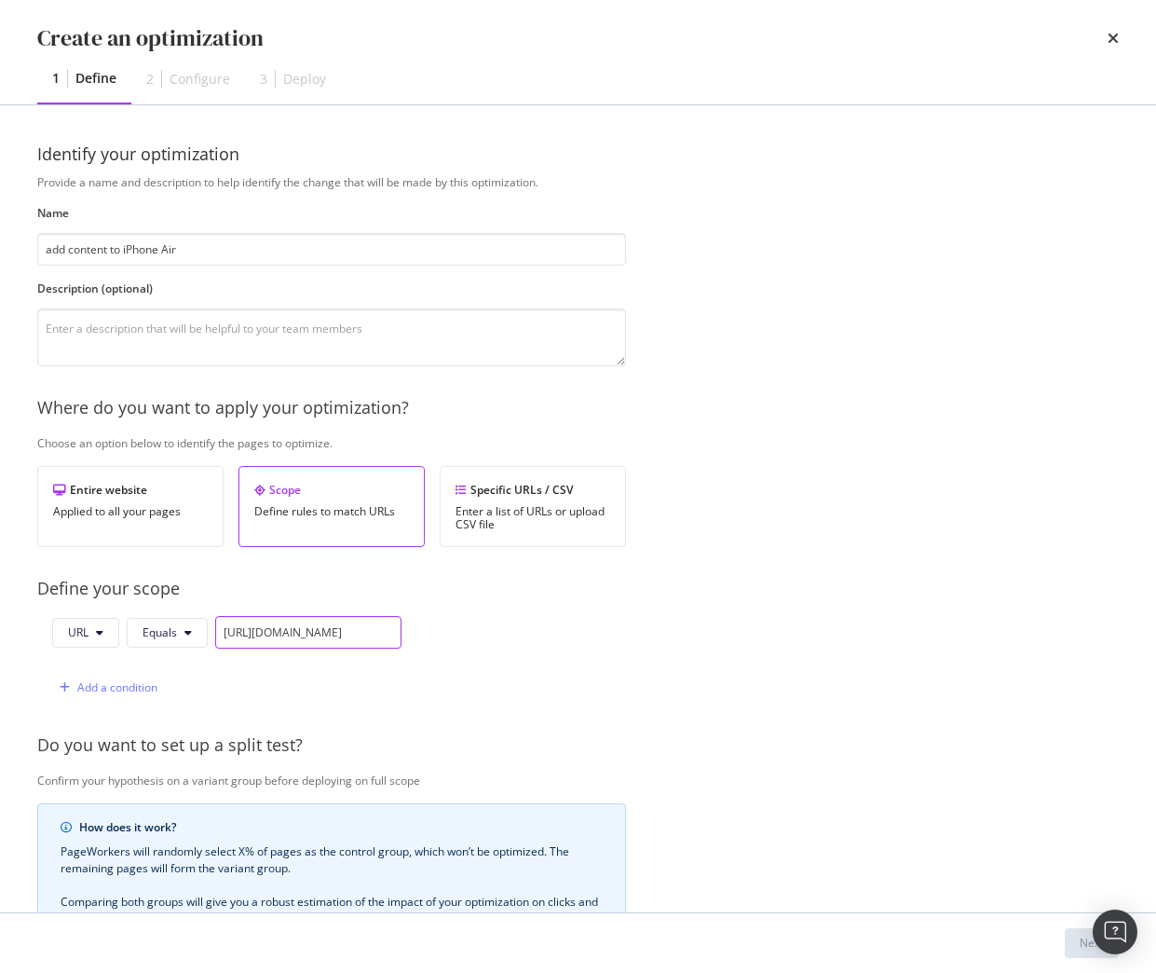
scroll to position [0, 110]
type input "https://shop.singtel.com/phones/oppo-reno14-pro-5g"
click at [119, 690] on div "Add a condition" at bounding box center [117, 687] width 80 height 16
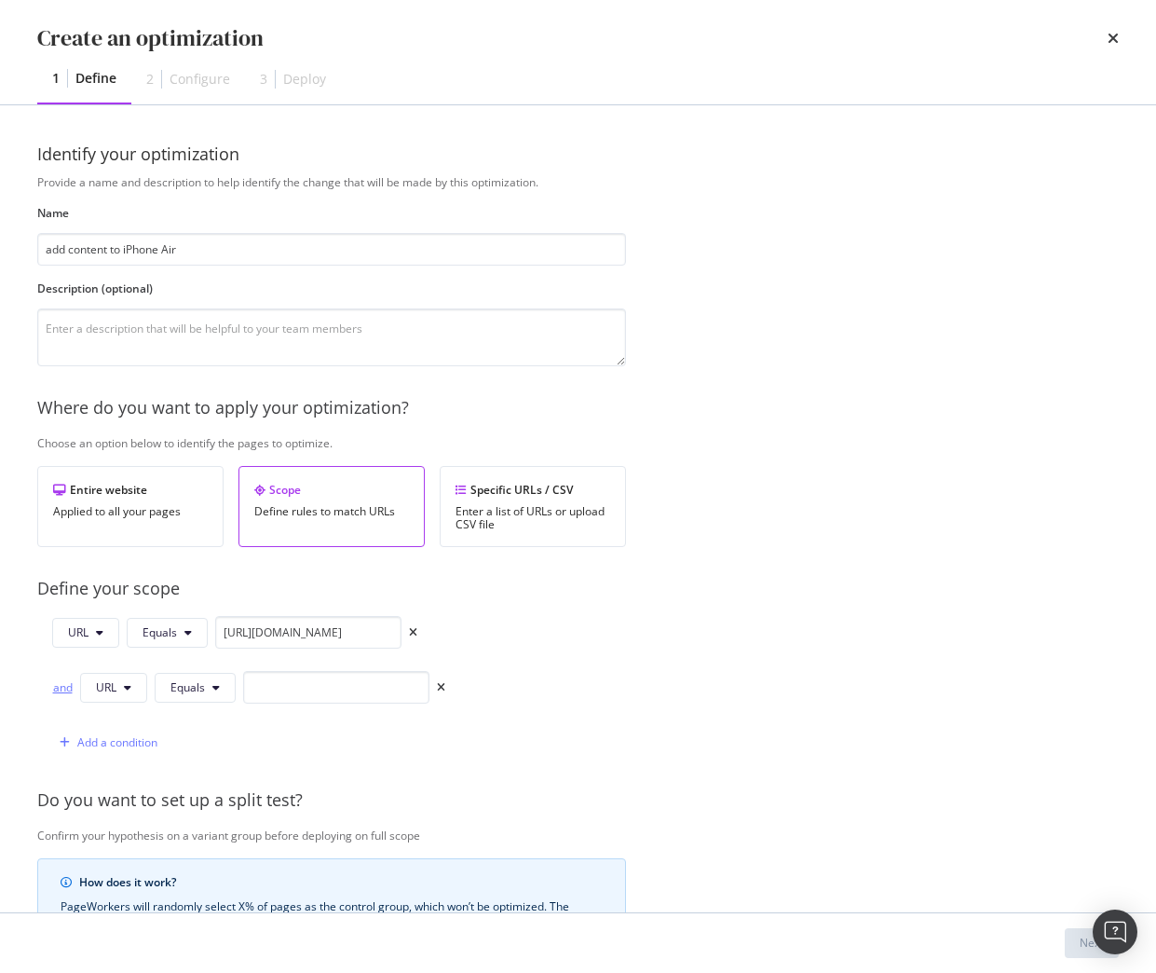
click at [54, 689] on div "and" at bounding box center [62, 687] width 20 height 16
click at [189, 687] on span "Equals" at bounding box center [188, 687] width 34 height 16
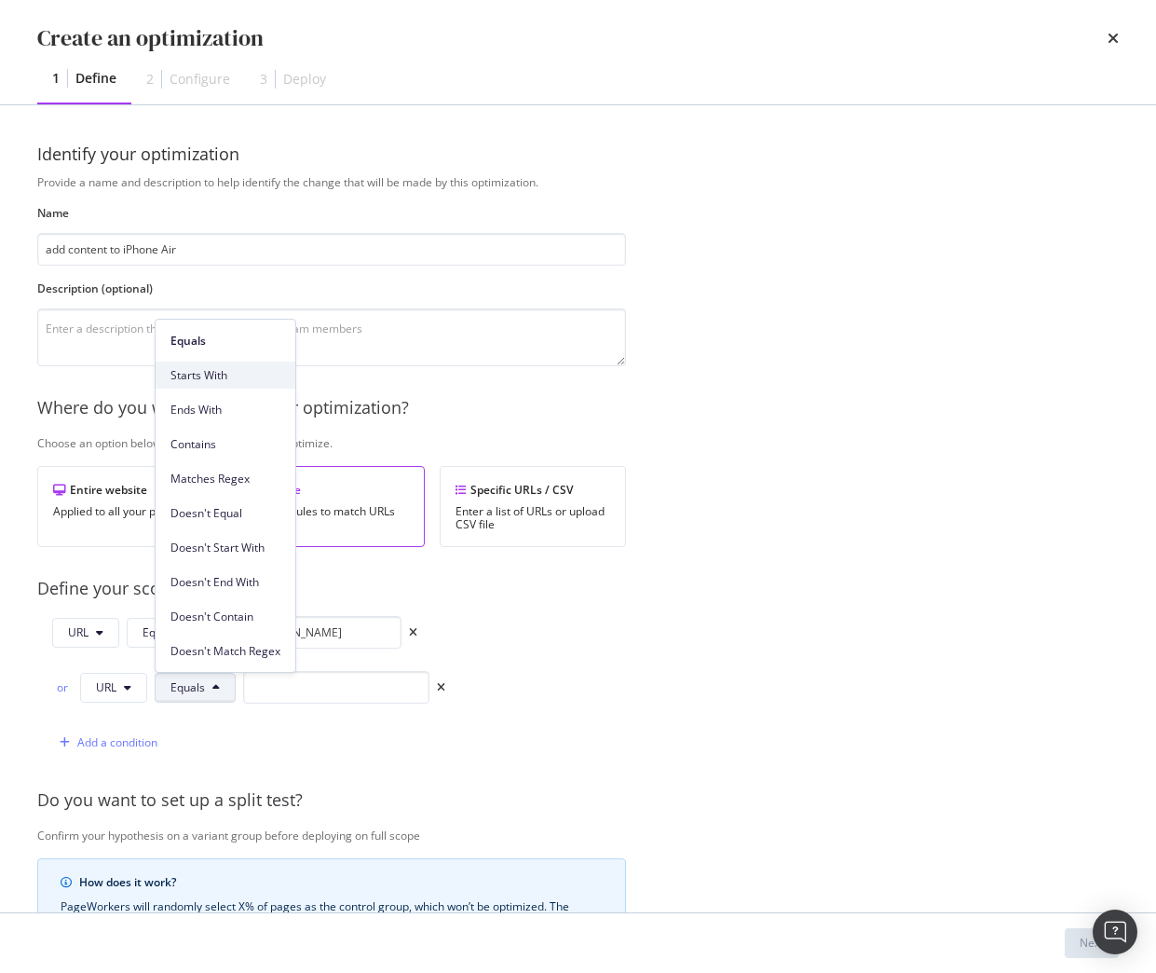
click at [219, 384] on div "Starts With" at bounding box center [226, 375] width 140 height 27
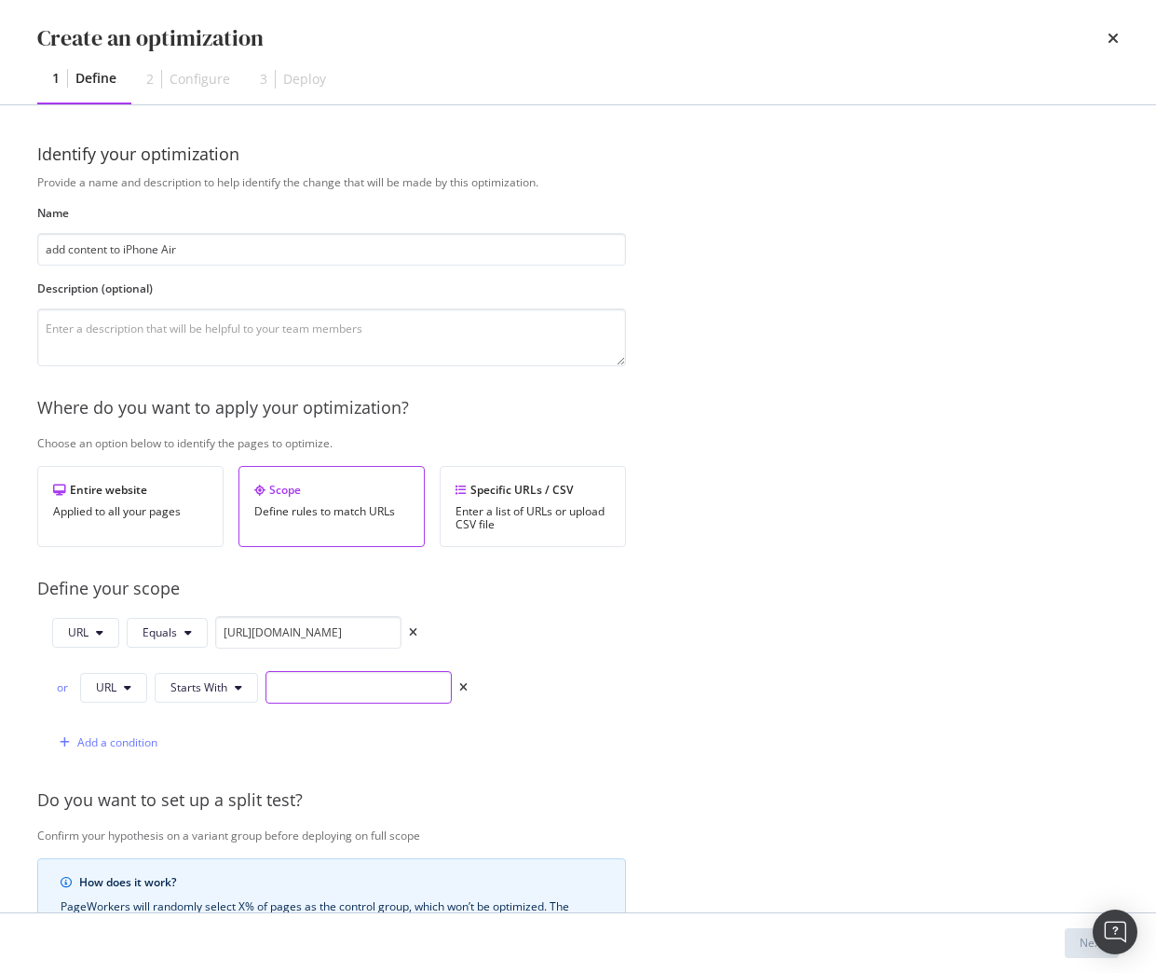
click at [300, 691] on input "modal" at bounding box center [359, 687] width 186 height 33
paste input "https://shop.singtel.com/phones/oppo-reno14-pro-5g"
type input "https://shop.singtel.com/phones/oppo-reno14-pro-5g?"
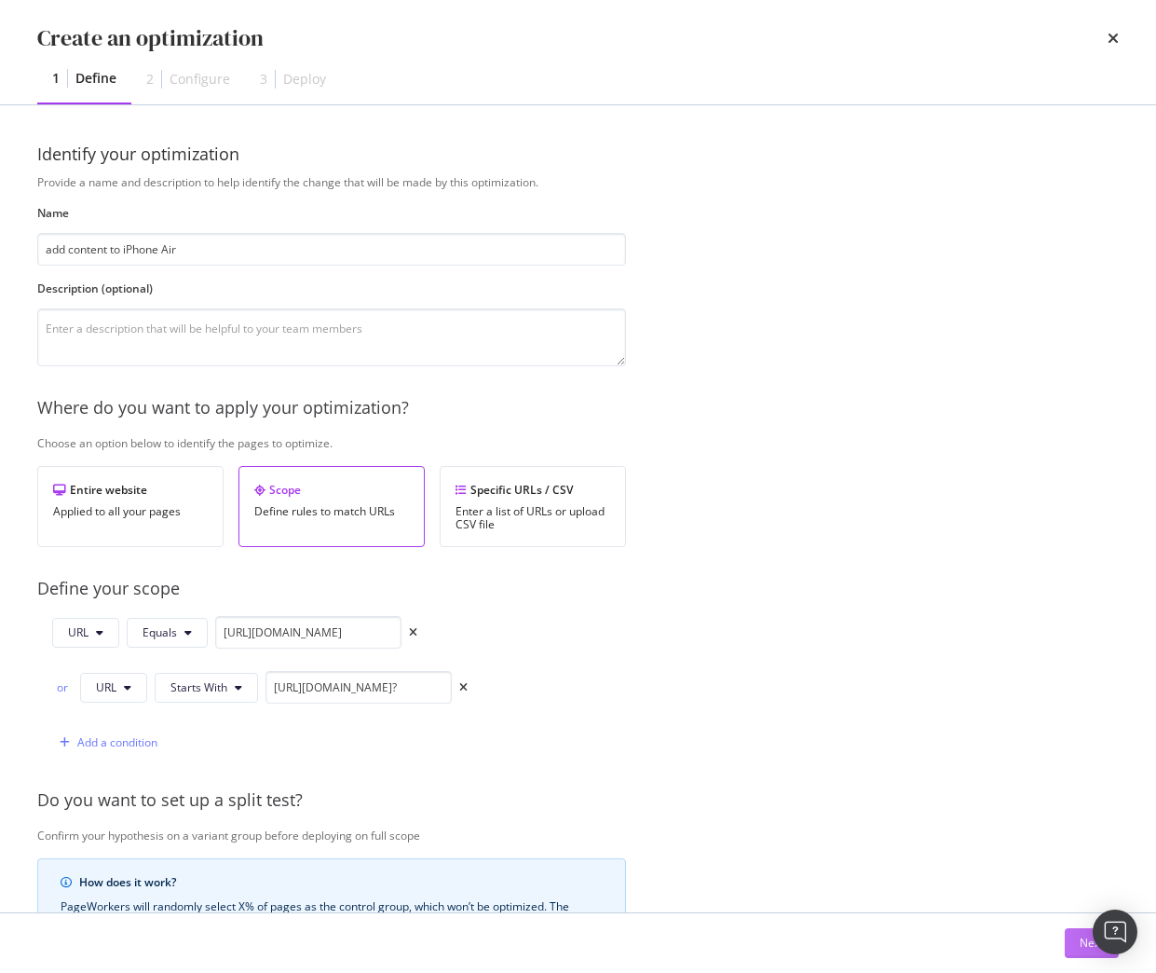
click at [1080, 945] on div "Next" at bounding box center [1092, 943] width 24 height 16
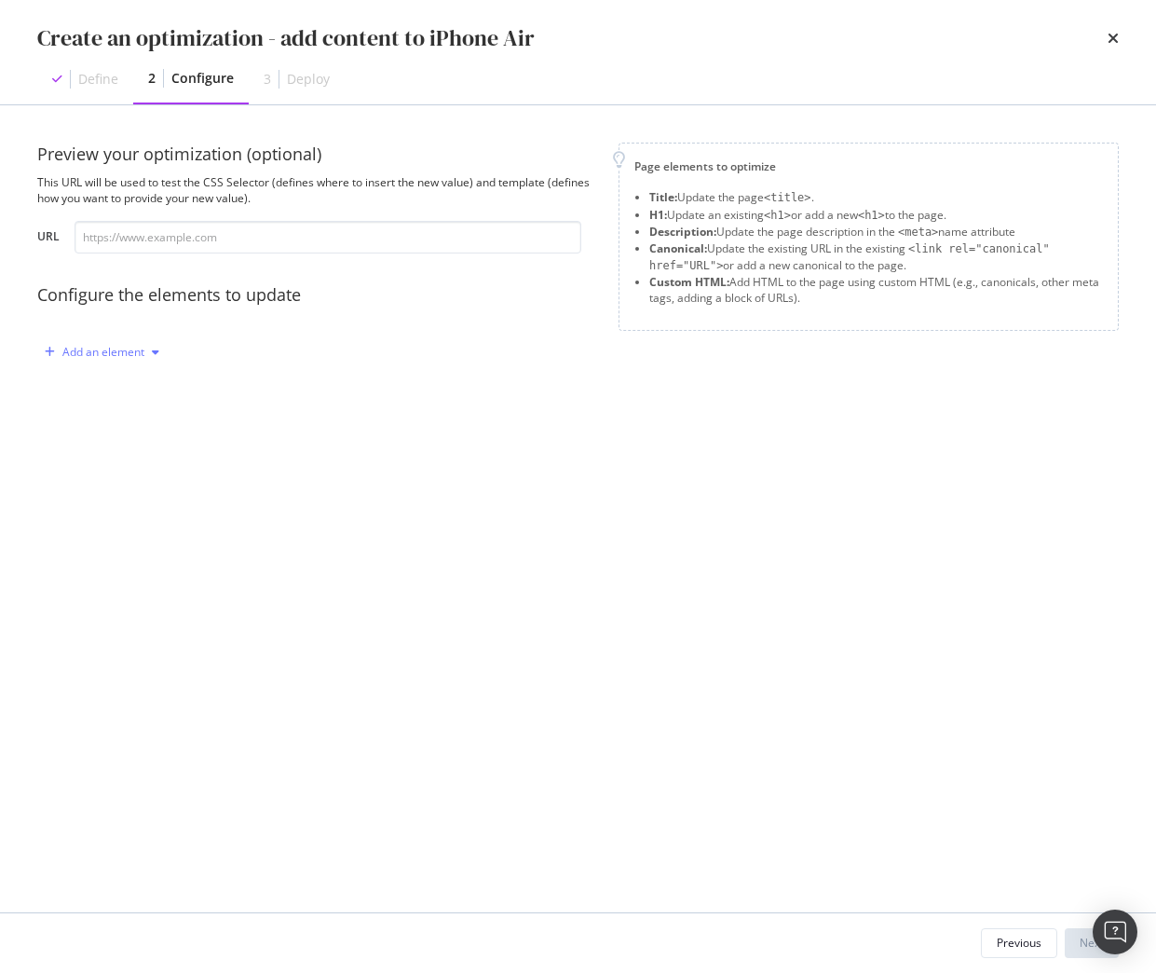
click at [65, 350] on div "Add an element" at bounding box center [103, 352] width 82 height 11
click at [135, 511] on div "Custom HTML" at bounding box center [124, 511] width 74 height 16
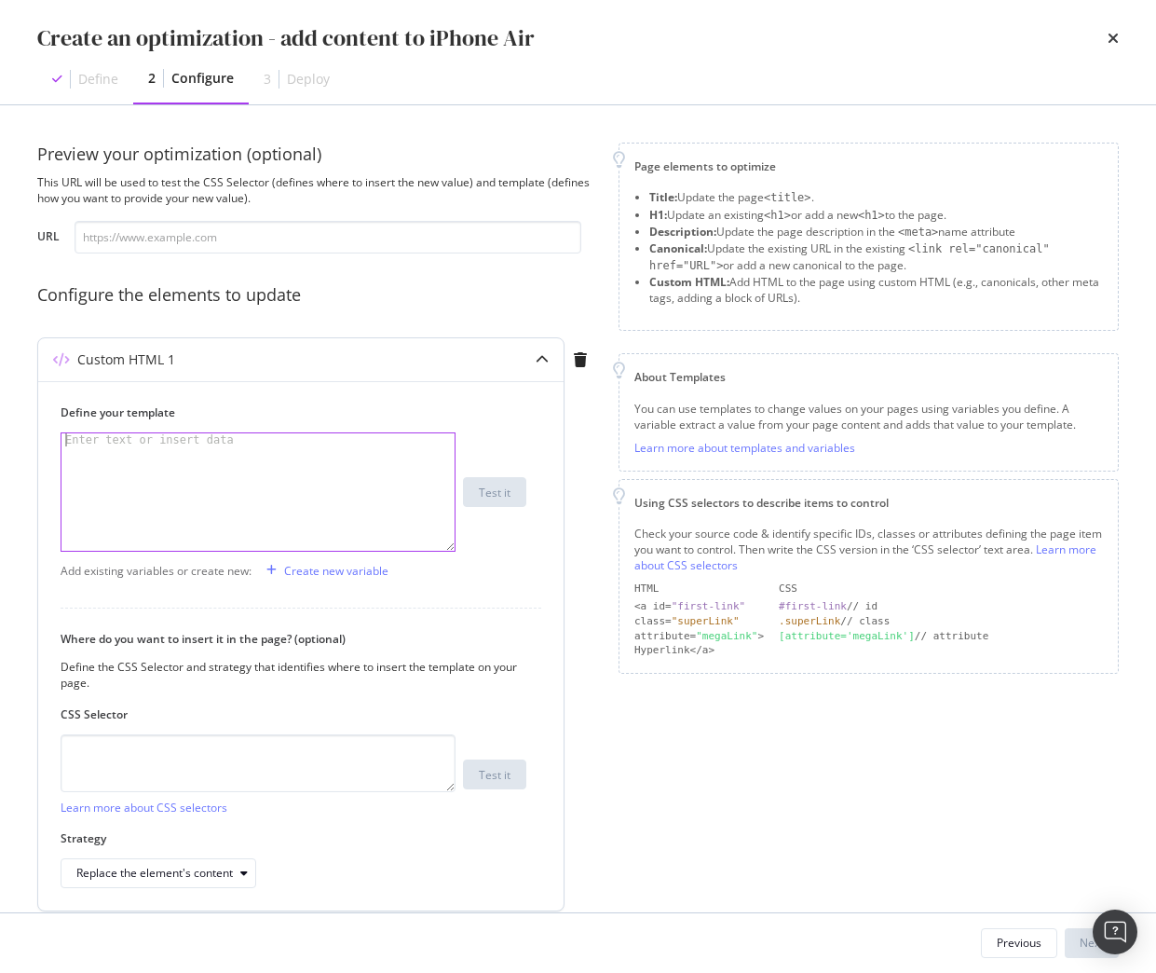
click at [273, 498] on div "modal" at bounding box center [257, 504] width 393 height 143
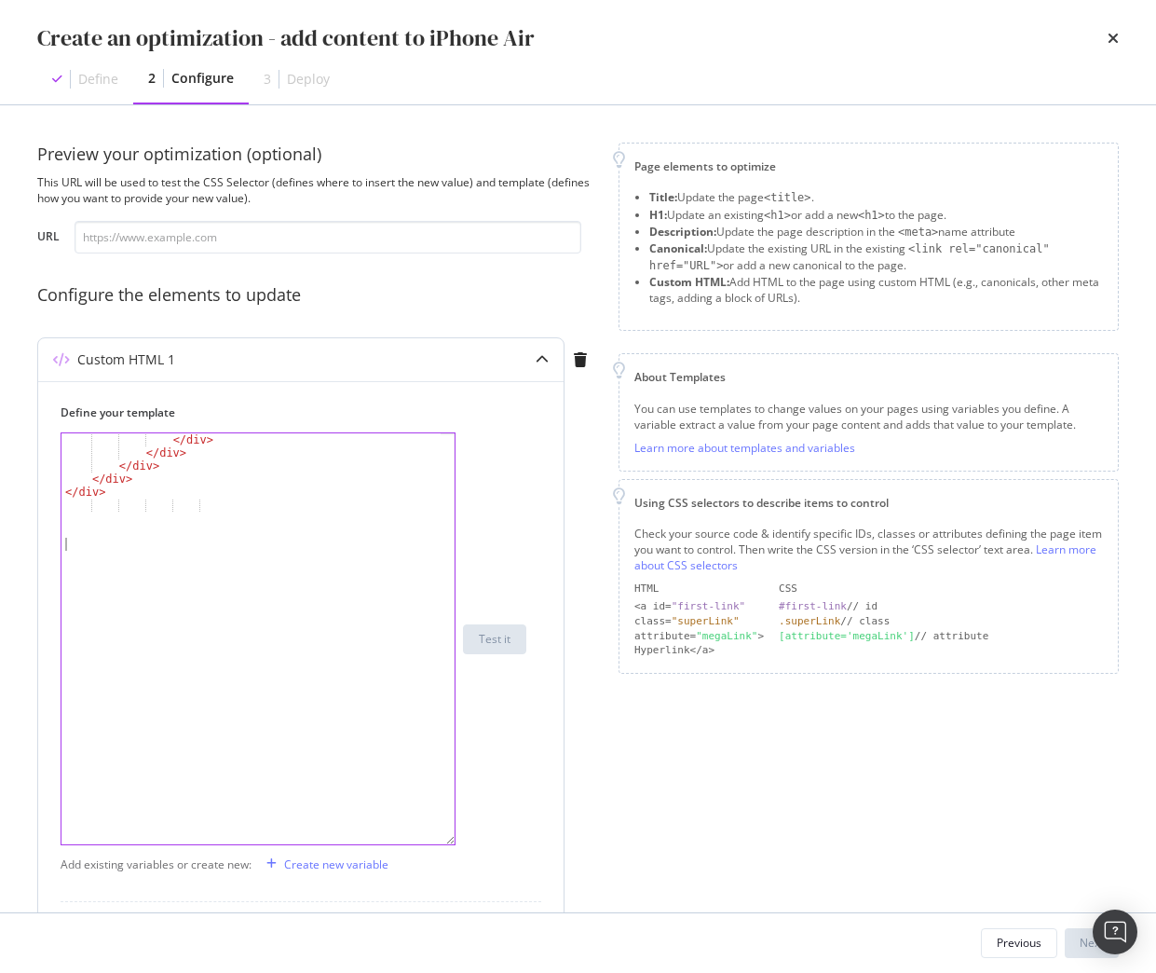
drag, startPoint x: 449, startPoint y: 548, endPoint x: 473, endPoint y: 858, distance: 311.2
click at [473, 845] on div "</ div > </ div > </ div > </ div > </ div > XXXXXXXXXXXXXXXXXXXXXXXXXXXXXXXXXX…" at bounding box center [294, 638] width 466 height 413
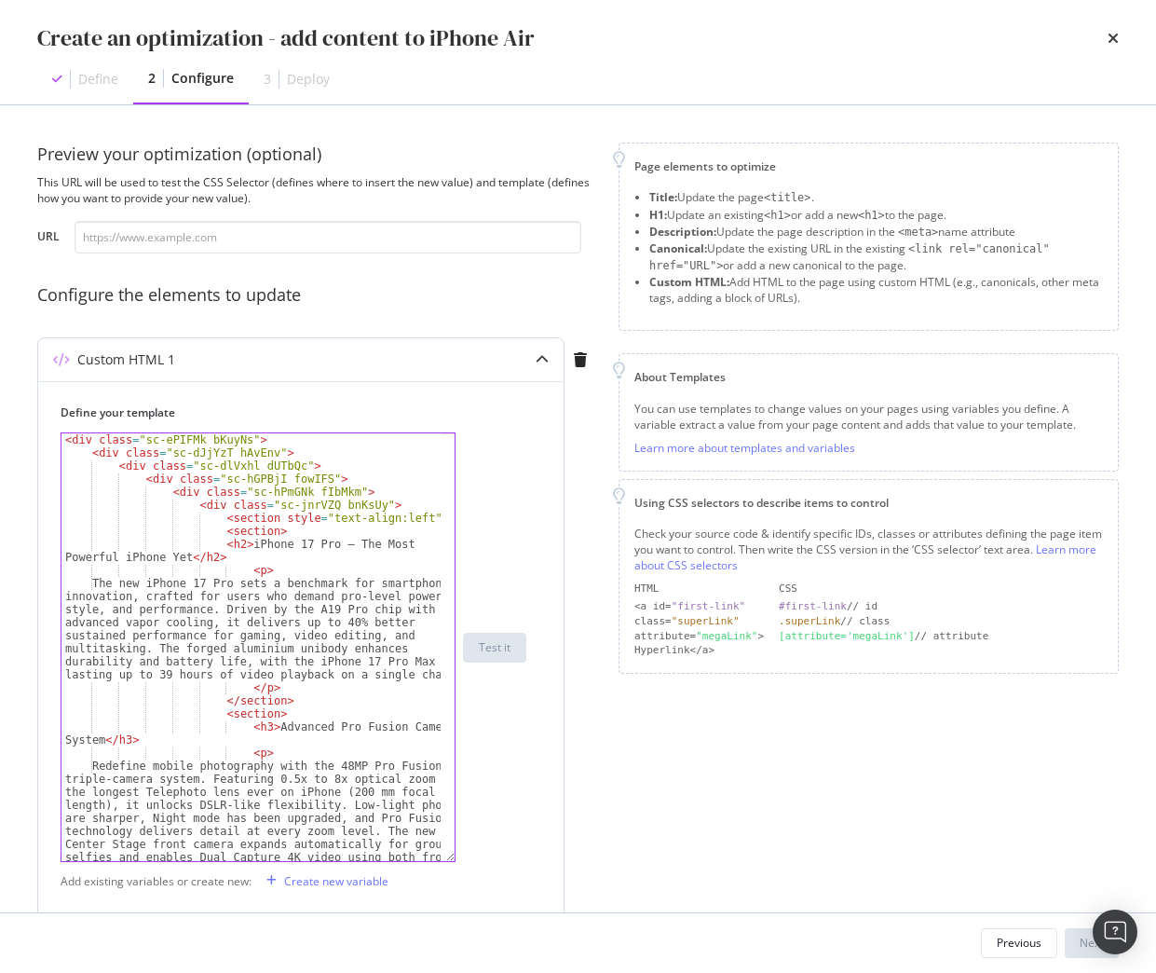
scroll to position [0, 0]
drag, startPoint x: 239, startPoint y: 545, endPoint x: 181, endPoint y: 562, distance: 60.2
click at [181, 562] on div "< div class = "sc-ePIFMk bKuyNs" > < div class = "sc-dJjYzT hAvEnv" > < div cla…" at bounding box center [250, 725] width 379 height 584
paste textarea "Air in Singapore: Elegance in Every Detail"
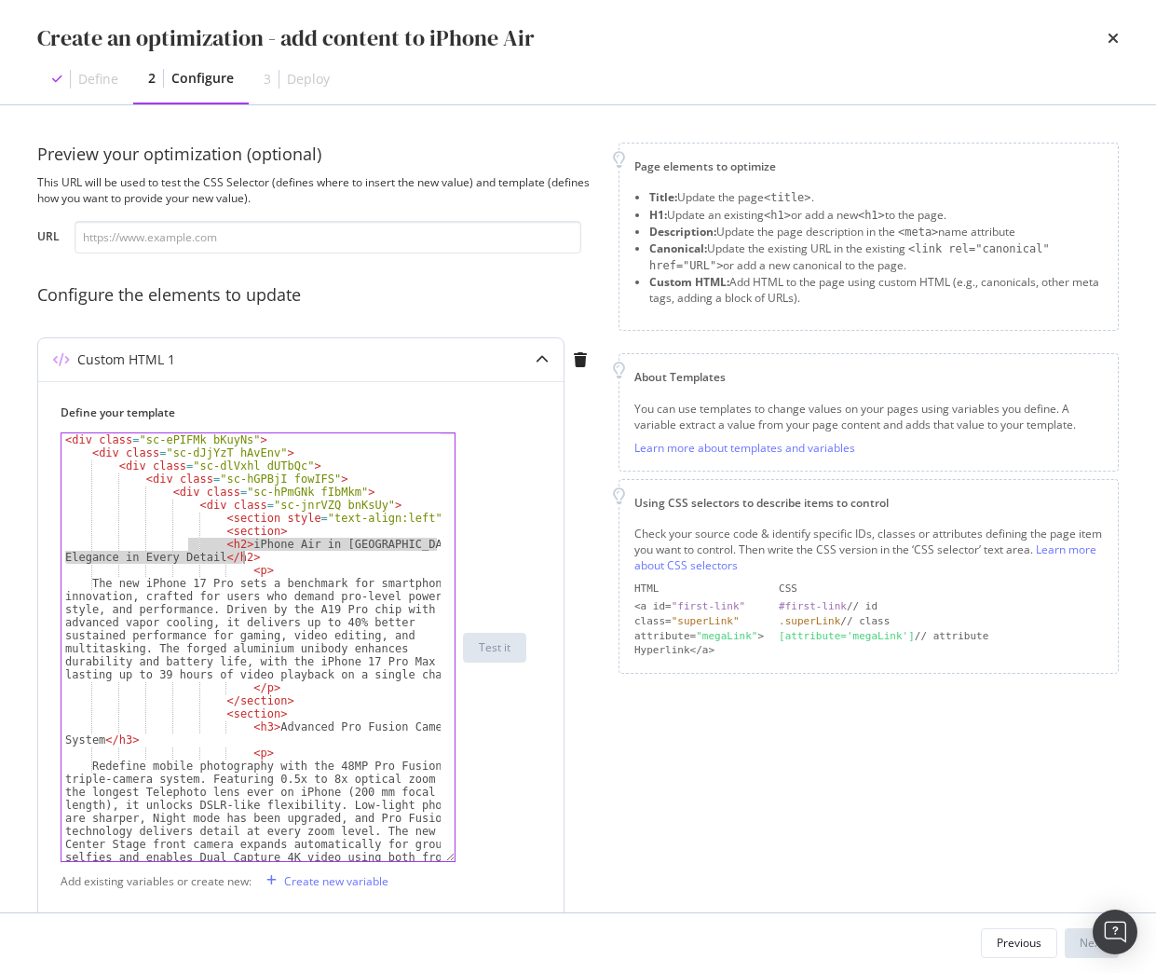
drag, startPoint x: 218, startPoint y: 546, endPoint x: 254, endPoint y: 560, distance: 38.9
click at [254, 560] on div "< div class = "sc-ePIFMk bKuyNs" > < div class = "sc-dJjYzT hAvEnv" > < div cla…" at bounding box center [250, 725] width 379 height 584
click at [267, 565] on div "< div class = "sc-ePIFMk bKuyNs" > < div class = "sc-dJjYzT hAvEnv" > < div cla…" at bounding box center [250, 725] width 379 height 584
click at [261, 553] on div "< div class = "sc-ePIFMk bKuyNs" > < div class = "sc-dJjYzT hAvEnv" > < div cla…" at bounding box center [250, 725] width 379 height 584
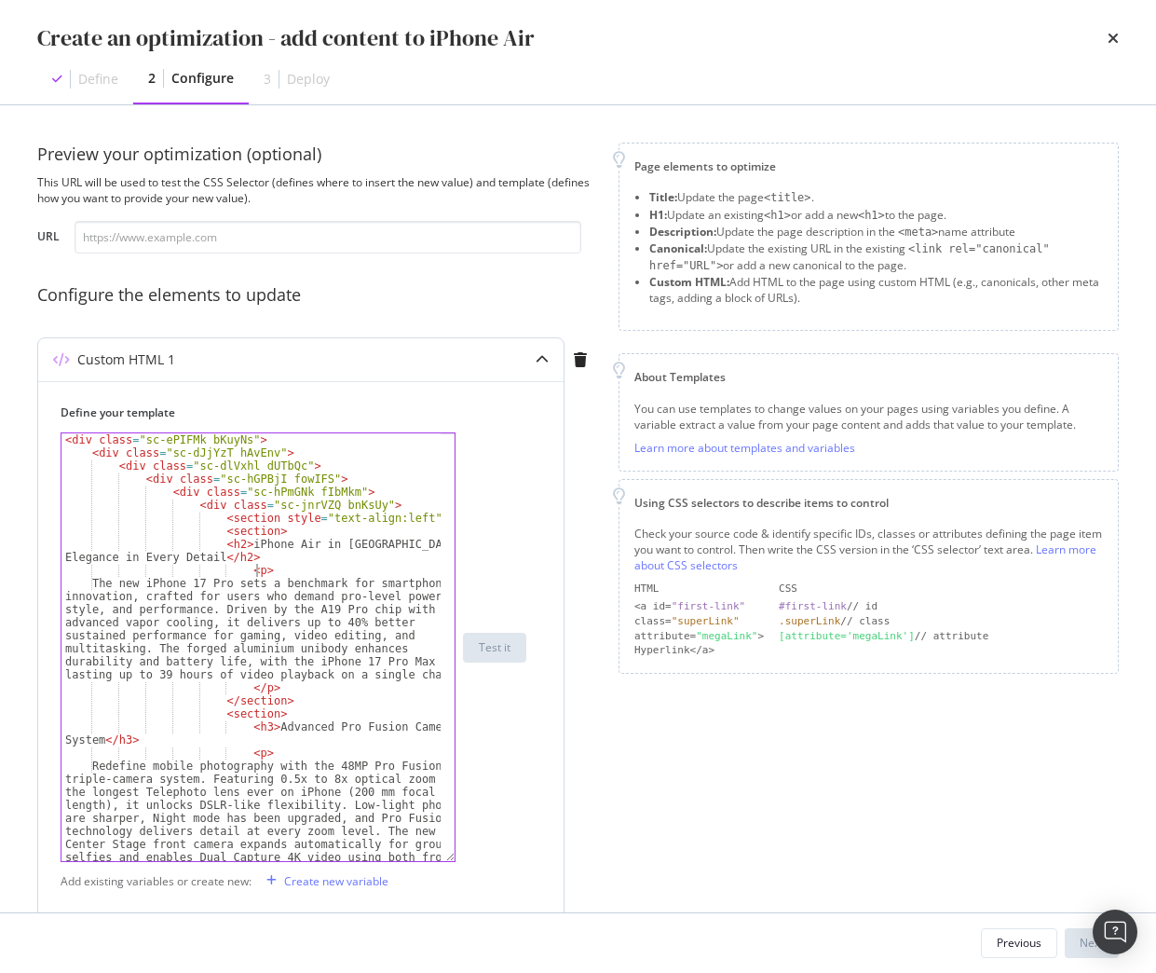
type textarea "<h2>iPhone Air in Singapore: Elegance in Every Detail</h2>"
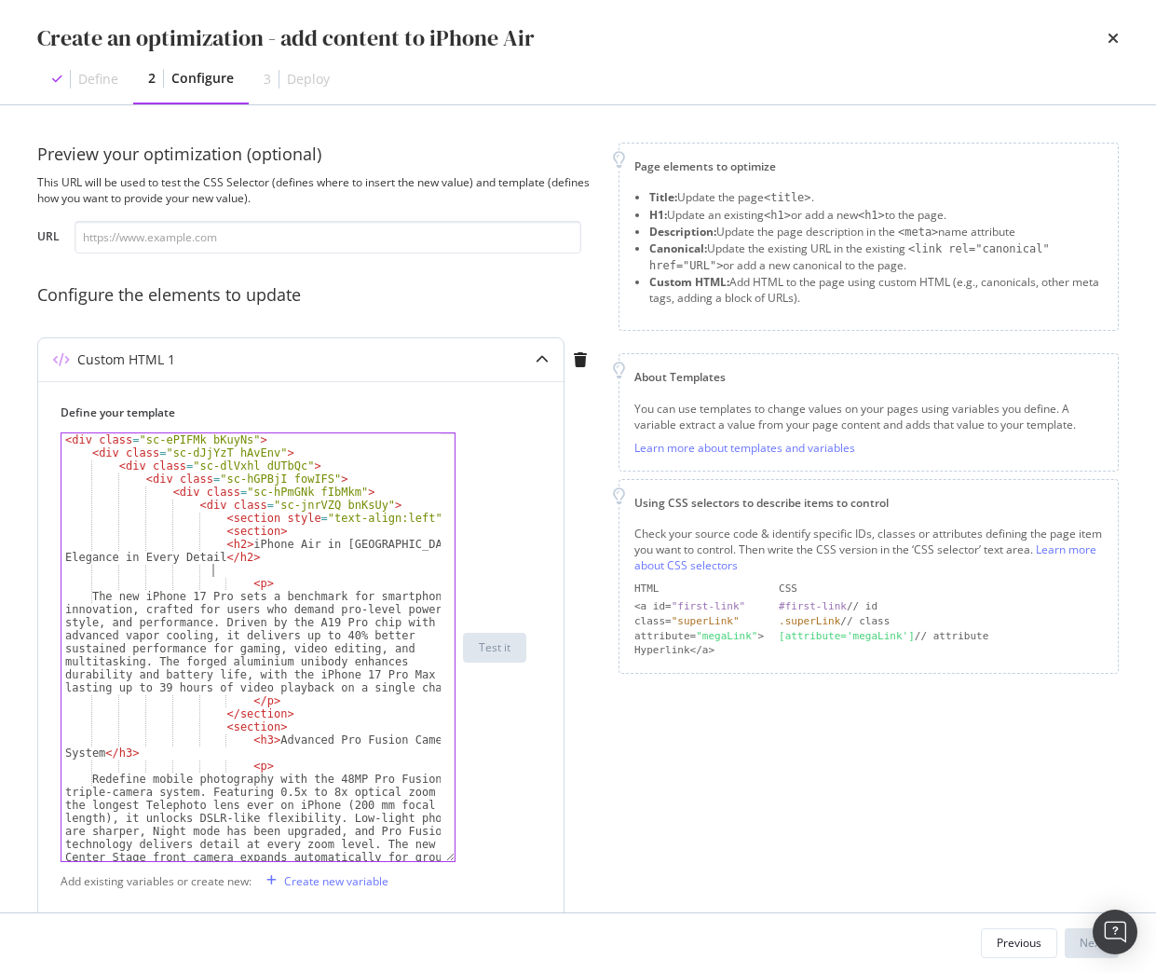
scroll to position [0, 23]
paste textarea "<h2>iPhone Air in Singapore: Elegance in Every Detail</h2>"
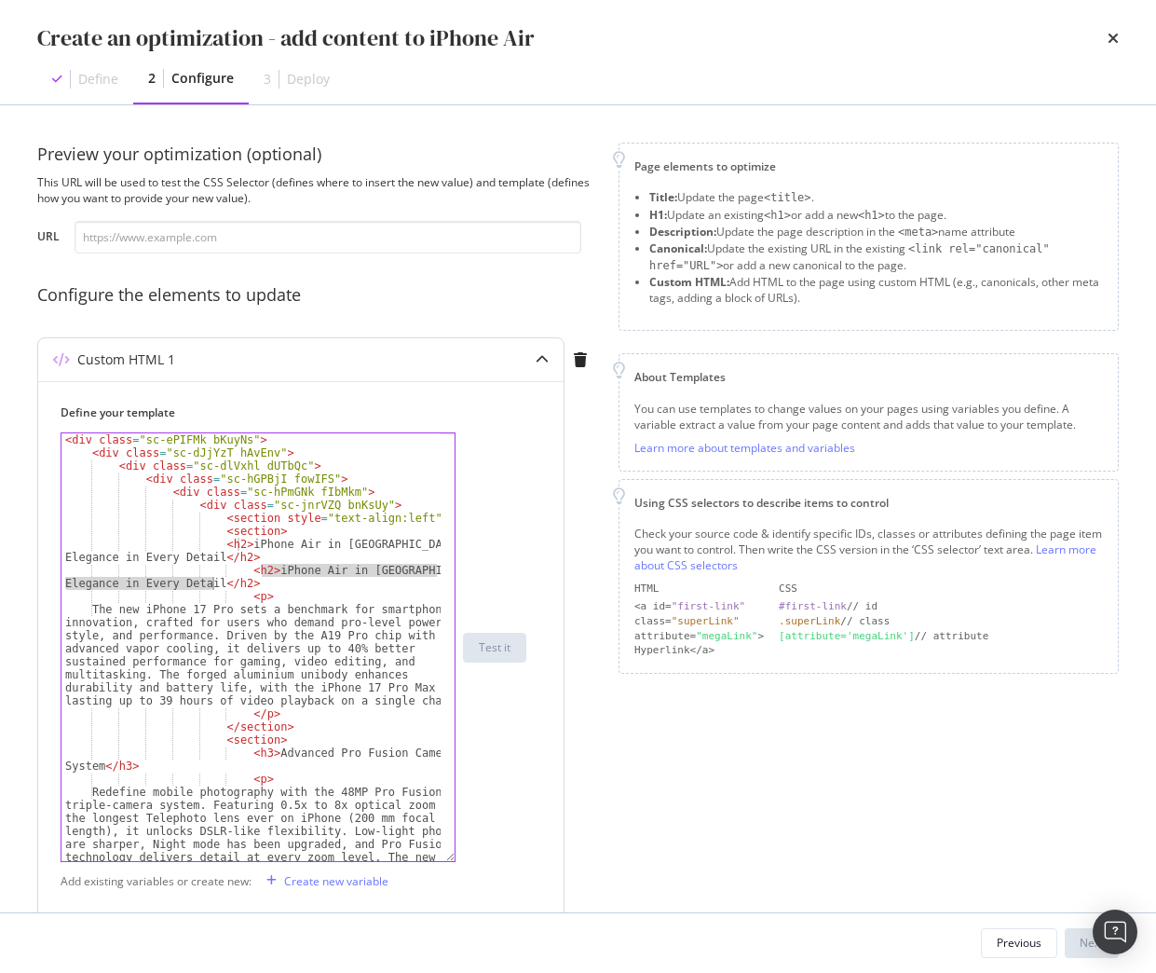
drag, startPoint x: 262, startPoint y: 569, endPoint x: 212, endPoint y: 583, distance: 51.3
click at [212, 583] on div "< div class = "sc-ePIFMk bKuyNs" > < div class = "sc-dJjYzT hAvEnv" > < div cla…" at bounding box center [250, 725] width 379 height 584
paste textarea "Slimmest, Lightest, and Strongest"
type textarea "<h2>Slimmest, Lightest, and Strongest</h2>"
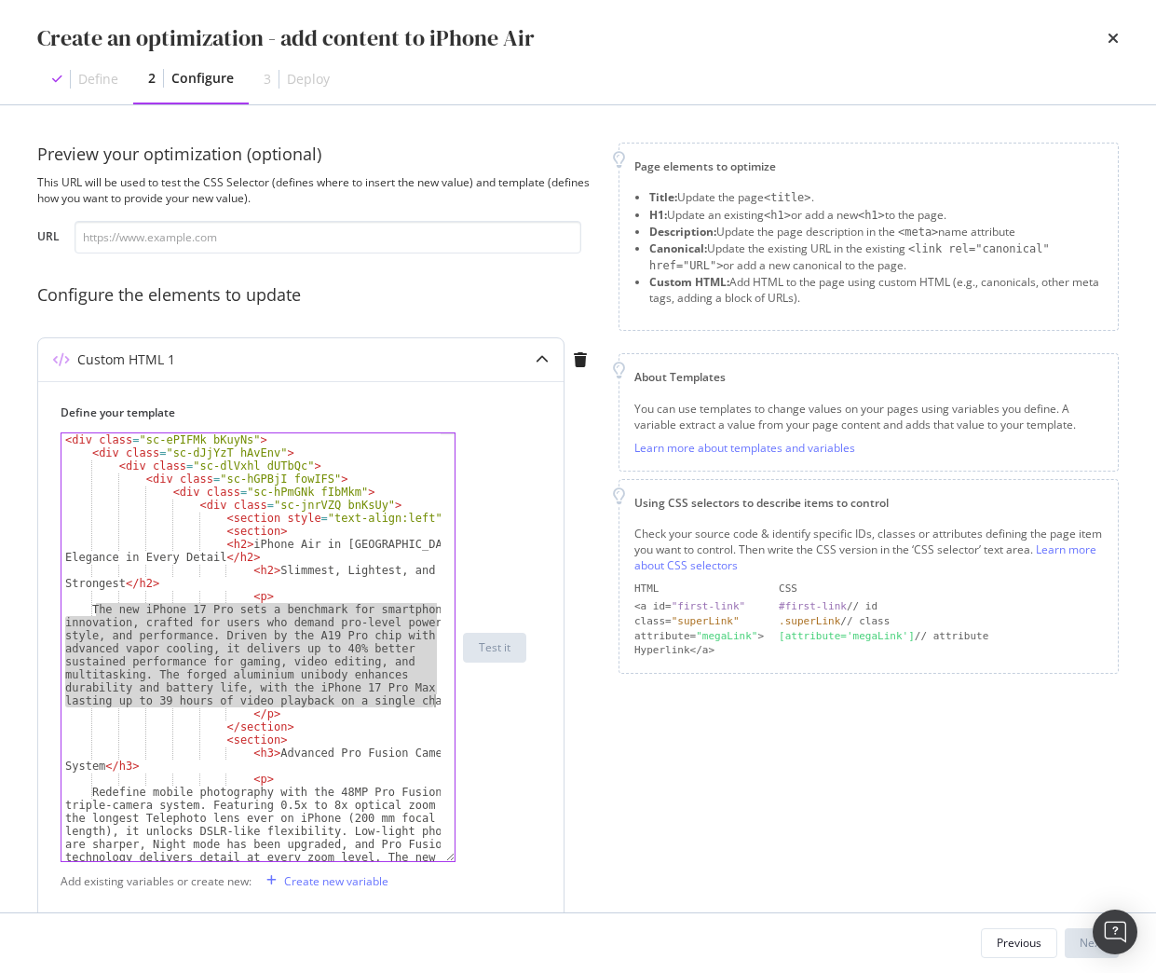
drag, startPoint x: 95, startPoint y: 608, endPoint x: 442, endPoint y: 703, distance: 359.7
click at [442, 703] on div "<h2>Slimmest, Lightest, and Strongest</h2> < div class = "sc-ePIFMk bKuyNs" > <…" at bounding box center [258, 647] width 395 height 430
paste textarea "iPhone Air sets a new standard as the thinnest iPhone ever at only 5.6 millimet…"
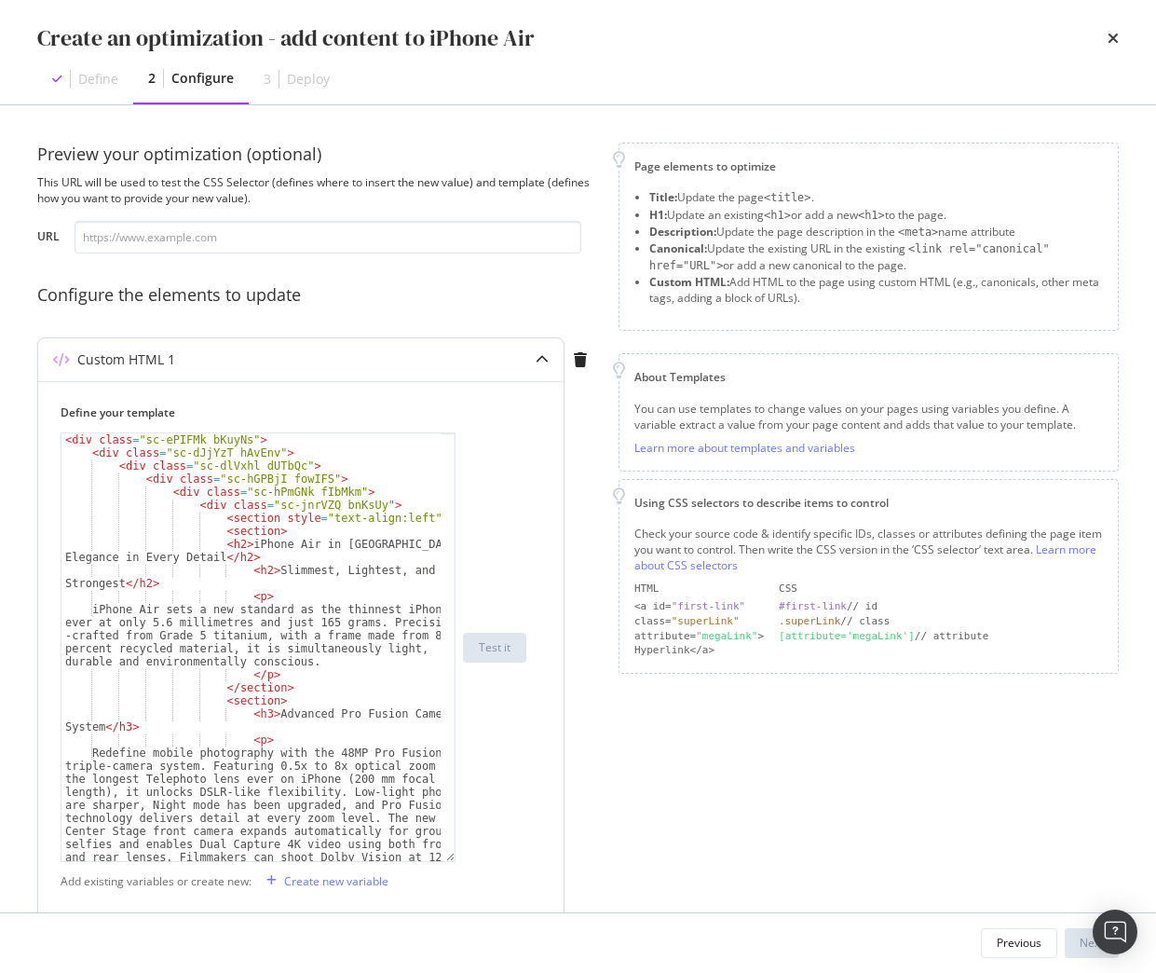
click at [265, 655] on div "< div class = "sc-ePIFMk bKuyNs" > < div class = "sc-dJjYzT hAvEnv" > < div cla…" at bounding box center [250, 725] width 379 height 584
drag, startPoint x: 262, startPoint y: 712, endPoint x: 100, endPoint y: 725, distance: 162.7
click at [100, 725] on div "< div class = "sc-ePIFMk bKuyNs" > < div class = "sc-dJjYzT hAvEnv" > < div cla…" at bounding box center [250, 725] width 379 height 584
paste textarea "Cursor at row 16"
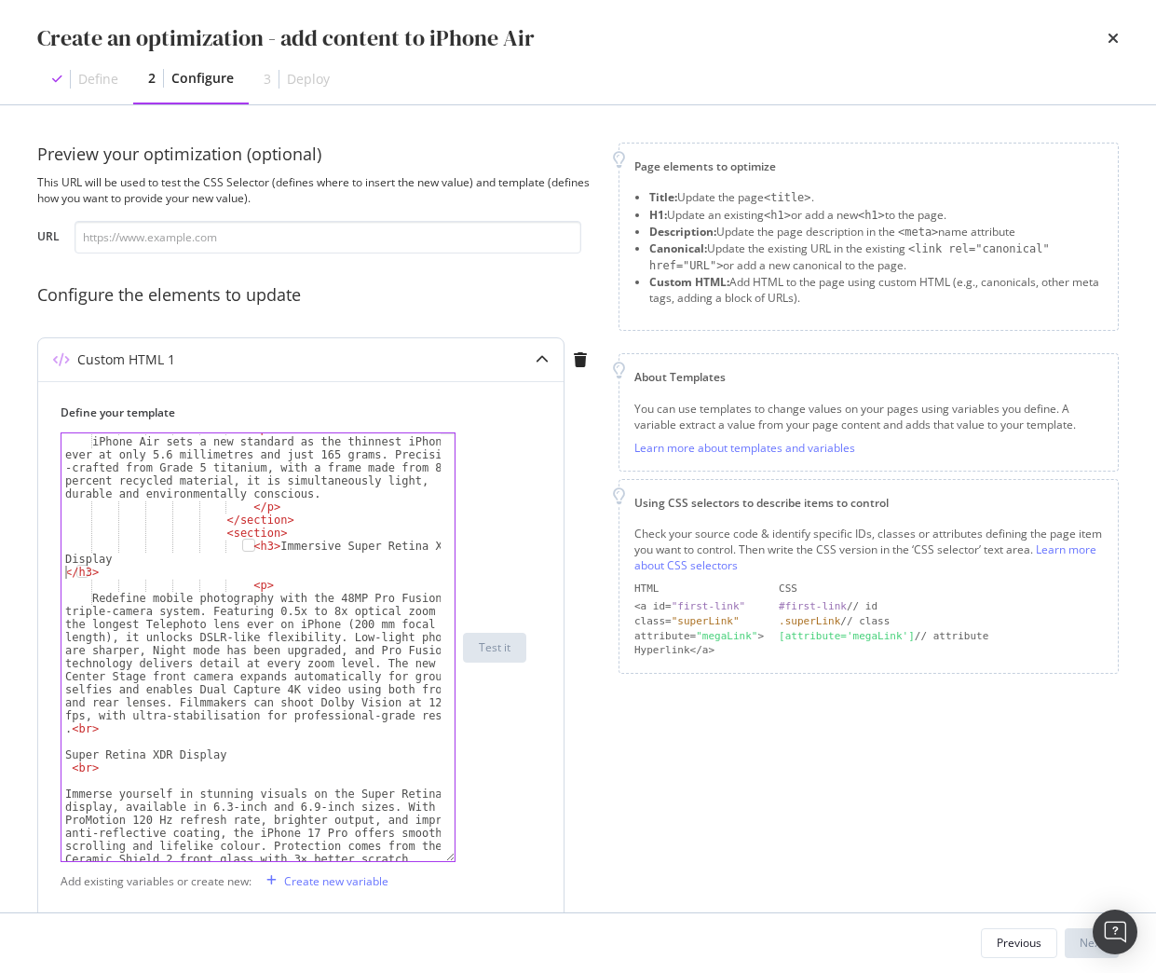
scroll to position [168, 0]
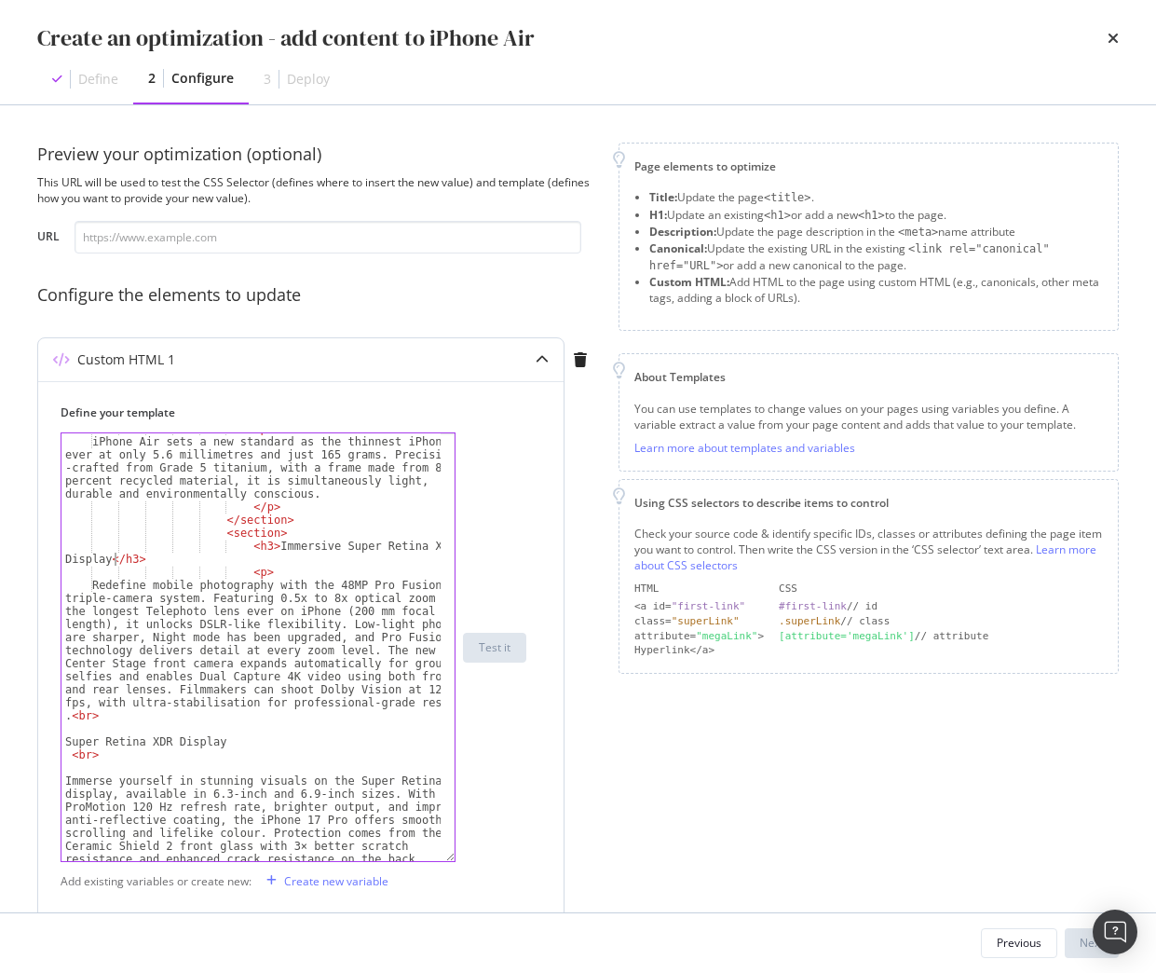
type textarea "<h3>Immersive Super Retina XDR Display</h3>"
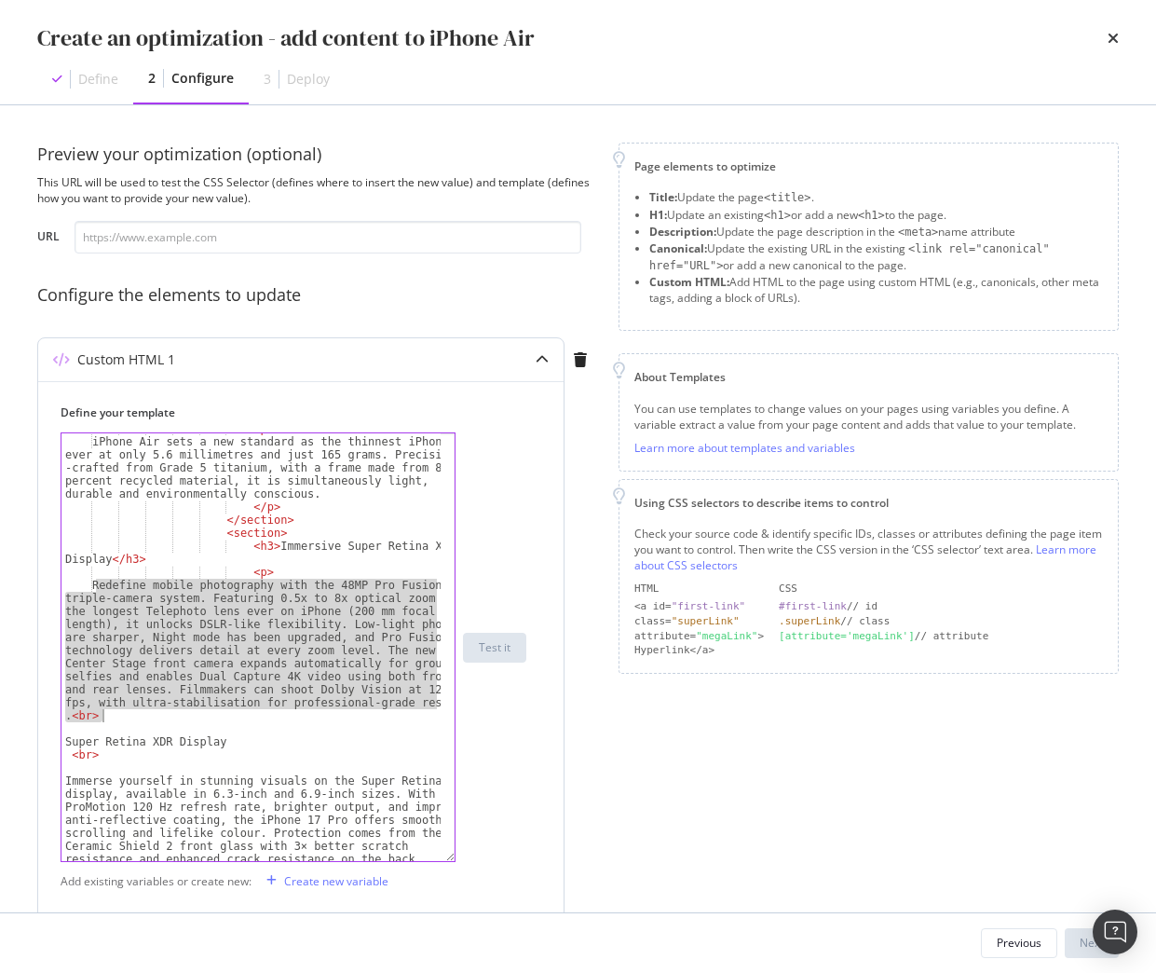
drag, startPoint x: 95, startPoint y: 586, endPoint x: 144, endPoint y: 715, distance: 137.7
click at [144, 715] on div "< p > iPhone Air sets a new standard as the thinnest iPhone ever at only 5.6 mi…" at bounding box center [250, 688] width 379 height 532
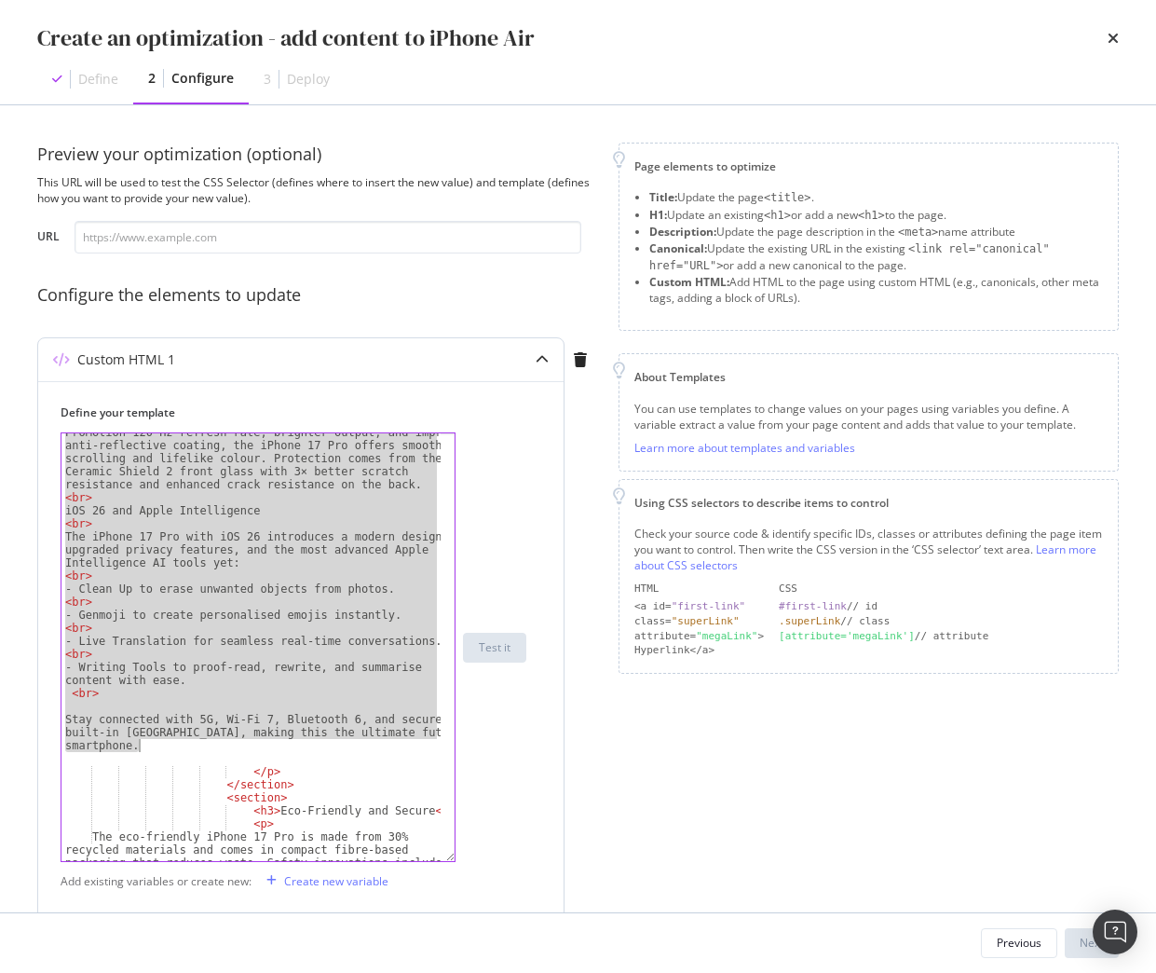
scroll to position [503, 0]
drag, startPoint x: 62, startPoint y: 591, endPoint x: 298, endPoint y: 749, distance: 284.0
click at [298, 749] on div "Immerse yourself in stunning visuals on the Super Retina XDR display, available…" at bounding box center [250, 698] width 379 height 597
type textarea "Stay connected with 5G, Wi-Fi 7, Bluetooth 6, and secure built-in eSIM, making …"
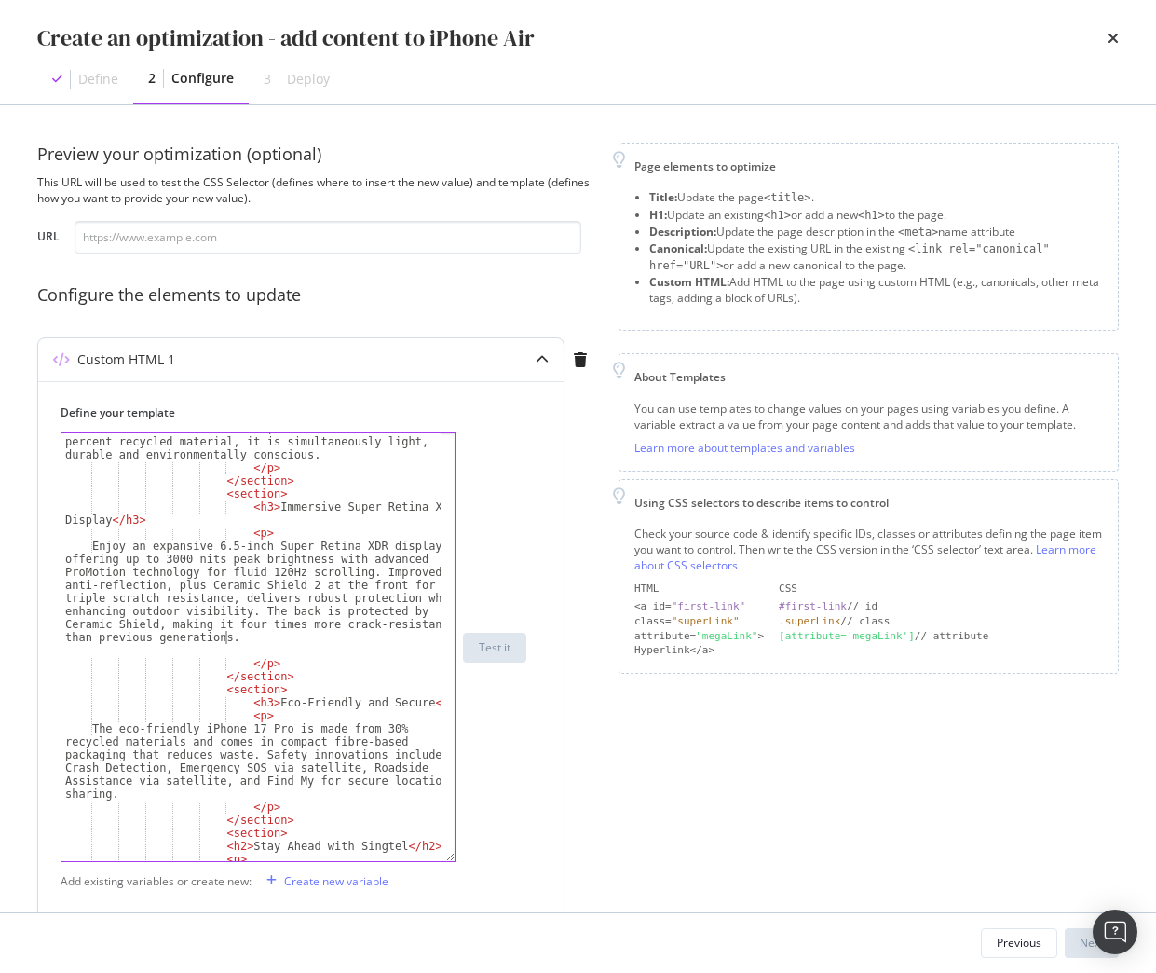
scroll to position [207, 0]
drag, startPoint x: 262, startPoint y: 701, endPoint x: 403, endPoint y: 700, distance: 141.6
click at [403, 700] on div "iPhone Air sets a new standard as the thinnest iPhone ever at only 5.6 millimet…" at bounding box center [250, 649] width 379 height 506
paste textarea "Pro-Grade Cameras and Intelligent Imaging"
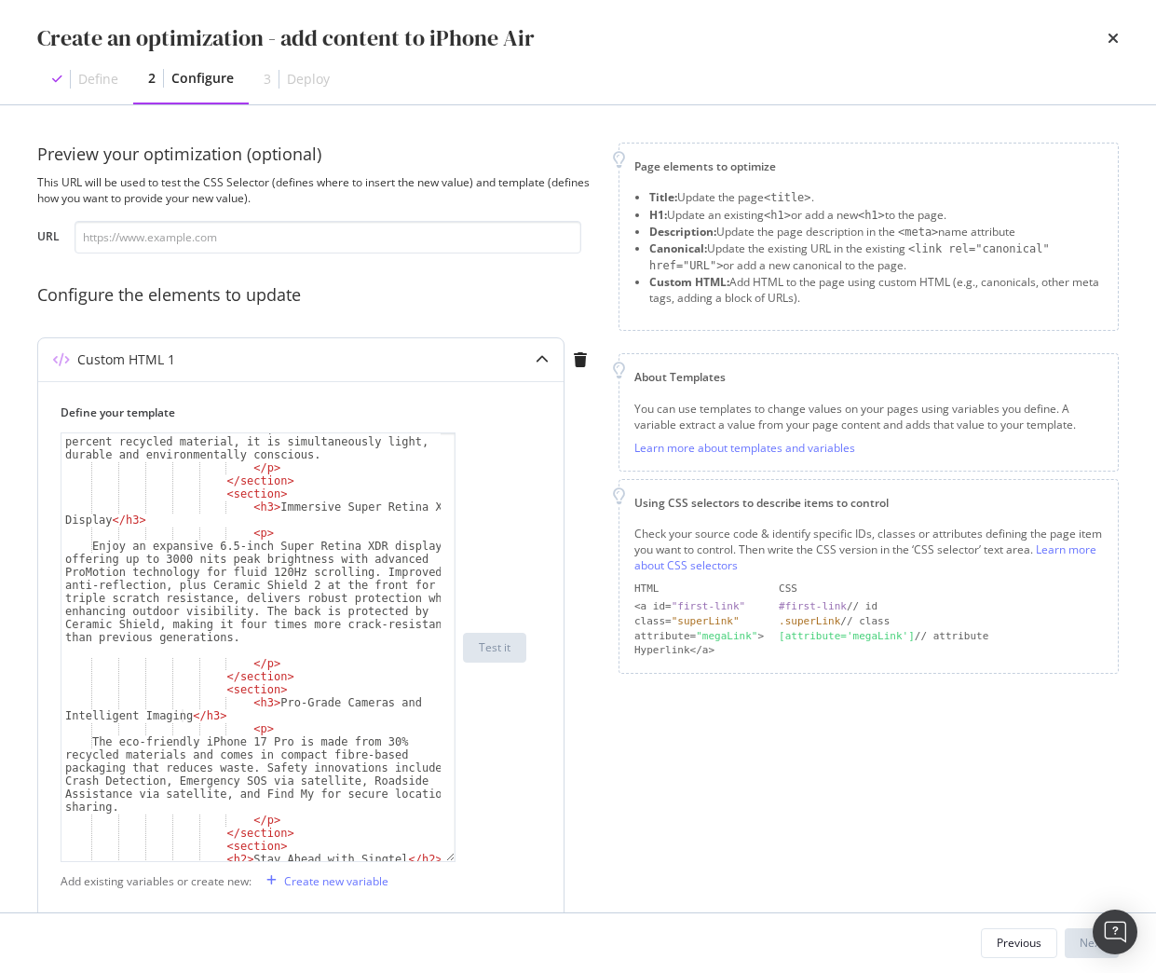
click at [208, 733] on div "iPhone Air sets a new standard as the thinnest iPhone ever at only 5.6 millimet…" at bounding box center [250, 649] width 379 height 506
drag, startPoint x: 261, startPoint y: 703, endPoint x: 182, endPoint y: 712, distance: 79.7
click at [182, 712] on div "iPhone Air sets a new standard as the thinnest iPhone ever at only 5.6 millimet…" at bounding box center [250, 649] width 379 height 506
paste textarea "Centre Stage Front Camera"
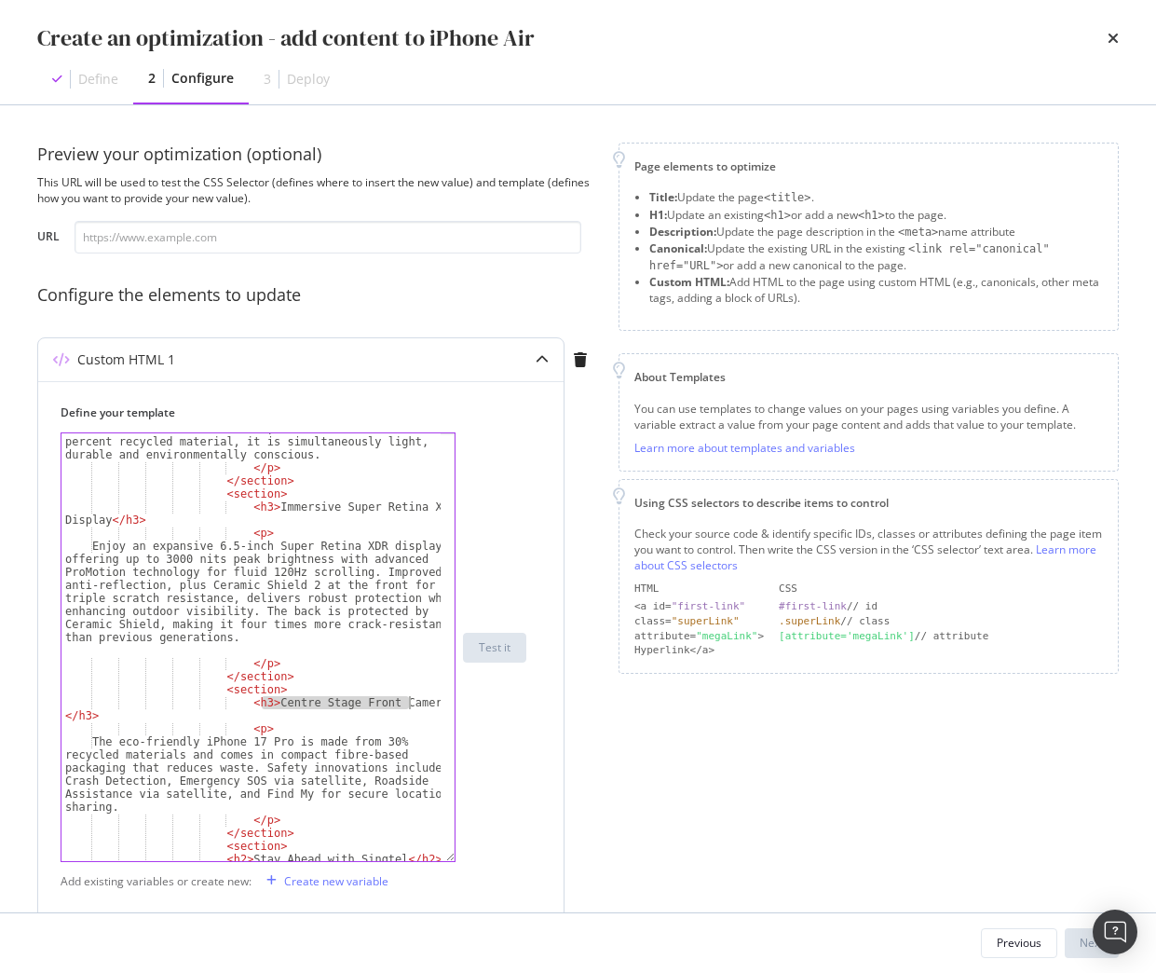
drag, startPoint x: 262, startPoint y: 704, endPoint x: 413, endPoint y: 703, distance: 150.9
click at [413, 703] on div "iPhone Air sets a new standard as the thinnest iPhone ever at only 5.6 millimet…" at bounding box center [250, 649] width 379 height 506
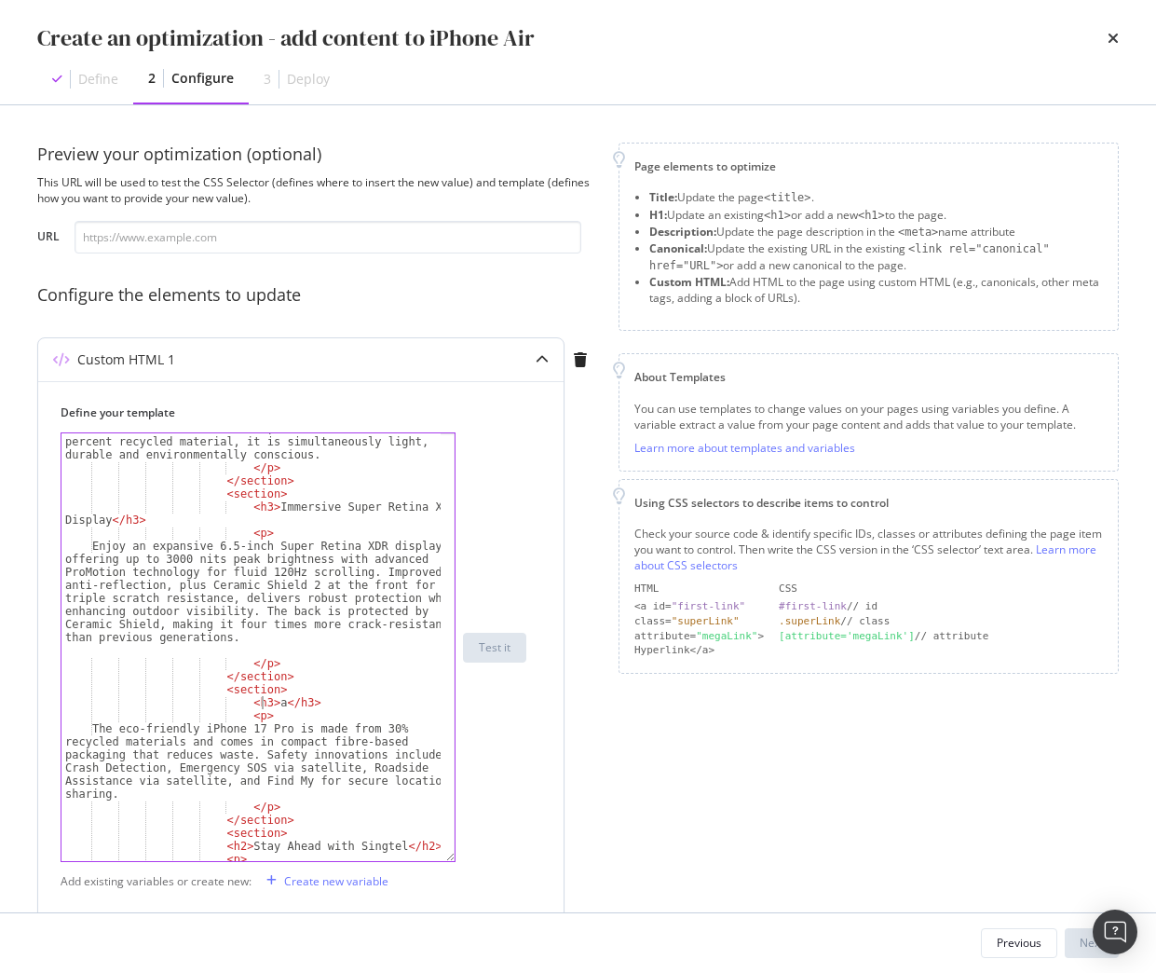
scroll to position [0, 33]
paste textarea "Pro-Grade Cameras and Intelligent Imaging"
type textarea "<h3>Pro-Grade Cameras and Intelligent Imaging </h3>"
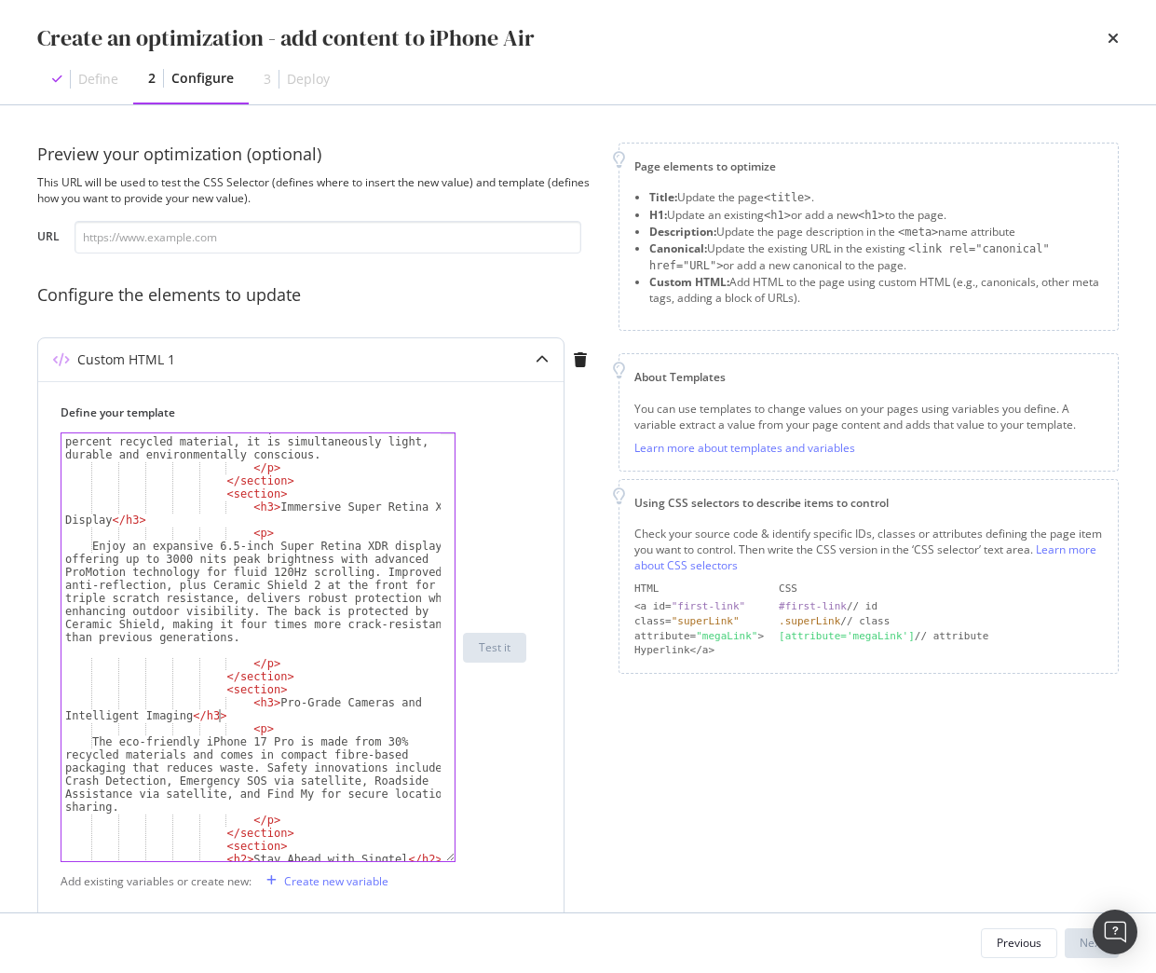
click at [234, 717] on div "iPhone Air sets a new standard as the thinnest iPhone ever at only 5.6 millimet…" at bounding box center [250, 649] width 379 height 506
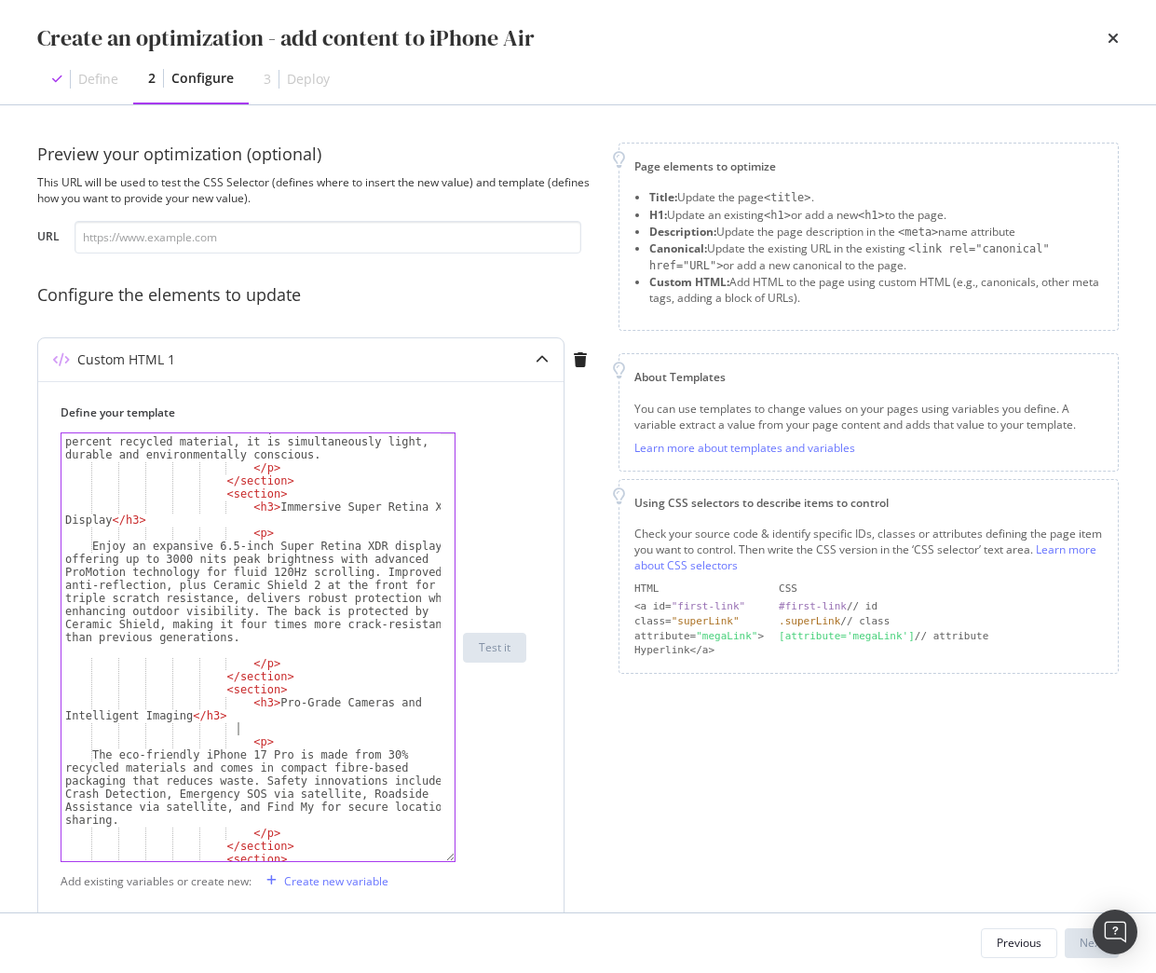
scroll to position [0, 28]
type textarea ","
click at [301, 731] on div "iPhone Air sets a new standard as the thinnest iPhone ever at only 5.6 millimet…" at bounding box center [250, 649] width 379 height 506
paste textarea "Centre Stage Front Camera"
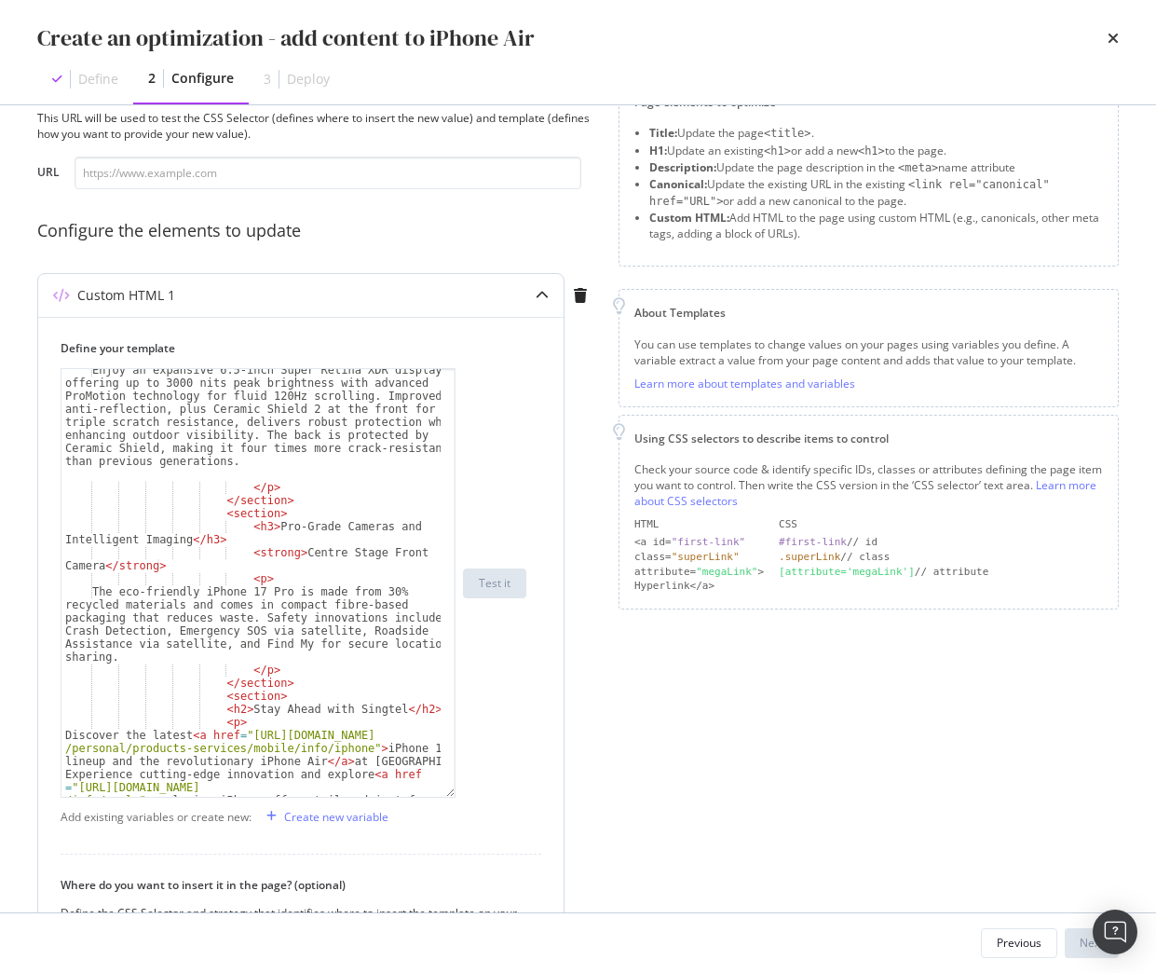
scroll to position [93, 0]
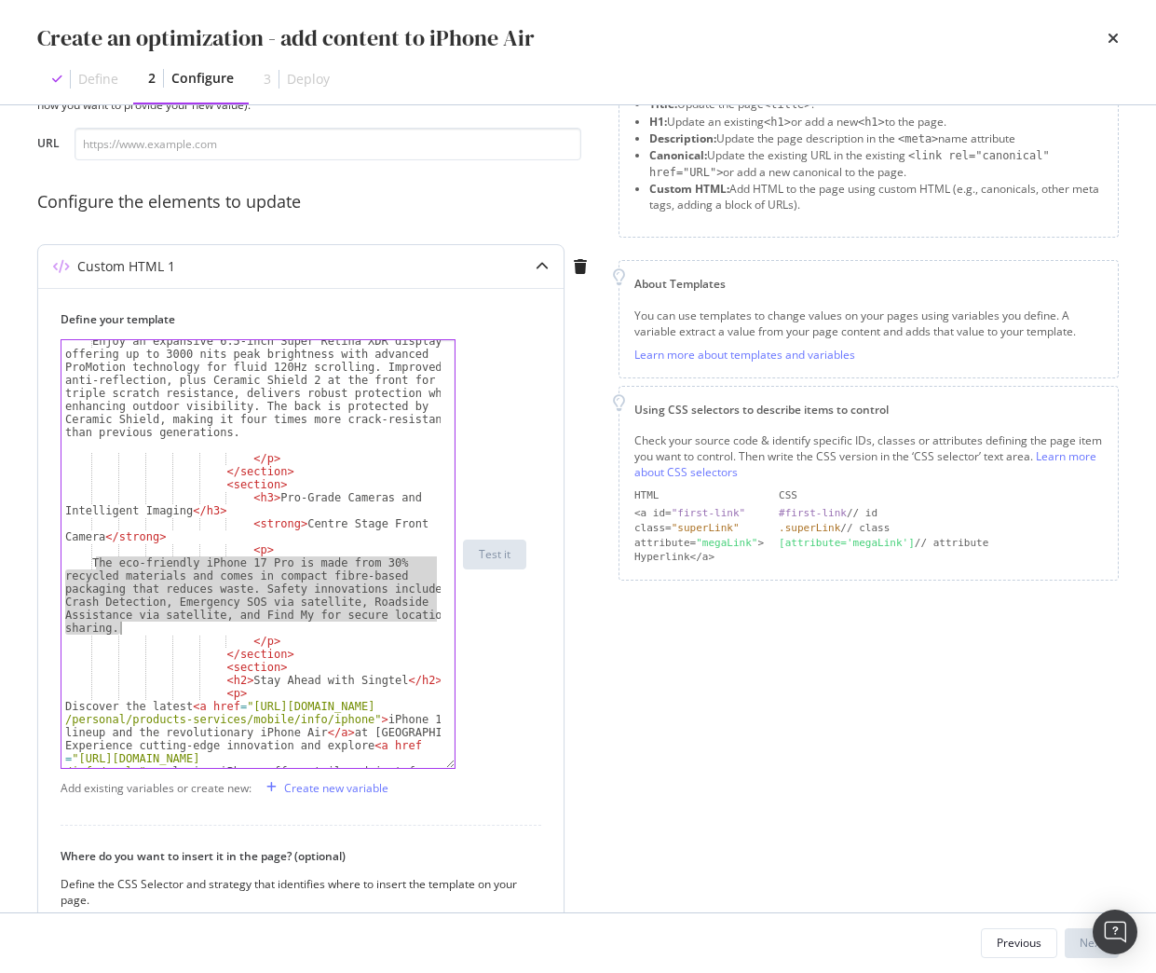
drag, startPoint x: 95, startPoint y: 560, endPoint x: 147, endPoint y: 625, distance: 83.5
click at [147, 625] on div "Enjoy an expansive 6.5-inch Super Retina XDR display, offering up to 3000 nits …" at bounding box center [250, 666] width 379 height 662
paste textarea "The innovative 18MP Centre Stage front camera brings new flexibility, allowing …"
type textarea "The innovative 18MP Centre Stage front camera brings new flexibility, allowing …"
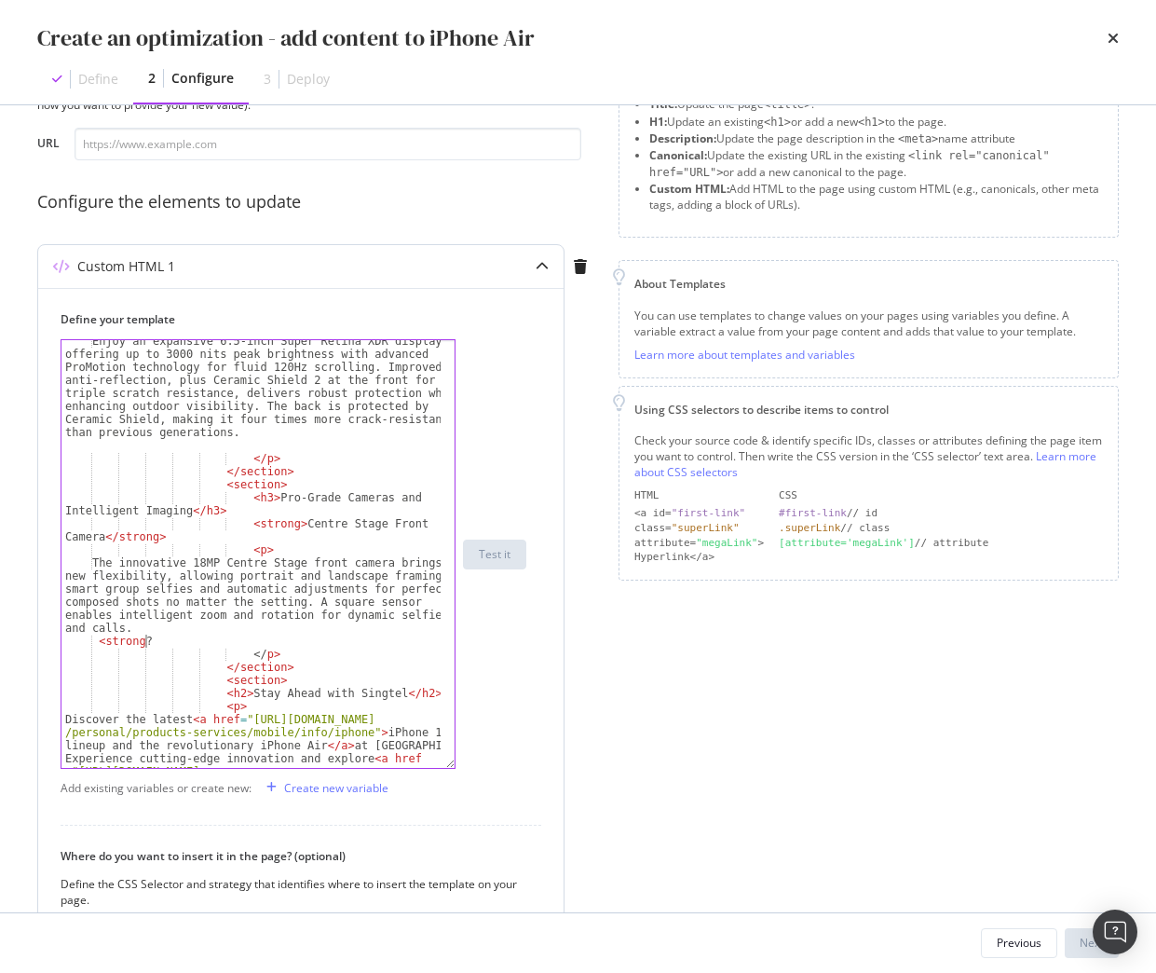
scroll to position [0, 6]
click at [235, 523] on div "Enjoy an expansive 6.5-inch Super Retina XDR display, offering up to 3000 nits …" at bounding box center [250, 666] width 379 height 662
drag, startPoint x: 234, startPoint y: 528, endPoint x: 310, endPoint y: 528, distance: 76.4
click at [310, 528] on div "Enjoy an expansive 6.5-inch Super Retina XDR display, offering up to 3000 nits …" at bounding box center [250, 666] width 379 height 662
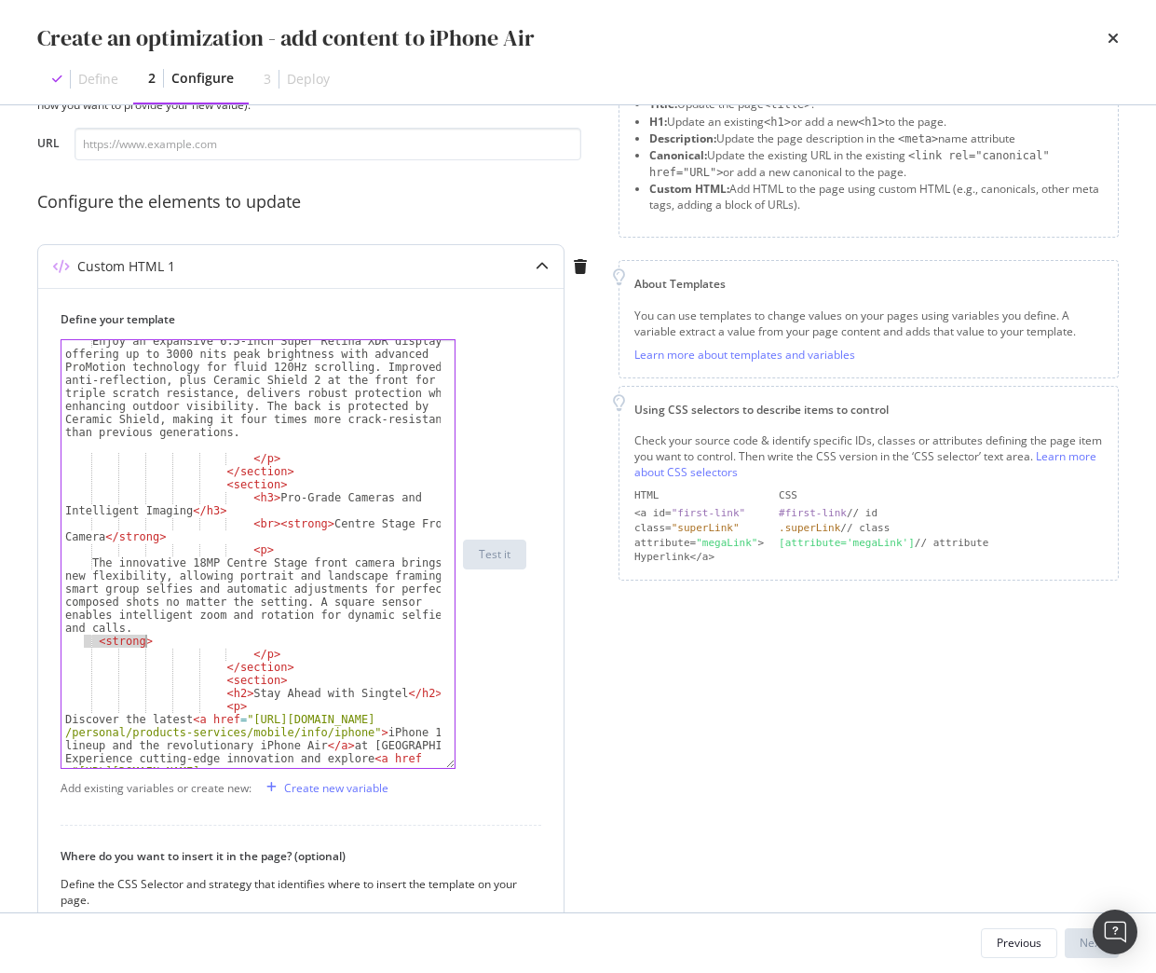
drag, startPoint x: 87, startPoint y: 640, endPoint x: 159, endPoint y: 647, distance: 73.0
click at [159, 647] on div "Enjoy an expansive 6.5-inch Super Retina XDR display, offering up to 3000 nits …" at bounding box center [250, 666] width 379 height 662
paste textarea "<br>"
type textarea "<br><strong>"
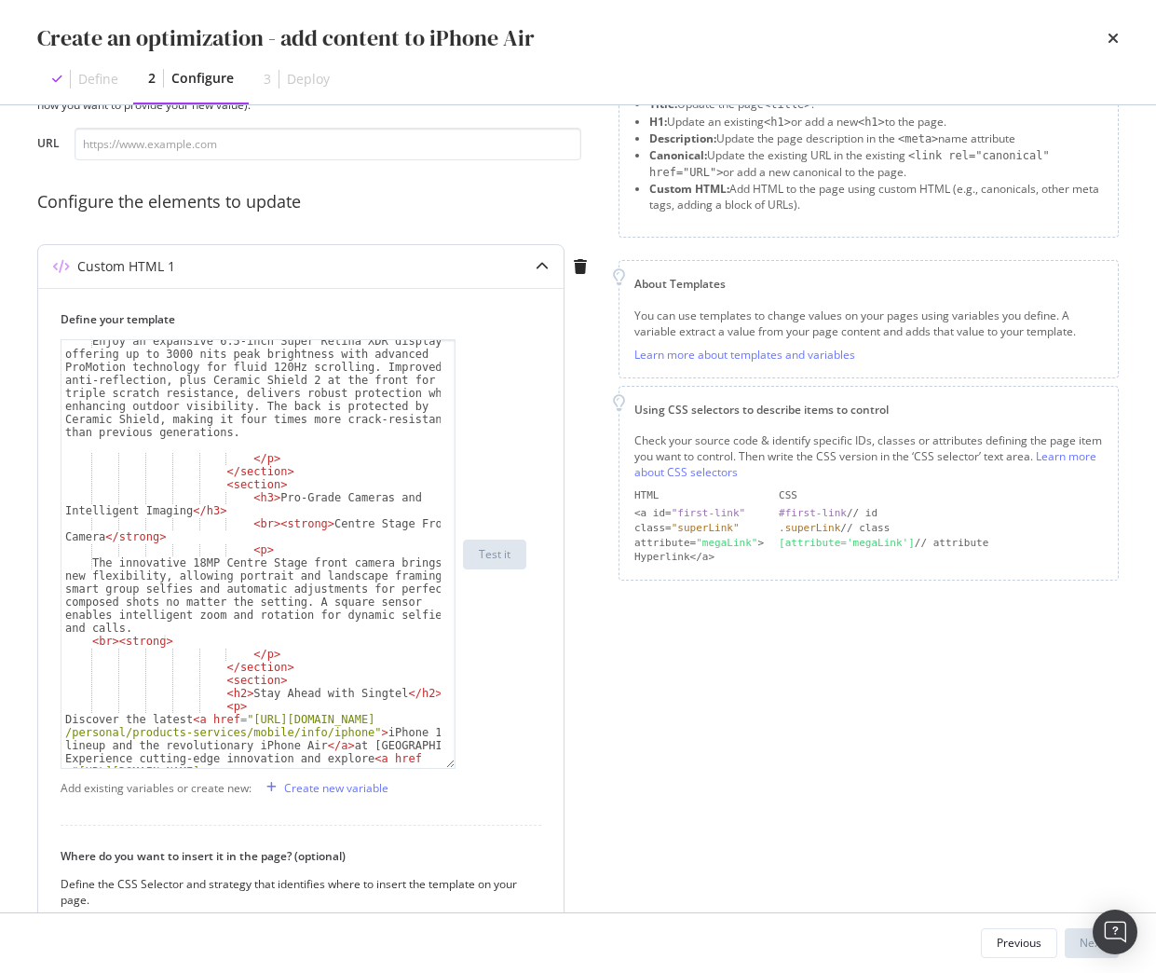
click at [198, 639] on div "Enjoy an expansive 6.5-inch Super Retina XDR display, offering up to 3000 nits …" at bounding box center [250, 666] width 379 height 662
paste textarea "Cursor at row 27"
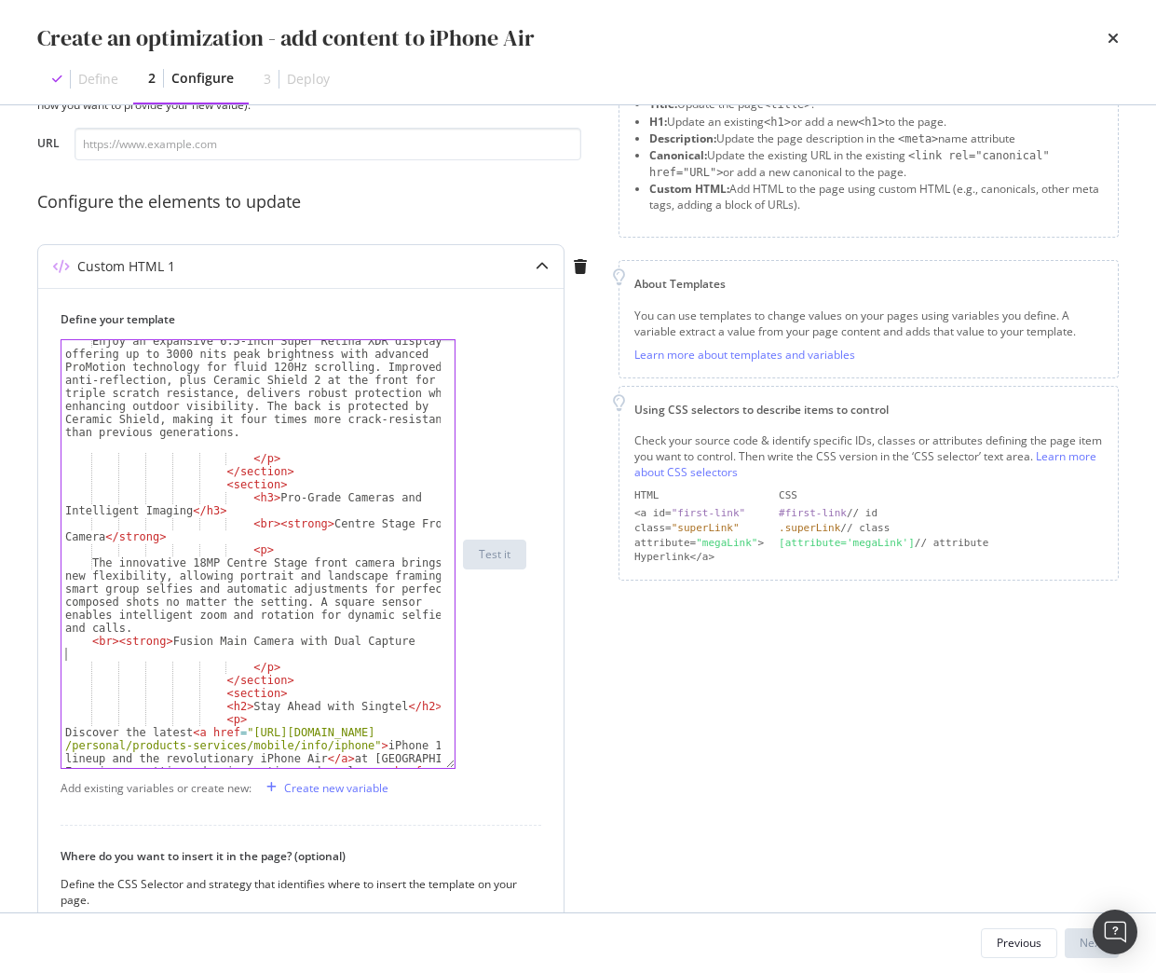
scroll to position [0, 0]
click at [395, 648] on div "Enjoy an expansive 6.5-inch Super Retina XDR display, offering up to 3000 nits …" at bounding box center [250, 666] width 379 height 662
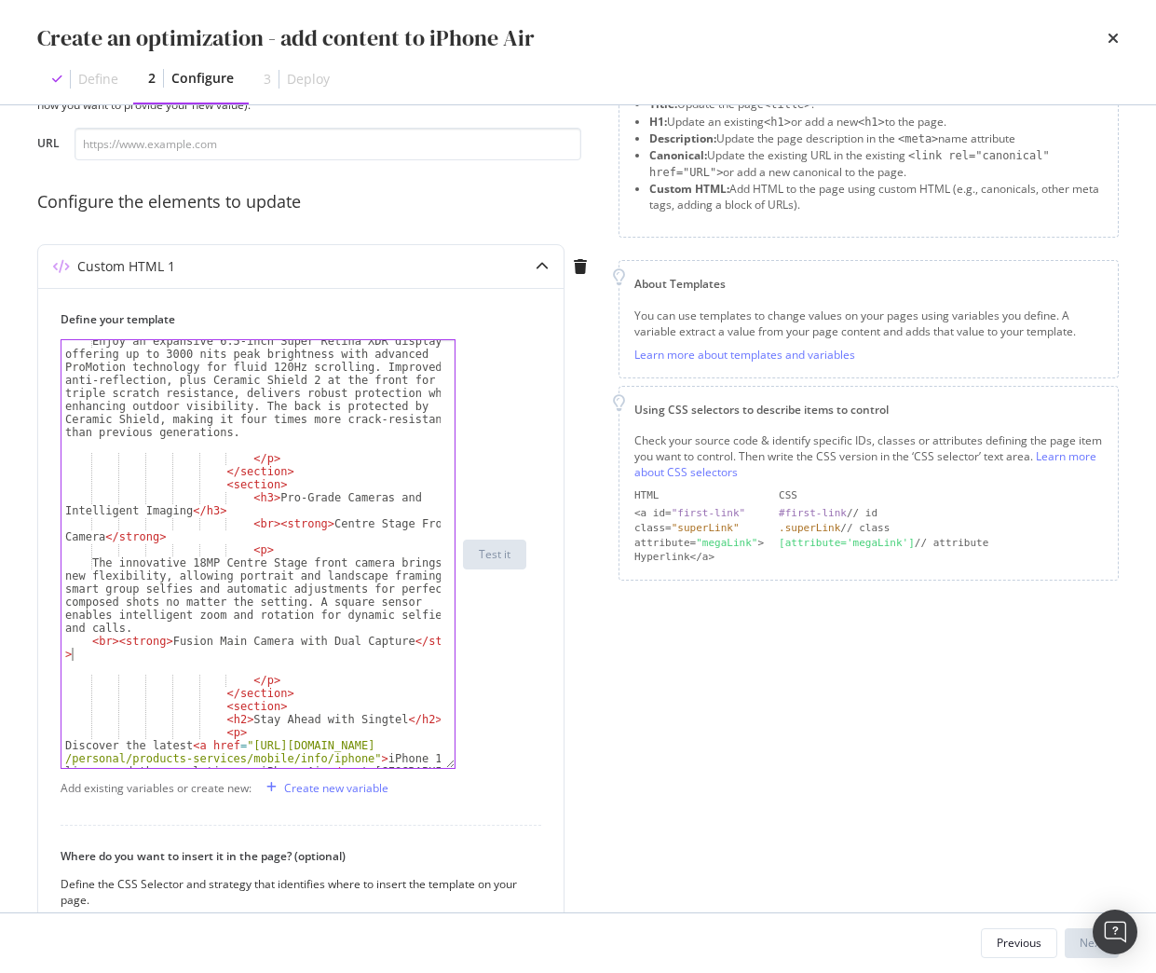
type textarea "<br><strong>Fusion Main Camera with Dual Capture</strong>"
click at [123, 656] on div "Enjoy an expansive 6.5-inch Super Retina XDR display, offering up to 3000 nits …" at bounding box center [250, 666] width 379 height 662
type textarea "<"
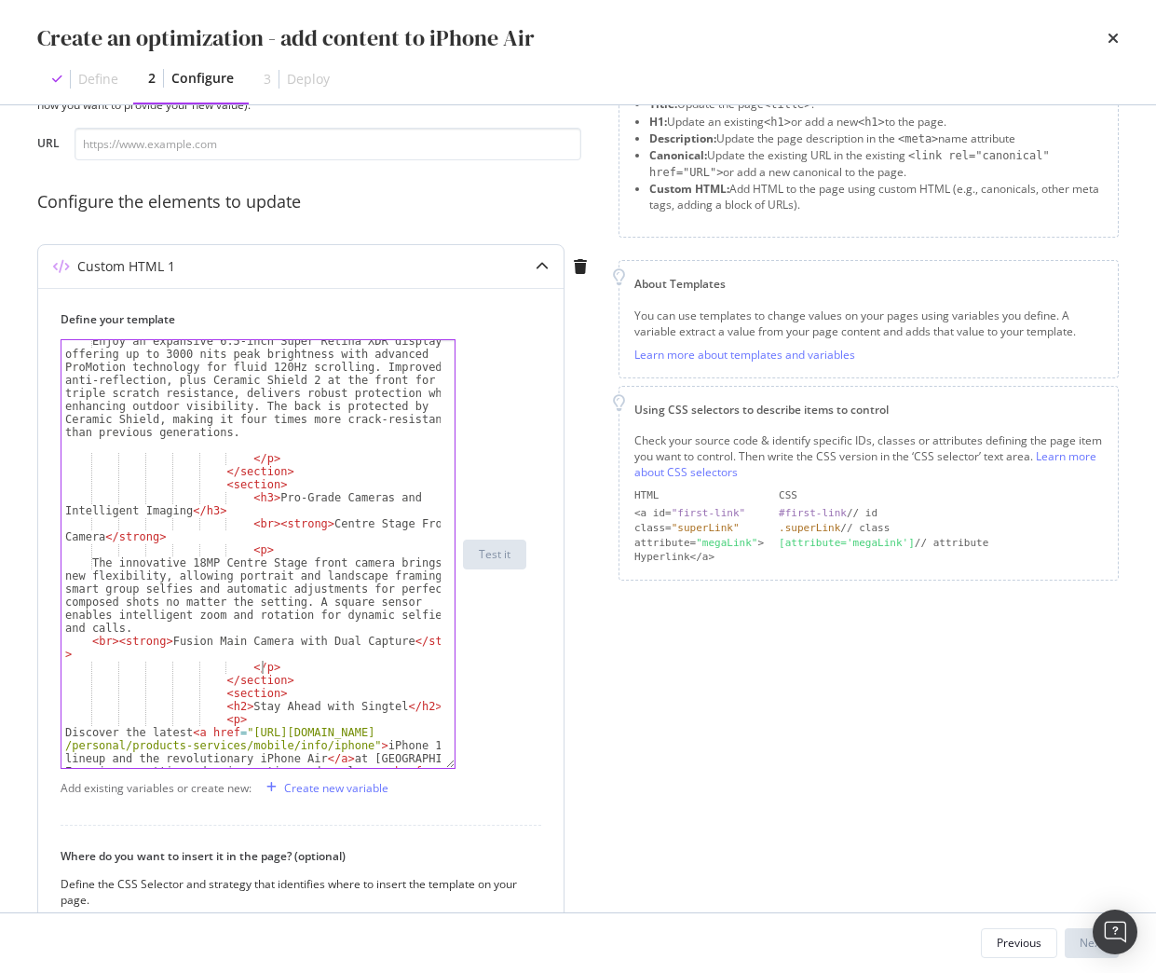
click at [280, 671] on div "Enjoy an expansive 6.5-inch Super Retina XDR display, offering up to 3000 nits …" at bounding box center [250, 666] width 379 height 662
type textarea "</p>"
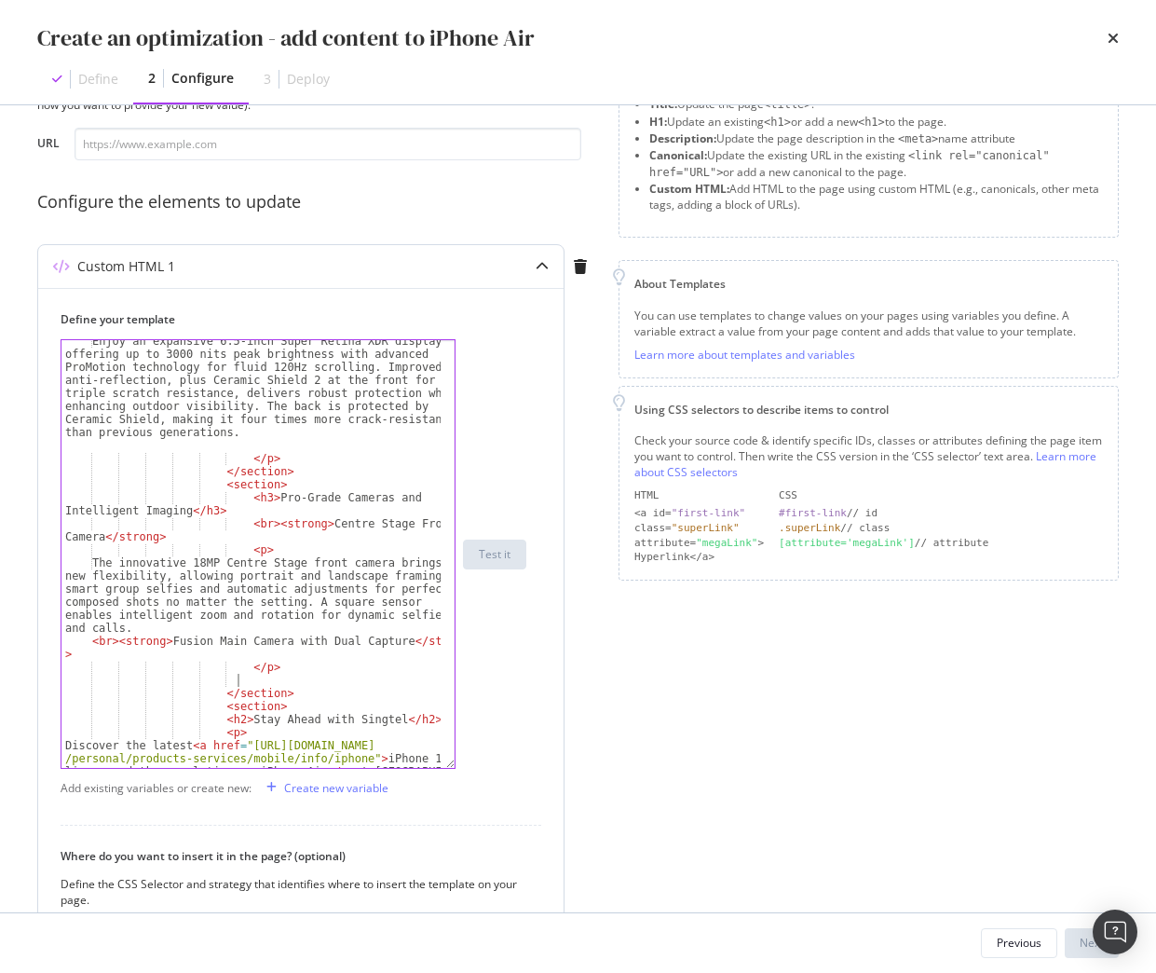
scroll to position [0, 27]
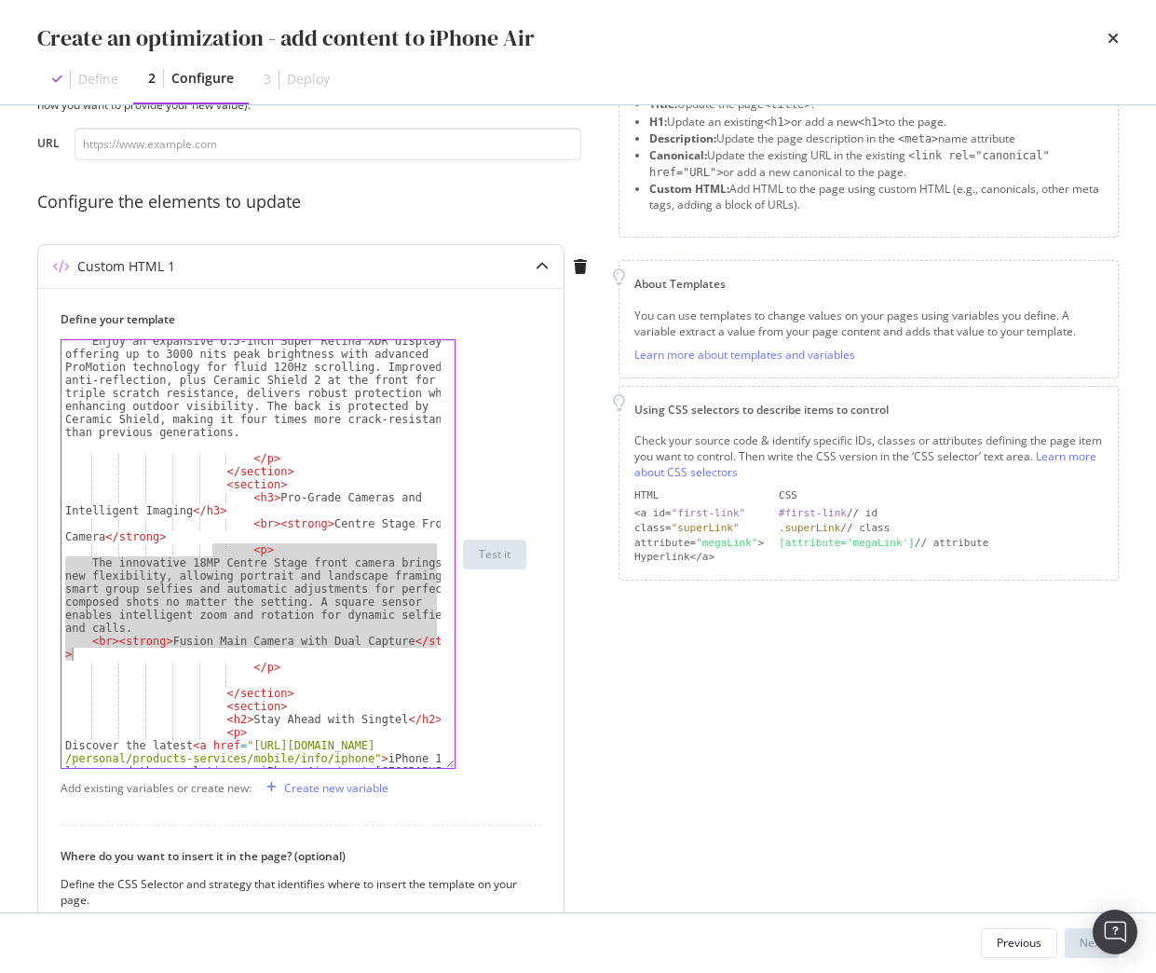
drag, startPoint x: 219, startPoint y: 545, endPoint x: 383, endPoint y: 653, distance: 196.4
click at [383, 653] on div "Enjoy an expansive 6.5-inch Super Retina XDR display, offering up to 3000 nits …" at bounding box center [250, 666] width 379 height 662
type textarea "The innovative 18MP Centre Stage front camera brings new flexibility, allowing …"
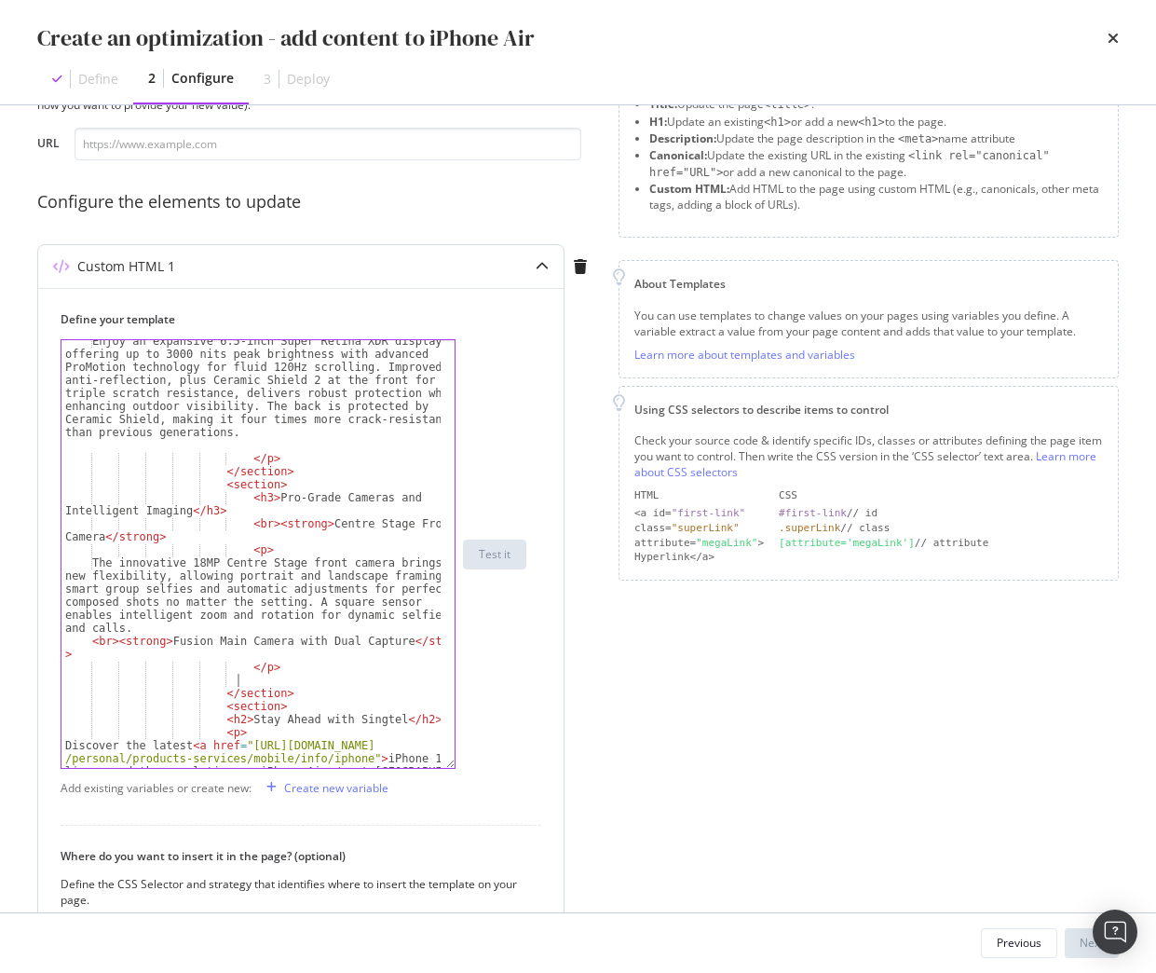
click at [261, 677] on div "Enjoy an expansive 6.5-inch Super Retina XDR display, offering up to 3000 nits …" at bounding box center [250, 666] width 379 height 662
paste textarea "<br><strong>Fusion Main Camera with Dual Capture</strong>"
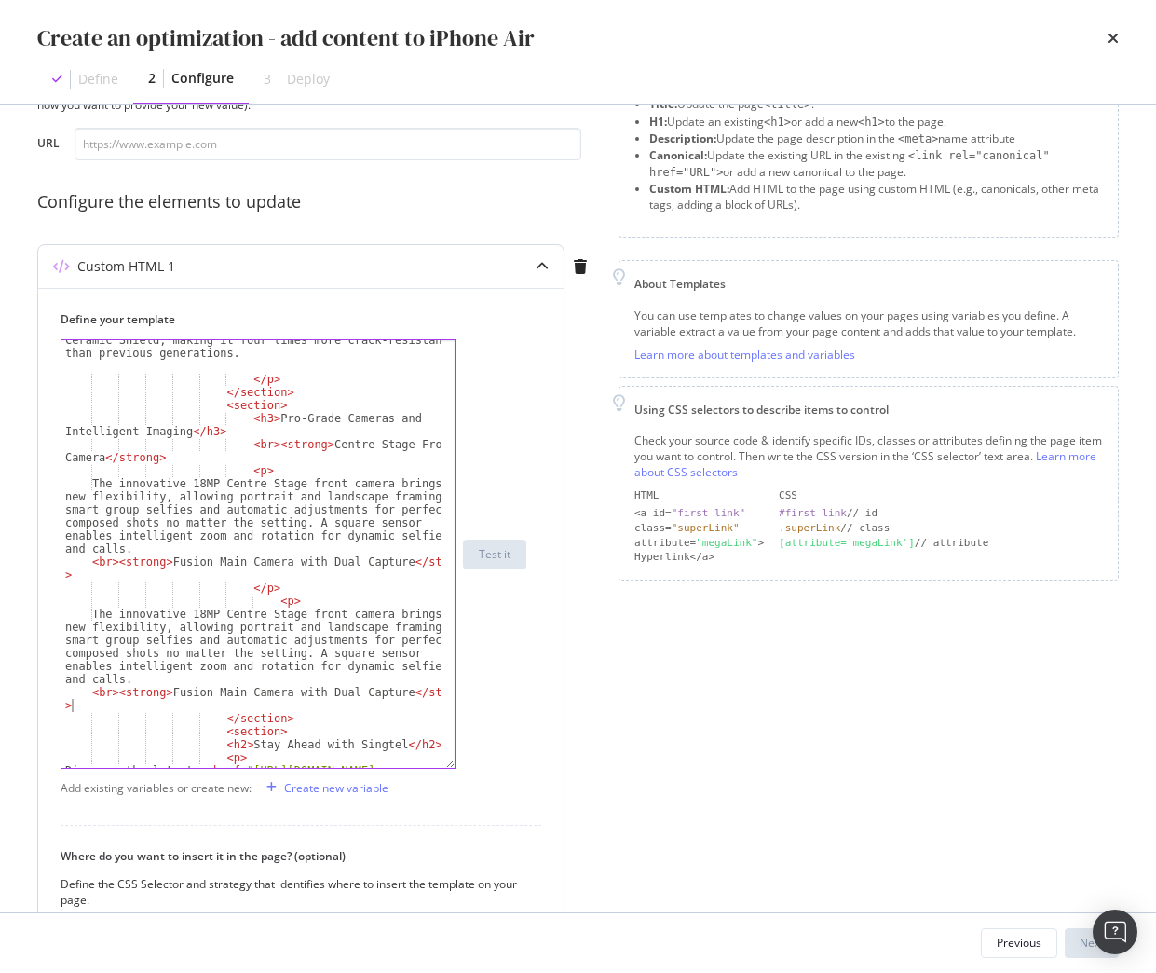
scroll to position [454, 0]
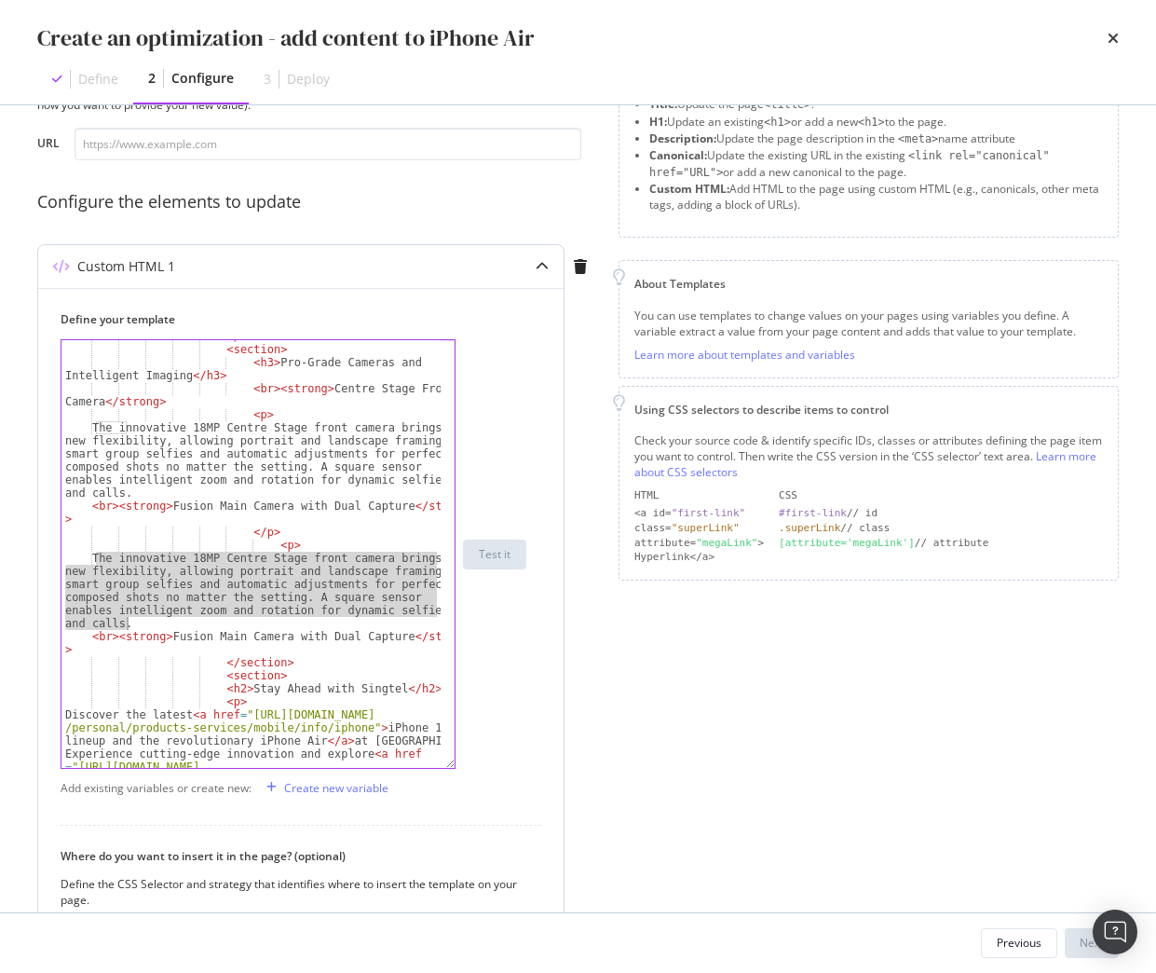
drag, startPoint x: 96, startPoint y: 554, endPoint x: 129, endPoint y: 622, distance: 75.4
click at [129, 622] on div "</ section > < section > < h3 > Pro-Grade Cameras and Intelligent Imaging </ h3…" at bounding box center [250, 615] width 379 height 571
paste textarea "48MP Fusion Main camera supports super-high-resolution images, advanced 2x tele…"
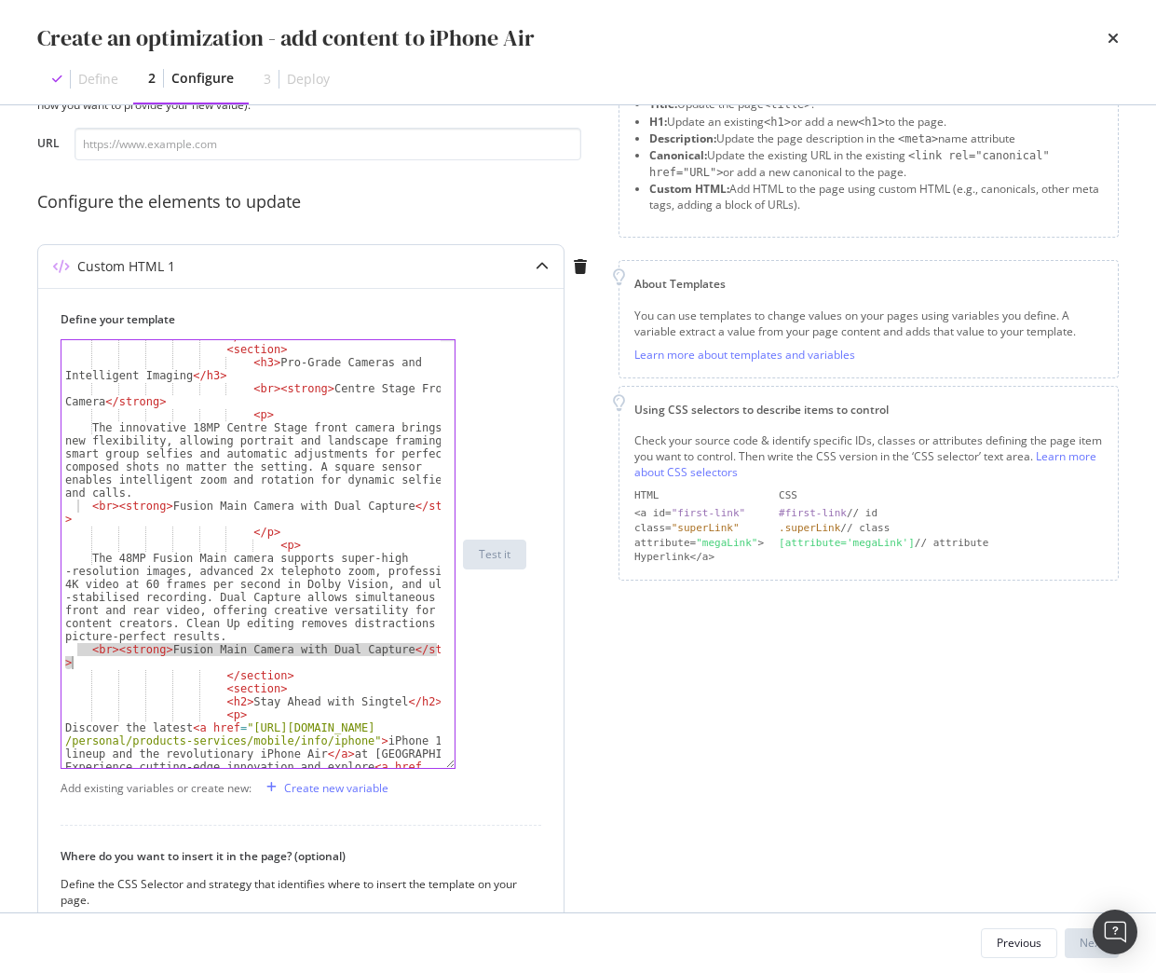
drag, startPoint x: 76, startPoint y: 646, endPoint x: 416, endPoint y: 661, distance: 339.5
click at [416, 661] on div "</ section > < section > < h3 > Pro-Grade Cameras and Intelligent Imaging </ h3…" at bounding box center [250, 615] width 379 height 571
type textarea "<br><strong>Fusion Main Camera with Dual Capture</strong>"
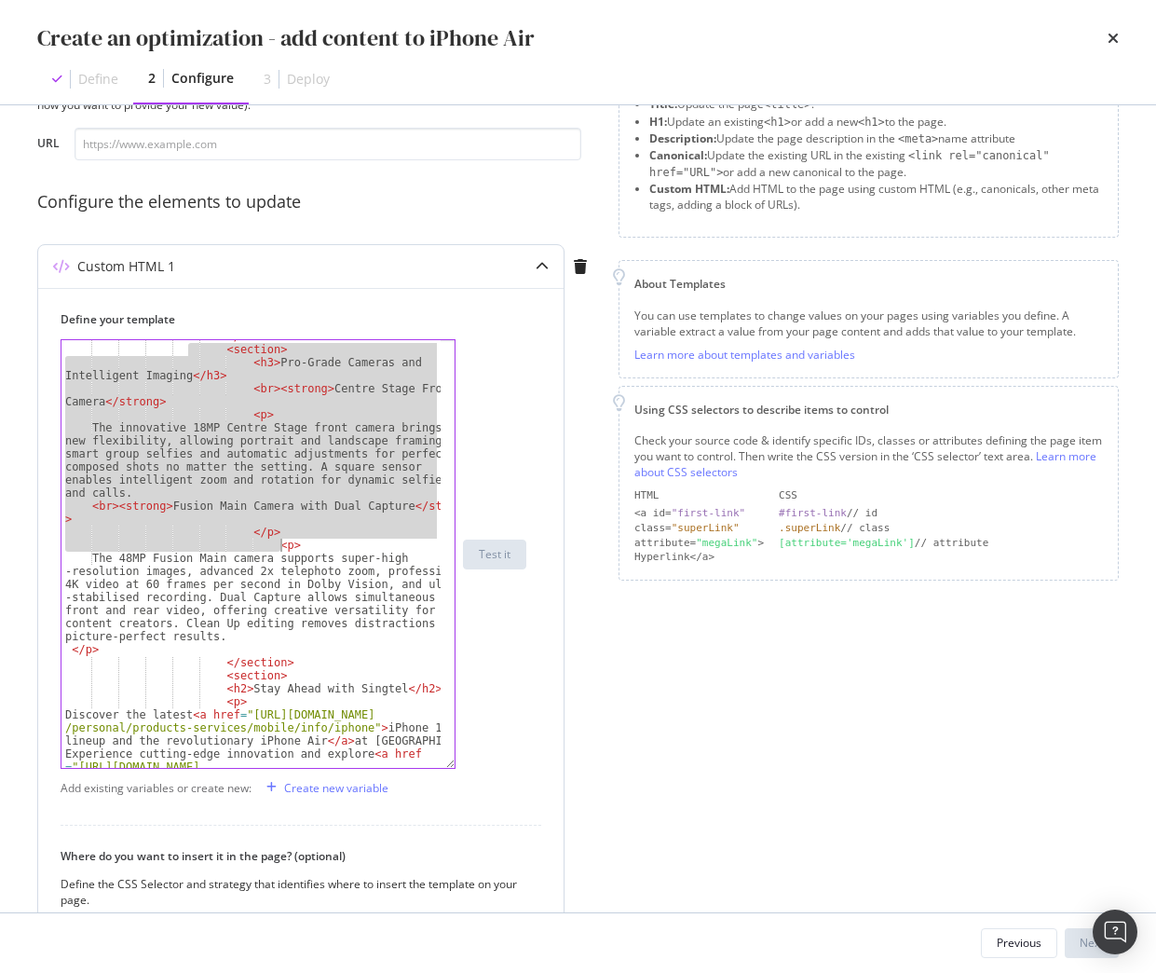
scroll to position [510, 0]
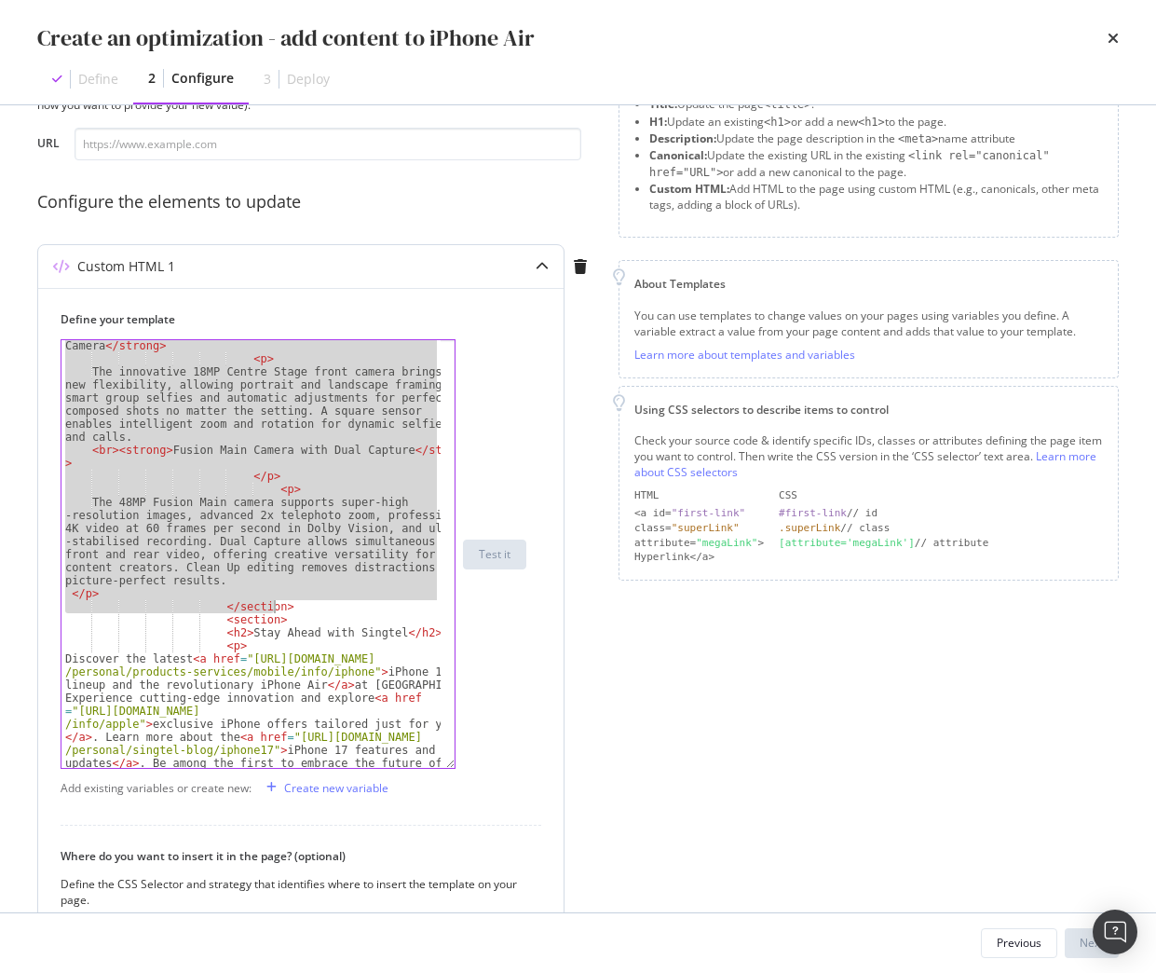
drag, startPoint x: 197, startPoint y: 457, endPoint x: 299, endPoint y: 610, distance: 184.8
click at [299, 610] on div "< br > < strong > Centre Stage Front Camera </ strong > < p > The innovative 18…" at bounding box center [250, 618] width 379 height 584
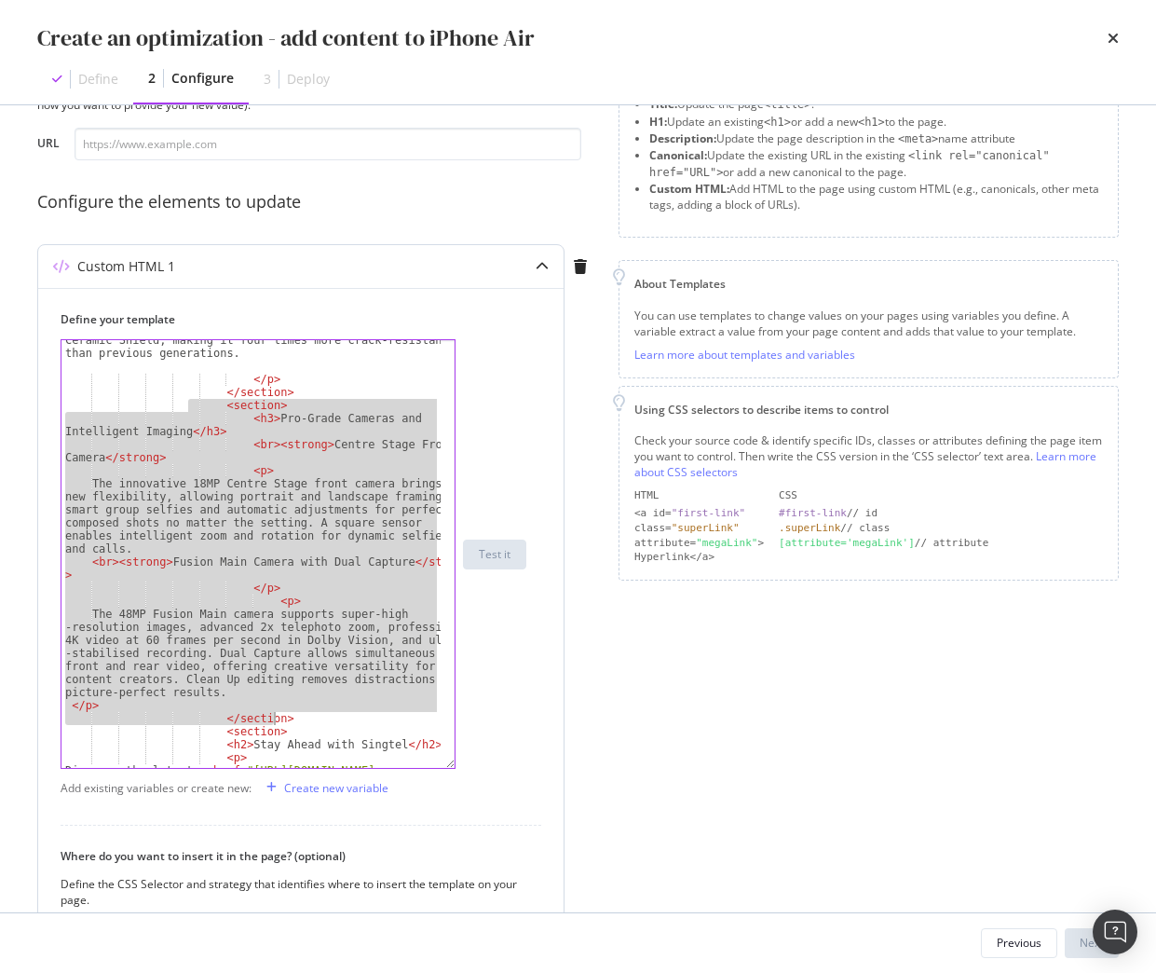
scroll to position [566, 0]
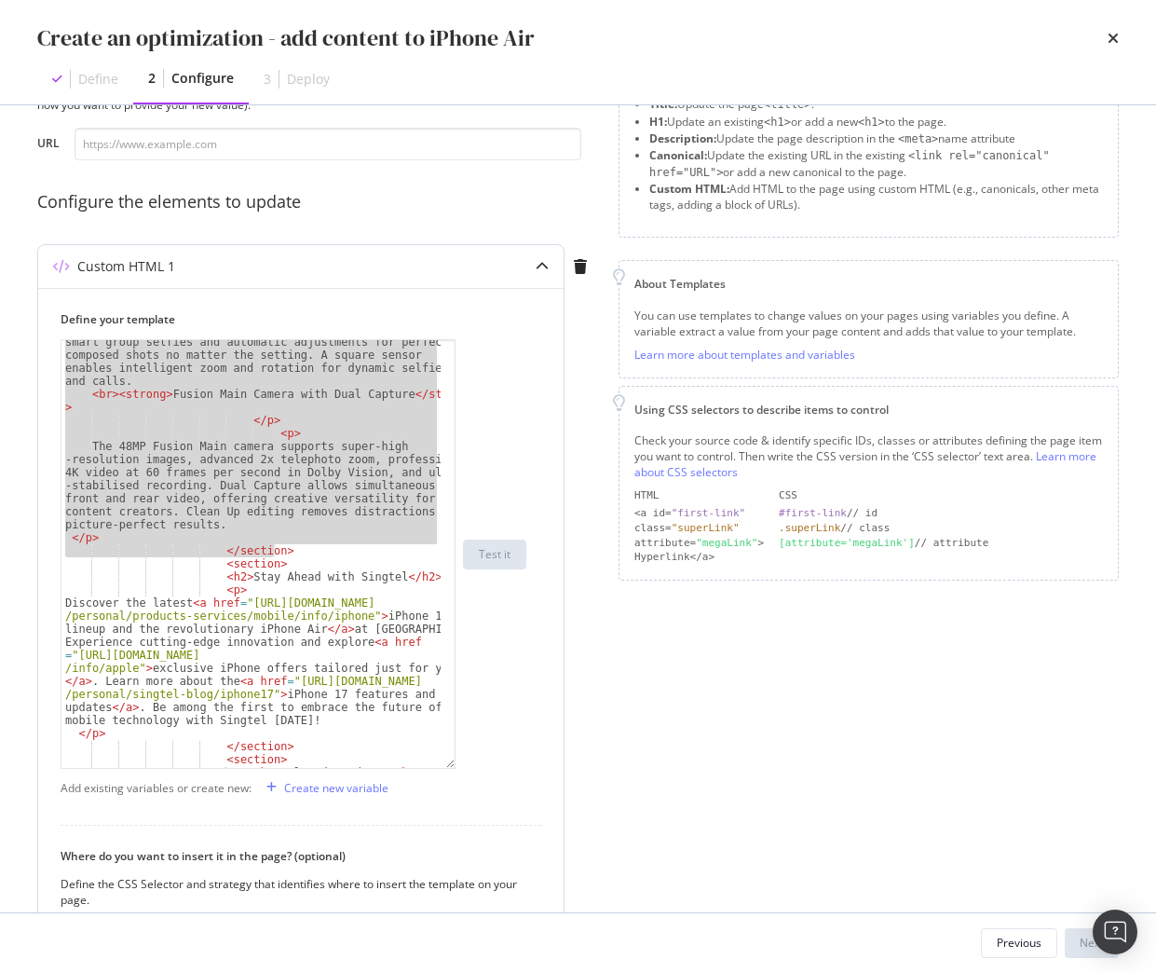
click at [293, 544] on div "The innovative 18MP Centre Stage front camera brings new flexibility, allowing …" at bounding box center [250, 554] width 379 height 428
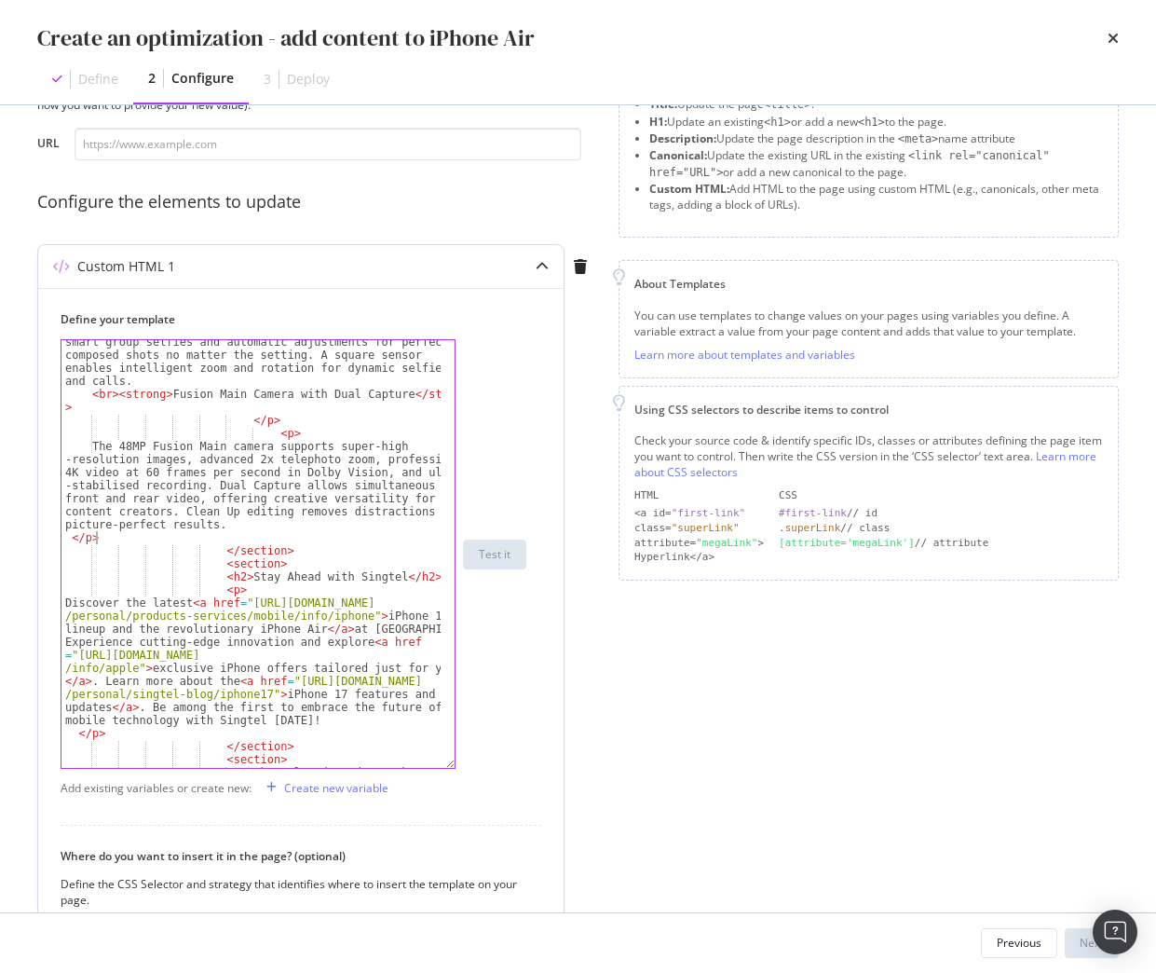
click at [296, 554] on div "The innovative 18MP Centre Stage front camera brings new flexibility, allowing …" at bounding box center [250, 568] width 379 height 519
type textarea "</section>"
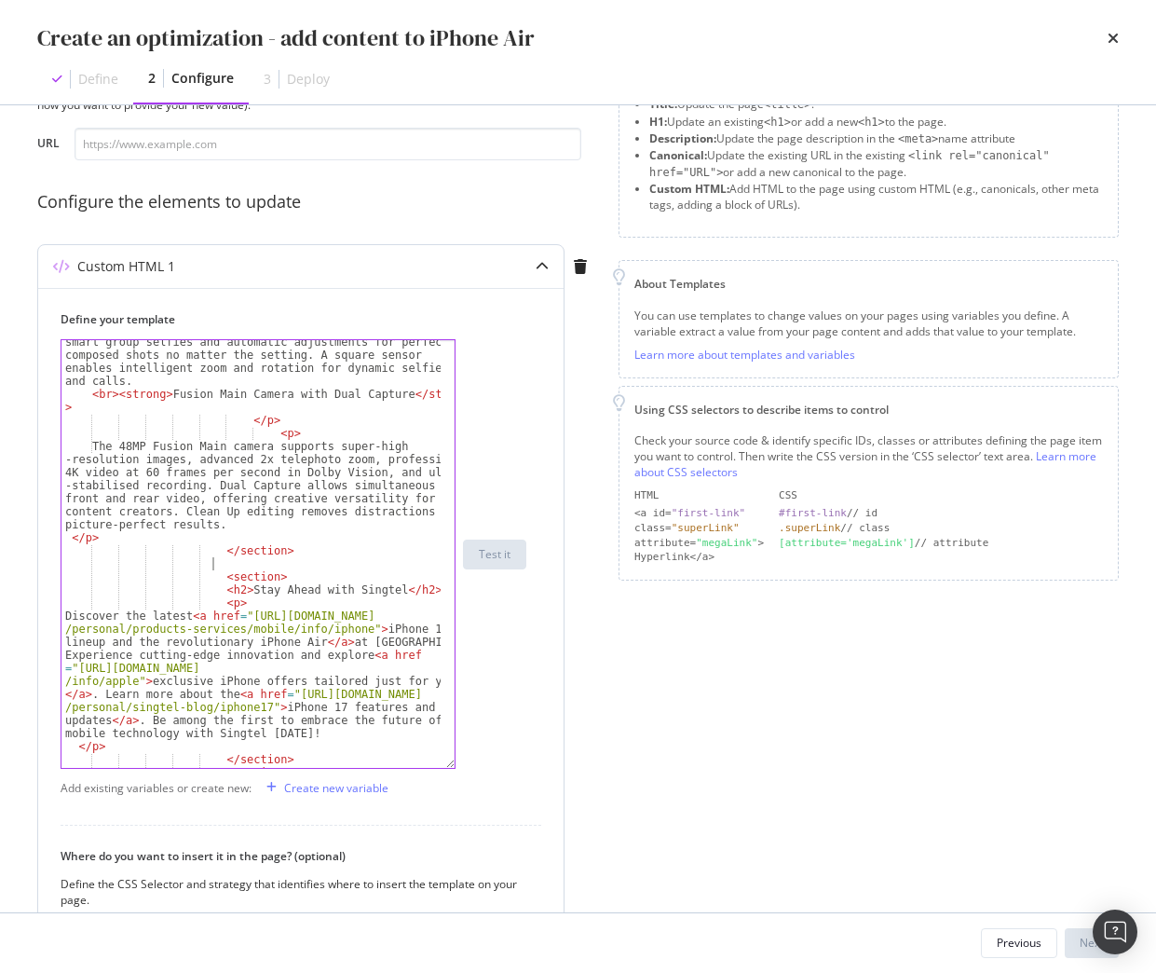
paste textarea "</section>"
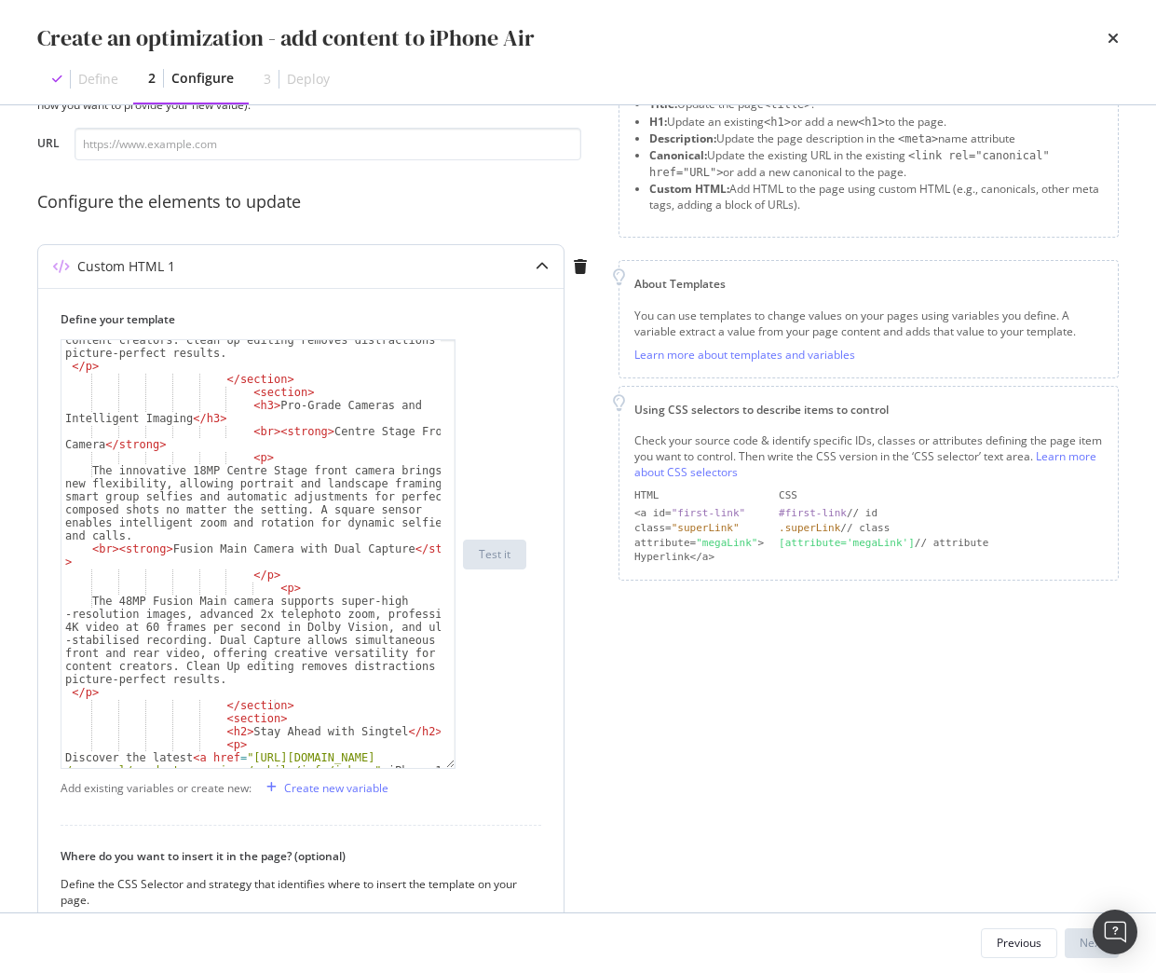
scroll to position [681, 0]
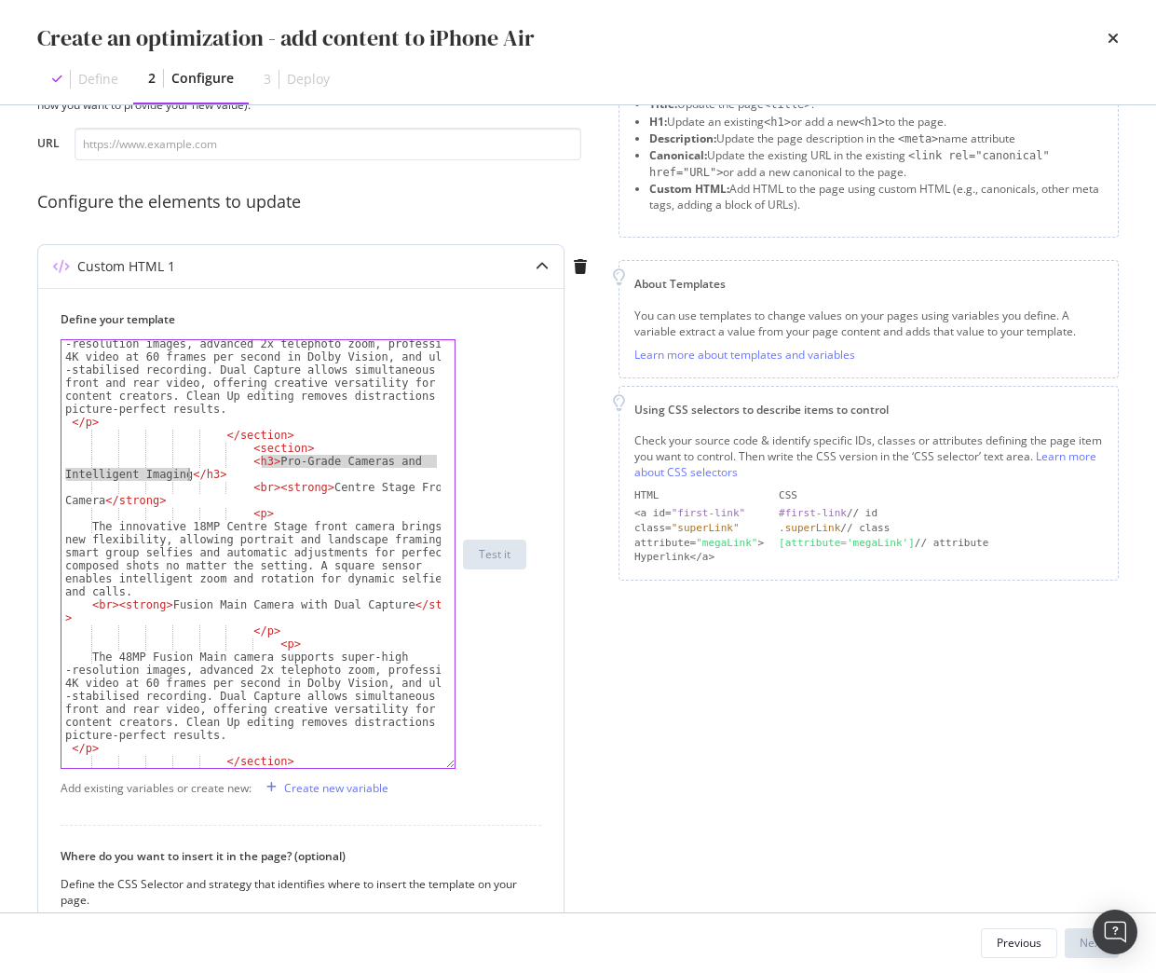
drag, startPoint x: 263, startPoint y: 460, endPoint x: 186, endPoint y: 477, distance: 78.2
click at [186, 477] on div "The 48MP Fusion Main camera supports super-high -resolution images, advanced 2x…" at bounding box center [250, 590] width 379 height 532
paste textarea "All-Day Power, Smarter Features"
drag, startPoint x: 312, startPoint y: 489, endPoint x: 102, endPoint y: 502, distance: 211.0
click at [102, 502] on div "The 48MP Fusion Main camera supports super-high -resolution images, advanced 2x…" at bounding box center [250, 590] width 379 height 532
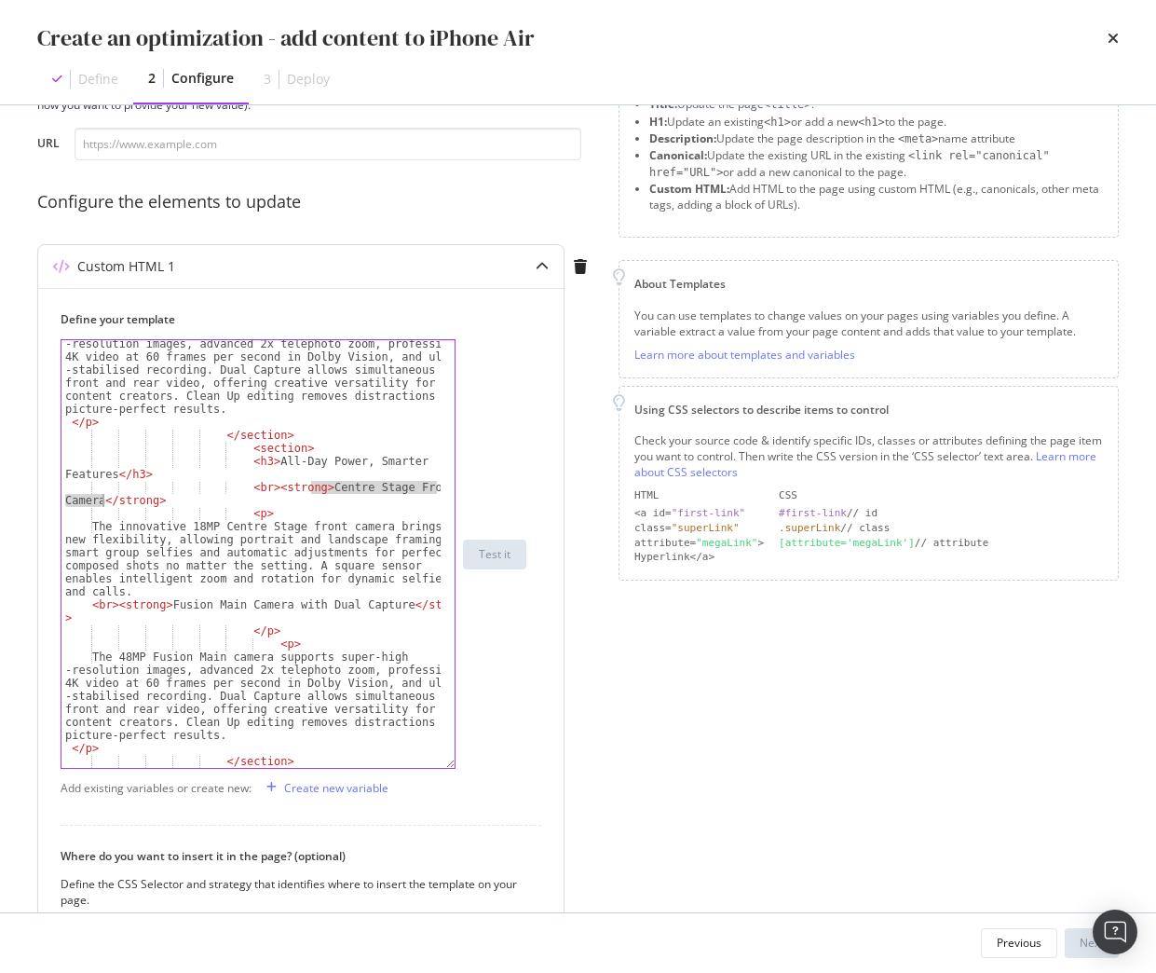
paste textarea "A19 Pro Chip and Battery"
click at [306, 556] on div "The 48MP Fusion Main camera supports super-high -resolution images, advanced 2x…" at bounding box center [250, 590] width 379 height 532
type textarea "The innovative 18MP Centre Stage front camera brings new flexibility, allowing …"
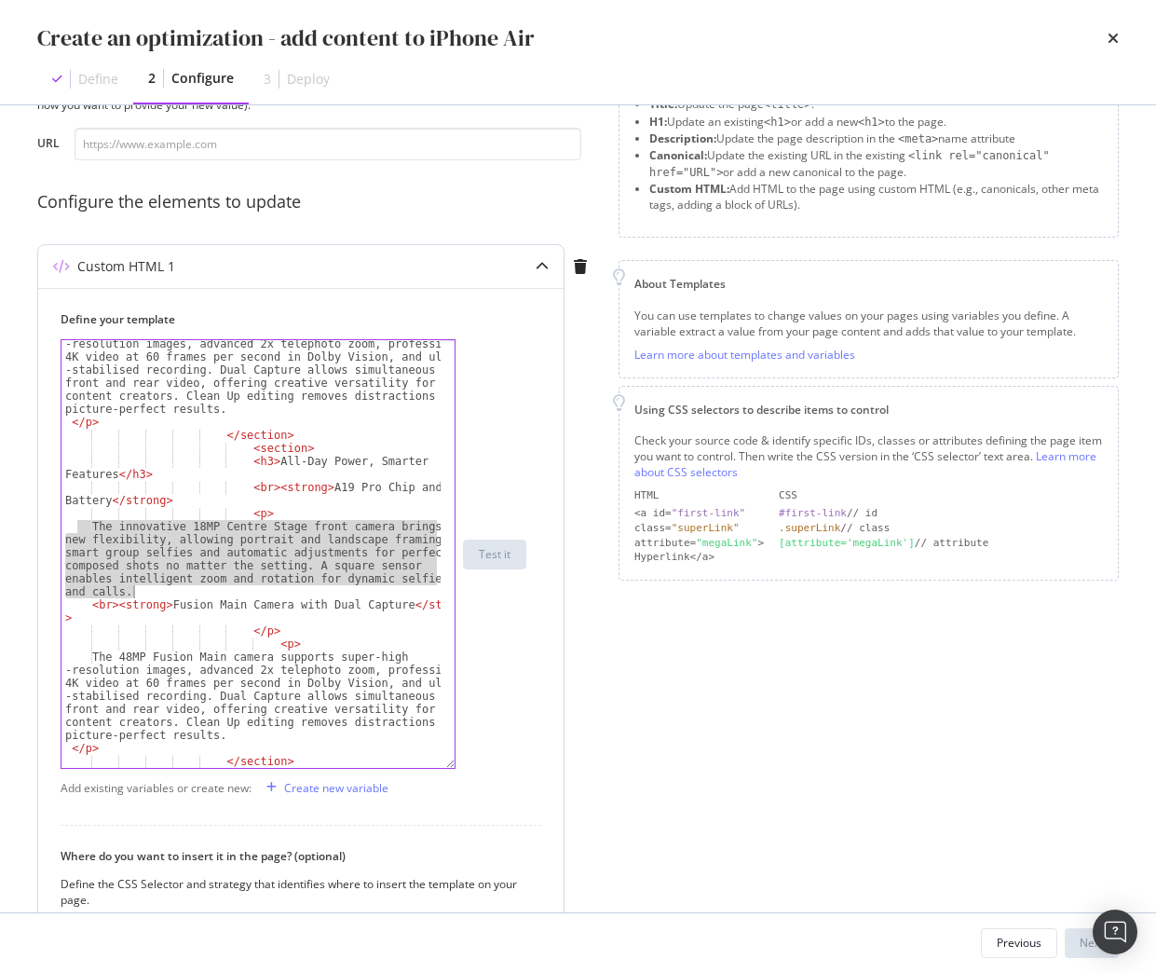
drag, startPoint x: 79, startPoint y: 526, endPoint x: 397, endPoint y: 590, distance: 324.0
click at [397, 590] on div "The 48MP Fusion Main camera supports super-high -resolution images, advanced 2x…" at bounding box center [250, 590] width 379 height 532
paste textarea "Cursor at row 37"
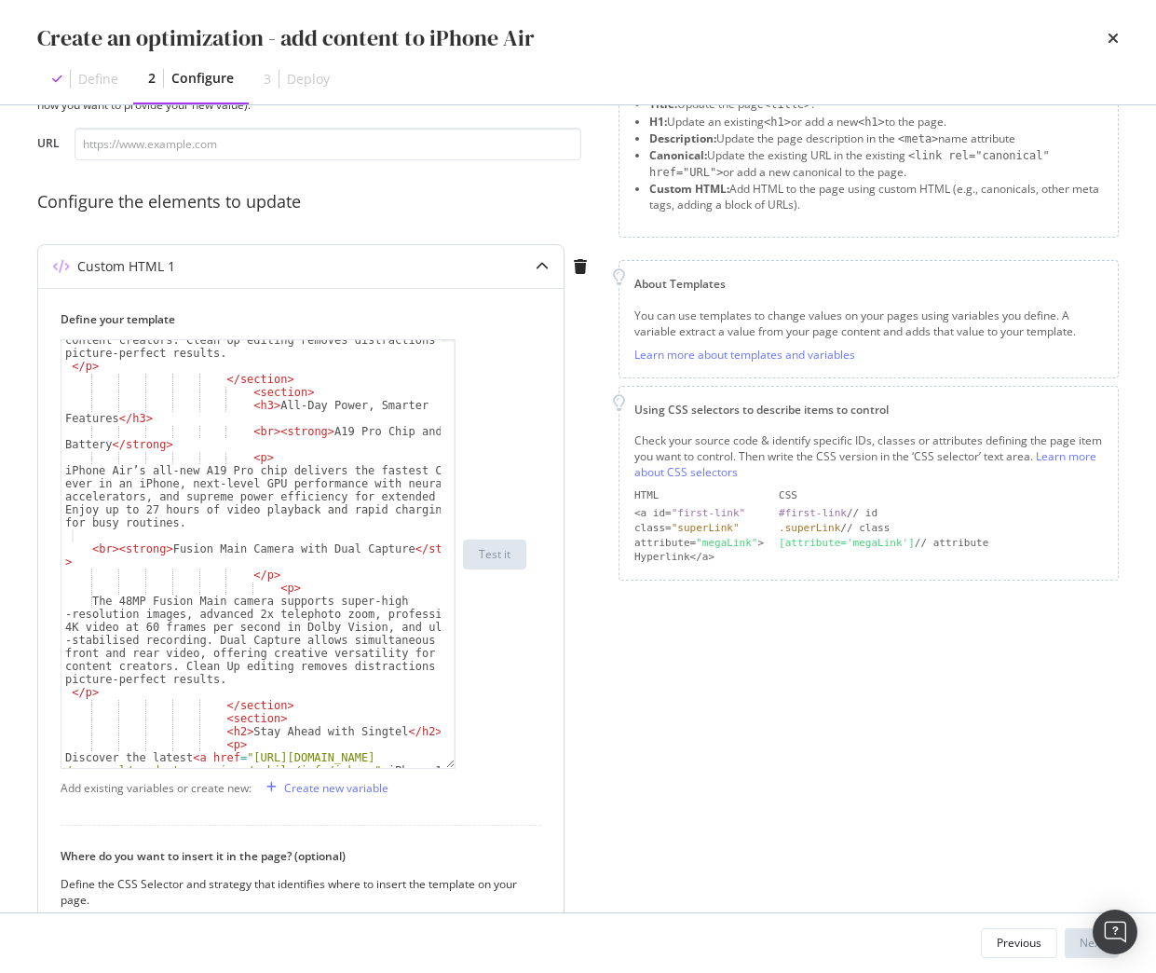
scroll to position [737, 0]
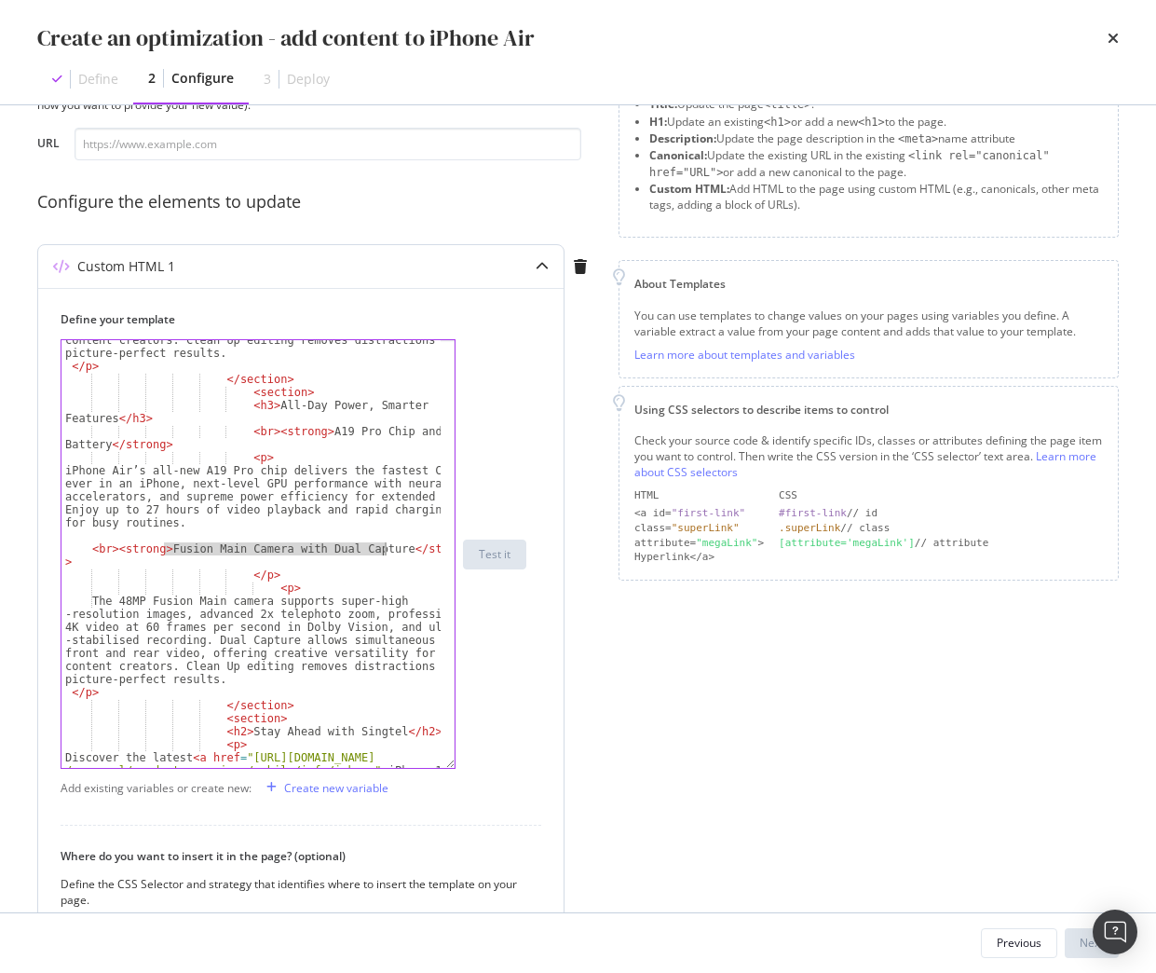
drag, startPoint x: 165, startPoint y: 548, endPoint x: 387, endPoint y: 553, distance: 221.8
click at [387, 553] on div "The 48MP Fusion Main camera supports super-high -resolution images, advanced 2x…" at bounding box center [250, 592] width 379 height 649
paste textarea "Seamless Connectivity, Enhanced Accessibility"
click at [185, 613] on div "The 48MP Fusion Main camera supports super-high -resolution images, advanced 2x…" at bounding box center [250, 592] width 379 height 649
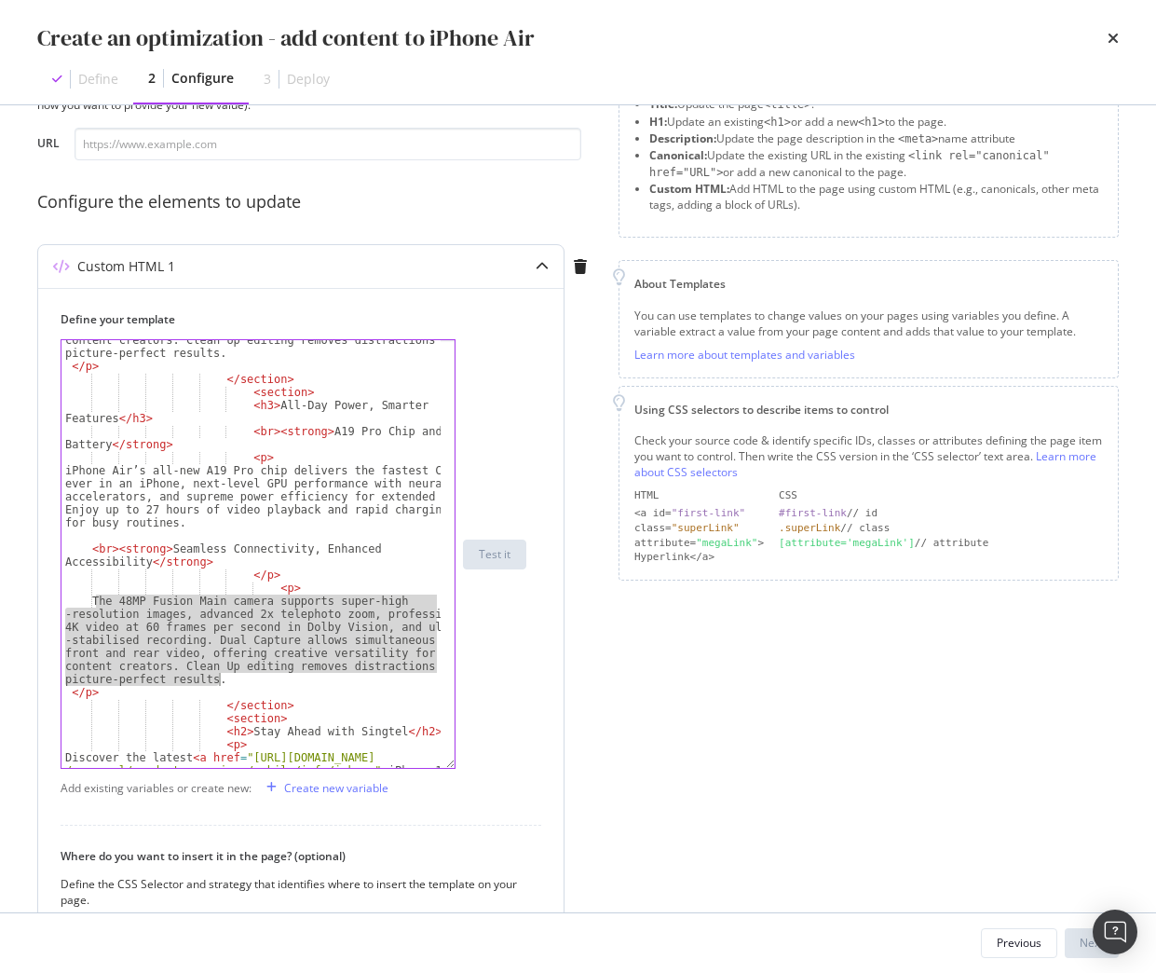
drag, startPoint x: 97, startPoint y: 597, endPoint x: 237, endPoint y: 686, distance: 165.4
click at [237, 686] on div "The 48MP Fusion Main camera supports super-high -resolution images, advanced 2x…" at bounding box center [250, 592] width 379 height 649
paste textarea "Featuring Wi-Fi 7, Bluetooth 6, Thread support, 5G, and eSIM for effortless glo…"
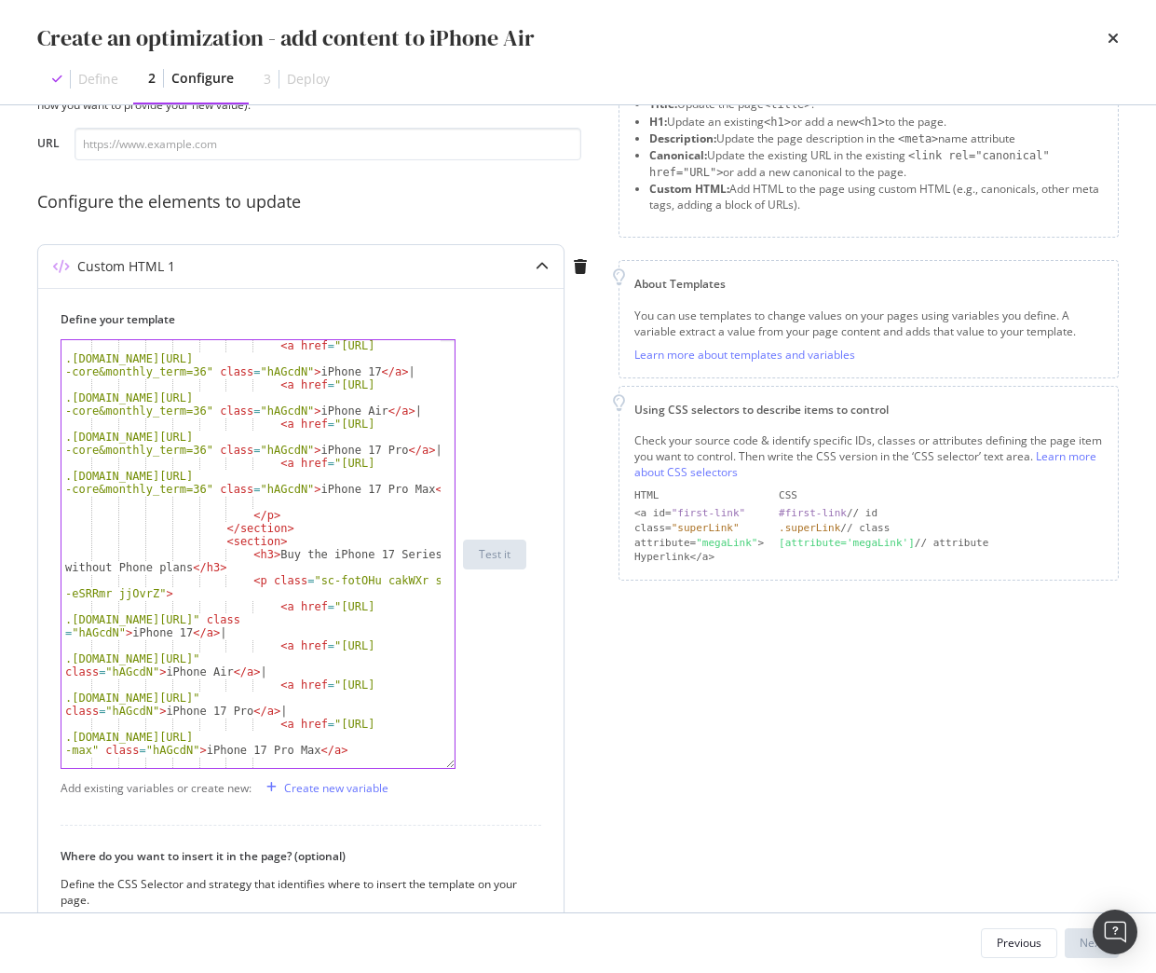
scroll to position [1743, 0]
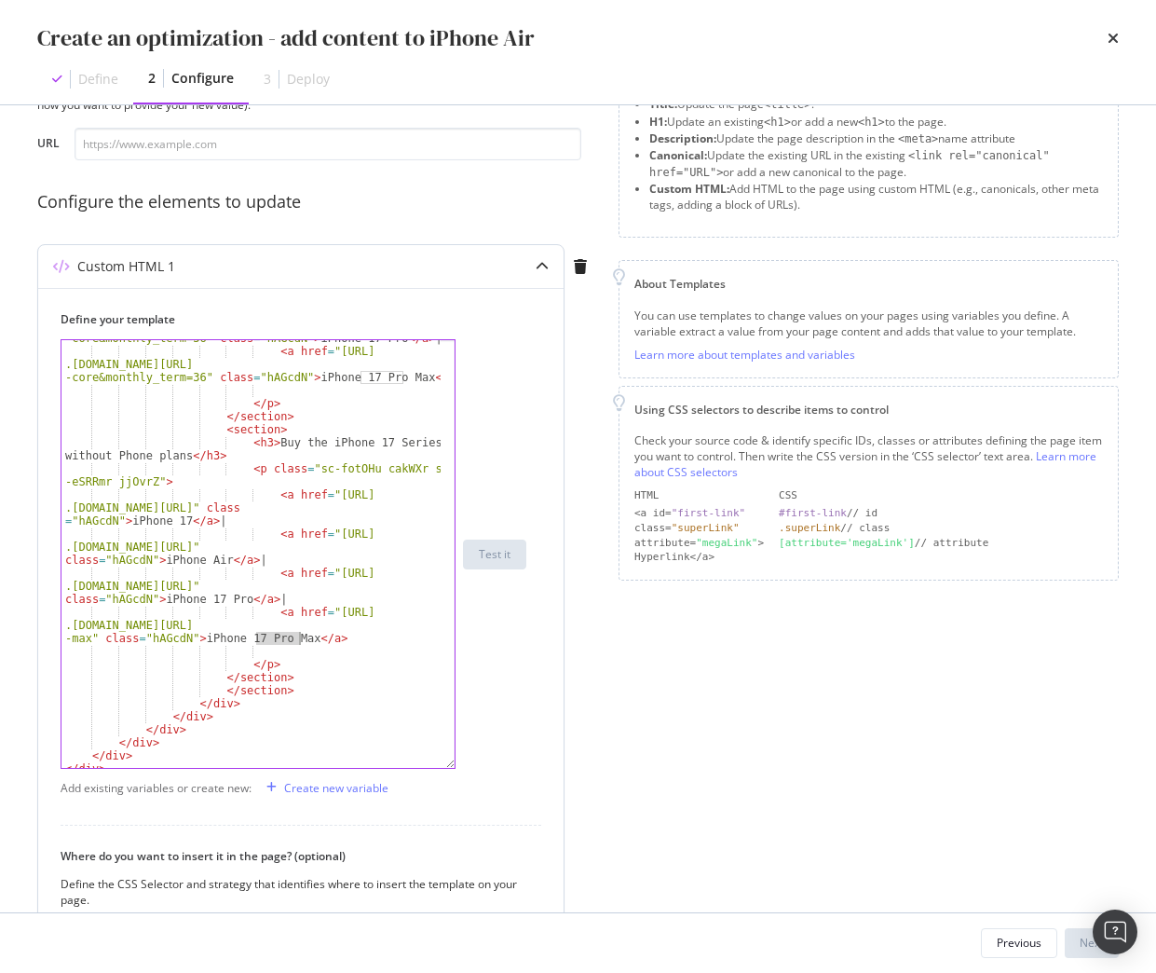
drag, startPoint x: 257, startPoint y: 638, endPoint x: 300, endPoint y: 638, distance: 42.9
click at [300, 638] on div "< a href = "https://shop .singtel.com/phones/apple-iphone-17-pro?plan=enhanced …" at bounding box center [250, 546] width 379 height 480
click at [253, 635] on div "< a href = "https://shop .singtel.com/phones/apple-iphone-17-pro?plan=enhanced …" at bounding box center [250, 546] width 379 height 480
drag, startPoint x: 199, startPoint y: 560, endPoint x: 216, endPoint y: 561, distance: 16.8
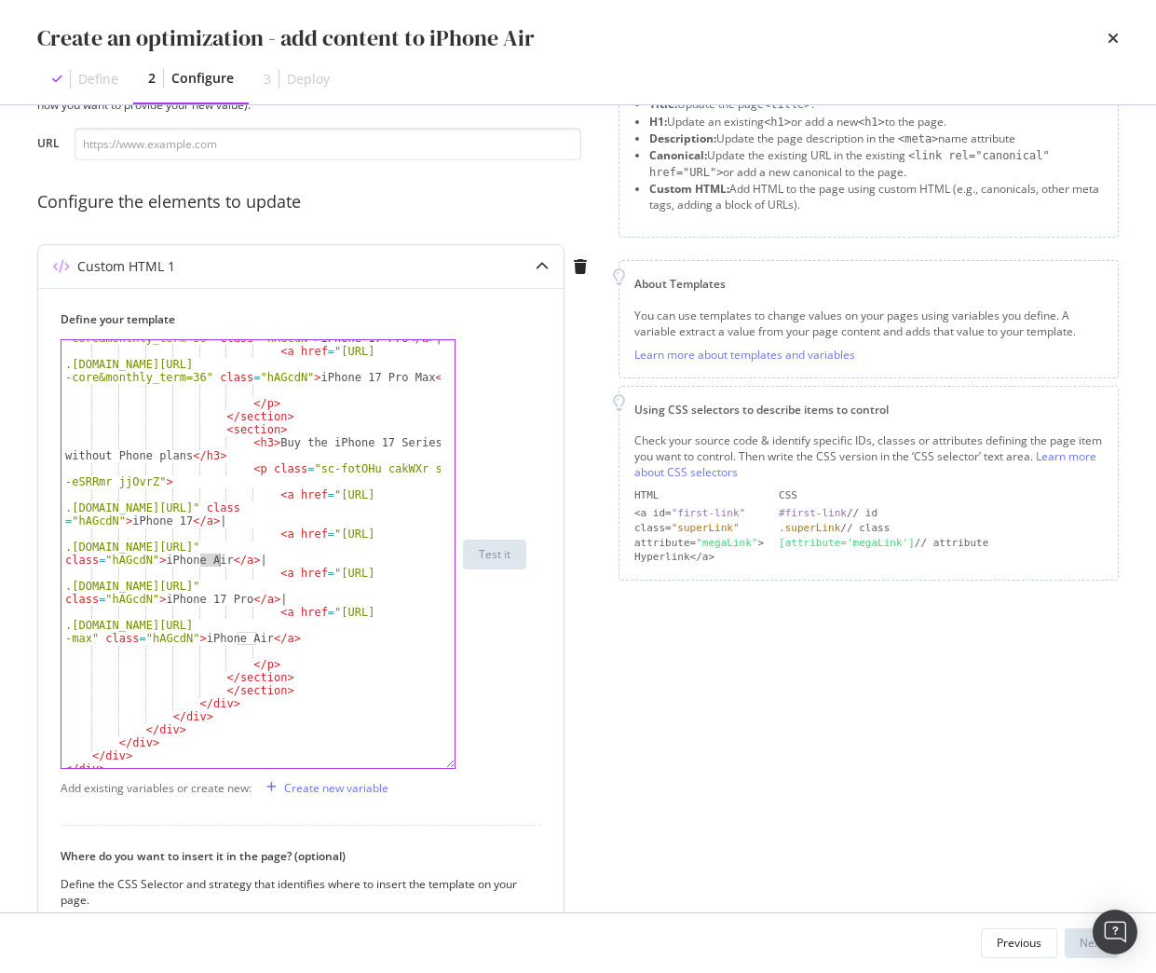
click at [216, 561] on div "< a href = "https://shop .singtel.com/phones/apple-iphone-17-pro?plan=enhanced …" at bounding box center [250, 546] width 379 height 480
drag, startPoint x: 315, startPoint y: 535, endPoint x: 396, endPoint y: 546, distance: 81.8
click at [396, 546] on div "< a href = "https://shop .singtel.com/phones/apple-iphone-17-pro?plan=enhanced …" at bounding box center [250, 546] width 379 height 480
paste textarea "phones/apple-iphone-17-pro-max"
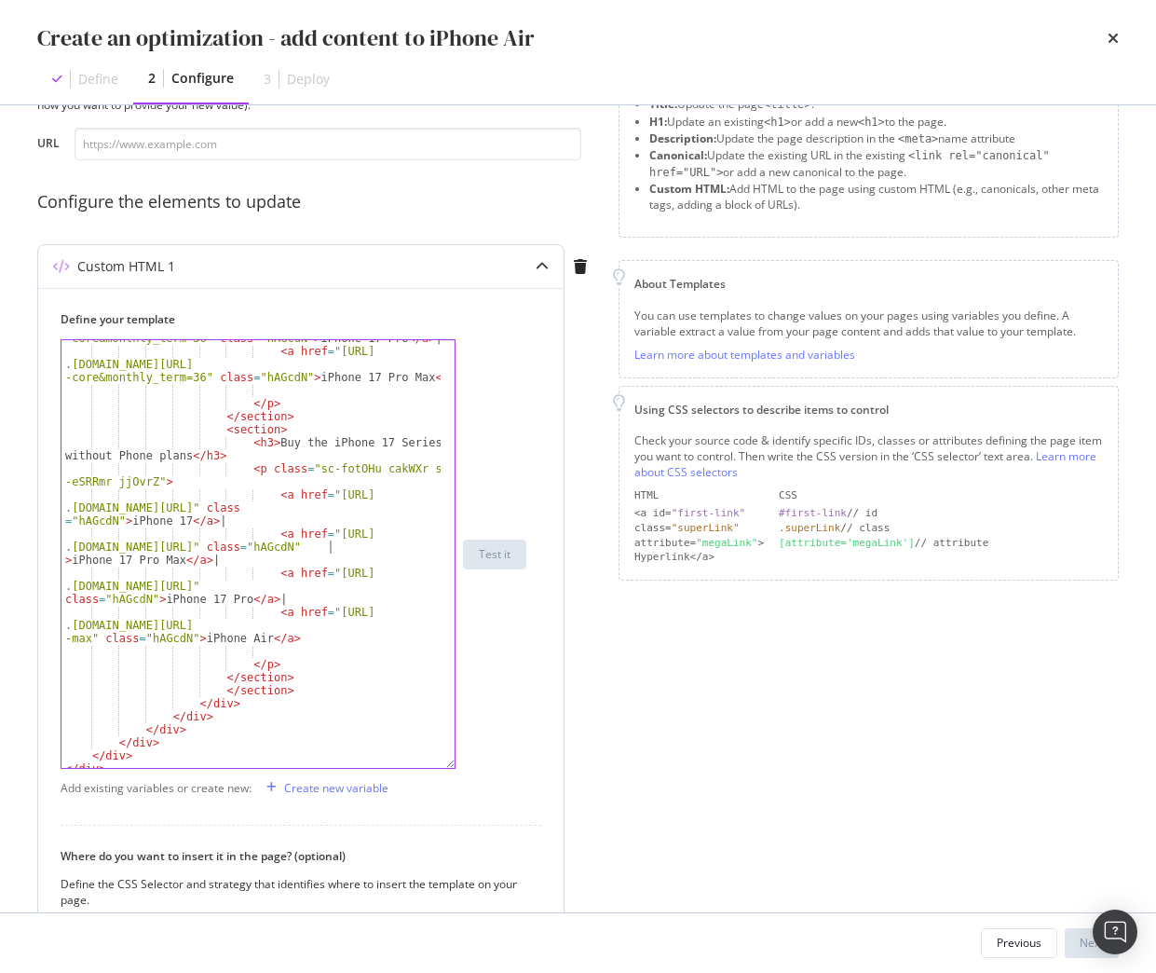
type textarea "<a href="https://shop.singtel.com/phones/apple-iphone-17-pro-max" class="hAGcdN…"
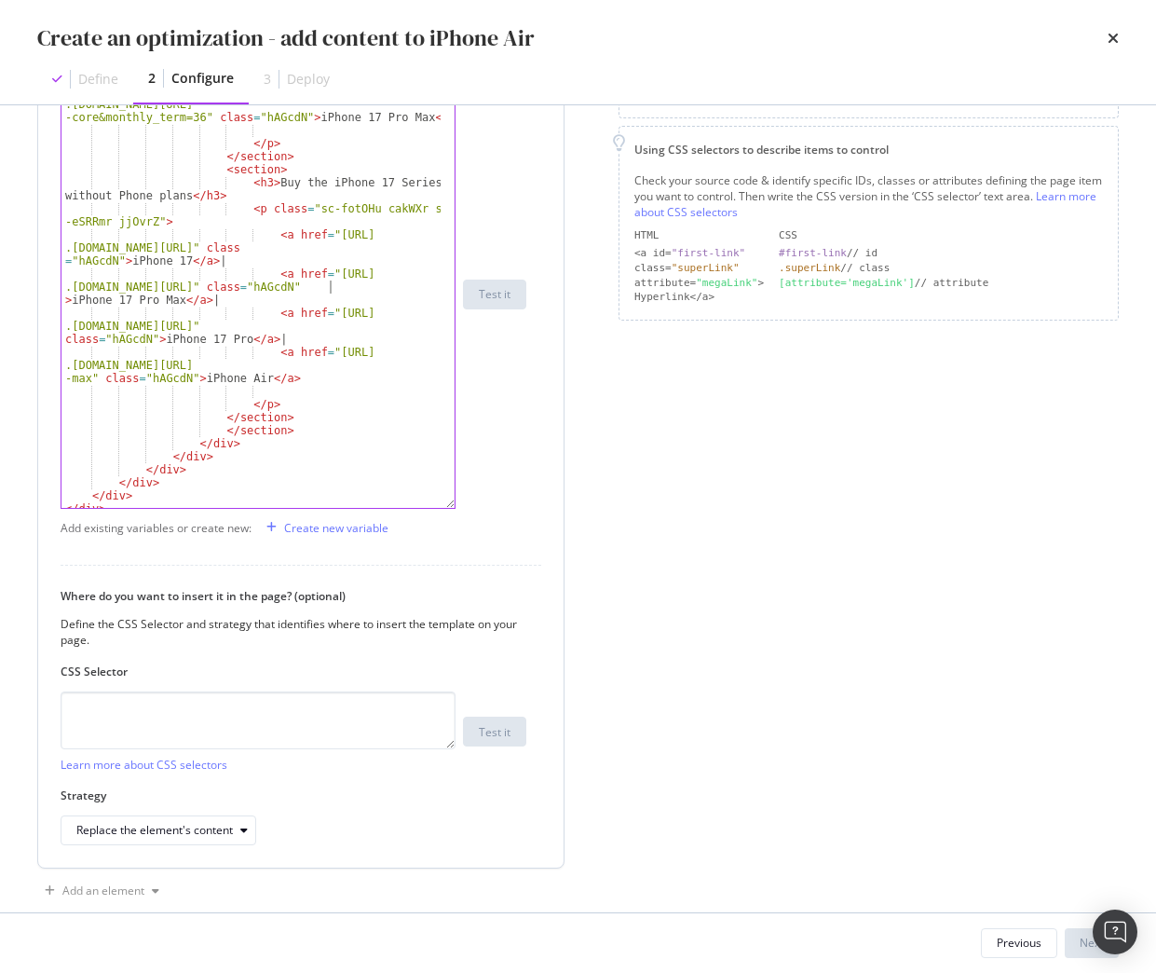
scroll to position [384, 0]
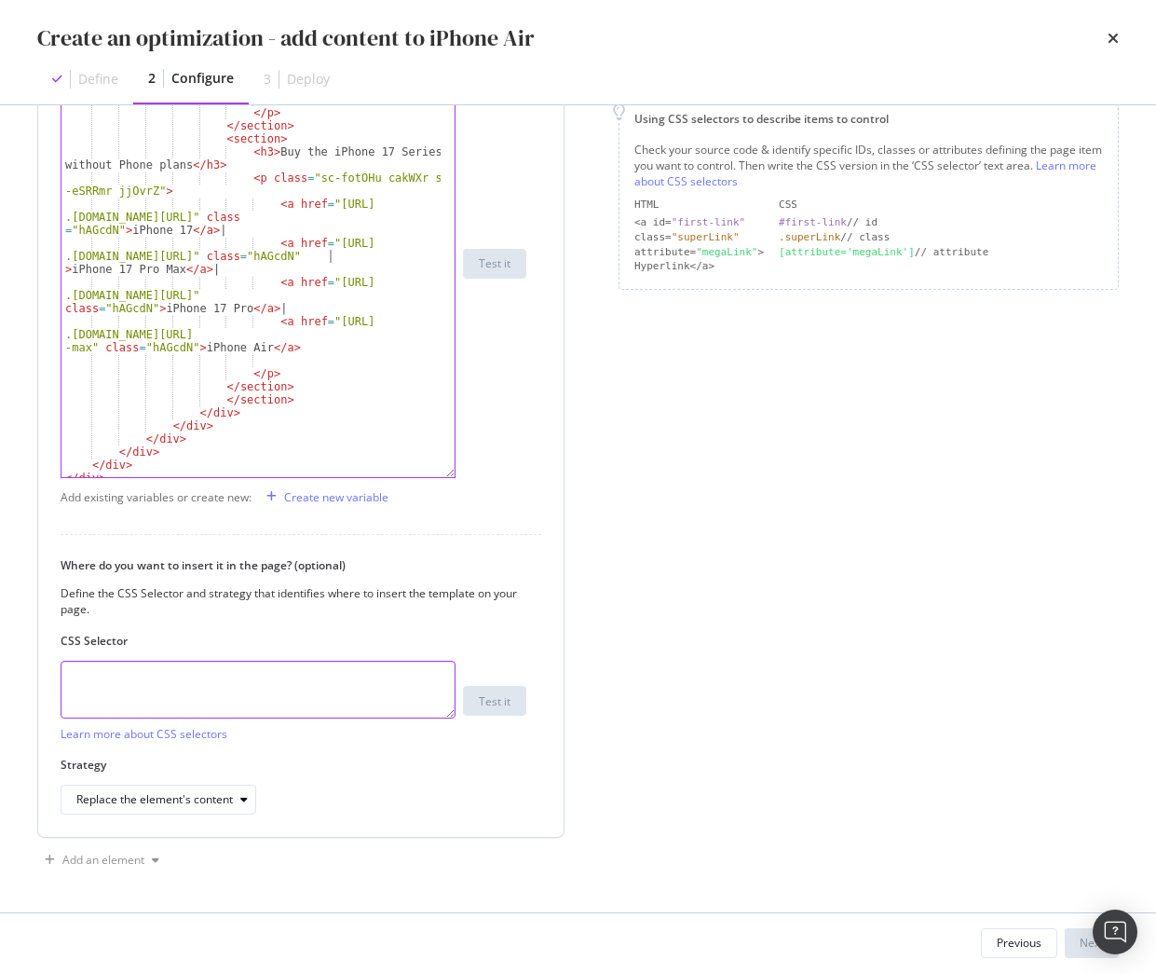
click at [282, 702] on textarea "modal" at bounding box center [258, 690] width 395 height 58
click at [319, 695] on textarea "modal" at bounding box center [258, 690] width 395 height 58
paste textarea "div.sc-iEhLsB.jWdwcZ:nth-of-type(1)"
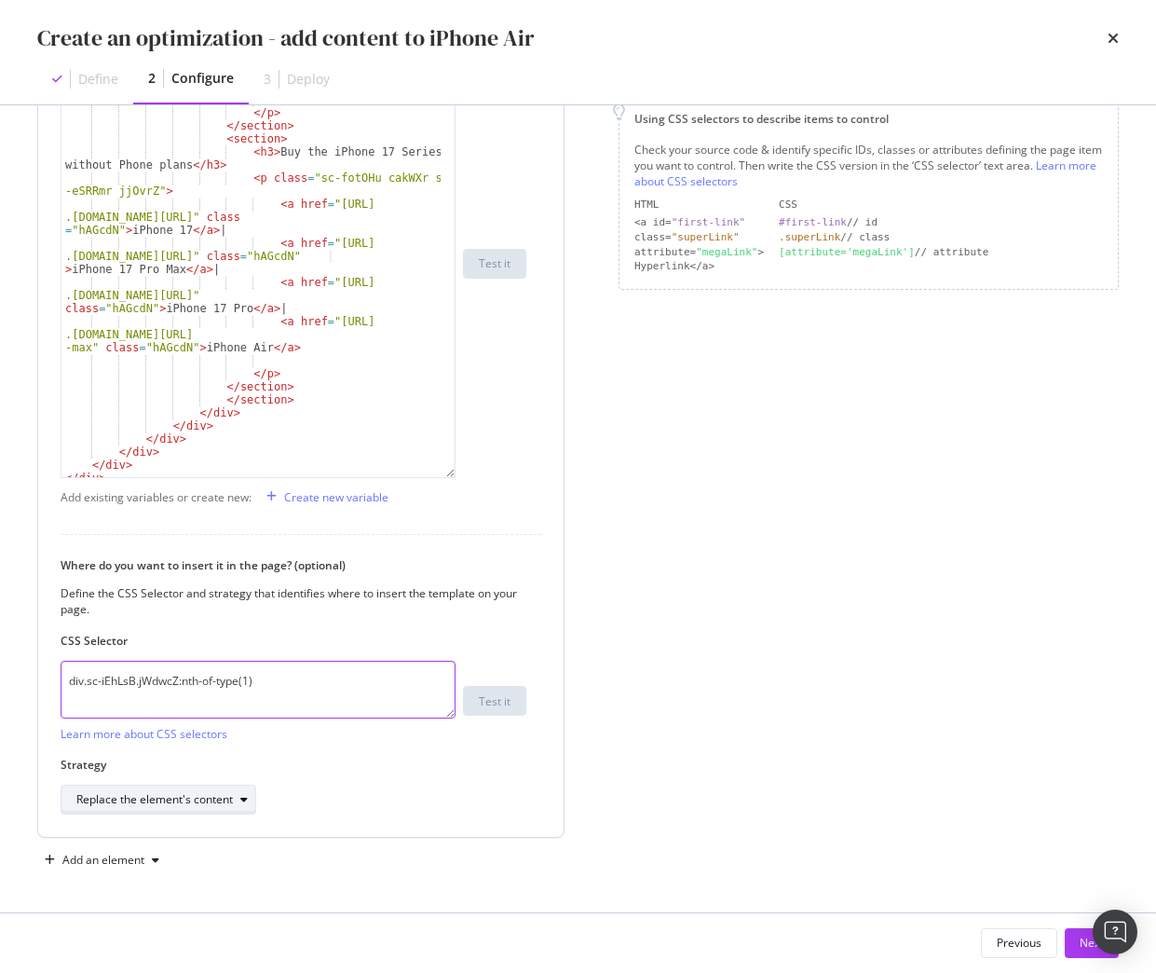
type textarea "div.sc-iEhLsB.jWdwcZ:nth-of-type(1)"
click at [211, 803] on div "Replace the element's content" at bounding box center [154, 799] width 157 height 11
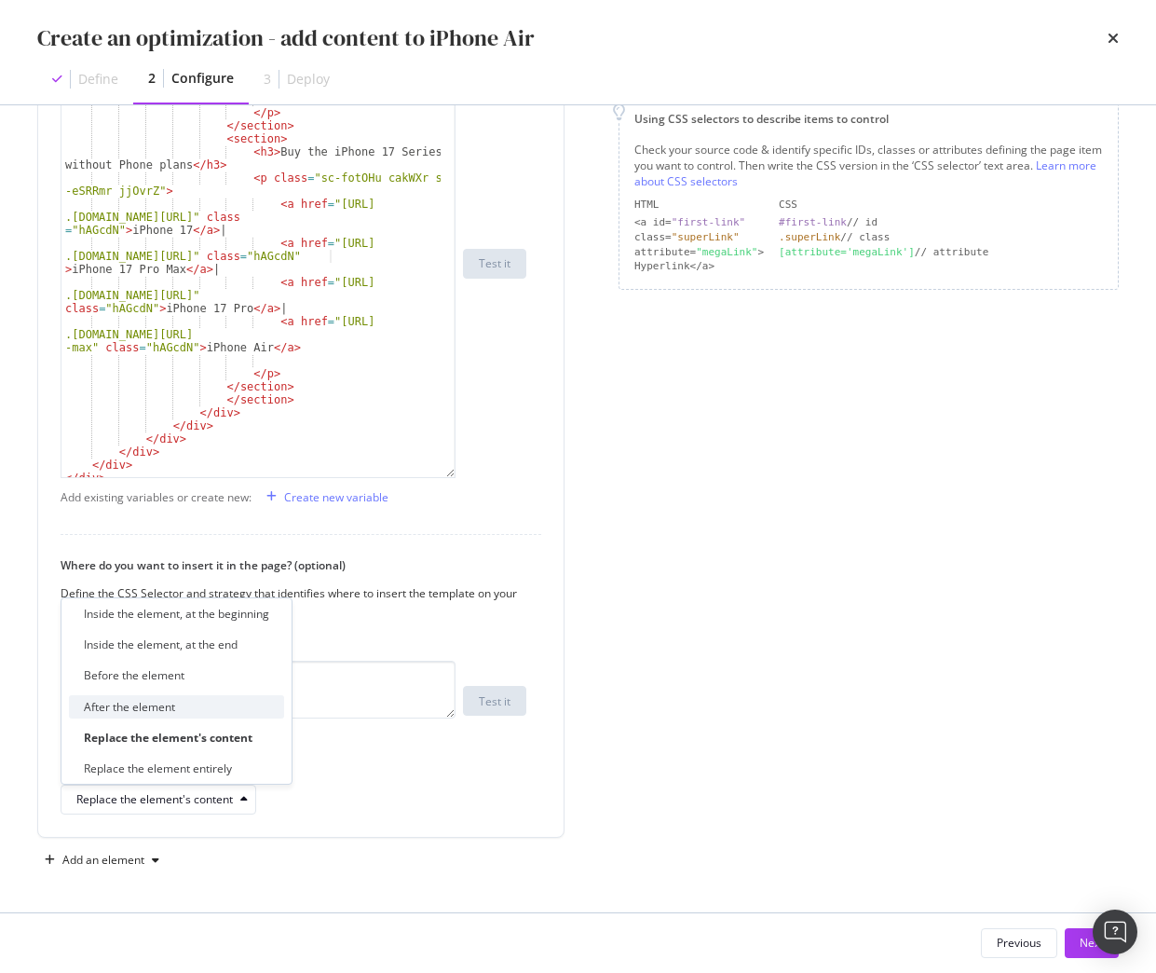
click at [157, 707] on div "After the element" at bounding box center [129, 707] width 91 height 16
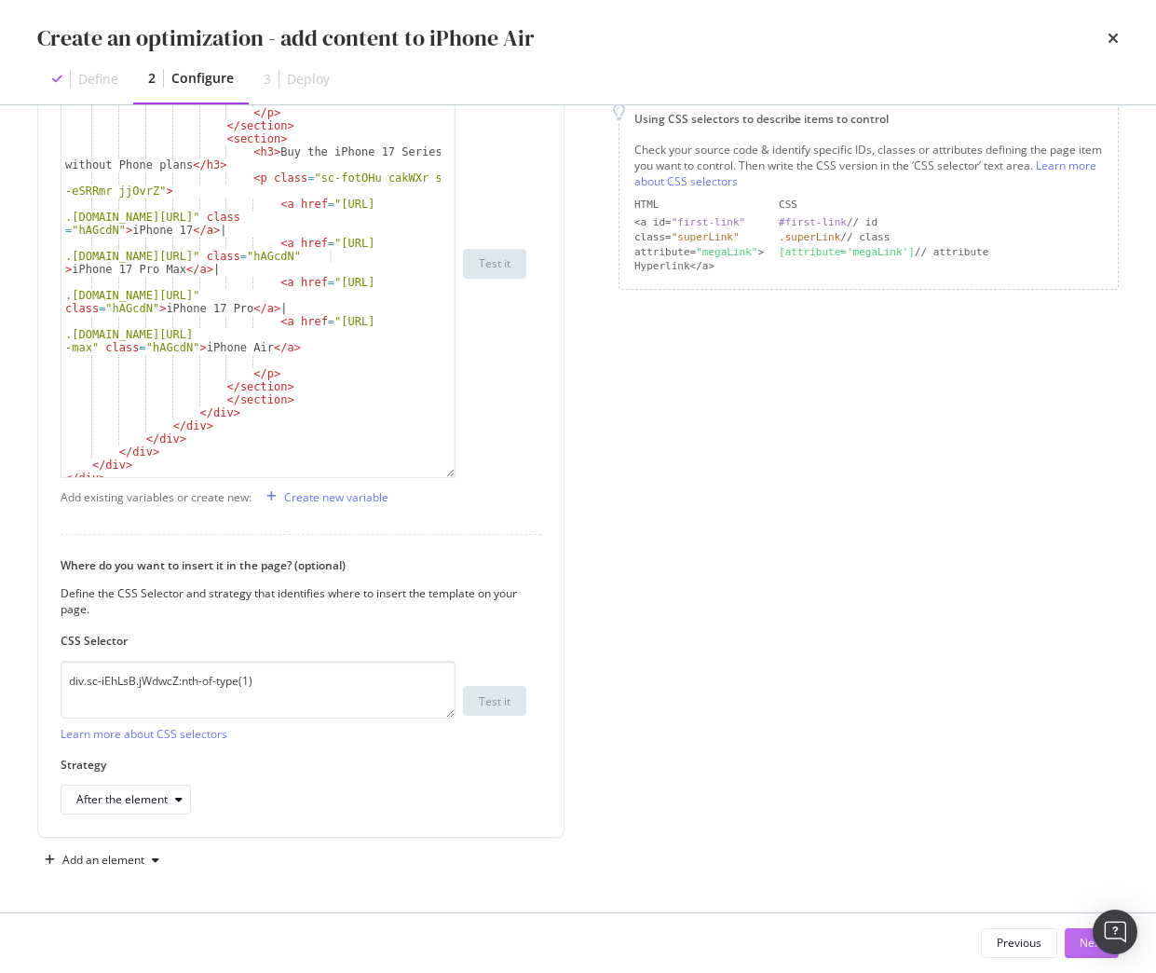
click at [1083, 947] on div "Next" at bounding box center [1092, 943] width 24 height 16
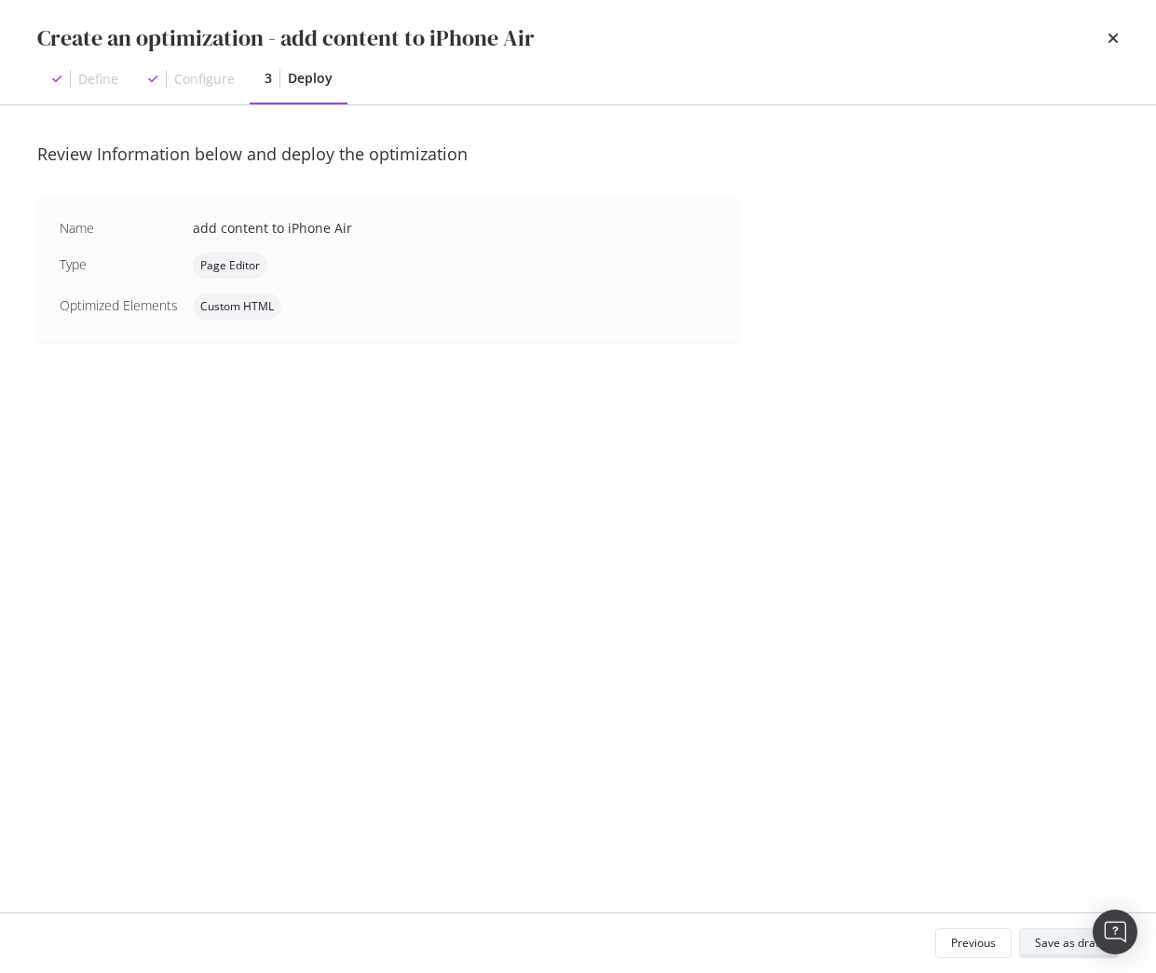
click at [1054, 947] on div "Save as draft" at bounding box center [1069, 943] width 68 height 16
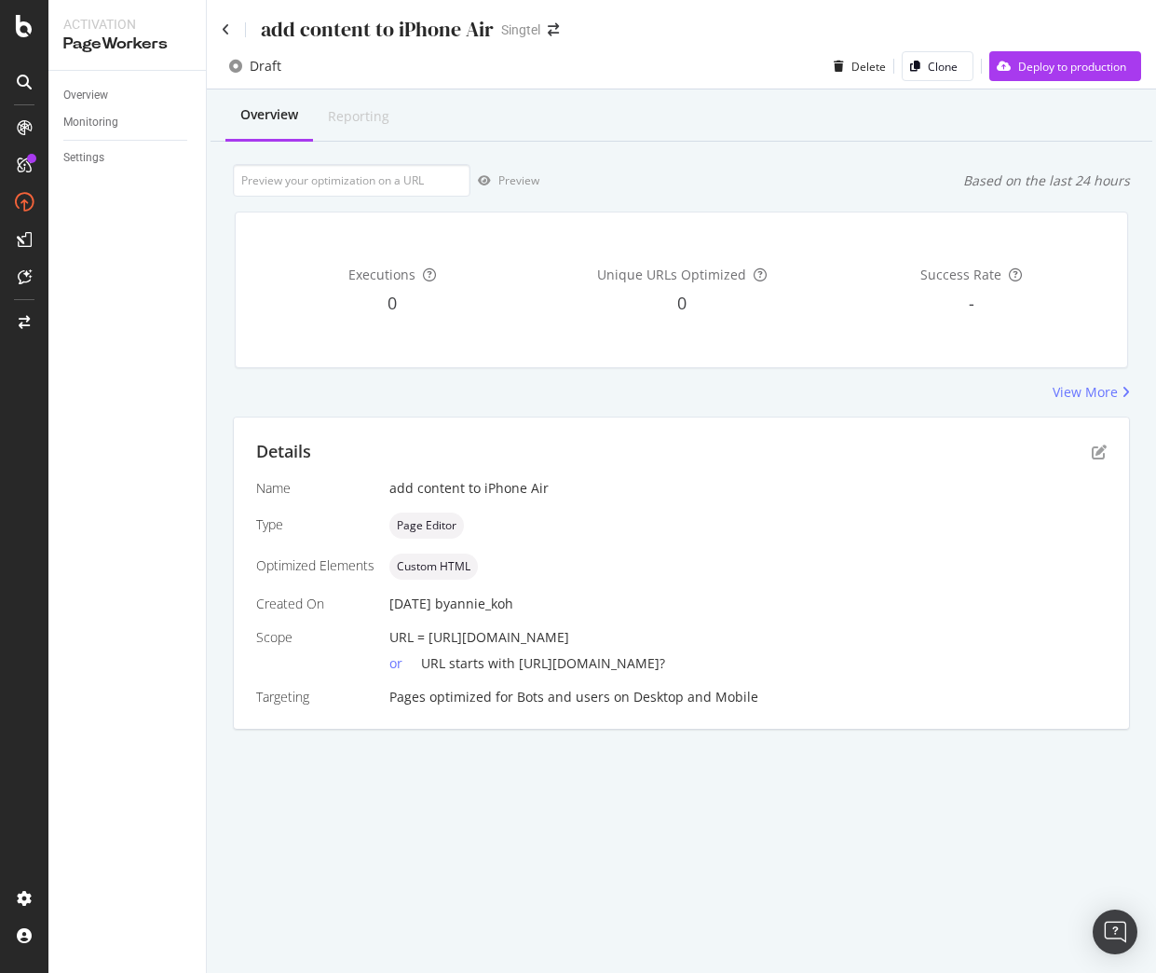
drag, startPoint x: 430, startPoint y: 634, endPoint x: 806, endPoint y: 626, distance: 375.6
click at [806, 626] on div "Name add content to iPhone Air Type Page Editor Optimized Elements Custom HTML …" at bounding box center [681, 592] width 851 height 227
copy span "https://shop.singtel.com/phones/oppo-reno14-pro-5g"
click at [407, 186] on input "url" at bounding box center [352, 180] width 238 height 33
paste input "https://shop.singtel.com/phones/oppo-reno14-pro-5g"
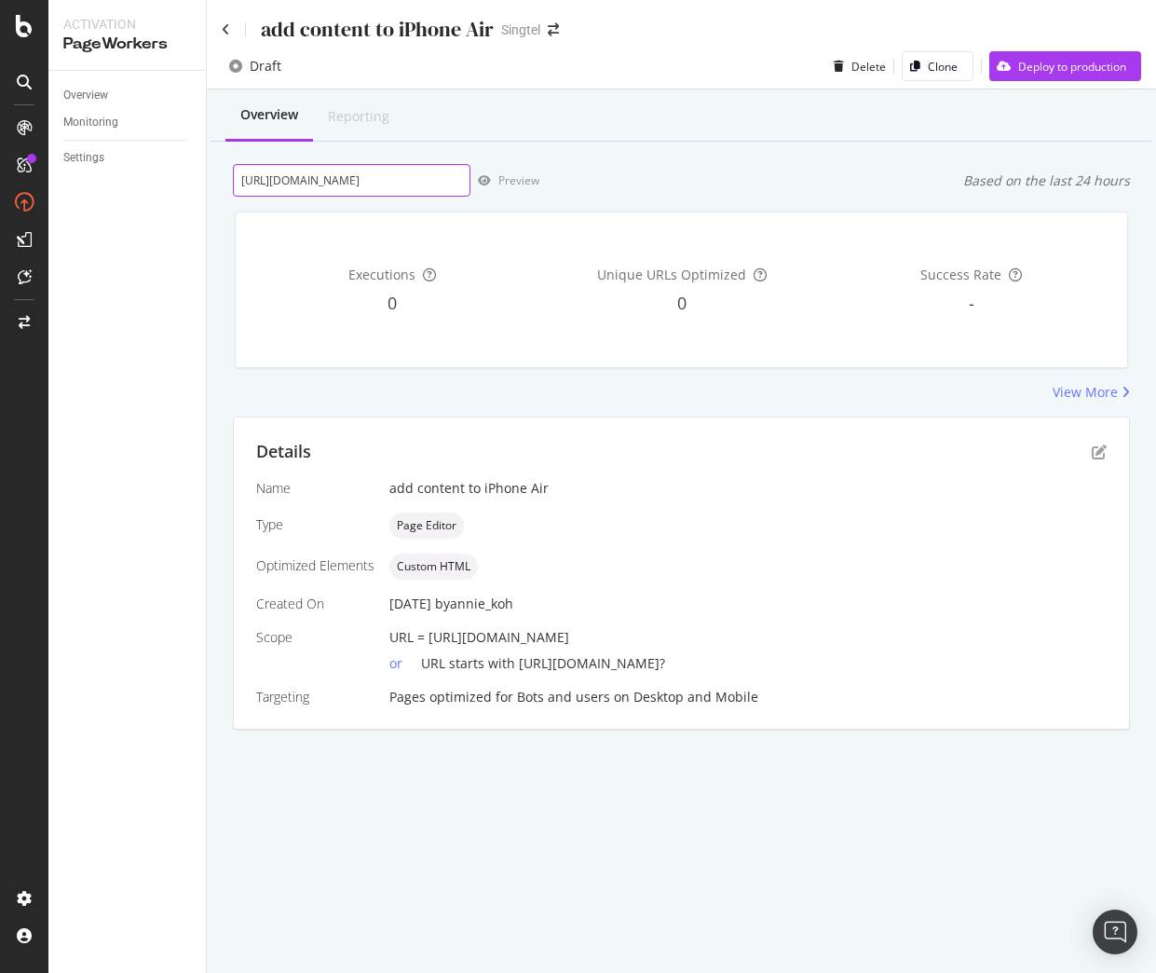
scroll to position [0, 58]
type input "https://shop.singtel.com/phones/oppo-reno14-pro-5g"
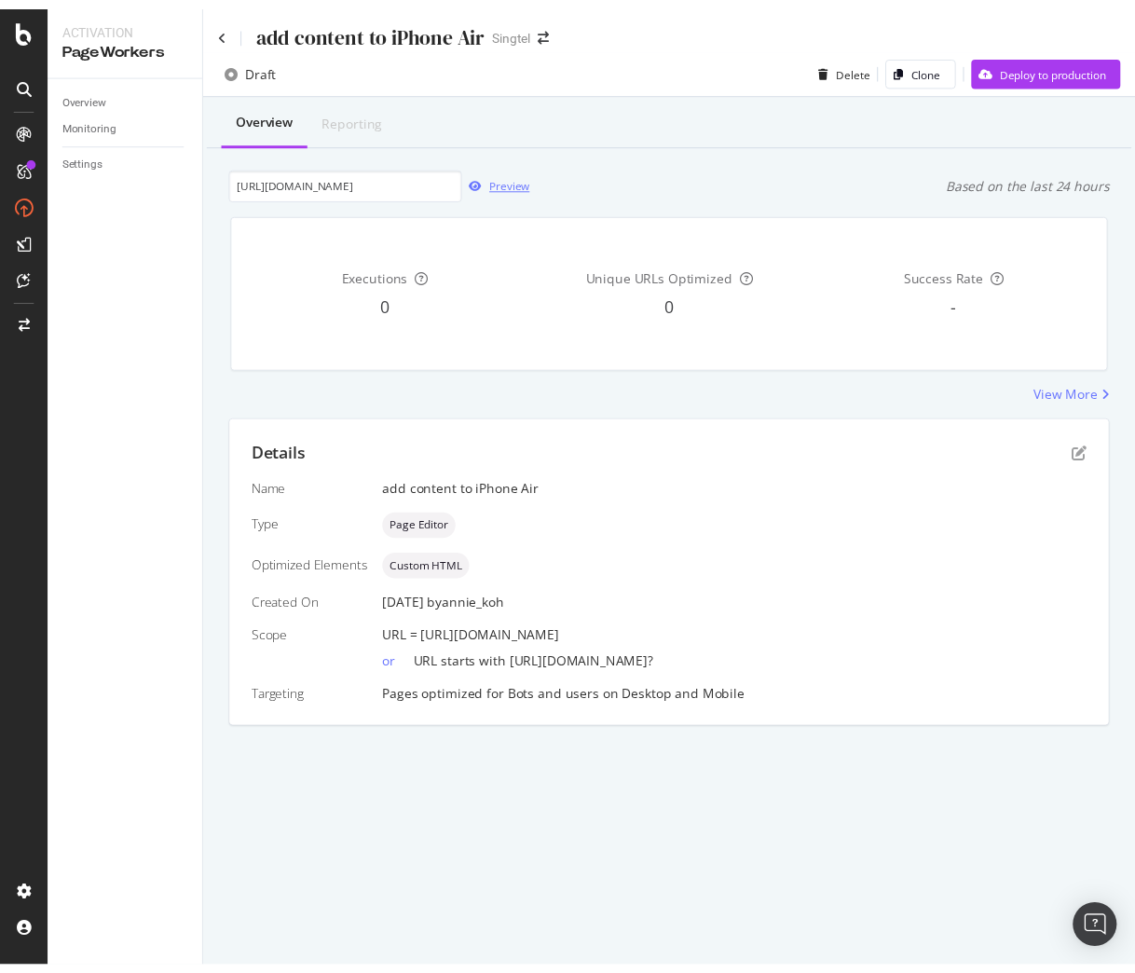
scroll to position [0, 0]
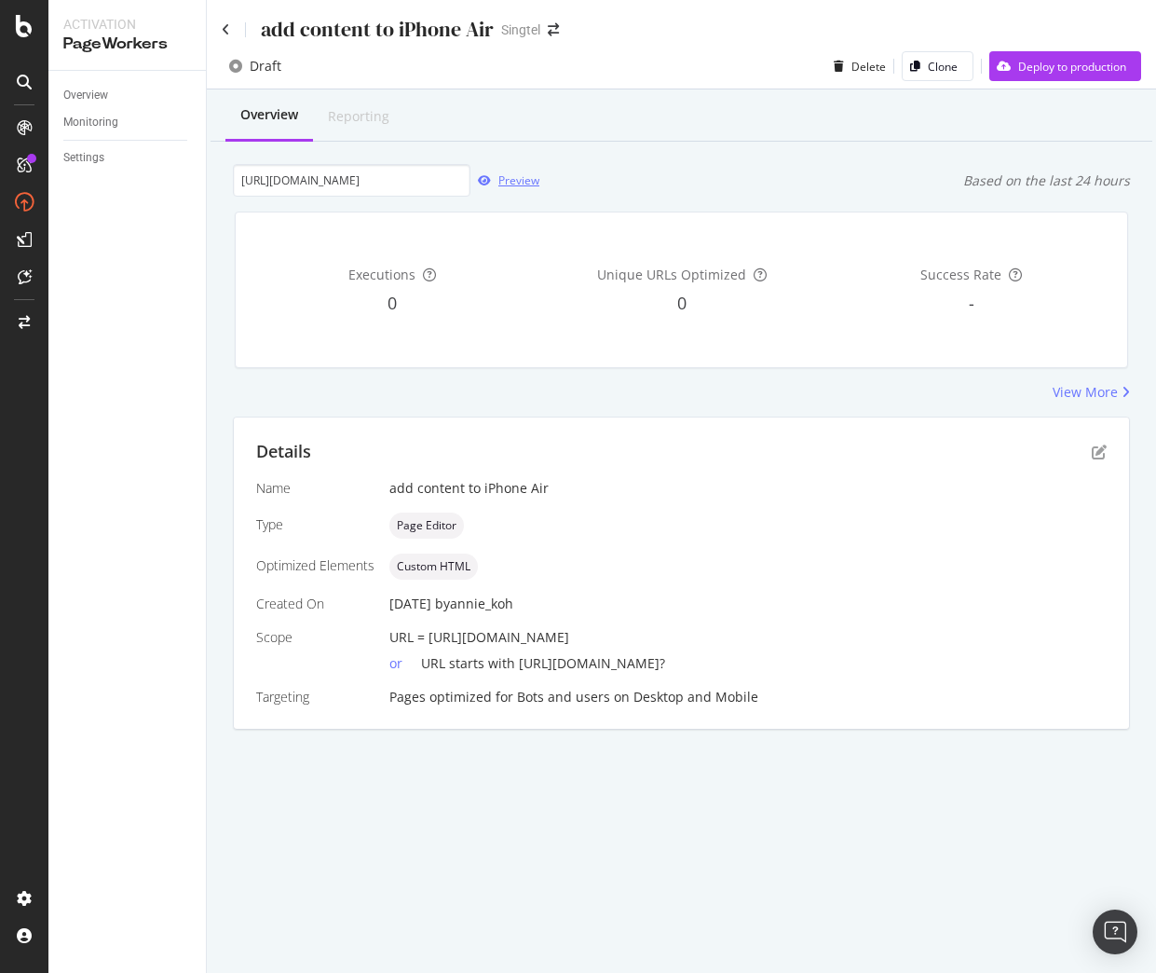
click at [511, 180] on div "Preview" at bounding box center [518, 180] width 41 height 16
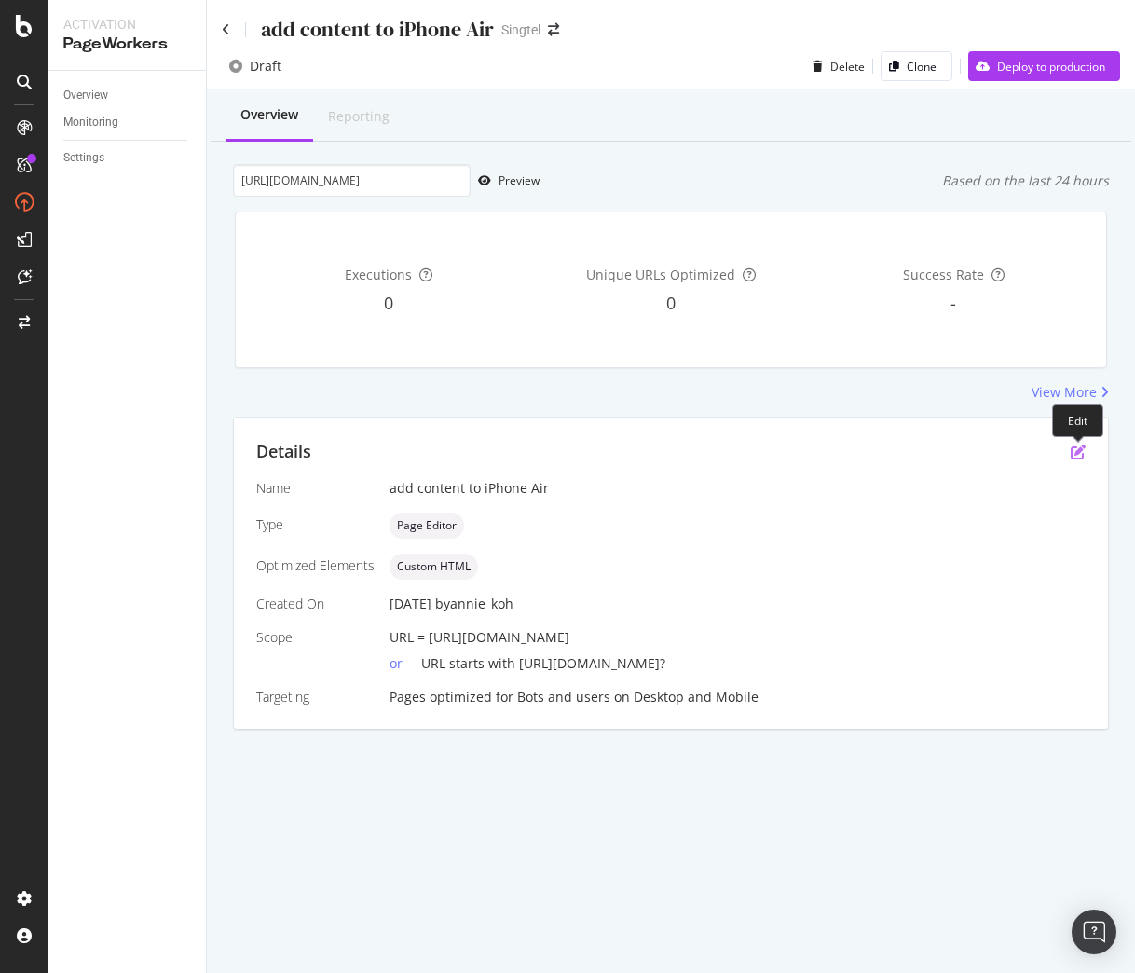
click at [1072, 456] on icon "pen-to-square" at bounding box center [1078, 451] width 15 height 15
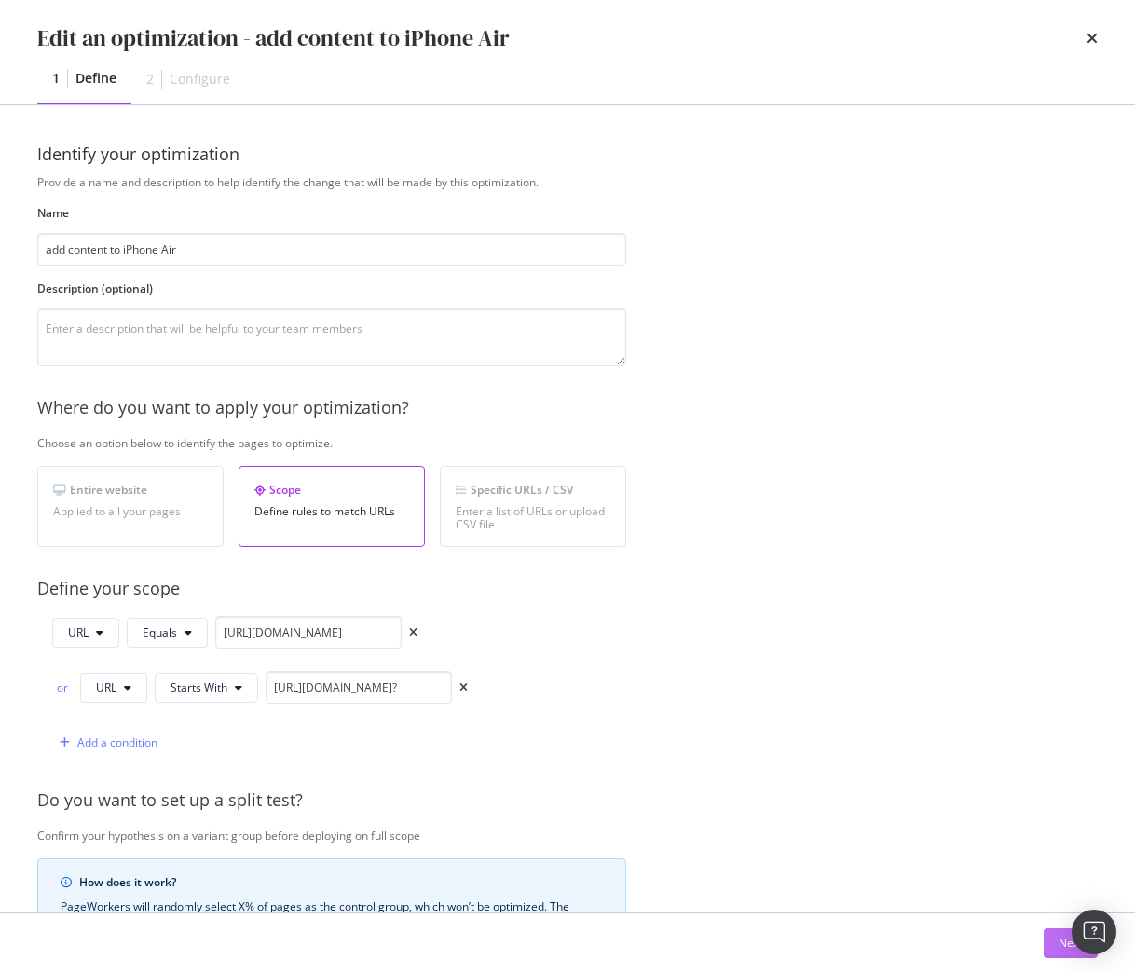
click at [1058, 935] on div "Next" at bounding box center [1070, 943] width 24 height 16
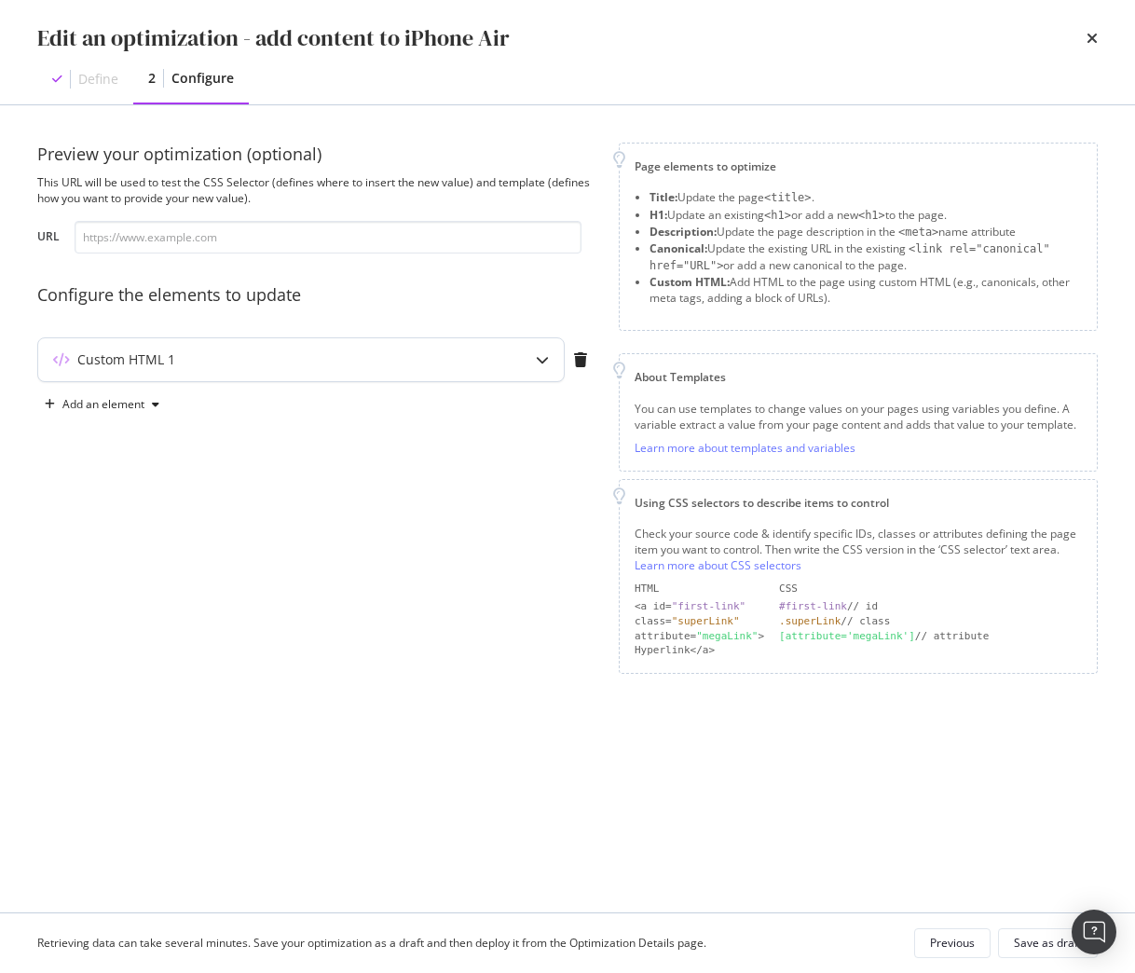
click at [527, 358] on div "modal" at bounding box center [542, 359] width 43 height 43
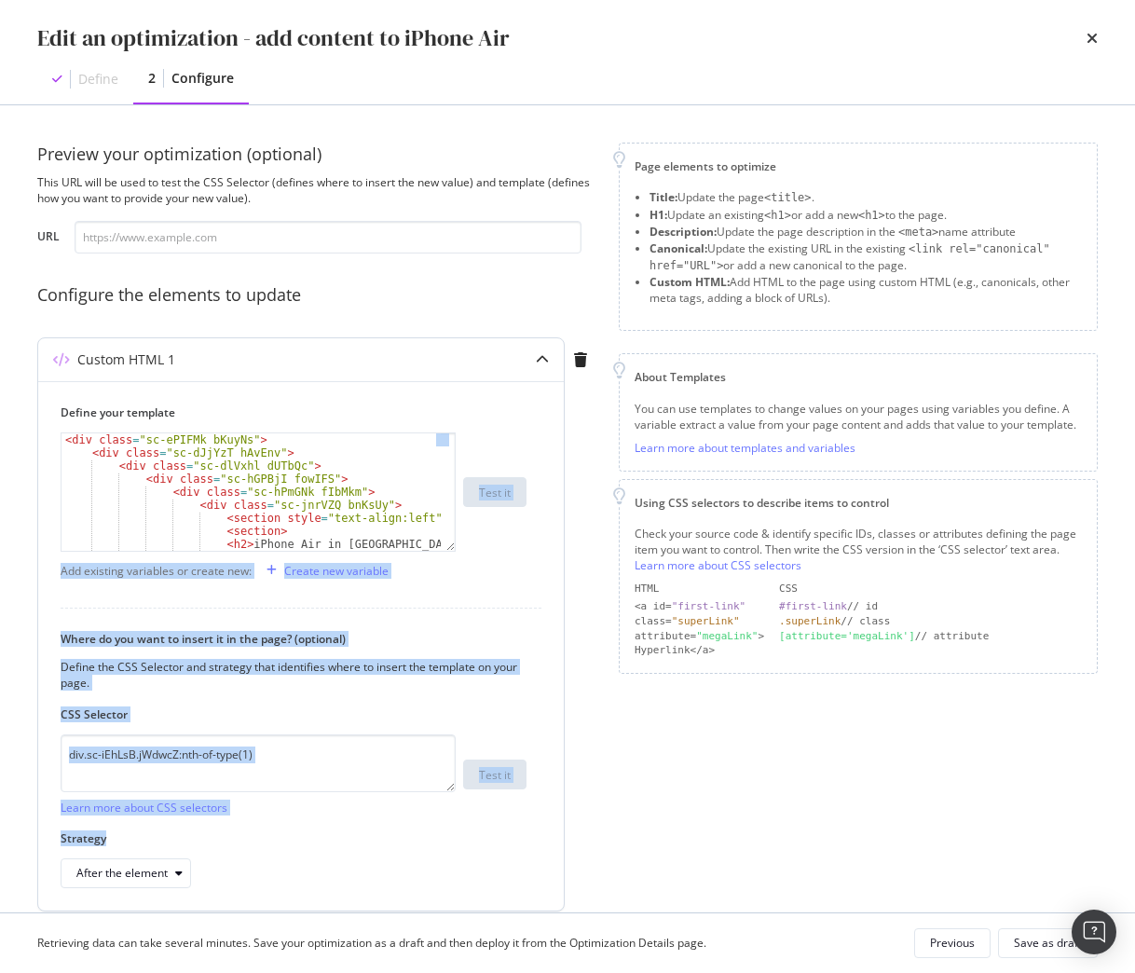
drag, startPoint x: 449, startPoint y: 552, endPoint x: 526, endPoint y: 826, distance: 285.3
click at [526, 826] on div "Define your template < div class = "sc-ePIFMk bKuyNs" > < div class = "sc-dJjYz…" at bounding box center [301, 645] width 526 height 529
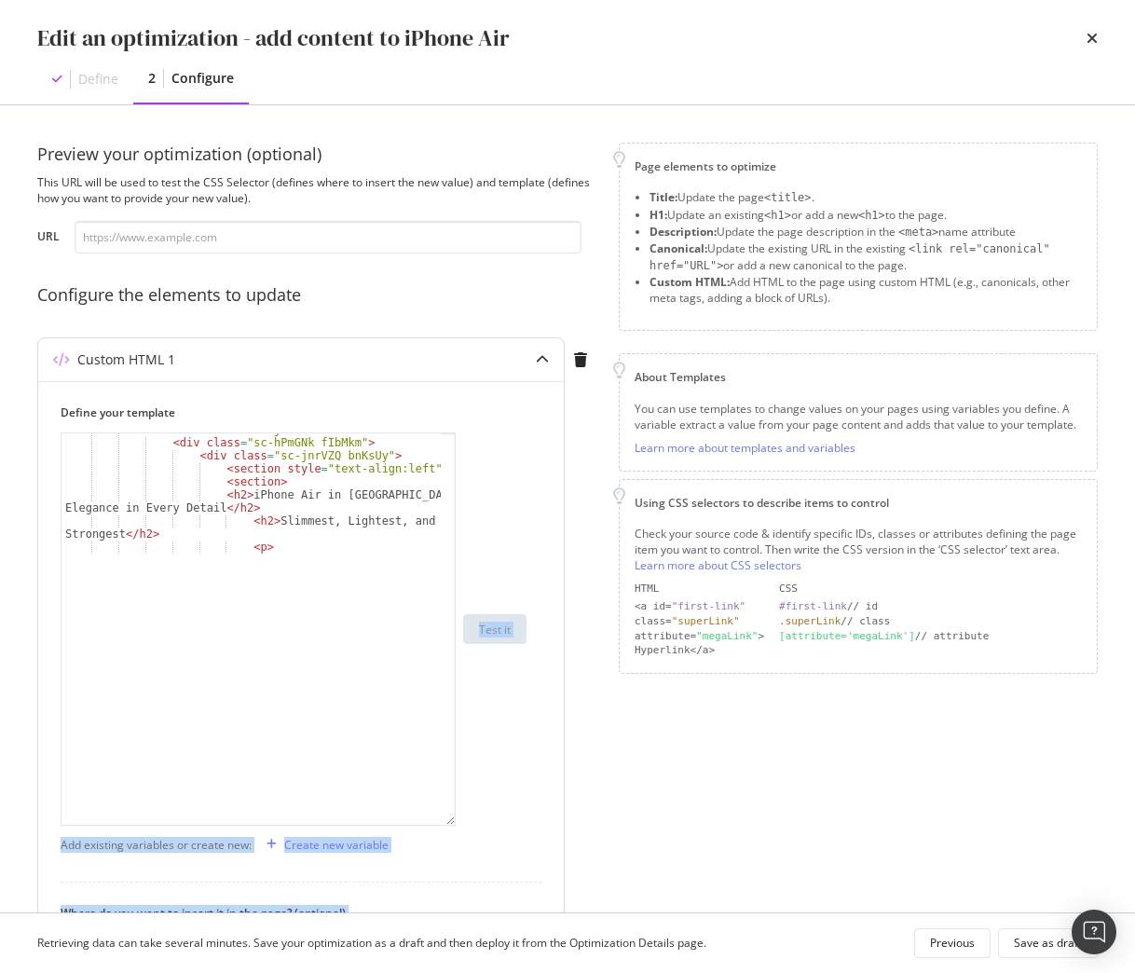
drag, startPoint x: 448, startPoint y: 547, endPoint x: 456, endPoint y: 796, distance: 248.9
click at [463, 824] on div "< div class = "sc-hGPBjI fowIFS" > < div class = "sc-hPmGNk fIbMkm" > < div cla…" at bounding box center [294, 628] width 466 height 393
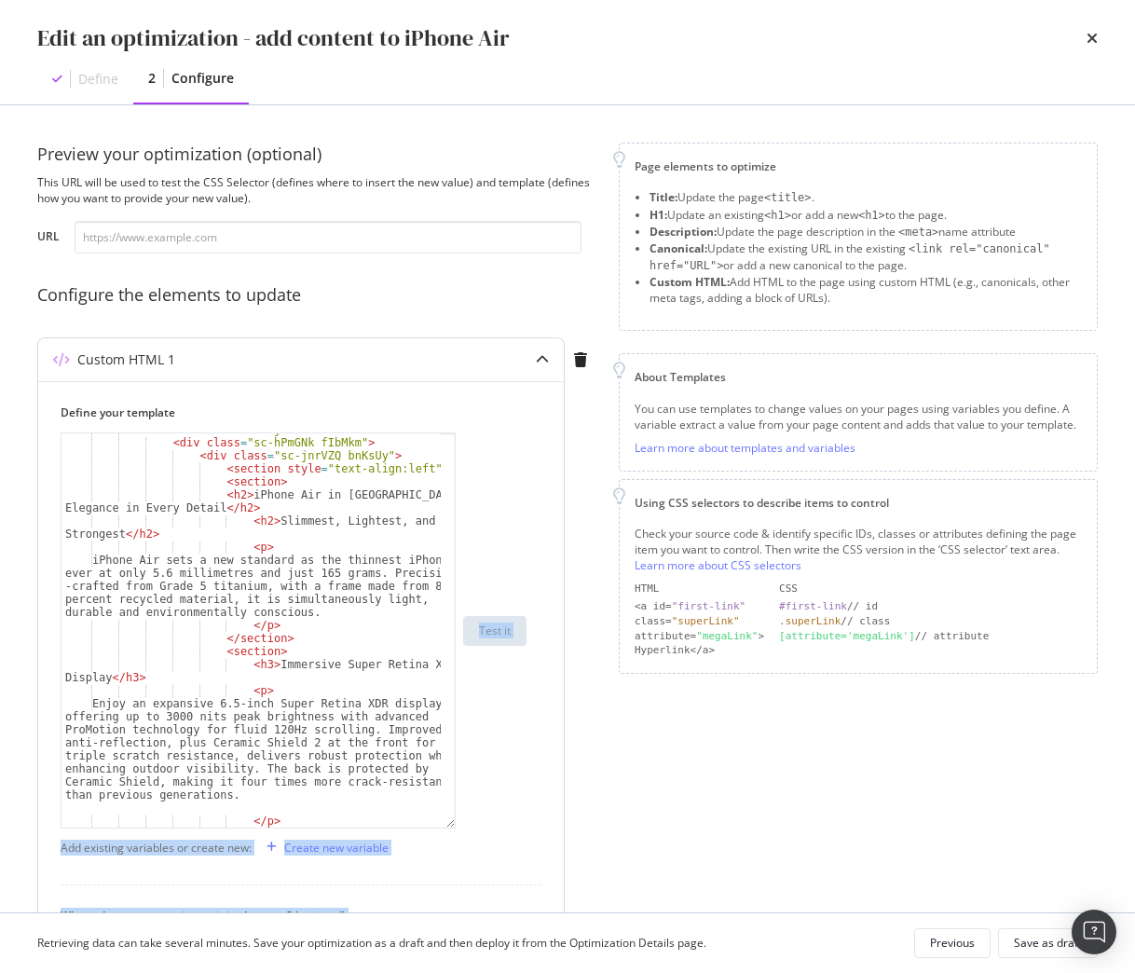
scroll to position [217, 0]
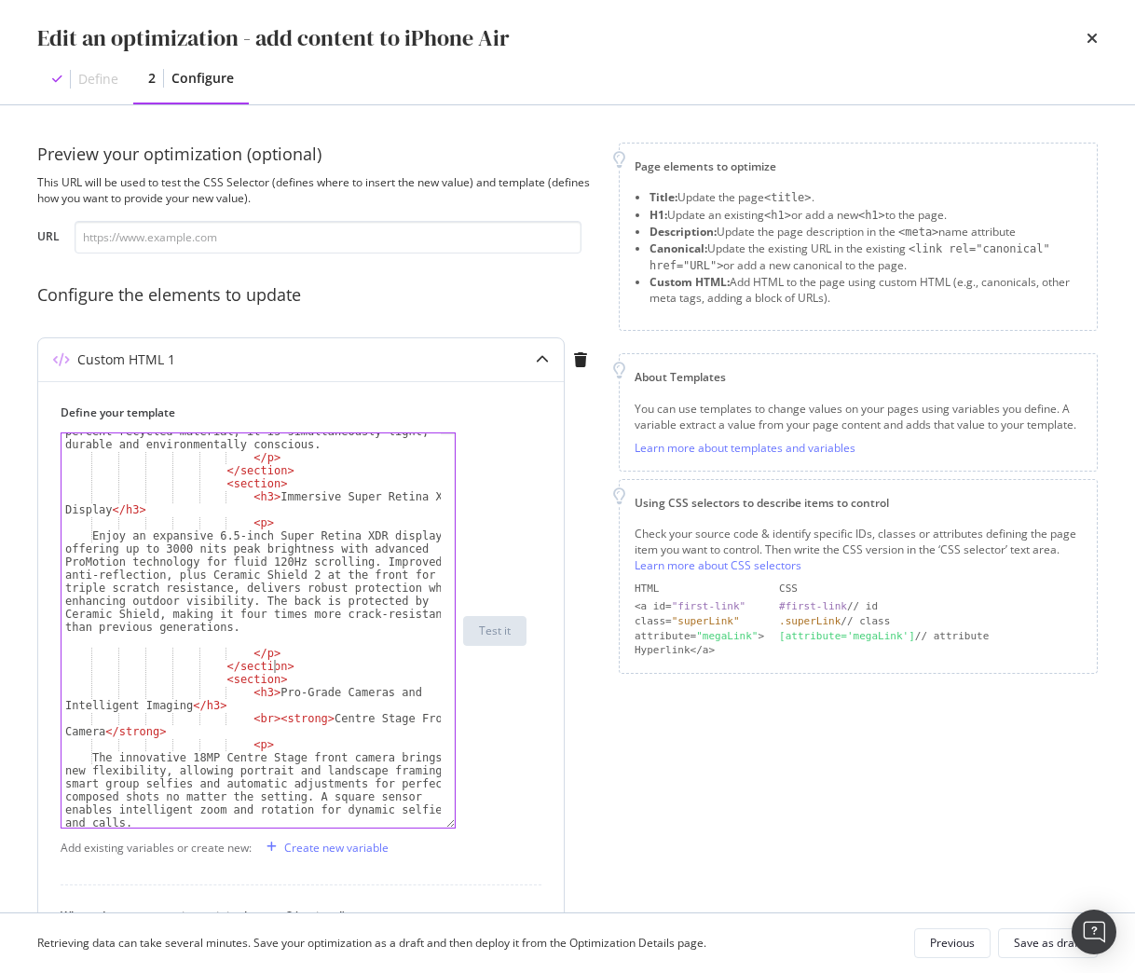
click at [387, 665] on div "iPhone Air sets a new standard as the thinnest iPhone ever at only 5.6 millimet…" at bounding box center [250, 628] width 379 height 485
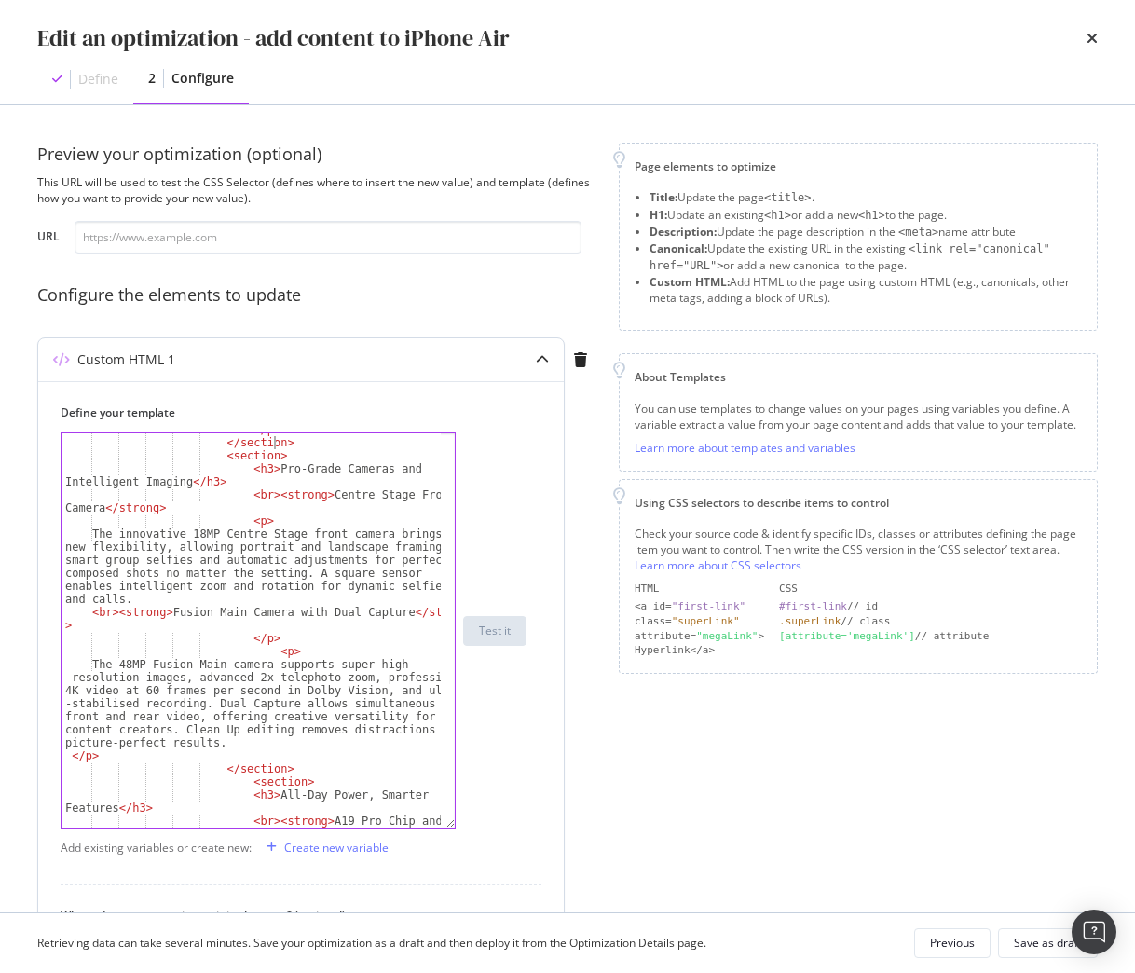
scroll to position [441, 0]
click at [262, 495] on div "</ p > </ section > < section > < h3 > Pro-Grade Cameras and Intelligent Imagin…" at bounding box center [250, 639] width 379 height 433
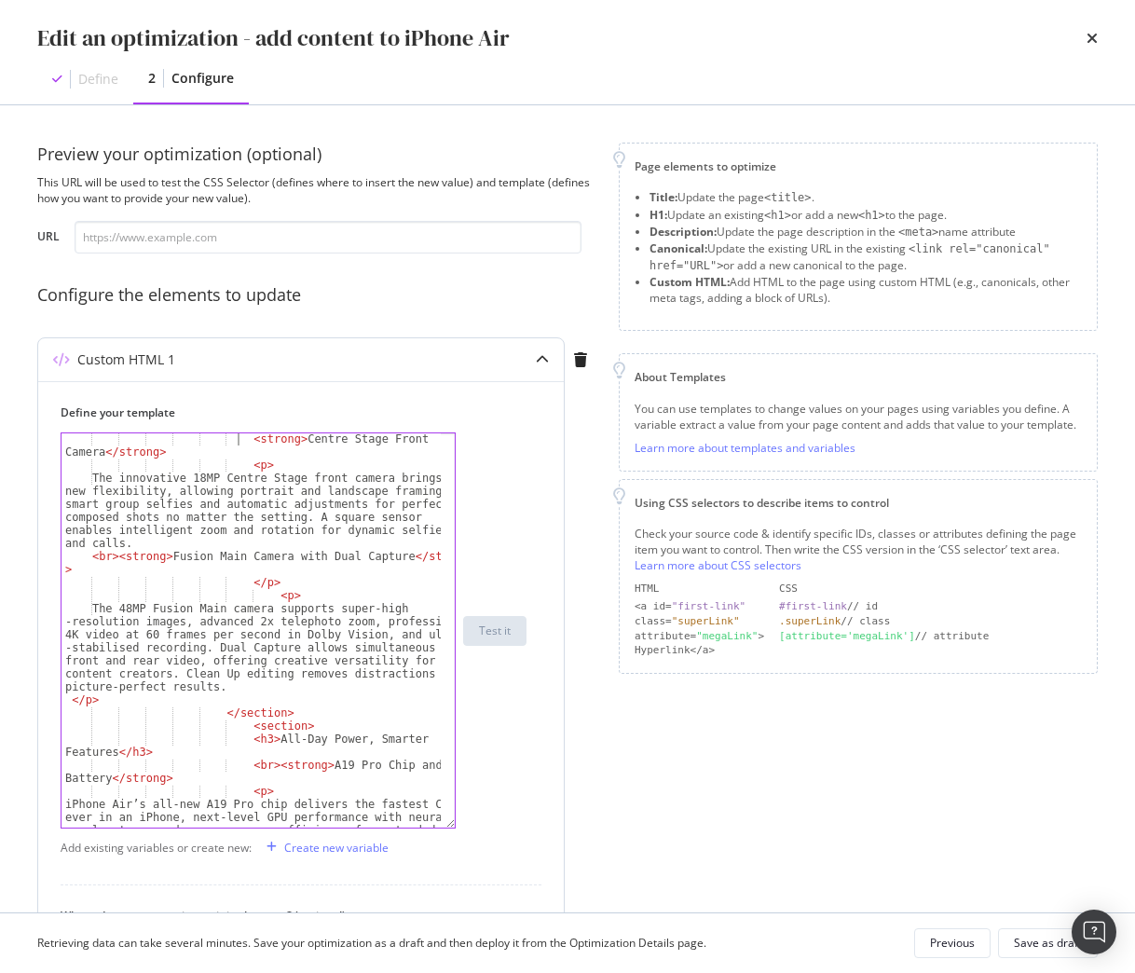
scroll to position [553, 0]
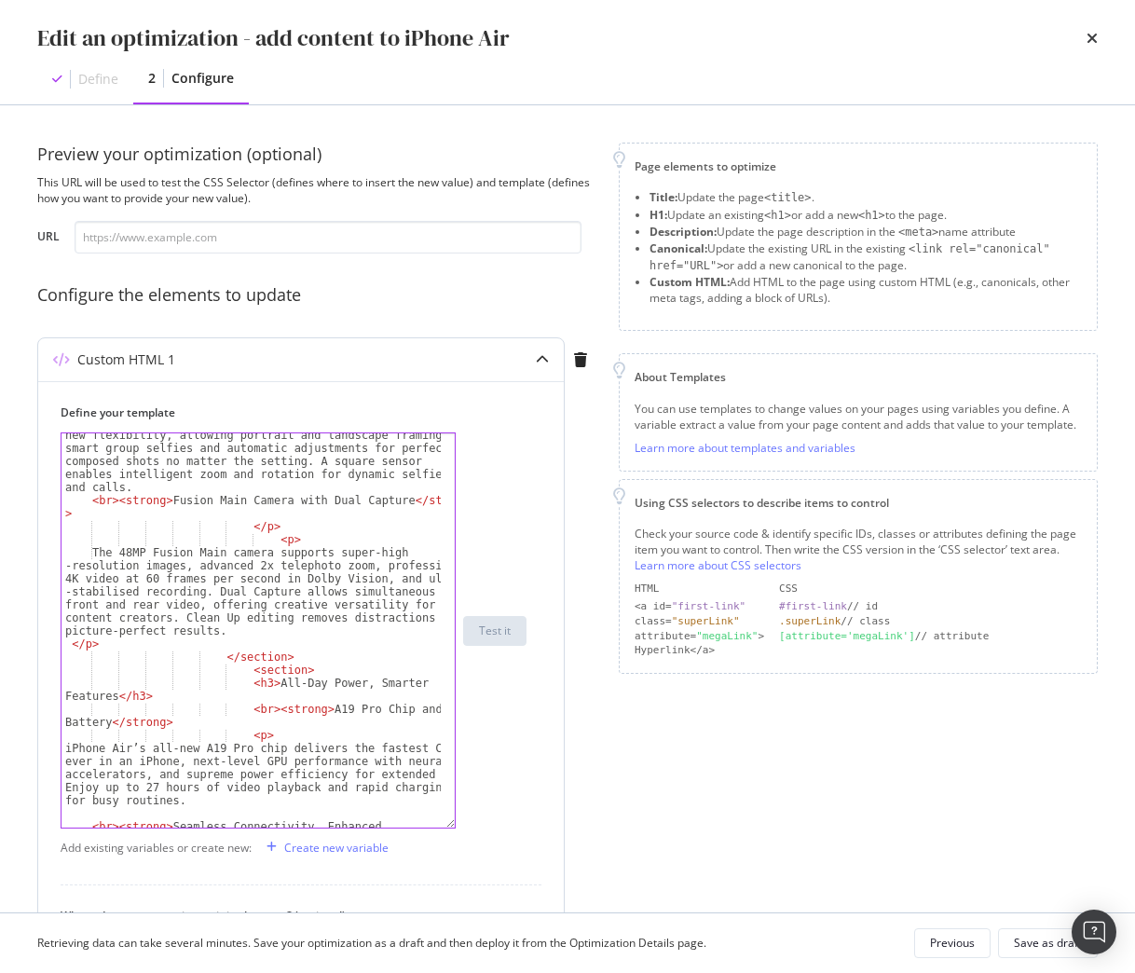
click at [263, 705] on div "The innovative 18MP Centre Stage front camera brings new flexibility, allowing …" at bounding box center [250, 665] width 379 height 498
type textarea "<strong>A19 Pro Chip and Battery</strong>"
click at [1040, 938] on div "Save as draft" at bounding box center [1048, 943] width 68 height 16
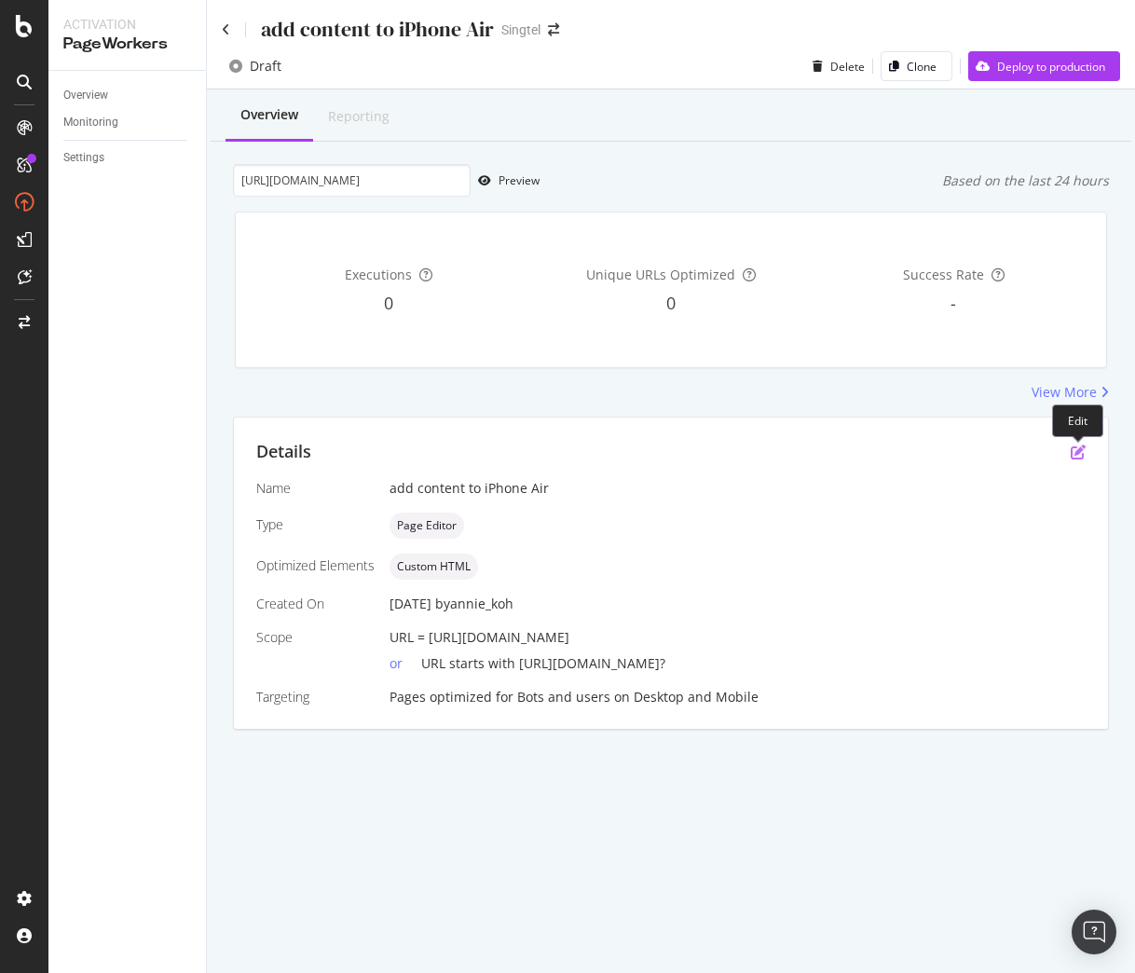
click at [1075, 454] on icon "pen-to-square" at bounding box center [1078, 451] width 15 height 15
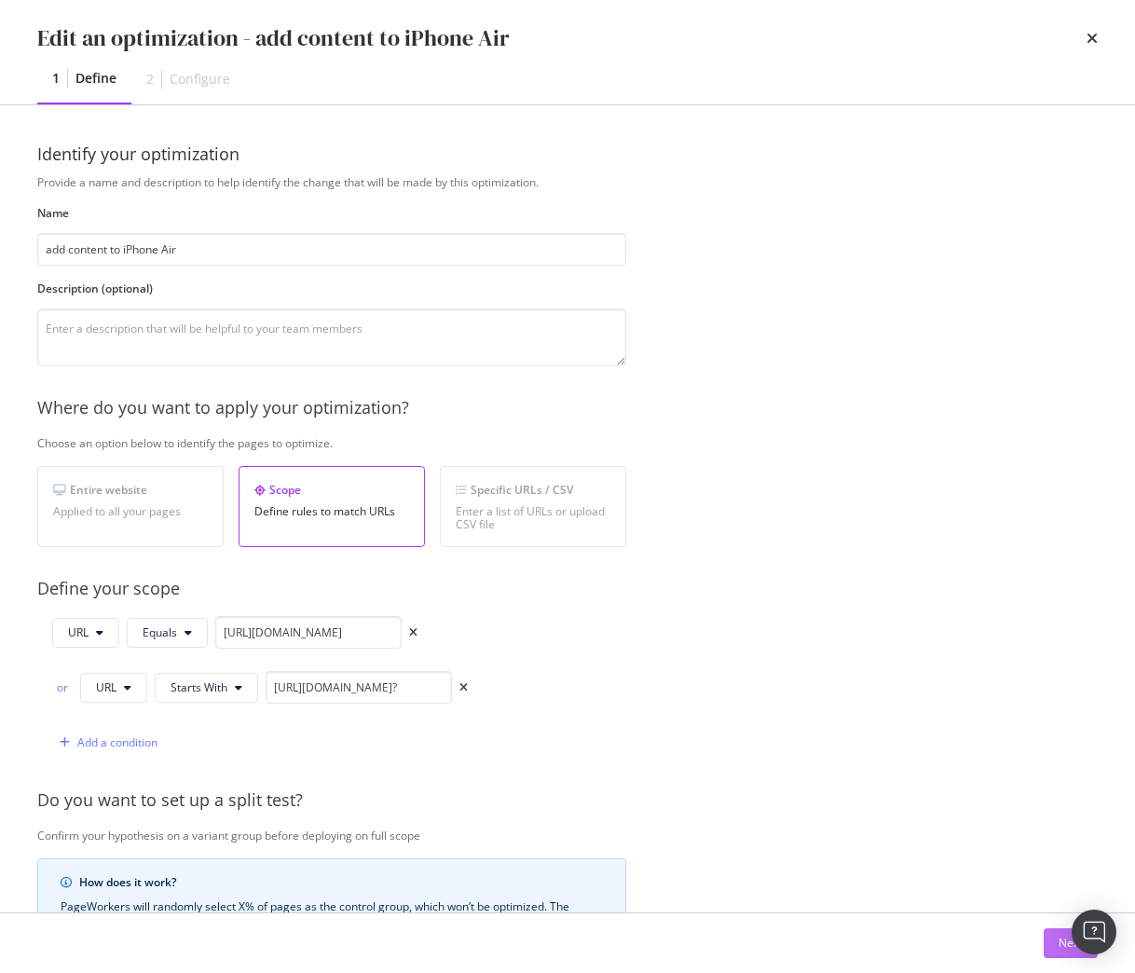
click at [1054, 939] on button "Next" at bounding box center [1071, 943] width 54 height 30
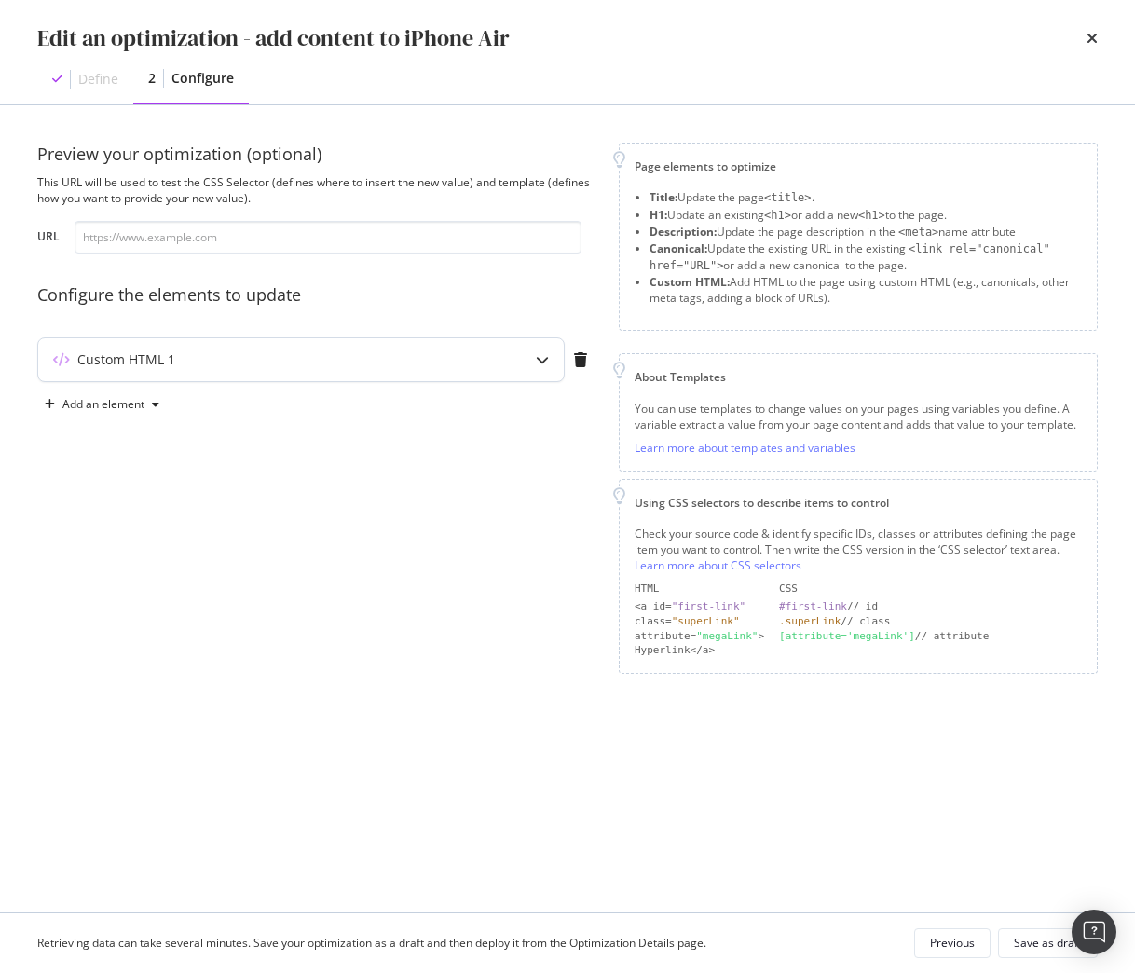
click at [451, 360] on div "Custom HTML 1" at bounding box center [264, 359] width 452 height 19
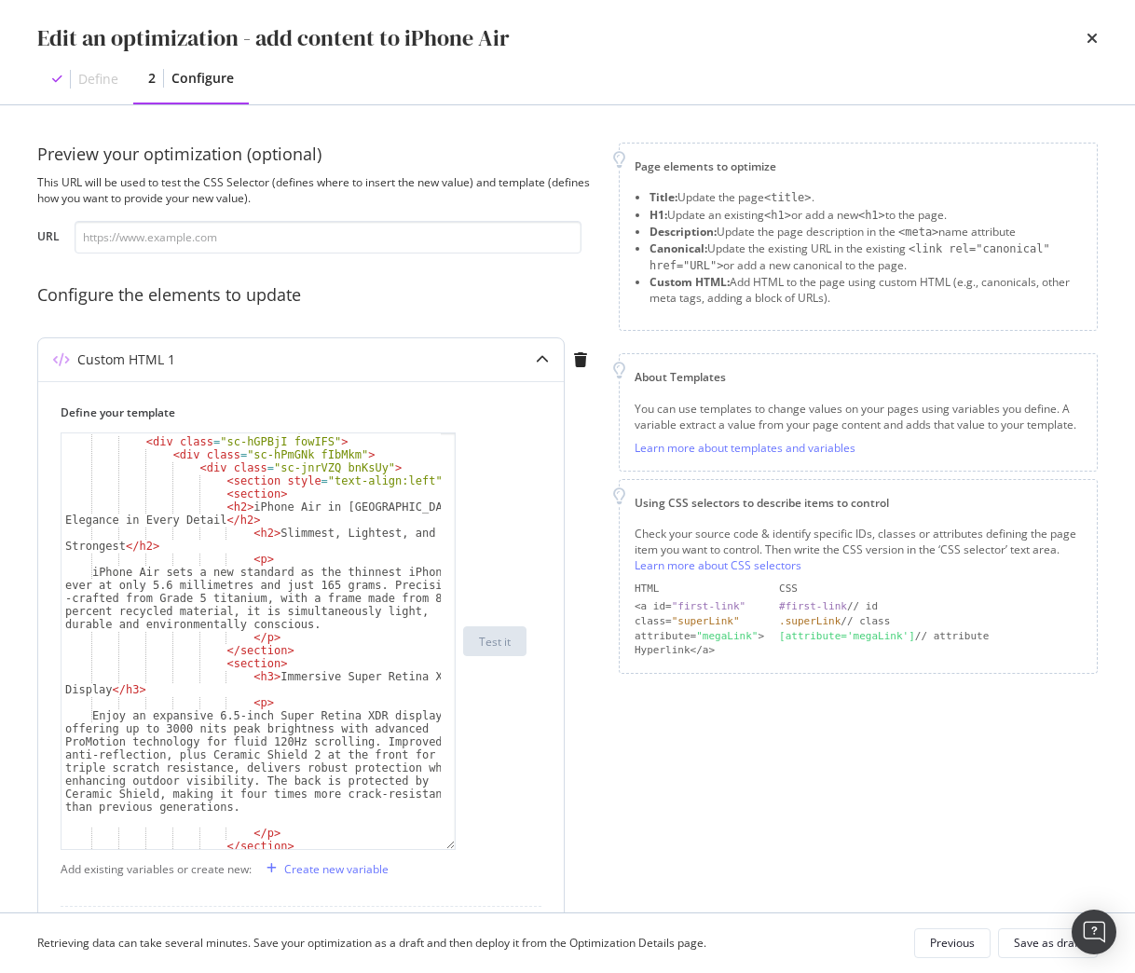
drag, startPoint x: 452, startPoint y: 548, endPoint x: 441, endPoint y: 846, distance: 298.4
click at [441, 846] on div "< div class = "sc-dlVxhl dUTbQc" > < div class = "sc-hGPBjI fowIFS" > < div cla…" at bounding box center [258, 640] width 395 height 417
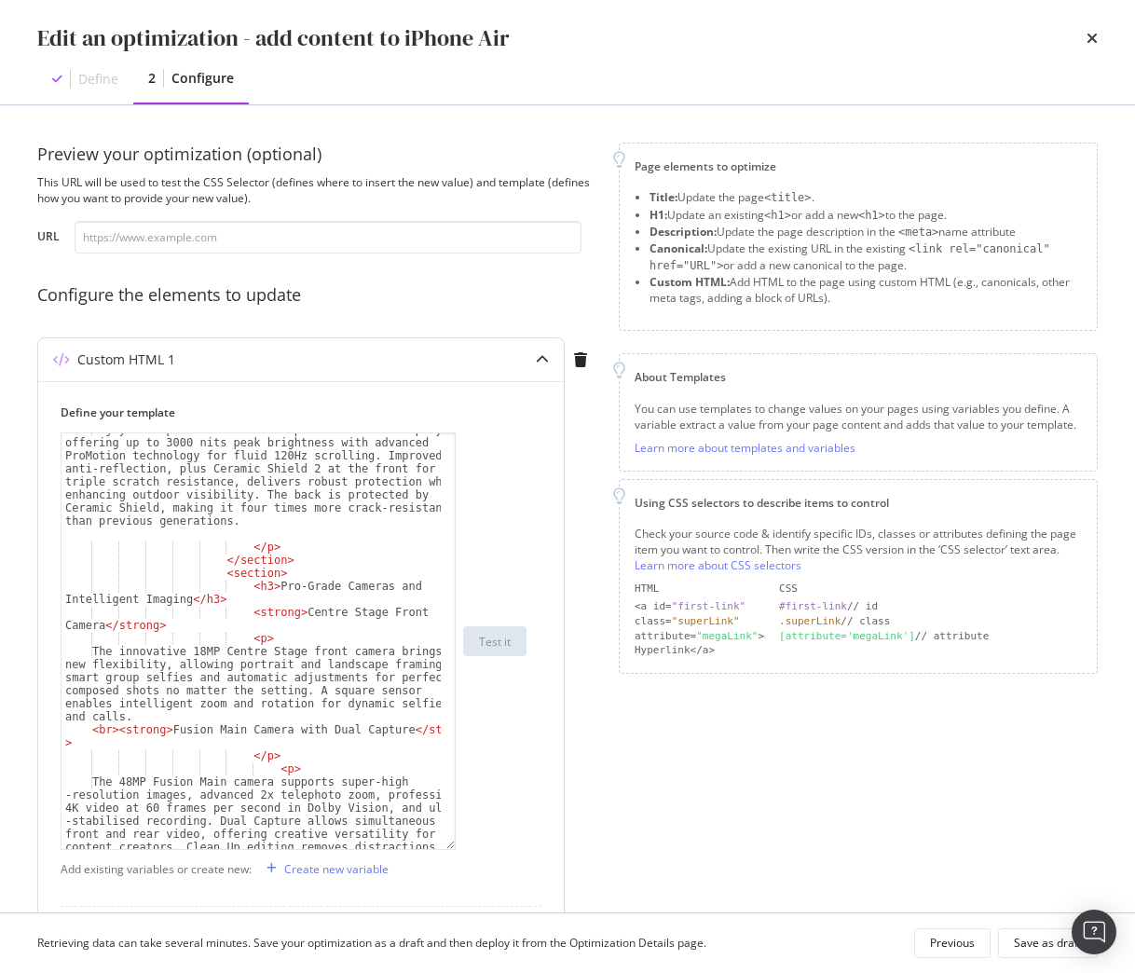
scroll to position [323, 0]
click at [85, 731] on div "Enjoy an expansive 6.5-inch Super Retina XDR display, offering up to 3000 nits …" at bounding box center [250, 728] width 379 height 611
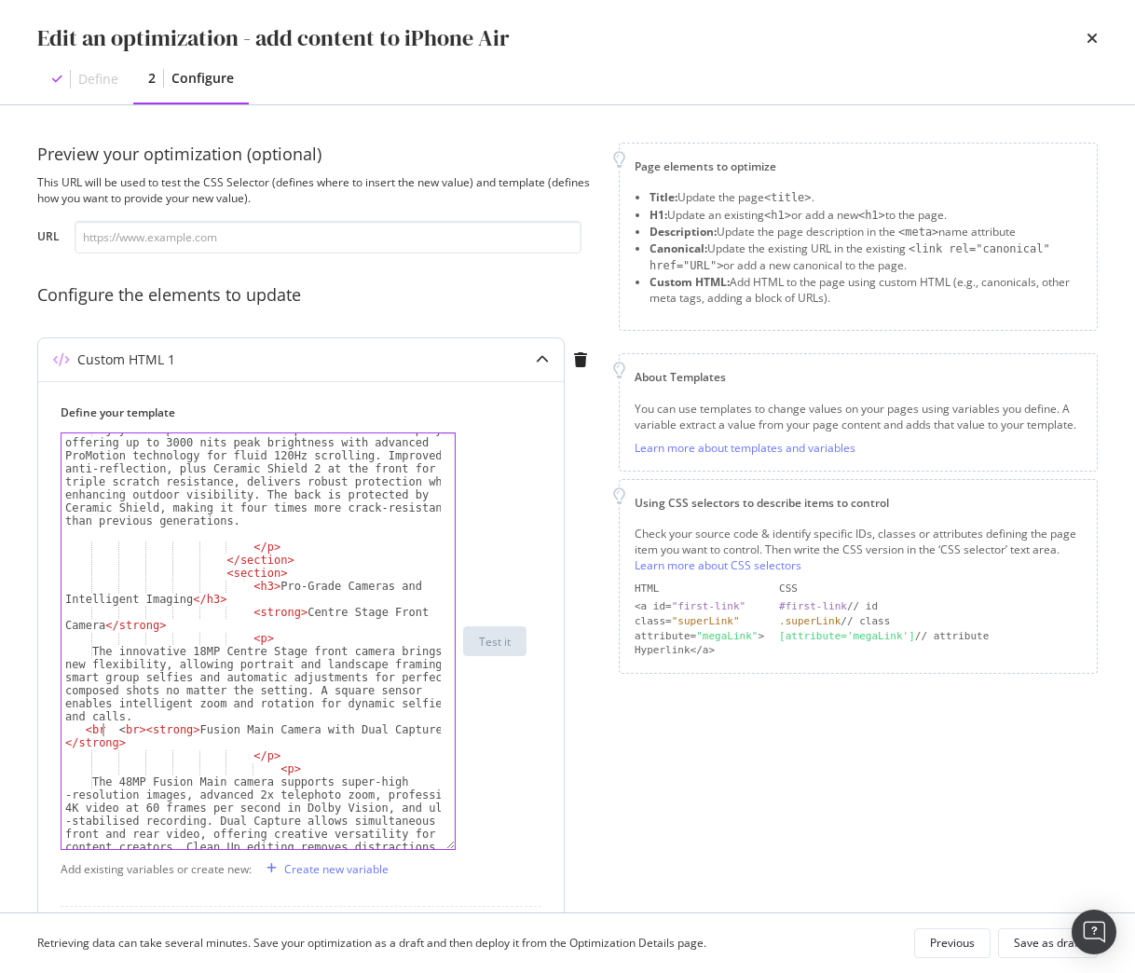
scroll to position [0, 3]
type textarea "<br><br><strong>Fusion Main Camera with Dual Capture</strong>"
drag, startPoint x: 78, startPoint y: 731, endPoint x: 131, endPoint y: 733, distance: 53.1
click at [131, 733] on div "Enjoy an expansive 6.5-inch Super Retina XDR display, offering up to 3000 nits …" at bounding box center [250, 728] width 379 height 611
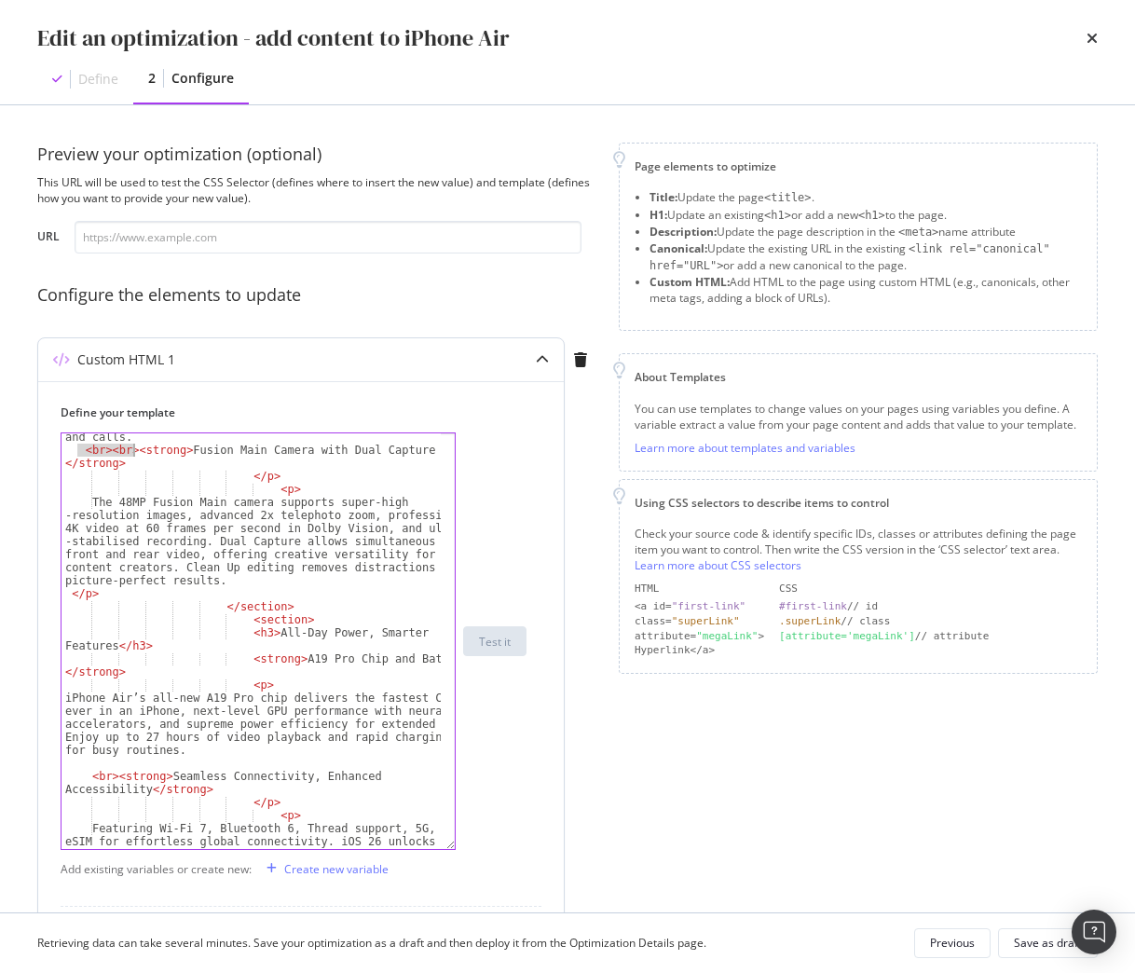
scroll to position [603, 0]
click at [87, 770] on div "The innovative 18MP Centre Stage front camera brings new flexibility, allowing …" at bounding box center [250, 651] width 379 height 572
click at [91, 780] on div "The innovative 18MP Centre Stage front camera brings new flexibility, allowing …" at bounding box center [250, 651] width 379 height 572
drag, startPoint x: 89, startPoint y: 778, endPoint x: 112, endPoint y: 778, distance: 23.3
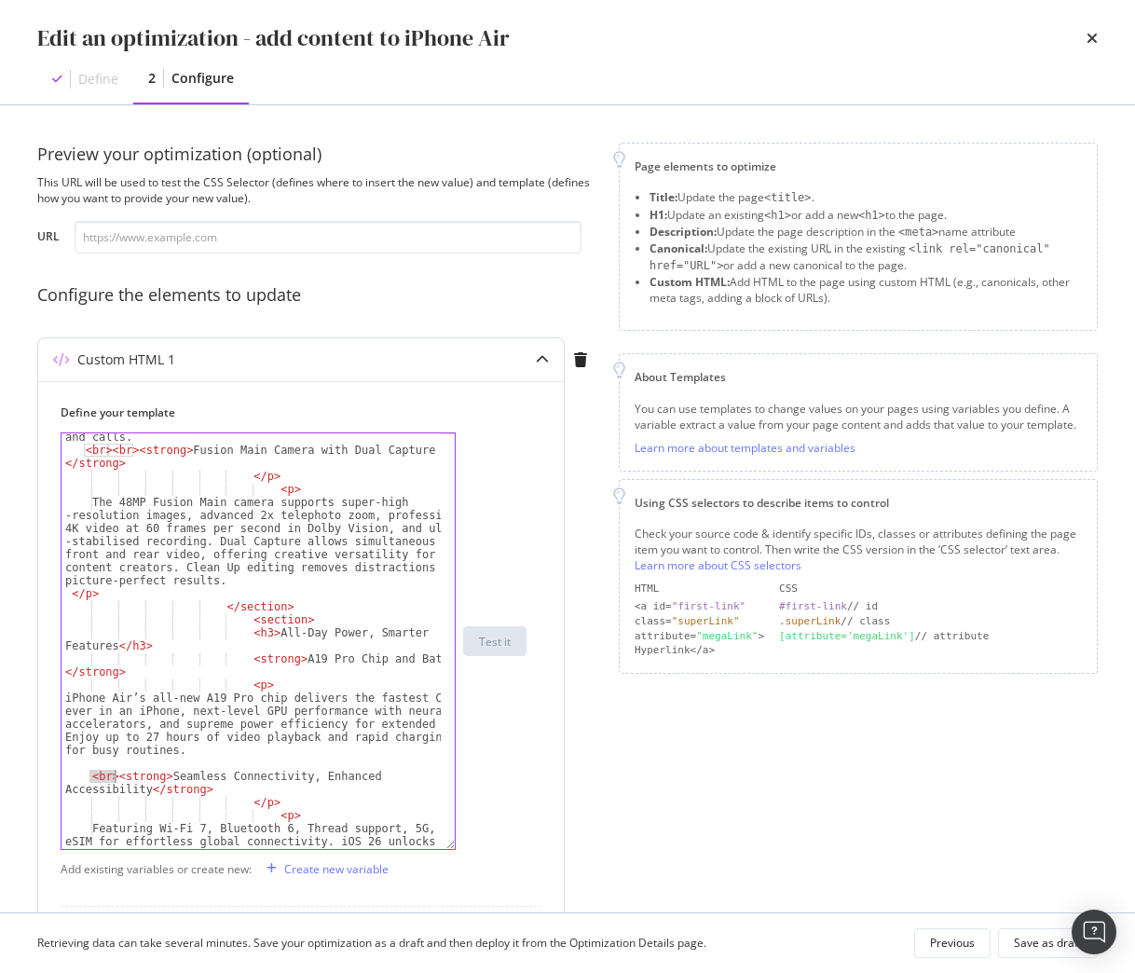
click at [112, 778] on div "The innovative 18MP Centre Stage front camera brings new flexibility, allowing …" at bounding box center [250, 651] width 379 height 572
paste textarea "<br>"
type textarea "<br><br><strong>Seamless Connectivity, Enhanced Accessibility</strong>"
click at [1019, 940] on div "Save as draft" at bounding box center [1048, 943] width 68 height 16
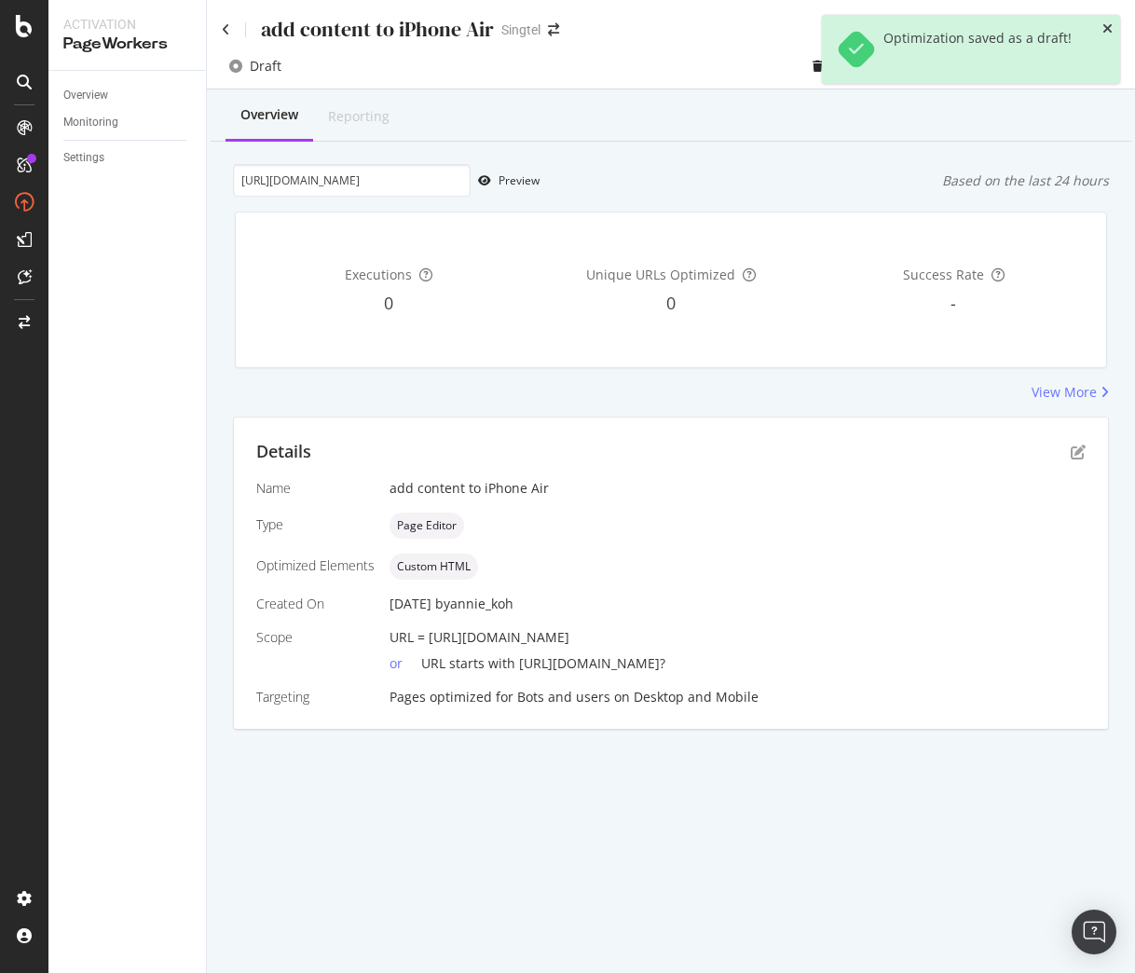
click at [1105, 28] on icon "close toast" at bounding box center [1107, 28] width 10 height 13
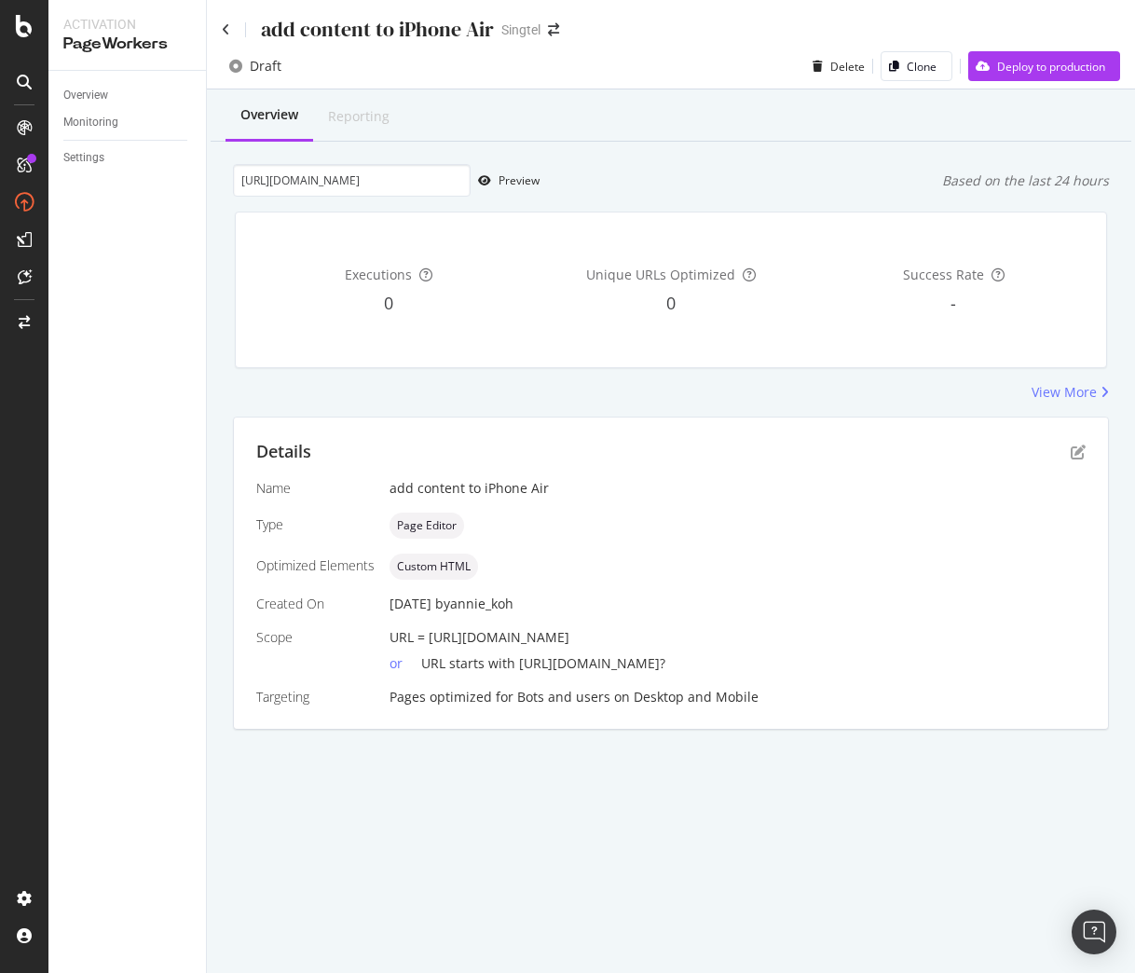
click at [583, 65] on div "Draft Delete Clone Deploy to production" at bounding box center [671, 69] width 928 height 37
click at [110, 477] on div "Overview Monitoring Settings" at bounding box center [126, 522] width 157 height 902
click at [227, 29] on icon at bounding box center [226, 29] width 8 height 13
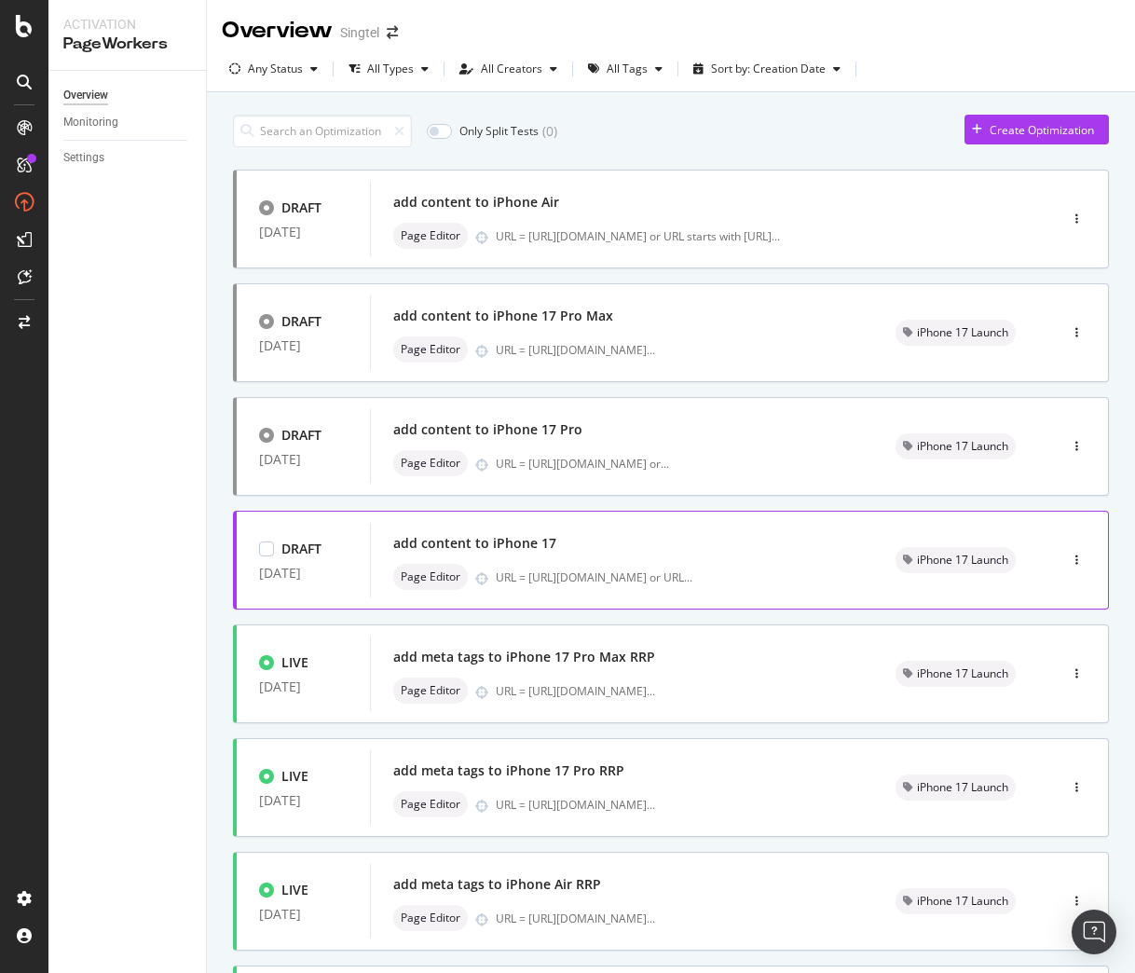
click at [750, 556] on div "add content to iPhone 17" at bounding box center [621, 543] width 457 height 26
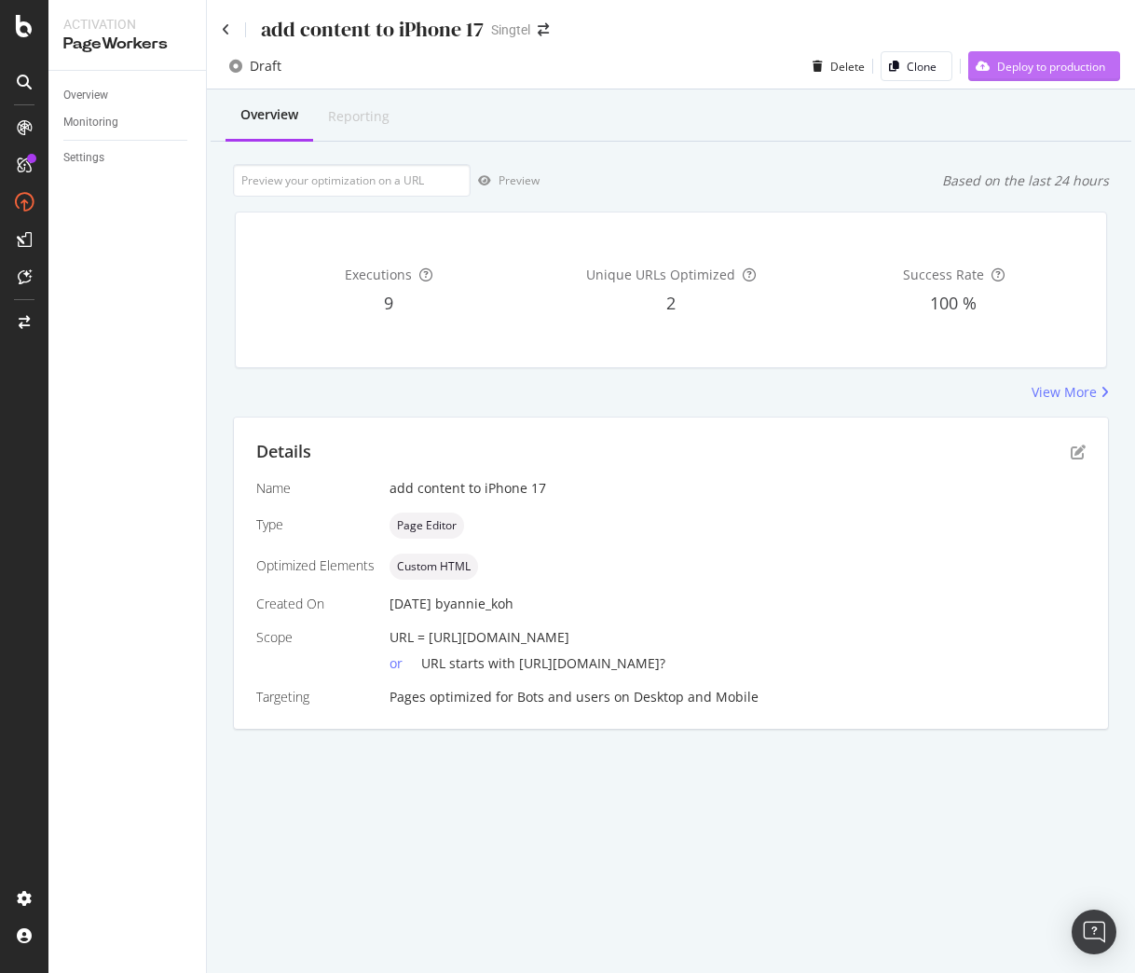
click at [1063, 59] on div "Deploy to production" at bounding box center [1051, 67] width 108 height 16
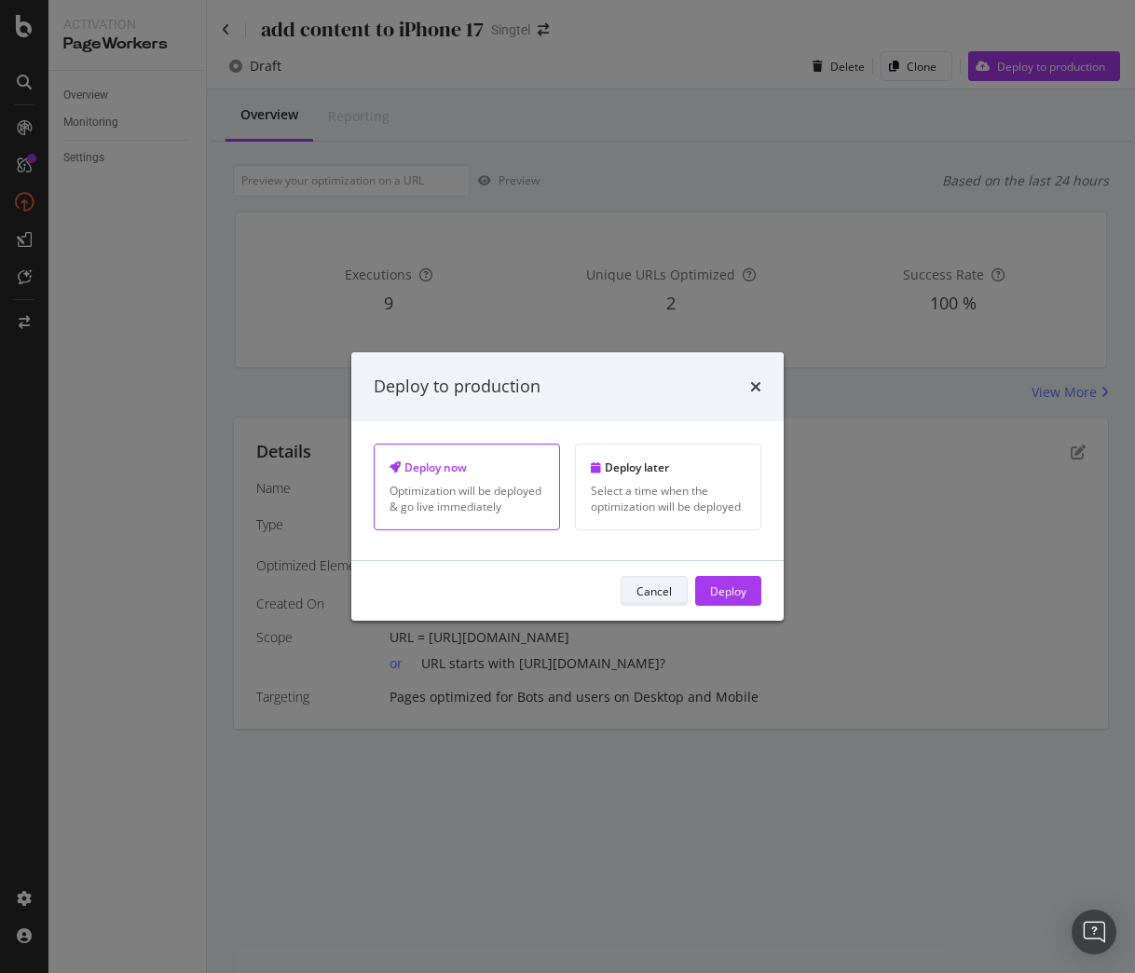
click at [649, 590] on div "Cancel" at bounding box center [653, 590] width 35 height 16
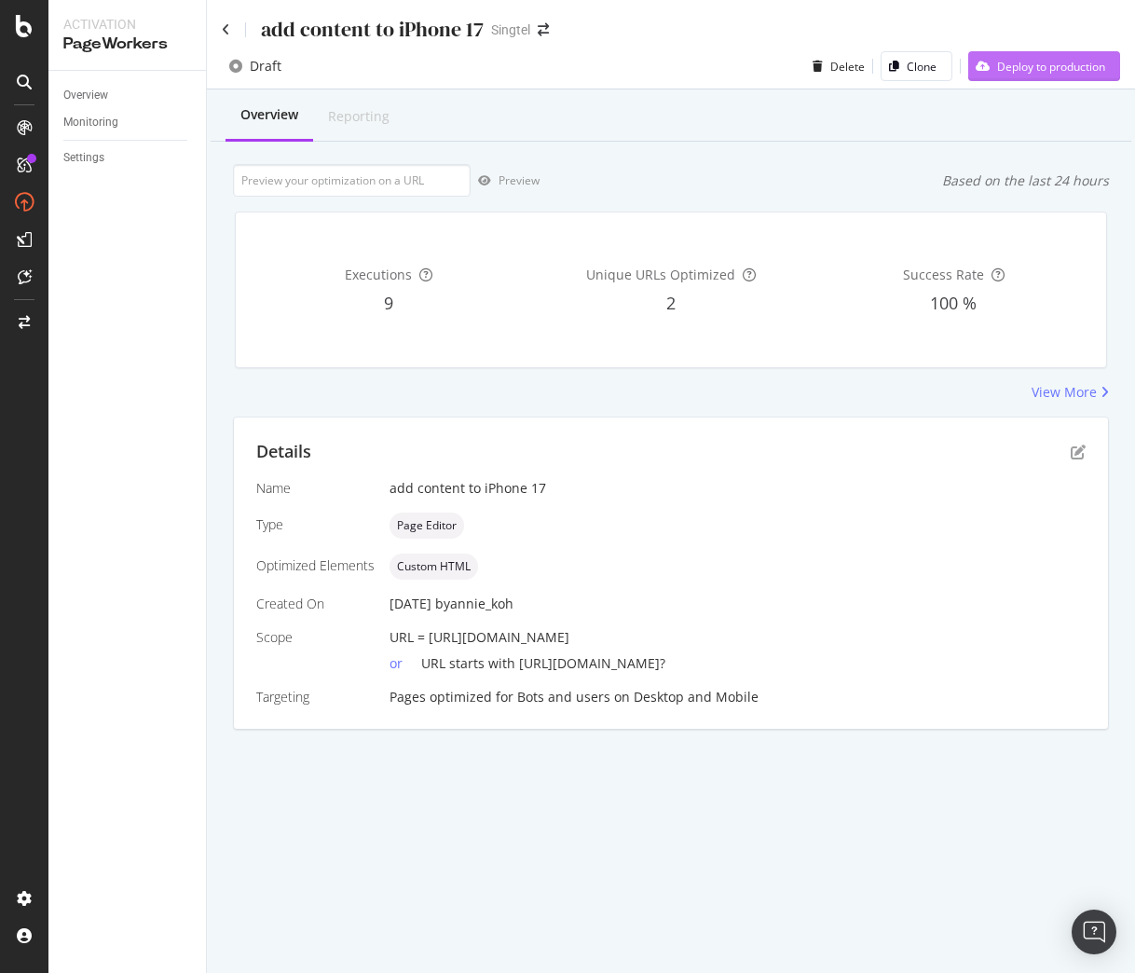
click at [998, 75] on div "Deploy to production" at bounding box center [1036, 66] width 137 height 28
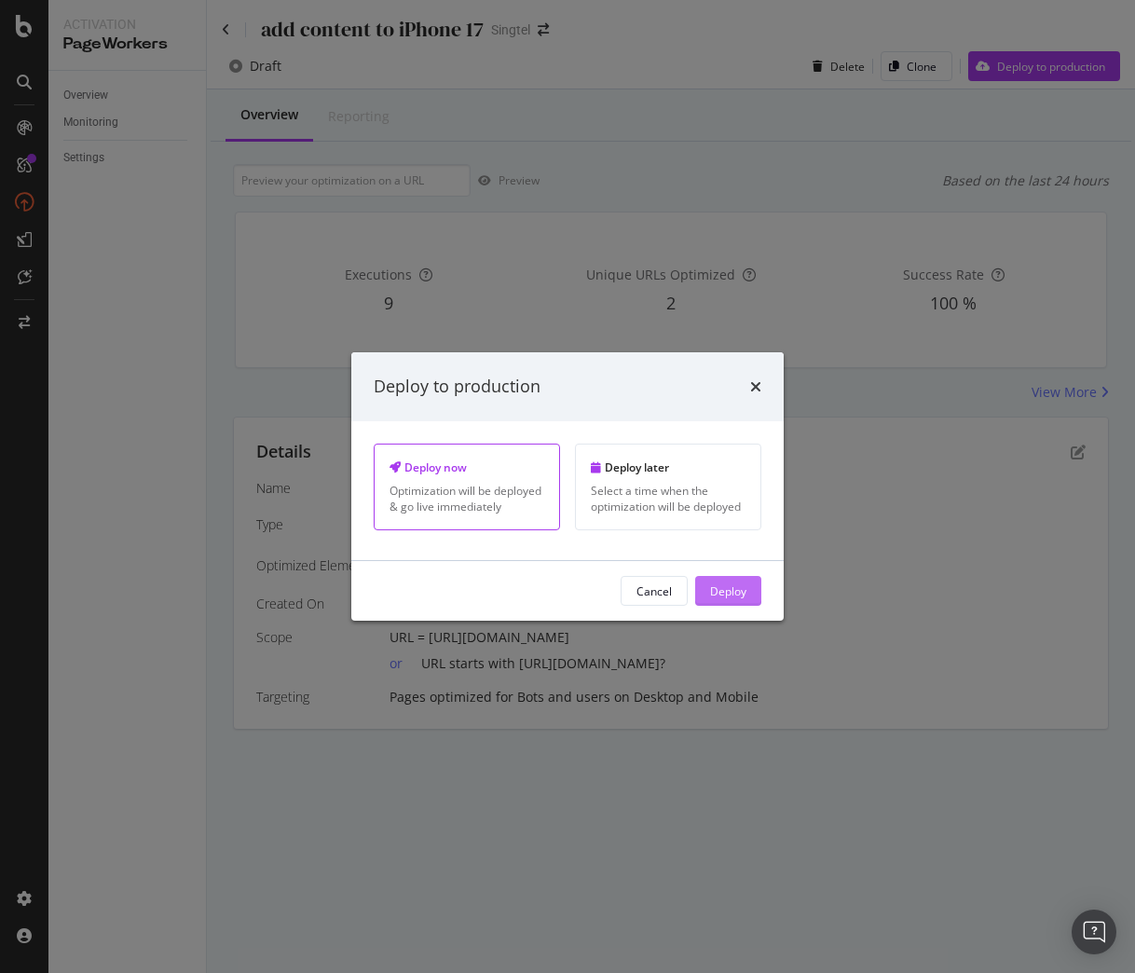
click at [729, 594] on div "Deploy" at bounding box center [728, 590] width 36 height 16
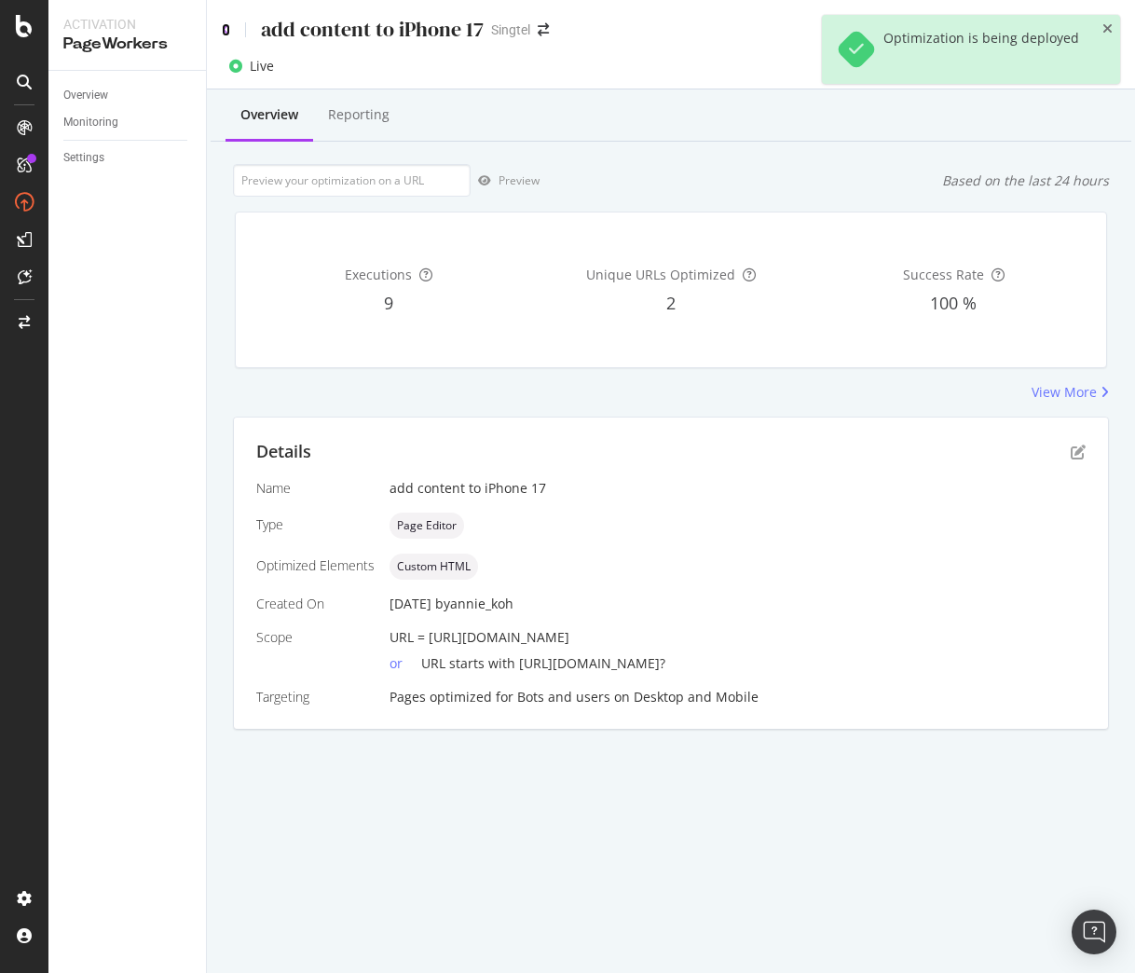
click at [222, 26] on icon at bounding box center [226, 29] width 8 height 13
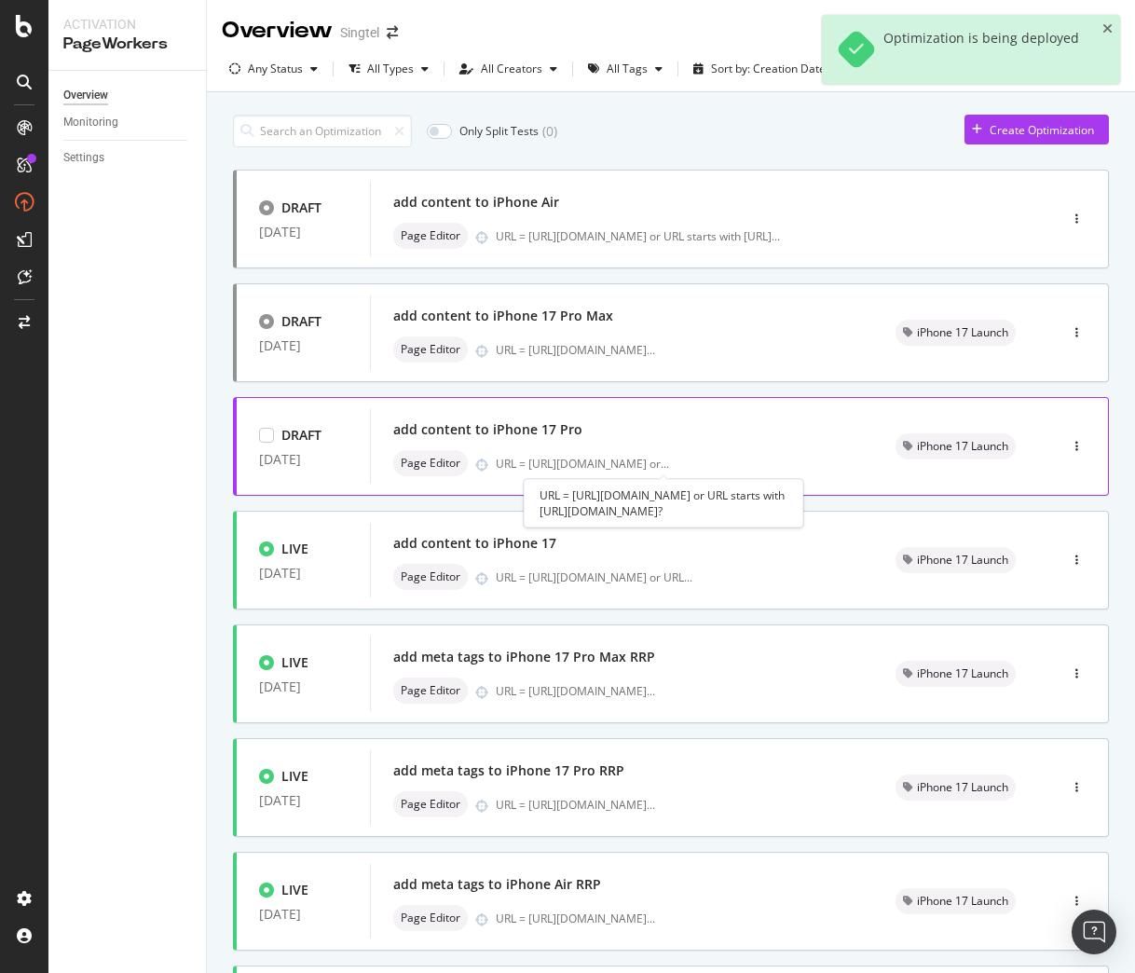
click at [578, 459] on div "URL = https://shop.singtel.com/phones/apple-iphone-17-pro or ..." at bounding box center [582, 464] width 173 height 16
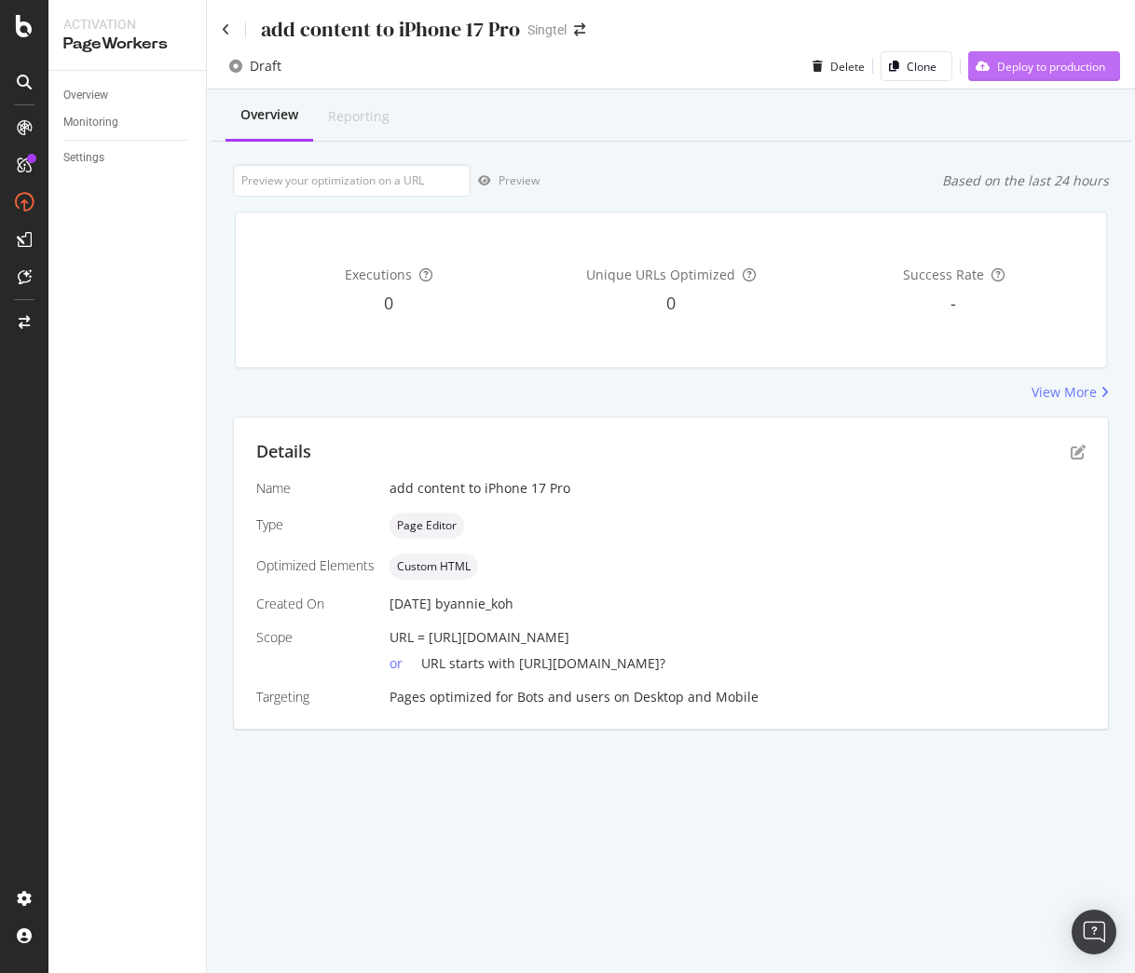
click at [1046, 74] on div "Deploy to production" at bounding box center [1051, 67] width 108 height 16
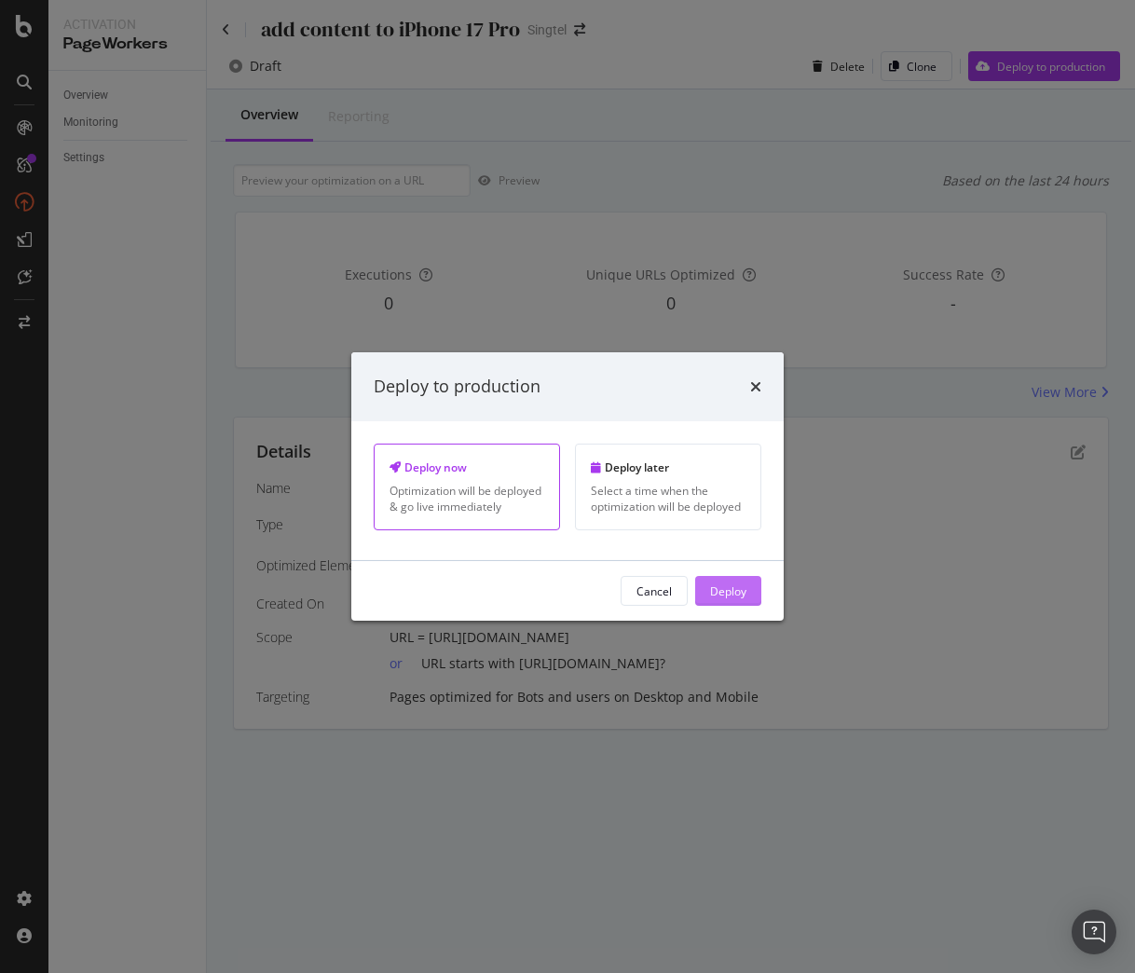
click at [729, 594] on div "Deploy" at bounding box center [728, 590] width 36 height 16
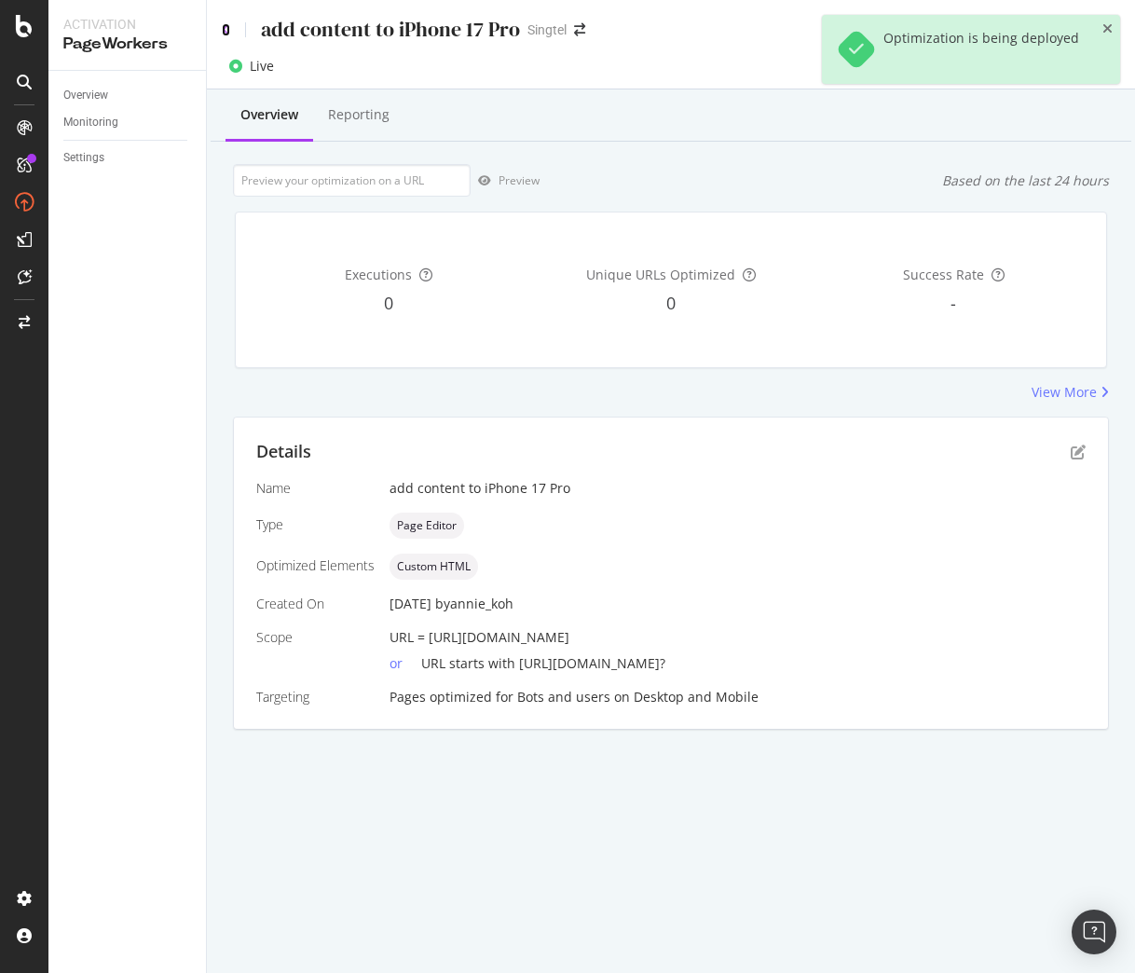
click at [224, 27] on icon at bounding box center [226, 29] width 8 height 13
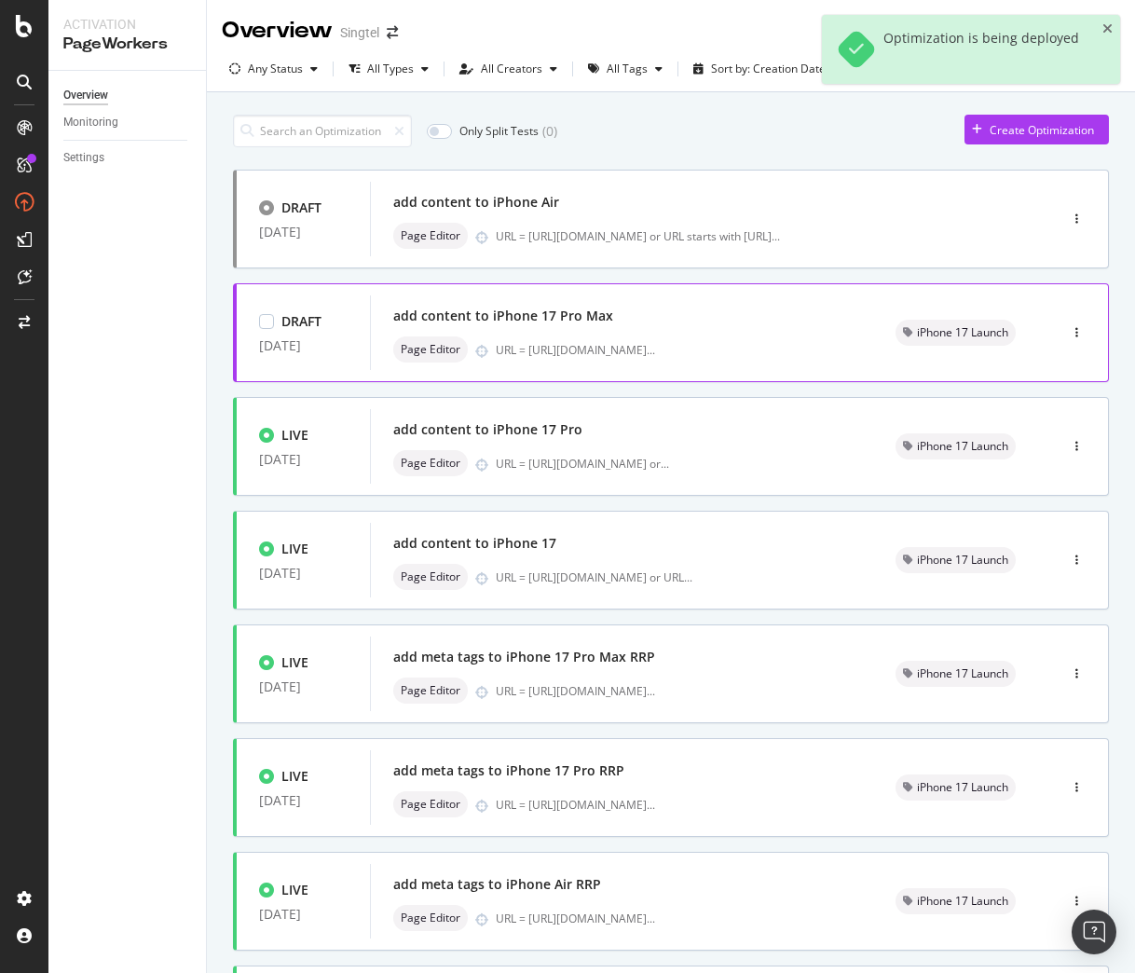
click at [671, 337] on div "Page Editor URL = https://shop.singtel.com/phones/apple-iphone-17-pro-m ..." at bounding box center [621, 349] width 457 height 26
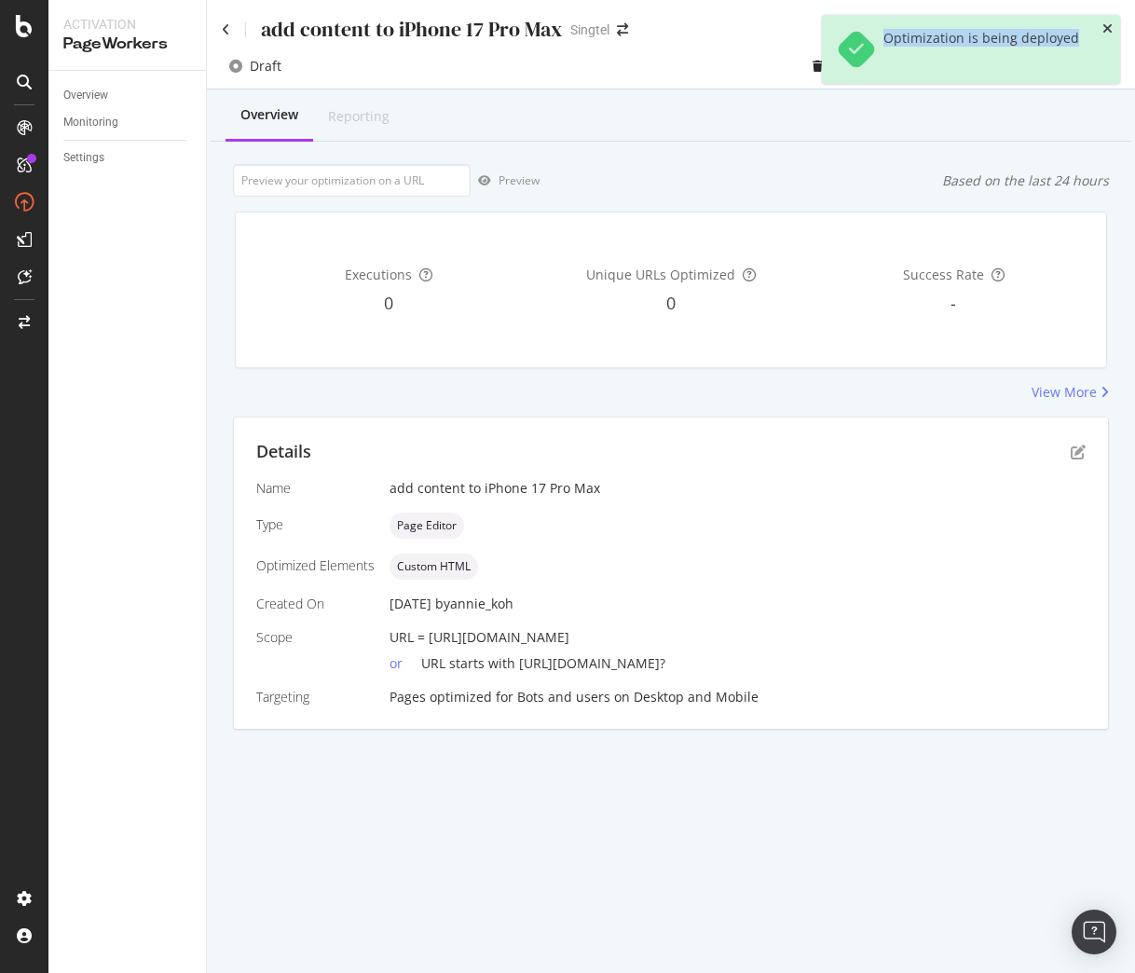
click at [1109, 27] on div "Optimization is being deployed" at bounding box center [971, 49] width 298 height 69
click at [1109, 27] on icon "close toast" at bounding box center [1107, 28] width 10 height 13
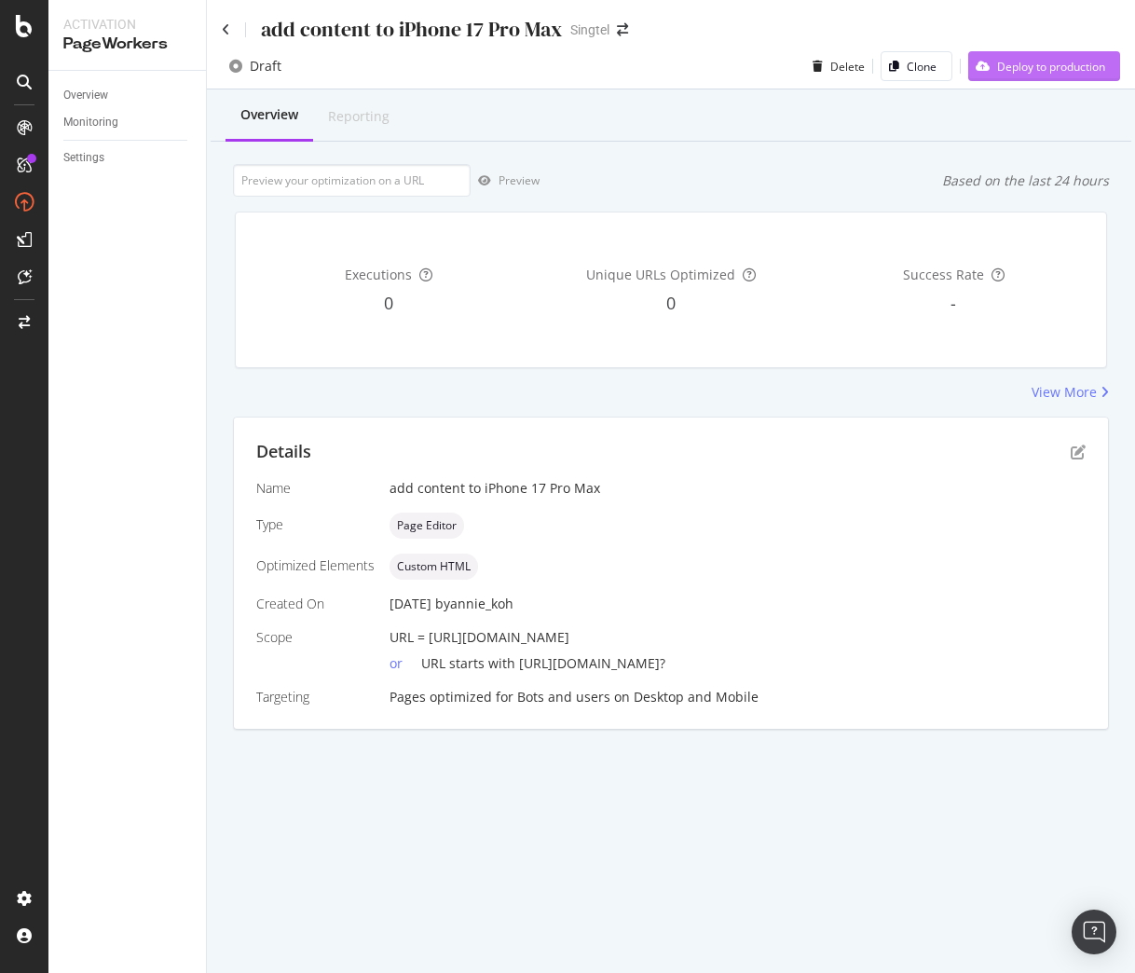
click at [1050, 62] on div "Deploy to production" at bounding box center [1051, 67] width 108 height 16
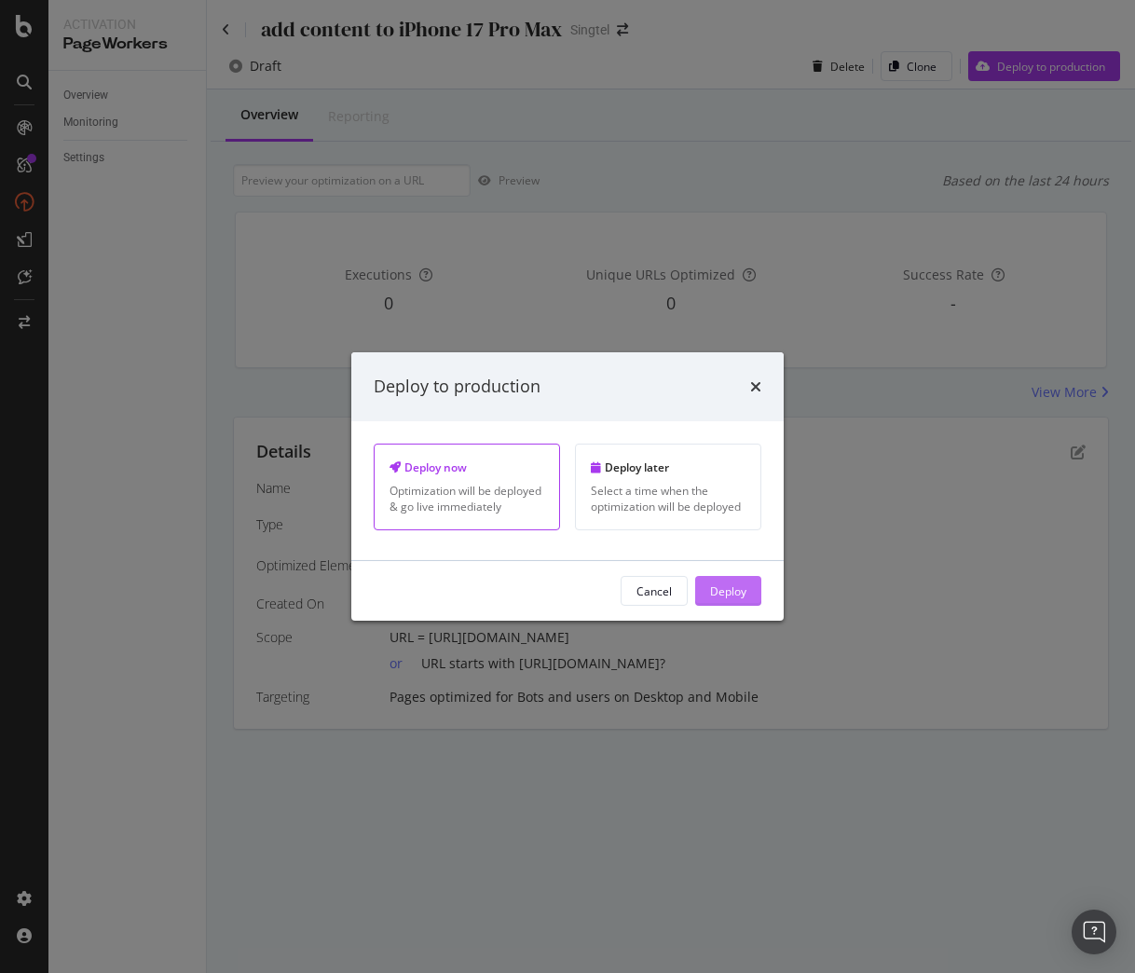
click at [703, 590] on button "Deploy" at bounding box center [728, 591] width 66 height 30
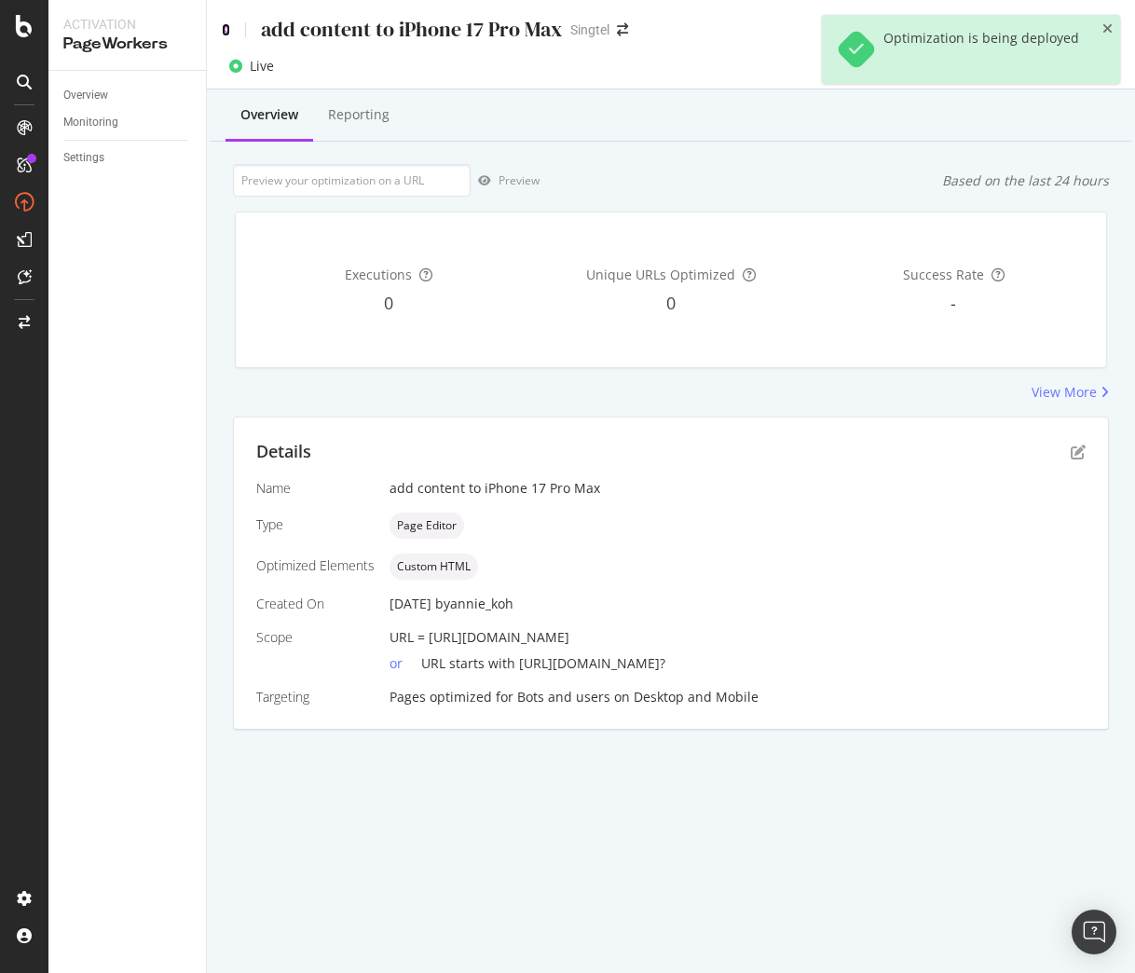
click at [224, 24] on icon at bounding box center [226, 29] width 8 height 13
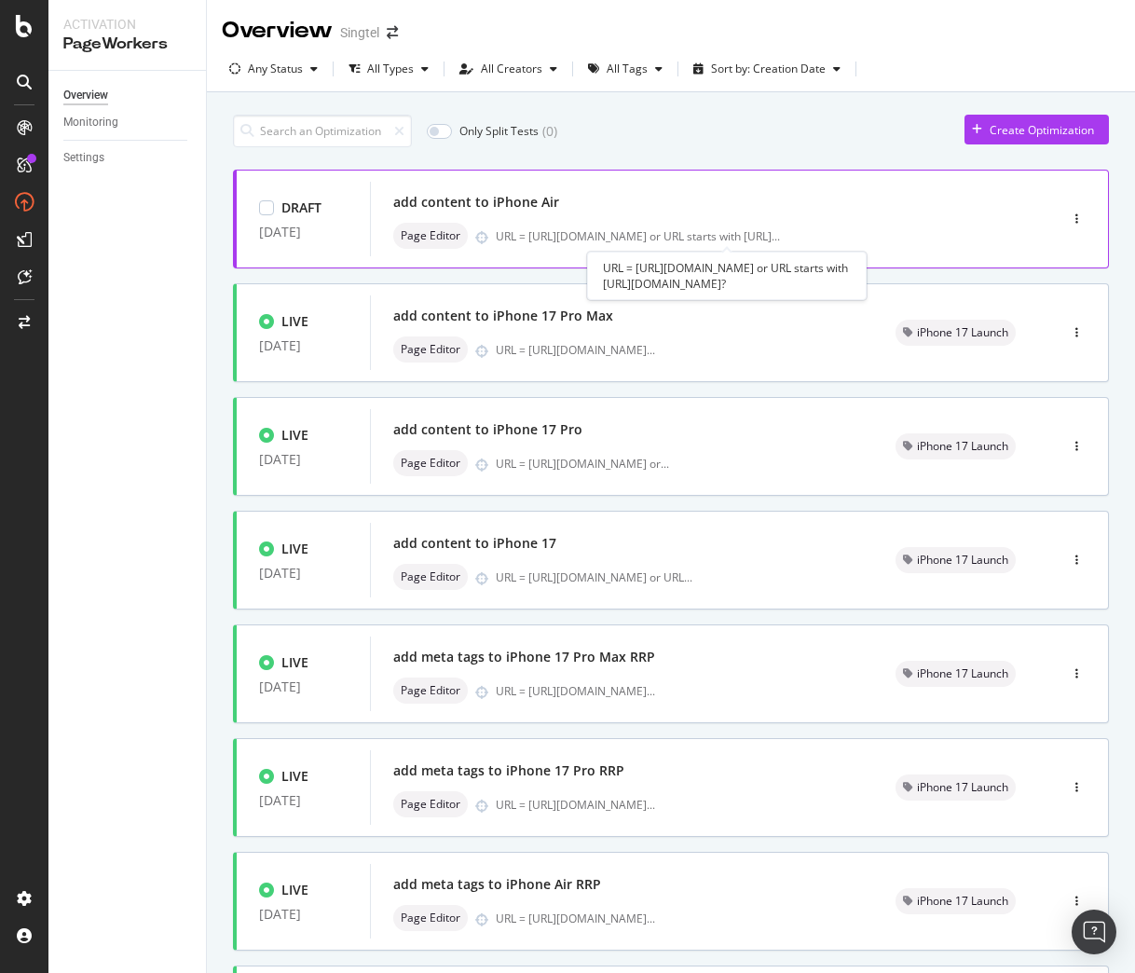
click at [731, 233] on div "URL = https://shop.singtel.com/phones/oppo-reno14-pro-5g or URL starts with htt…" at bounding box center [638, 236] width 284 height 16
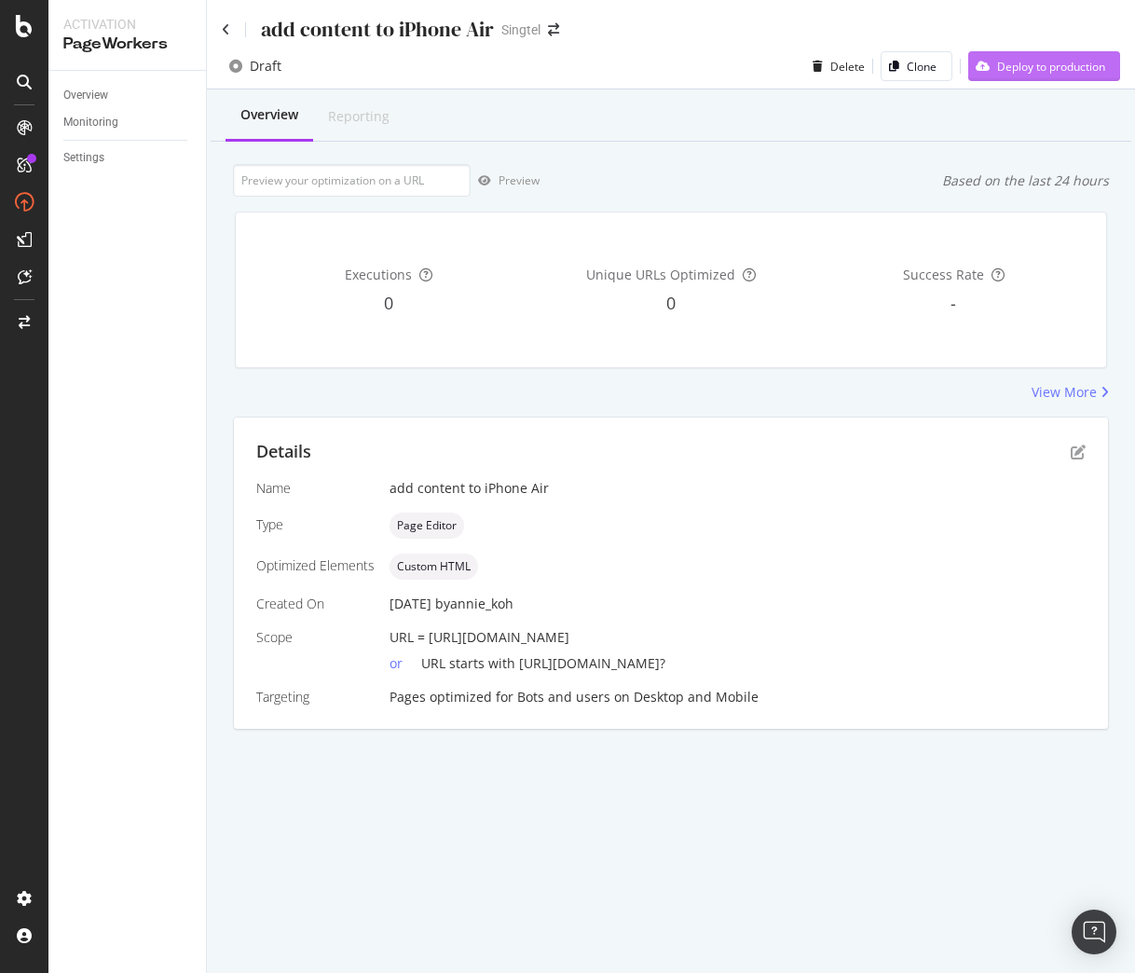
click at [1043, 78] on div "Deploy to production" at bounding box center [1036, 66] width 137 height 28
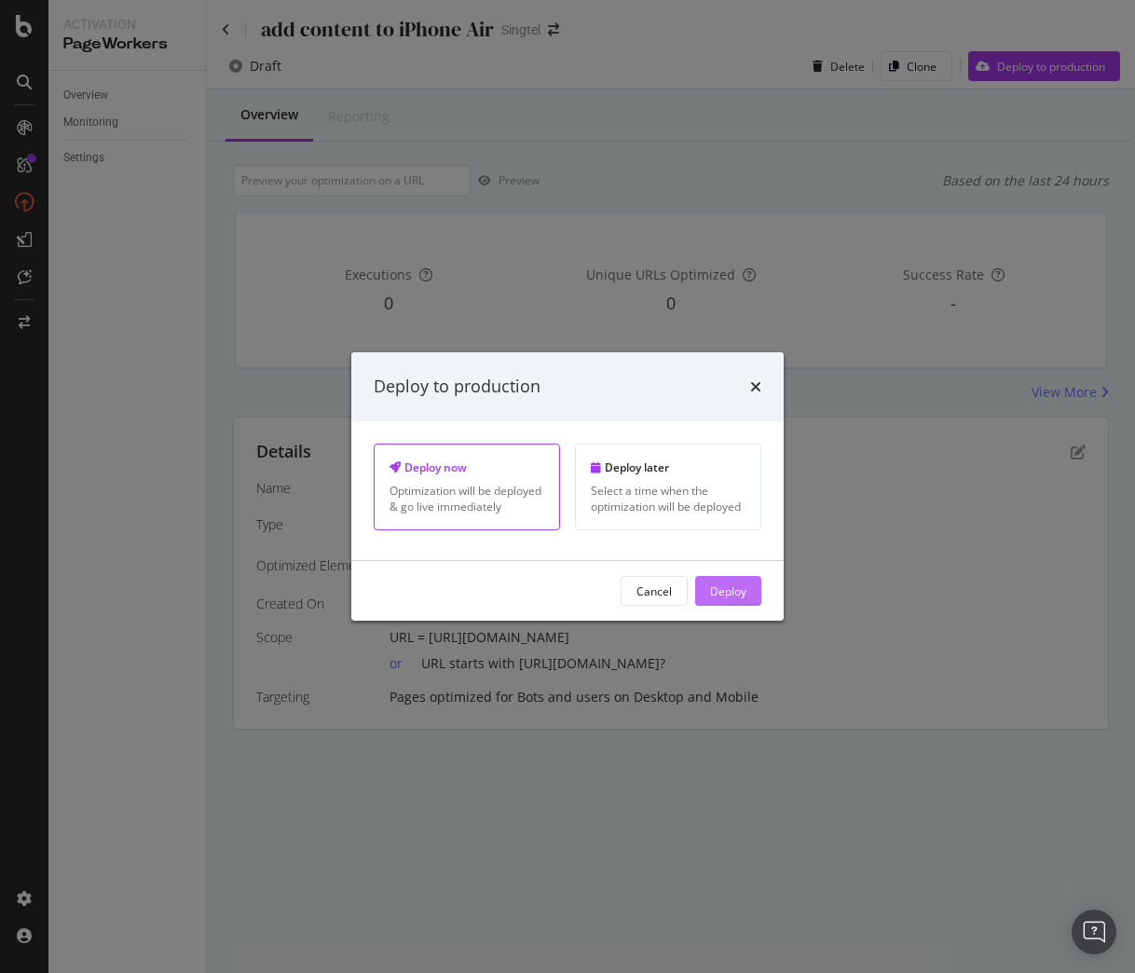
click at [715, 590] on div "Deploy" at bounding box center [728, 590] width 36 height 16
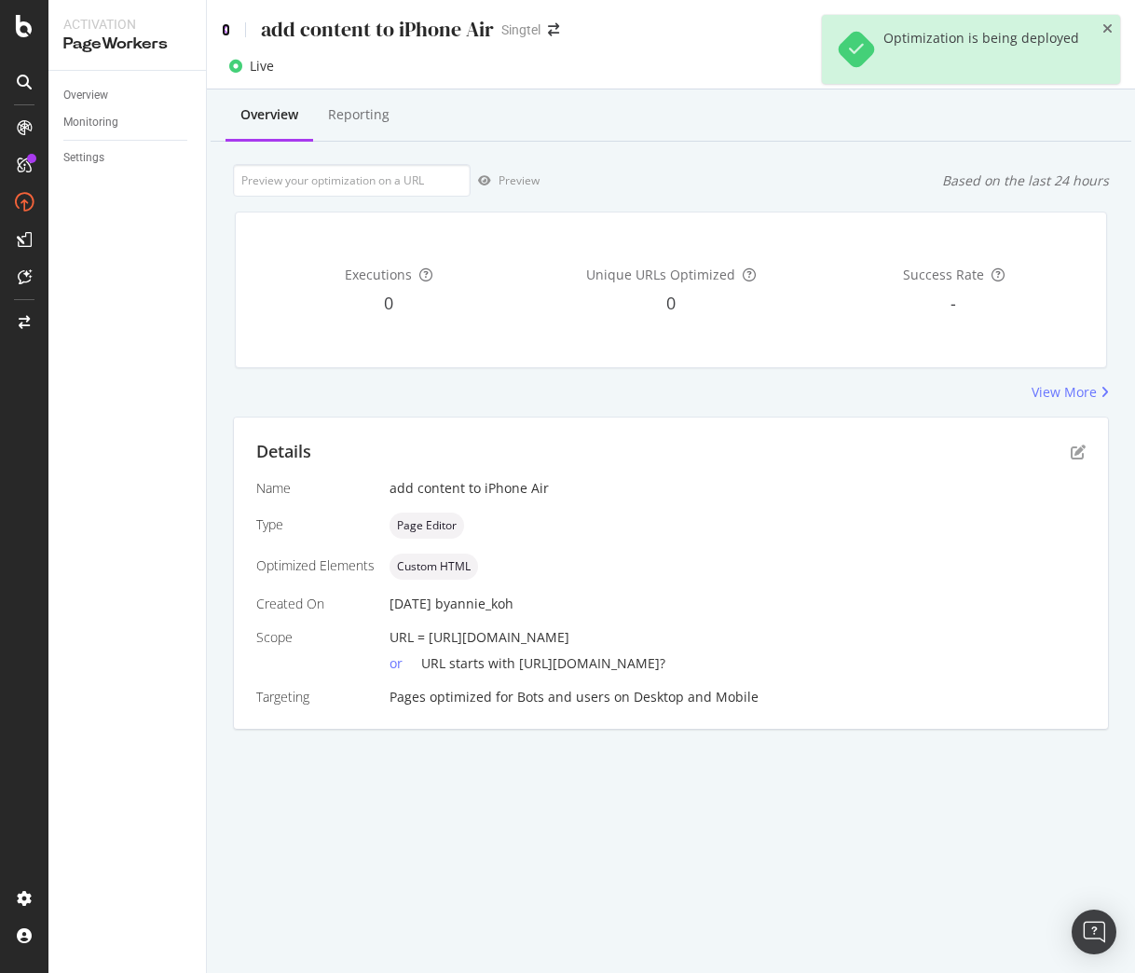
click at [228, 30] on icon at bounding box center [226, 29] width 8 height 13
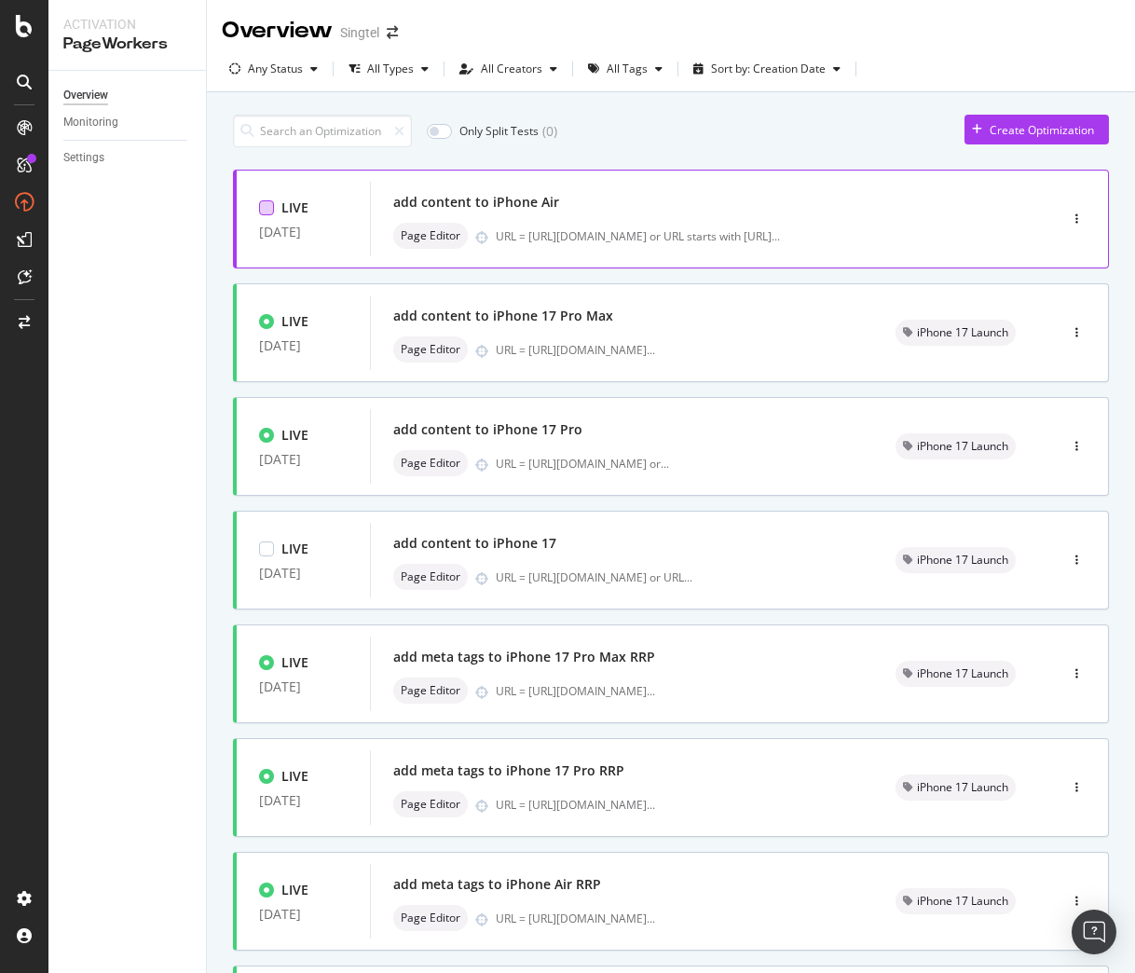
click at [266, 207] on div at bounding box center [266, 207] width 15 height 15
click at [624, 131] on div "Edit tags" at bounding box center [625, 131] width 45 height 16
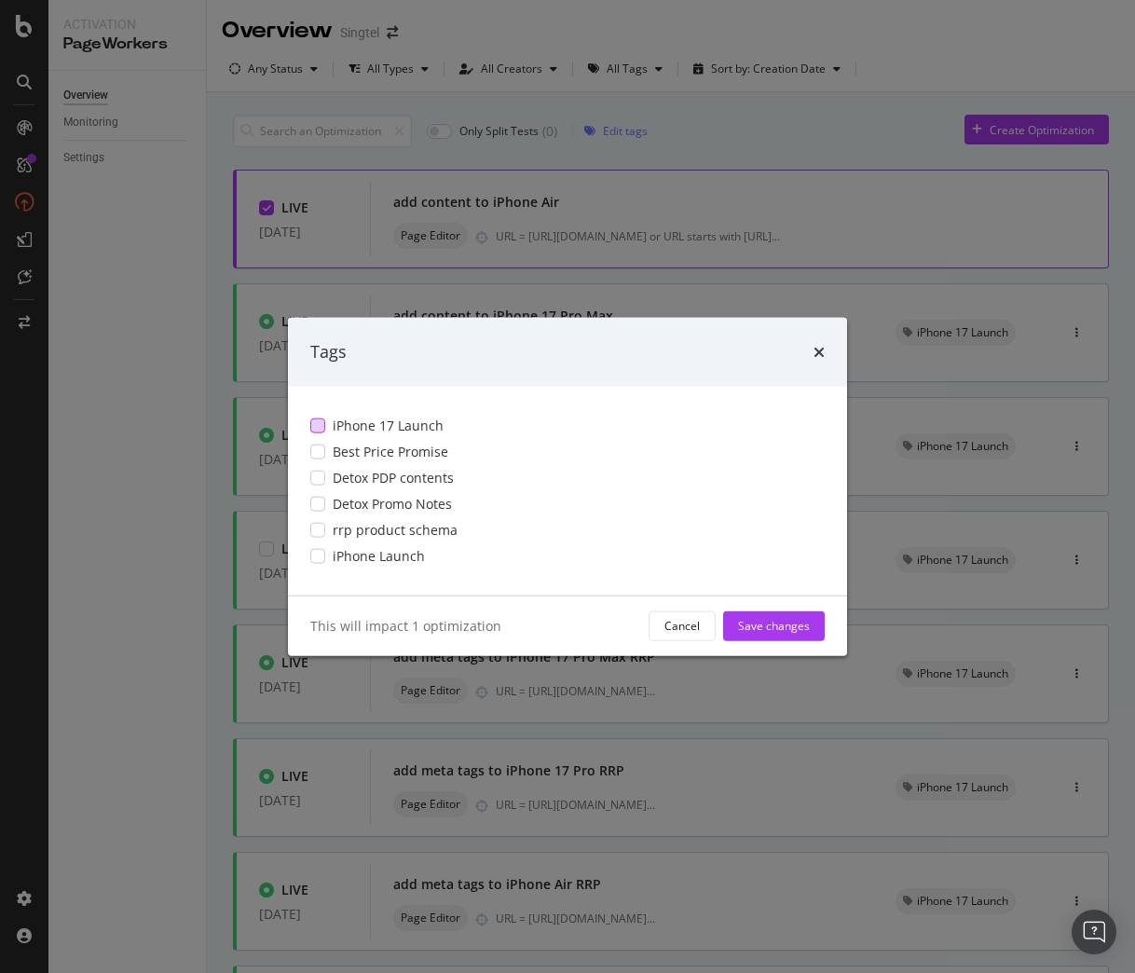
click at [362, 429] on span "iPhone 17 Launch" at bounding box center [388, 425] width 111 height 19
click at [772, 642] on div "This will impact 1 optimization Cancel Save changes" at bounding box center [567, 625] width 559 height 60
click at [778, 630] on div "Save changes" at bounding box center [774, 626] width 72 height 16
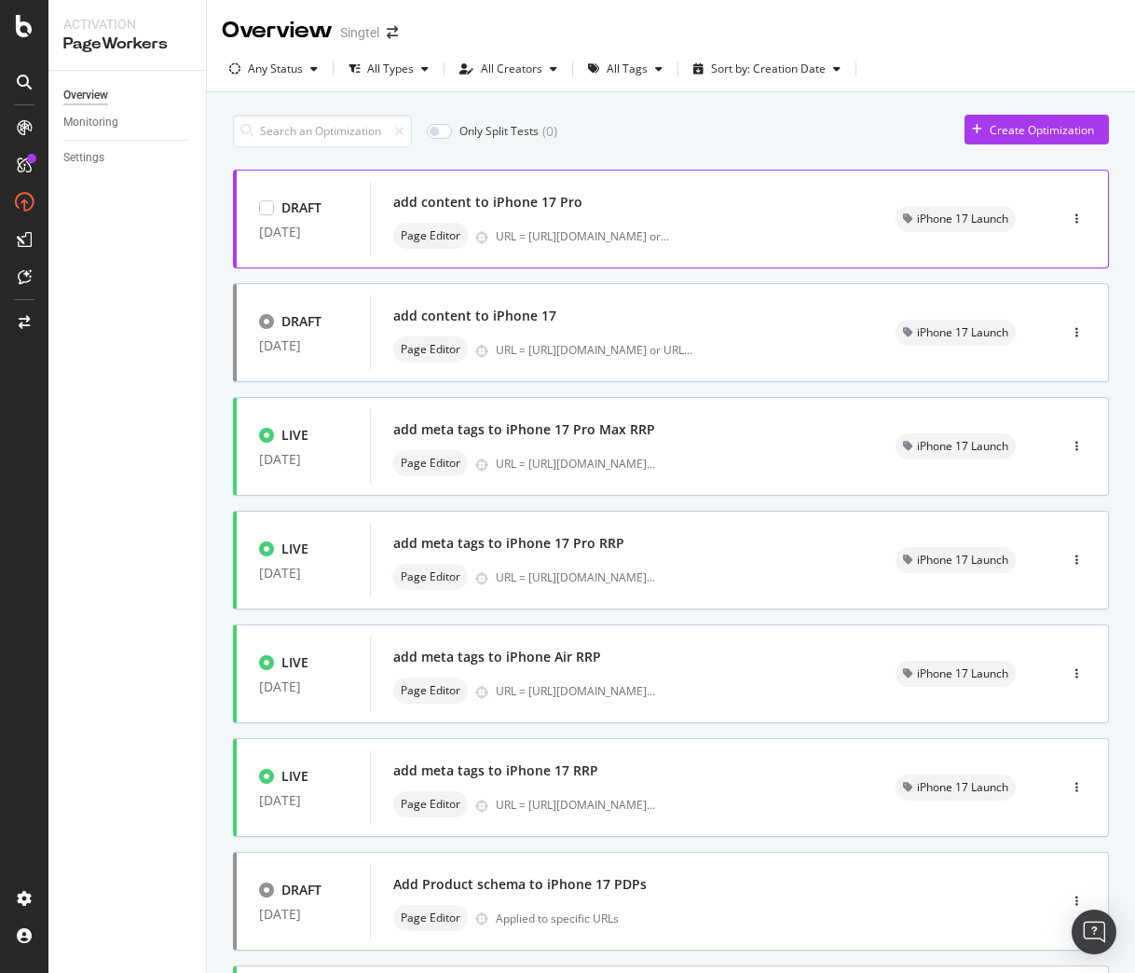
click at [632, 206] on div "add content to iPhone 17 Pro" at bounding box center [621, 202] width 457 height 26
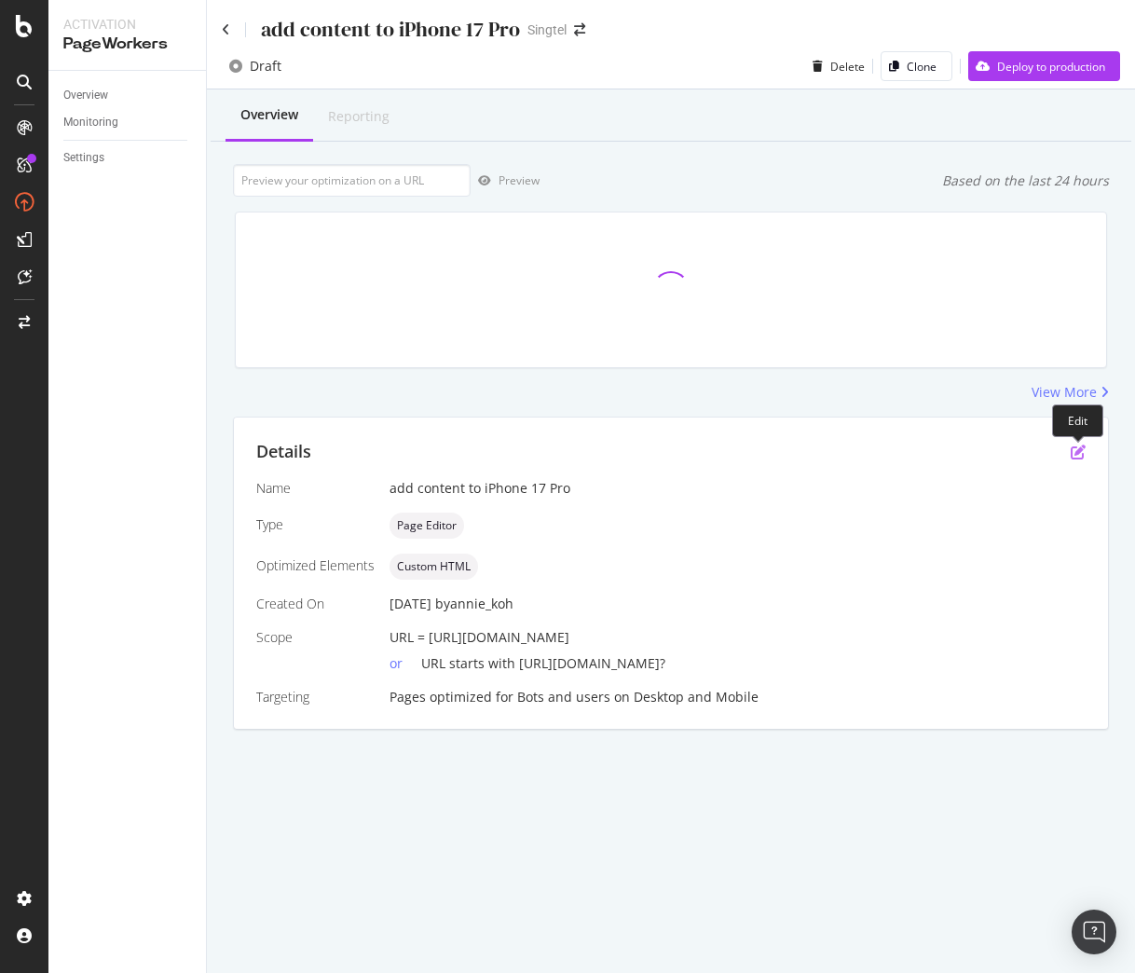
click at [1076, 457] on icon "pen-to-square" at bounding box center [1078, 451] width 15 height 15
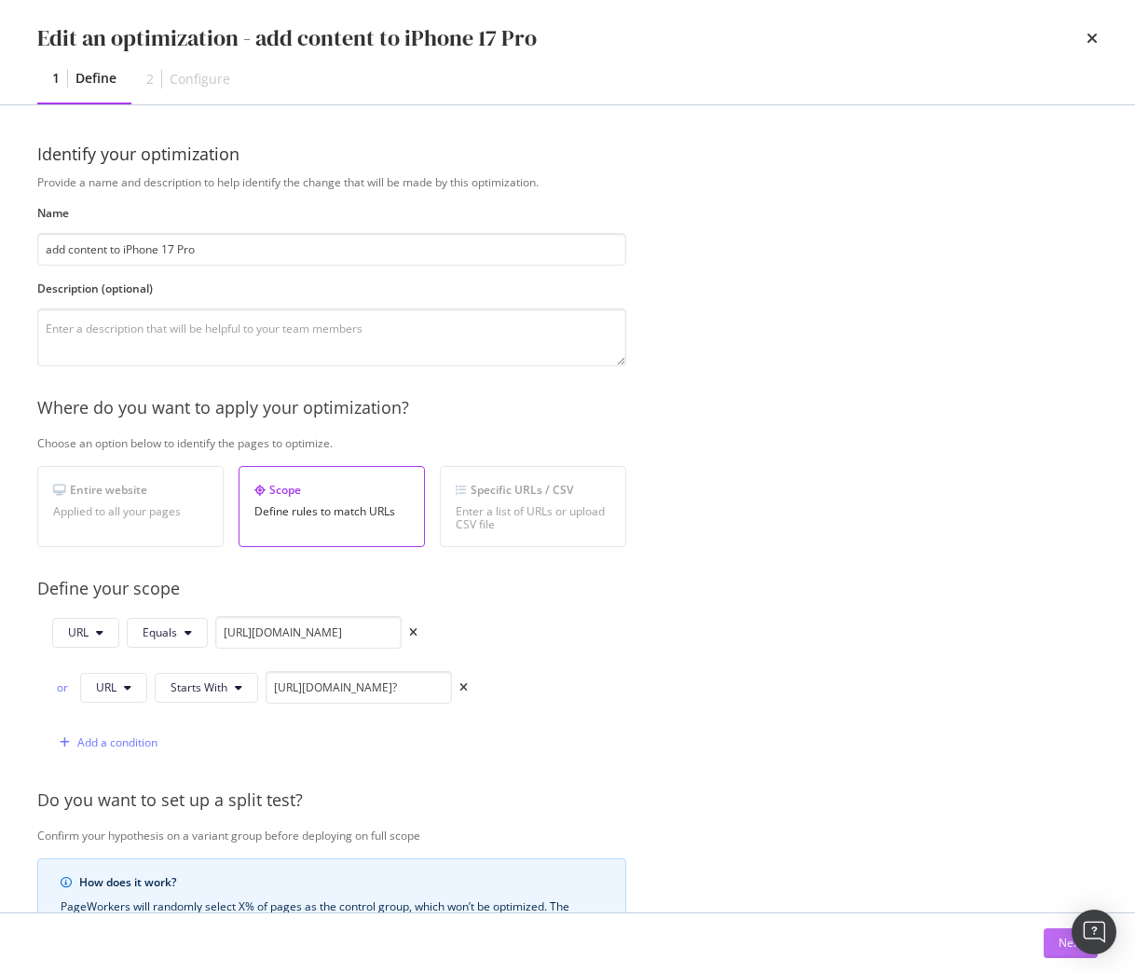
click at [1058, 943] on div "Next" at bounding box center [1070, 943] width 24 height 16
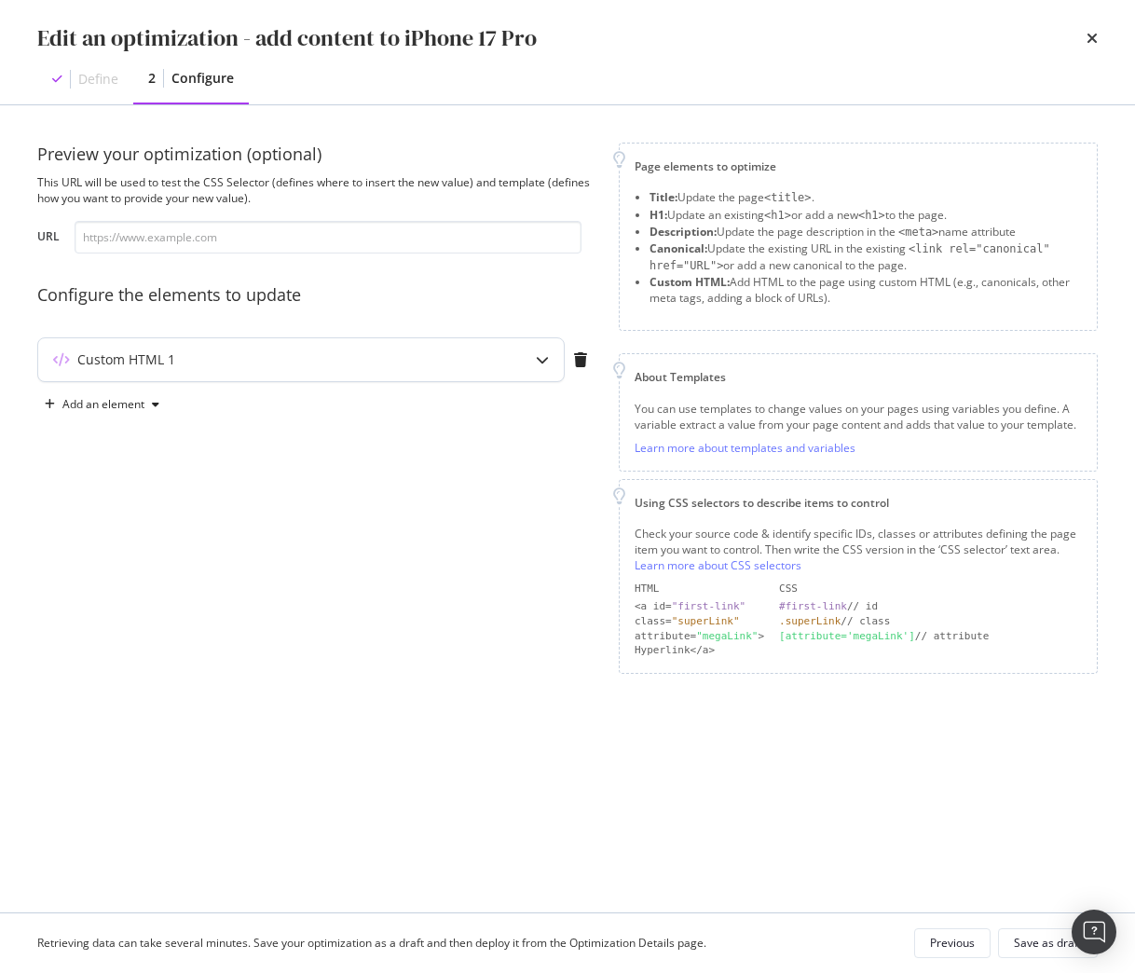
click at [388, 362] on div "Custom HTML 1" at bounding box center [264, 359] width 452 height 19
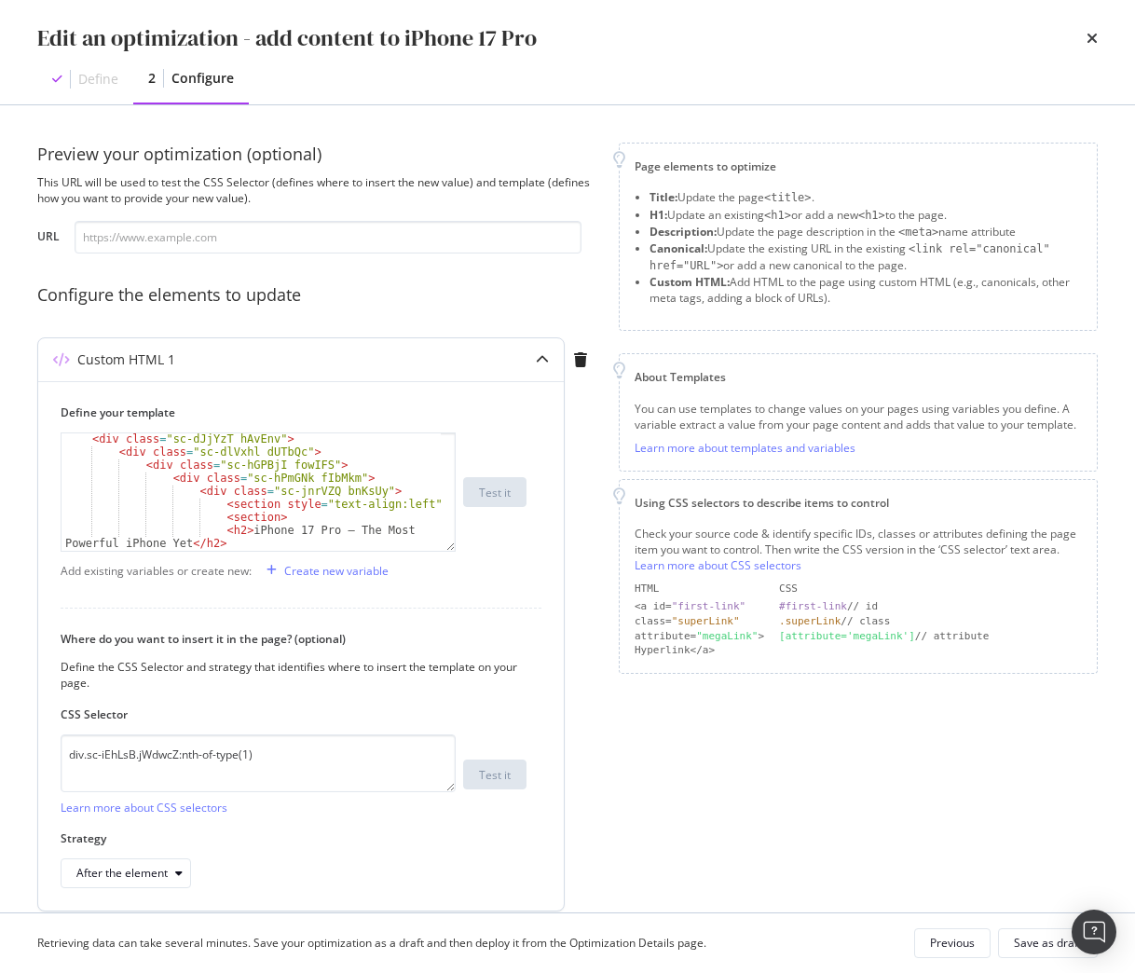
scroll to position [37, 0]
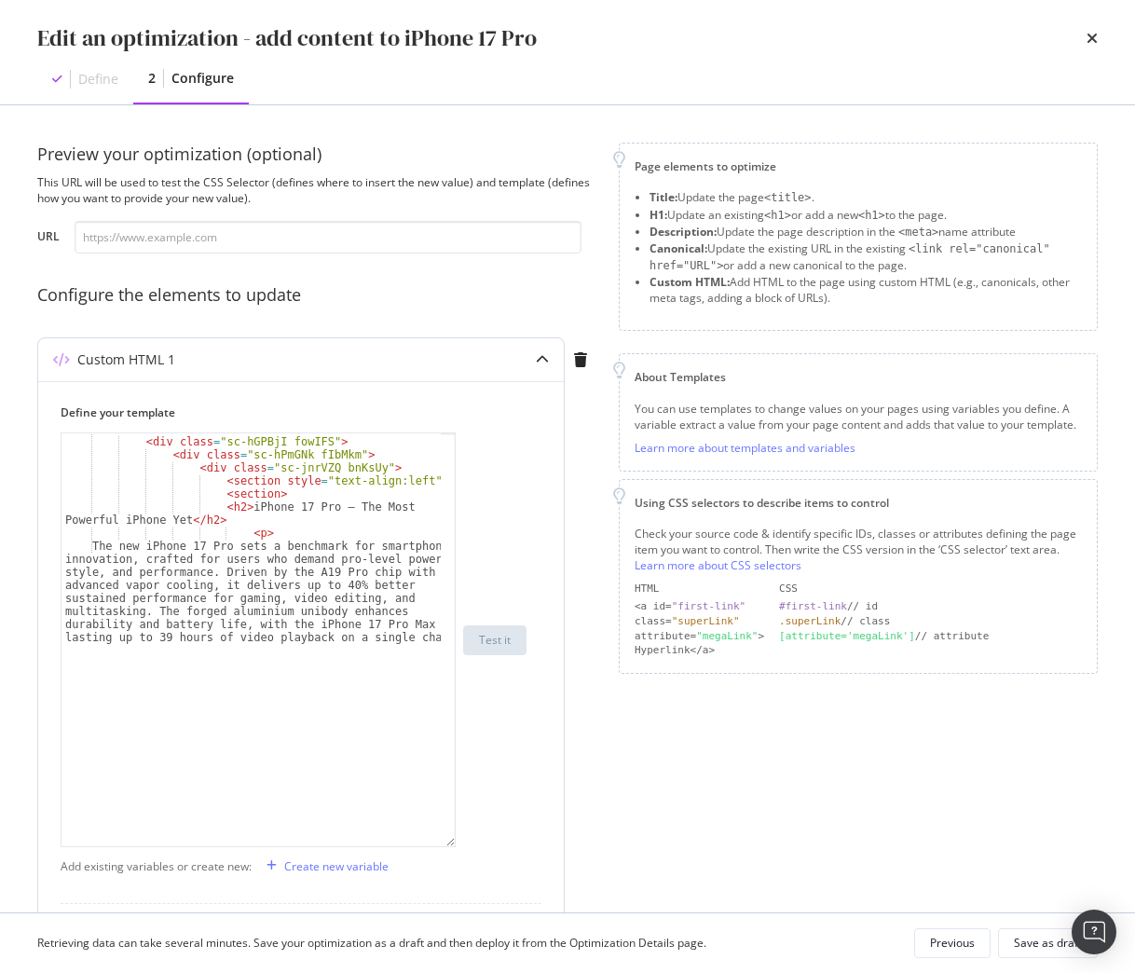
drag, startPoint x: 450, startPoint y: 550, endPoint x: 478, endPoint y: 862, distance: 313.4
click at [478, 847] on div "< div class = "sc-dlVxhl dUTbQc" > < div class = "sc-hGPBjI fowIFS" > < div cla…" at bounding box center [294, 639] width 466 height 415
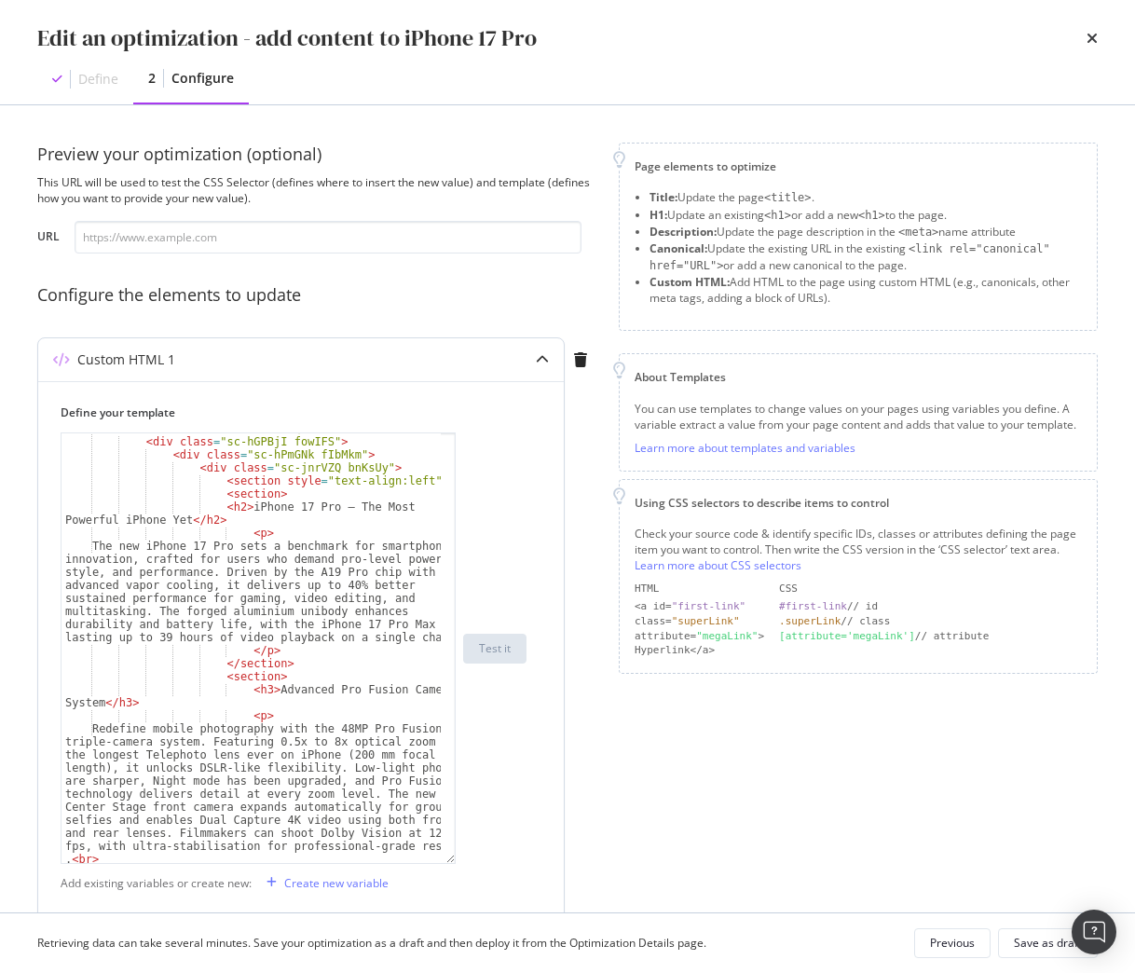
type textarea "<h3>Advanced Pro Fusion Camera System</h3>"
click at [362, 708] on div "< div class = "sc-dlVxhl dUTbQc" > < div class = "sc-hGPBjI fowIFS" > < div cla…" at bounding box center [250, 715] width 379 height 586
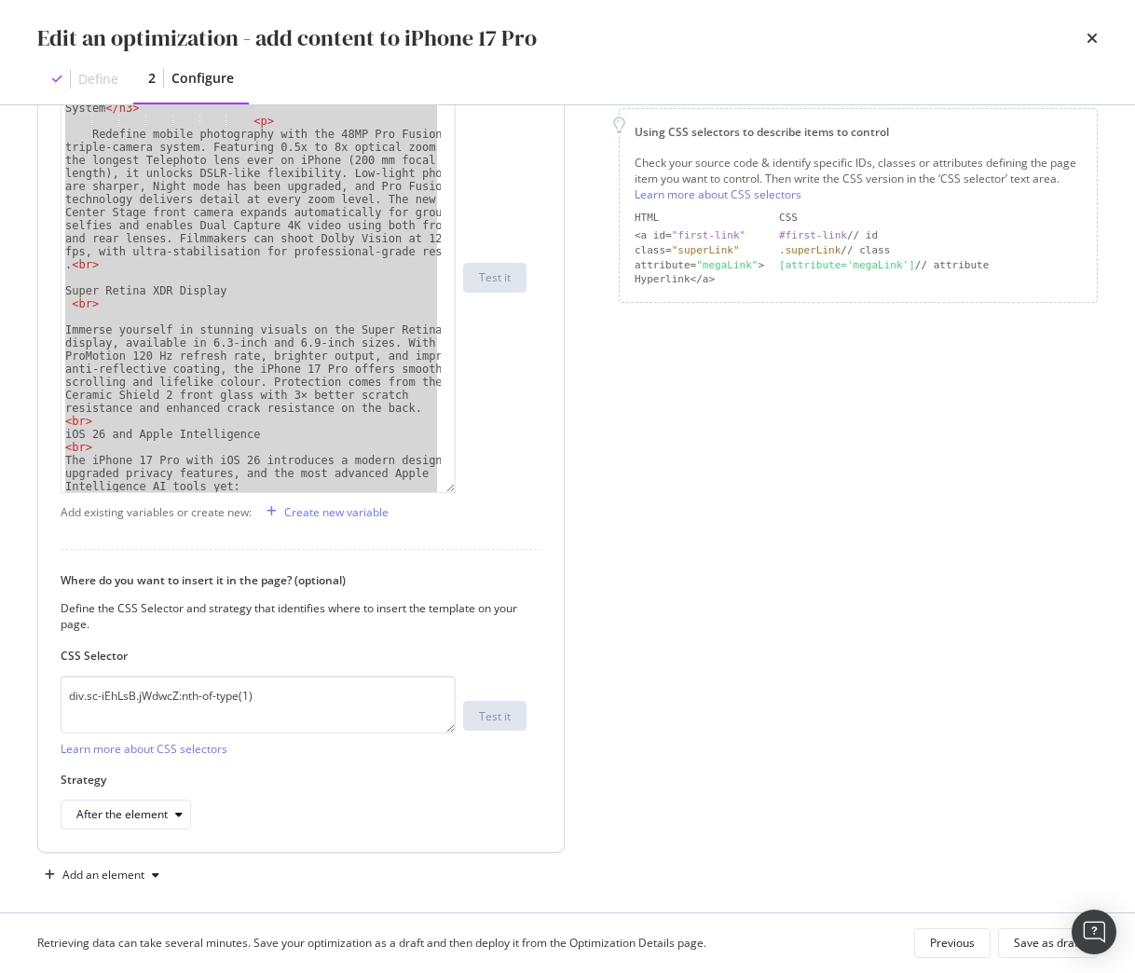
scroll to position [373, 0]
drag, startPoint x: 318, startPoint y: 708, endPoint x: -102, endPoint y: 703, distance: 420.3
click at [0, 703] on html "Activation PageWorkers Overview Monitoring Settings add content to iPhone 17 Pr…" at bounding box center [567, 486] width 1135 height 973
click at [890, 672] on div "Page elements to optimize Title: Update the page <title> . H1: Update an existi…" at bounding box center [858, 329] width 479 height 1118
click at [701, 611] on div "Page elements to optimize Title: Update the page <title> . H1: Update an existi…" at bounding box center [858, 329] width 479 height 1118
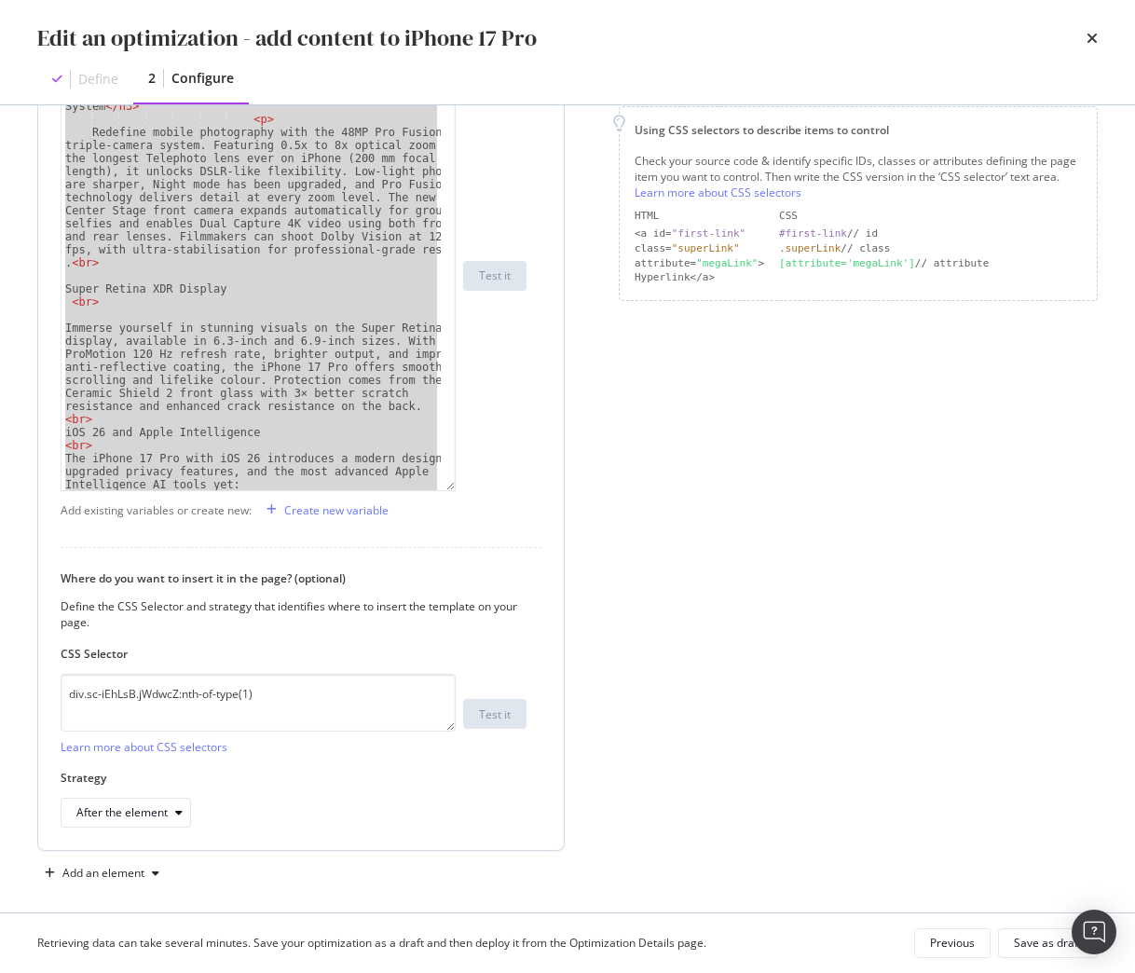
click at [367, 401] on div "</ section > < section > < h3 > Advanced Pro Fusion Camera System </ h3 > < p >…" at bounding box center [250, 276] width 379 height 430
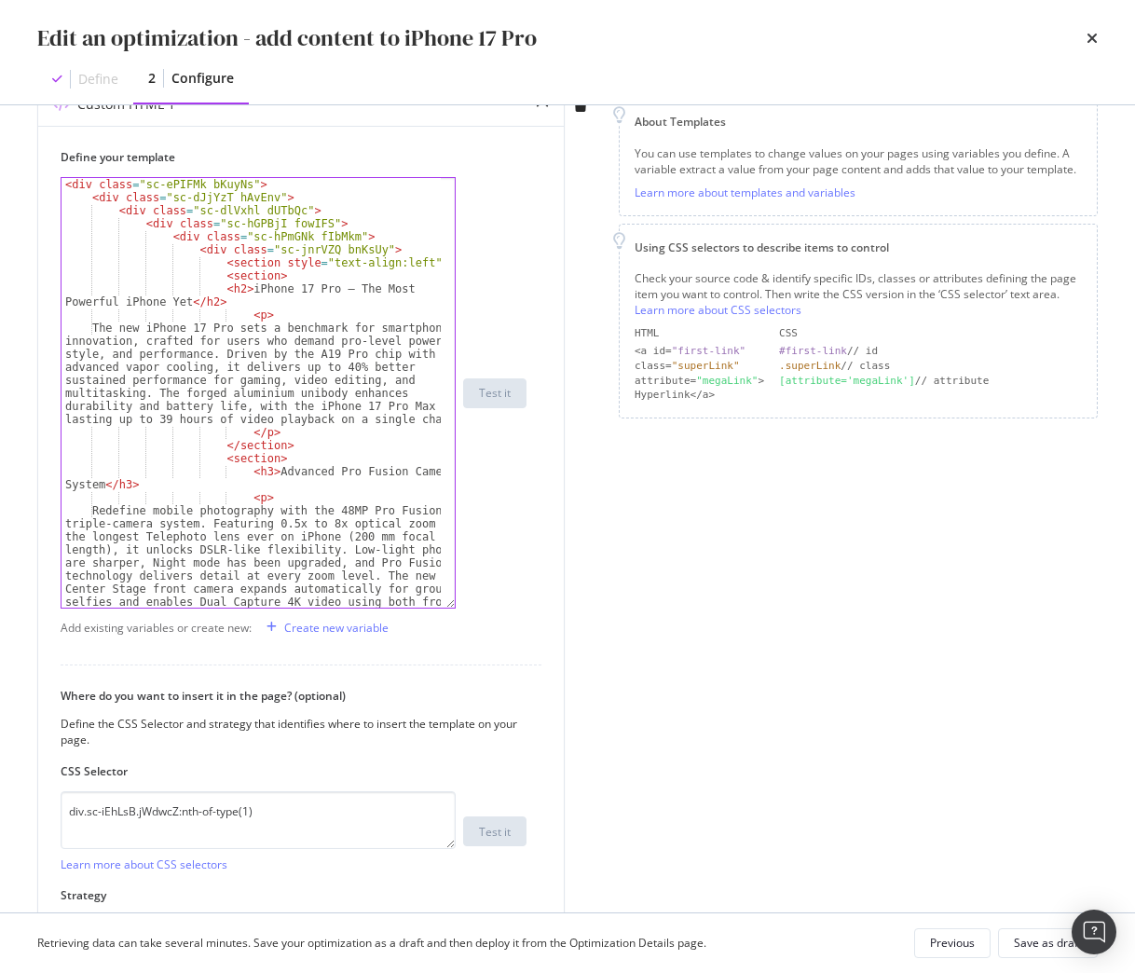
scroll to position [280, 0]
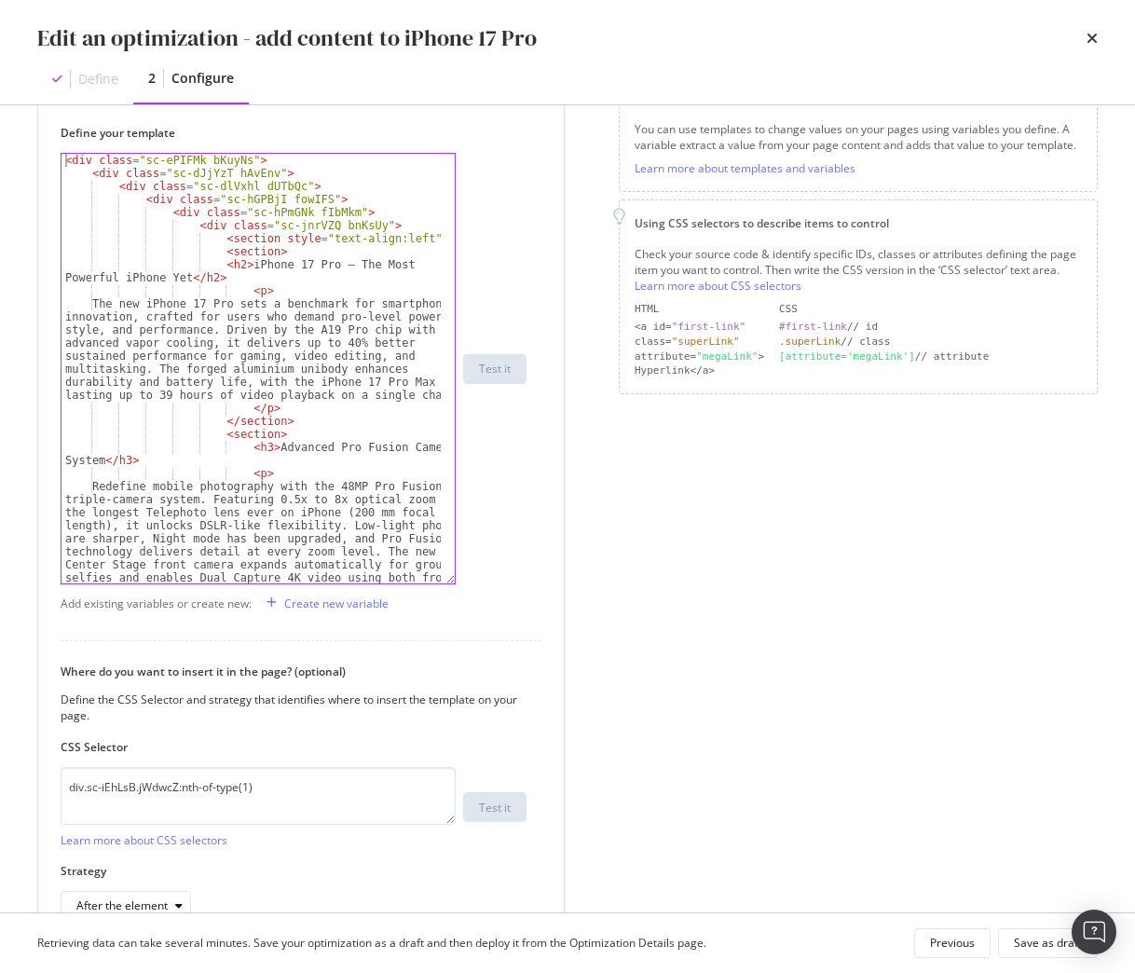
click at [63, 164] on div "< div class = "sc-ePIFMk bKuyNs" > < div class = "sc-dJjYzT hAvEnv" > < div cla…" at bounding box center [250, 447] width 379 height 586
click at [272, 362] on div "< div class = "sc-ePIFMk bKuyNs" > < div class = "sc-dJjYzT hAvEnv" > < div cla…" at bounding box center [250, 447] width 379 height 586
type textarea "The new iPhone 17 Pro sets a benchmark for smartphone innovation, crafted for u…"
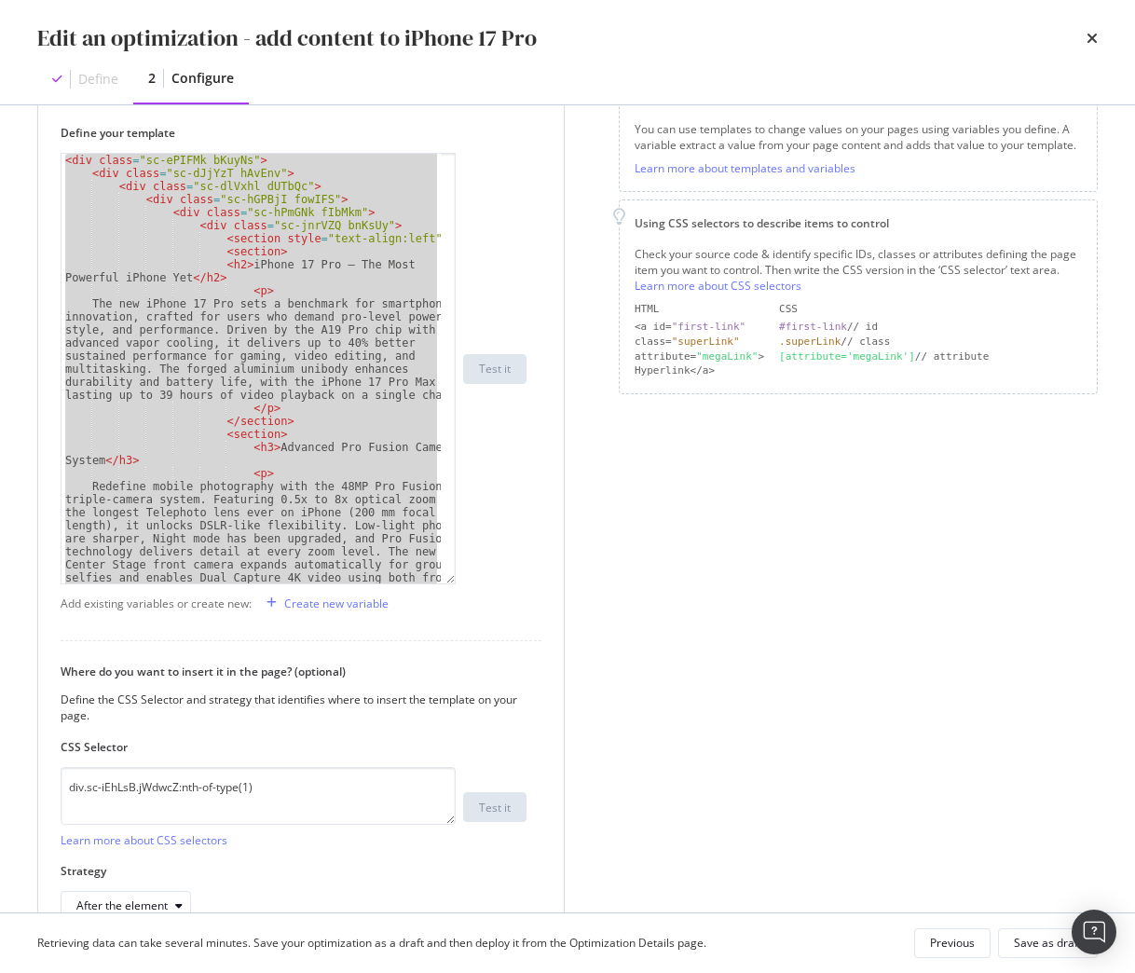
click at [301, 357] on div "< div class = "sc-ePIFMk bKuyNs" > < div class = "sc-dJjYzT hAvEnv" > < div cla…" at bounding box center [250, 369] width 379 height 430
type textarea "The new iPhone 17 Pro sets a benchmark for smartphone innovation, crafted for u…"
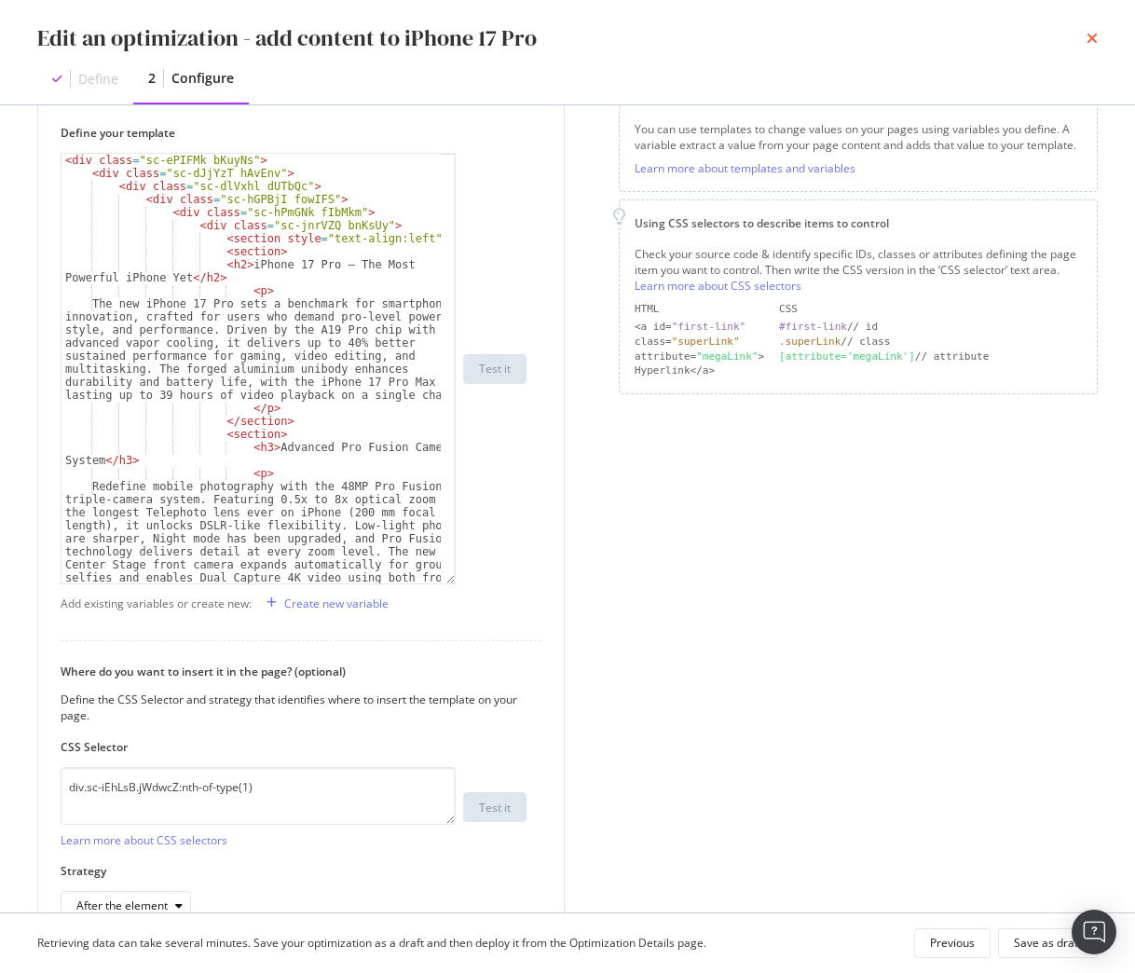
click at [1092, 42] on icon "times" at bounding box center [1091, 38] width 11 height 15
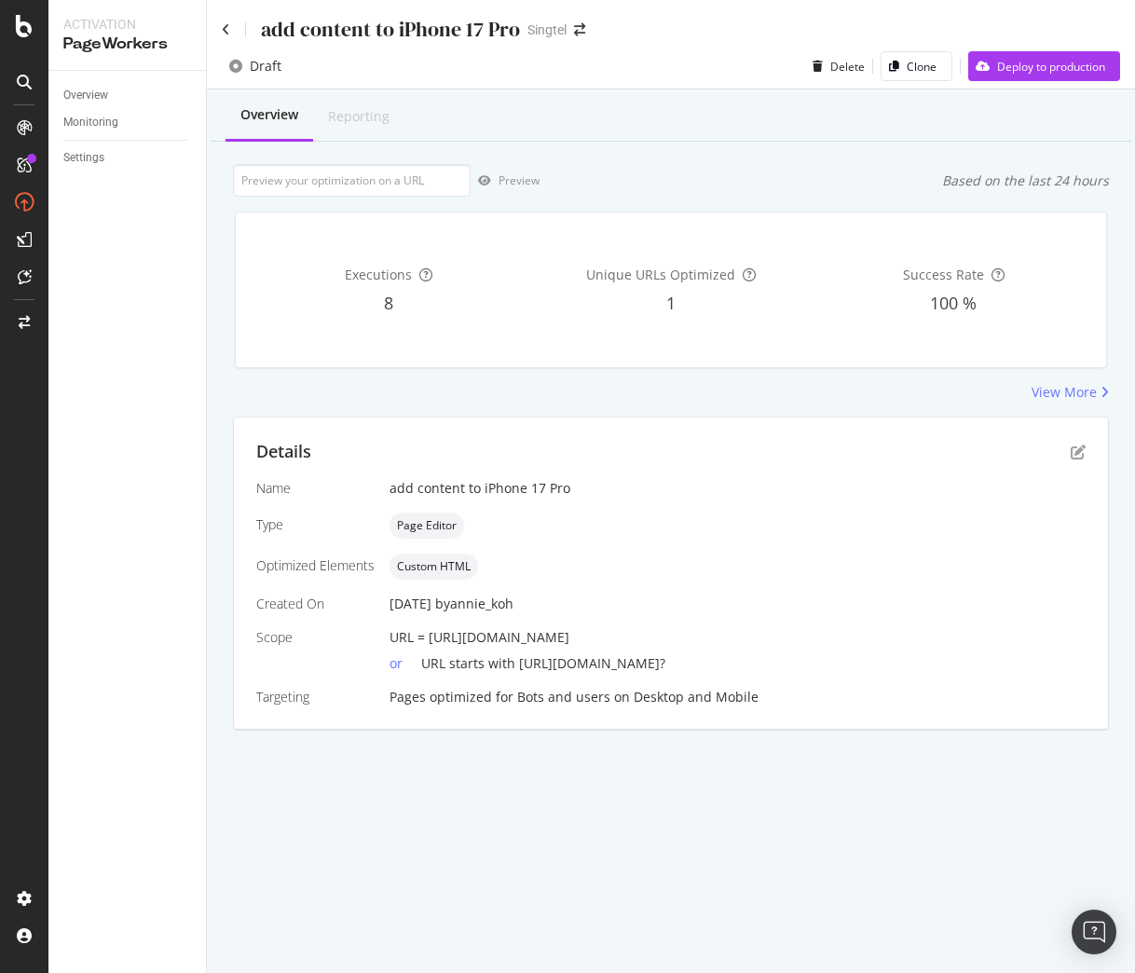
click at [230, 31] on div "add content to iPhone 17 Pro" at bounding box center [371, 29] width 298 height 29
click at [225, 31] on icon at bounding box center [226, 29] width 8 height 13
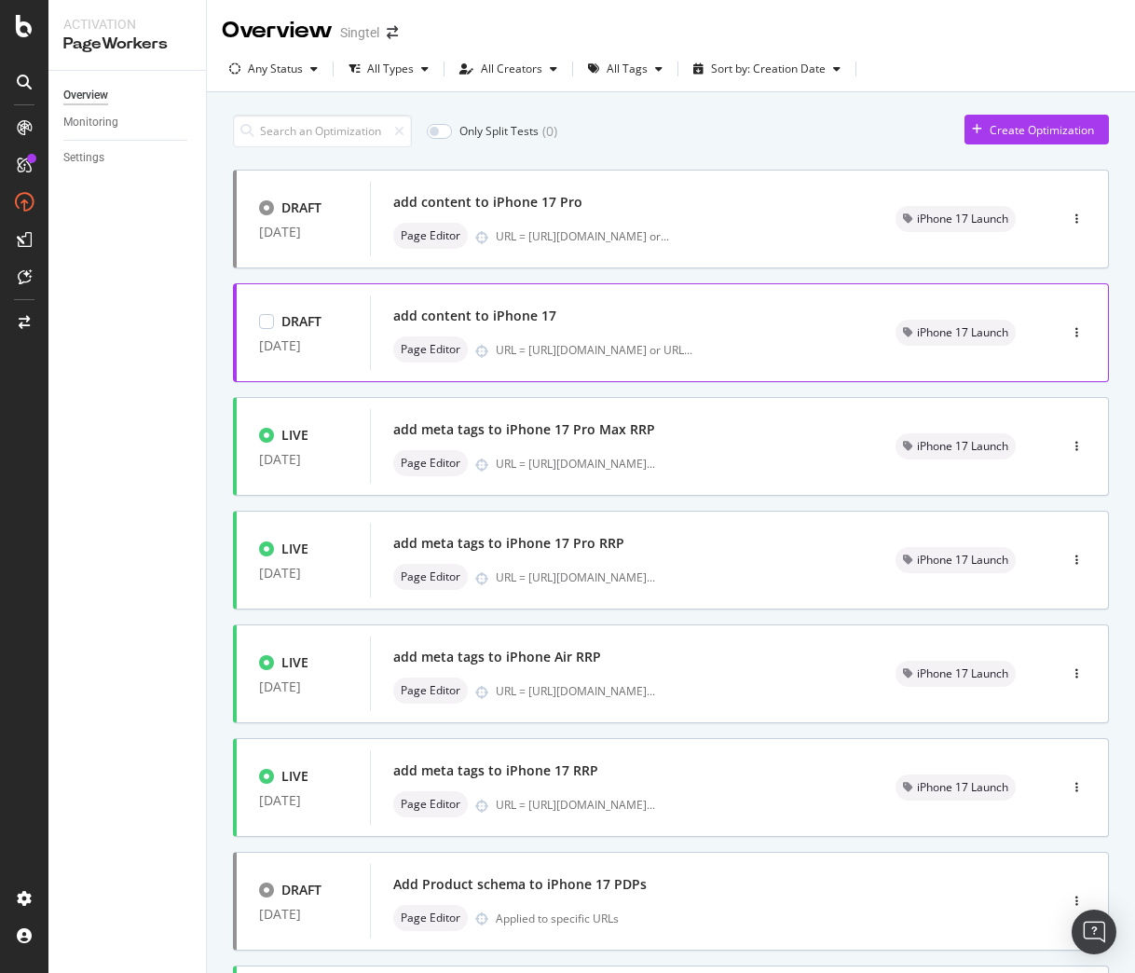
click at [635, 322] on div "add content to iPhone 17" at bounding box center [621, 316] width 457 height 26
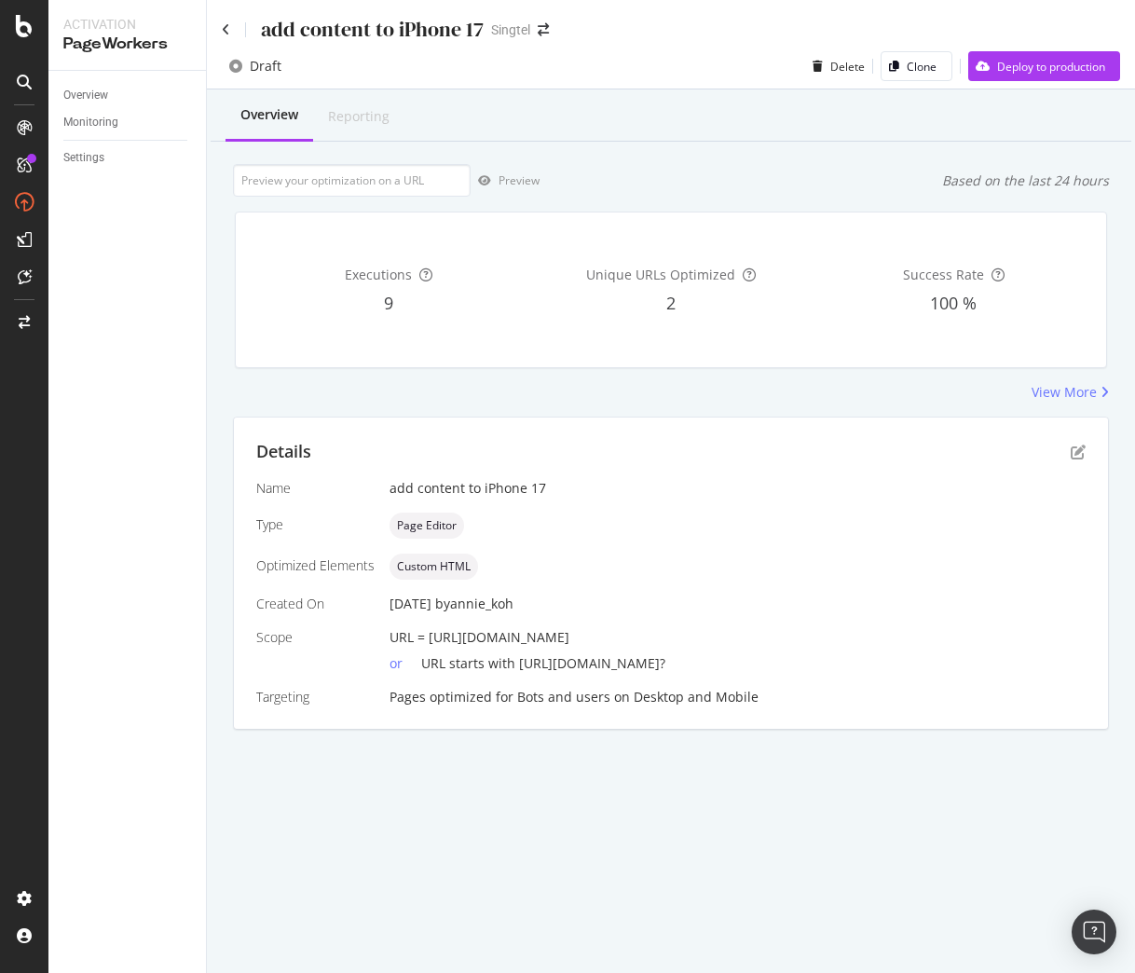
click at [97, 581] on div "Overview Monitoring Settings" at bounding box center [126, 522] width 157 height 902
click at [1079, 451] on icon "pen-to-square" at bounding box center [1078, 451] width 15 height 15
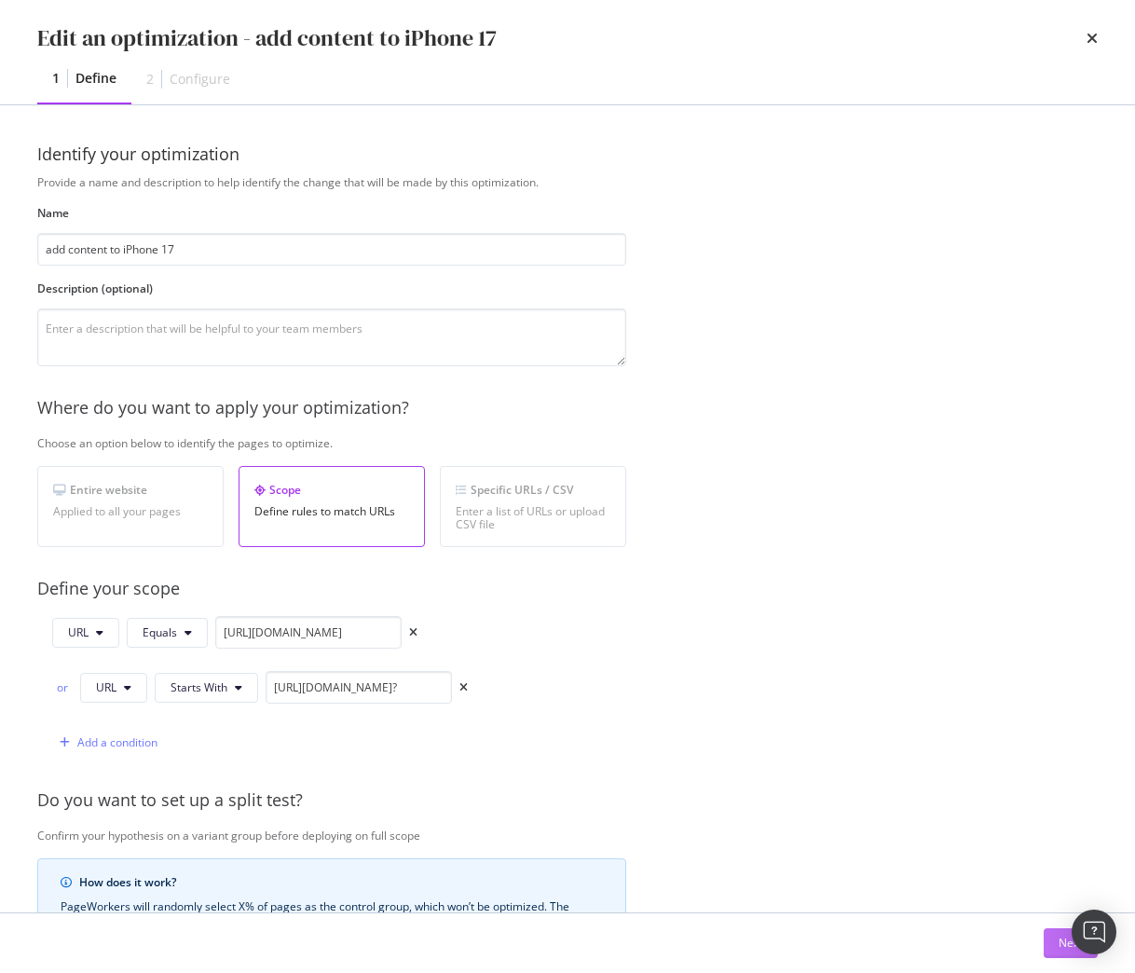
click at [1048, 950] on button "Next" at bounding box center [1071, 943] width 54 height 30
